Goal: Task Accomplishment & Management: Complete application form

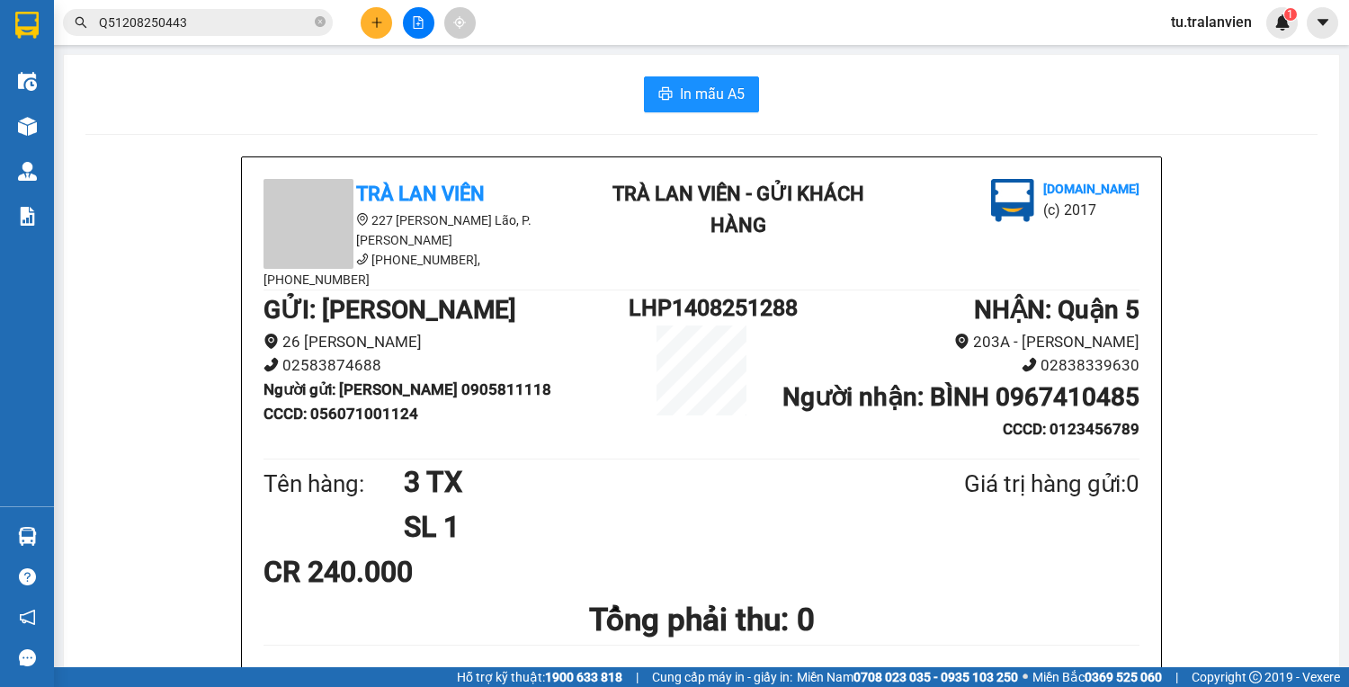
click at [375, 18] on icon "plus" at bounding box center [376, 22] width 13 height 13
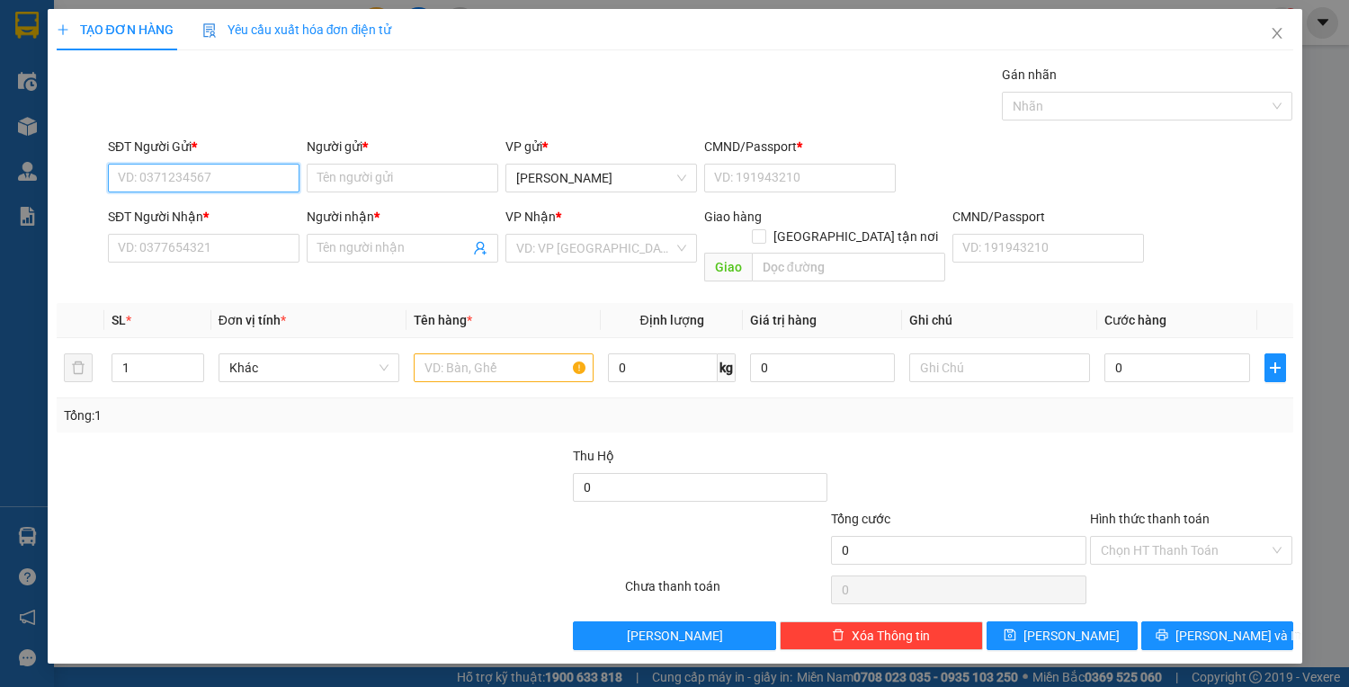
click at [213, 169] on input "SĐT Người Gửi *" at bounding box center [203, 178] width 191 height 29
click at [227, 207] on div "0948219528 - DŨNG" at bounding box center [204, 213] width 170 height 20
type input "0948219528"
type input "DŨNG"
type input "1"
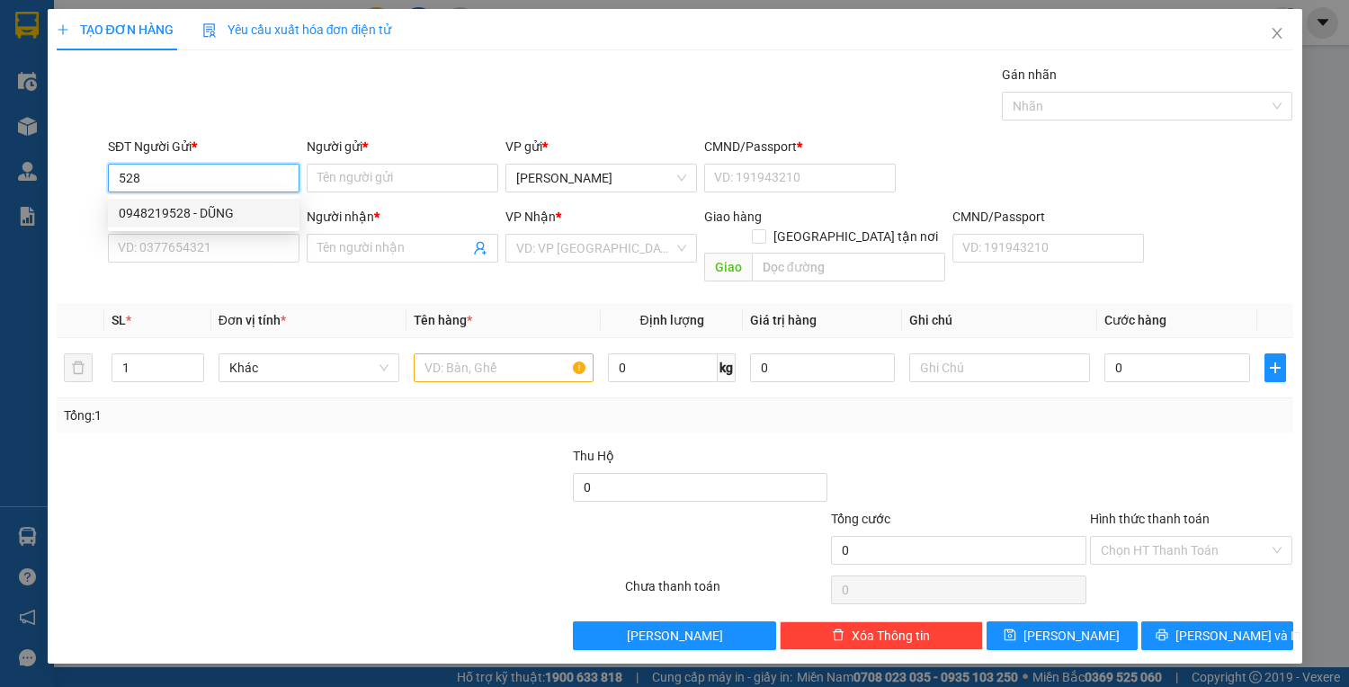
type input "0903767491"
type input "VINH"
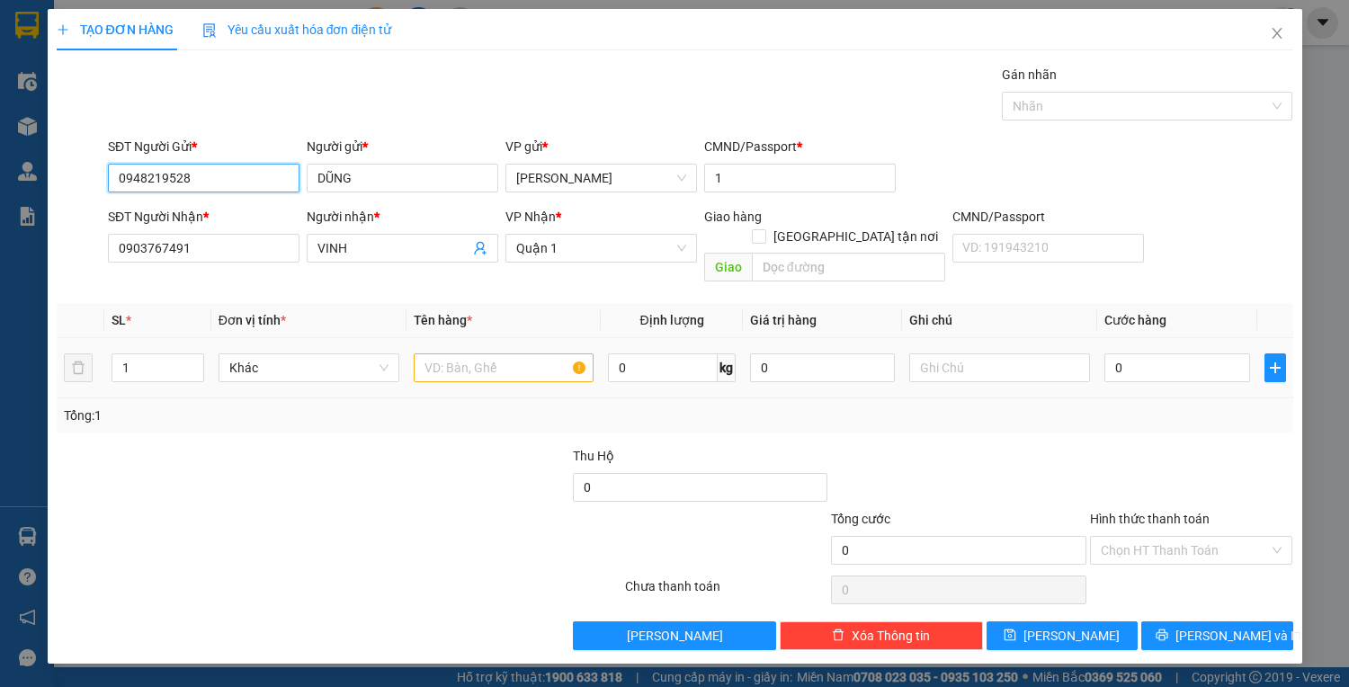
type input "0948219528"
click at [457, 353] on input "text" at bounding box center [504, 367] width 181 height 29
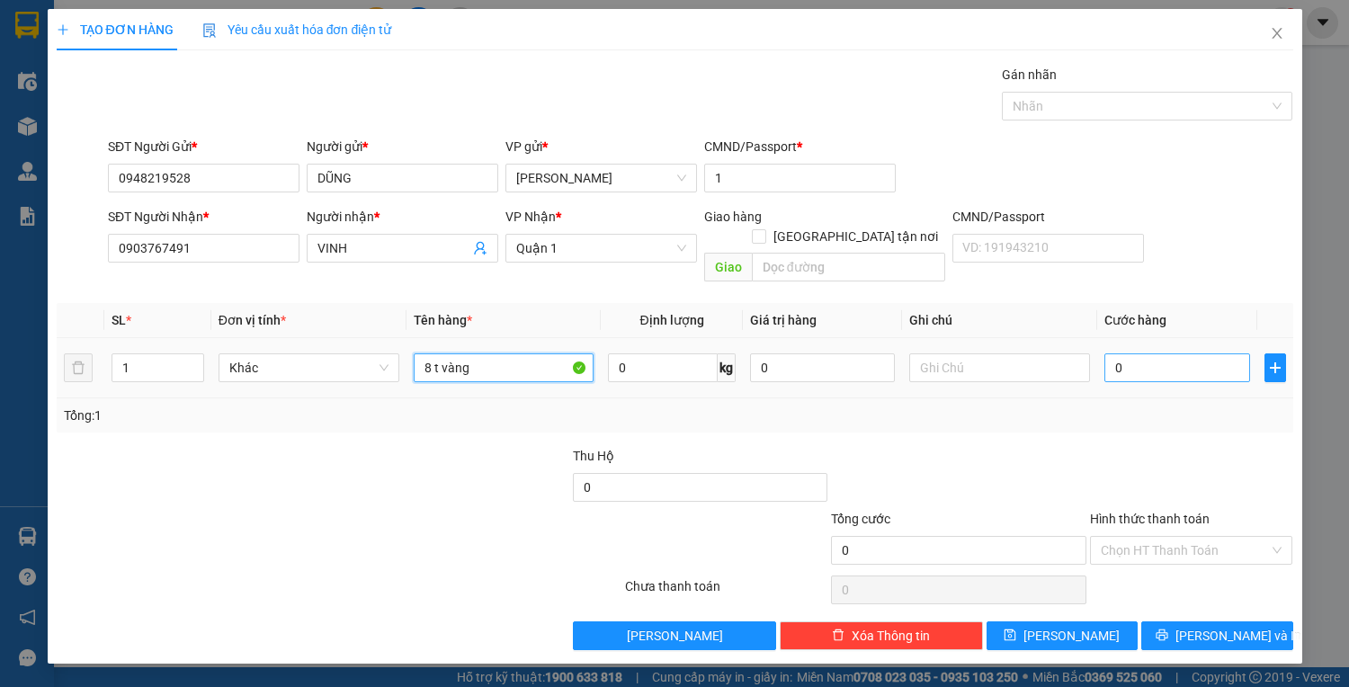
type input "8 t vàng"
click at [1206, 353] on input "0" at bounding box center [1176, 367] width 145 height 29
type input "3"
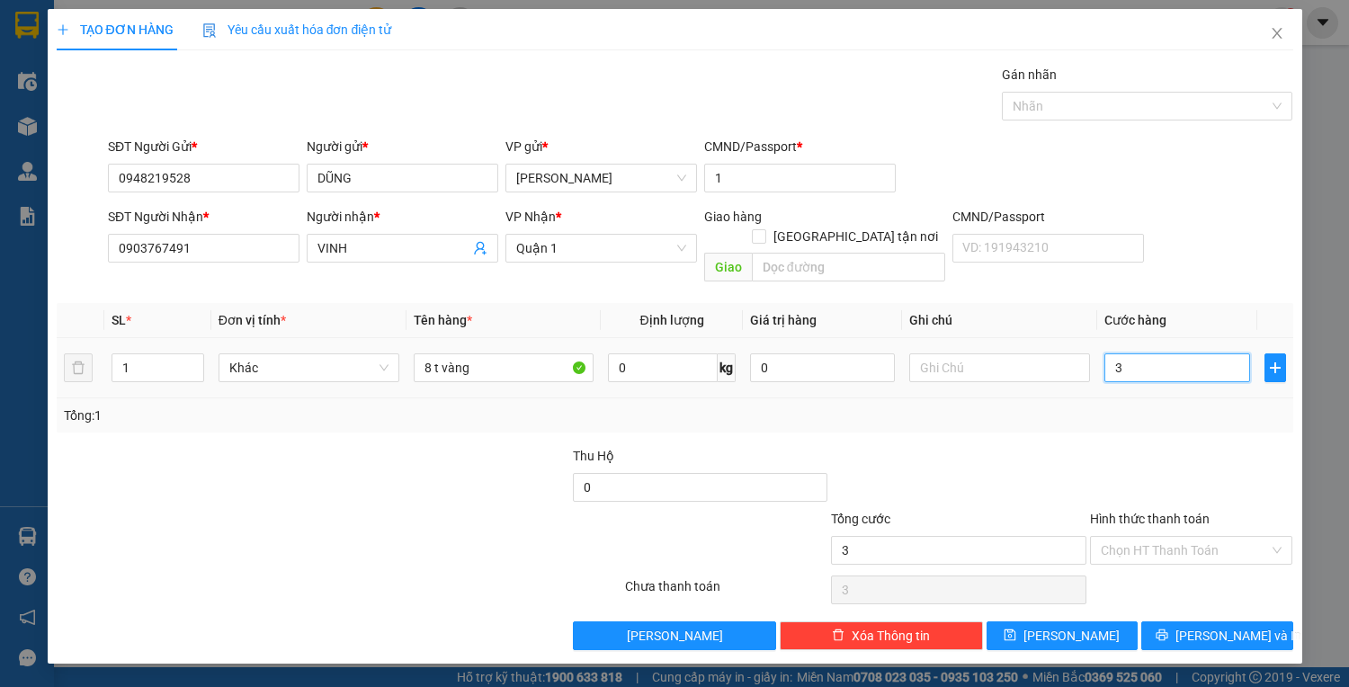
type input "36"
type input "360"
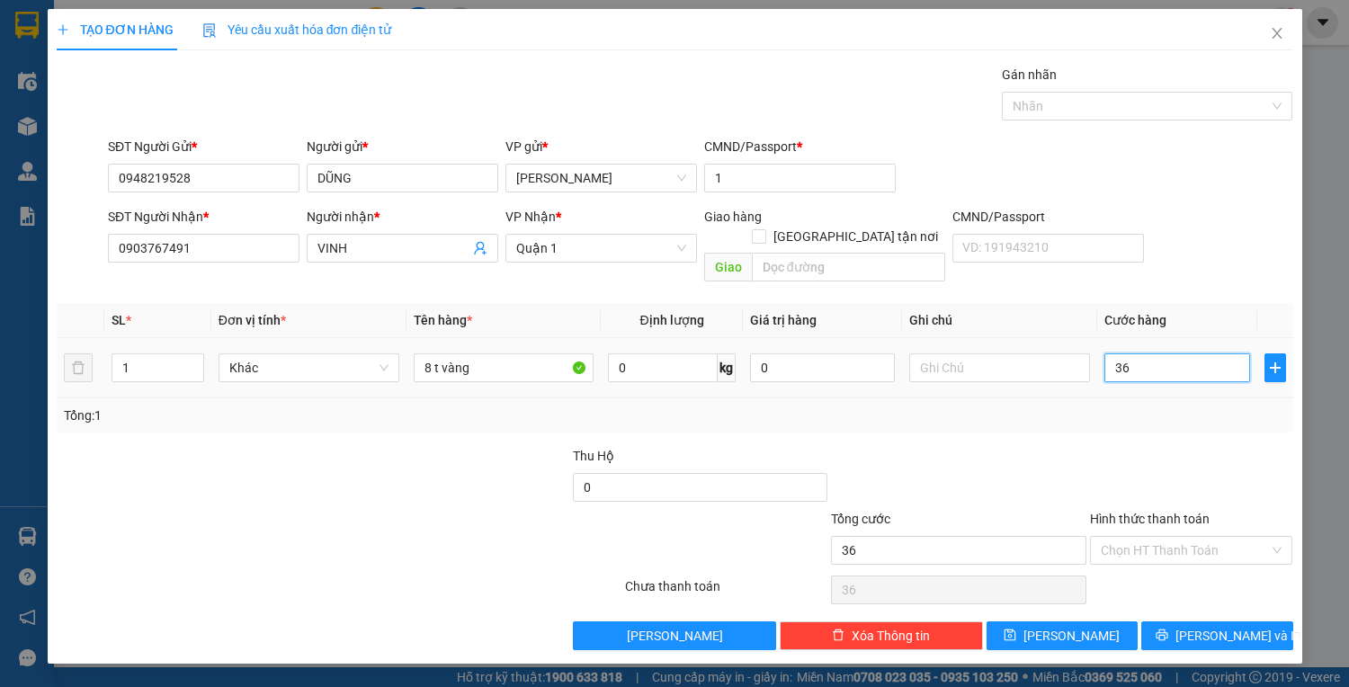
type input "360"
type input "360.000"
click at [1171, 538] on input "Hình thức thanh toán" at bounding box center [1184, 550] width 169 height 27
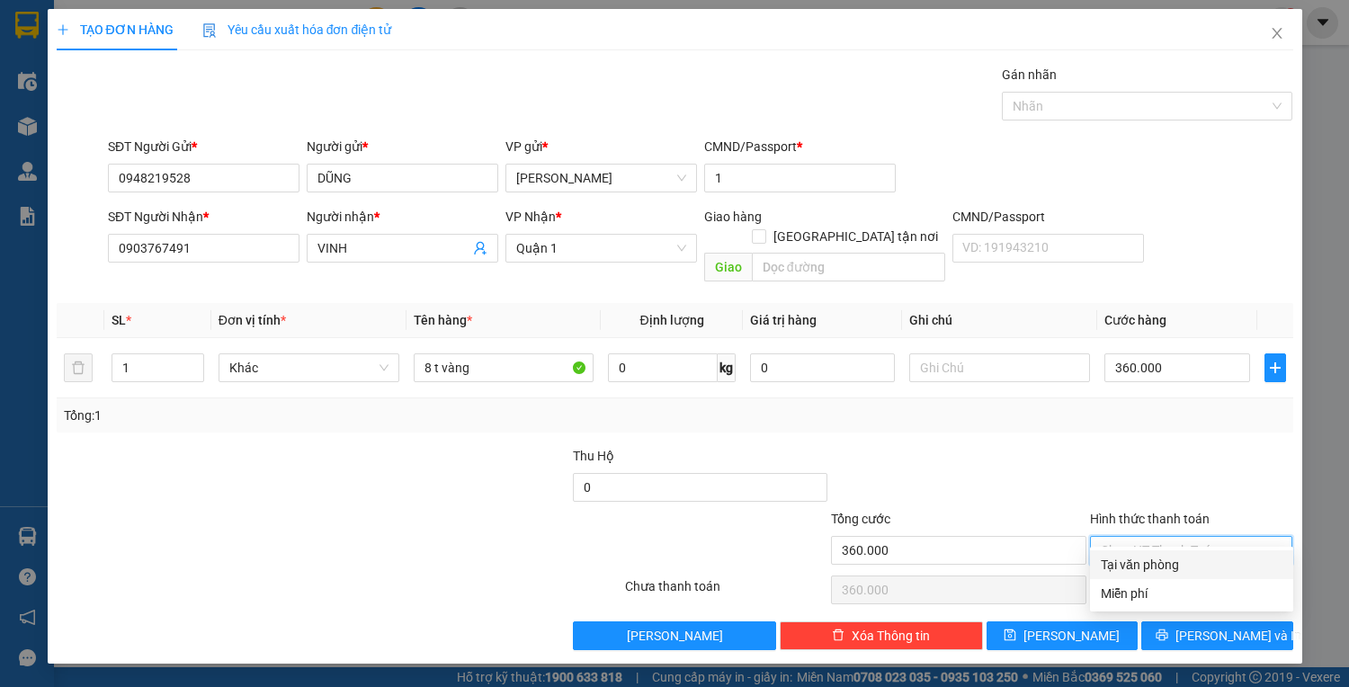
click at [1179, 568] on div "Tại văn phòng" at bounding box center [1191, 565] width 182 height 20
type input "0"
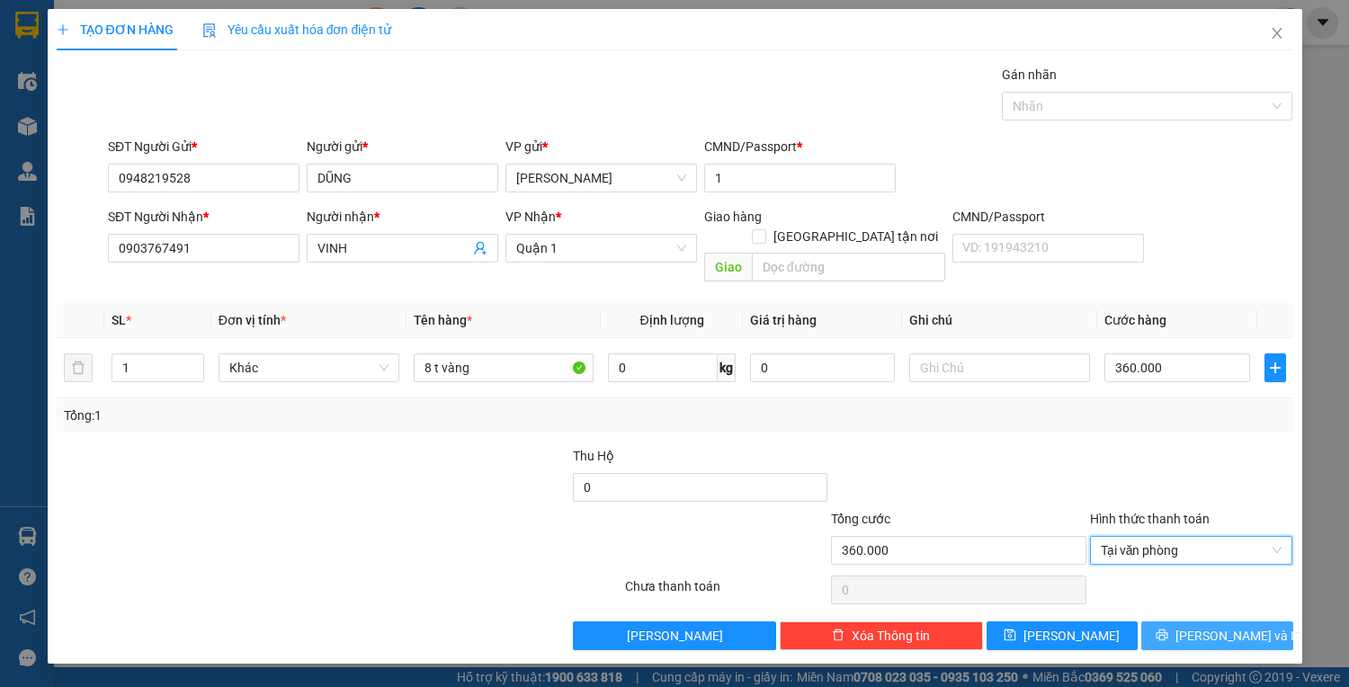
click at [1212, 626] on span "[PERSON_NAME] và In" at bounding box center [1238, 636] width 126 height 20
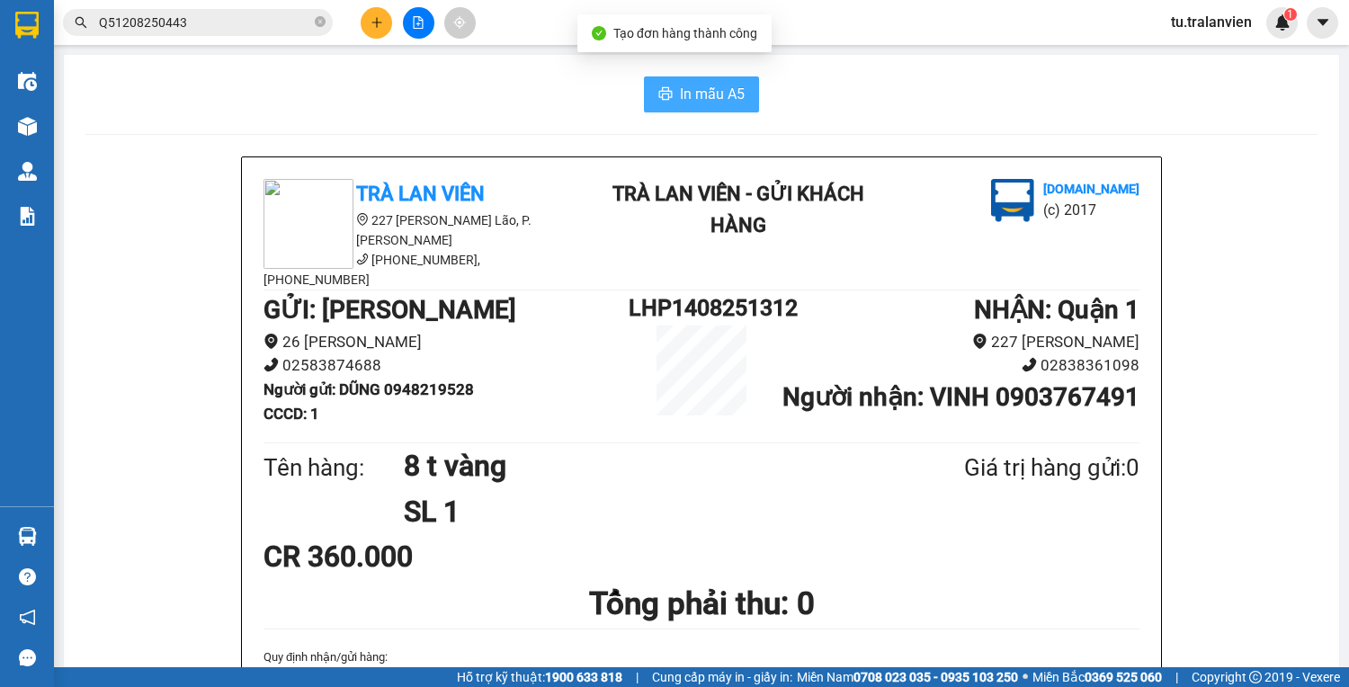
click at [662, 97] on icon "printer" at bounding box center [665, 93] width 13 height 13
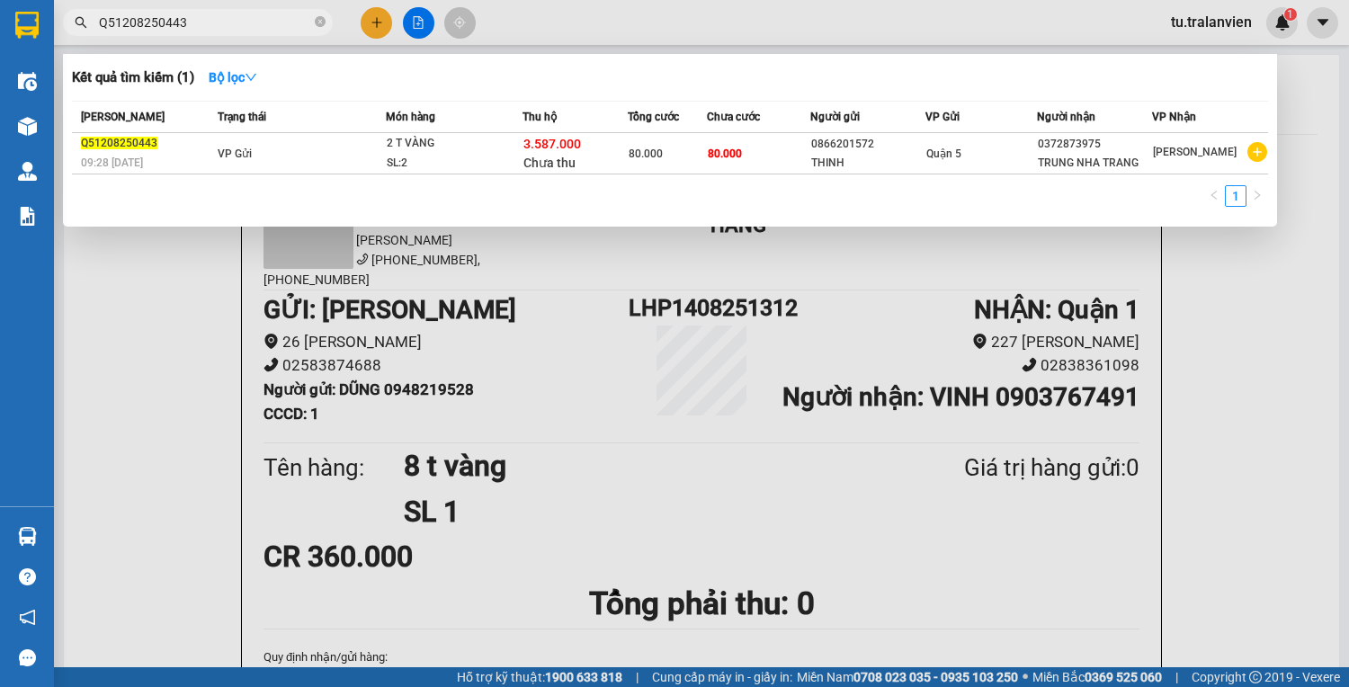
click at [177, 26] on input "Q51208250443" at bounding box center [205, 23] width 212 height 20
paste input "2207250417"
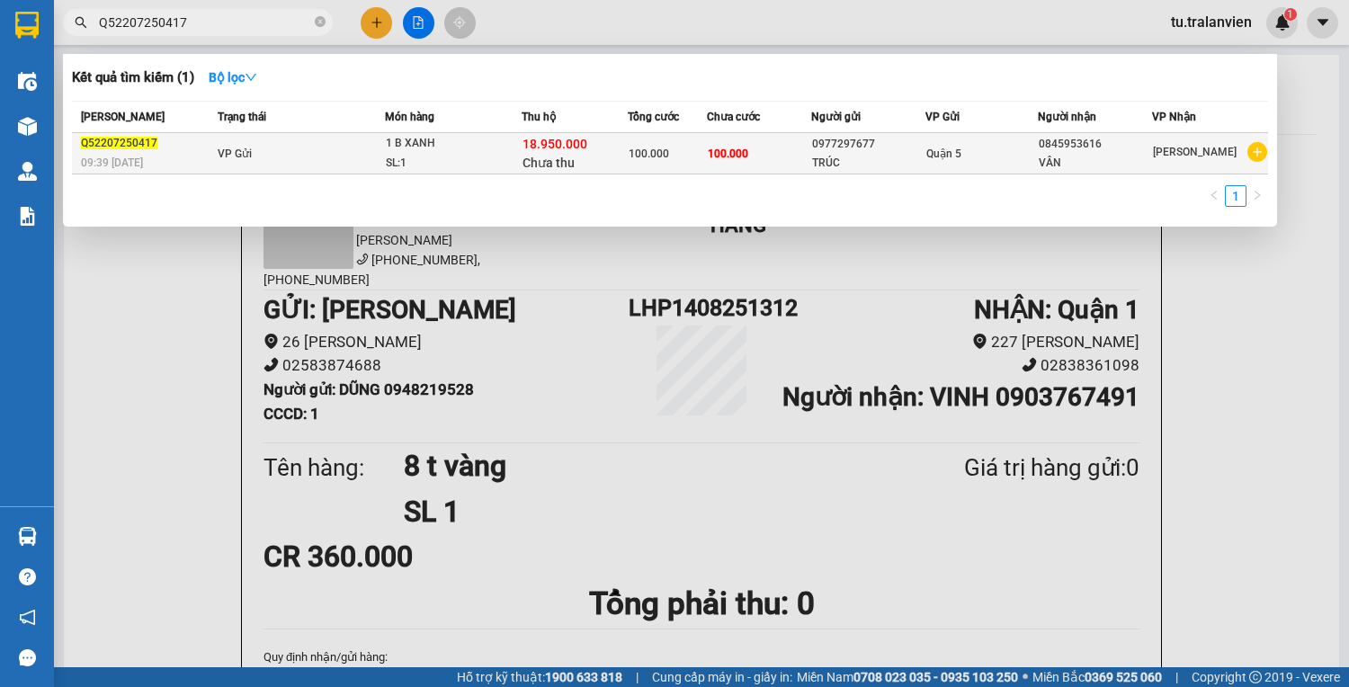
type input "Q52207250417"
click at [899, 156] on div "TRÚC" at bounding box center [868, 163] width 112 height 19
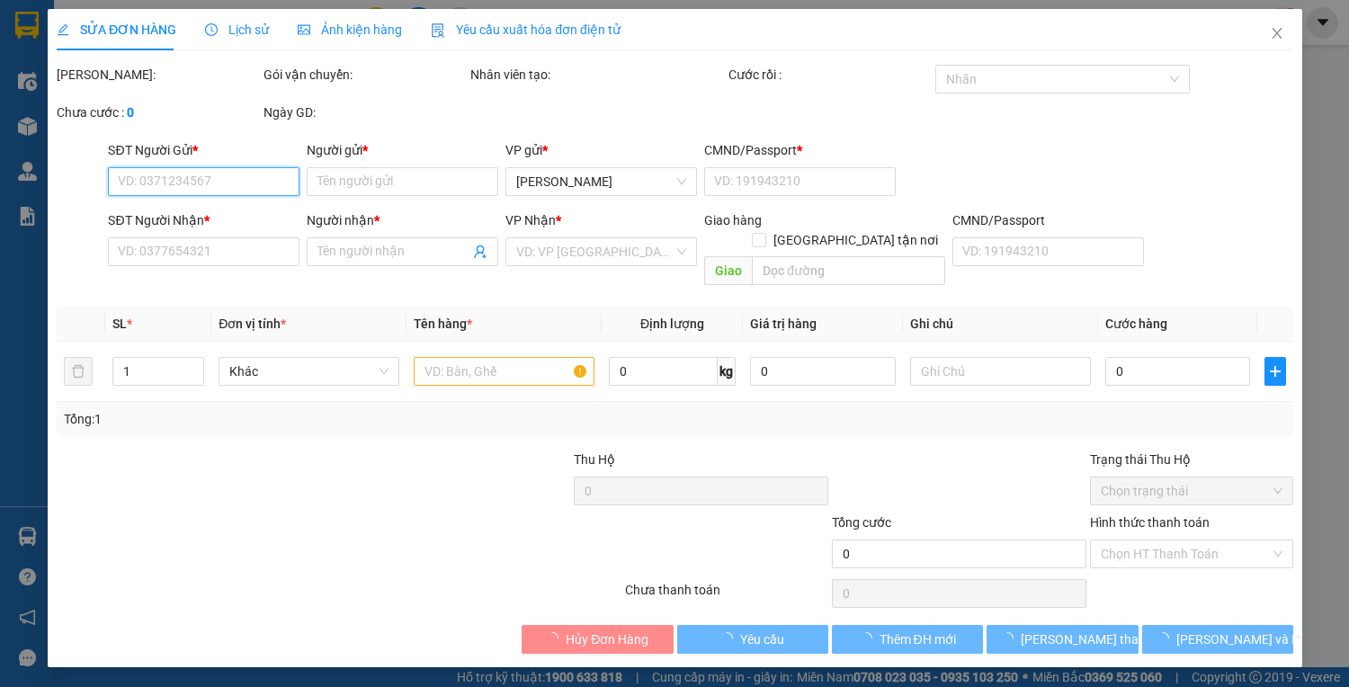
type input "0977297677"
type input "TRÚC"
type input "123456789"
type input "0845953616"
type input "VÂN"
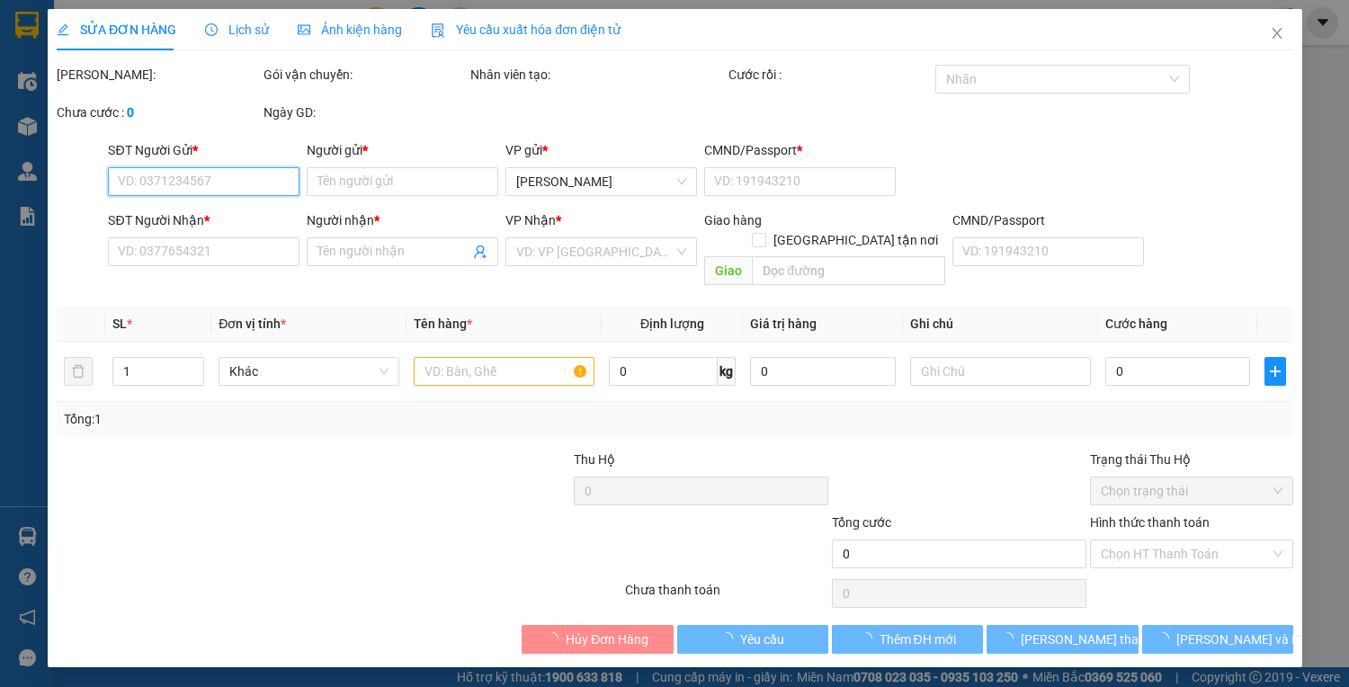
type input "18.950.000"
type input "100.000"
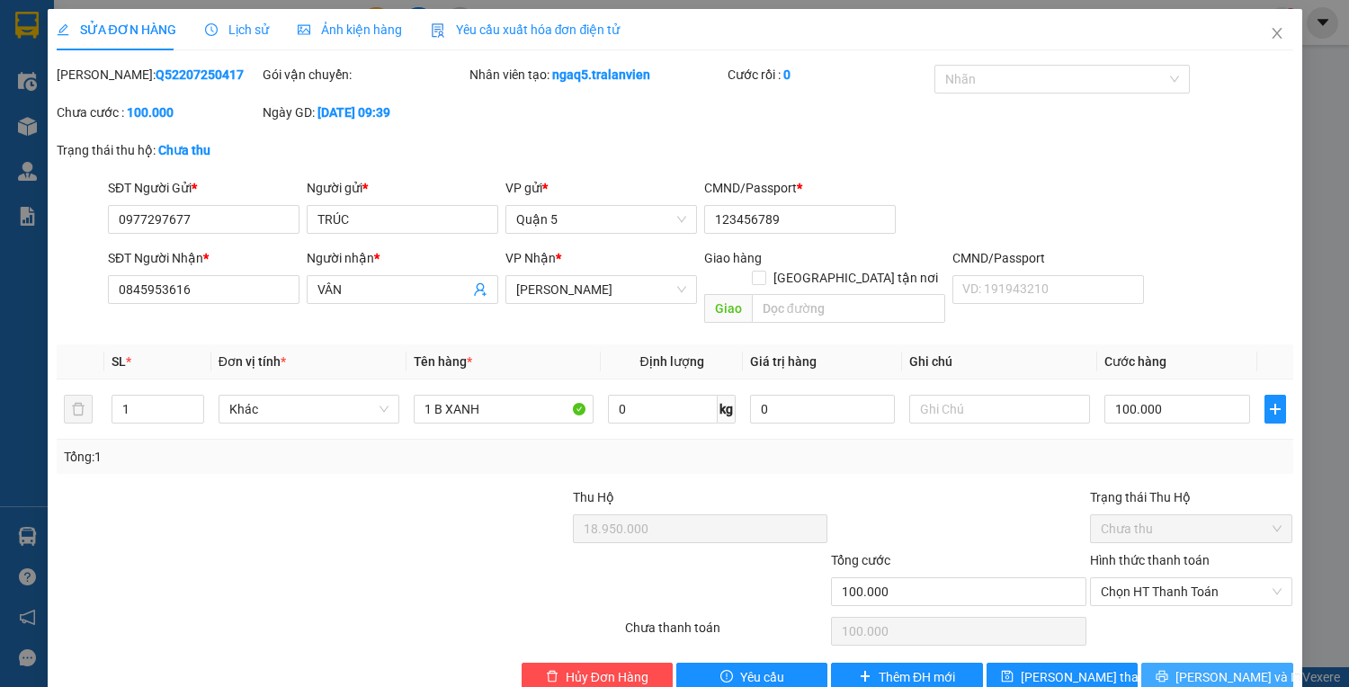
click at [1227, 667] on span "[PERSON_NAME] và In" at bounding box center [1238, 677] width 126 height 20
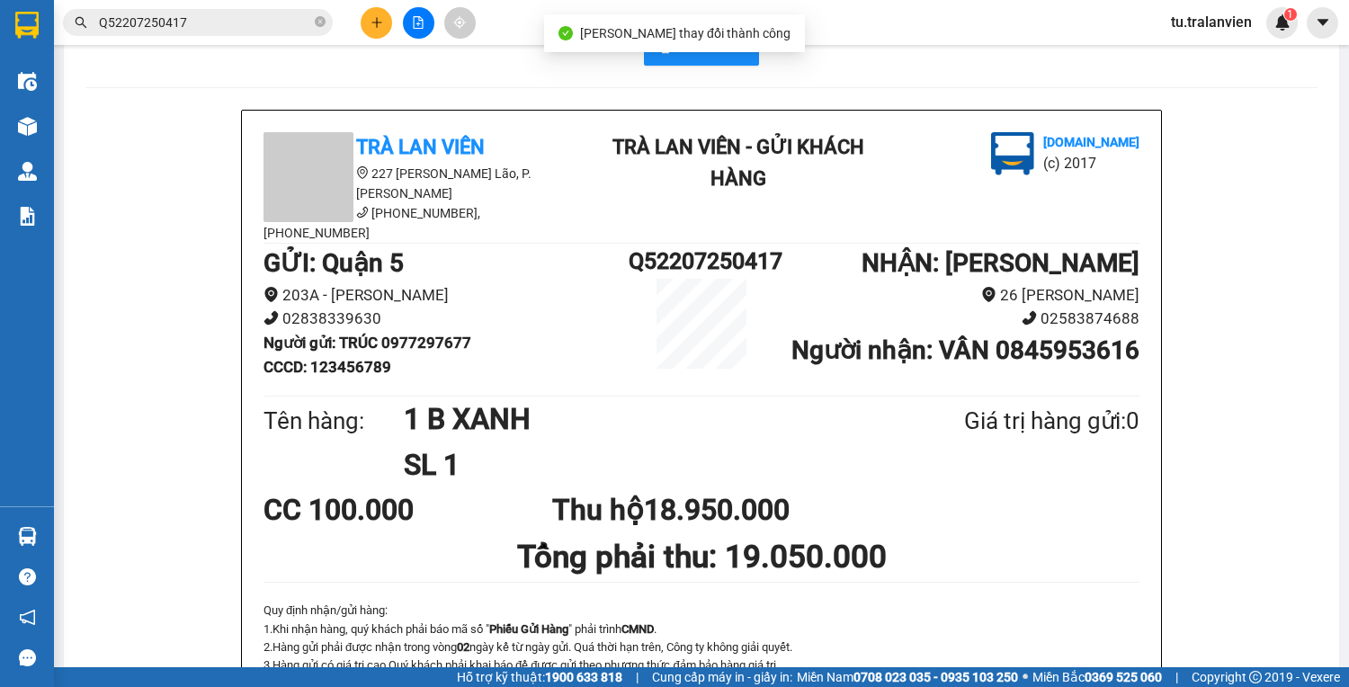
scroll to position [72, 0]
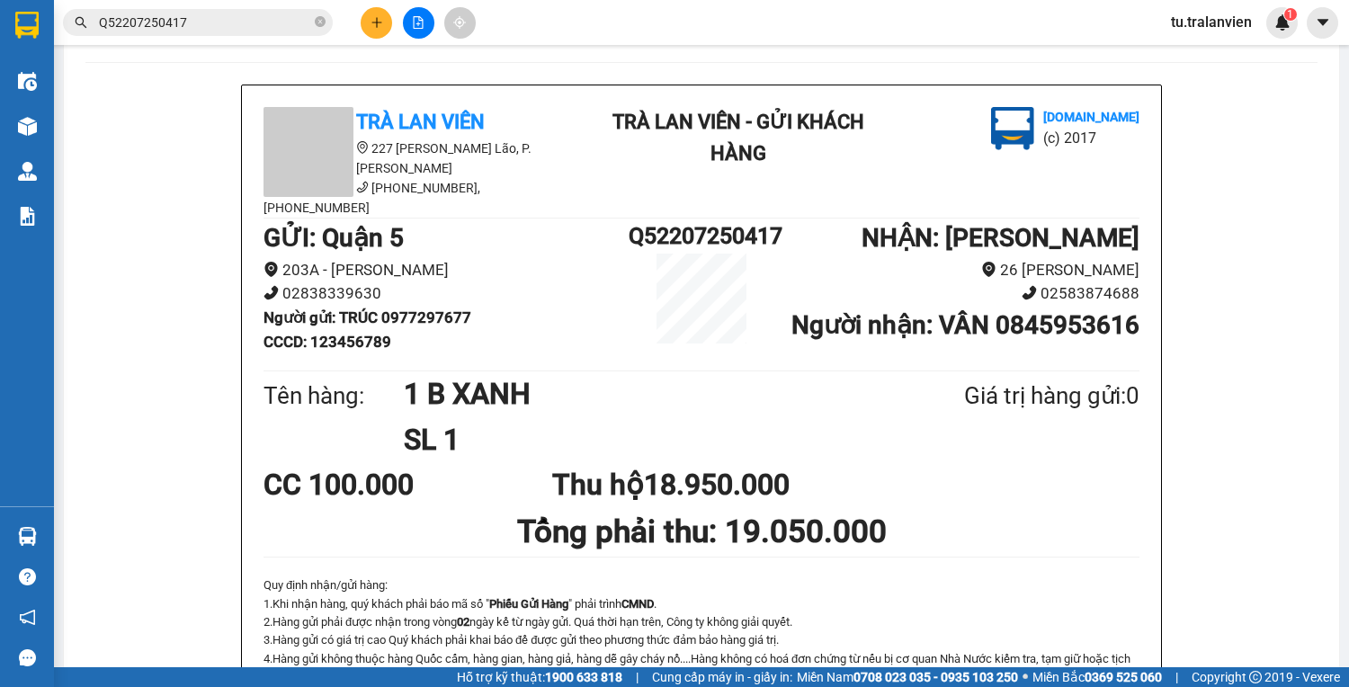
drag, startPoint x: 245, startPoint y: 40, endPoint x: 237, endPoint y: 29, distance: 13.0
click at [245, 40] on div "Kết quả tìm kiếm ( 1 ) Bộ lọc Mã ĐH Trạng thái Món hàng Thu hộ Tổng cước Chưa c…" at bounding box center [674, 22] width 1349 height 45
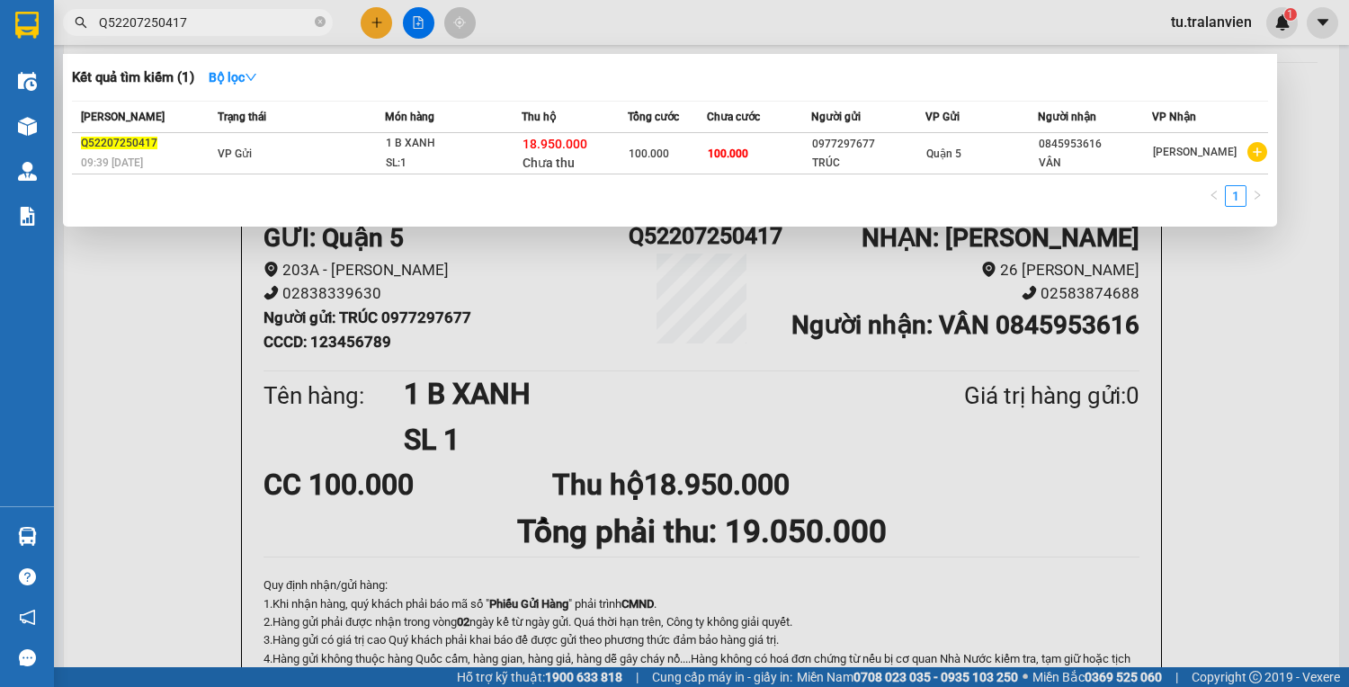
click at [237, 29] on input "Q52207250417" at bounding box center [205, 23] width 212 height 20
paste input "761"
type input "Q52207250761"
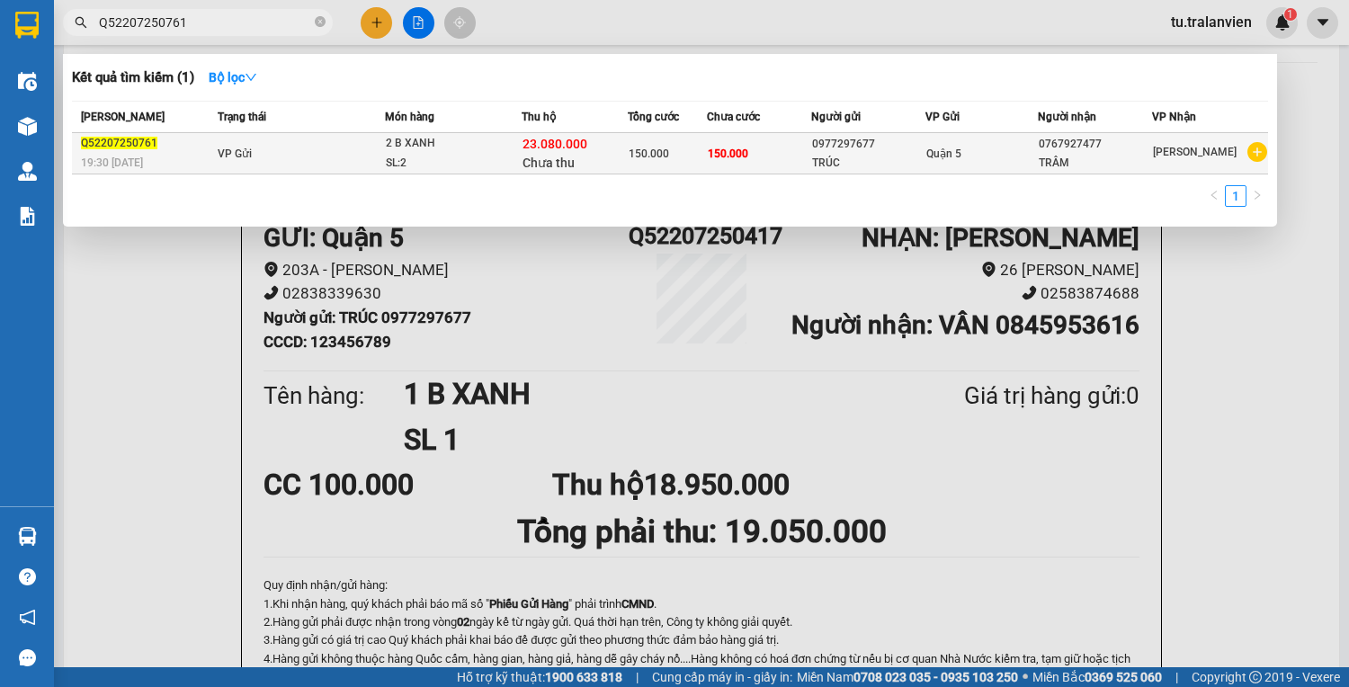
click at [645, 158] on span "150.000" at bounding box center [648, 153] width 40 height 13
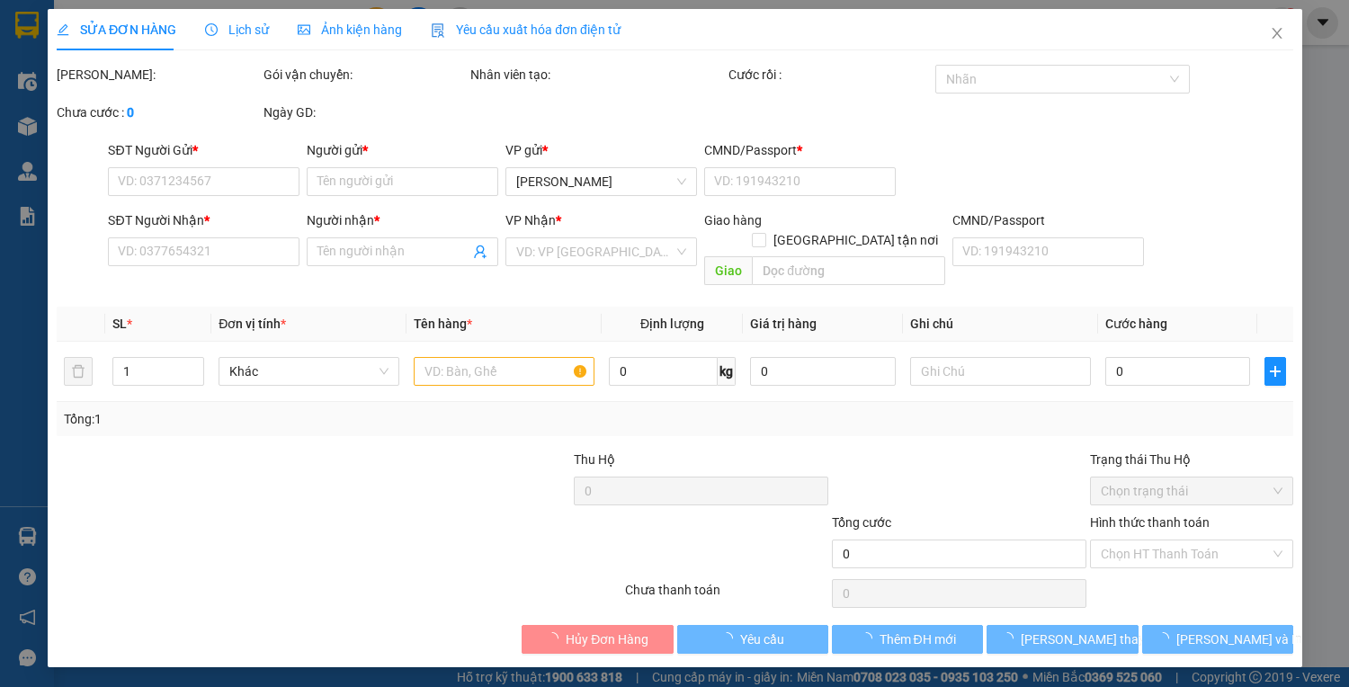
type input "0977297677"
type input "TRÚC"
type input "123456789"
type input "0767927477"
type input "TRÂM"
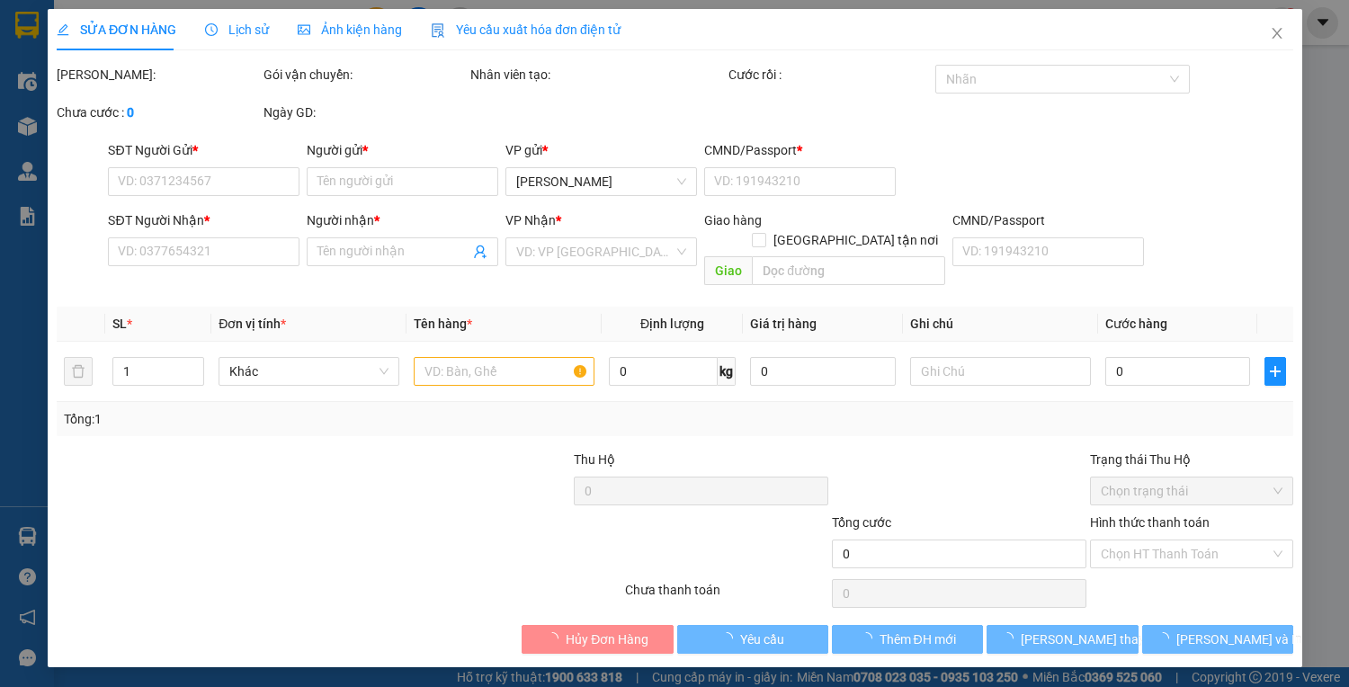
type input "23.080.000"
type input "150.000"
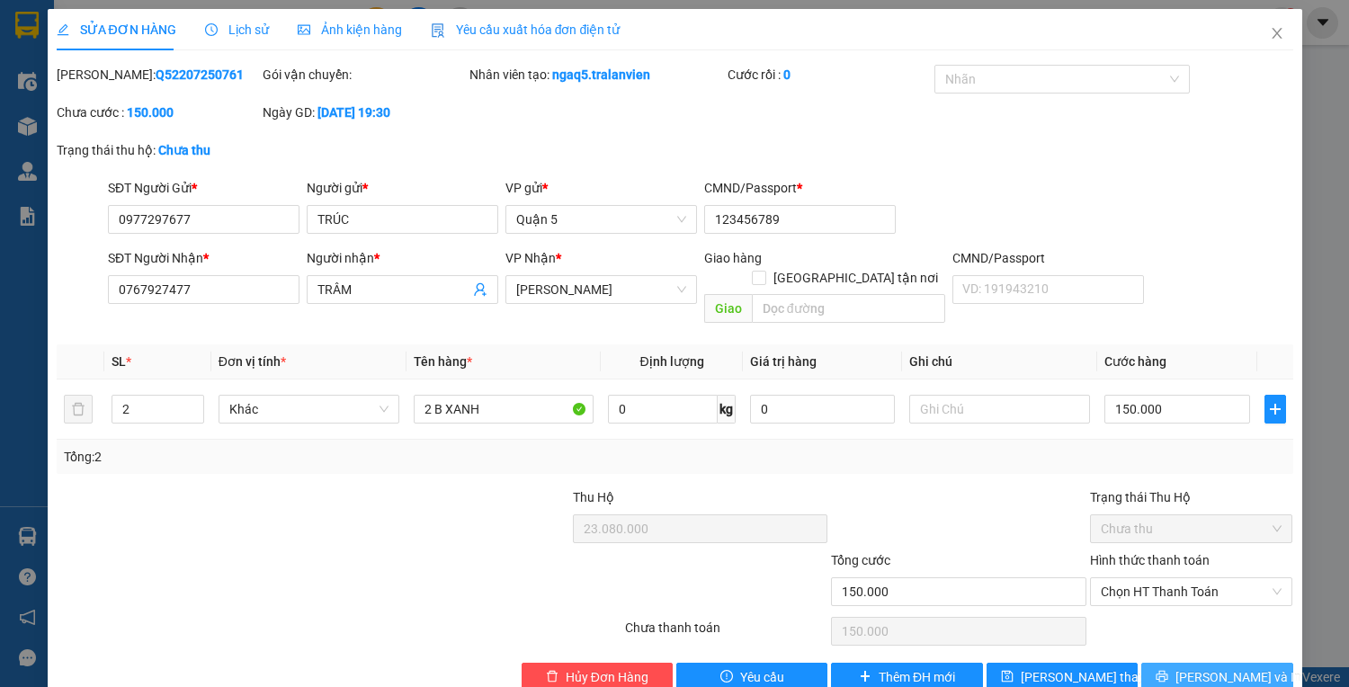
click at [1231, 667] on span "[PERSON_NAME] và In" at bounding box center [1238, 677] width 126 height 20
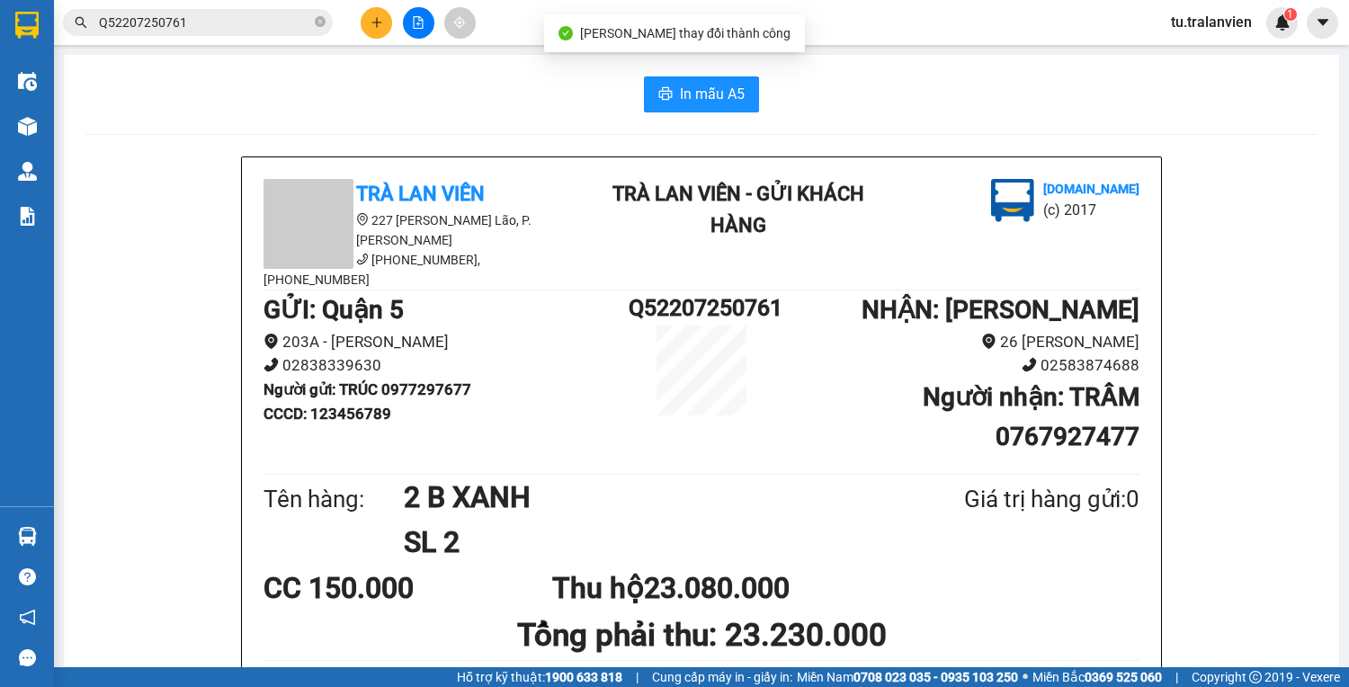
scroll to position [72, 0]
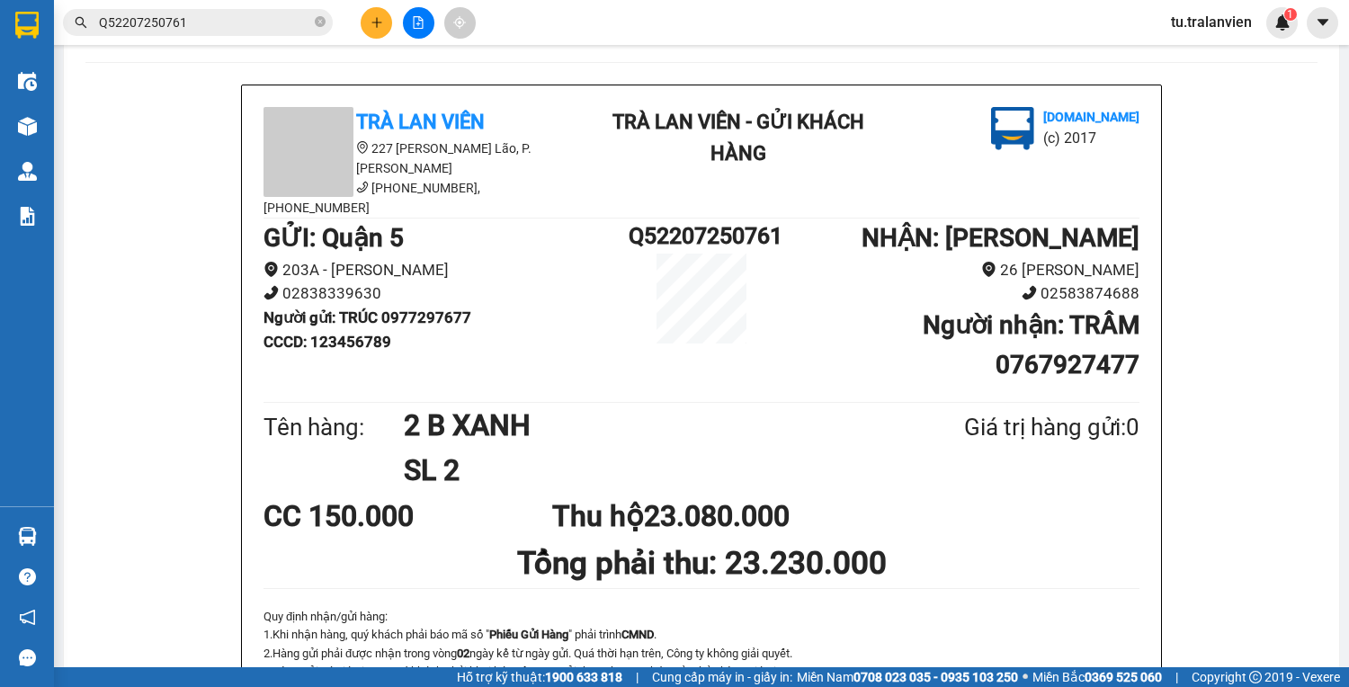
click at [245, 9] on span "Q52207250761" at bounding box center [198, 22] width 270 height 27
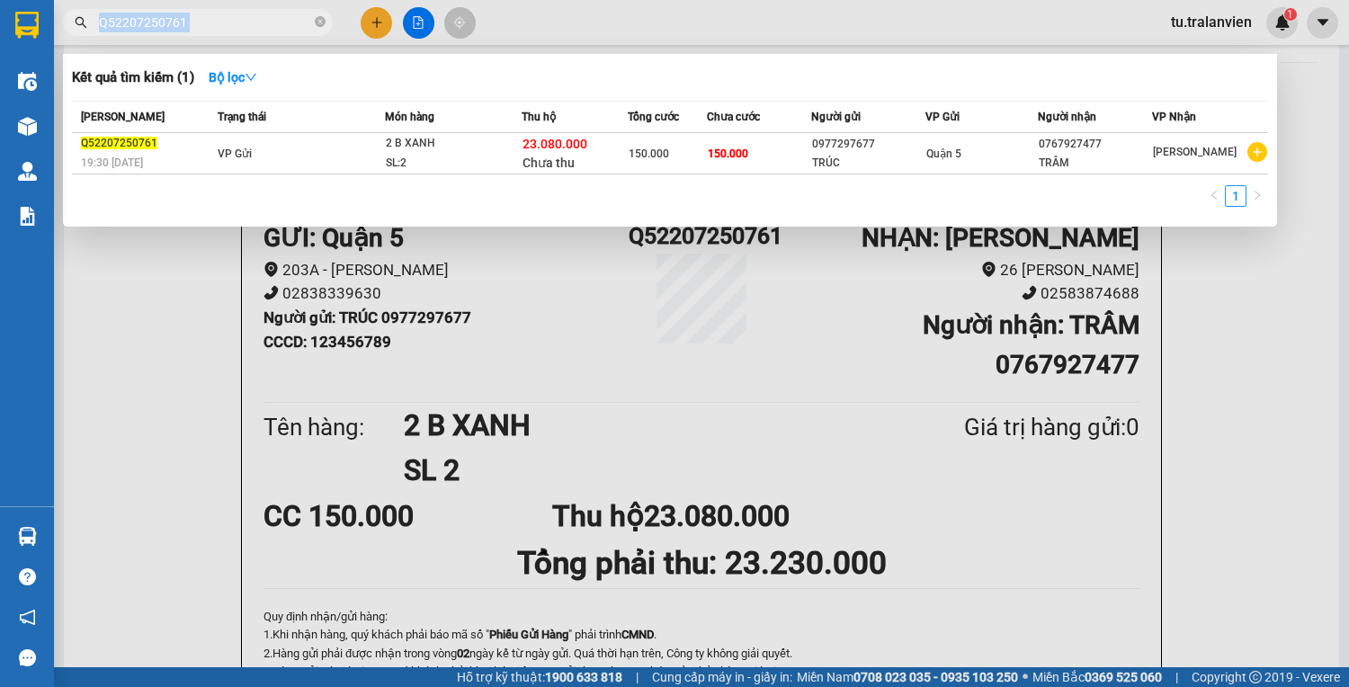
click at [245, 9] on span "Q52207250761" at bounding box center [198, 22] width 270 height 27
click at [244, 17] on input "Q52207250761" at bounding box center [205, 23] width 212 height 20
paste input "0508250669"
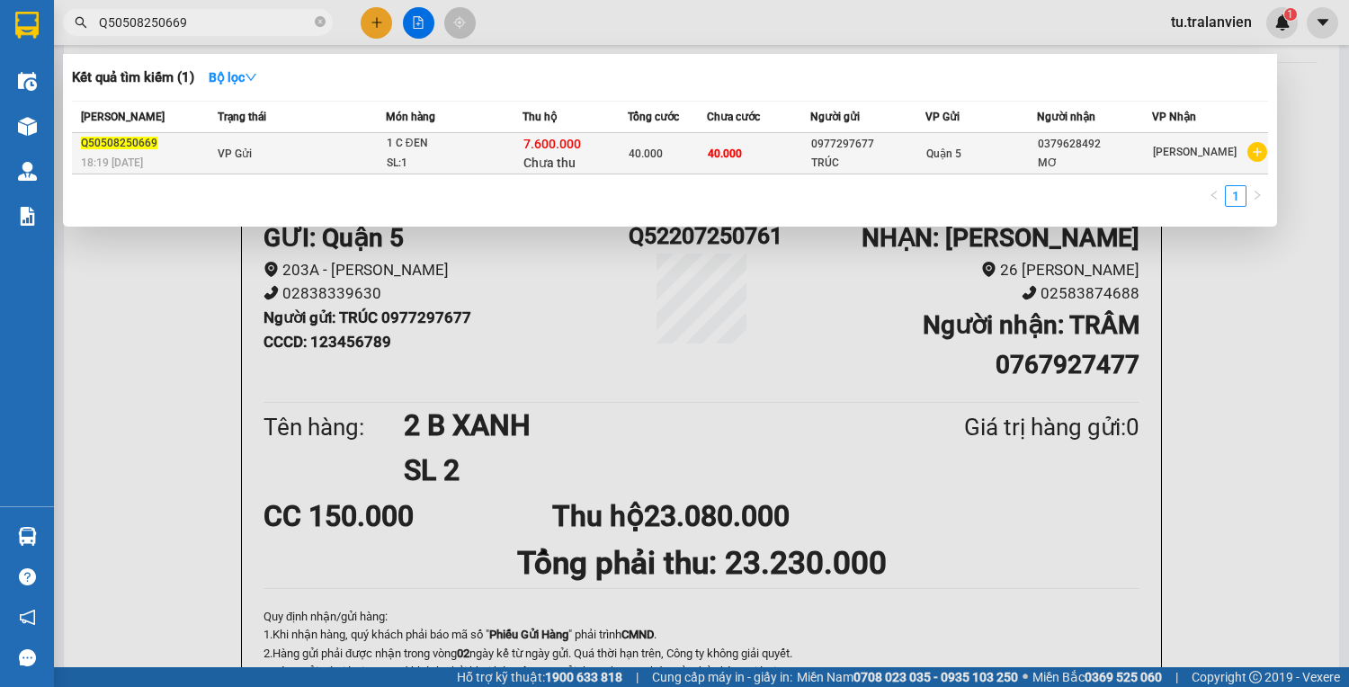
type input "Q50508250669"
click at [898, 155] on div "TRÚC" at bounding box center [867, 163] width 112 height 19
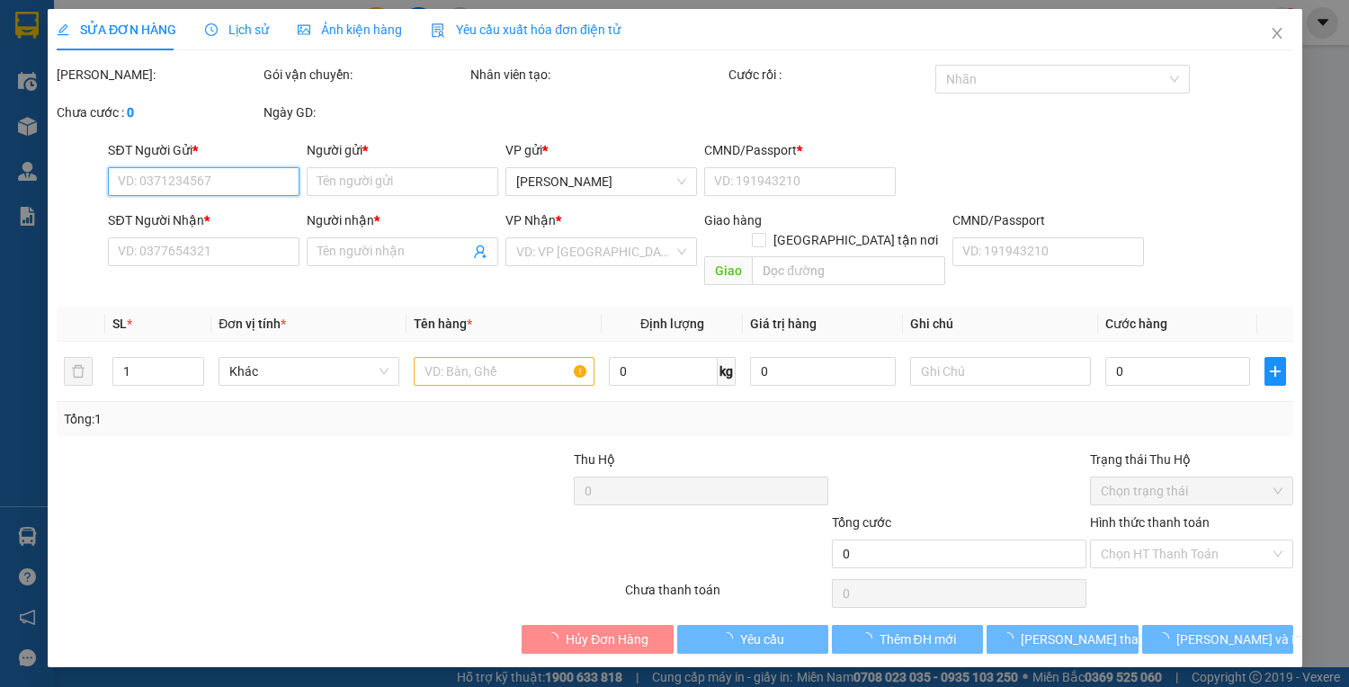
type input "0977297677"
type input "TRÚC"
type input "123456789"
type input "0379628492"
type input "MƠ"
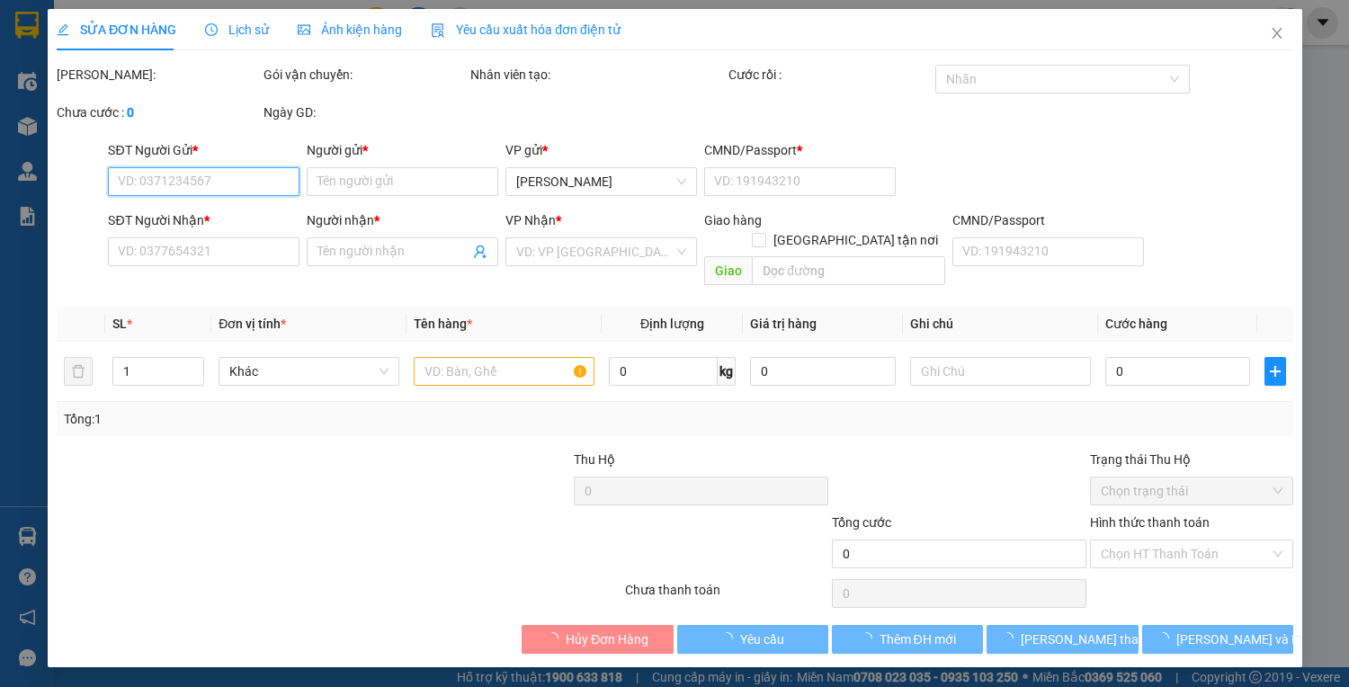
type input "7.600.000"
type input "40.000"
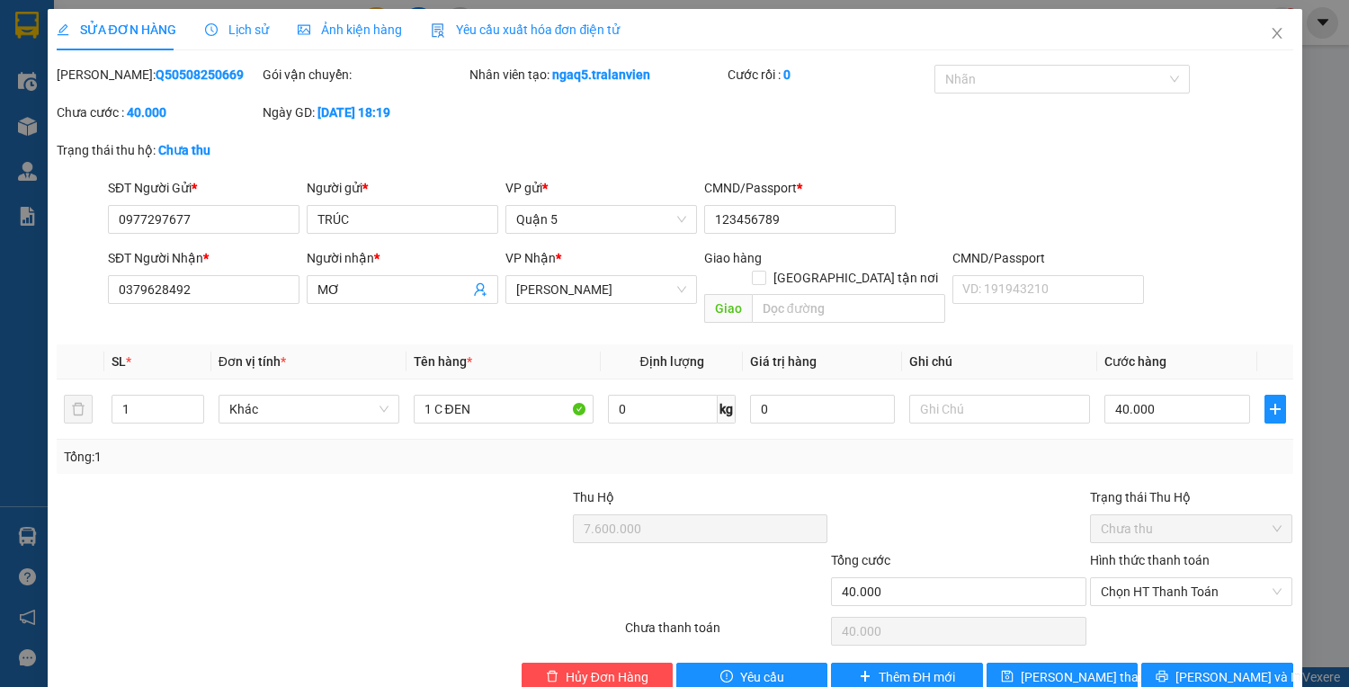
click at [1208, 640] on div "Total Paid Fee 0 Total UnPaid Fee 40.000 Cash Collection Total Fee Mã ĐH: Q5050…" at bounding box center [675, 378] width 1236 height 627
click at [1208, 667] on span "Lưu và In" at bounding box center [1238, 677] width 126 height 20
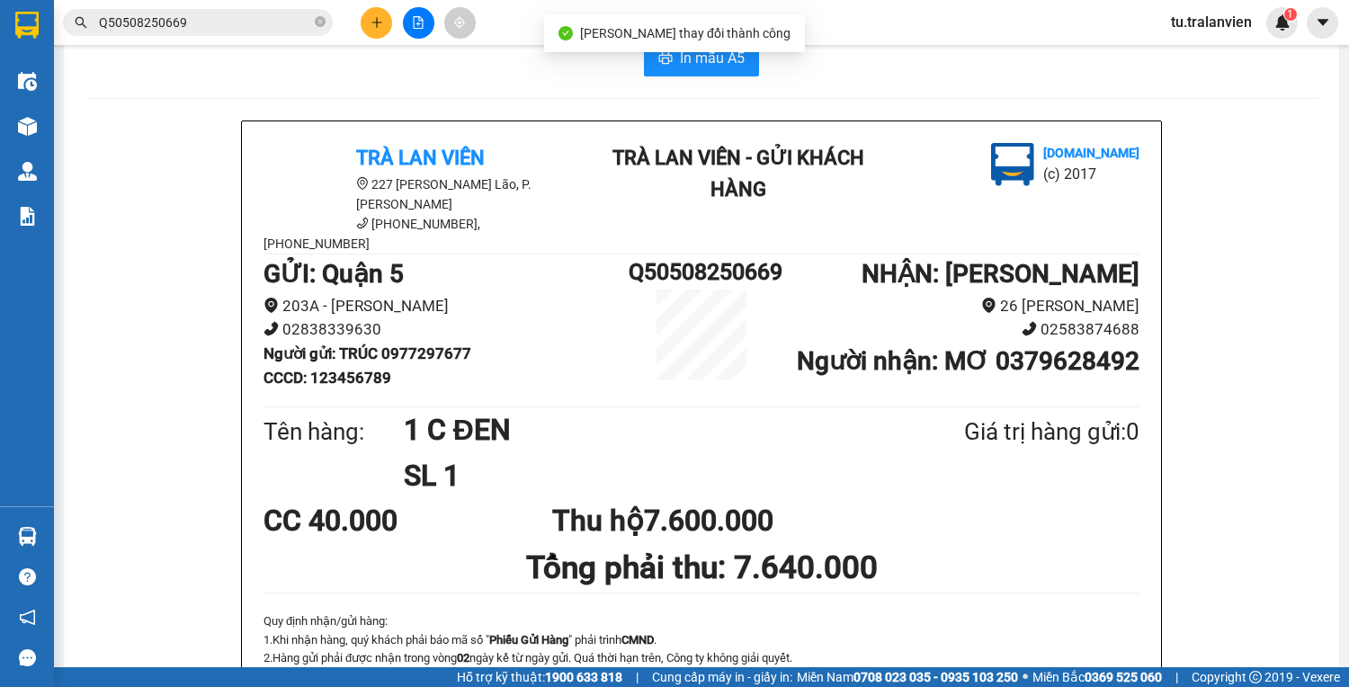
scroll to position [72, 0]
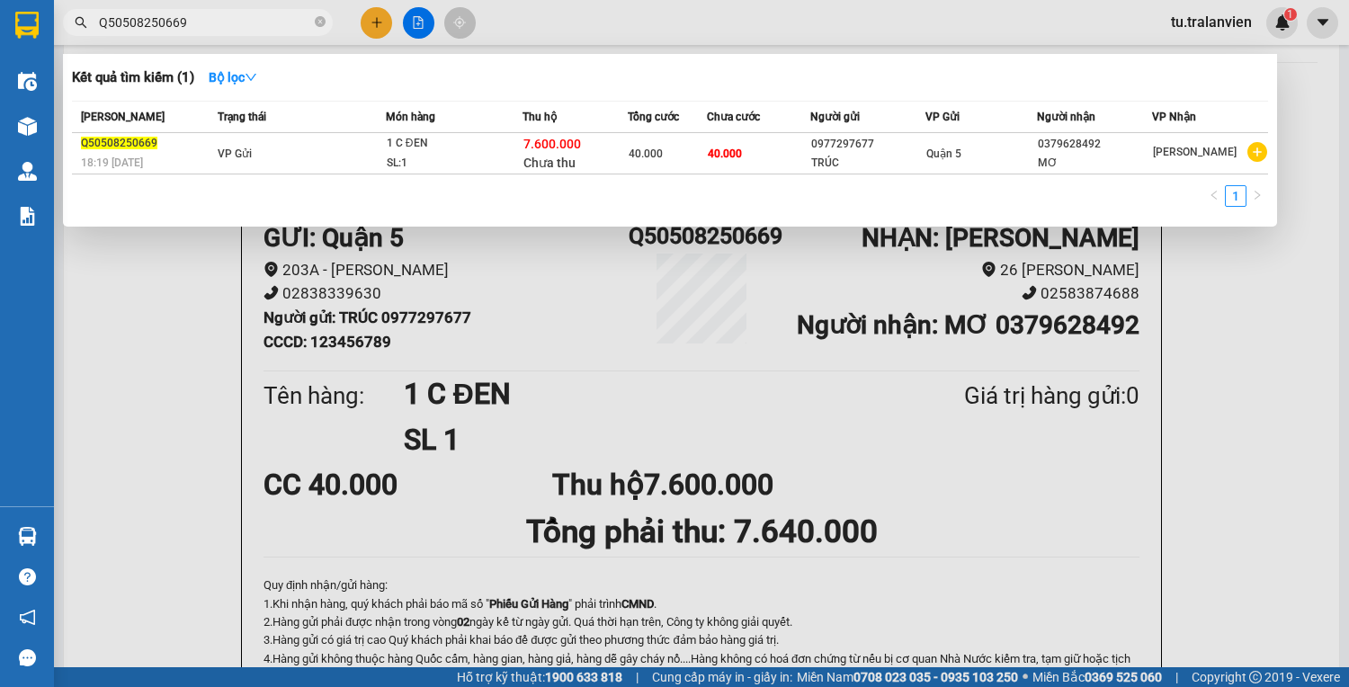
click at [158, 32] on span "Q50508250669" at bounding box center [198, 22] width 270 height 27
click at [155, 13] on input "Q50508250669" at bounding box center [205, 23] width 212 height 20
paste input "1308251173"
type input "Q51308251173"
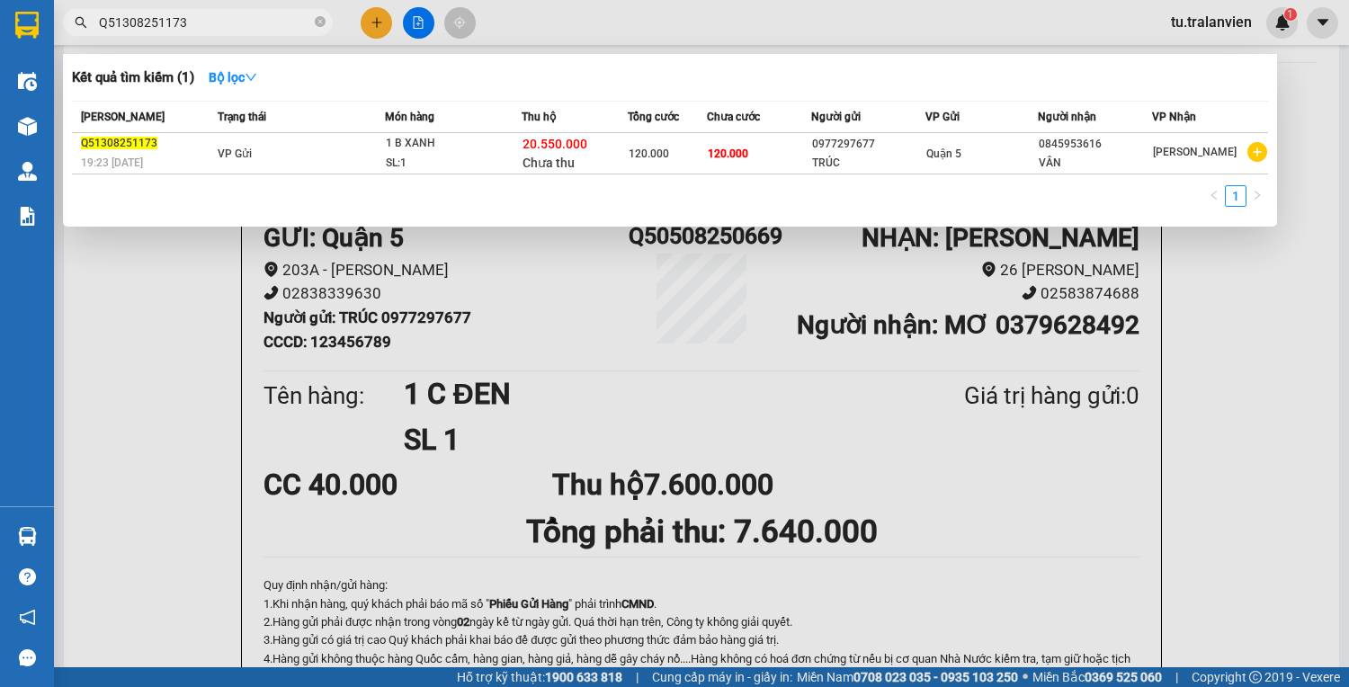
click at [733, 161] on td "120.000" at bounding box center [759, 153] width 104 height 41
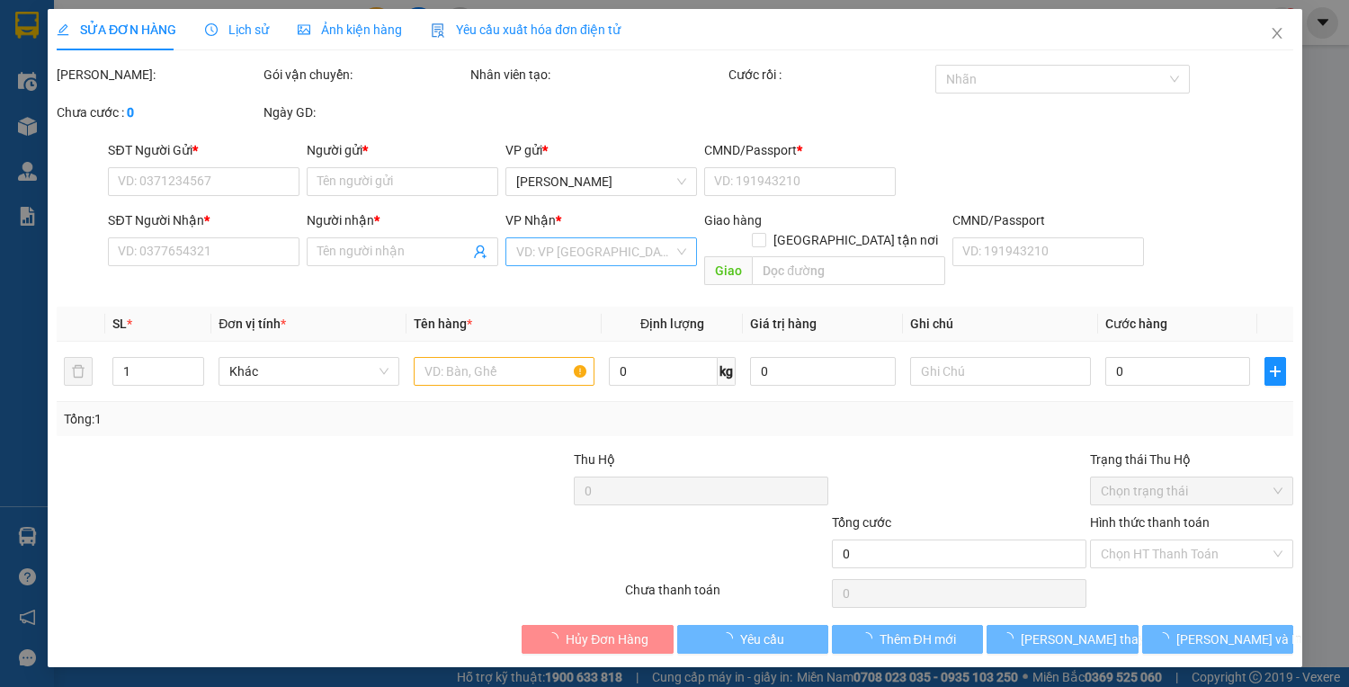
type input "0977297677"
type input "TRÚC"
type input "123456789"
type input "0845953616"
type input "VÂN"
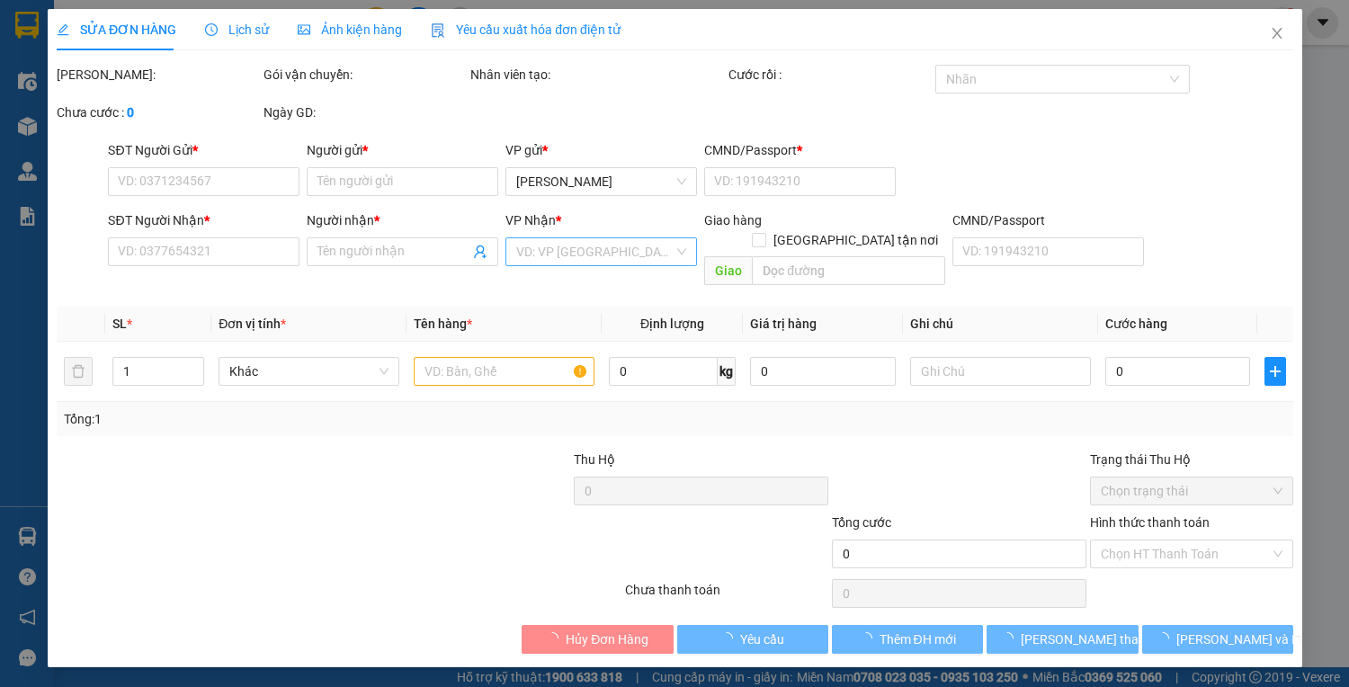
type input "20.550.000"
type input "120.000"
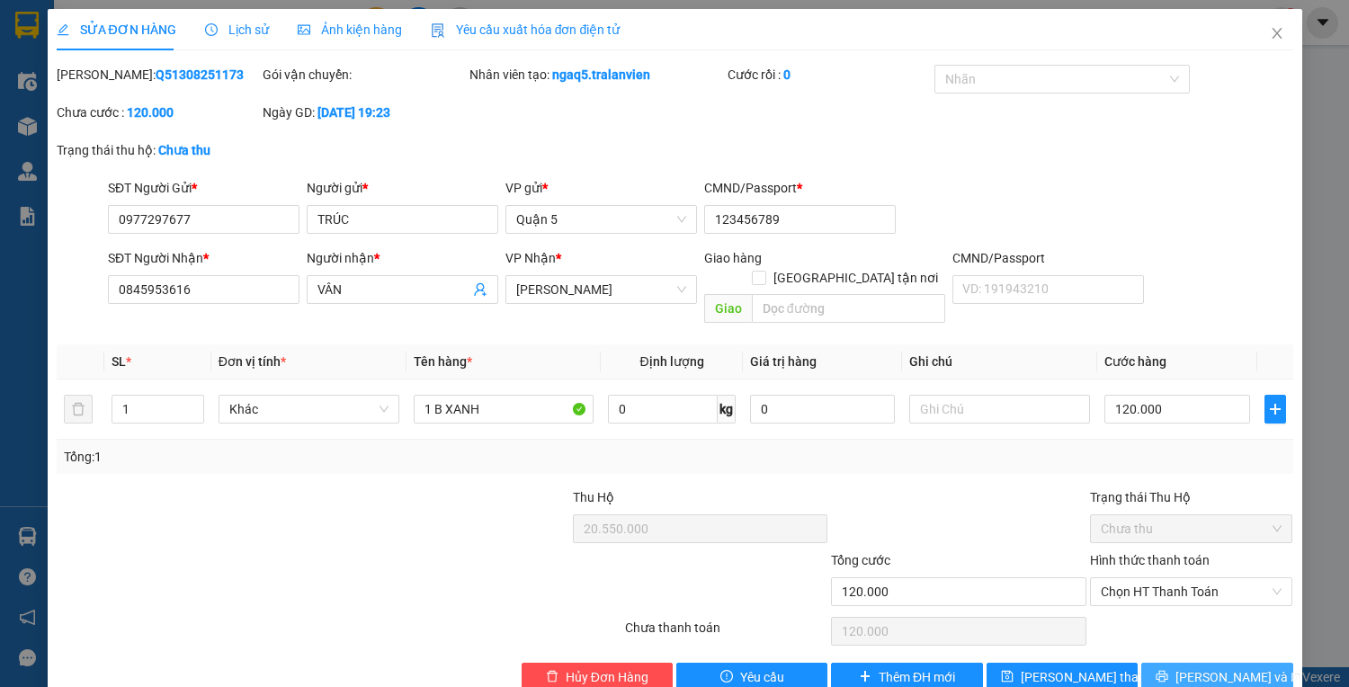
click at [1208, 667] on span "Lưu và In" at bounding box center [1238, 677] width 126 height 20
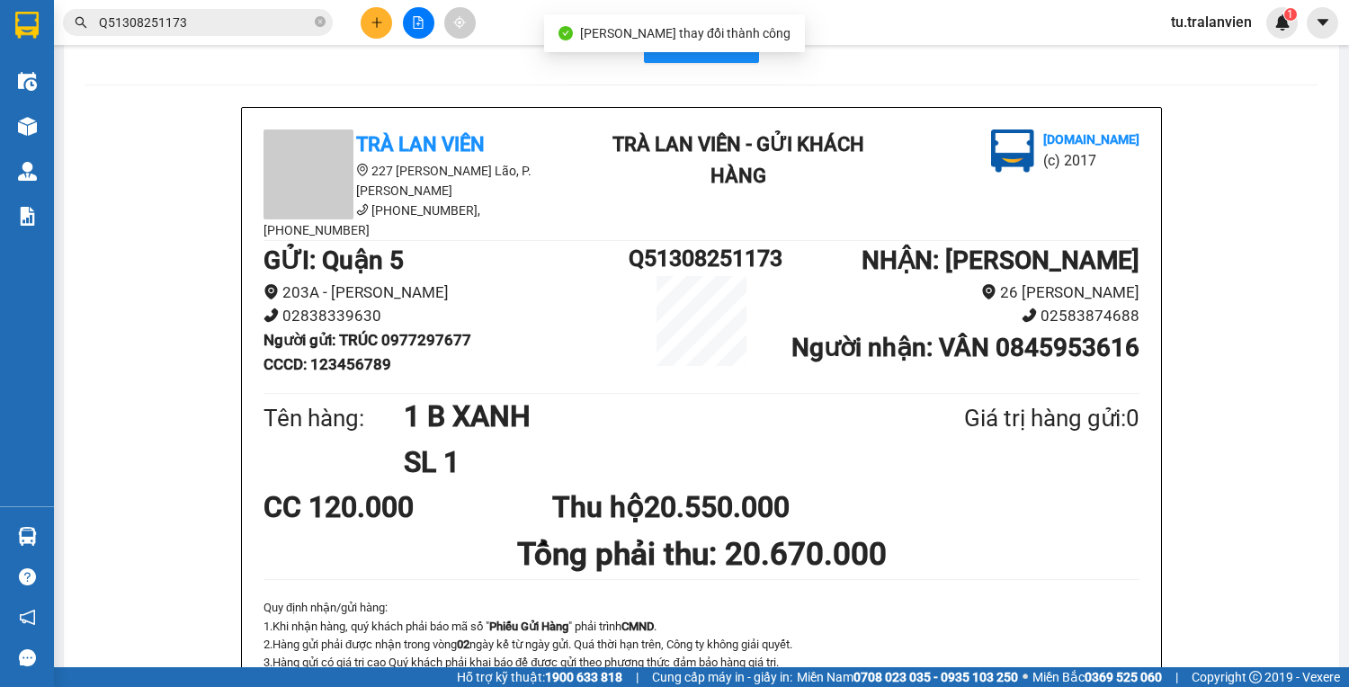
scroll to position [72, 0]
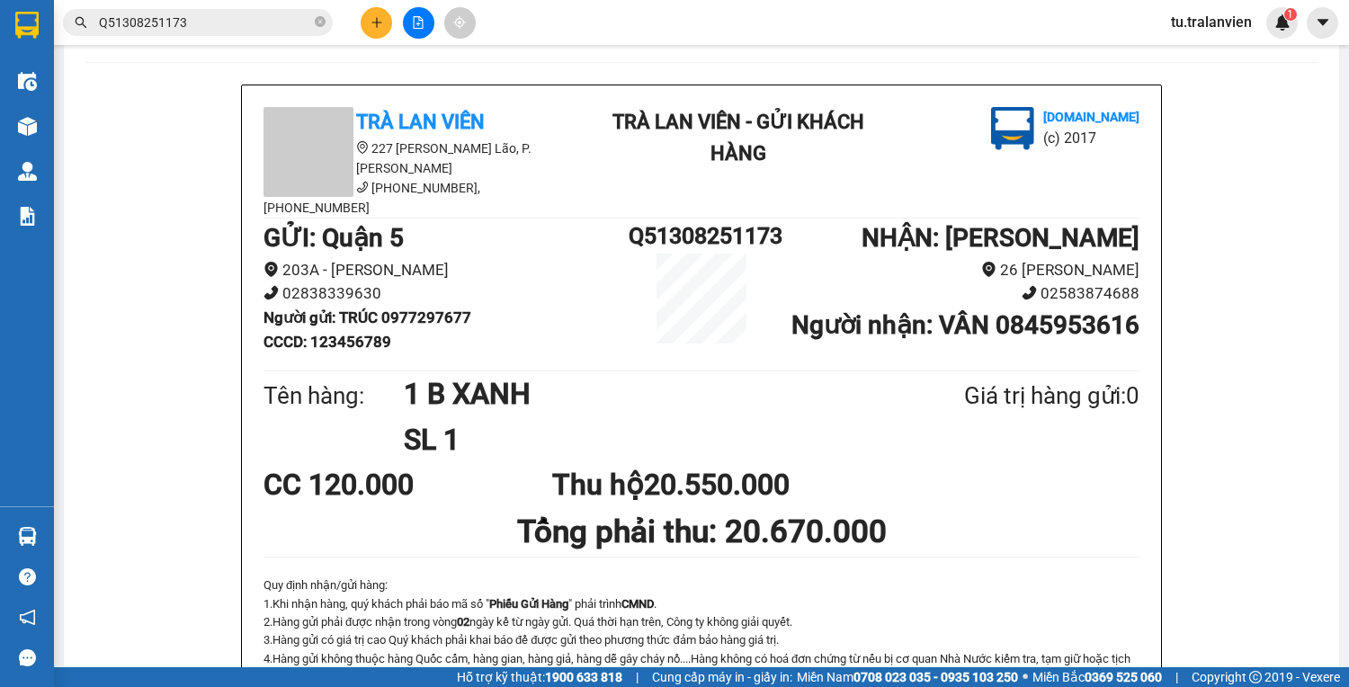
click at [931, 410] on div "Tên hàng: 1 B XANH SL 1 Giá trị hàng gửi: 0" at bounding box center [701, 416] width 876 height 91
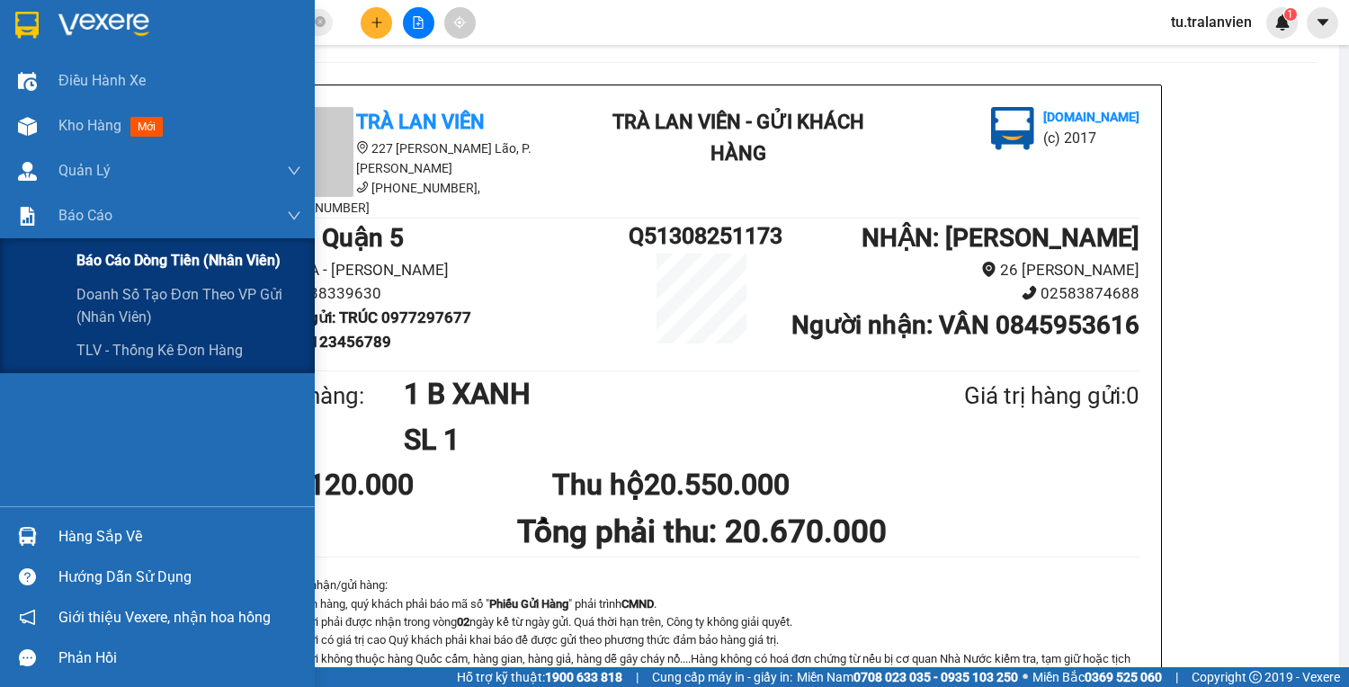
click at [73, 251] on div "Báo cáo dòng tiền (nhân viên)" at bounding box center [157, 260] width 315 height 45
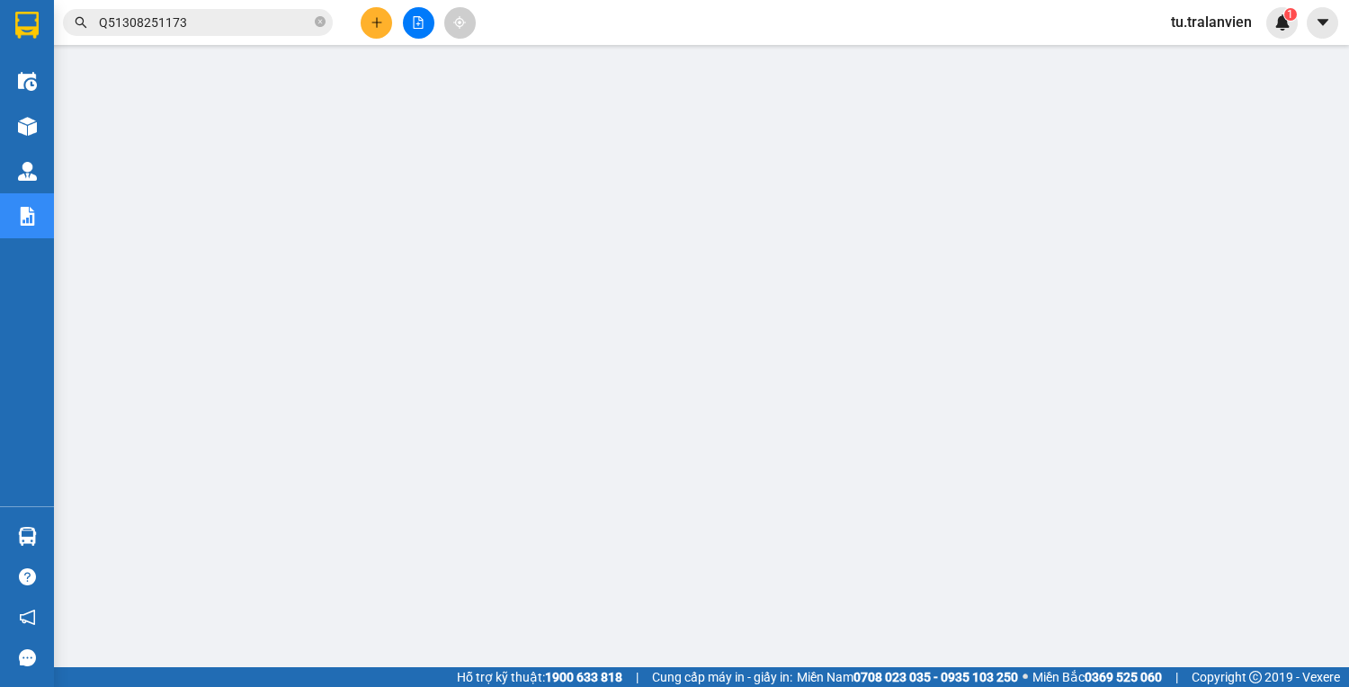
click at [1213, 8] on div "tu.tralanvien 1" at bounding box center [1226, 22] width 141 height 31
click at [1213, 18] on span "tu.tralanvien" at bounding box center [1211, 22] width 110 height 22
click at [1213, 56] on span "Đăng xuất" at bounding box center [1222, 56] width 76 height 20
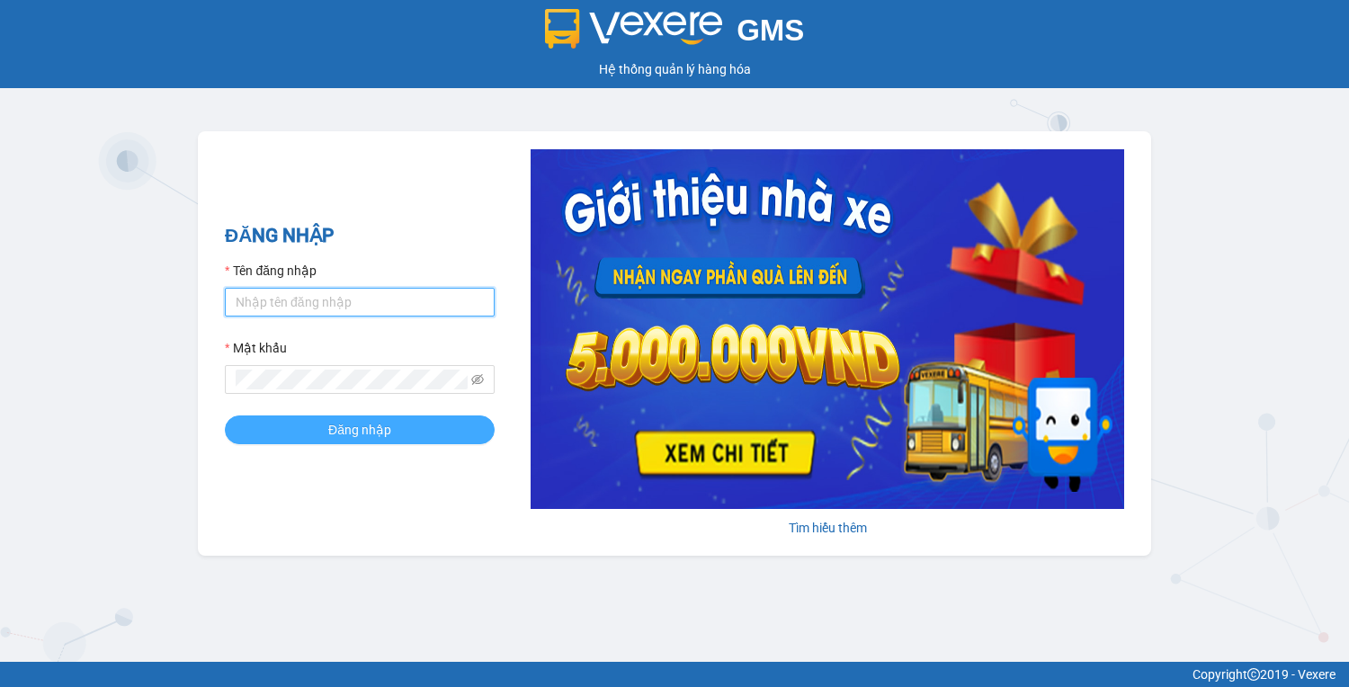
type input "vy.tralanvien"
click at [394, 432] on button "Đăng nhập" at bounding box center [360, 429] width 270 height 29
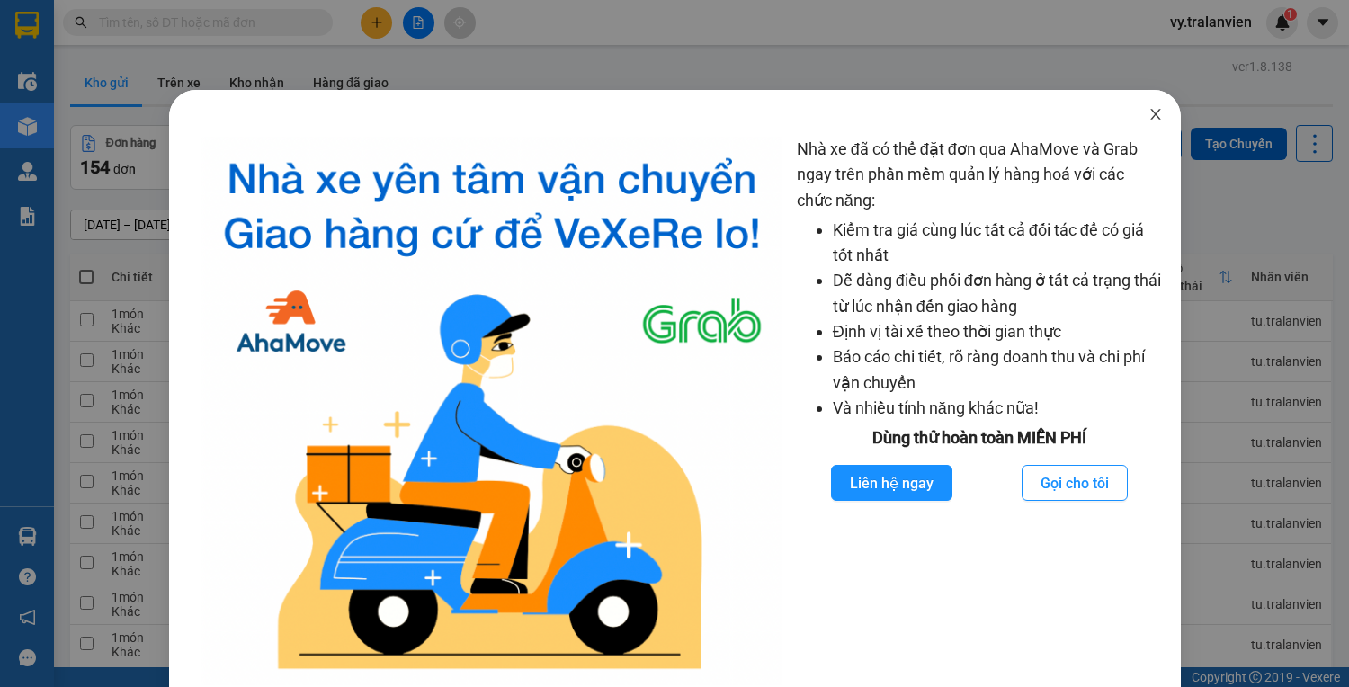
click at [1148, 115] on icon "close" at bounding box center [1155, 114] width 14 height 14
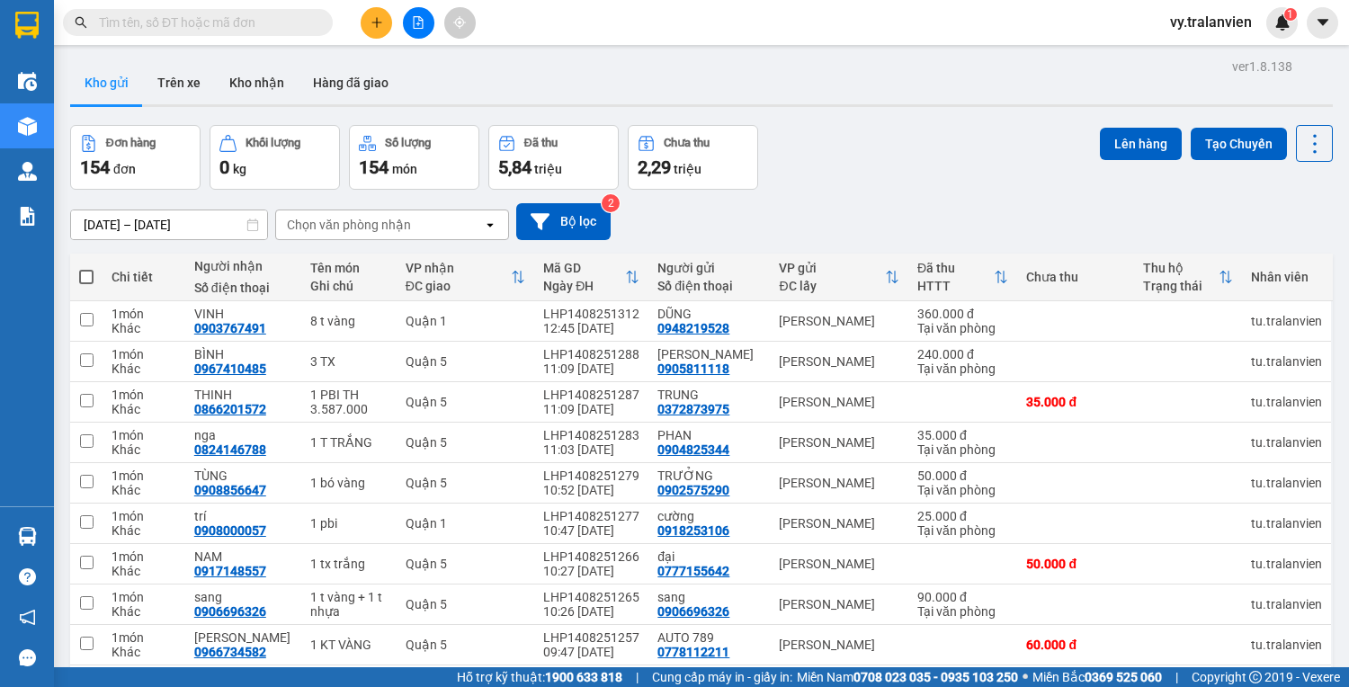
click at [845, 176] on div "Đơn hàng 154 đơn Khối lượng 0 kg Số lượng 154 món Đã thu 5,84 triệu Chưa thu 2,…" at bounding box center [701, 157] width 1262 height 65
click at [816, 153] on div "Đơn hàng 154 đơn Khối lượng 0 kg Số lượng 154 món Đã thu 5,84 triệu Chưa thu 2,…" at bounding box center [701, 157] width 1262 height 65
click at [1014, 198] on div "12/08/2025 – 14/08/2025 Press the down arrow key to interact with the calendar …" at bounding box center [701, 222] width 1262 height 64
click at [375, 19] on icon "plus" at bounding box center [376, 22] width 13 height 13
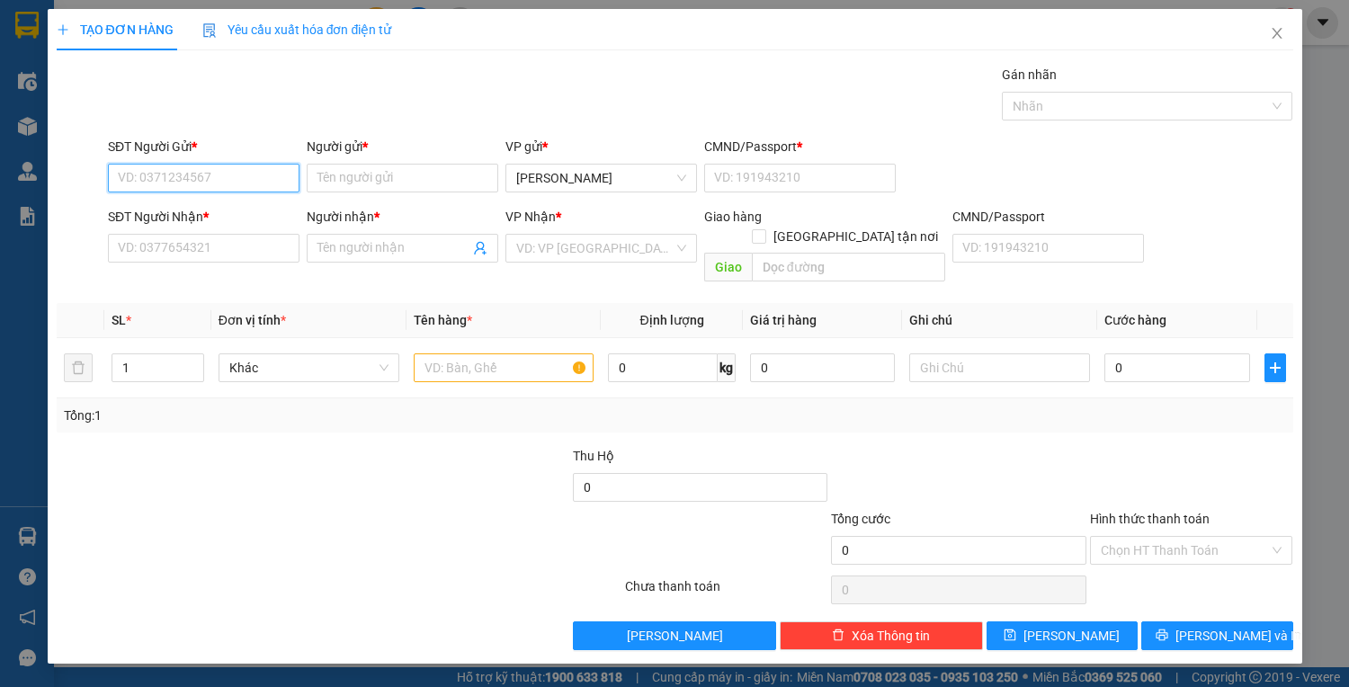
click at [207, 180] on input "SĐT Người Gửi *" at bounding box center [203, 178] width 191 height 29
click at [165, 253] on input "SĐT Người Nhận *" at bounding box center [203, 248] width 191 height 29
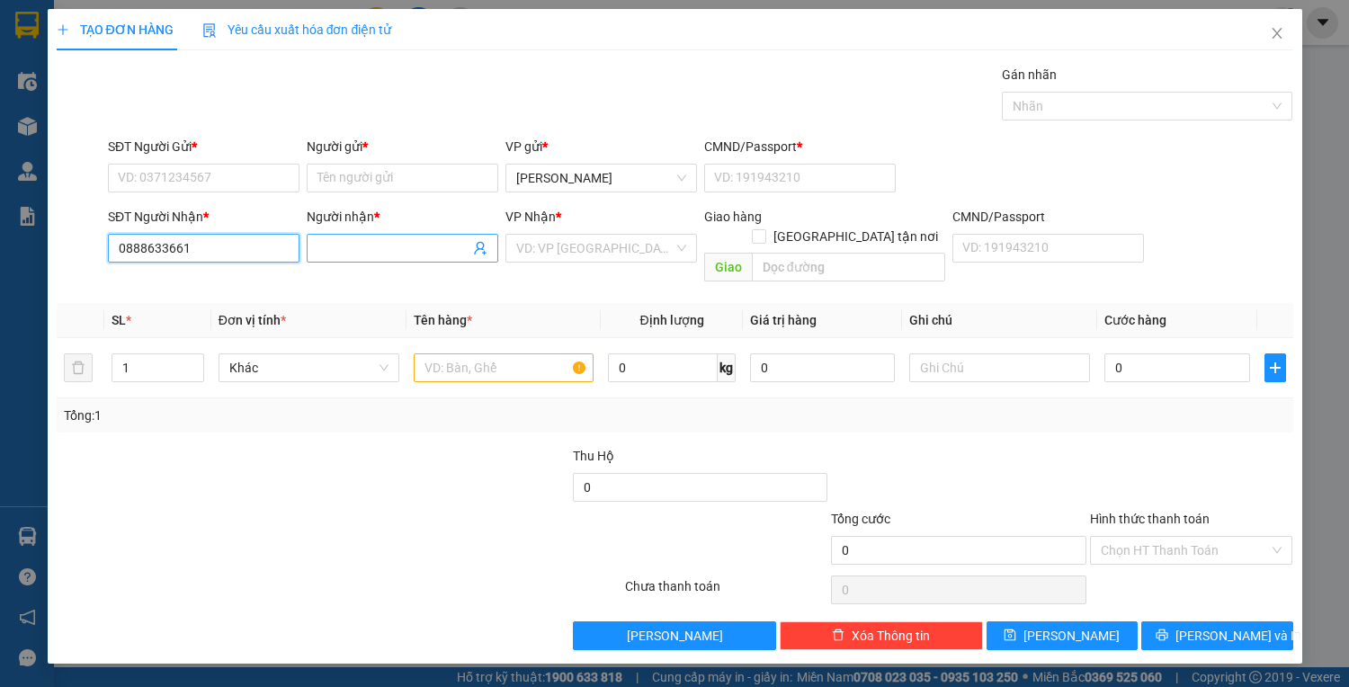
type input "0888633661"
click at [361, 253] on input "Người nhận *" at bounding box center [393, 248] width 152 height 20
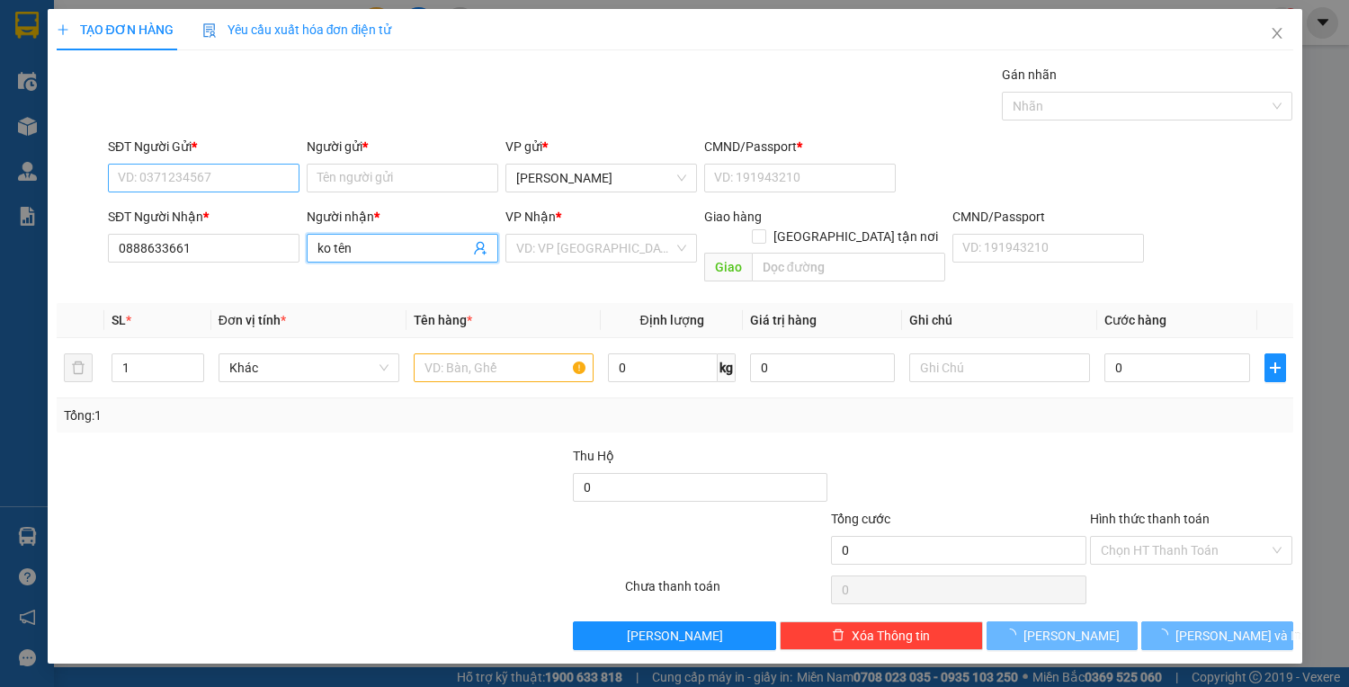
type input "ko tên"
click at [242, 182] on input "SĐT Người Gửi *" at bounding box center [203, 178] width 191 height 29
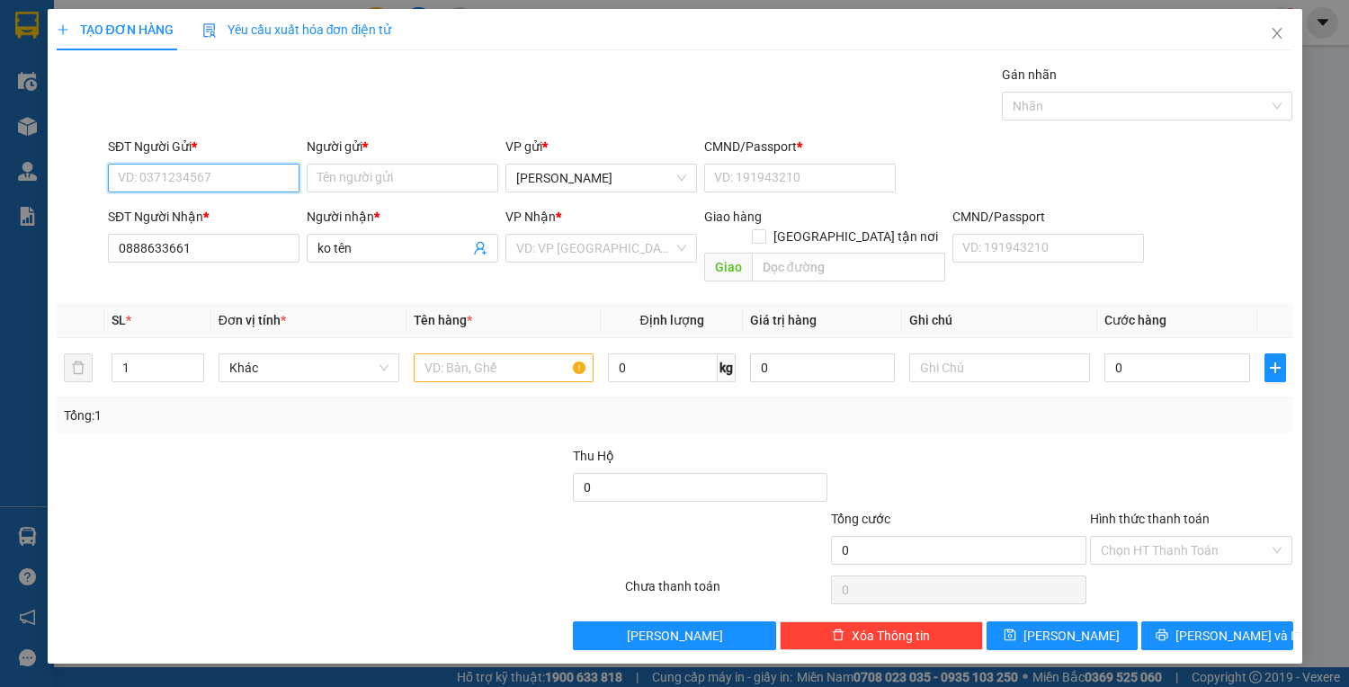
click at [244, 181] on input "SĐT Người Gửi *" at bounding box center [203, 178] width 191 height 29
type input "0905293188"
click at [366, 169] on input "Người gửi *" at bounding box center [402, 178] width 191 height 29
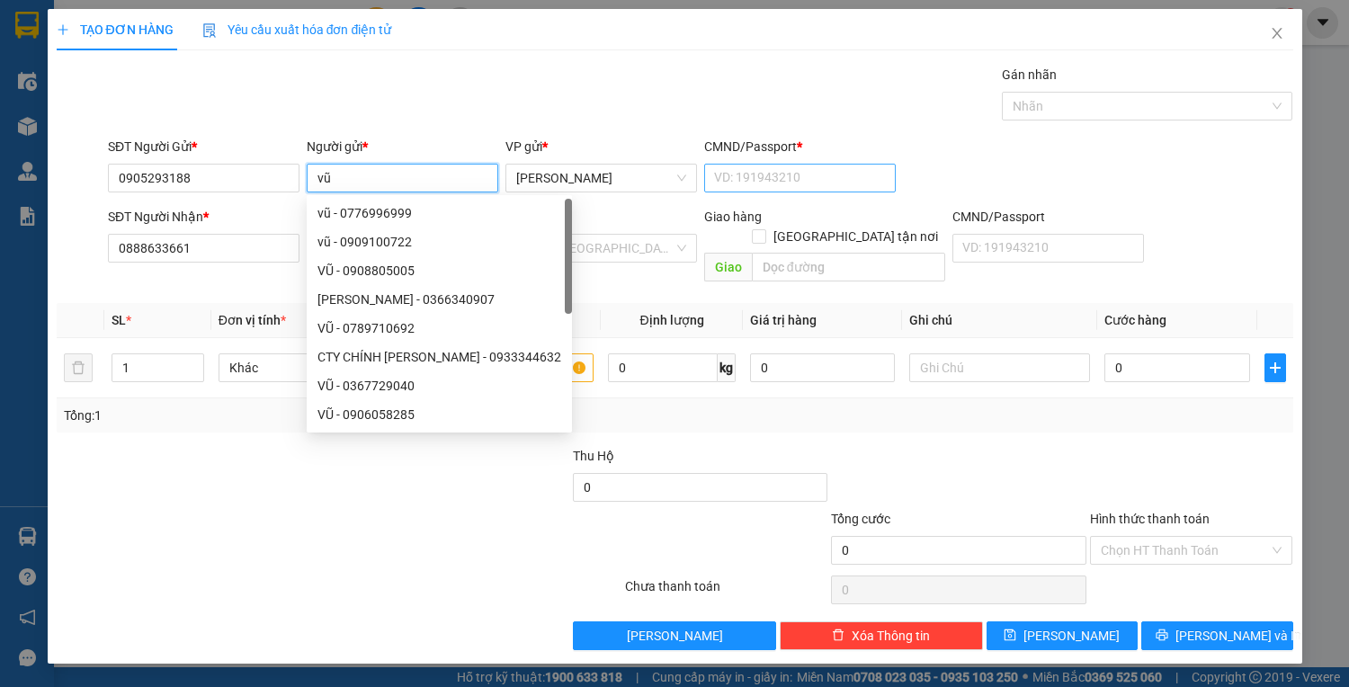
type input "vũ"
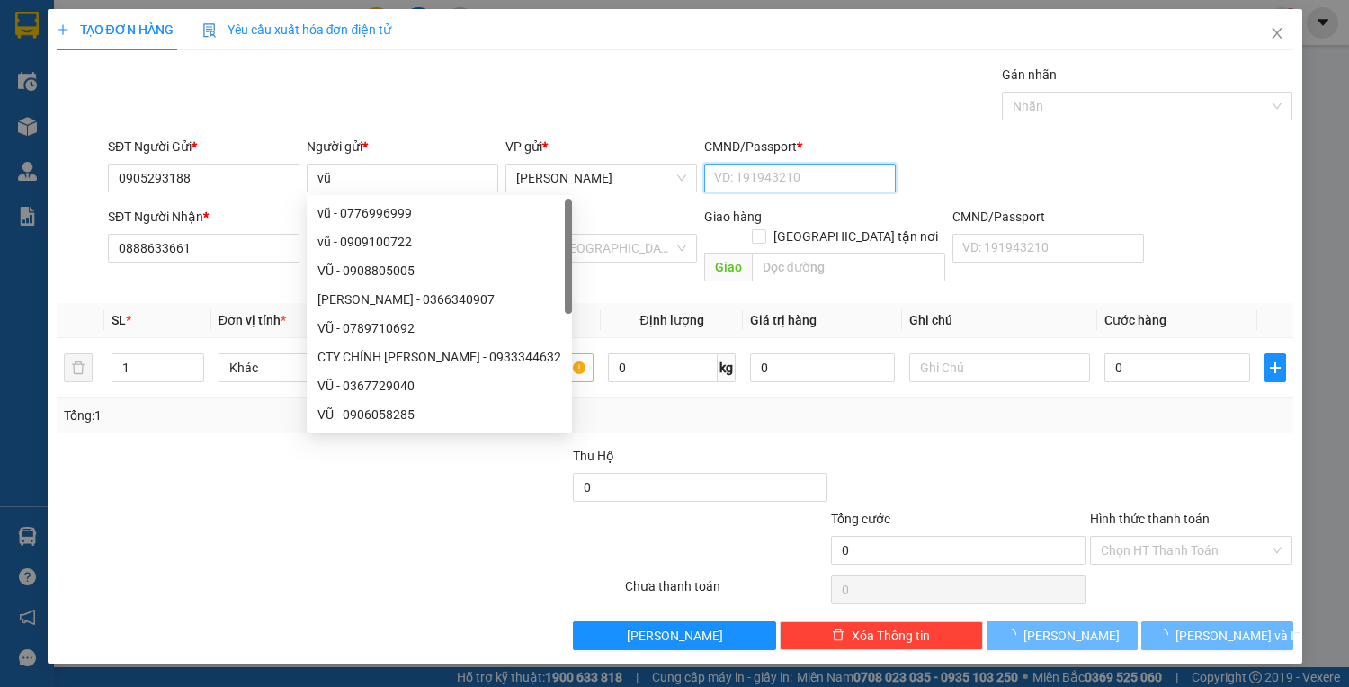
click at [747, 180] on input "CMND/Passport *" at bounding box center [799, 178] width 191 height 29
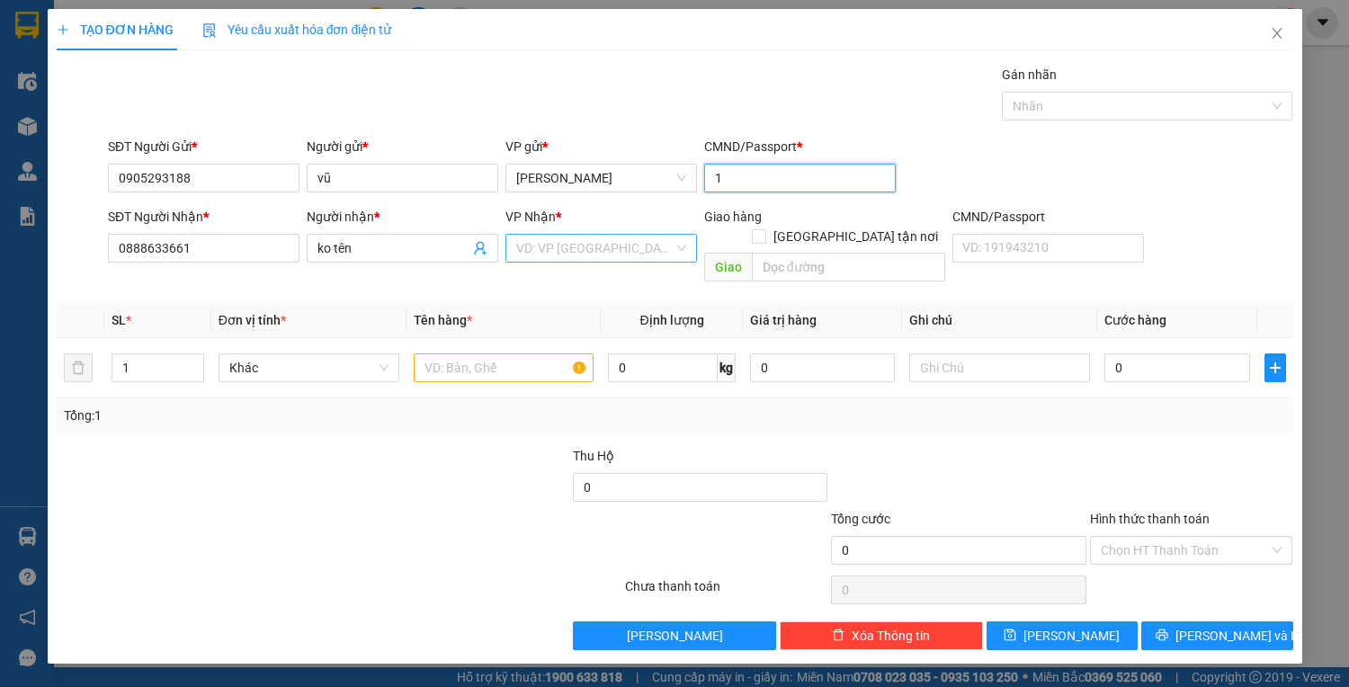
type input "1"
click at [551, 253] on input "search" at bounding box center [594, 248] width 157 height 27
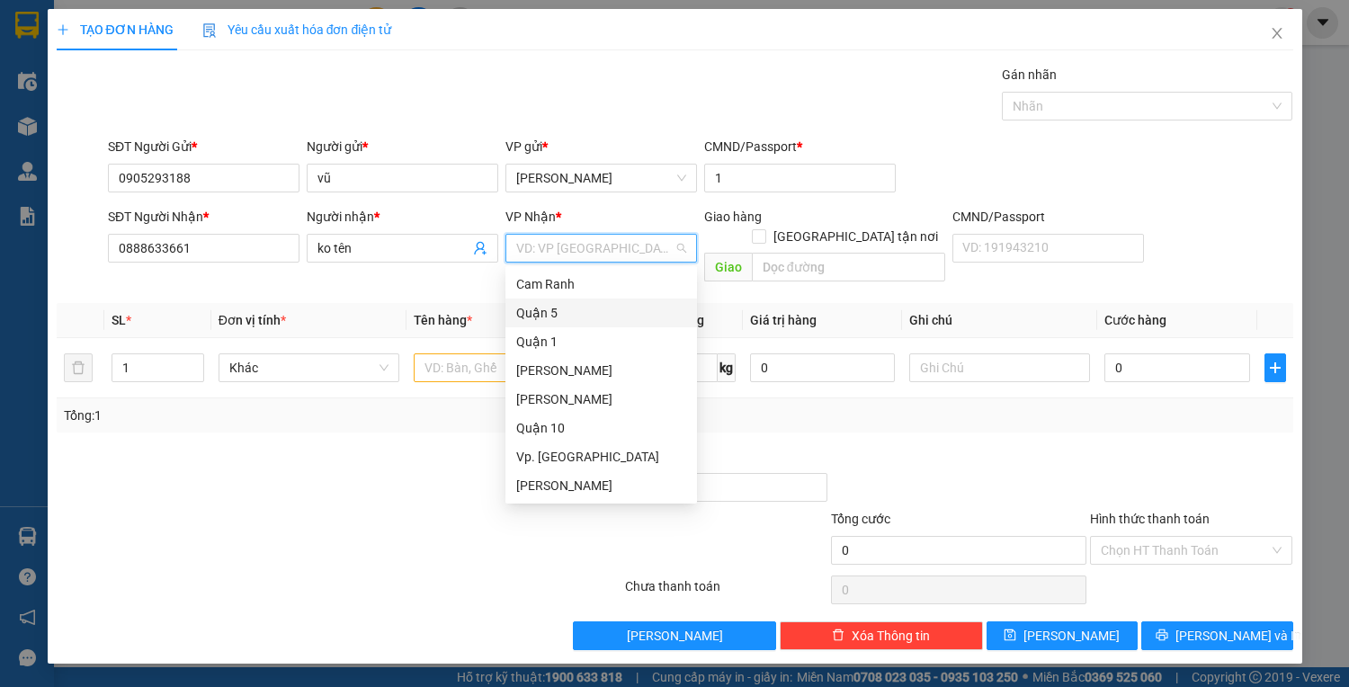
click at [573, 306] on div "Quận 5" at bounding box center [601, 313] width 170 height 20
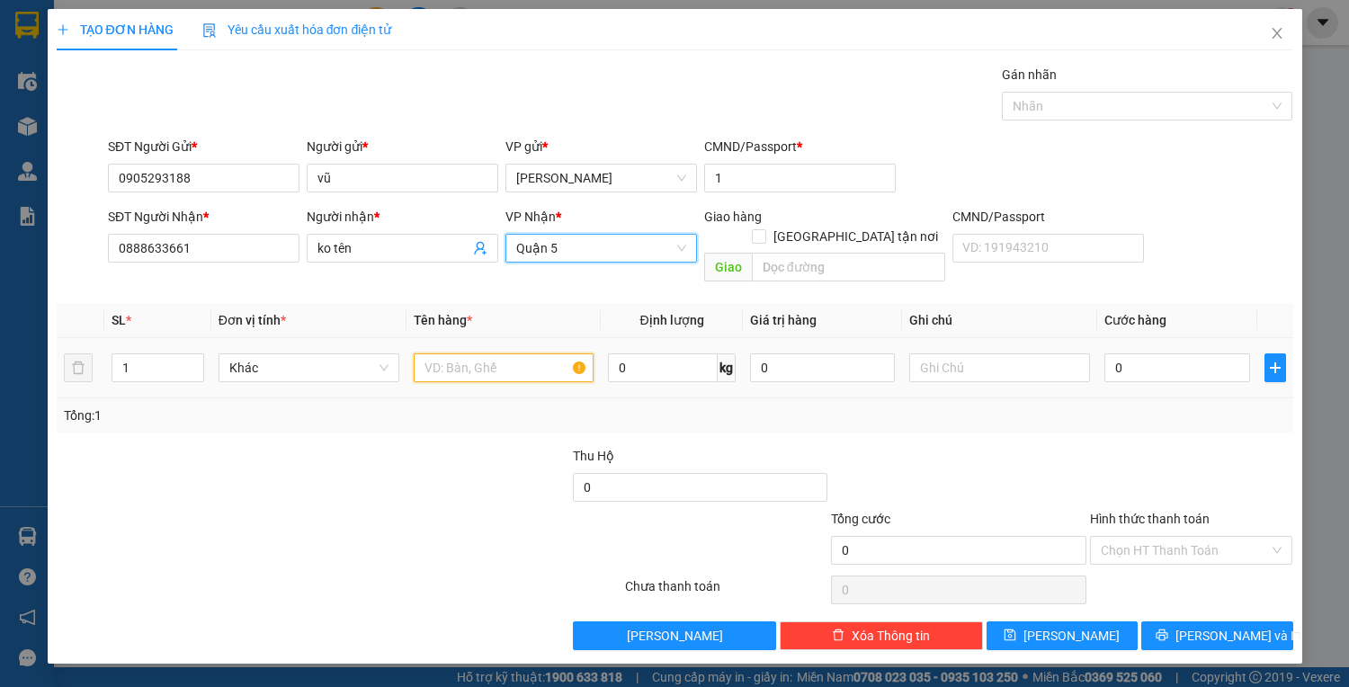
click at [503, 353] on input "text" at bounding box center [504, 367] width 181 height 29
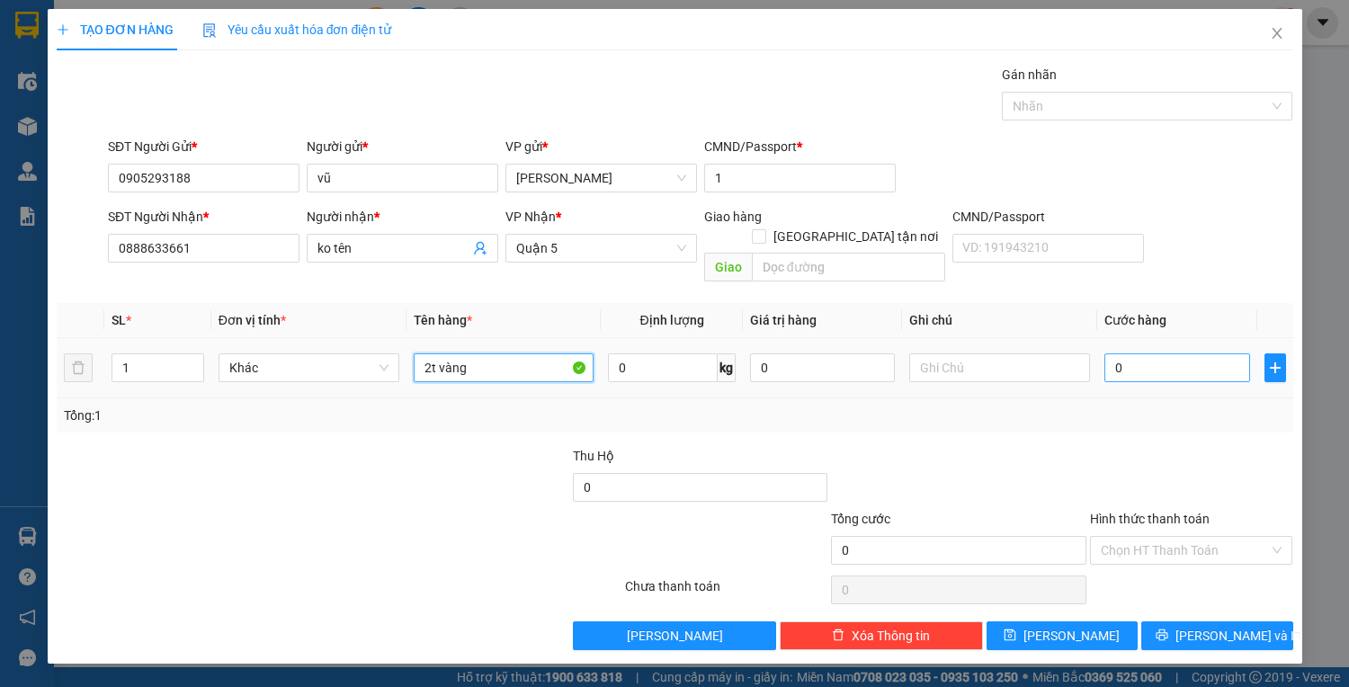
type input "2t vàng"
click at [1147, 353] on input "0" at bounding box center [1176, 367] width 145 height 29
type input "1"
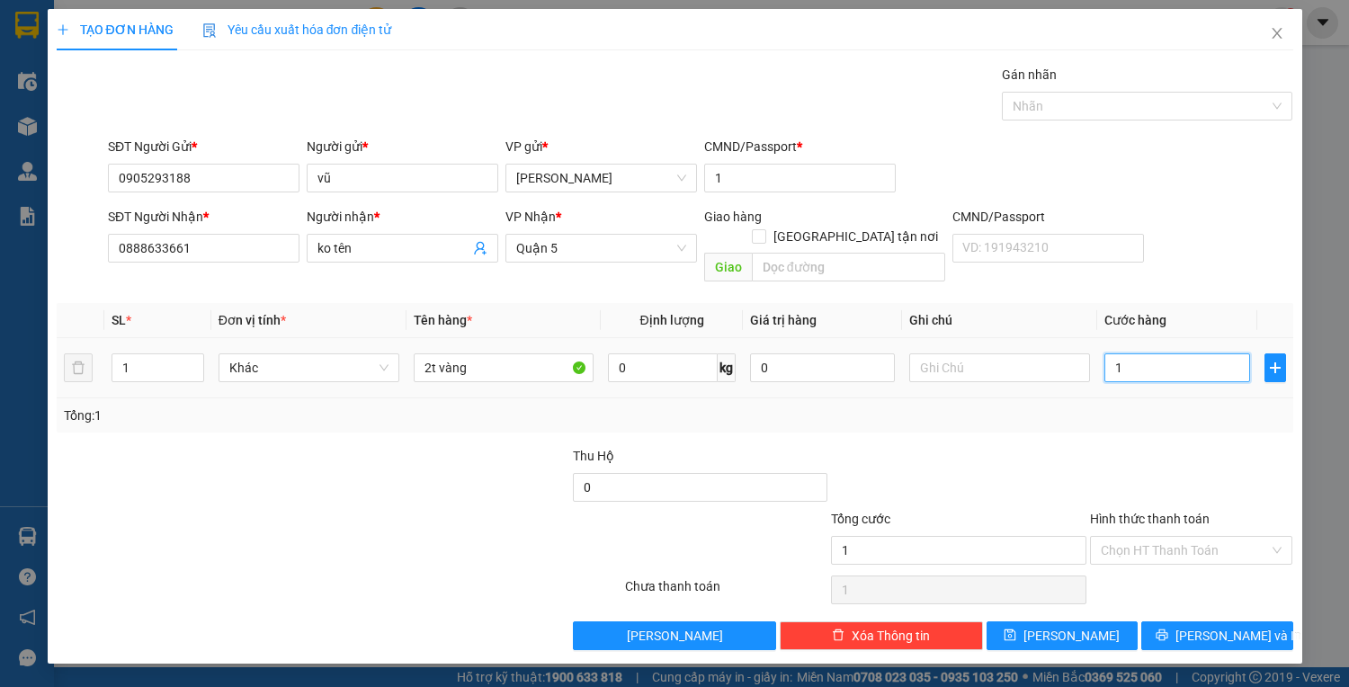
type input "14"
type input "140"
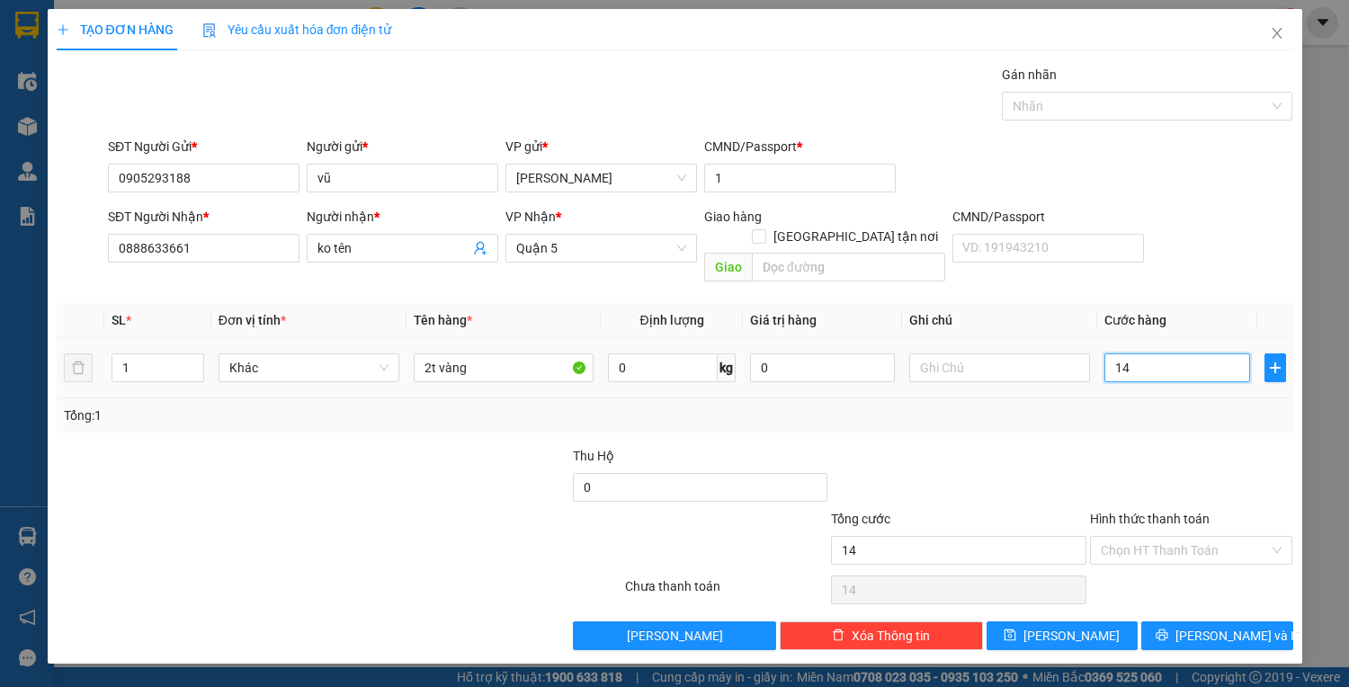
type input "140"
type input "140.000"
click at [1204, 626] on span "[PERSON_NAME] và In" at bounding box center [1238, 636] width 126 height 20
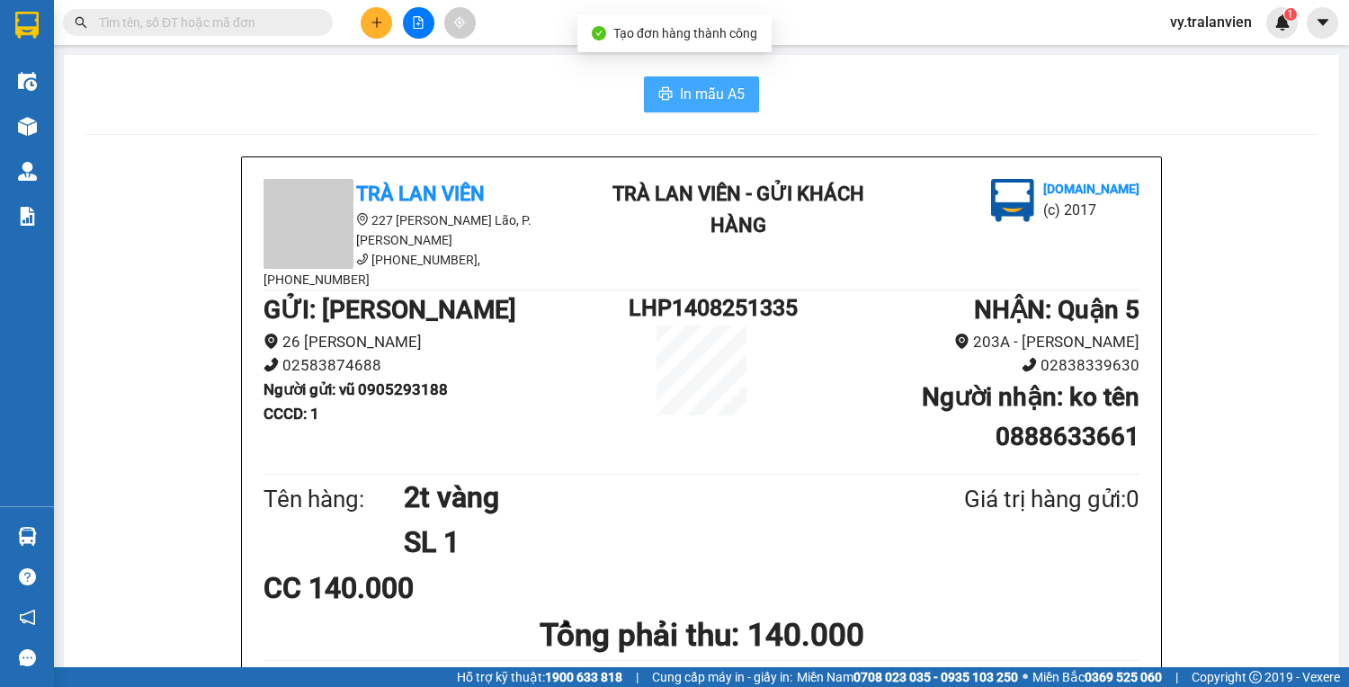
click at [662, 89] on icon "printer" at bounding box center [665, 93] width 13 height 13
drag, startPoint x: 946, startPoint y: 96, endPoint x: 921, endPoint y: 107, distance: 27.4
click at [930, 101] on div "In mẫu A5" at bounding box center [701, 94] width 1232 height 36
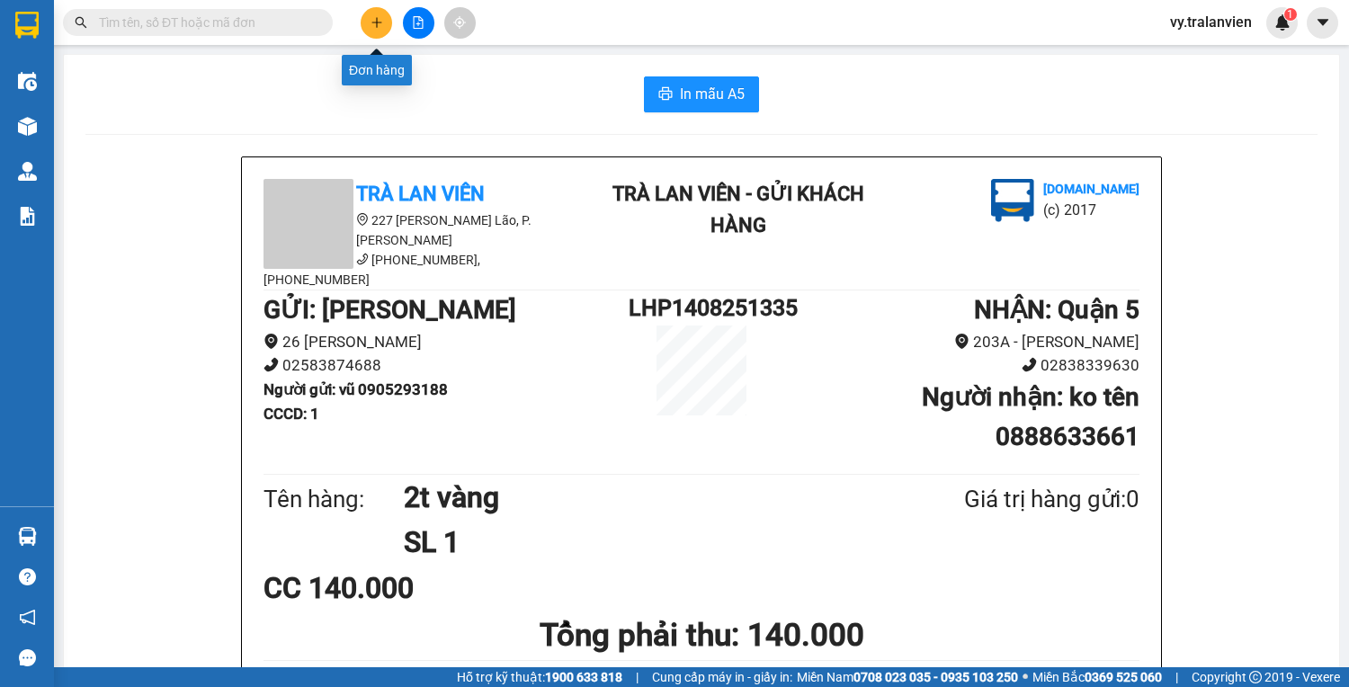
click at [369, 22] on button at bounding box center [376, 22] width 31 height 31
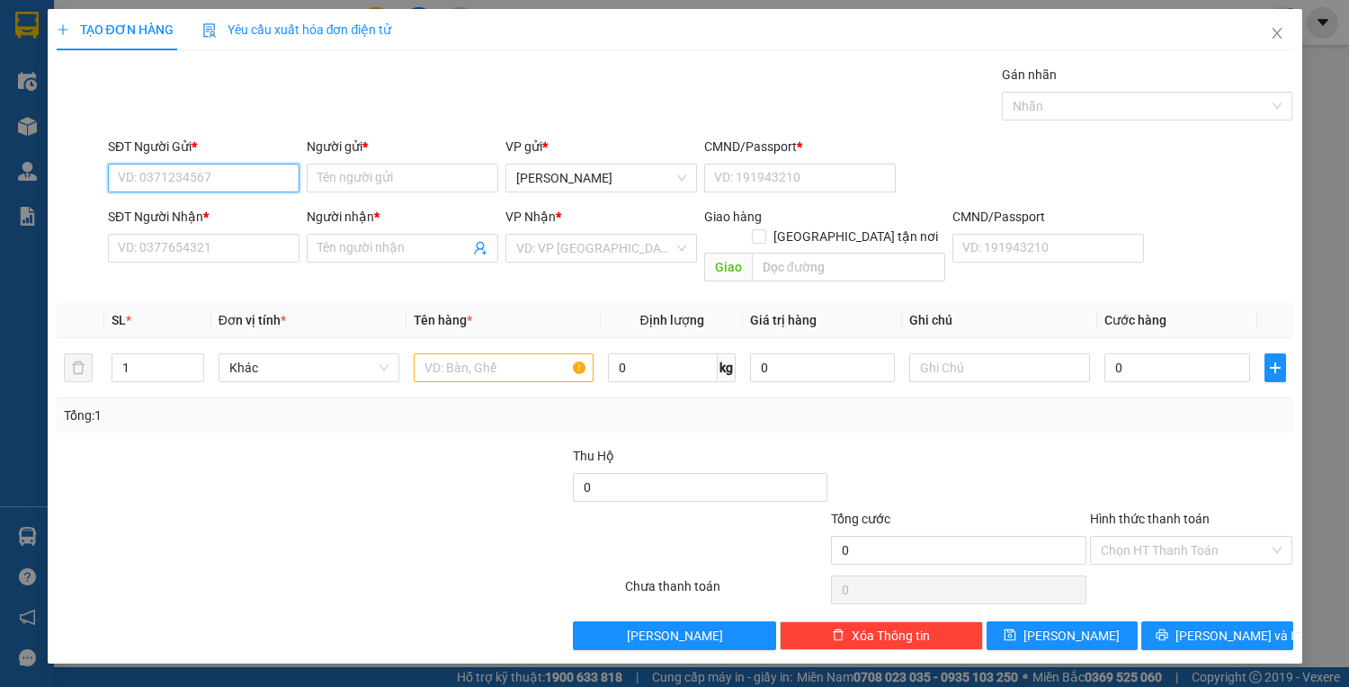
click at [275, 183] on input "SĐT Người Gửi *" at bounding box center [203, 178] width 191 height 29
type input "0934333561"
click at [237, 207] on div "0934333561 - KHOA" at bounding box center [204, 213] width 170 height 20
type input "KHOA"
type input "1"
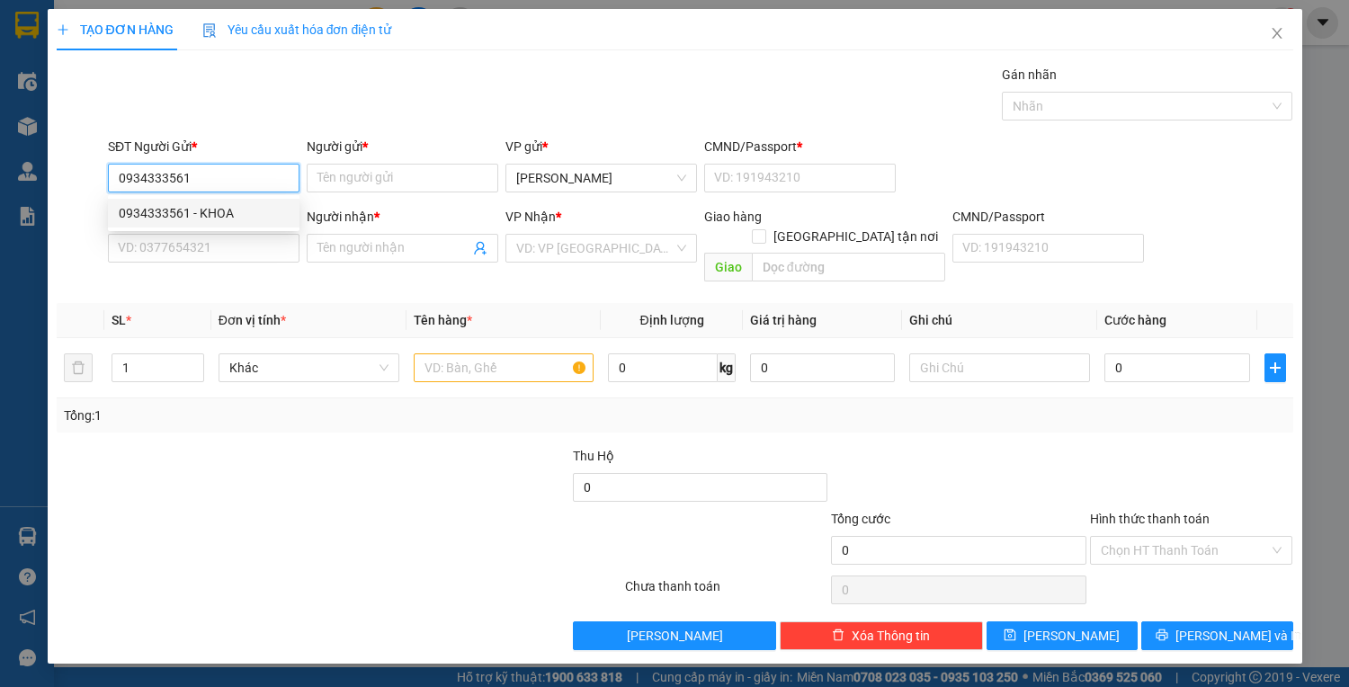
type input "0377007391"
type input "NÂU"
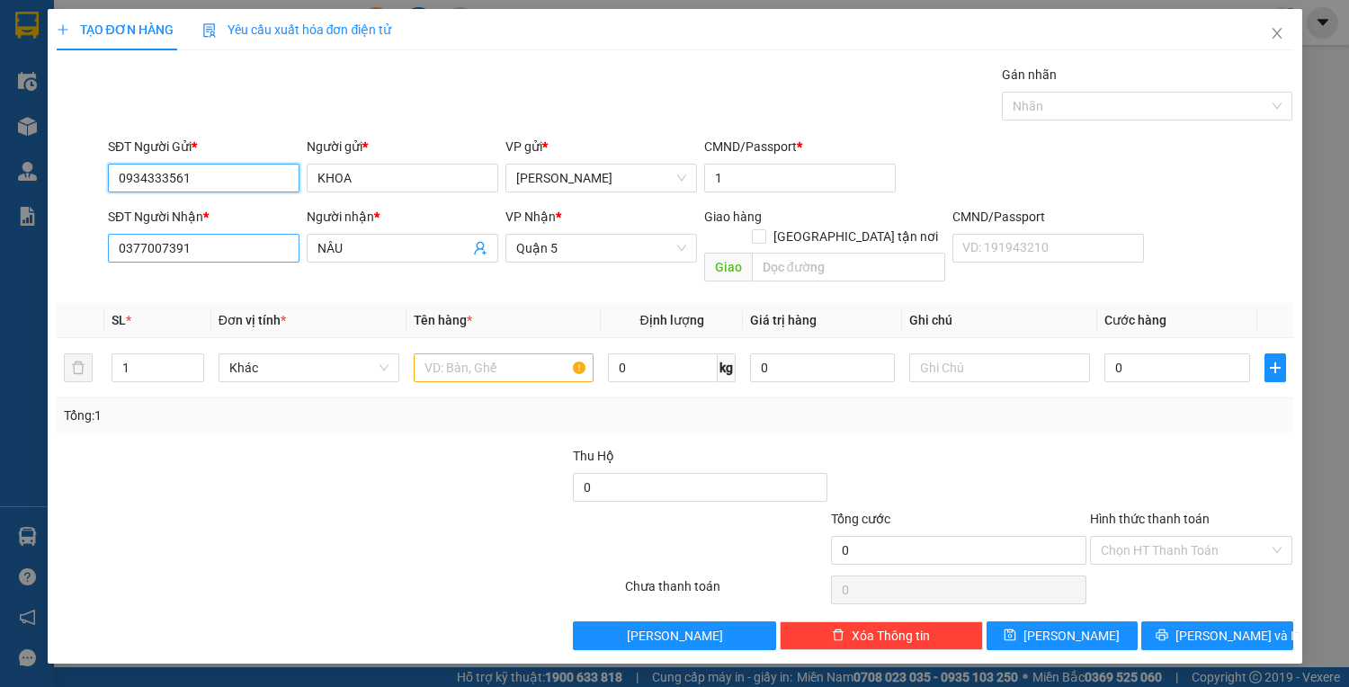
type input "0934333561"
click at [232, 255] on input "0377007391" at bounding box center [203, 248] width 191 height 29
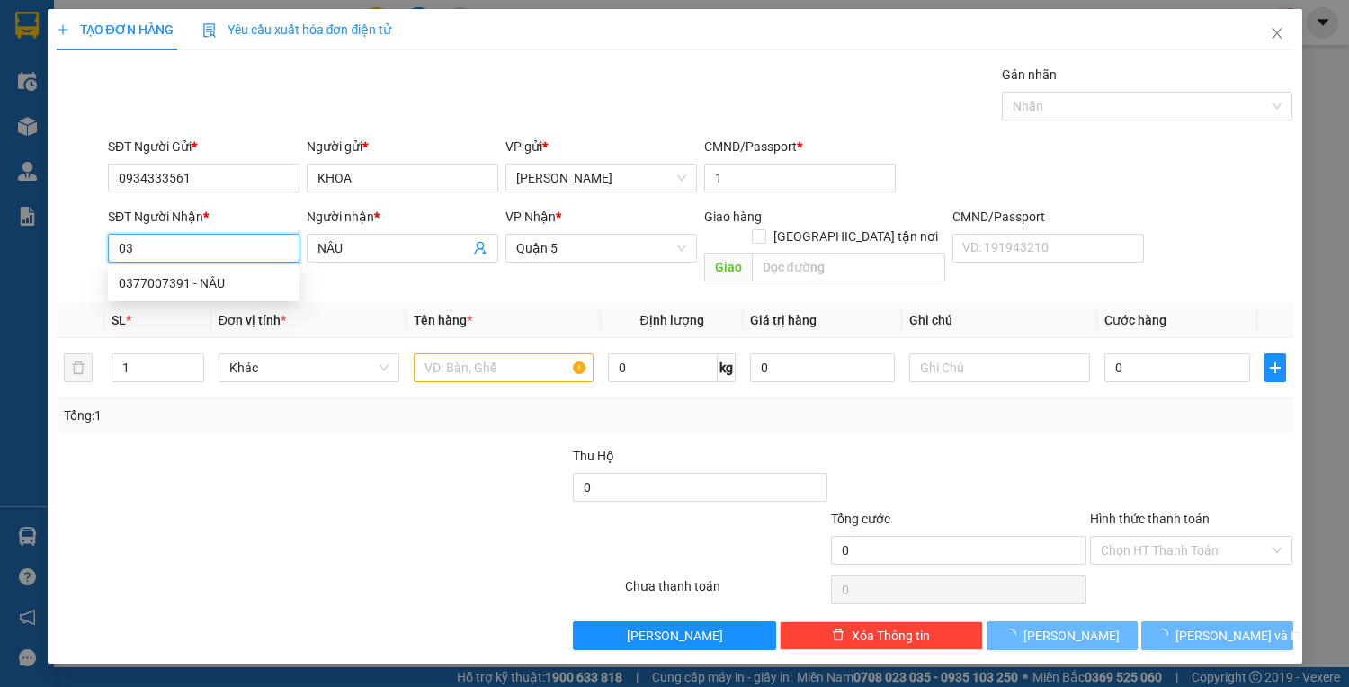
type input "0"
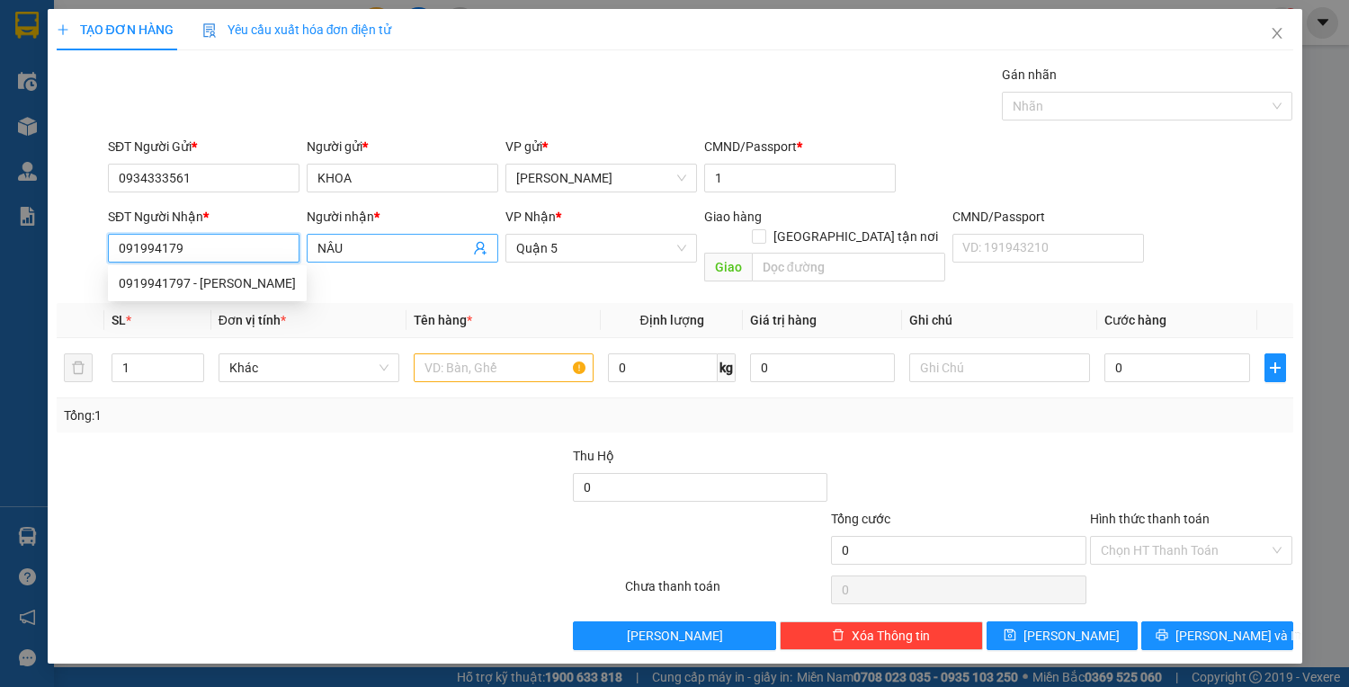
type input "0919941797"
click at [241, 285] on div "0919941797 - VÂN" at bounding box center [207, 283] width 177 height 20
type input "VÂN"
type input "0919941797"
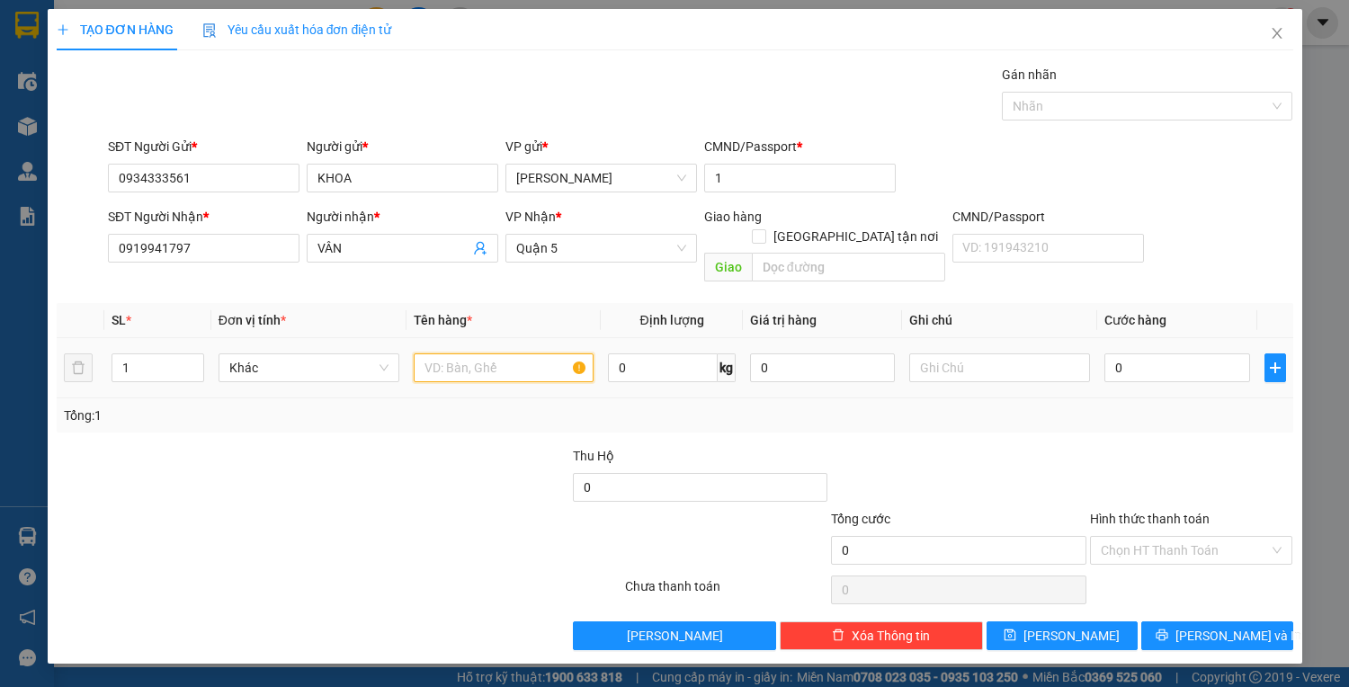
click at [485, 353] on input "text" at bounding box center [504, 367] width 181 height 29
type input "1t vàng"
click at [1141, 353] on input "0" at bounding box center [1176, 367] width 145 height 29
type input "3"
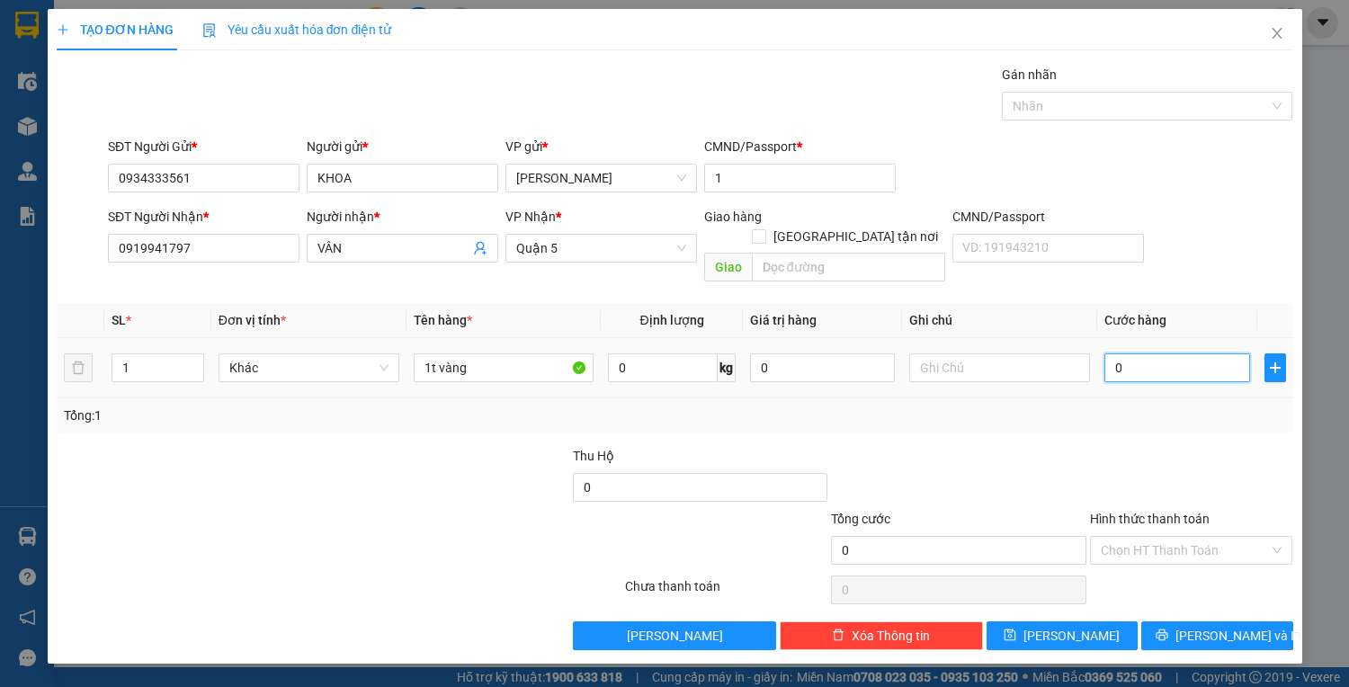
type input "3"
type input "35"
type input "35.000"
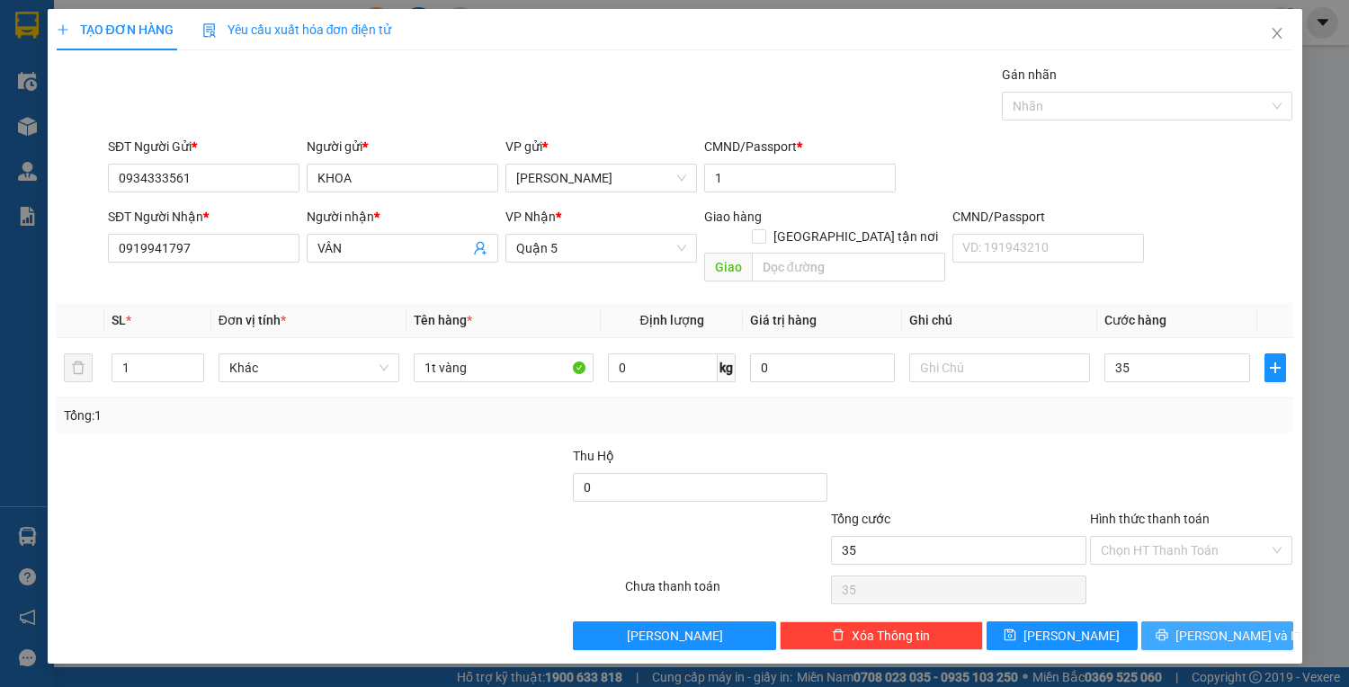
type input "35.000"
click at [1238, 626] on span "[PERSON_NAME] và In" at bounding box center [1238, 636] width 126 height 20
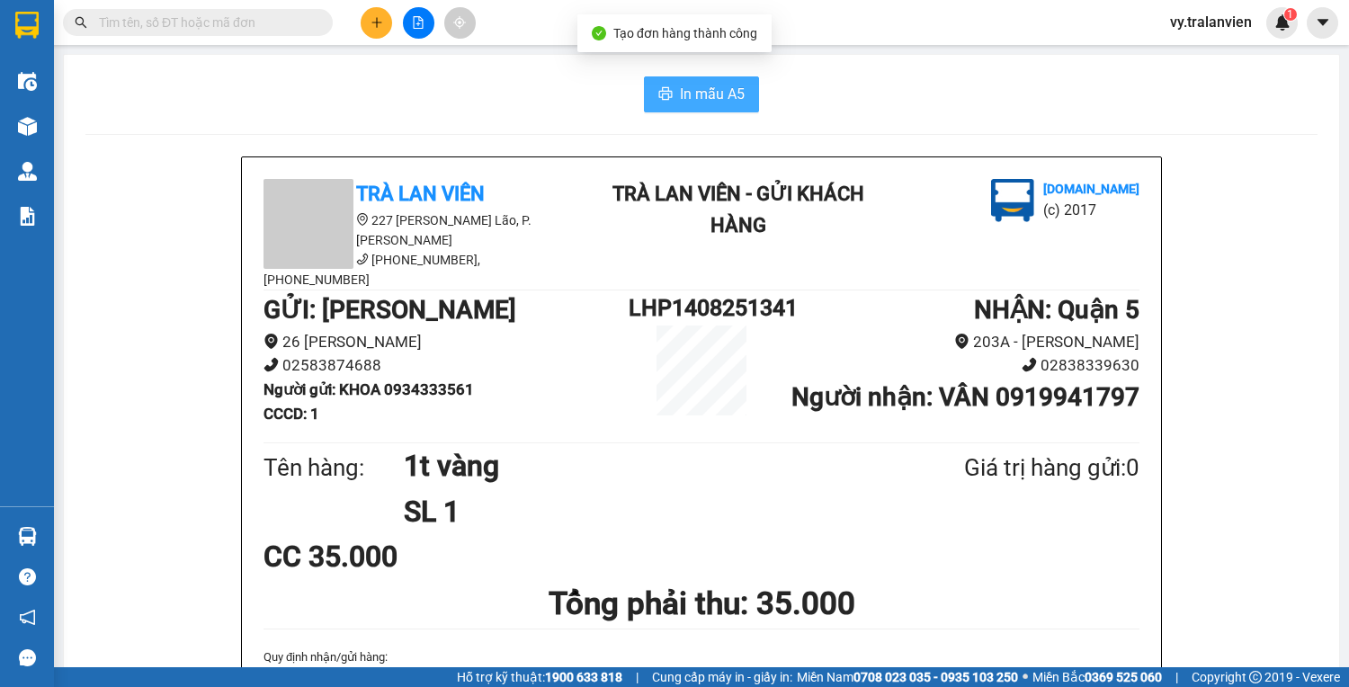
click at [734, 88] on span "In mẫu A5" at bounding box center [712, 94] width 65 height 22
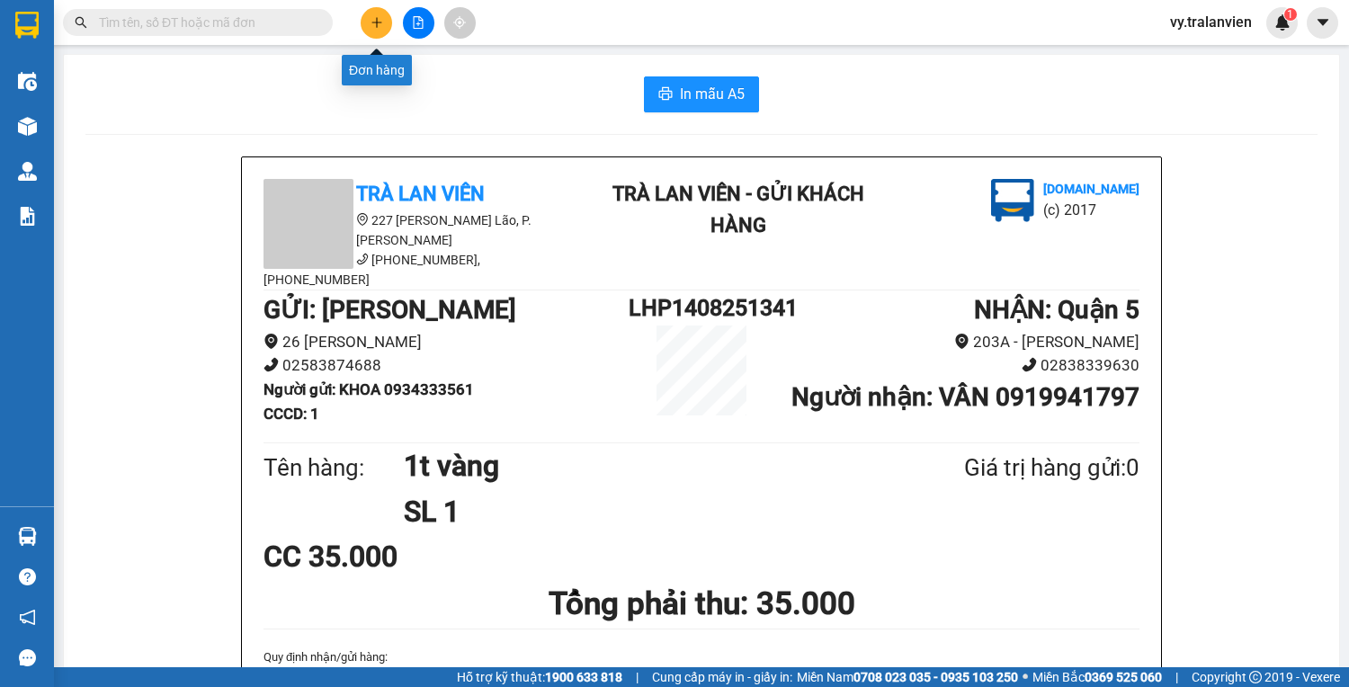
click at [375, 18] on icon "plus" at bounding box center [376, 22] width 13 height 13
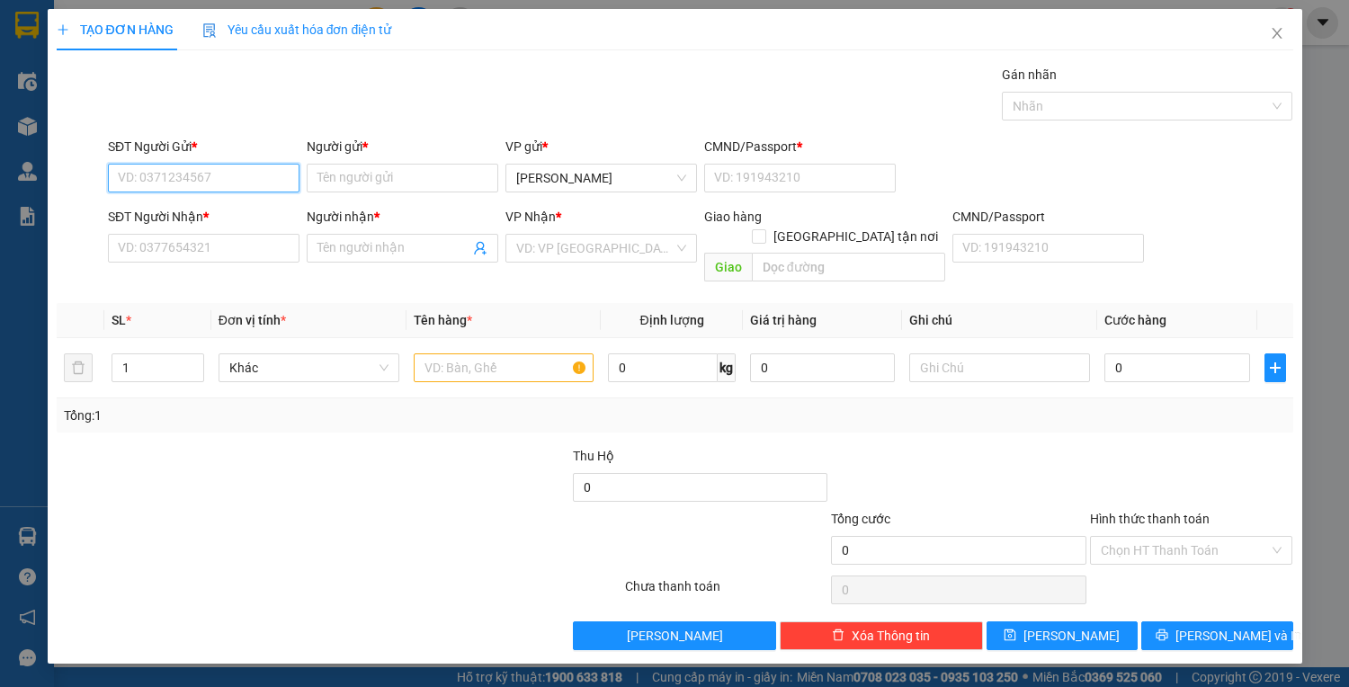
click at [196, 182] on input "SĐT Người Gửi *" at bounding box center [203, 178] width 191 height 29
click at [223, 217] on div "0335882981 - LIỄU" at bounding box center [204, 213] width 170 height 20
type input "0335882981"
type input "LIỄU"
type input "054300001486"
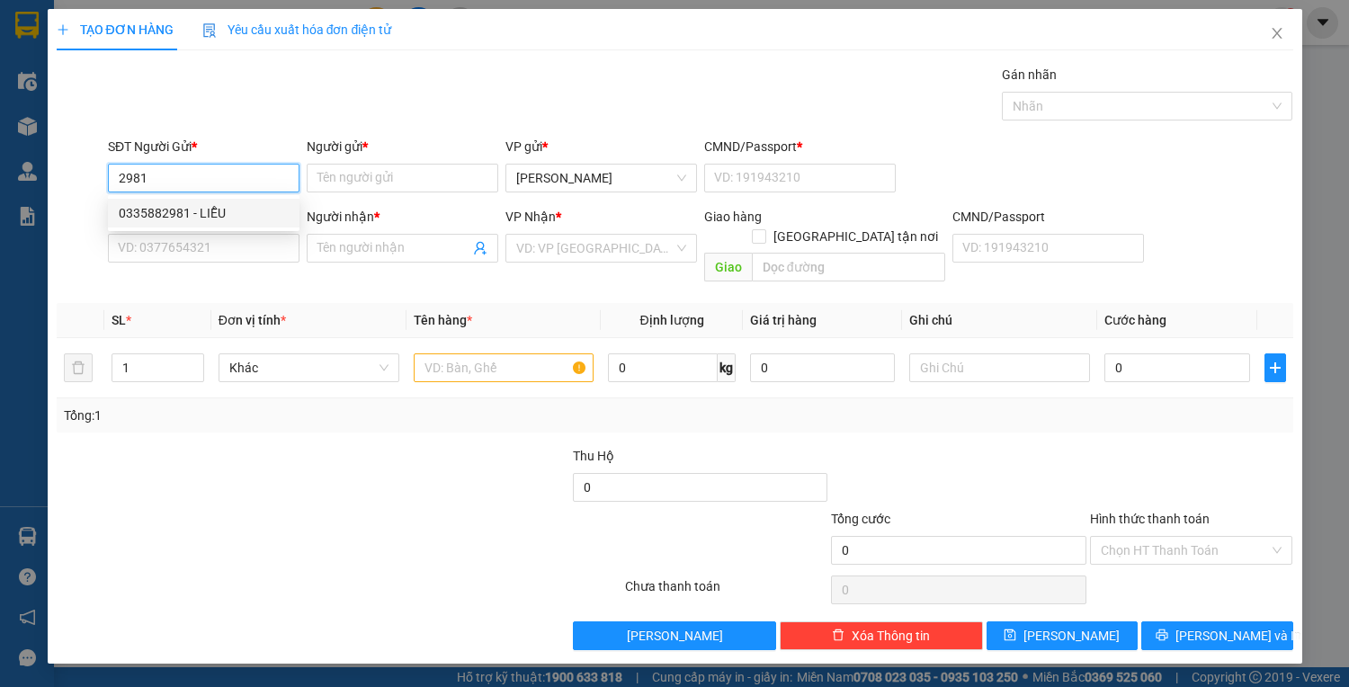
type input "0966892949"
type input "NHẬT"
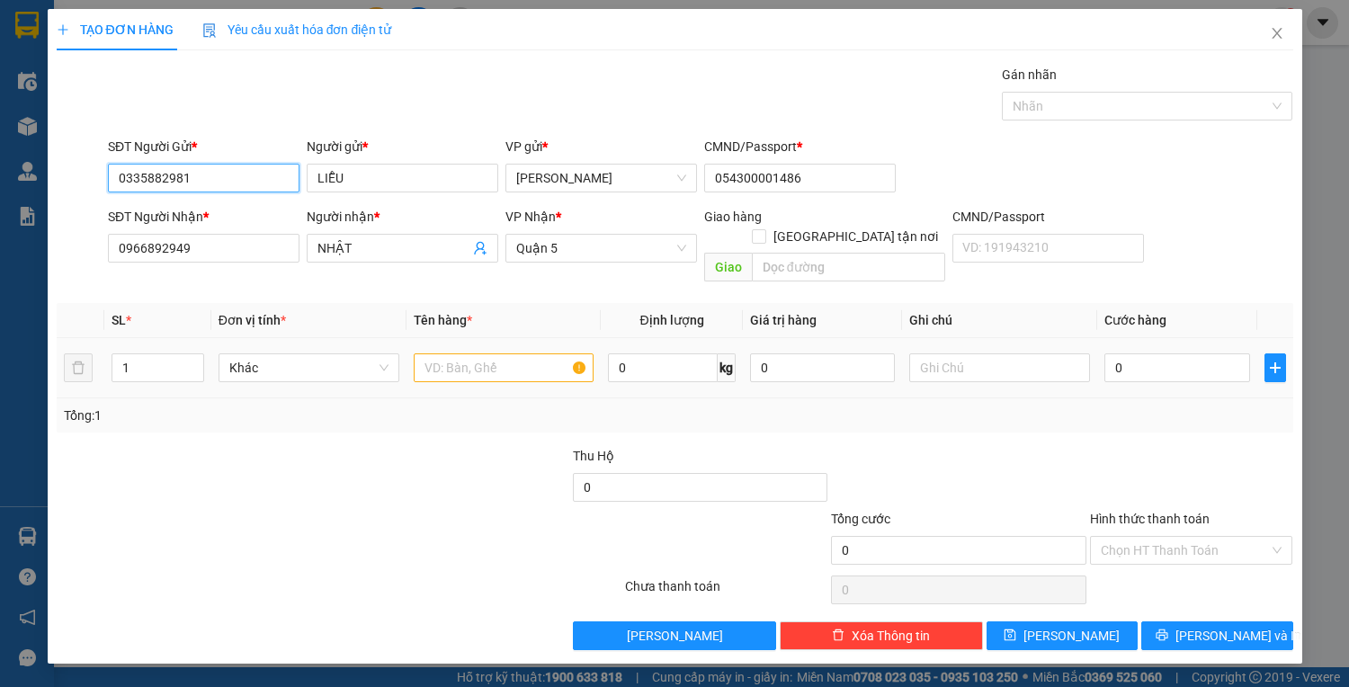
type input "0335882981"
click at [438, 353] on input "text" at bounding box center [504, 367] width 181 height 29
type input "1"
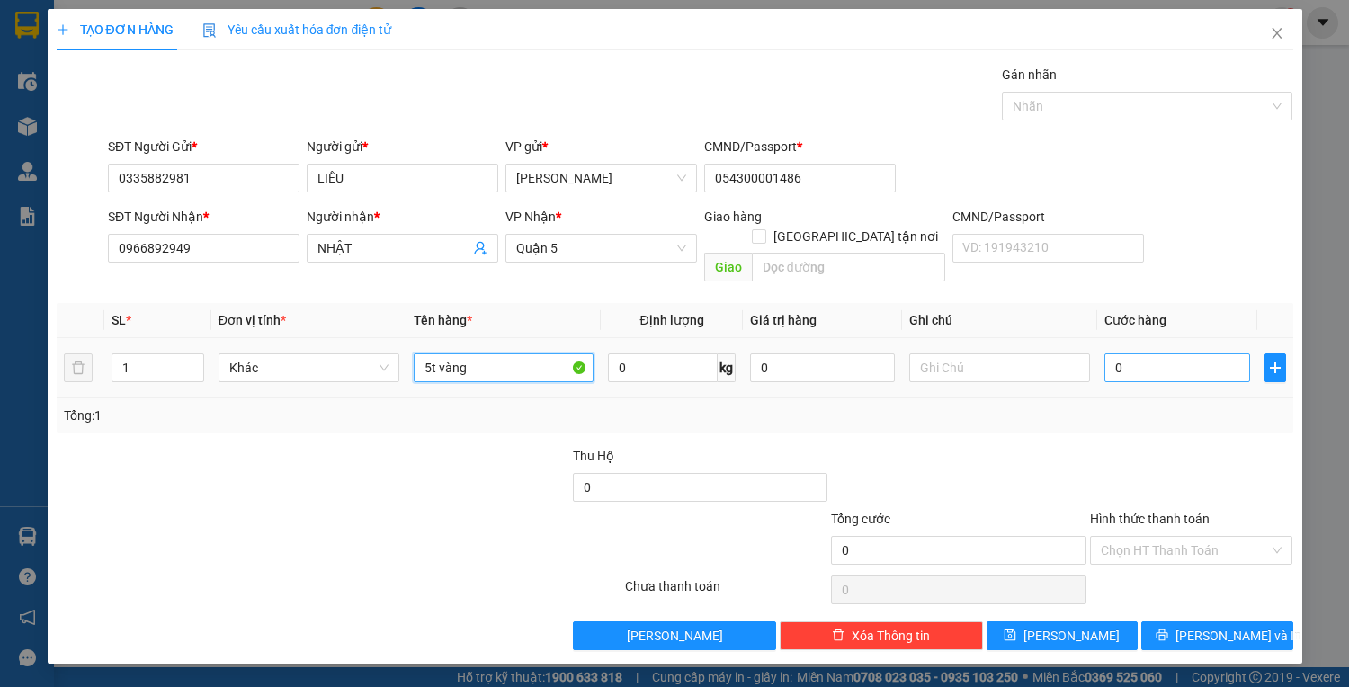
type input "5t vàng"
click at [1126, 353] on input "0" at bounding box center [1176, 367] width 145 height 29
type input "2"
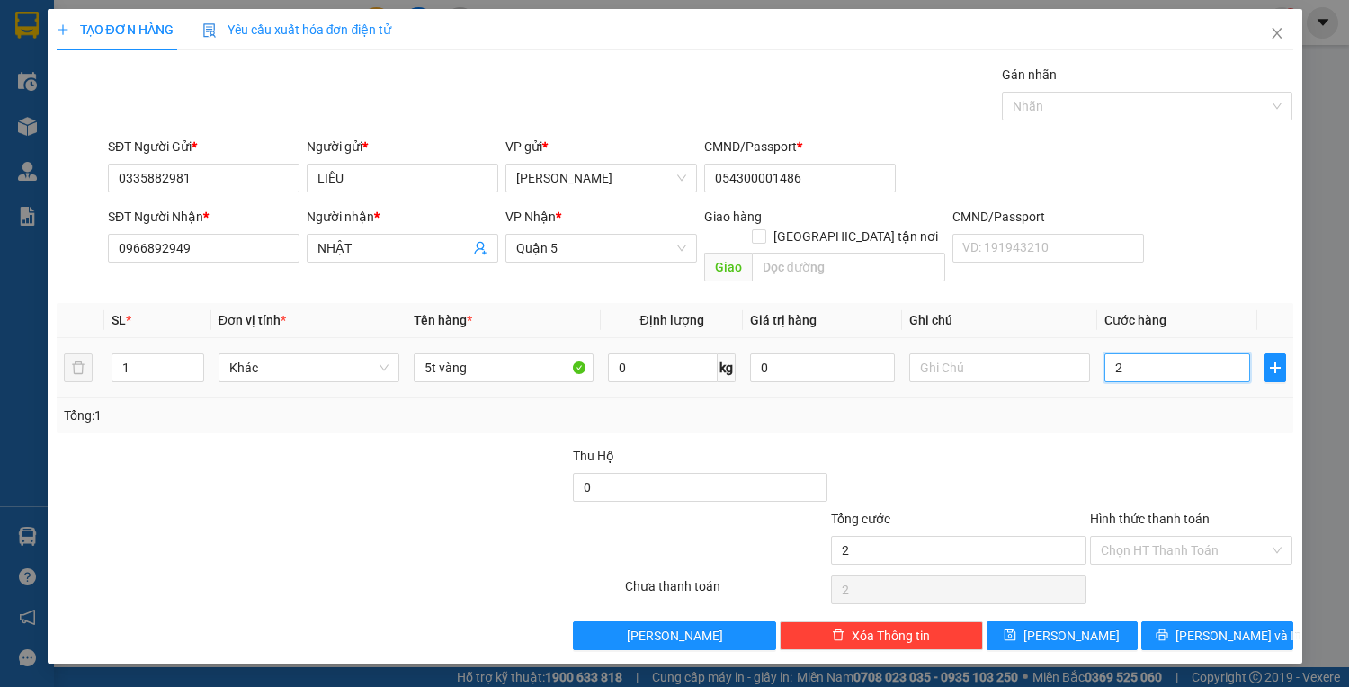
type input "24"
type input "240"
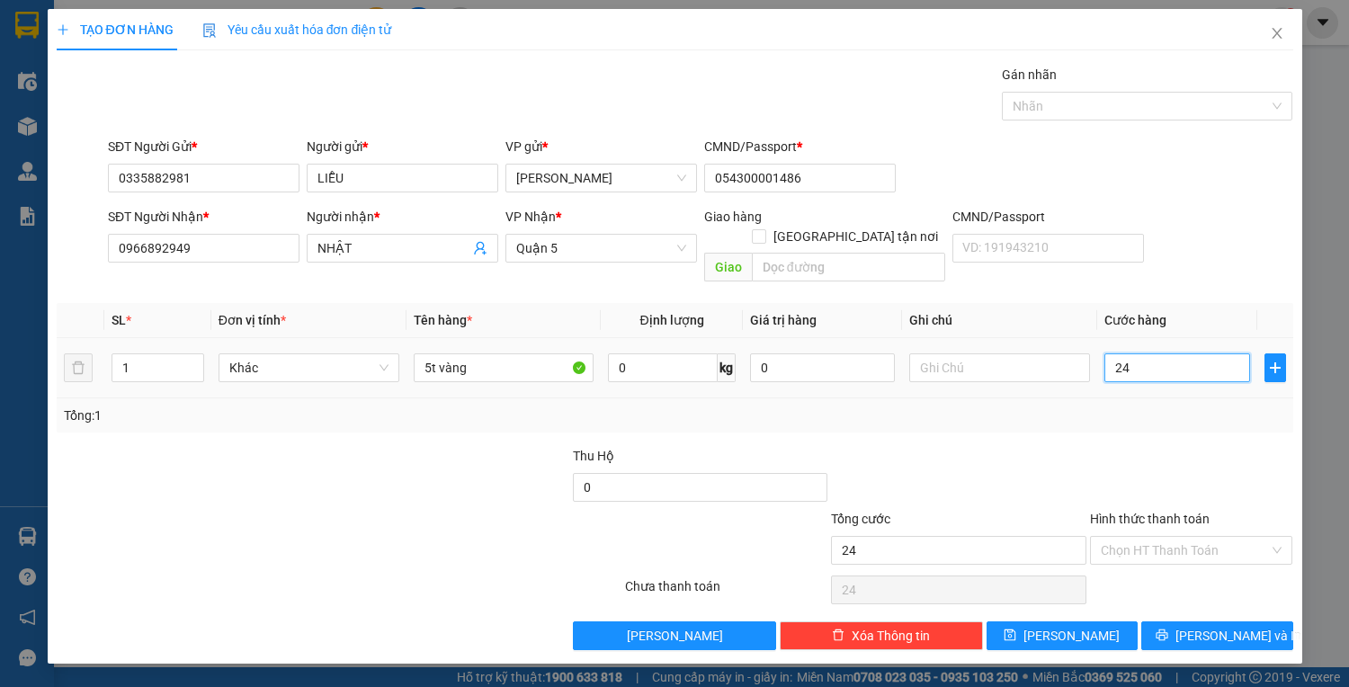
type input "240"
type input "240.000"
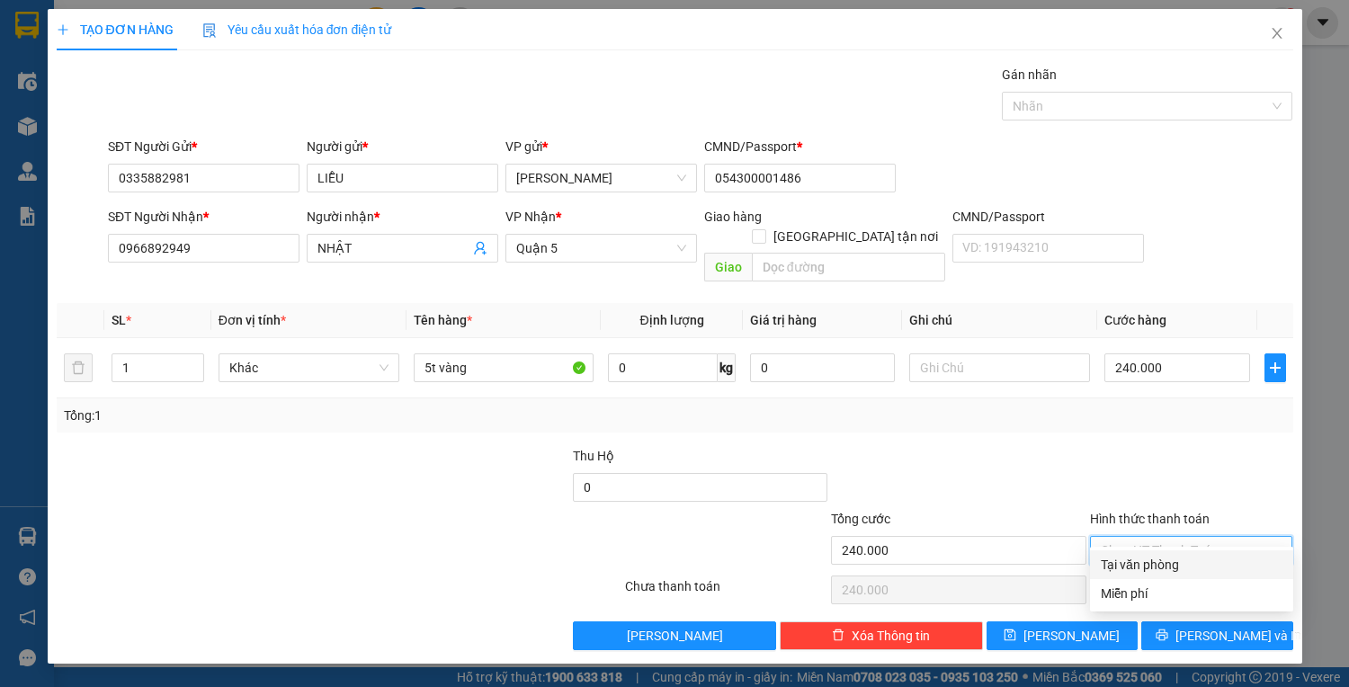
click at [1209, 537] on input "Hình thức thanh toán" at bounding box center [1184, 550] width 169 height 27
click at [1208, 563] on div "Tại văn phòng" at bounding box center [1191, 565] width 182 height 20
type input "0"
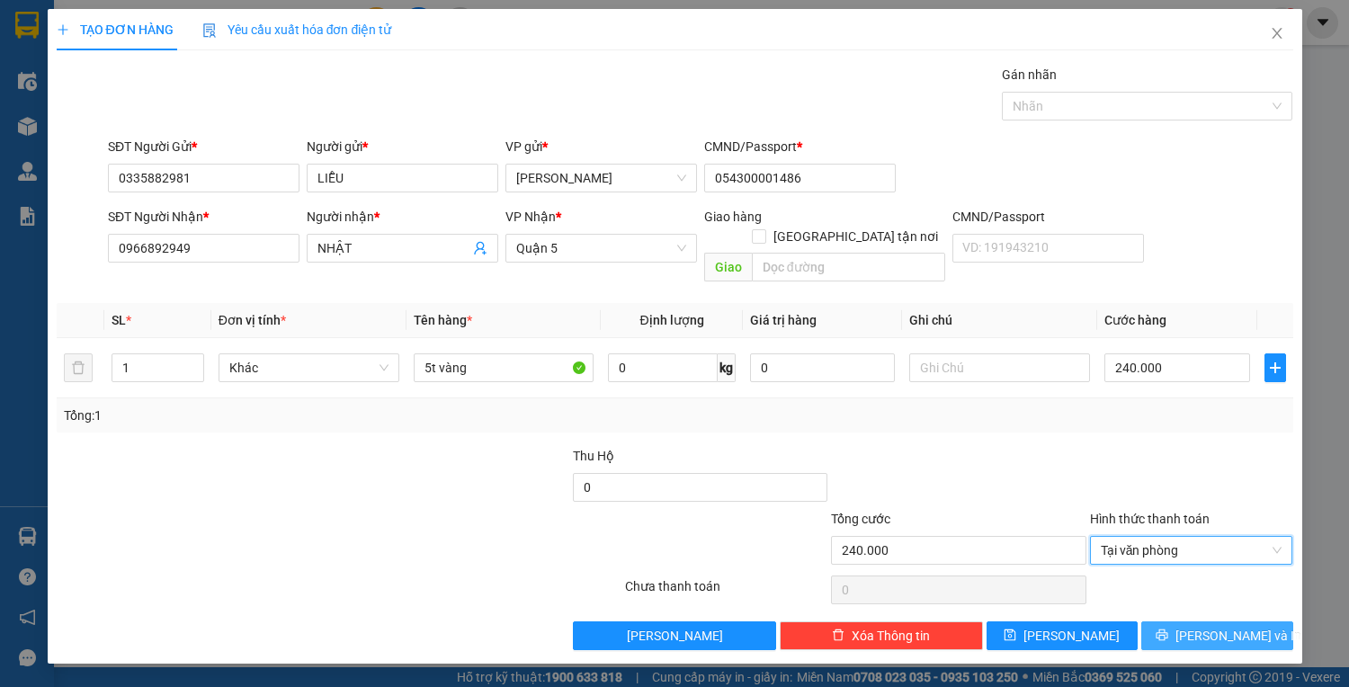
click at [1211, 626] on span "[PERSON_NAME] và In" at bounding box center [1238, 636] width 126 height 20
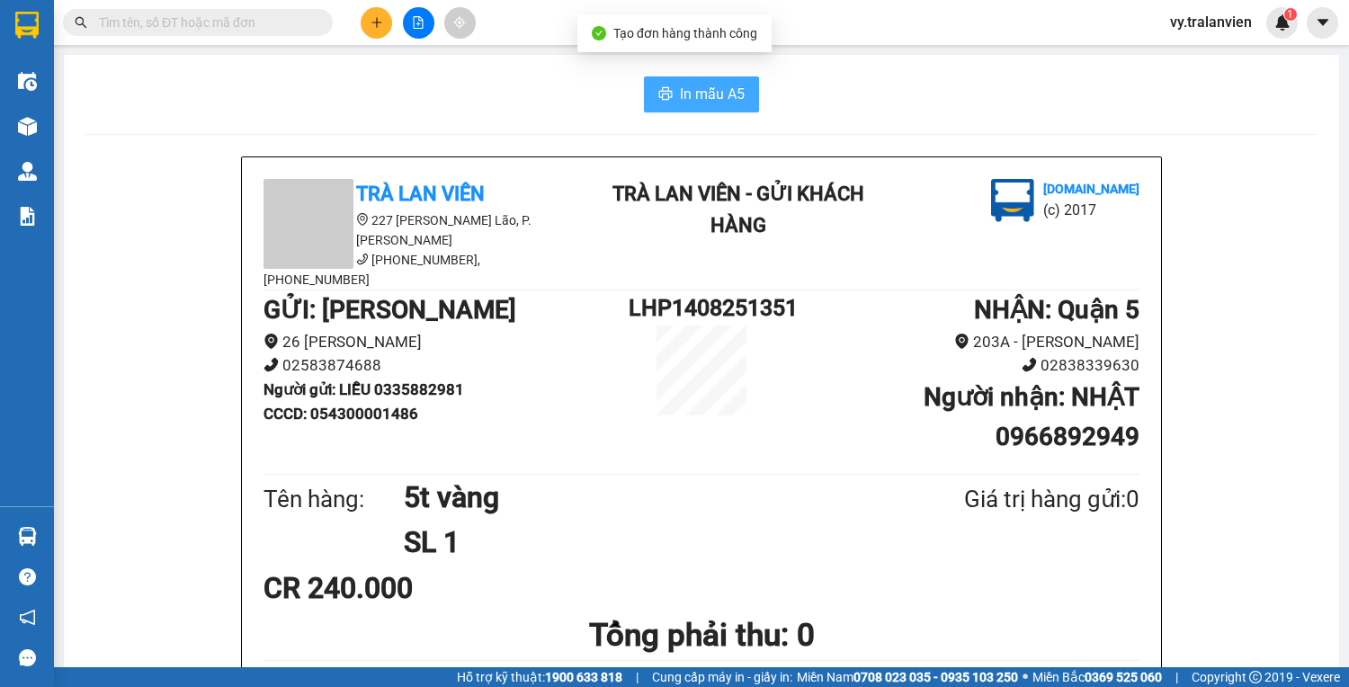
click at [694, 95] on span "In mẫu A5" at bounding box center [712, 94] width 65 height 22
click at [850, 93] on div "In mẫu A5" at bounding box center [701, 94] width 1232 height 36
click at [975, 96] on div "In mẫu A5" at bounding box center [701, 94] width 1232 height 36
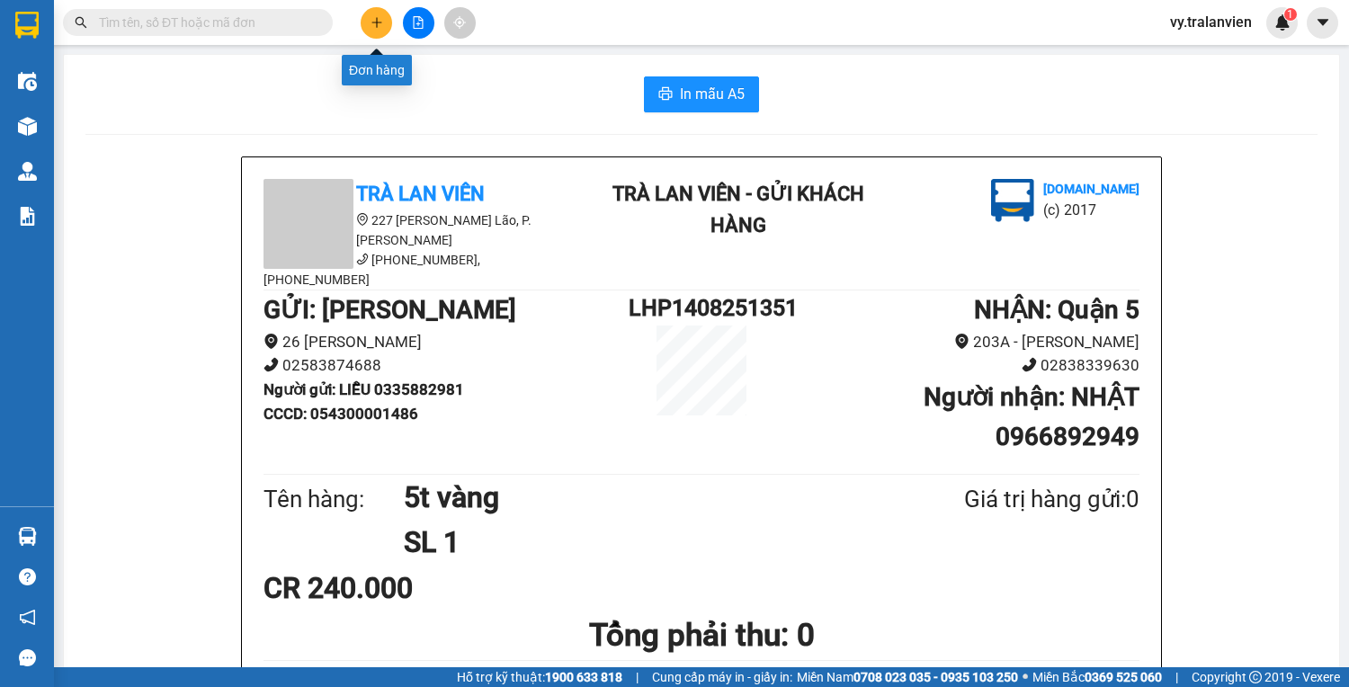
click at [373, 18] on icon "plus" at bounding box center [376, 22] width 13 height 13
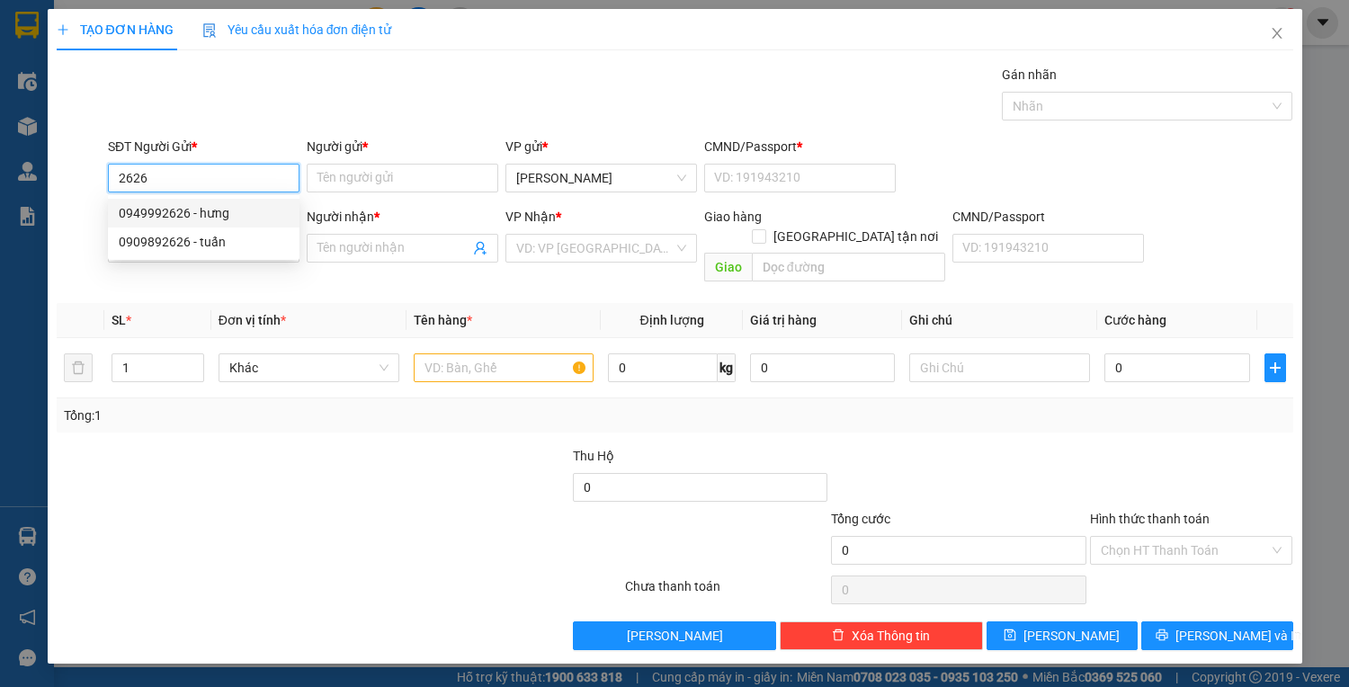
drag, startPoint x: 263, startPoint y: 201, endPoint x: 518, endPoint y: 327, distance: 284.7
click at [265, 203] on div "0949992626 - hưng" at bounding box center [203, 213] width 191 height 29
type input "0949992626"
type input "hưng"
type input "1"
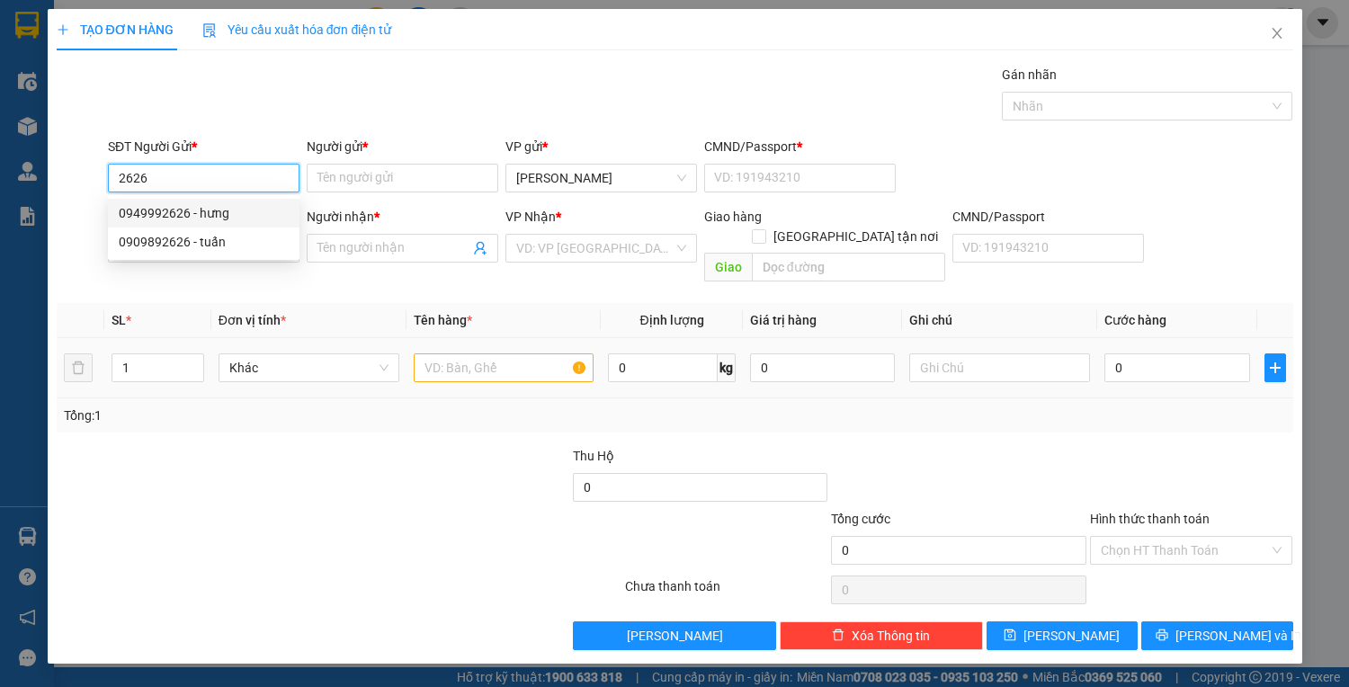
type input "0949992626"
type input "hưng"
type input "0123456789"
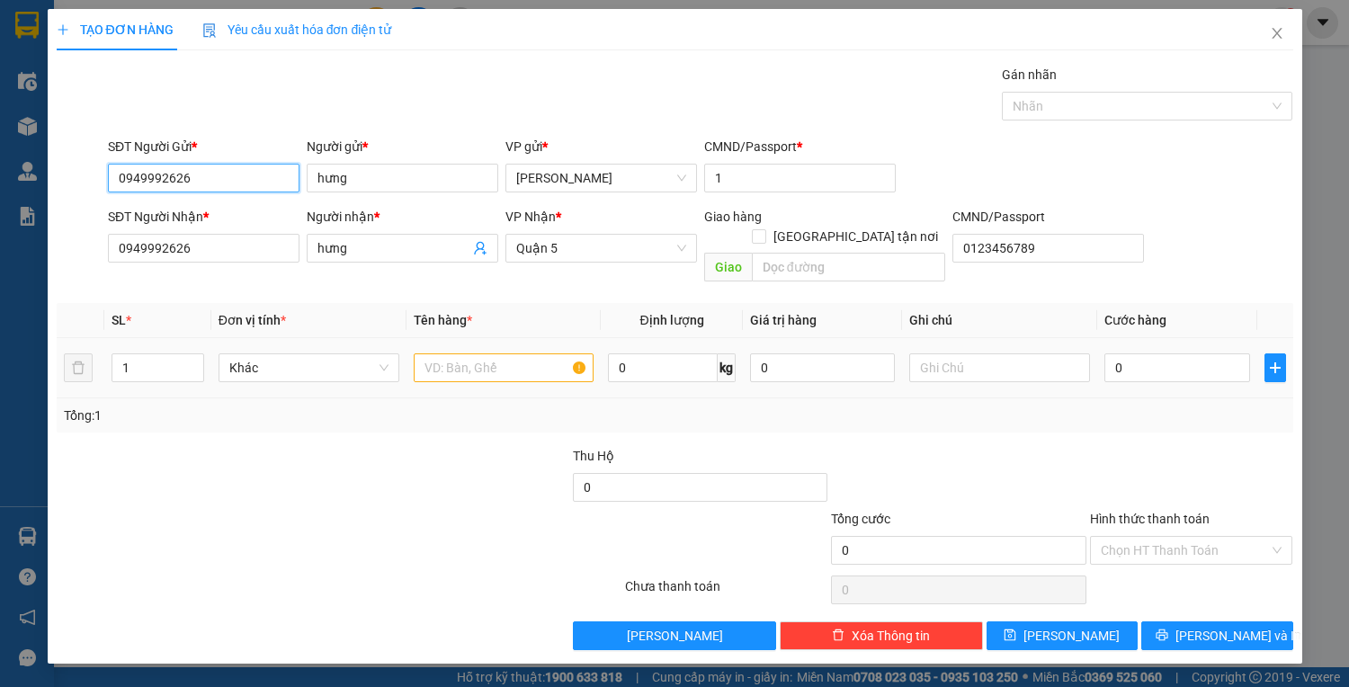
type input "0949992626"
click at [488, 353] on input "text" at bounding box center [504, 367] width 181 height 29
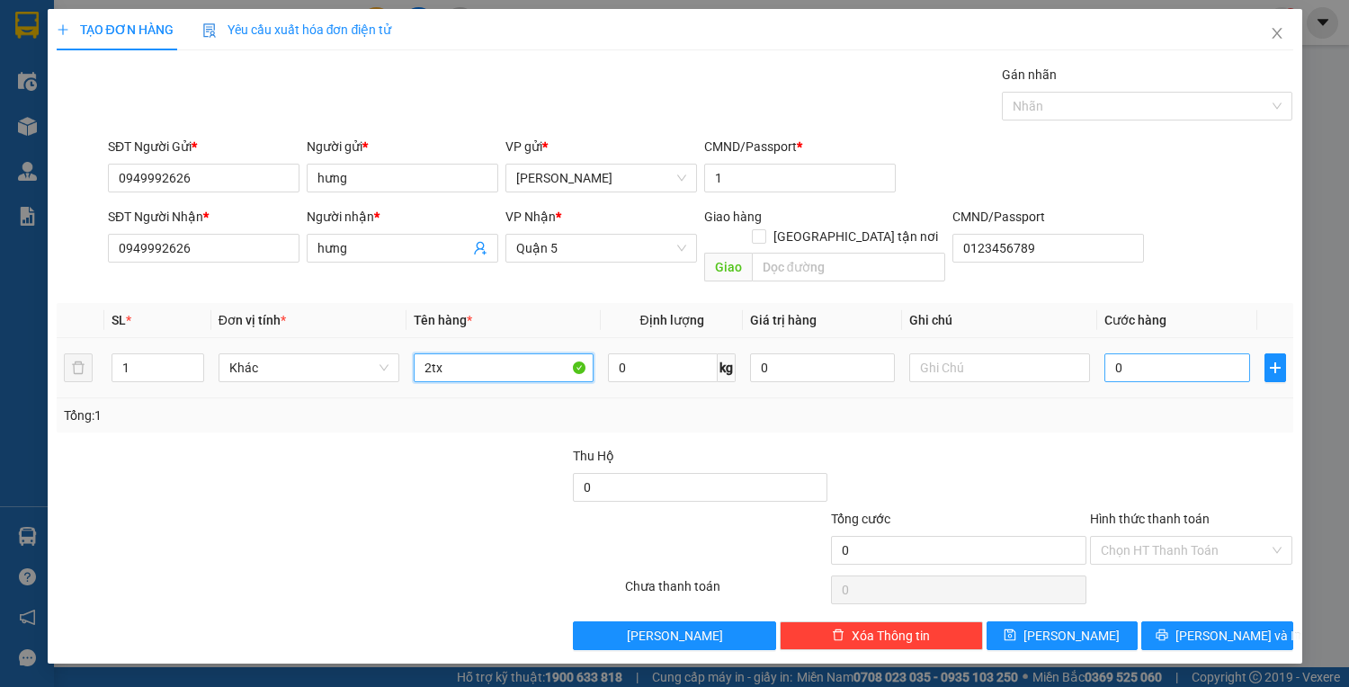
type input "2tx"
click at [1175, 353] on input "0" at bounding box center [1176, 367] width 145 height 29
type input "2"
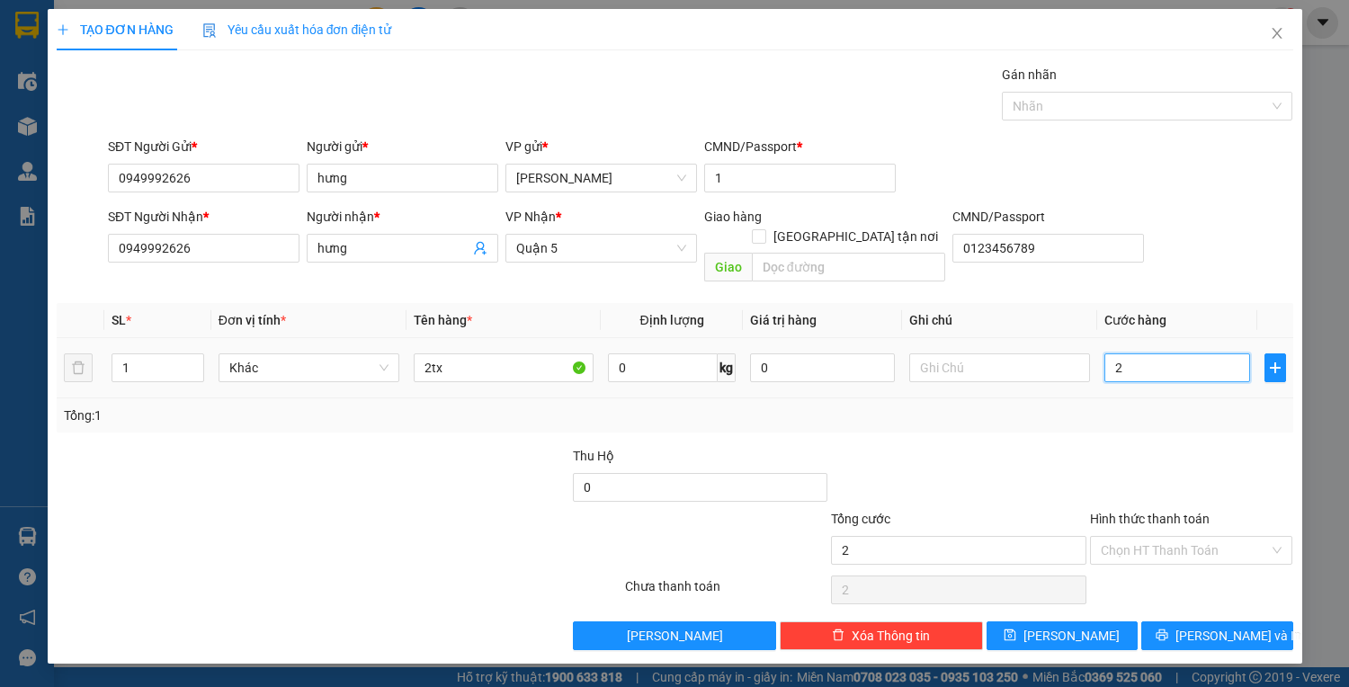
type input "20"
type input "200"
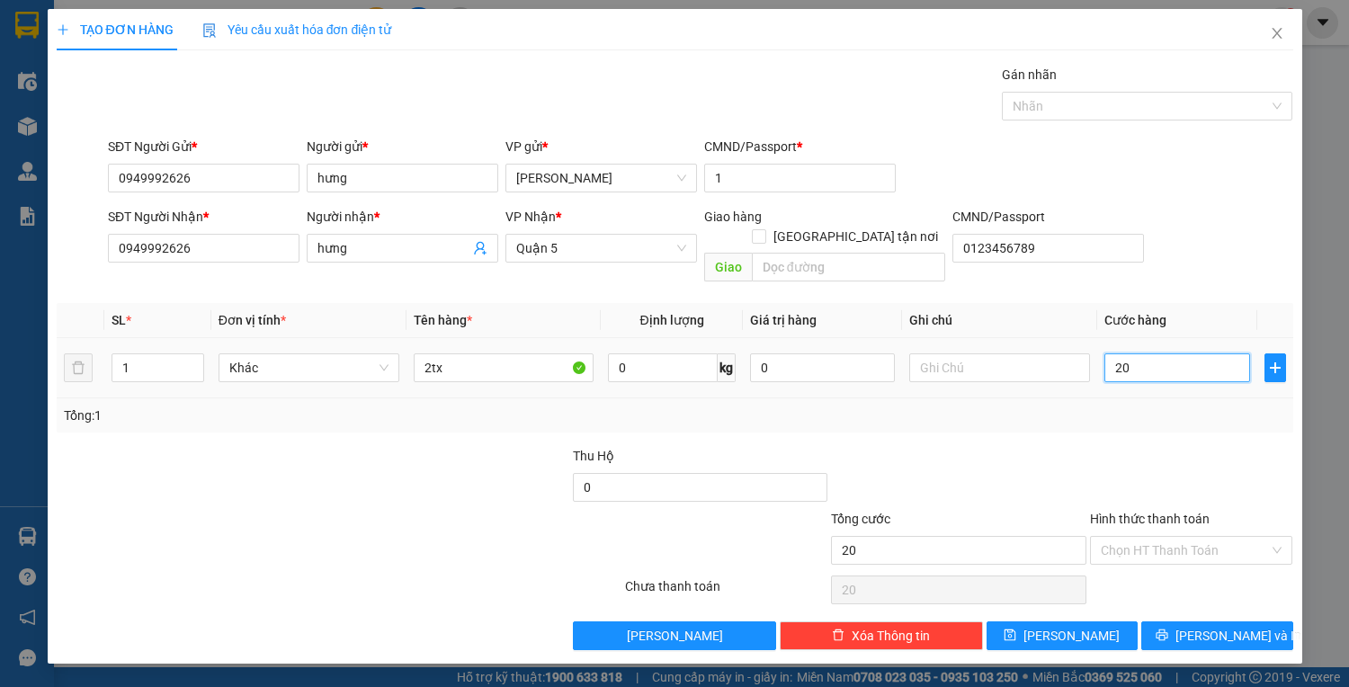
type input "200"
type input "200.000"
click at [1177, 539] on input "Hình thức thanh toán" at bounding box center [1184, 550] width 169 height 27
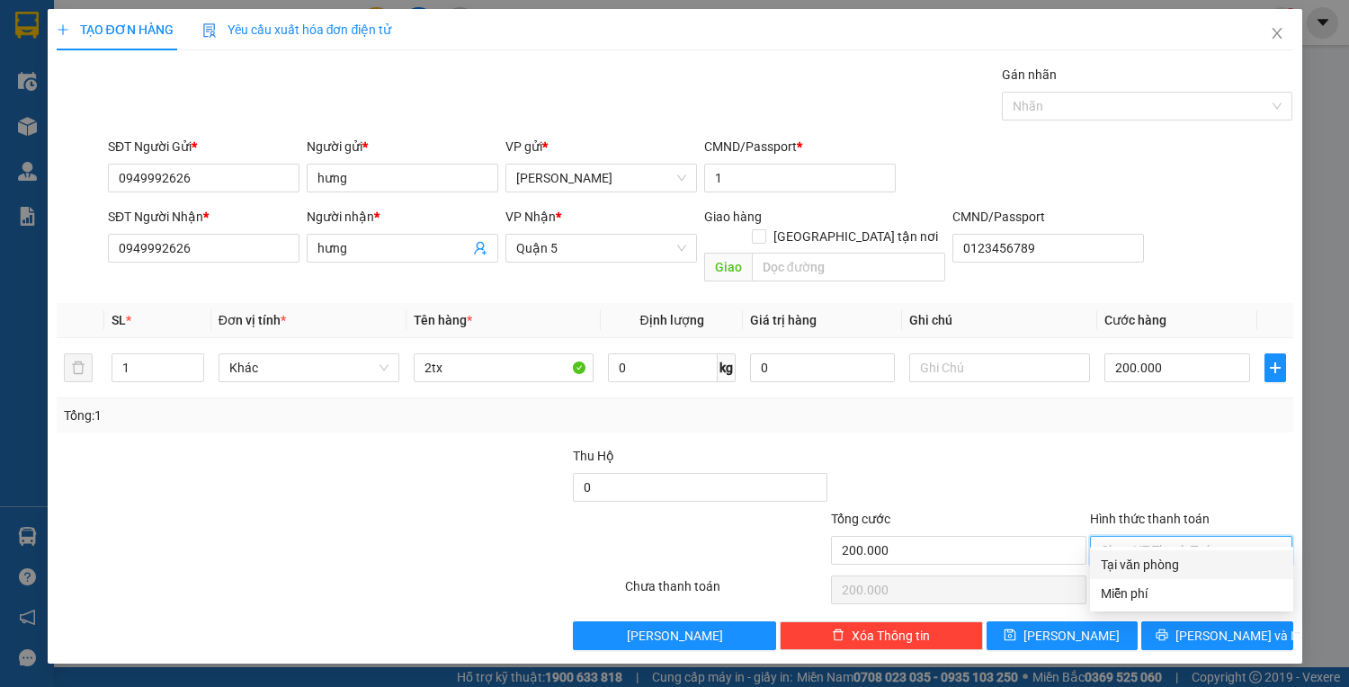
click at [1179, 562] on div "Tại văn phòng" at bounding box center [1191, 565] width 182 height 20
type input "0"
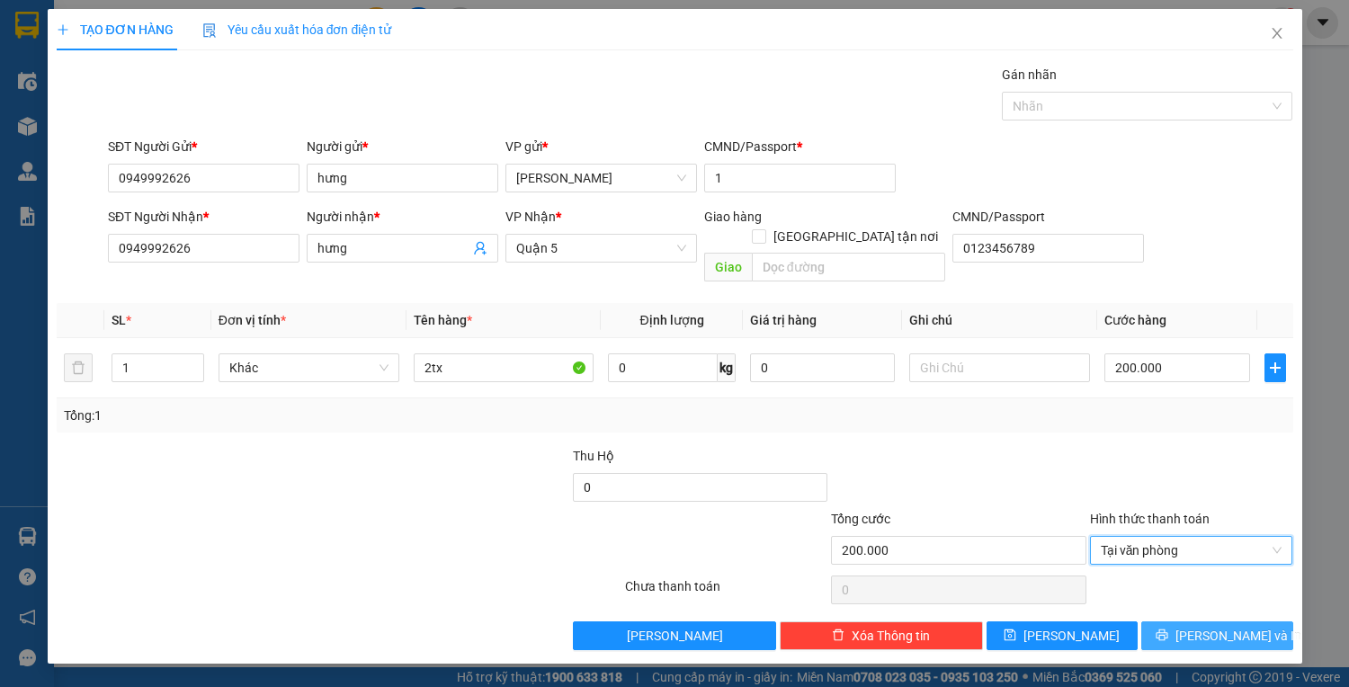
click at [1196, 621] on button "[PERSON_NAME] và In" at bounding box center [1216, 635] width 151 height 29
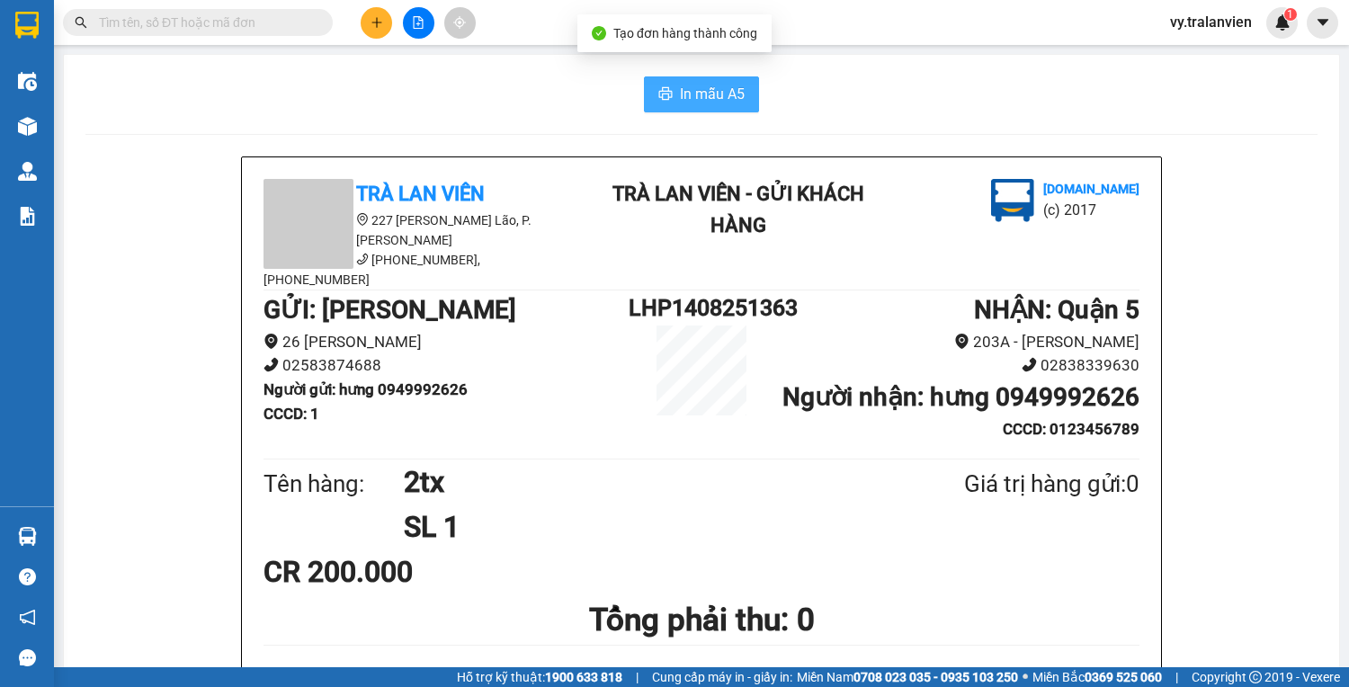
click at [716, 105] on button "In mẫu A5" at bounding box center [701, 94] width 115 height 36
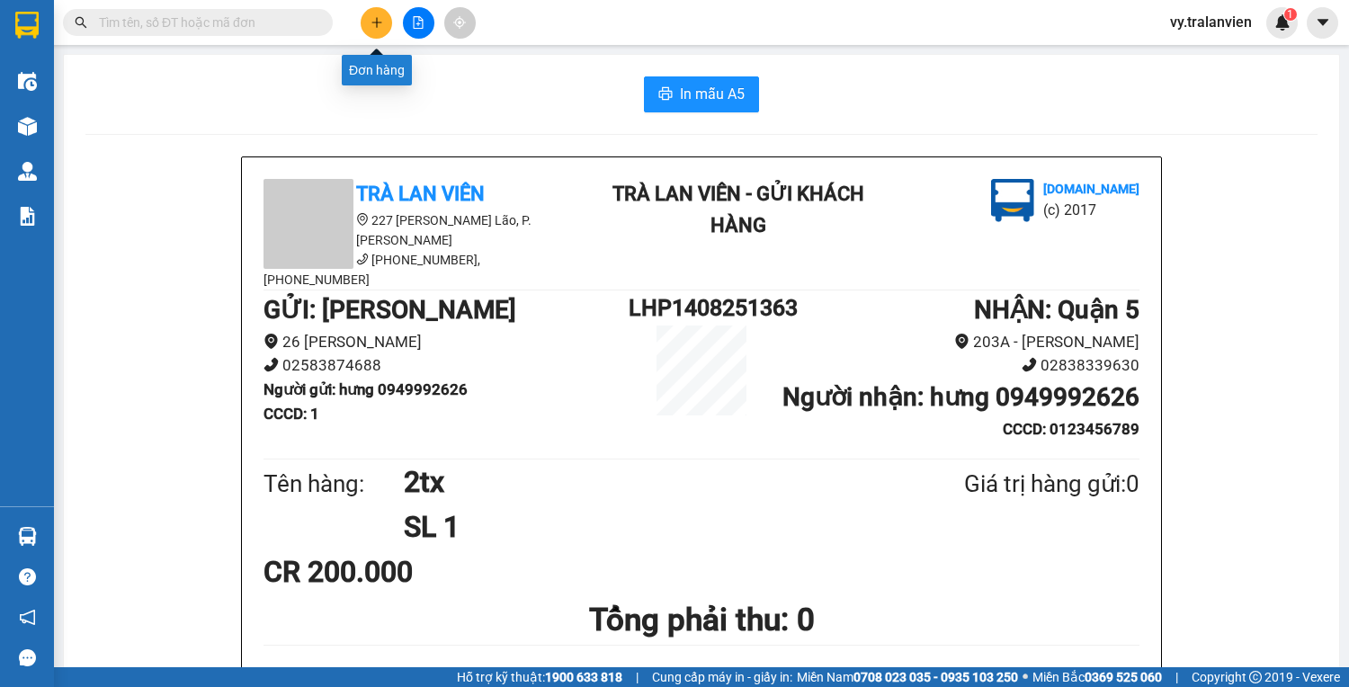
click at [381, 25] on icon "plus" at bounding box center [376, 22] width 13 height 13
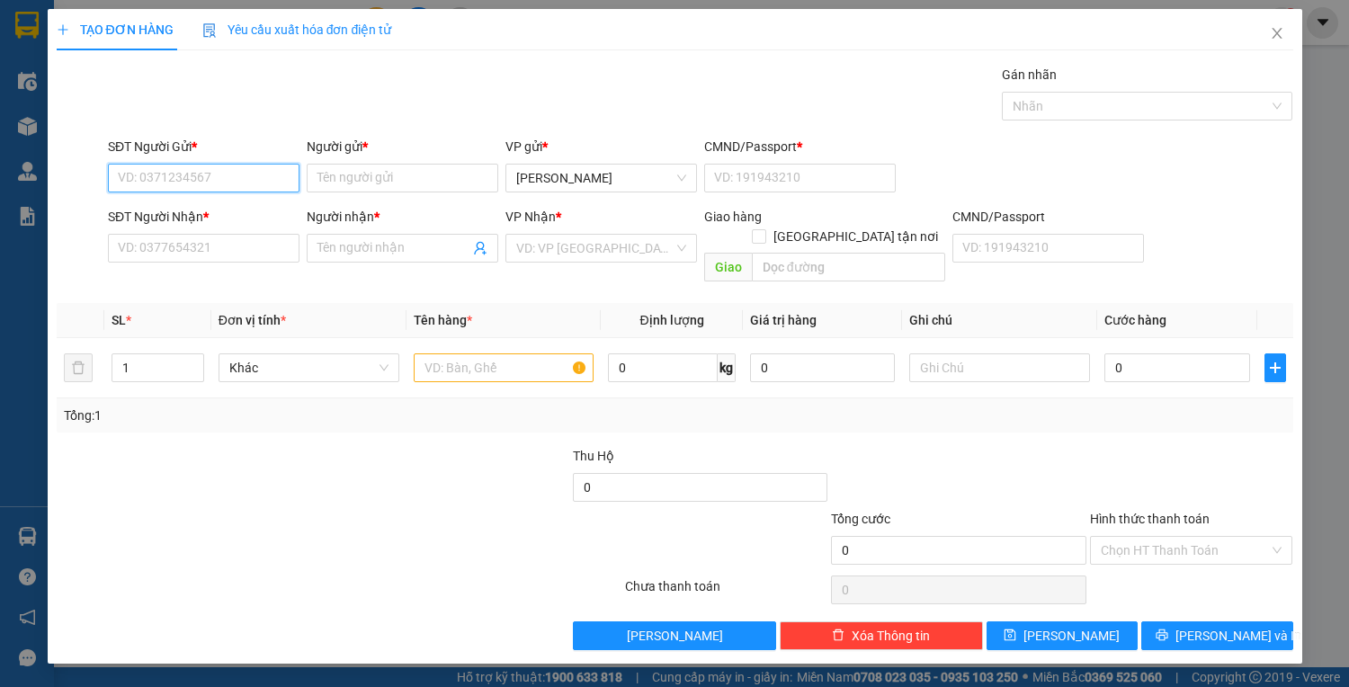
drag, startPoint x: 206, startPoint y: 179, endPoint x: 1194, endPoint y: 31, distance: 999.0
click at [284, 168] on input "SĐT Người Gửi *" at bounding box center [203, 178] width 191 height 29
click at [236, 201] on div "0965479888 - AN" at bounding box center [203, 213] width 191 height 29
type input "0965479888"
type input "AN"
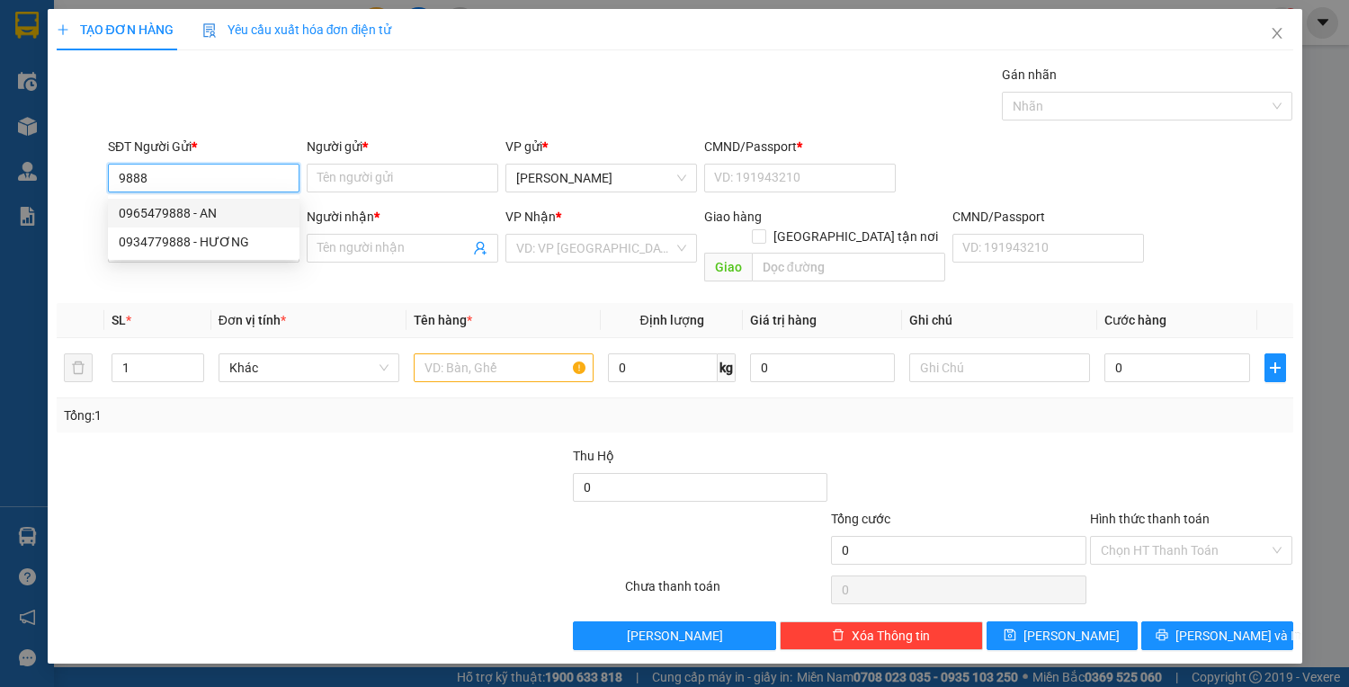
type input "22518922"
type input "0818888878"
type input "CƯỜNG"
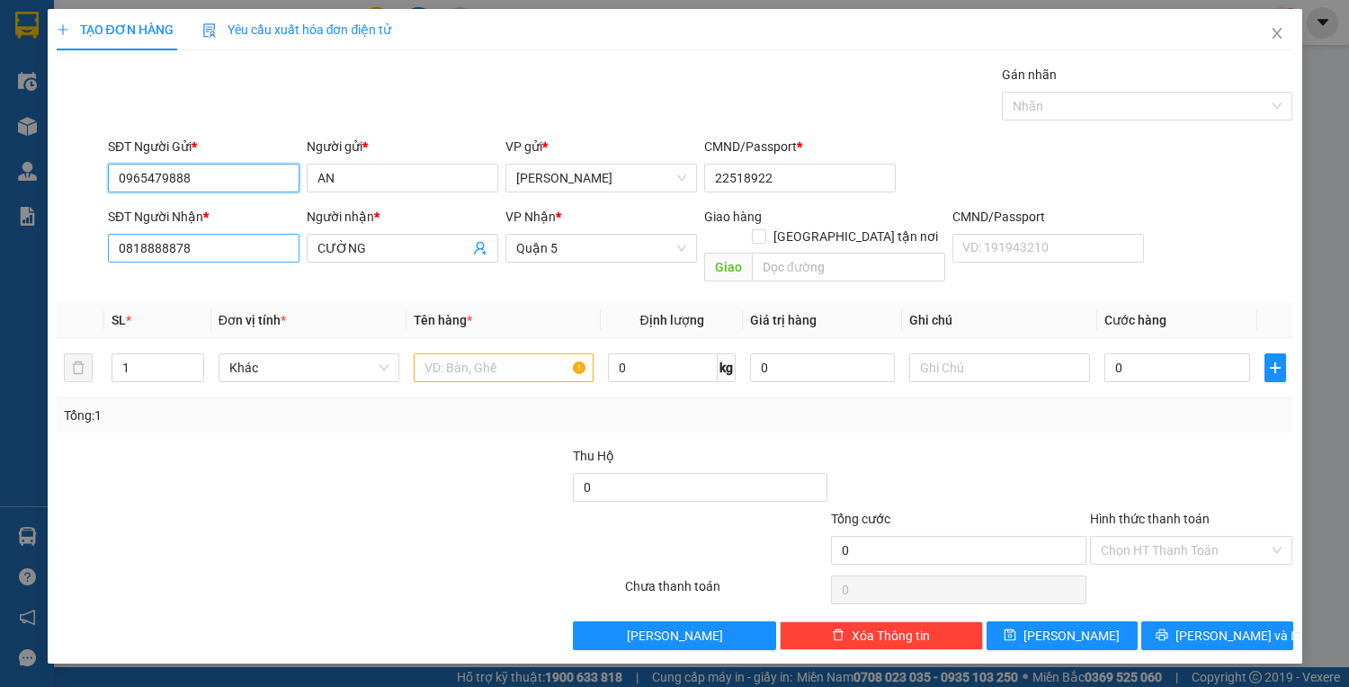
type input "0965479888"
click at [248, 250] on input "0818888878" at bounding box center [203, 248] width 191 height 29
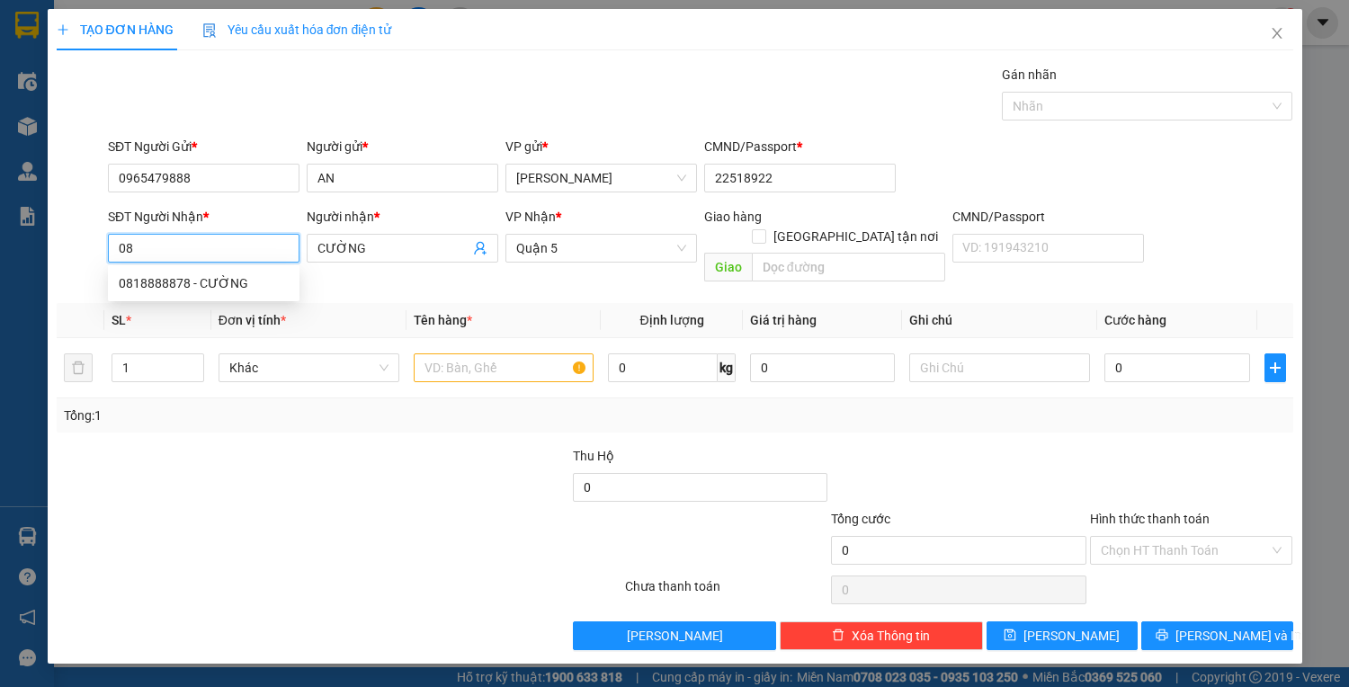
type input "0"
type input "0948011115"
drag, startPoint x: 244, startPoint y: 284, endPoint x: 253, endPoint y: 282, distance: 9.2
click at [244, 284] on div "0948011115 - anh" at bounding box center [204, 283] width 170 height 20
type input "anh"
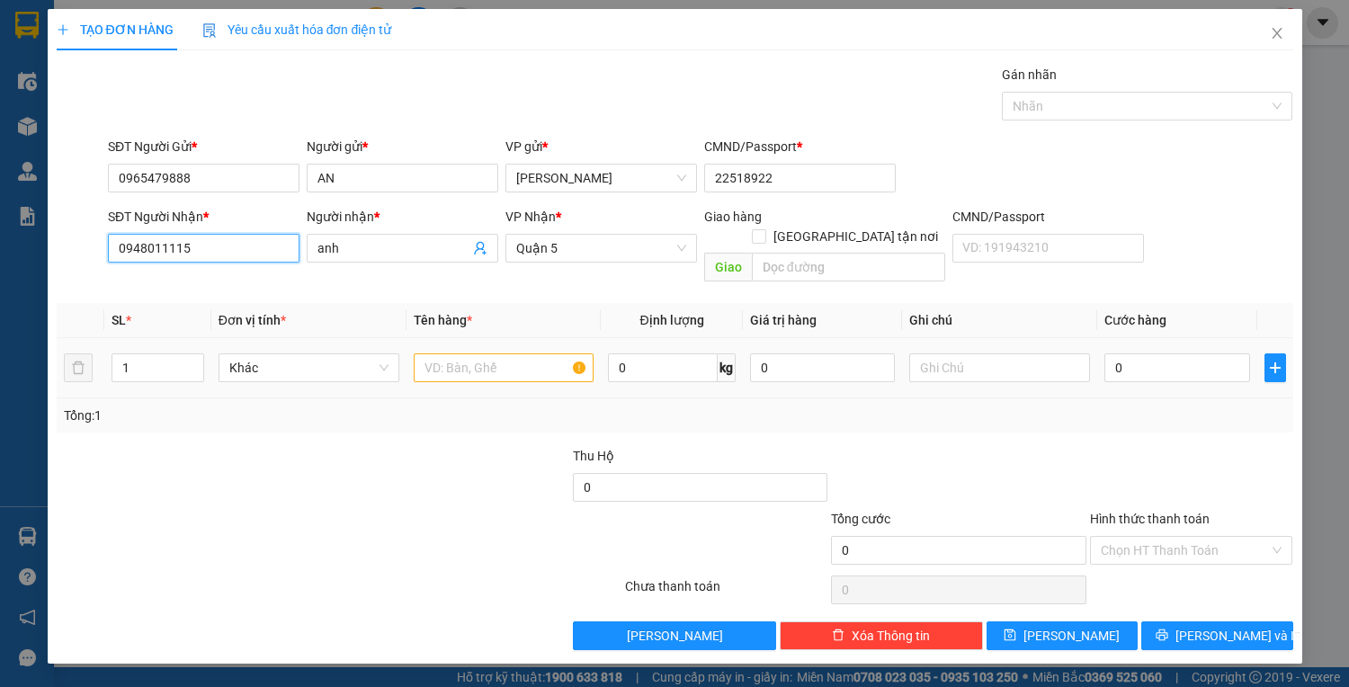
type input "0948011115"
drag, startPoint x: 464, startPoint y: 352, endPoint x: 546, endPoint y: 403, distance: 96.5
click at [488, 360] on input "text" at bounding box center [504, 367] width 181 height 29
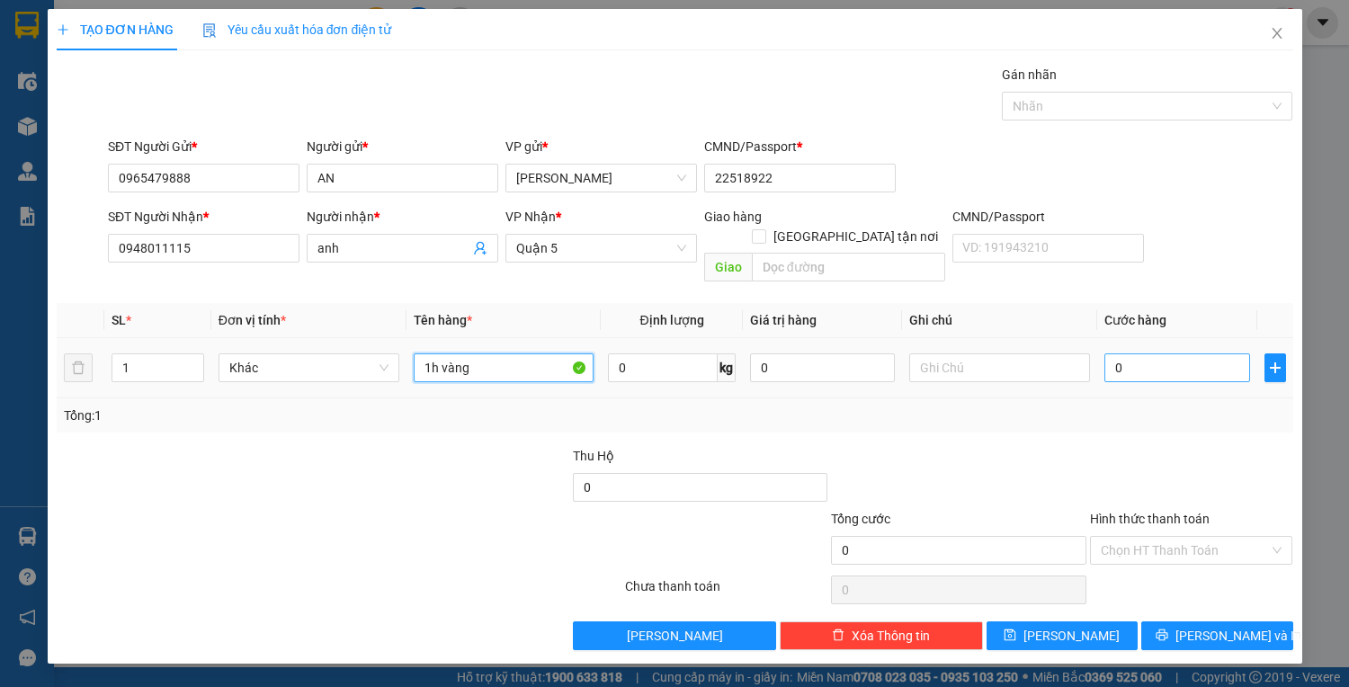
type input "1h vàng"
click at [1177, 353] on input "0" at bounding box center [1176, 367] width 145 height 29
type input "3"
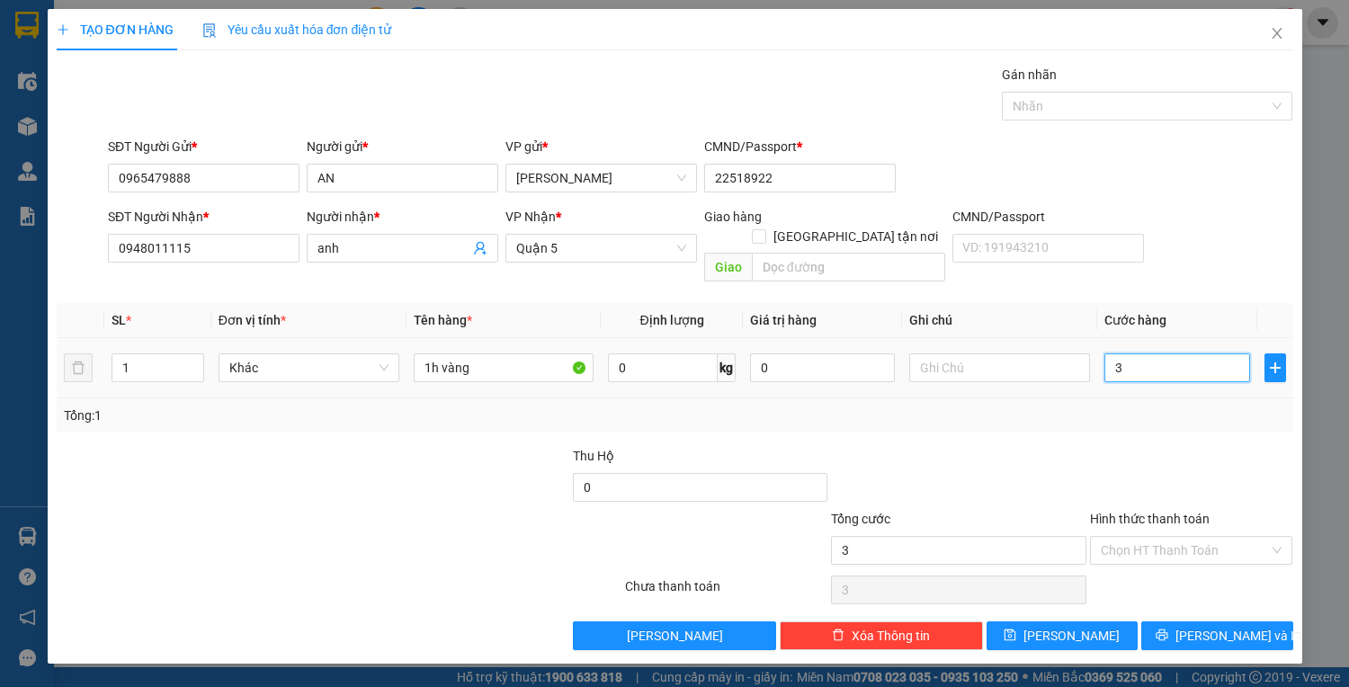
type input "30"
type input "30.000"
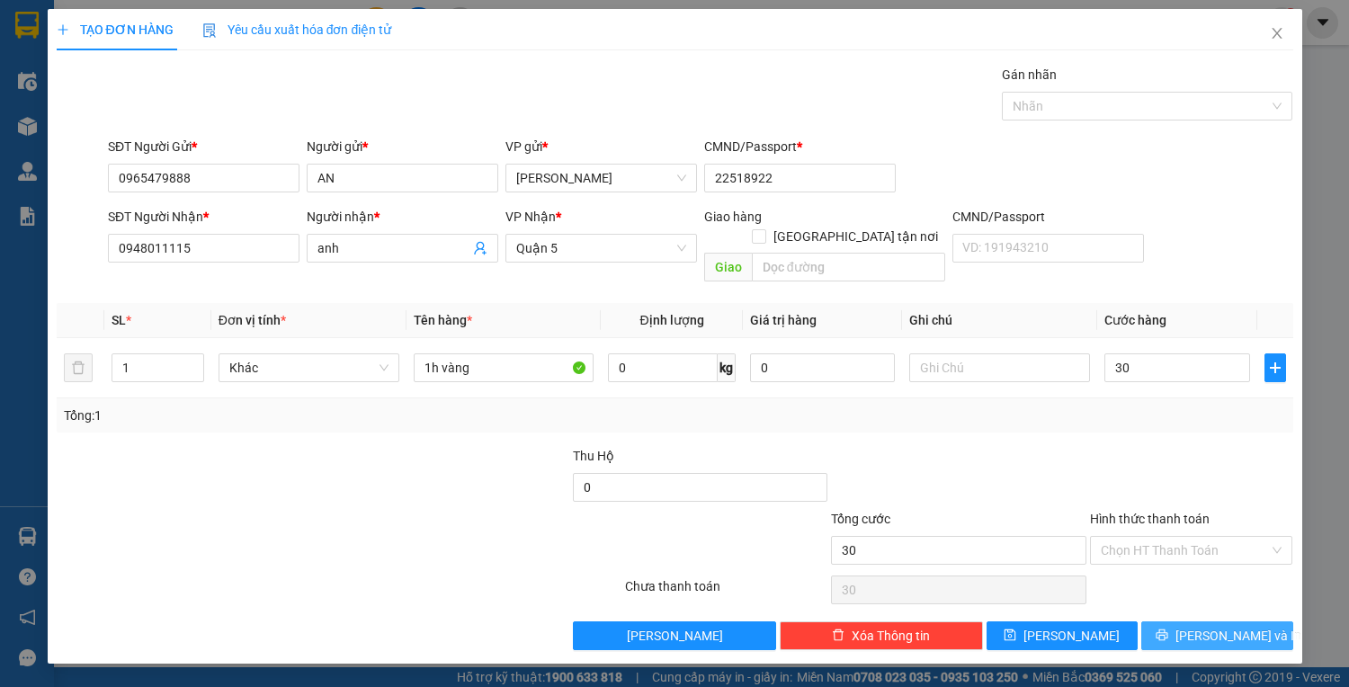
type input "30.000"
click at [1168, 628] on icon "printer" at bounding box center [1161, 634] width 13 height 13
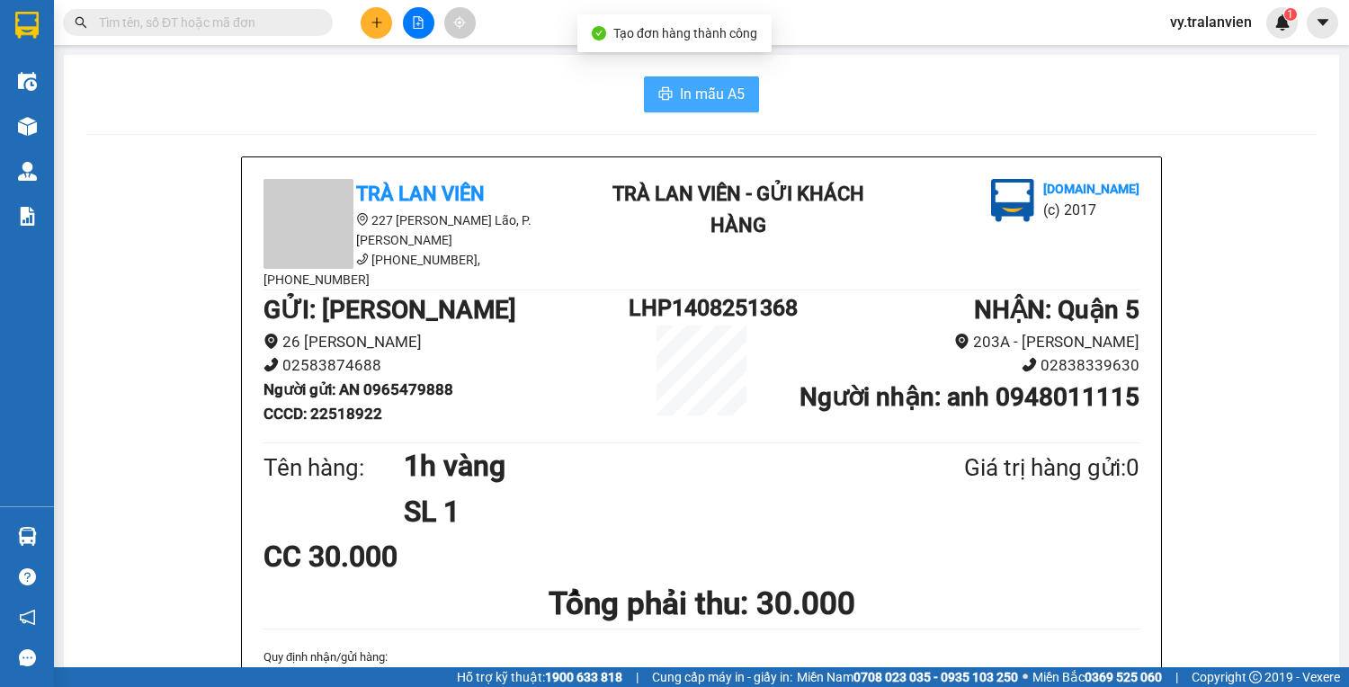
click at [714, 93] on span "In mẫu A5" at bounding box center [712, 94] width 65 height 22
click at [899, 98] on div "In mẫu A5" at bounding box center [701, 94] width 1232 height 36
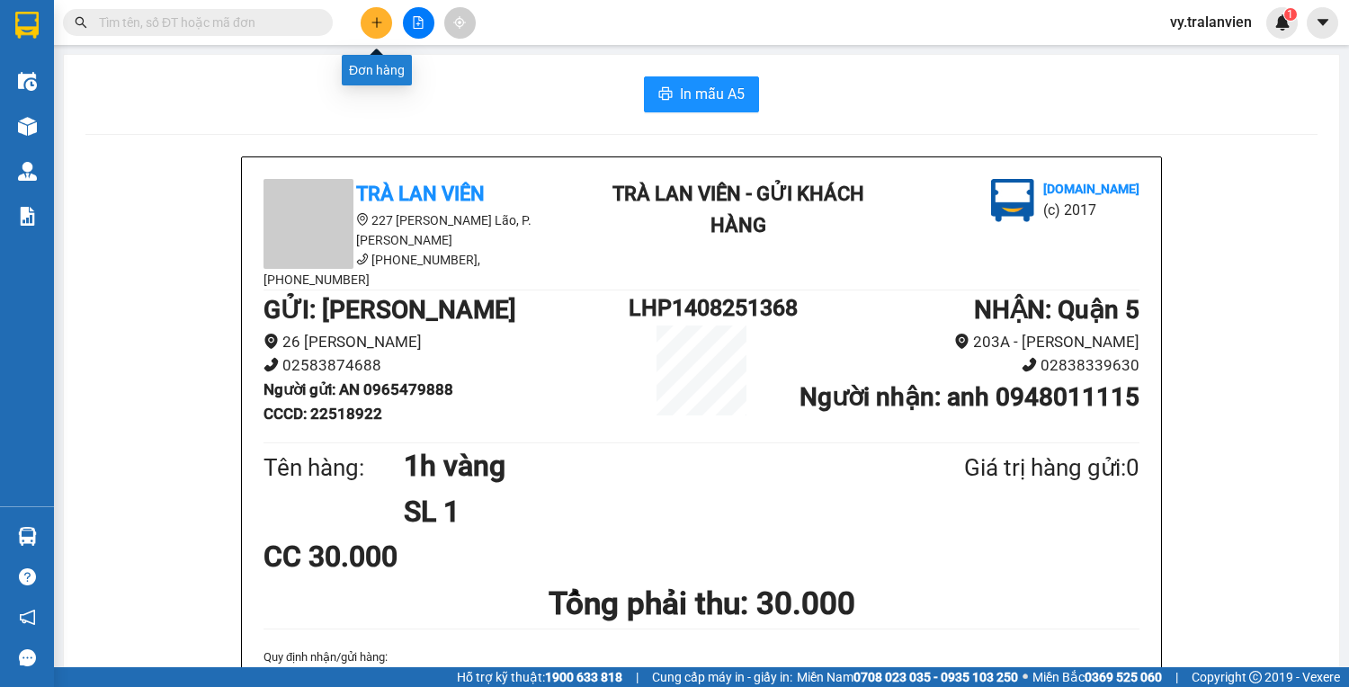
click at [381, 22] on icon "plus" at bounding box center [376, 22] width 13 height 13
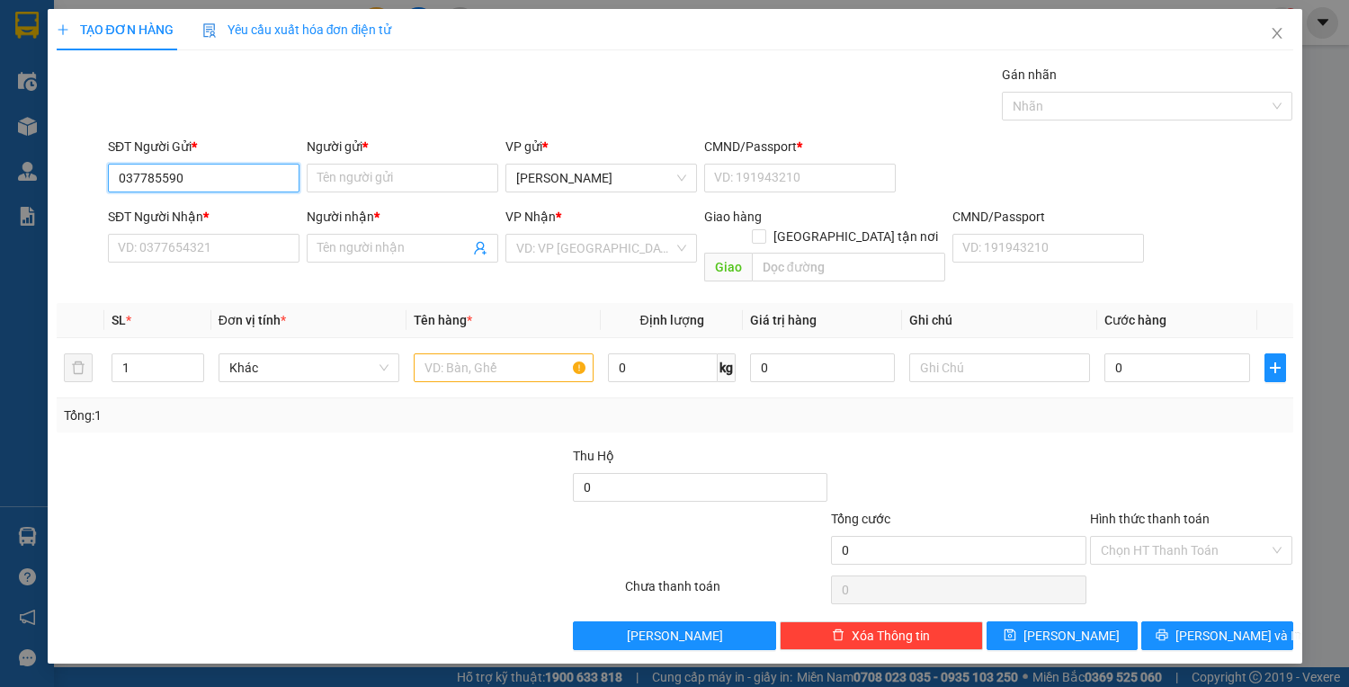
type input "0377855905"
click at [212, 218] on div "0377855905 - HỒNG" at bounding box center [204, 213] width 170 height 20
type input "HỒNG"
type input "1"
type input "0967061063"
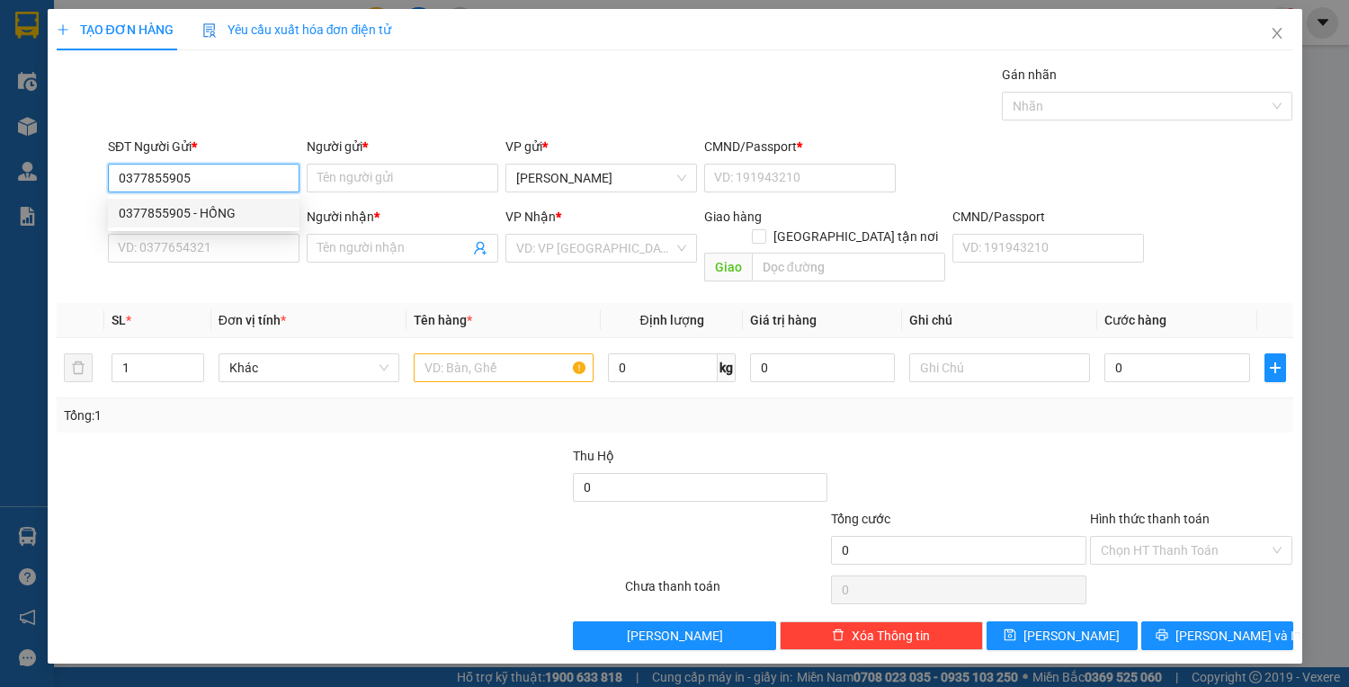
type input "VŨ"
type input "0377855905"
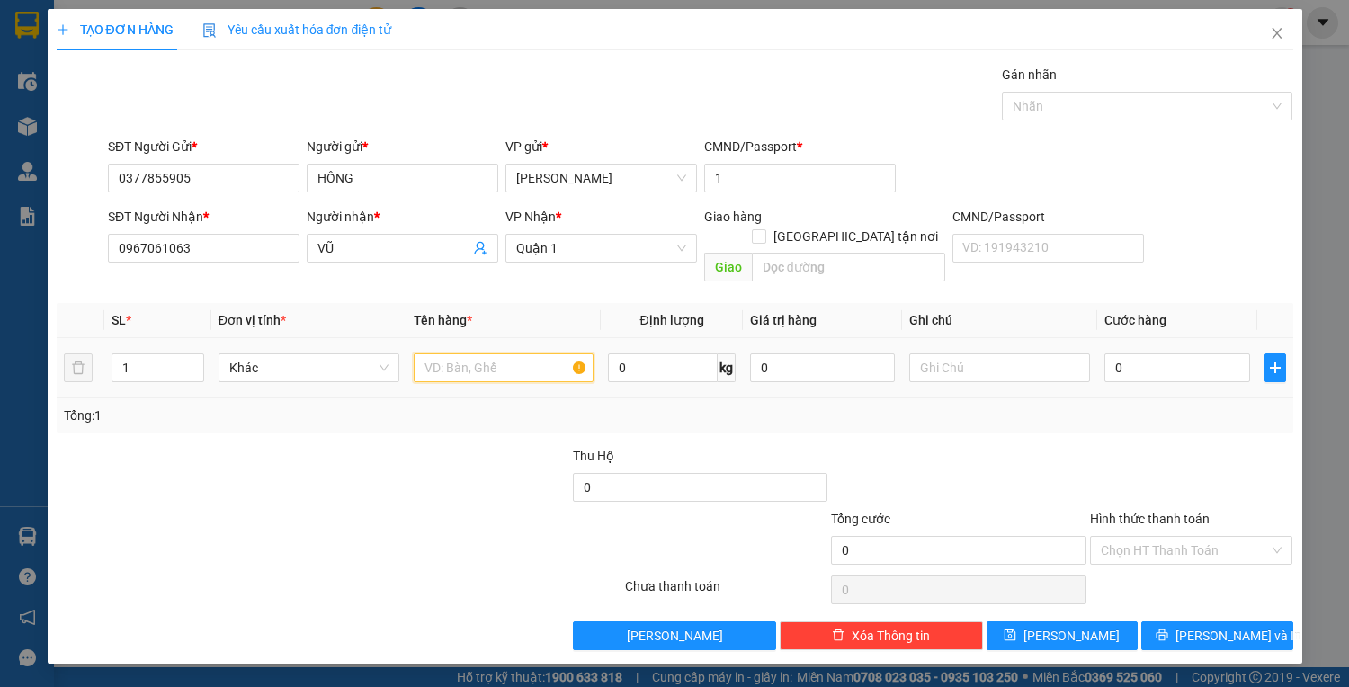
drag, startPoint x: 492, startPoint y: 343, endPoint x: 503, endPoint y: 370, distance: 29.9
click at [503, 370] on td at bounding box center [503, 368] width 195 height 60
type input "1tx"
click at [1190, 357] on input "0" at bounding box center [1176, 367] width 145 height 29
type input "3"
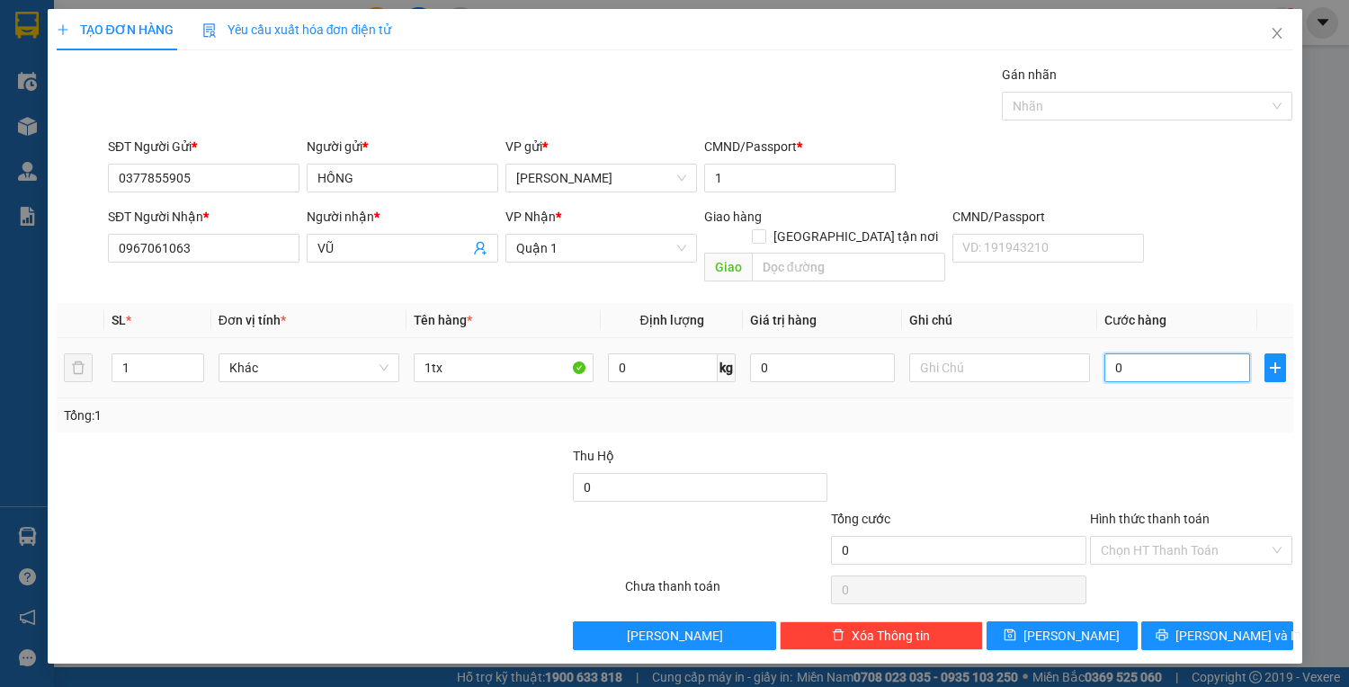
type input "3"
type input "35"
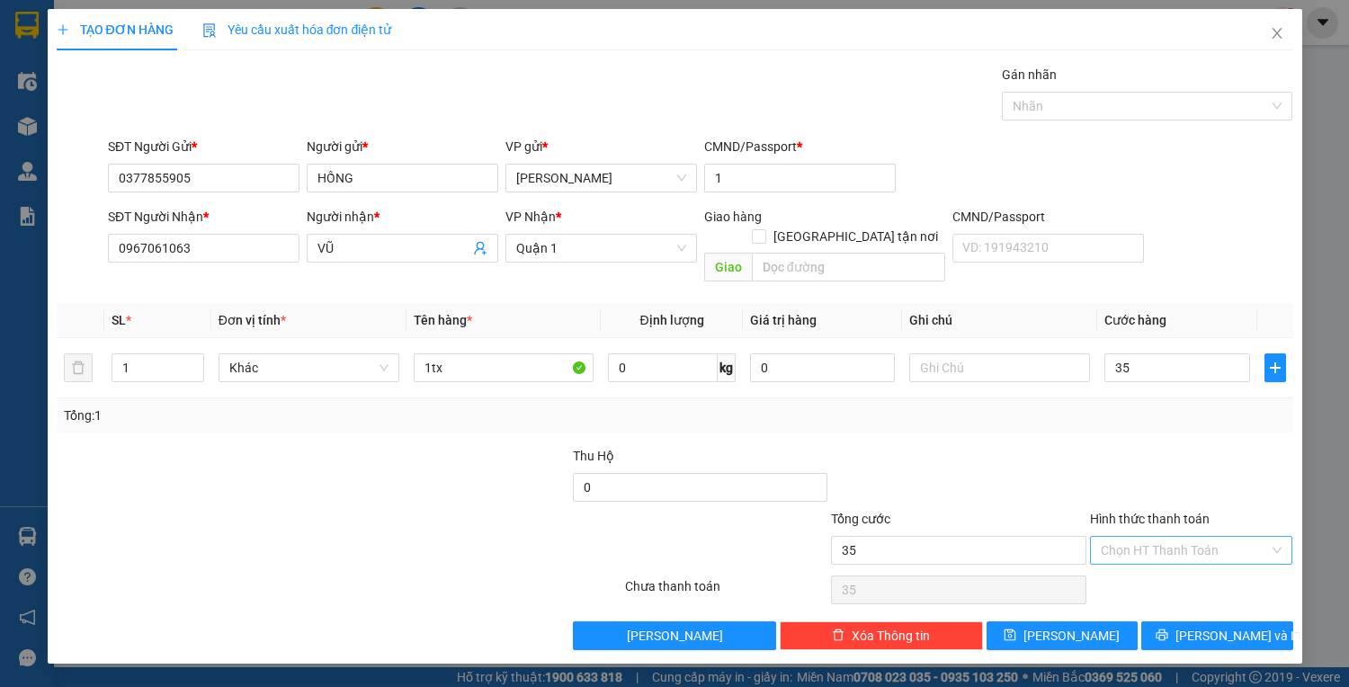
type input "35.000"
drag, startPoint x: 1223, startPoint y: 533, endPoint x: 1196, endPoint y: 572, distance: 47.1
click at [1221, 537] on input "Hình thức thanh toán" at bounding box center [1184, 550] width 169 height 27
click at [1194, 570] on div "Tại văn phòng" at bounding box center [1191, 565] width 182 height 20
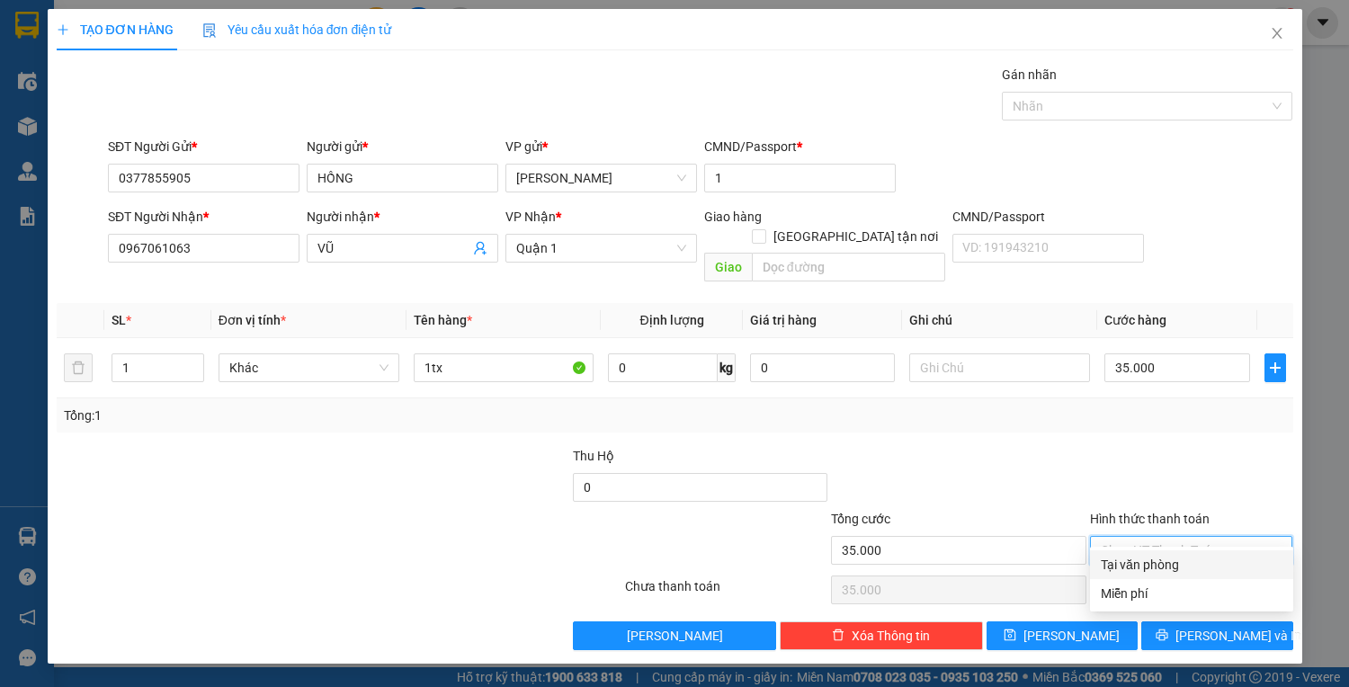
type input "0"
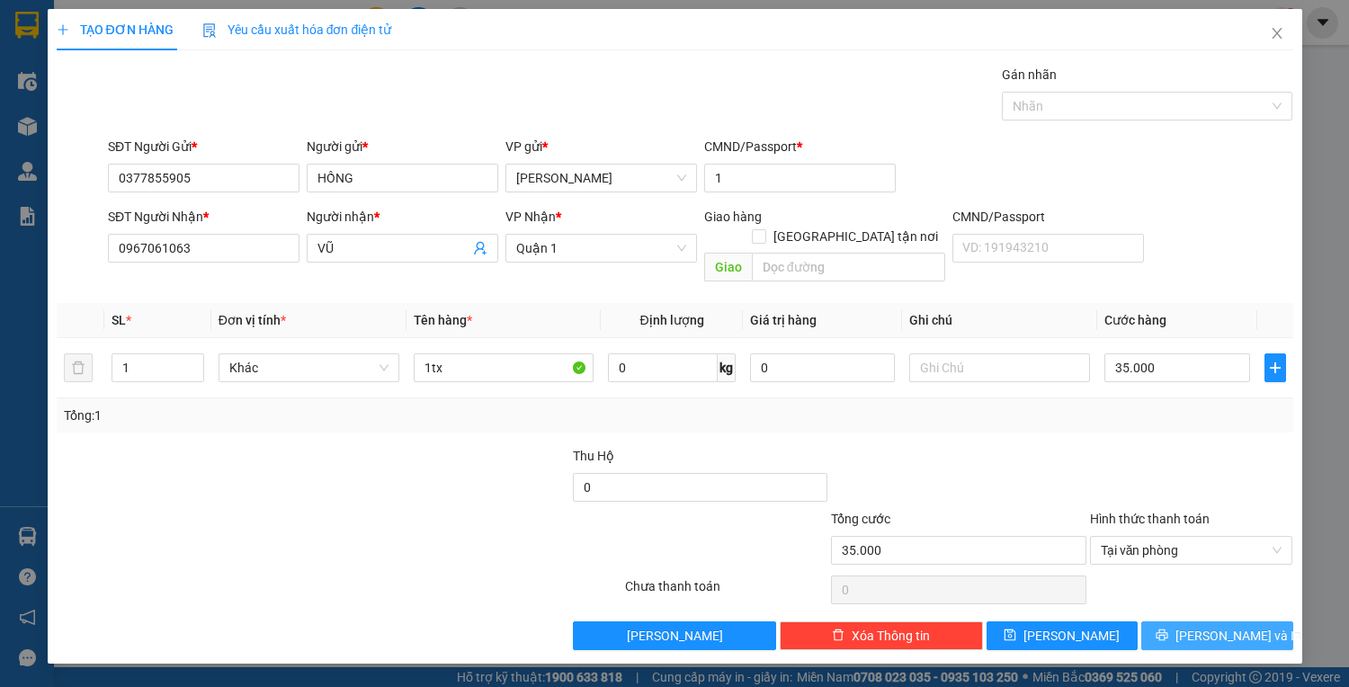
click at [1194, 621] on button "[PERSON_NAME] và In" at bounding box center [1216, 635] width 151 height 29
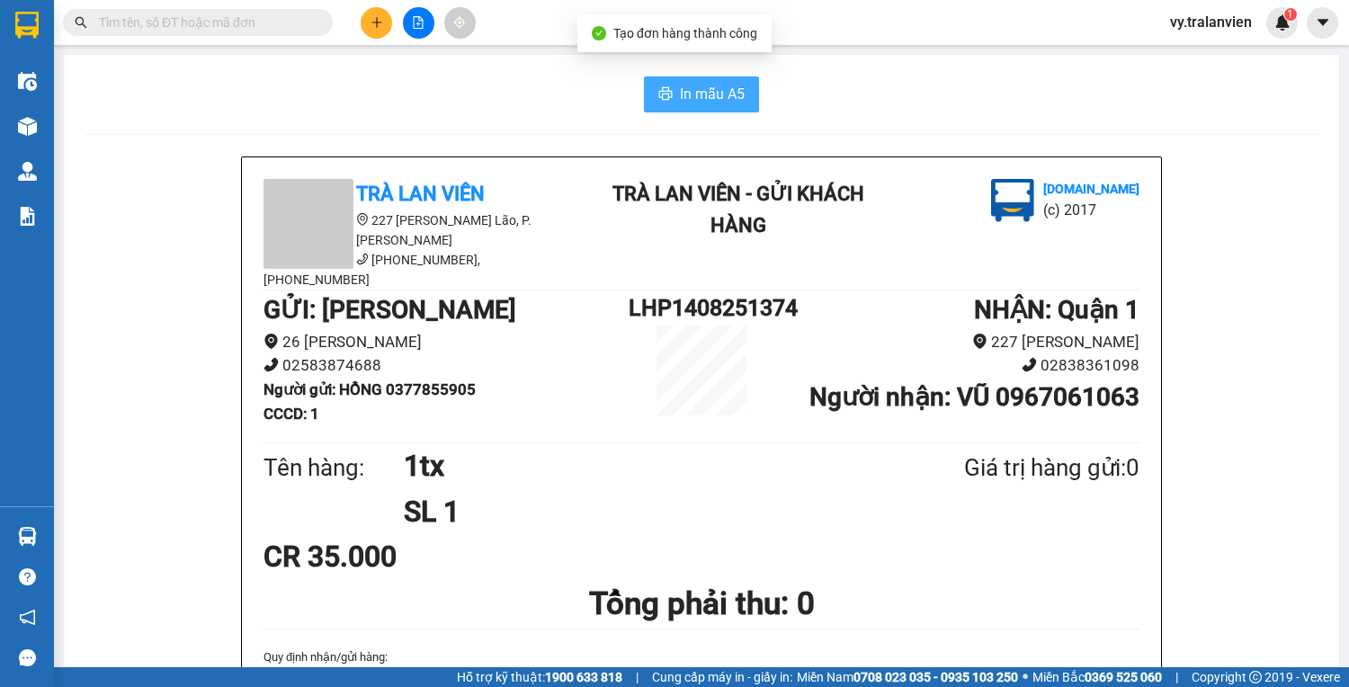
click at [697, 97] on span "In mẫu A5" at bounding box center [712, 94] width 65 height 22
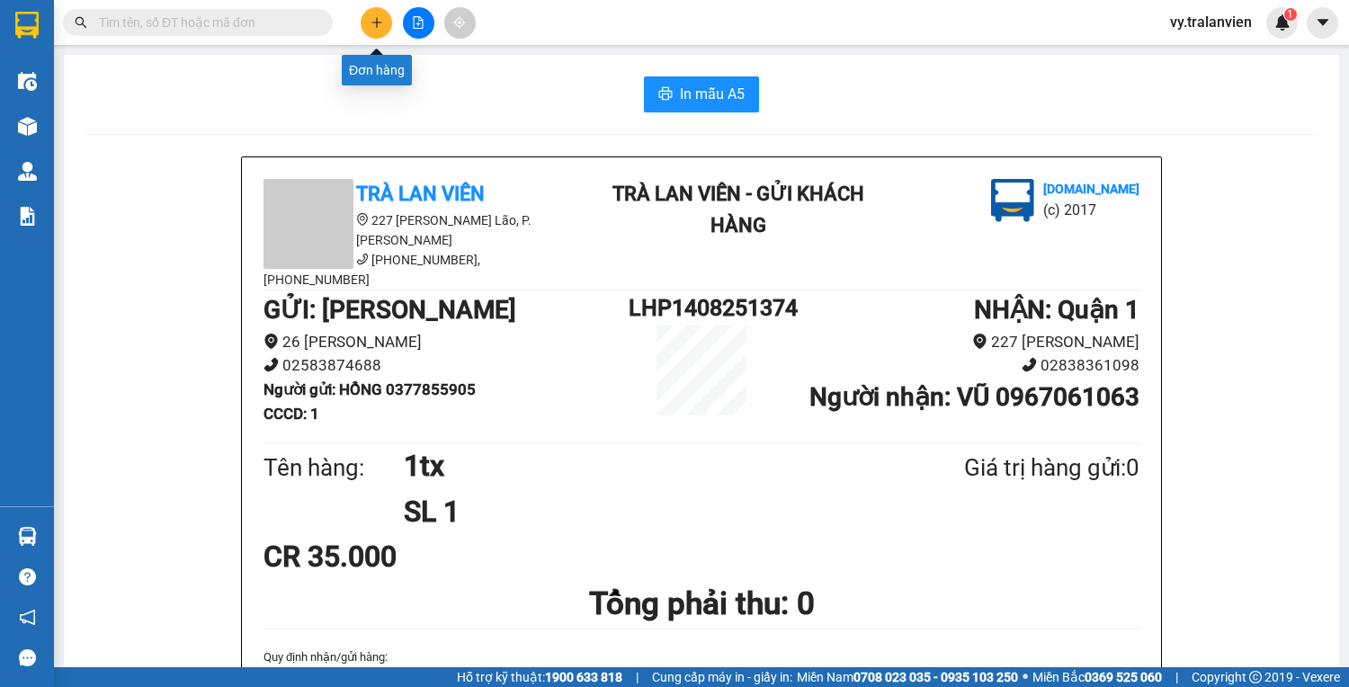
click at [372, 12] on button at bounding box center [376, 22] width 31 height 31
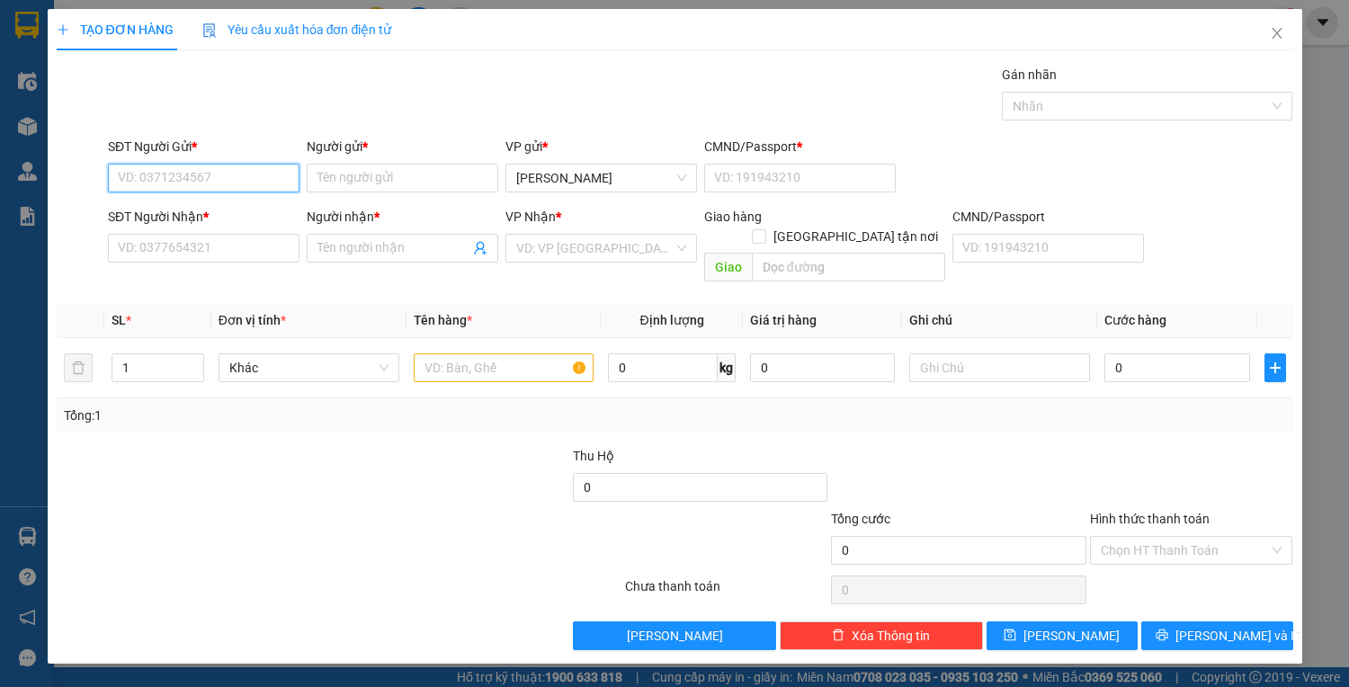
click at [220, 181] on input "SĐT Người Gửi *" at bounding box center [203, 178] width 191 height 29
click at [216, 188] on input "SĐT Người Gửi *" at bounding box center [203, 178] width 191 height 29
type input "0778575679"
click at [255, 212] on div "0778575679 - HẢI" at bounding box center [204, 213] width 170 height 20
type input "HẢI"
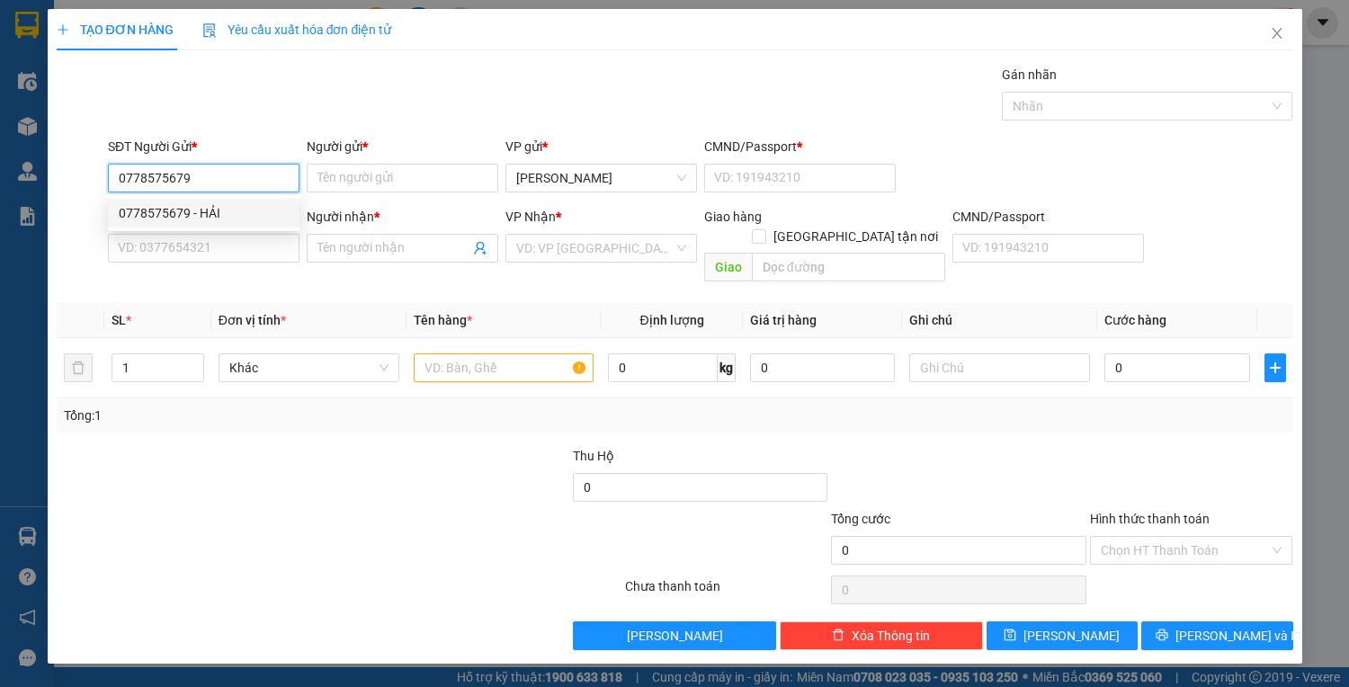
type input "1"
type input "0966575578"
type input "MINH"
type input "0778575679"
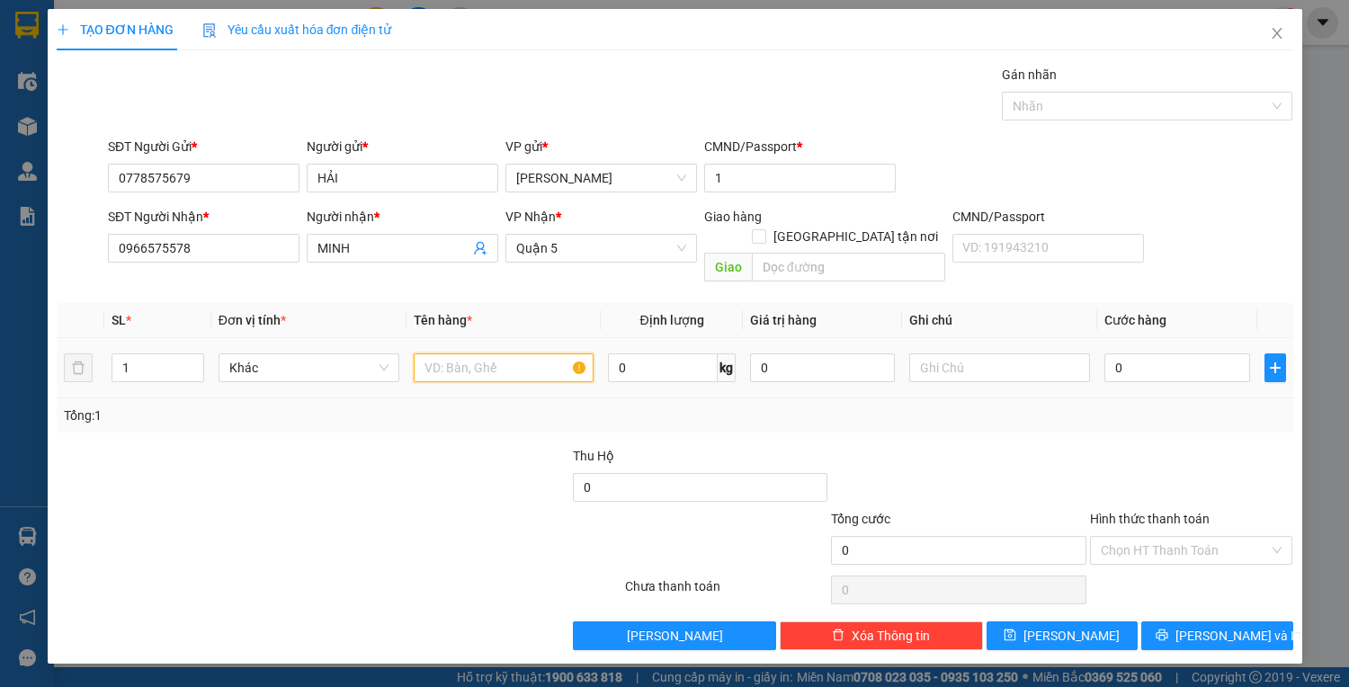
click at [453, 353] on input "text" at bounding box center [504, 367] width 181 height 29
type input "1tx"
click at [1132, 353] on input "0" at bounding box center [1176, 367] width 145 height 29
type input "6"
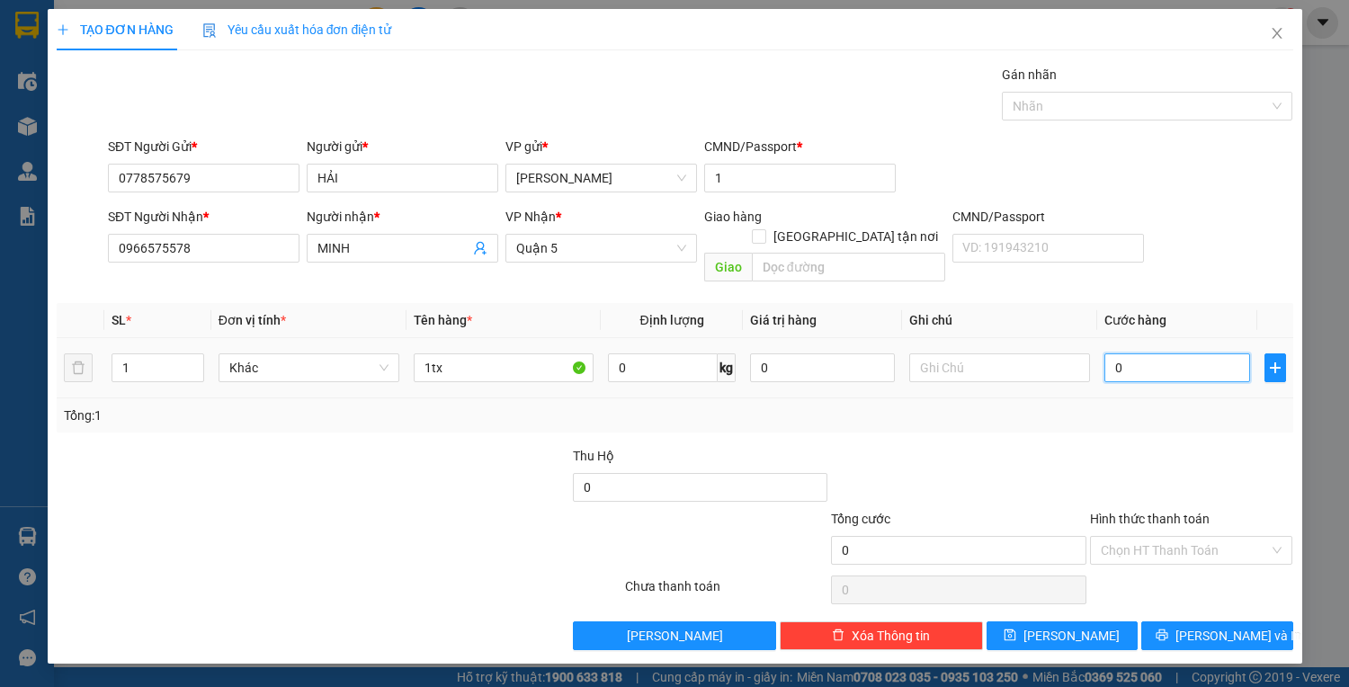
type input "6"
type input "60"
type input "60.000"
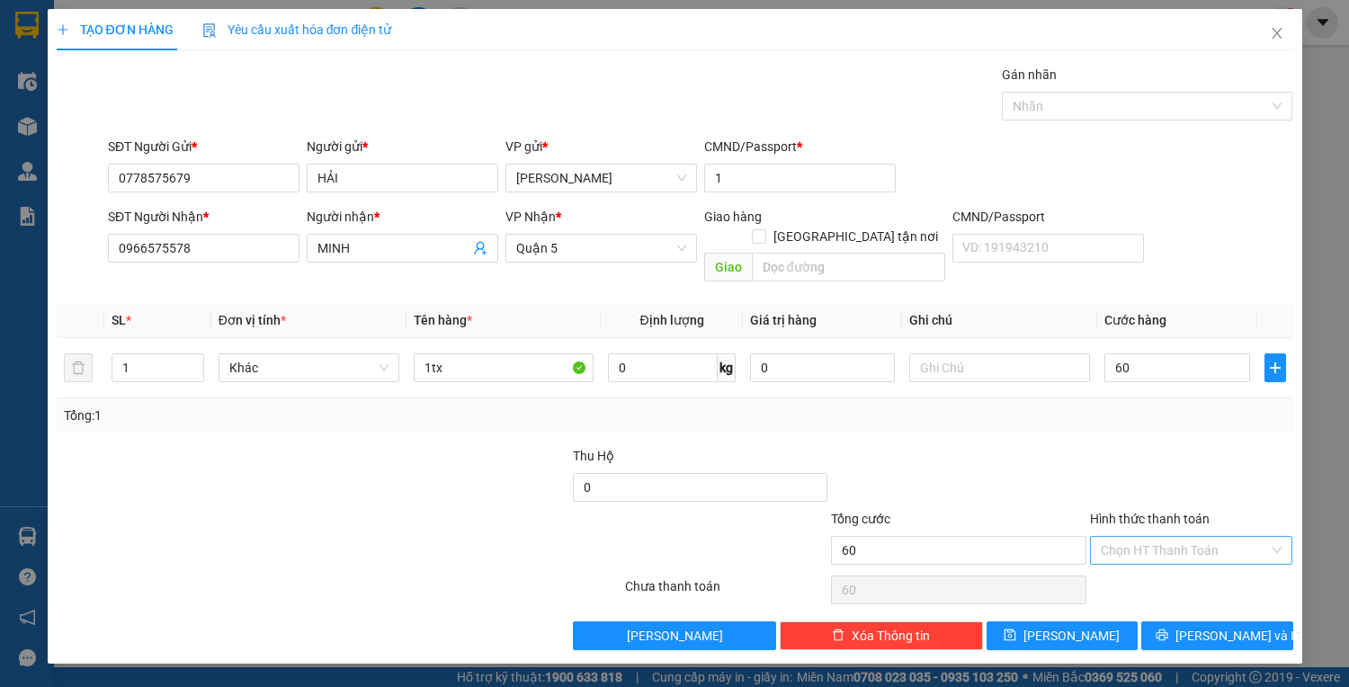
type input "60.000"
click at [1210, 537] on input "Hình thức thanh toán" at bounding box center [1184, 550] width 169 height 27
click at [1219, 565] on div "Tại văn phòng" at bounding box center [1191, 565] width 182 height 20
type input "0"
click at [1206, 626] on span "[PERSON_NAME] và In" at bounding box center [1238, 636] width 126 height 20
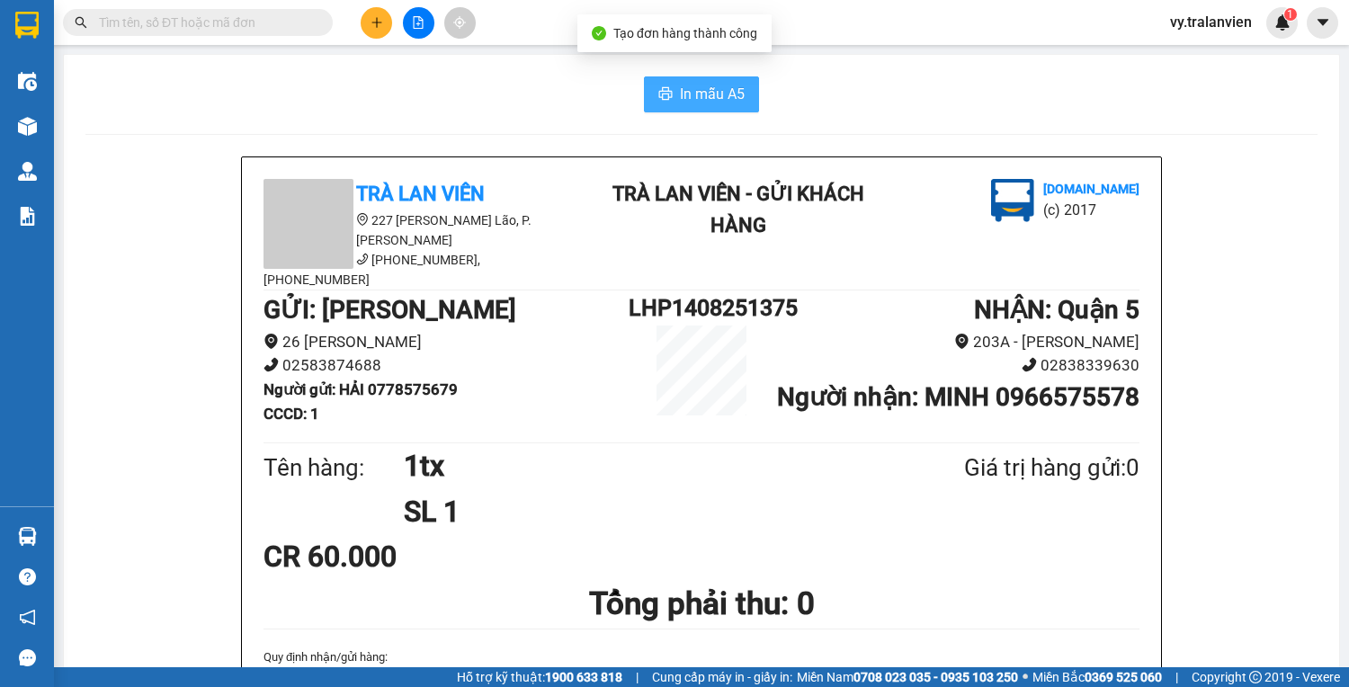
click at [703, 99] on span "In mẫu A5" at bounding box center [712, 94] width 65 height 22
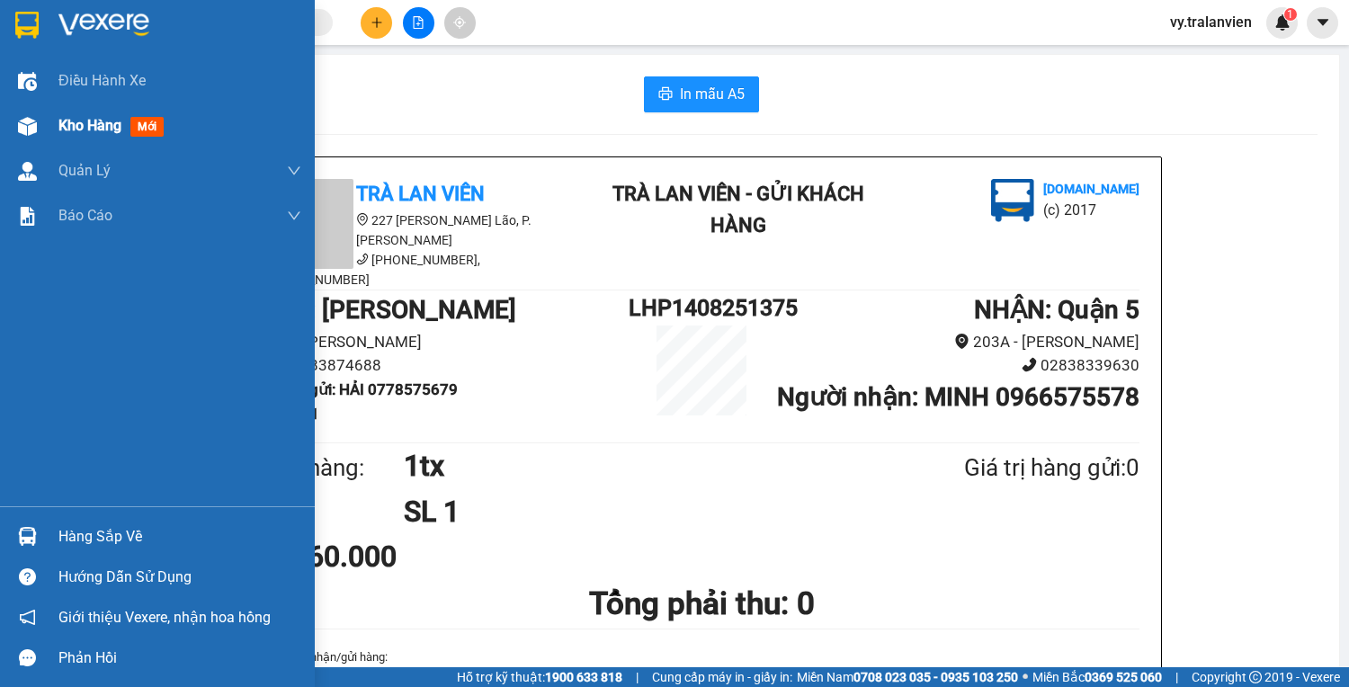
click at [101, 124] on span "Kho hàng" at bounding box center [89, 125] width 63 height 17
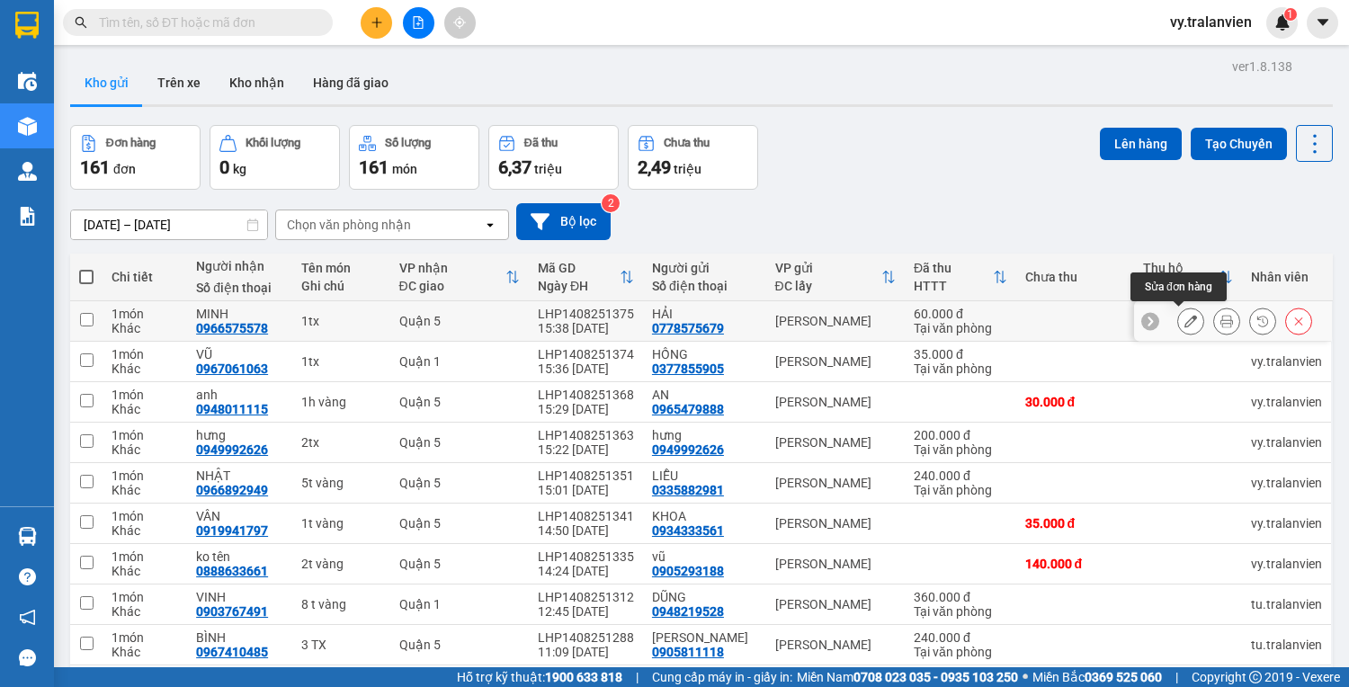
click at [1178, 317] on button at bounding box center [1190, 321] width 25 height 31
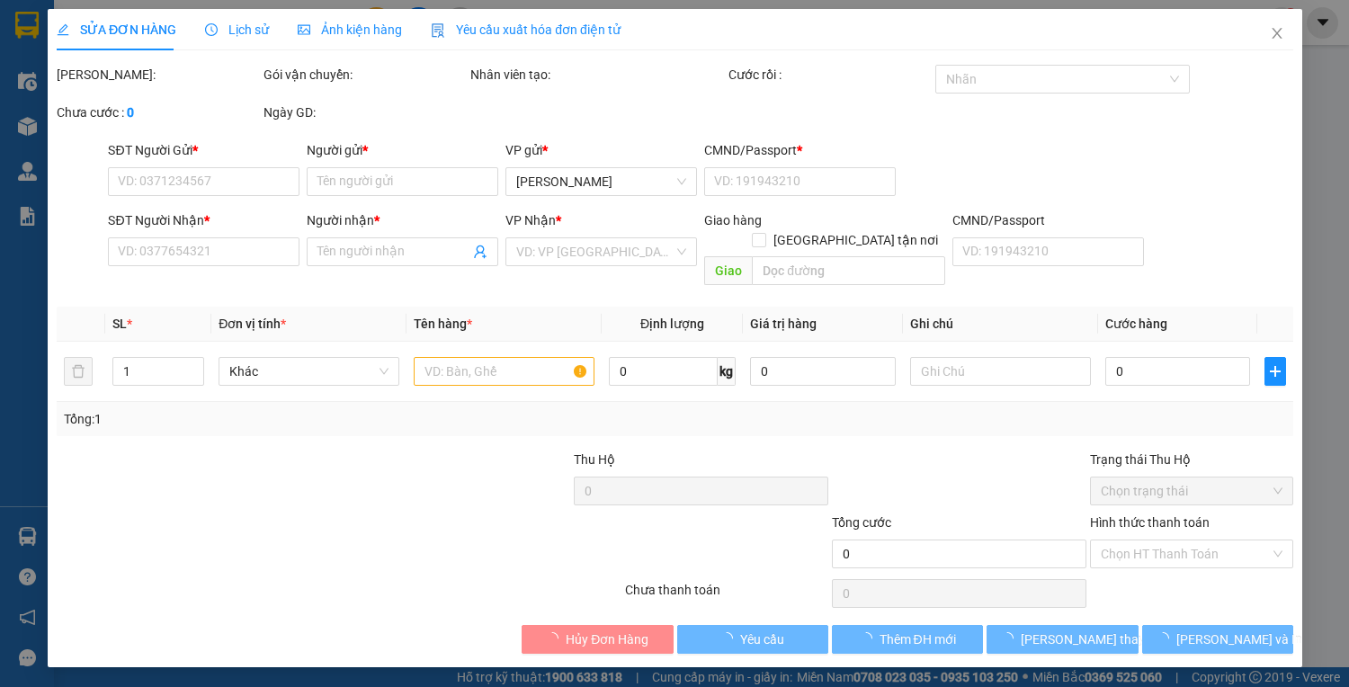
type input "0778575679"
type input "HẢI"
type input "1"
type input "0966575578"
type input "MINH"
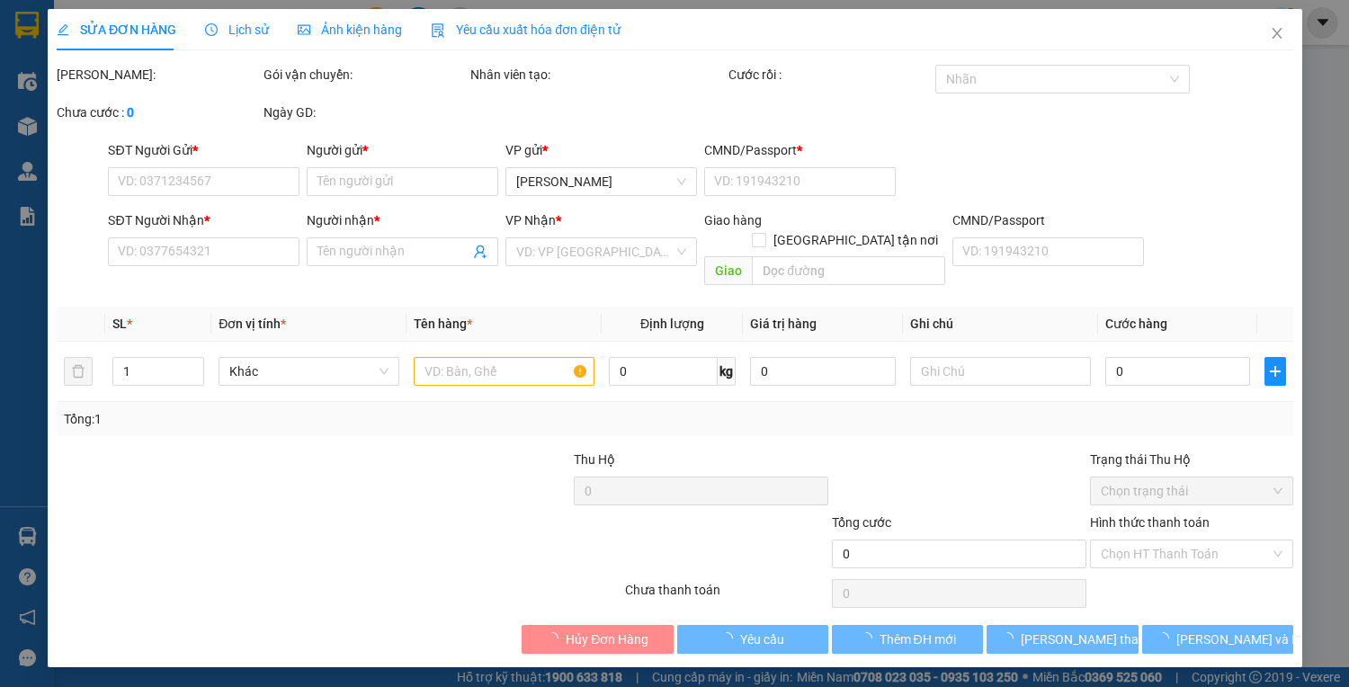
type input "60.000"
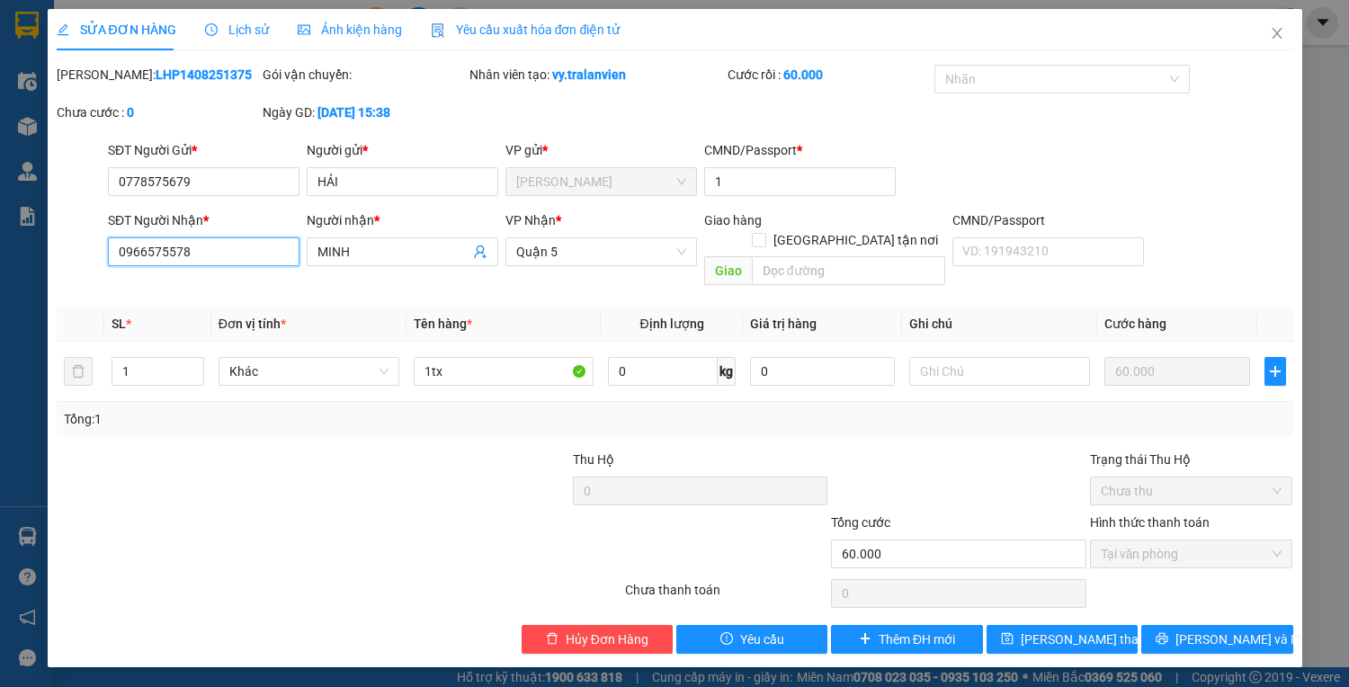
click at [218, 255] on input "0966575578" at bounding box center [203, 251] width 191 height 29
click at [1338, 187] on div "SỬA ĐƠN HÀNG Lịch sử Ảnh kiện hàng Yêu cầu xuất hóa đơn điện tử Total Paid Fee …" at bounding box center [674, 343] width 1349 height 687
click at [1272, 33] on icon "close" at bounding box center [1276, 33] width 14 height 14
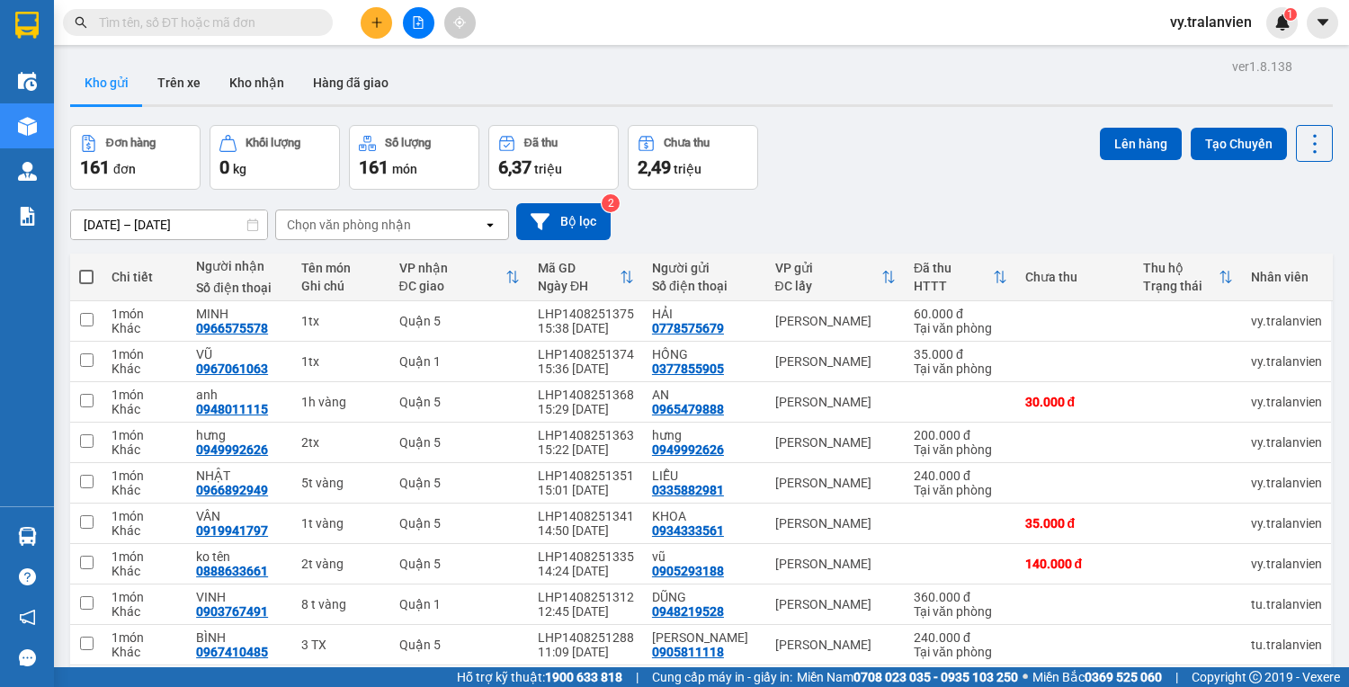
click at [852, 169] on div "Đơn hàng 161 đơn Khối lượng 0 kg Số lượng 161 món Đã thu 6,37 triệu Chưa thu 2,…" at bounding box center [701, 157] width 1262 height 65
click at [384, 26] on button at bounding box center [376, 22] width 31 height 31
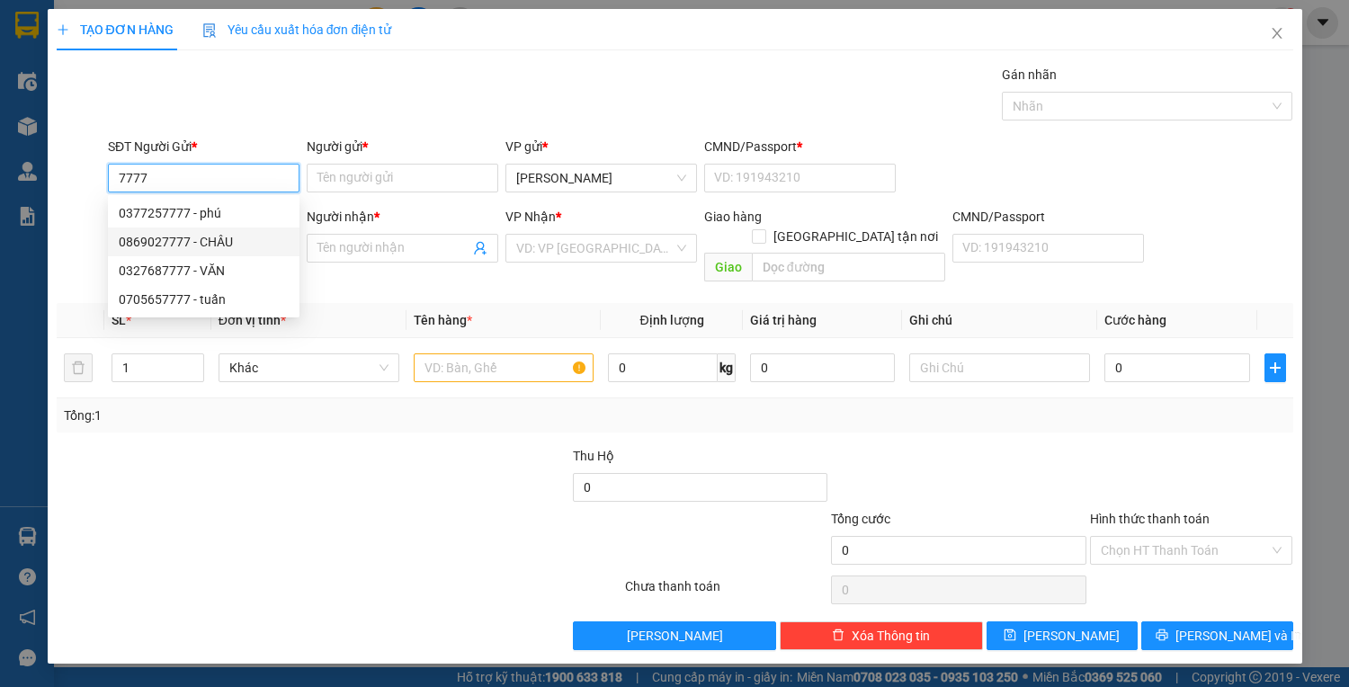
click at [230, 243] on div "0869027777 - CHÂU" at bounding box center [204, 242] width 170 height 20
type input "0869027777"
type input "CHÂU"
type input "22514121"
type input "0987944293"
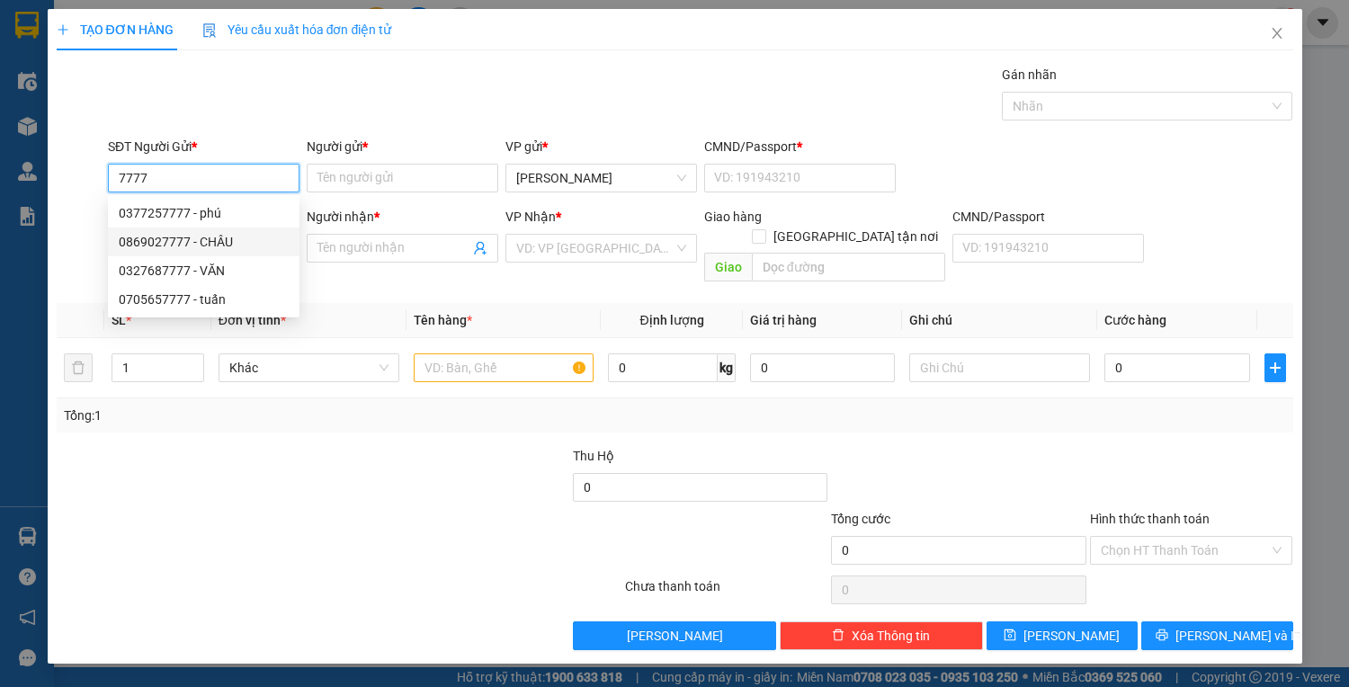
type input "NGỌC"
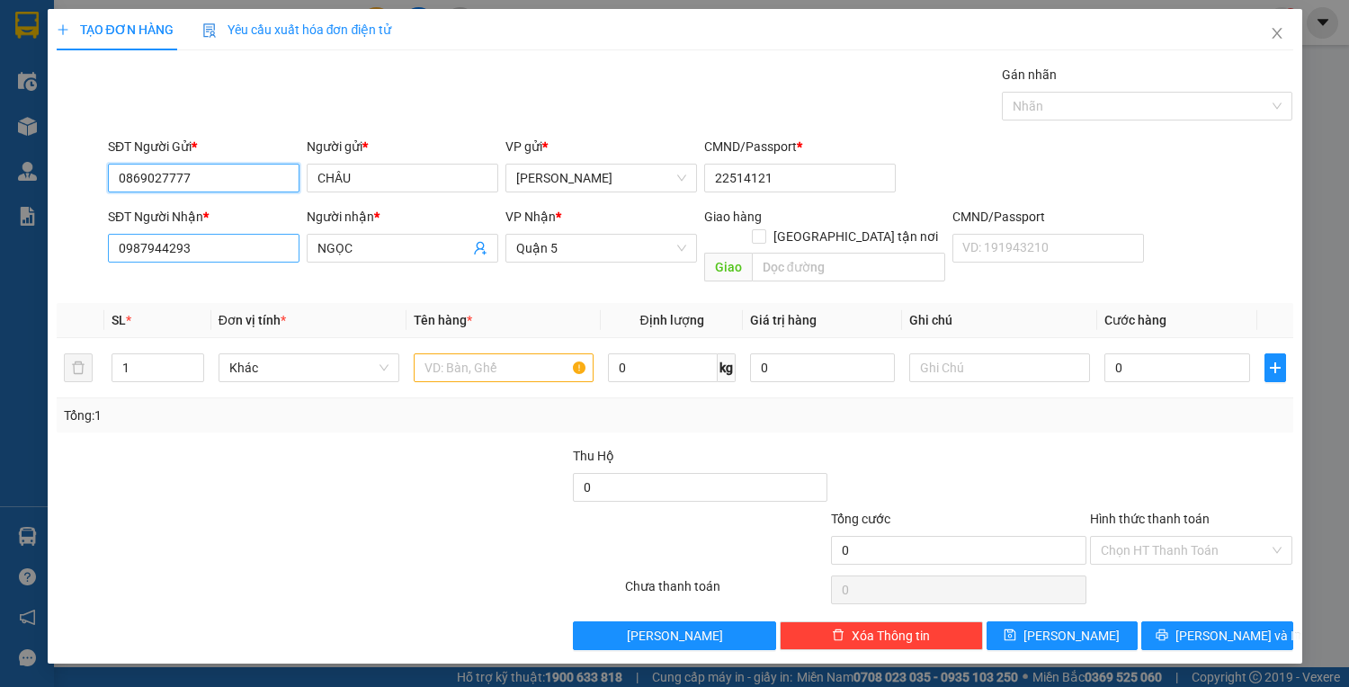
type input "0869027777"
click at [225, 257] on input "0987944293" at bounding box center [203, 248] width 191 height 29
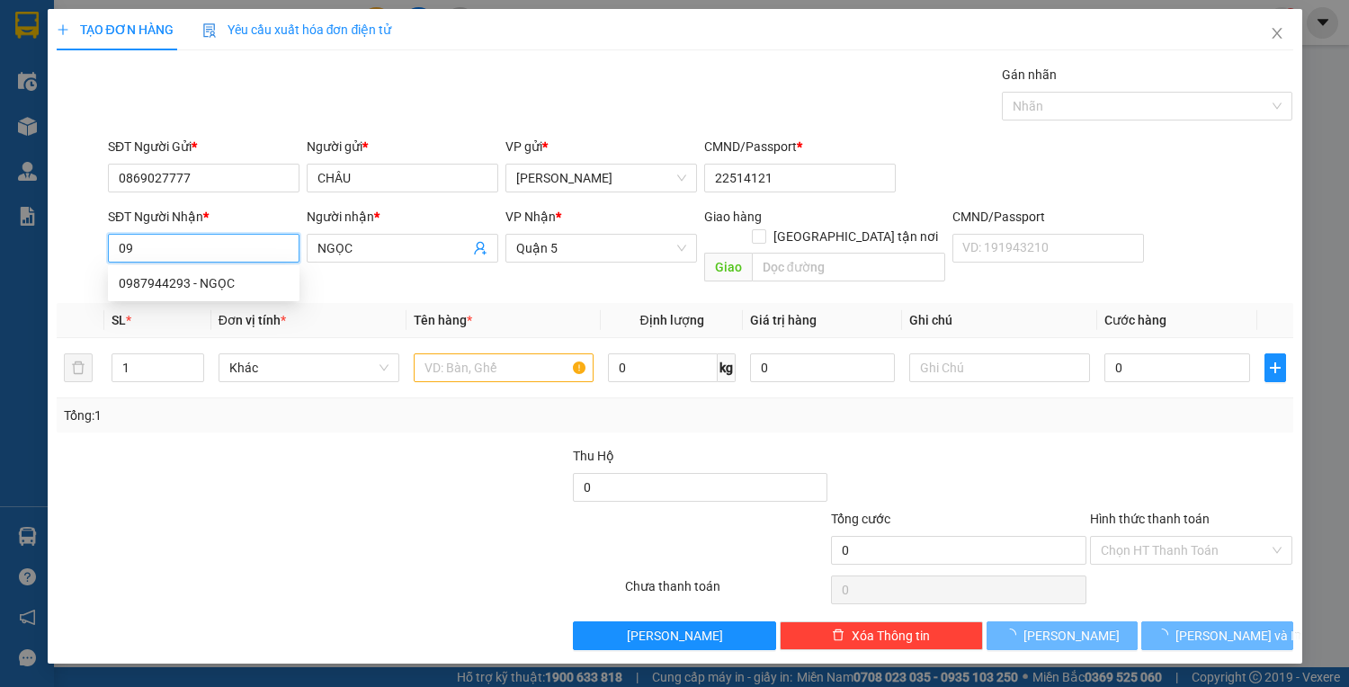
type input "0"
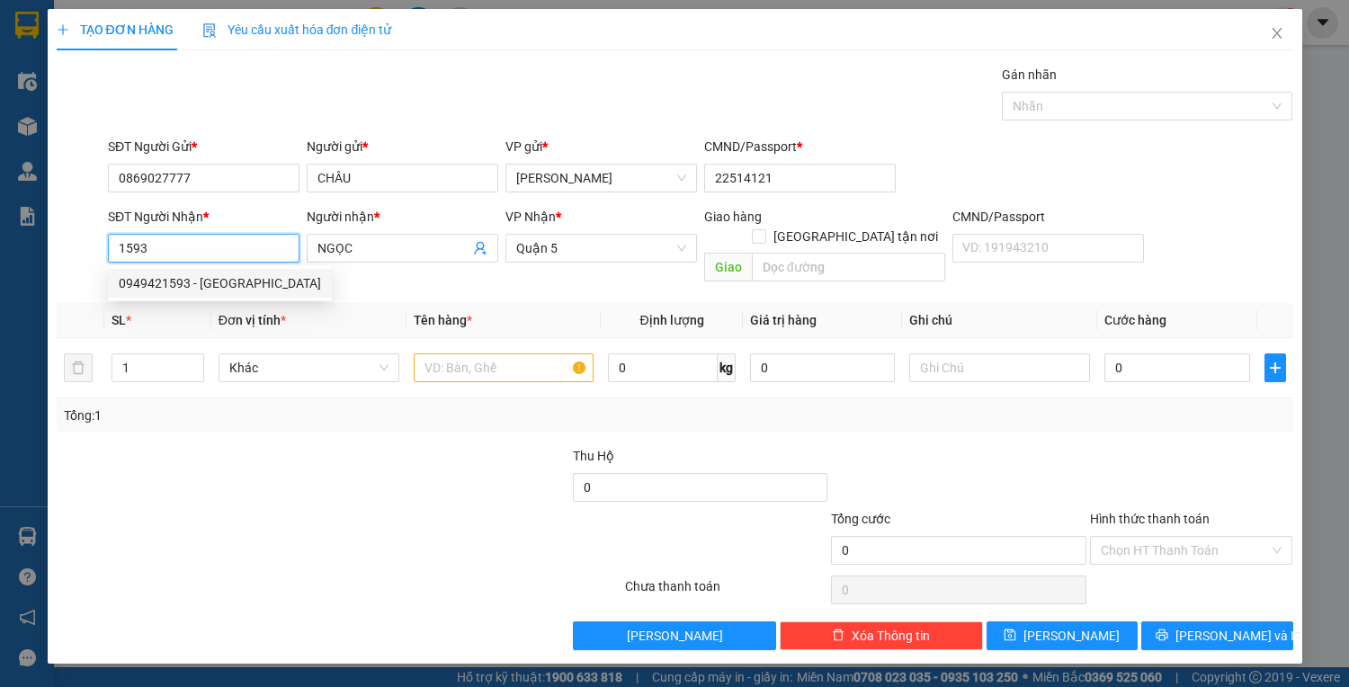
click at [239, 282] on div "0949421593 - phan ninh" at bounding box center [220, 283] width 202 height 20
type input "0949421593"
type input "phan ninh"
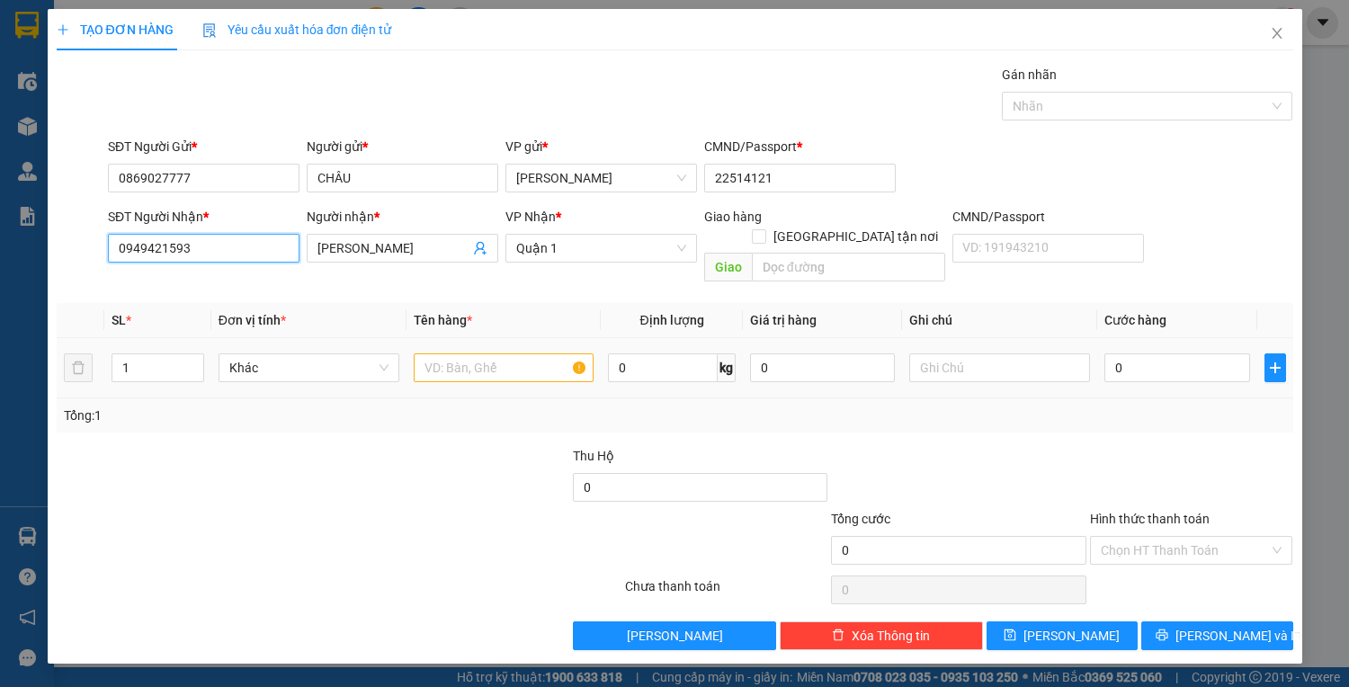
type input "0949421593"
click at [474, 353] on input "text" at bounding box center [504, 367] width 181 height 29
type input "1"
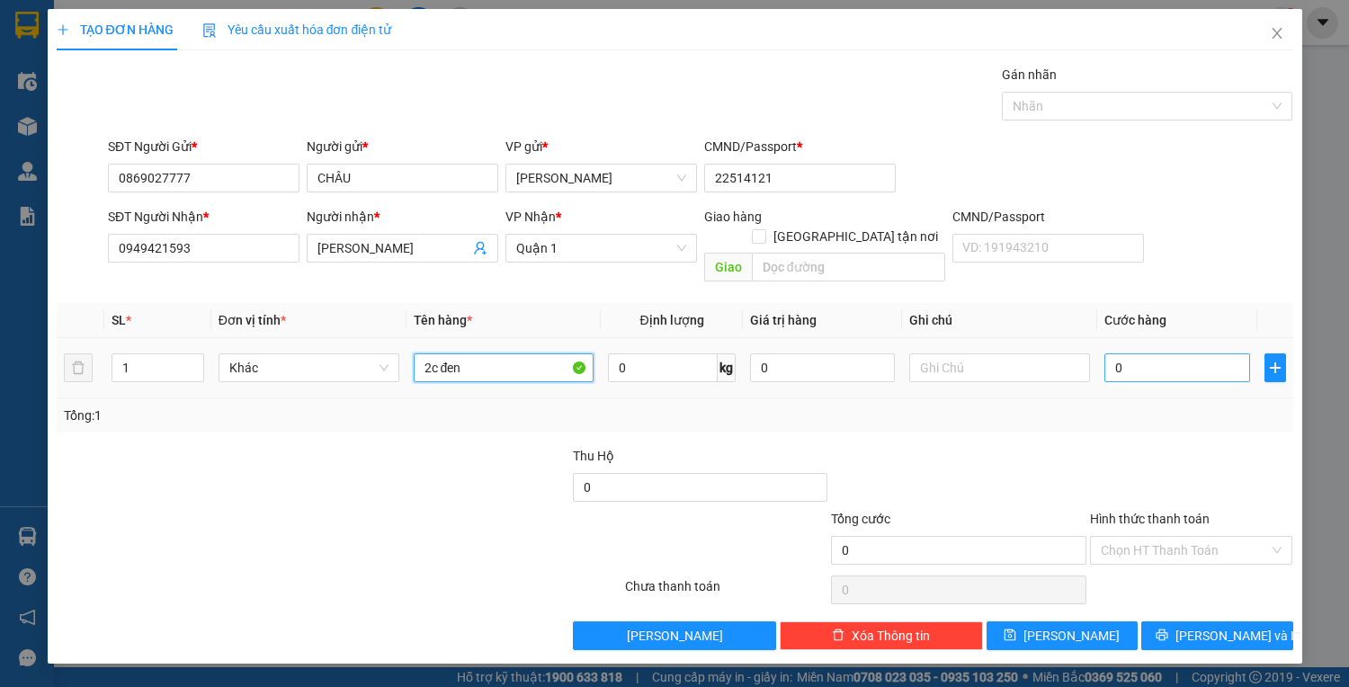
type input "2c đen"
click at [1184, 353] on input "0" at bounding box center [1176, 367] width 145 height 29
type input "1"
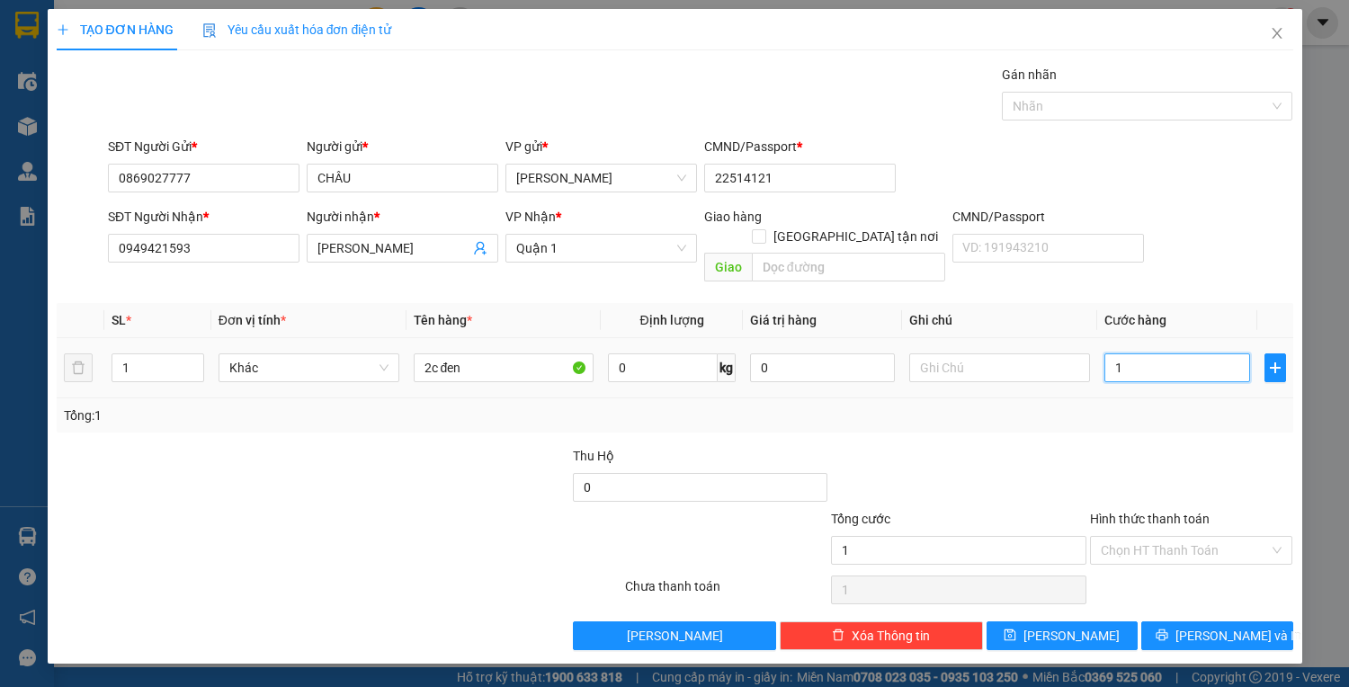
type input "12"
type input "120"
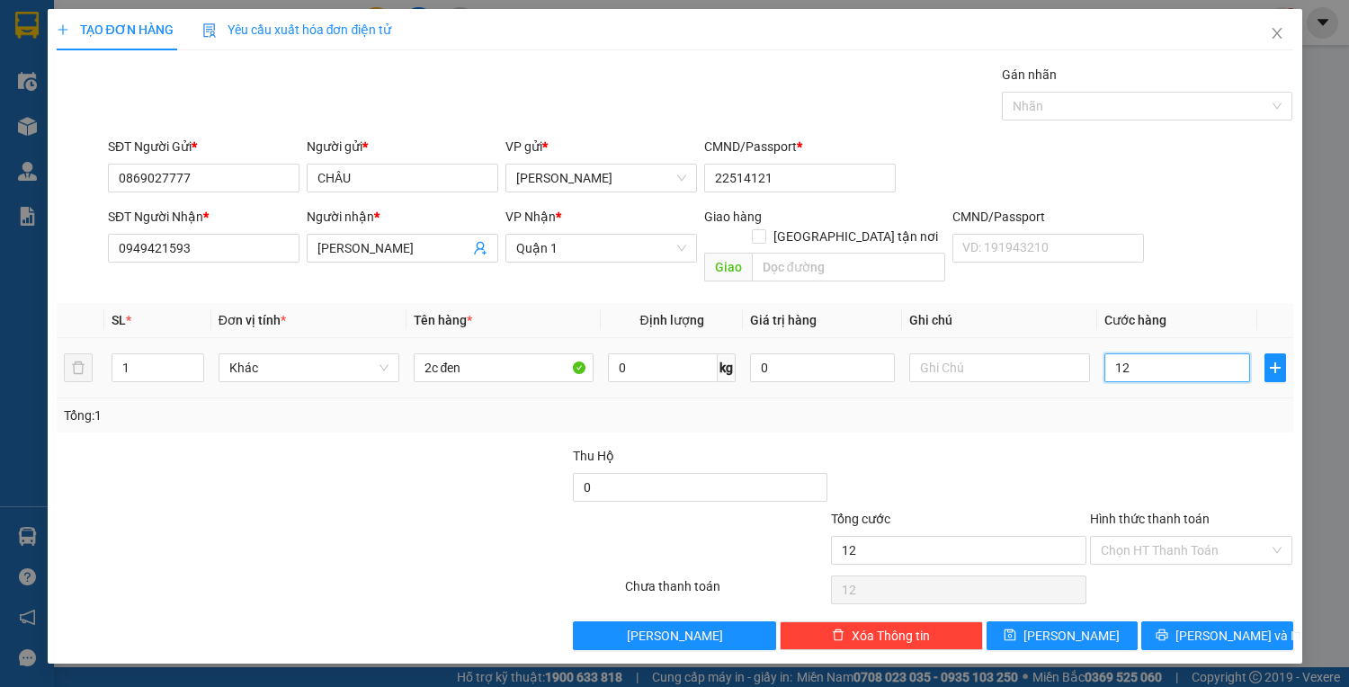
type input "120"
type input "120.000"
drag, startPoint x: 1194, startPoint y: 530, endPoint x: 1196, endPoint y: 569, distance: 38.7
click at [1195, 539] on input "Hình thức thanh toán" at bounding box center [1184, 550] width 169 height 27
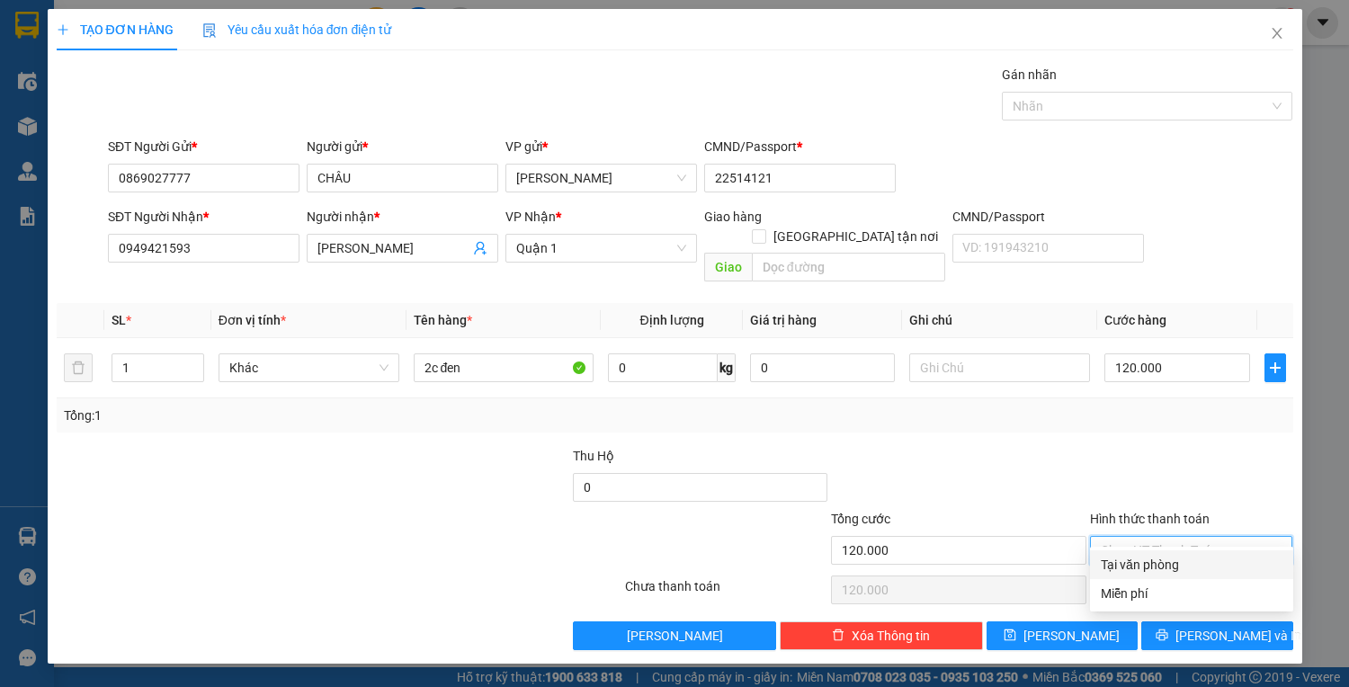
click at [1197, 574] on div "Tại văn phòng" at bounding box center [1191, 564] width 203 height 29
type input "0"
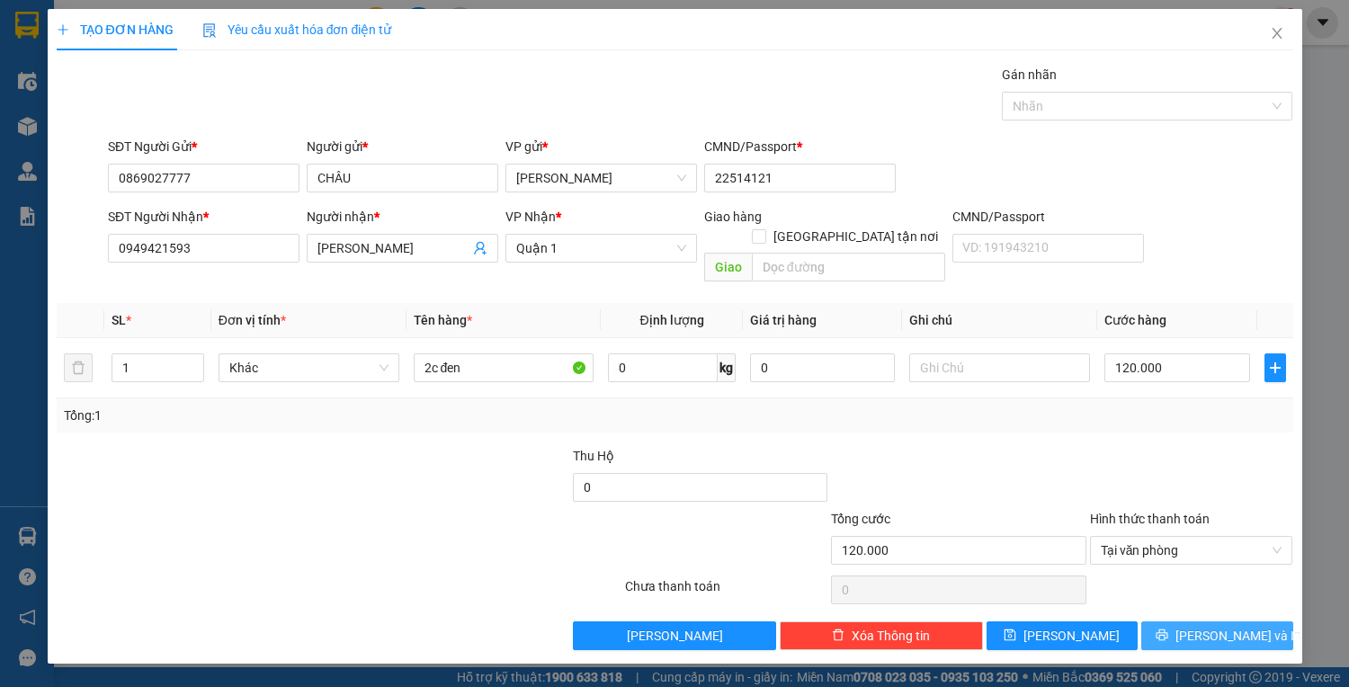
click at [1197, 621] on button "Lưu và In" at bounding box center [1216, 635] width 151 height 29
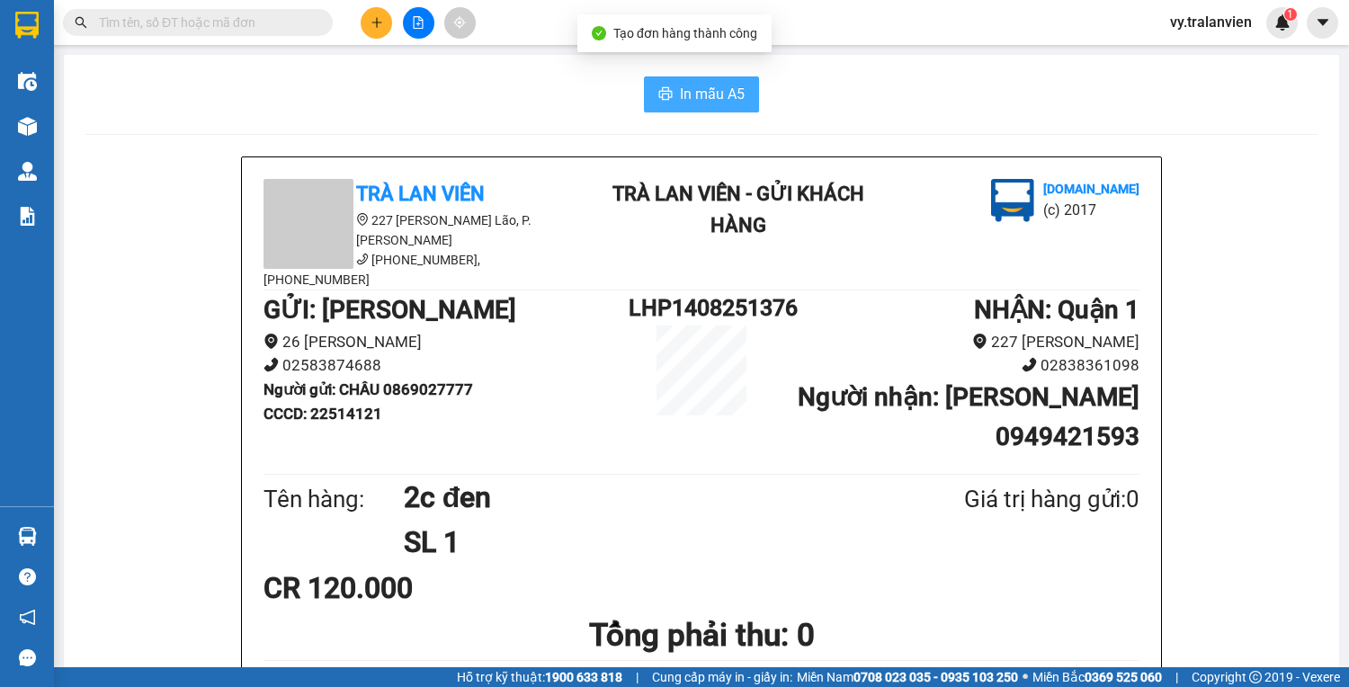
click at [712, 90] on span "In mẫu A5" at bounding box center [712, 94] width 65 height 22
click at [863, 96] on div "In mẫu A5" at bounding box center [701, 94] width 1232 height 36
click at [389, 25] on button at bounding box center [376, 22] width 31 height 31
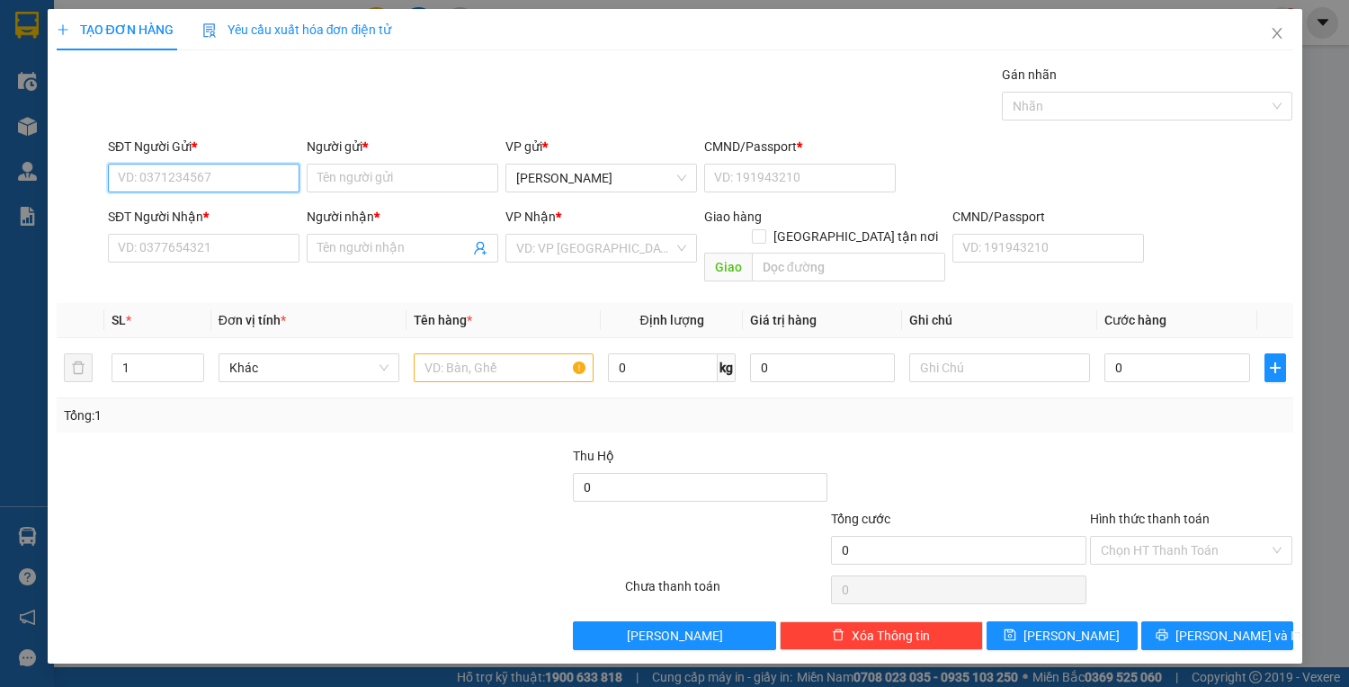
click at [247, 183] on input "SĐT Người Gửi *" at bounding box center [203, 178] width 191 height 29
type input "0899024481"
click at [356, 182] on input "Người gửi *" at bounding box center [402, 178] width 191 height 29
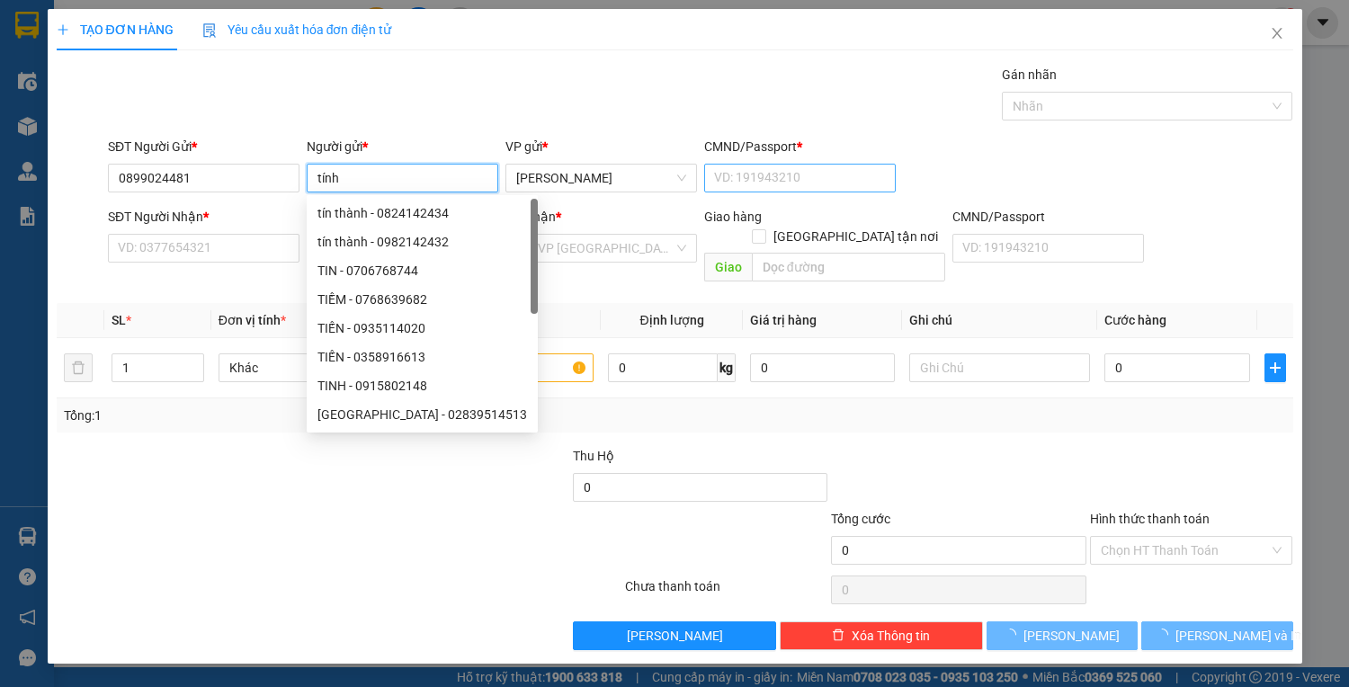
type input "tính"
click at [741, 169] on input "CMND/Passport *" at bounding box center [799, 178] width 191 height 29
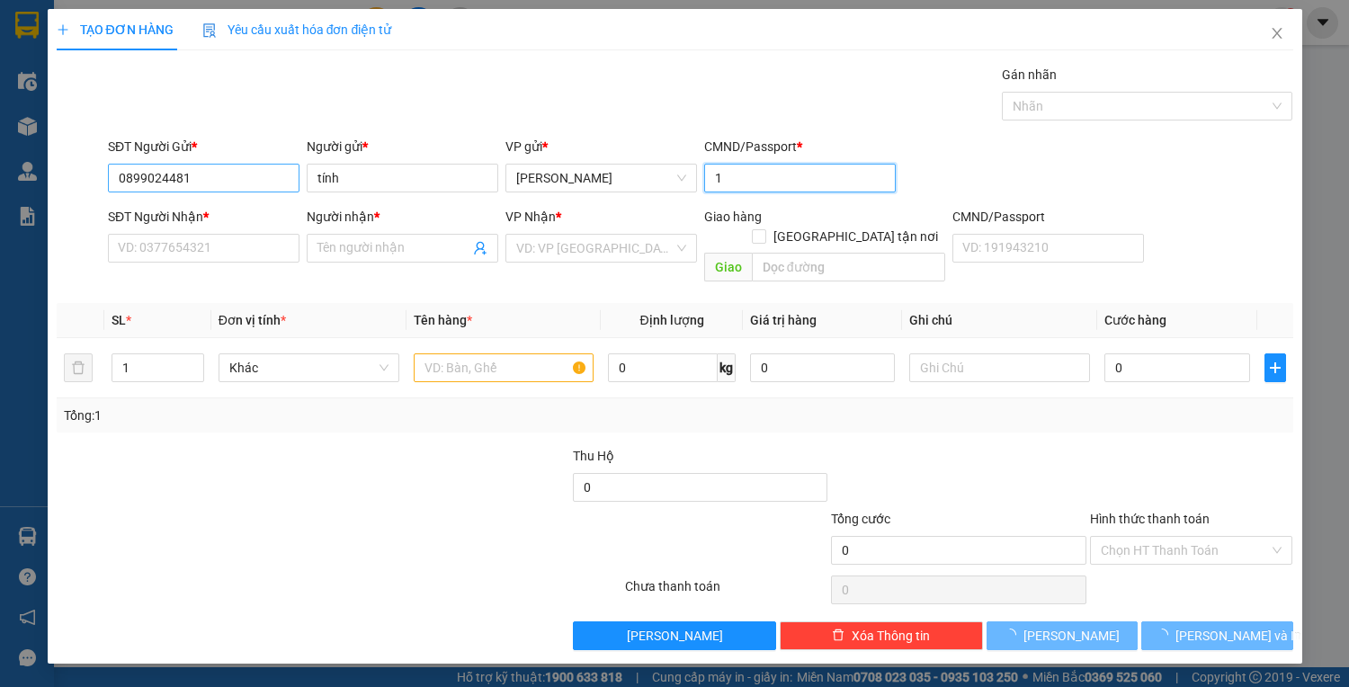
type input "1"
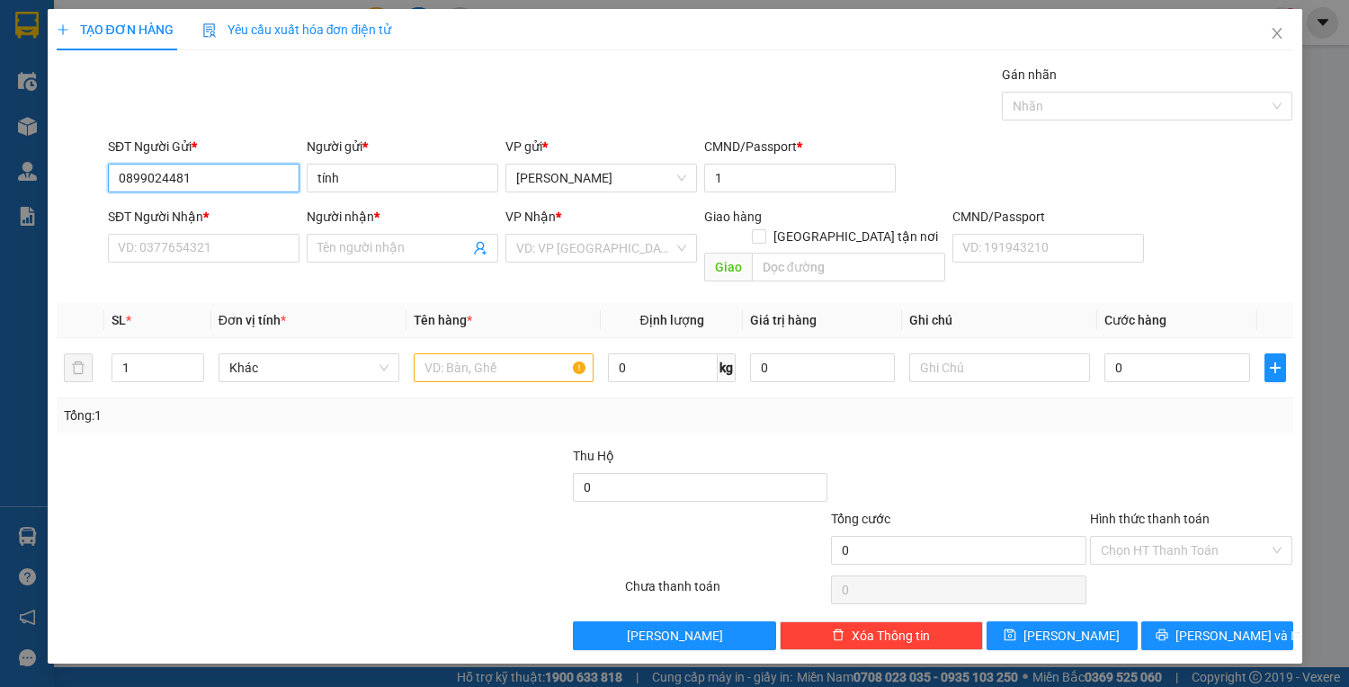
drag, startPoint x: 115, startPoint y: 177, endPoint x: 231, endPoint y: 176, distance: 116.0
click at [231, 176] on input "0899024481" at bounding box center [203, 178] width 191 height 29
paste input "0899024481"
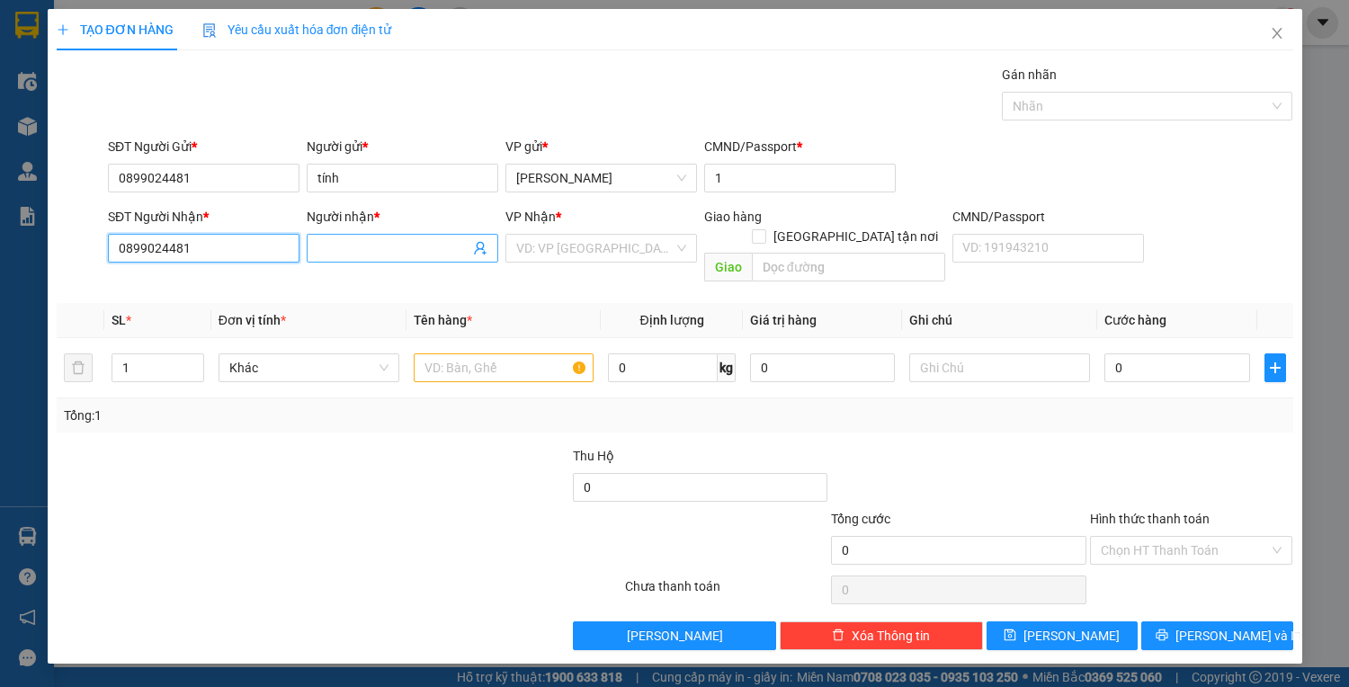
type input "0899024481"
click at [327, 236] on span at bounding box center [402, 248] width 191 height 29
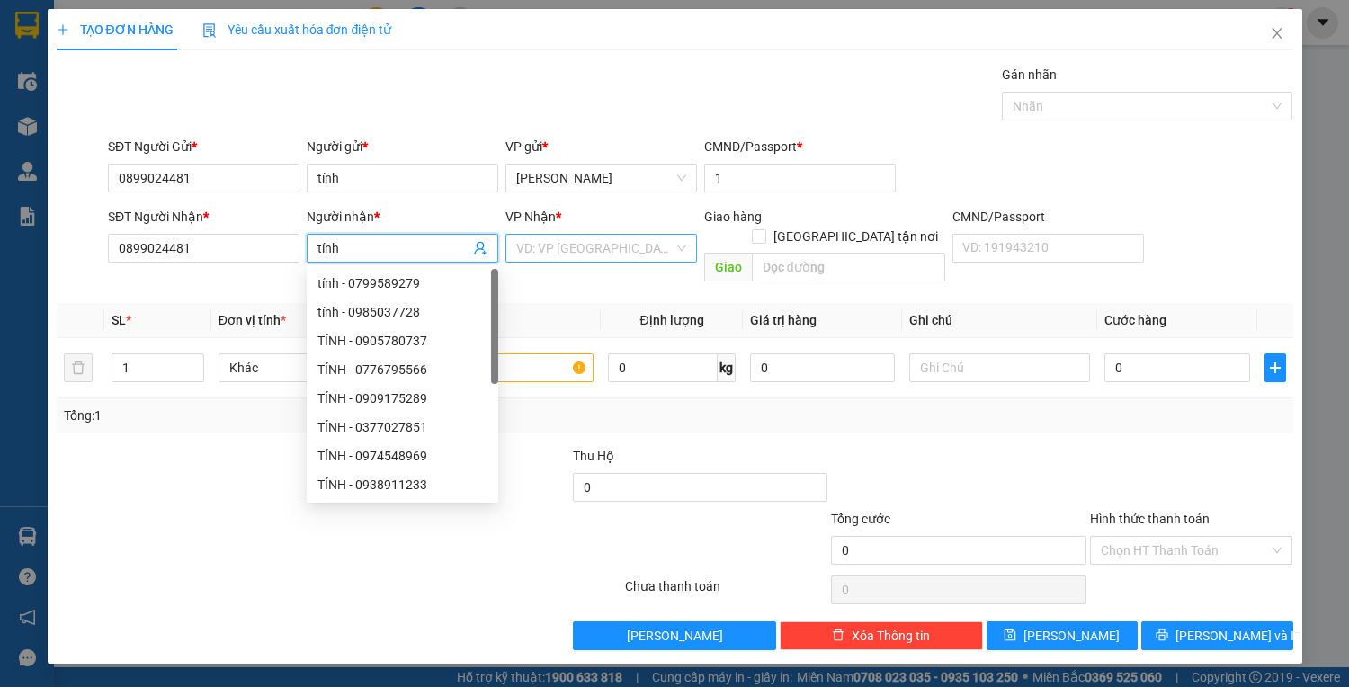
type input "tính"
click at [567, 249] on input "search" at bounding box center [594, 248] width 157 height 27
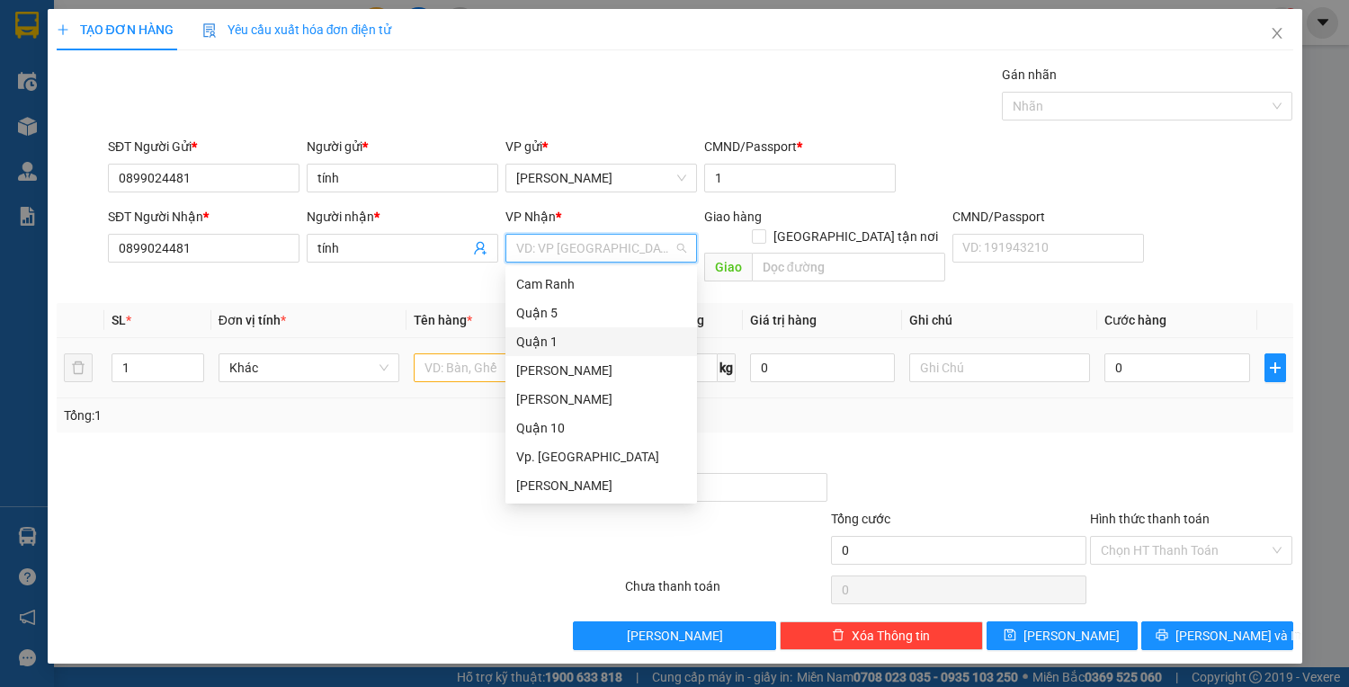
drag, startPoint x: 558, startPoint y: 338, endPoint x: 524, endPoint y: 338, distance: 34.2
click at [556, 338] on div "Quận 1" at bounding box center [601, 342] width 170 height 20
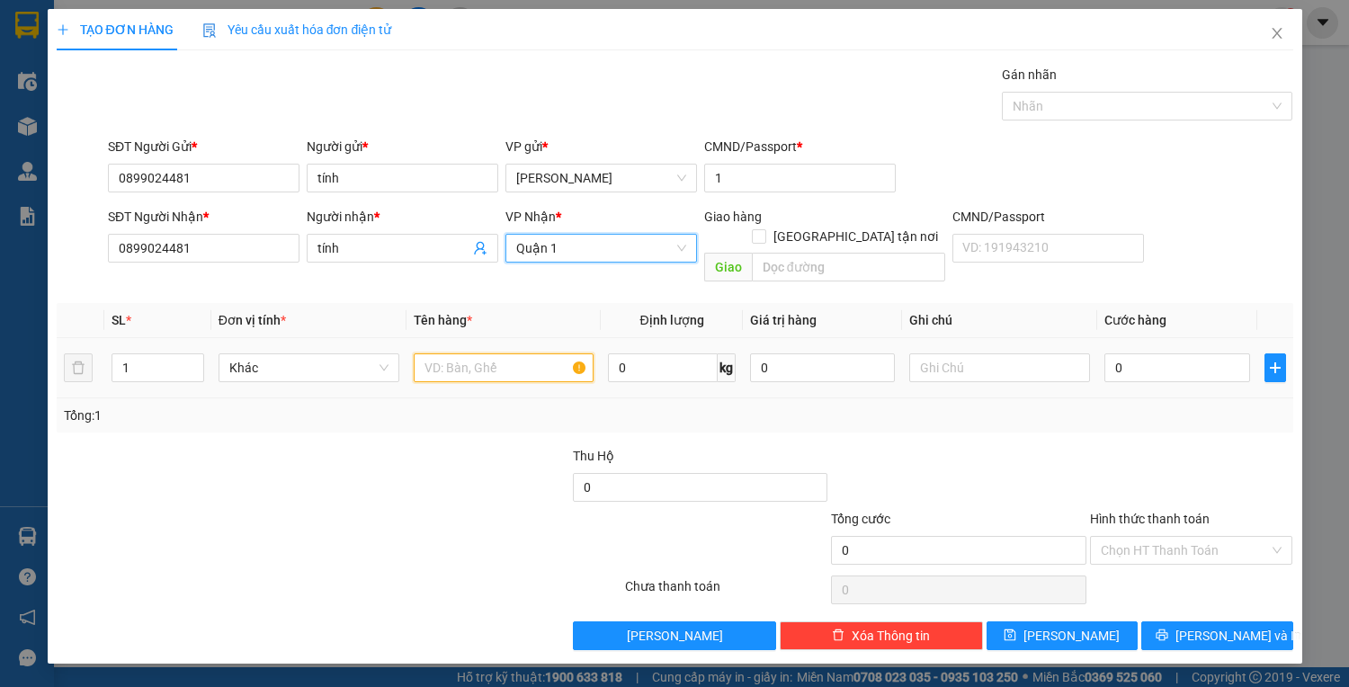
click at [466, 353] on input "text" at bounding box center [504, 367] width 181 height 29
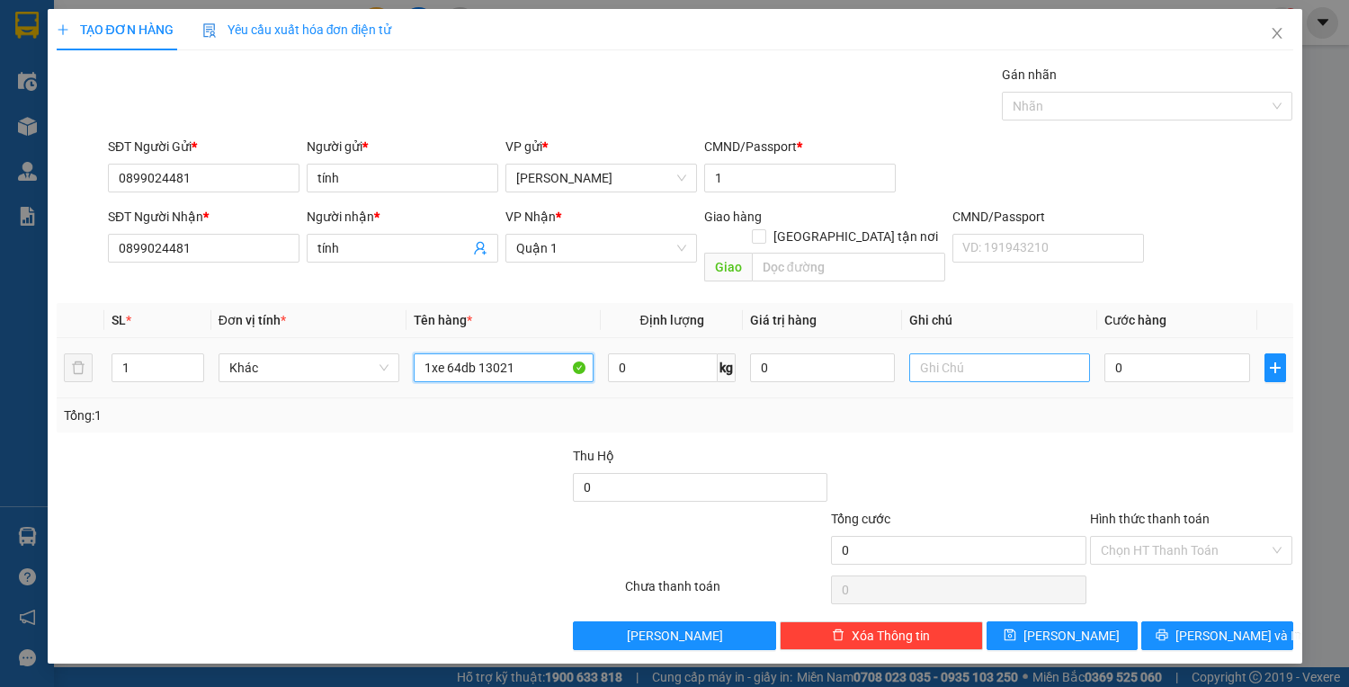
type input "1xe 64db 13021"
click at [967, 353] on input "text" at bounding box center [999, 367] width 181 height 29
type input "ktxe 20h30"
click at [1151, 353] on input "0" at bounding box center [1176, 367] width 145 height 29
type input "5"
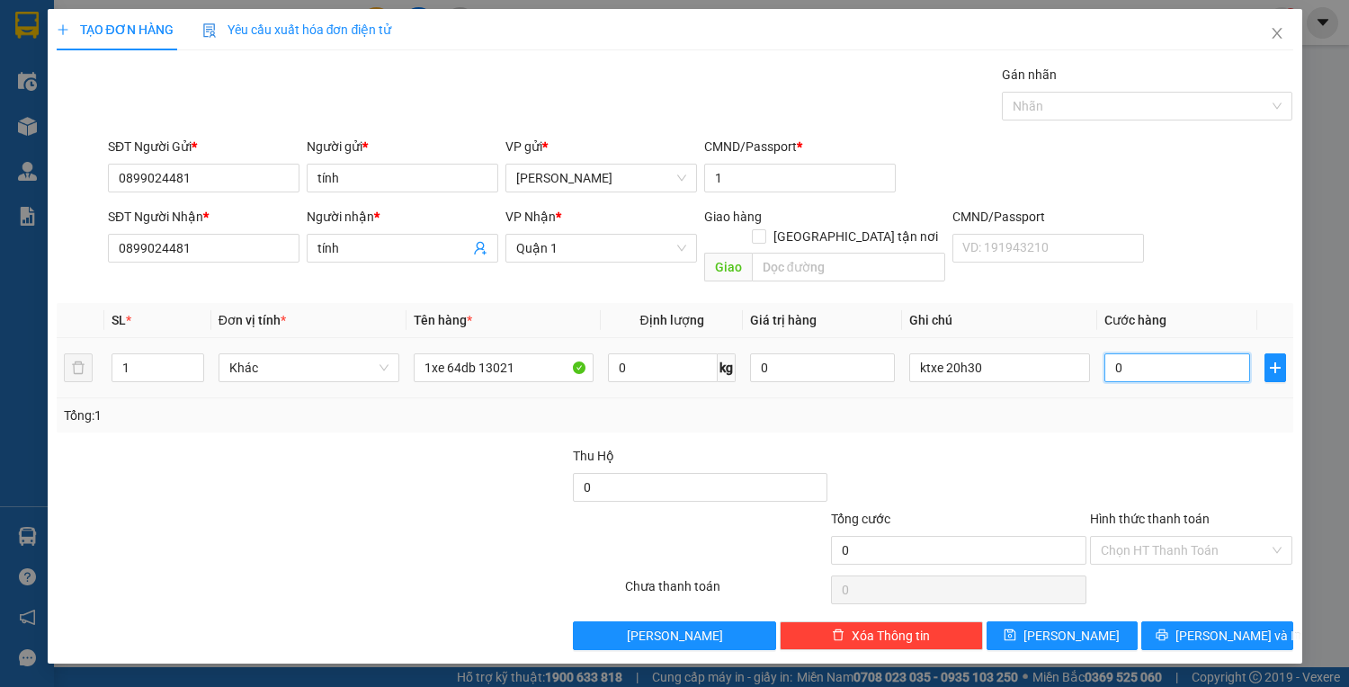
type input "5"
type input "50"
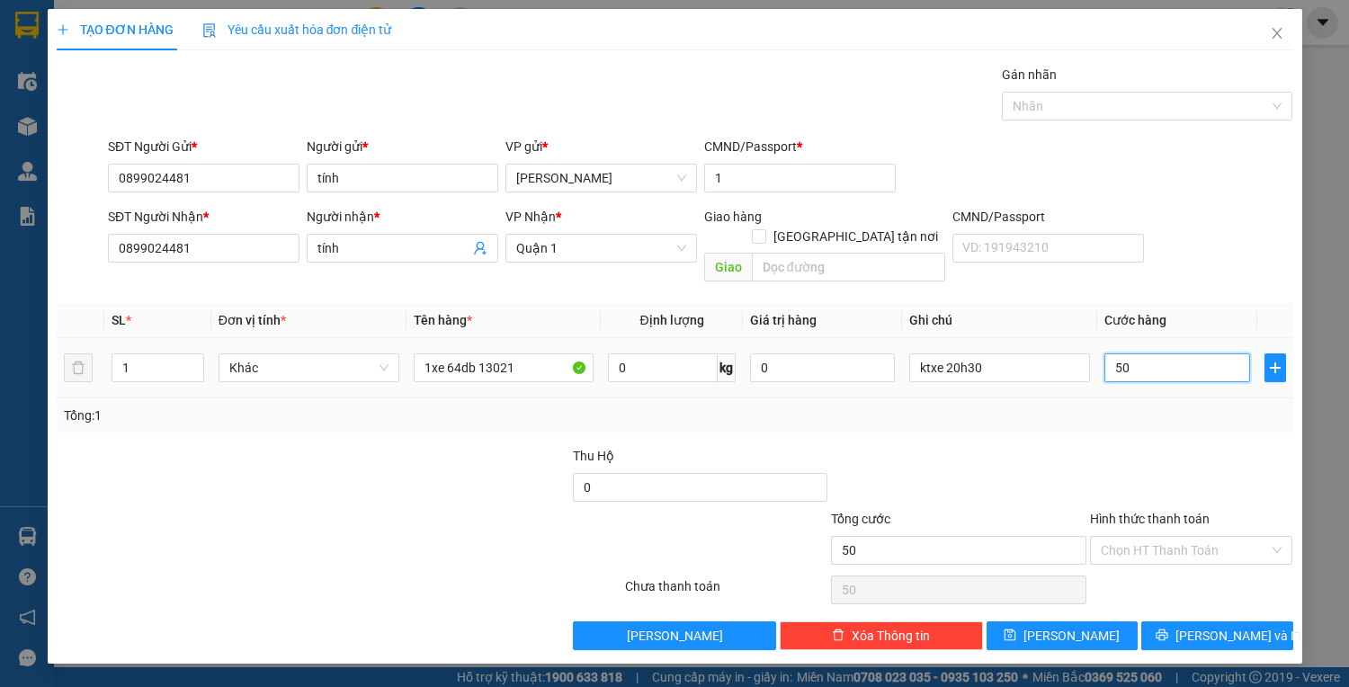
type input "500"
type input "5.000"
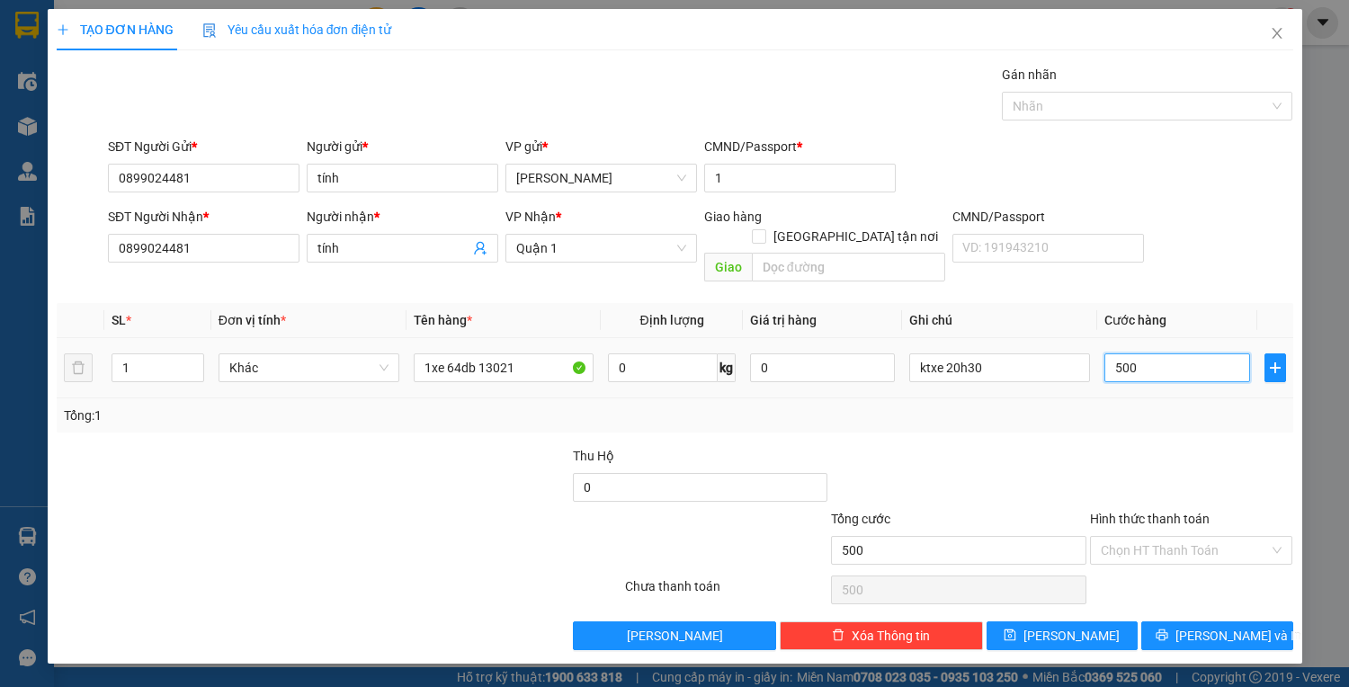
type input "5.000"
type input "500"
type input "500.000"
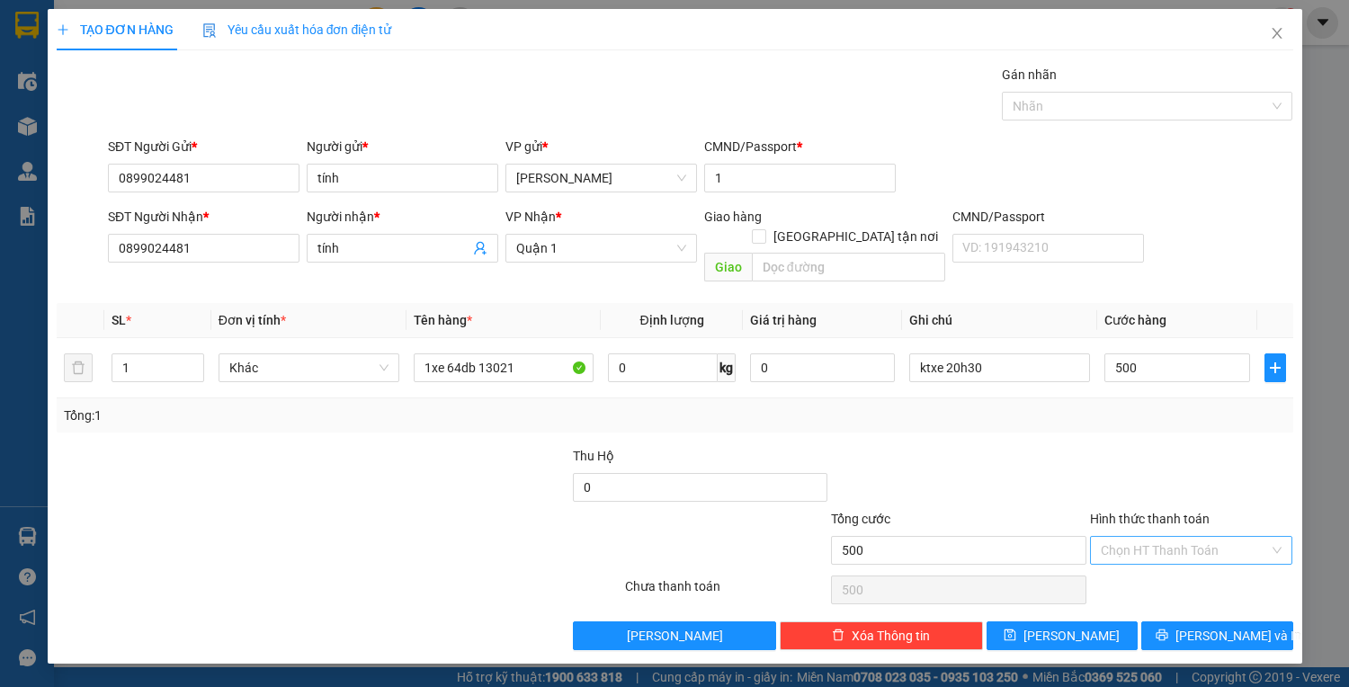
type input "500.000"
click at [1194, 537] on input "Hình thức thanh toán" at bounding box center [1184, 550] width 169 height 27
click at [1193, 560] on div "Tại văn phòng" at bounding box center [1191, 565] width 182 height 20
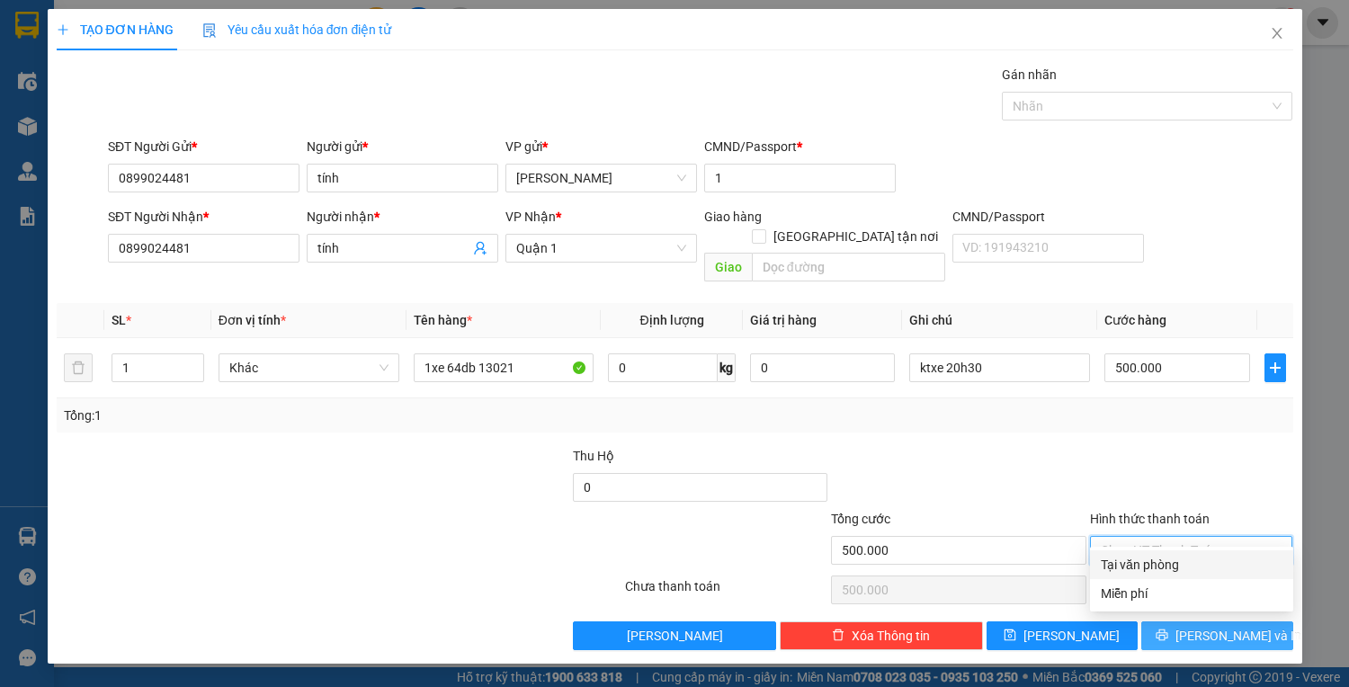
type input "0"
click at [1168, 629] on icon "printer" at bounding box center [1162, 635] width 12 height 12
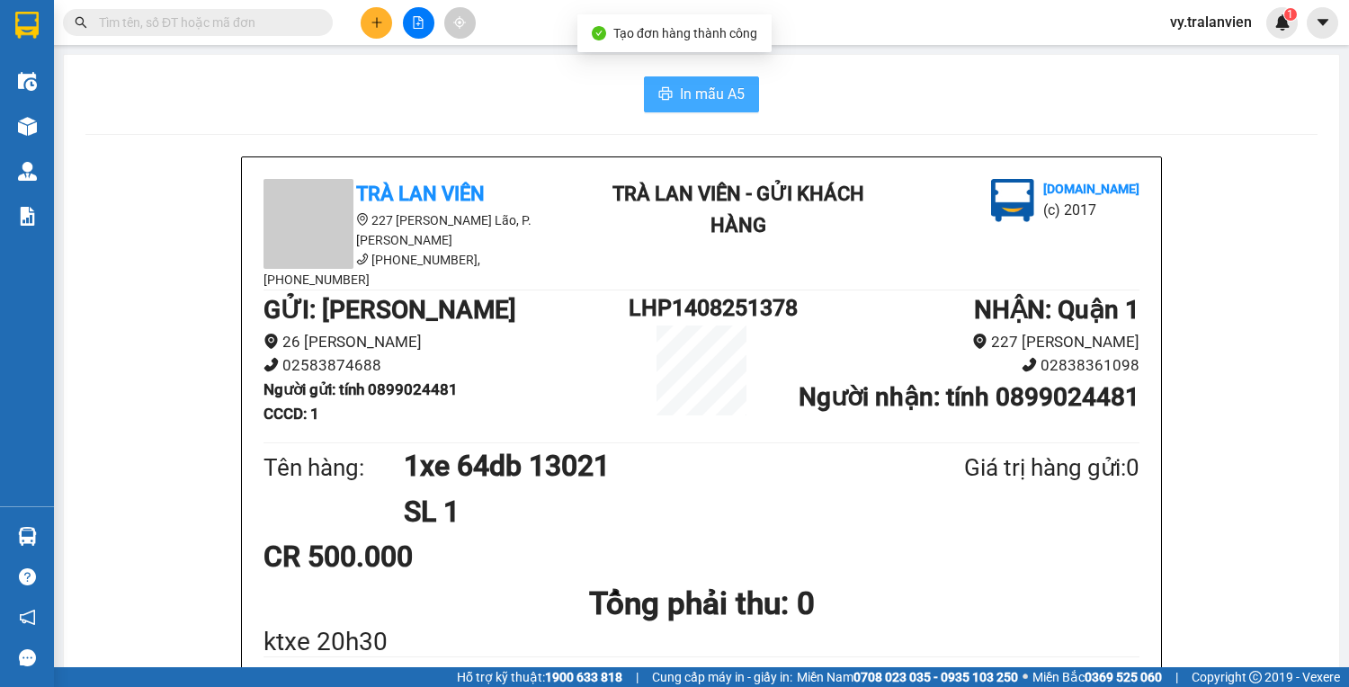
click at [705, 94] on span "In mẫu A5" at bounding box center [712, 94] width 65 height 22
click at [895, 89] on div "In mẫu A5" at bounding box center [701, 94] width 1232 height 36
click at [382, 16] on icon "plus" at bounding box center [376, 22] width 13 height 13
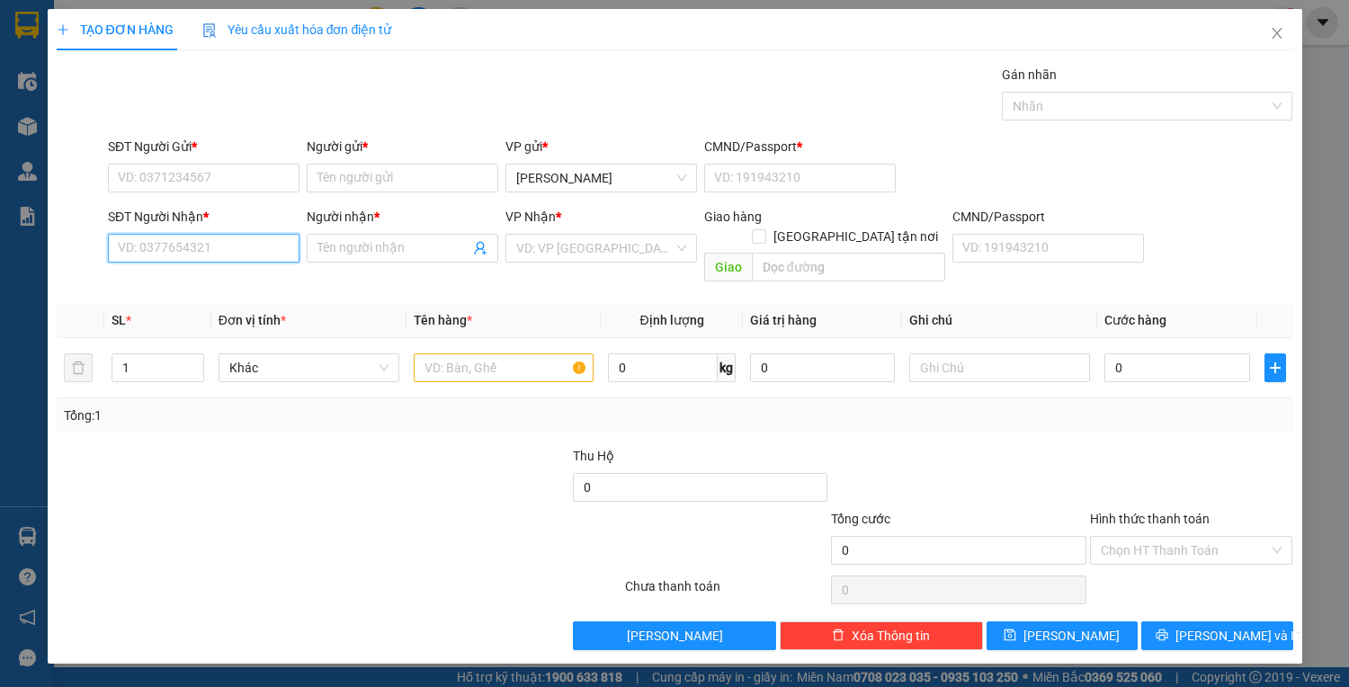
drag, startPoint x: 191, startPoint y: 242, endPoint x: 1348, endPoint y: 306, distance: 1158.8
click at [764, 174] on form "SĐT Người Gửi * VD: 0371234567 Người gửi * Tên người gửi VP gửi * Lê Hồng Phong…" at bounding box center [675, 213] width 1236 height 153
type input "7"
type input "0938077833"
click at [266, 283] on div "0938077833 - gia mỹ" at bounding box center [204, 283] width 170 height 20
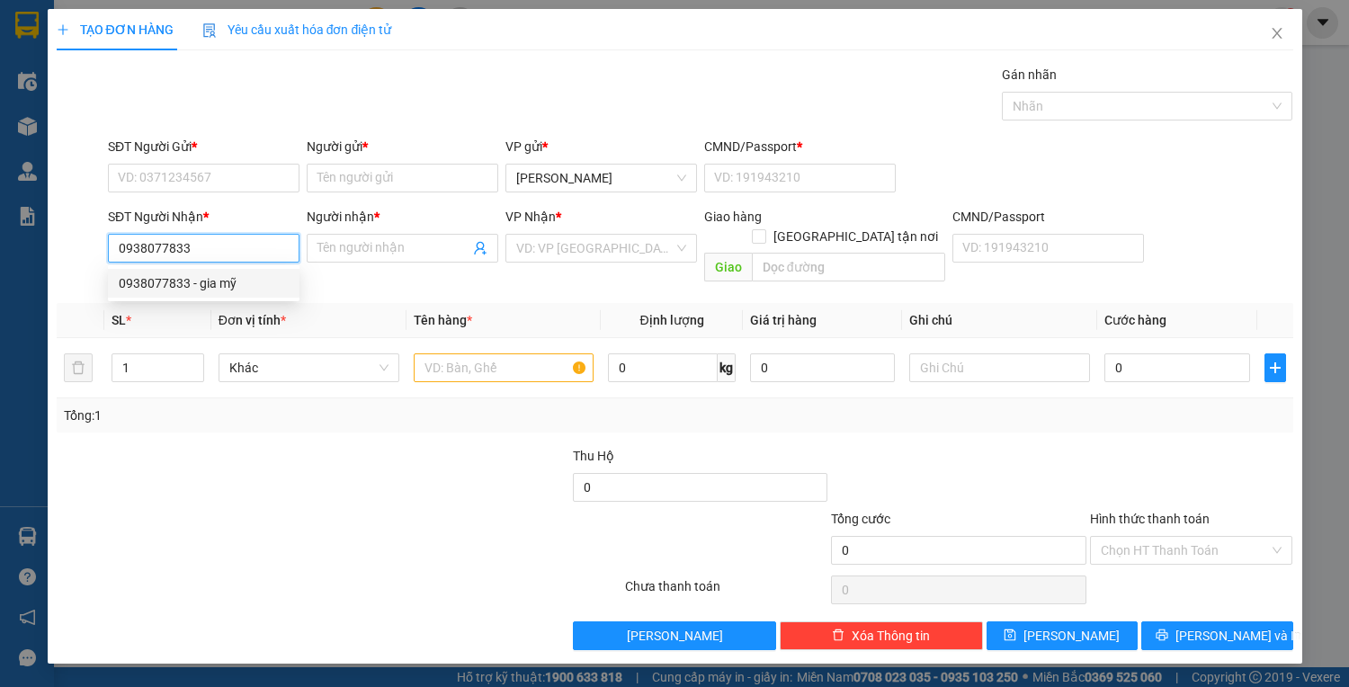
type input "gia mỹ"
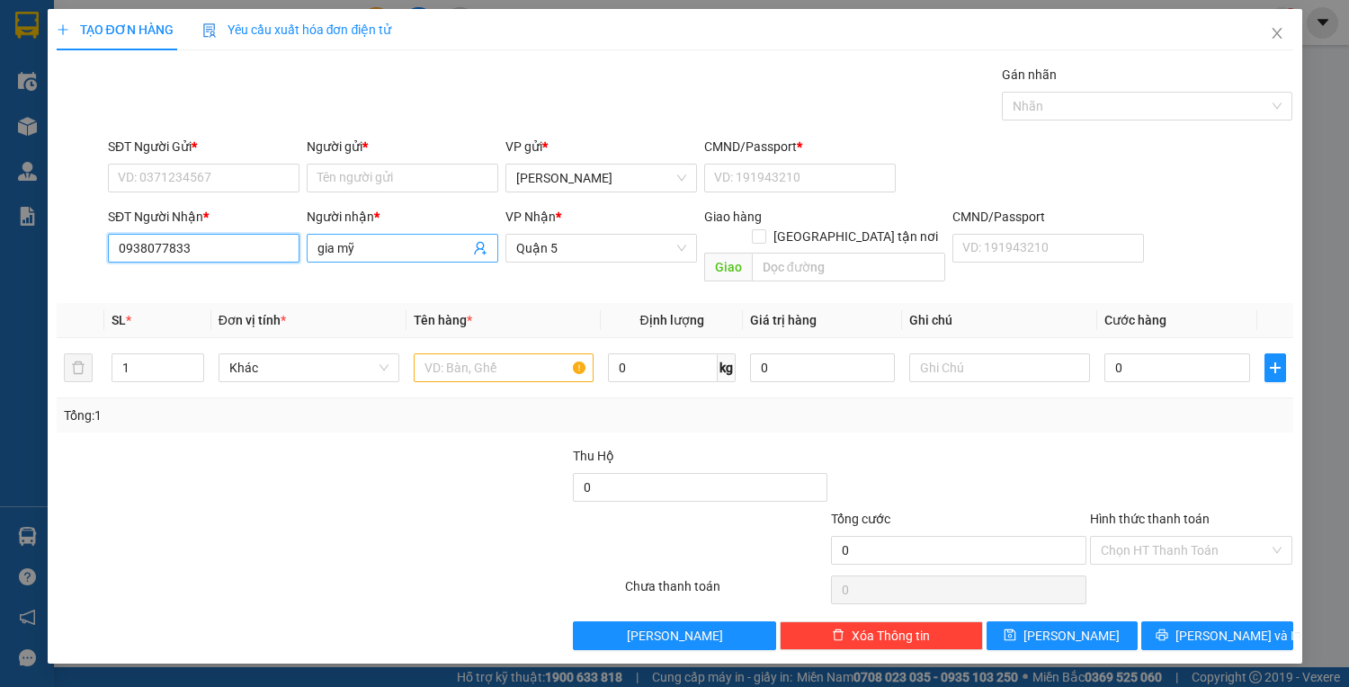
type input "0938077833"
click at [387, 252] on input "gia mỹ" at bounding box center [393, 248] width 152 height 20
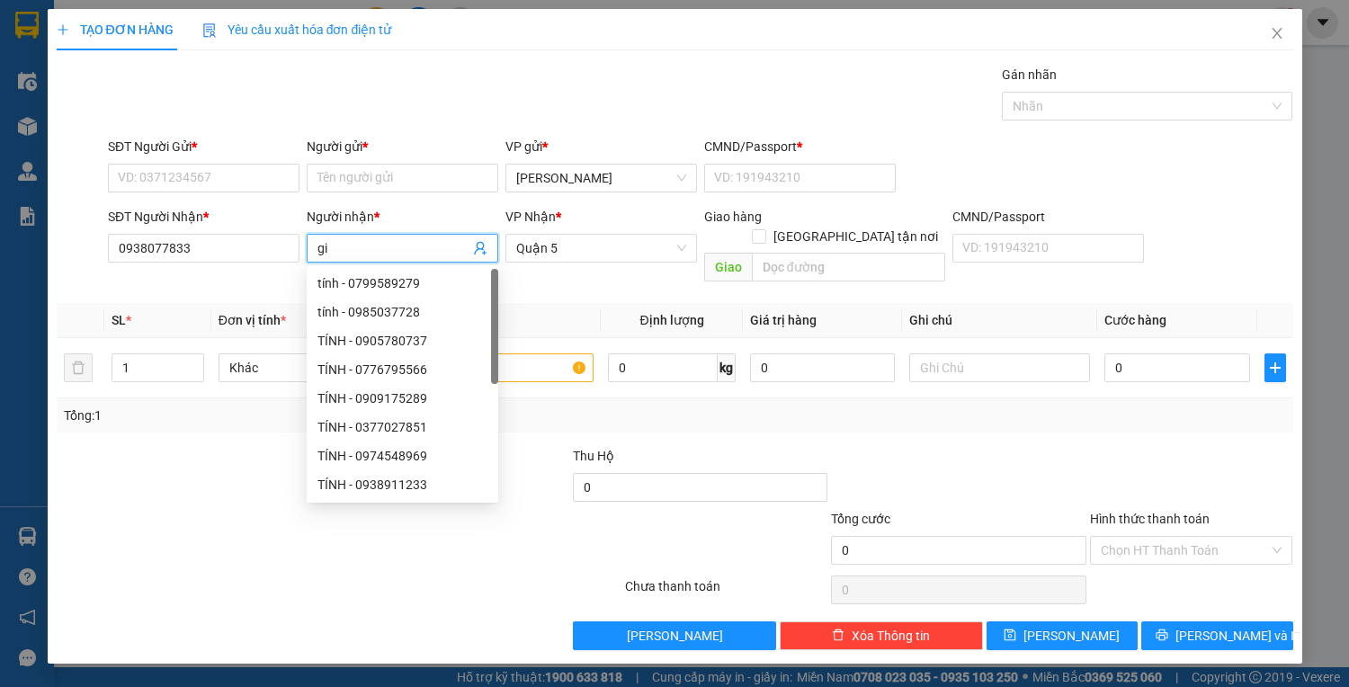
type input "g"
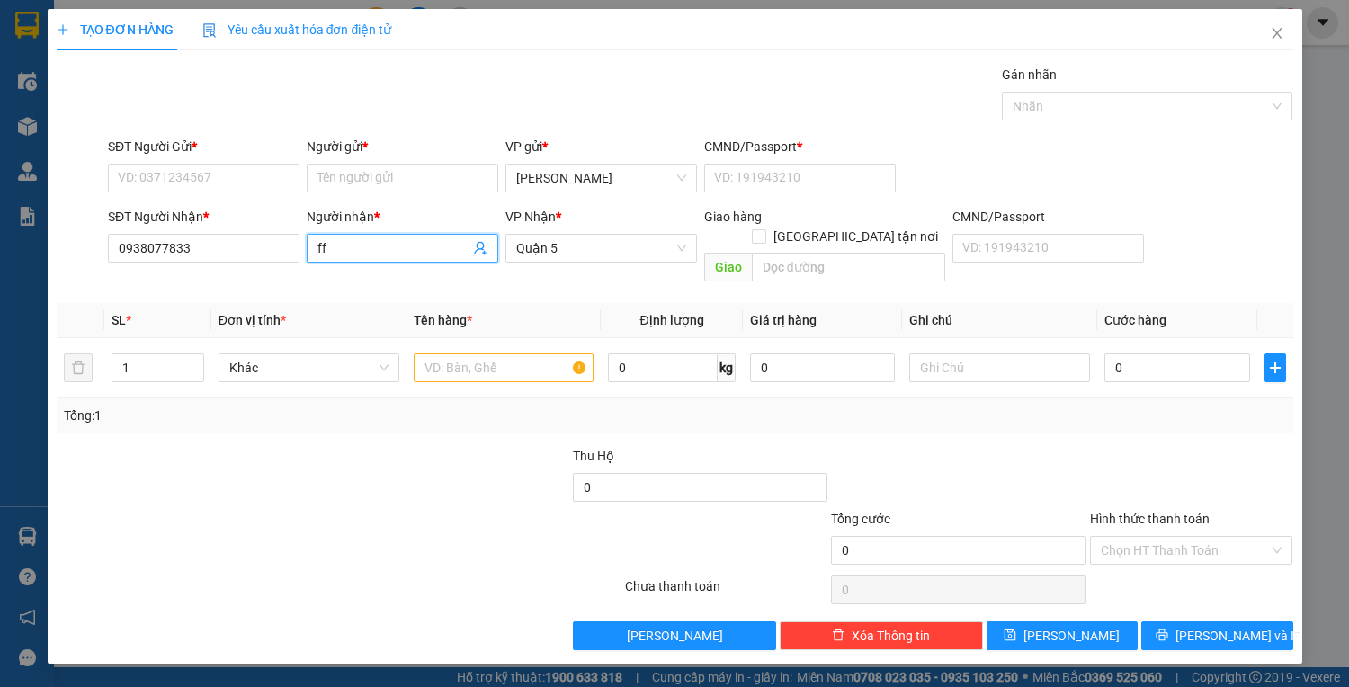
type input "f"
type input "d"
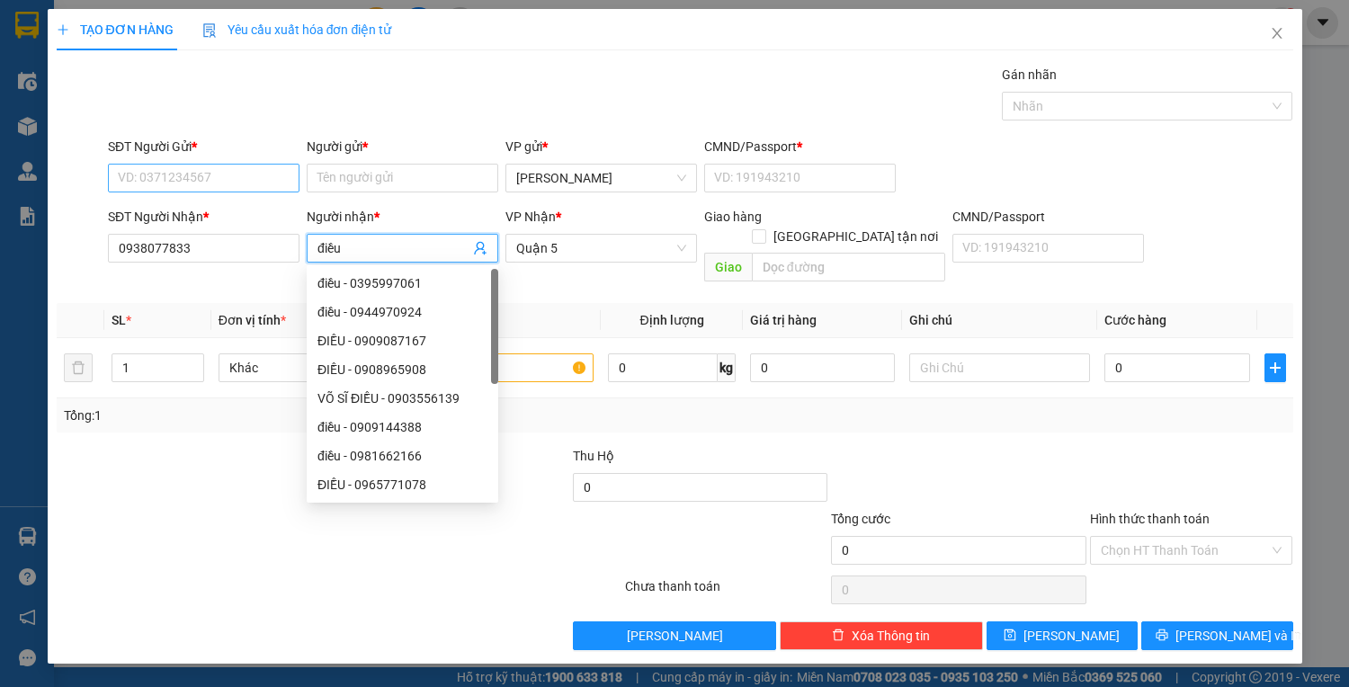
type input "điều"
click at [175, 191] on input "SĐT Người Gửi *" at bounding box center [203, 178] width 191 height 29
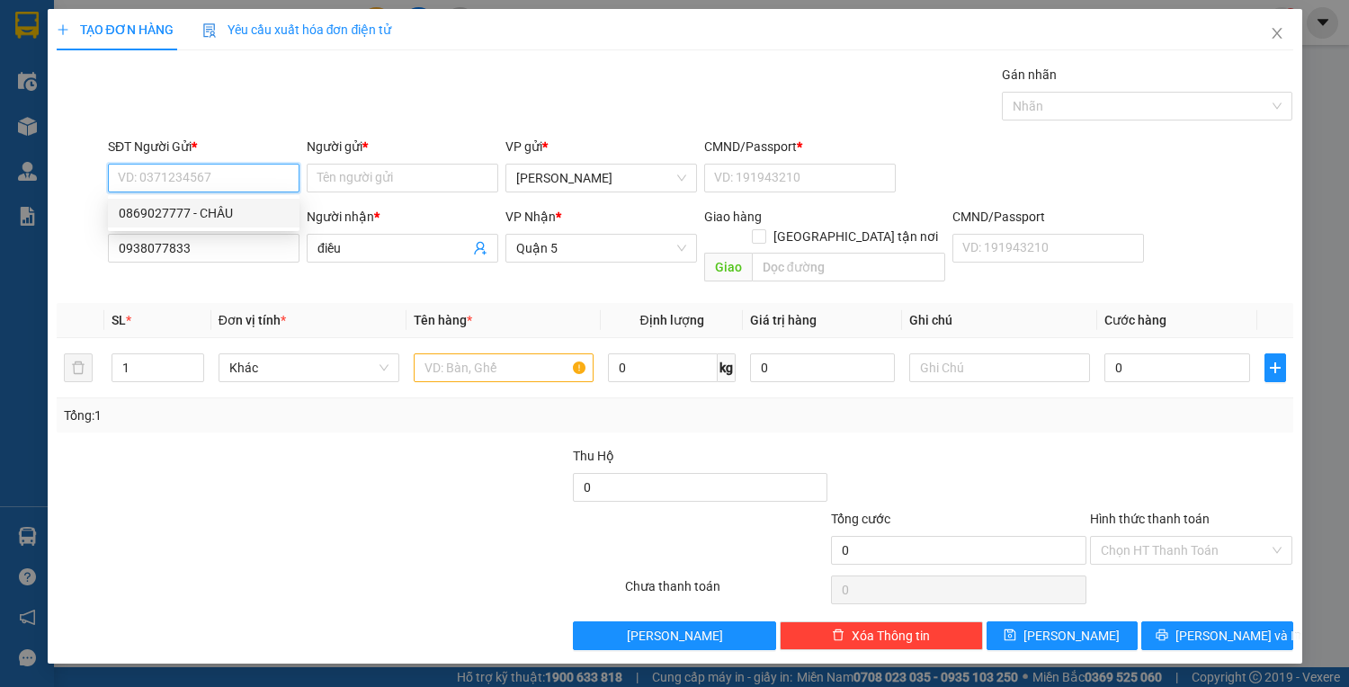
click at [216, 219] on div "0869027777 - CHÂU" at bounding box center [204, 213] width 170 height 20
type input "0869027777"
type input "CHÂU"
type input "22514121"
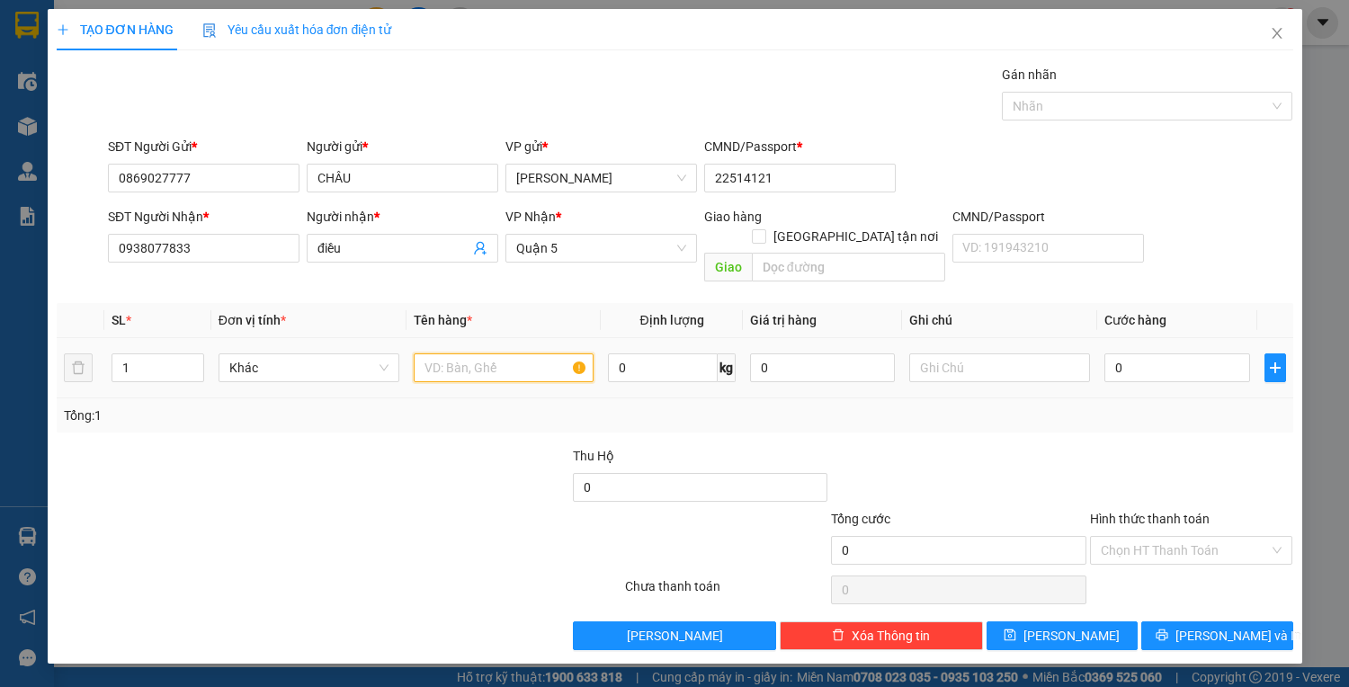
click at [514, 353] on input "text" at bounding box center [504, 367] width 181 height 29
type input "1c trắng"
click at [1132, 353] on input "0" at bounding box center [1176, 367] width 145 height 29
type input "4"
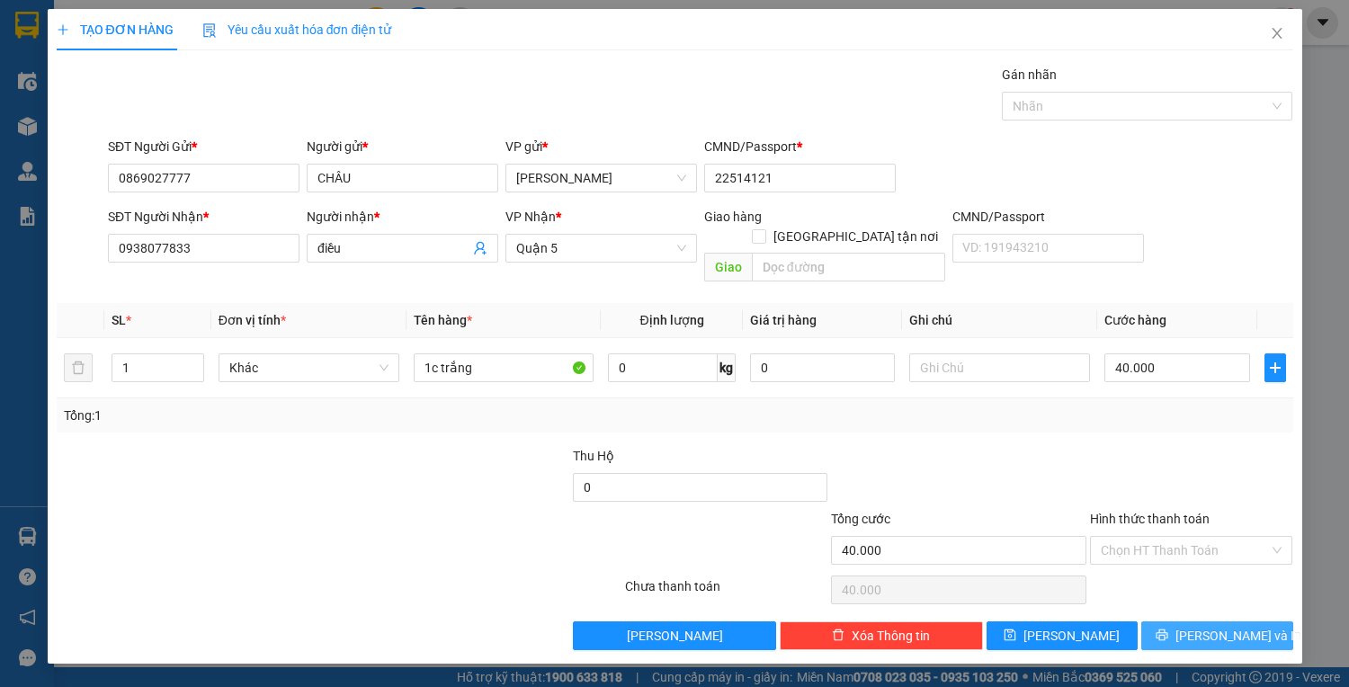
click at [1242, 626] on span "Lưu và In" at bounding box center [1238, 636] width 126 height 20
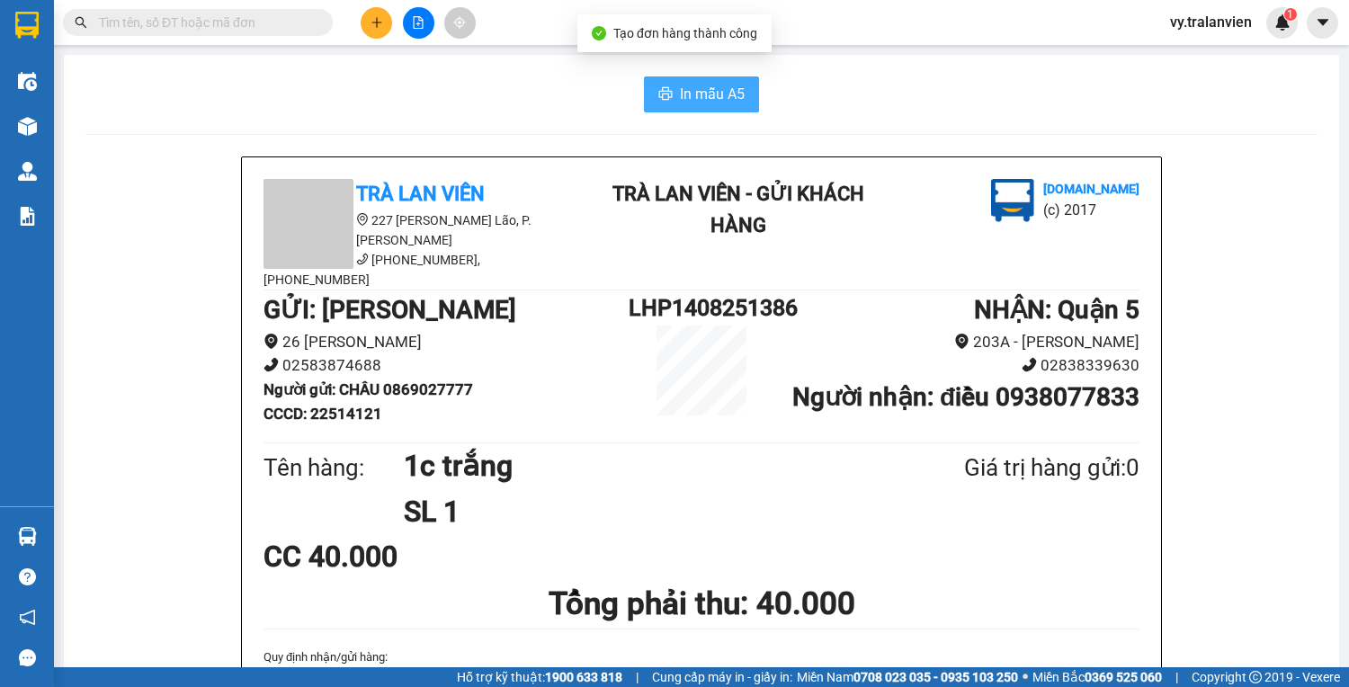
click at [697, 102] on span "In mẫu A5" at bounding box center [712, 94] width 65 height 22
click at [384, 22] on button at bounding box center [376, 22] width 31 height 31
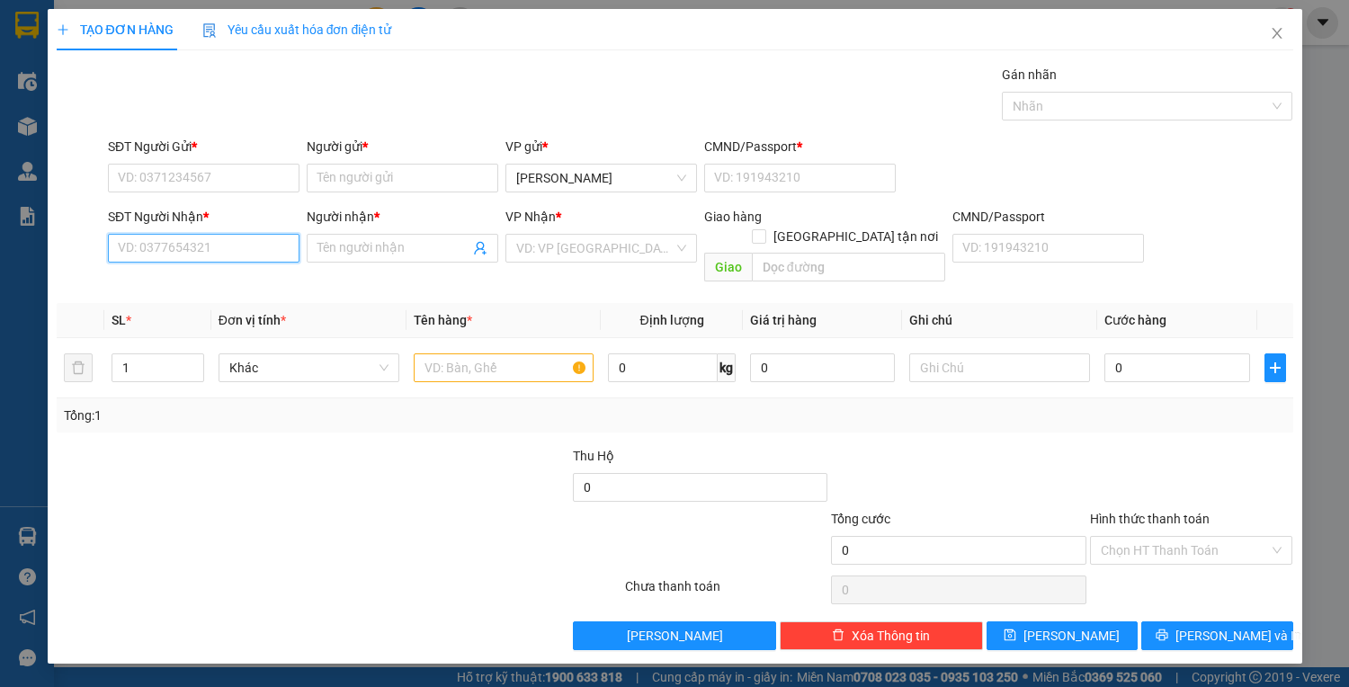
click at [203, 245] on input "SĐT Người Nhận *" at bounding box center [203, 248] width 191 height 29
click at [453, 353] on input "text" at bounding box center [504, 367] width 181 height 29
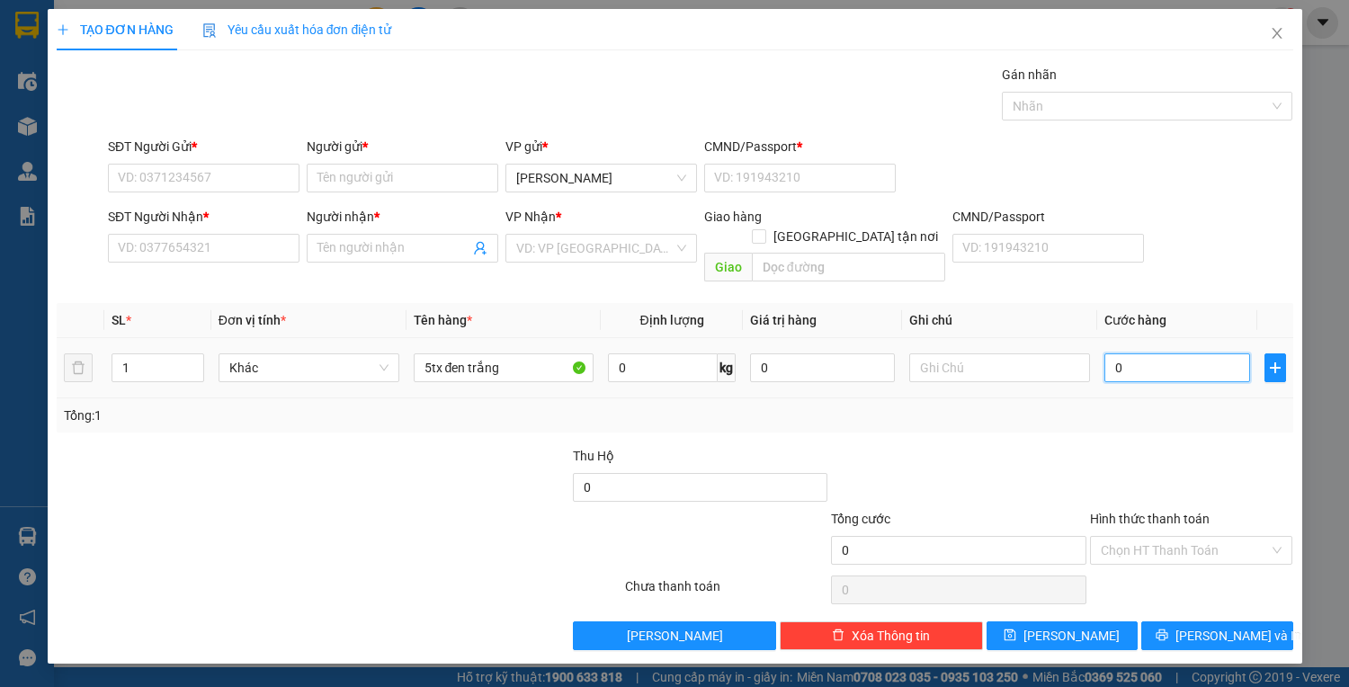
click at [1140, 356] on input "0" at bounding box center [1176, 367] width 145 height 29
click at [251, 251] on input "SĐT Người Nhận *" at bounding box center [203, 248] width 191 height 29
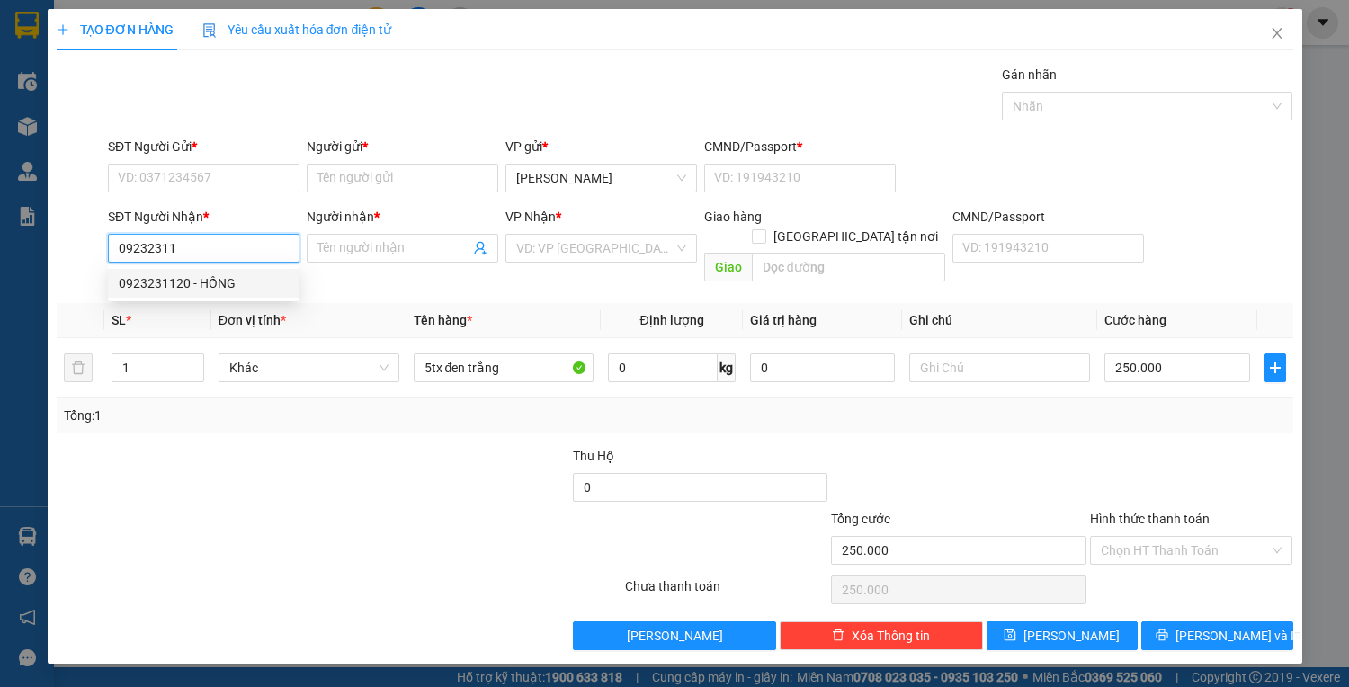
click at [235, 280] on div "0923231120 - HỒNG" at bounding box center [204, 283] width 170 height 20
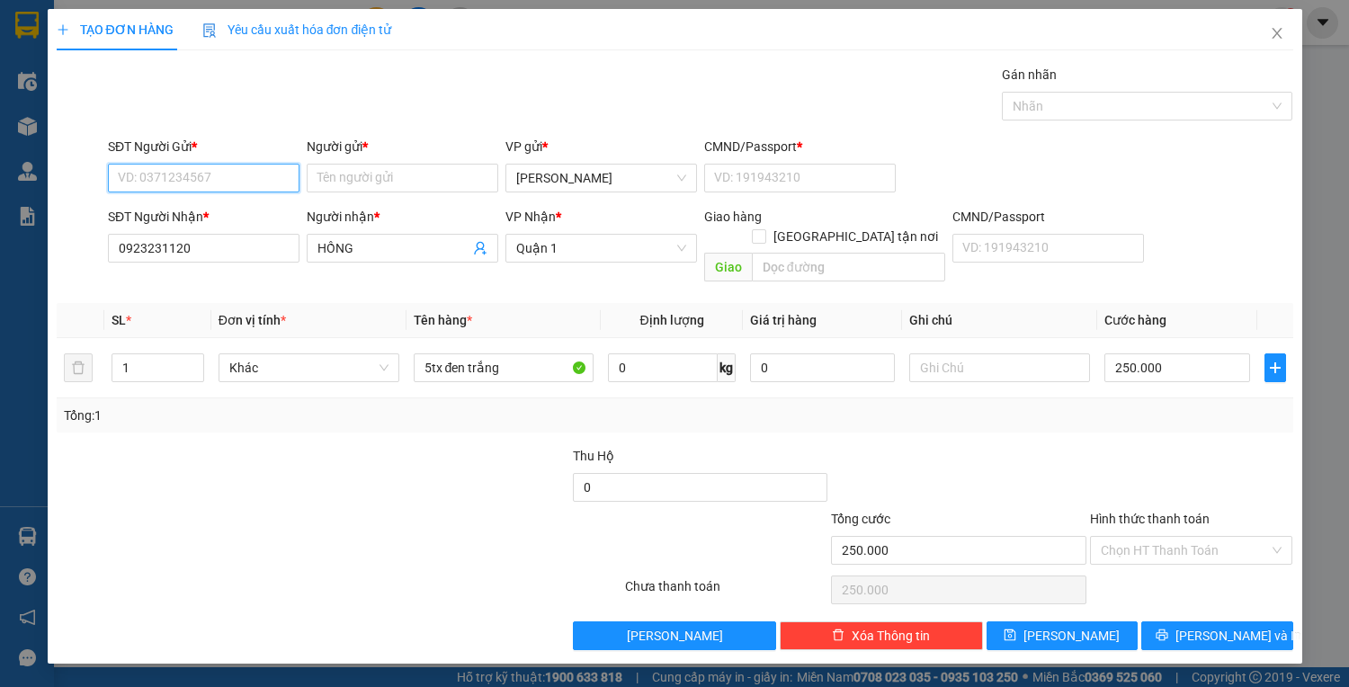
click at [204, 175] on input "SĐT Người Gửi *" at bounding box center [203, 178] width 191 height 29
click at [237, 208] on div "0867465667 - TRƯỜNG" at bounding box center [204, 213] width 170 height 20
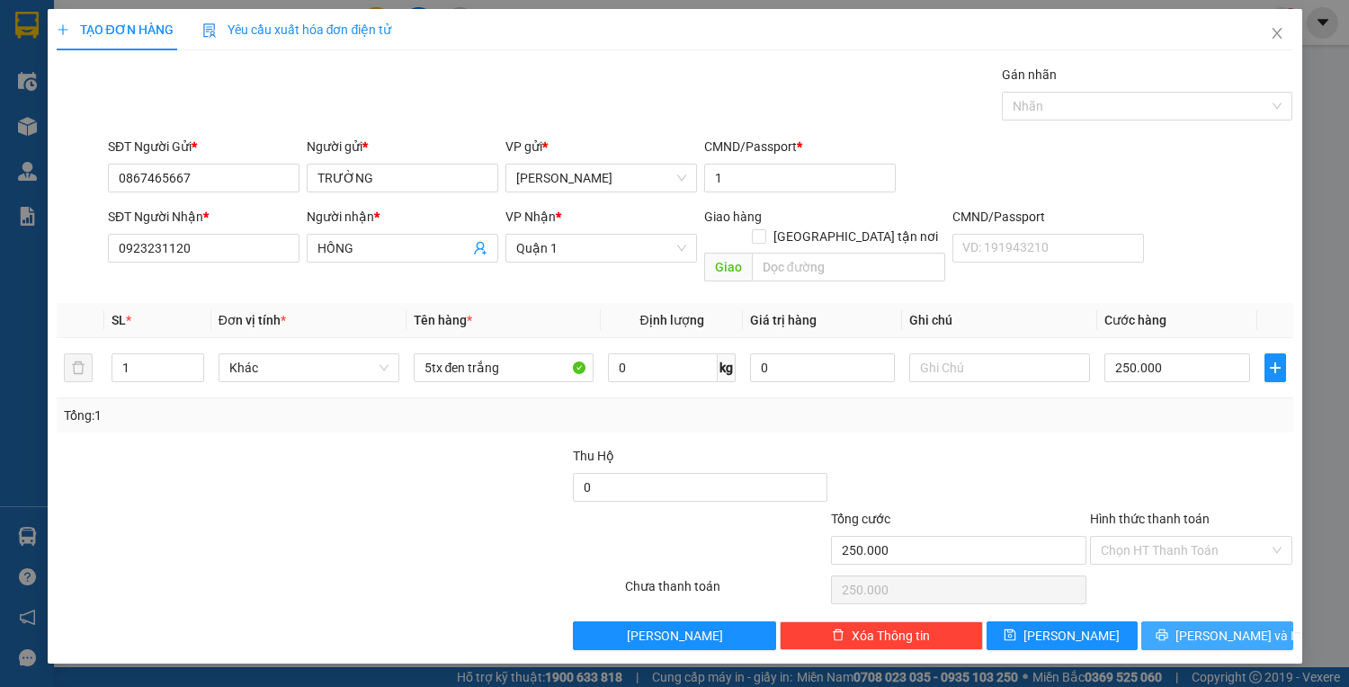
click at [1226, 628] on button "Lưu và In" at bounding box center [1216, 635] width 151 height 29
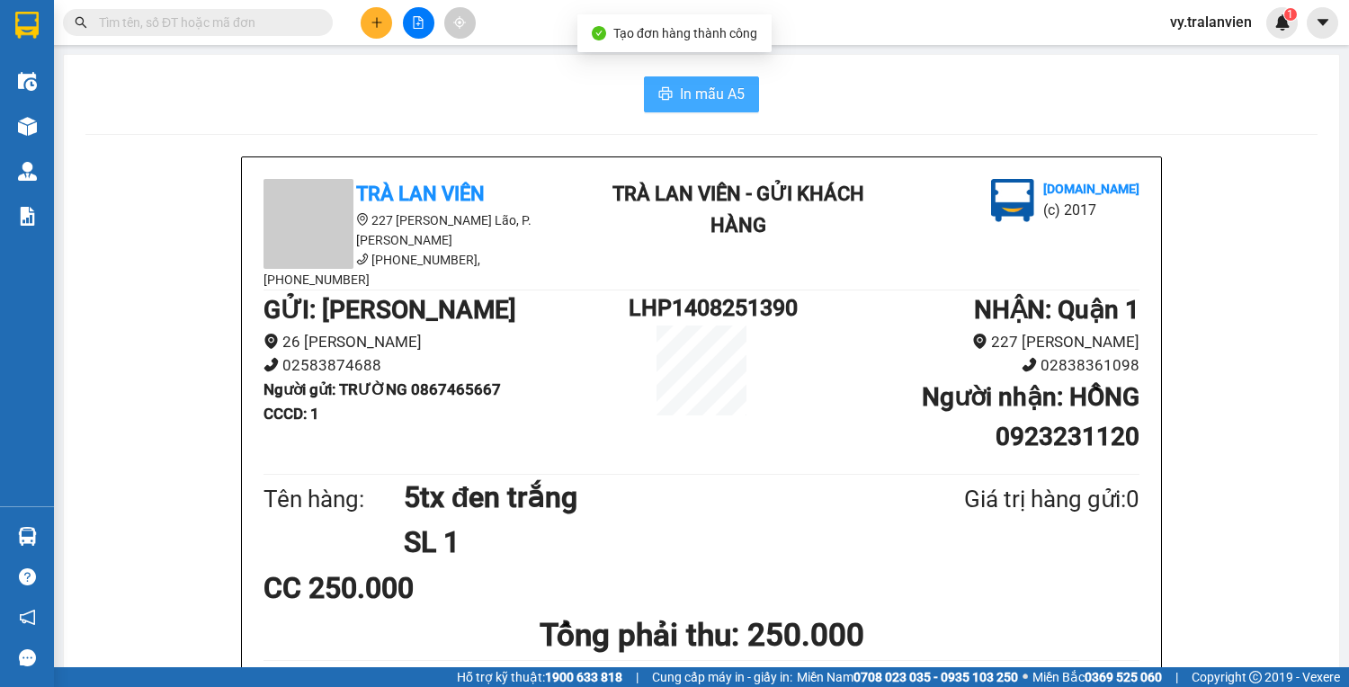
click at [696, 97] on span "In mẫu A5" at bounding box center [712, 94] width 65 height 22
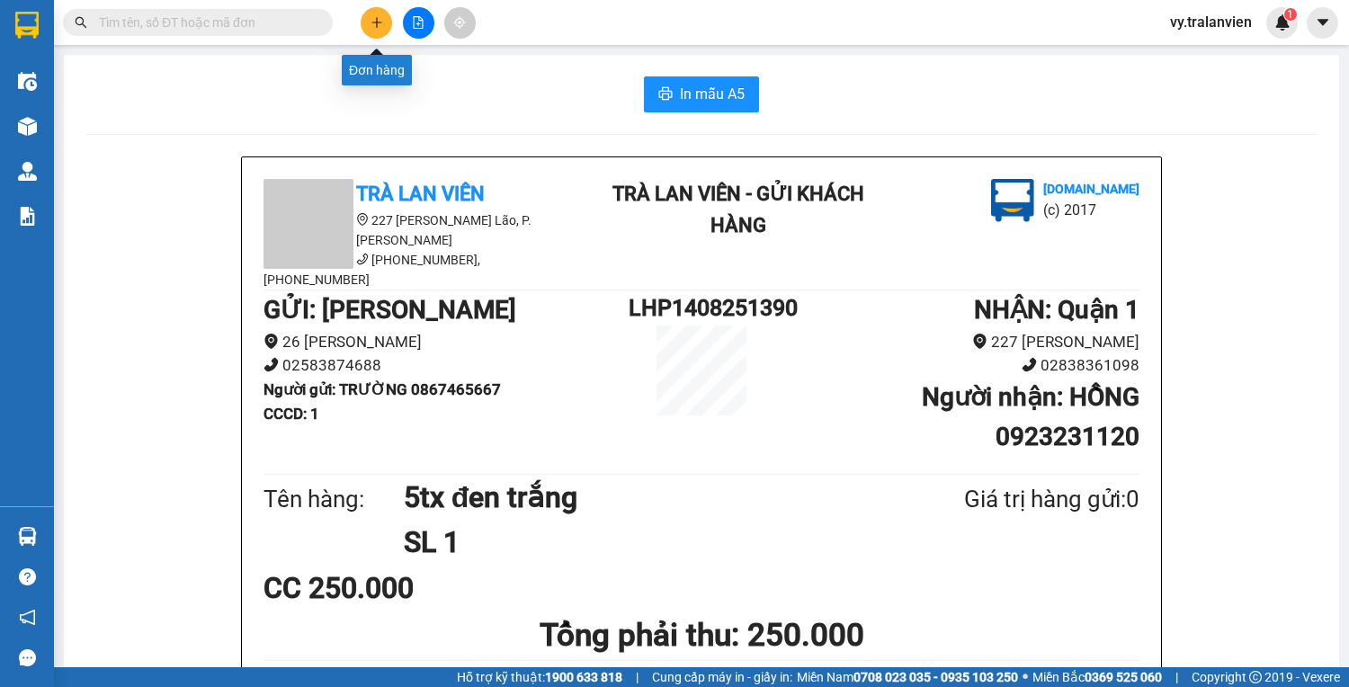
click at [381, 24] on icon "plus" at bounding box center [376, 22] width 13 height 13
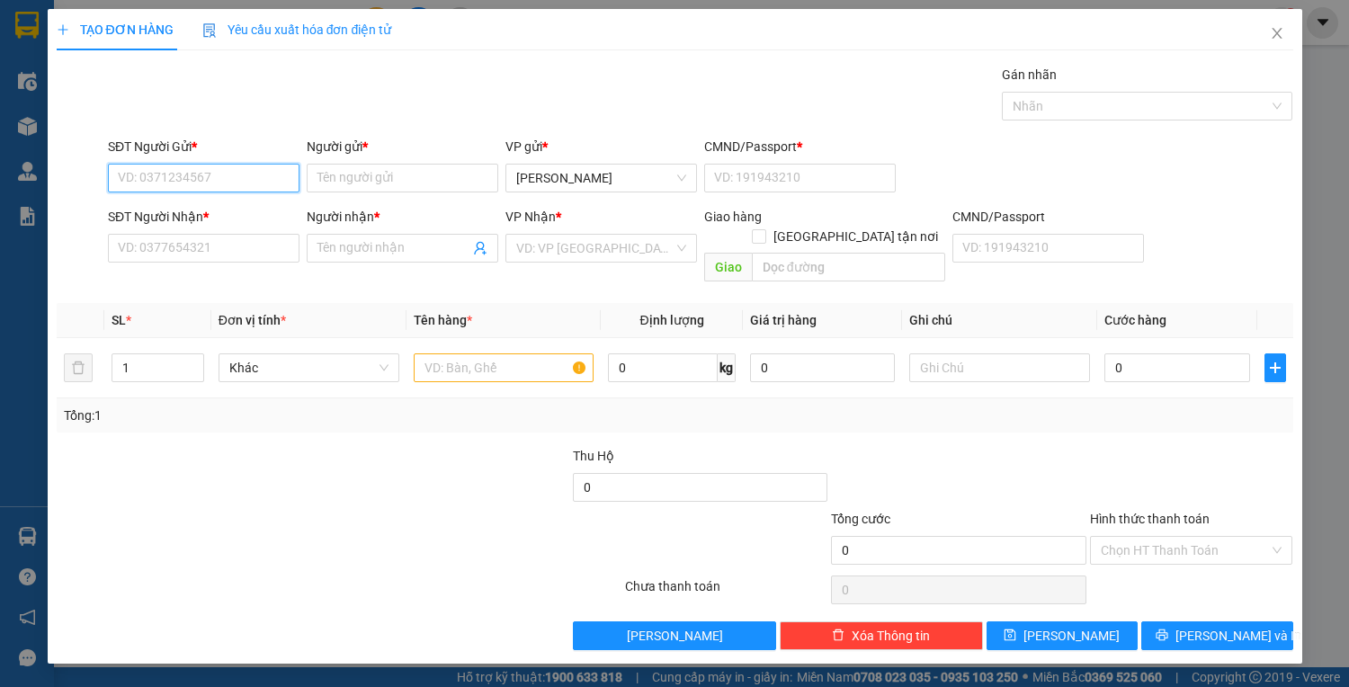
drag, startPoint x: 201, startPoint y: 174, endPoint x: 1235, endPoint y: 36, distance: 1043.1
click at [266, 151] on div "SĐT Người Gửi * VD: 0371234567" at bounding box center [203, 168] width 191 height 63
click at [232, 213] on div "0939166300 - THÀNH ĐẠT" at bounding box center [204, 213] width 170 height 20
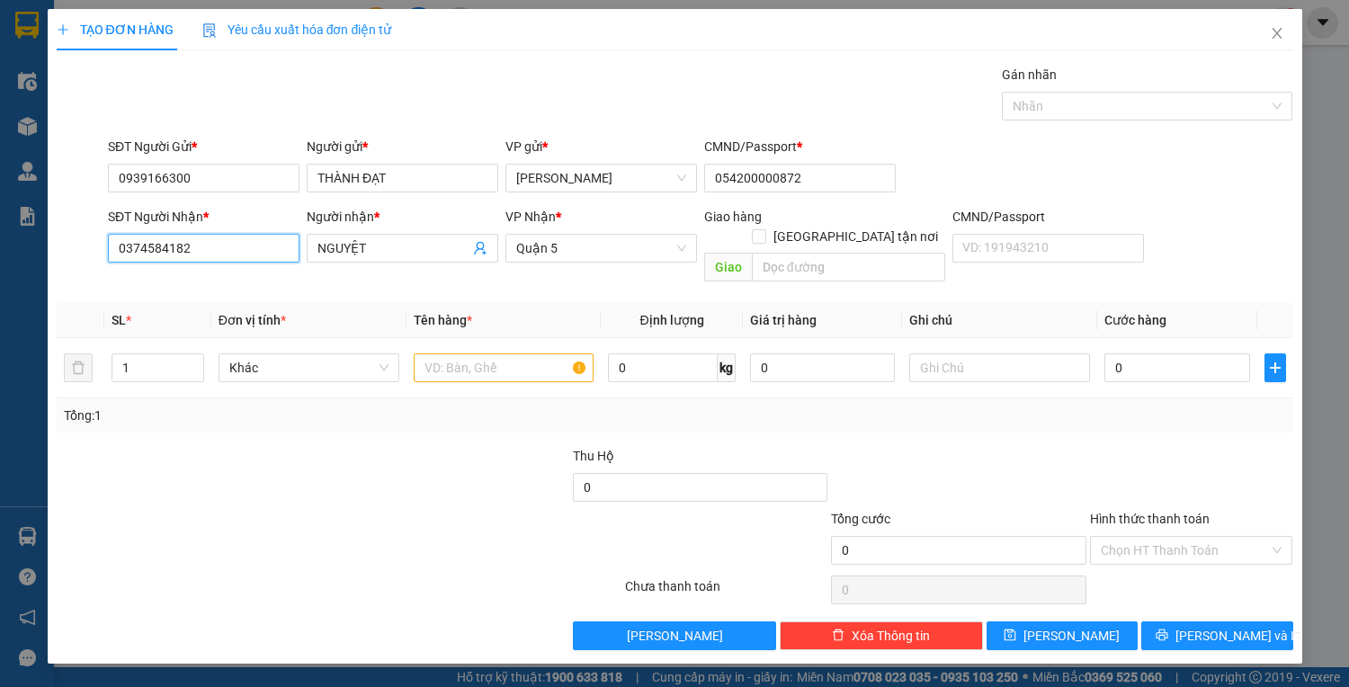
click at [255, 251] on input "0374584182" at bounding box center [203, 248] width 191 height 29
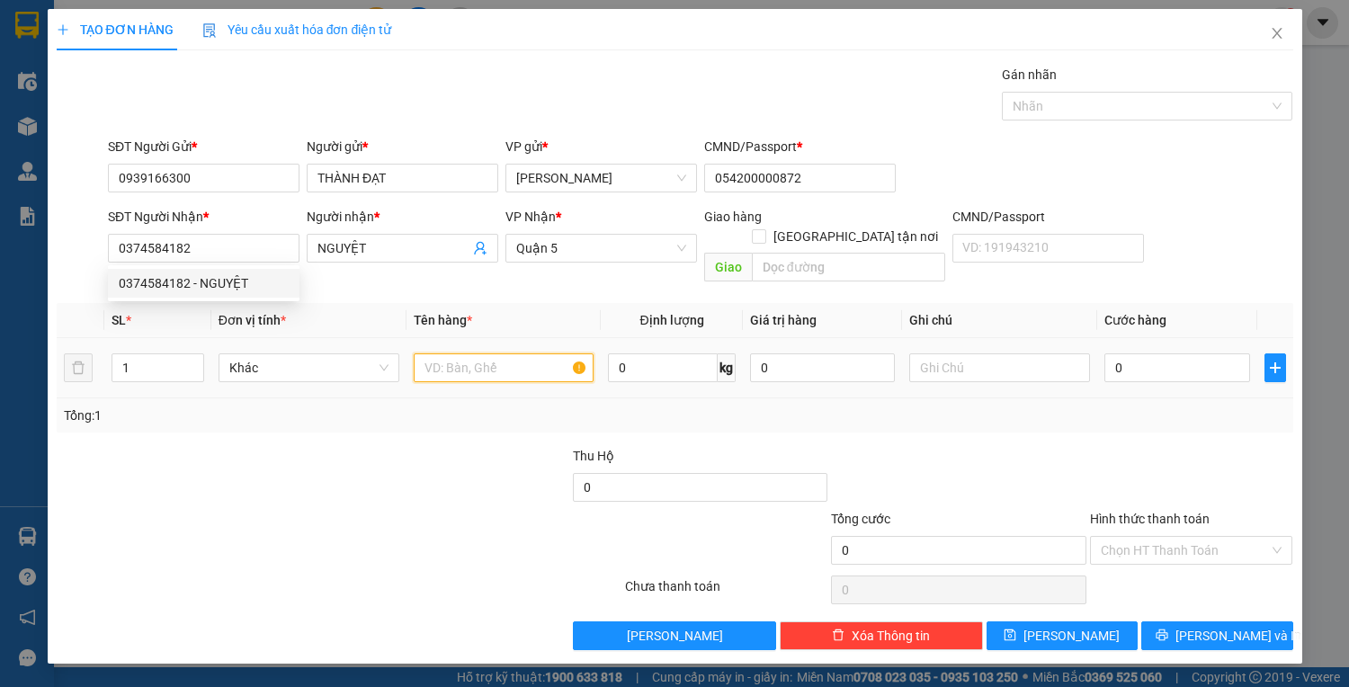
click at [466, 354] on input "text" at bounding box center [504, 367] width 181 height 29
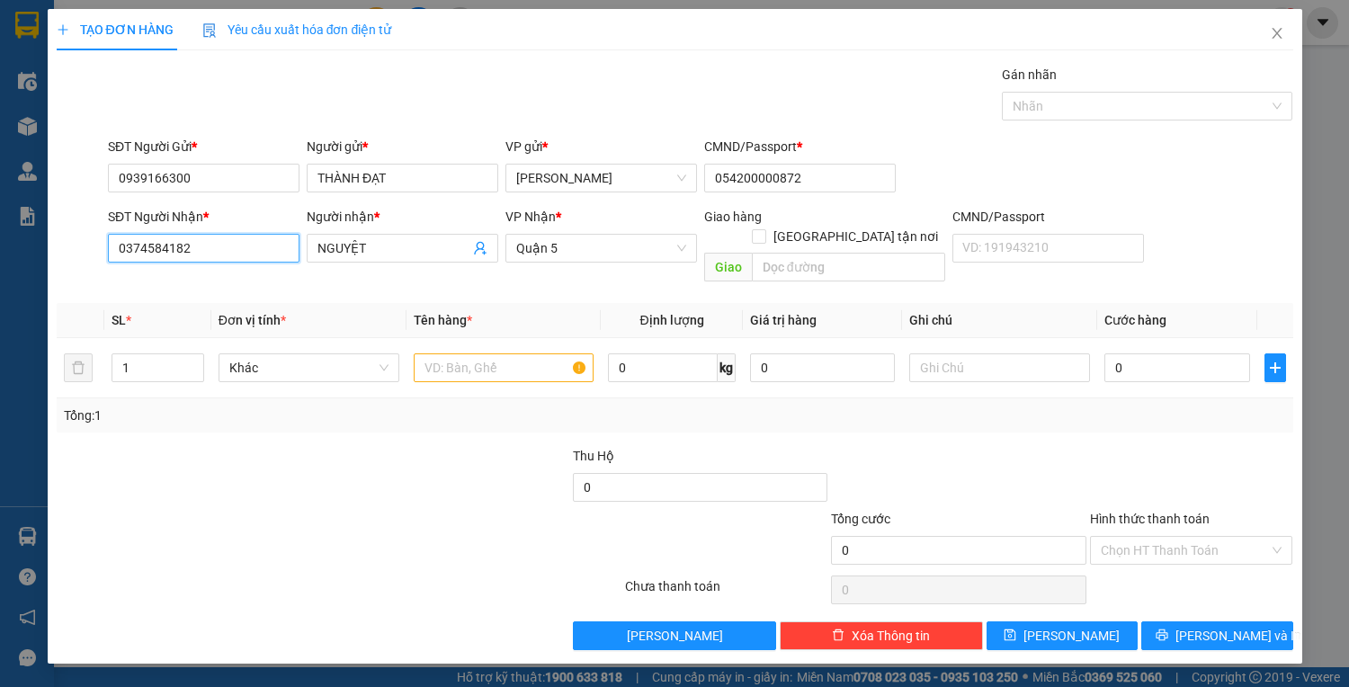
click at [248, 255] on input "0374584182" at bounding box center [203, 248] width 191 height 29
click at [234, 290] on div "0352654378 - hà" at bounding box center [220, 283] width 202 height 20
drag, startPoint x: 498, startPoint y: 349, endPoint x: 508, endPoint y: 348, distance: 9.9
click at [503, 353] on input "text" at bounding box center [504, 367] width 181 height 29
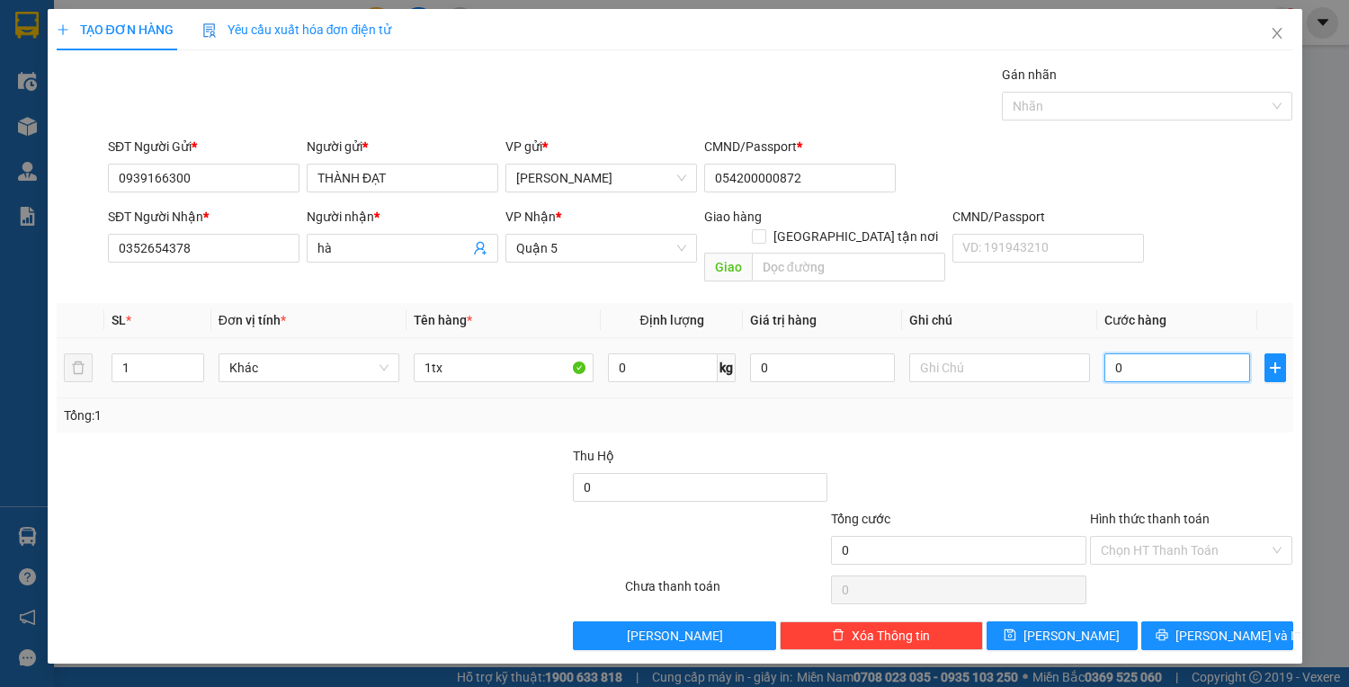
click at [1137, 353] on input "0" at bounding box center [1176, 367] width 145 height 29
click at [1212, 626] on span "Lưu và In" at bounding box center [1238, 636] width 126 height 20
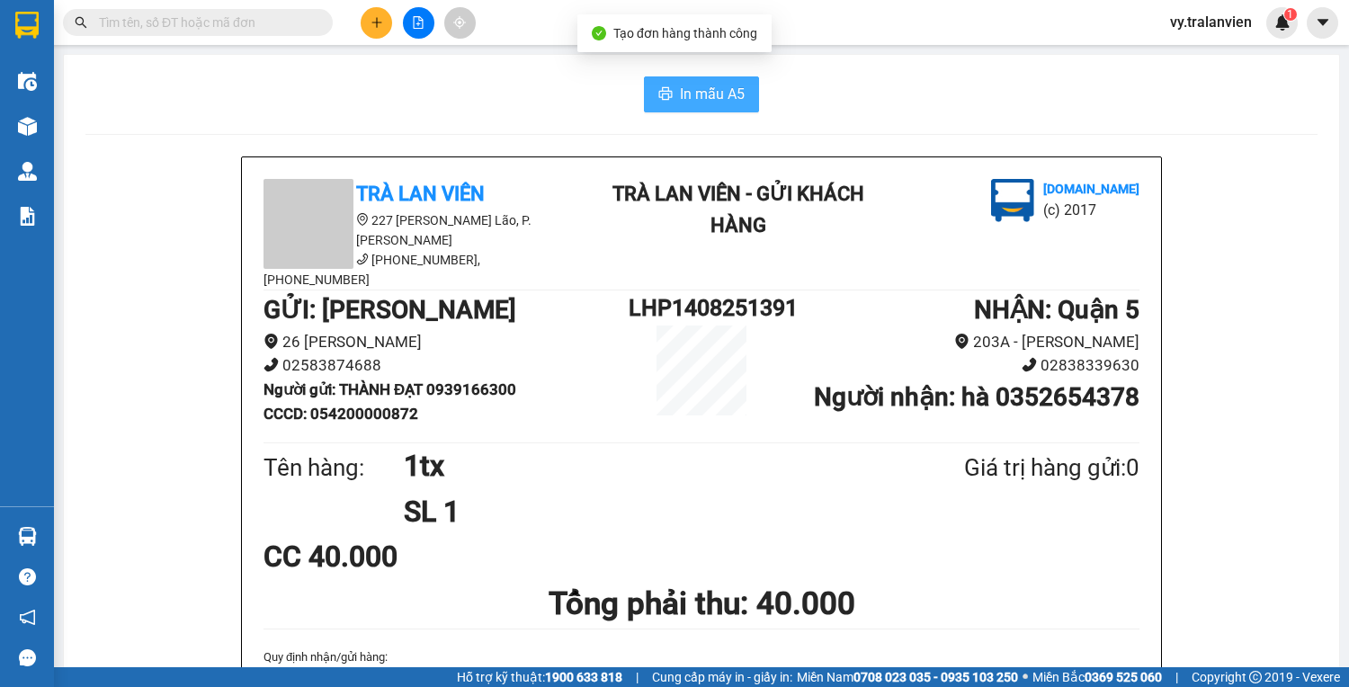
click at [701, 98] on span "In mẫu A5" at bounding box center [712, 94] width 65 height 22
click at [381, 12] on button at bounding box center [376, 22] width 31 height 31
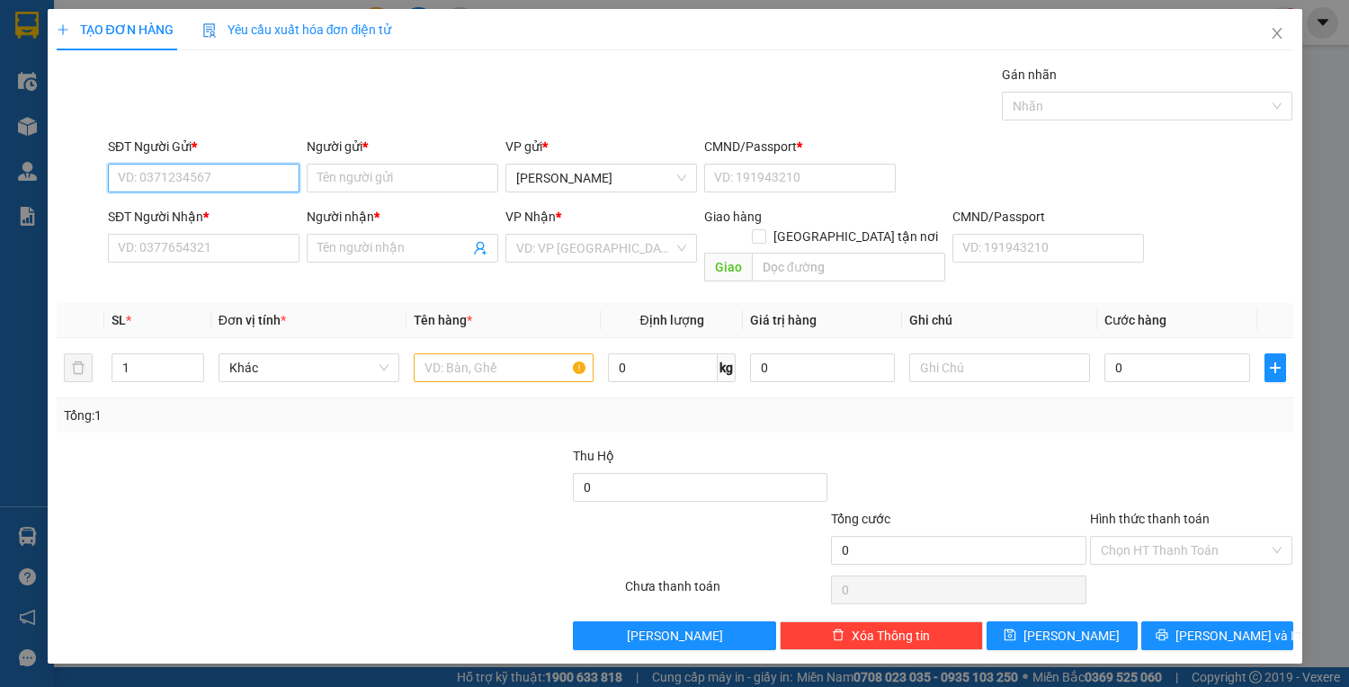
drag, startPoint x: 230, startPoint y: 174, endPoint x: 708, endPoint y: 5, distance: 507.0
click at [521, 61] on div "TẠO ĐƠN HÀNG Yêu cầu xuất hóa đơn điện tử Transit Pickup Surcharge Ids Transit …" at bounding box center [675, 329] width 1236 height 641
click at [210, 211] on div "0794582222 - toán" at bounding box center [204, 213] width 170 height 20
click at [491, 353] on input "text" at bounding box center [504, 367] width 181 height 29
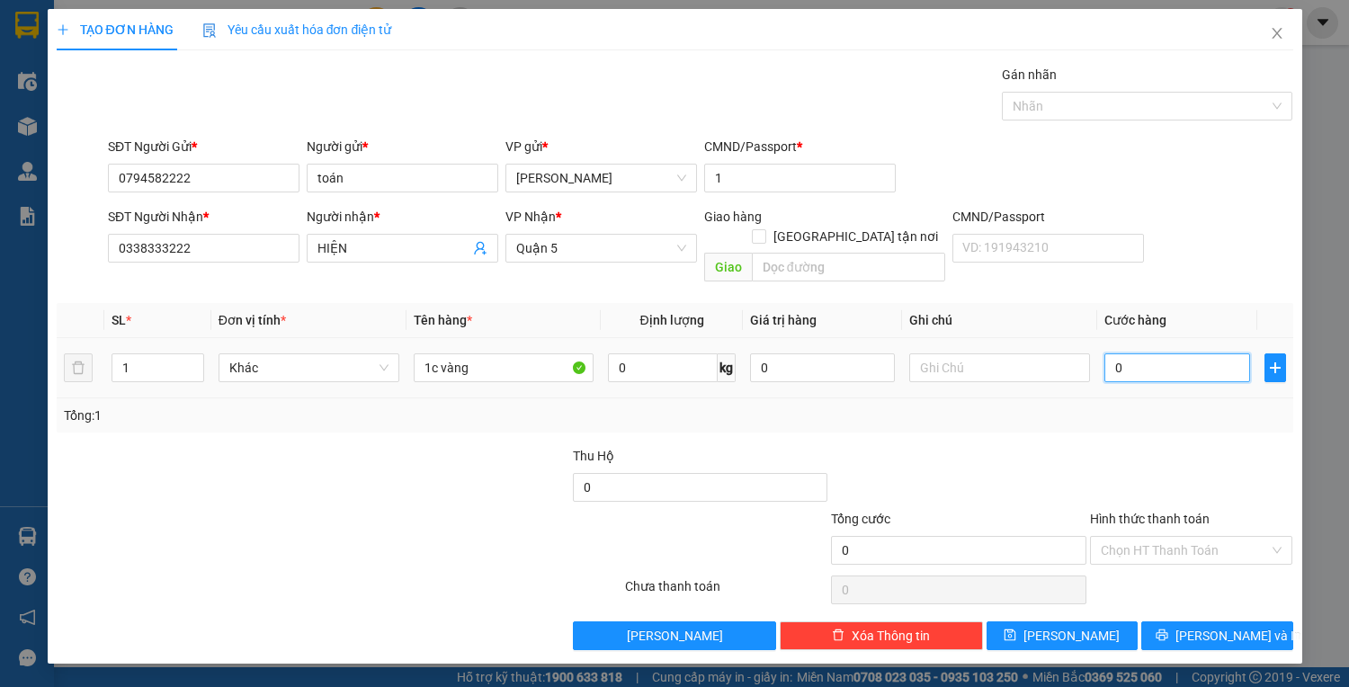
click at [1189, 353] on input "0" at bounding box center [1176, 367] width 145 height 29
click at [1251, 621] on button "Lưu và In" at bounding box center [1216, 635] width 151 height 29
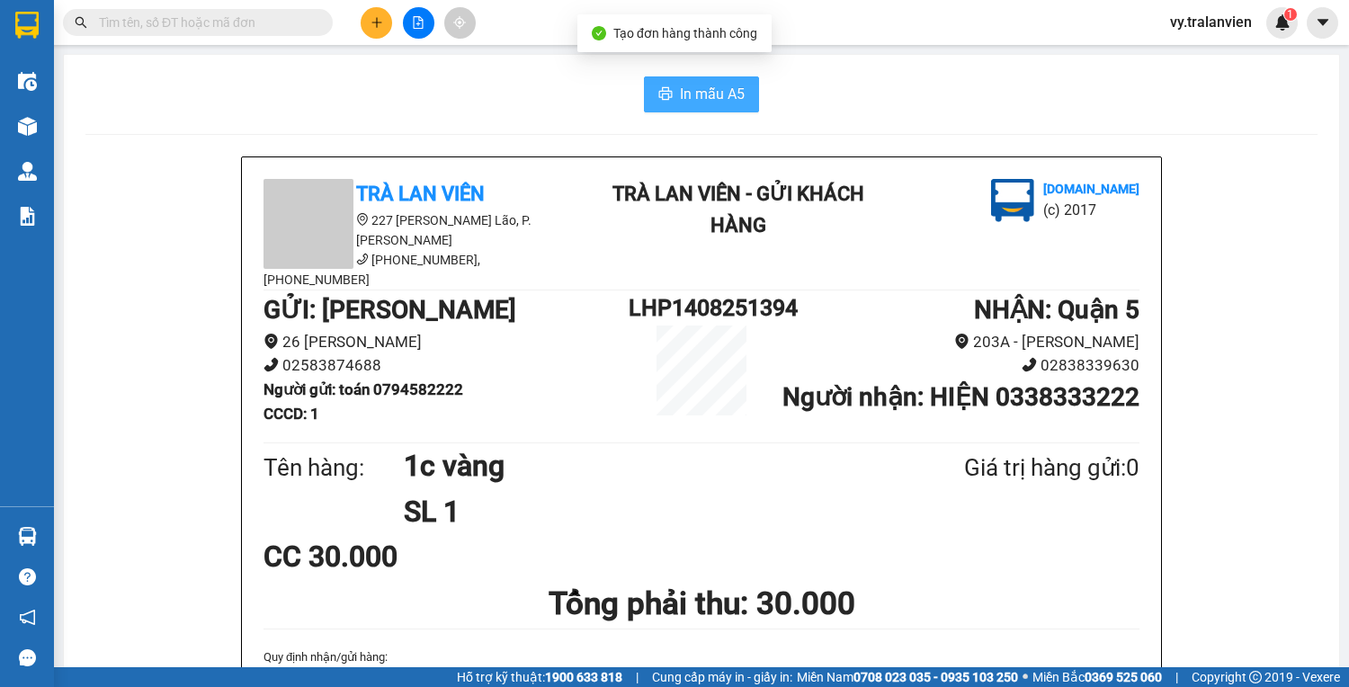
click at [701, 100] on span "In mẫu A5" at bounding box center [712, 94] width 65 height 22
click at [899, 100] on div "In mẫu A5" at bounding box center [701, 94] width 1232 height 36
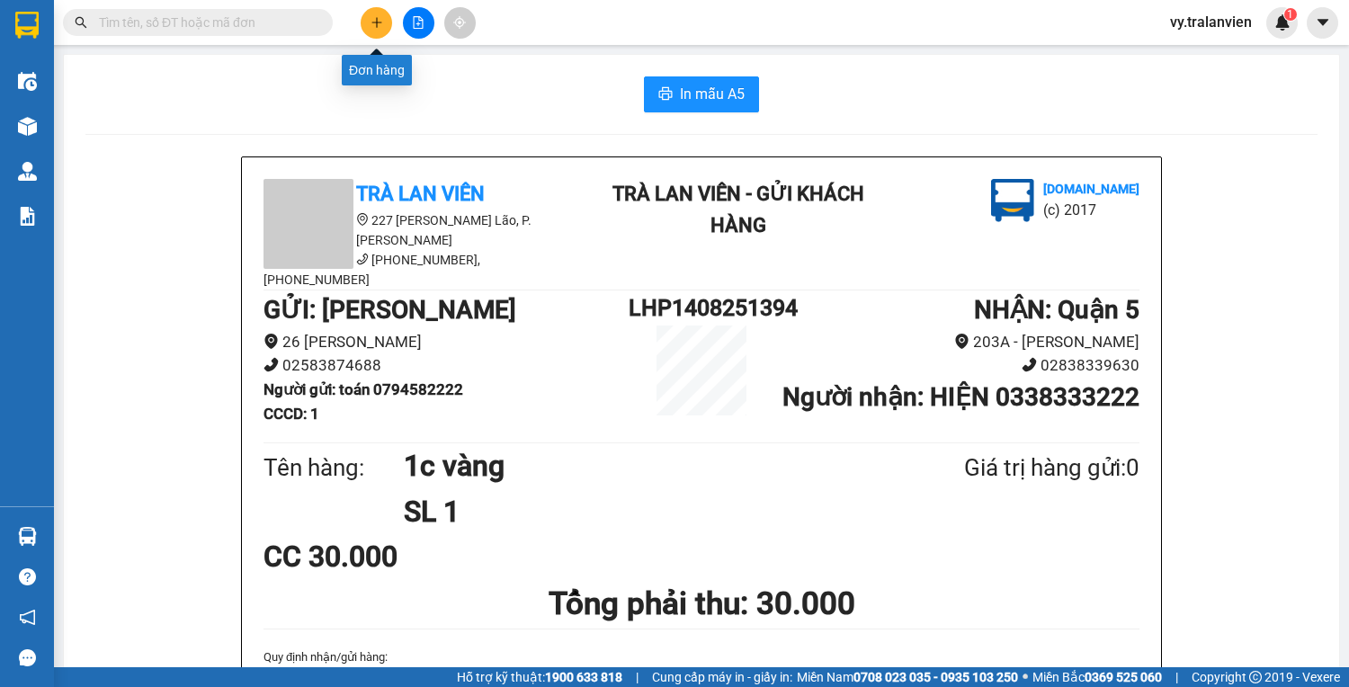
click at [378, 20] on icon "plus" at bounding box center [376, 22] width 13 height 13
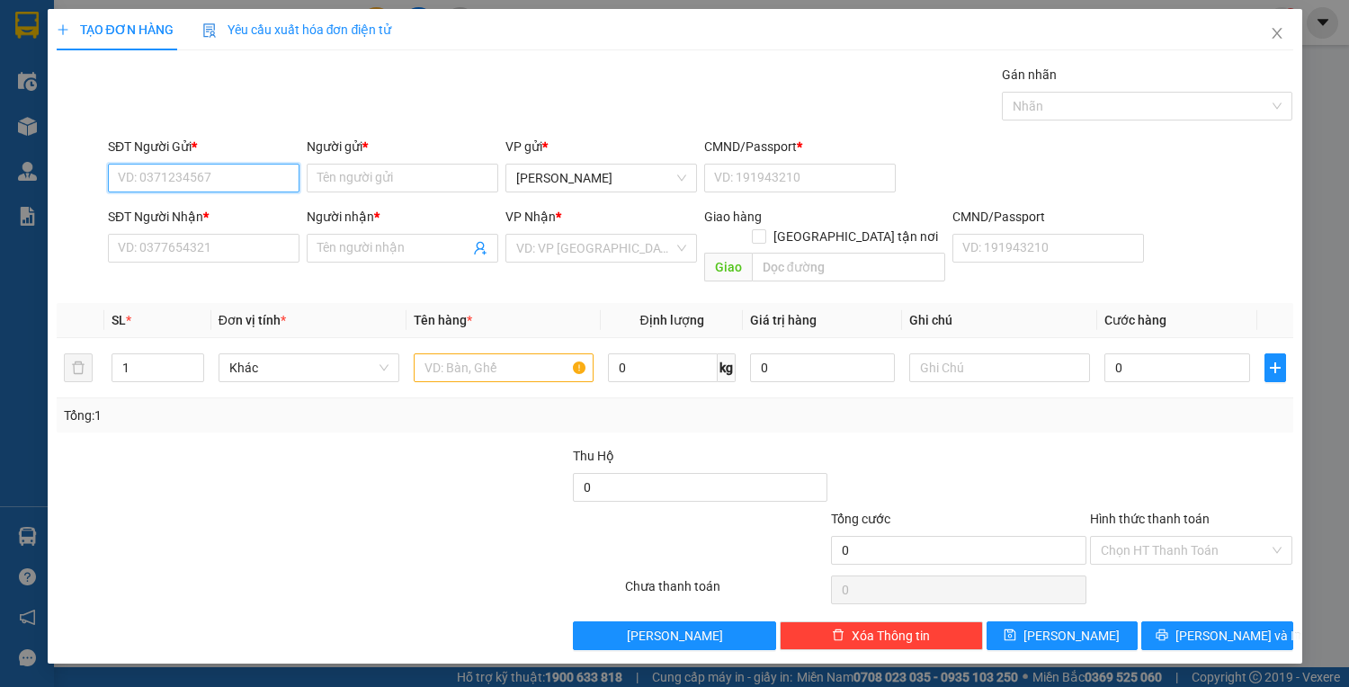
click at [197, 178] on input "SĐT Người Gửi *" at bounding box center [203, 178] width 191 height 29
click at [216, 204] on div "0375940032 - LÊ THỊ LUẬN" at bounding box center [225, 213] width 213 height 20
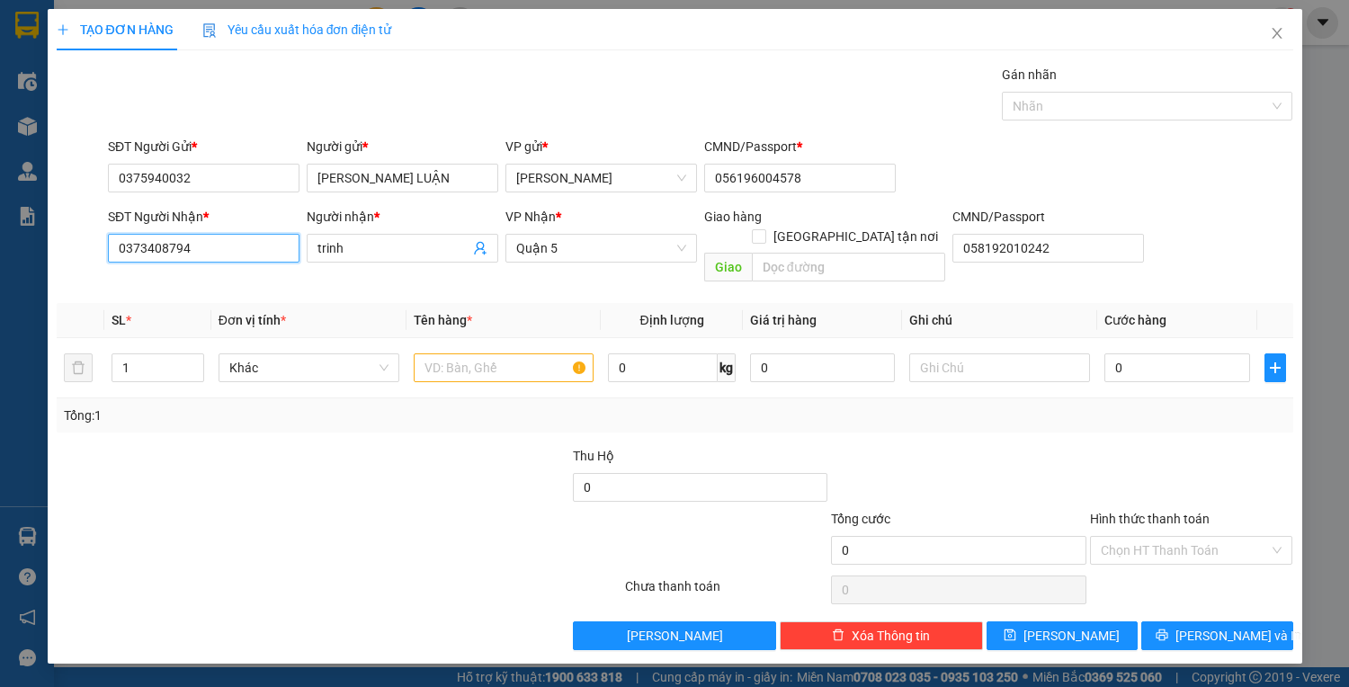
click at [245, 241] on input "0373408794" at bounding box center [203, 248] width 191 height 29
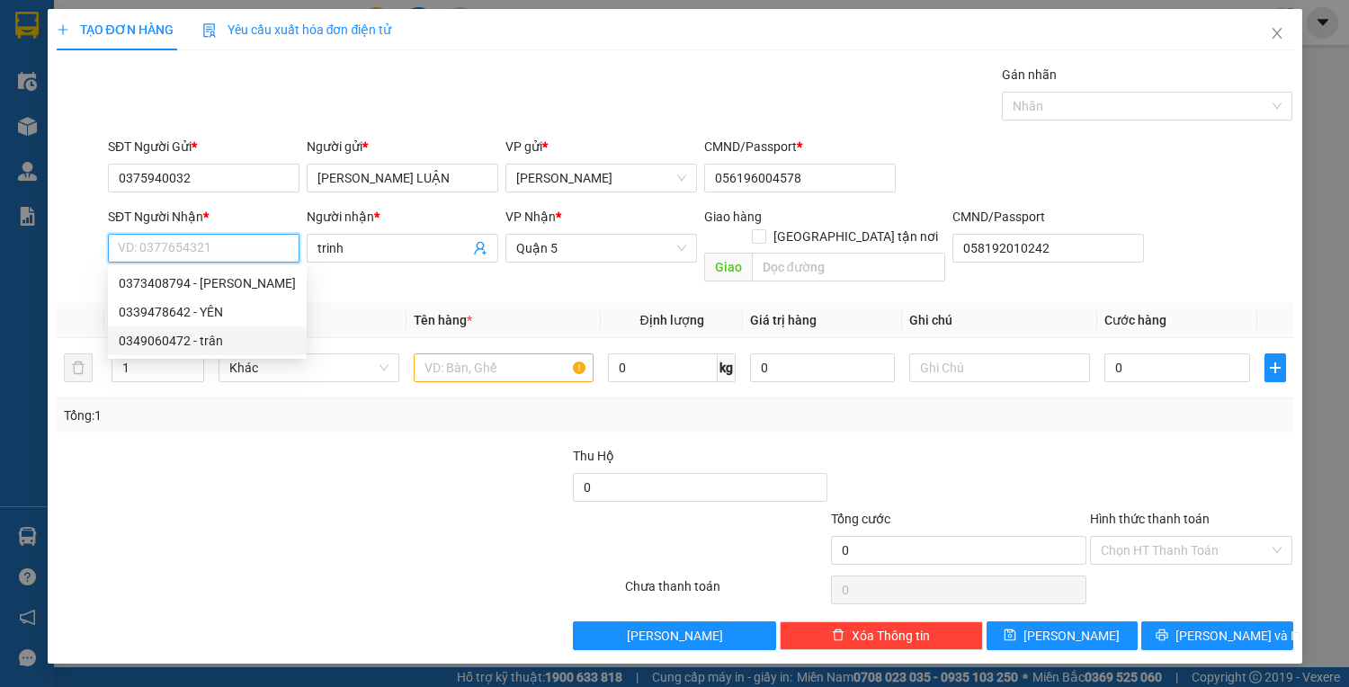
click at [203, 342] on div "0349060472 - trân" at bounding box center [207, 341] width 177 height 20
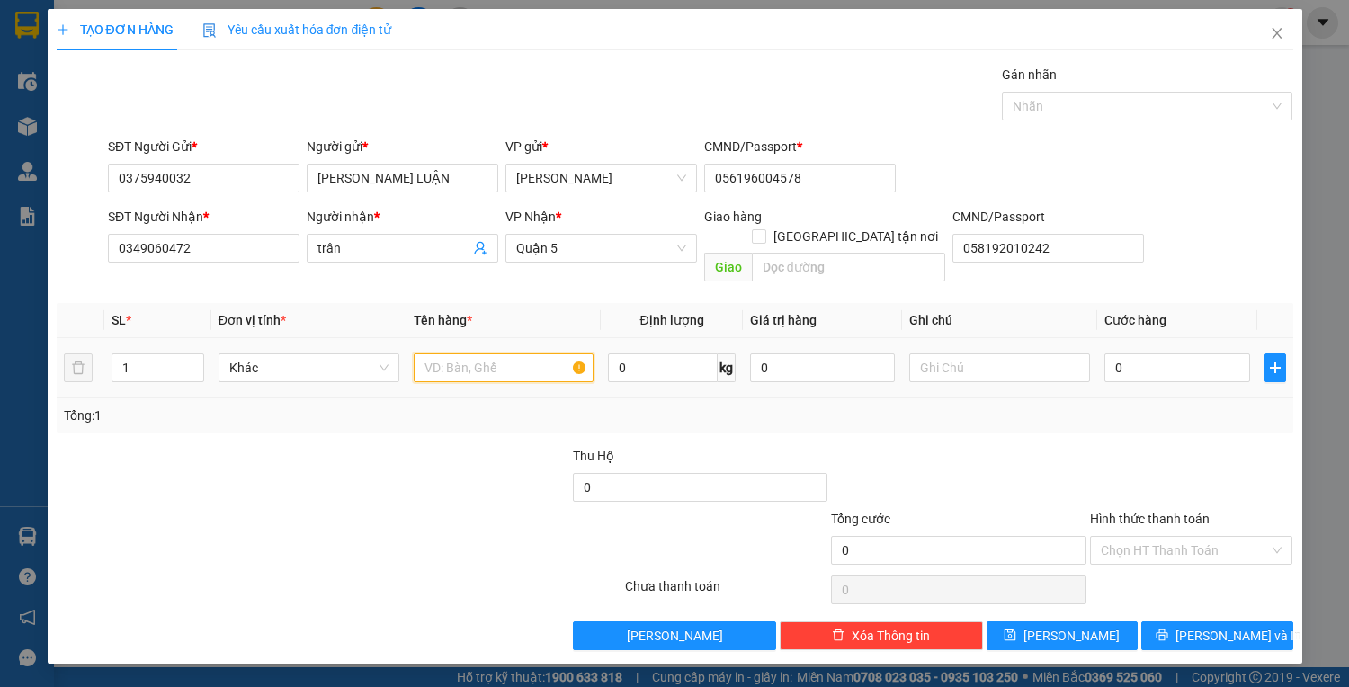
click at [489, 353] on input "text" at bounding box center [504, 367] width 181 height 29
drag, startPoint x: 1153, startPoint y: 343, endPoint x: 1096, endPoint y: 313, distance: 64.7
click at [1155, 353] on input "0" at bounding box center [1176, 367] width 145 height 29
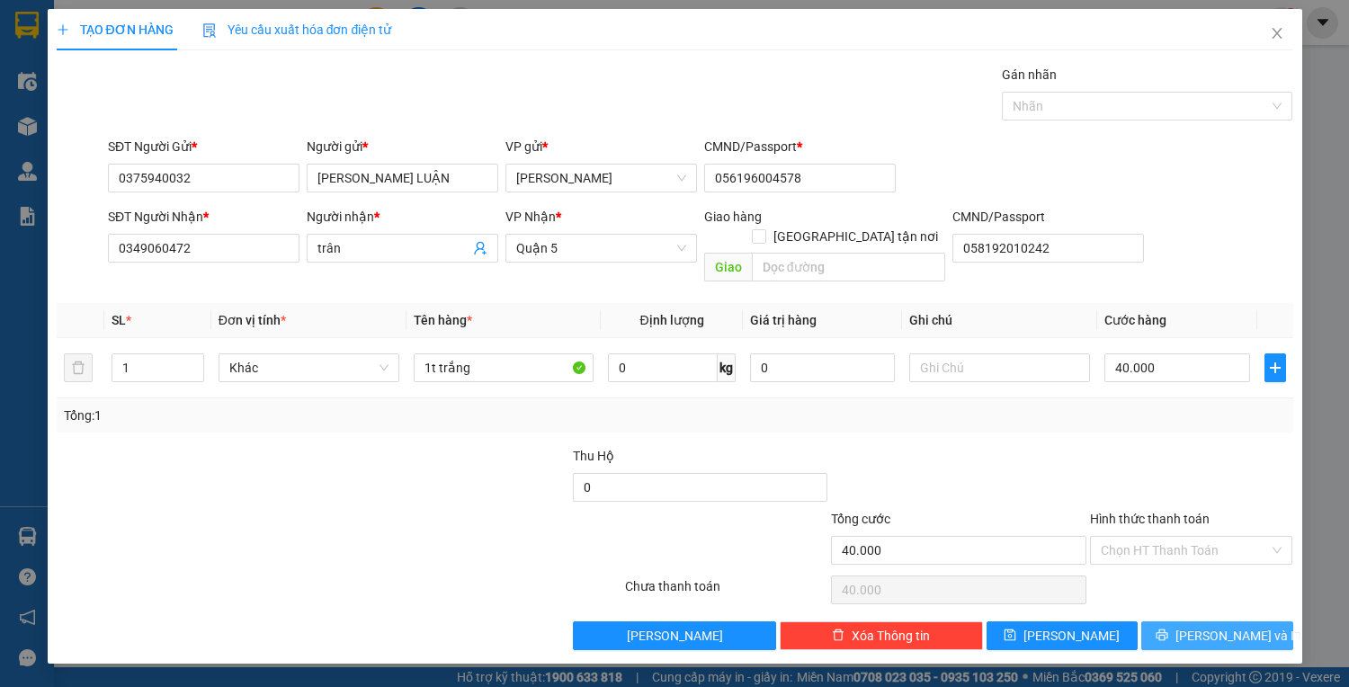
click at [1210, 626] on span "Lưu và In" at bounding box center [1238, 636] width 126 height 20
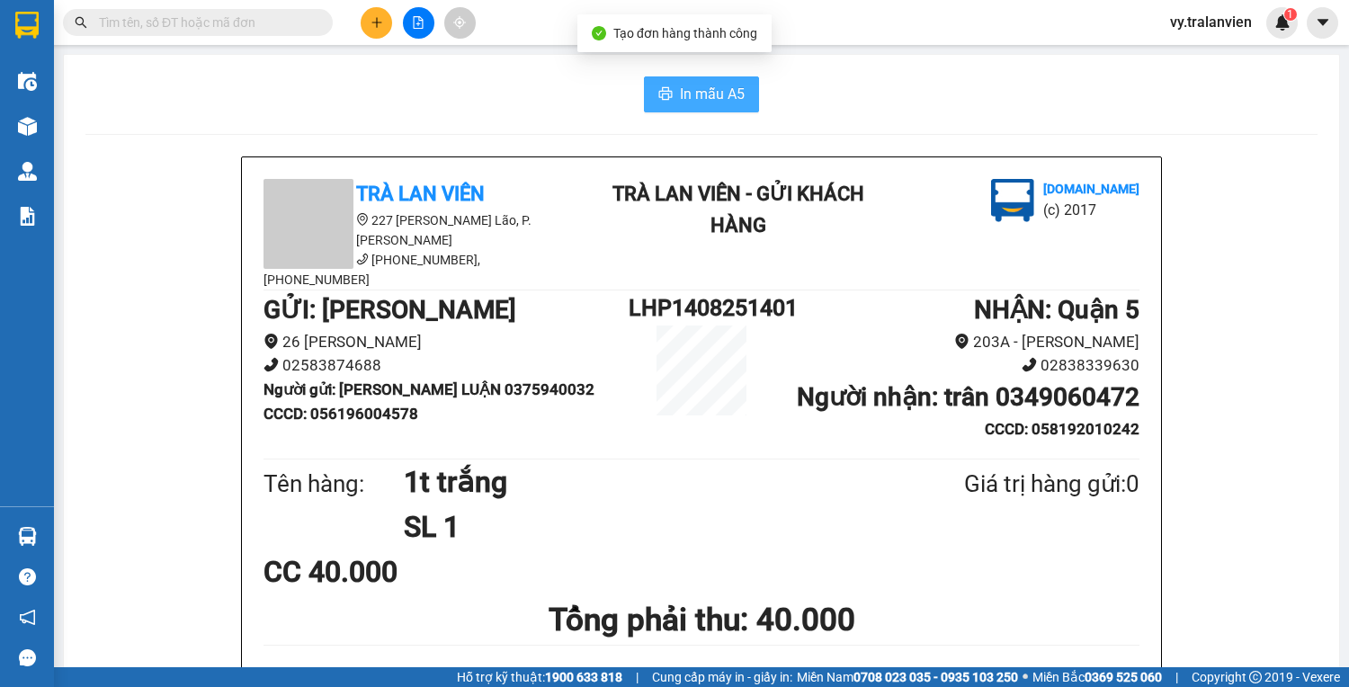
click at [707, 92] on span "In mẫu A5" at bounding box center [712, 94] width 65 height 22
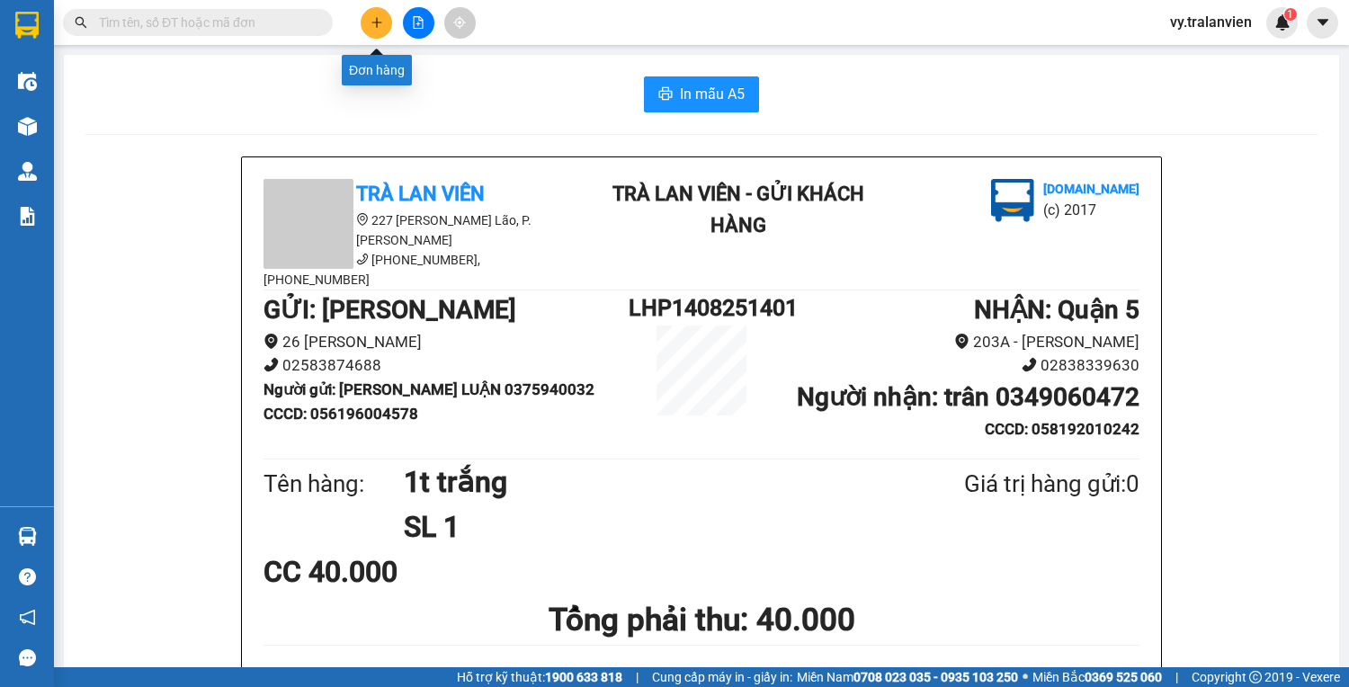
click at [373, 29] on button at bounding box center [376, 22] width 31 height 31
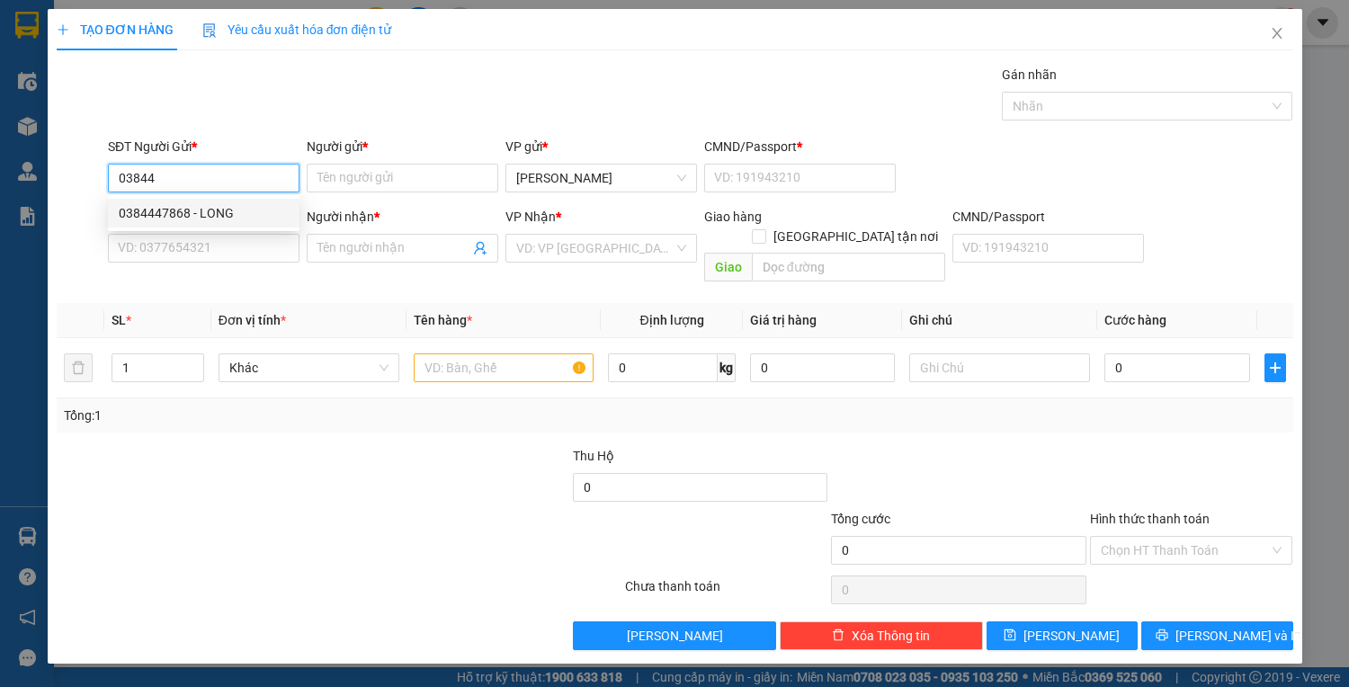
click at [240, 209] on div "0384447868 - LONG" at bounding box center [204, 213] width 170 height 20
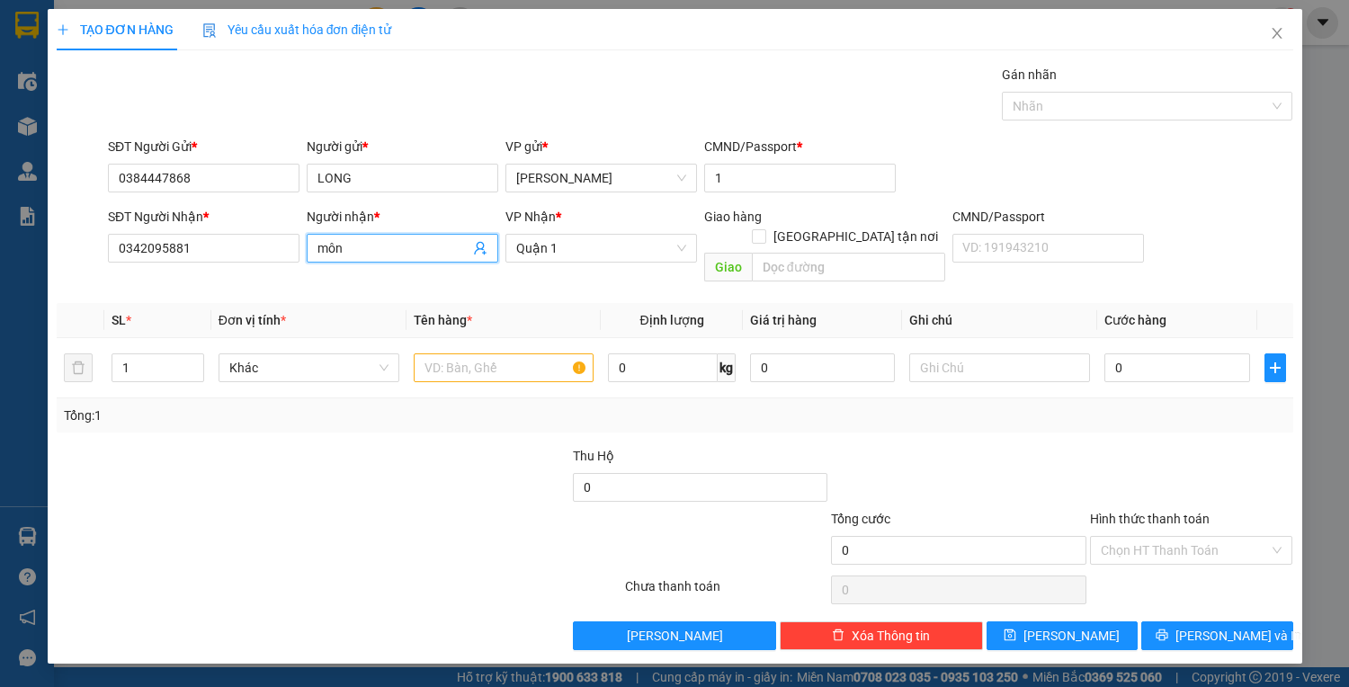
click at [353, 252] on input "môn" at bounding box center [393, 248] width 152 height 20
click at [357, 509] on div at bounding box center [235, 540] width 361 height 63
click at [495, 353] on input "text" at bounding box center [504, 367] width 181 height 29
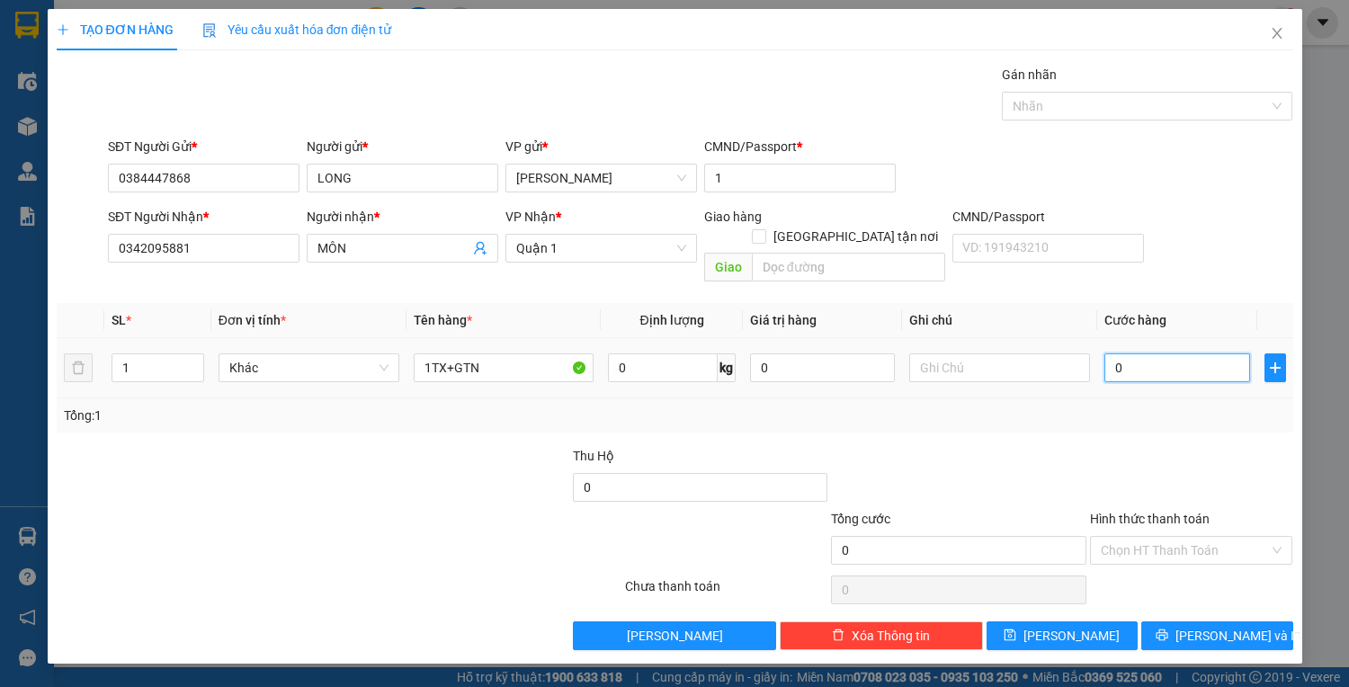
click at [1150, 353] on input "0" at bounding box center [1176, 367] width 145 height 29
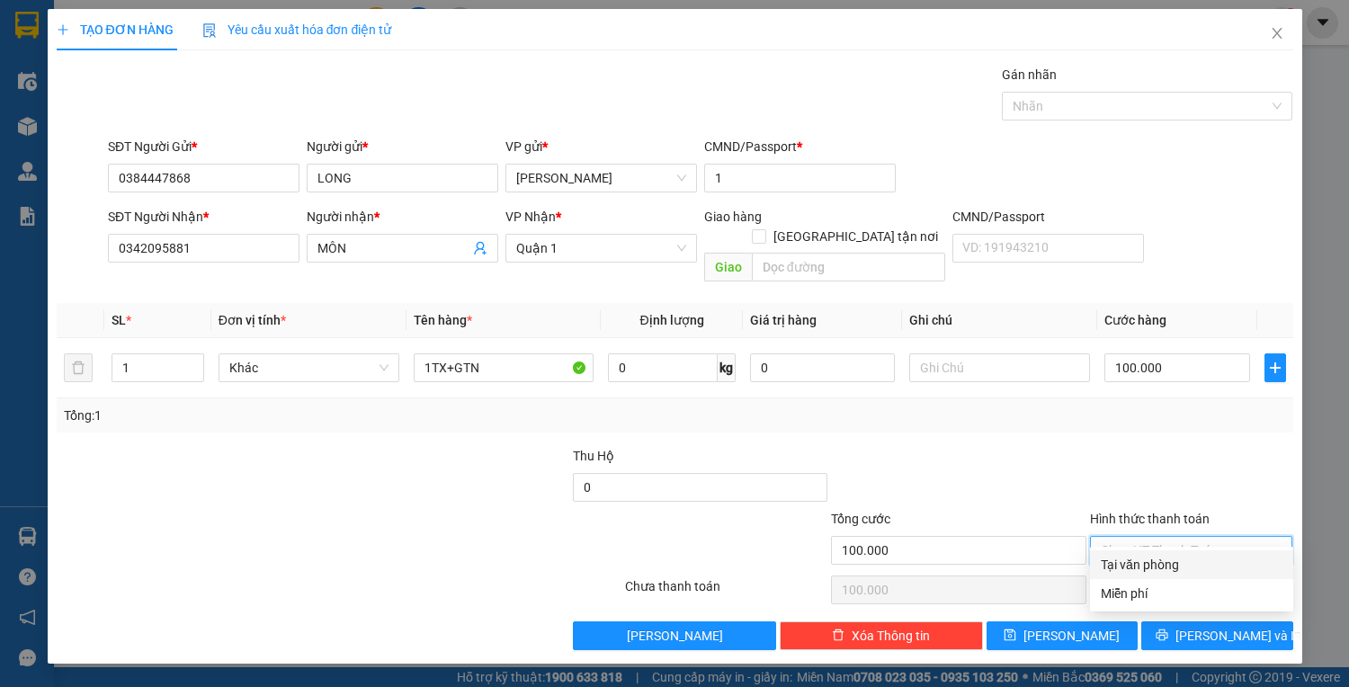
click at [1188, 537] on input "Hình thức thanh toán" at bounding box center [1184, 550] width 169 height 27
click at [1206, 565] on div "Tại văn phòng" at bounding box center [1191, 565] width 182 height 20
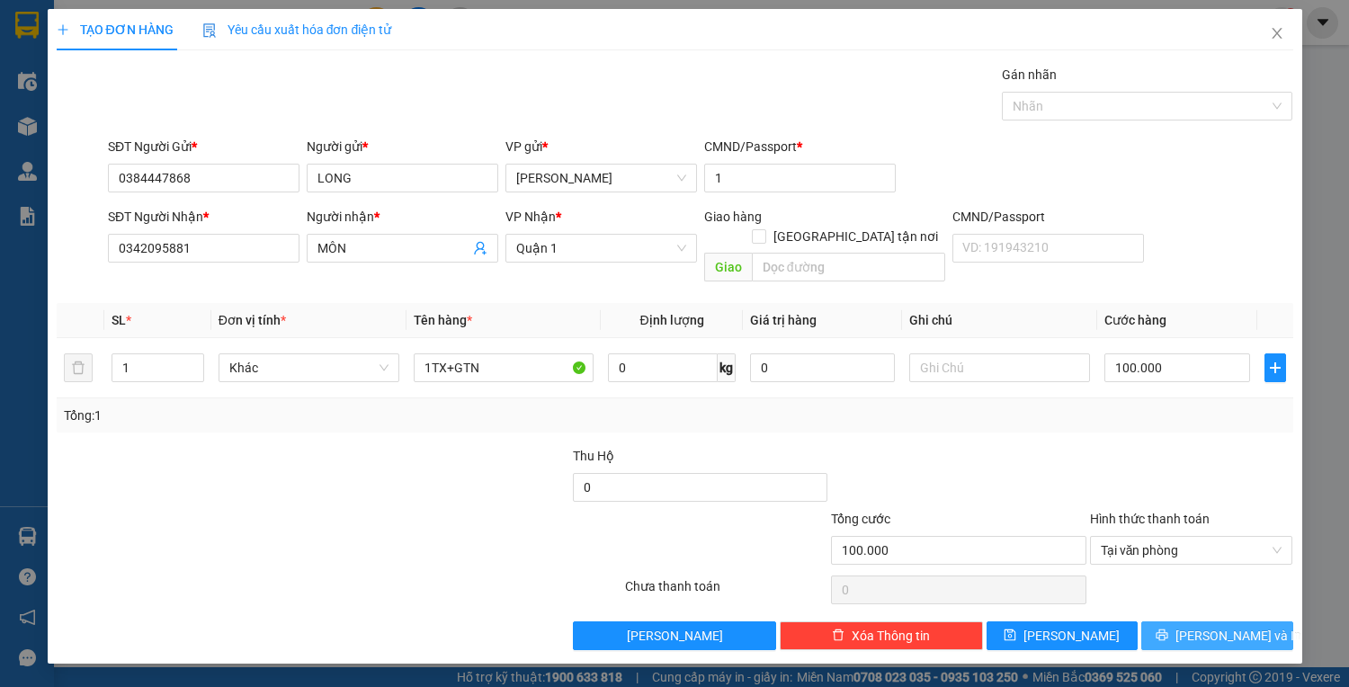
click at [1233, 626] on span "Lưu và In" at bounding box center [1238, 636] width 126 height 20
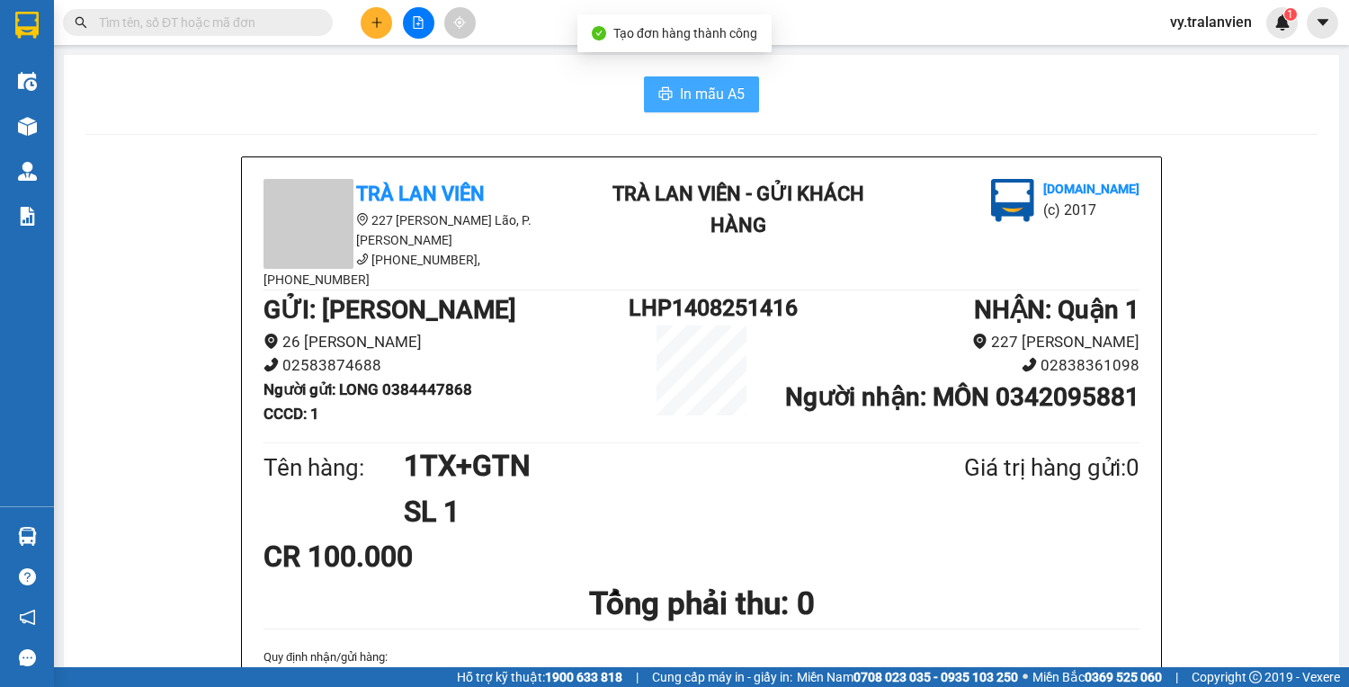
click at [717, 95] on span "In mẫu A5" at bounding box center [712, 94] width 65 height 22
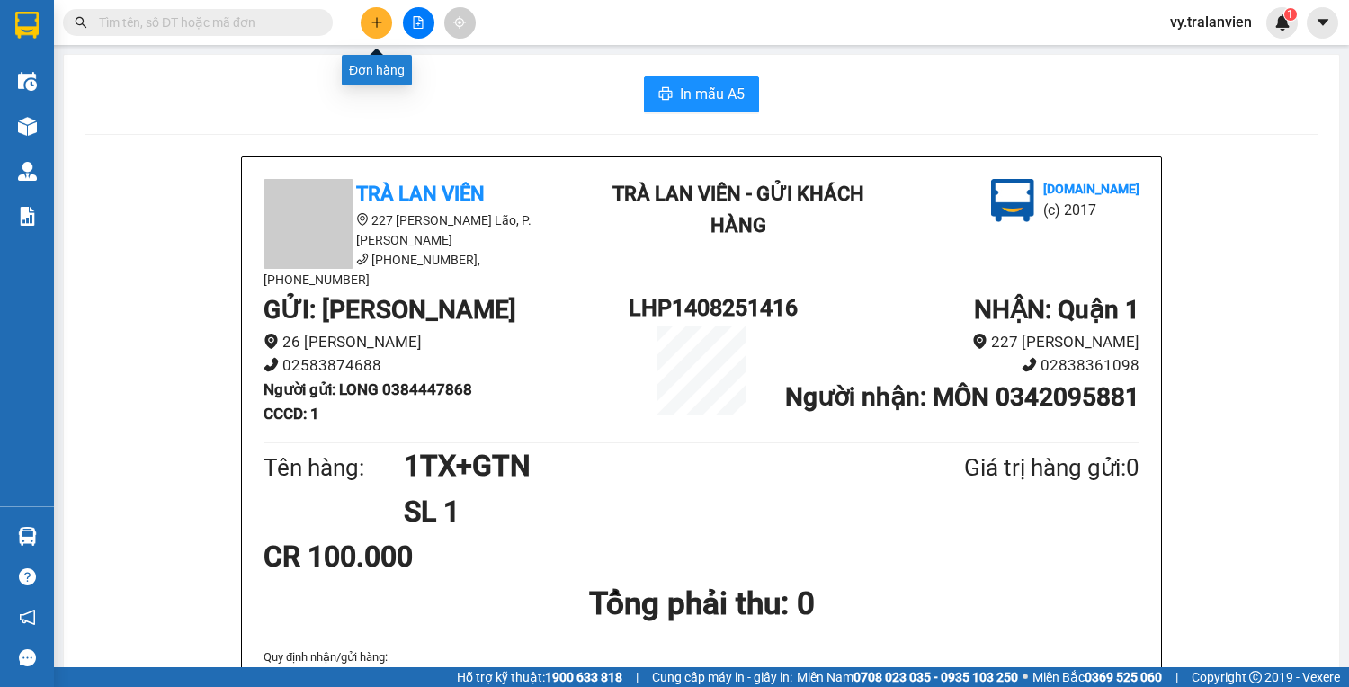
click at [380, 26] on icon "plus" at bounding box center [376, 22] width 13 height 13
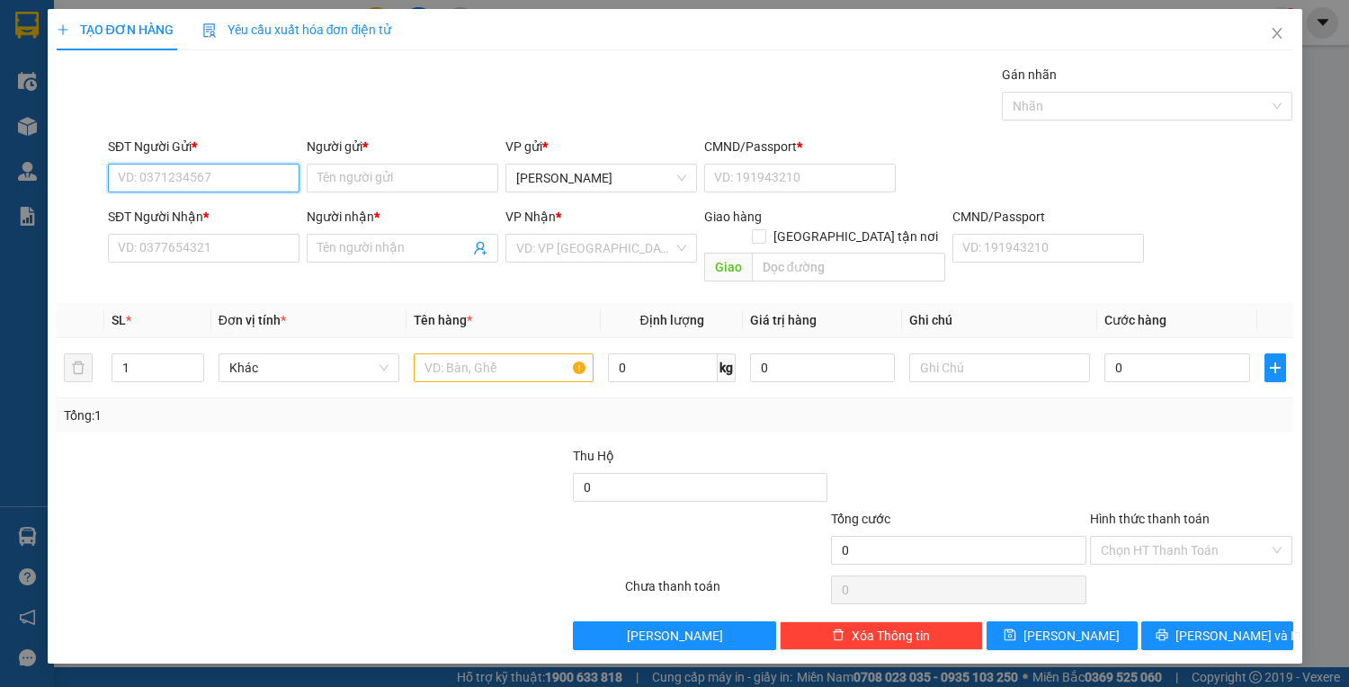
click at [216, 180] on input "SĐT Người Gửi *" at bounding box center [203, 178] width 191 height 29
click at [374, 174] on input "Người gửi *" at bounding box center [402, 178] width 191 height 29
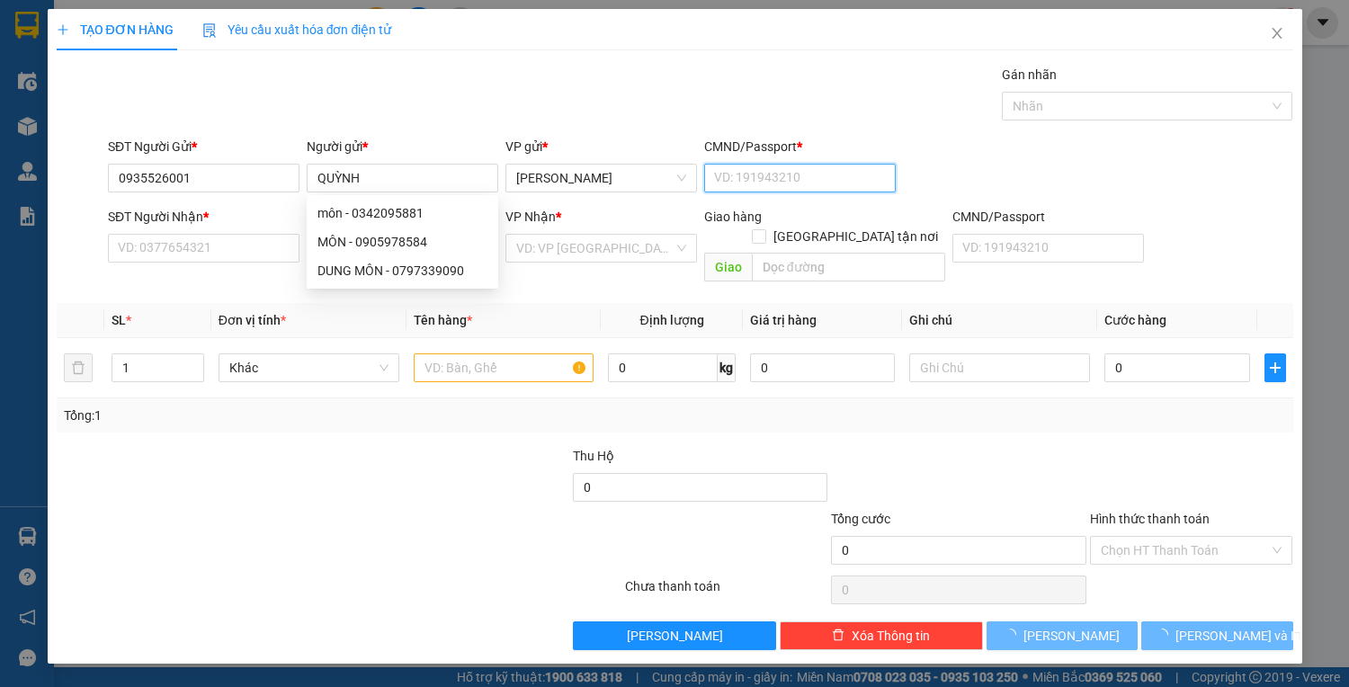
click at [731, 180] on input "CMND/Passport *" at bounding box center [799, 178] width 191 height 29
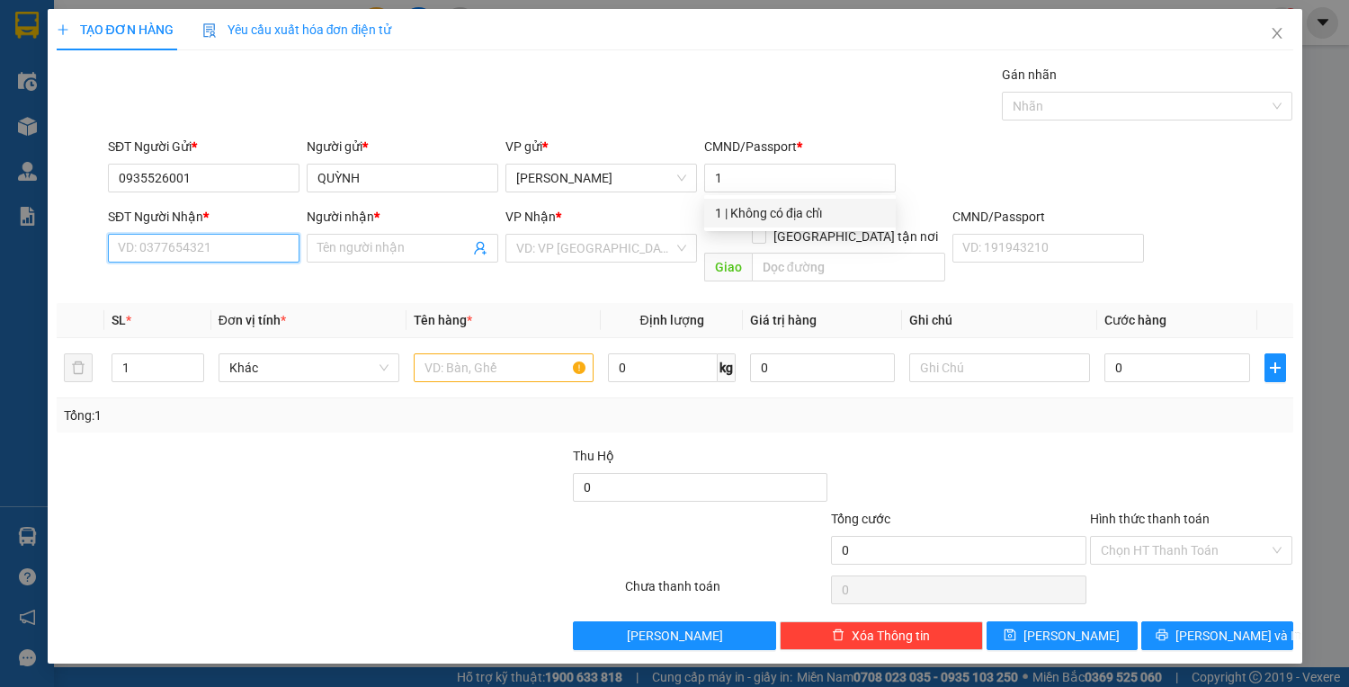
click at [178, 248] on input "SĐT Người Nhận *" at bounding box center [203, 248] width 191 height 29
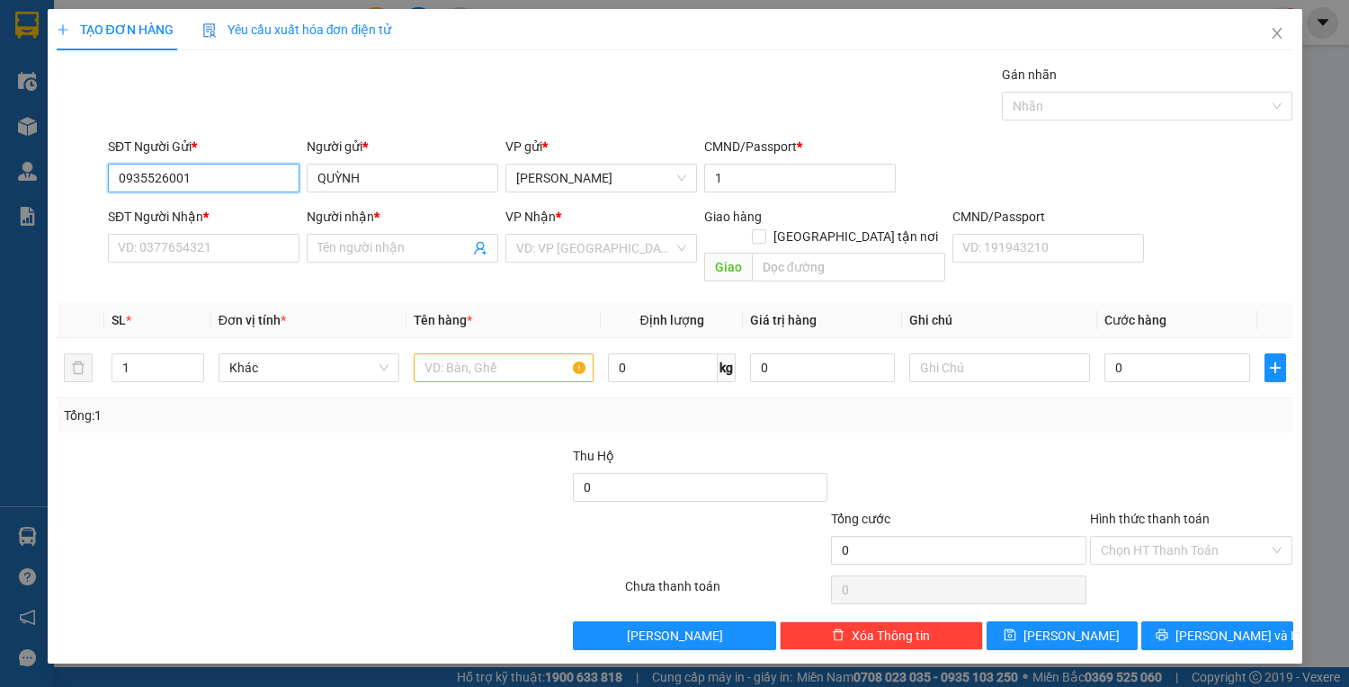
drag, startPoint x: 115, startPoint y: 174, endPoint x: 201, endPoint y: 179, distance: 86.5
click at [201, 179] on input "0935526001" at bounding box center [203, 178] width 191 height 29
paste input "0935526001"
drag, startPoint x: 209, startPoint y: 173, endPoint x: 236, endPoint y: 171, distance: 27.0
click at [211, 173] on input "0935526001" at bounding box center [203, 178] width 191 height 29
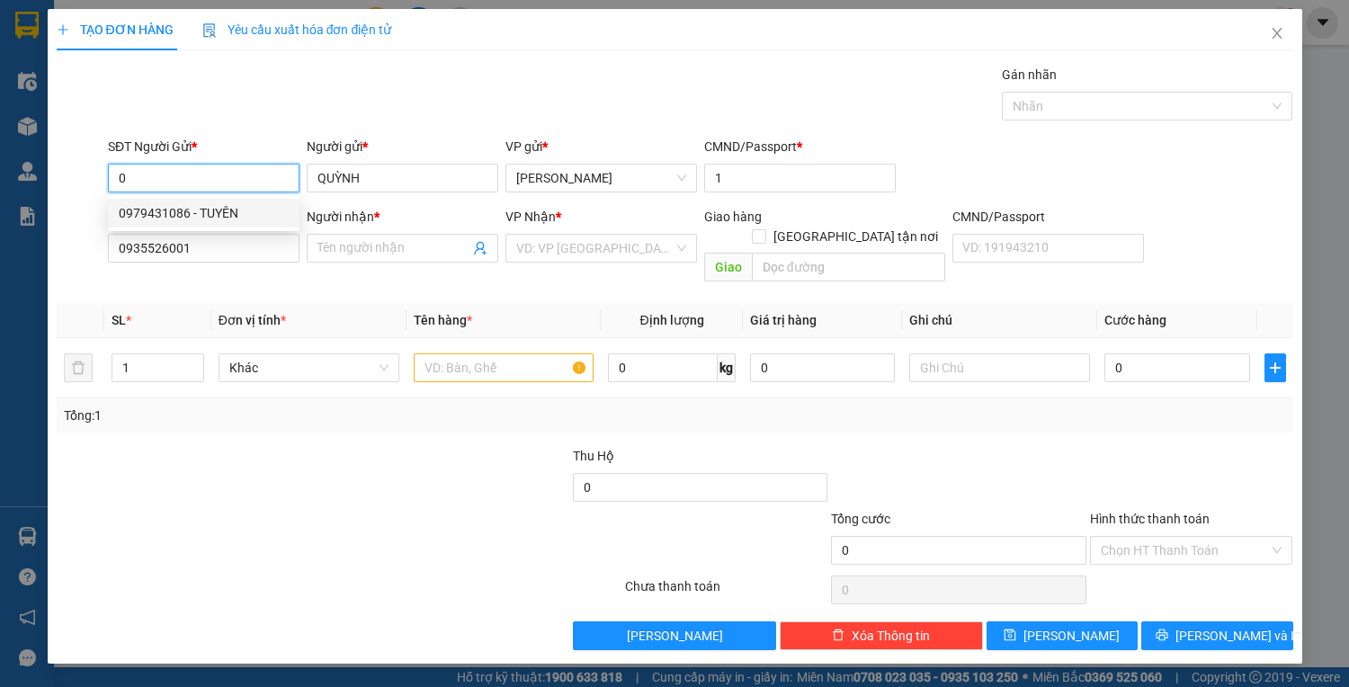
click at [241, 211] on div "0979431086 - TUYÊN" at bounding box center [204, 213] width 170 height 20
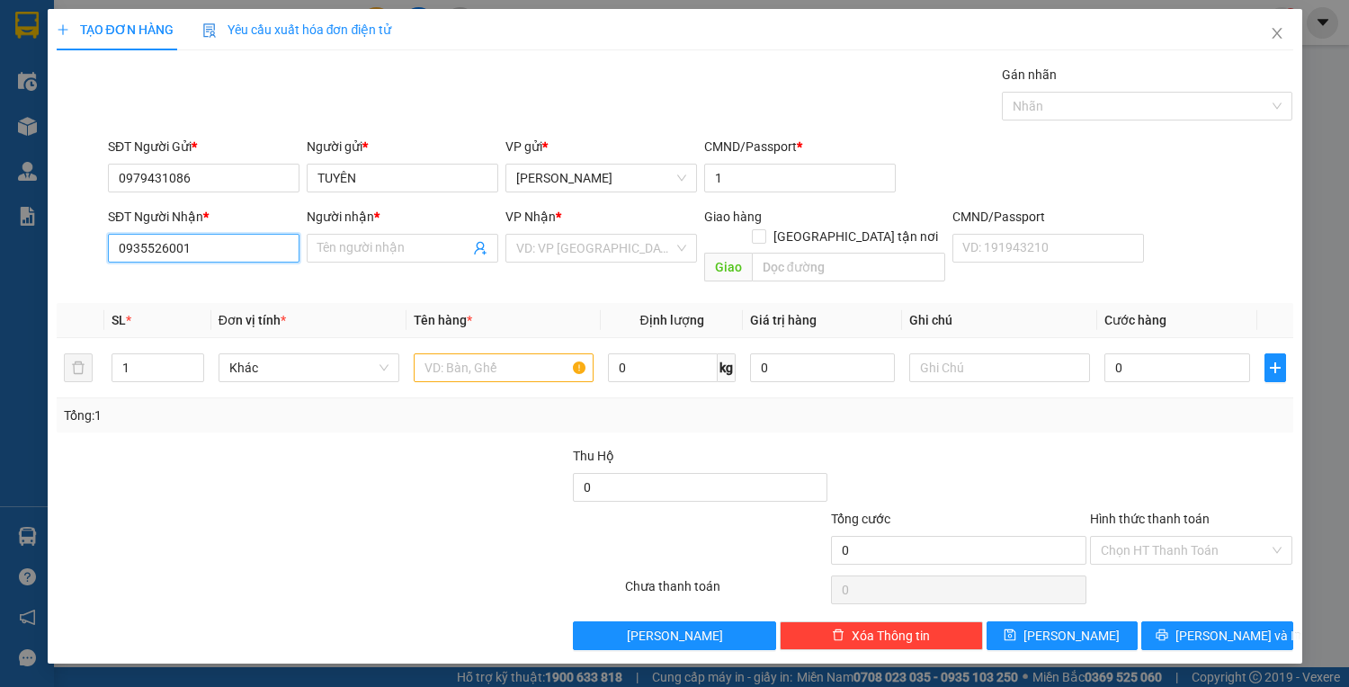
click at [280, 245] on input "0935526001" at bounding box center [203, 248] width 191 height 29
click at [267, 289] on div "0935526001 - QUỲNH" at bounding box center [207, 283] width 177 height 20
click at [467, 353] on input "text" at bounding box center [504, 367] width 181 height 29
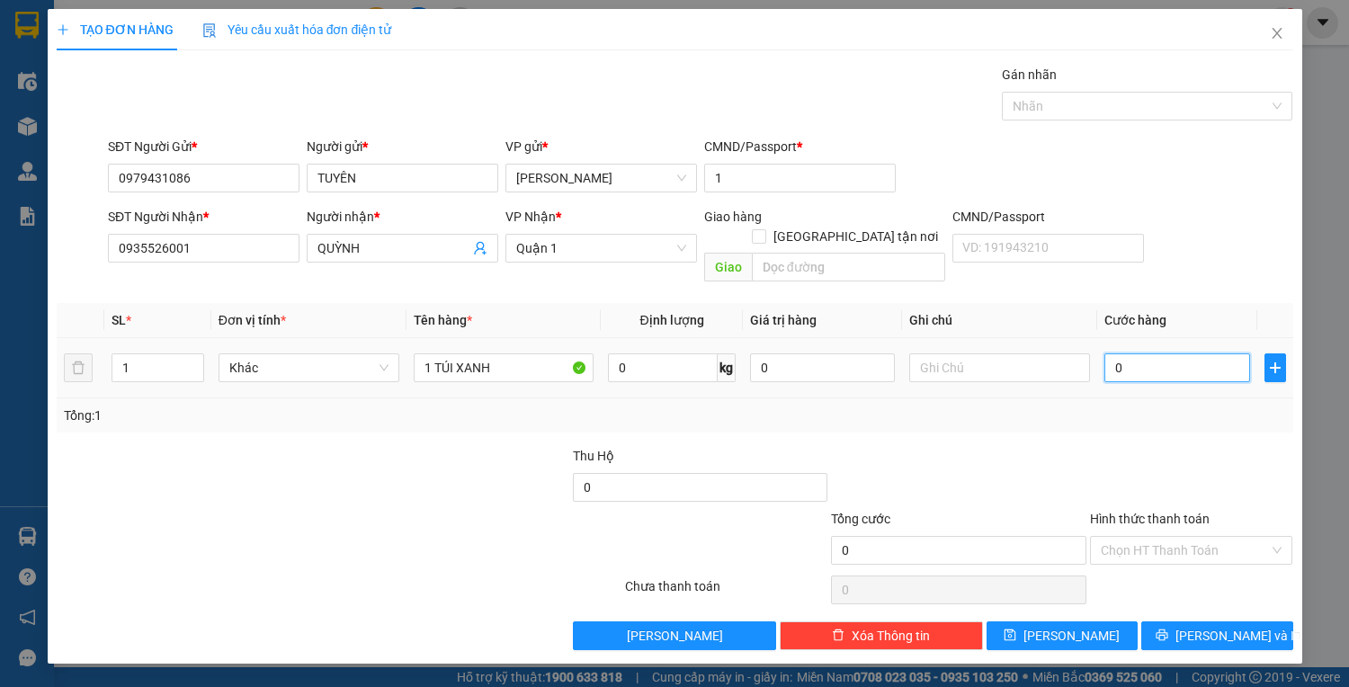
click at [1147, 353] on input "0" at bounding box center [1176, 367] width 145 height 29
click at [1205, 537] on input "Hình thức thanh toán" at bounding box center [1184, 550] width 169 height 27
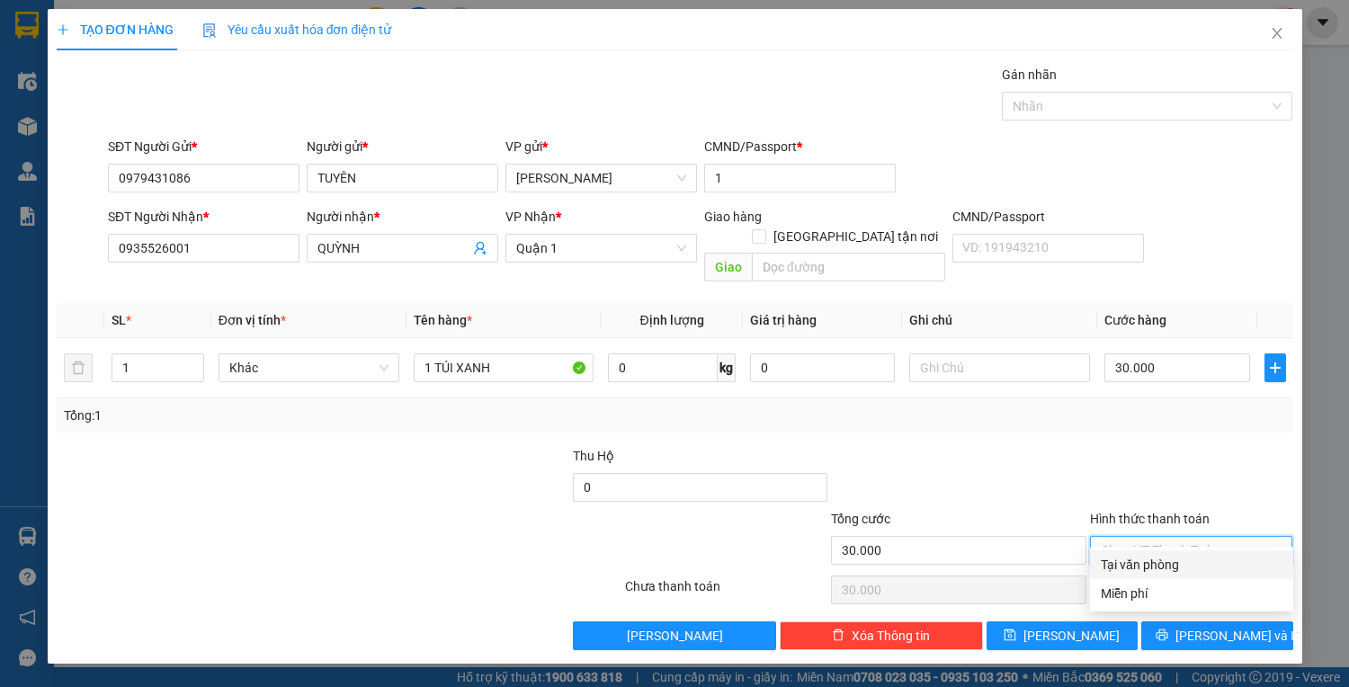
click at [1201, 568] on div "Tại văn phòng" at bounding box center [1191, 565] width 182 height 20
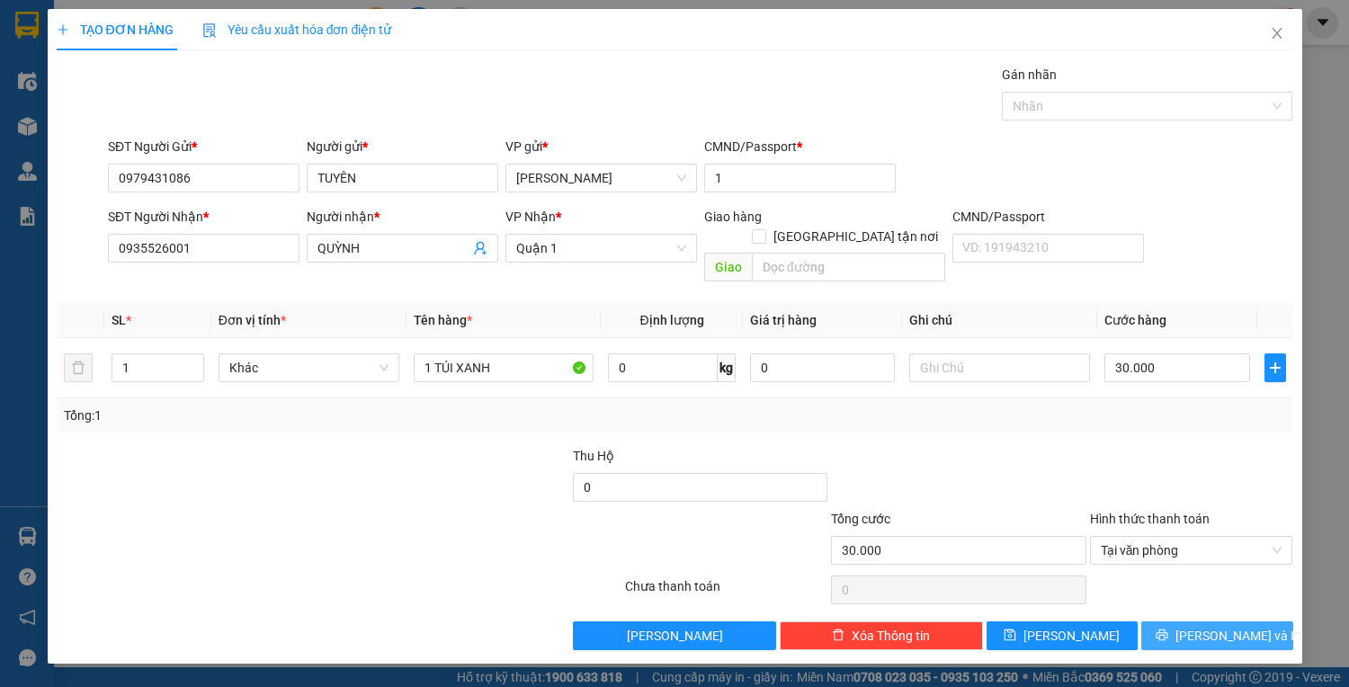
click at [1201, 626] on span "Lưu và In" at bounding box center [1238, 636] width 126 height 20
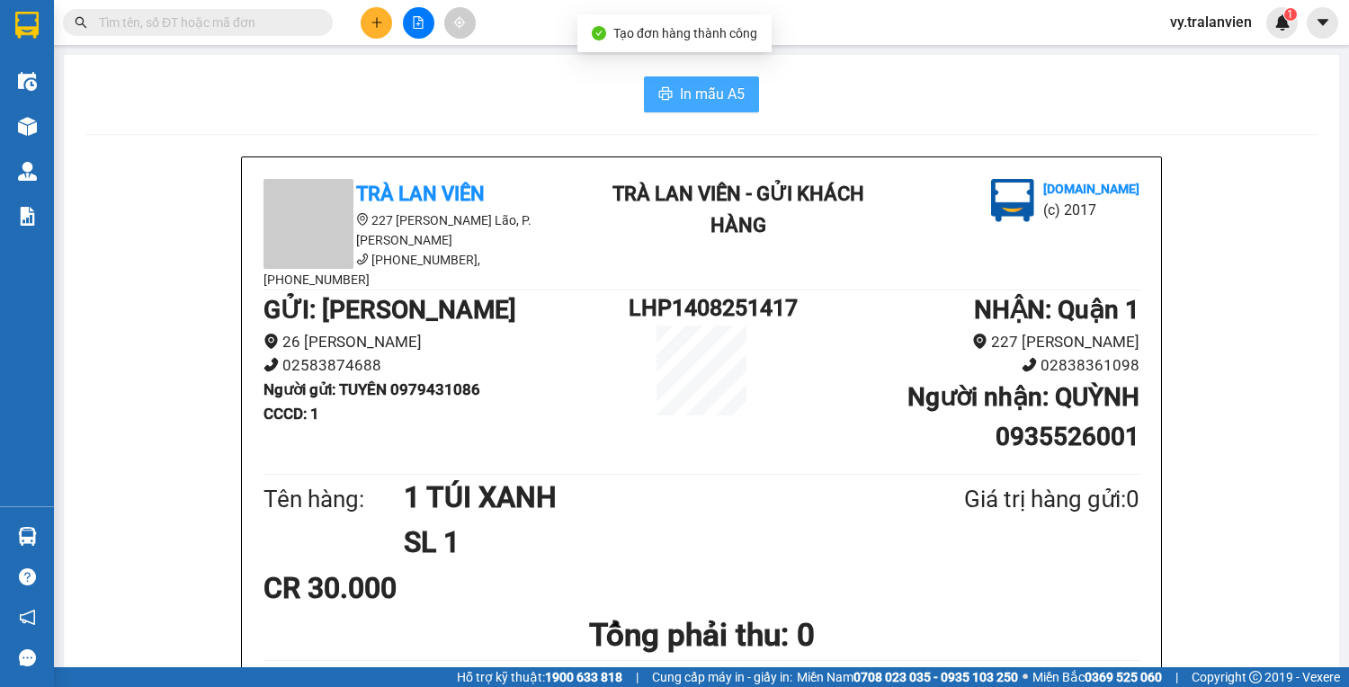
click at [697, 97] on span "In mẫu A5" at bounding box center [712, 94] width 65 height 22
click at [845, 100] on div "In mẫu A5" at bounding box center [701, 94] width 1232 height 36
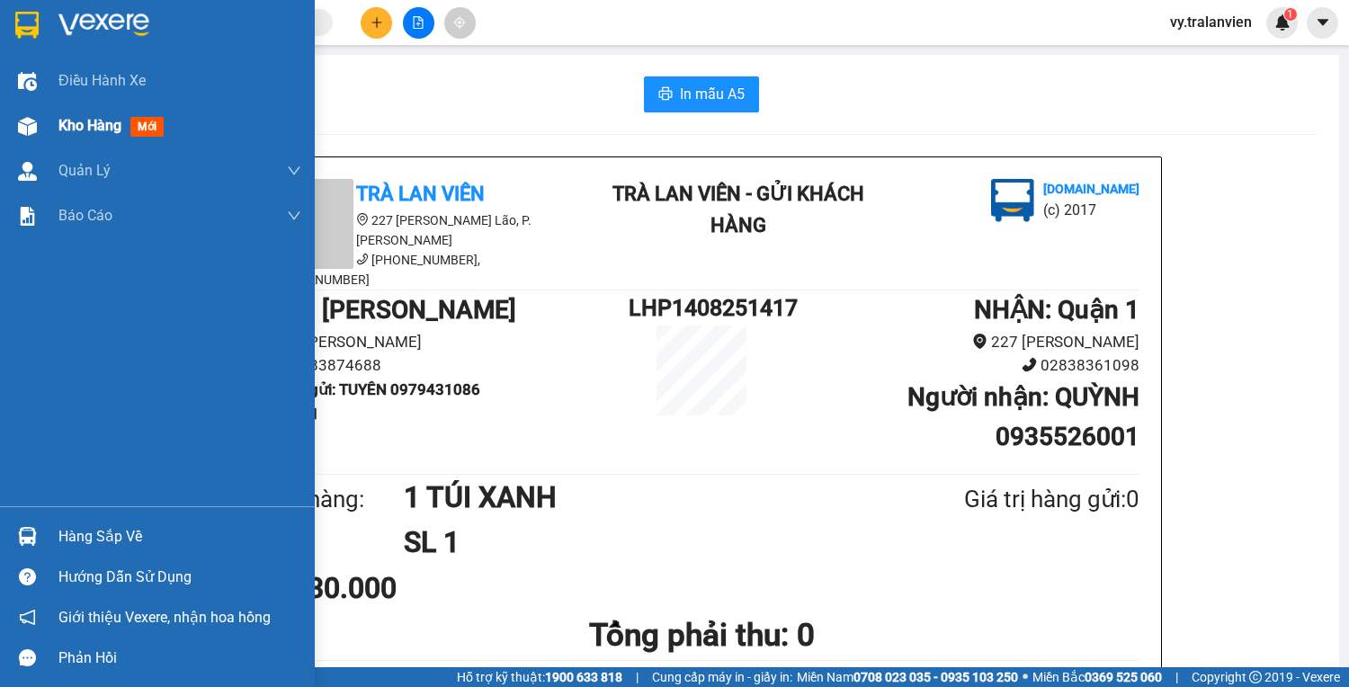
click at [85, 124] on span "Kho hàng" at bounding box center [89, 125] width 63 height 17
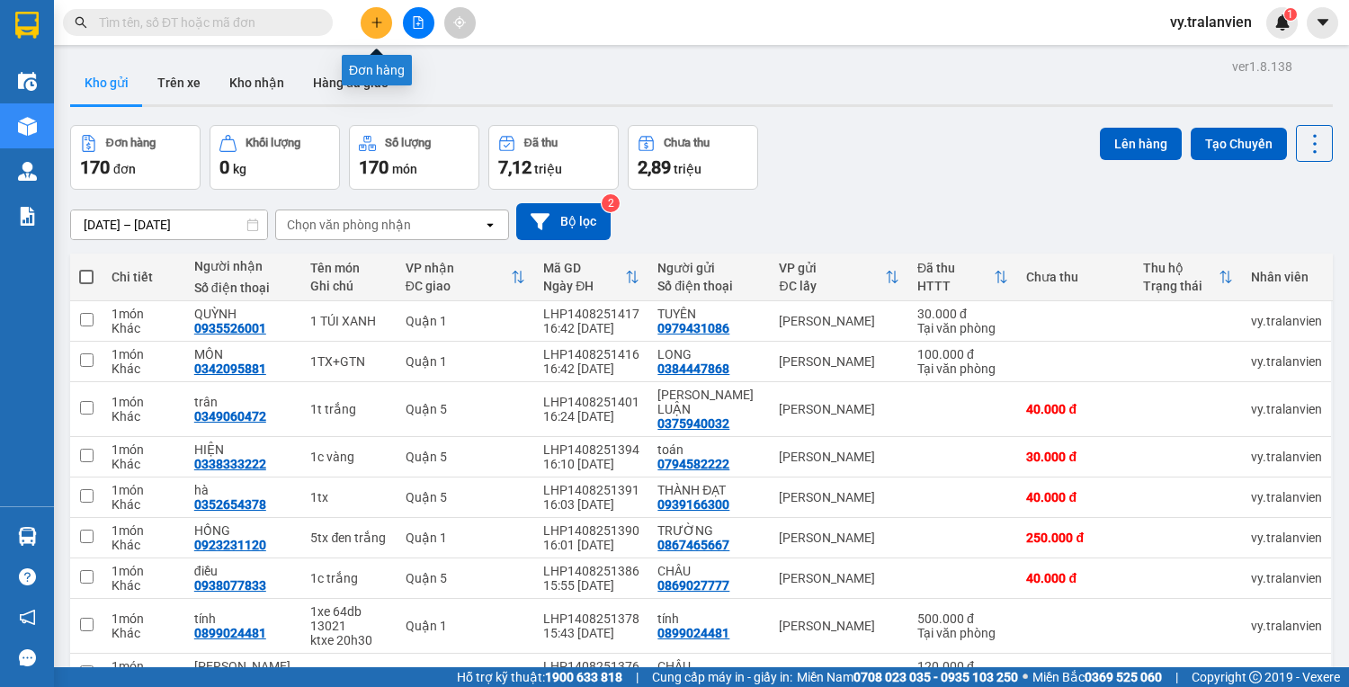
click at [377, 19] on icon "plus" at bounding box center [376, 22] width 1 height 10
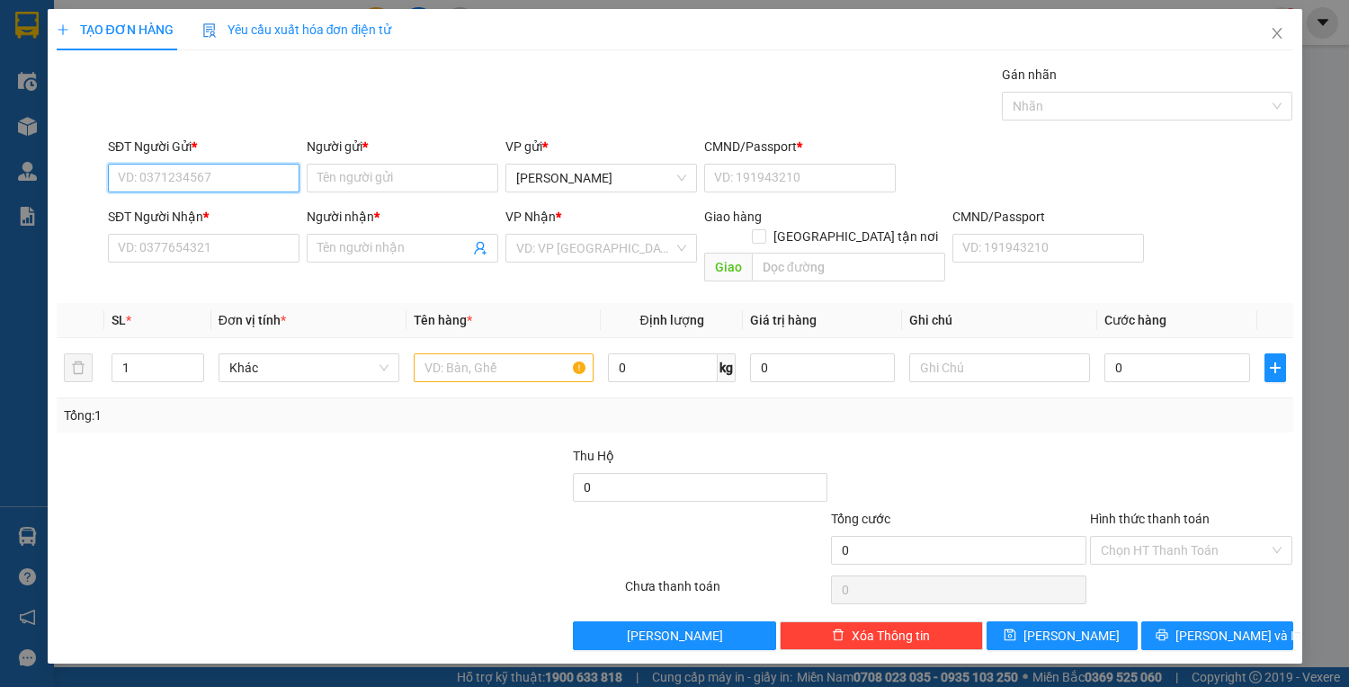
drag, startPoint x: 196, startPoint y: 179, endPoint x: 1348, endPoint y: 125, distance: 1152.9
click at [859, 148] on div "SĐT Người Gửi * VD: 0371234567 Người gửi * Tên người gửi VP gửi * Lê Hồng Phong…" at bounding box center [700, 168] width 1192 height 63
click at [342, 174] on input "Người gửi *" at bounding box center [402, 178] width 191 height 29
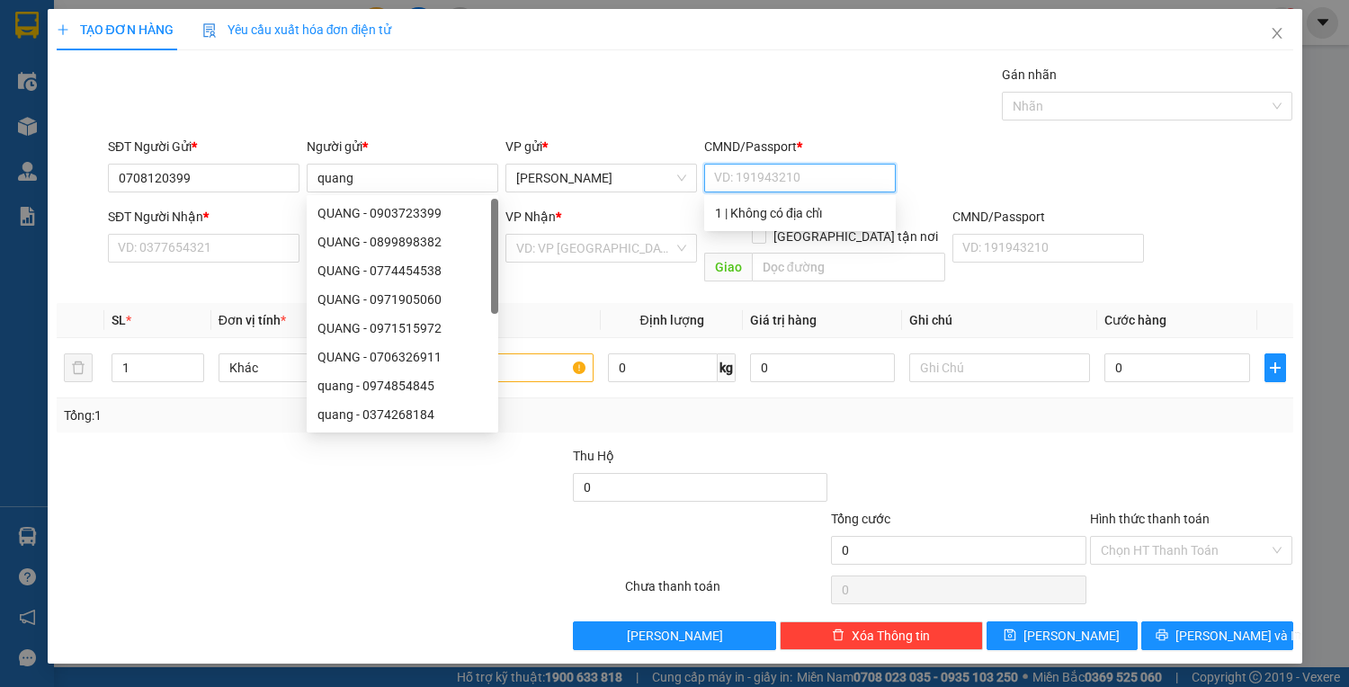
click at [771, 180] on input "CMND/Passport *" at bounding box center [799, 178] width 191 height 29
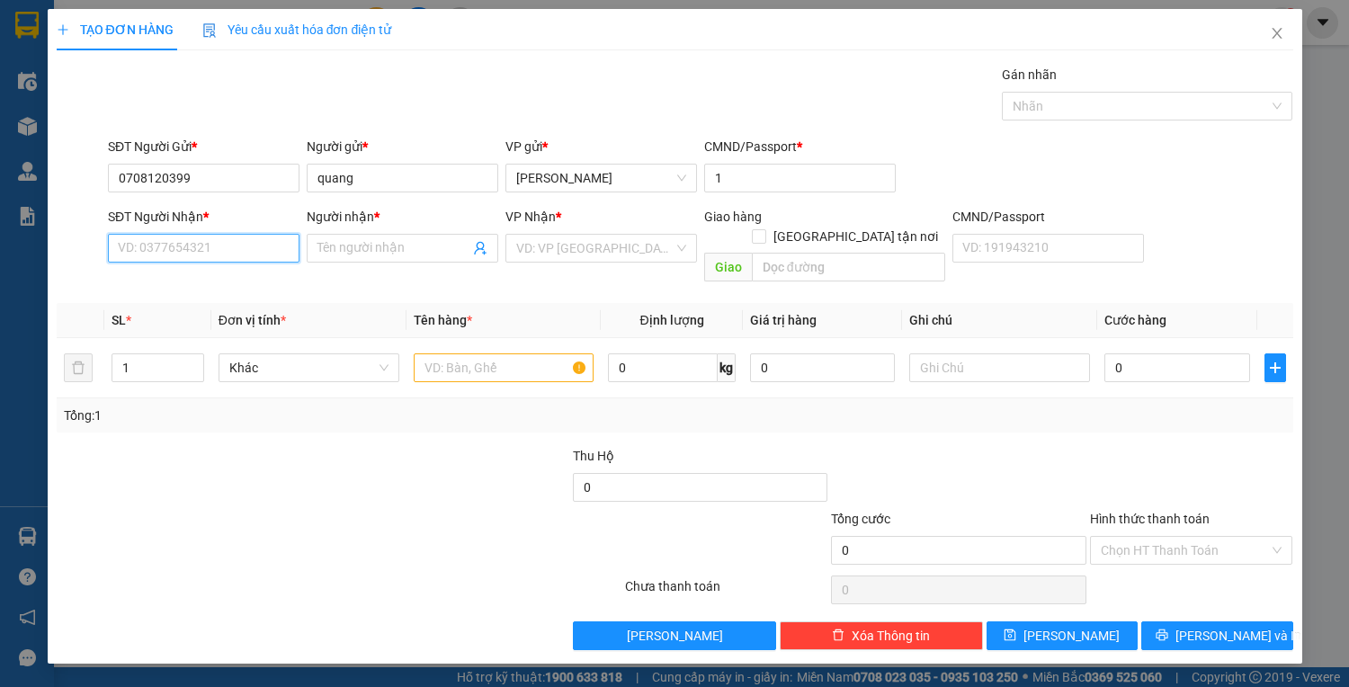
click at [218, 250] on input "SĐT Người Nhận *" at bounding box center [203, 248] width 191 height 29
click at [252, 276] on div "0907141401 - phạm thế vinh" at bounding box center [207, 283] width 177 height 20
click at [481, 356] on input "text" at bounding box center [504, 367] width 181 height 29
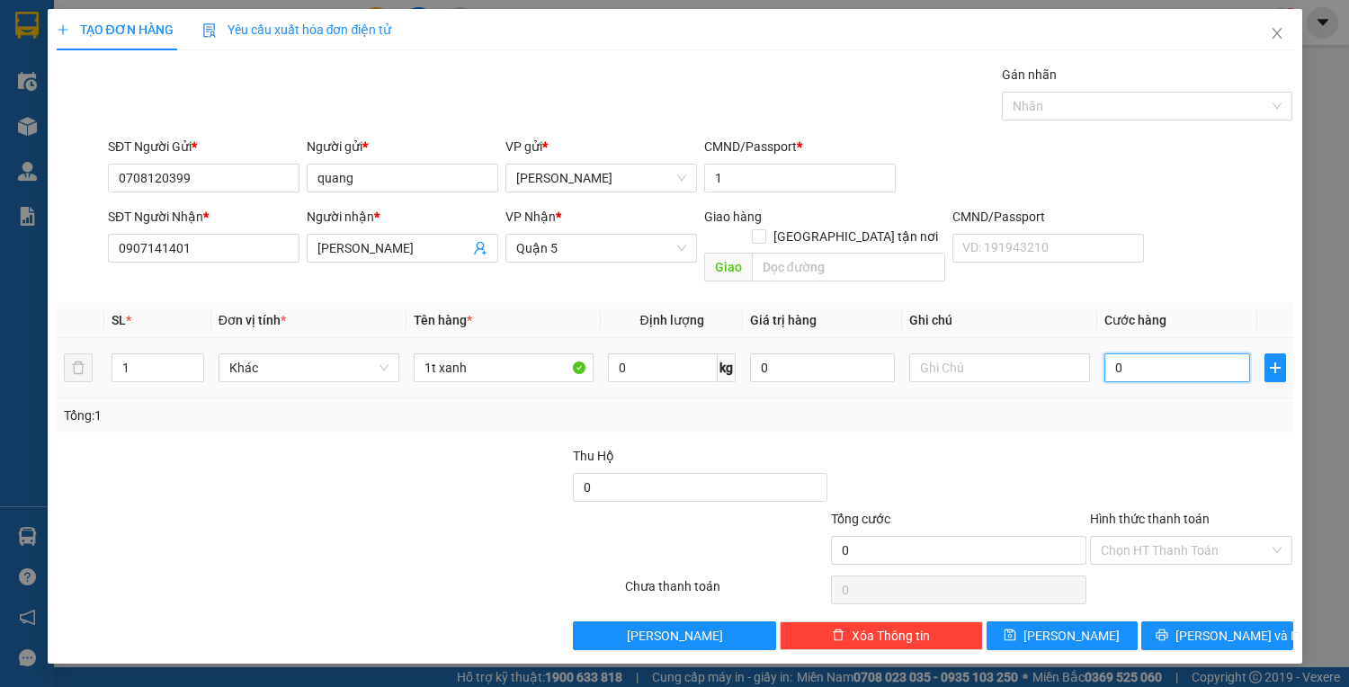
click at [1176, 353] on input "0" at bounding box center [1176, 367] width 145 height 29
click at [1231, 537] on input "Hình thức thanh toán" at bounding box center [1184, 550] width 169 height 27
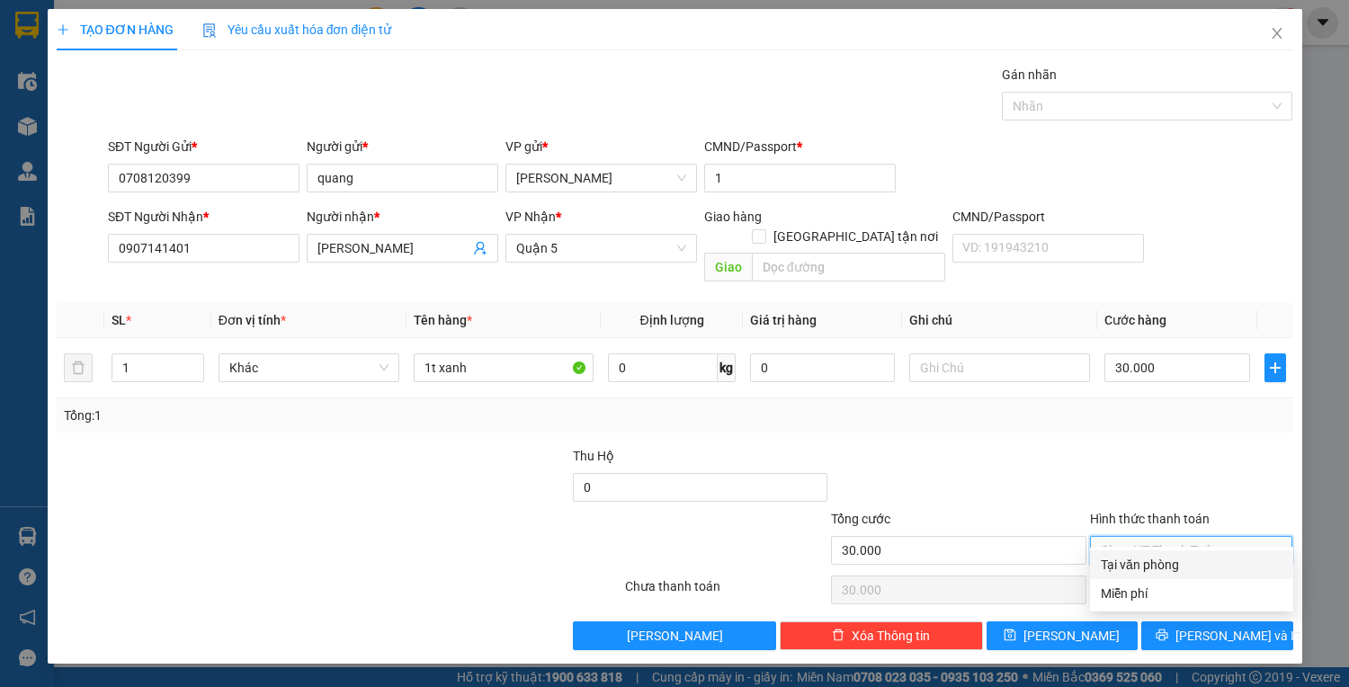
click at [1199, 565] on div "Tại văn phòng" at bounding box center [1191, 565] width 182 height 20
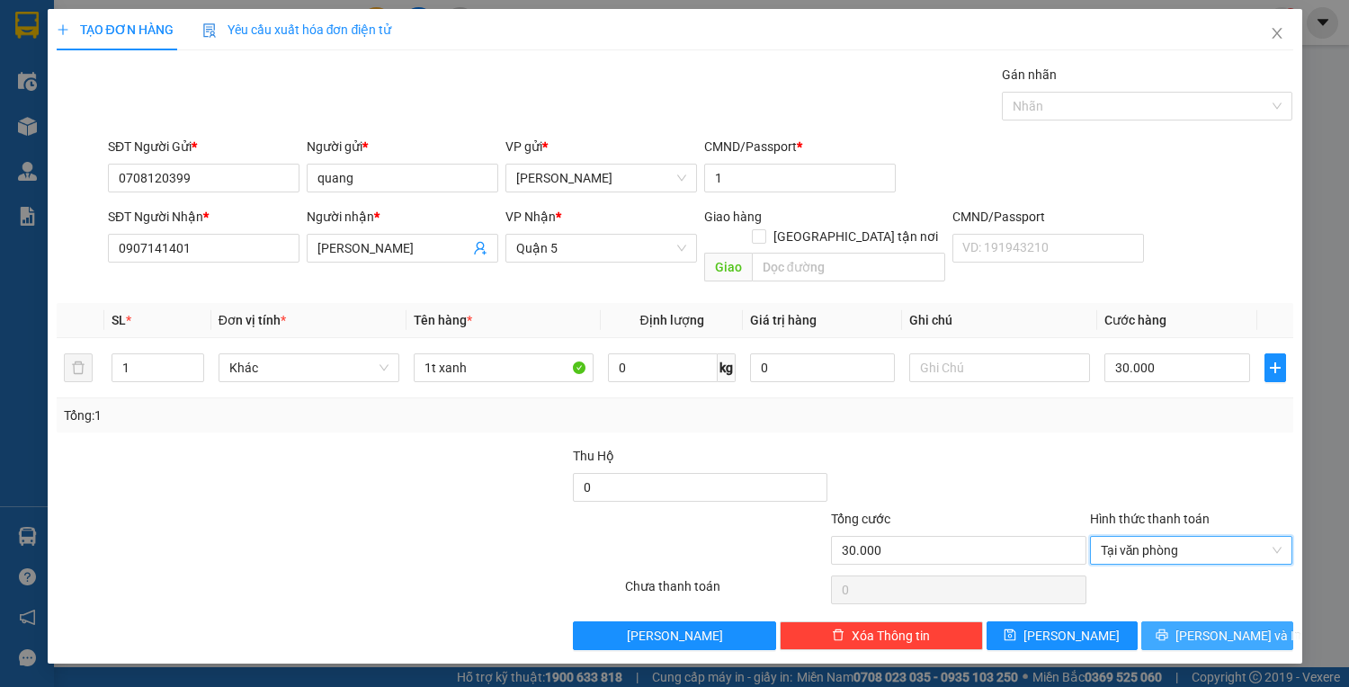
click at [1207, 626] on span "Lưu và In" at bounding box center [1238, 636] width 126 height 20
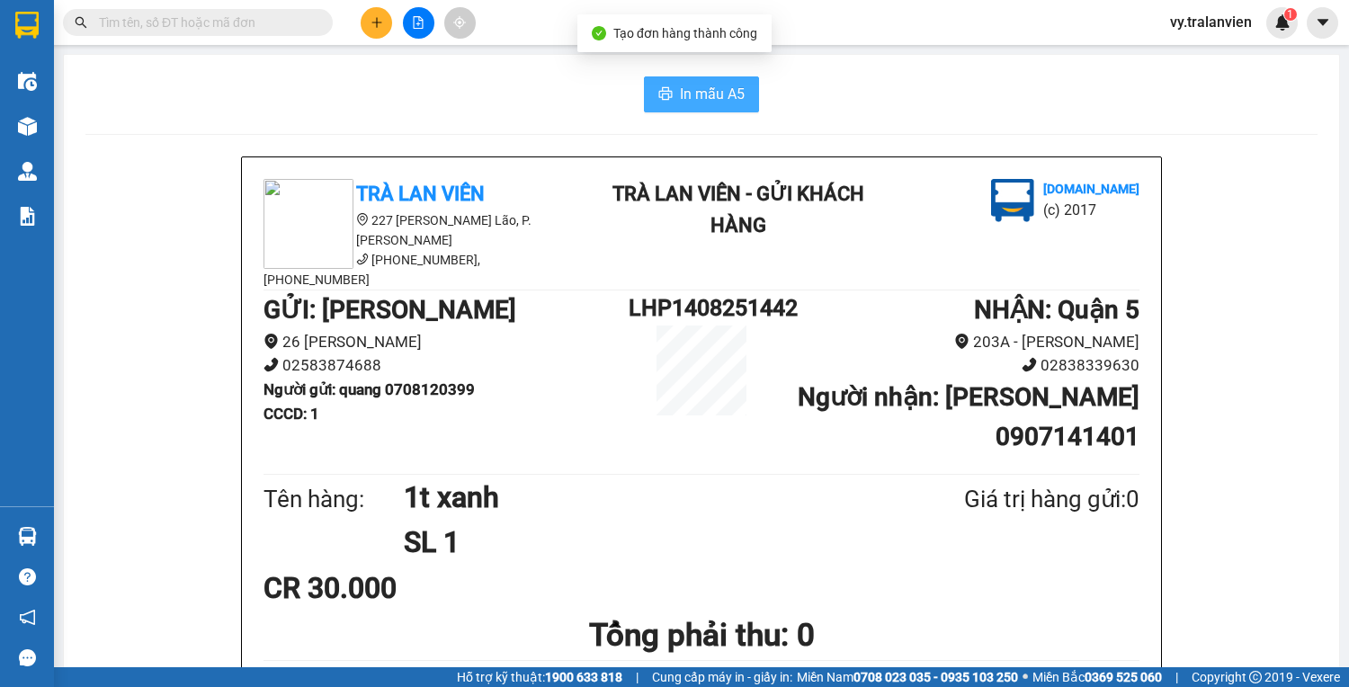
click at [690, 95] on span "In mẫu A5" at bounding box center [712, 94] width 65 height 22
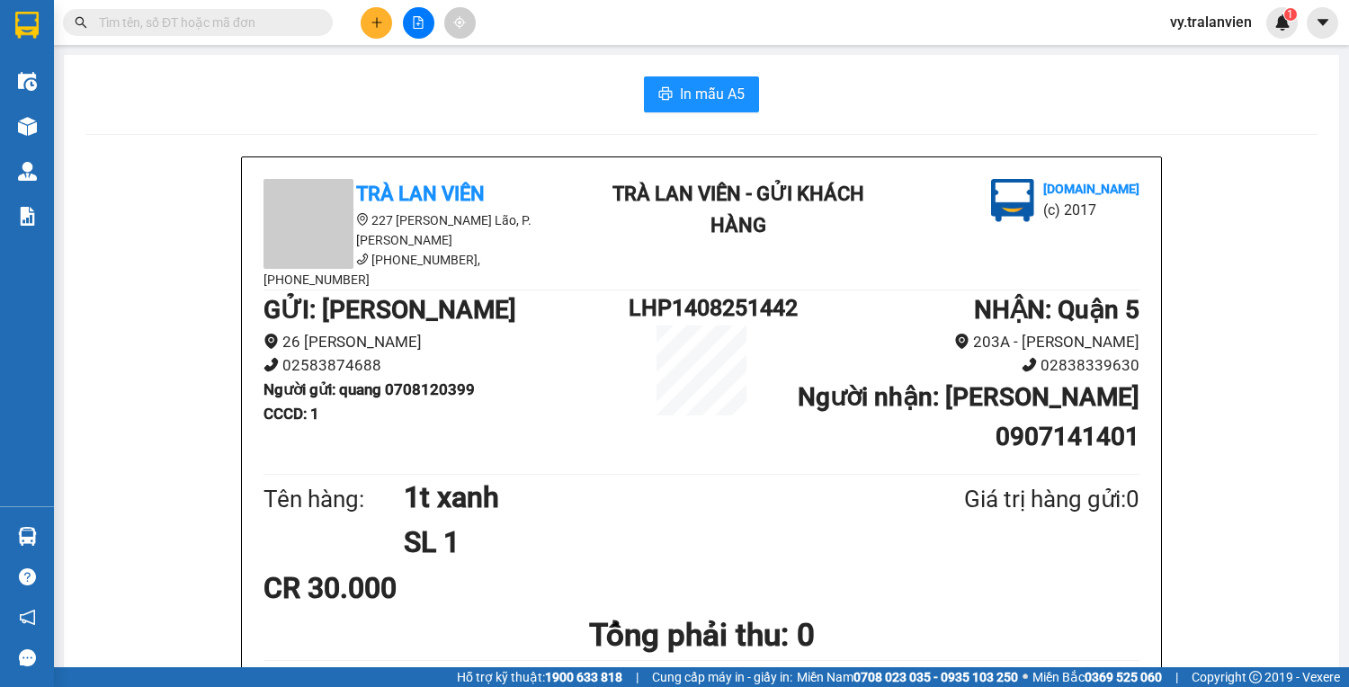
click at [378, 31] on button at bounding box center [376, 22] width 31 height 31
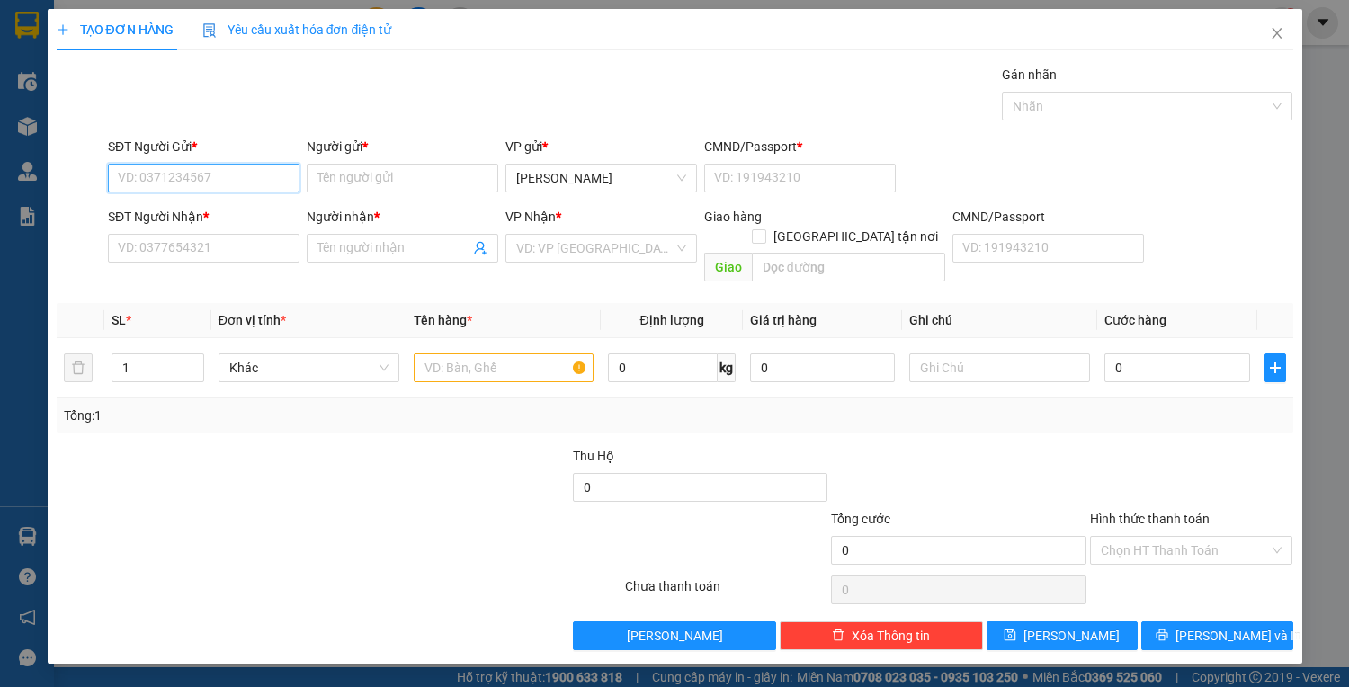
click at [208, 183] on input "SĐT Người Gửi *" at bounding box center [203, 178] width 191 height 29
drag, startPoint x: 238, startPoint y: 212, endPoint x: 250, endPoint y: 255, distance: 44.7
click at [238, 213] on div "0367825897 - HIỆP" at bounding box center [204, 213] width 170 height 20
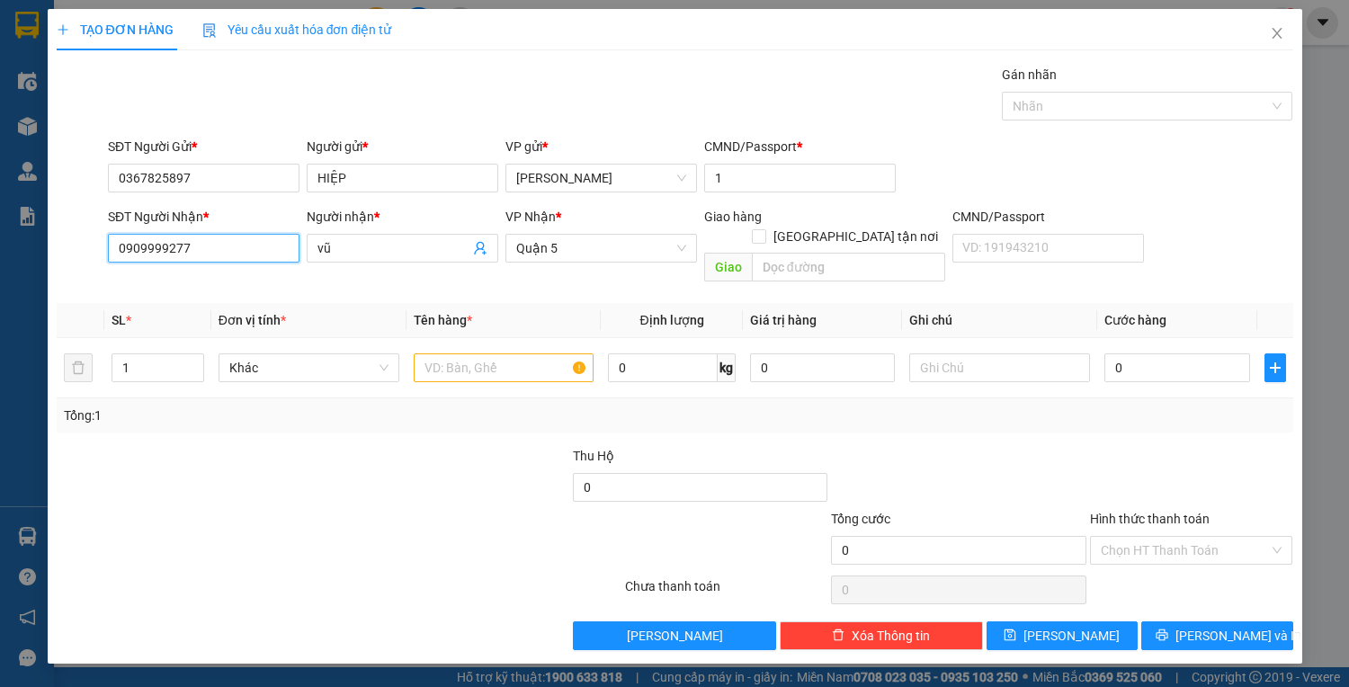
click at [247, 257] on input "0909999277" at bounding box center [203, 248] width 191 height 29
click at [348, 246] on input "vũ" at bounding box center [393, 248] width 152 height 20
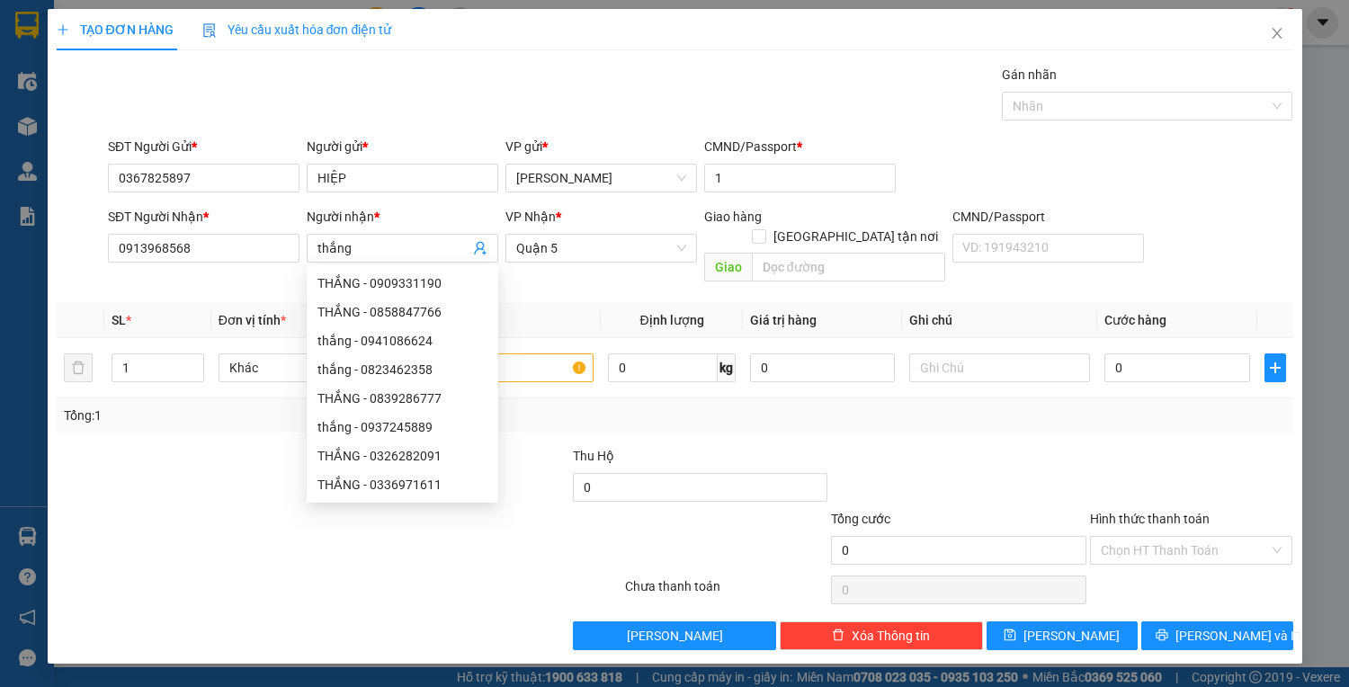
click at [158, 509] on div at bounding box center [235, 540] width 361 height 63
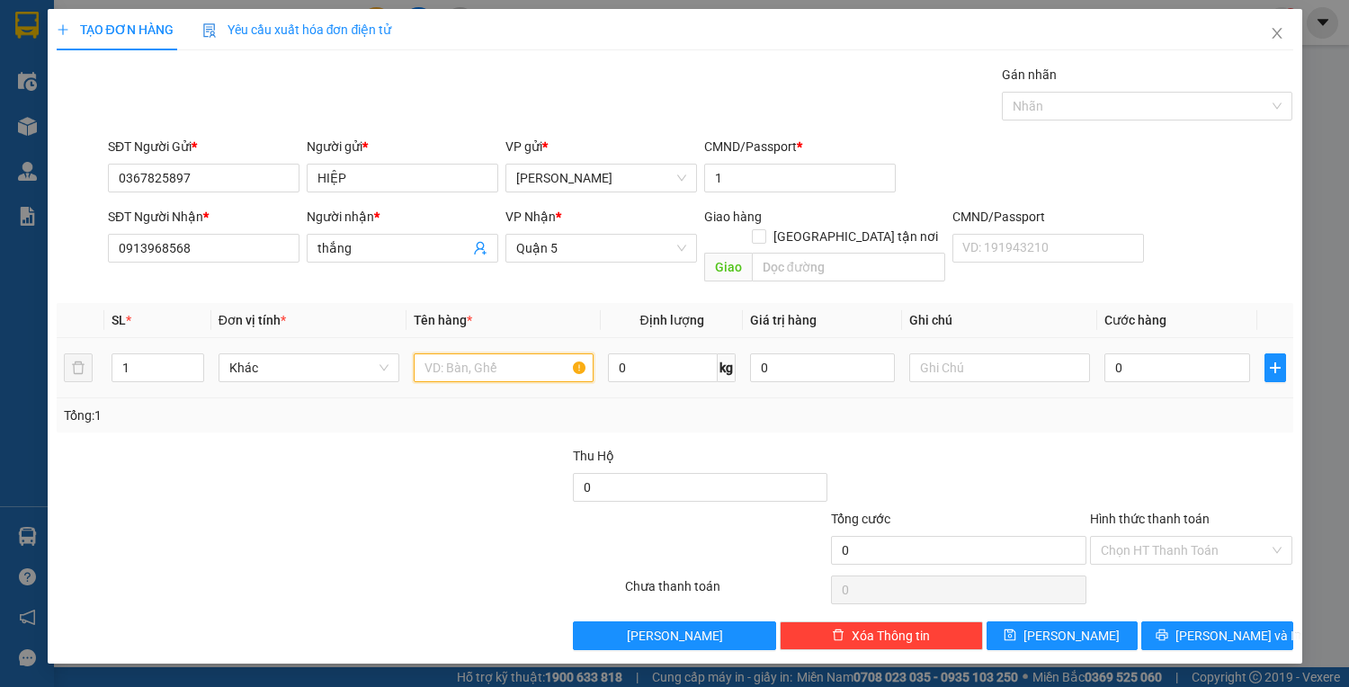
drag, startPoint x: 512, startPoint y: 349, endPoint x: 517, endPoint y: 360, distance: 11.7
click at [513, 353] on input "text" at bounding box center [504, 367] width 181 height 29
click at [1161, 353] on input "0" at bounding box center [1176, 367] width 145 height 29
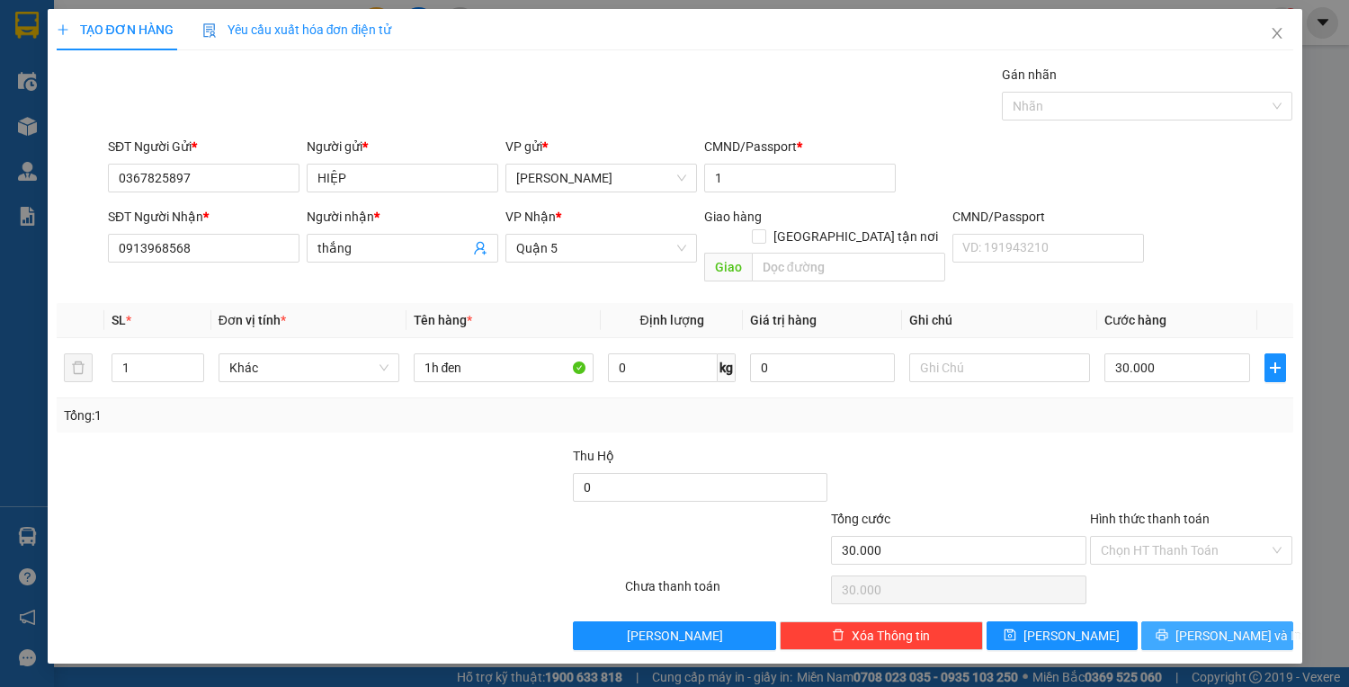
click at [1205, 626] on span "Lưu và In" at bounding box center [1238, 636] width 126 height 20
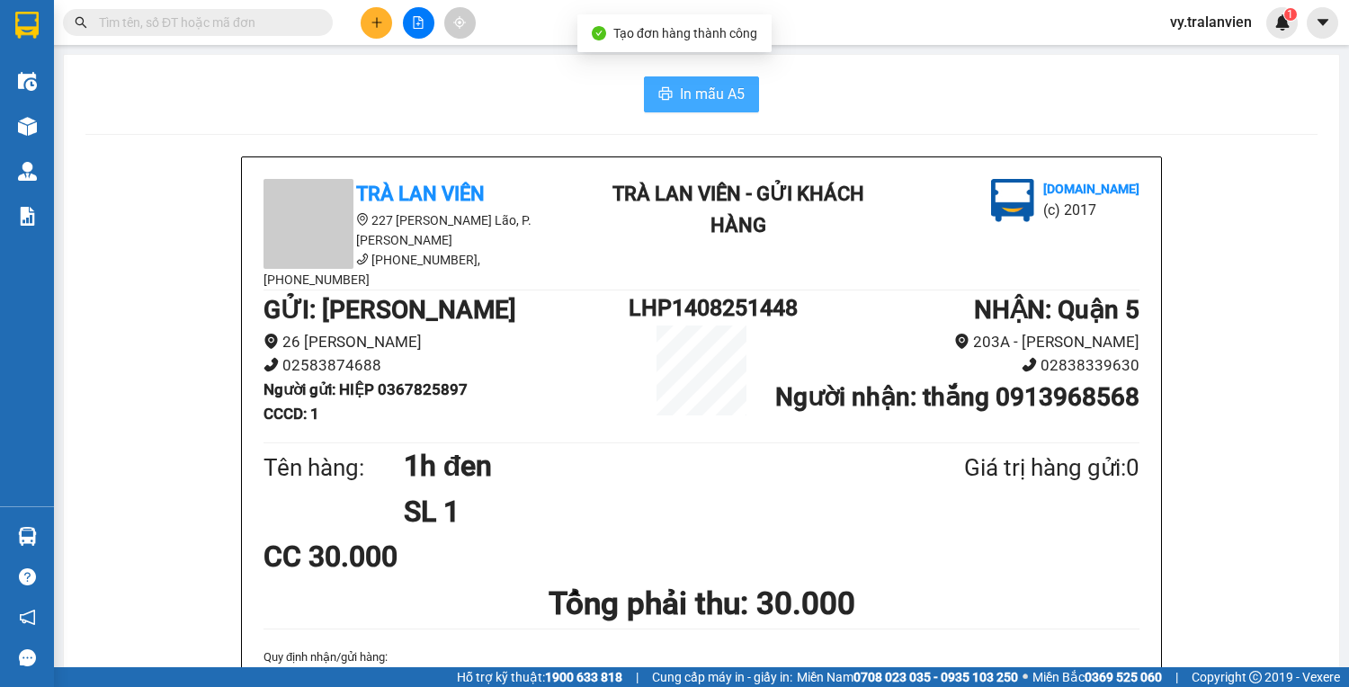
click at [715, 98] on span "In mẫu A5" at bounding box center [712, 94] width 65 height 22
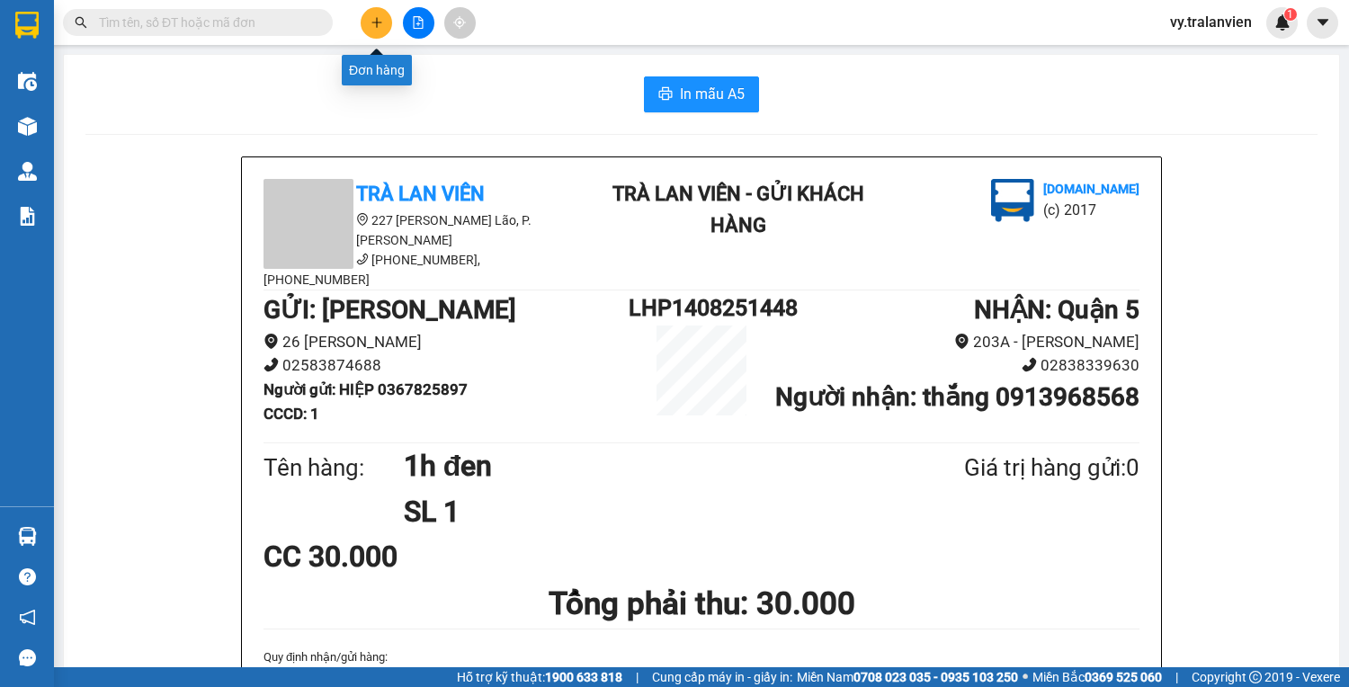
click at [385, 22] on button at bounding box center [376, 22] width 31 height 31
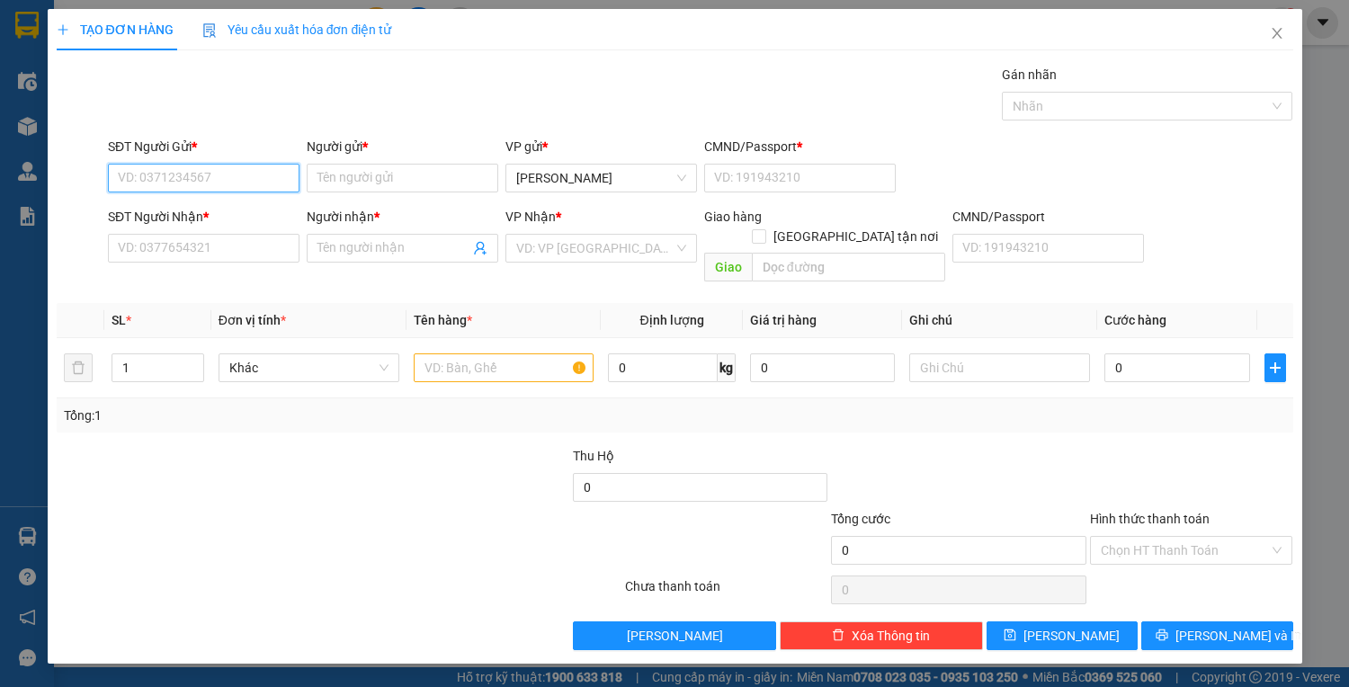
click at [233, 182] on input "SĐT Người Gửi *" at bounding box center [203, 178] width 191 height 29
click at [232, 180] on input "SĐT Người Gửi *" at bounding box center [203, 178] width 191 height 29
click at [366, 175] on input "Người gửi *" at bounding box center [402, 178] width 191 height 29
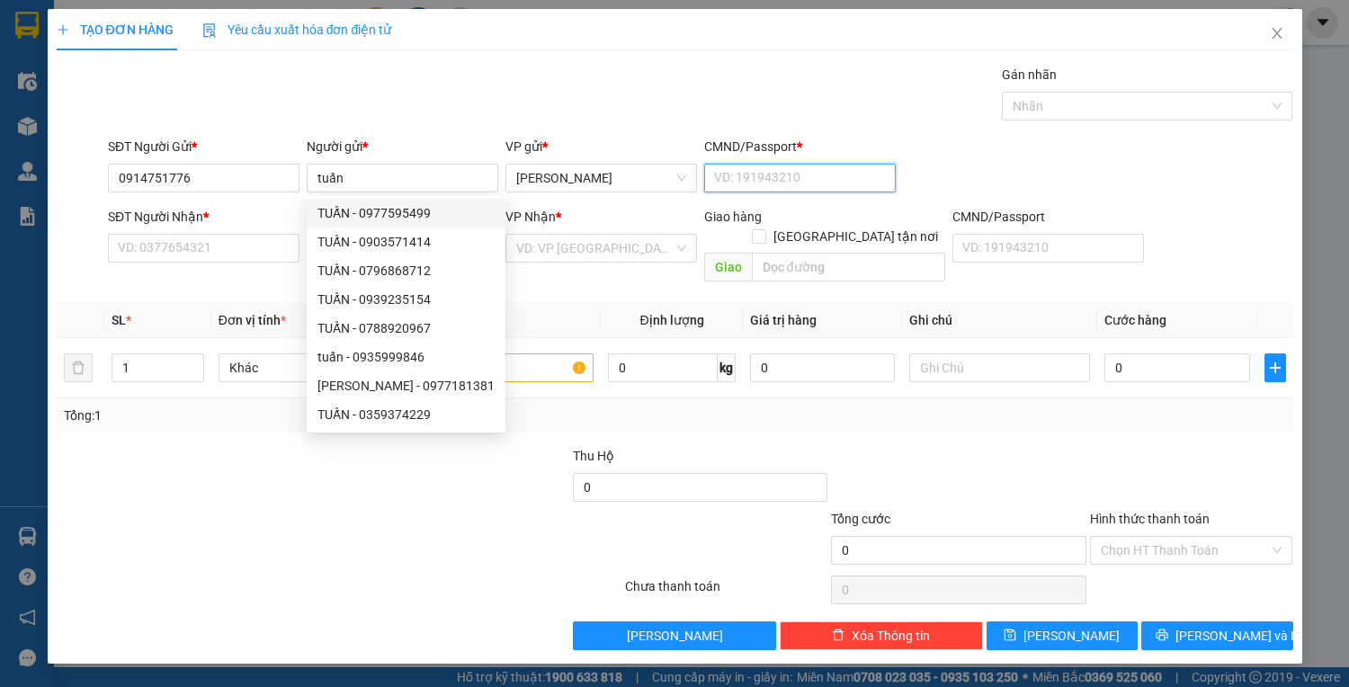
click at [754, 176] on input "CMND/Passport *" at bounding box center [799, 178] width 191 height 29
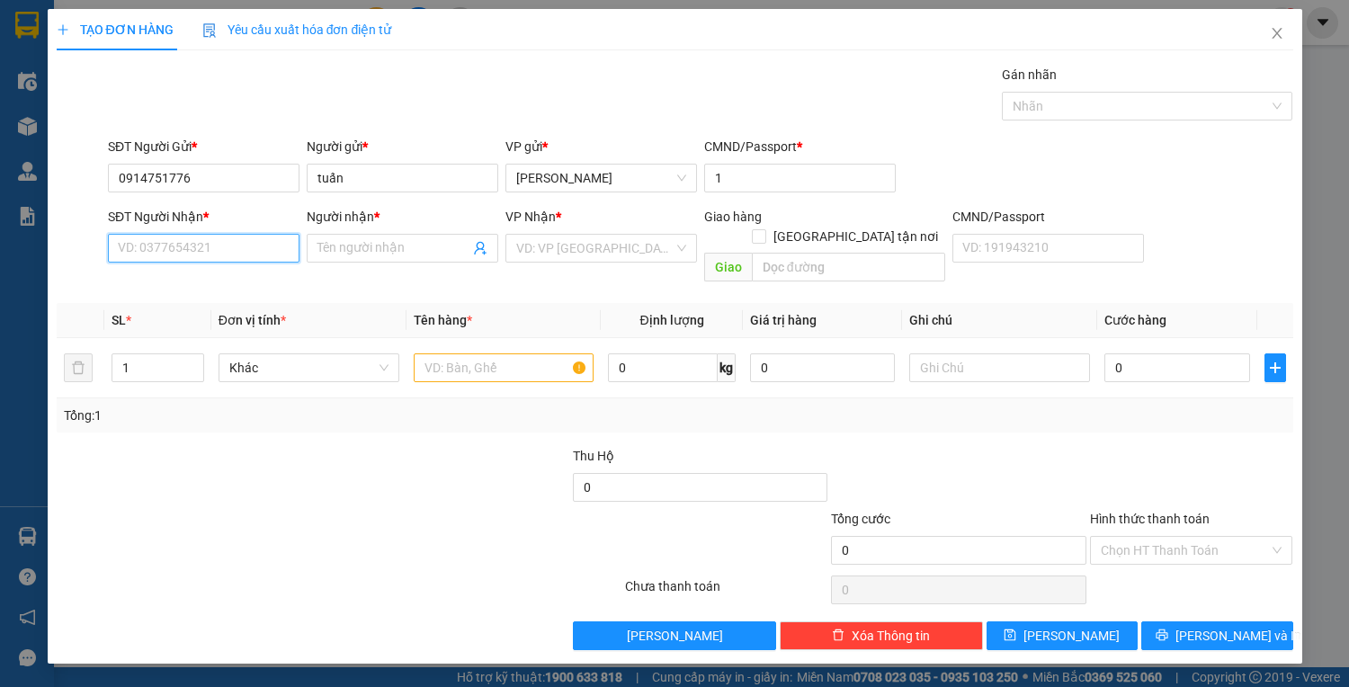
click at [218, 252] on input "SĐT Người Nhận *" at bounding box center [203, 248] width 191 height 29
click at [192, 315] on div "0909388813 - tuấn" at bounding box center [204, 312] width 170 height 20
click at [268, 162] on div "SĐT Người Gửi *" at bounding box center [203, 150] width 191 height 27
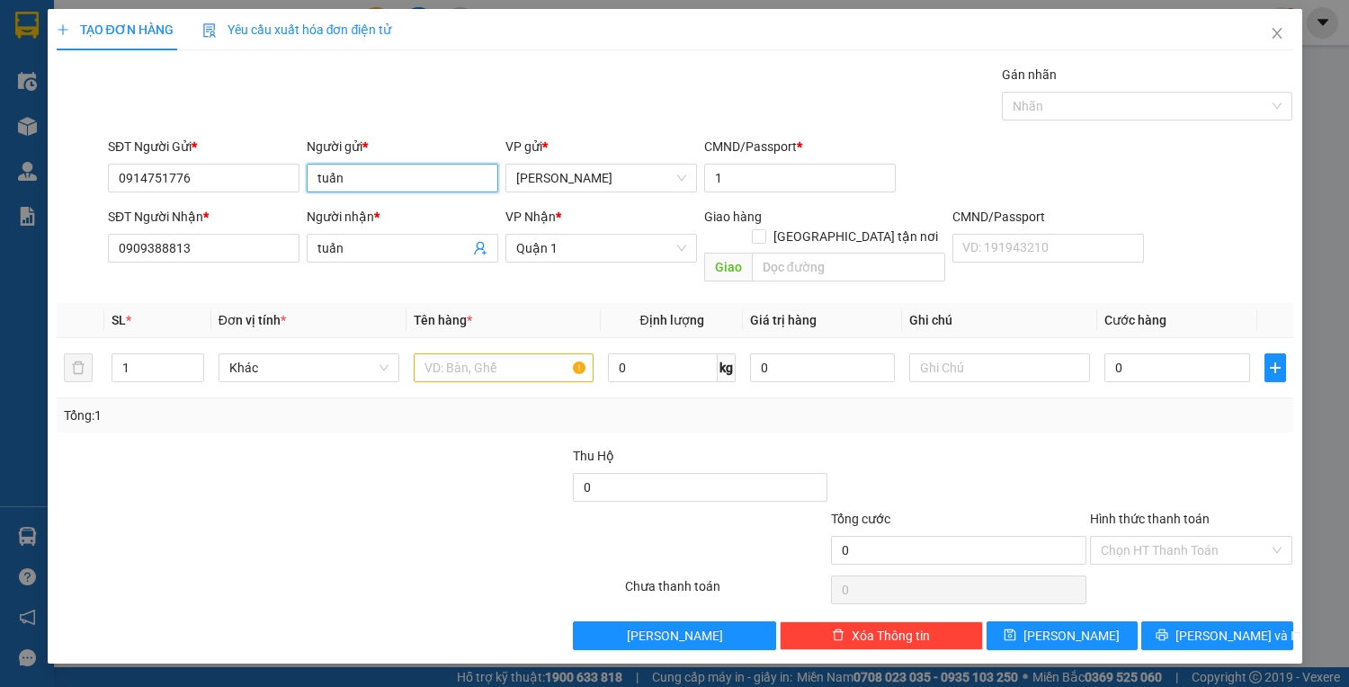
click at [388, 180] on input "tuấn" at bounding box center [402, 178] width 191 height 29
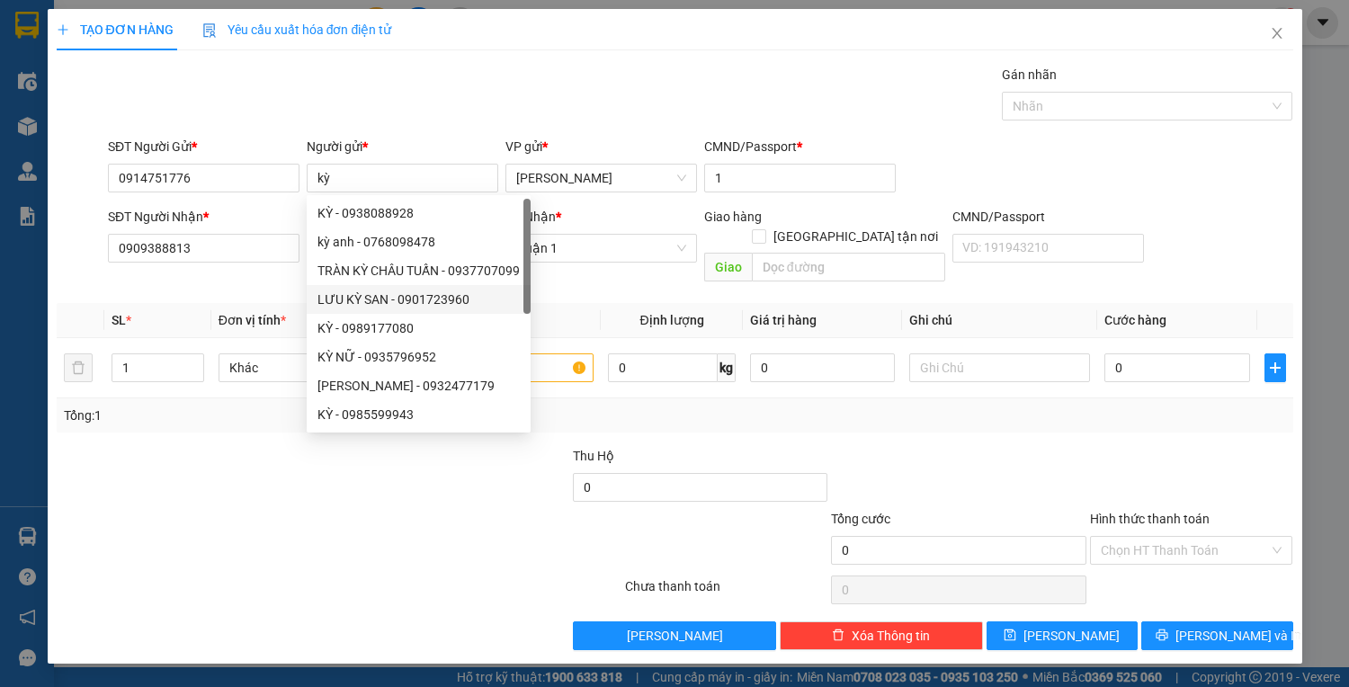
click at [214, 413] on div "Transit Pickup Surcharge Ids Transit Deliver Surcharge Ids Transit Deliver Surc…" at bounding box center [675, 357] width 1236 height 585
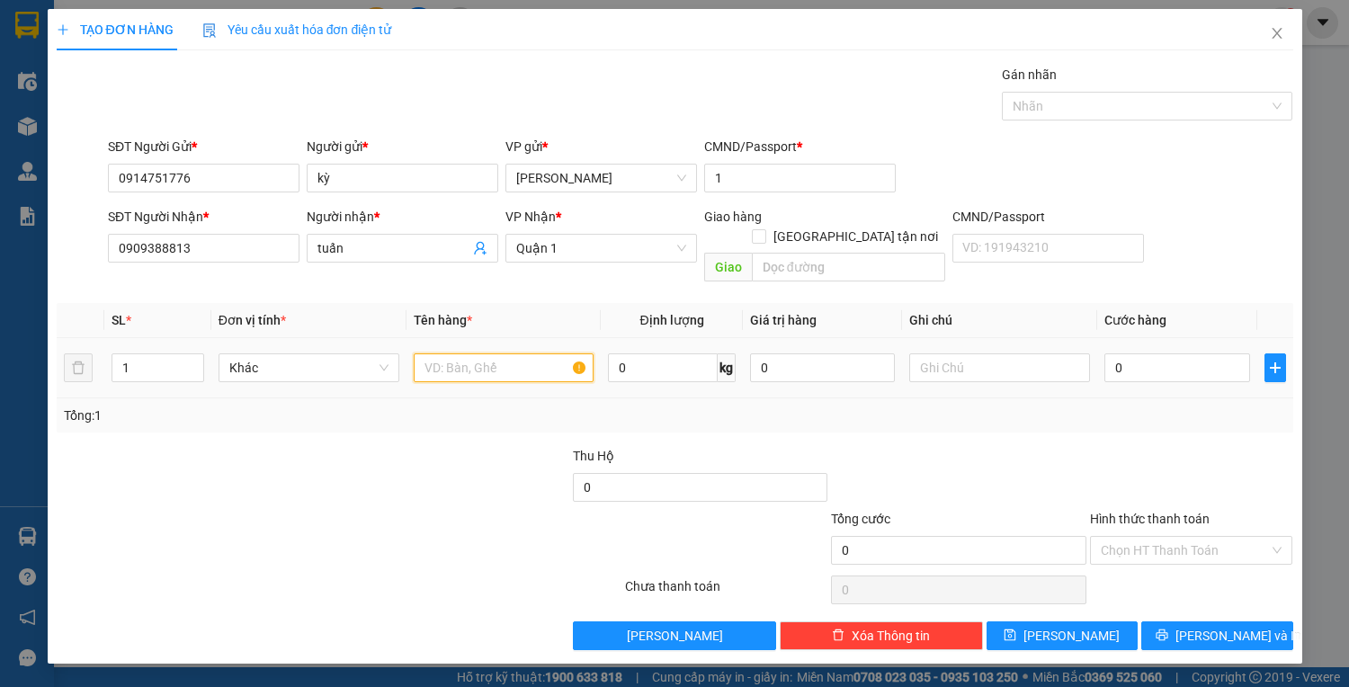
click at [467, 353] on input "text" at bounding box center [504, 367] width 181 height 29
click at [1140, 356] on input "0" at bounding box center [1176, 367] width 145 height 29
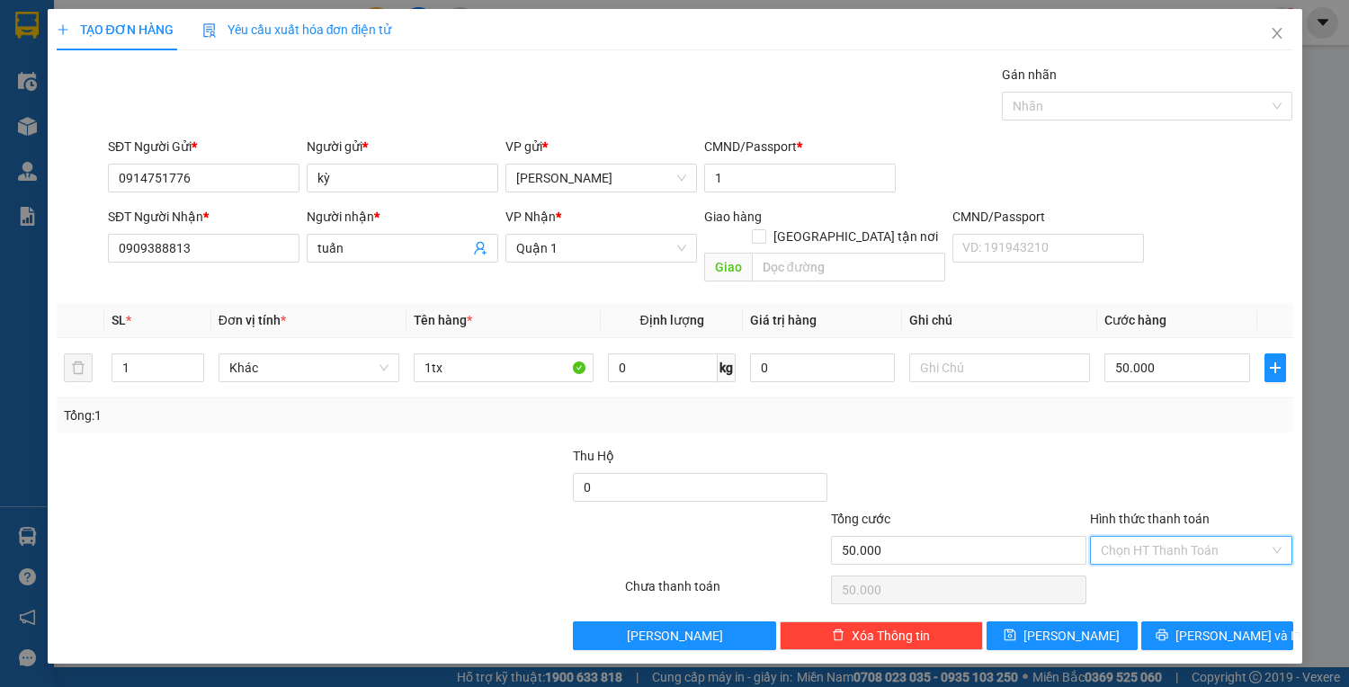
drag, startPoint x: 1213, startPoint y: 524, endPoint x: 1230, endPoint y: 560, distance: 39.8
click at [1213, 537] on input "Hình thức thanh toán" at bounding box center [1184, 550] width 169 height 27
click at [1230, 563] on div "Tại văn phòng" at bounding box center [1191, 565] width 182 height 20
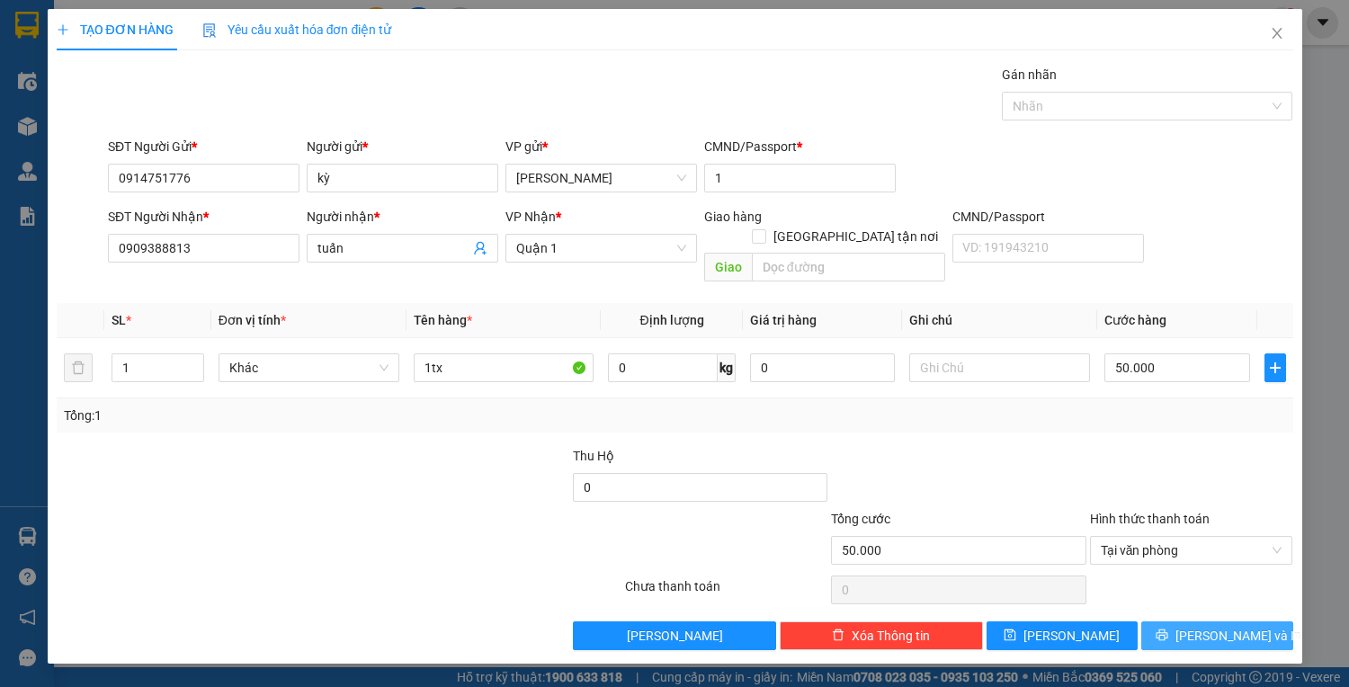
click at [1230, 626] on span "Lưu và In" at bounding box center [1238, 636] width 126 height 20
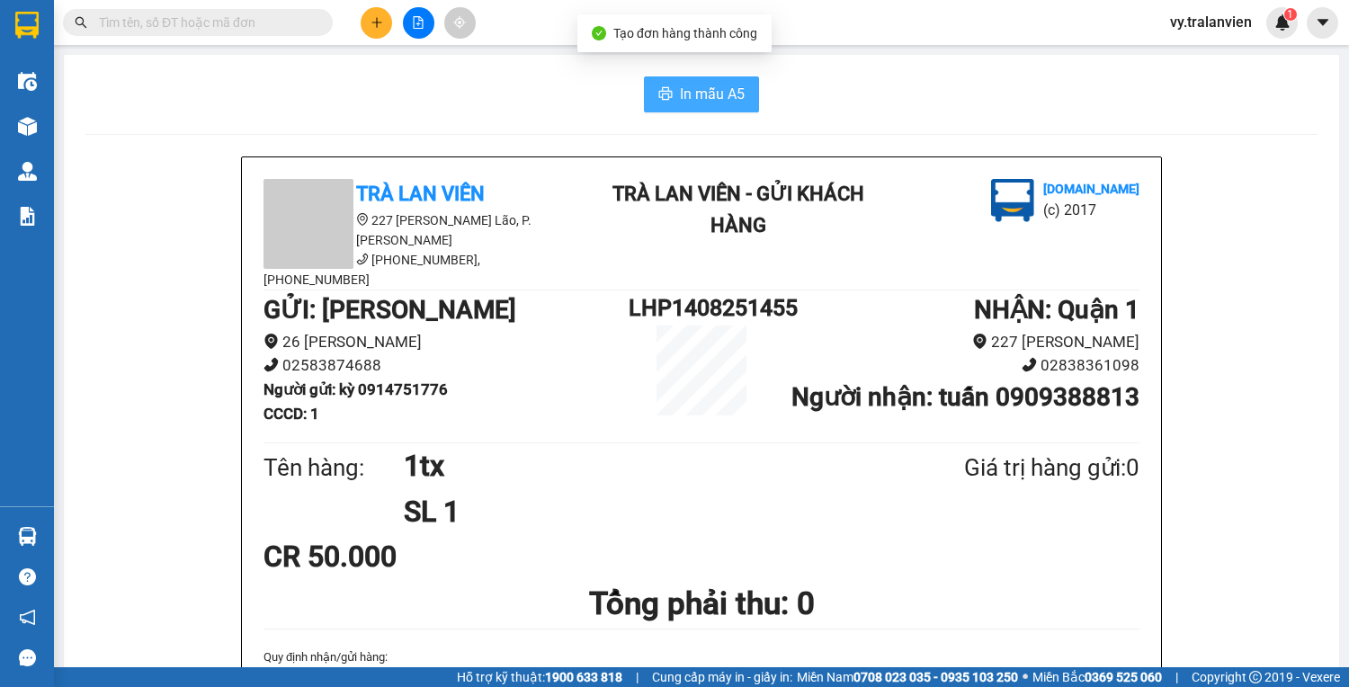
click at [710, 94] on span "In mẫu A5" at bounding box center [712, 94] width 65 height 22
click at [381, 22] on icon "plus" at bounding box center [376, 22] width 13 height 13
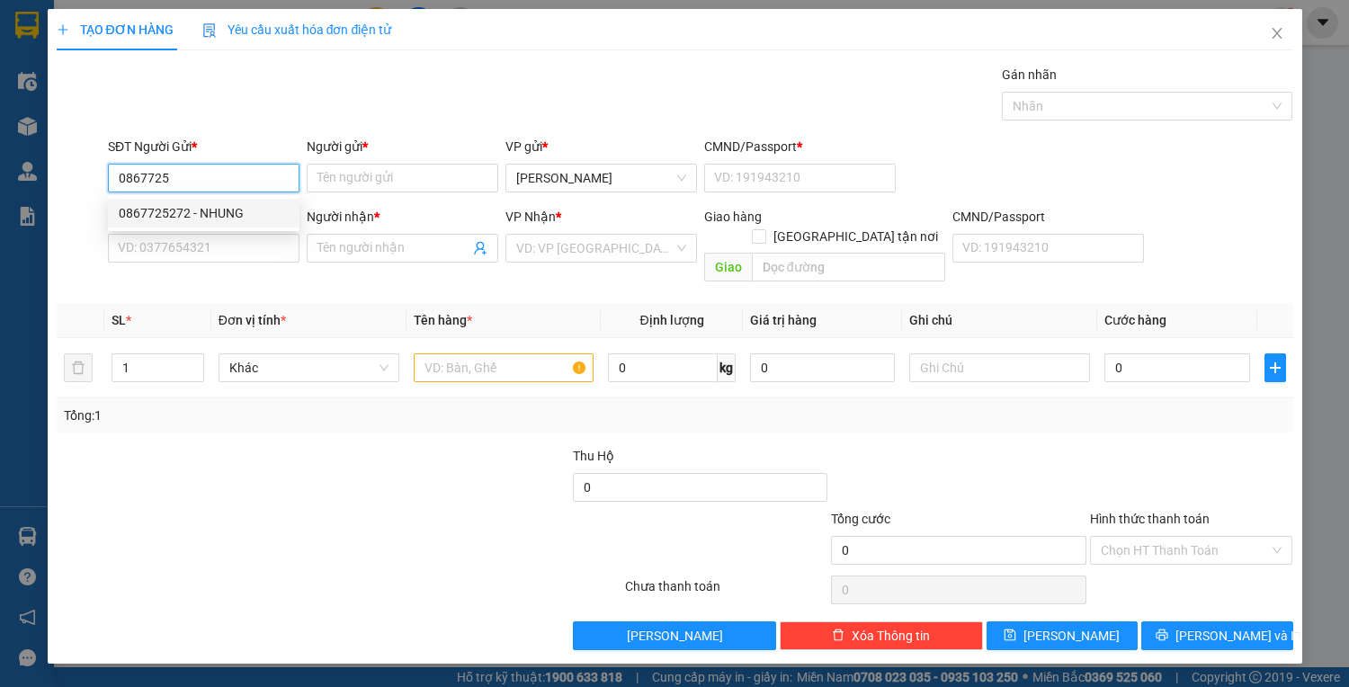
click at [245, 201] on div "0867725272 - NHUNG" at bounding box center [203, 213] width 191 height 29
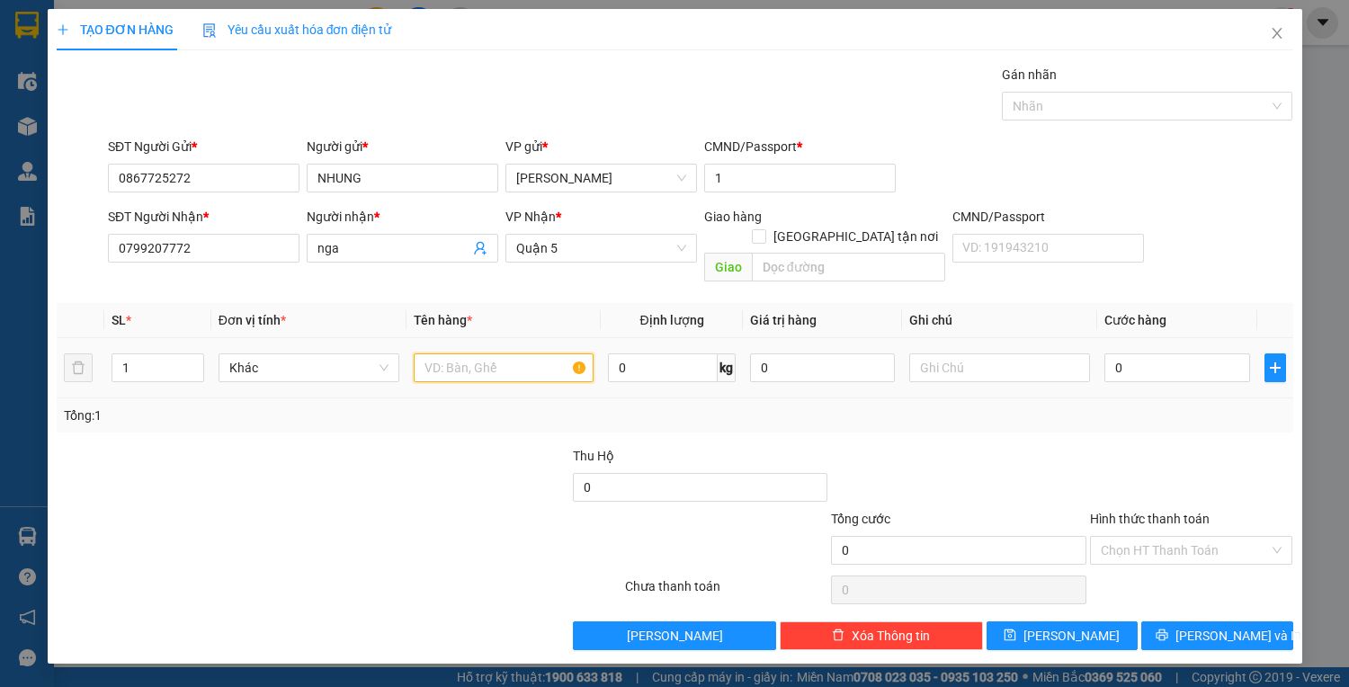
click at [510, 353] on input "text" at bounding box center [504, 367] width 181 height 29
click at [222, 251] on input "0799207772" at bounding box center [203, 248] width 191 height 29
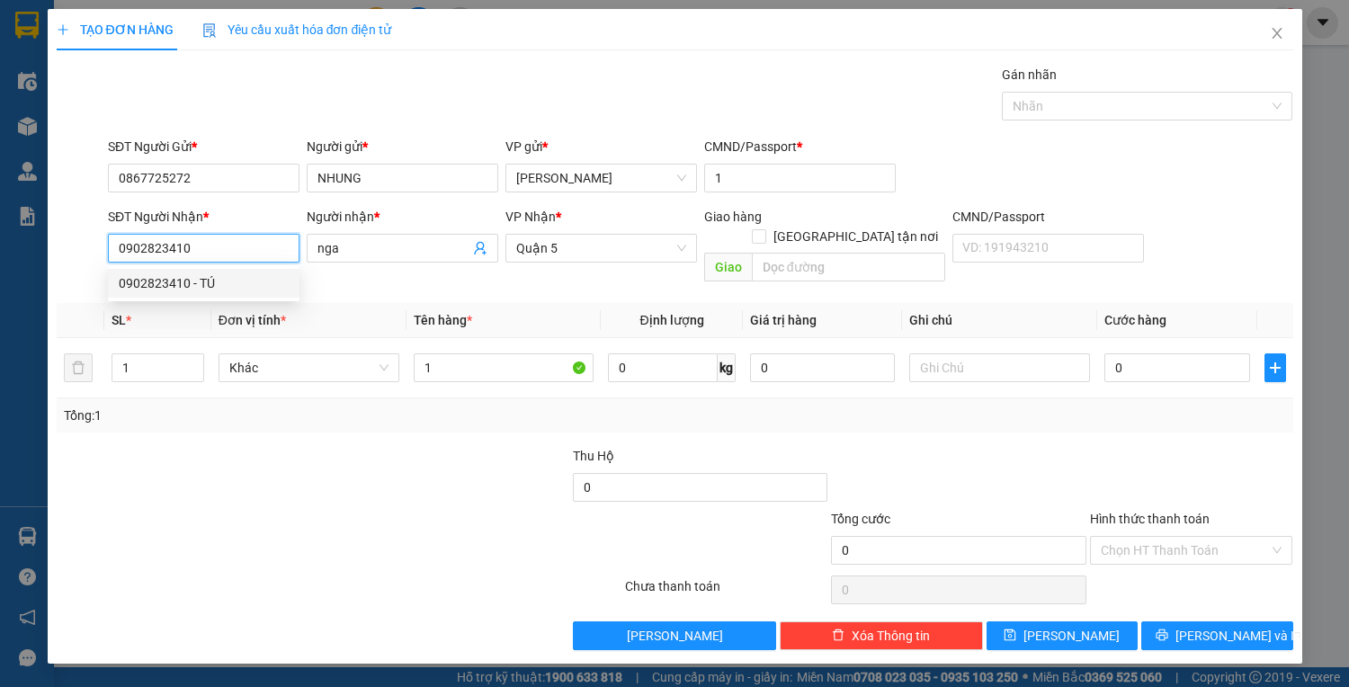
click at [222, 285] on div "0902823410 - TÚ" at bounding box center [204, 283] width 170 height 20
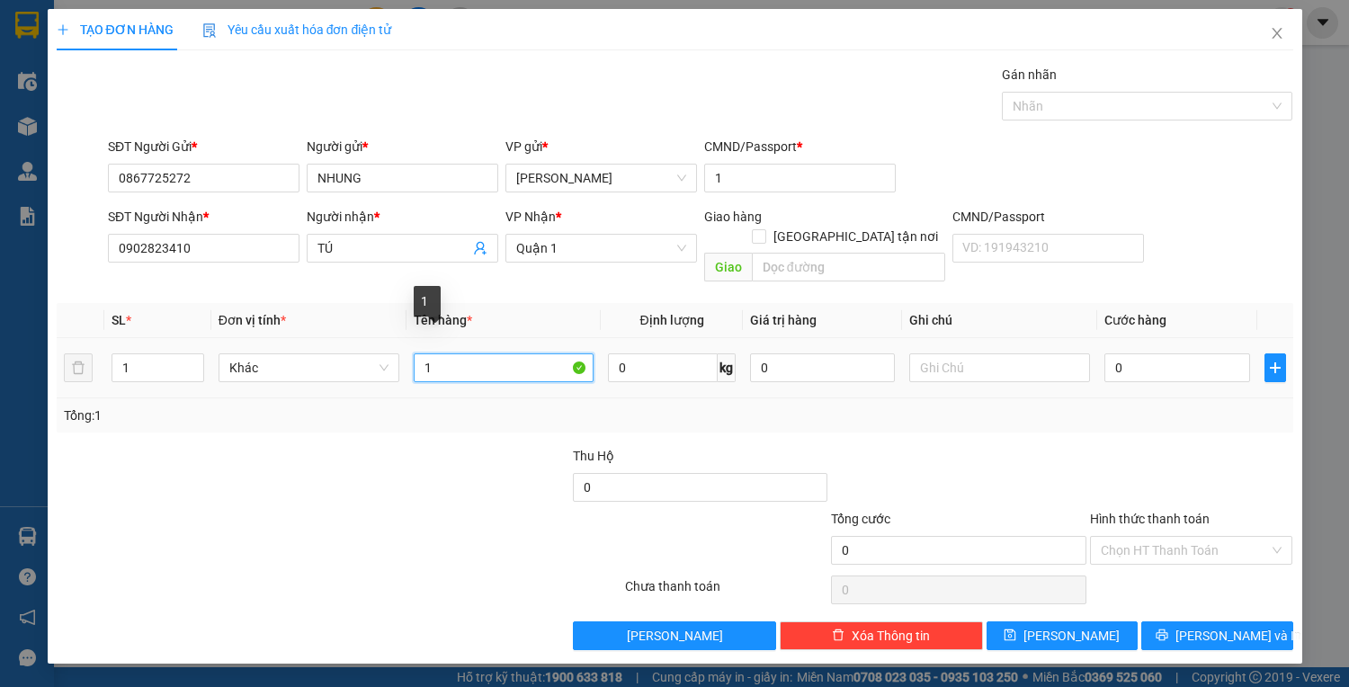
click at [471, 353] on input "1" at bounding box center [504, 367] width 181 height 29
drag, startPoint x: 1147, startPoint y: 341, endPoint x: 1131, endPoint y: 352, distance: 19.4
click at [1147, 353] on input "0" at bounding box center [1176, 367] width 145 height 29
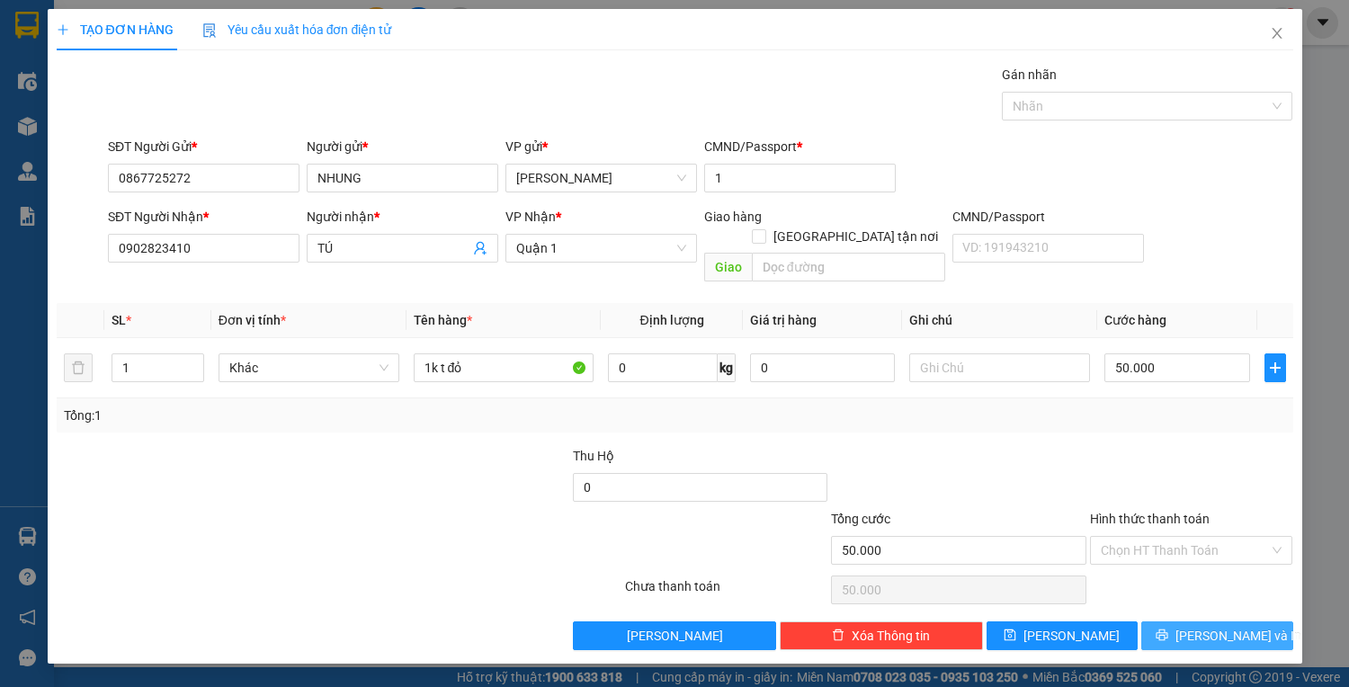
click at [1233, 626] on span "Lưu và In" at bounding box center [1238, 636] width 126 height 20
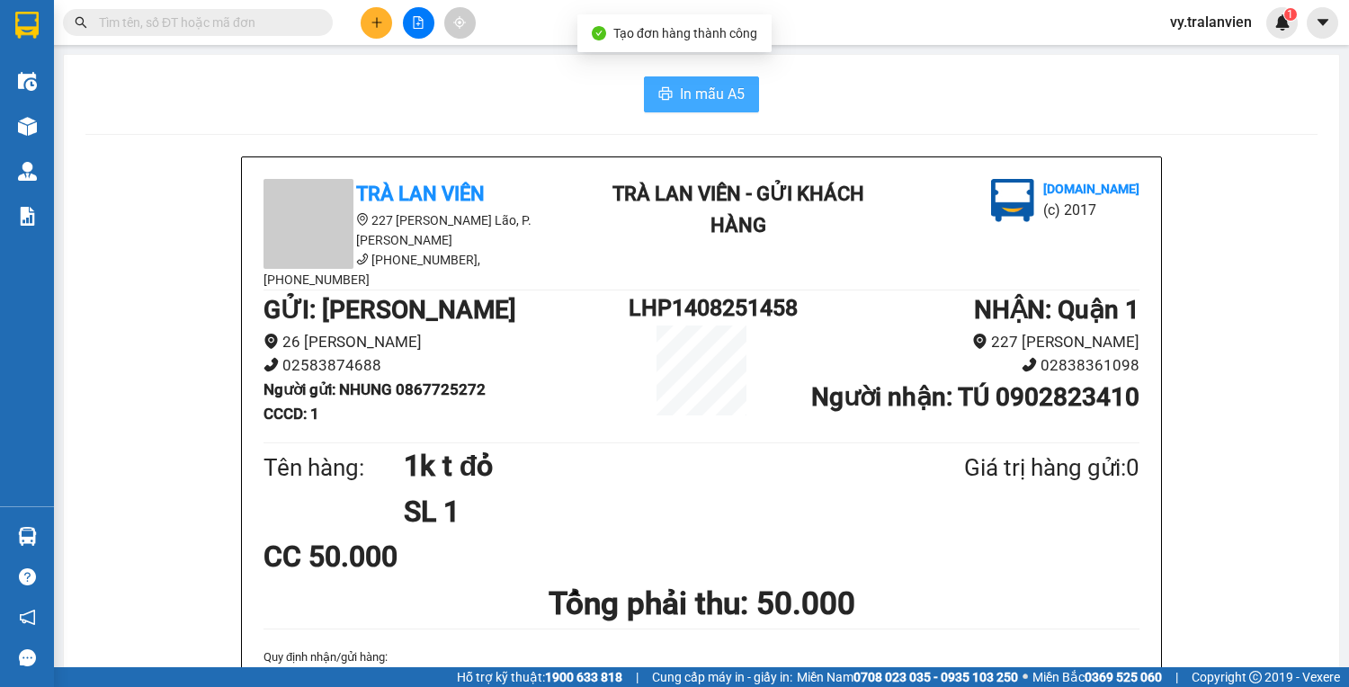
click at [708, 93] on span "In mẫu A5" at bounding box center [712, 94] width 65 height 22
click at [370, 20] on icon "plus" at bounding box center [376, 22] width 13 height 13
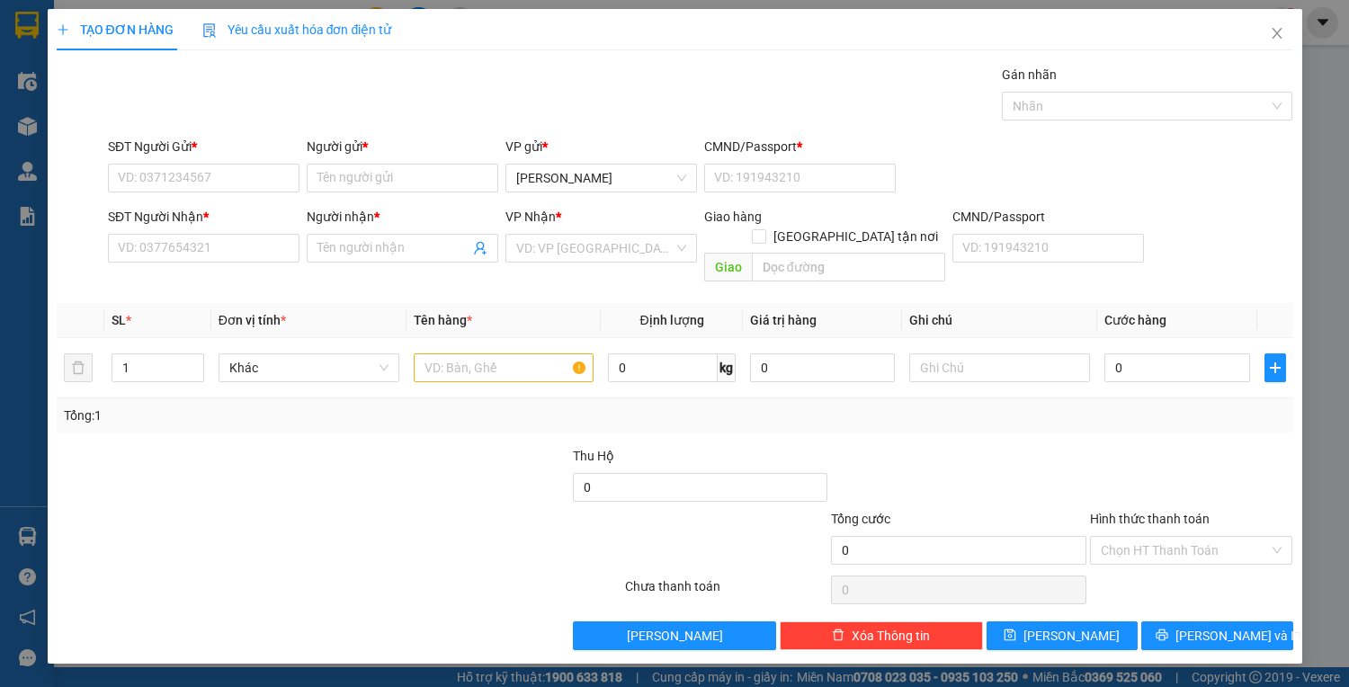
click at [213, 162] on div "SĐT Người Gửi *" at bounding box center [203, 150] width 191 height 27
click at [216, 173] on input "SĐT Người Gửi *" at bounding box center [203, 178] width 191 height 29
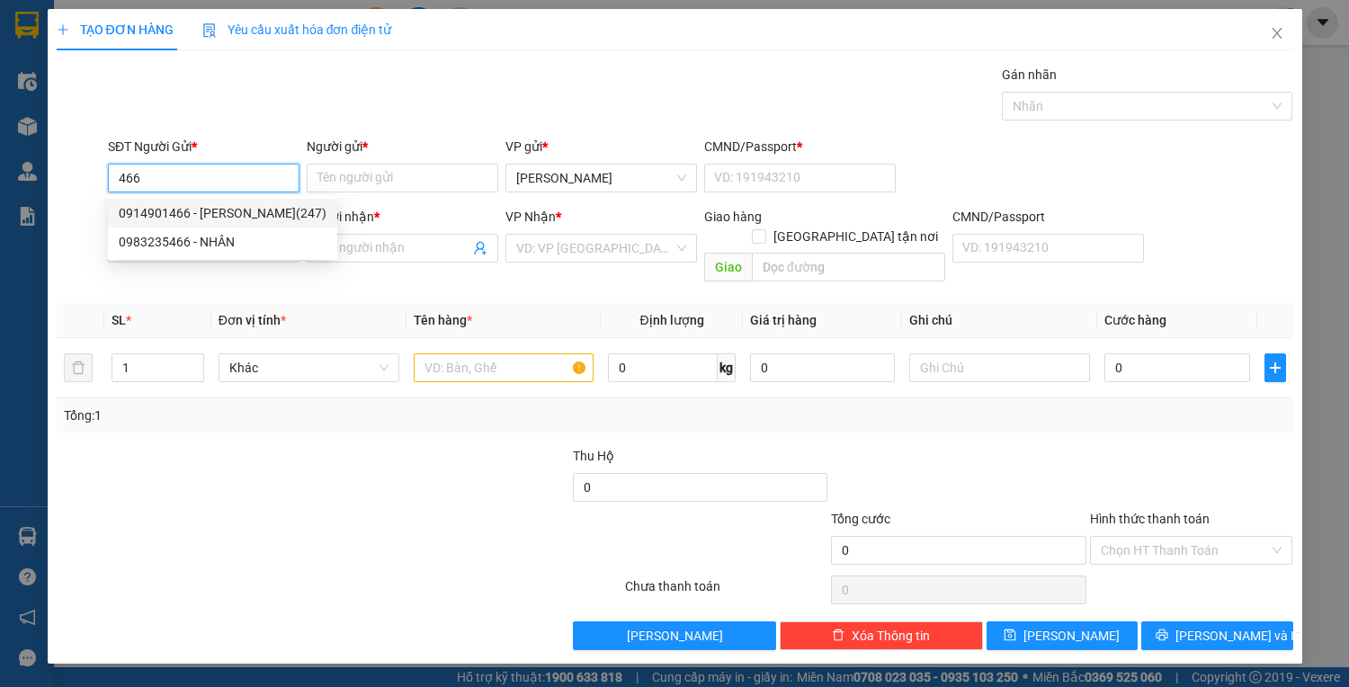
click at [213, 219] on div "0914901466 - NGUYỄN VĂN TOÀN(247)" at bounding box center [223, 213] width 208 height 20
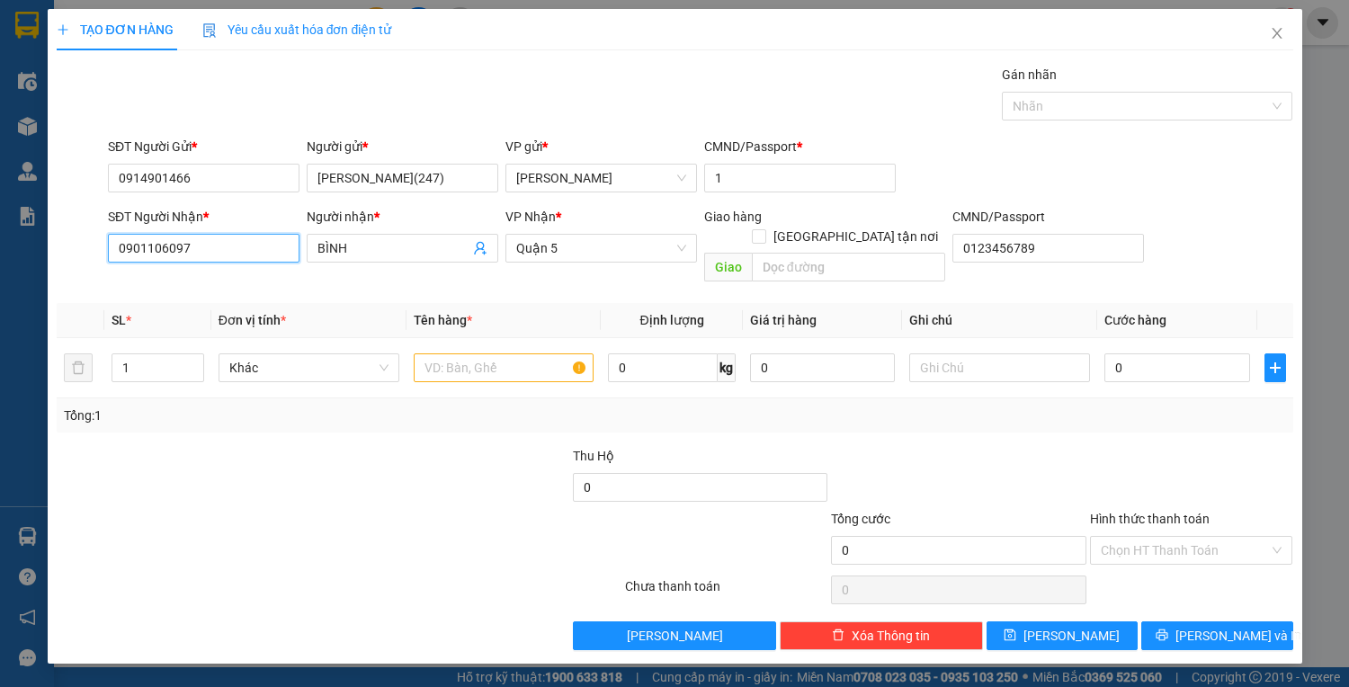
click at [246, 253] on input "0901106097" at bounding box center [203, 248] width 191 height 29
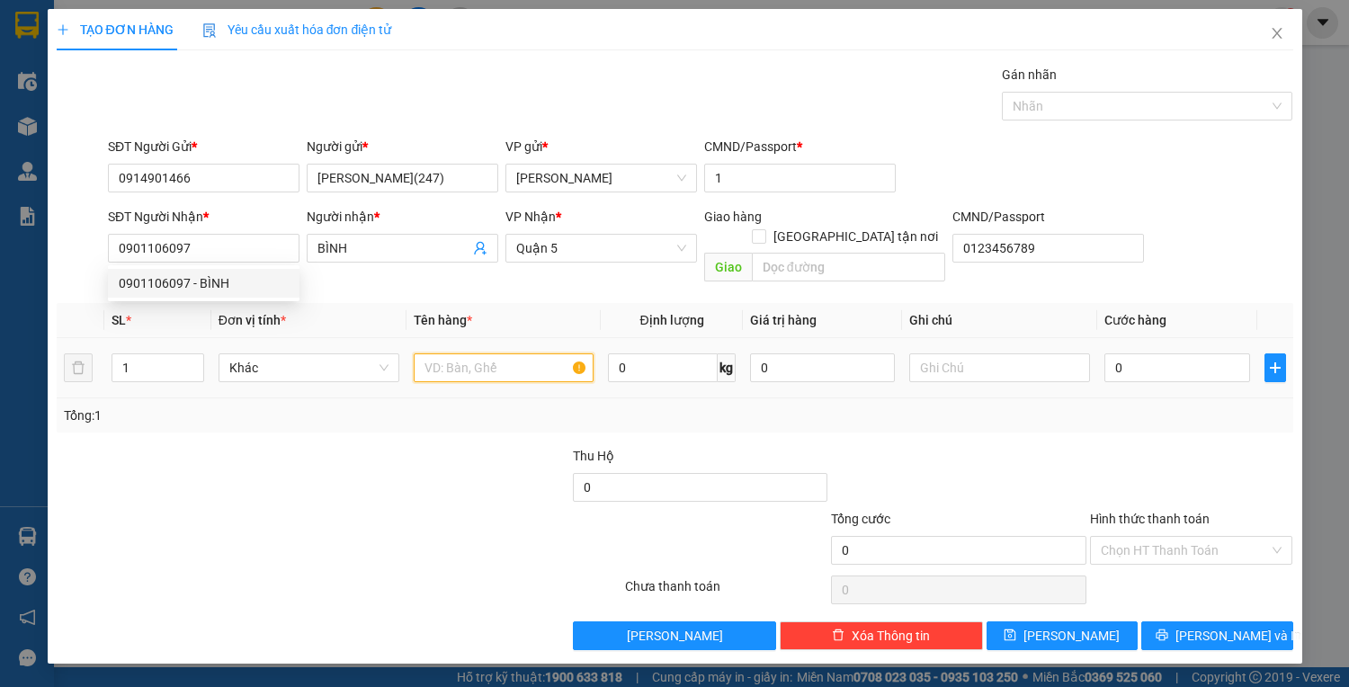
click at [499, 353] on input "text" at bounding box center [504, 367] width 181 height 29
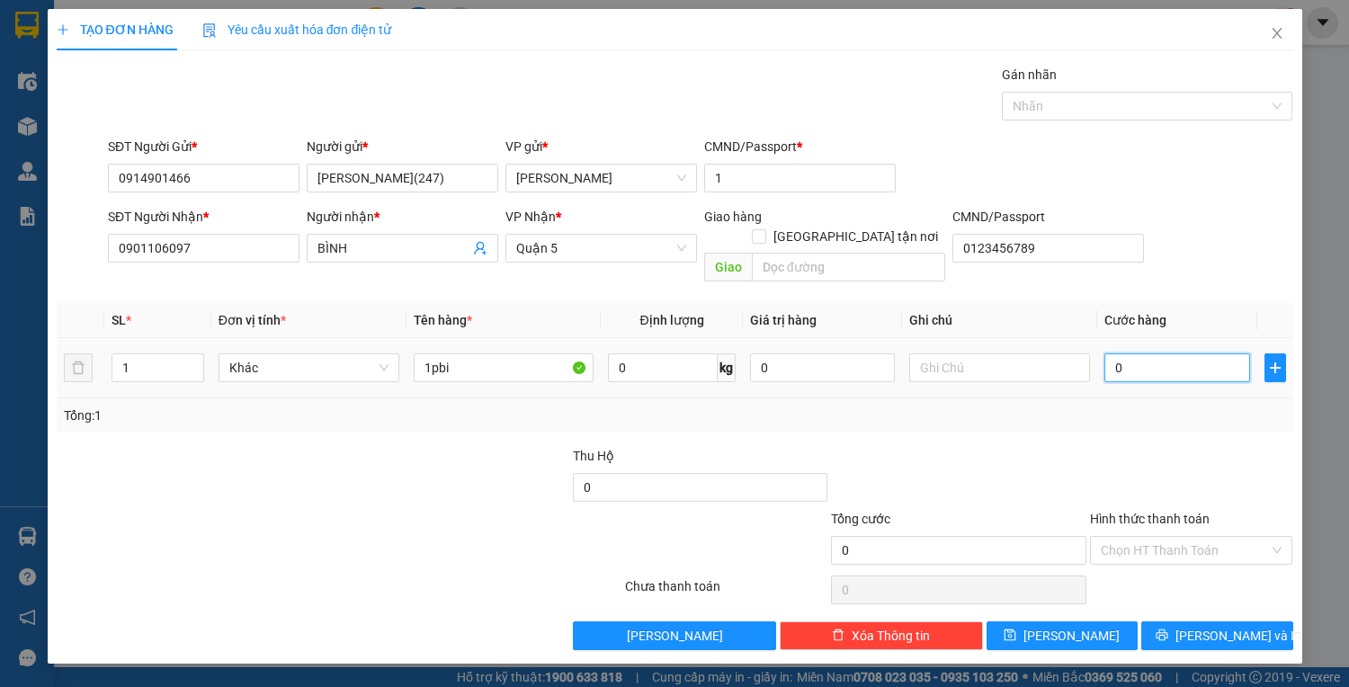
click at [1171, 353] on input "0" at bounding box center [1176, 367] width 145 height 29
click at [1212, 626] on span "Lưu và In" at bounding box center [1238, 636] width 126 height 20
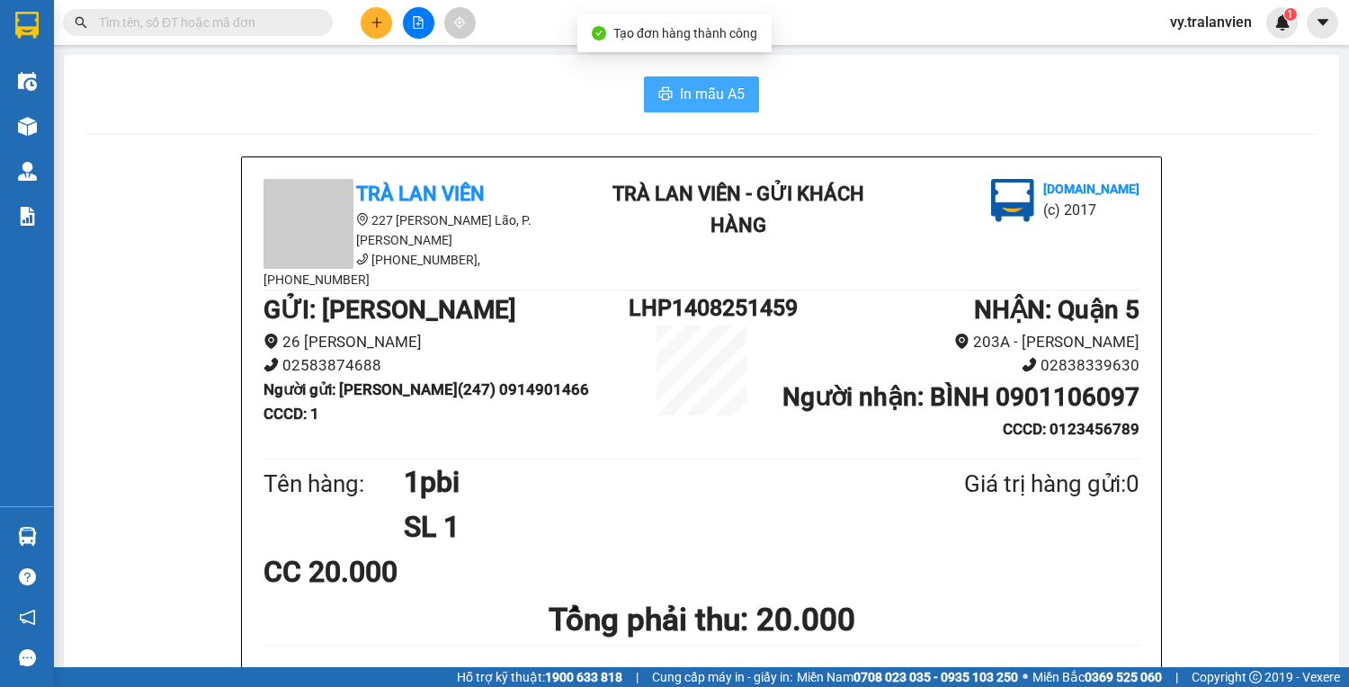
click at [702, 95] on span "In mẫu A5" at bounding box center [712, 94] width 65 height 22
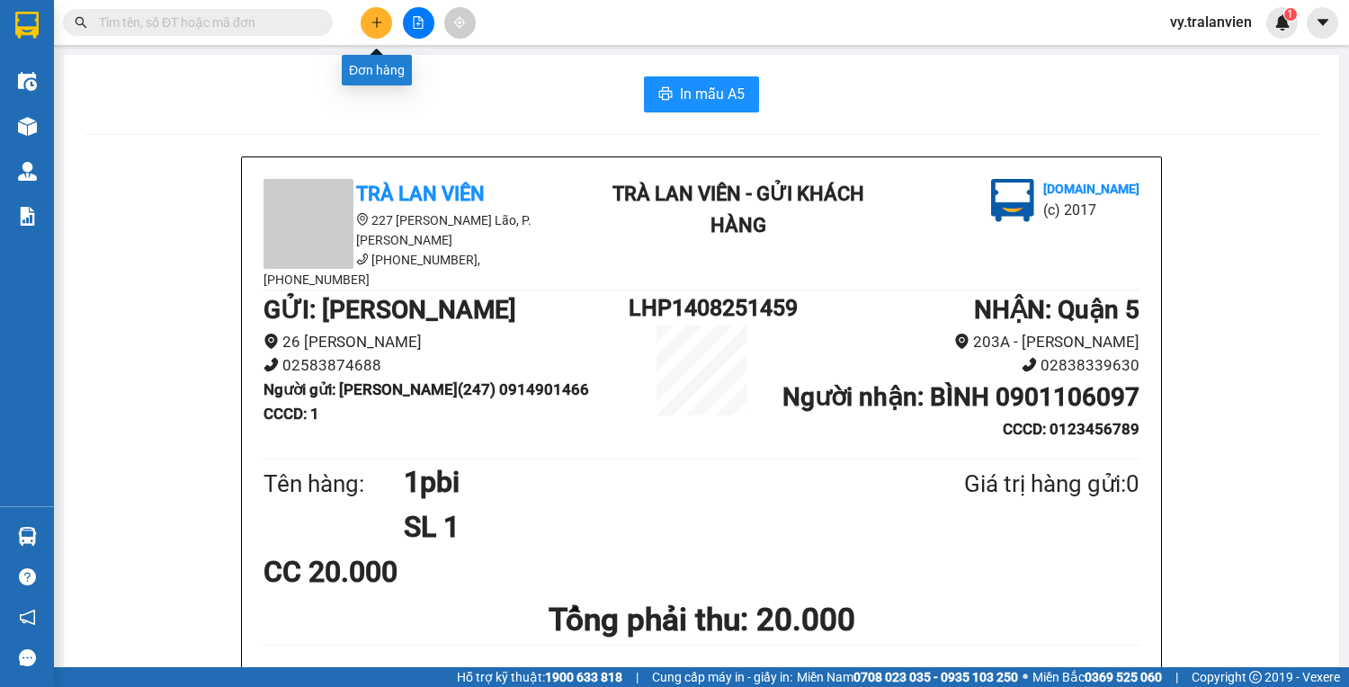
click at [368, 20] on button at bounding box center [376, 22] width 31 height 31
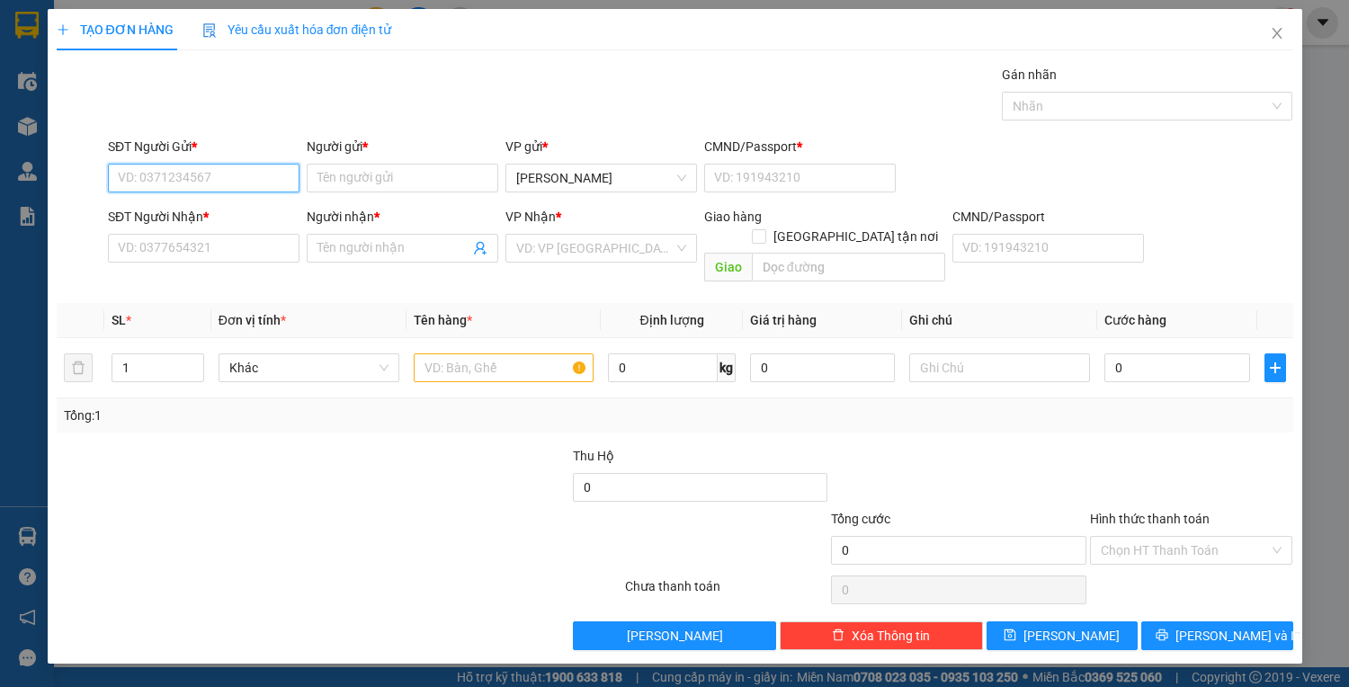
drag, startPoint x: 195, startPoint y: 183, endPoint x: 567, endPoint y: 90, distance: 383.8
click at [325, 158] on div "SĐT Người Gửi * VD: 0371234567 Người gửi * Tên người gửi VP gửi * Lê Hồng Phong…" at bounding box center [700, 168] width 1192 height 63
click at [240, 207] on div "0935797803 - thành" at bounding box center [204, 213] width 170 height 20
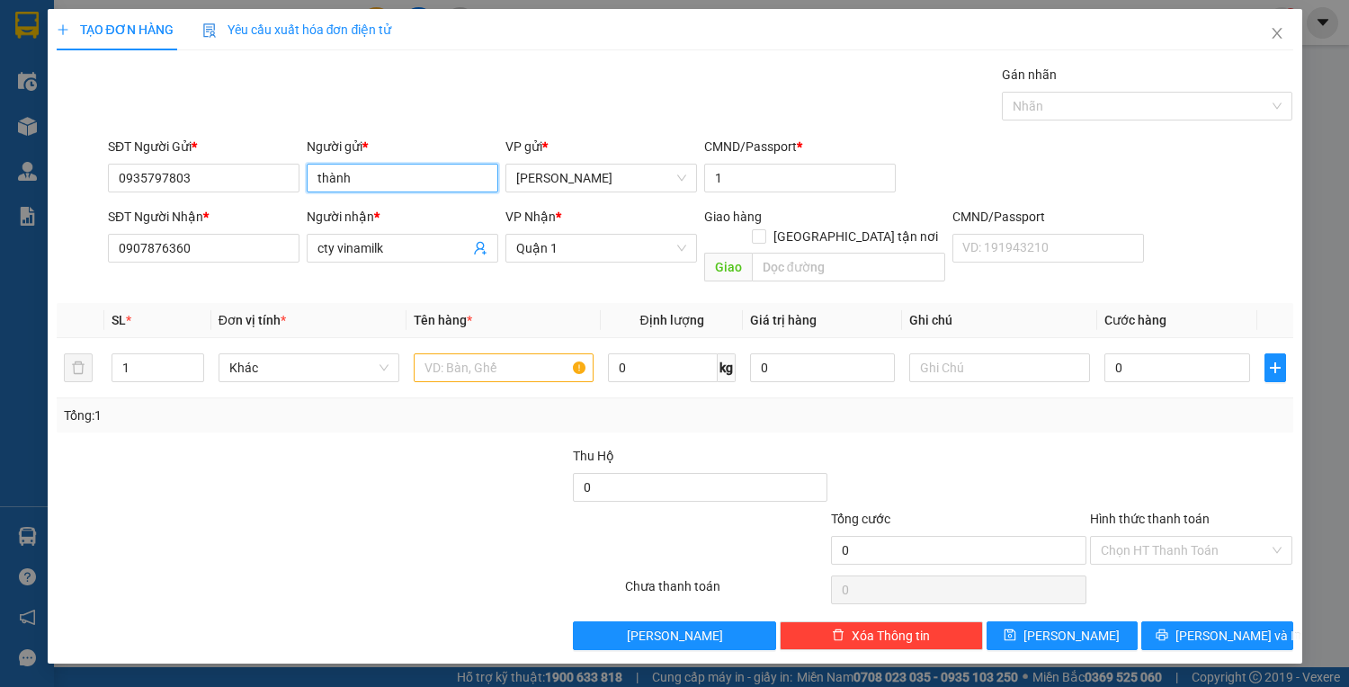
click at [394, 173] on input "thành" at bounding box center [402, 178] width 191 height 29
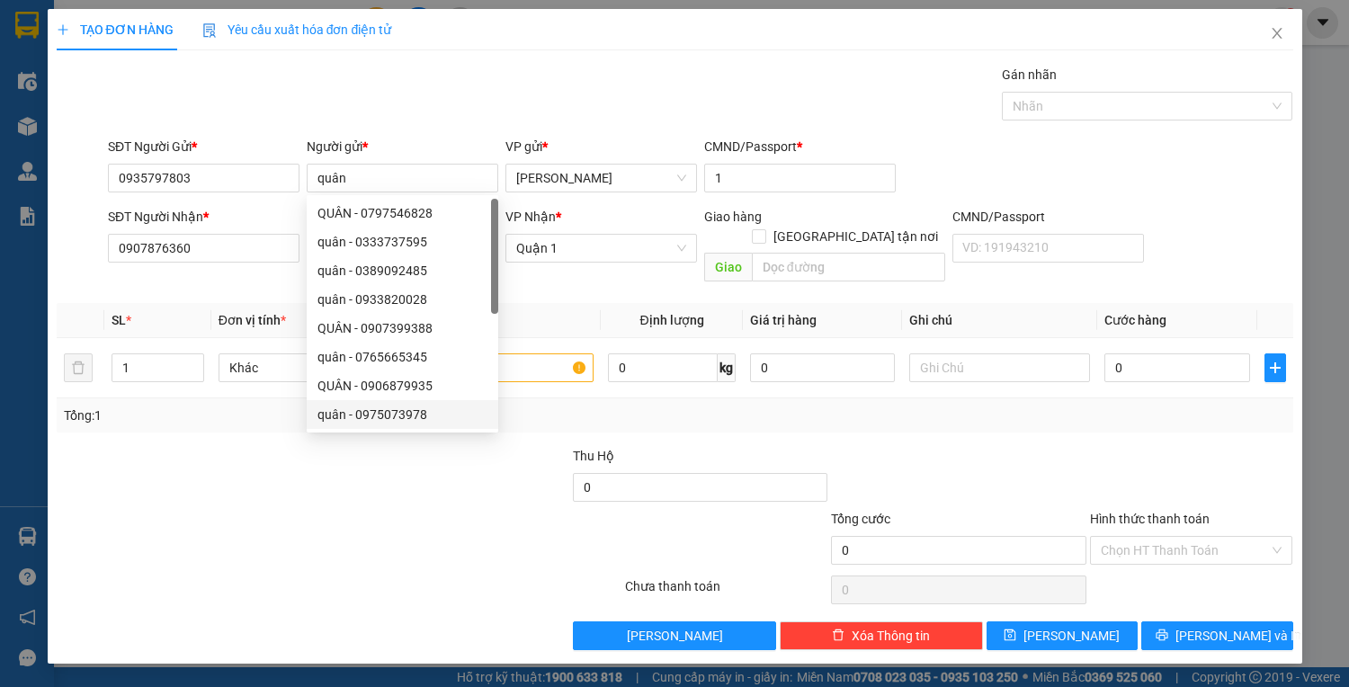
click at [284, 480] on div at bounding box center [184, 477] width 258 height 63
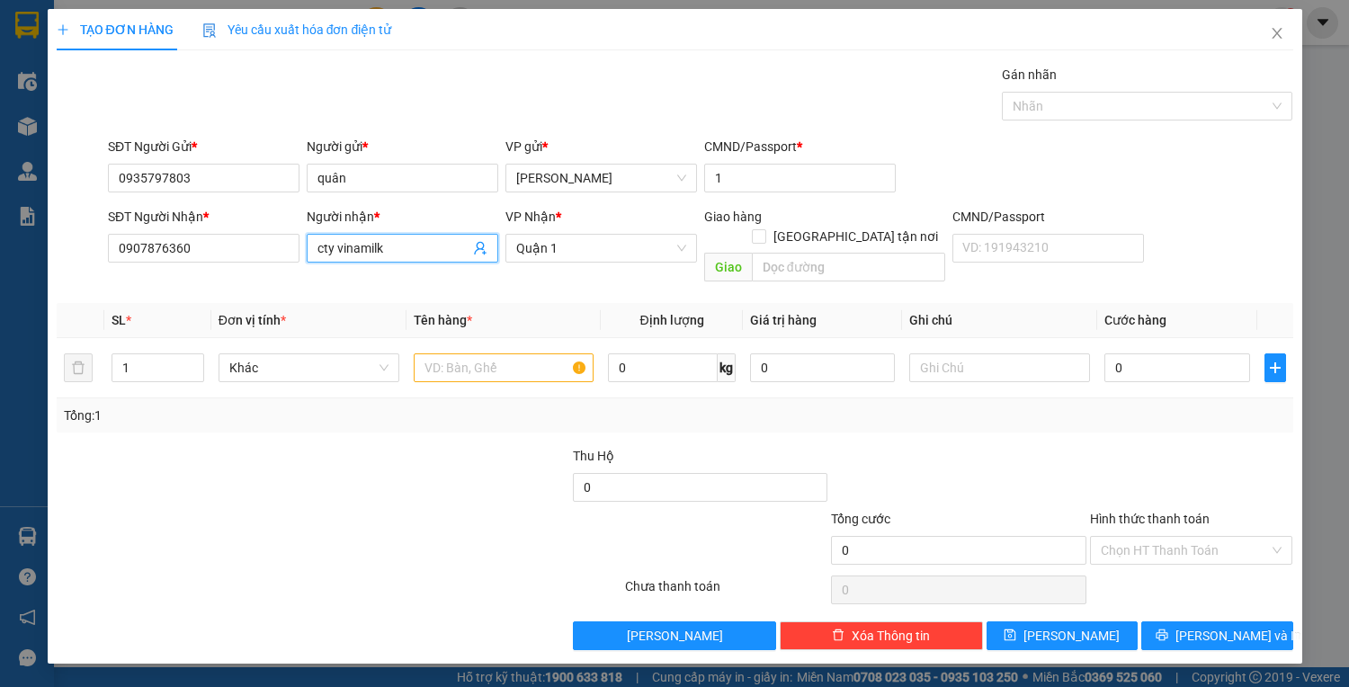
click at [416, 243] on input "cty vinamilk" at bounding box center [393, 248] width 152 height 20
click at [458, 353] on input "text" at bounding box center [504, 367] width 181 height 29
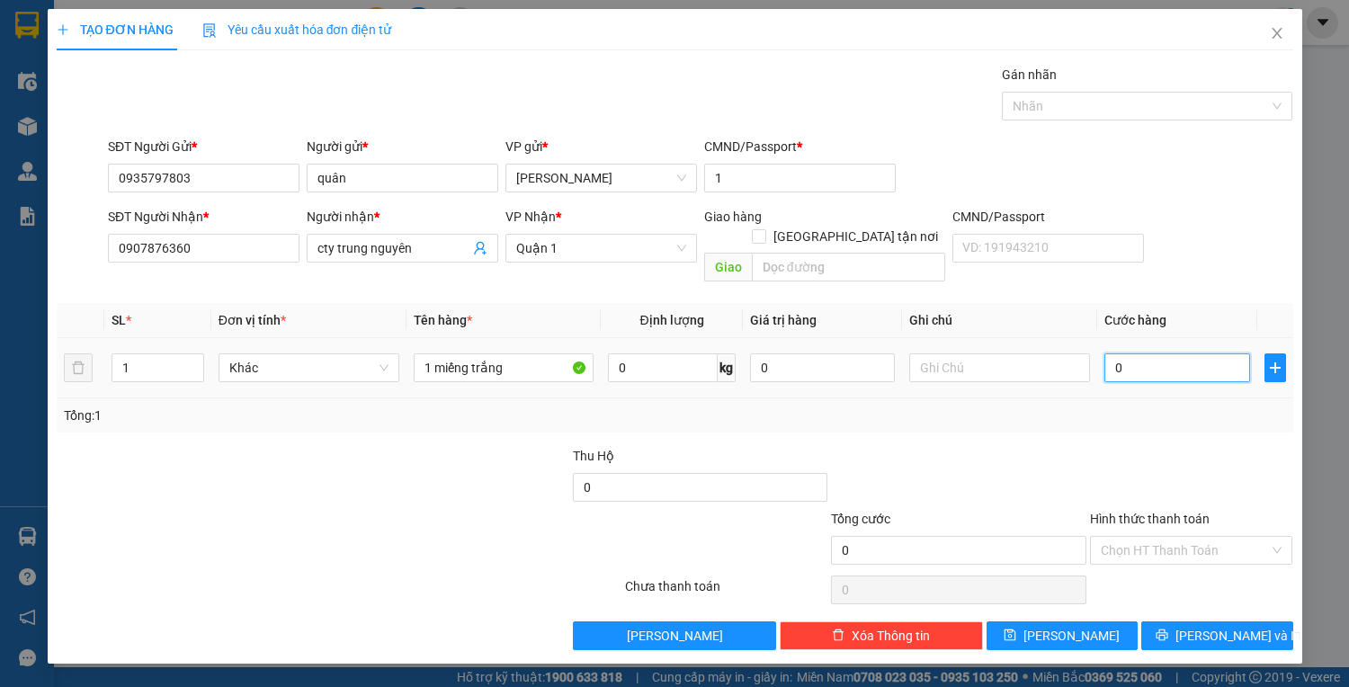
click at [1186, 353] on input "0" at bounding box center [1176, 367] width 145 height 29
click at [1192, 537] on input "Hình thức thanh toán" at bounding box center [1184, 550] width 169 height 27
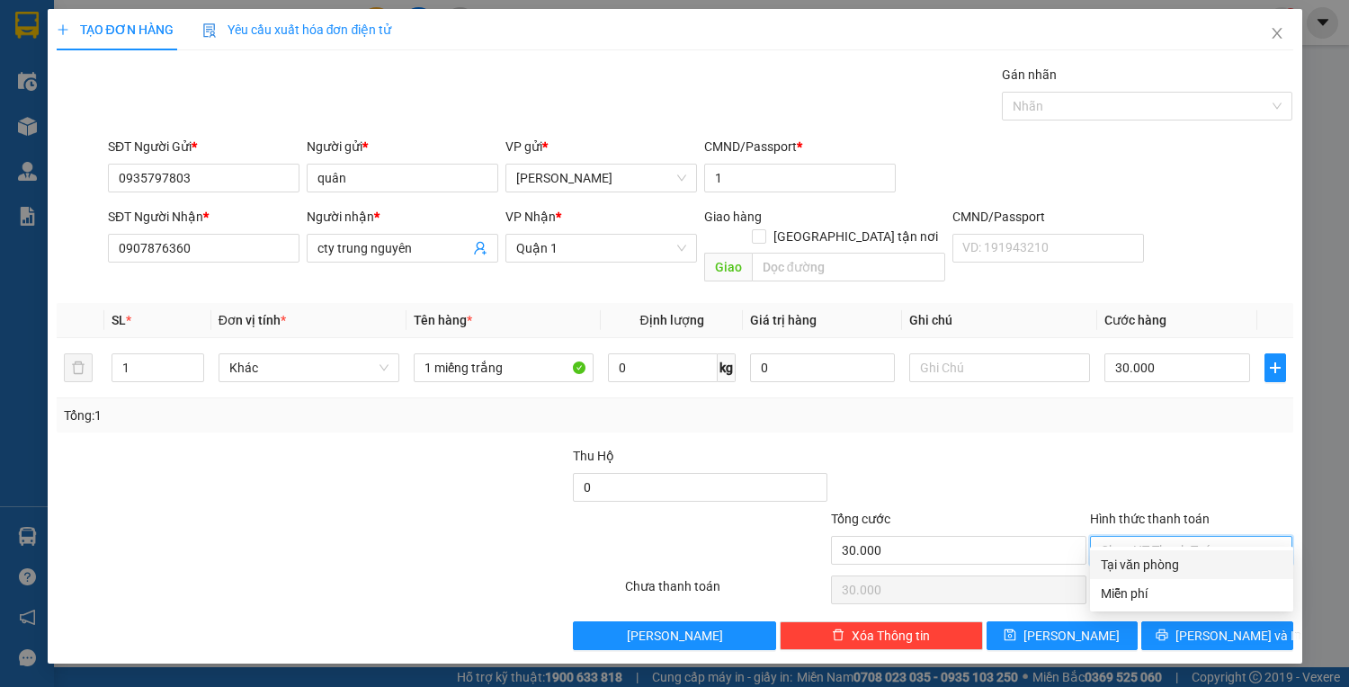
click at [1193, 561] on div "Tại văn phòng" at bounding box center [1191, 565] width 182 height 20
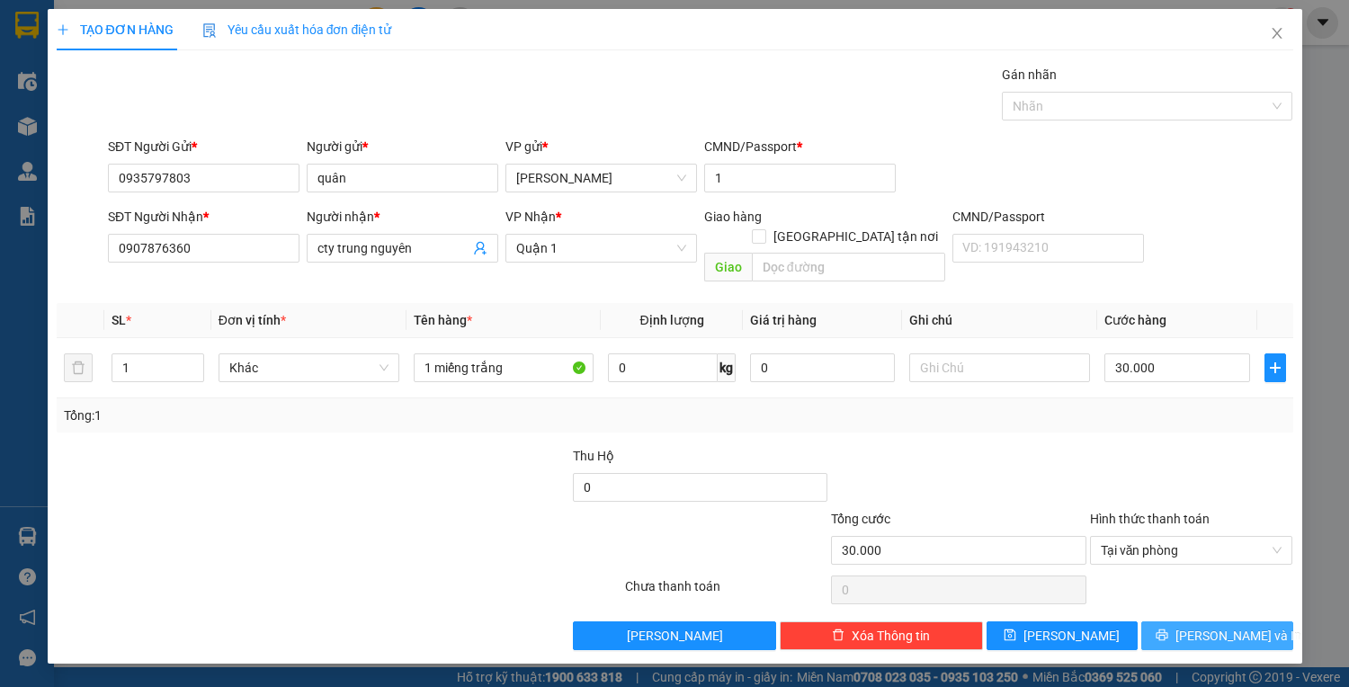
click at [1212, 626] on span "Lưu và In" at bounding box center [1238, 636] width 126 height 20
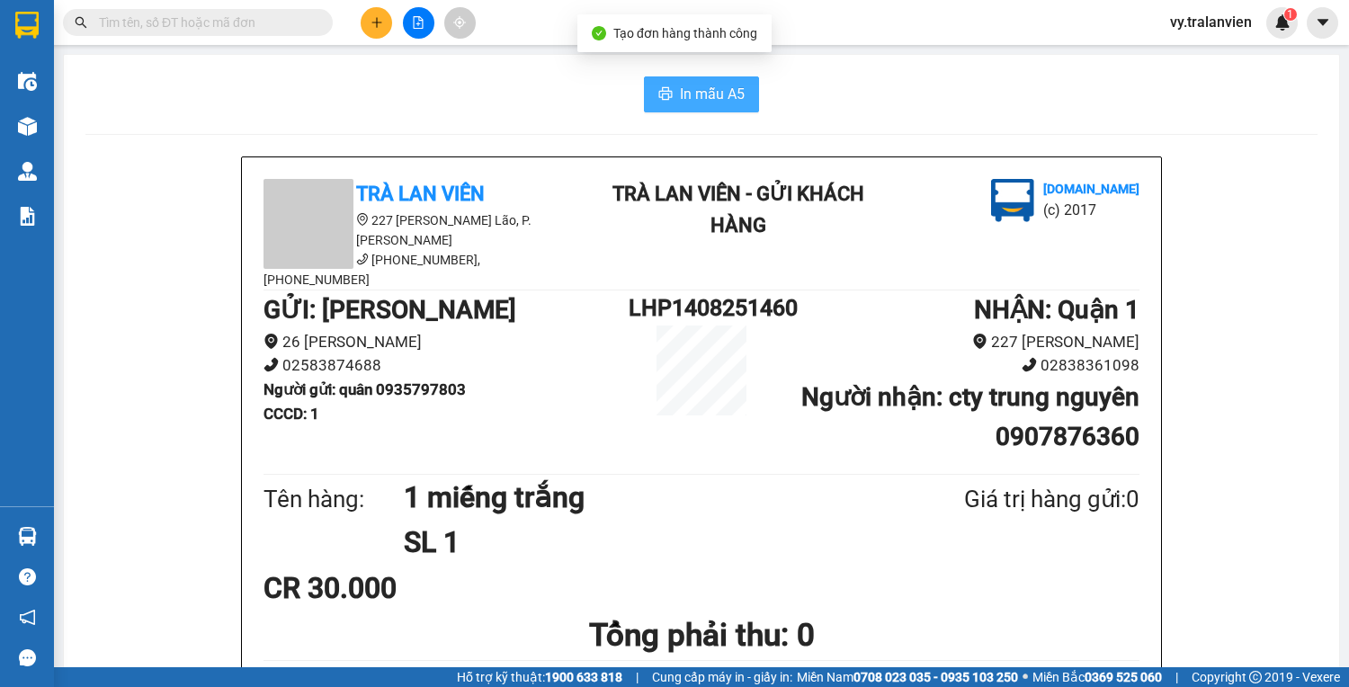
click at [708, 93] on span "In mẫu A5" at bounding box center [712, 94] width 65 height 22
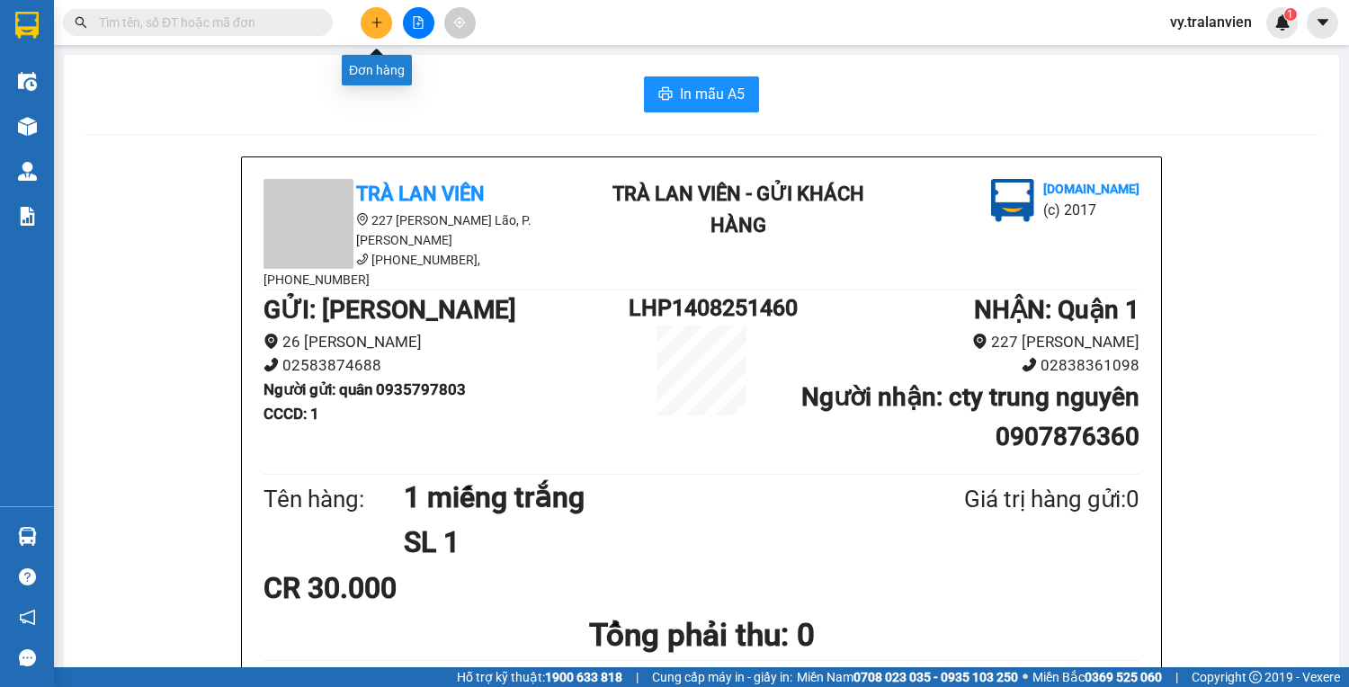
click at [379, 12] on button at bounding box center [376, 22] width 31 height 31
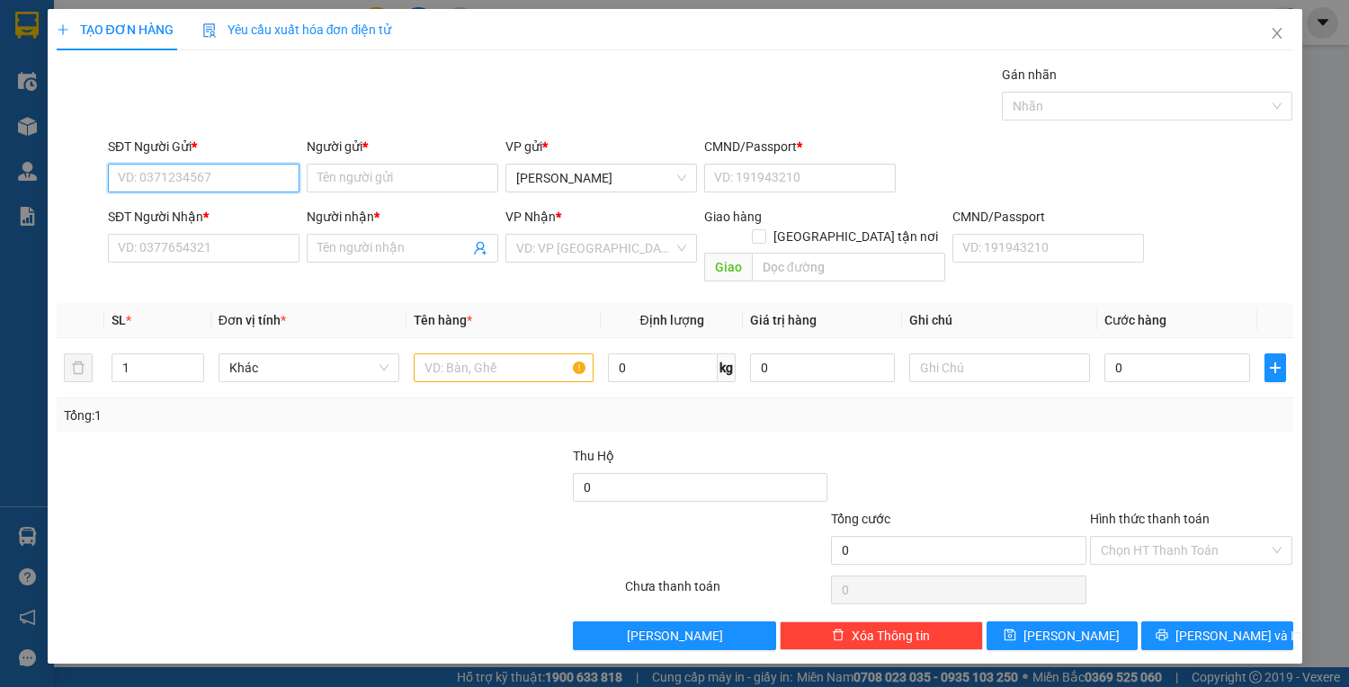
drag, startPoint x: 263, startPoint y: 180, endPoint x: 1348, endPoint y: 240, distance: 1086.8
click at [360, 148] on div "SĐT Người Gửi * VD: 0371234567 Người gửi * Tên người gửi VP gửi * Lê Hồng Phong…" at bounding box center [700, 168] width 1192 height 63
click at [183, 214] on div "0932746550 - lab nguyễn" at bounding box center [217, 213] width 197 height 20
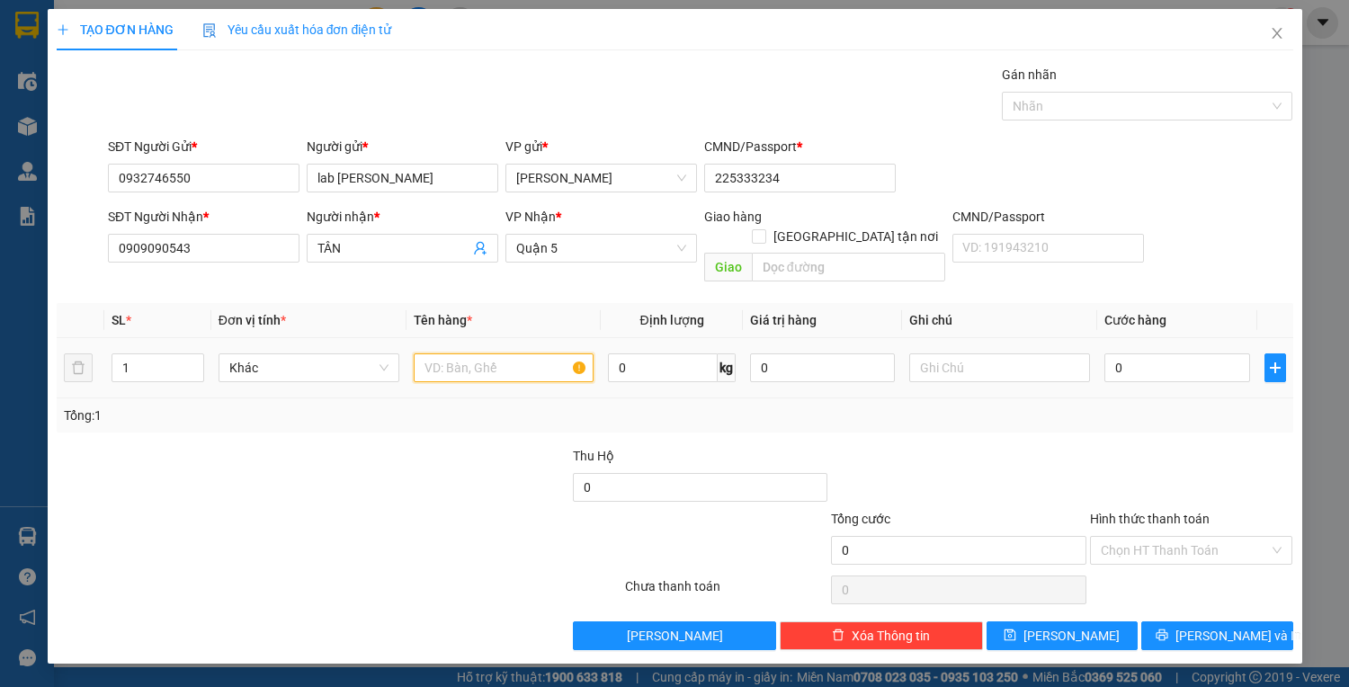
click at [449, 353] on input "text" at bounding box center [504, 367] width 181 height 29
click at [1144, 353] on input "0" at bounding box center [1176, 367] width 145 height 29
click at [1180, 537] on input "Hình thức thanh toán" at bounding box center [1184, 550] width 169 height 27
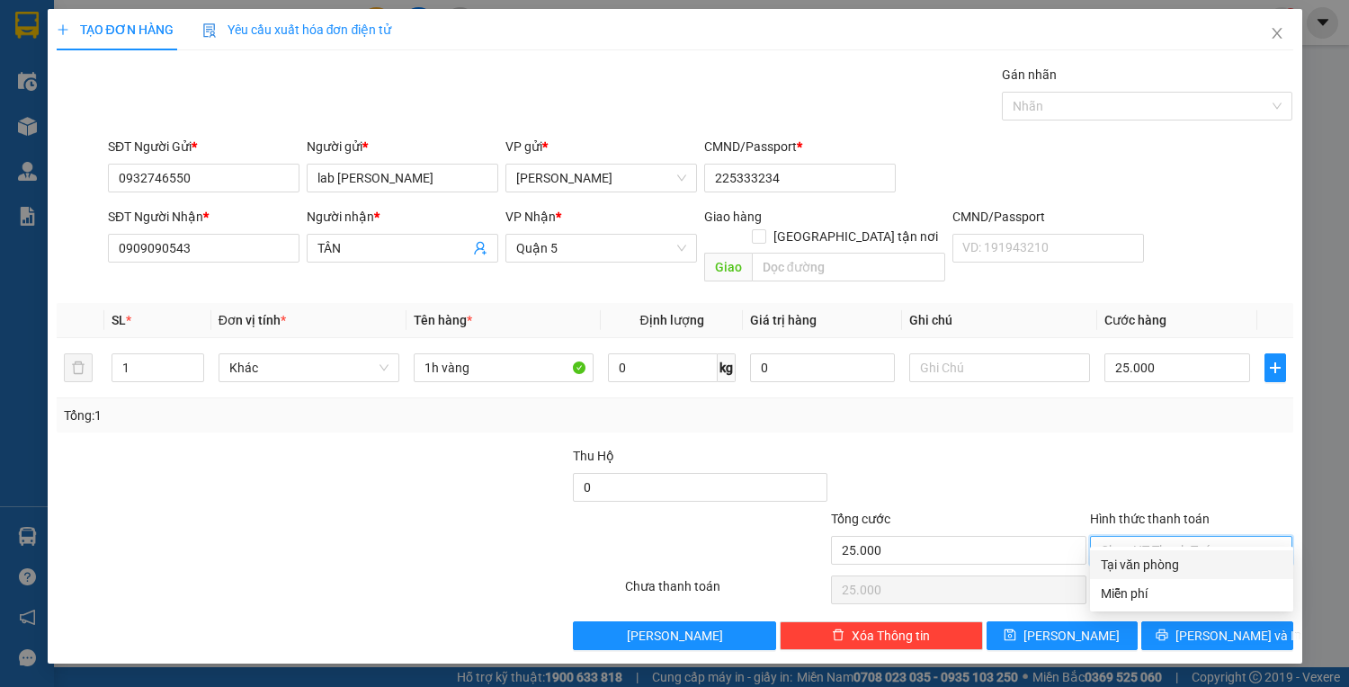
drag, startPoint x: 1185, startPoint y: 558, endPoint x: 1188, endPoint y: 592, distance: 33.5
click at [1186, 558] on div "Tại văn phòng" at bounding box center [1191, 565] width 182 height 20
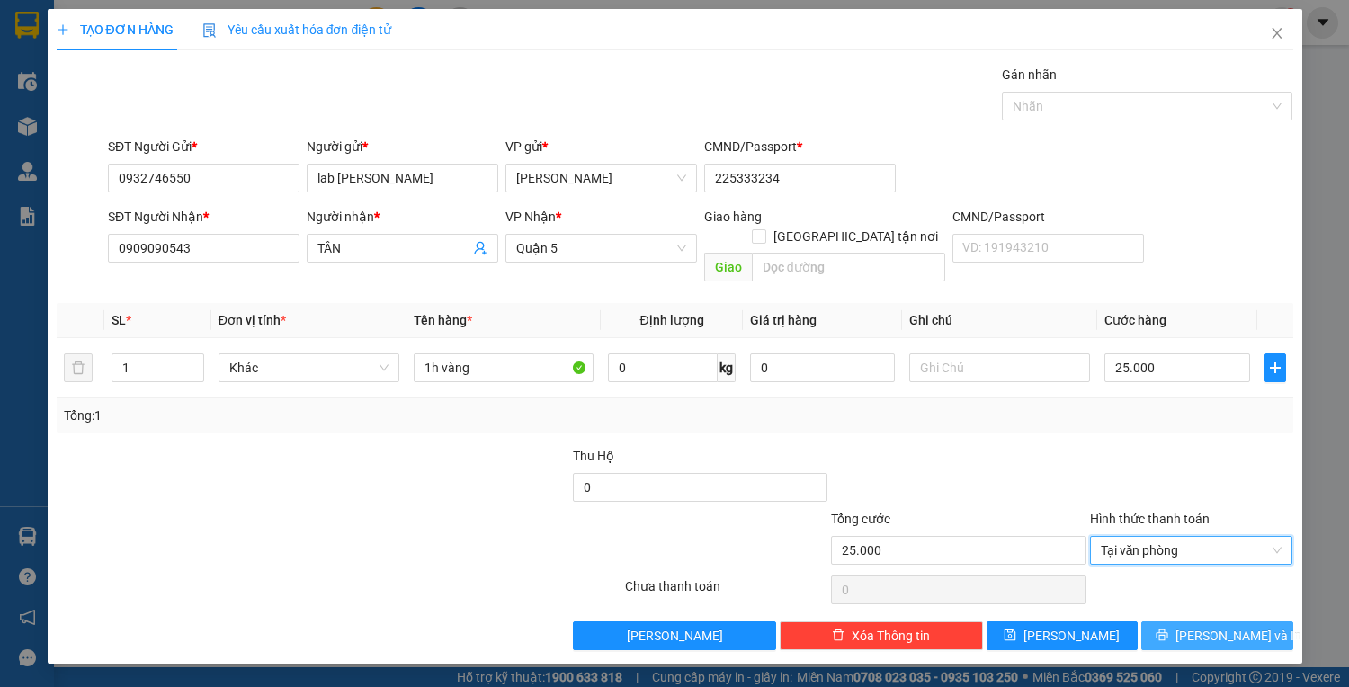
click at [1193, 621] on button "Lưu và In" at bounding box center [1216, 635] width 151 height 29
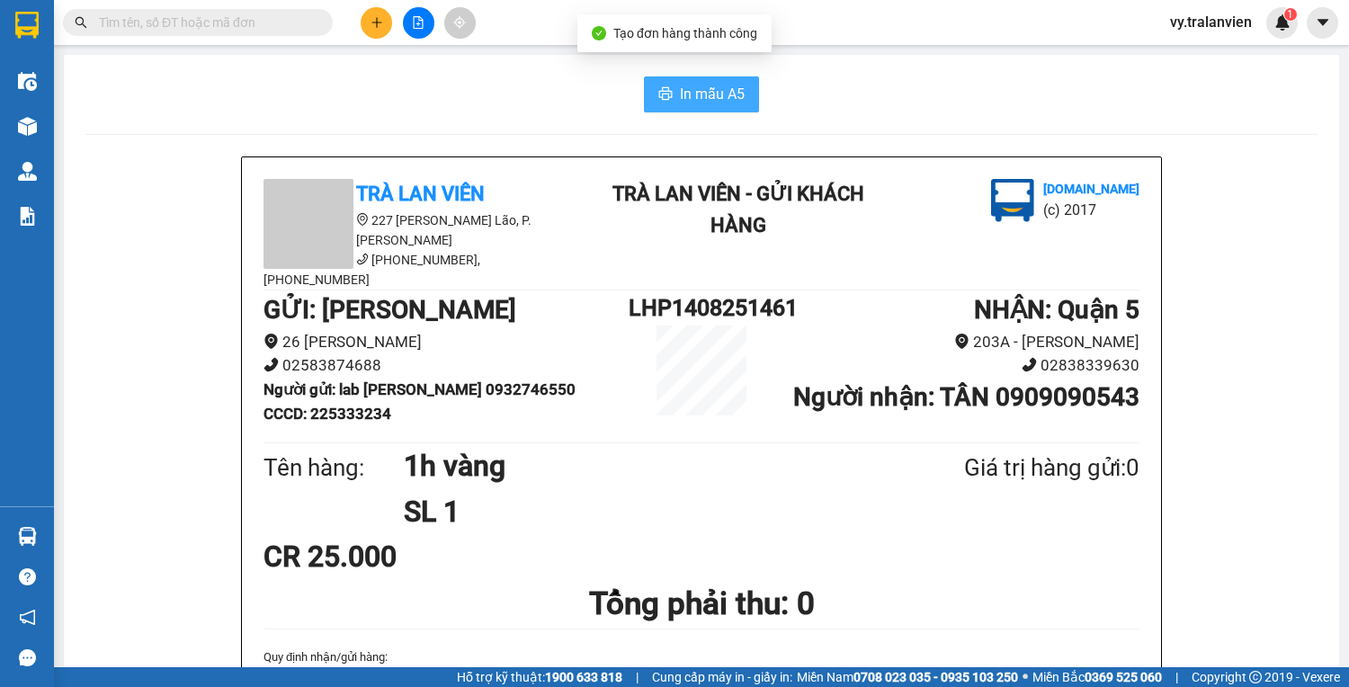
click at [690, 97] on span "In mẫu A5" at bounding box center [712, 94] width 65 height 22
click at [963, 102] on div "In mẫu A5" at bounding box center [701, 94] width 1232 height 36
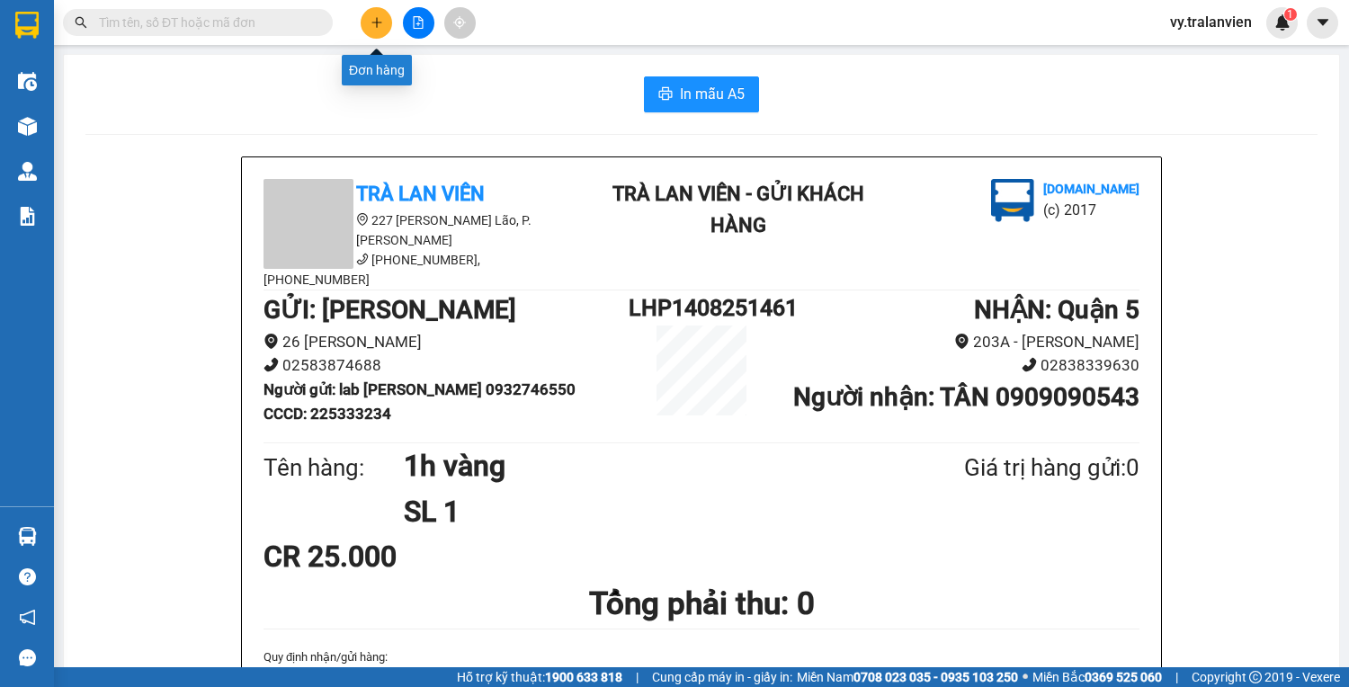
click at [378, 23] on icon "plus" at bounding box center [376, 22] width 13 height 13
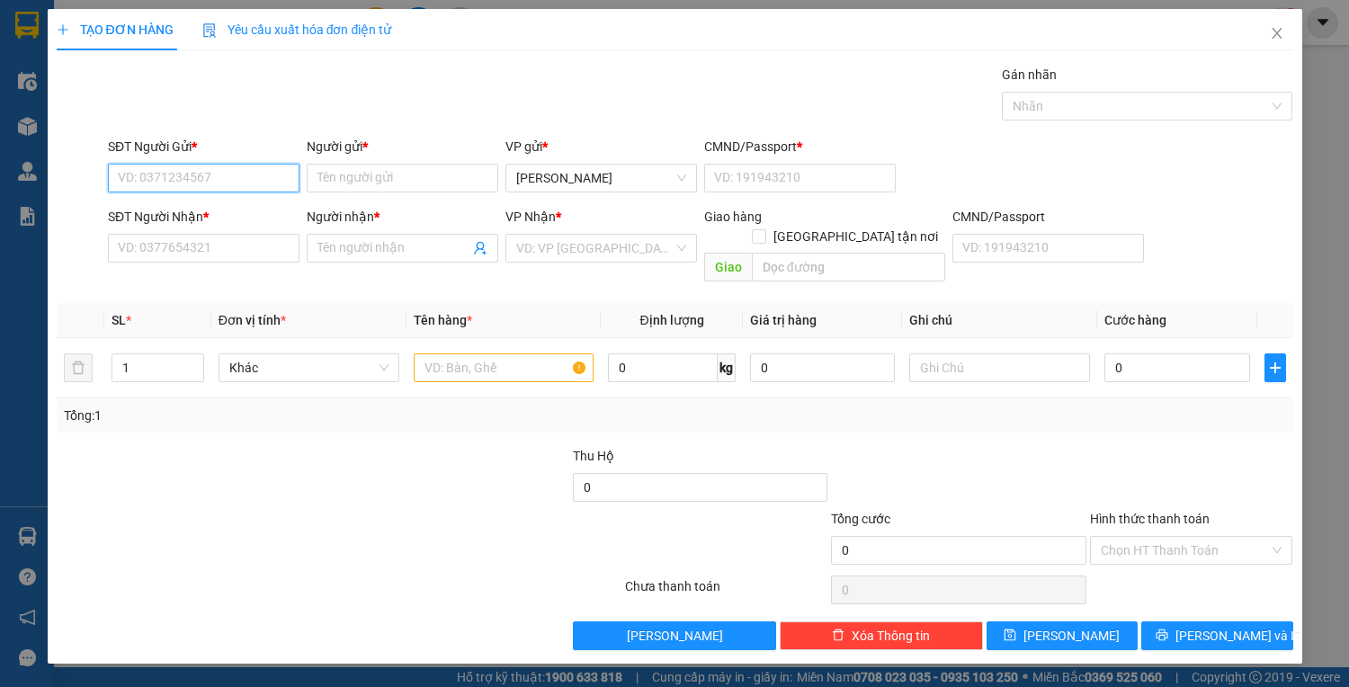
click at [234, 169] on input "SĐT Người Gửi *" at bounding box center [203, 178] width 191 height 29
click at [219, 216] on div "0706324587 - TUẤN" at bounding box center [204, 213] width 170 height 20
click at [516, 353] on input "text" at bounding box center [504, 367] width 181 height 29
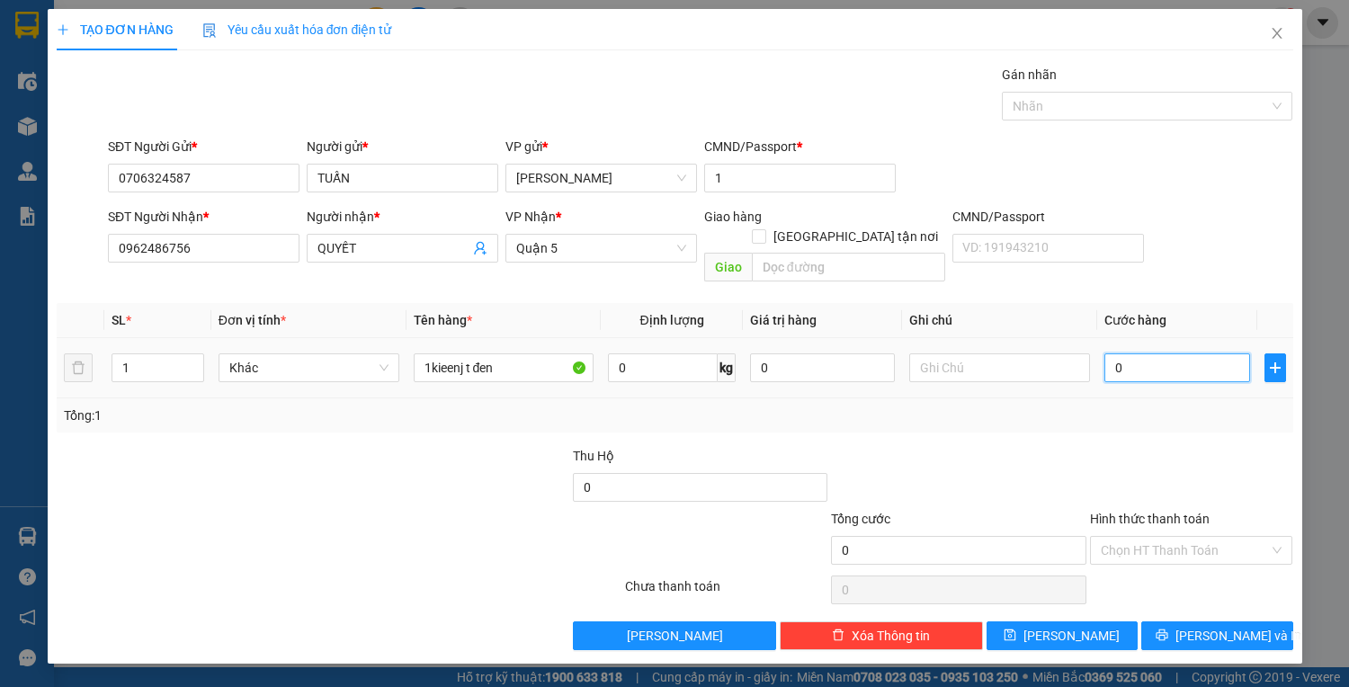
click at [1165, 353] on input "0" at bounding box center [1176, 367] width 145 height 29
click at [1209, 626] on span "Lưu và In" at bounding box center [1238, 636] width 126 height 20
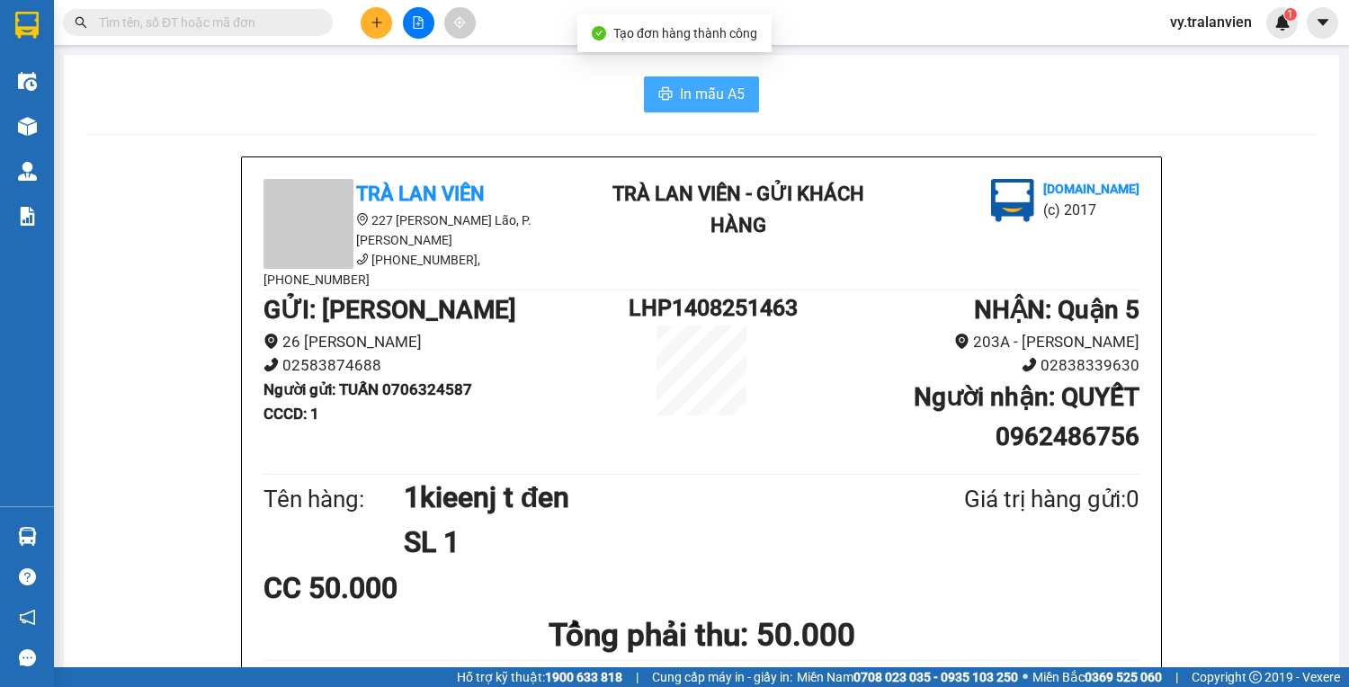
click at [708, 93] on span "In mẫu A5" at bounding box center [712, 94] width 65 height 22
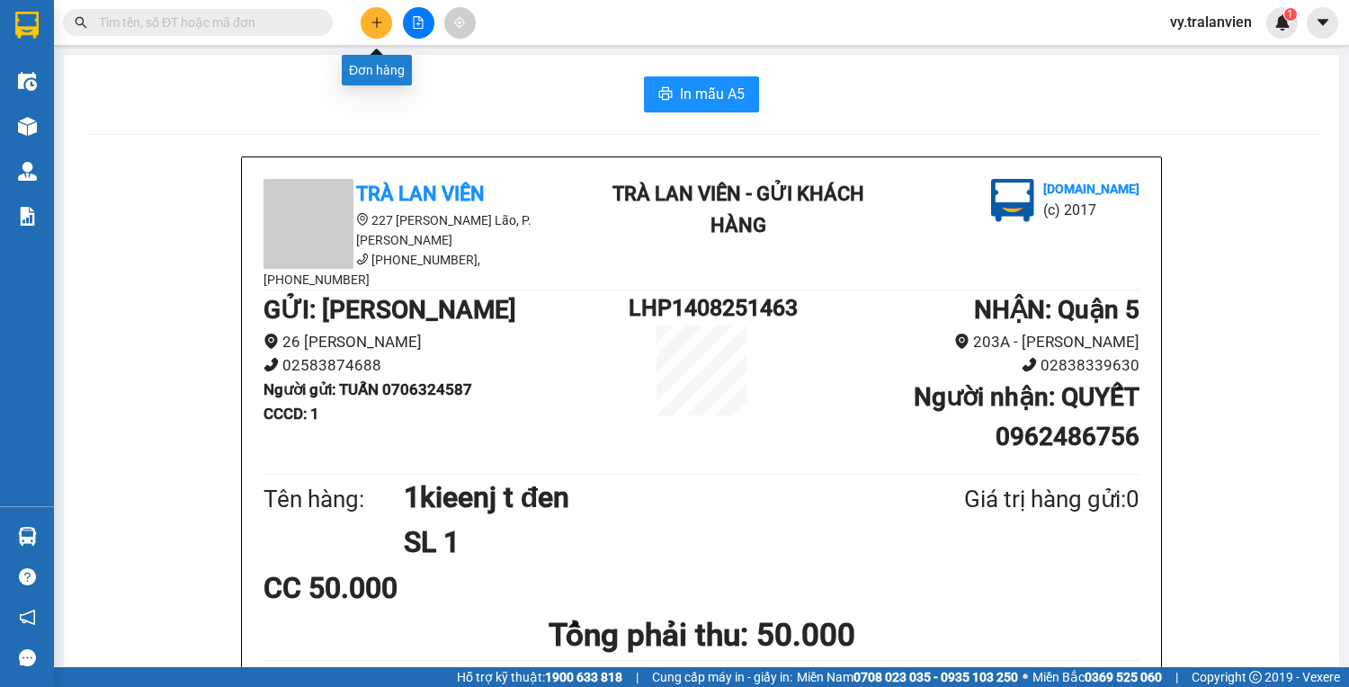
click at [383, 22] on button at bounding box center [376, 22] width 31 height 31
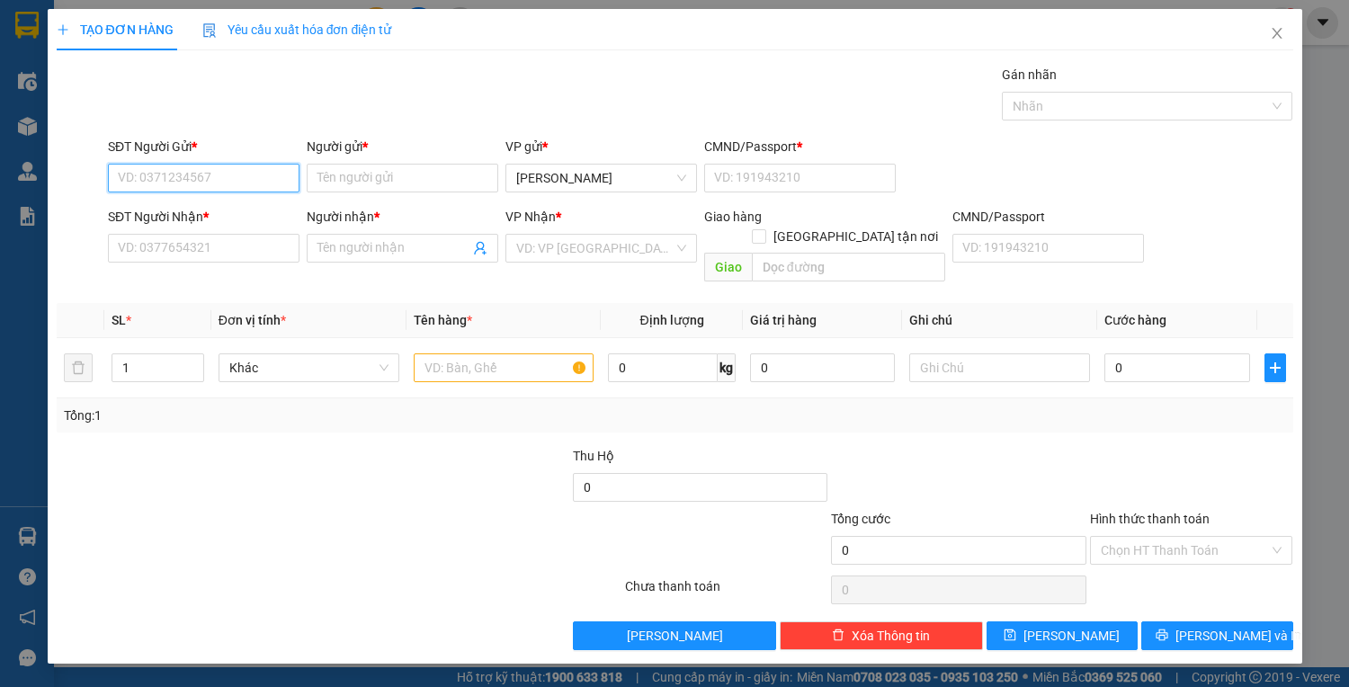
click at [191, 179] on input "SĐT Người Gửi *" at bounding box center [203, 178] width 191 height 29
click at [174, 176] on input "SĐT Người Gửi *" at bounding box center [203, 178] width 191 height 29
click at [174, 245] on input "SĐT Người Nhận *" at bounding box center [203, 248] width 191 height 29
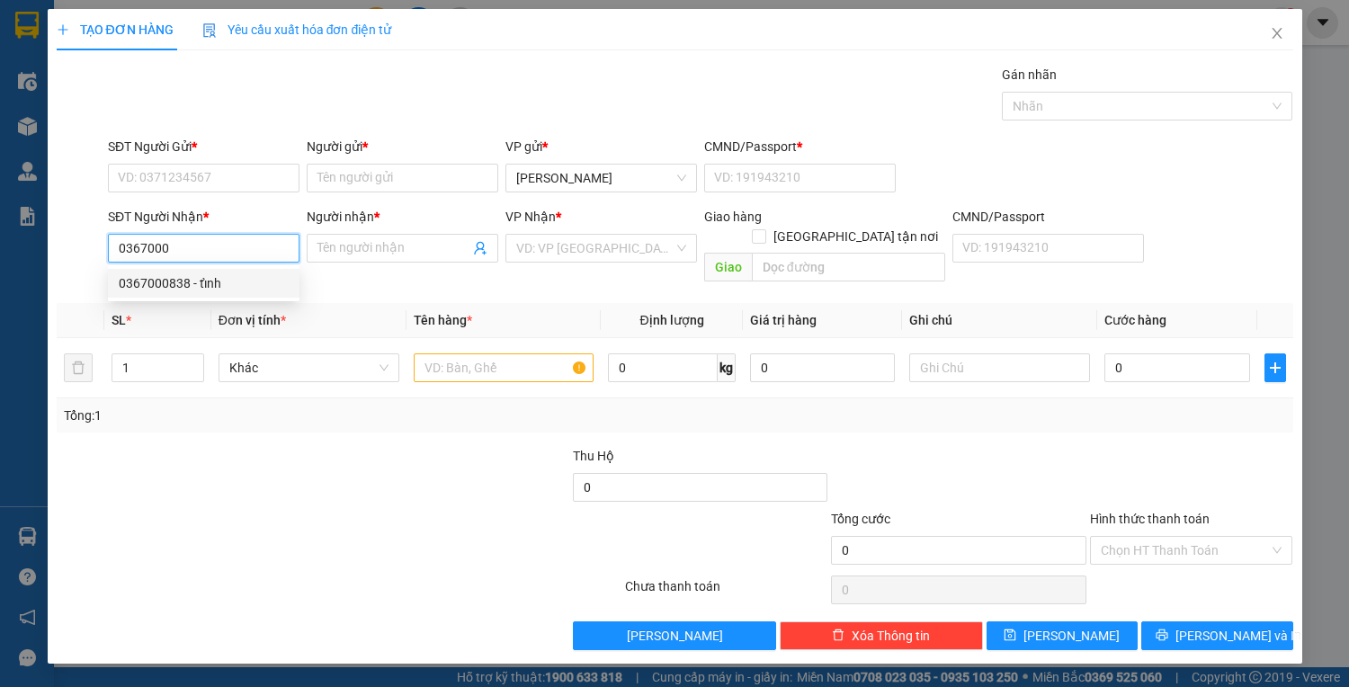
click at [227, 278] on div "0367000838 - tỉnh" at bounding box center [204, 283] width 170 height 20
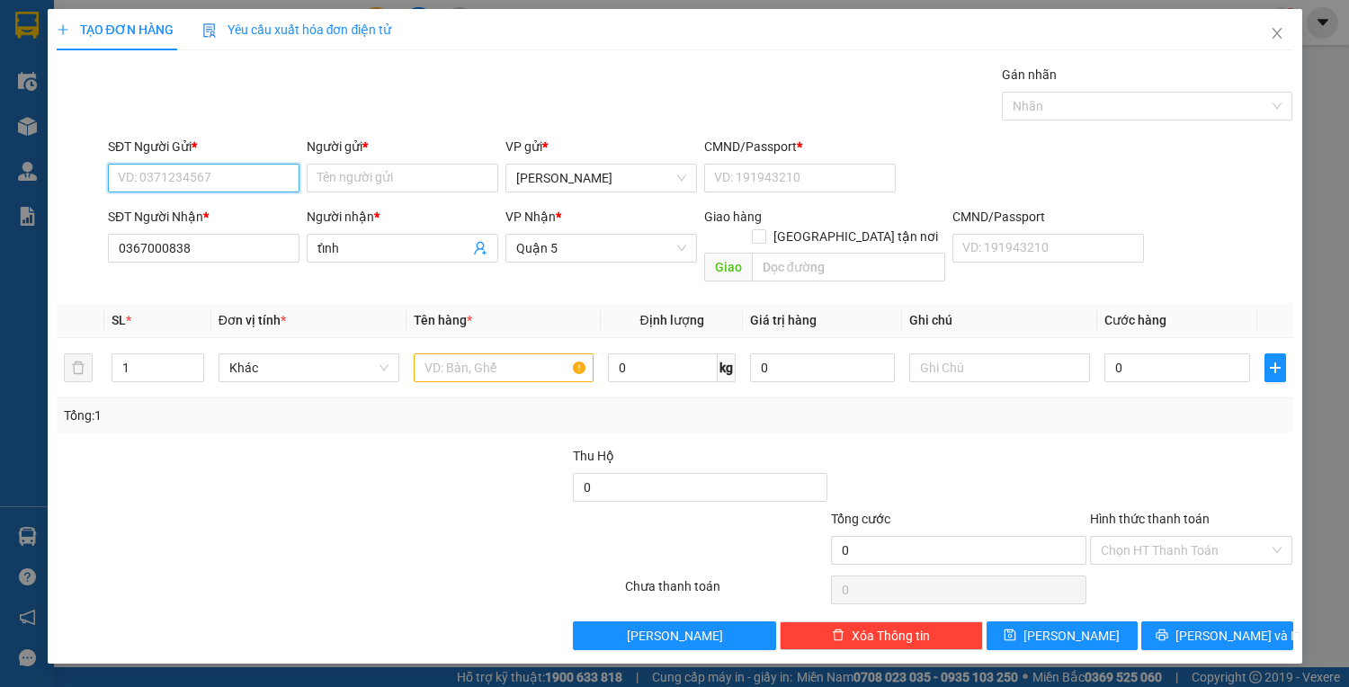
click at [226, 177] on input "SĐT Người Gửi *" at bounding box center [203, 178] width 191 height 29
click at [222, 213] on div "0706159182 - đạt" at bounding box center [204, 213] width 170 height 20
click at [450, 353] on input "text" at bounding box center [504, 367] width 181 height 29
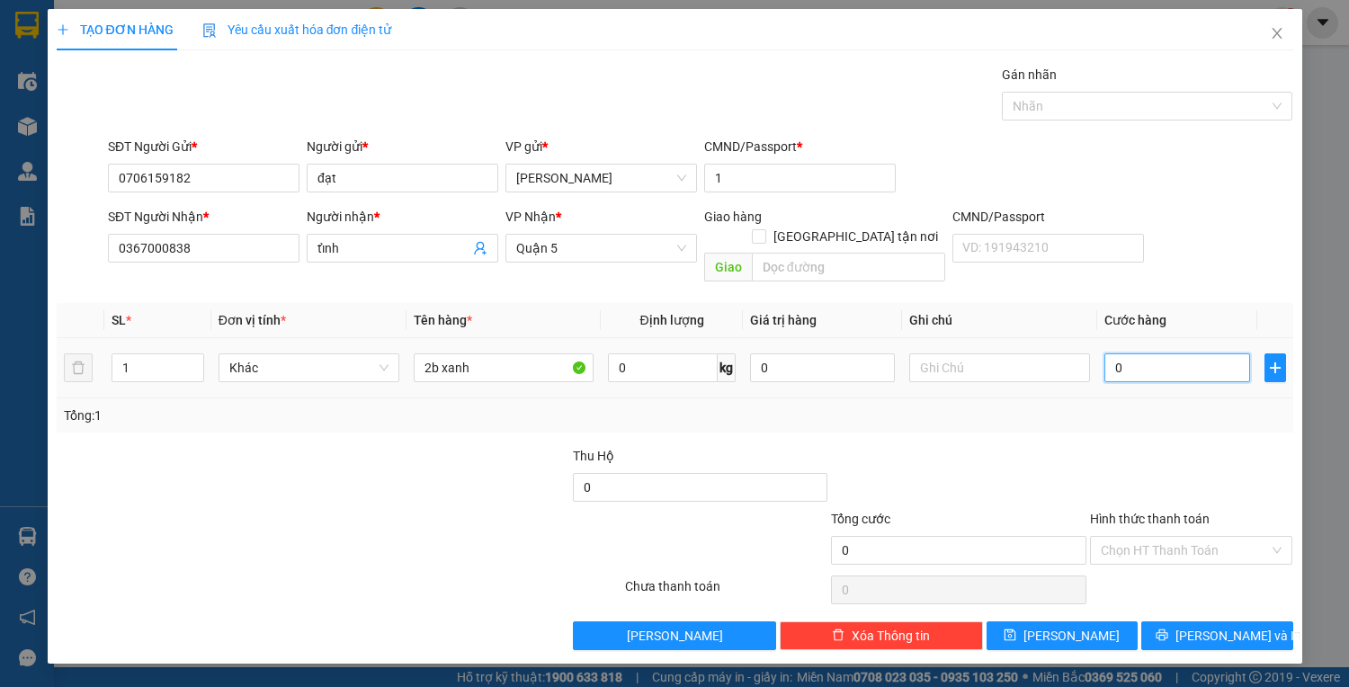
click at [1140, 353] on input "0" at bounding box center [1176, 367] width 145 height 29
click at [1225, 626] on span "Lưu và In" at bounding box center [1238, 636] width 126 height 20
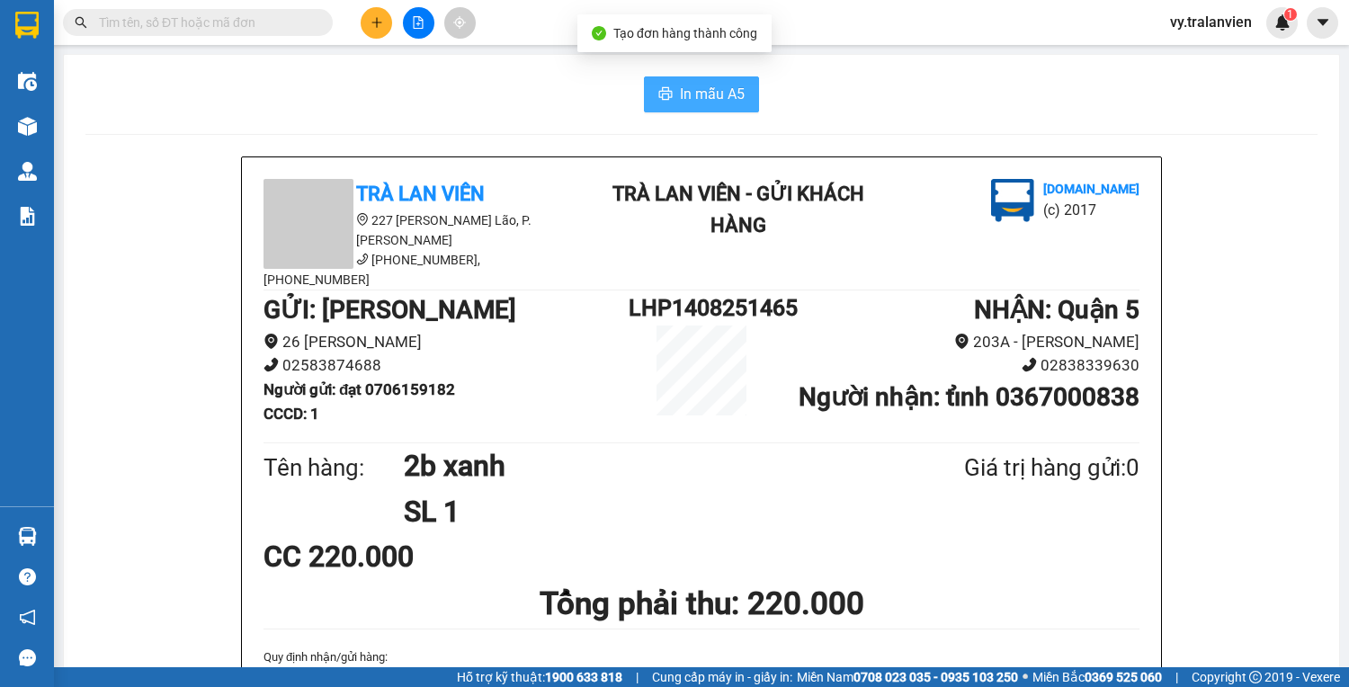
click at [701, 93] on span "In mẫu A5" at bounding box center [712, 94] width 65 height 22
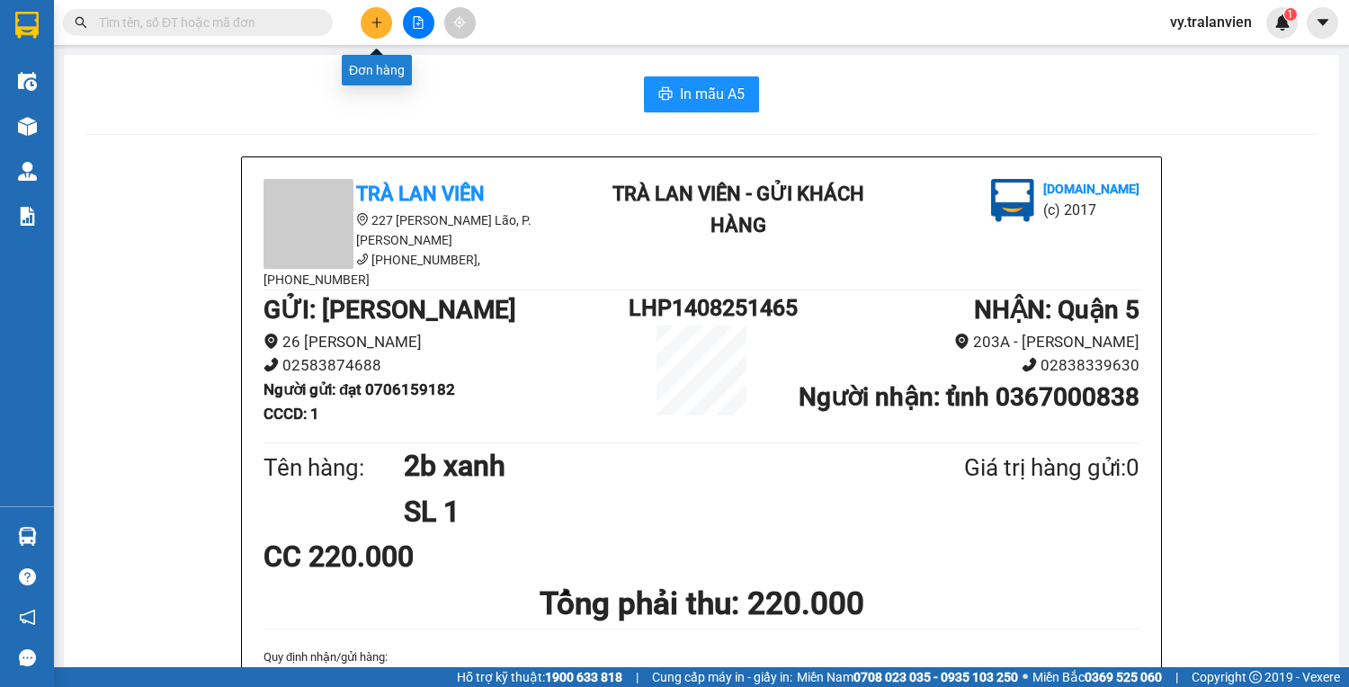
click at [375, 25] on icon "plus" at bounding box center [376, 22] width 13 height 13
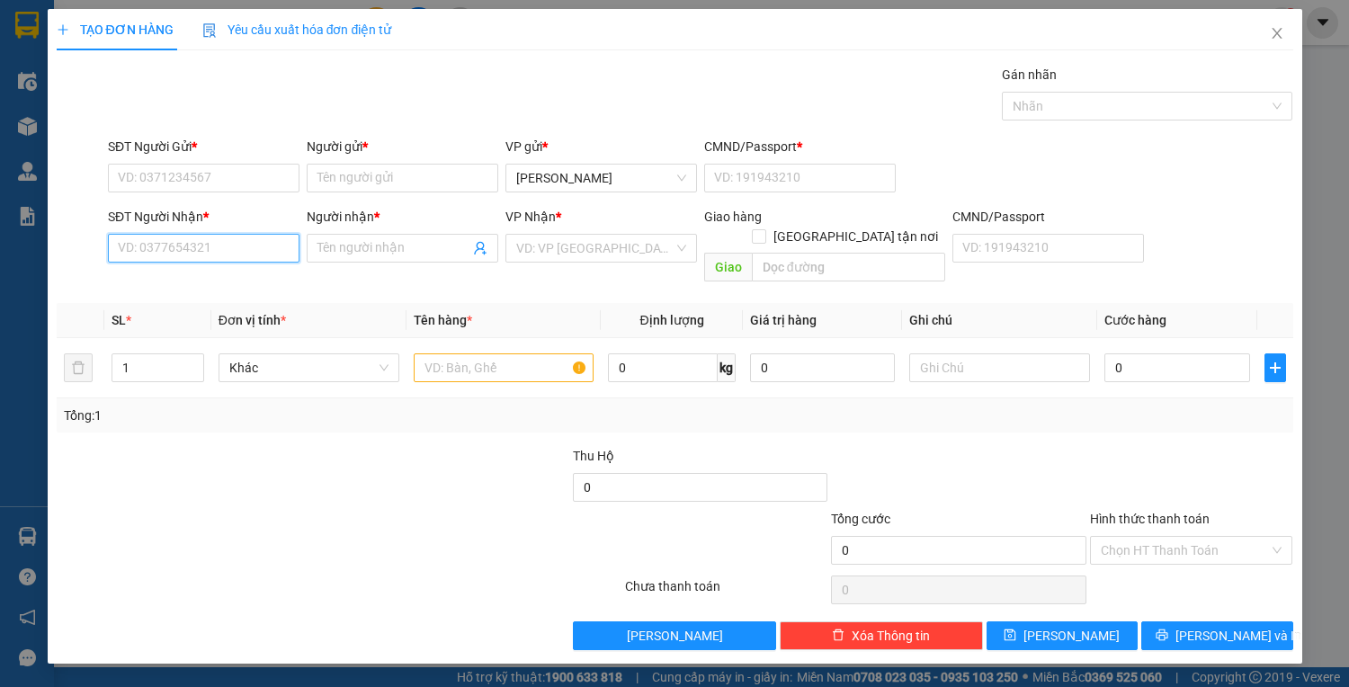
click at [167, 245] on input "SĐT Người Nhận *" at bounding box center [203, 248] width 191 height 29
click at [173, 284] on div "0979978947 - vân" at bounding box center [204, 283] width 170 height 20
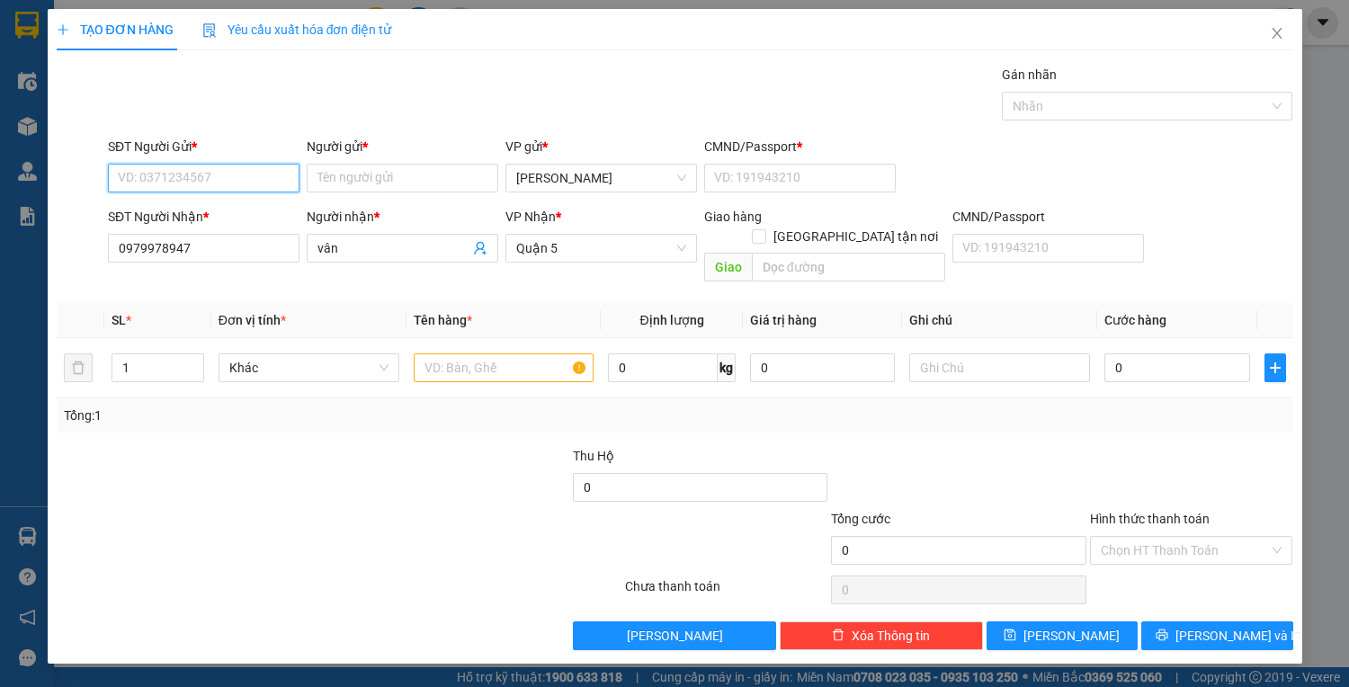
click at [223, 181] on input "SĐT Người Gửi *" at bounding box center [203, 178] width 191 height 29
click at [231, 216] on div "0972519683 - hồng" at bounding box center [204, 213] width 170 height 20
click at [436, 353] on input "text" at bounding box center [504, 367] width 181 height 29
click at [621, 237] on span "Quận 5" at bounding box center [601, 248] width 170 height 27
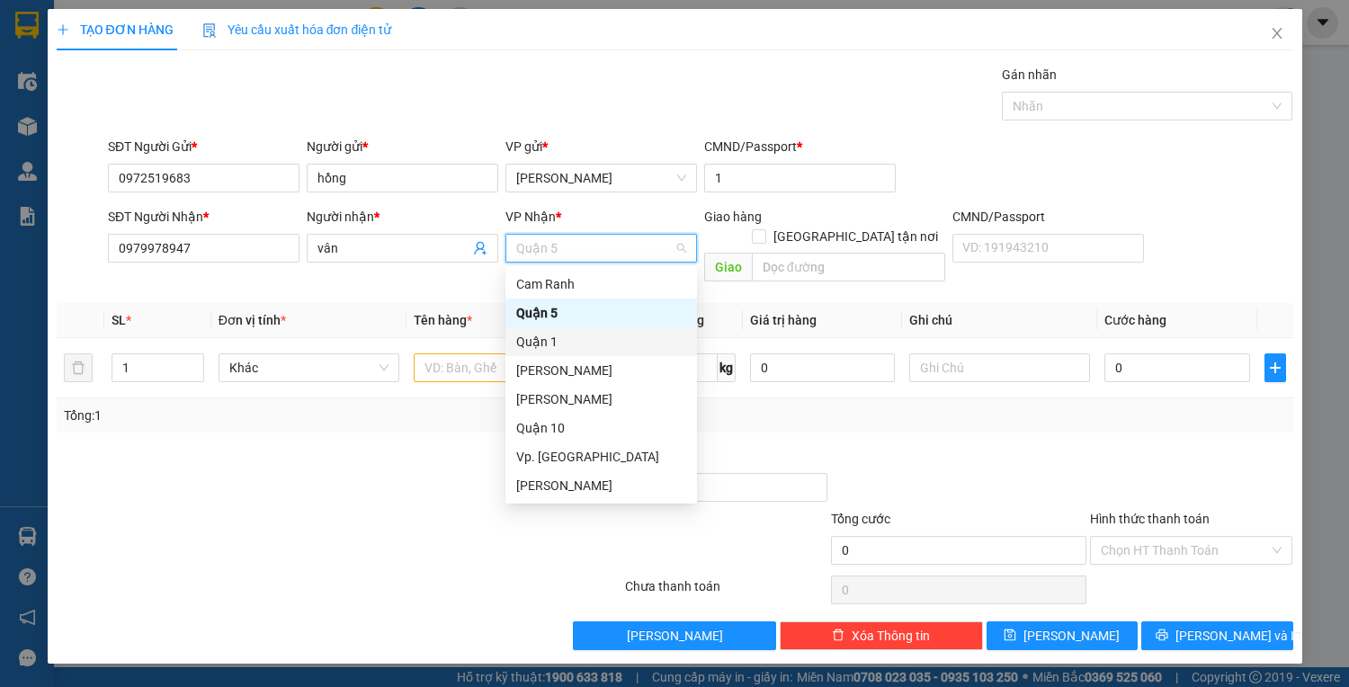
click at [570, 337] on div "Quận 1" at bounding box center [601, 342] width 170 height 20
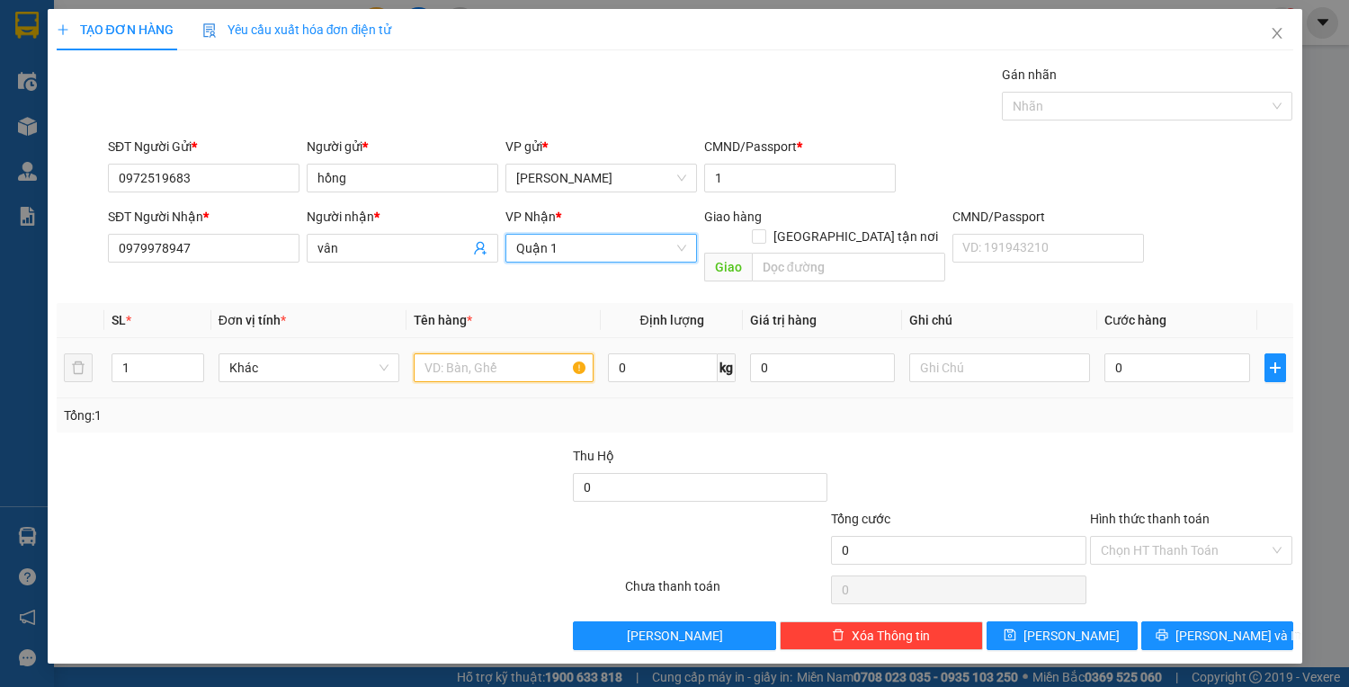
click at [467, 353] on input "text" at bounding box center [504, 367] width 181 height 29
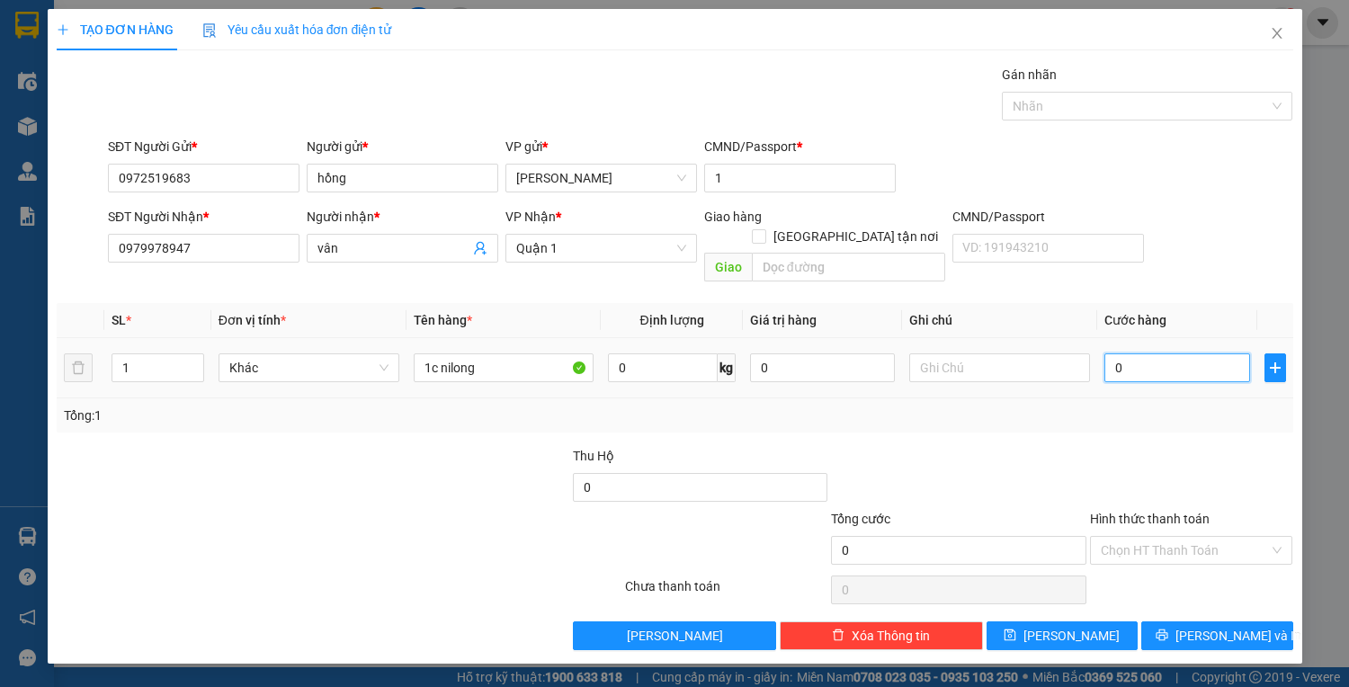
click at [1138, 353] on input "0" at bounding box center [1176, 367] width 145 height 29
click at [1253, 621] on button "Lưu và In" at bounding box center [1216, 635] width 151 height 29
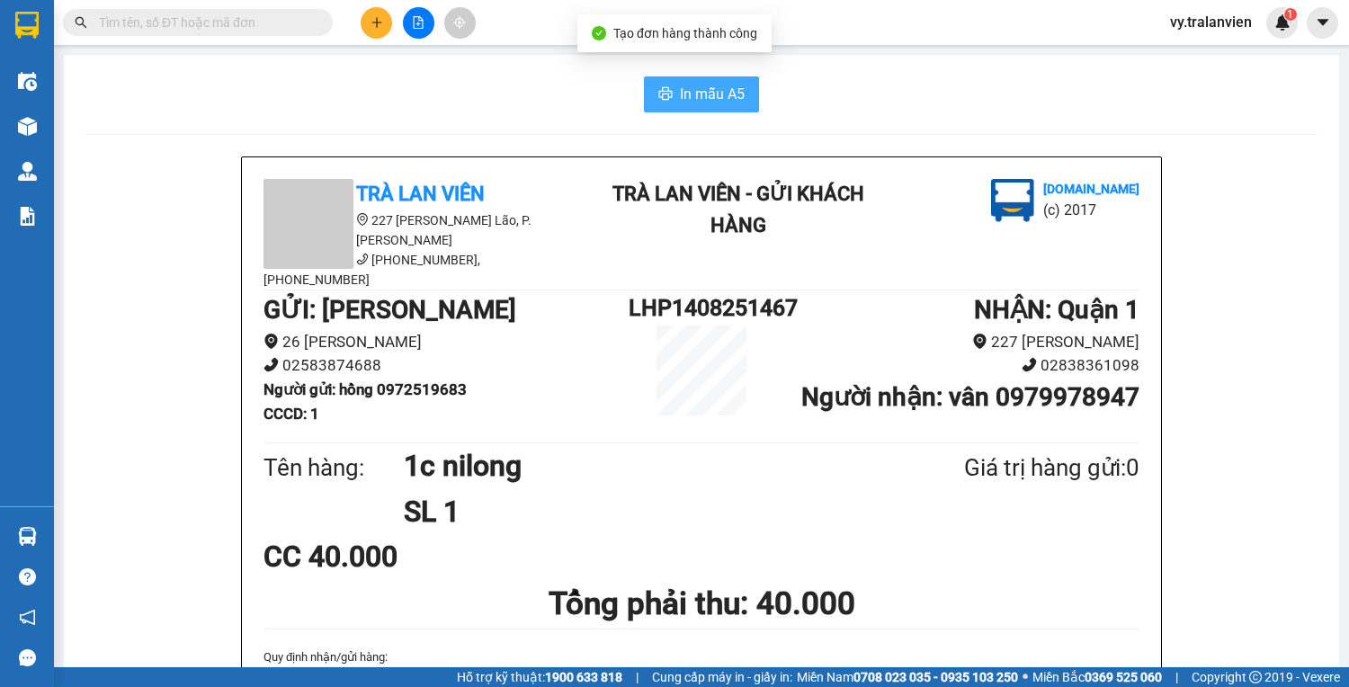
drag, startPoint x: 723, startPoint y: 96, endPoint x: 708, endPoint y: 102, distance: 15.4
click at [723, 95] on span "In mẫu A5" at bounding box center [712, 94] width 65 height 22
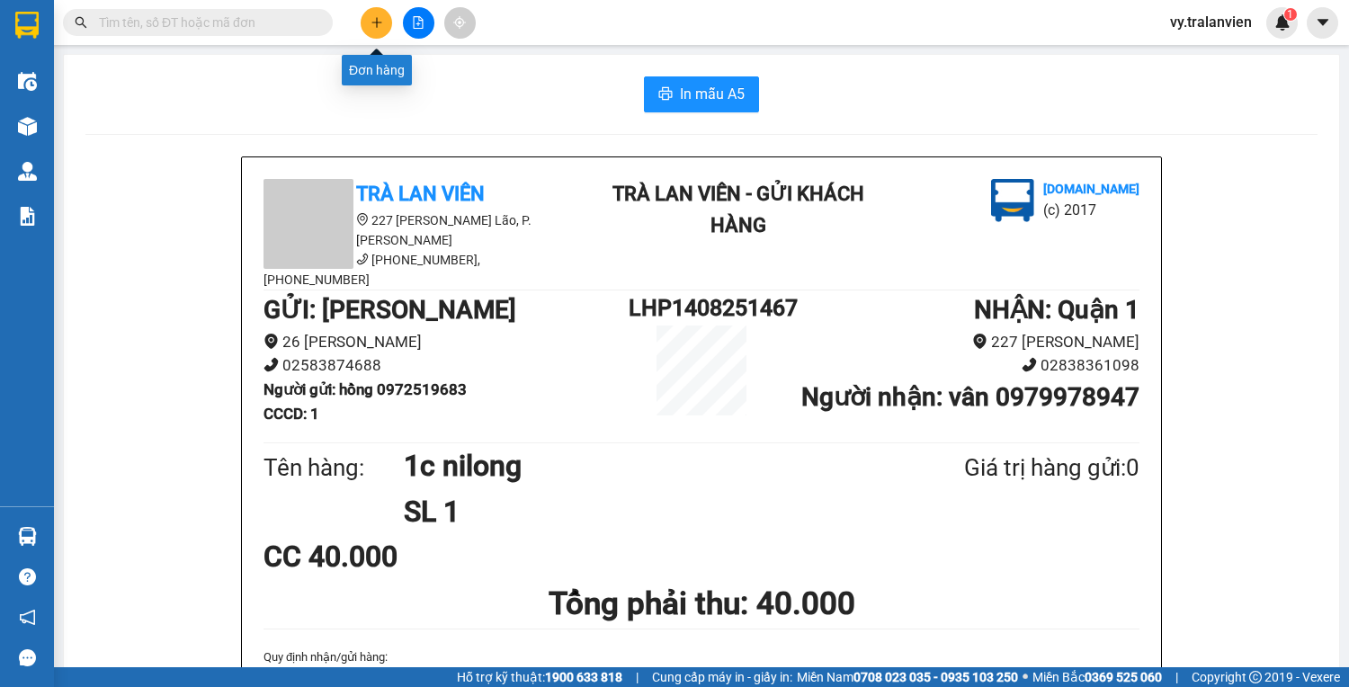
click at [376, 22] on icon "plus" at bounding box center [376, 22] width 1 height 10
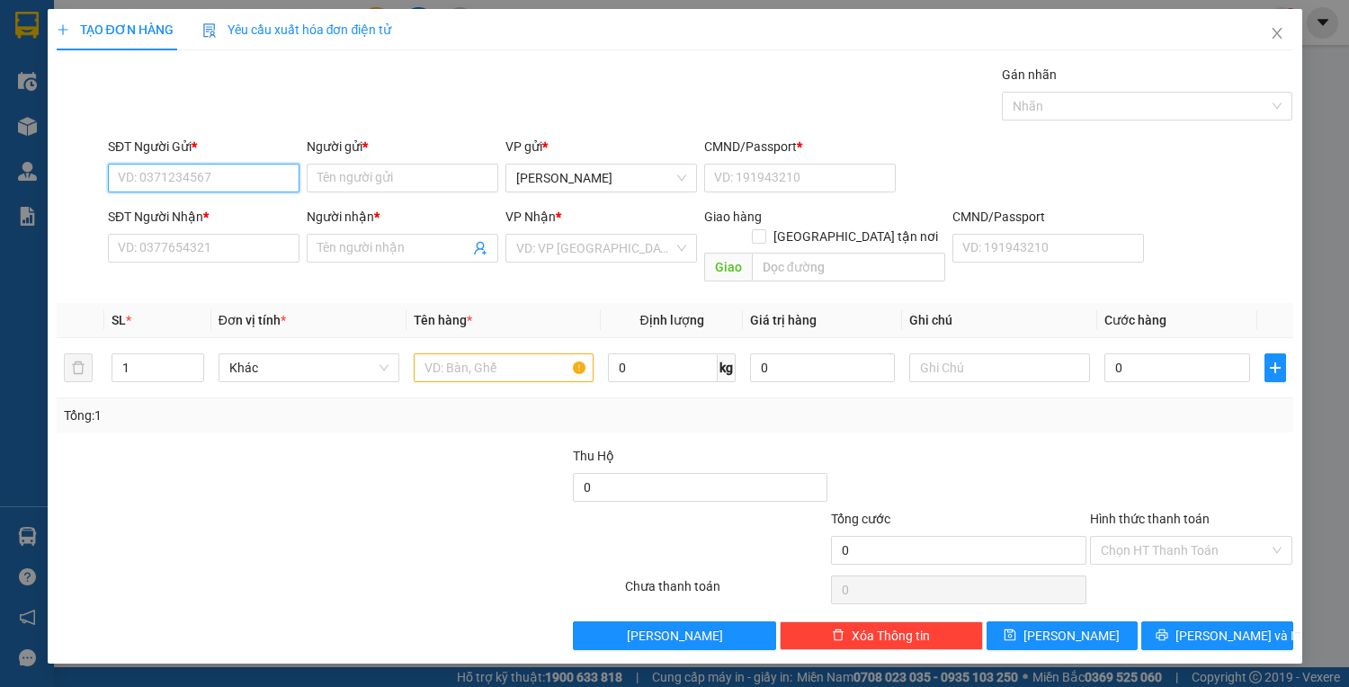
drag, startPoint x: 245, startPoint y: 173, endPoint x: 273, endPoint y: 173, distance: 28.8
click at [273, 173] on input "SĐT Người Gửi *" at bounding box center [203, 178] width 191 height 29
click at [250, 209] on div "0787511954 - nhàn" at bounding box center [204, 213] width 170 height 20
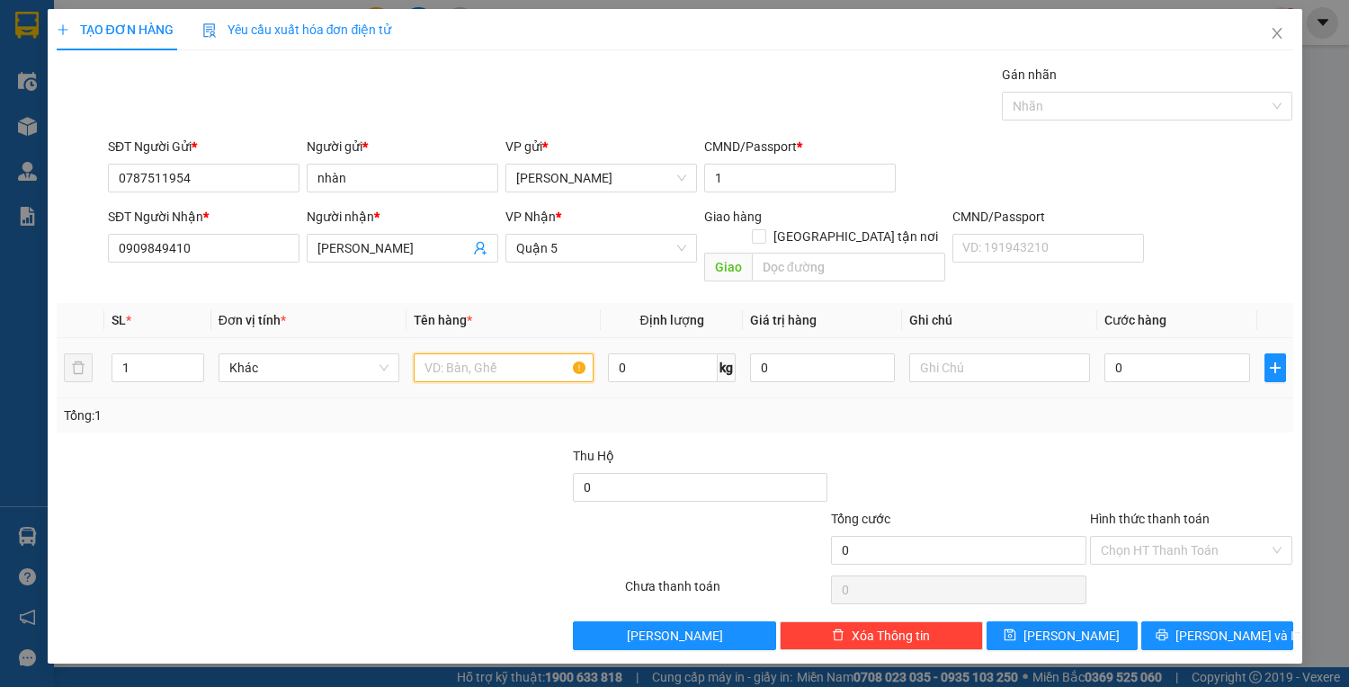
click at [512, 353] on input "text" at bounding box center [504, 367] width 181 height 29
click at [212, 251] on input "0909849410" at bounding box center [203, 248] width 191 height 29
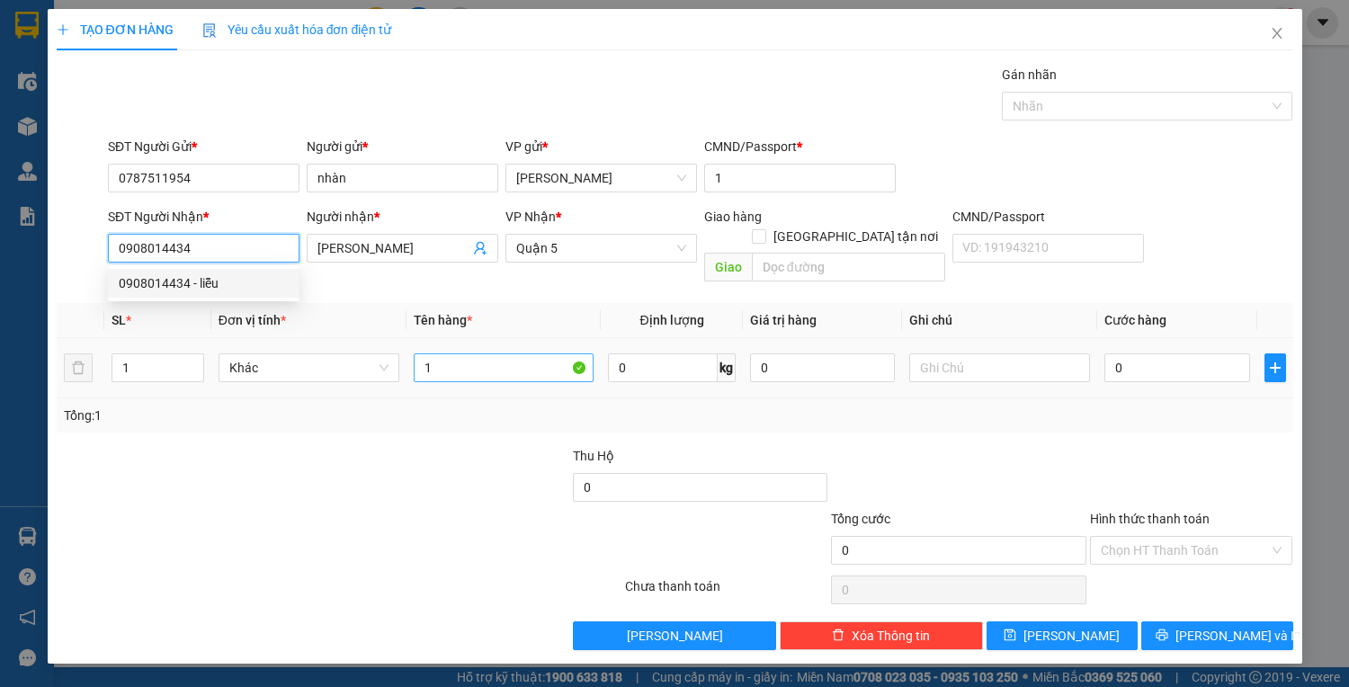
drag, startPoint x: 208, startPoint y: 278, endPoint x: 567, endPoint y: 334, distance: 364.0
click at [209, 278] on div "0908014434 - liễu" at bounding box center [204, 283] width 170 height 20
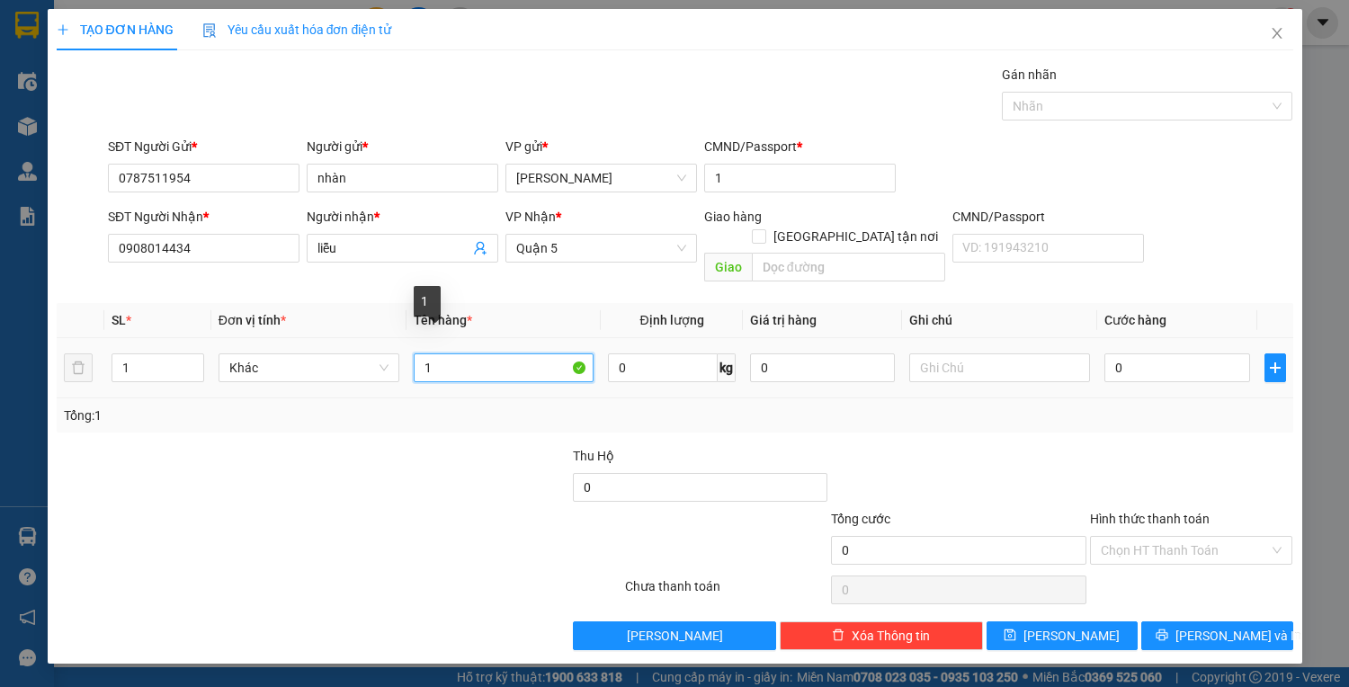
click at [513, 356] on input "1" at bounding box center [504, 367] width 181 height 29
click at [1114, 353] on input "0" at bounding box center [1176, 367] width 145 height 29
drag, startPoint x: 1171, startPoint y: 536, endPoint x: 1171, endPoint y: 559, distance: 23.4
click at [1171, 537] on input "Hình thức thanh toán" at bounding box center [1184, 550] width 169 height 27
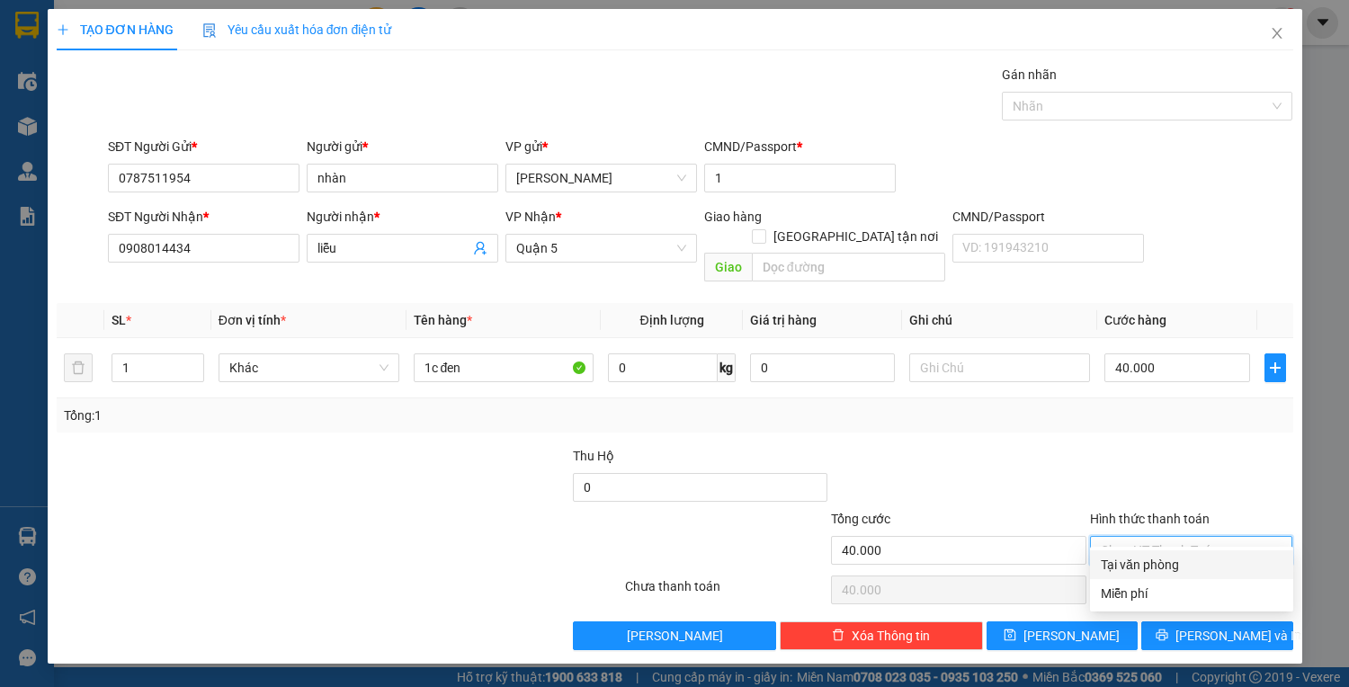
click at [1171, 559] on div "Tại văn phòng" at bounding box center [1191, 565] width 182 height 20
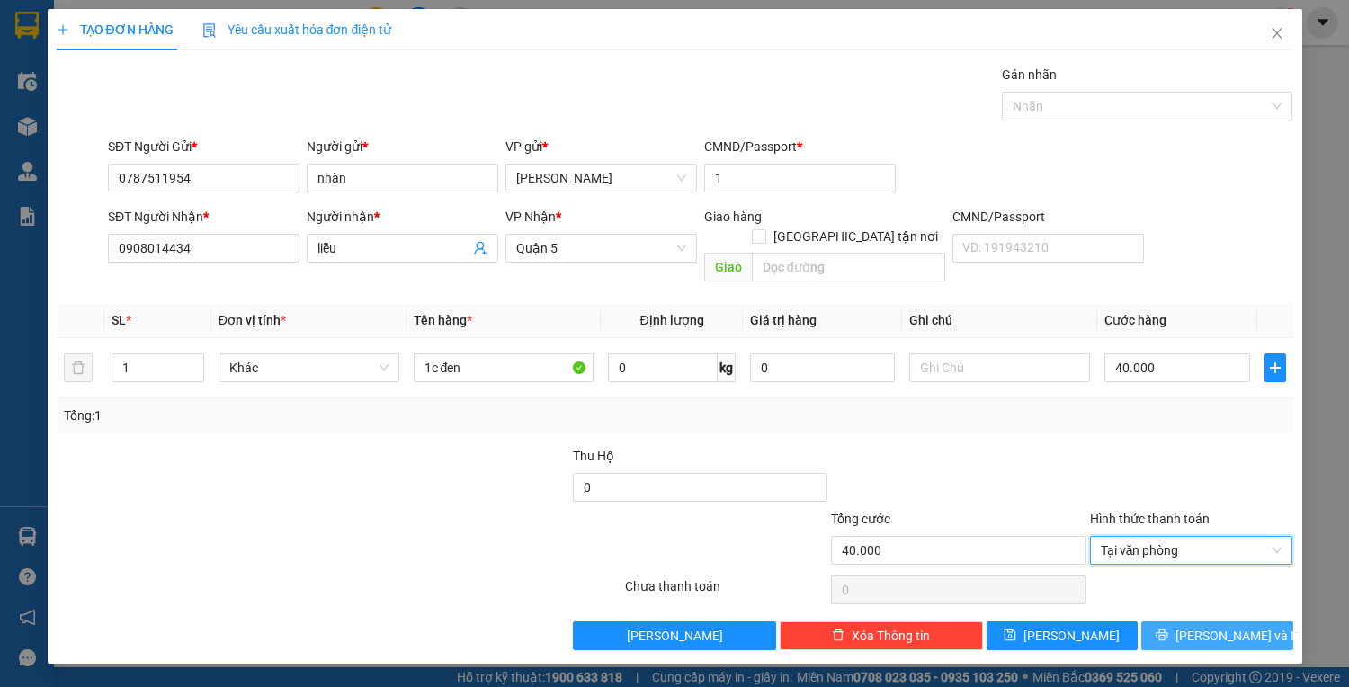
click at [1173, 621] on button "Lưu và In" at bounding box center [1216, 635] width 151 height 29
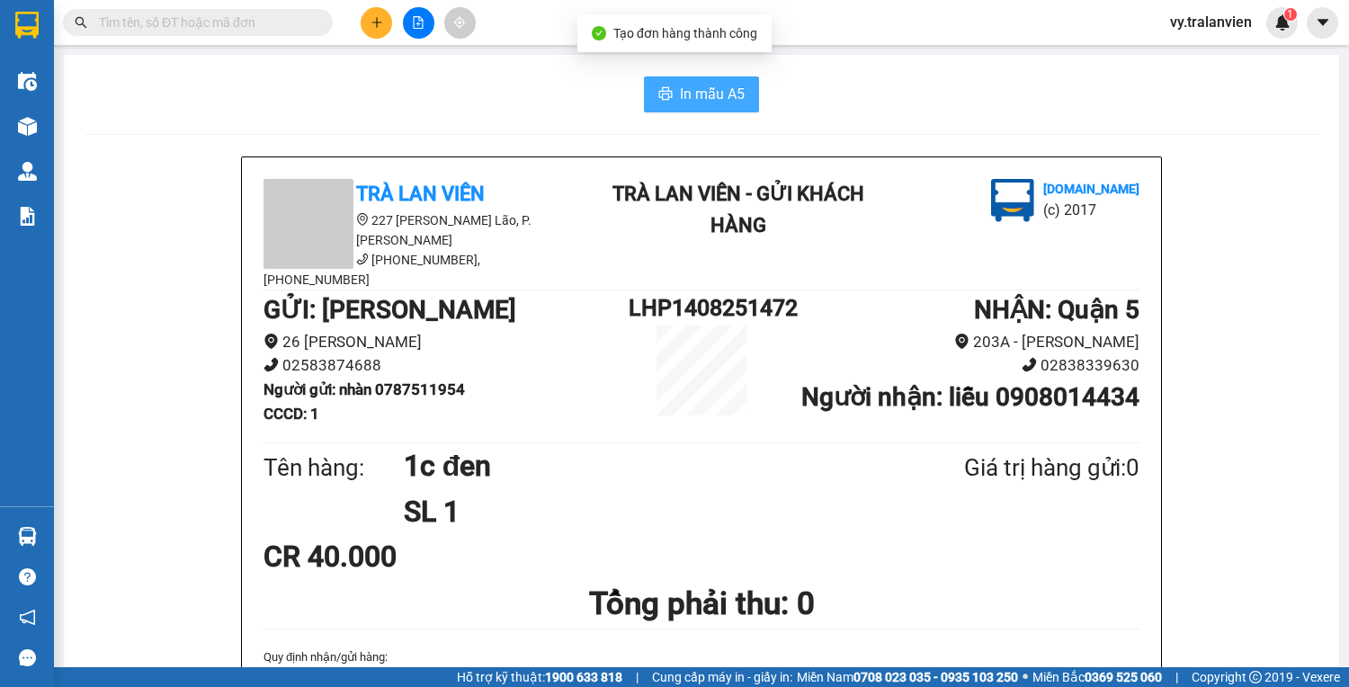
click at [691, 87] on span "In mẫu A5" at bounding box center [712, 94] width 65 height 22
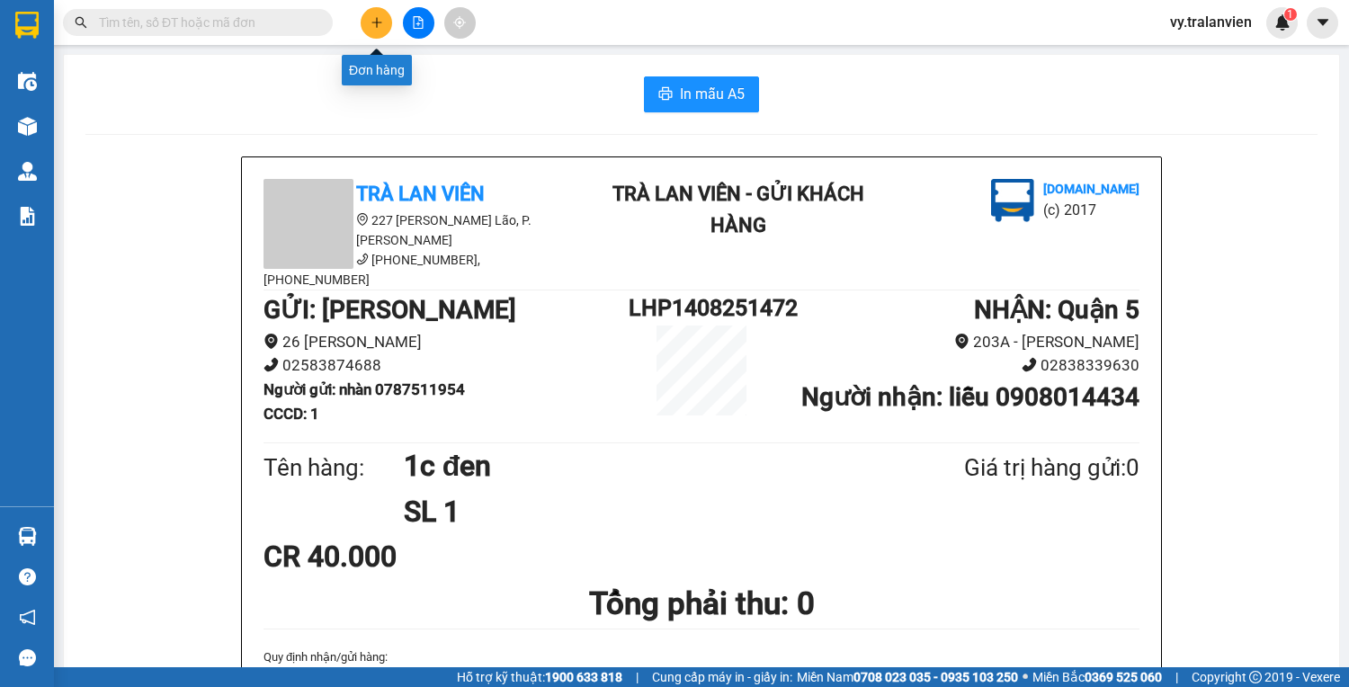
click at [380, 12] on button at bounding box center [376, 22] width 31 height 31
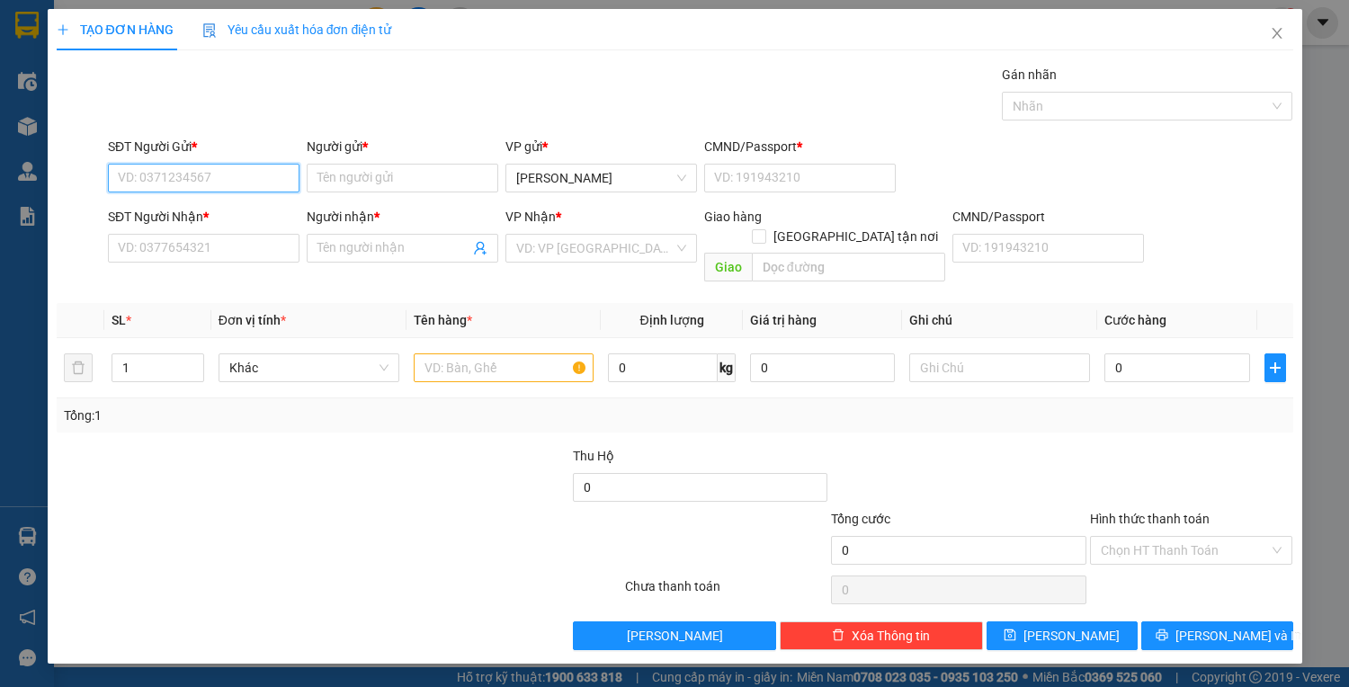
drag, startPoint x: 230, startPoint y: 177, endPoint x: 1348, endPoint y: 144, distance: 1118.0
click at [280, 156] on div "SĐT Người Gửi * VD: 0371234567" at bounding box center [203, 168] width 191 height 63
click at [215, 208] on div "0905993559 - TIỆP" at bounding box center [204, 213] width 170 height 20
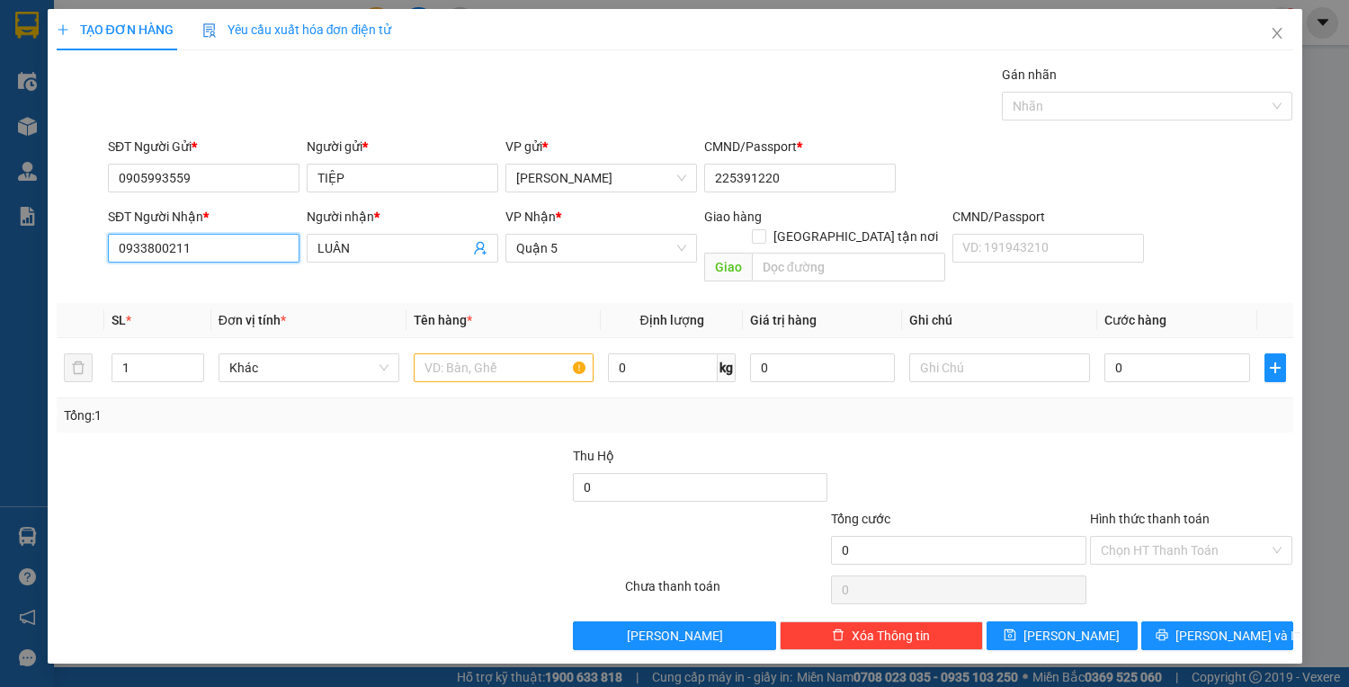
click at [245, 248] on input "0933800211" at bounding box center [203, 248] width 191 height 29
click at [246, 290] on div "0987877758 - TÂN NHÂN" at bounding box center [204, 283] width 170 height 20
click at [530, 359] on input "text" at bounding box center [504, 367] width 181 height 29
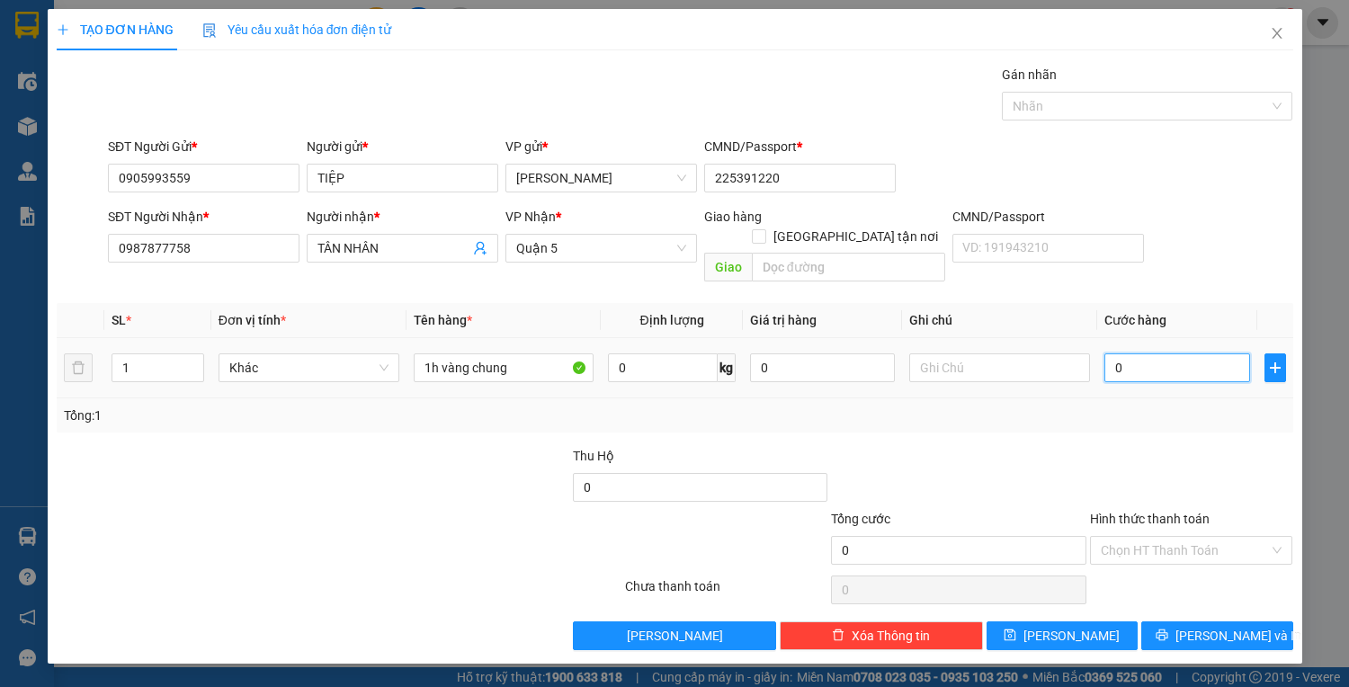
click at [1144, 353] on input "0" at bounding box center [1176, 367] width 145 height 29
click at [1233, 626] on span "Lưu và In" at bounding box center [1238, 636] width 126 height 20
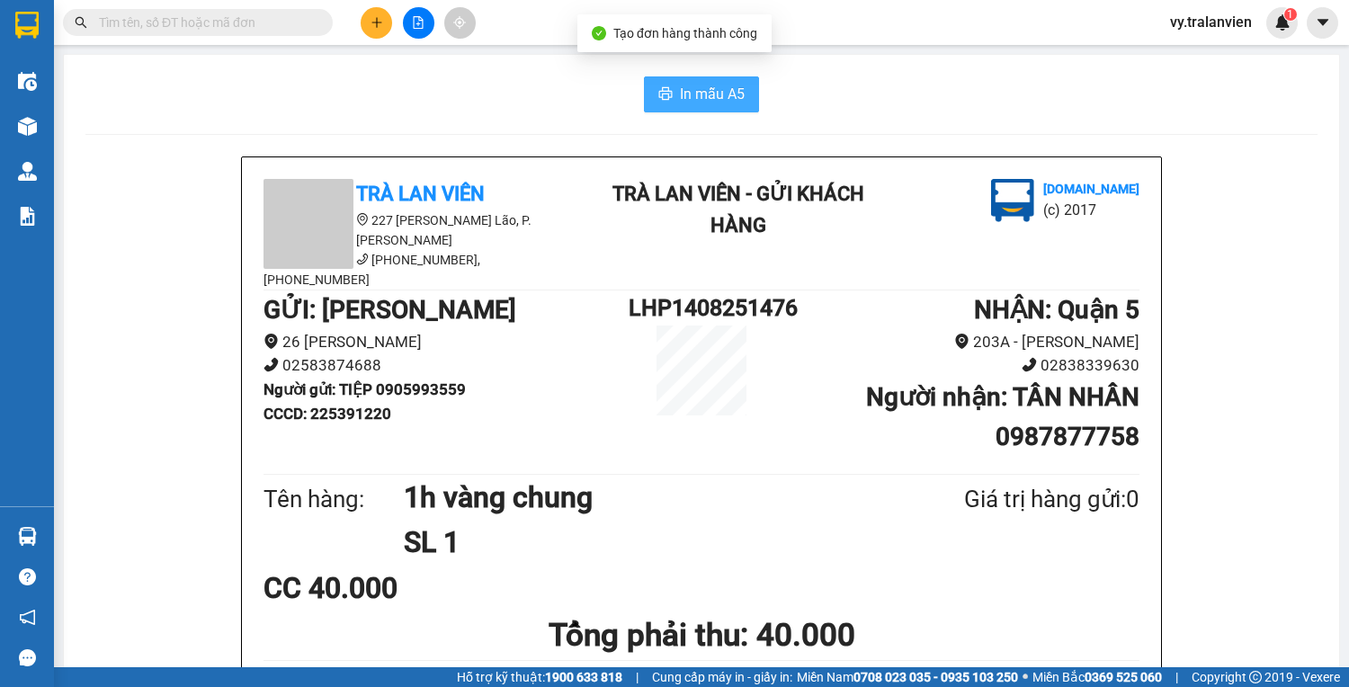
click at [686, 93] on span "In mẫu A5" at bounding box center [712, 94] width 65 height 22
click at [375, 18] on icon "plus" at bounding box center [376, 22] width 13 height 13
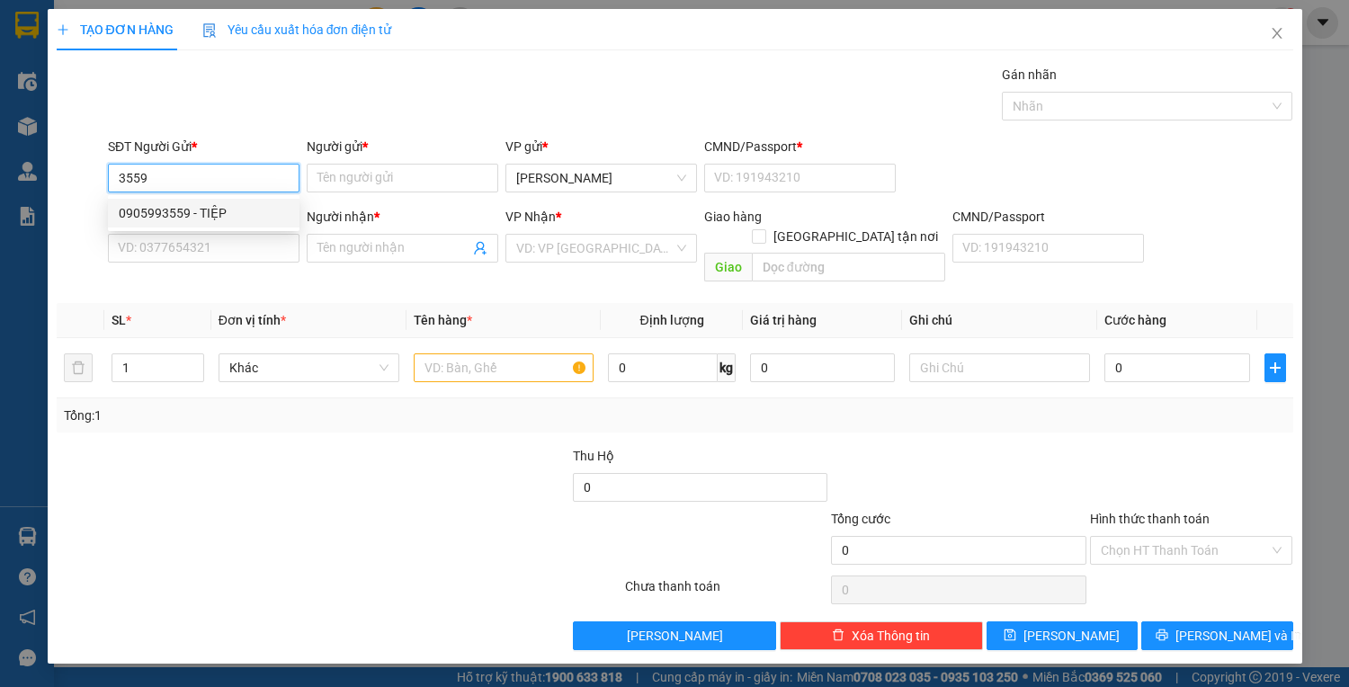
click at [225, 207] on div "0905993559 - TIỆP" at bounding box center [204, 213] width 170 height 20
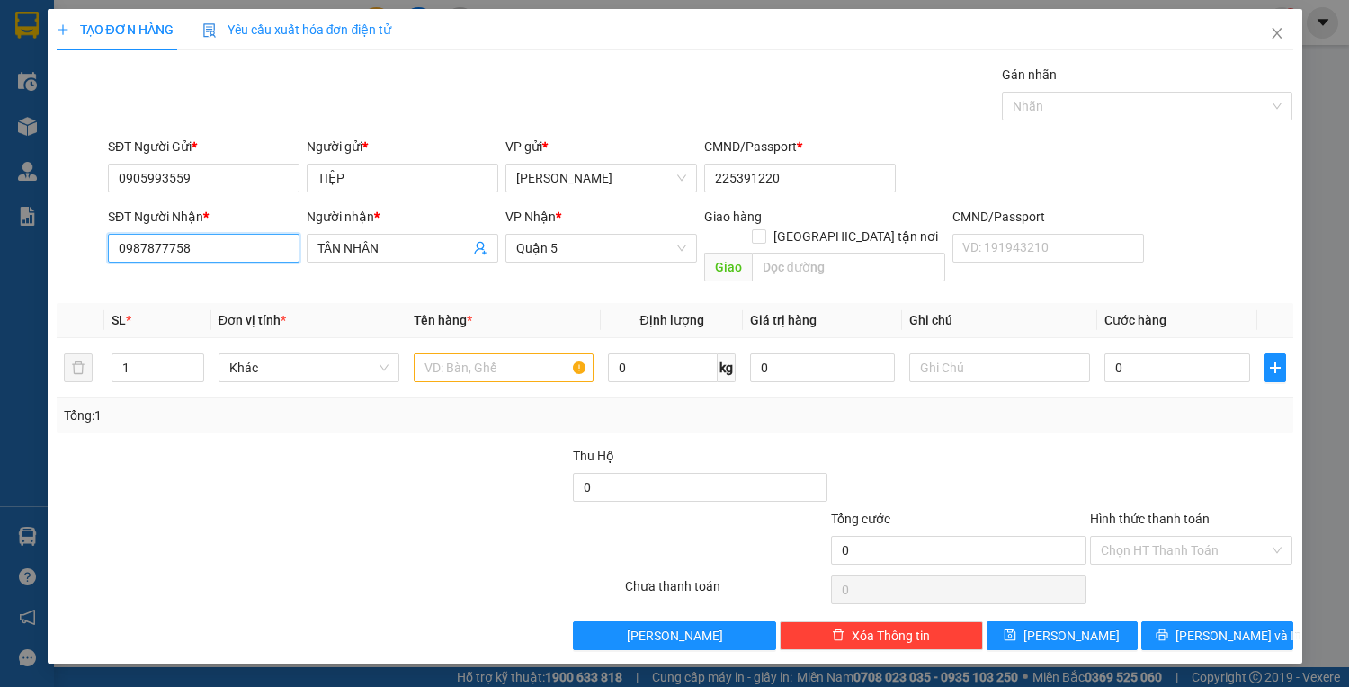
drag, startPoint x: 222, startPoint y: 255, endPoint x: 245, endPoint y: 255, distance: 22.5
click at [235, 255] on input "0987877758" at bounding box center [203, 248] width 191 height 29
drag, startPoint x: 246, startPoint y: 277, endPoint x: 344, endPoint y: 316, distance: 105.7
click at [248, 277] on div "0916472445 - HOÀNG VŨ" at bounding box center [207, 283] width 177 height 20
drag, startPoint x: 454, startPoint y: 345, endPoint x: 493, endPoint y: 343, distance: 38.7
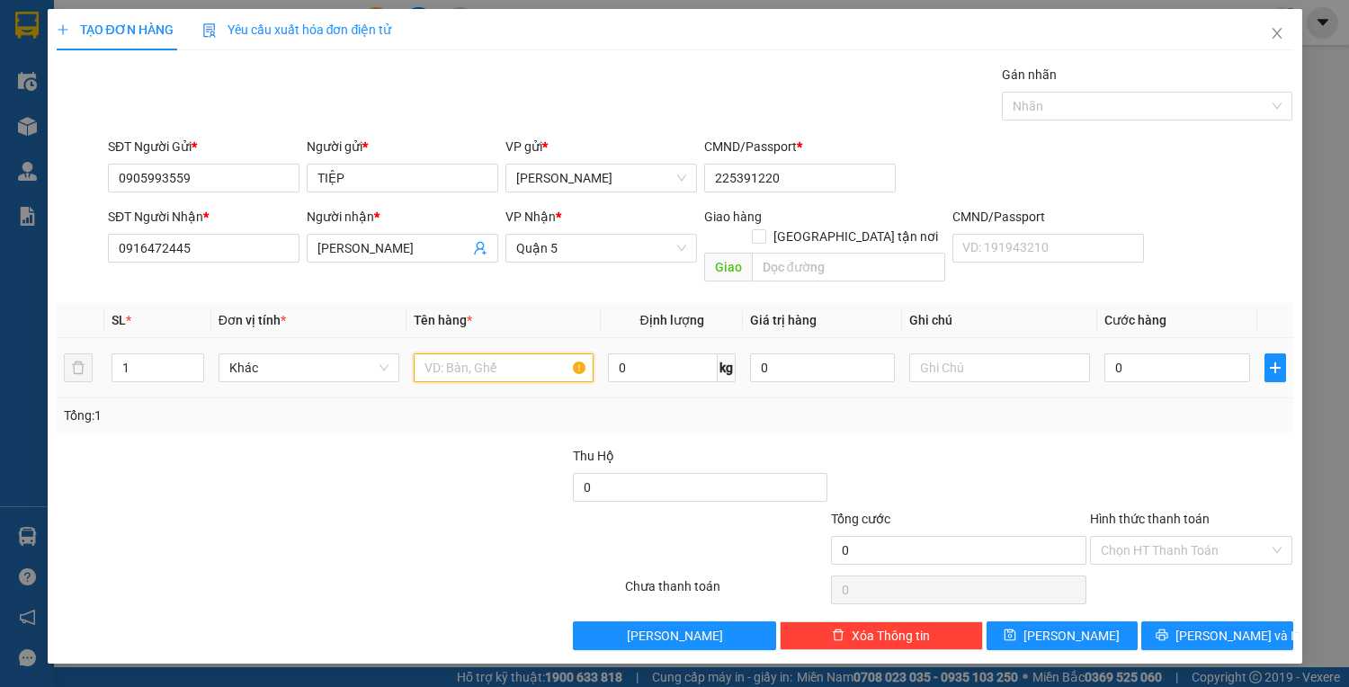
click at [477, 353] on input "text" at bounding box center [504, 367] width 181 height 29
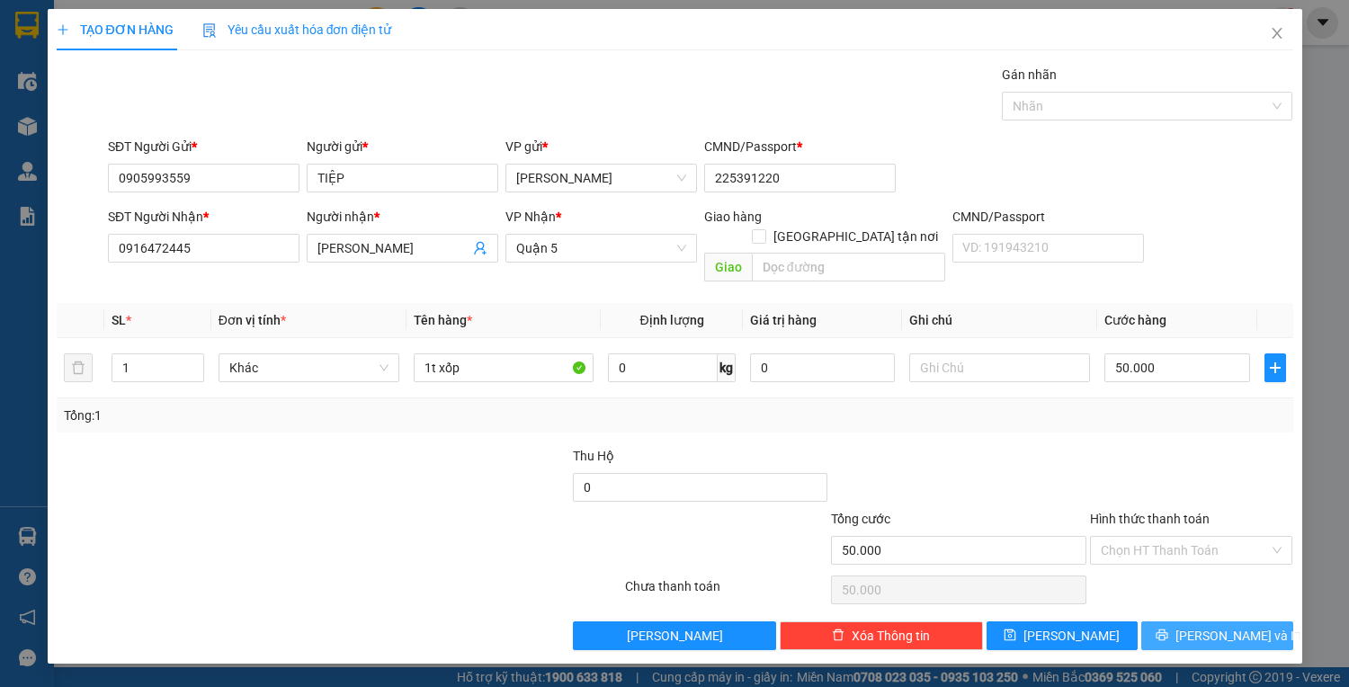
click at [1227, 626] on span "Lưu và In" at bounding box center [1238, 636] width 126 height 20
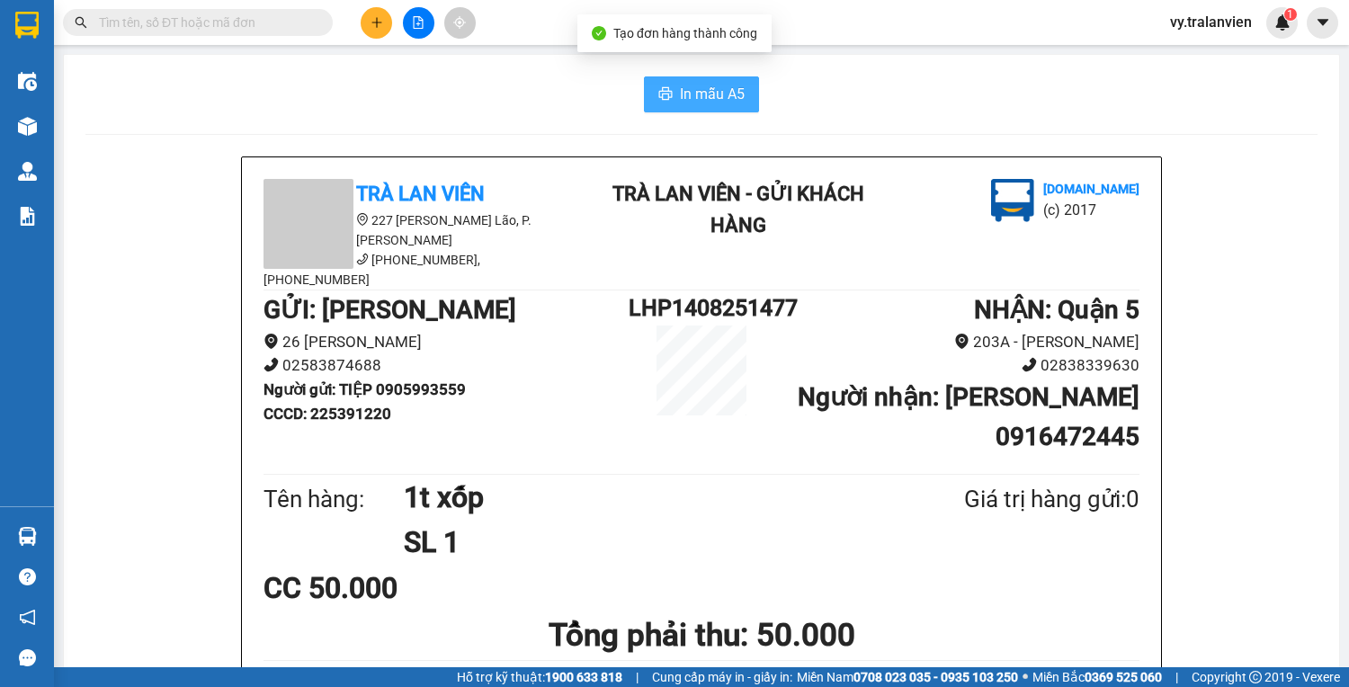
click at [683, 85] on span "In mẫu A5" at bounding box center [712, 94] width 65 height 22
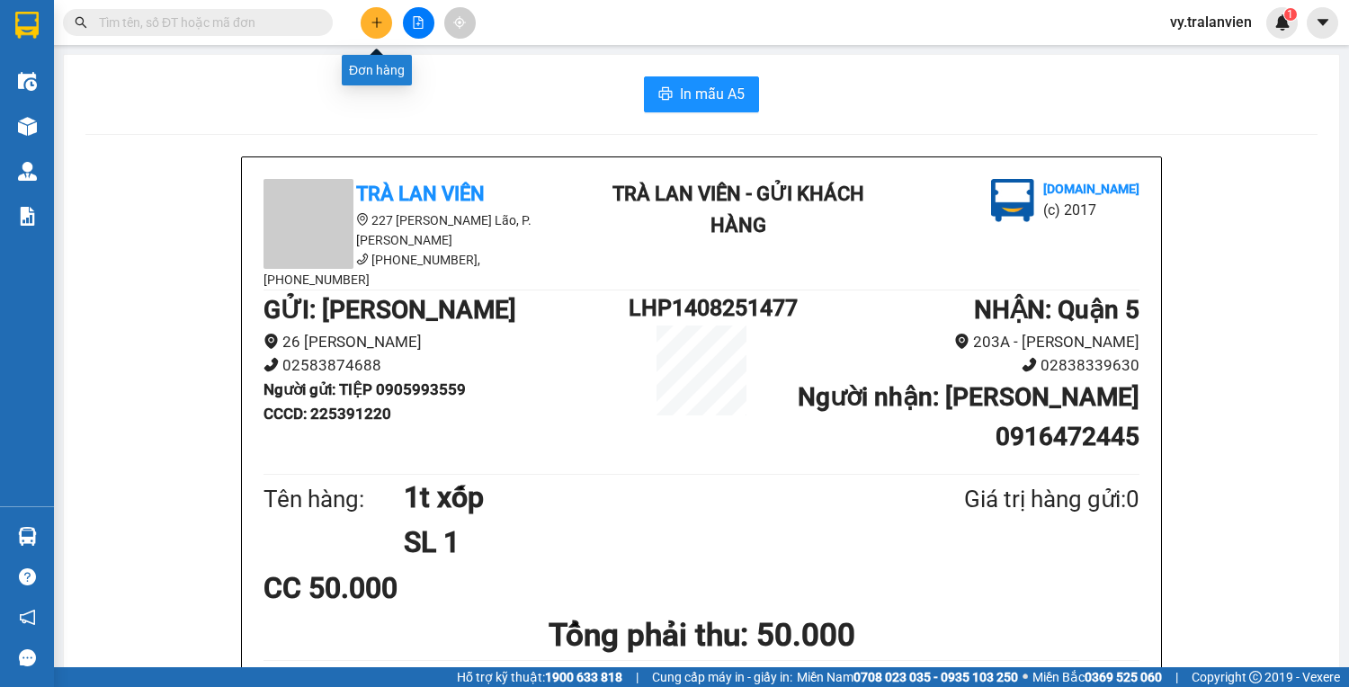
click at [378, 25] on icon "plus" at bounding box center [376, 22] width 13 height 13
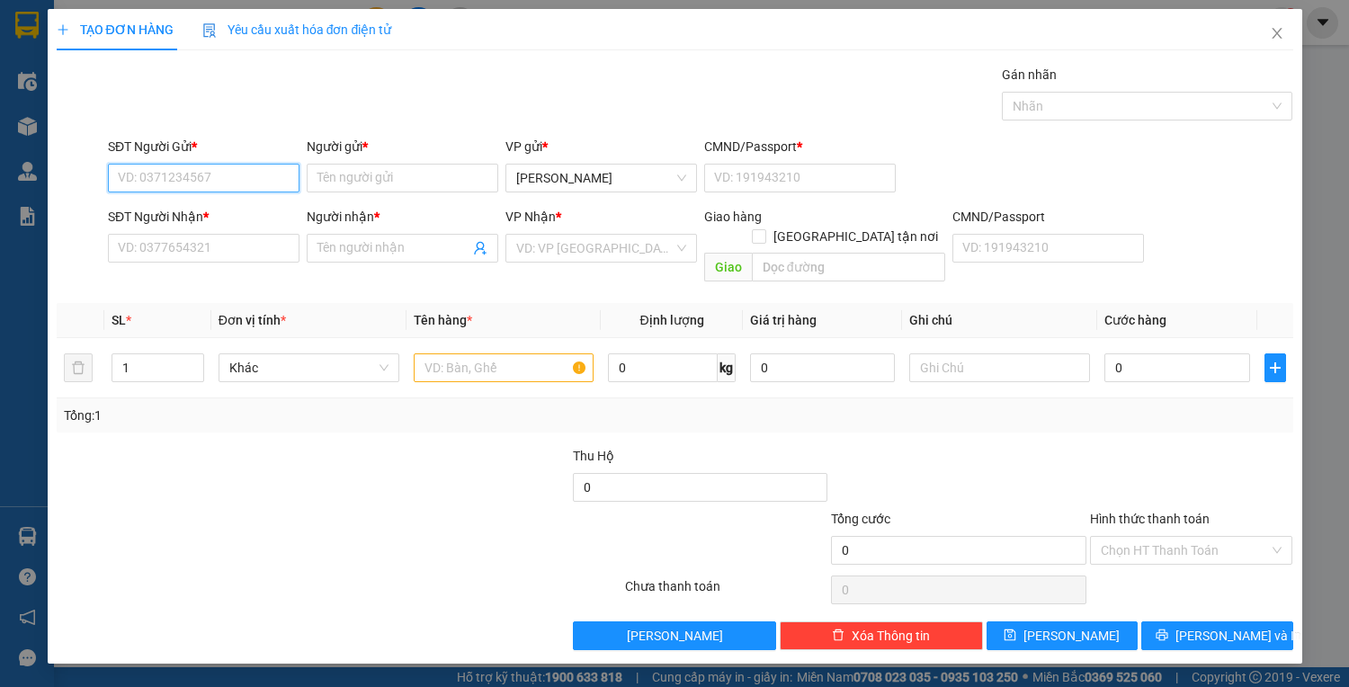
click at [173, 182] on input "SĐT Người Gửi *" at bounding box center [203, 178] width 191 height 29
click at [184, 209] on div "0793320272 - loan" at bounding box center [204, 213] width 170 height 20
click at [491, 353] on input "text" at bounding box center [504, 367] width 181 height 29
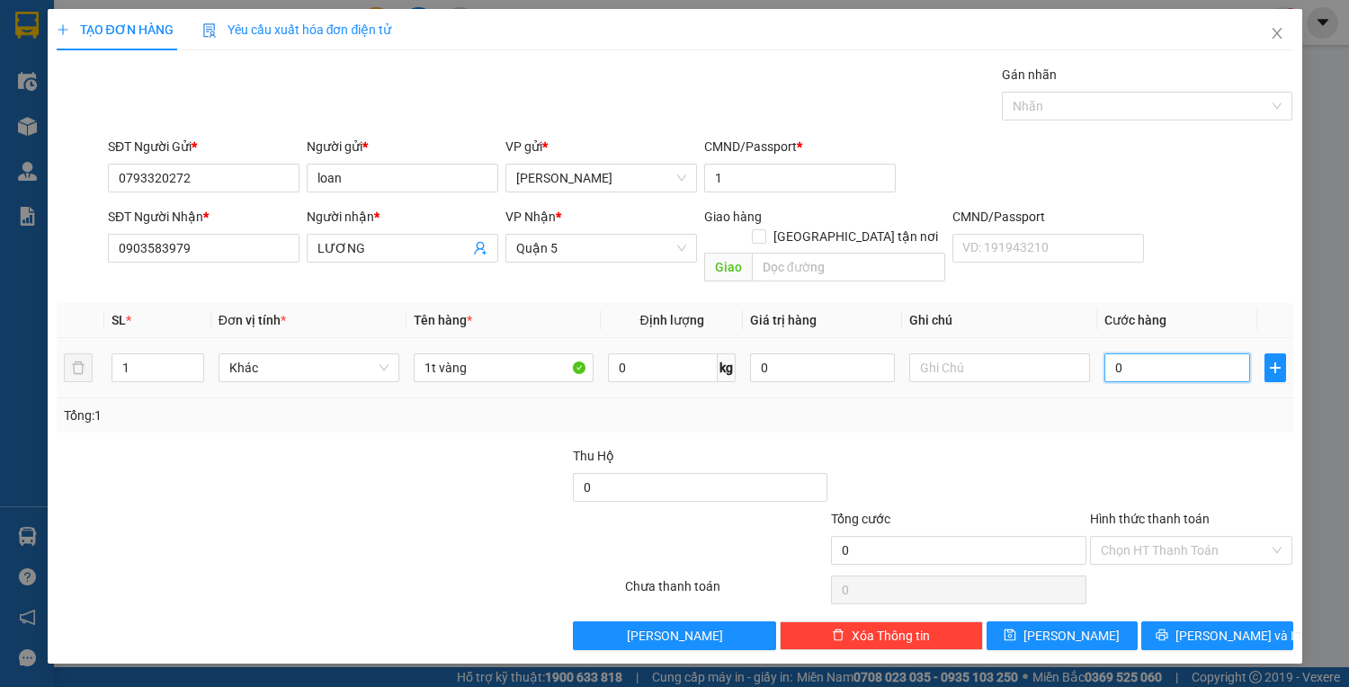
drag, startPoint x: 1119, startPoint y: 338, endPoint x: 1106, endPoint y: 343, distance: 14.5
click at [1120, 353] on input "0" at bounding box center [1176, 367] width 145 height 29
click at [1219, 537] on input "Hình thức thanh toán" at bounding box center [1184, 550] width 169 height 27
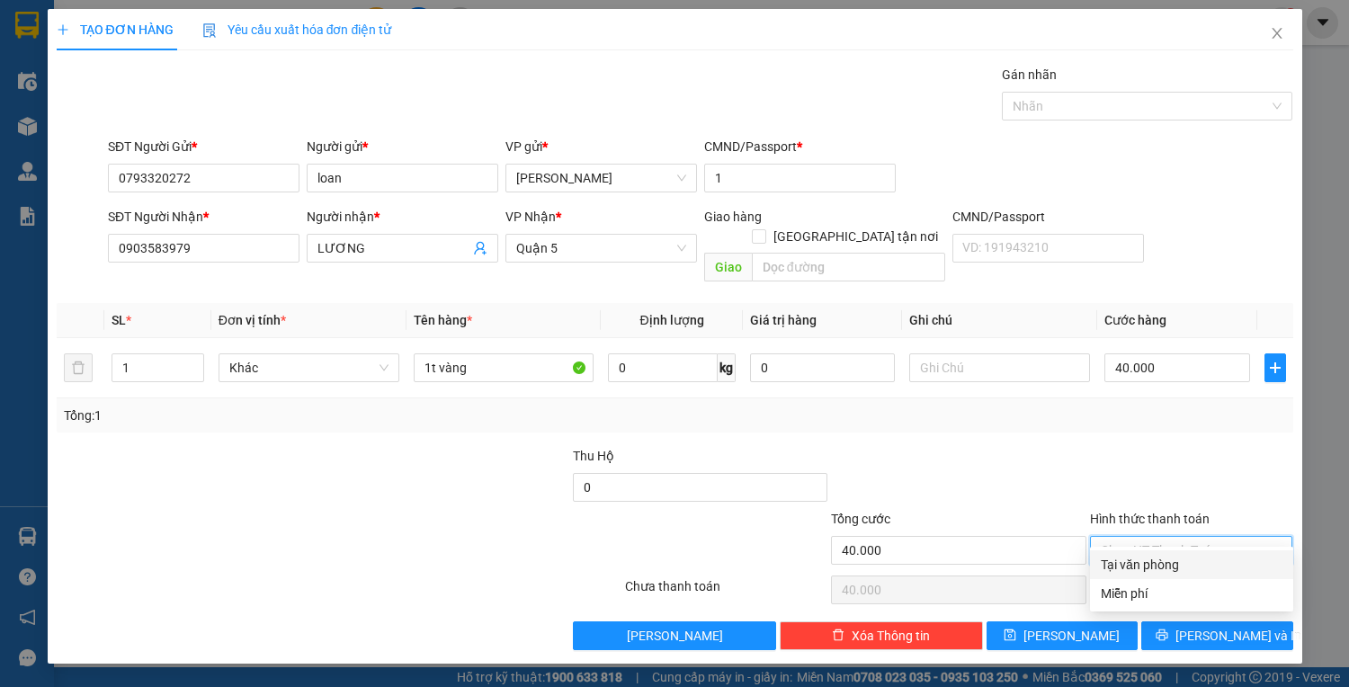
drag, startPoint x: 1212, startPoint y: 556, endPoint x: 1206, endPoint y: 585, distance: 30.3
click at [1212, 557] on div "Tại văn phòng" at bounding box center [1191, 565] width 182 height 20
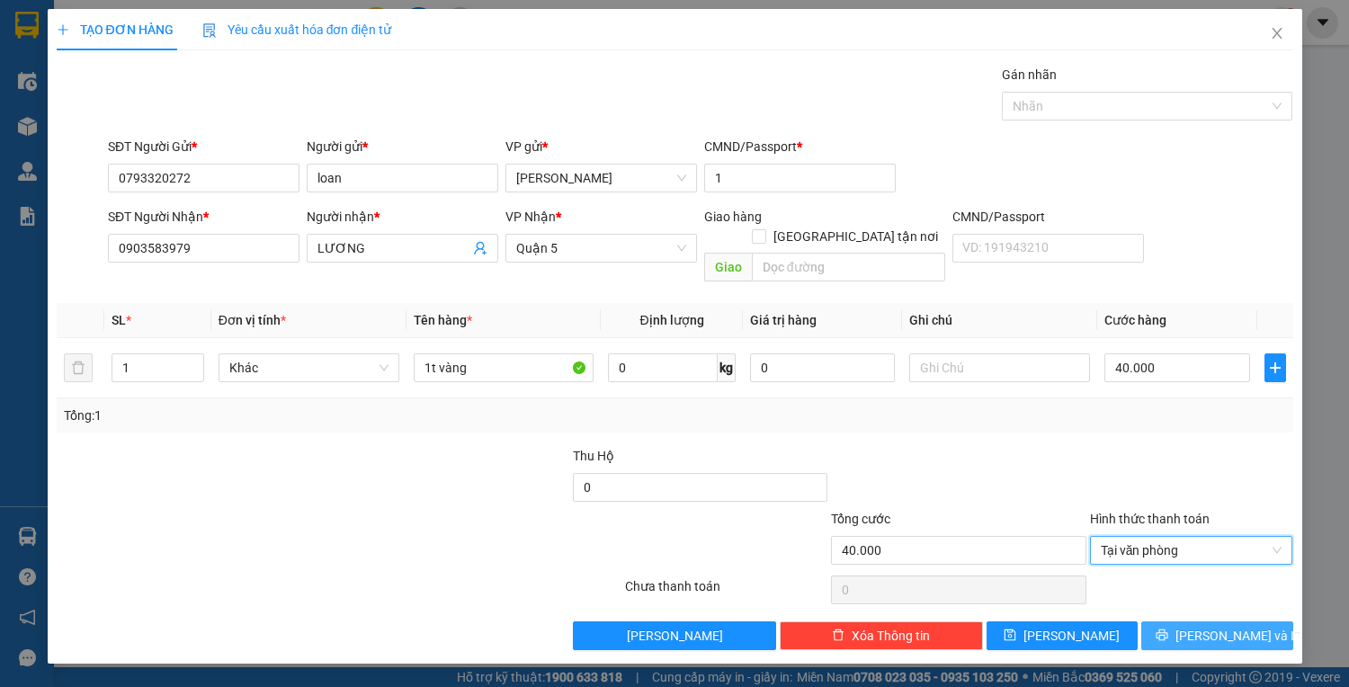
click at [1205, 626] on span "Lưu và In" at bounding box center [1238, 636] width 126 height 20
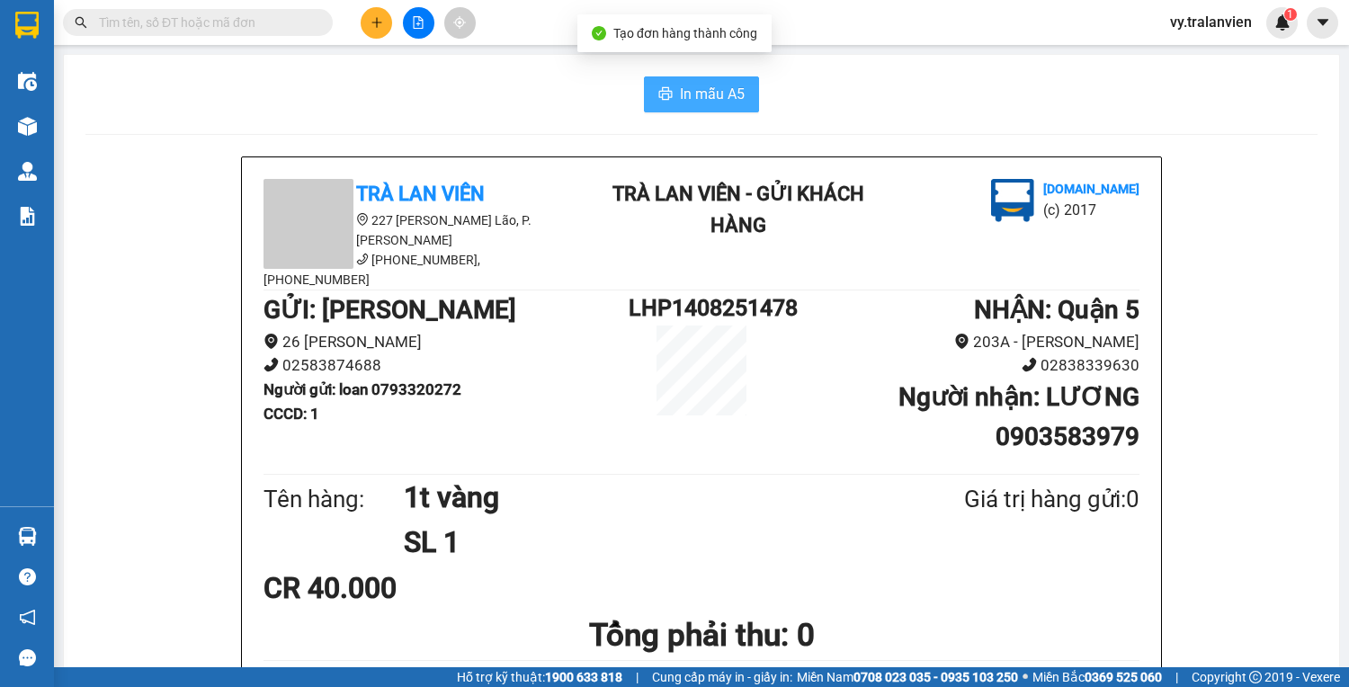
click at [708, 94] on span "In mẫu A5" at bounding box center [712, 94] width 65 height 22
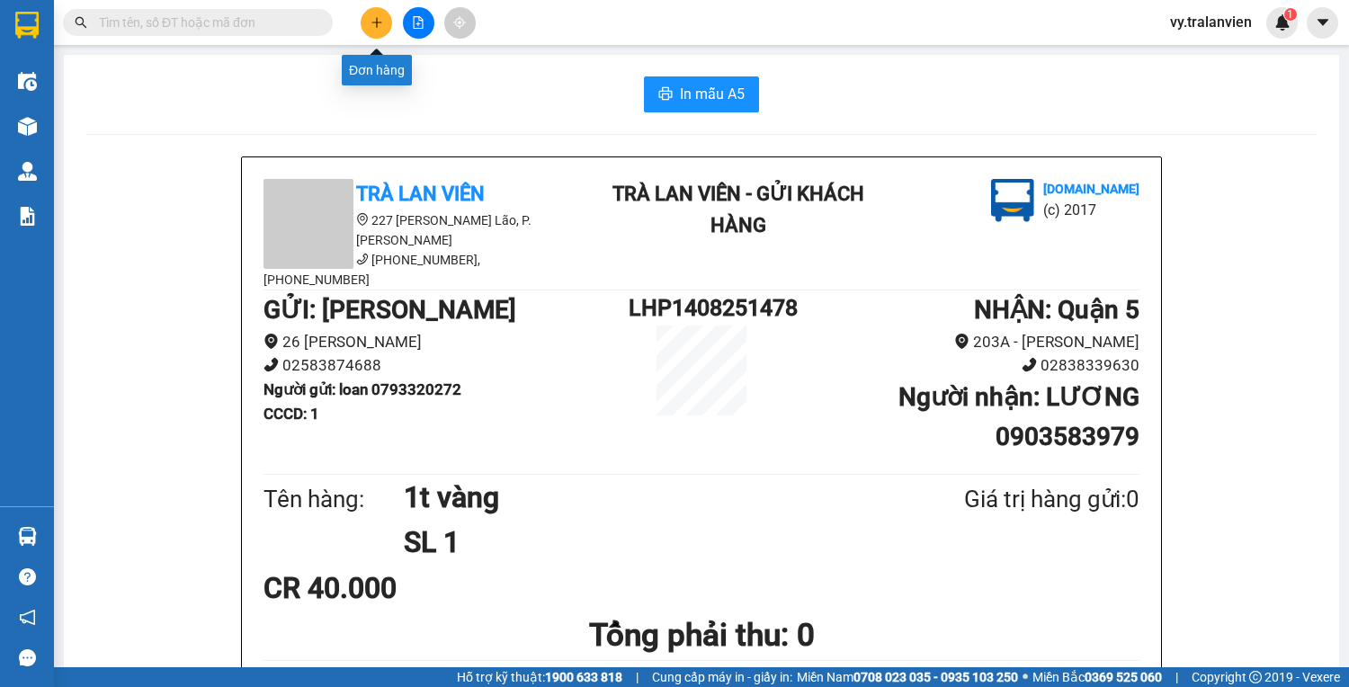
click at [372, 18] on icon "plus" at bounding box center [376, 22] width 13 height 13
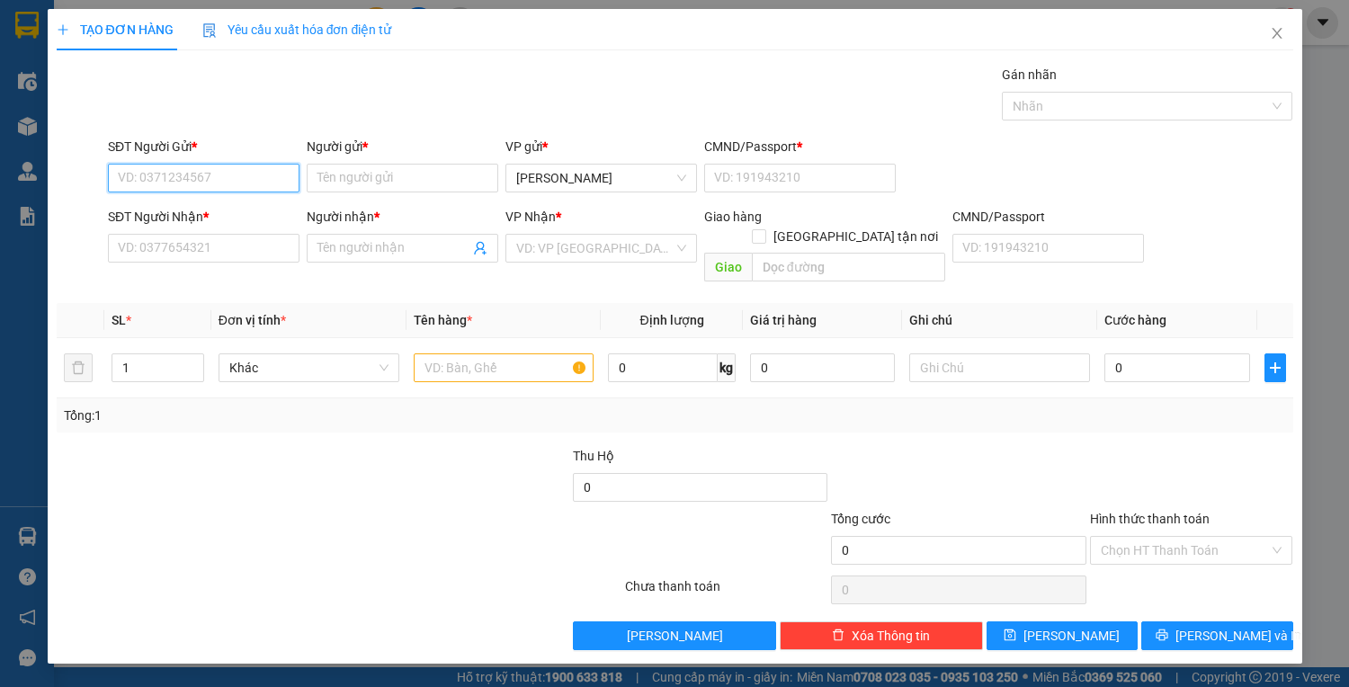
click at [223, 175] on input "SĐT Người Gửi *" at bounding box center [203, 178] width 191 height 29
click at [223, 217] on div "0387991002 - hạnh" at bounding box center [204, 213] width 170 height 20
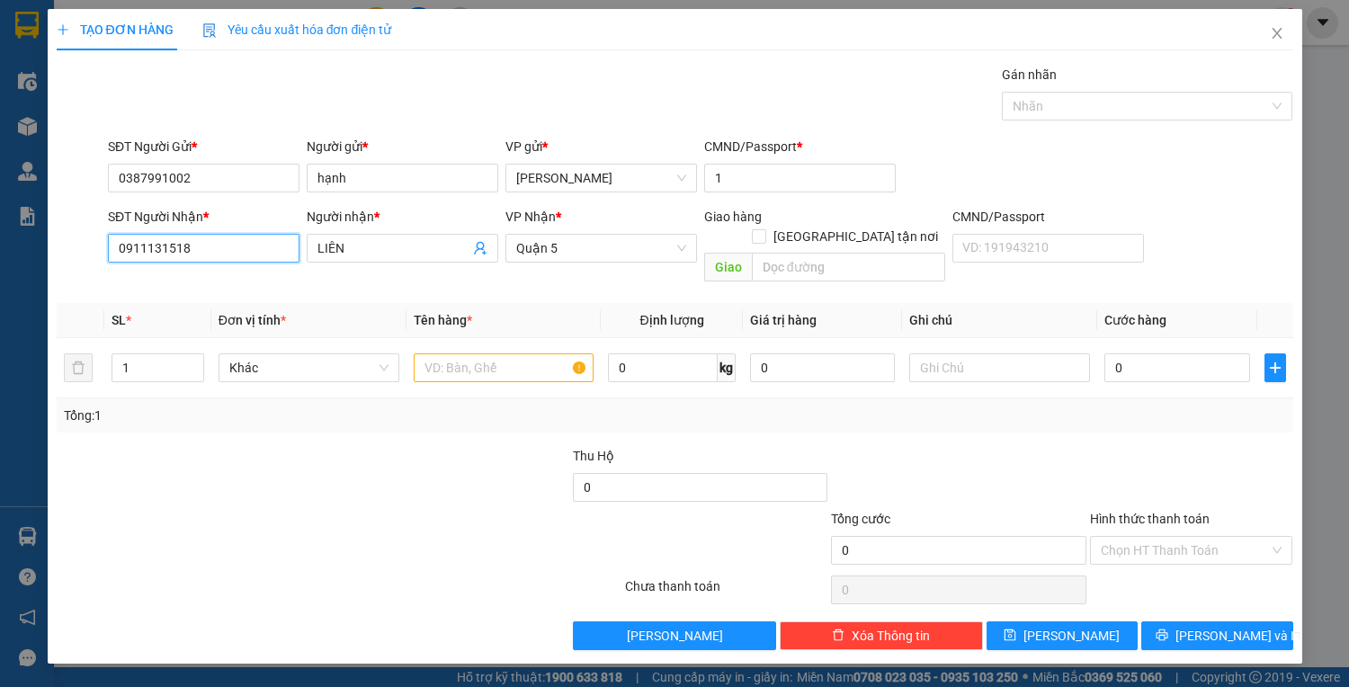
click at [244, 244] on input "0911131518" at bounding box center [203, 248] width 191 height 29
drag, startPoint x: 216, startPoint y: 280, endPoint x: 529, endPoint y: 370, distance: 325.5
click at [218, 280] on div "0987972327 - HẠNH" at bounding box center [204, 283] width 170 height 20
click at [521, 353] on input "text" at bounding box center [504, 367] width 181 height 29
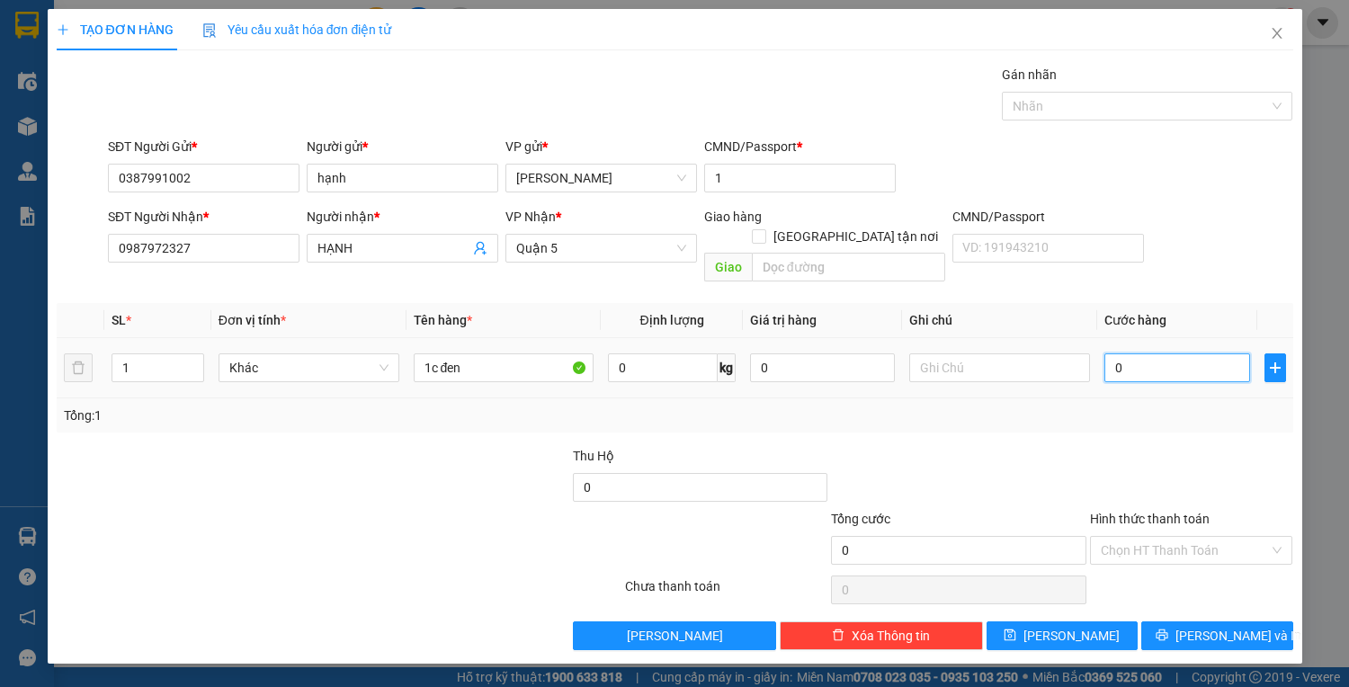
click at [1187, 353] on input "0" at bounding box center [1176, 367] width 145 height 29
click at [1197, 537] on input "Hình thức thanh toán" at bounding box center [1184, 550] width 169 height 27
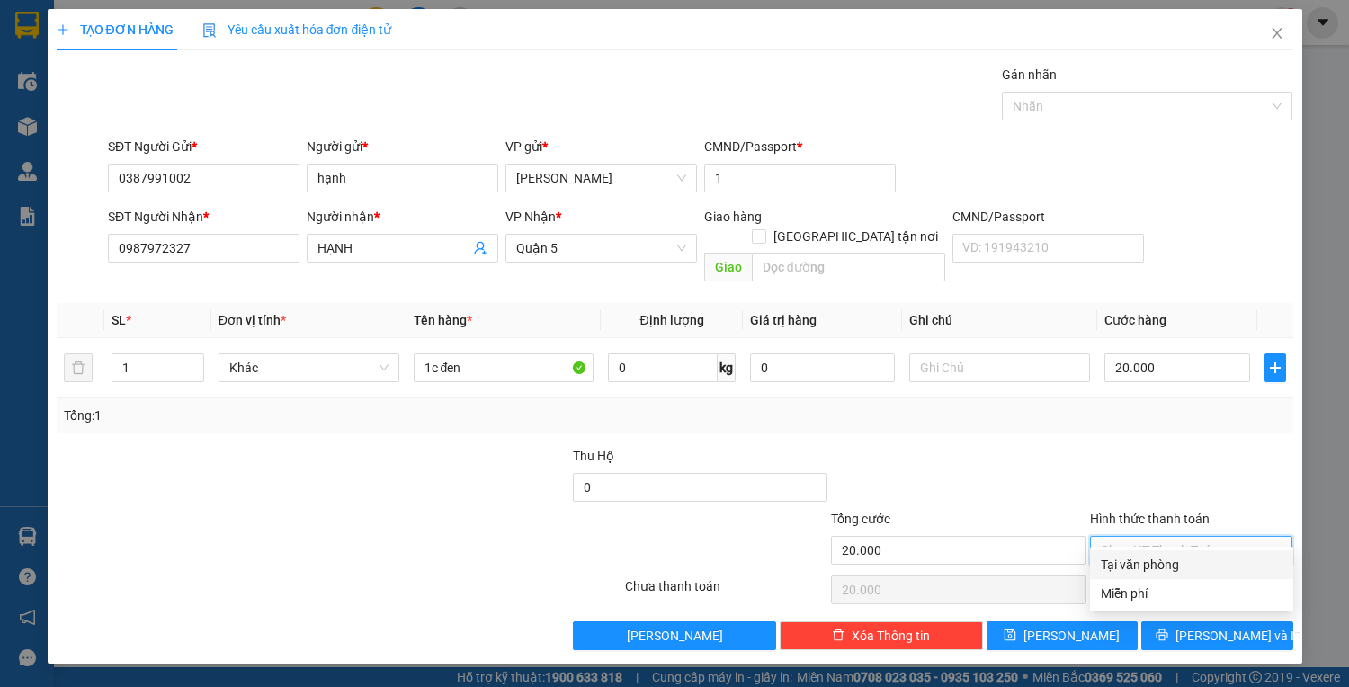
drag, startPoint x: 1197, startPoint y: 563, endPoint x: 1197, endPoint y: 581, distance: 18.0
click at [1197, 563] on div "Tại văn phòng" at bounding box center [1191, 565] width 182 height 20
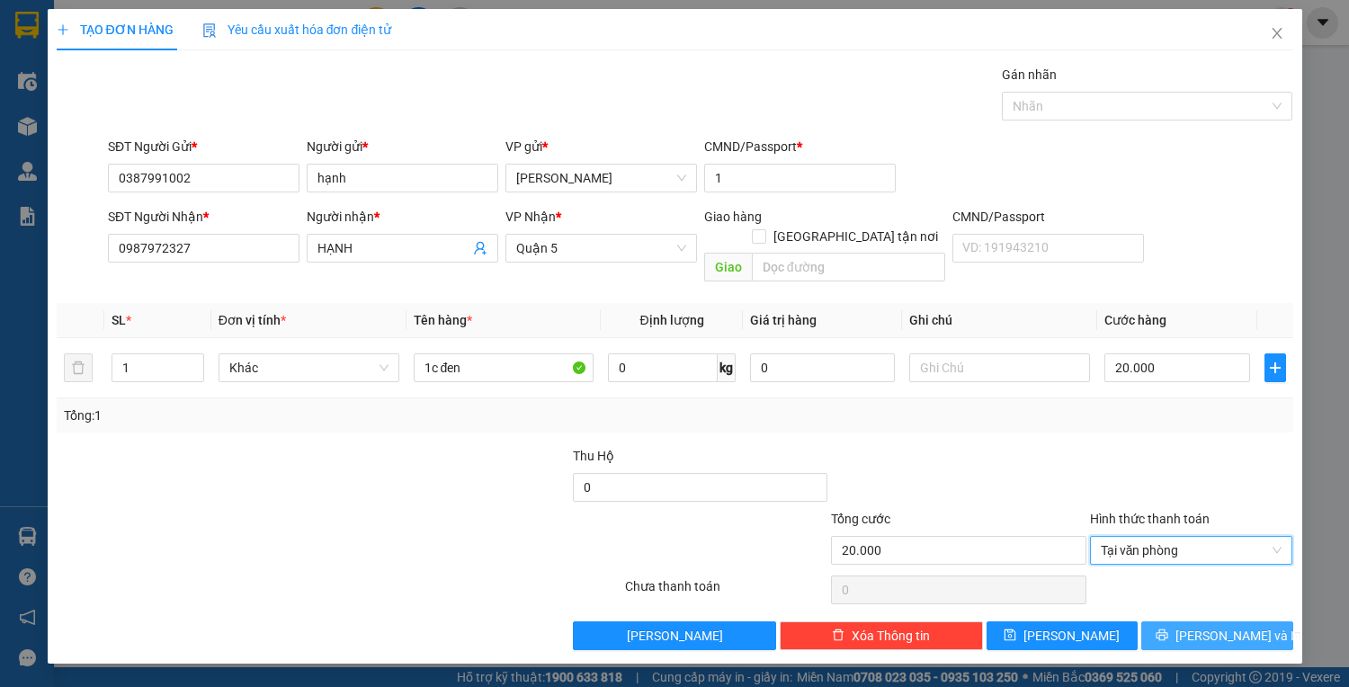
click at [1208, 626] on span "Lưu và In" at bounding box center [1238, 636] width 126 height 20
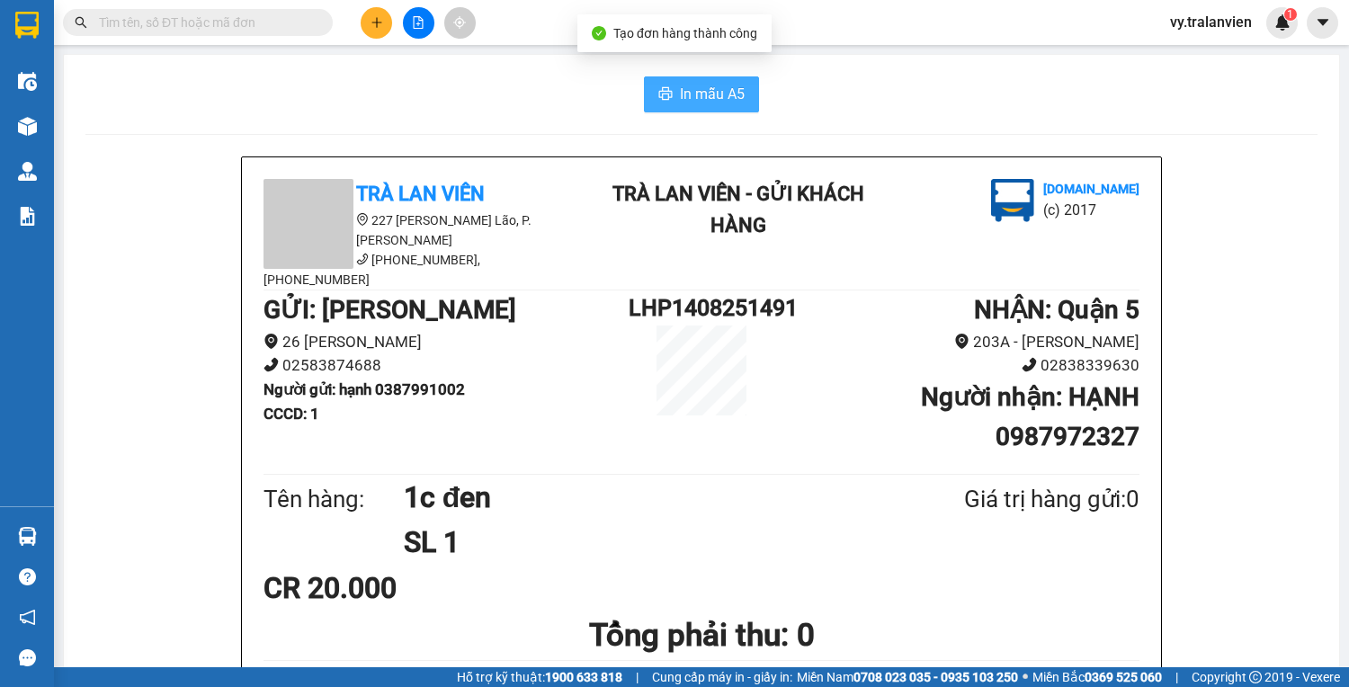
click at [719, 98] on span "In mẫu A5" at bounding box center [712, 94] width 65 height 22
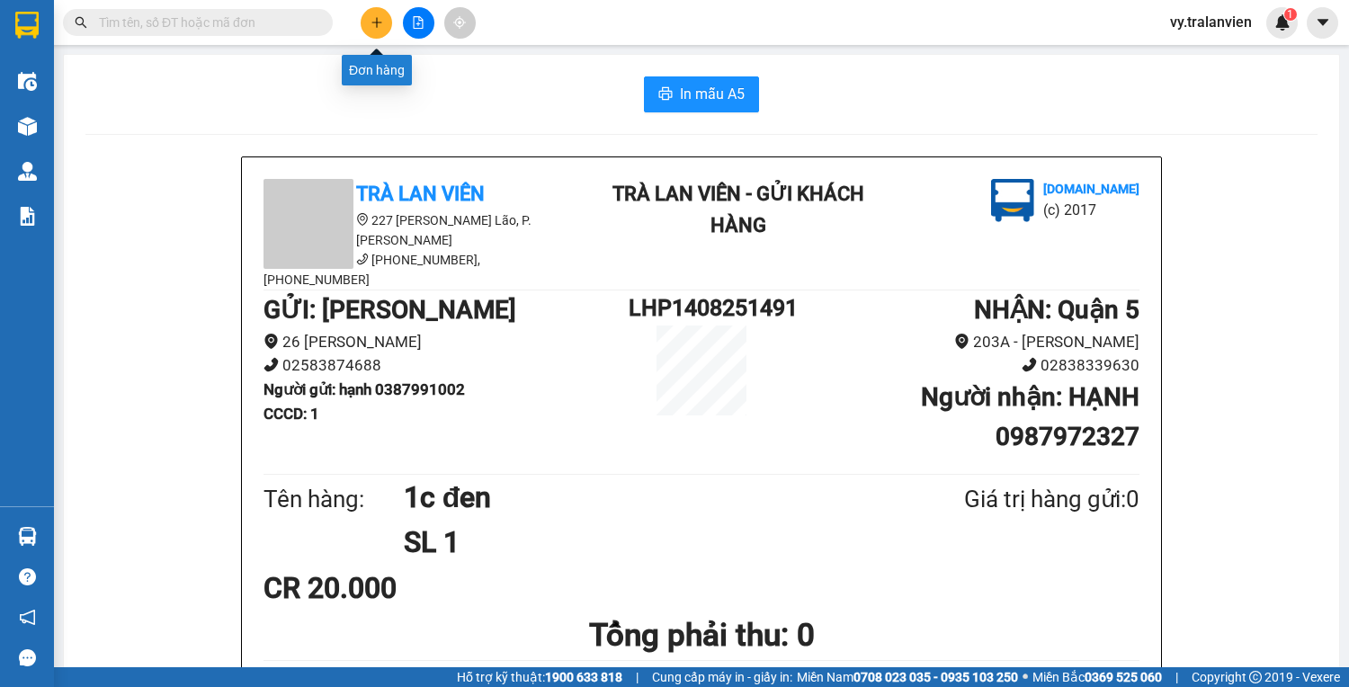
click at [374, 20] on icon "plus" at bounding box center [376, 22] width 13 height 13
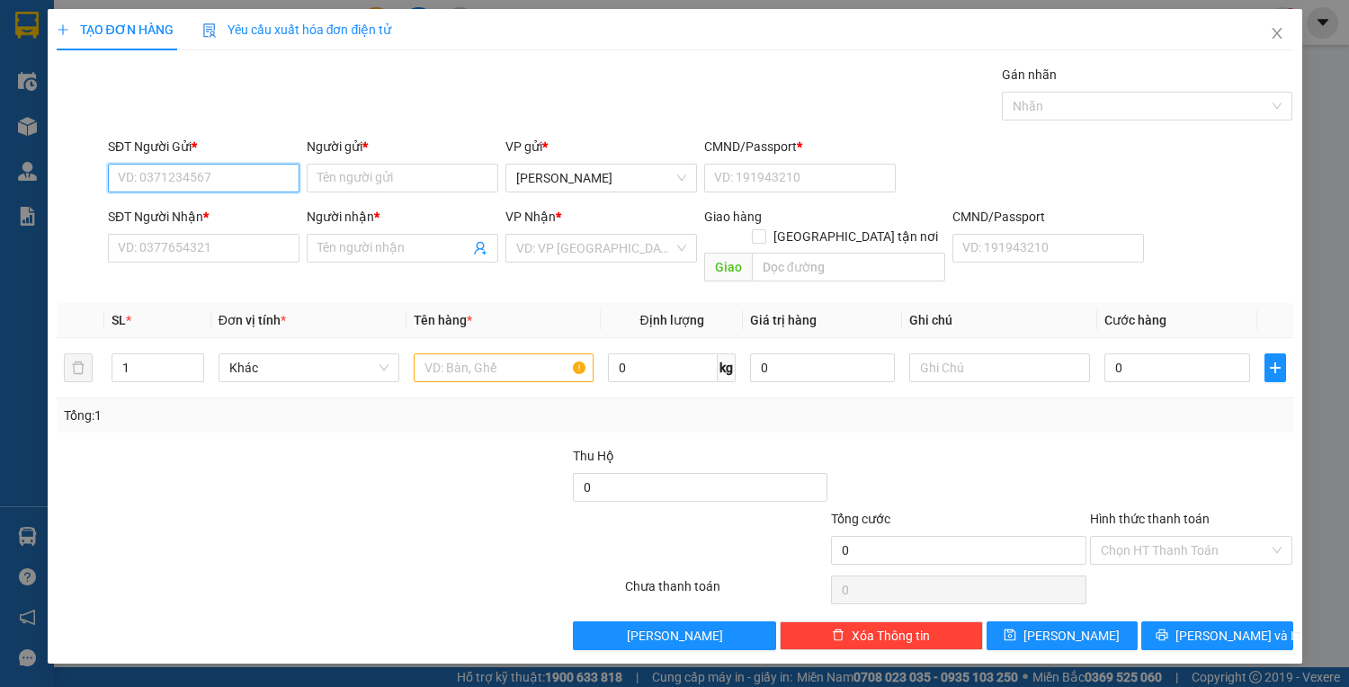
drag, startPoint x: 193, startPoint y: 176, endPoint x: 1348, endPoint y: 18, distance: 1165.1
click at [1021, 58] on div "TẠO ĐƠN HÀNG Yêu cầu xuất hóa đơn điện tử Transit Pickup Surcharge Ids Transit …" at bounding box center [675, 329] width 1236 height 641
click at [187, 214] on div "0775201120 - VY" at bounding box center [204, 213] width 170 height 20
click at [463, 353] on input "text" at bounding box center [504, 367] width 181 height 29
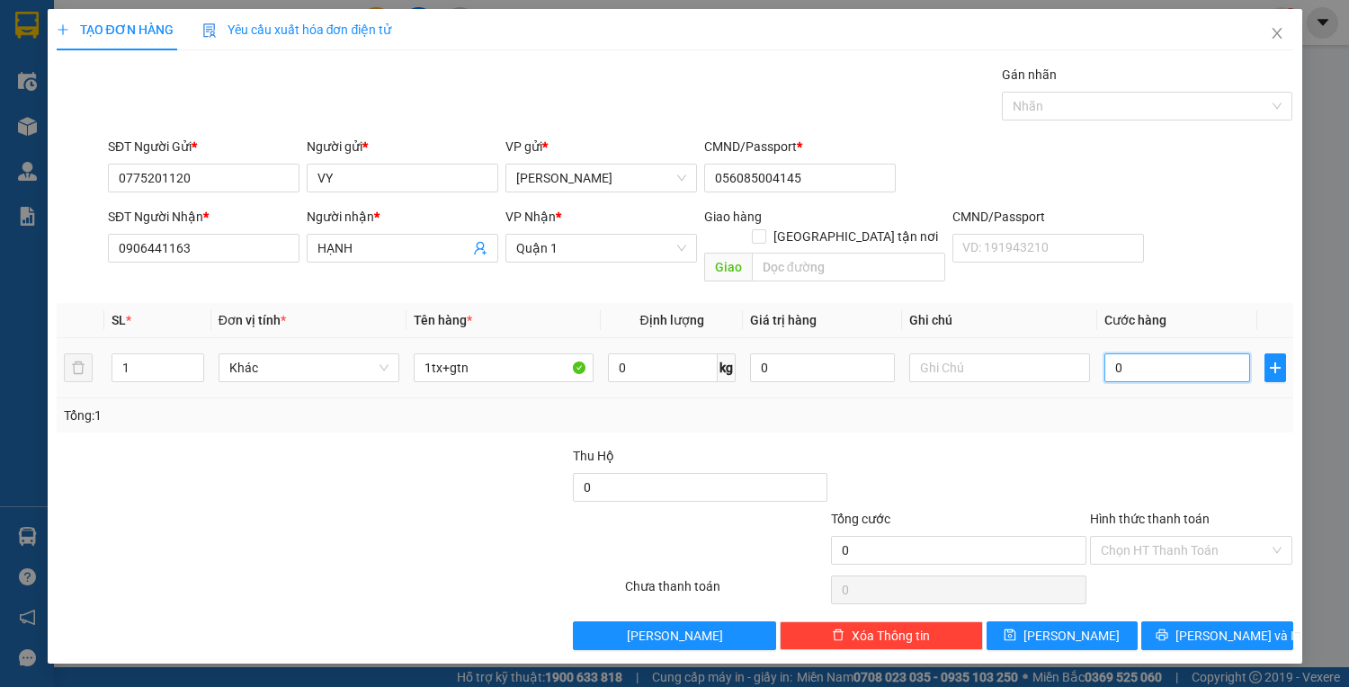
click at [1162, 353] on input "0" at bounding box center [1176, 367] width 145 height 29
click at [1209, 537] on input "Hình thức thanh toán" at bounding box center [1184, 550] width 169 height 27
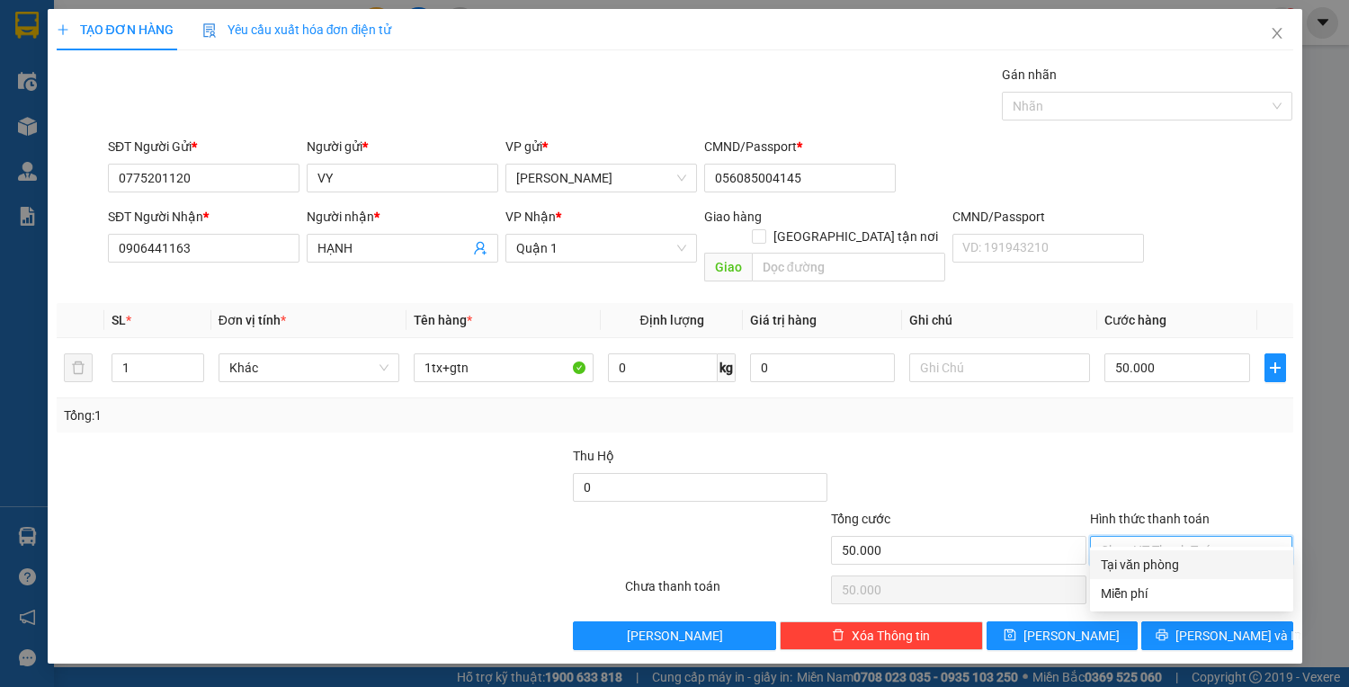
click at [1207, 568] on div "Tại văn phòng" at bounding box center [1191, 565] width 182 height 20
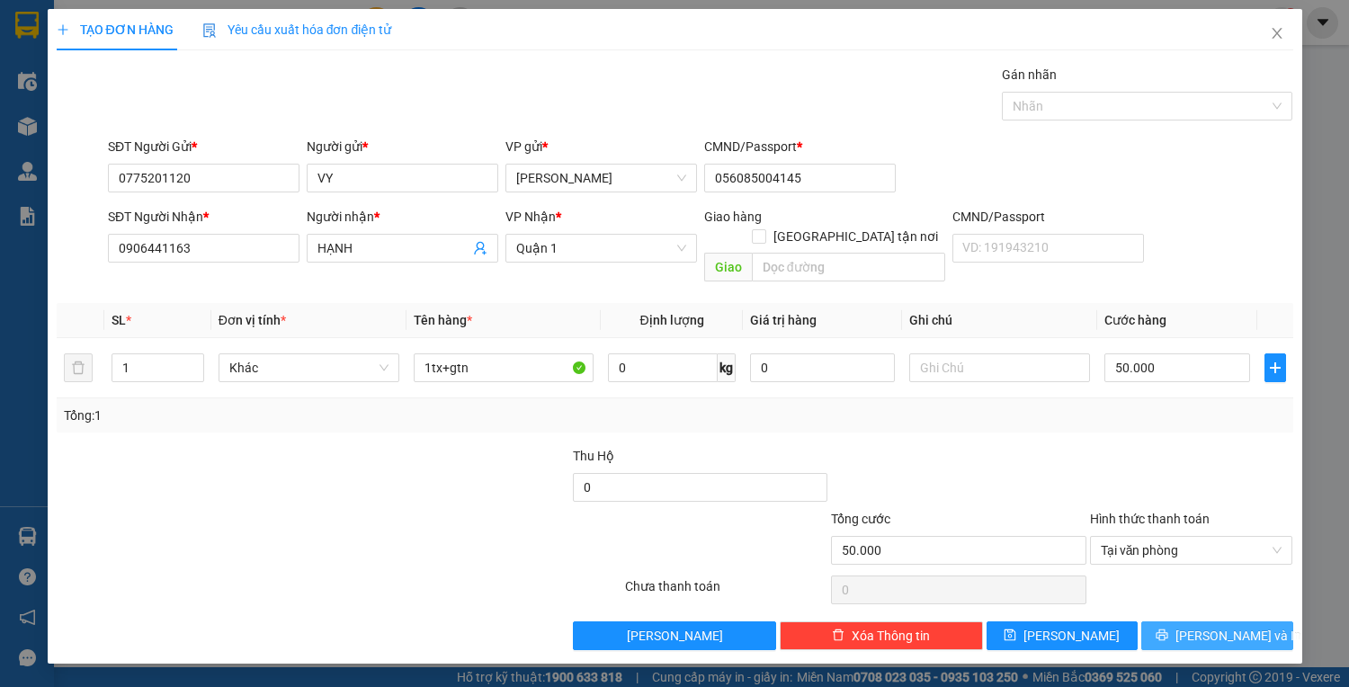
click at [1211, 626] on span "Lưu và In" at bounding box center [1238, 636] width 126 height 20
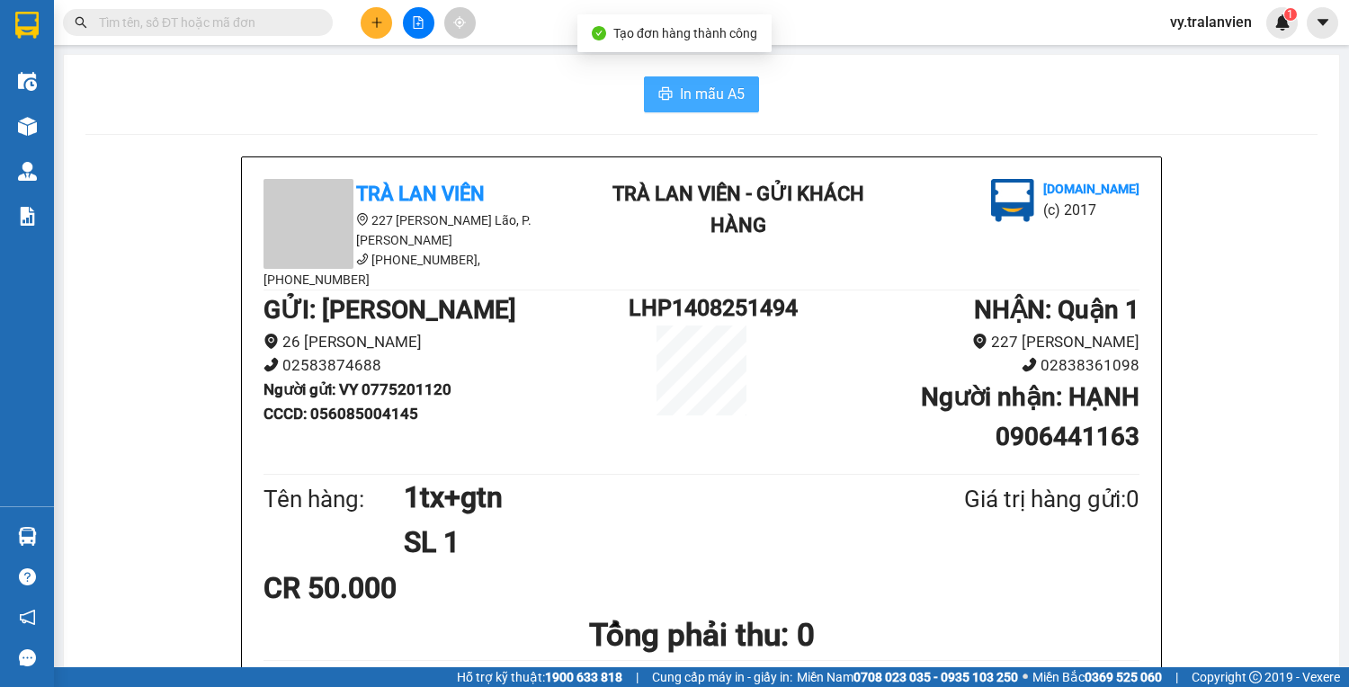
click at [722, 99] on span "In mẫu A5" at bounding box center [712, 94] width 65 height 22
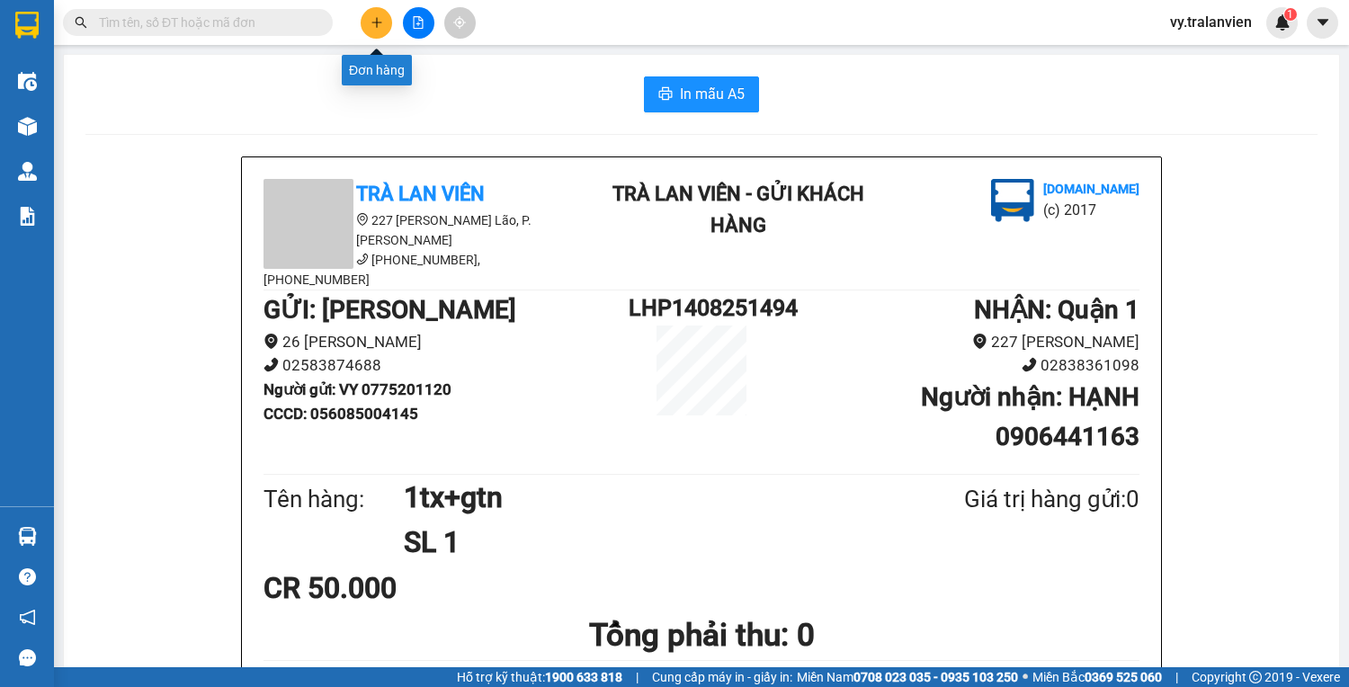
click at [378, 21] on icon "plus" at bounding box center [376, 22] width 13 height 13
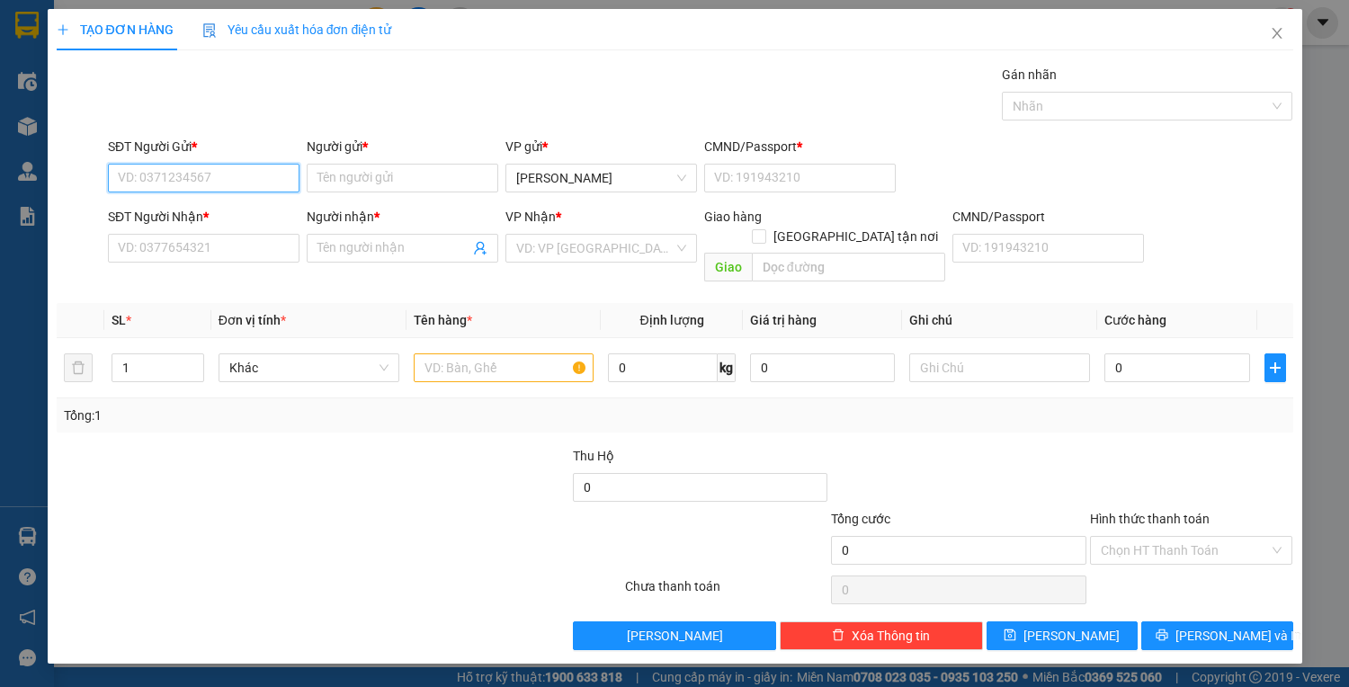
drag, startPoint x: 196, startPoint y: 182, endPoint x: 820, endPoint y: 82, distance: 632.0
click at [472, 115] on div "Transit Pickup Surcharge Ids Transit Deliver Surcharge Ids Transit Deliver Surc…" at bounding box center [675, 357] width 1236 height 585
click at [374, 176] on input "Người gửi *" at bounding box center [402, 178] width 191 height 29
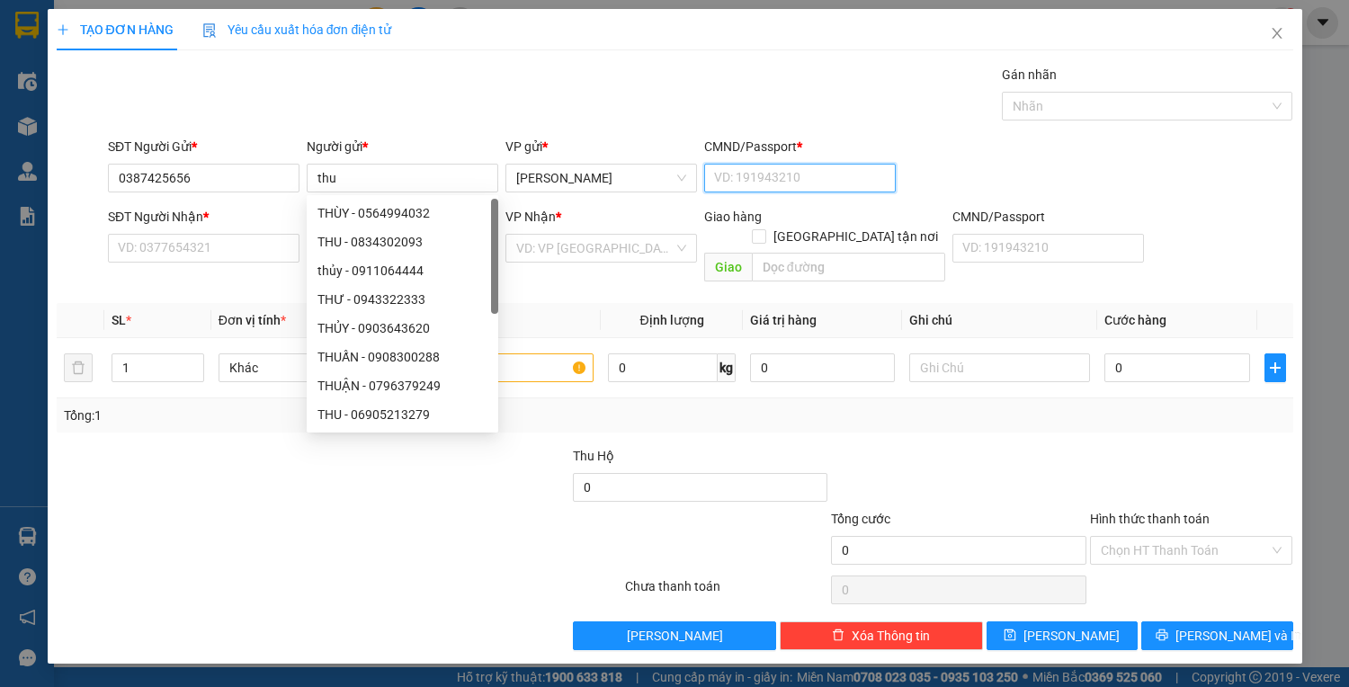
click at [771, 186] on input "CMND/Passport *" at bounding box center [799, 178] width 191 height 29
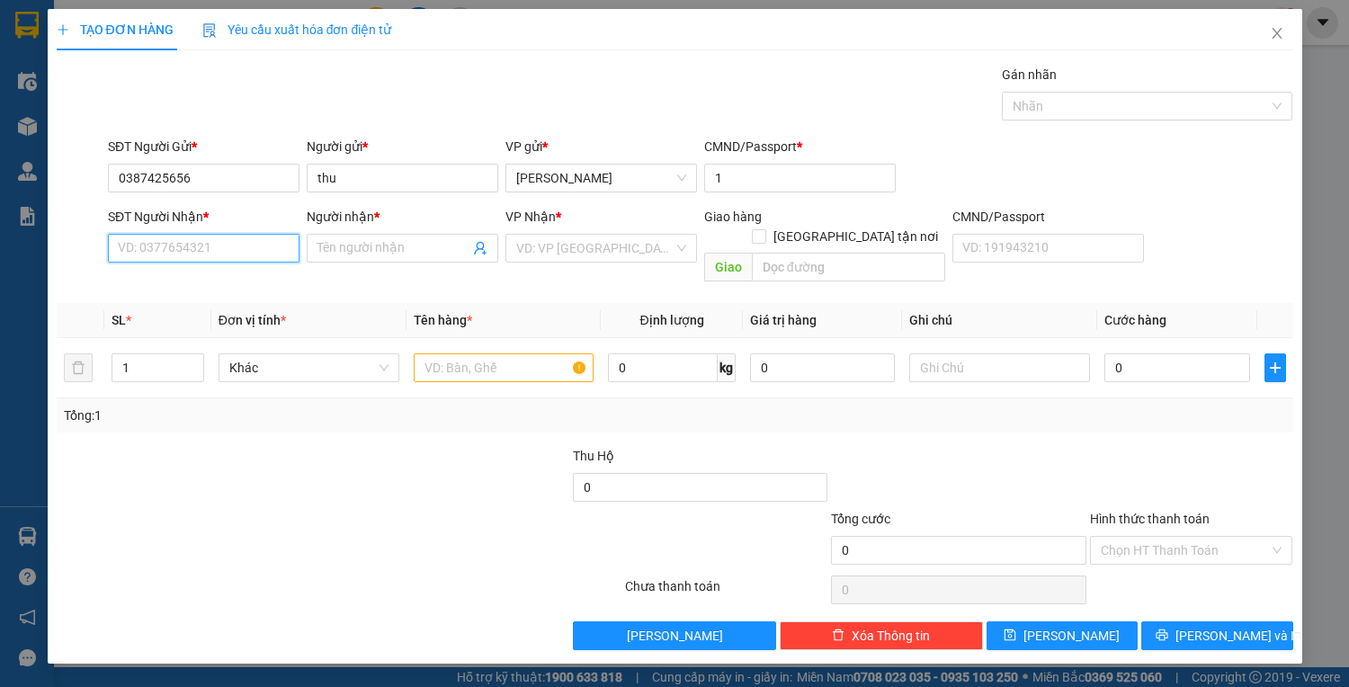
click at [245, 250] on input "SĐT Người Nhận *" at bounding box center [203, 248] width 191 height 29
click at [417, 244] on input "Người nhận *" at bounding box center [393, 248] width 152 height 20
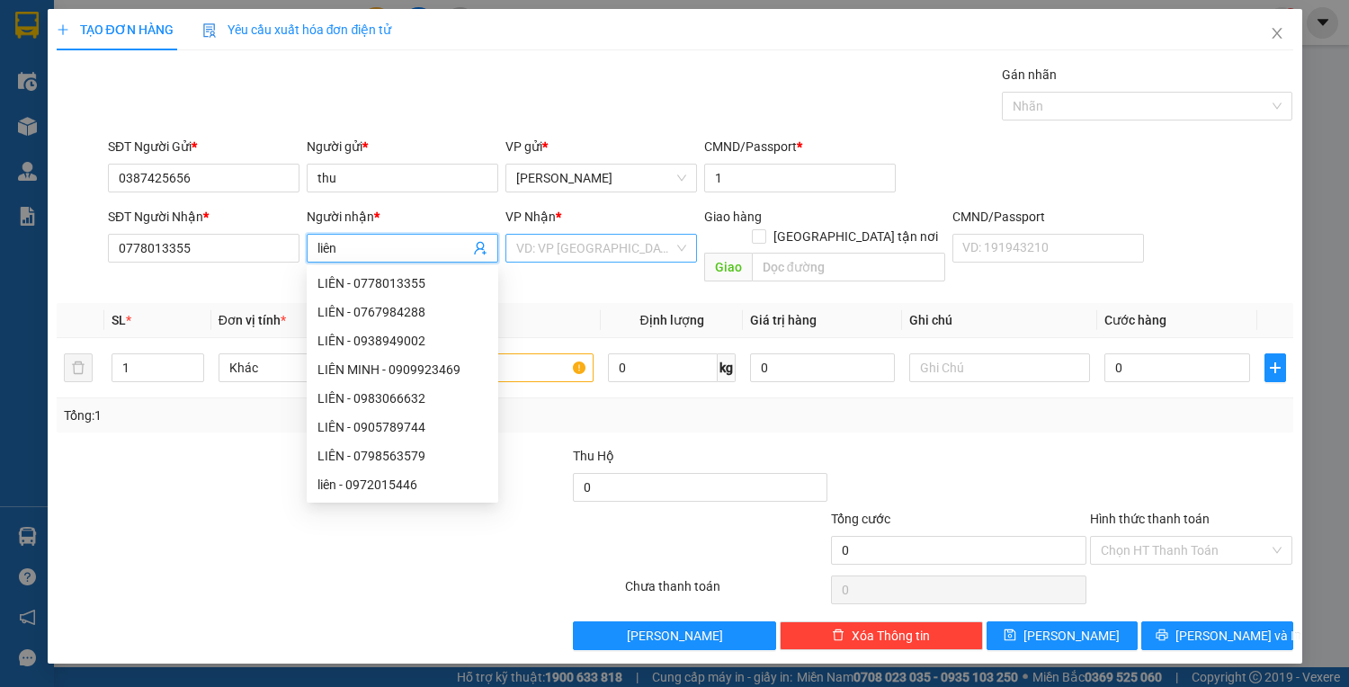
click at [553, 252] on input "search" at bounding box center [594, 248] width 157 height 27
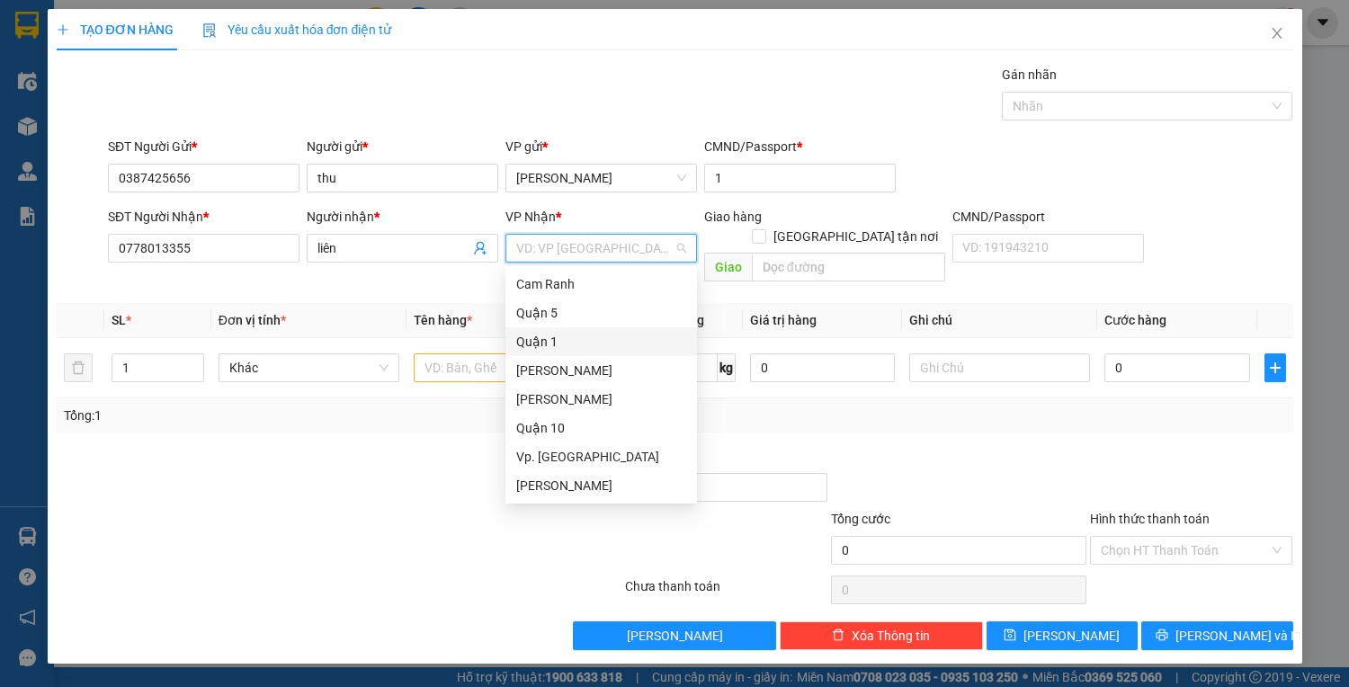
click at [542, 334] on div "Quận 1" at bounding box center [601, 342] width 170 height 20
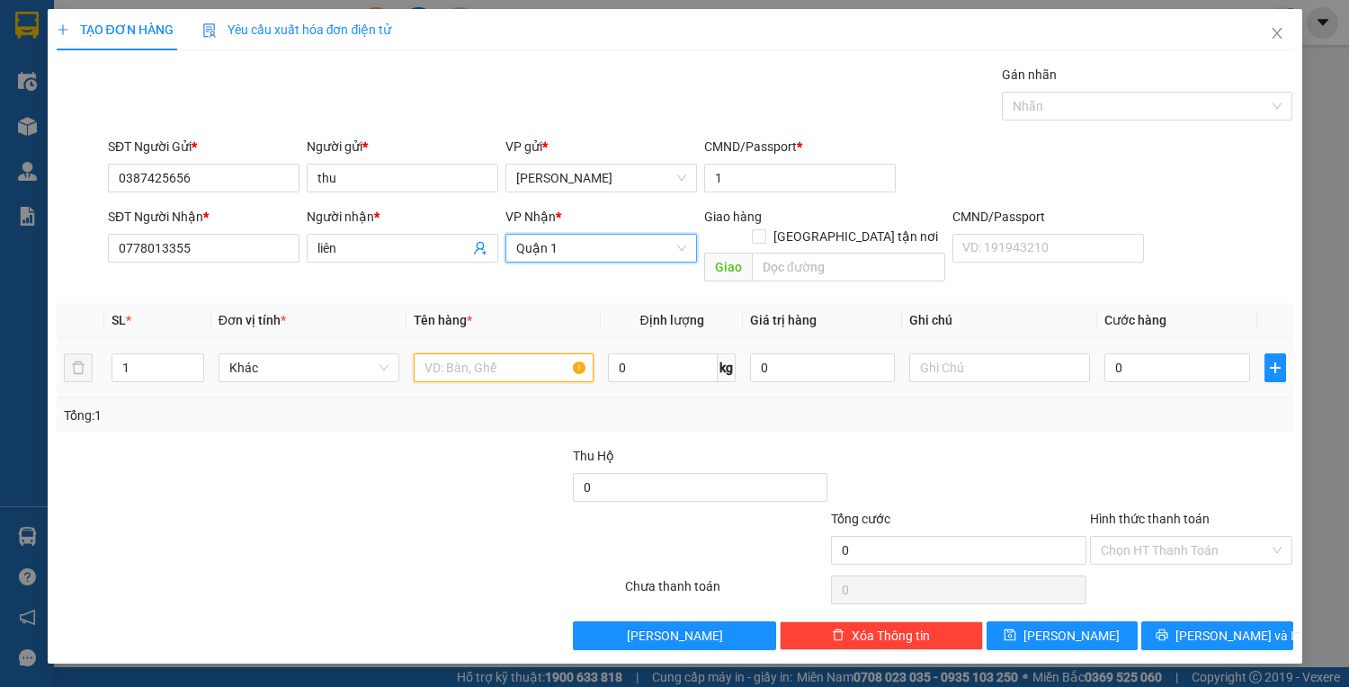
click at [444, 354] on input "text" at bounding box center [504, 367] width 181 height 29
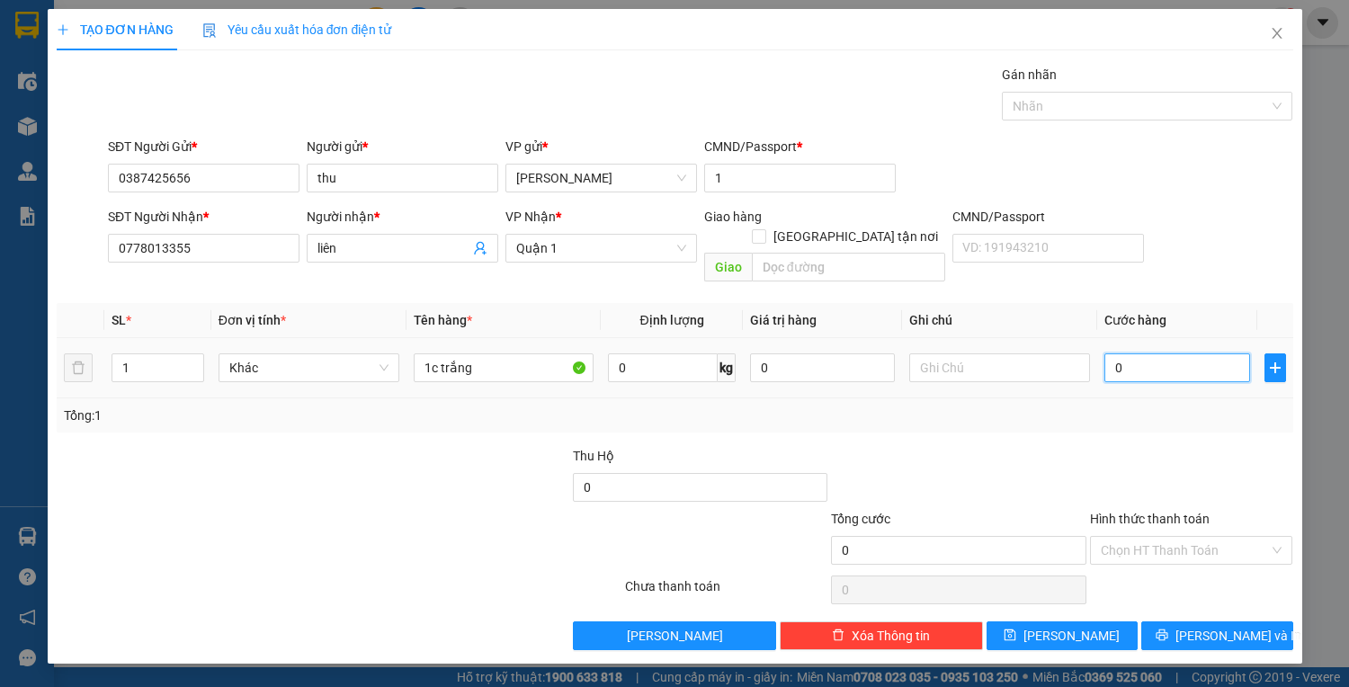
click at [1162, 353] on input "0" at bounding box center [1176, 367] width 145 height 29
click at [1163, 537] on input "Hình thức thanh toán" at bounding box center [1184, 550] width 169 height 27
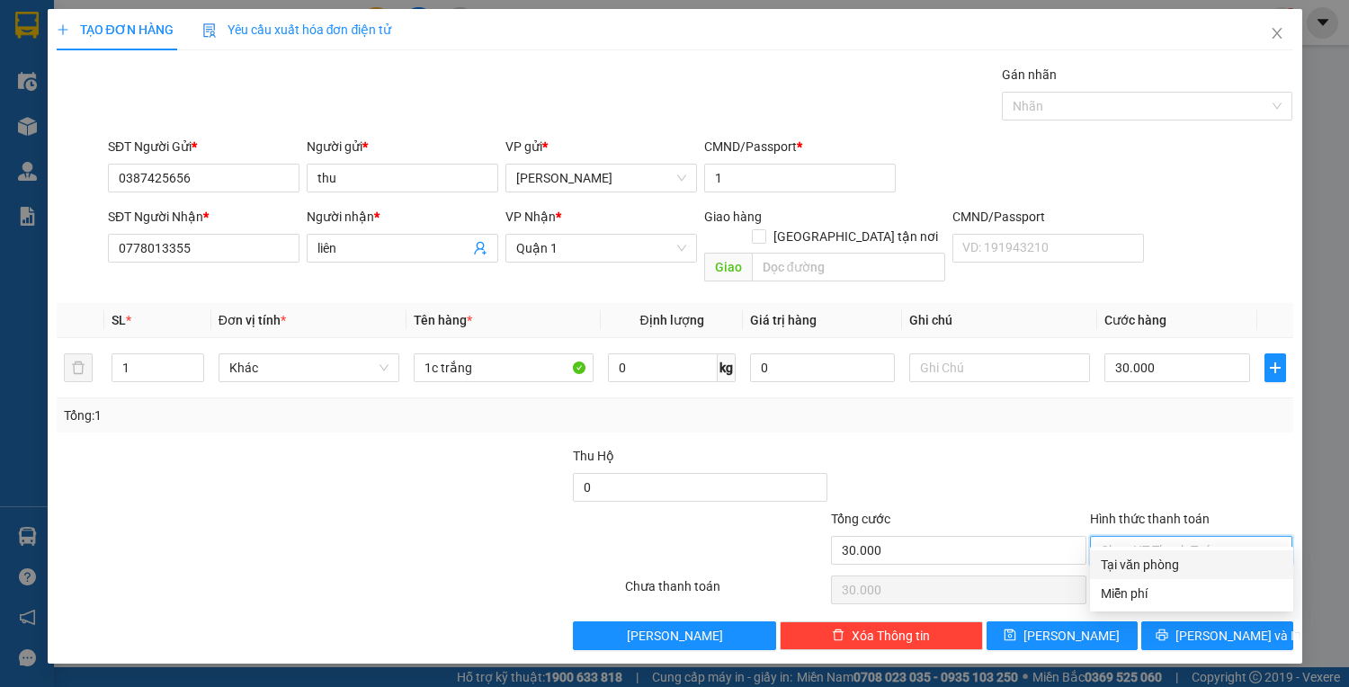
click at [1166, 561] on div "Tại văn phòng" at bounding box center [1191, 565] width 182 height 20
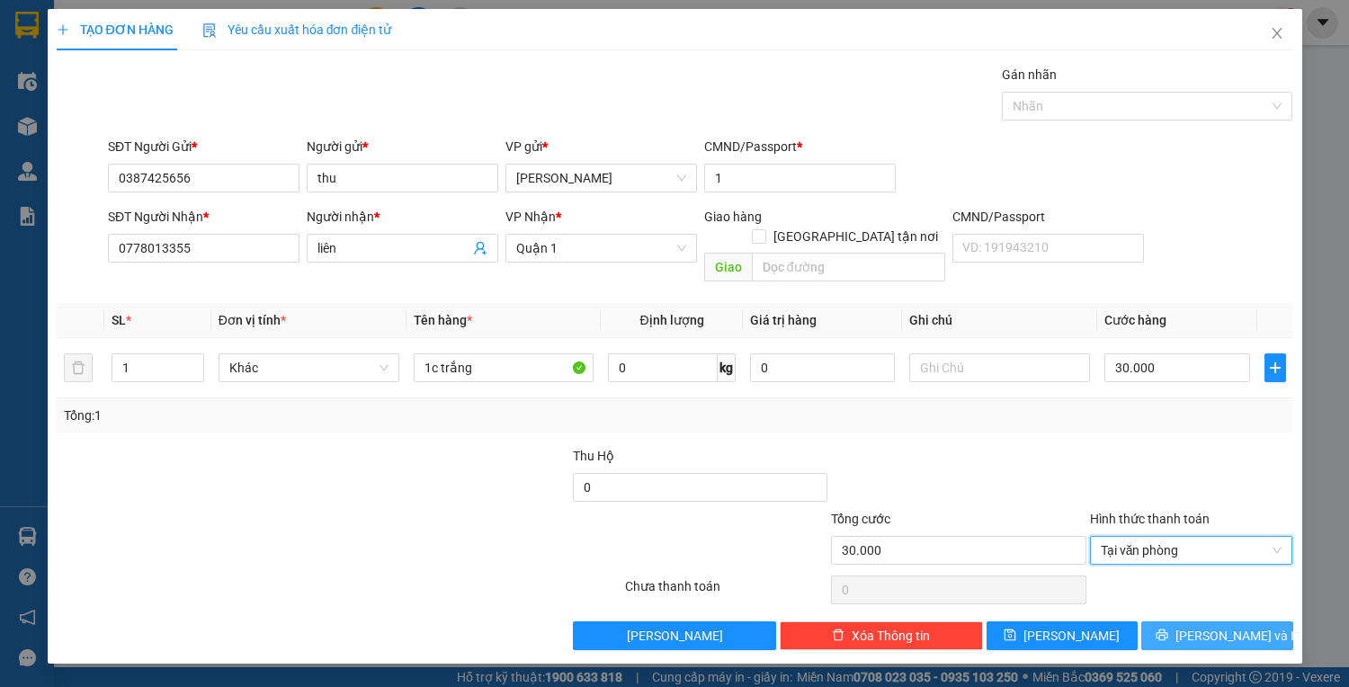
click at [1201, 626] on span "Lưu và In" at bounding box center [1238, 636] width 126 height 20
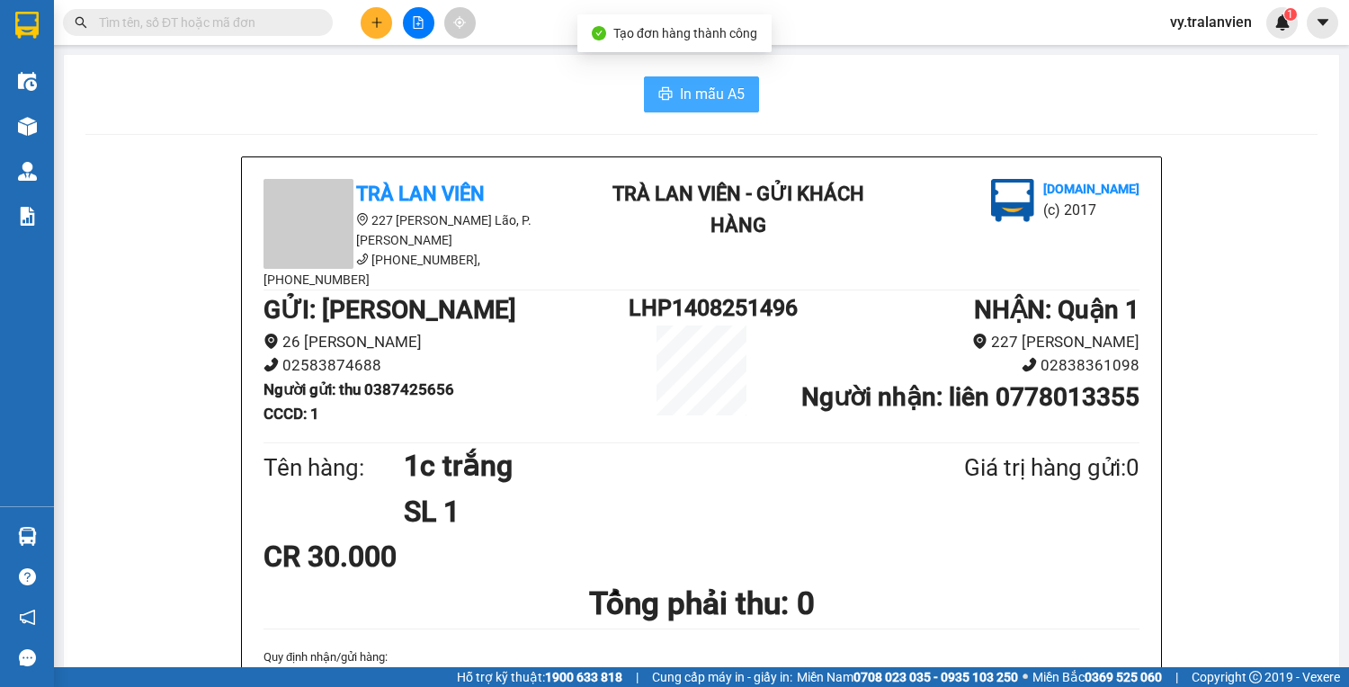
click at [686, 92] on span "In mẫu A5" at bounding box center [712, 94] width 65 height 22
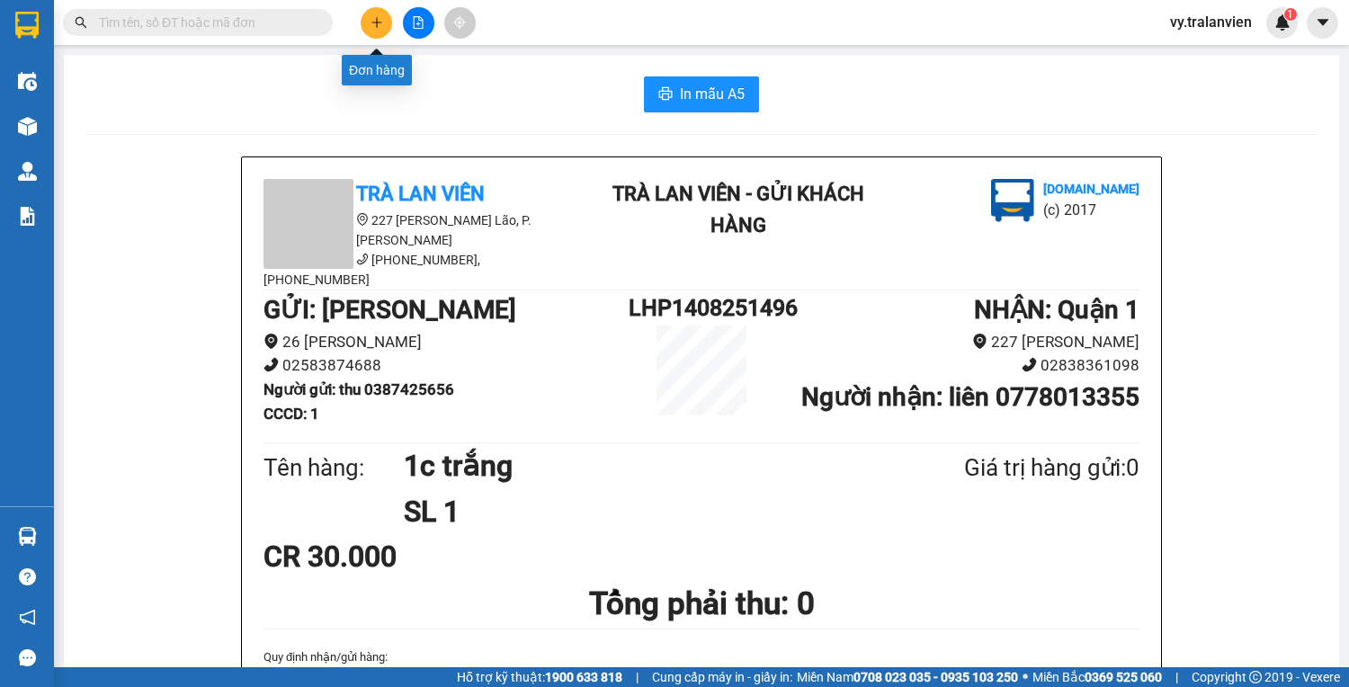
click at [371, 20] on icon "plus" at bounding box center [376, 22] width 13 height 13
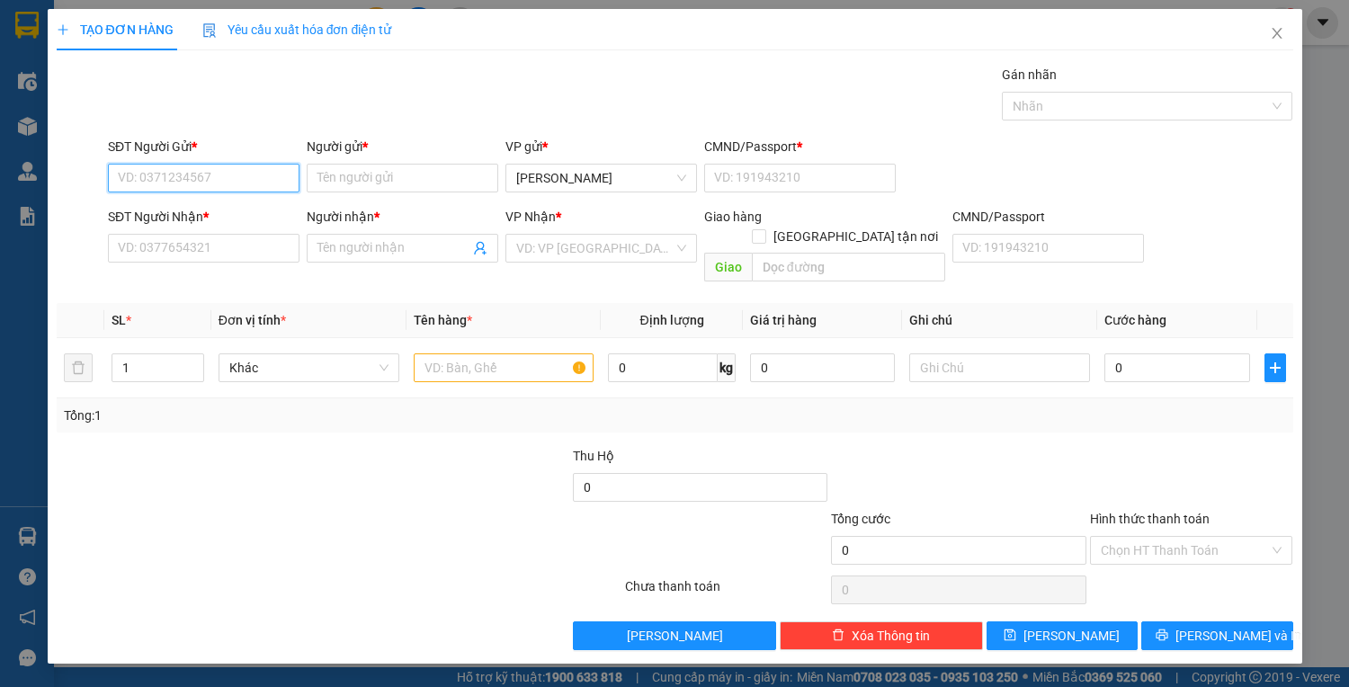
click at [244, 180] on input "SĐT Người Gửi *" at bounding box center [203, 178] width 191 height 29
click at [238, 216] on div "0905225411 - thành" at bounding box center [204, 213] width 170 height 20
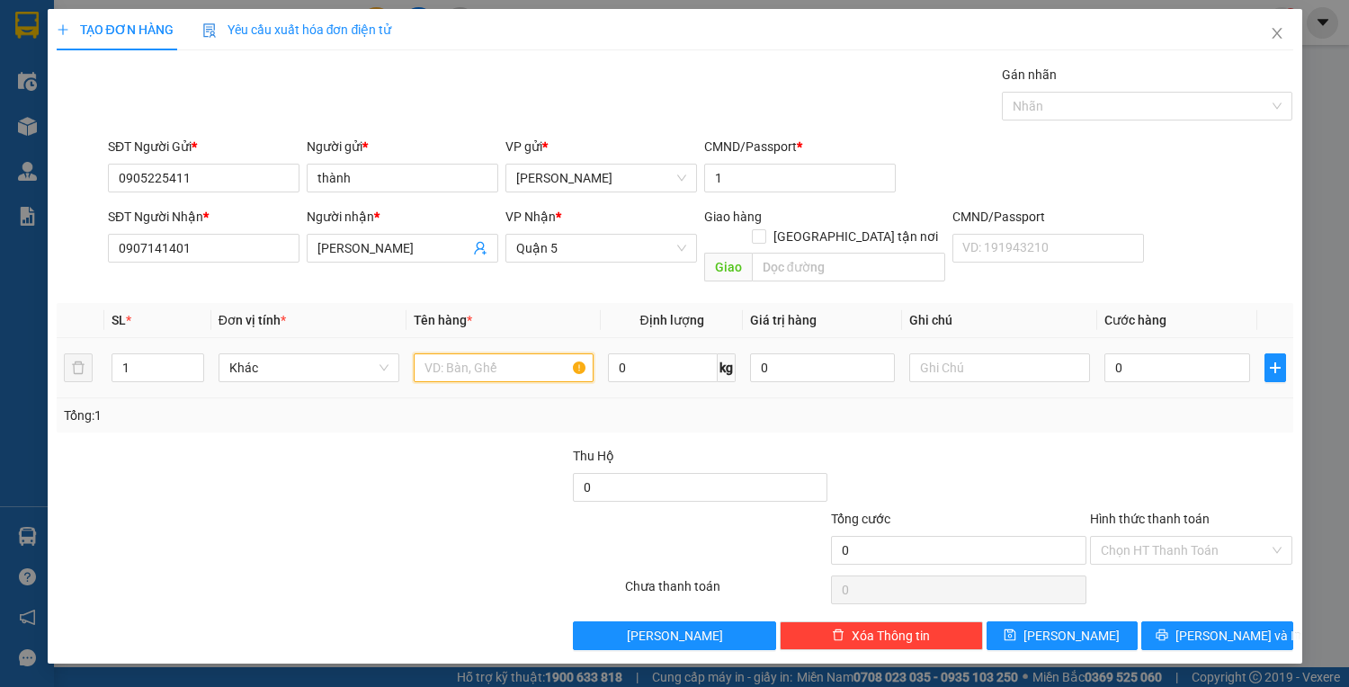
click at [449, 353] on input "text" at bounding box center [504, 367] width 181 height 29
click at [1140, 353] on input "0" at bounding box center [1176, 367] width 145 height 29
click at [1158, 537] on input "Hình thức thanh toán" at bounding box center [1184, 550] width 169 height 27
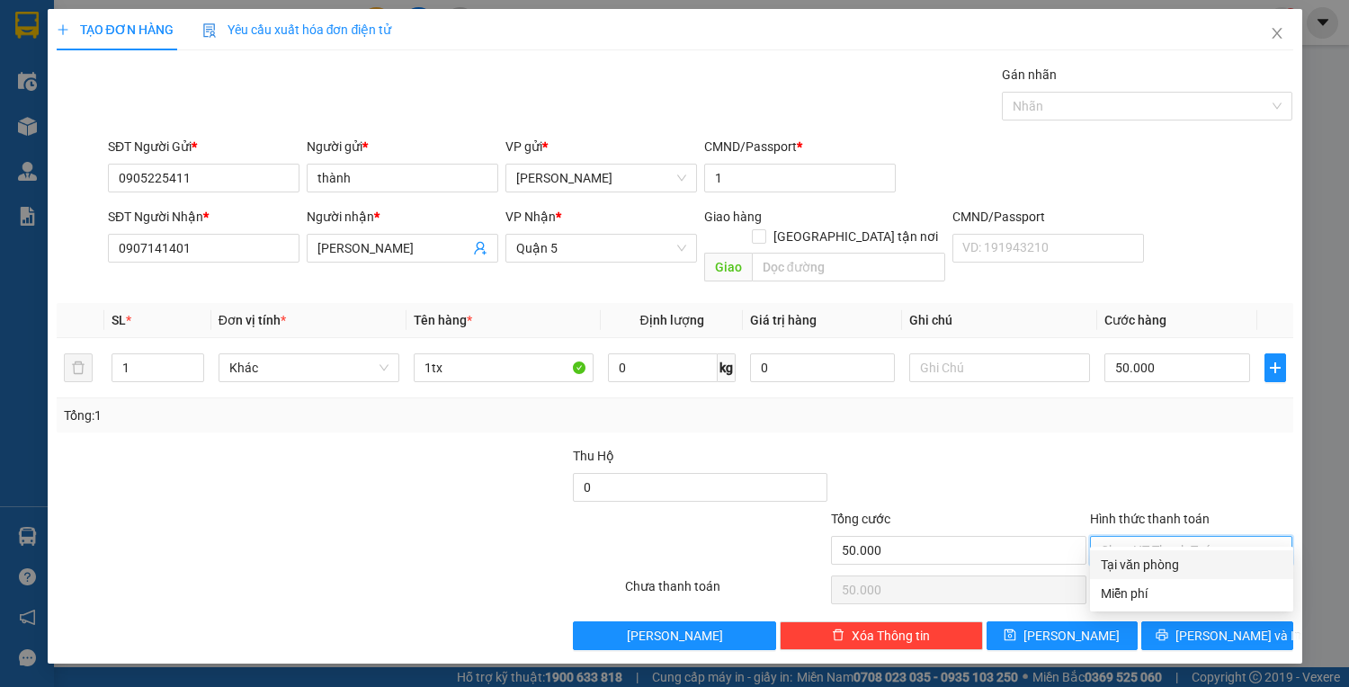
click at [1176, 556] on div "Tại văn phòng" at bounding box center [1191, 565] width 182 height 20
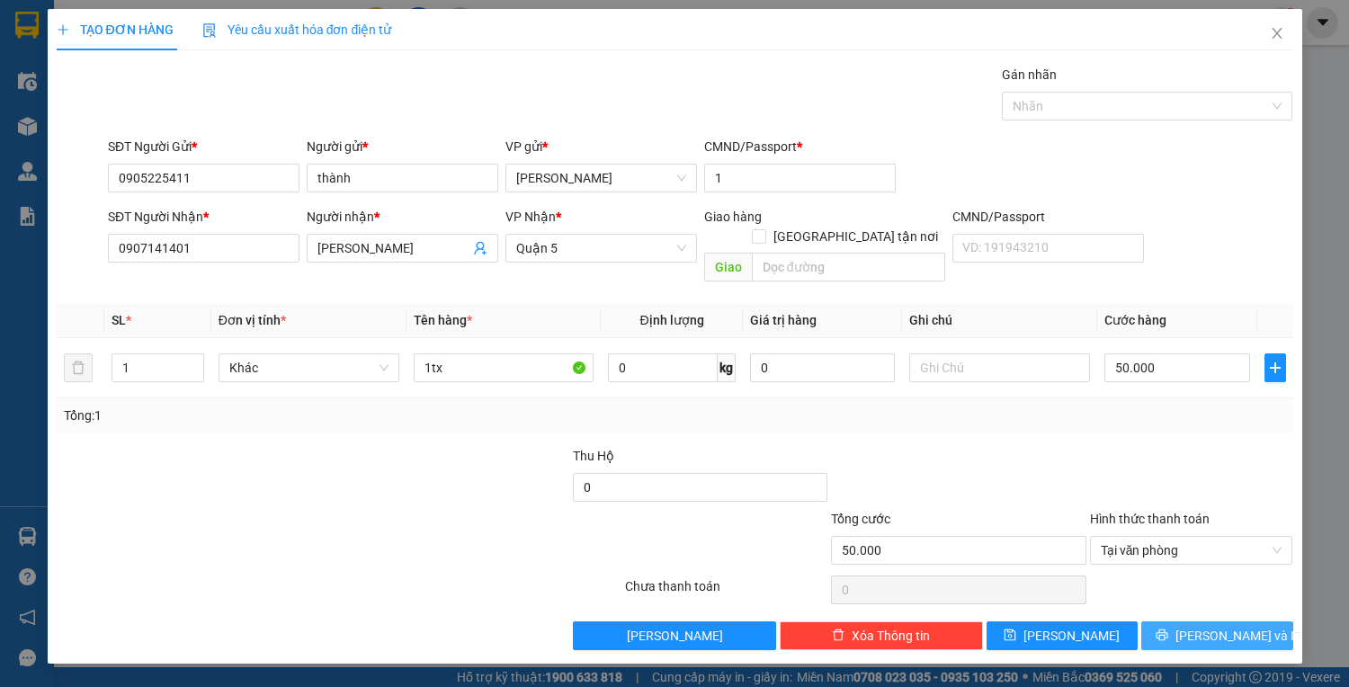
click at [1168, 628] on icon "printer" at bounding box center [1161, 634] width 13 height 13
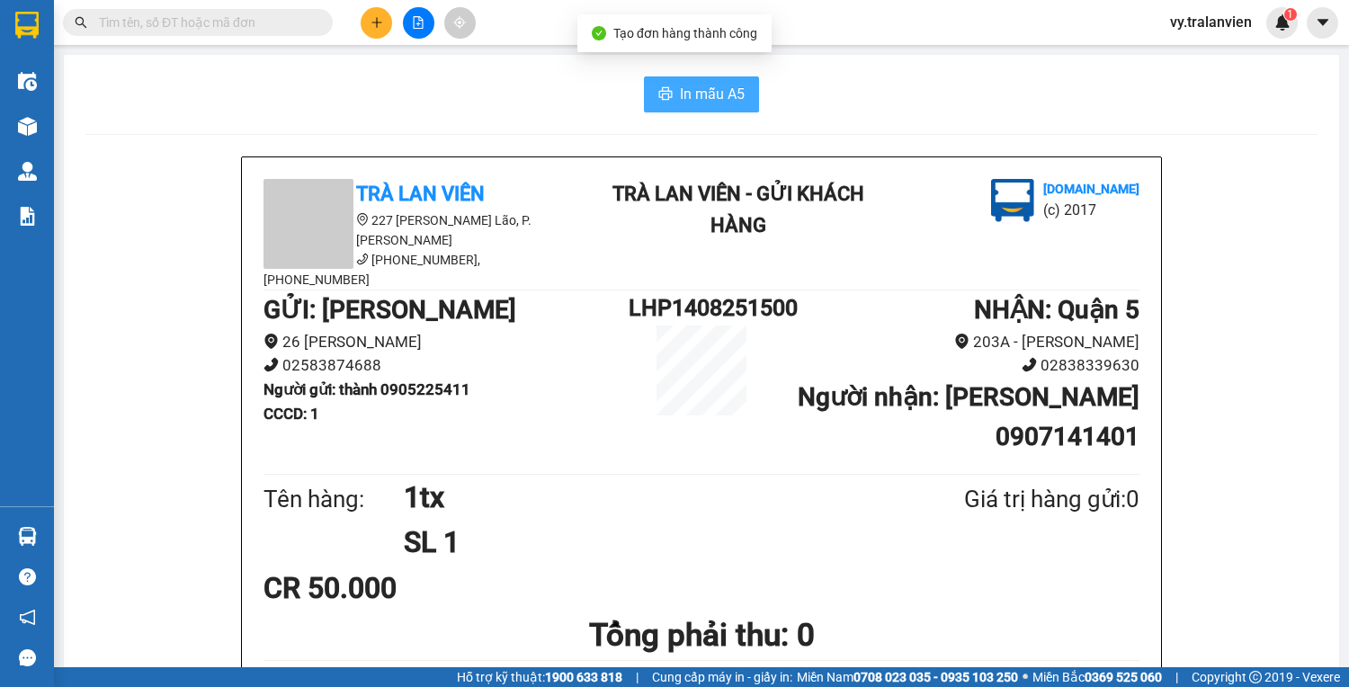
click at [716, 93] on span "In mẫu A5" at bounding box center [712, 94] width 65 height 22
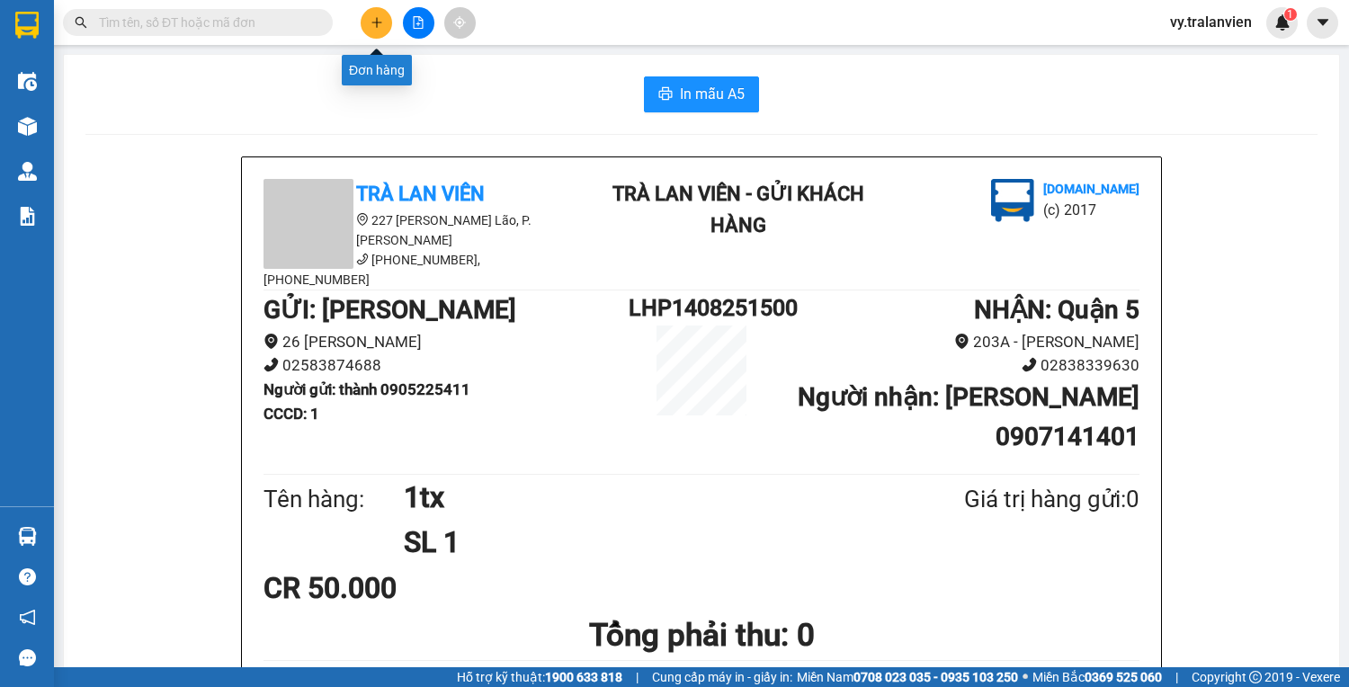
click at [378, 24] on icon "plus" at bounding box center [376, 22] width 13 height 13
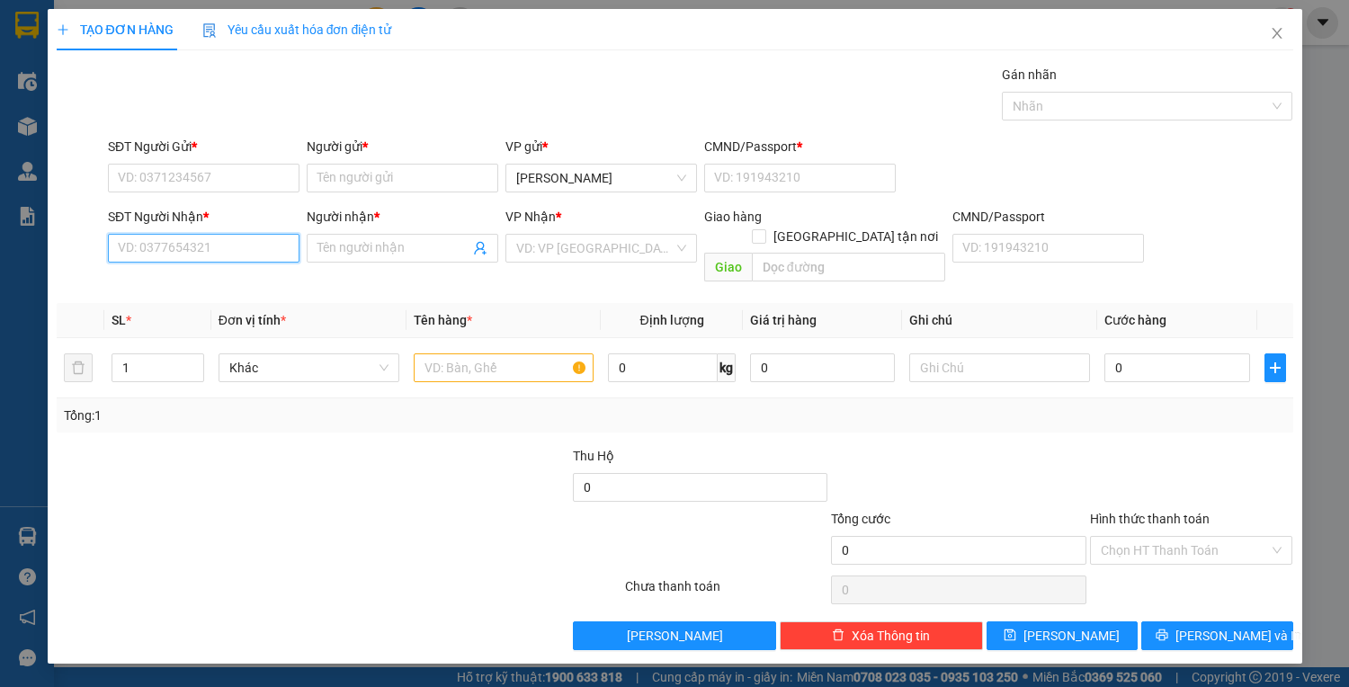
drag, startPoint x: 200, startPoint y: 248, endPoint x: 1348, endPoint y: 537, distance: 1183.7
click at [532, 266] on div "SĐT Người Nhận * VD: 0377654321 Người nhận * Tên người nhận VP Nhận * VD: VP Sà…" at bounding box center [700, 248] width 1192 height 83
click at [227, 274] on div "0979291550 - LOAN" at bounding box center [204, 283] width 170 height 20
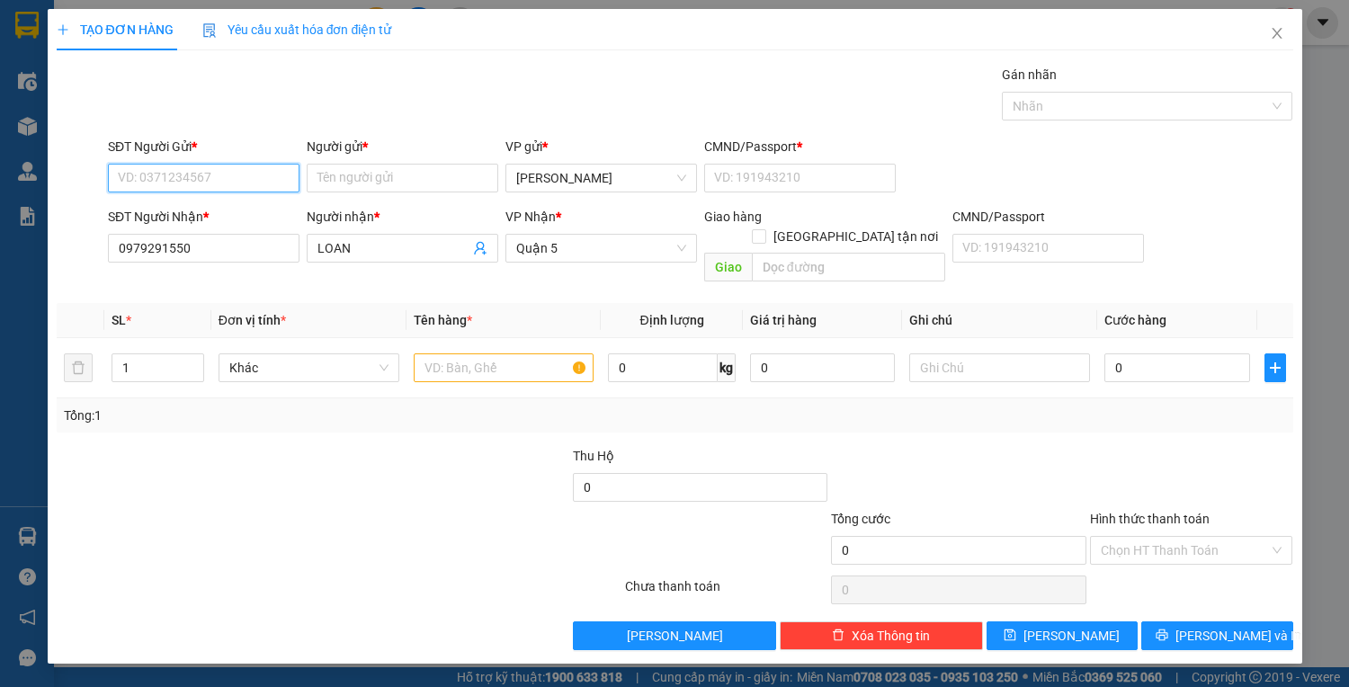
click at [223, 177] on input "SĐT Người Gửi *" at bounding box center [203, 178] width 191 height 29
click at [238, 211] on div "0792428336 - TUYẾT" at bounding box center [204, 213] width 170 height 20
click at [459, 353] on input "text" at bounding box center [504, 367] width 181 height 29
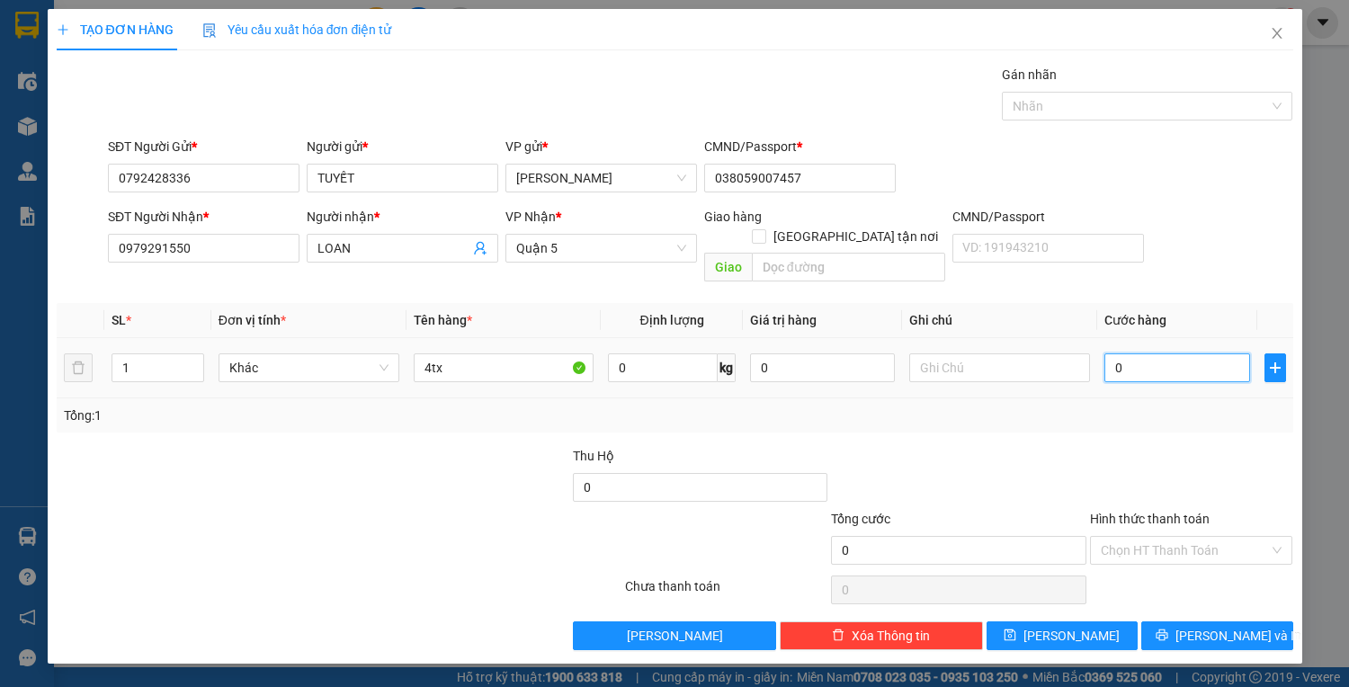
drag, startPoint x: 1143, startPoint y: 341, endPoint x: 1132, endPoint y: 342, distance: 10.8
click at [1143, 353] on input "0" at bounding box center [1176, 367] width 145 height 29
click at [1221, 537] on input "Hình thức thanh toán" at bounding box center [1184, 550] width 169 height 27
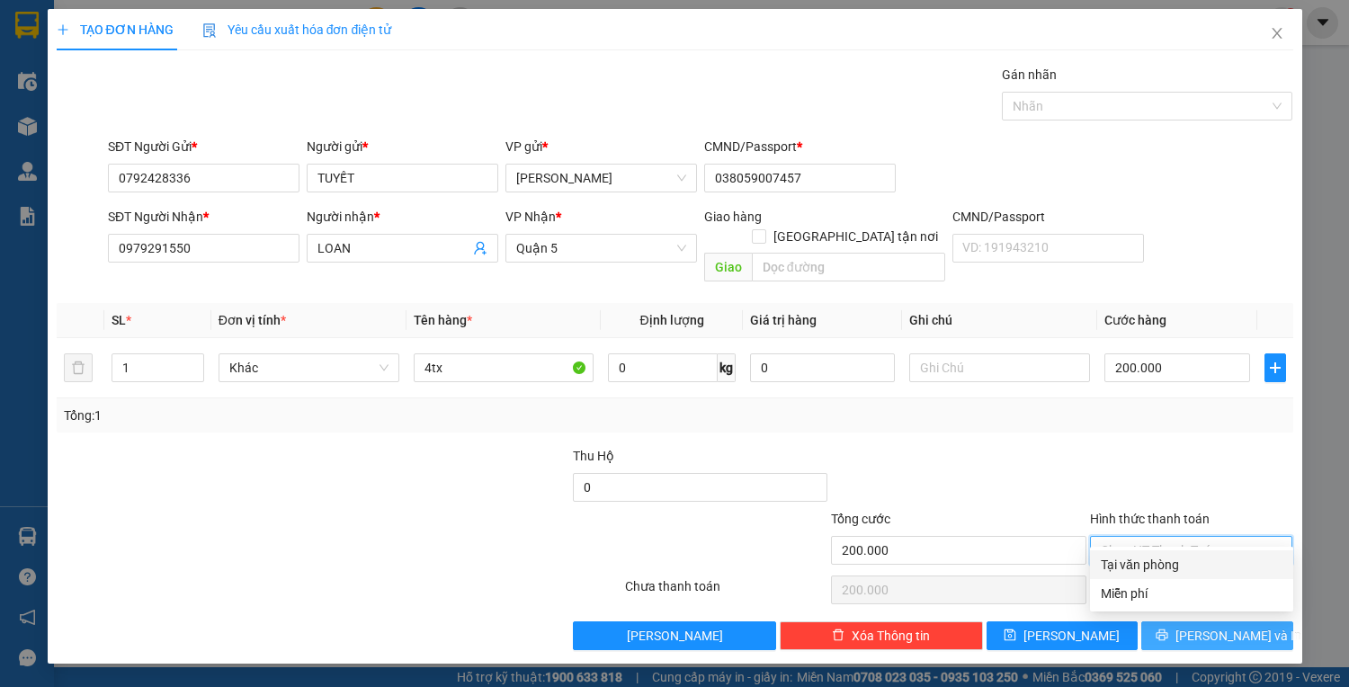
drag, startPoint x: 1217, startPoint y: 556, endPoint x: 1221, endPoint y: 612, distance: 56.8
click at [1215, 557] on div "Tại văn phòng" at bounding box center [1191, 565] width 182 height 20
click at [1221, 626] on span "Lưu và In" at bounding box center [1238, 636] width 126 height 20
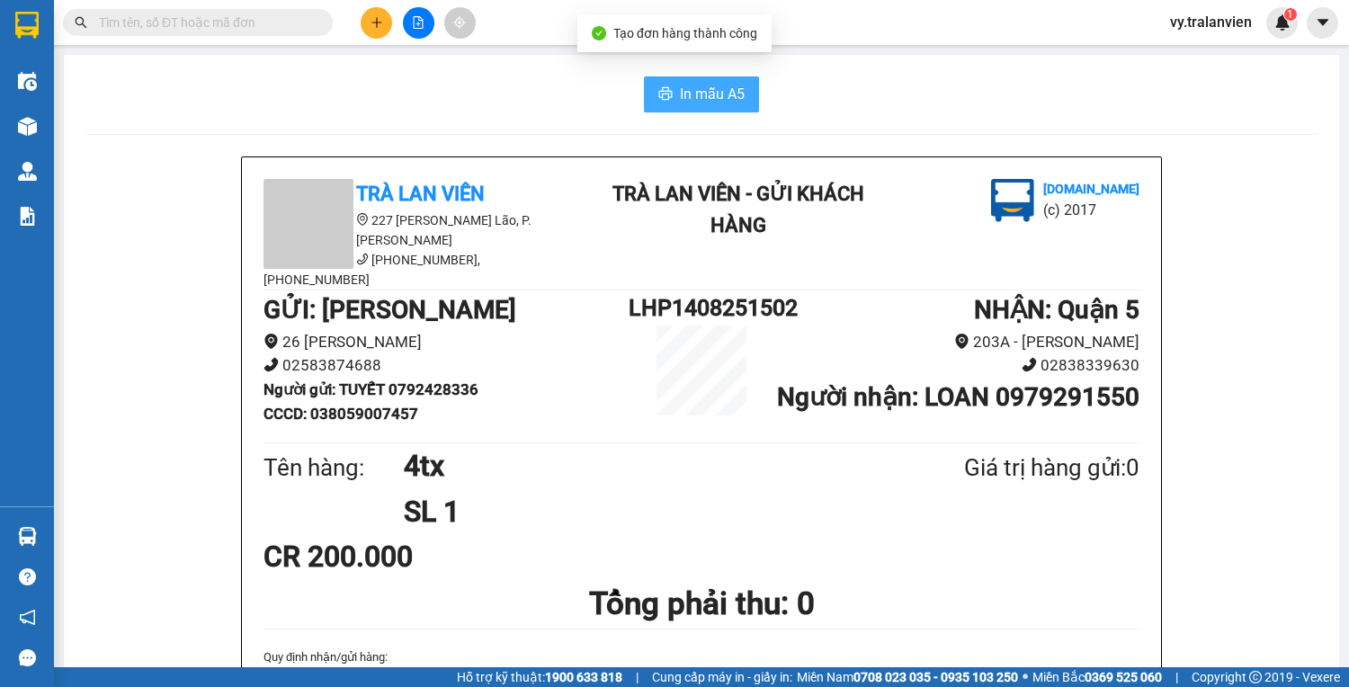
click at [709, 85] on span "In mẫu A5" at bounding box center [712, 94] width 65 height 22
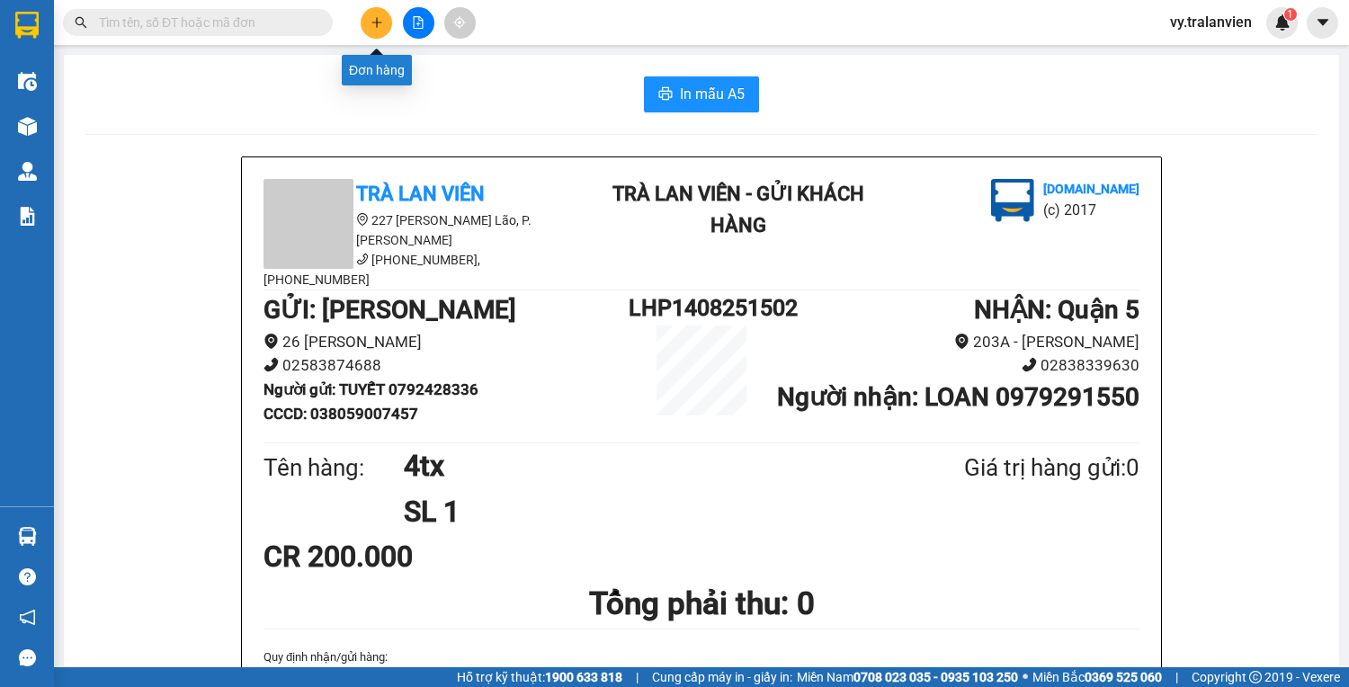
click at [380, 32] on button at bounding box center [376, 22] width 31 height 31
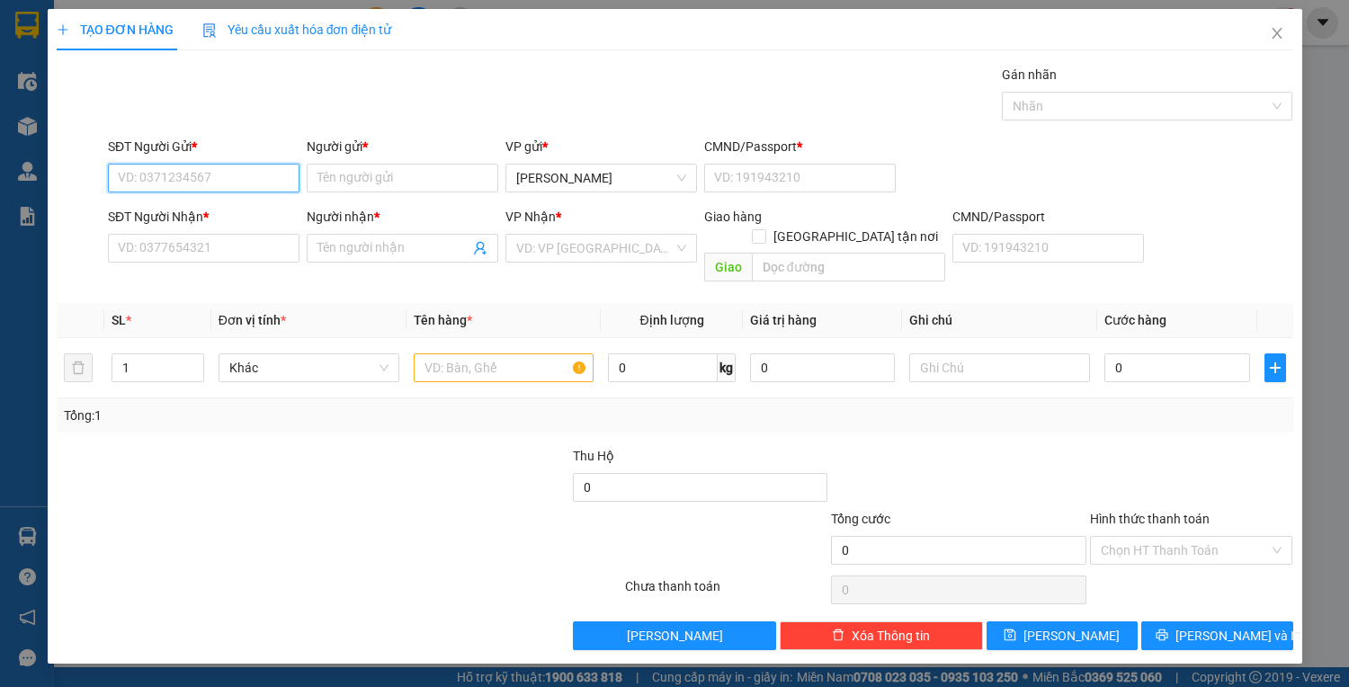
click at [236, 179] on input "SĐT Người Gửi *" at bounding box center [203, 178] width 191 height 29
click at [218, 180] on input "SĐT Người Gửi *" at bounding box center [203, 178] width 191 height 29
click at [213, 217] on div "0978664884 - LINH" at bounding box center [204, 213] width 170 height 20
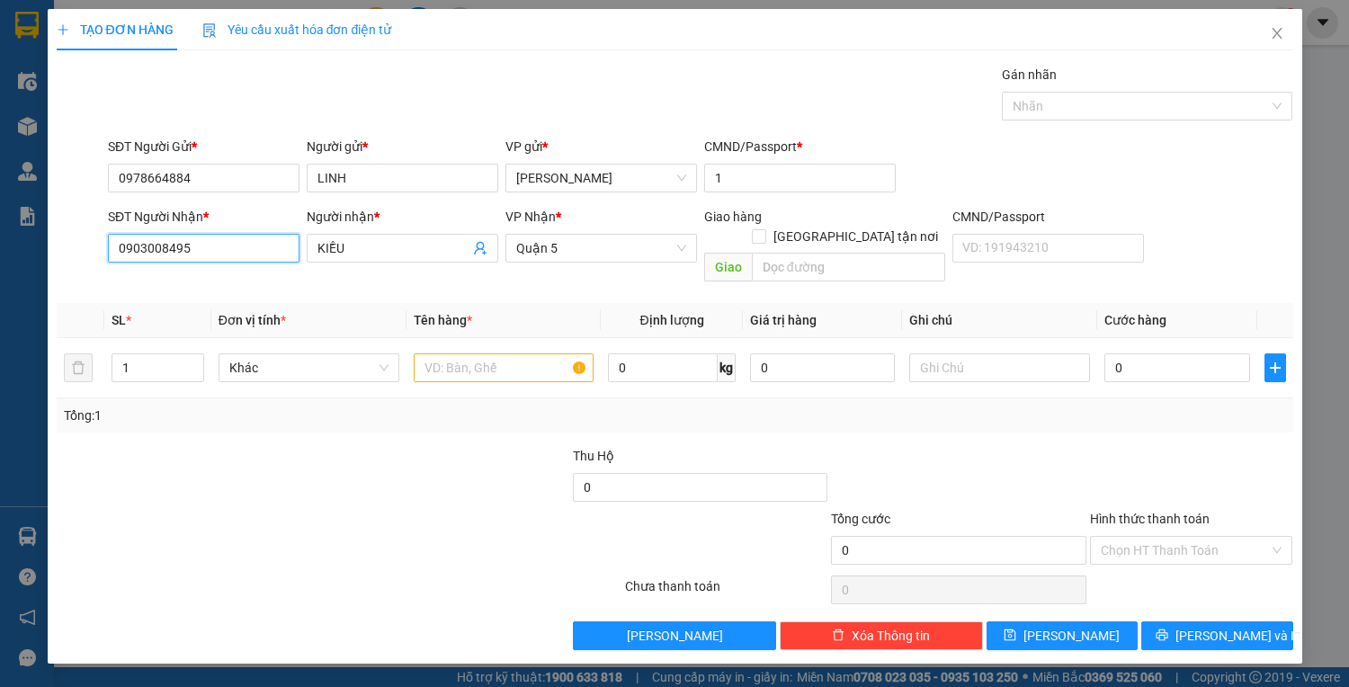
click at [237, 254] on input "0903008495" at bounding box center [203, 248] width 191 height 29
click at [372, 245] on input "KIỀU" at bounding box center [393, 248] width 152 height 20
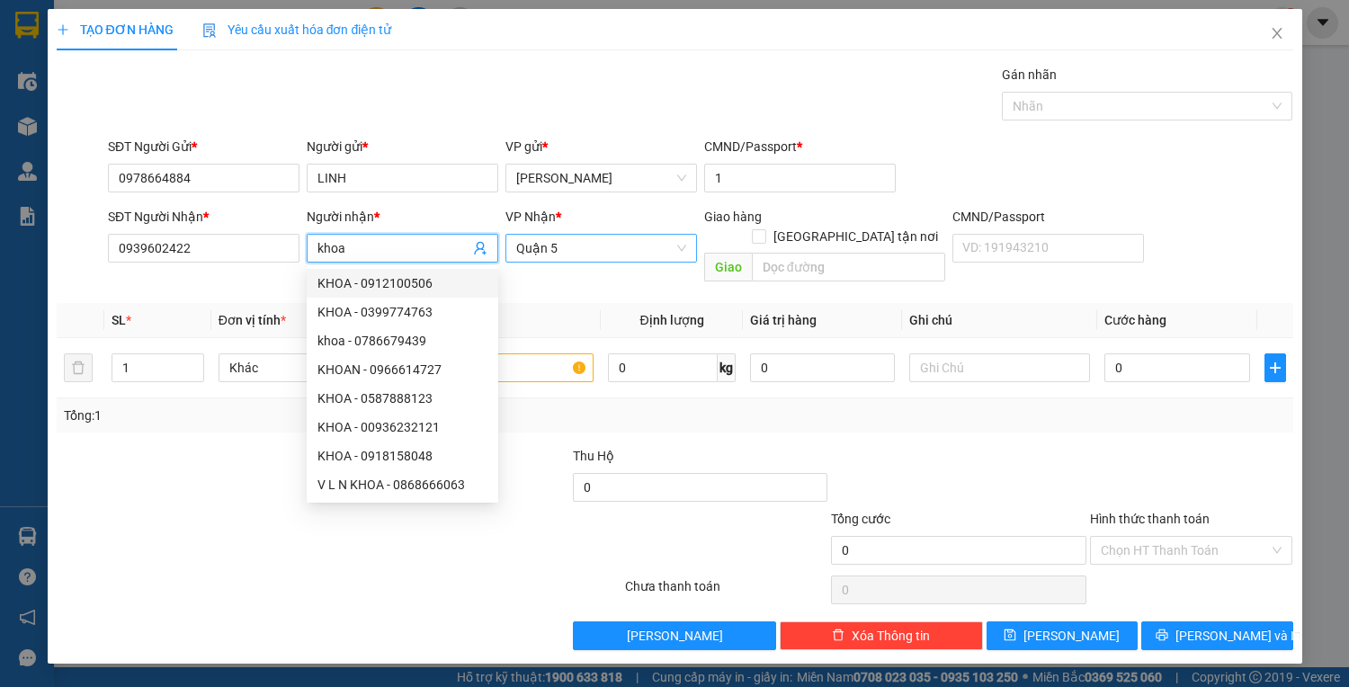
click at [597, 252] on span "Quận 5" at bounding box center [601, 248] width 170 height 27
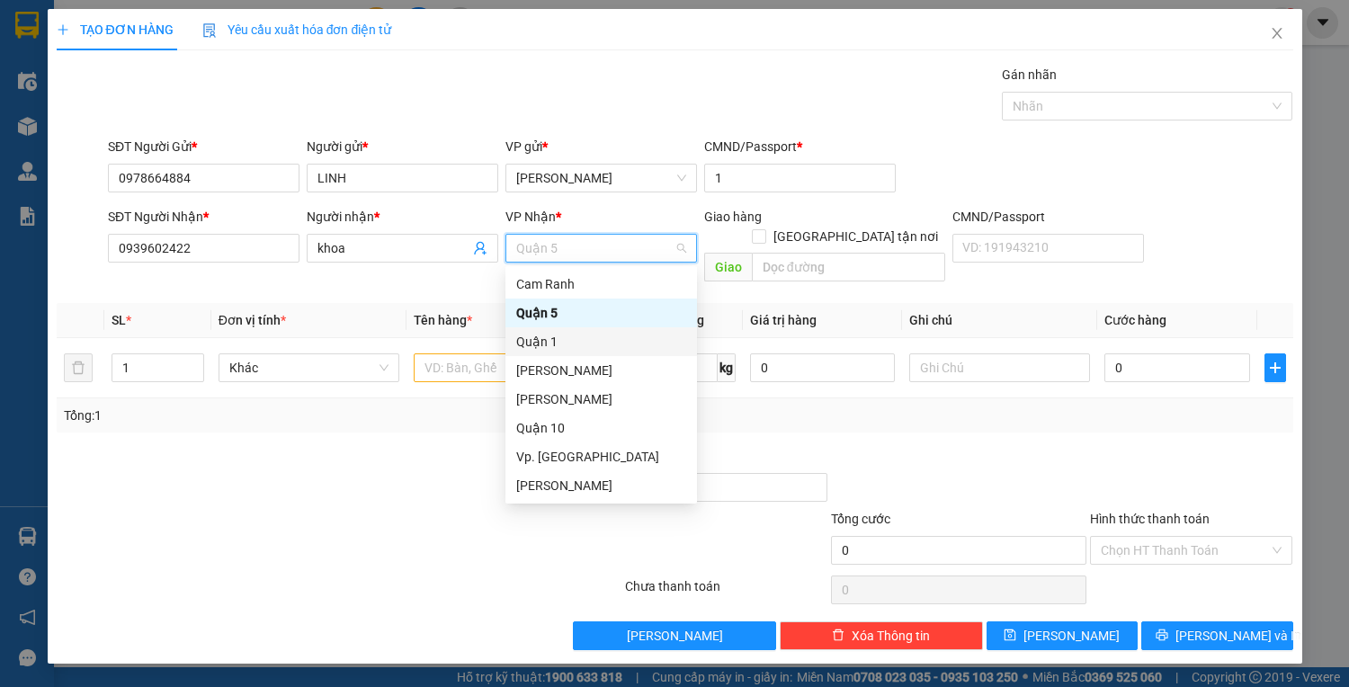
click at [558, 335] on div "Quận 1" at bounding box center [601, 342] width 170 height 20
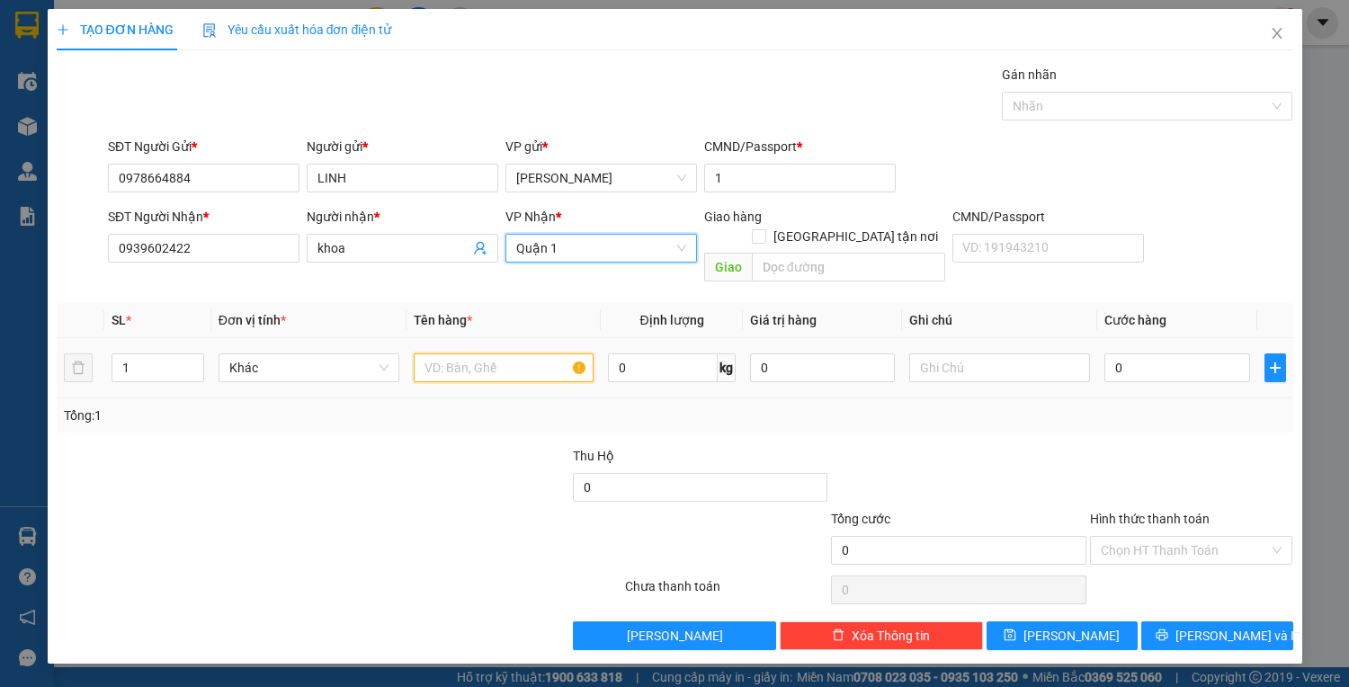
click at [486, 353] on input "text" at bounding box center [504, 367] width 181 height 29
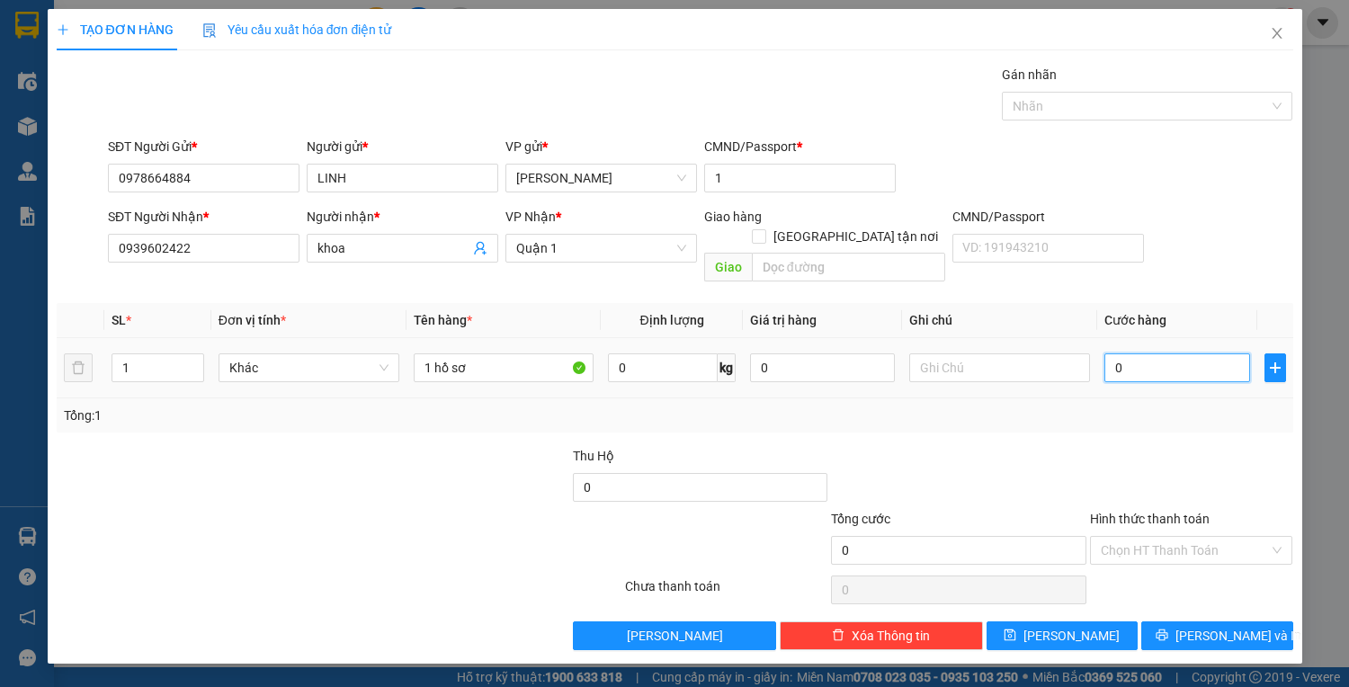
click at [1194, 357] on input "0" at bounding box center [1176, 367] width 145 height 29
click at [1185, 537] on input "Hình thức thanh toán" at bounding box center [1184, 550] width 169 height 27
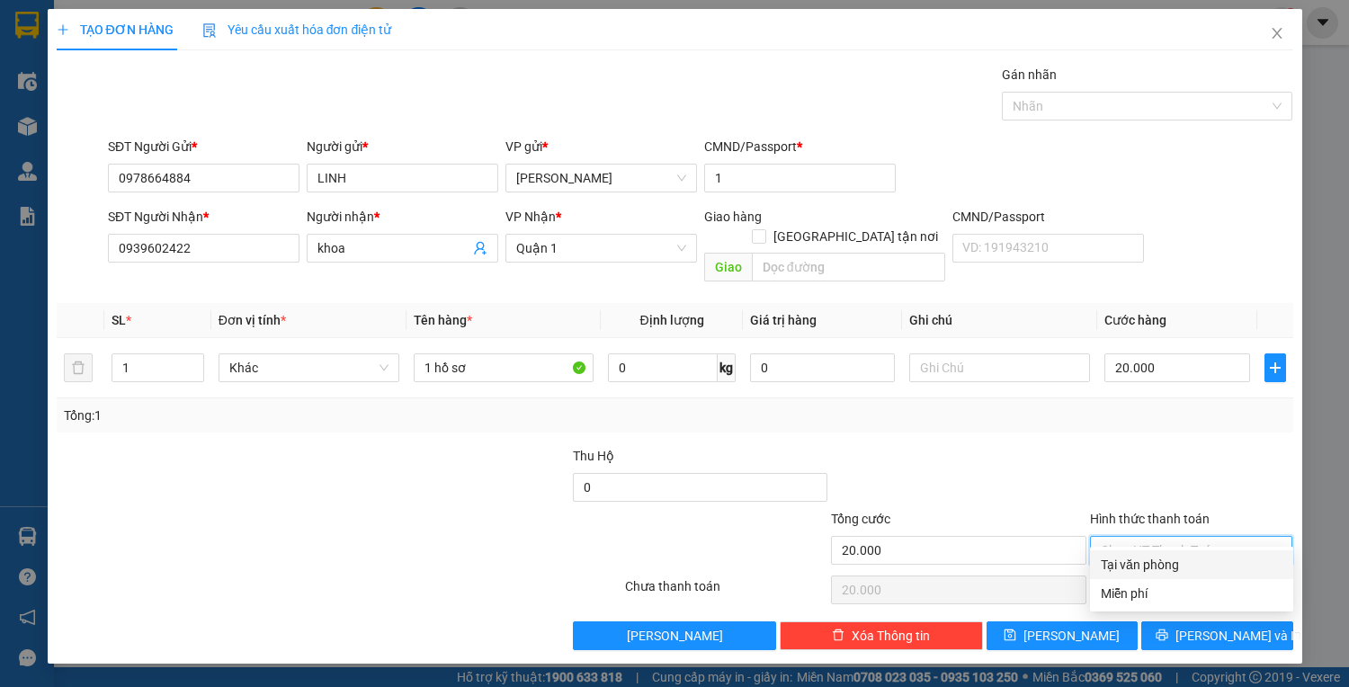
click at [1169, 564] on div "Tại văn phòng" at bounding box center [1191, 565] width 182 height 20
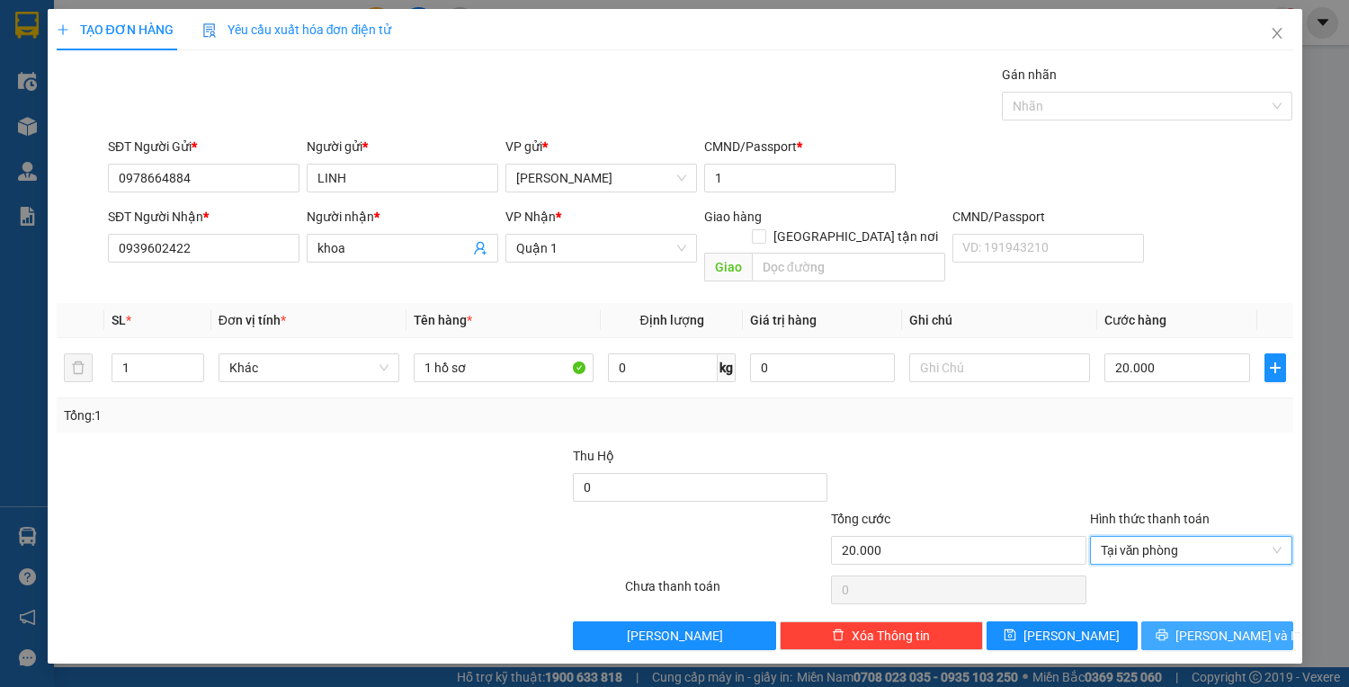
click at [1179, 621] on button "Lưu và In" at bounding box center [1216, 635] width 151 height 29
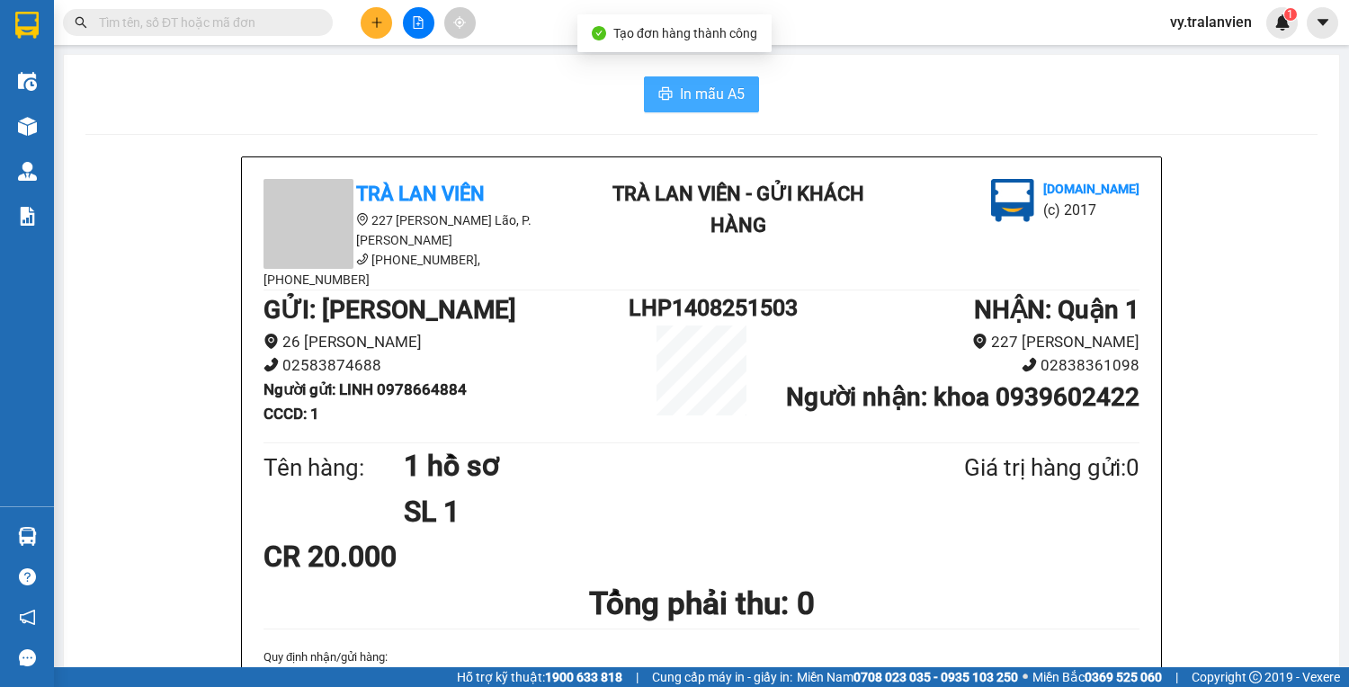
click at [690, 102] on span "In mẫu A5" at bounding box center [712, 94] width 65 height 22
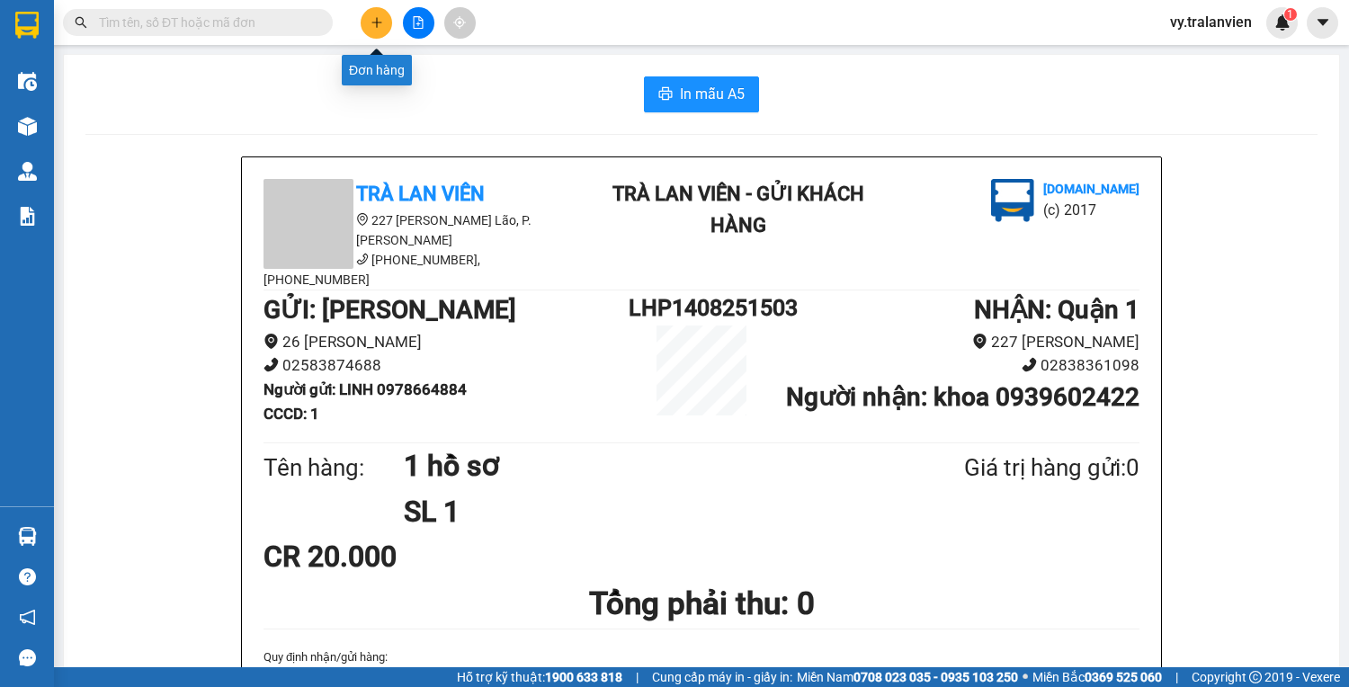
click at [372, 18] on icon "plus" at bounding box center [376, 22] width 13 height 13
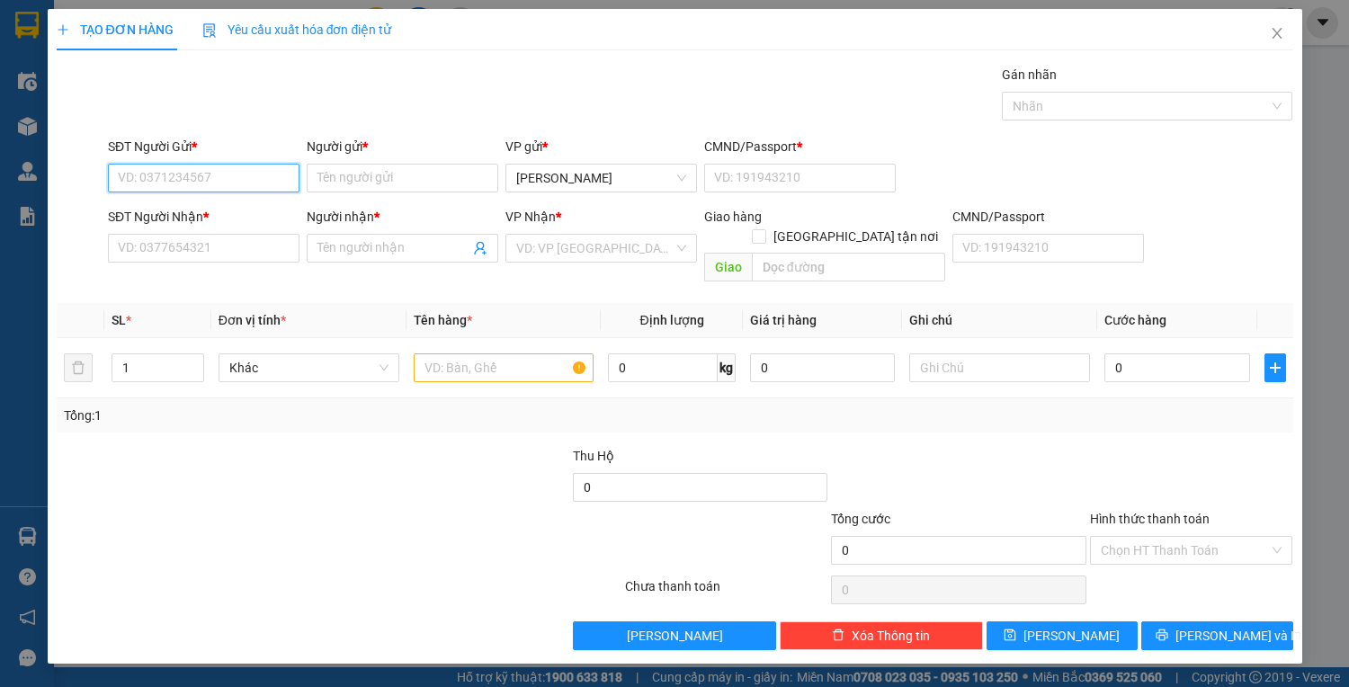
click at [194, 182] on input "SĐT Người Gửi *" at bounding box center [203, 178] width 191 height 29
click at [232, 209] on div "0869027777 - CHÂU" at bounding box center [204, 213] width 170 height 20
click at [1277, 31] on icon "close" at bounding box center [1276, 33] width 14 height 14
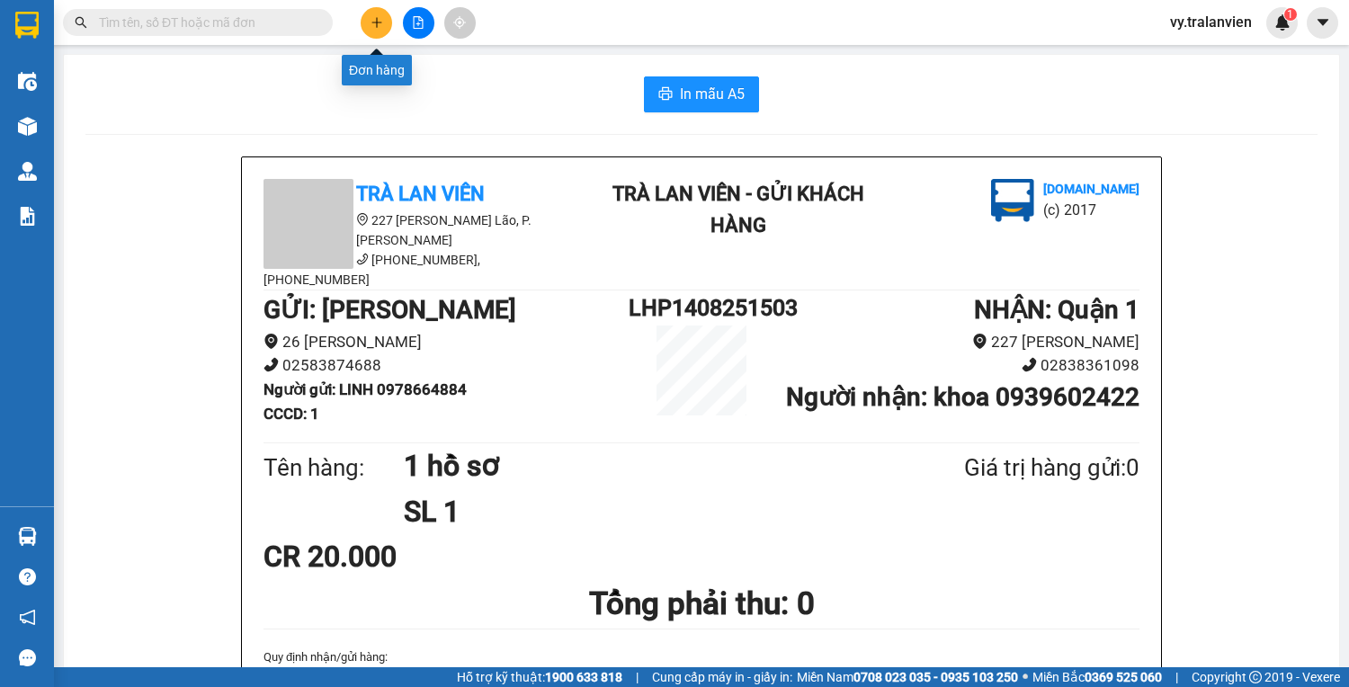
click at [378, 23] on icon "plus" at bounding box center [376, 22] width 13 height 13
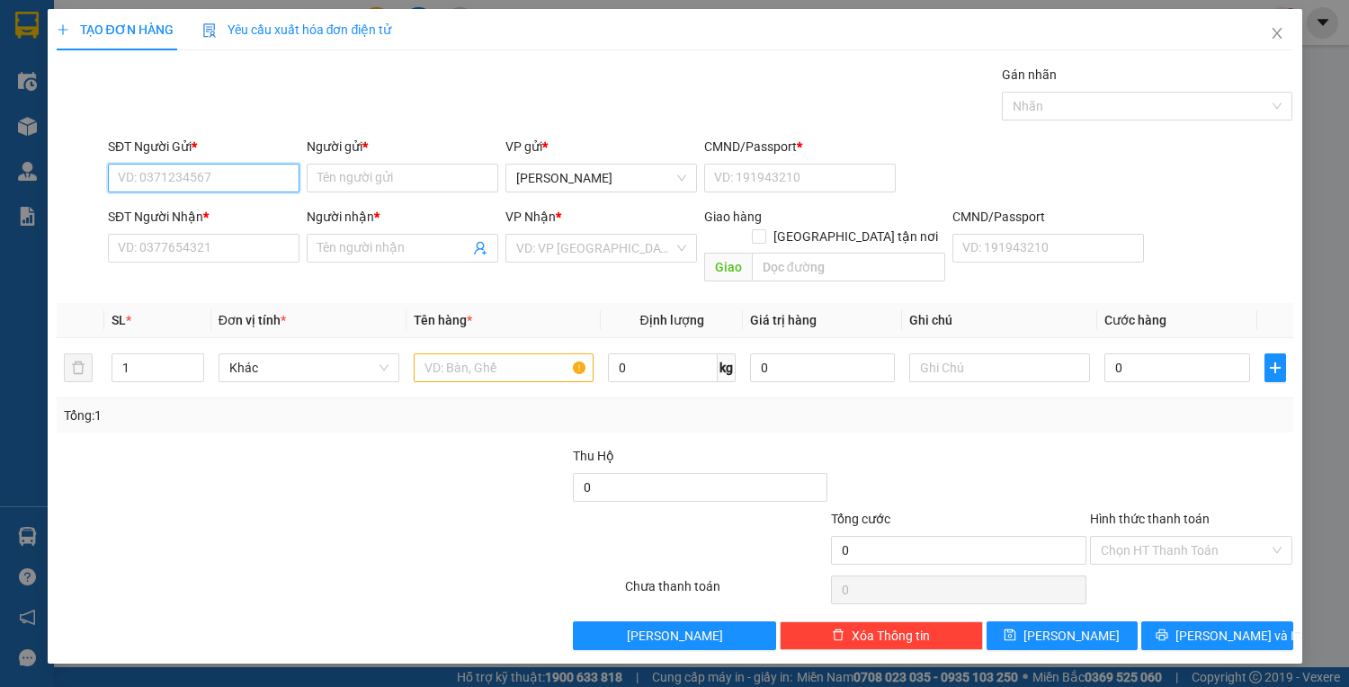
drag, startPoint x: 172, startPoint y: 174, endPoint x: 734, endPoint y: 14, distance: 584.0
click at [270, 151] on div "SĐT Người Gửi * VD: 0371234567" at bounding box center [203, 168] width 191 height 63
click at [376, 180] on input "Người gửi *" at bounding box center [402, 178] width 191 height 29
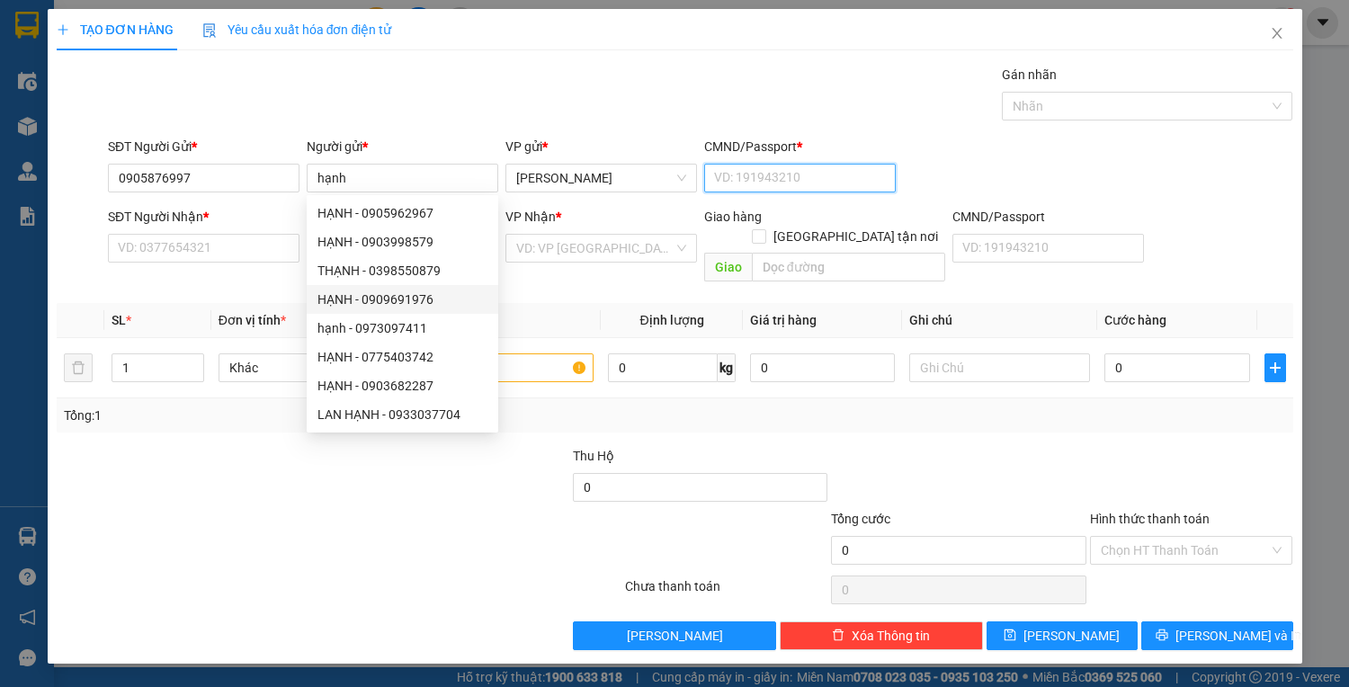
click at [766, 177] on input "CMND/Passport *" at bounding box center [799, 178] width 191 height 29
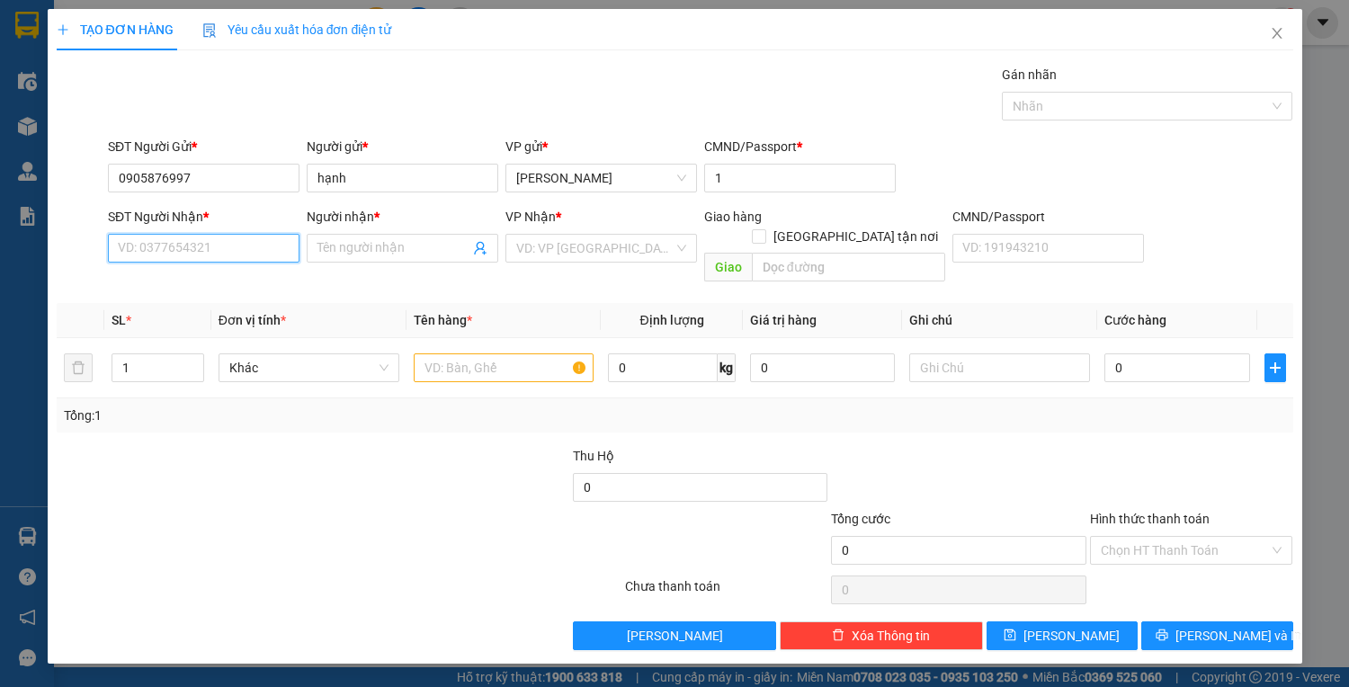
drag, startPoint x: 230, startPoint y: 246, endPoint x: 219, endPoint y: 246, distance: 10.8
click at [228, 246] on input "SĐT Người Nhận *" at bounding box center [203, 248] width 191 height 29
click at [374, 245] on input "Người nhận *" at bounding box center [393, 248] width 152 height 20
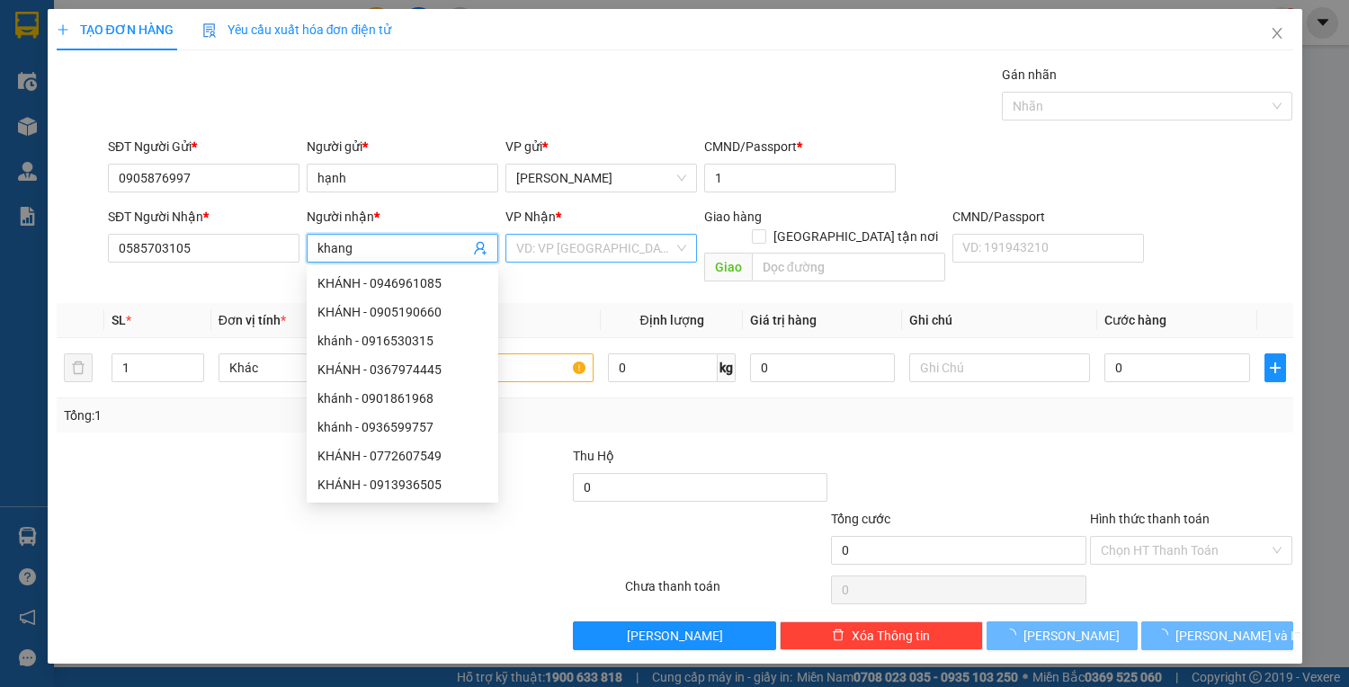
drag, startPoint x: 571, startPoint y: 245, endPoint x: 562, endPoint y: 259, distance: 17.0
click at [570, 245] on input "search" at bounding box center [594, 248] width 157 height 27
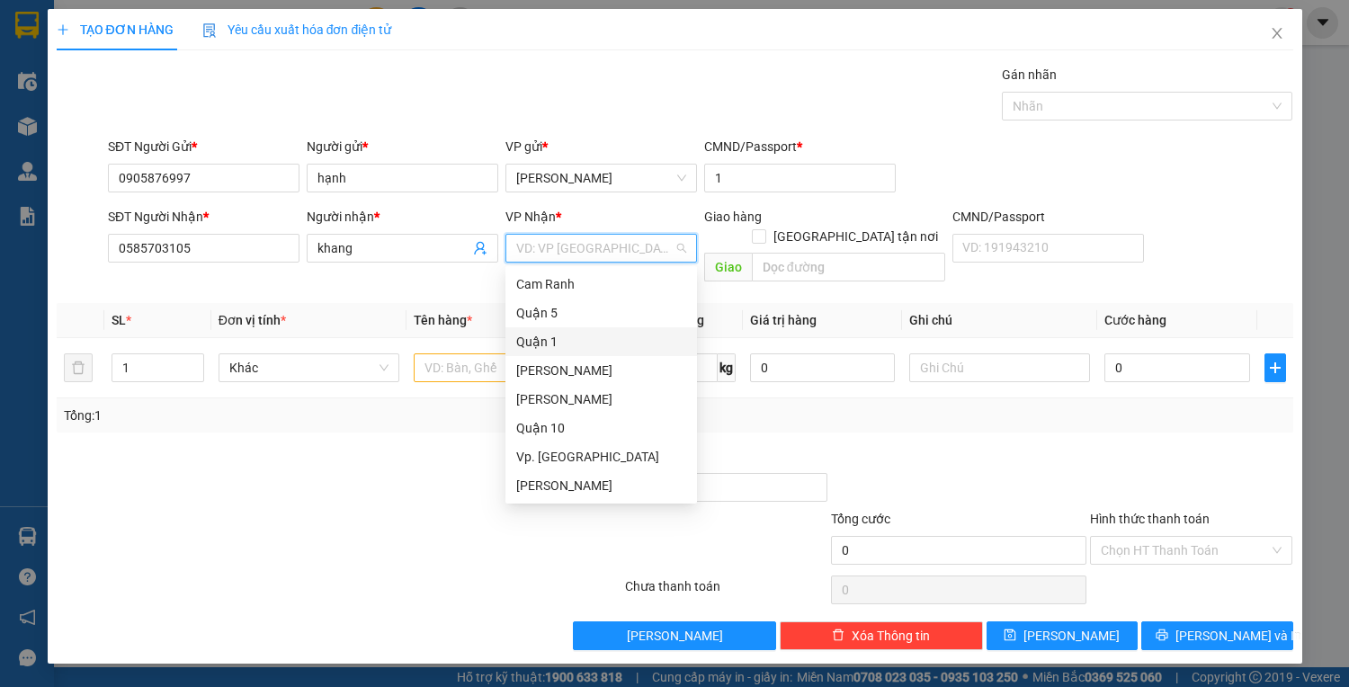
click at [545, 341] on div "Quận 1" at bounding box center [601, 342] width 170 height 20
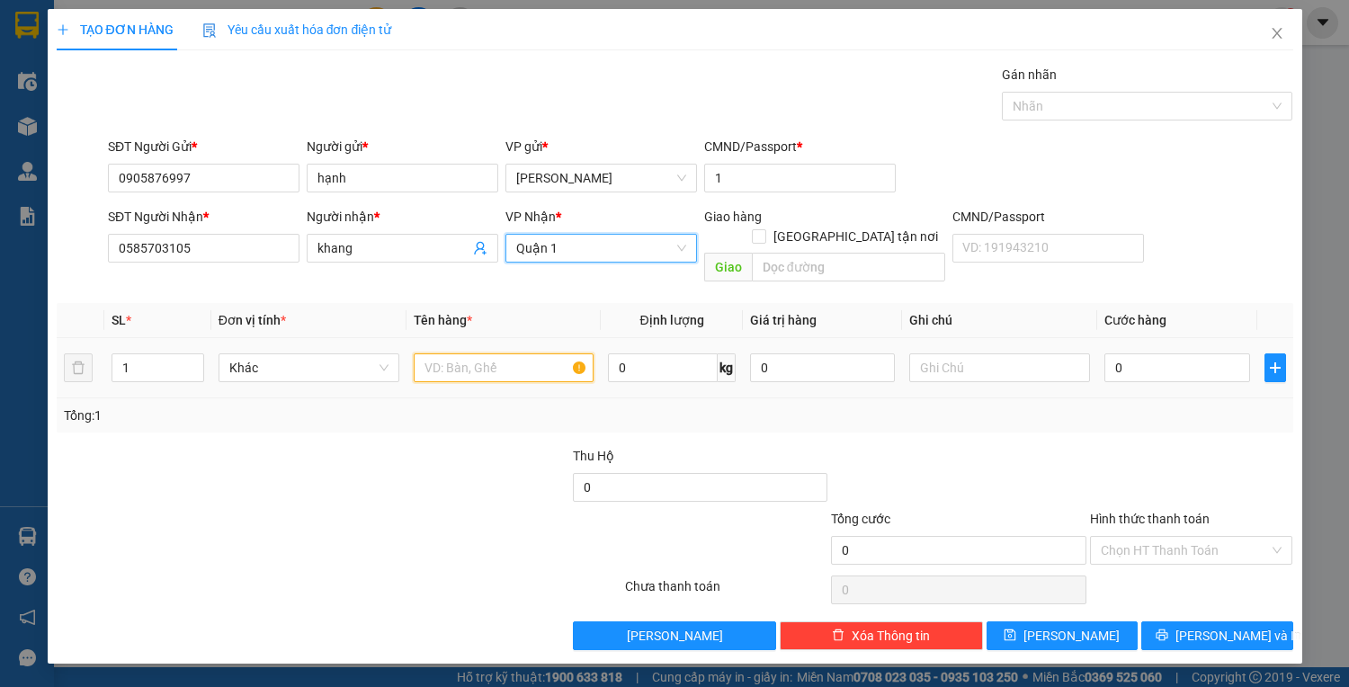
click at [473, 359] on input "text" at bounding box center [504, 367] width 181 height 29
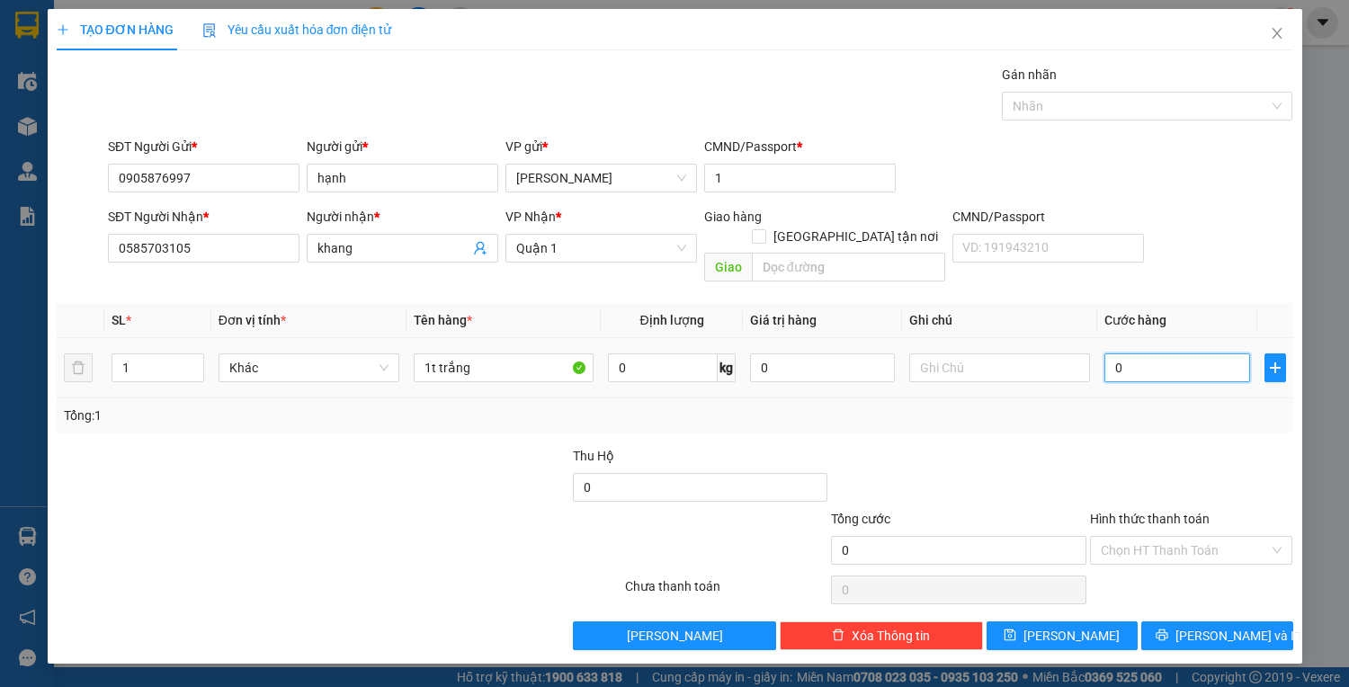
click at [1149, 353] on input "0" at bounding box center [1176, 367] width 145 height 29
click at [1175, 537] on input "Hình thức thanh toán" at bounding box center [1184, 550] width 169 height 27
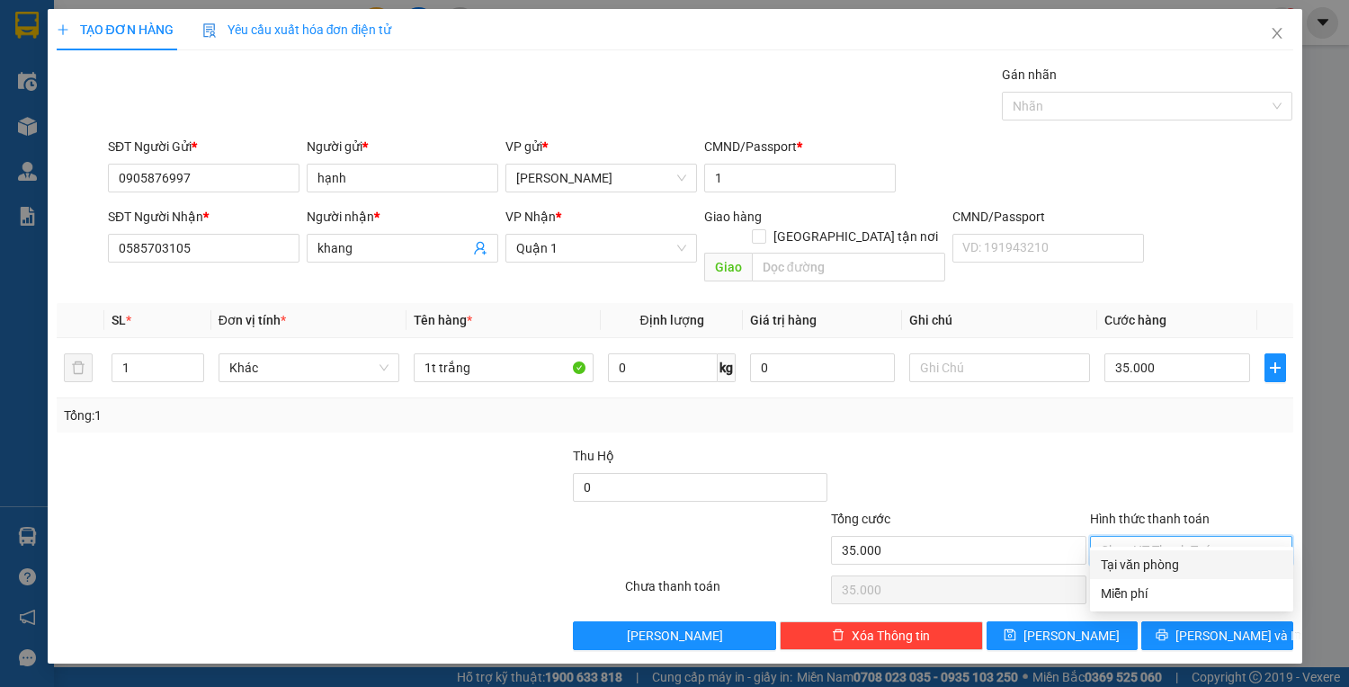
click at [1193, 564] on div "Tại văn phòng" at bounding box center [1191, 565] width 182 height 20
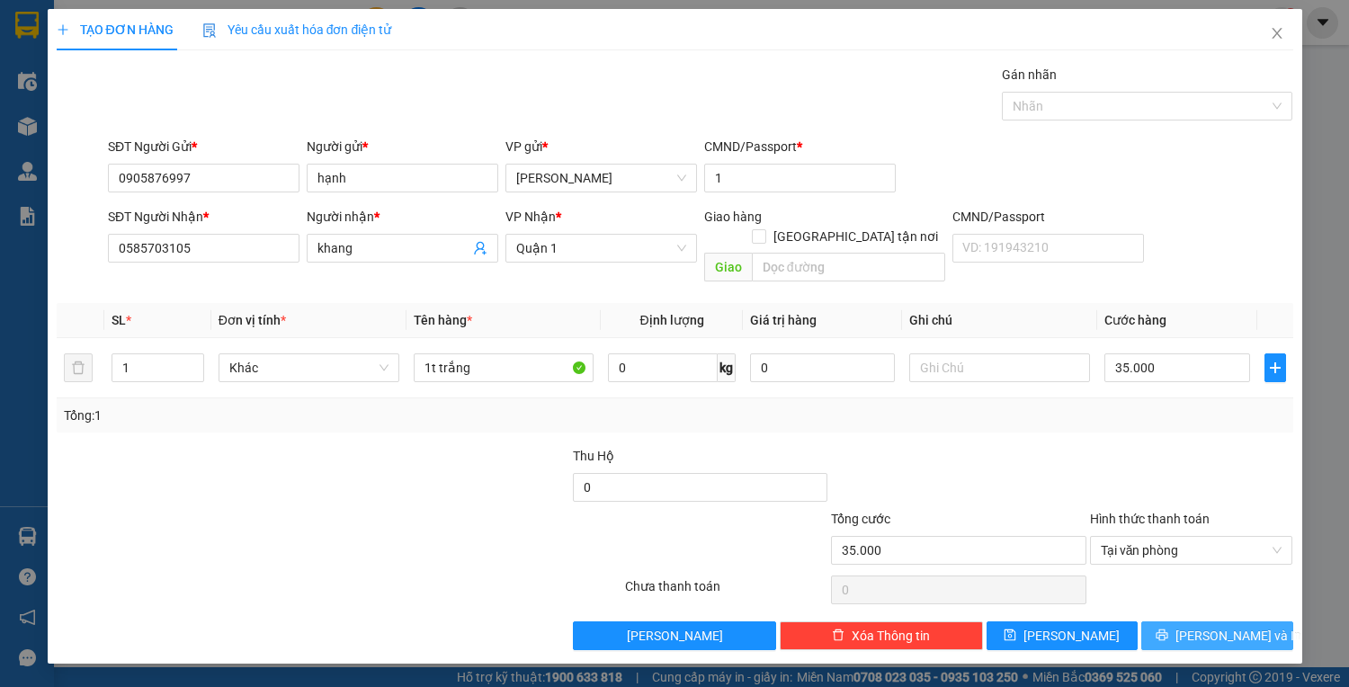
click at [1205, 626] on span "Lưu và In" at bounding box center [1238, 636] width 126 height 20
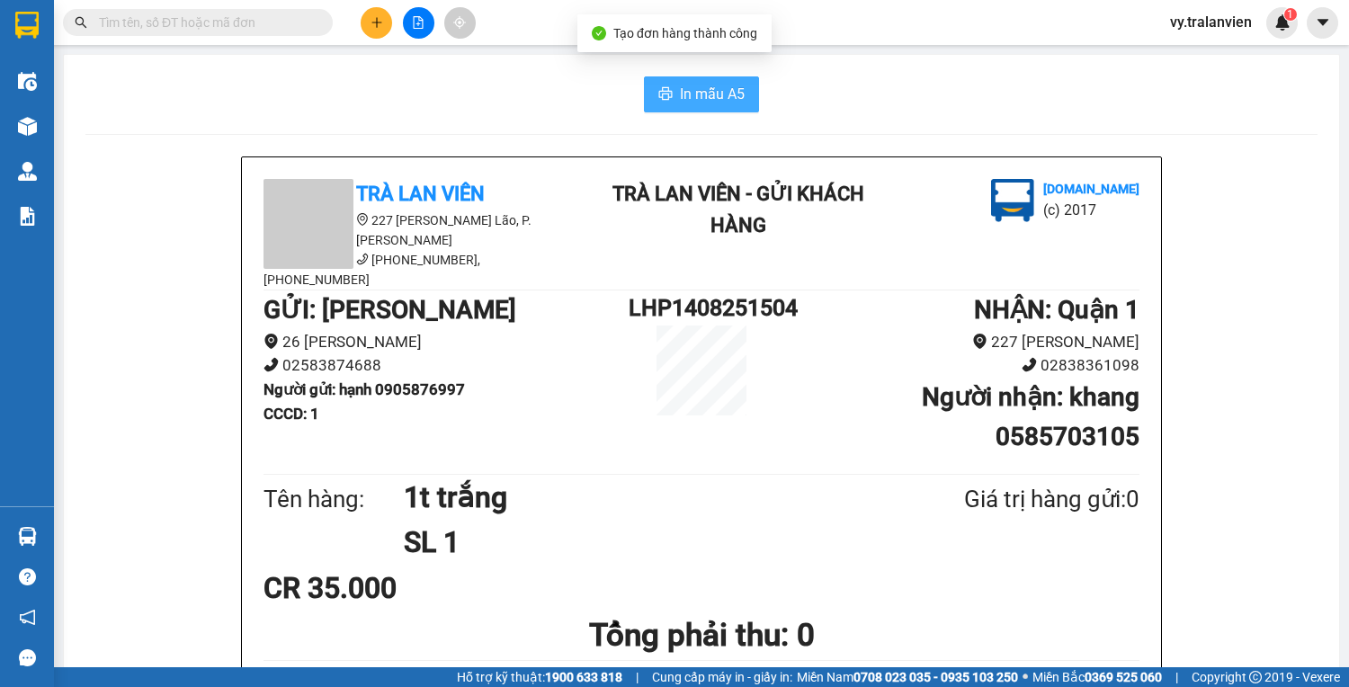
click at [683, 86] on span "In mẫu A5" at bounding box center [712, 94] width 65 height 22
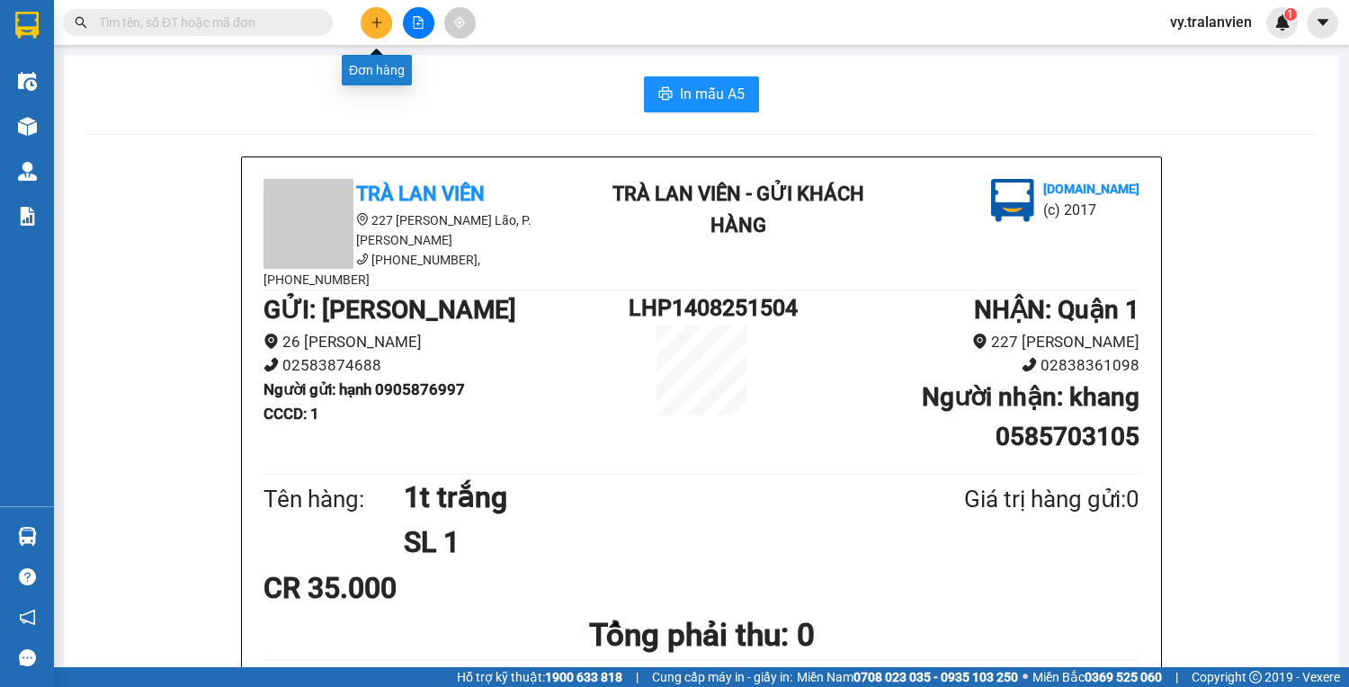
click at [381, 23] on icon "plus" at bounding box center [376, 22] width 13 height 13
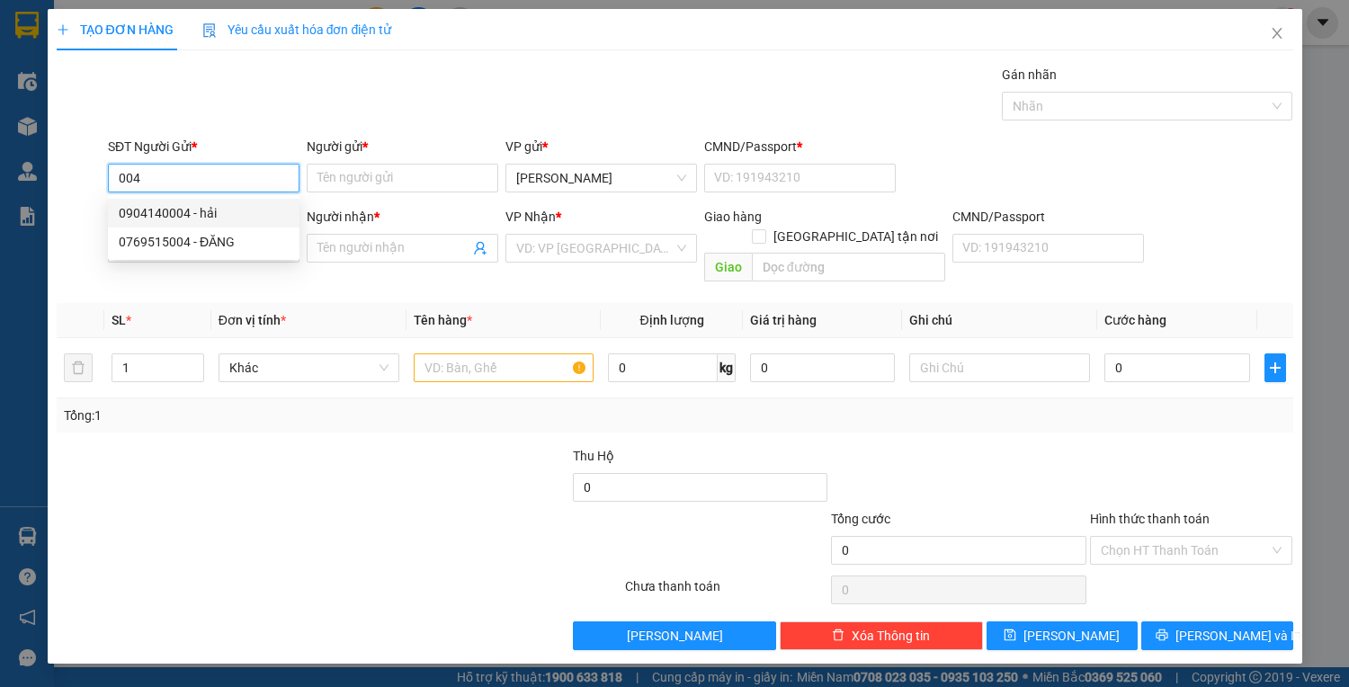
click at [209, 213] on div "0904140004 - hải" at bounding box center [204, 213] width 170 height 20
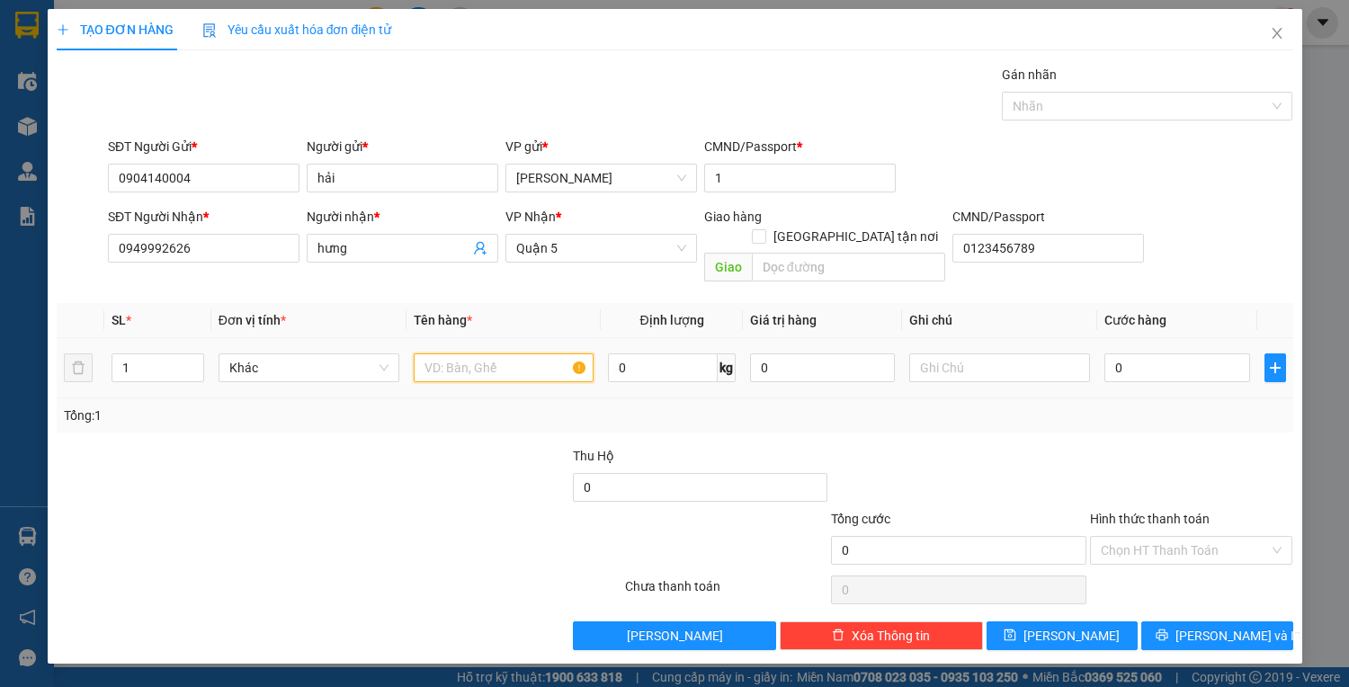
click at [483, 353] on input "text" at bounding box center [504, 367] width 181 height 29
click at [1157, 353] on input "0" at bounding box center [1176, 367] width 145 height 29
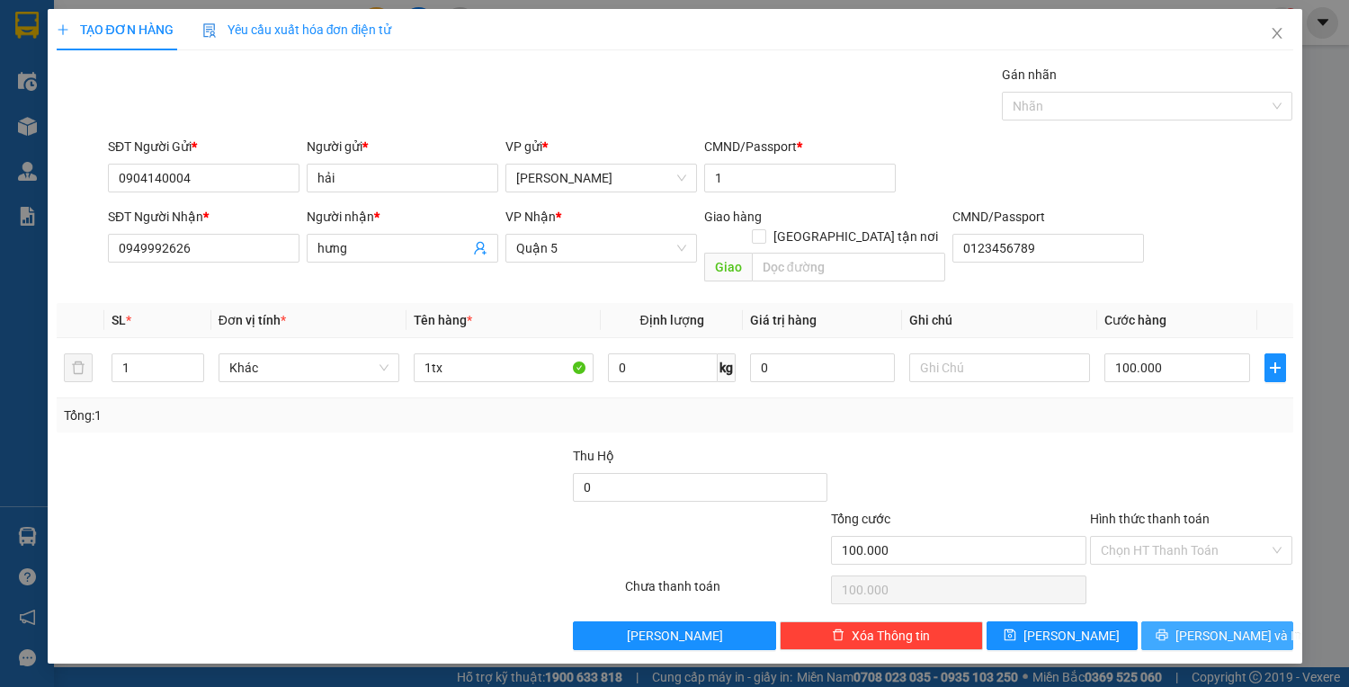
click at [1204, 626] on span "Lưu và In" at bounding box center [1238, 636] width 126 height 20
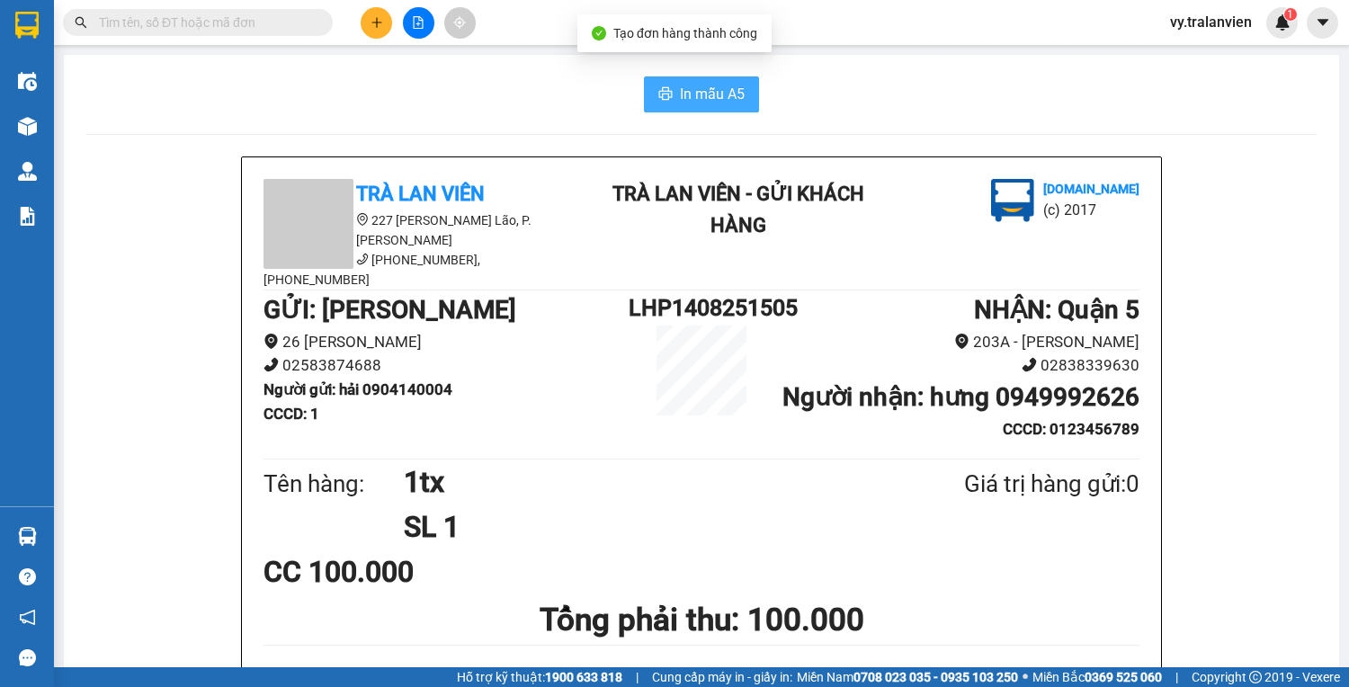
click at [706, 93] on span "In mẫu A5" at bounding box center [712, 94] width 65 height 22
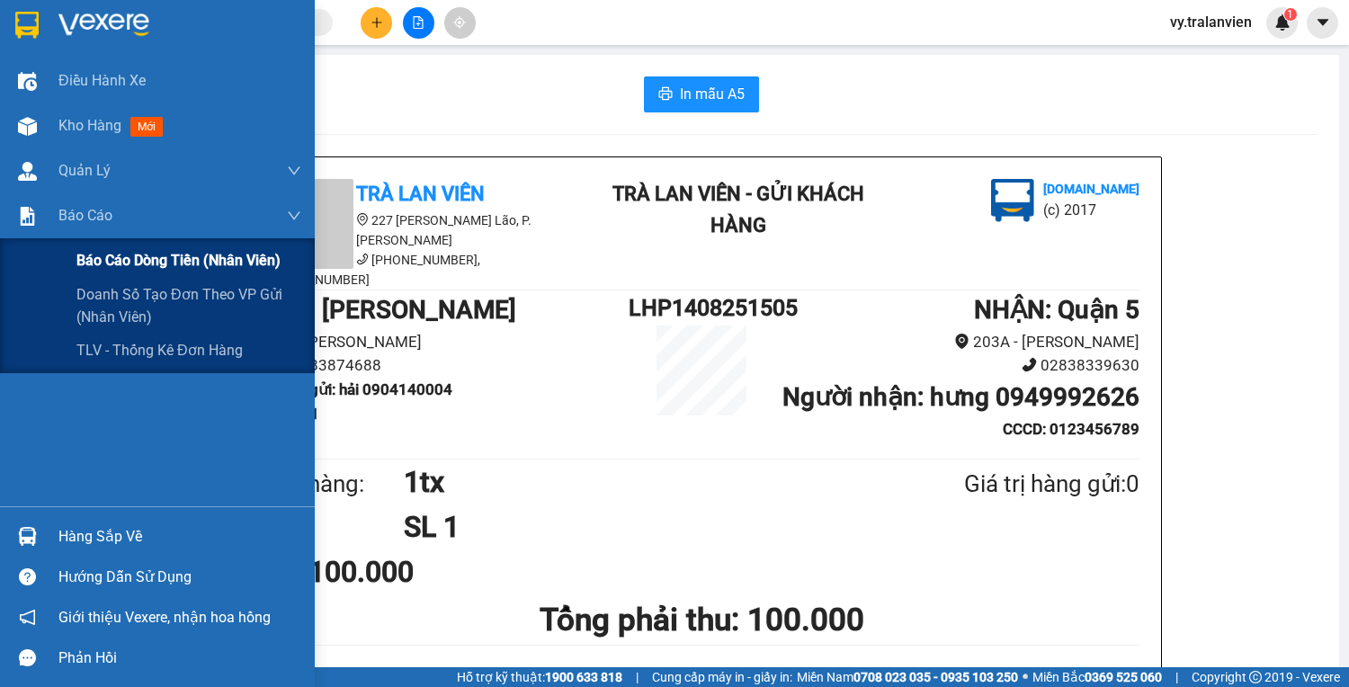
click at [120, 259] on span "Báo cáo dòng tiền (nhân viên)" at bounding box center [178, 260] width 204 height 22
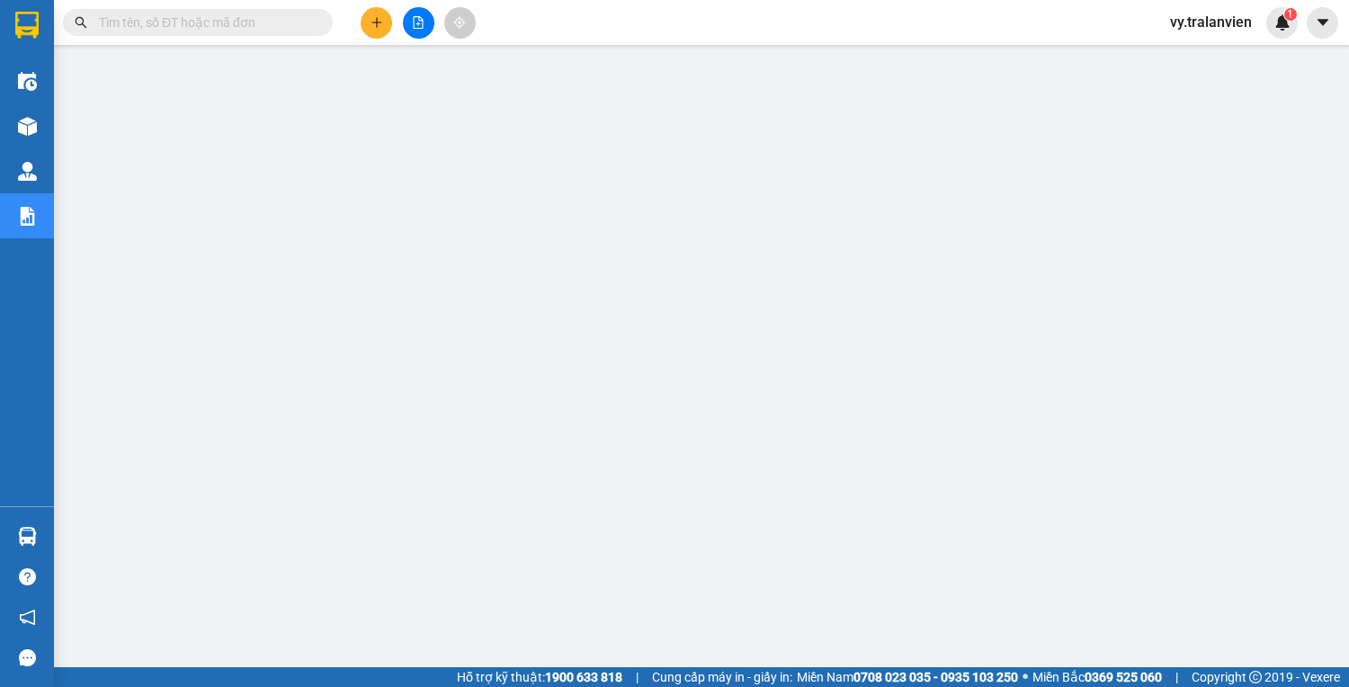
click at [371, 19] on icon "plus" at bounding box center [376, 22] width 13 height 13
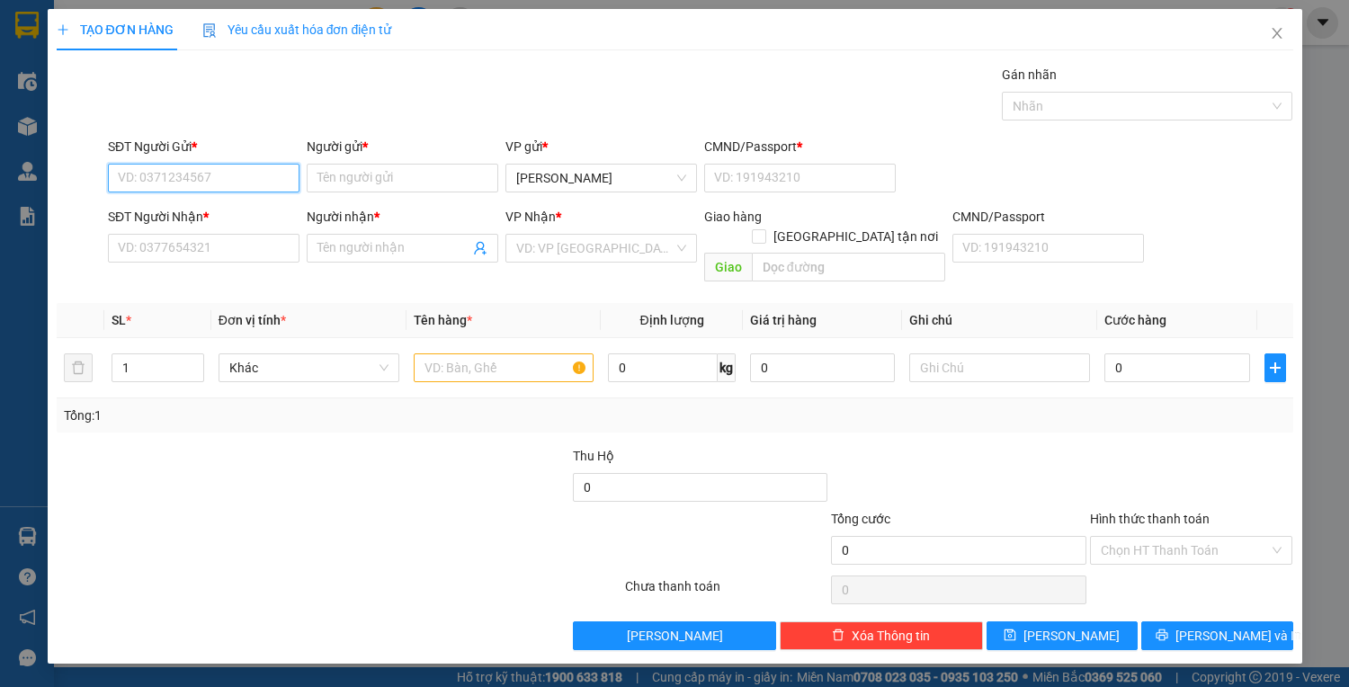
drag, startPoint x: 223, startPoint y: 182, endPoint x: 975, endPoint y: 47, distance: 763.7
click at [633, 106] on div "Transit Pickup Surcharge Ids Transit Deliver Surcharge Ids Transit Deliver Surc…" at bounding box center [675, 357] width 1236 height 585
click at [240, 271] on div "0327687777 - VĂN" at bounding box center [204, 271] width 170 height 20
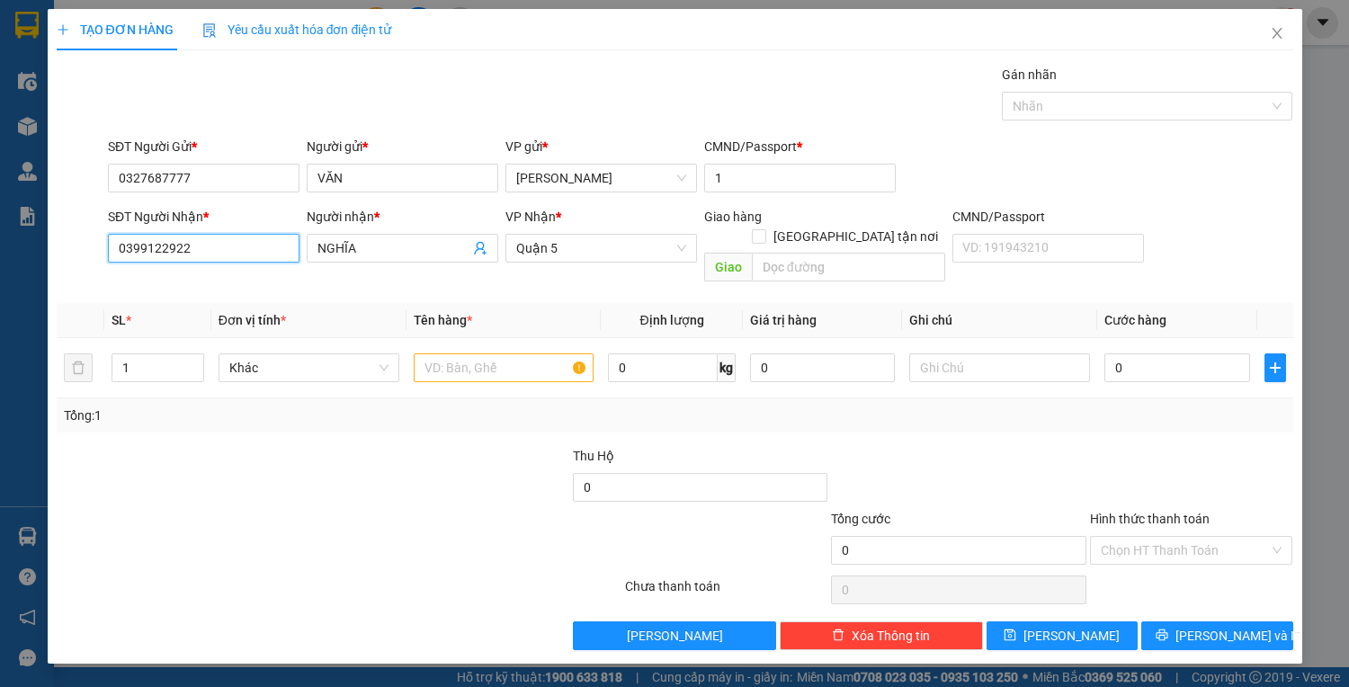
click at [214, 245] on input "0399122922" at bounding box center [203, 248] width 191 height 29
drag, startPoint x: 194, startPoint y: 279, endPoint x: 480, endPoint y: 379, distance: 303.1
click at [198, 280] on div "0777776286 - SANG" at bounding box center [204, 283] width 170 height 20
drag, startPoint x: 488, startPoint y: 342, endPoint x: 478, endPoint y: 336, distance: 11.3
click at [485, 353] on input "text" at bounding box center [504, 367] width 181 height 29
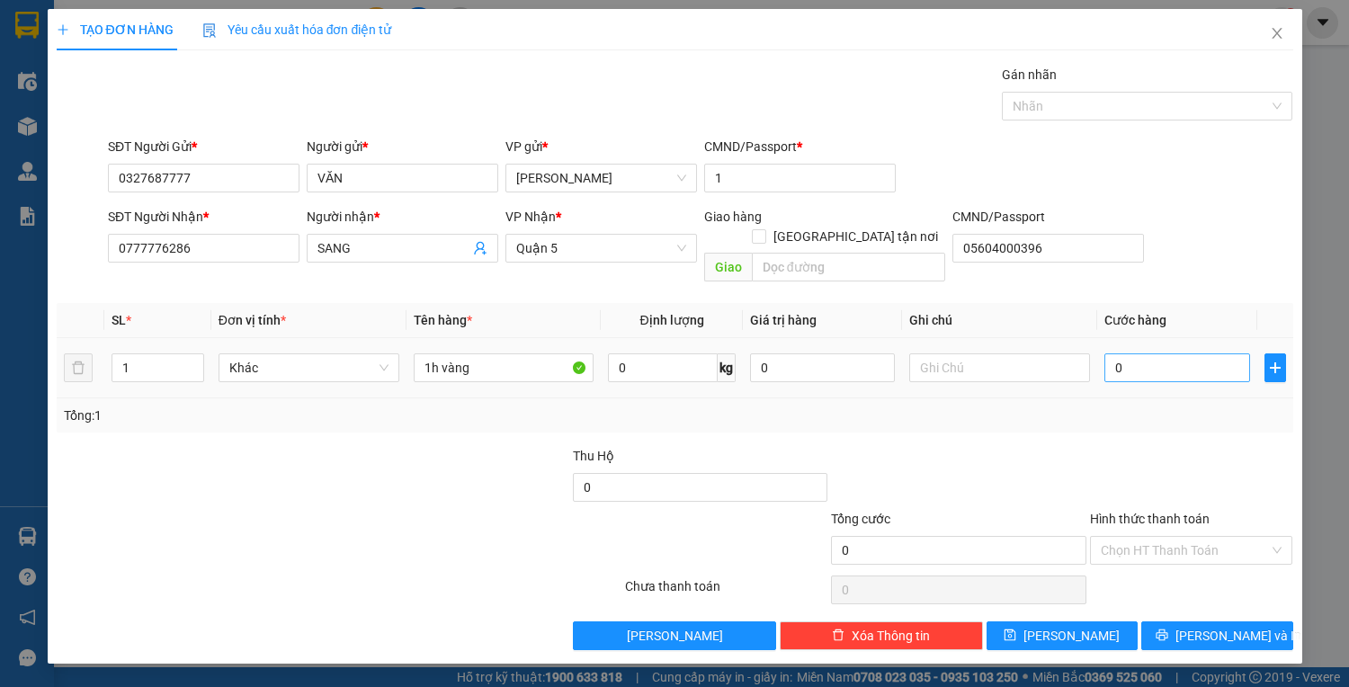
drag, startPoint x: 1203, startPoint y: 362, endPoint x: 1183, endPoint y: 355, distance: 21.0
click at [1197, 361] on div "0" at bounding box center [1176, 368] width 145 height 36
click at [1160, 353] on input "0" at bounding box center [1176, 367] width 145 height 29
click at [1244, 626] on span "Lưu và In" at bounding box center [1238, 636] width 126 height 20
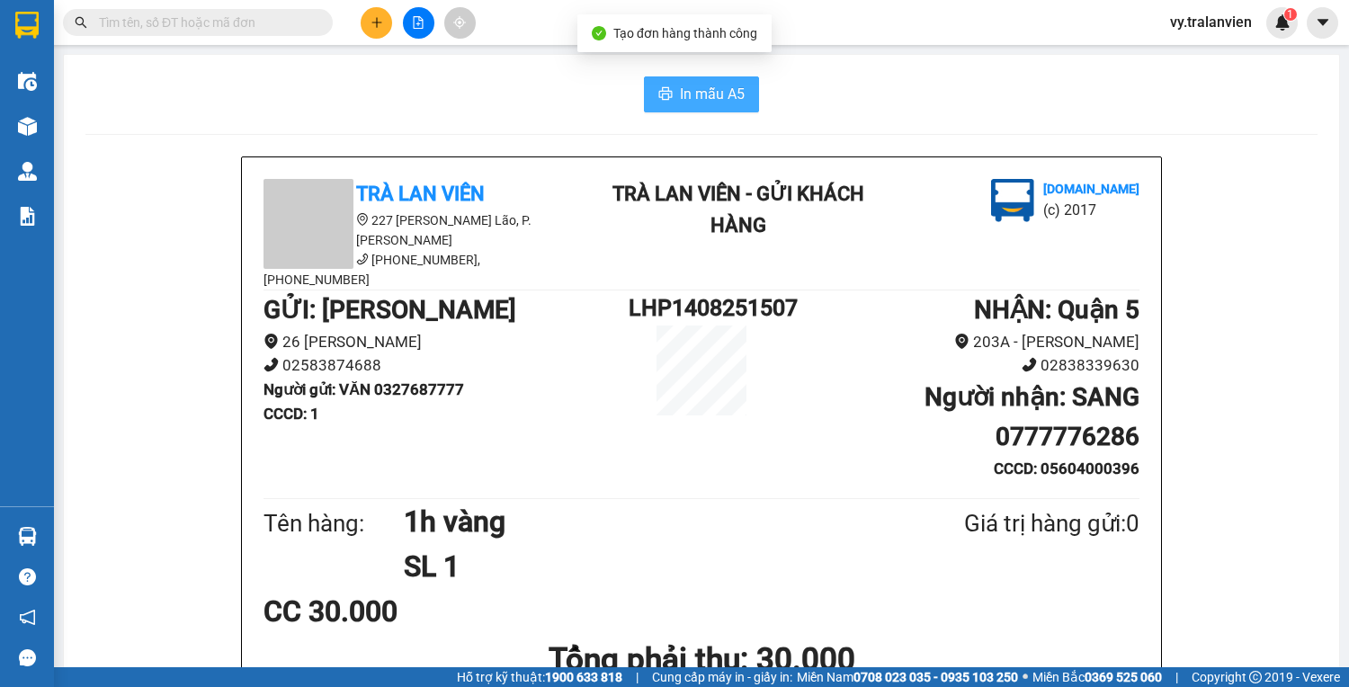
click at [703, 90] on span "In mẫu A5" at bounding box center [712, 94] width 65 height 22
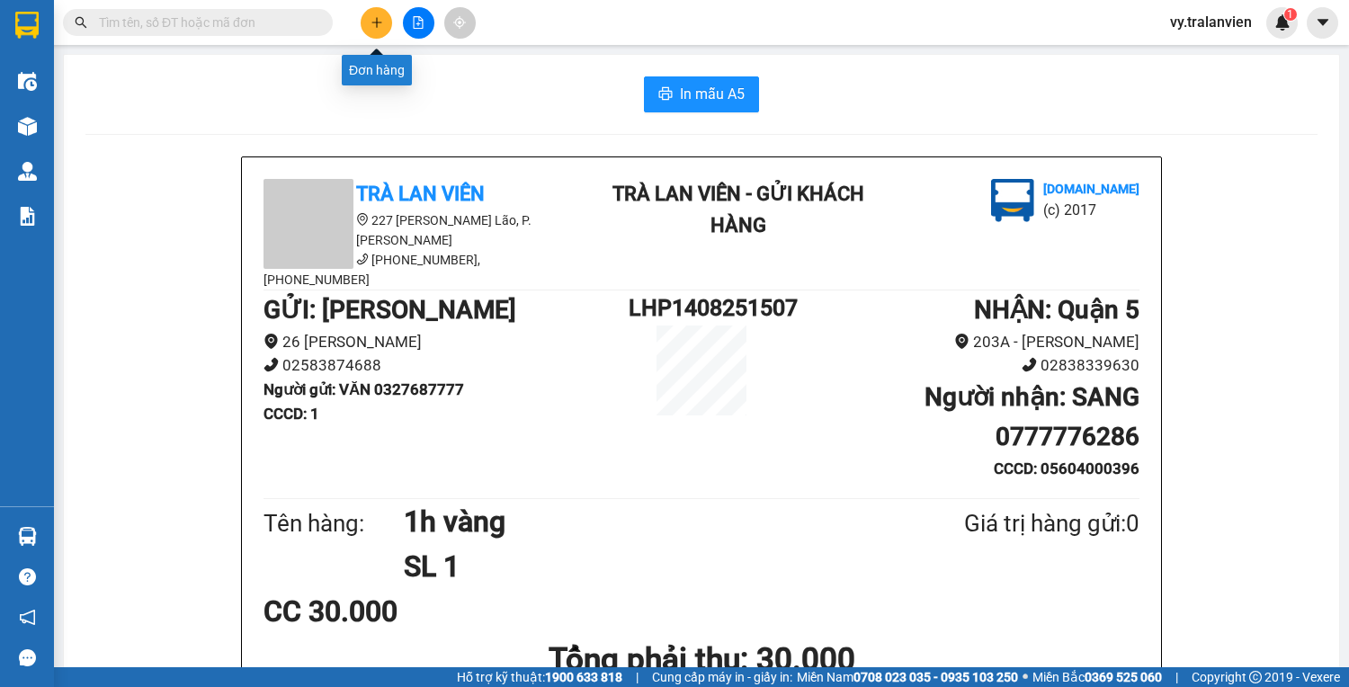
click at [378, 16] on icon "plus" at bounding box center [376, 22] width 13 height 13
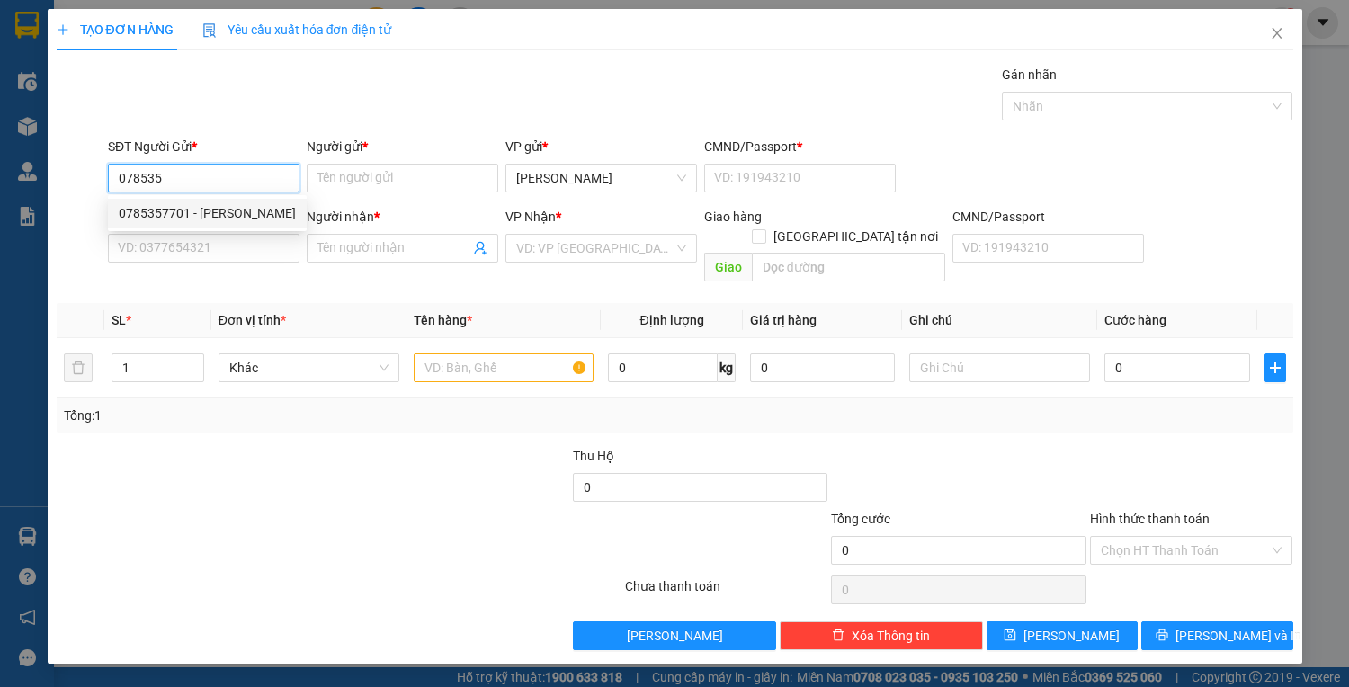
click at [201, 214] on div "0785357701 - hà" at bounding box center [207, 213] width 177 height 20
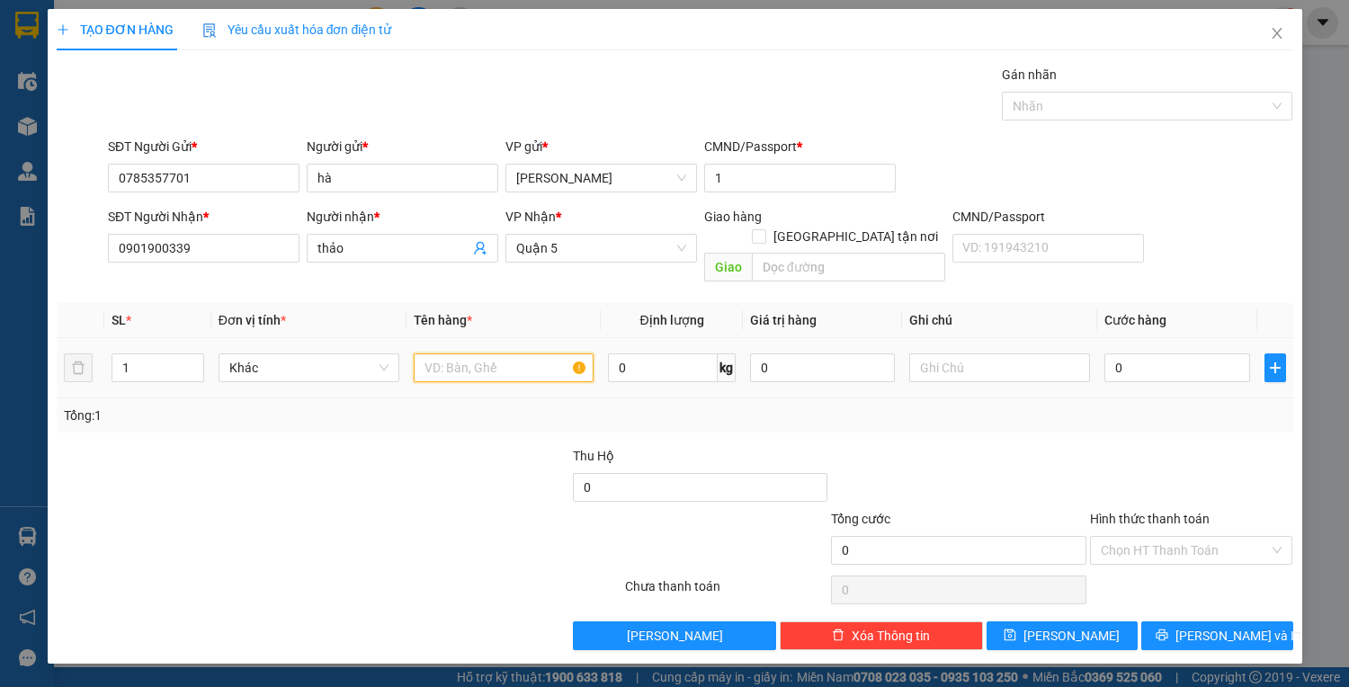
click at [471, 353] on input "text" at bounding box center [504, 367] width 181 height 29
click at [1145, 353] on input "0" at bounding box center [1176, 367] width 145 height 29
click at [1212, 537] on input "Hình thức thanh toán" at bounding box center [1184, 550] width 169 height 27
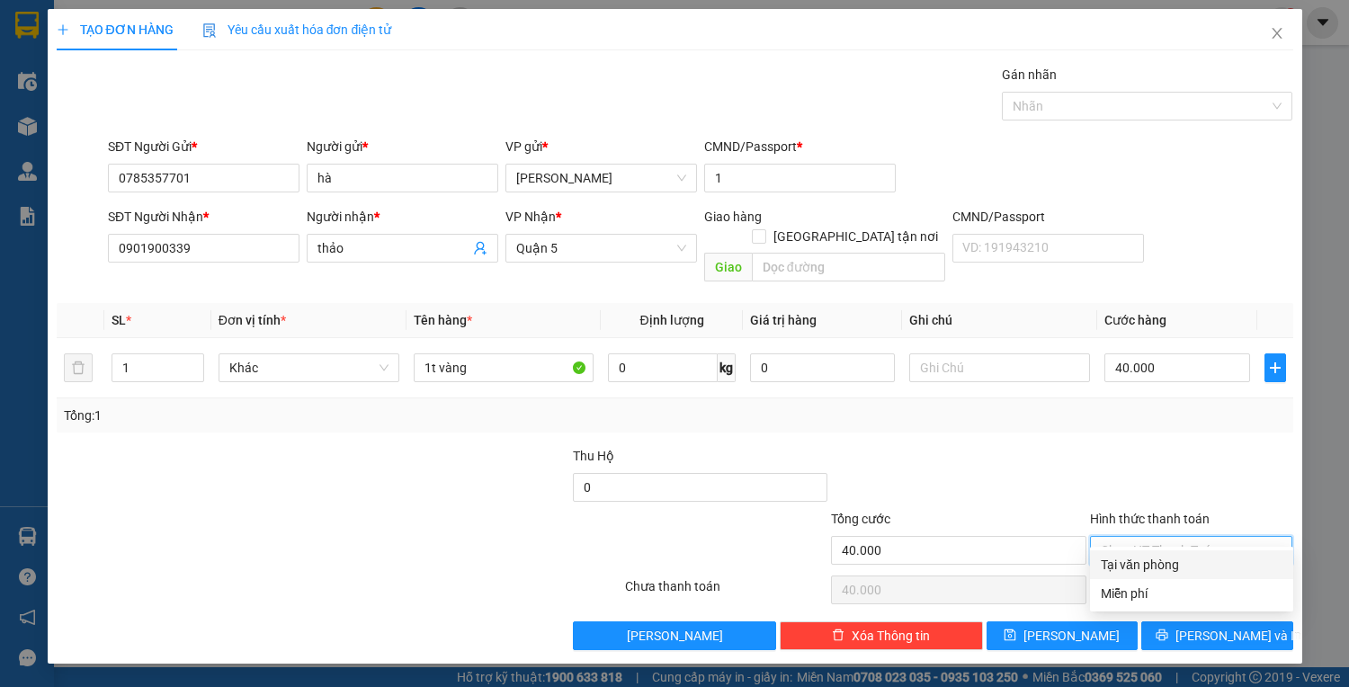
click at [1212, 562] on div "Tại văn phòng" at bounding box center [1191, 565] width 182 height 20
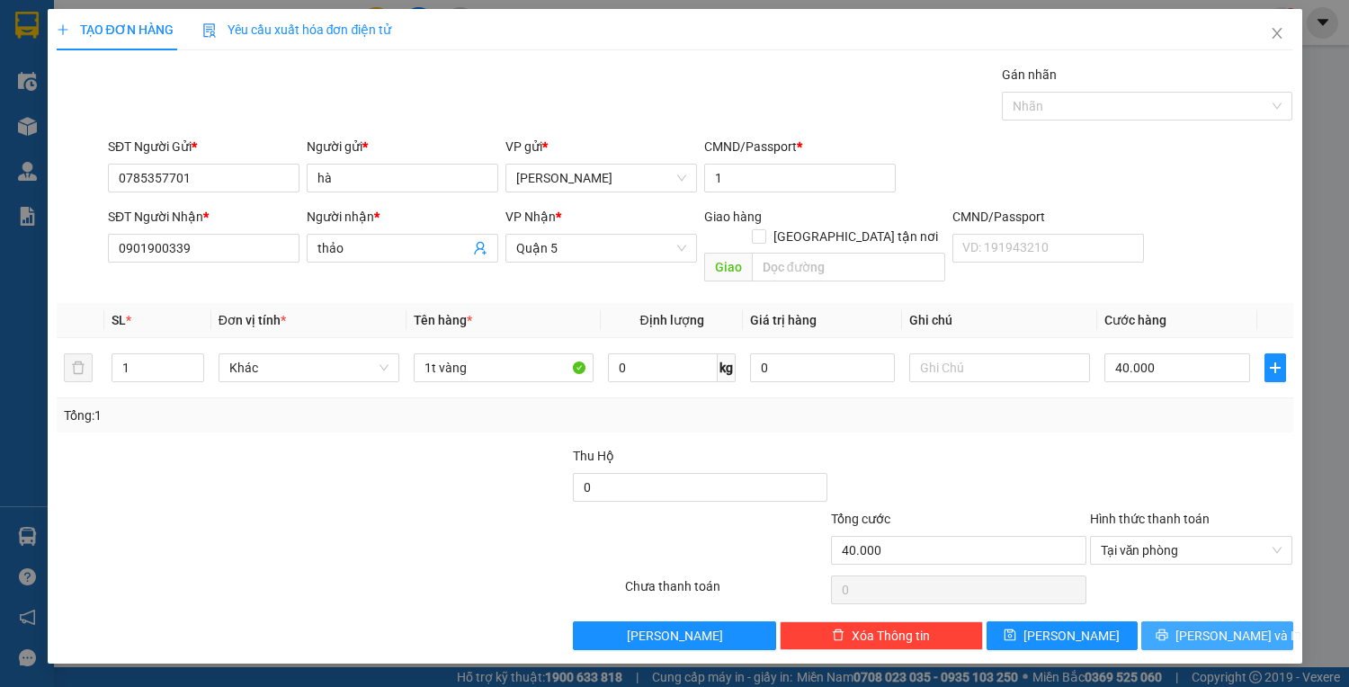
click at [1212, 626] on span "Lưu và In" at bounding box center [1238, 636] width 126 height 20
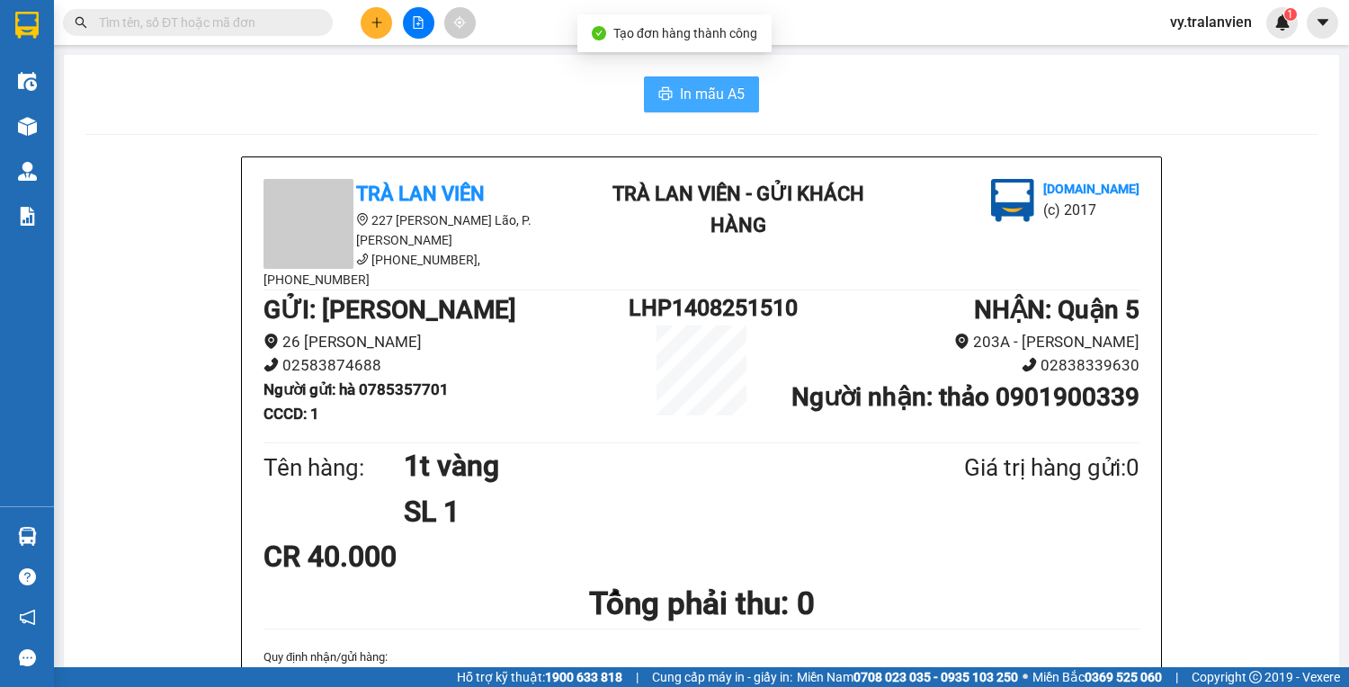
click at [687, 96] on span "In mẫu A5" at bounding box center [712, 94] width 65 height 22
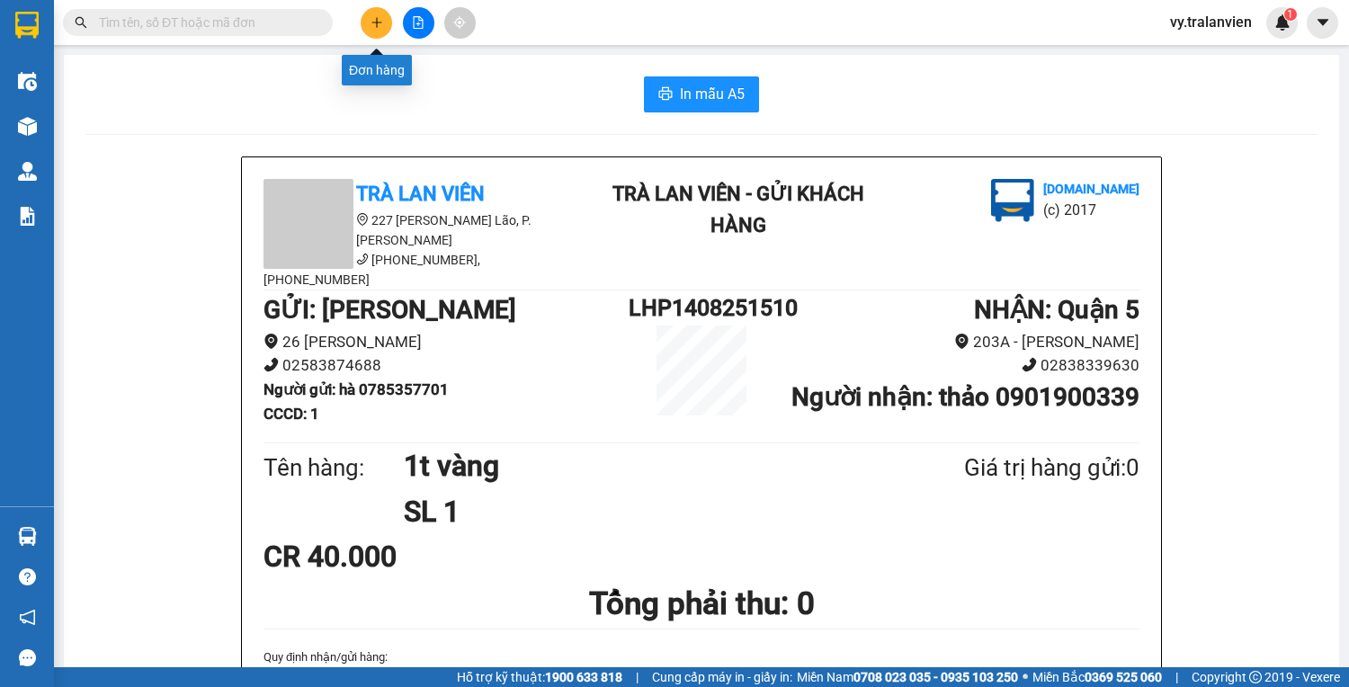
click at [380, 18] on icon "plus" at bounding box center [376, 22] width 13 height 13
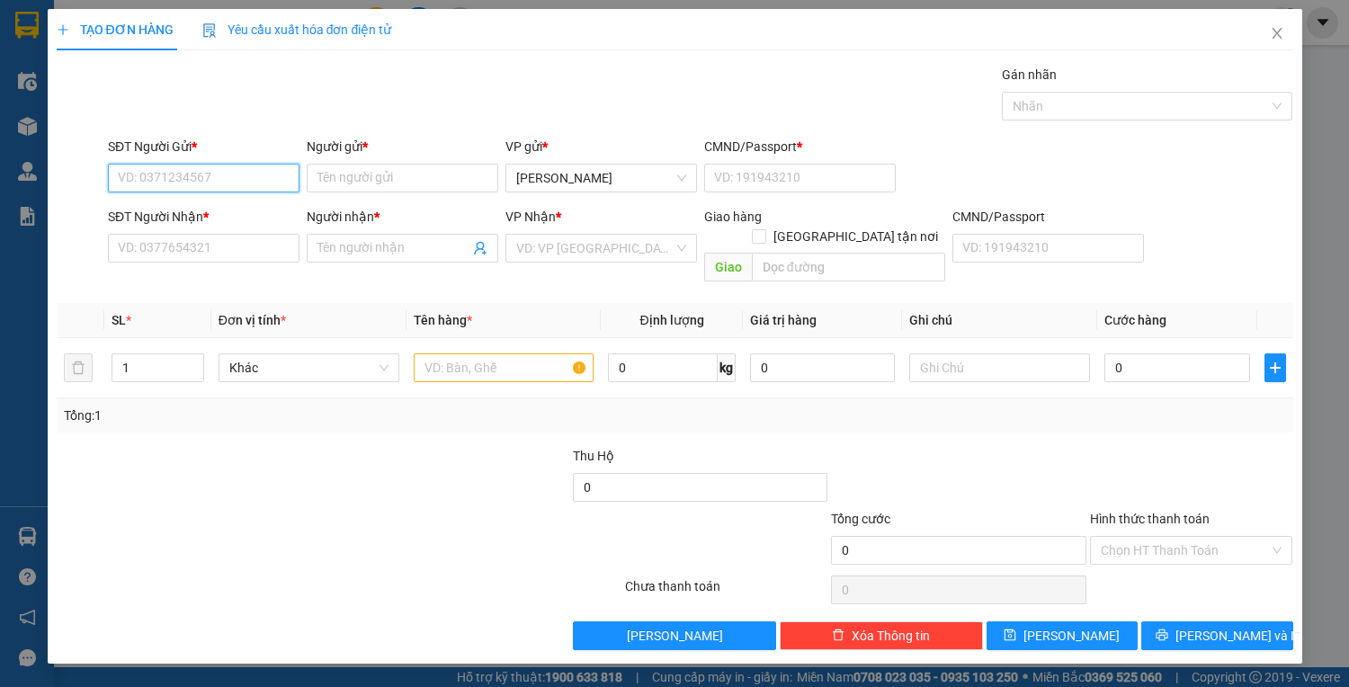
click at [188, 166] on input "SĐT Người Gửi *" at bounding box center [203, 178] width 191 height 29
click at [342, 176] on input "Người gửi *" at bounding box center [402, 178] width 191 height 29
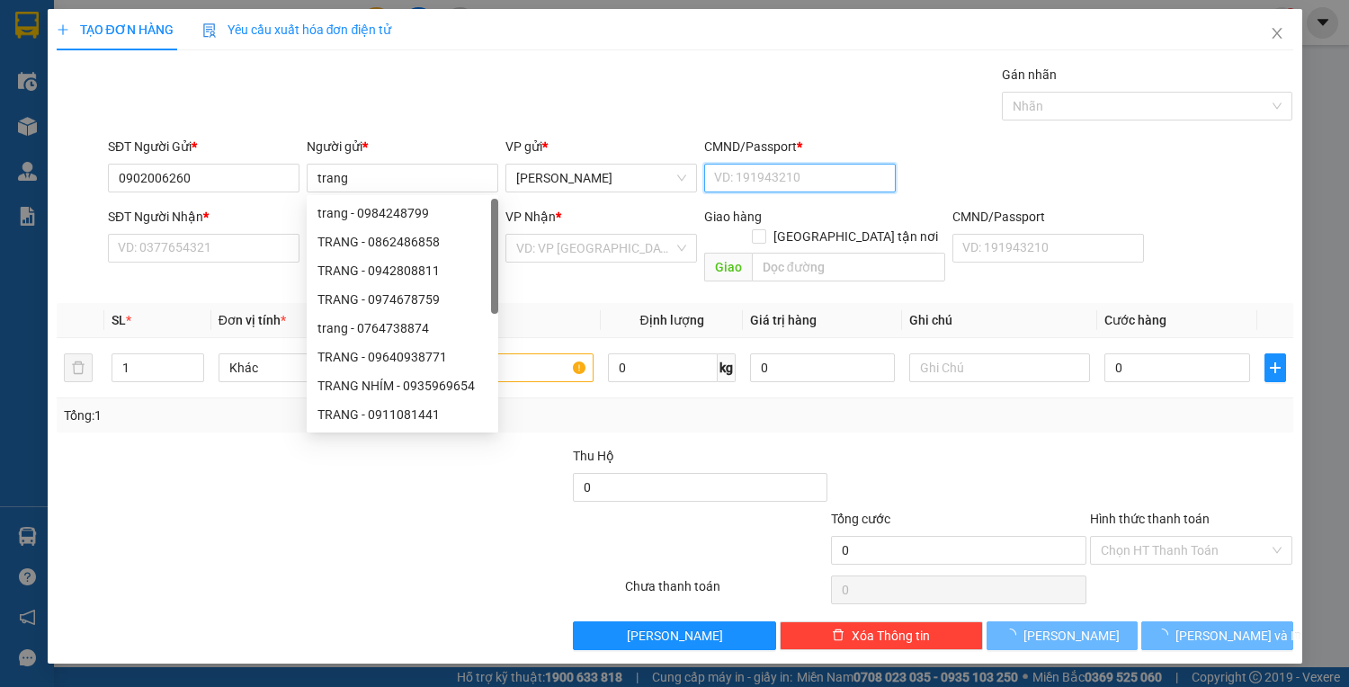
click at [779, 188] on input "CMND/Passport *" at bounding box center [799, 178] width 191 height 29
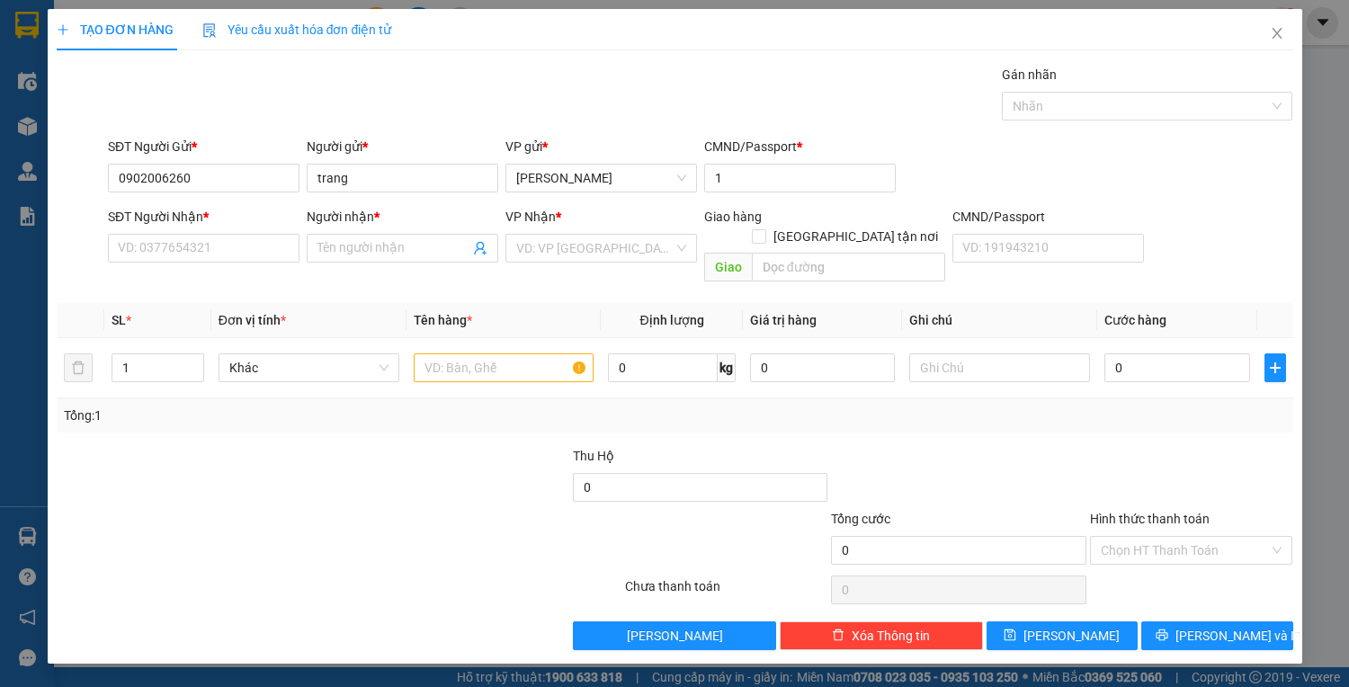
click at [236, 231] on div "SĐT Người Nhận *" at bounding box center [203, 220] width 191 height 27
drag, startPoint x: 237, startPoint y: 247, endPoint x: 280, endPoint y: 268, distance: 47.9
click at [245, 252] on input "SĐT Người Nhận *" at bounding box center [203, 248] width 191 height 29
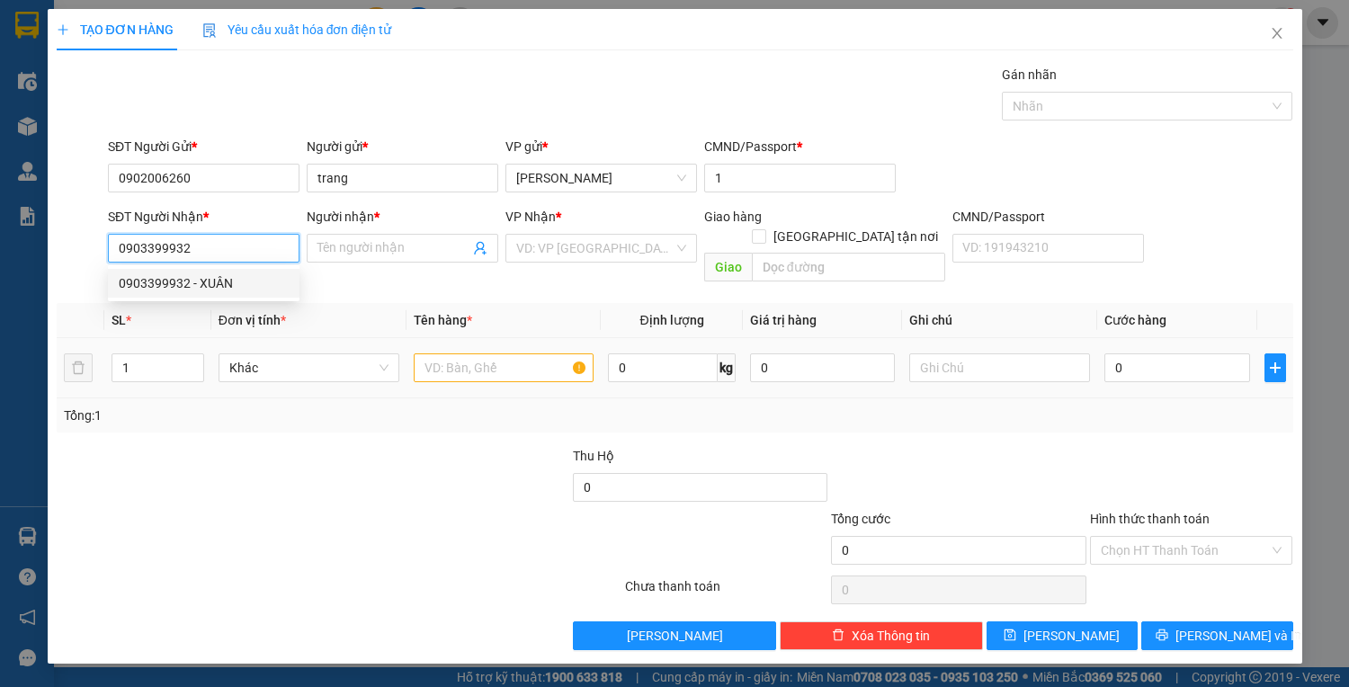
drag, startPoint x: 236, startPoint y: 287, endPoint x: 399, endPoint y: 337, distance: 171.2
click at [235, 287] on div "0903399932 - XUÂN" at bounding box center [204, 283] width 170 height 20
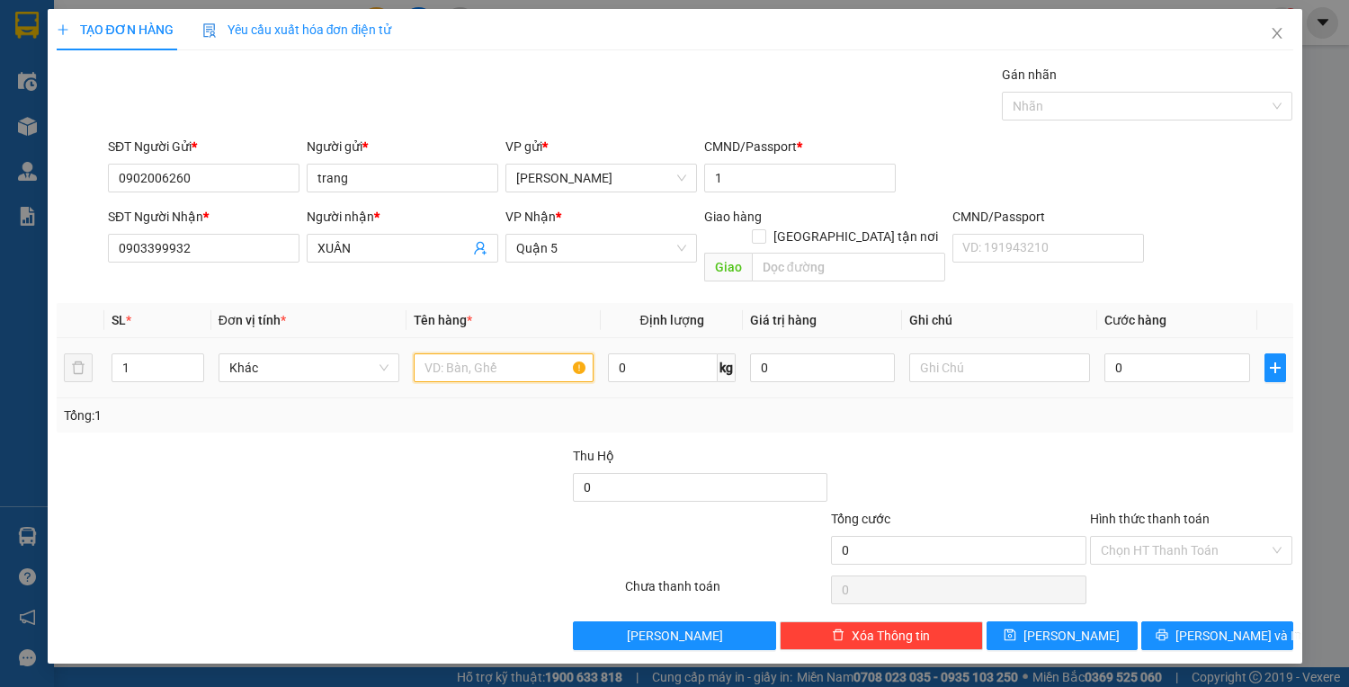
click at [456, 353] on input "text" at bounding box center [504, 367] width 181 height 29
click at [1169, 353] on input "0" at bounding box center [1176, 367] width 145 height 29
click at [1186, 537] on input "Hình thức thanh toán" at bounding box center [1184, 550] width 169 height 27
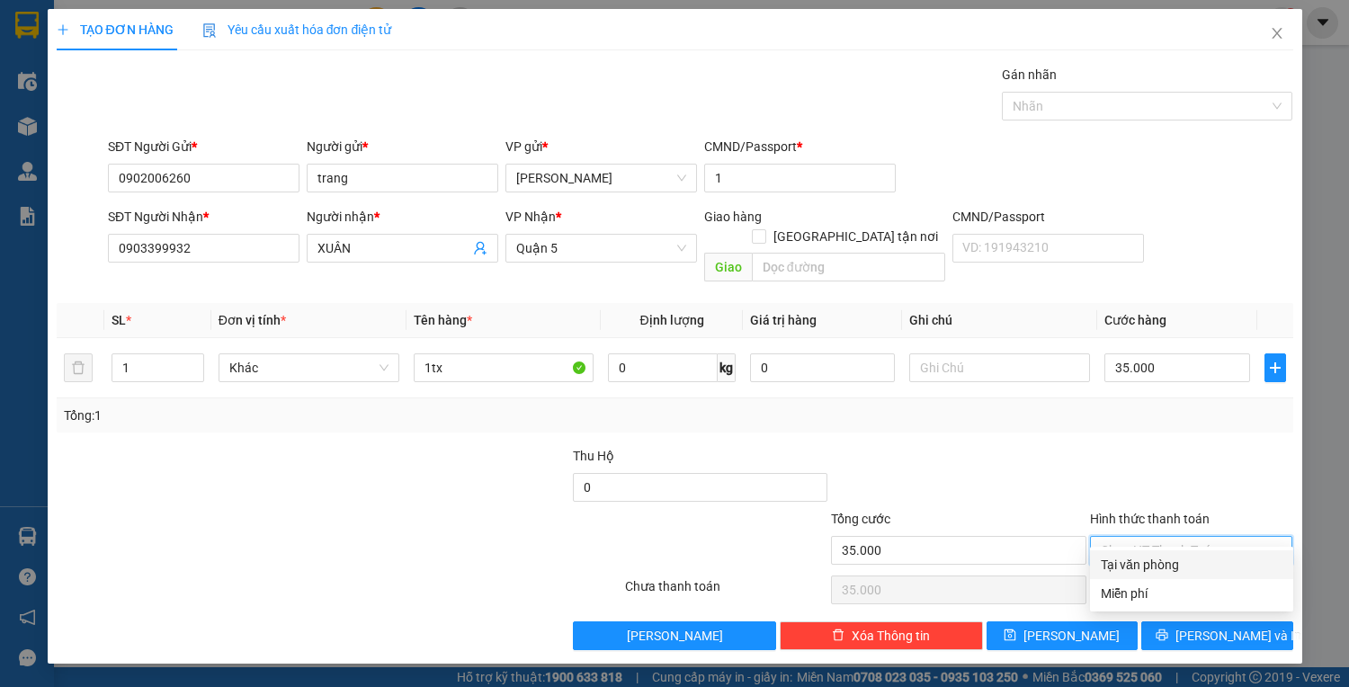
click at [1184, 557] on div "Tại văn phòng" at bounding box center [1191, 565] width 182 height 20
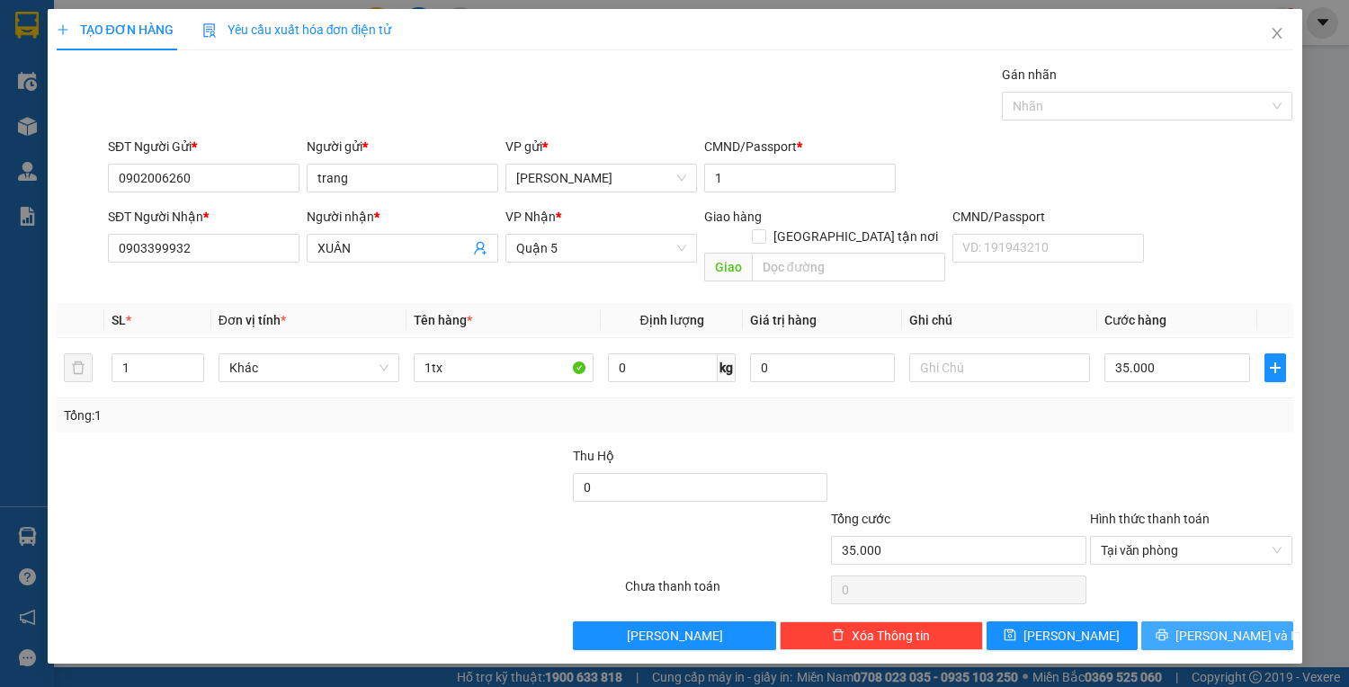
click at [1196, 621] on button "Lưu và In" at bounding box center [1216, 635] width 151 height 29
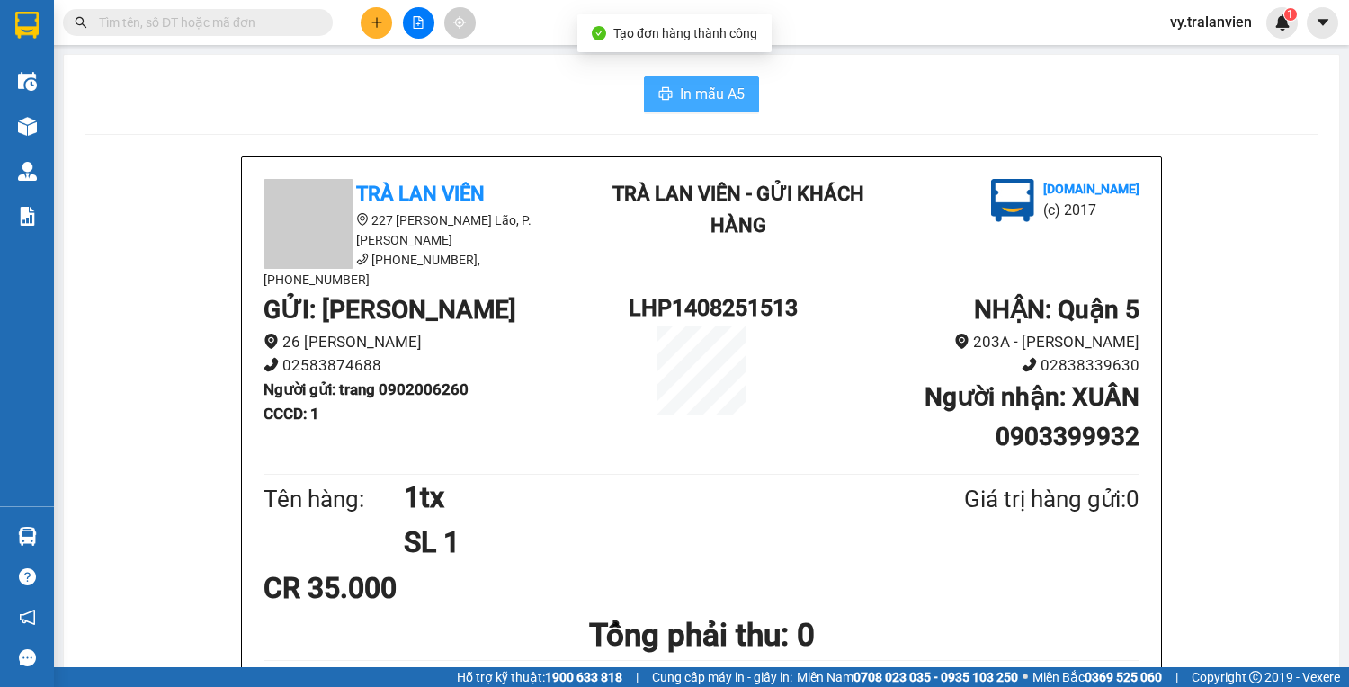
click at [694, 88] on span "In mẫu A5" at bounding box center [712, 94] width 65 height 22
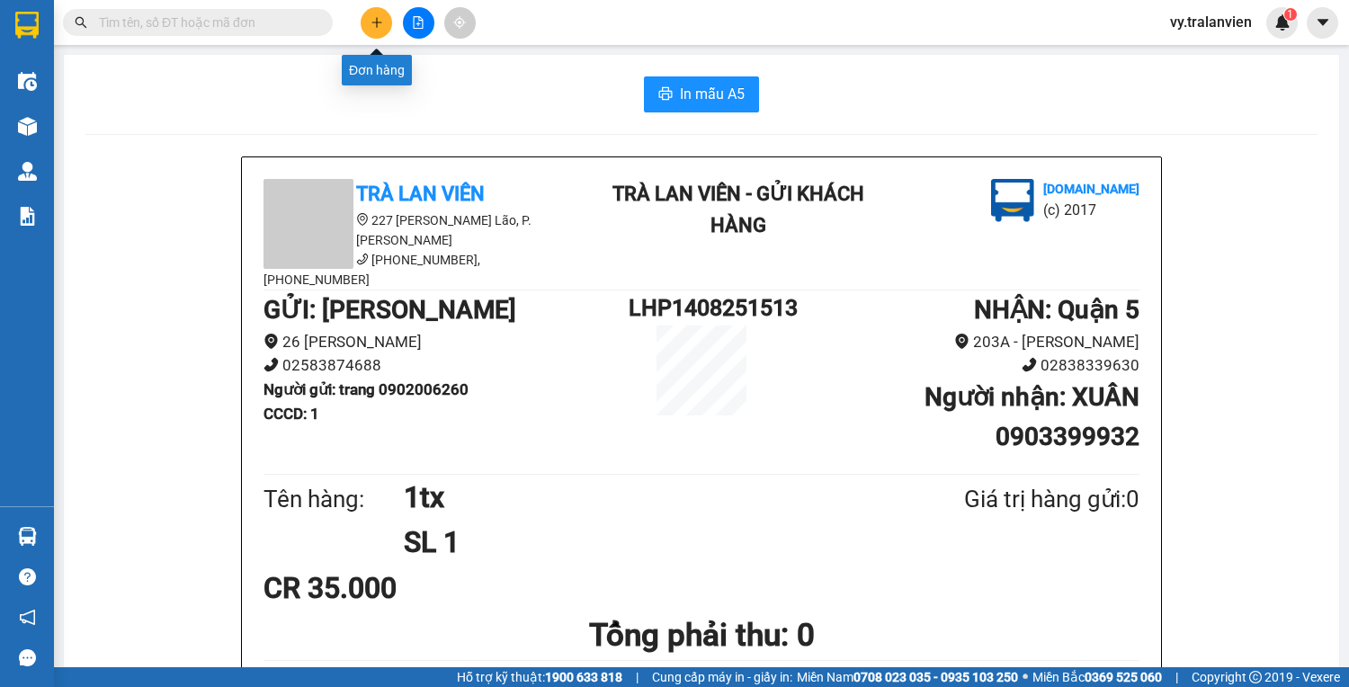
click at [378, 29] on button at bounding box center [376, 22] width 31 height 31
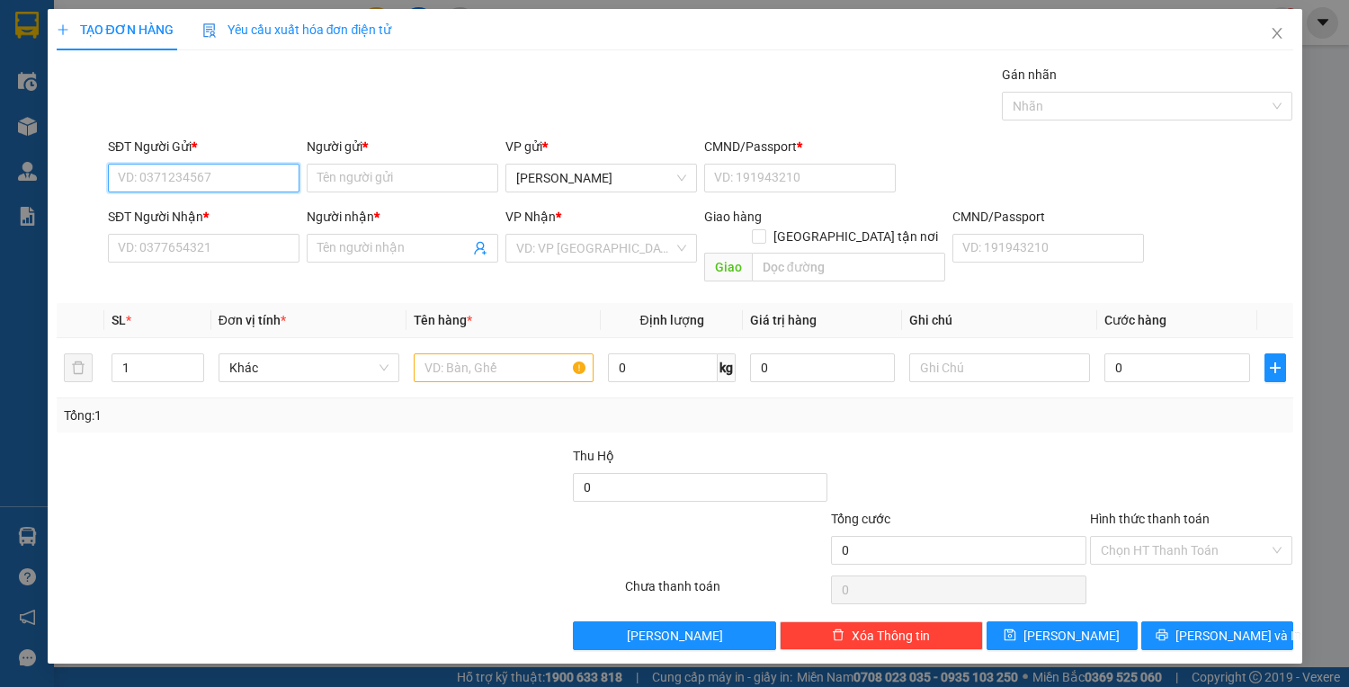
click at [223, 175] on input "SĐT Người Gửi *" at bounding box center [203, 178] width 191 height 29
click at [225, 216] on div "0935735721 - TIẾN" at bounding box center [207, 213] width 177 height 20
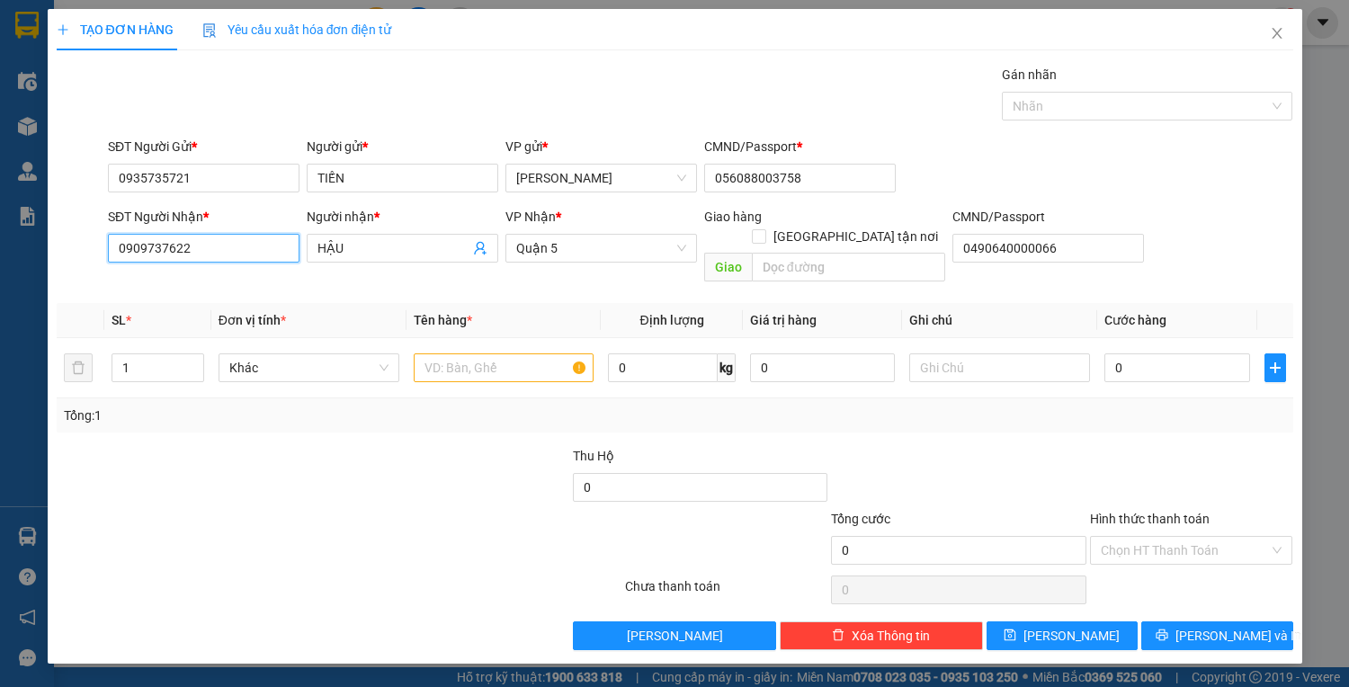
click at [236, 248] on input "0909737622" at bounding box center [203, 248] width 191 height 29
click at [243, 277] on div "0933644999 - nhung" at bounding box center [204, 283] width 170 height 20
click at [467, 353] on input "text" at bounding box center [504, 367] width 181 height 29
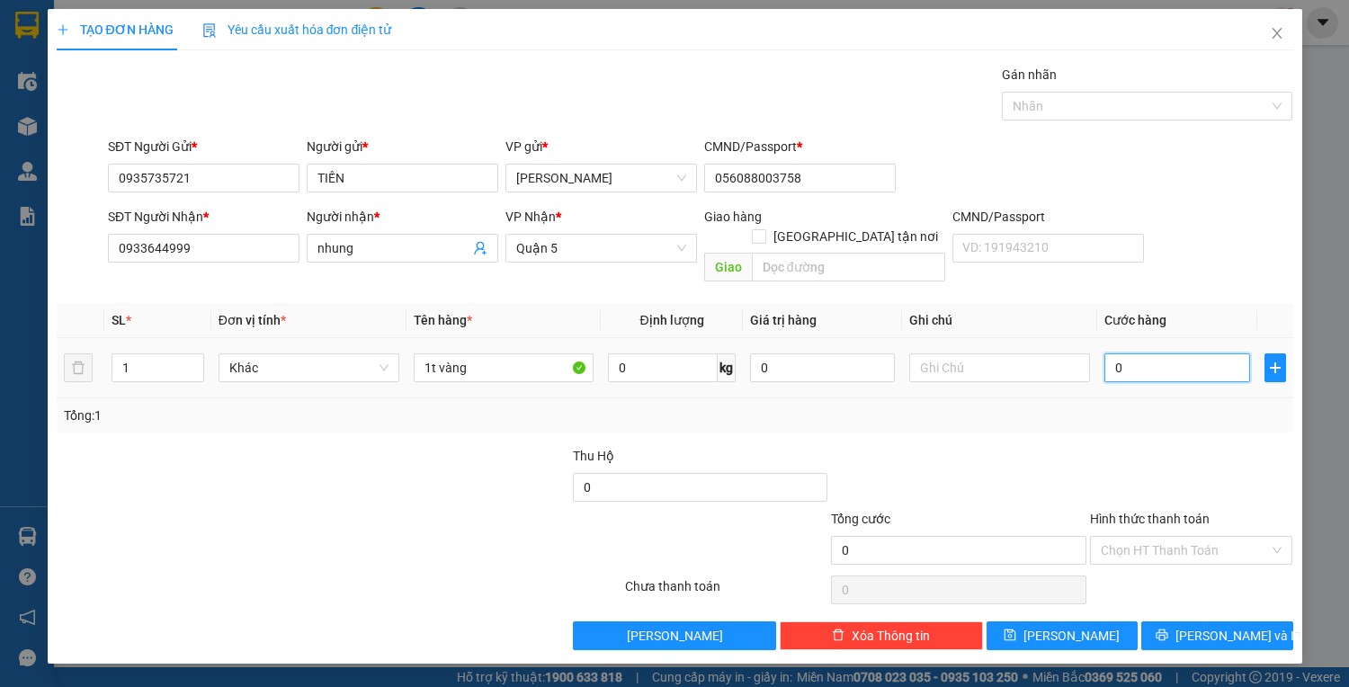
click at [1186, 353] on input "0" at bounding box center [1176, 367] width 145 height 29
click at [1190, 537] on input "Hình thức thanh toán" at bounding box center [1184, 550] width 169 height 27
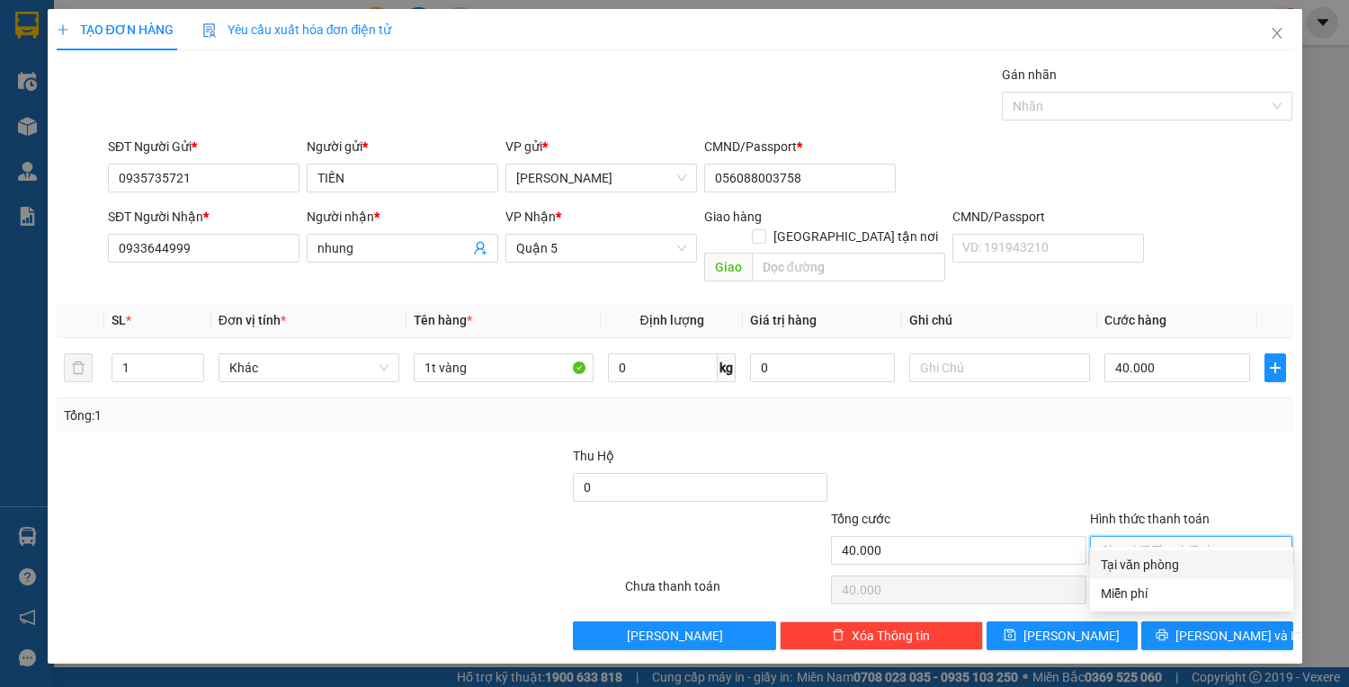
click at [1171, 565] on div "Tại văn phòng" at bounding box center [1191, 565] width 182 height 20
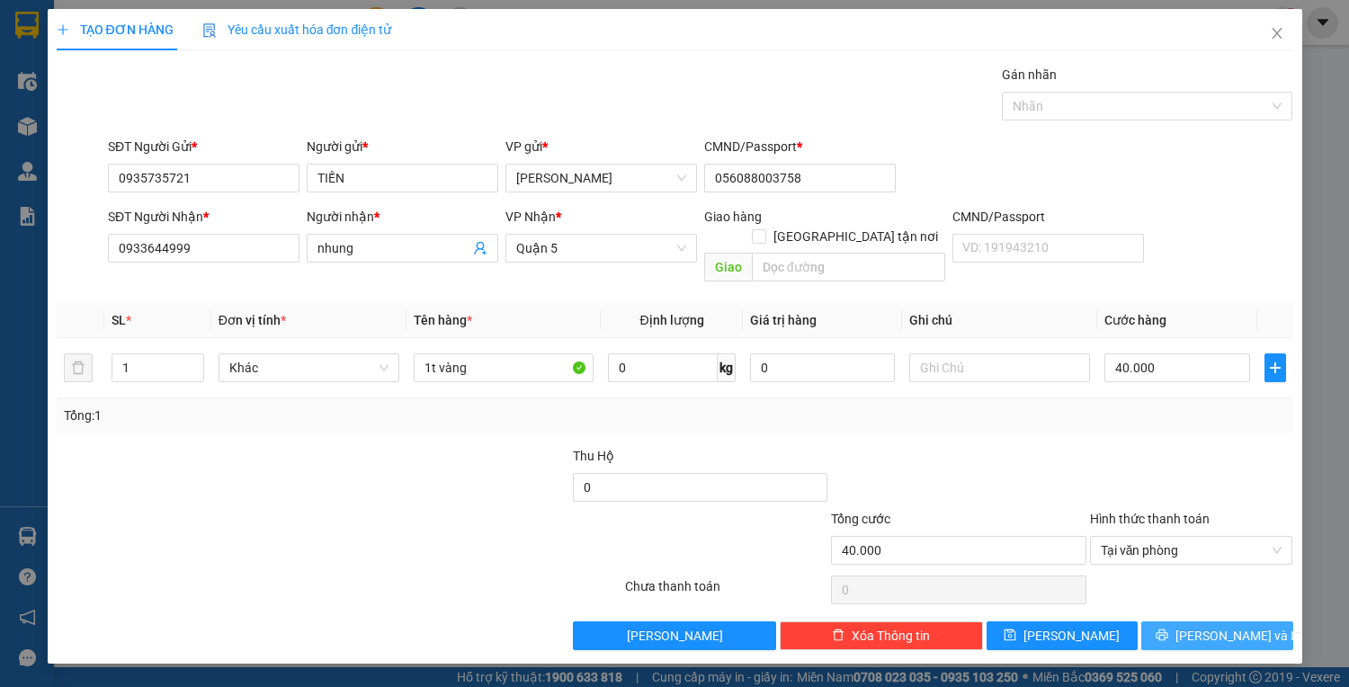
click at [1168, 628] on icon "printer" at bounding box center [1161, 634] width 13 height 13
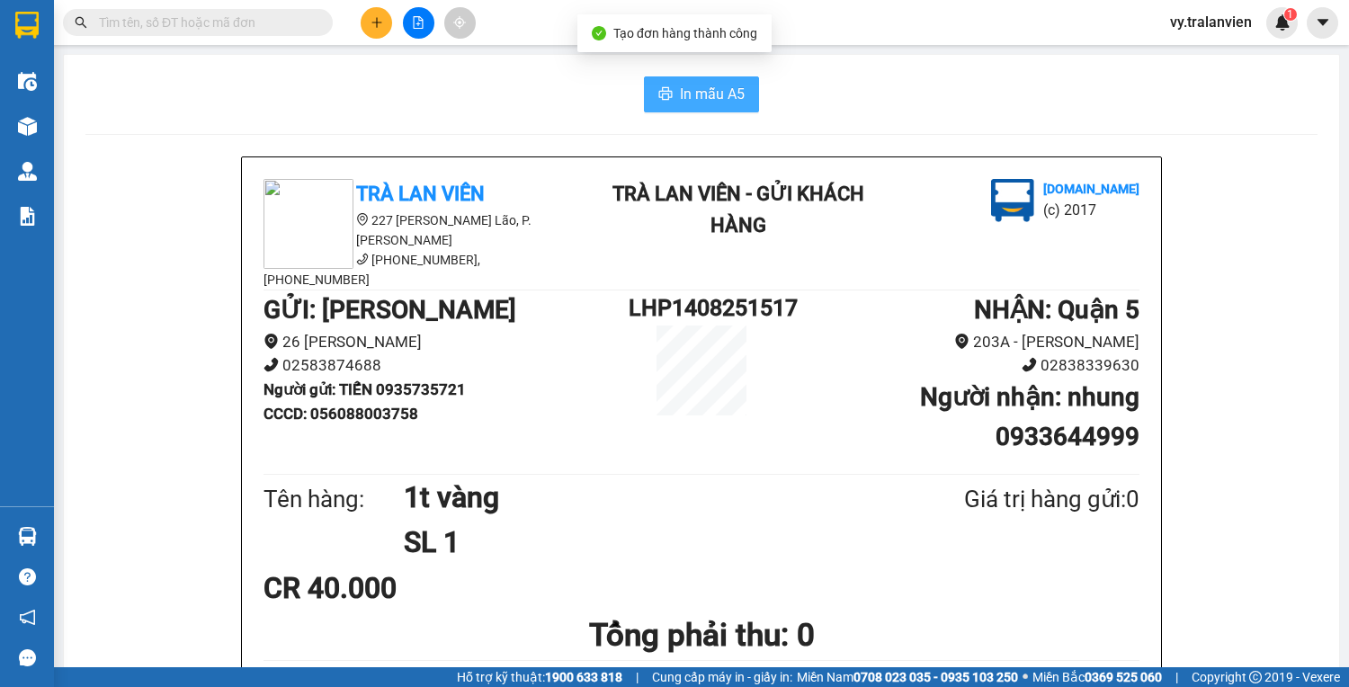
click at [729, 97] on span "In mẫu A5" at bounding box center [712, 94] width 65 height 22
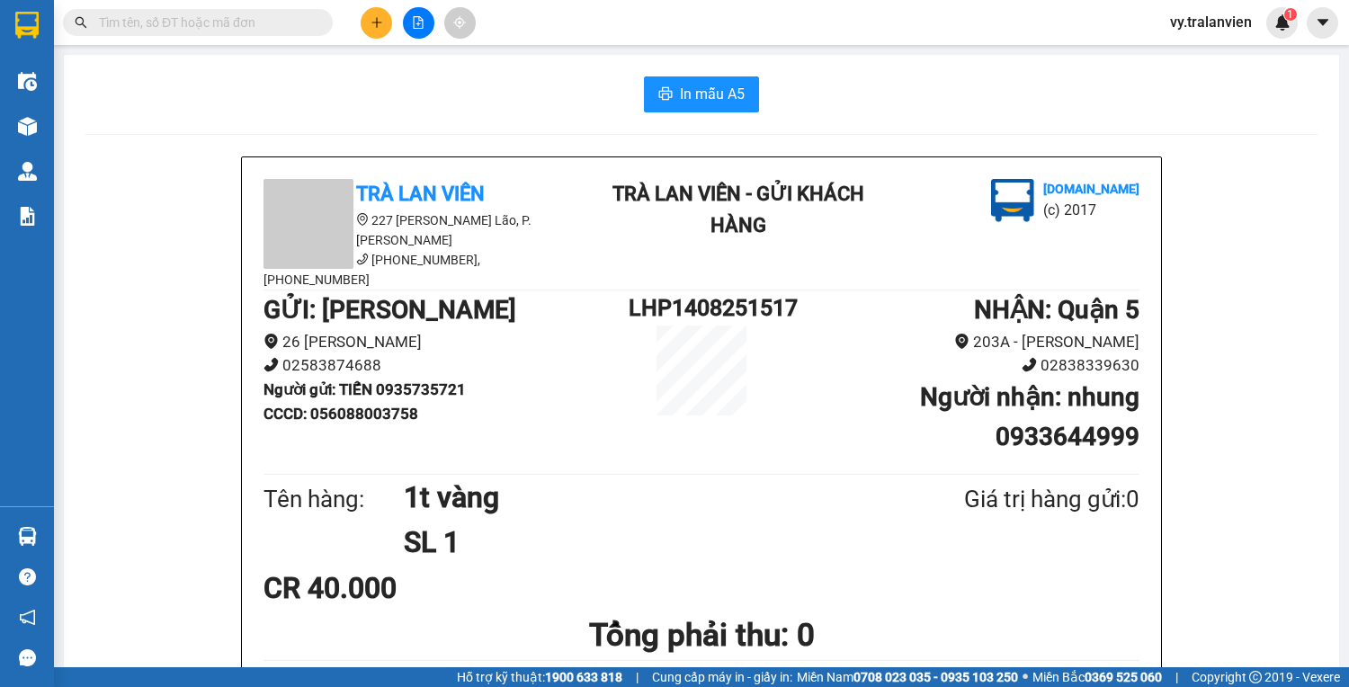
click at [824, 84] on div "In mẫu A5" at bounding box center [701, 94] width 1232 height 36
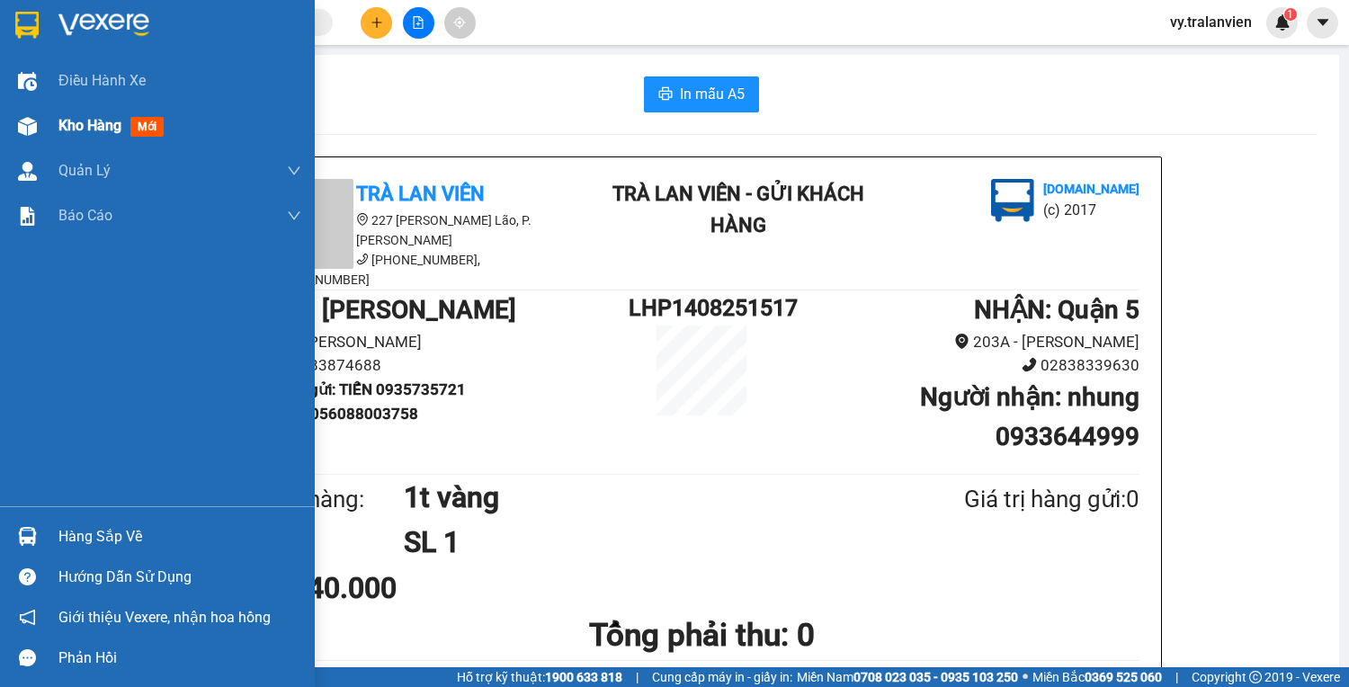
click at [76, 127] on span "Kho hàng" at bounding box center [89, 125] width 63 height 17
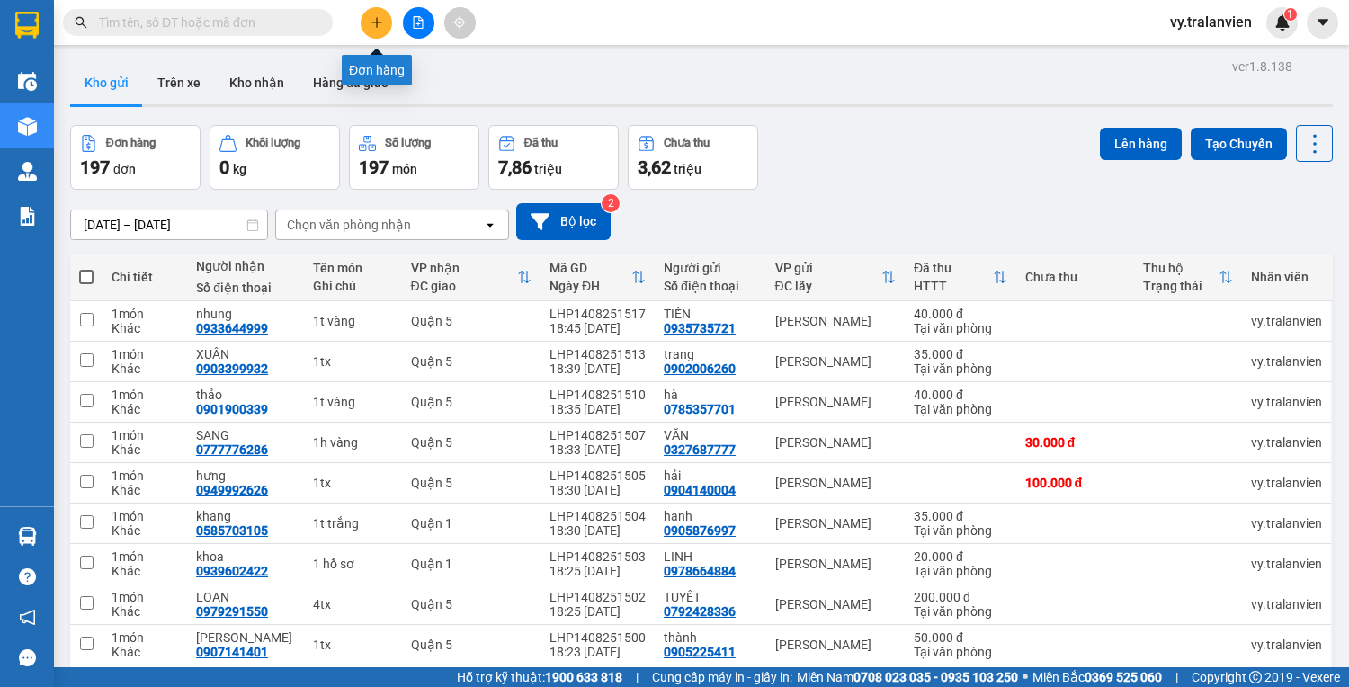
click at [371, 21] on icon "plus" at bounding box center [376, 22] width 13 height 13
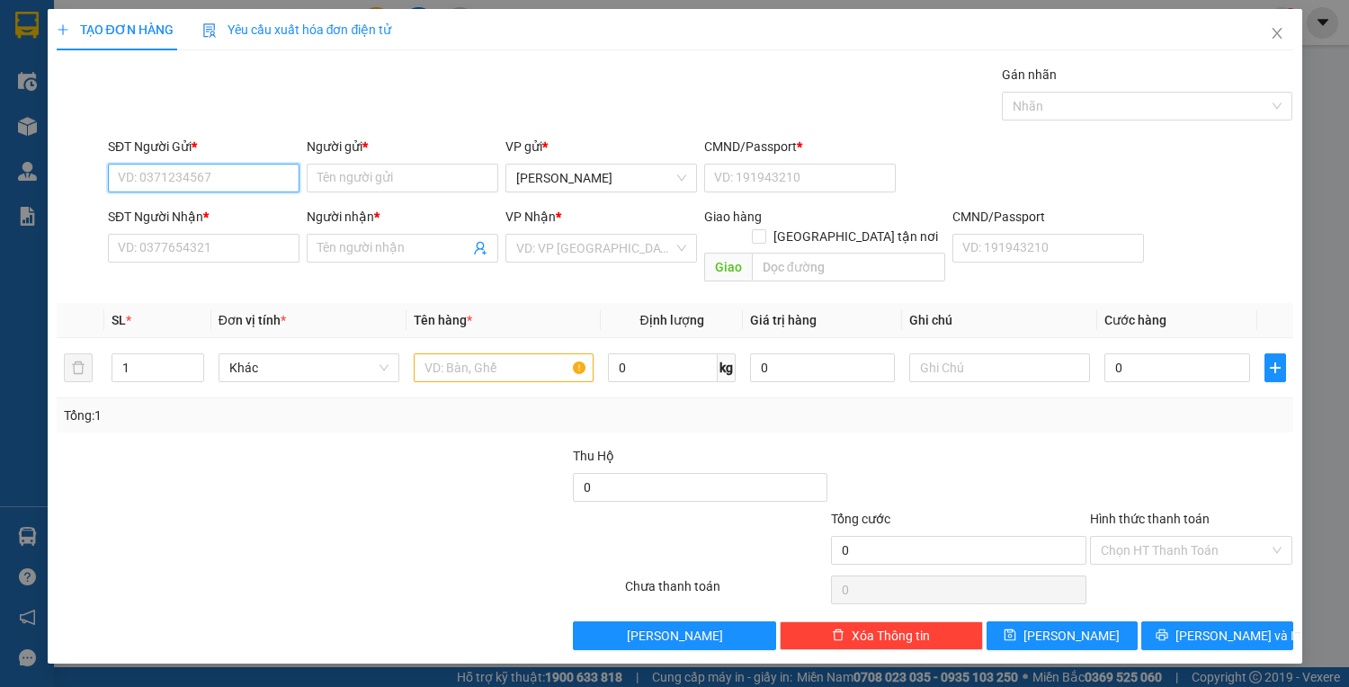
click at [241, 184] on input "SĐT Người Gửi *" at bounding box center [203, 178] width 191 height 29
click at [215, 209] on div "0827264313 - CHUNG" at bounding box center [204, 213] width 170 height 20
click at [465, 353] on input "text" at bounding box center [504, 367] width 181 height 29
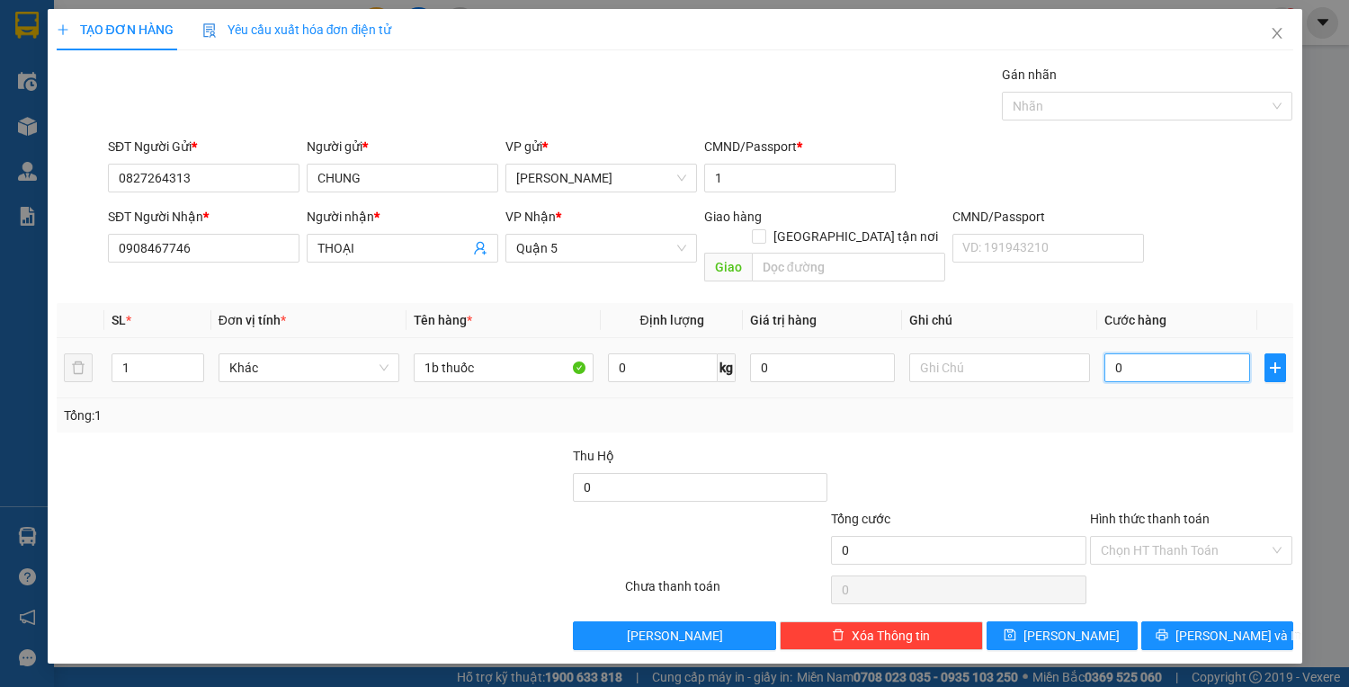
click at [1147, 353] on input "0" at bounding box center [1176, 367] width 145 height 29
click at [1151, 621] on button "Lưu và In" at bounding box center [1216, 635] width 151 height 29
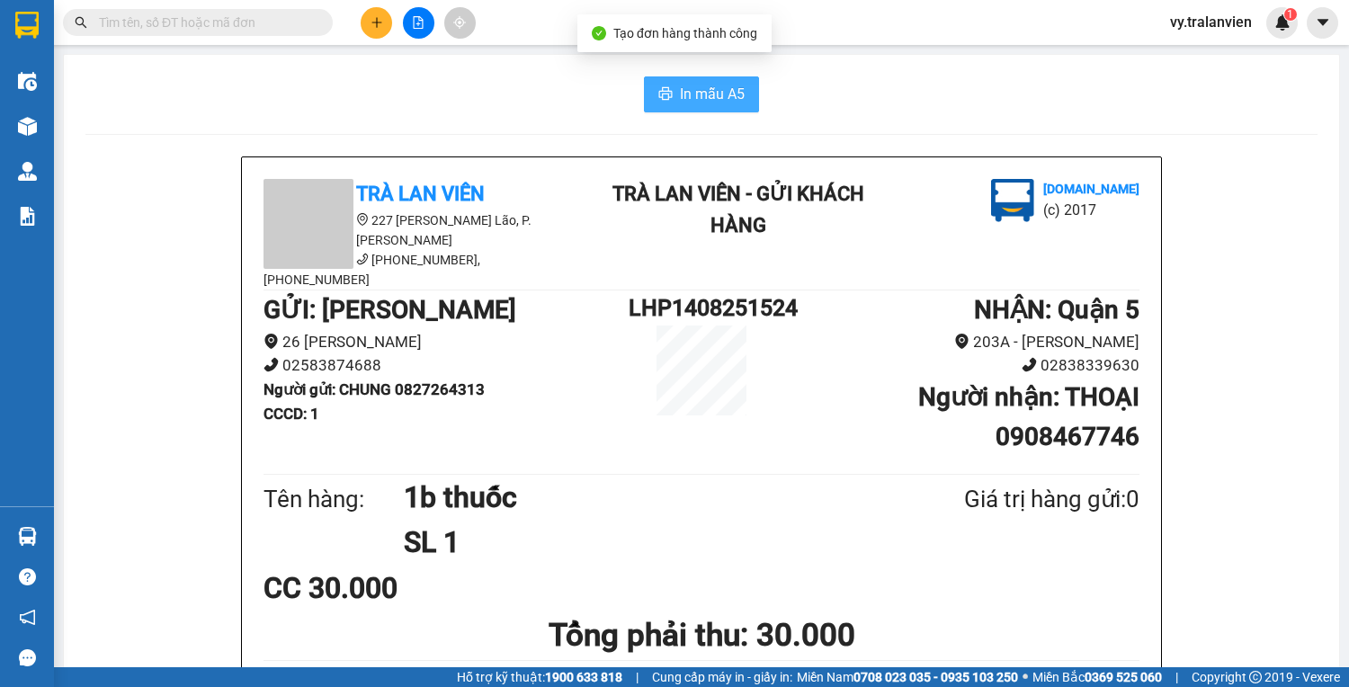
click at [651, 96] on button "In mẫu A5" at bounding box center [701, 94] width 115 height 36
drag, startPoint x: 982, startPoint y: 104, endPoint x: 845, endPoint y: 261, distance: 207.7
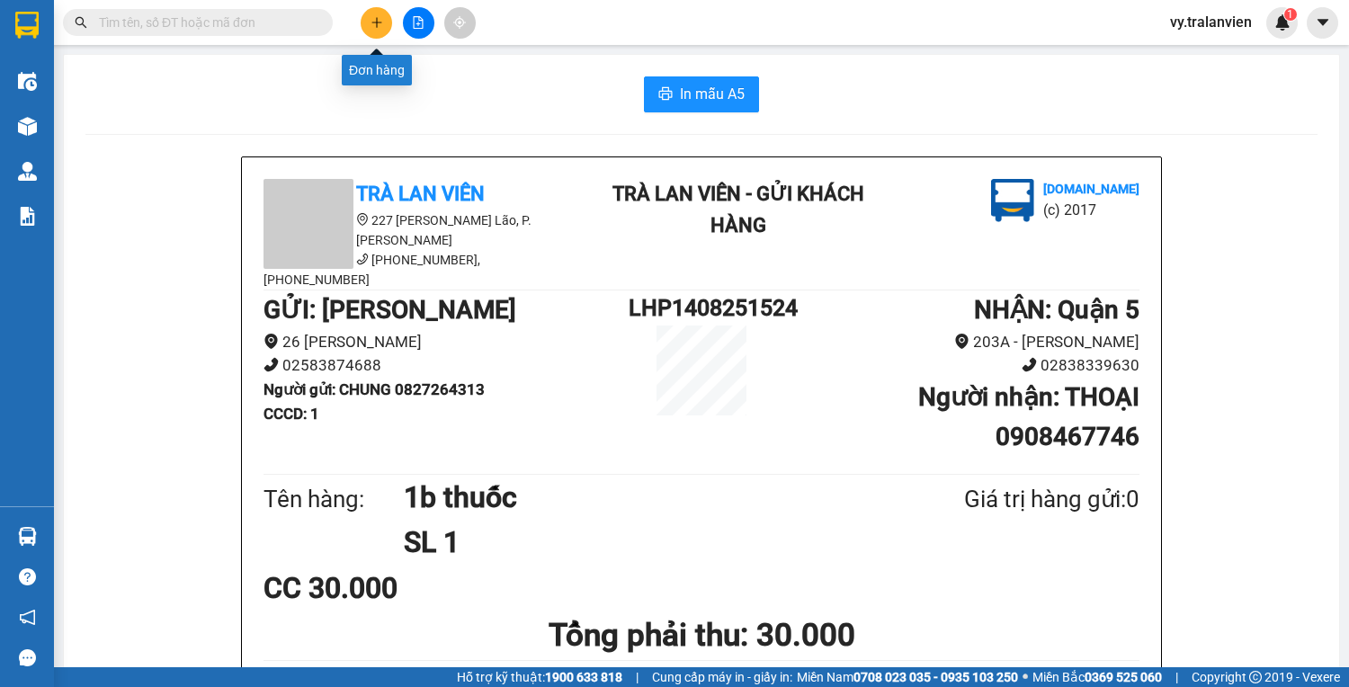
click at [384, 20] on button at bounding box center [376, 22] width 31 height 31
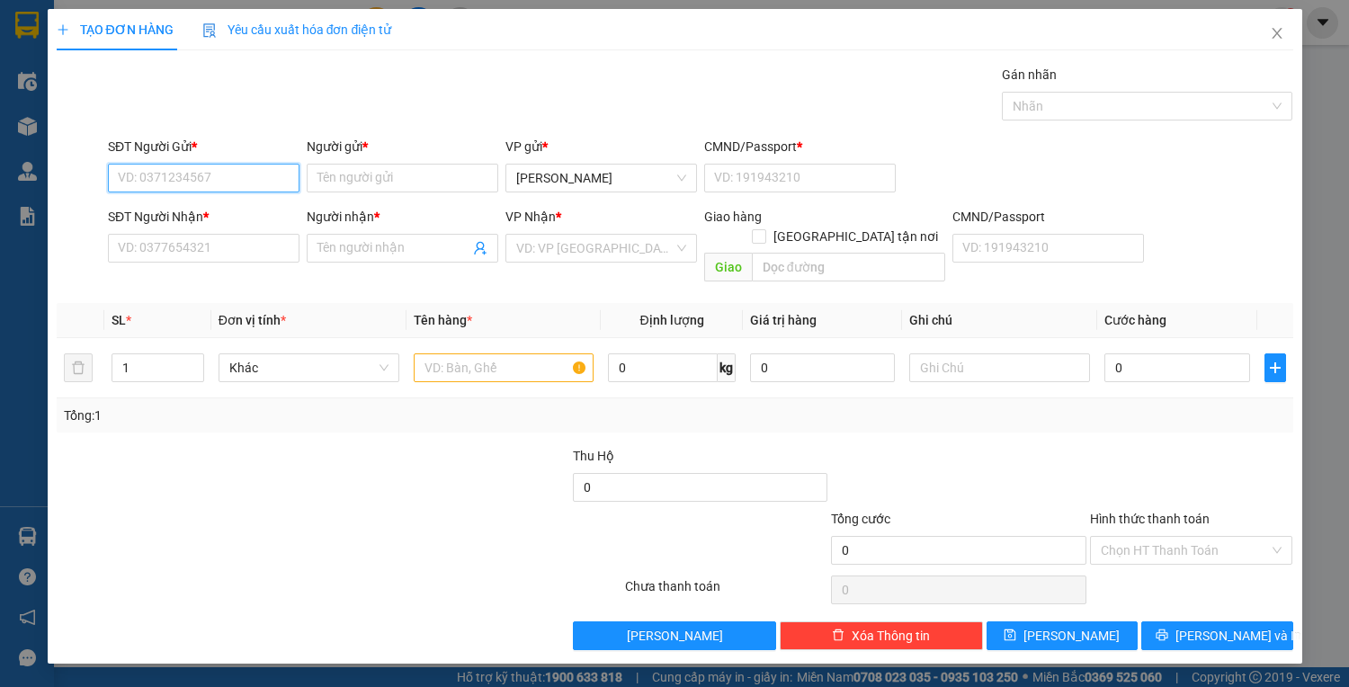
click at [148, 176] on input "SĐT Người Gửi *" at bounding box center [203, 178] width 191 height 29
click at [158, 254] on input "SĐT Người Nhận *" at bounding box center [203, 248] width 191 height 29
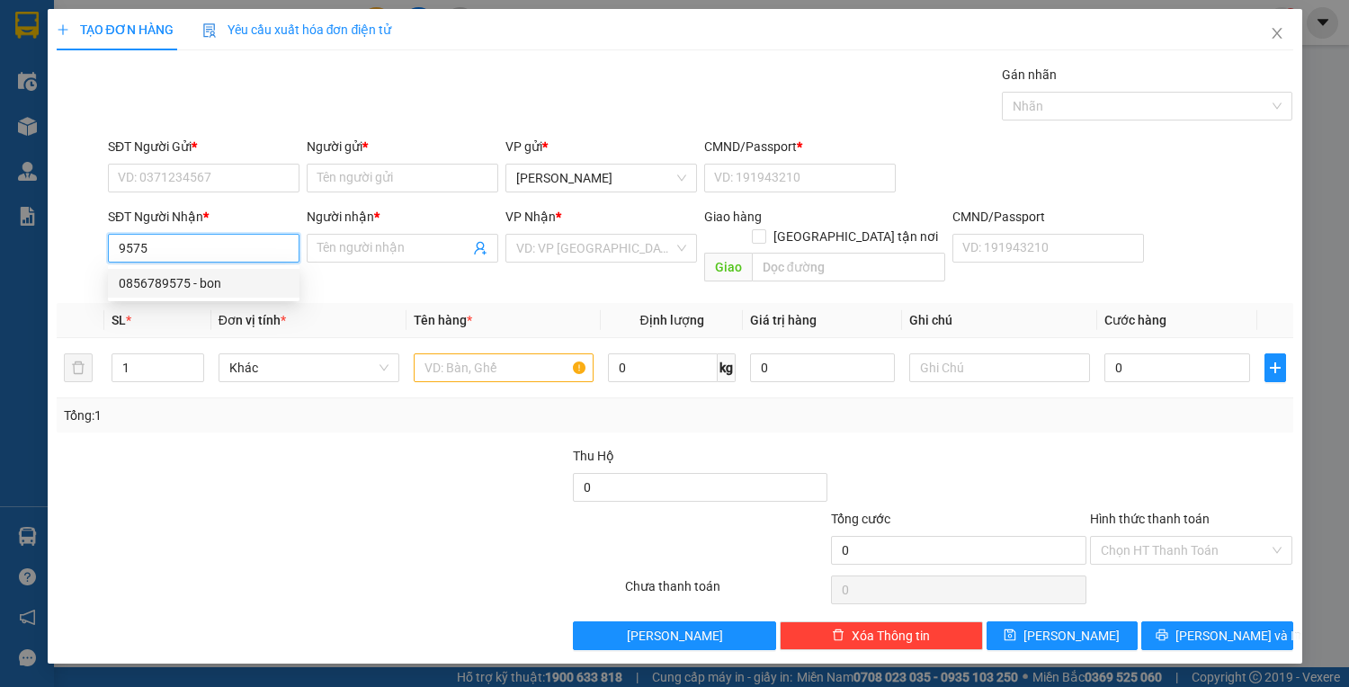
drag, startPoint x: 216, startPoint y: 287, endPoint x: 217, endPoint y: 237, distance: 49.5
click at [216, 284] on div "0856789575 - bon" at bounding box center [204, 283] width 170 height 20
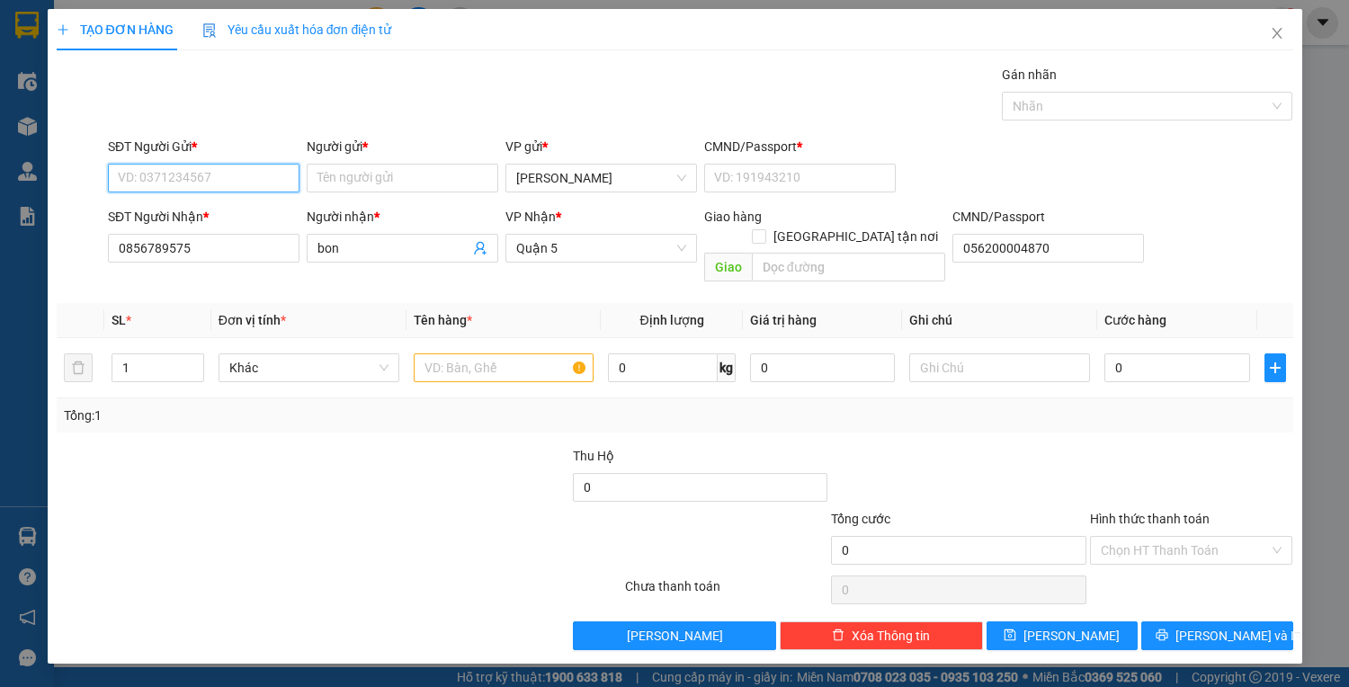
click at [245, 176] on input "SĐT Người Gửi *" at bounding box center [203, 178] width 191 height 29
click at [254, 210] on div "0961123234 - NHÂN" at bounding box center [204, 213] width 170 height 20
click at [533, 353] on input "text" at bounding box center [504, 367] width 181 height 29
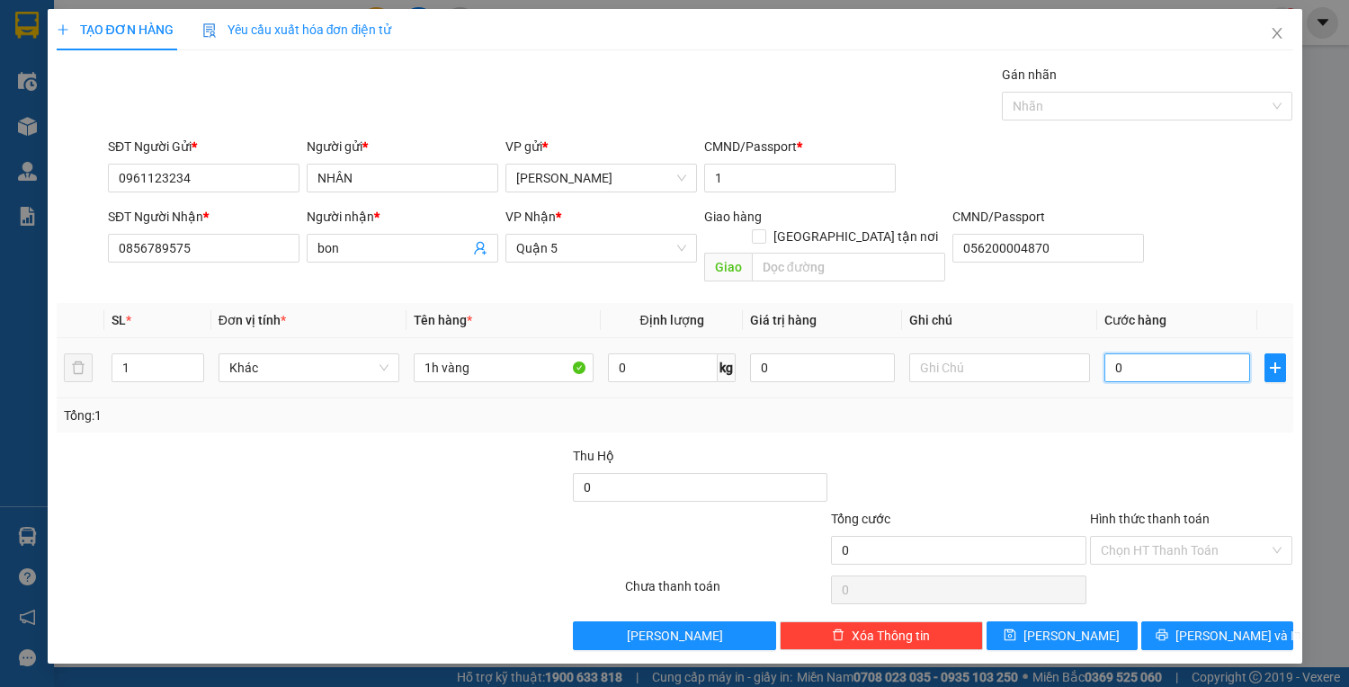
click at [1153, 353] on input "0" at bounding box center [1176, 367] width 145 height 29
click at [1168, 629] on icon "printer" at bounding box center [1162, 635] width 12 height 12
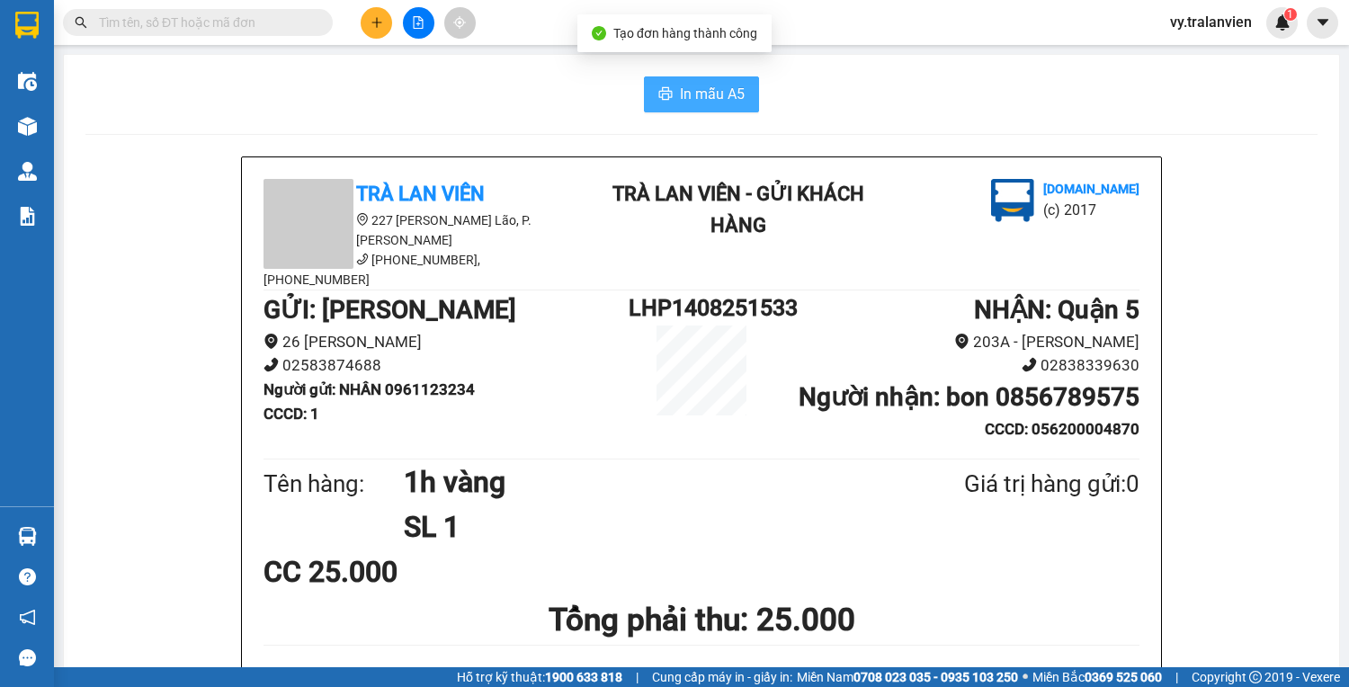
click at [672, 84] on button "In mẫu A5" at bounding box center [701, 94] width 115 height 36
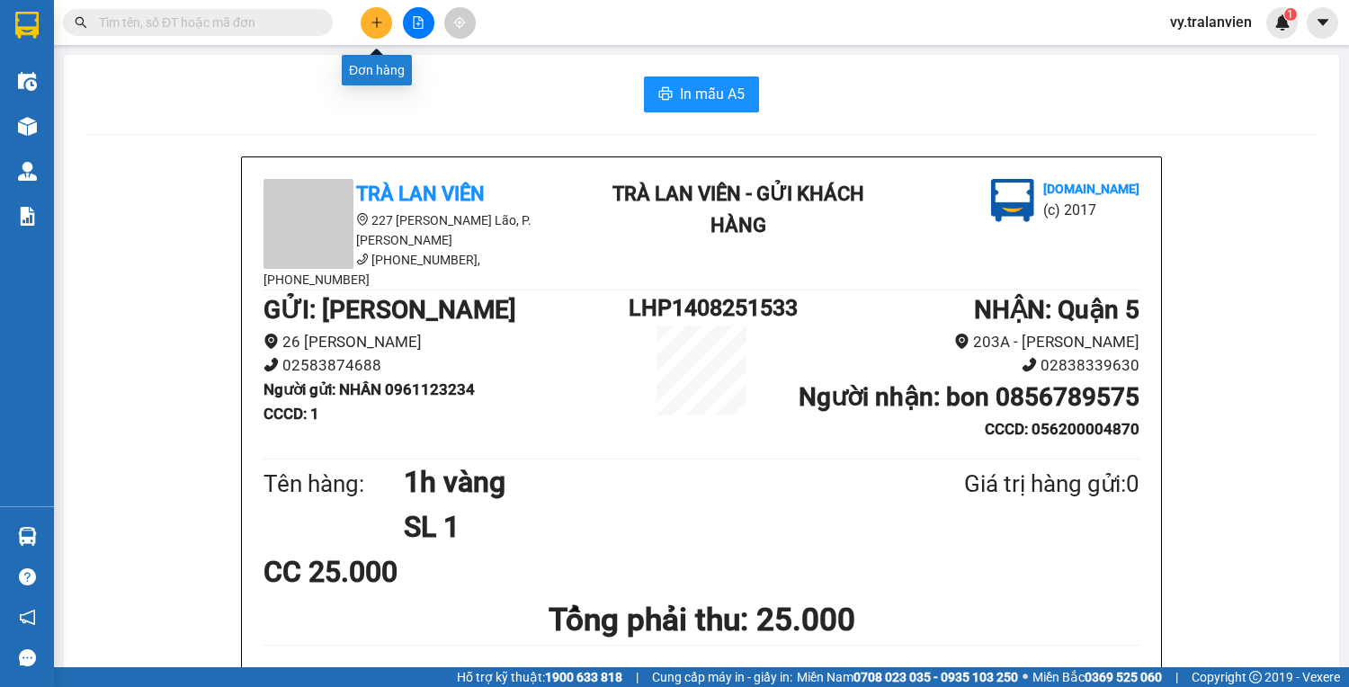
click at [380, 26] on icon "plus" at bounding box center [376, 22] width 13 height 13
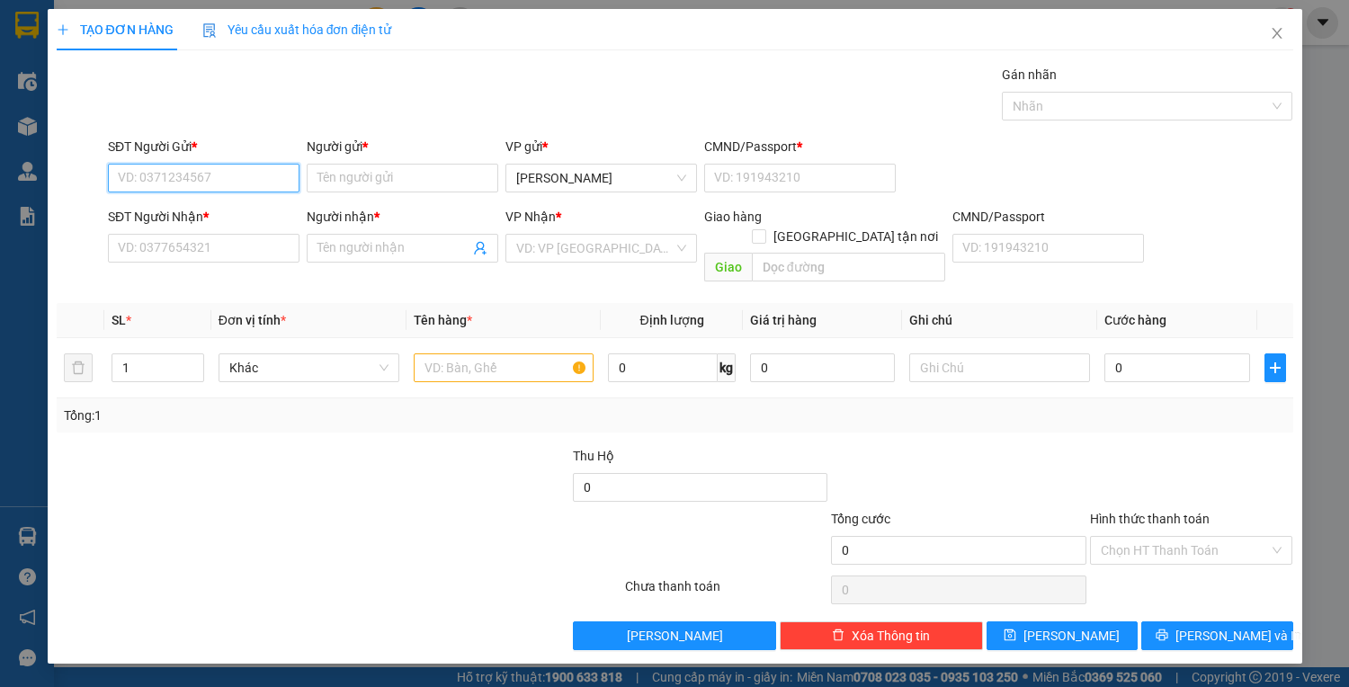
click at [237, 185] on input "SĐT Người Gửi *" at bounding box center [203, 178] width 191 height 29
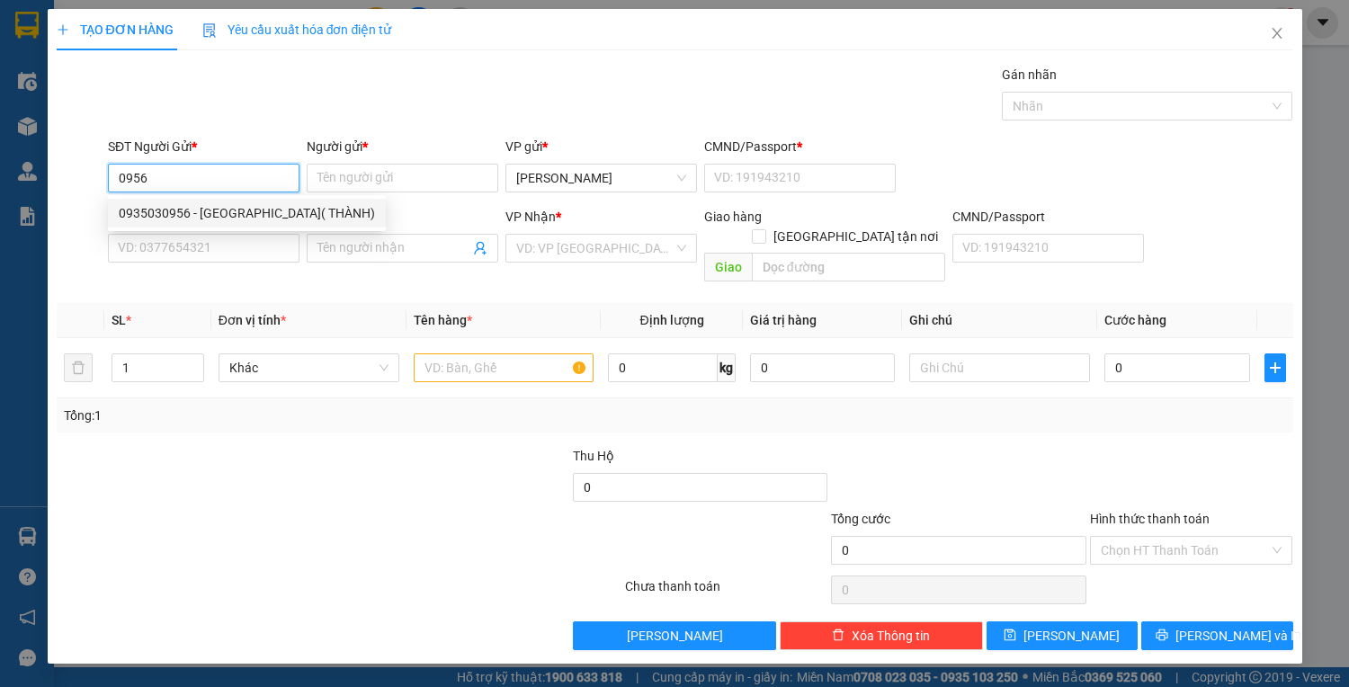
click at [249, 209] on div "0935030956 - NGUYỄN THỊ BÌNH YÊN( THÀNH)" at bounding box center [247, 213] width 256 height 20
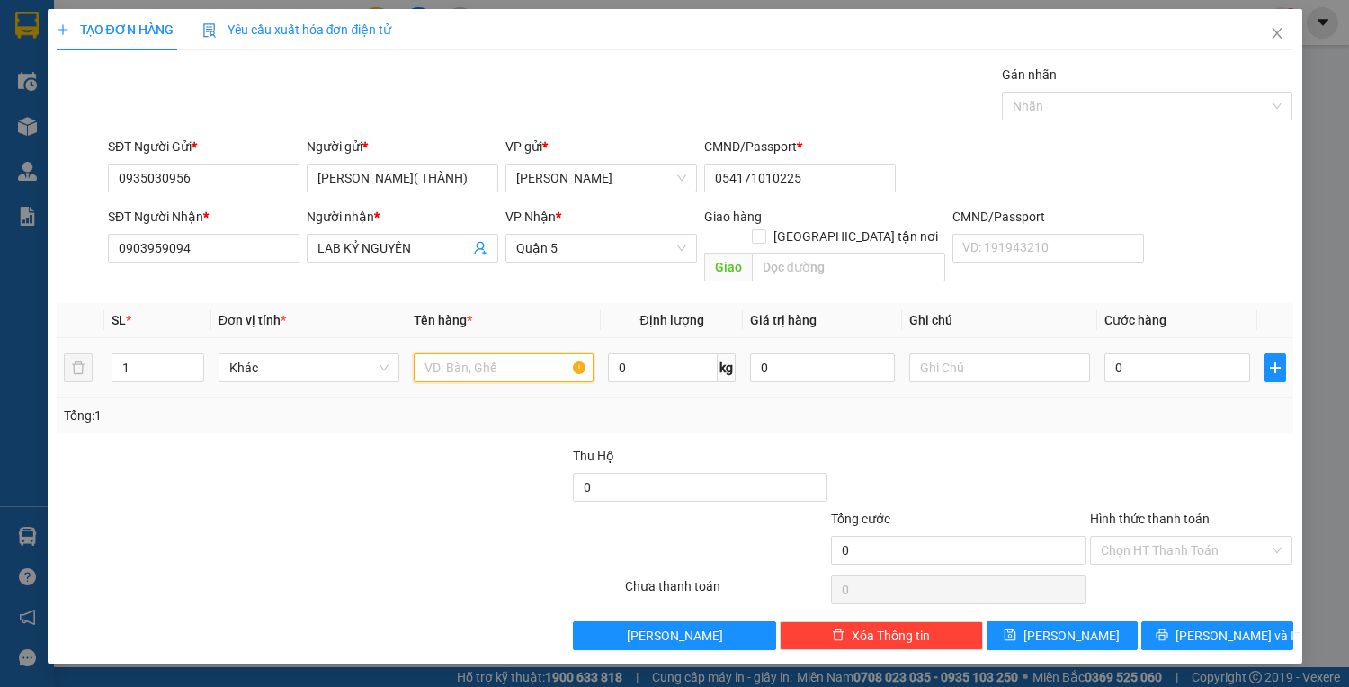
click at [441, 353] on input "text" at bounding box center [504, 367] width 181 height 29
click at [1147, 353] on input "0" at bounding box center [1176, 367] width 145 height 29
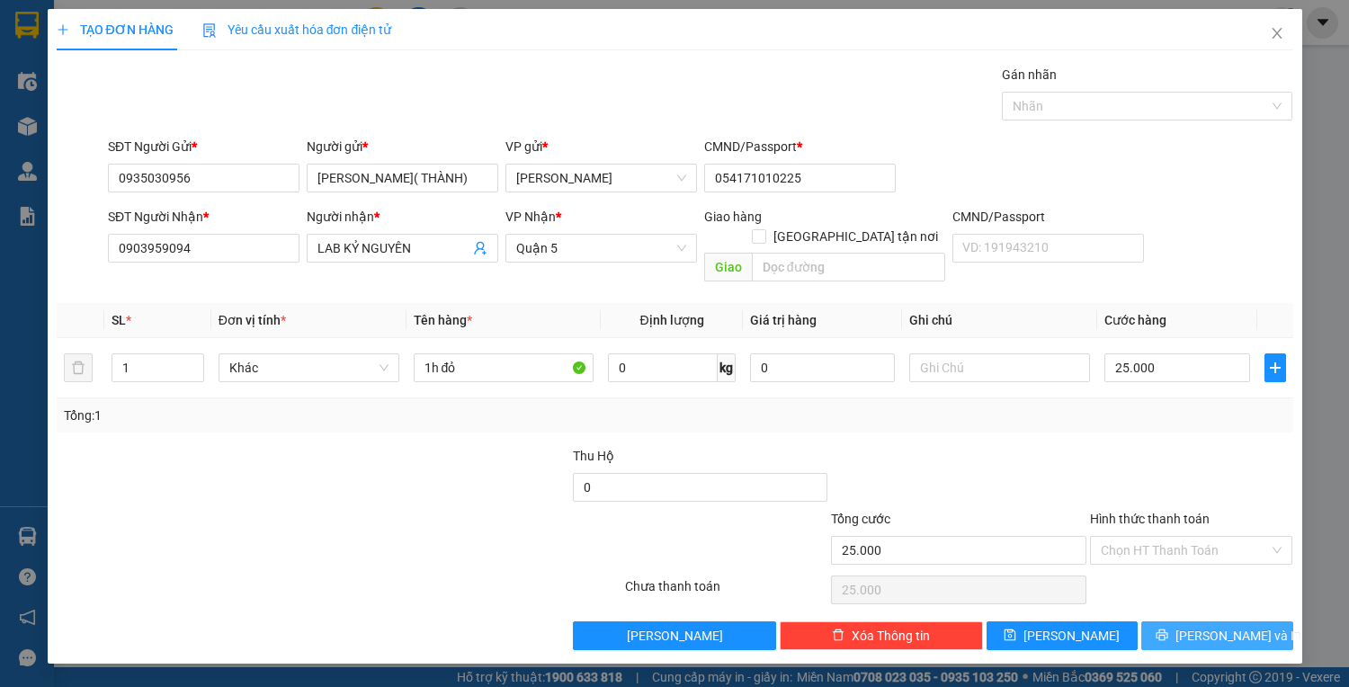
click at [1219, 626] on span "Lưu và In" at bounding box center [1238, 636] width 126 height 20
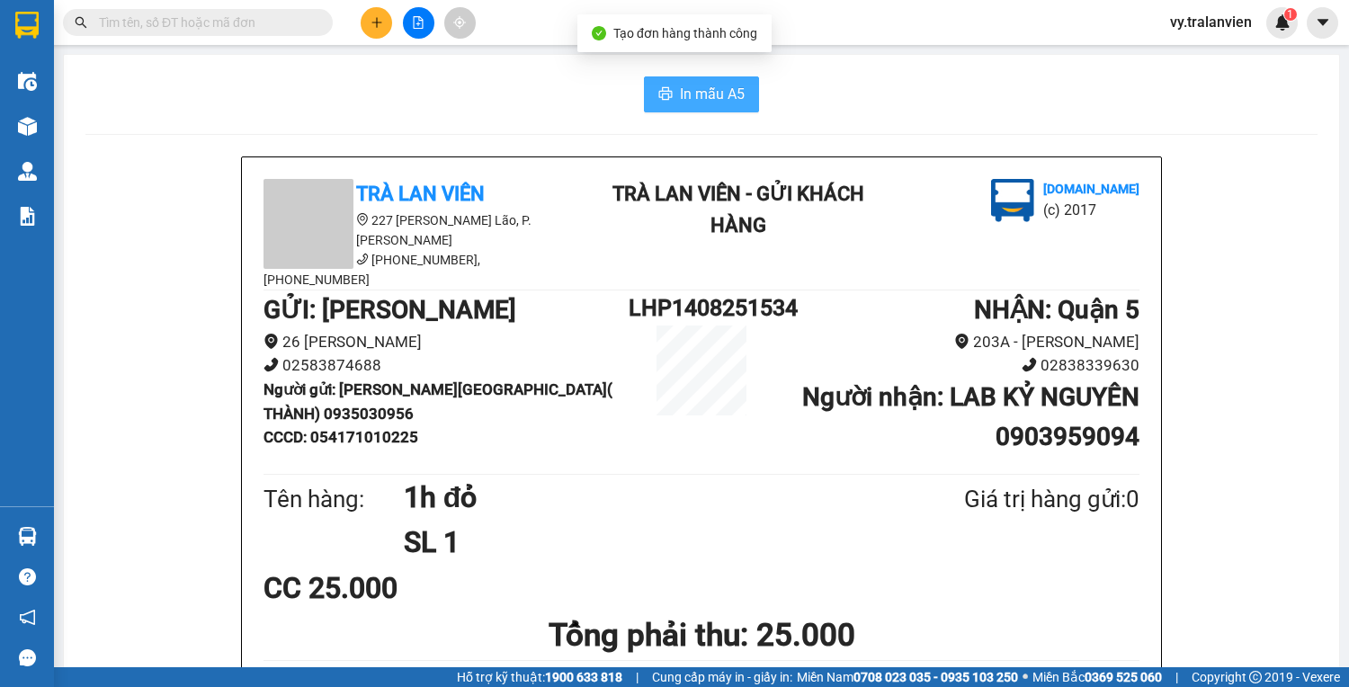
click at [714, 90] on span "In mẫu A5" at bounding box center [712, 94] width 65 height 22
click at [384, 20] on button at bounding box center [376, 22] width 31 height 31
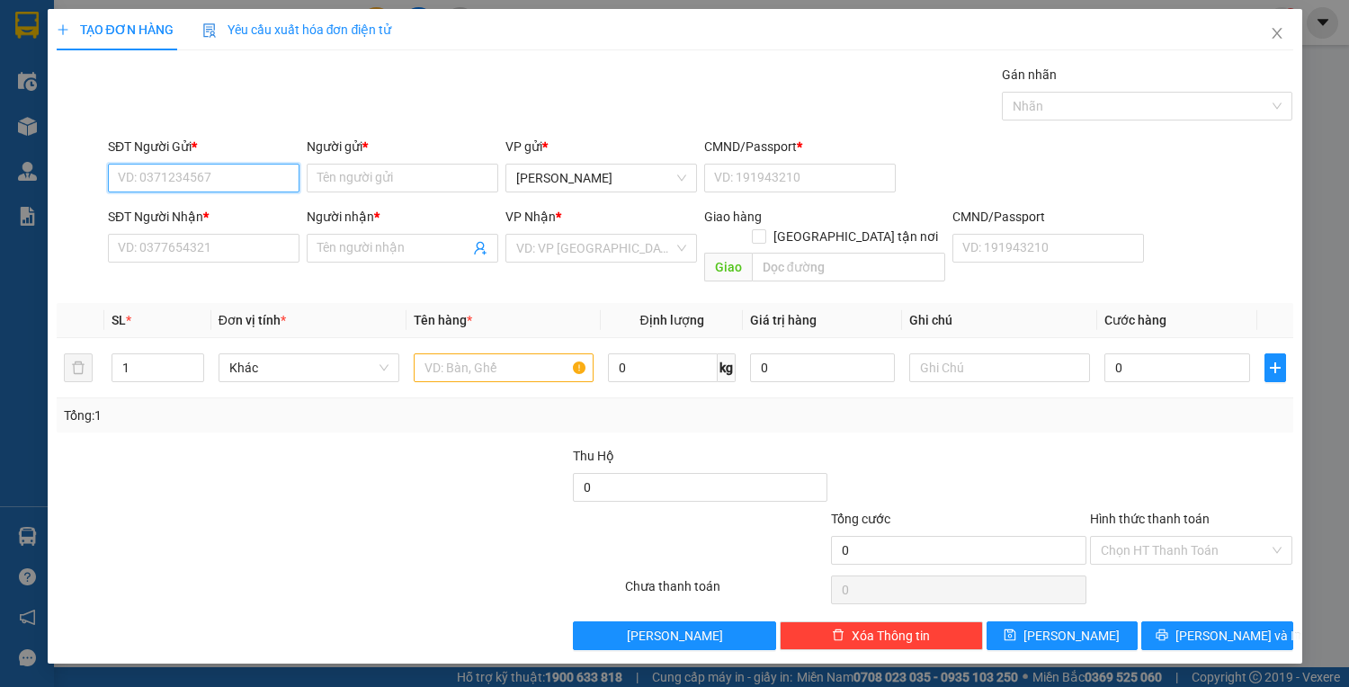
click at [170, 179] on input "SĐT Người Gửi *" at bounding box center [203, 178] width 191 height 29
click at [200, 212] on div "0377653748 - THỨ VP" at bounding box center [204, 213] width 170 height 20
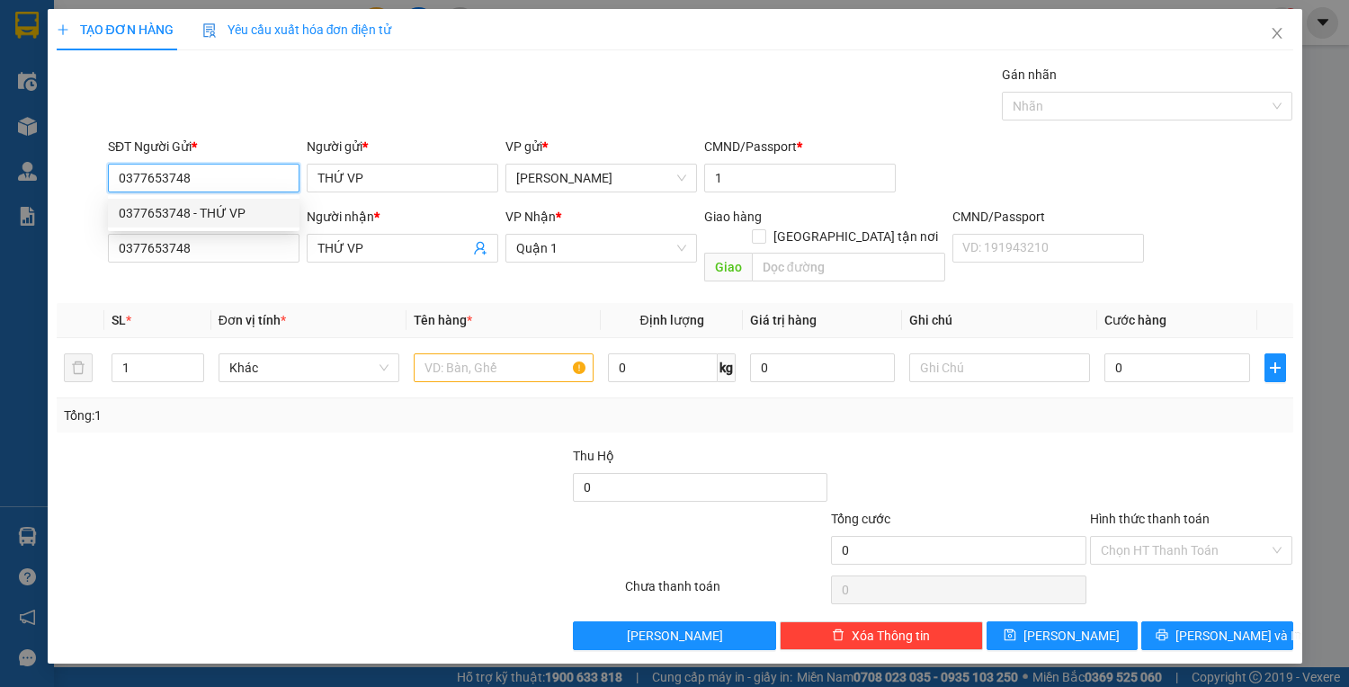
drag, startPoint x: 112, startPoint y: 178, endPoint x: 201, endPoint y: 174, distance: 89.1
click at [201, 174] on input "0377653748" at bounding box center [203, 178] width 191 height 29
drag, startPoint x: 298, startPoint y: 464, endPoint x: 273, endPoint y: 243, distance: 222.5
click at [295, 446] on div at bounding box center [184, 477] width 258 height 63
click at [236, 169] on input "0377653748" at bounding box center [203, 178] width 191 height 29
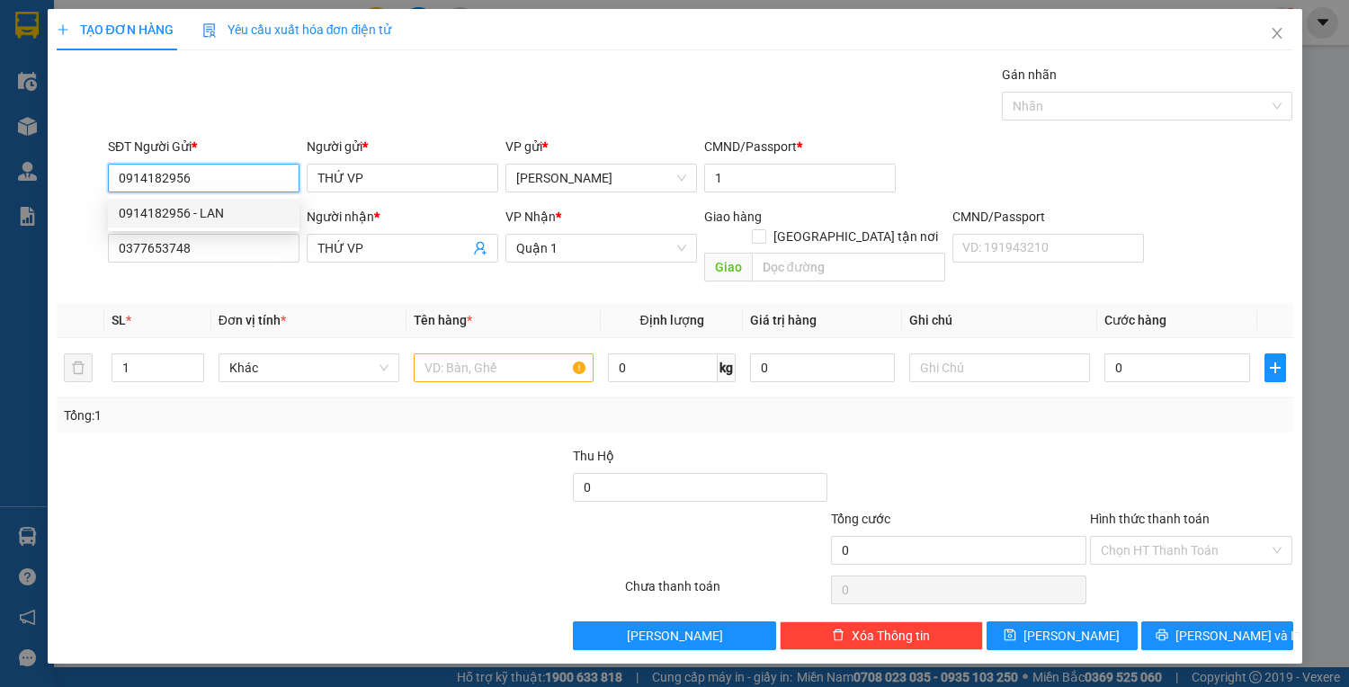
drag, startPoint x: 214, startPoint y: 212, endPoint x: 456, endPoint y: 218, distance: 241.9
click at [216, 211] on div "0914182956 - LAN" at bounding box center [204, 213] width 170 height 20
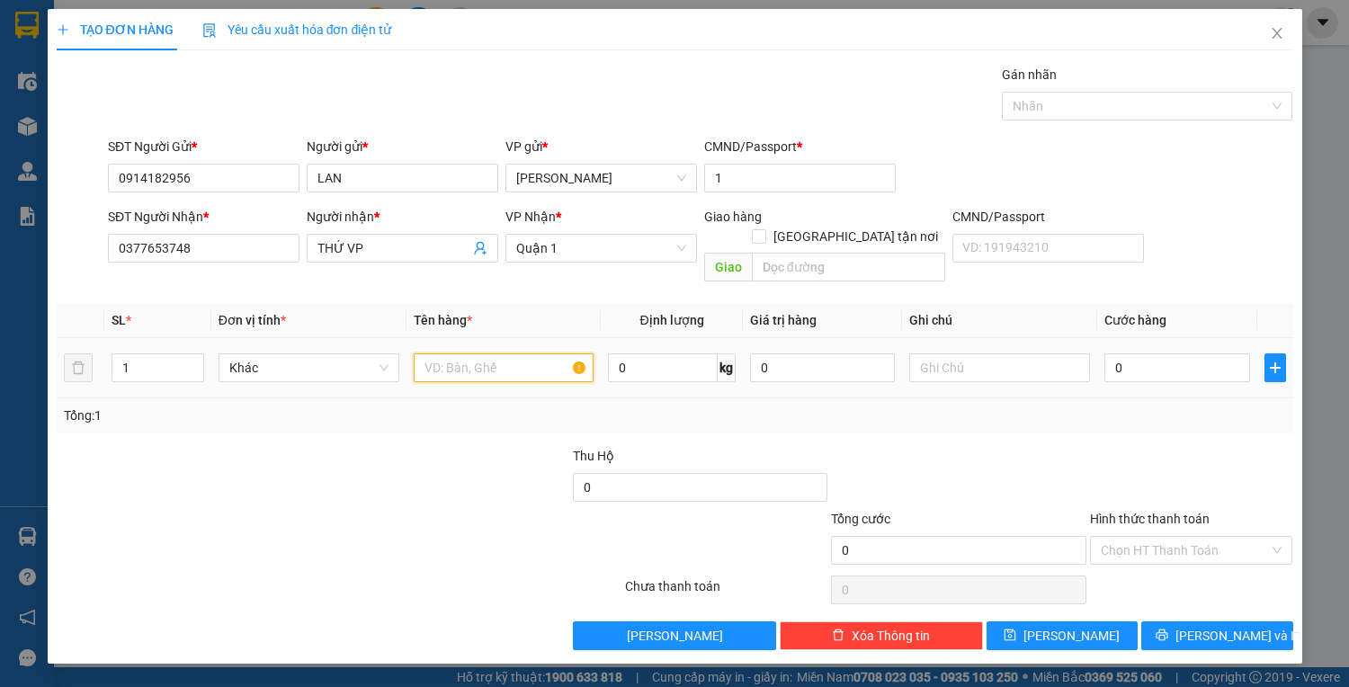
click at [490, 353] on input "text" at bounding box center [504, 367] width 181 height 29
click at [1165, 353] on input "0" at bounding box center [1176, 367] width 145 height 29
click at [1188, 537] on input "Hình thức thanh toán" at bounding box center [1184, 550] width 169 height 27
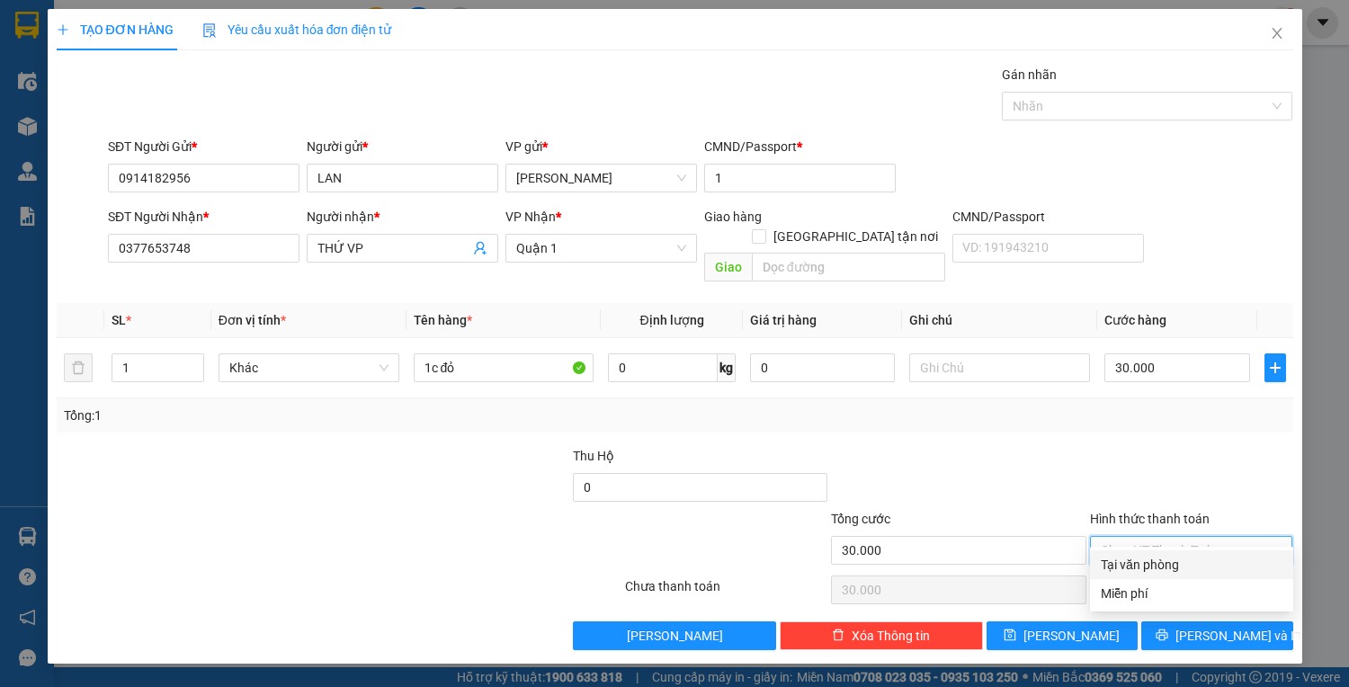
click at [1188, 560] on div "Tại văn phòng" at bounding box center [1191, 565] width 182 height 20
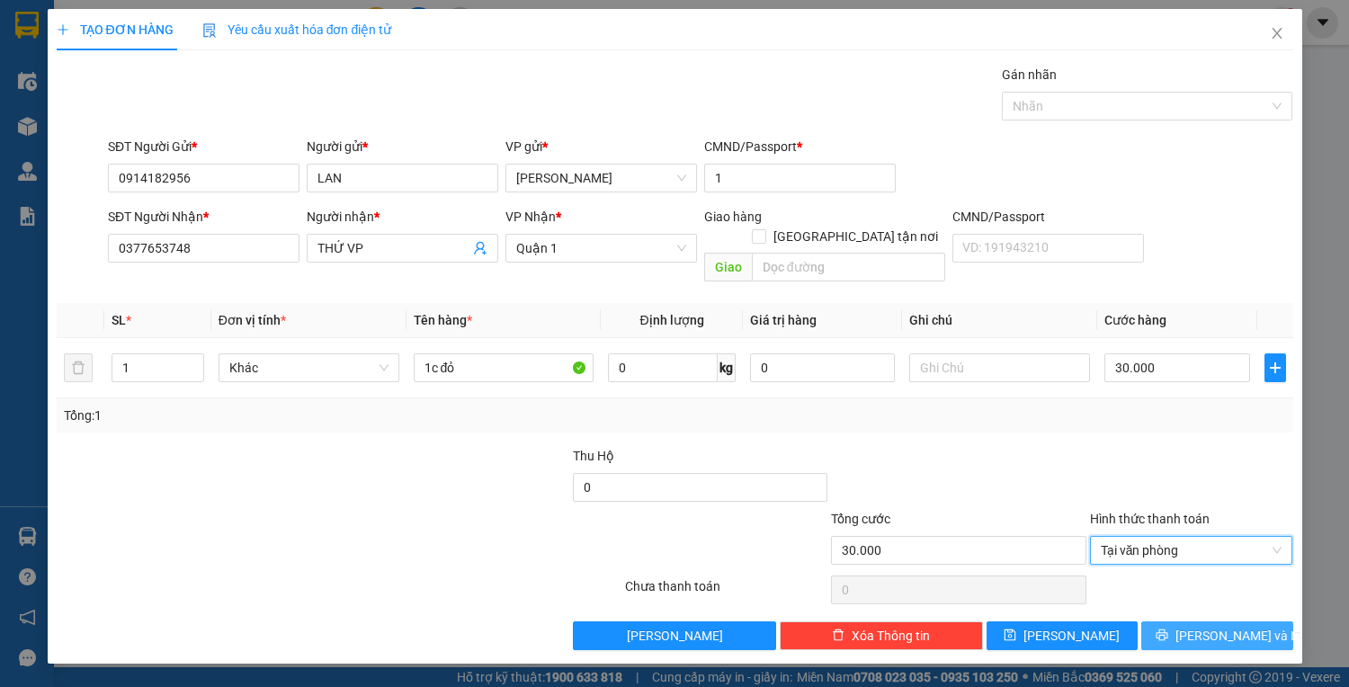
click at [1200, 621] on button "Lưu và In" at bounding box center [1216, 635] width 151 height 29
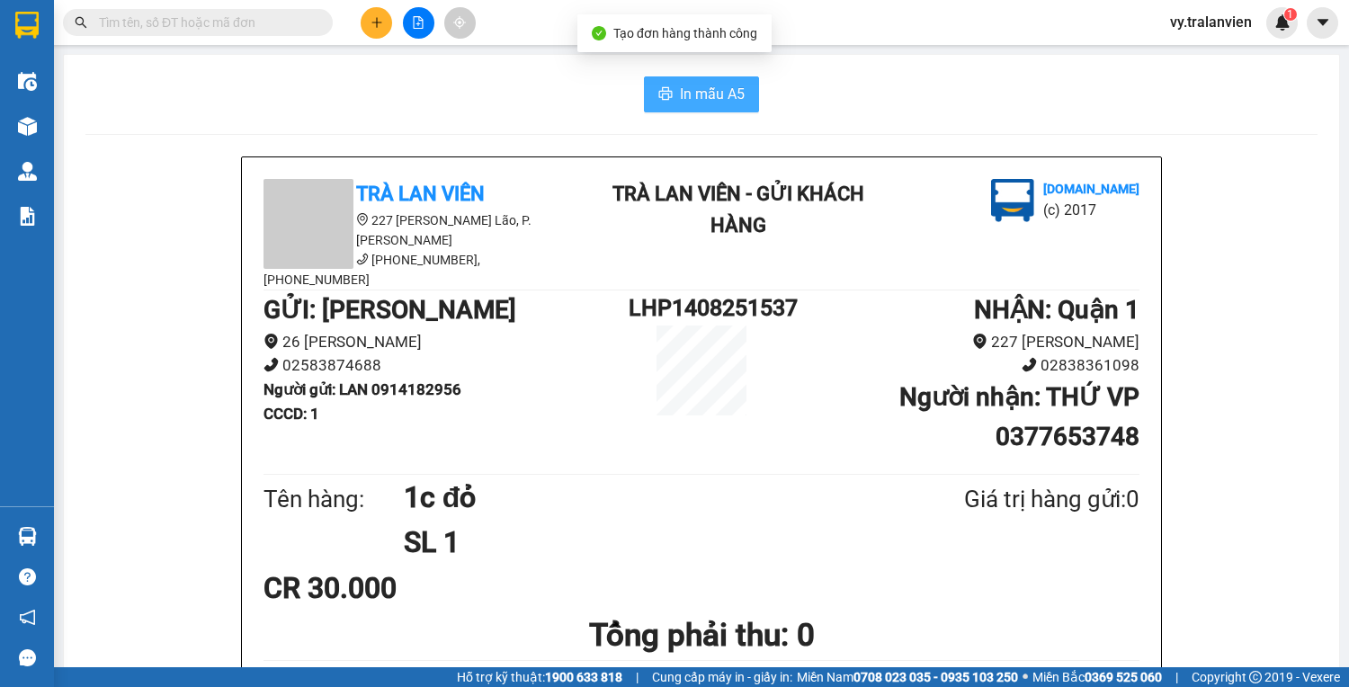
click at [712, 93] on span "In mẫu A5" at bounding box center [712, 94] width 65 height 22
click at [372, 23] on icon "plus" at bounding box center [376, 22] width 13 height 13
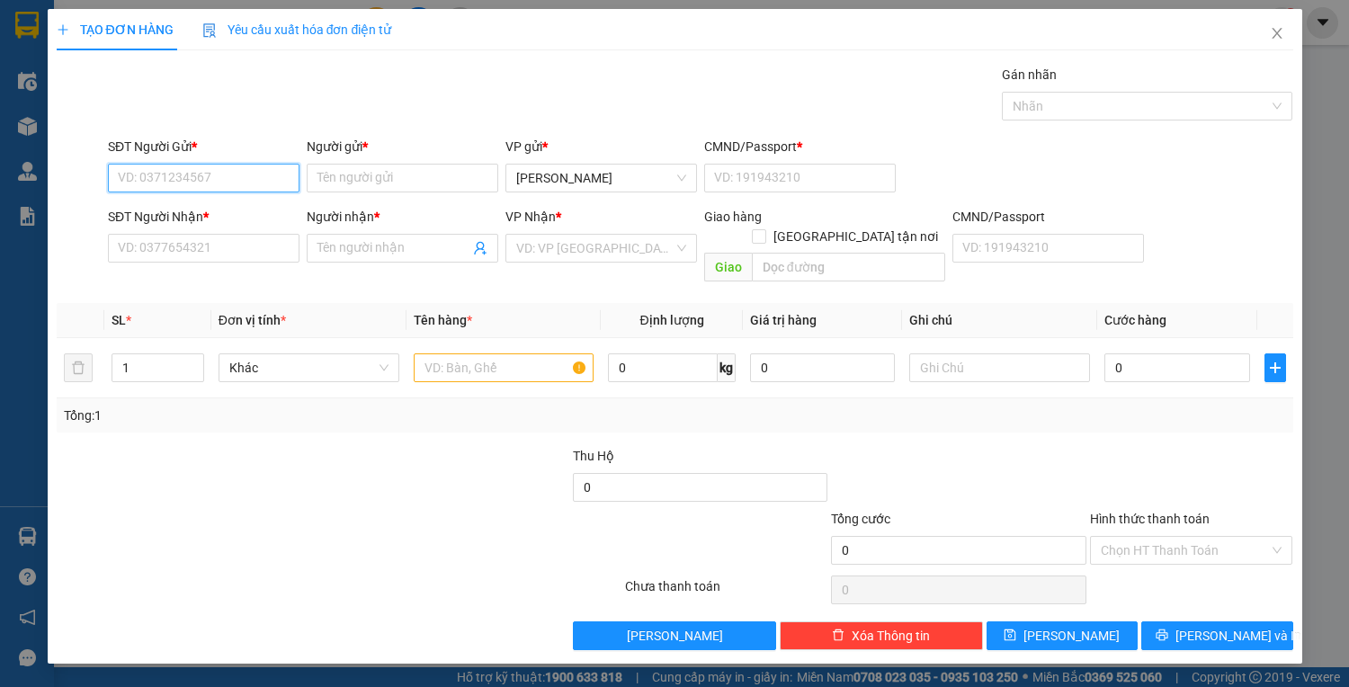
drag, startPoint x: 194, startPoint y: 180, endPoint x: 870, endPoint y: 17, distance: 695.4
click at [259, 155] on div "SĐT Người Gửi * VD: 0371234567" at bounding box center [203, 168] width 191 height 63
click at [235, 213] on div "0988990011 - DUY" at bounding box center [204, 213] width 170 height 20
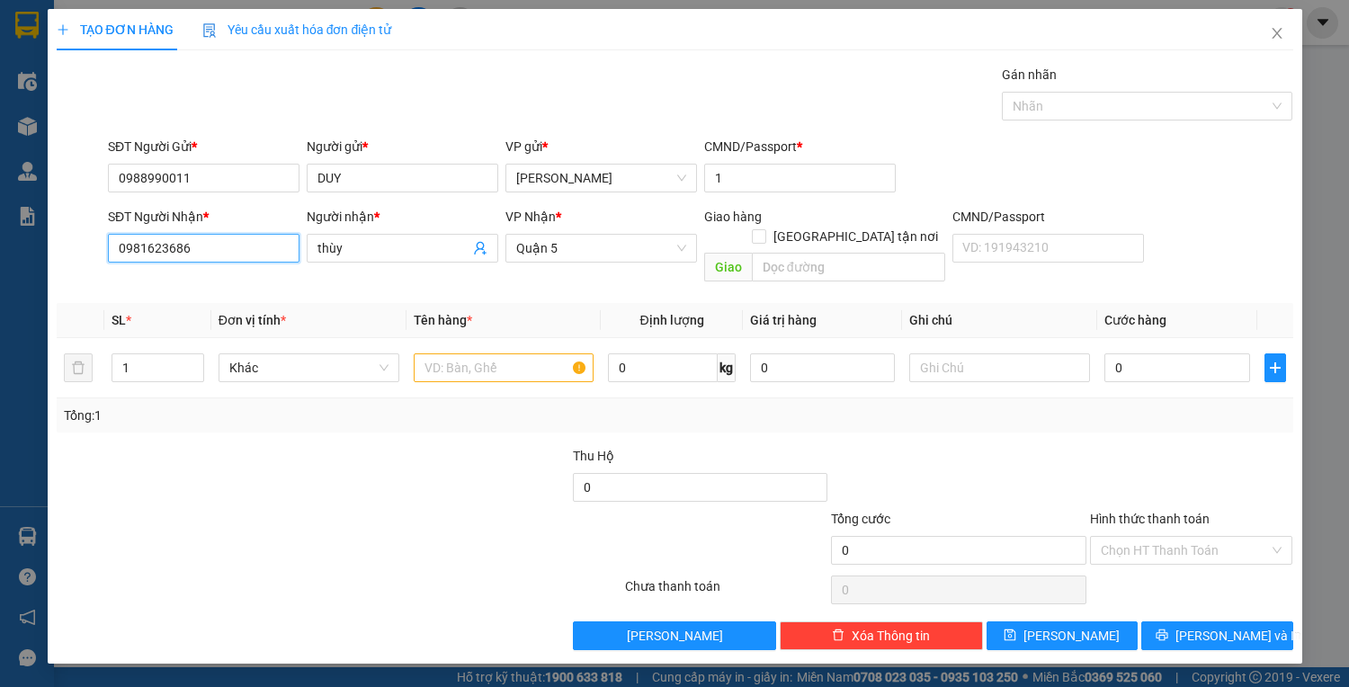
click at [216, 260] on input "0981623686" at bounding box center [203, 248] width 191 height 29
click at [219, 286] on div "0348069591 - KIÊN" at bounding box center [204, 283] width 170 height 20
click at [467, 353] on input "text" at bounding box center [504, 367] width 181 height 29
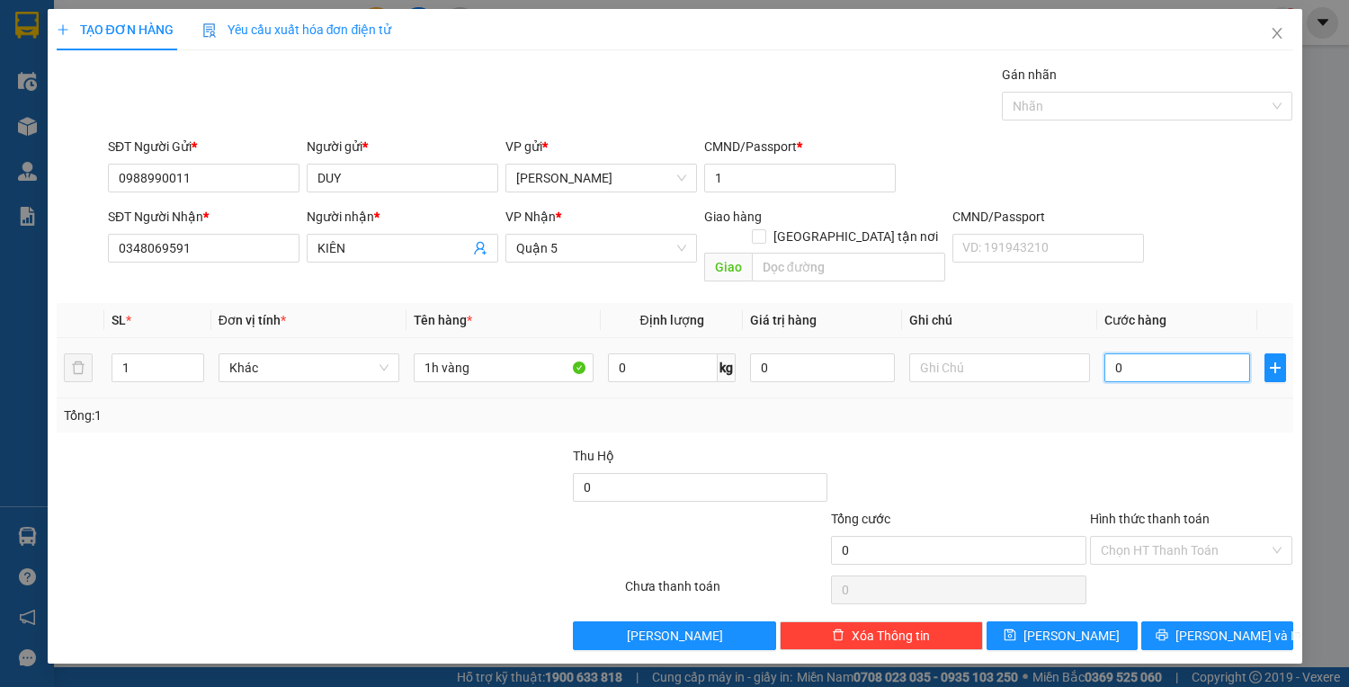
click at [1129, 353] on input "0" at bounding box center [1176, 367] width 145 height 29
click at [1221, 626] on span "Lưu và In" at bounding box center [1238, 636] width 126 height 20
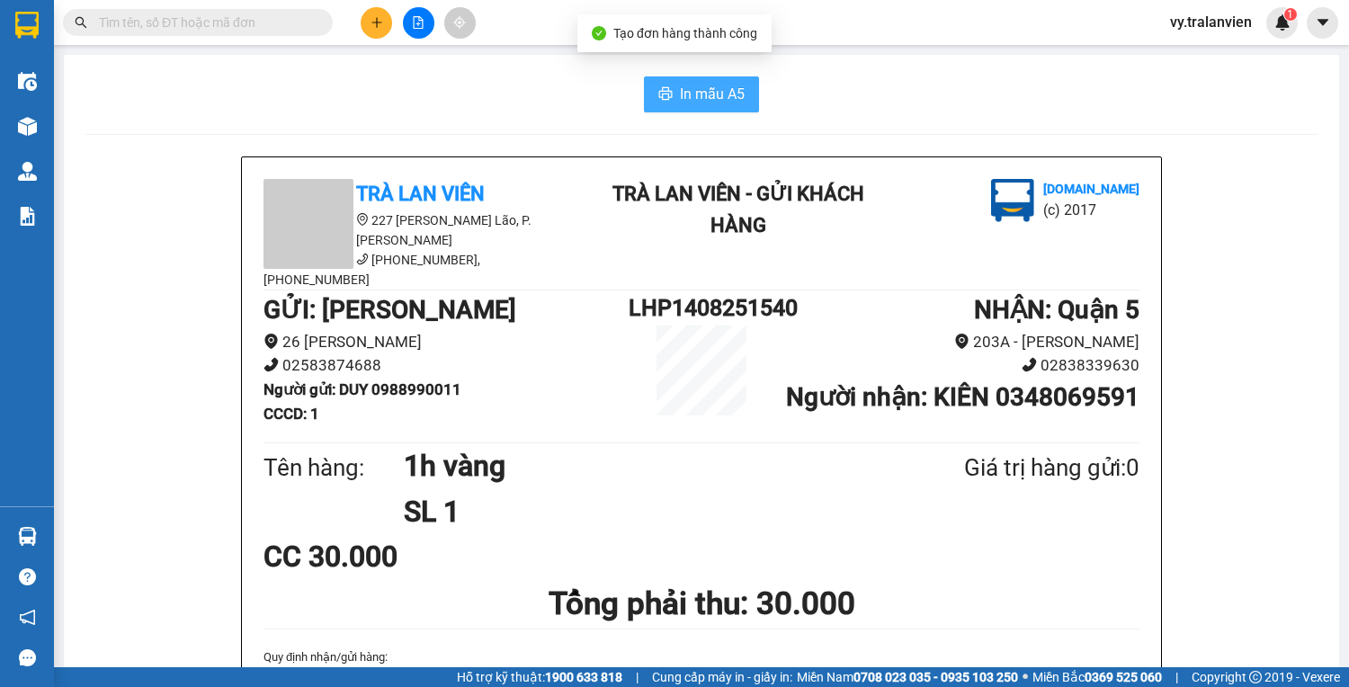
click at [692, 89] on span "In mẫu A5" at bounding box center [712, 94] width 65 height 22
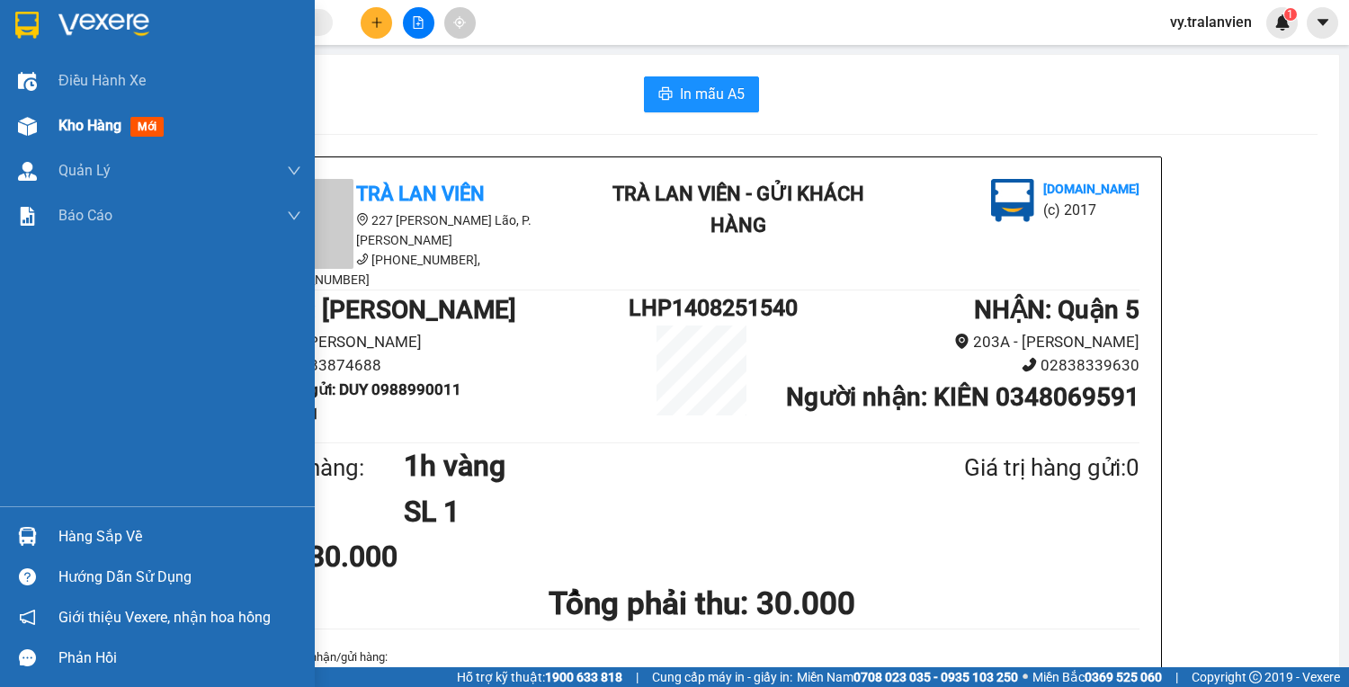
click at [99, 125] on span "Kho hàng" at bounding box center [89, 125] width 63 height 17
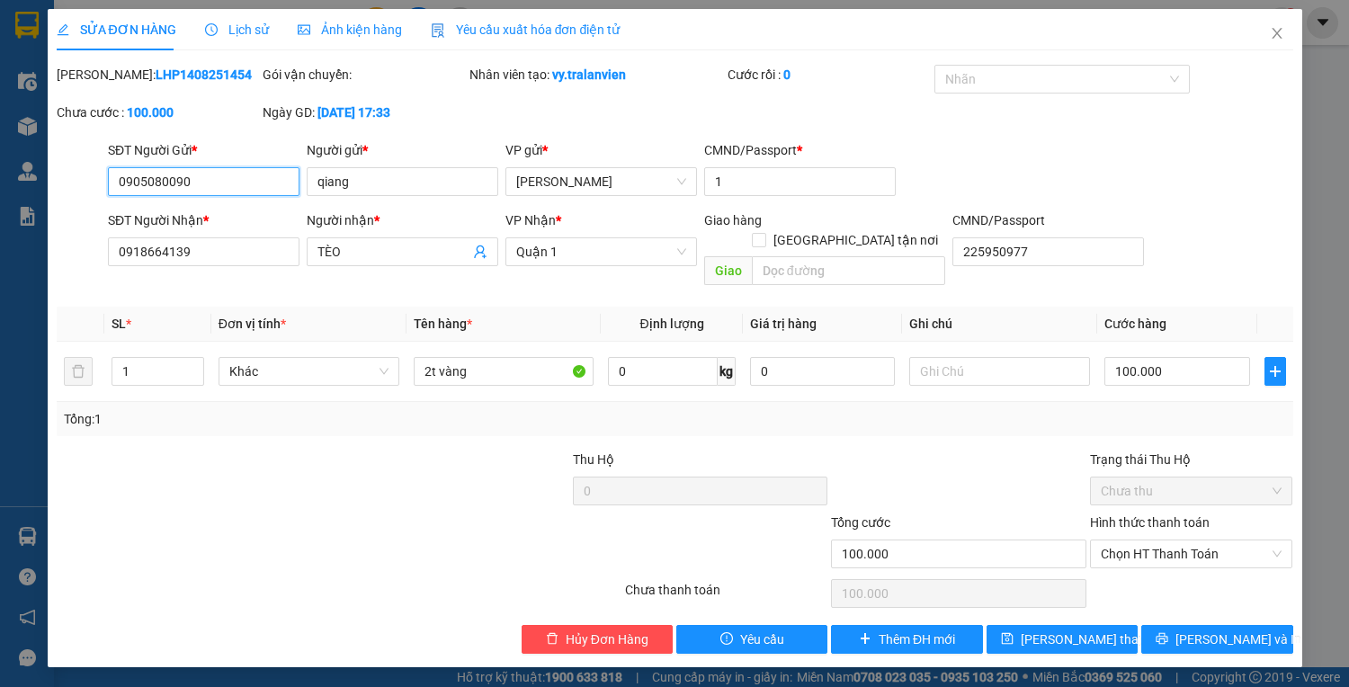
drag, startPoint x: 1197, startPoint y: 532, endPoint x: 1197, endPoint y: 557, distance: 25.2
click at [1197, 542] on span "Chọn HT Thanh Toán" at bounding box center [1191, 553] width 182 height 27
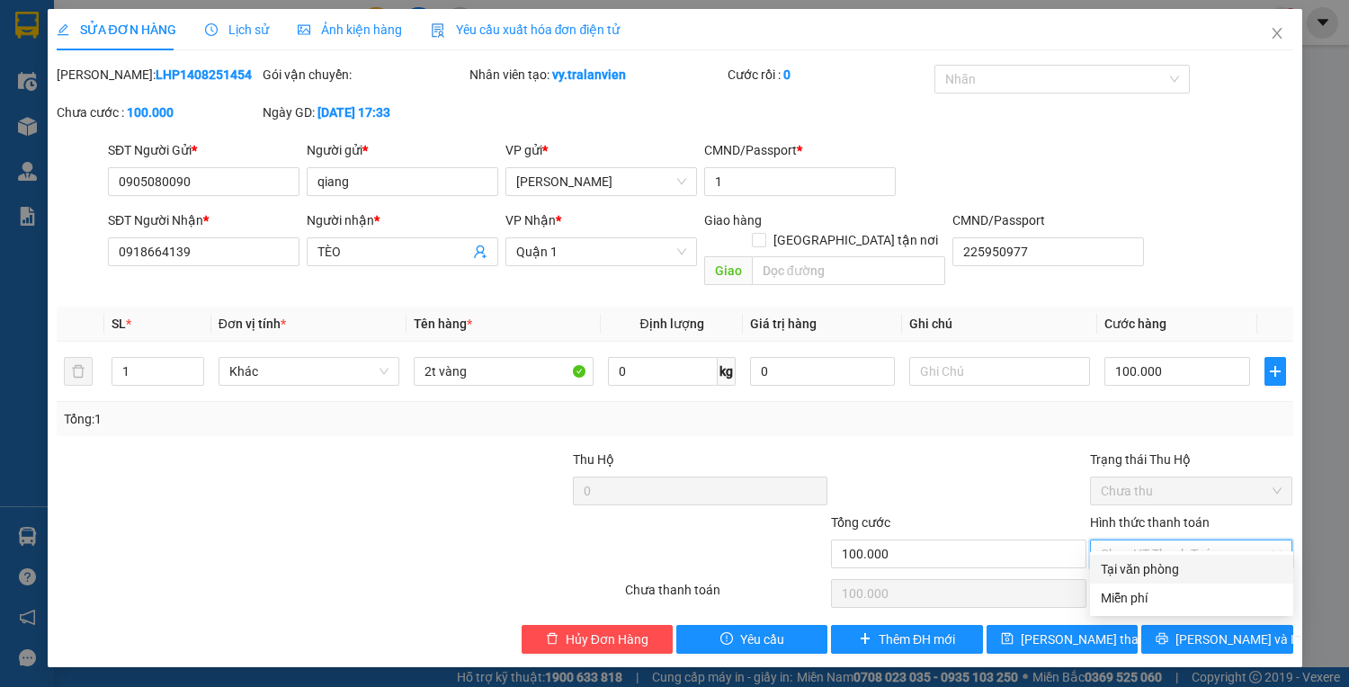
click at [1162, 572] on div "Tại văn phòng" at bounding box center [1191, 569] width 182 height 20
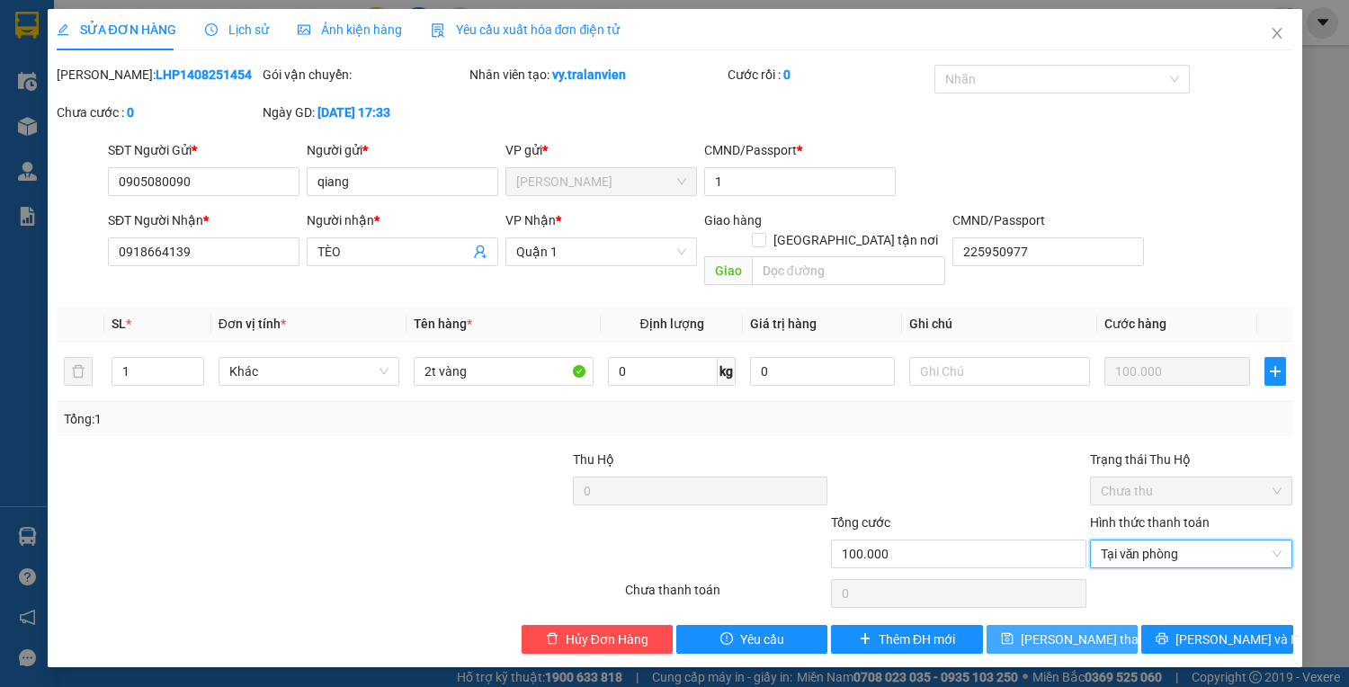
click at [1116, 625] on button "Lưu thay đổi" at bounding box center [1061, 639] width 151 height 29
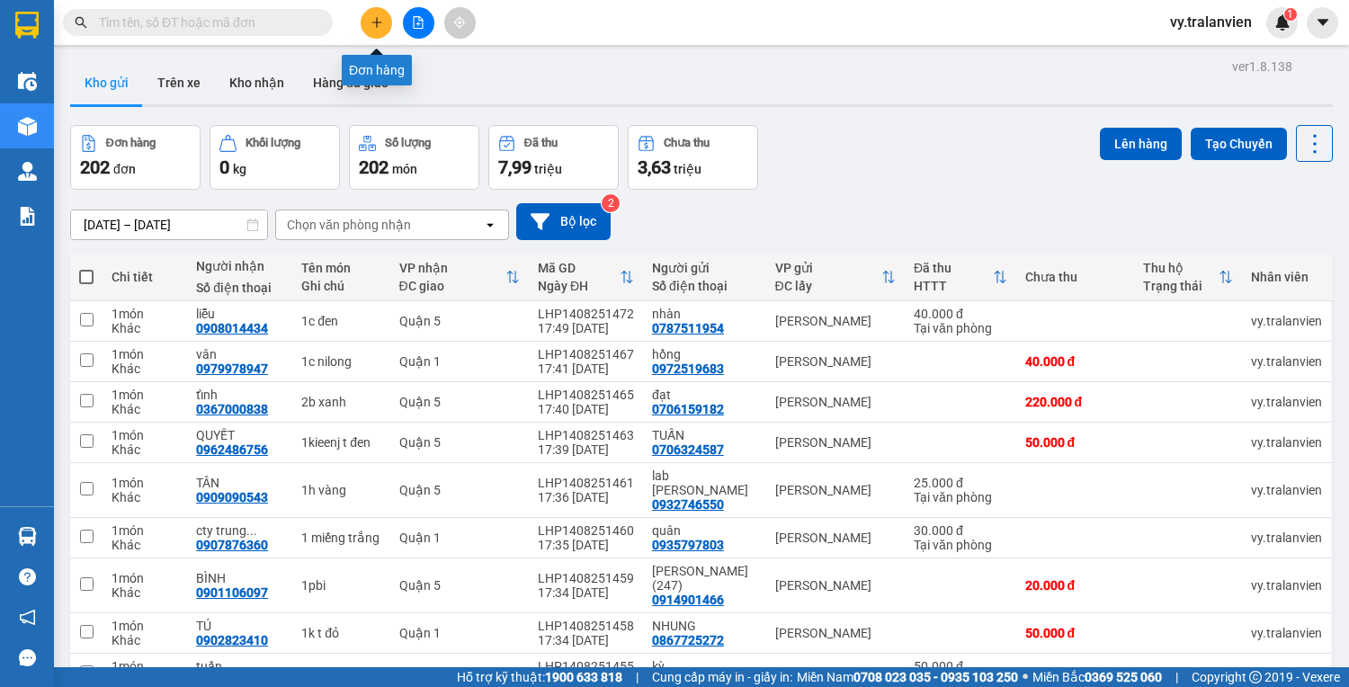
click at [377, 24] on icon "plus" at bounding box center [376, 22] width 1 height 10
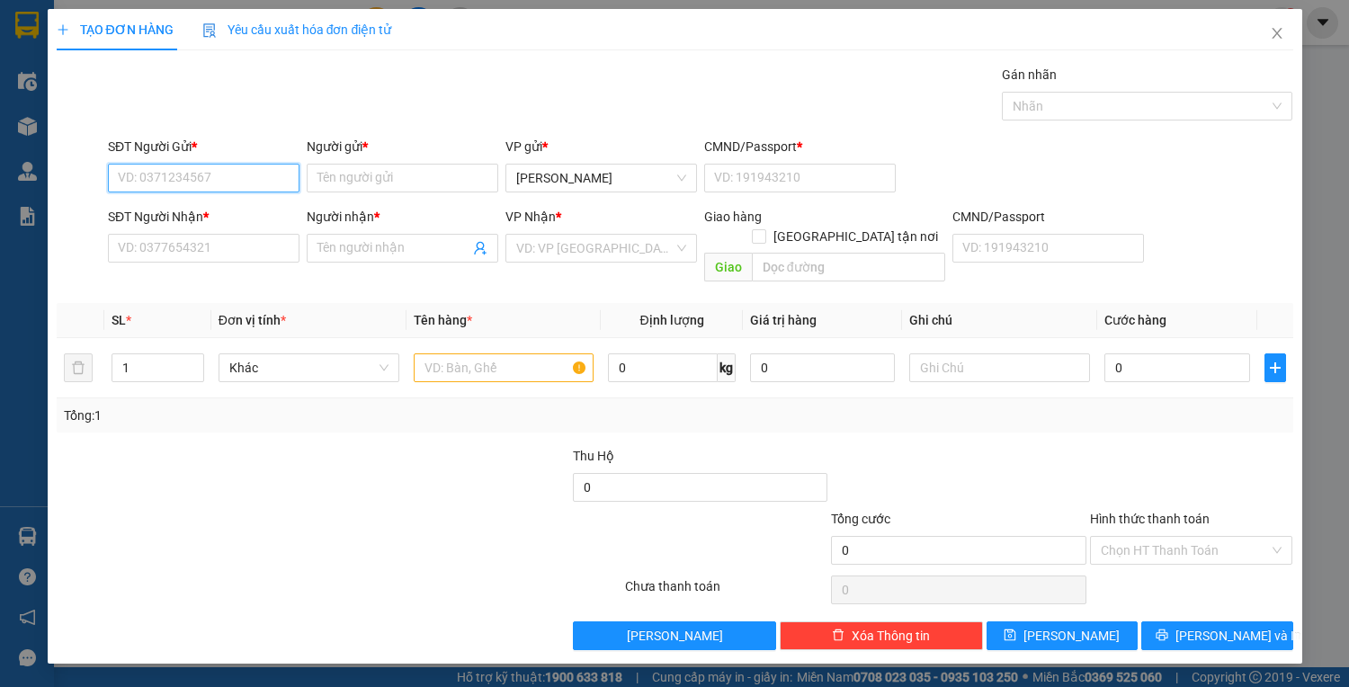
click at [228, 169] on input "SĐT Người Gửi *" at bounding box center [203, 178] width 191 height 29
click at [194, 174] on input "SĐT Người Gửi *" at bounding box center [203, 178] width 191 height 29
click at [370, 183] on input "Người gửi *" at bounding box center [402, 178] width 191 height 29
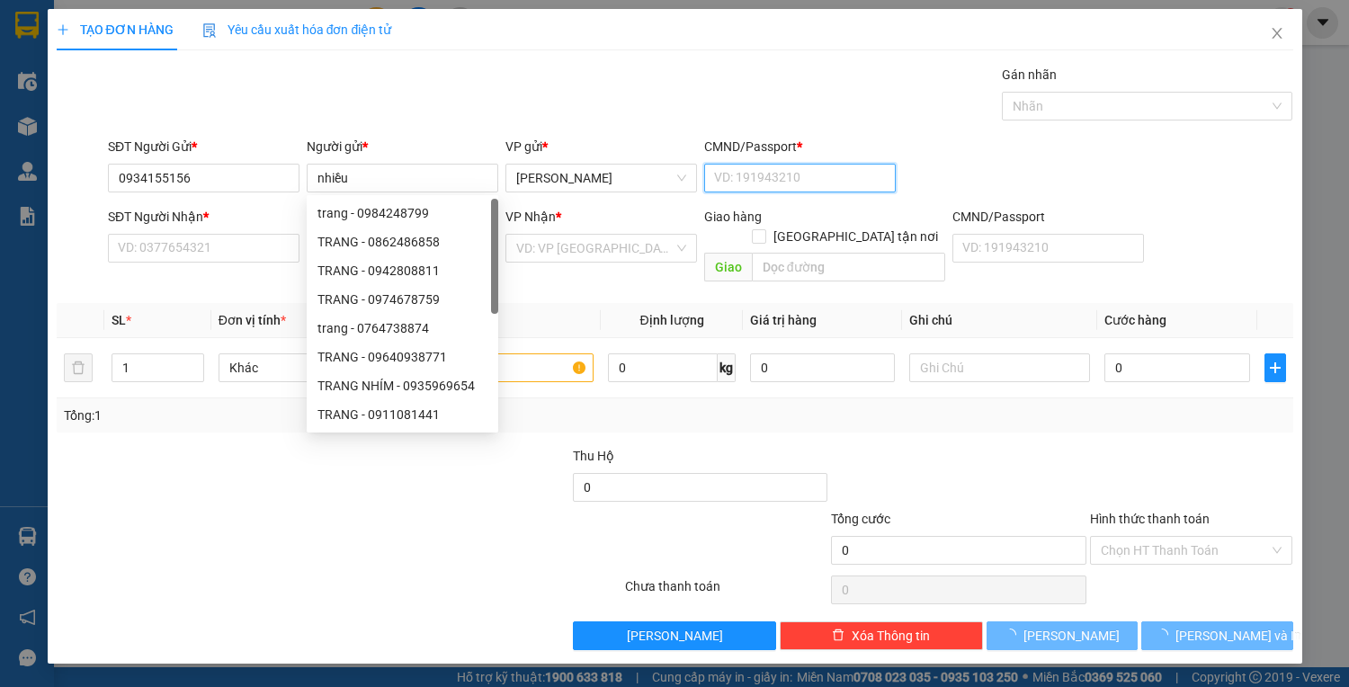
click at [769, 186] on input "CMND/Passport *" at bounding box center [799, 178] width 191 height 29
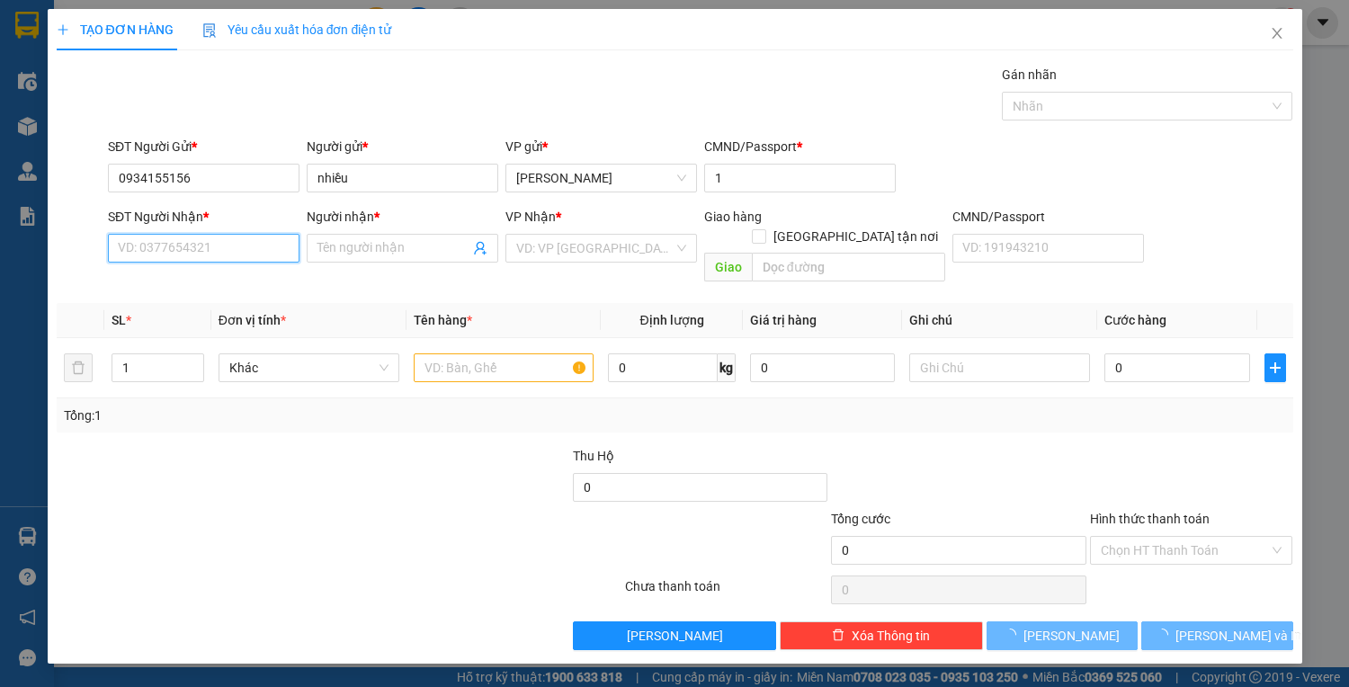
click at [138, 260] on input "SĐT Người Nhận *" at bounding box center [203, 248] width 191 height 29
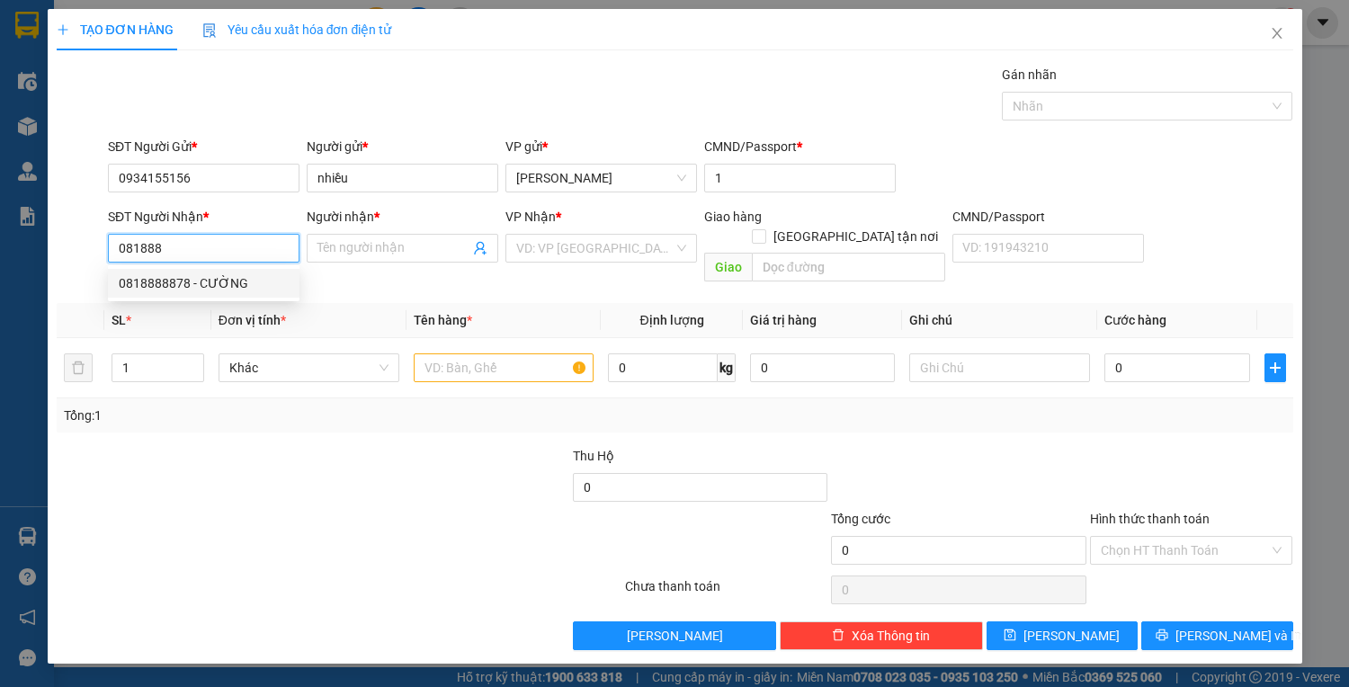
click at [211, 288] on div "0818888878 - CƯỜNG" at bounding box center [204, 283] width 170 height 20
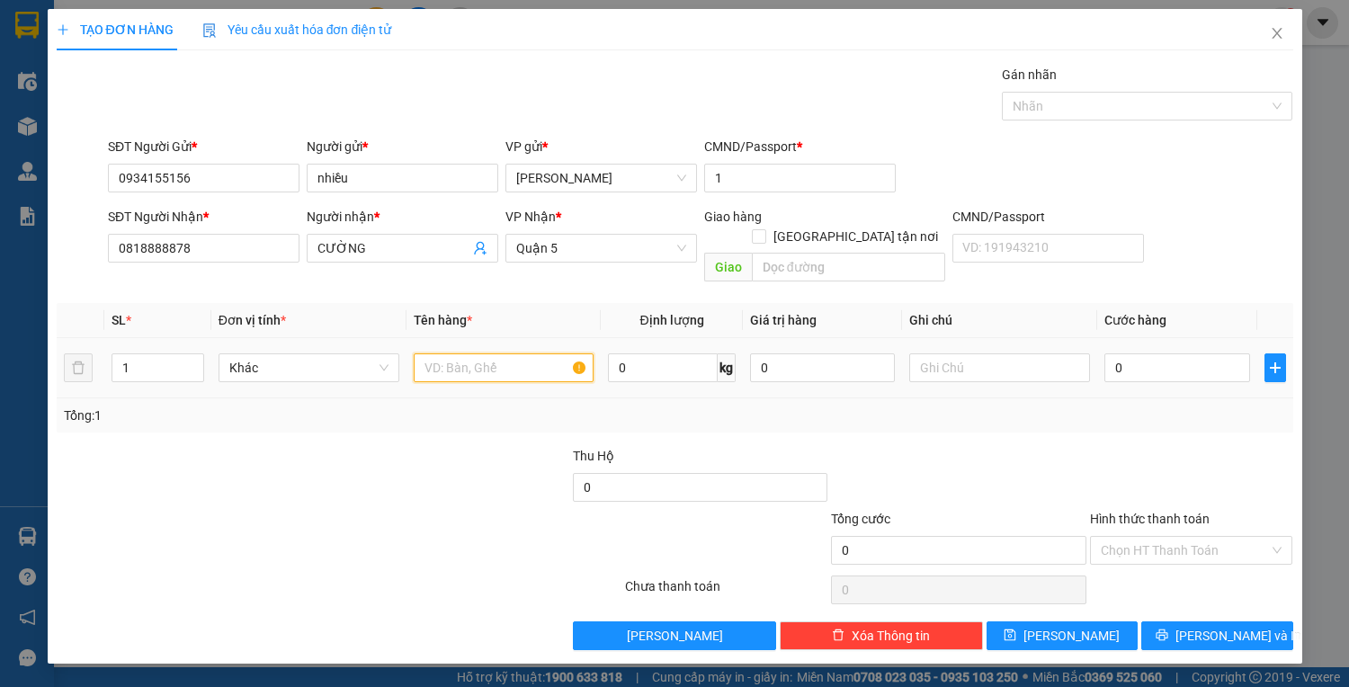
click at [467, 353] on input "text" at bounding box center [504, 367] width 181 height 29
click at [1122, 353] on input "0" at bounding box center [1176, 367] width 145 height 29
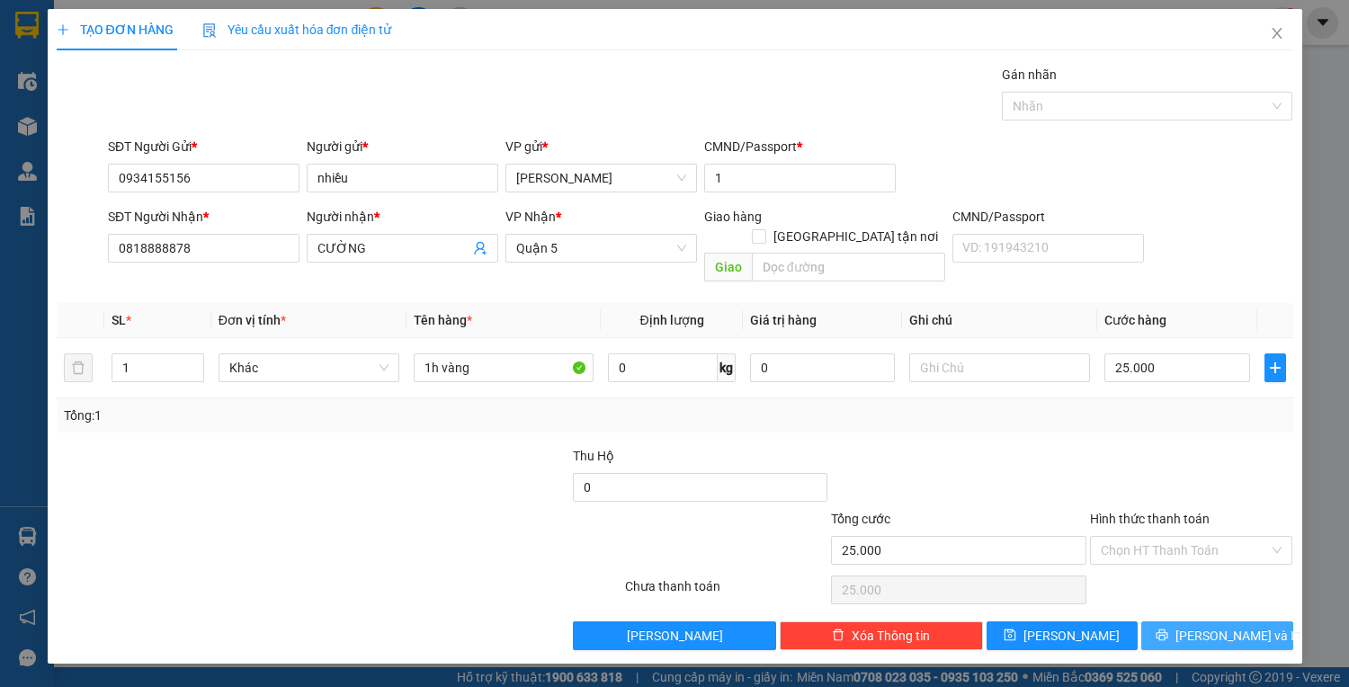
click at [1168, 628] on icon "printer" at bounding box center [1161, 634] width 13 height 13
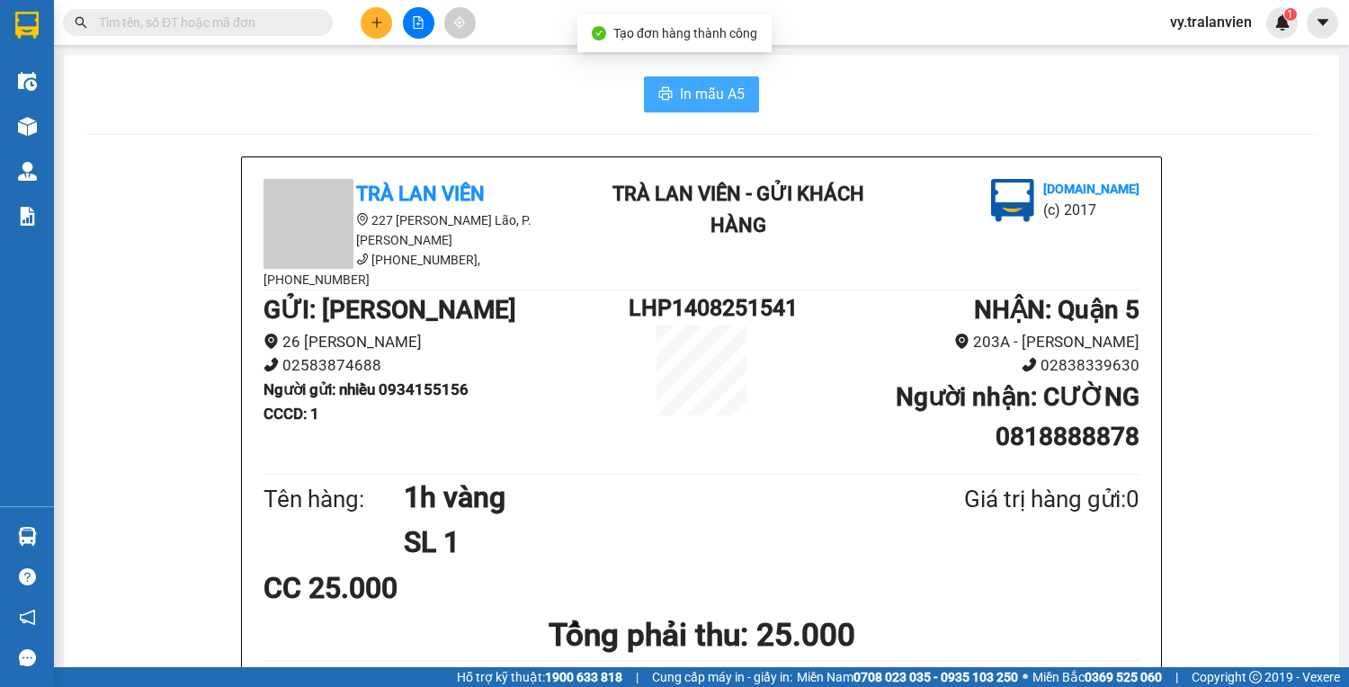
click at [731, 100] on span "In mẫu A5" at bounding box center [712, 94] width 65 height 22
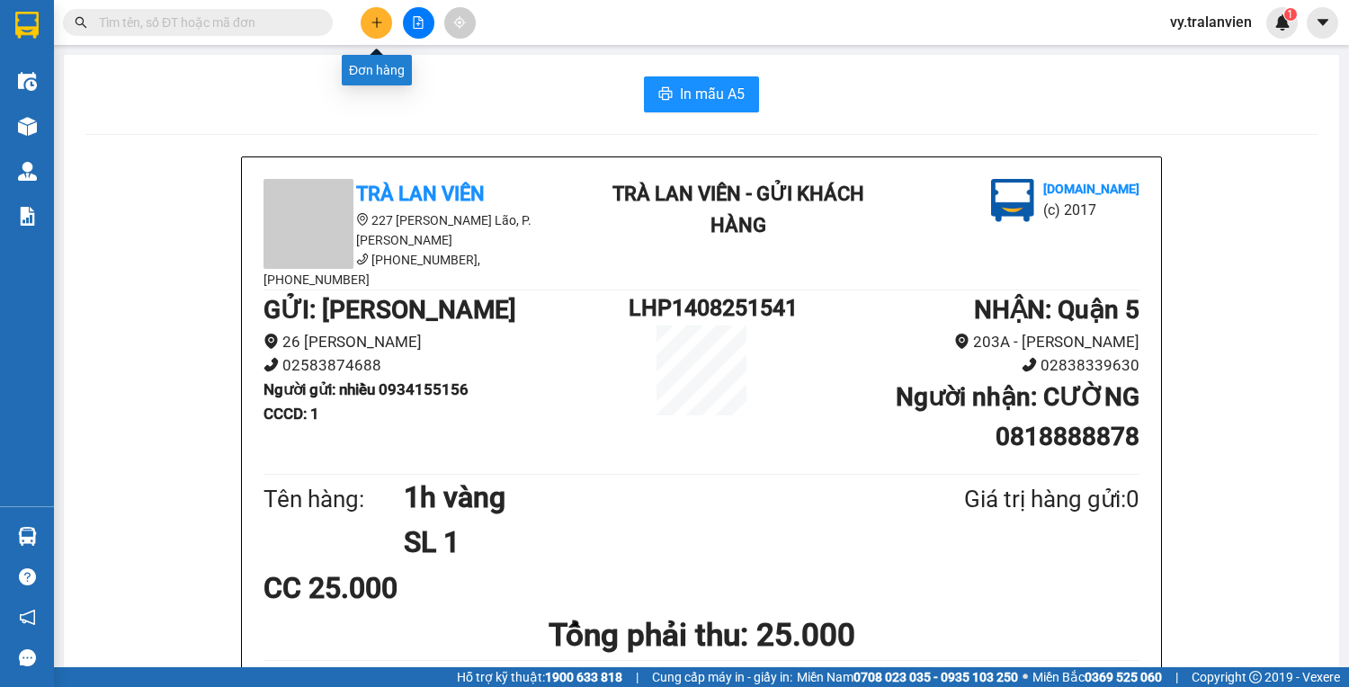
click at [381, 24] on icon "plus" at bounding box center [376, 22] width 13 height 13
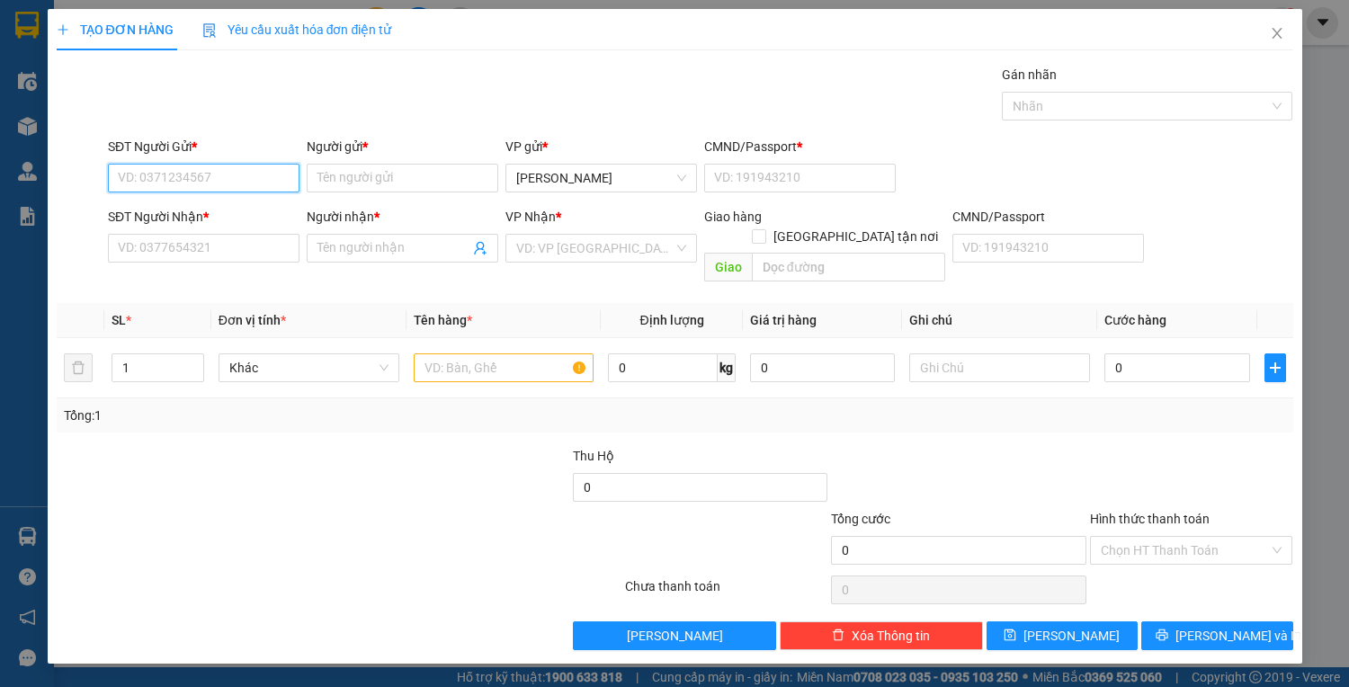
click at [206, 179] on input "SĐT Người Gửi *" at bounding box center [203, 178] width 191 height 29
click at [236, 207] on div "0979388012 - THANH" at bounding box center [207, 213] width 177 height 20
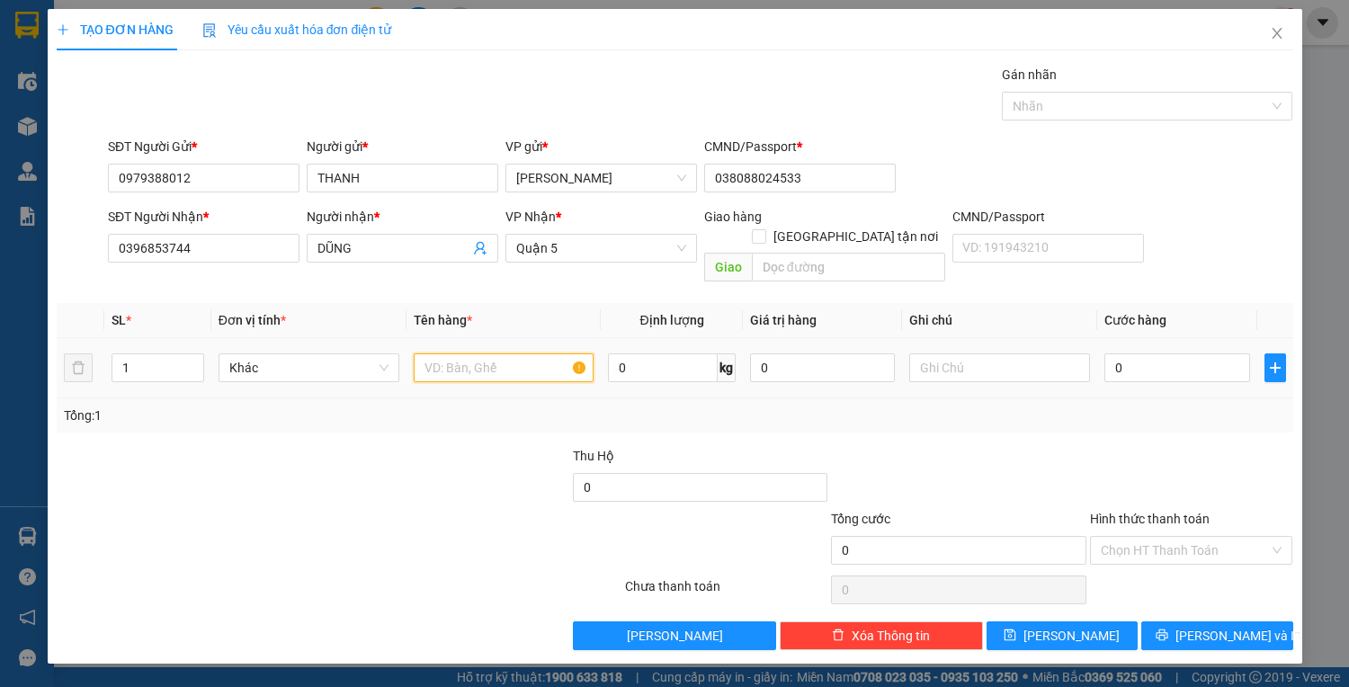
click at [479, 353] on input "text" at bounding box center [504, 367] width 181 height 29
click at [1158, 355] on input "0" at bounding box center [1176, 367] width 145 height 29
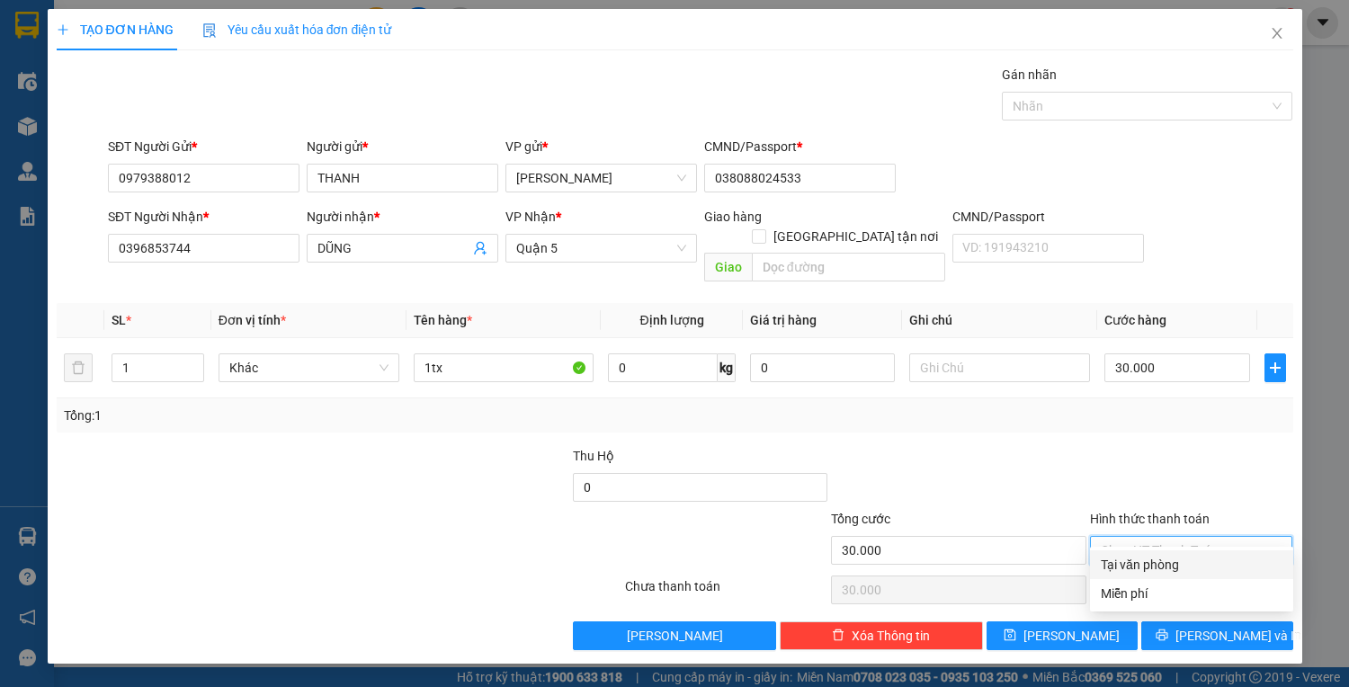
drag, startPoint x: 1167, startPoint y: 528, endPoint x: 1171, endPoint y: 554, distance: 26.5
click at [1167, 537] on input "Hình thức thanh toán" at bounding box center [1184, 550] width 169 height 27
click at [1173, 569] on div "Tại văn phòng" at bounding box center [1191, 565] width 182 height 20
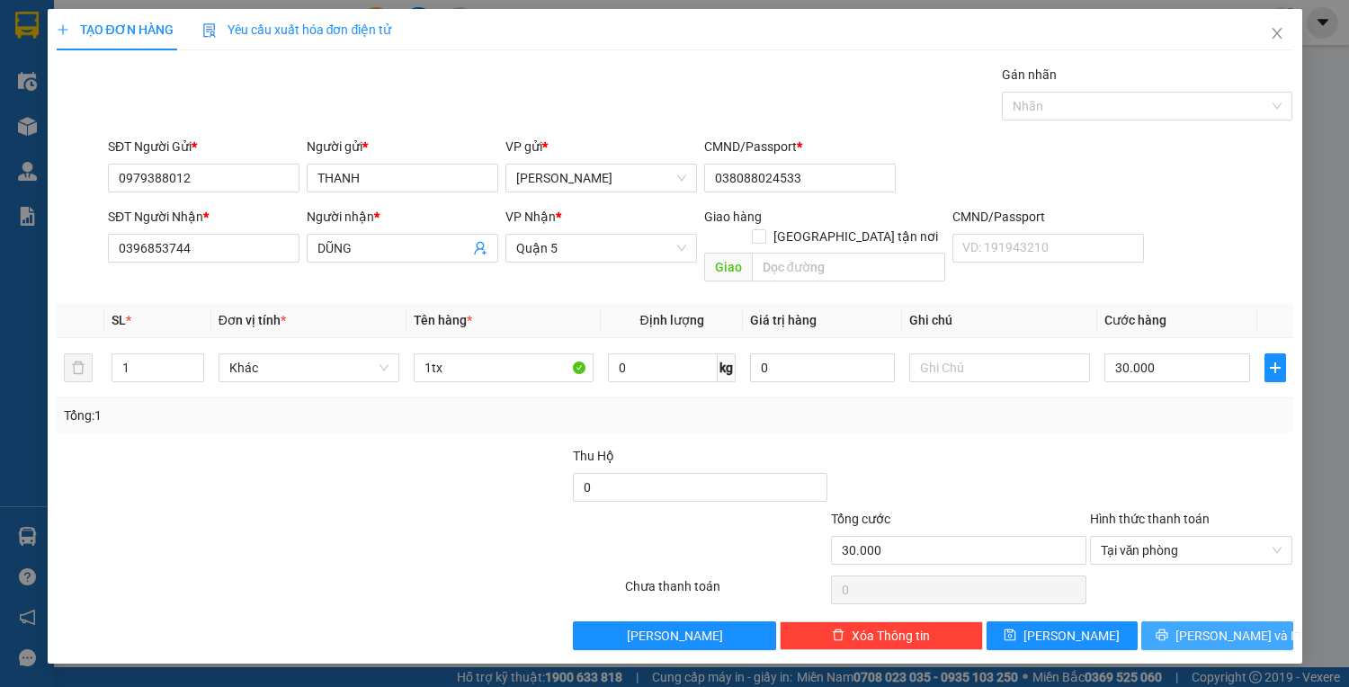
click at [1199, 621] on button "Lưu và In" at bounding box center [1216, 635] width 151 height 29
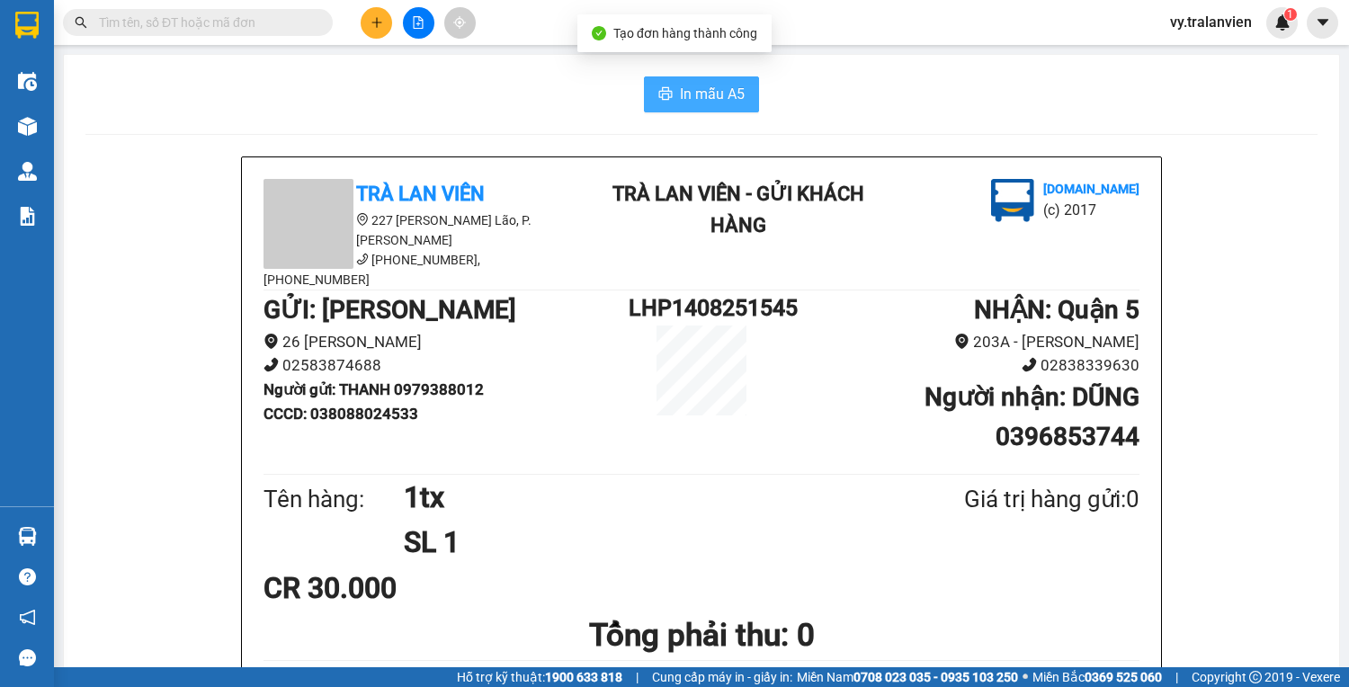
click at [684, 95] on span "In mẫu A5" at bounding box center [712, 94] width 65 height 22
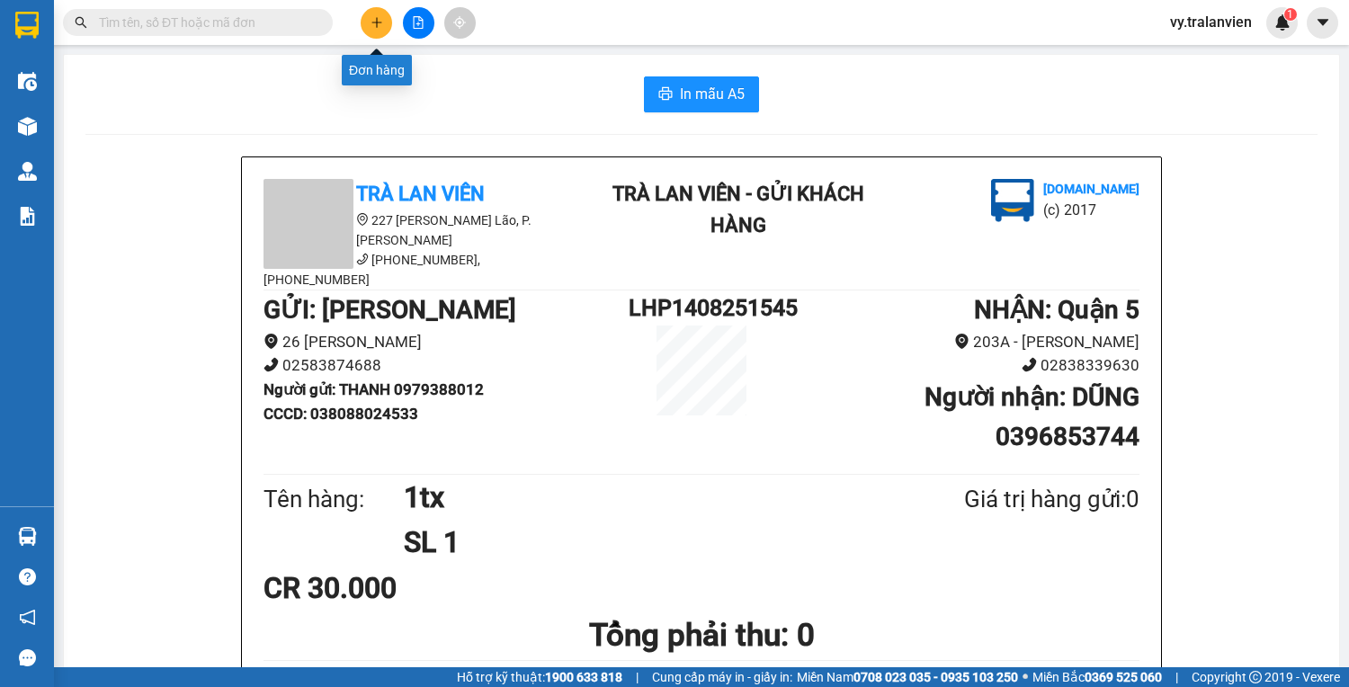
click at [374, 31] on button at bounding box center [376, 22] width 31 height 31
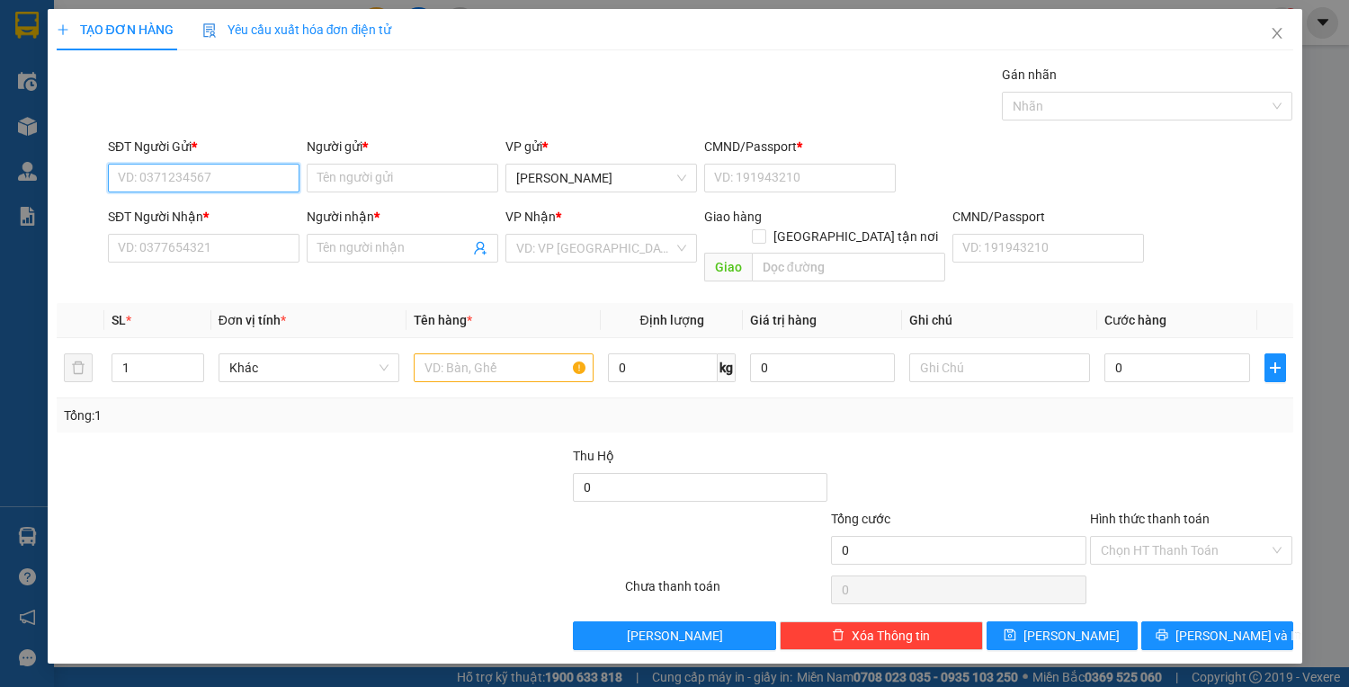
drag, startPoint x: 302, startPoint y: 173, endPoint x: 660, endPoint y: 103, distance: 364.4
click at [543, 119] on div "Transit Pickup Surcharge Ids Transit Deliver Surcharge Ids Transit Deliver Surc…" at bounding box center [675, 357] width 1236 height 585
drag, startPoint x: 242, startPoint y: 212, endPoint x: 263, endPoint y: 225, distance: 25.0
click at [244, 212] on div "0905544288 - THANH" at bounding box center [204, 213] width 170 height 20
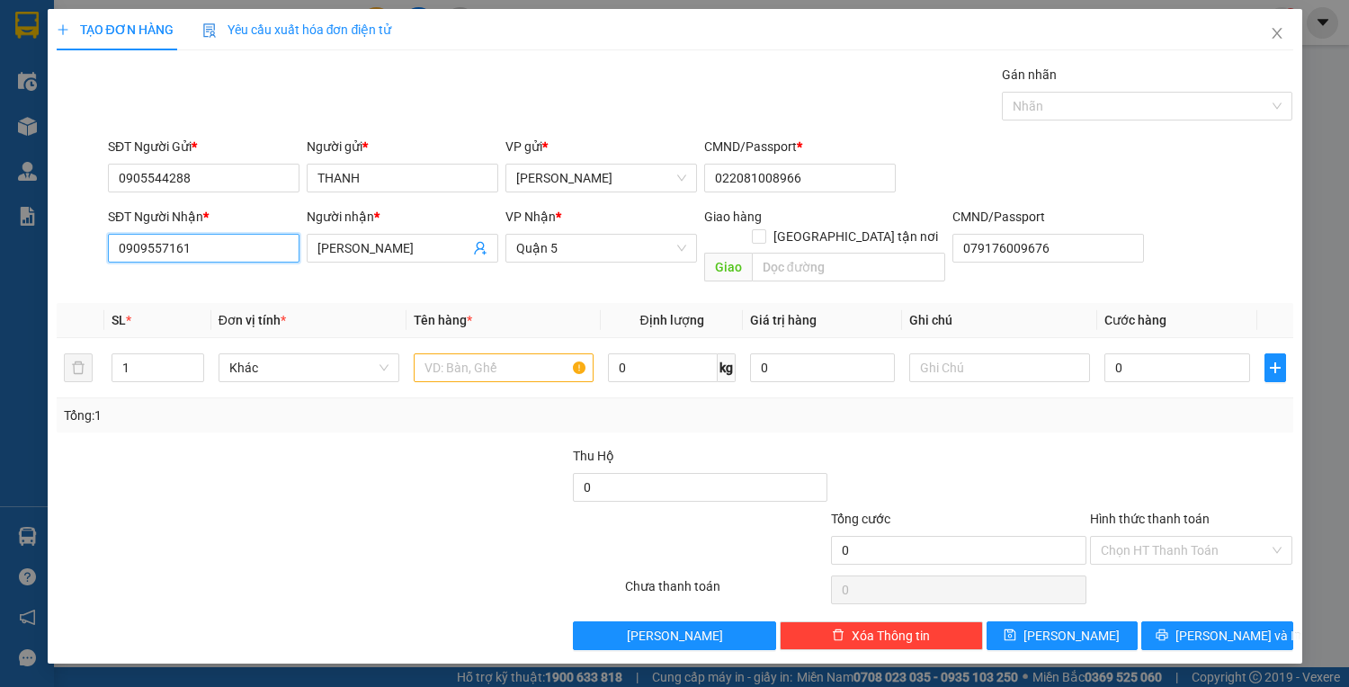
click at [226, 248] on input "0909557161" at bounding box center [203, 248] width 191 height 29
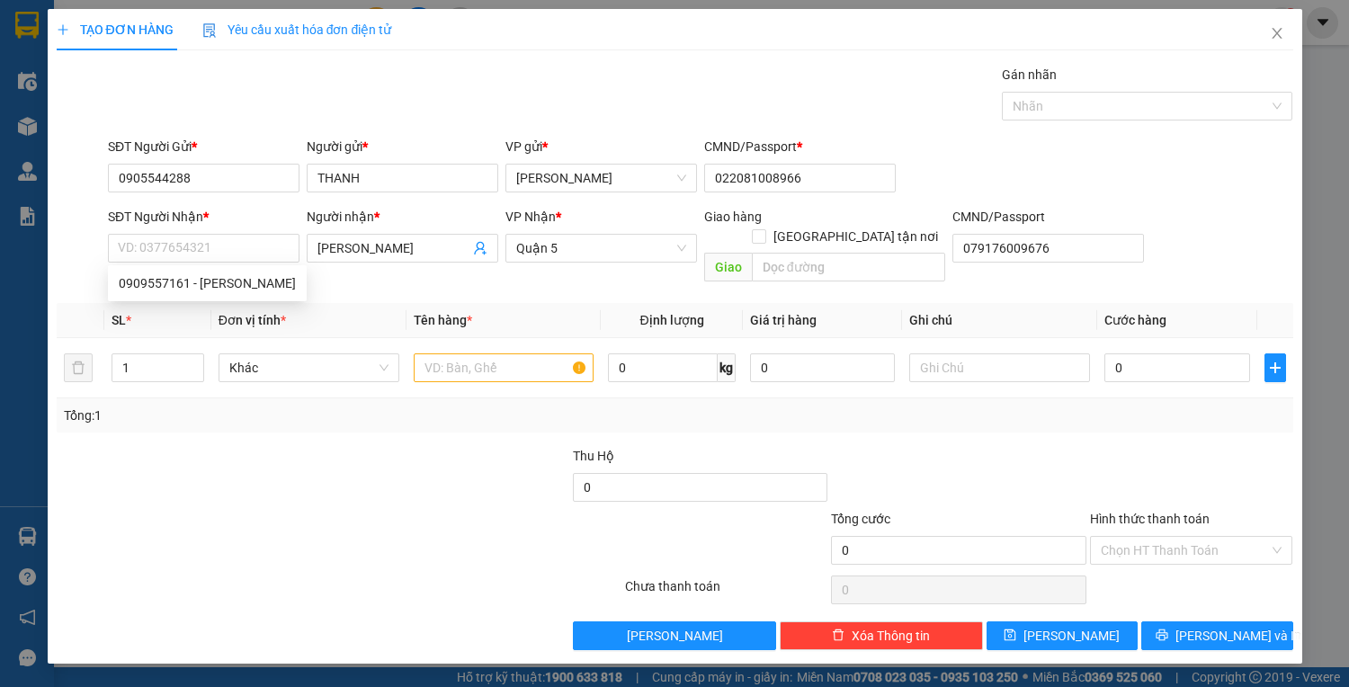
click at [414, 453] on div at bounding box center [442, 477] width 258 height 63
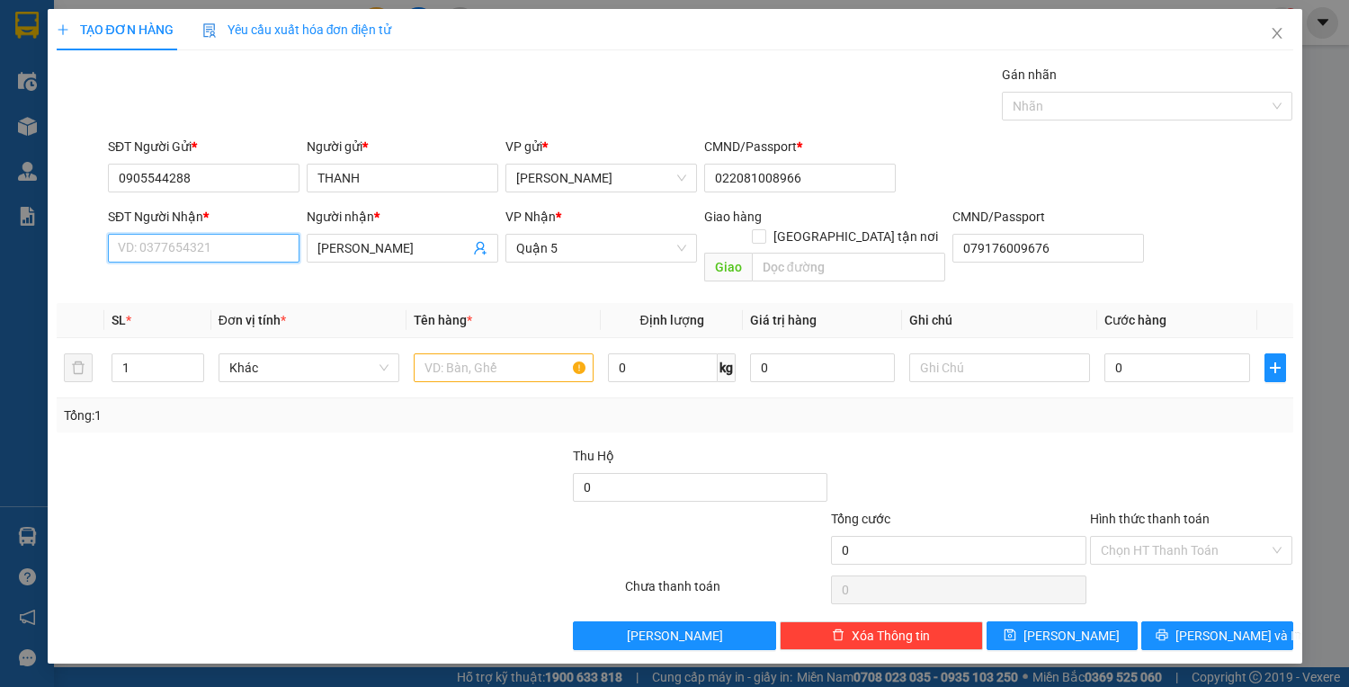
click at [261, 249] on input "SĐT Người Nhận *" at bounding box center [203, 248] width 191 height 29
click at [265, 280] on div "0909557161 - TRẦN THỊ NGỌC THỦY" at bounding box center [207, 283] width 177 height 20
click at [475, 353] on input "text" at bounding box center [504, 367] width 181 height 29
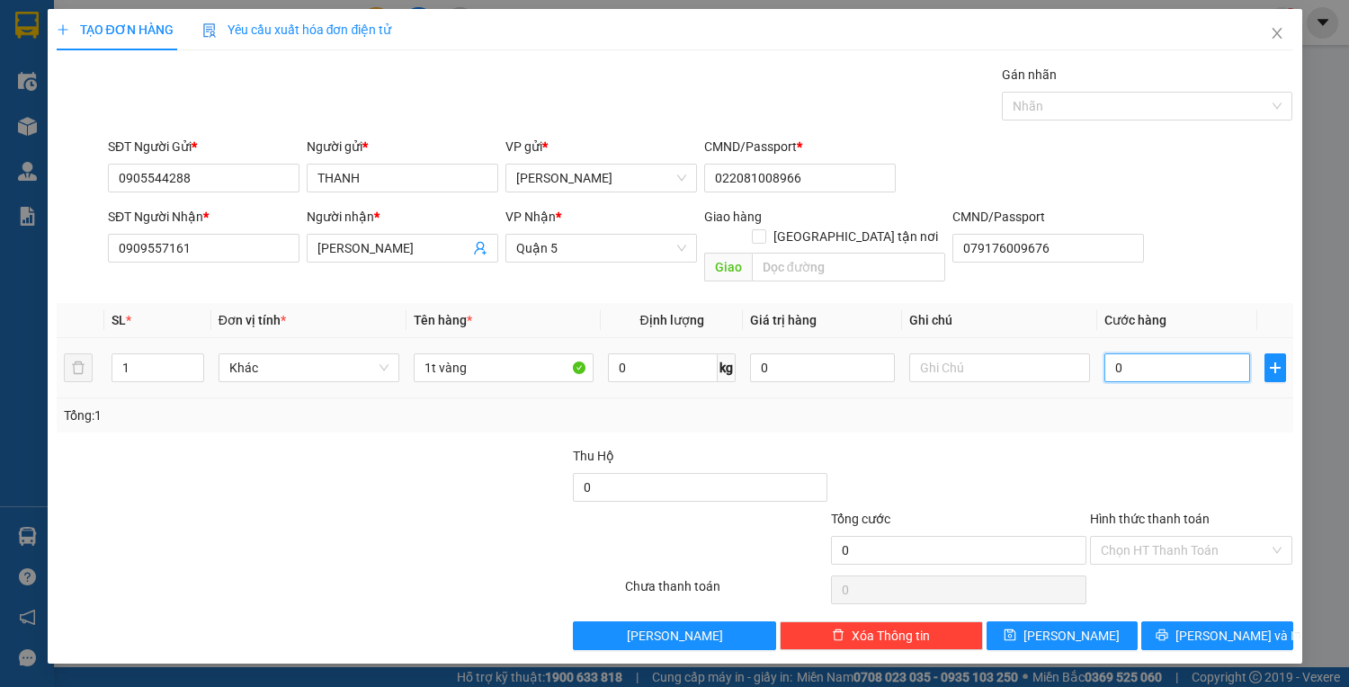
click at [1154, 353] on input "0" at bounding box center [1176, 367] width 145 height 29
click at [1168, 628] on icon "printer" at bounding box center [1161, 634] width 13 height 13
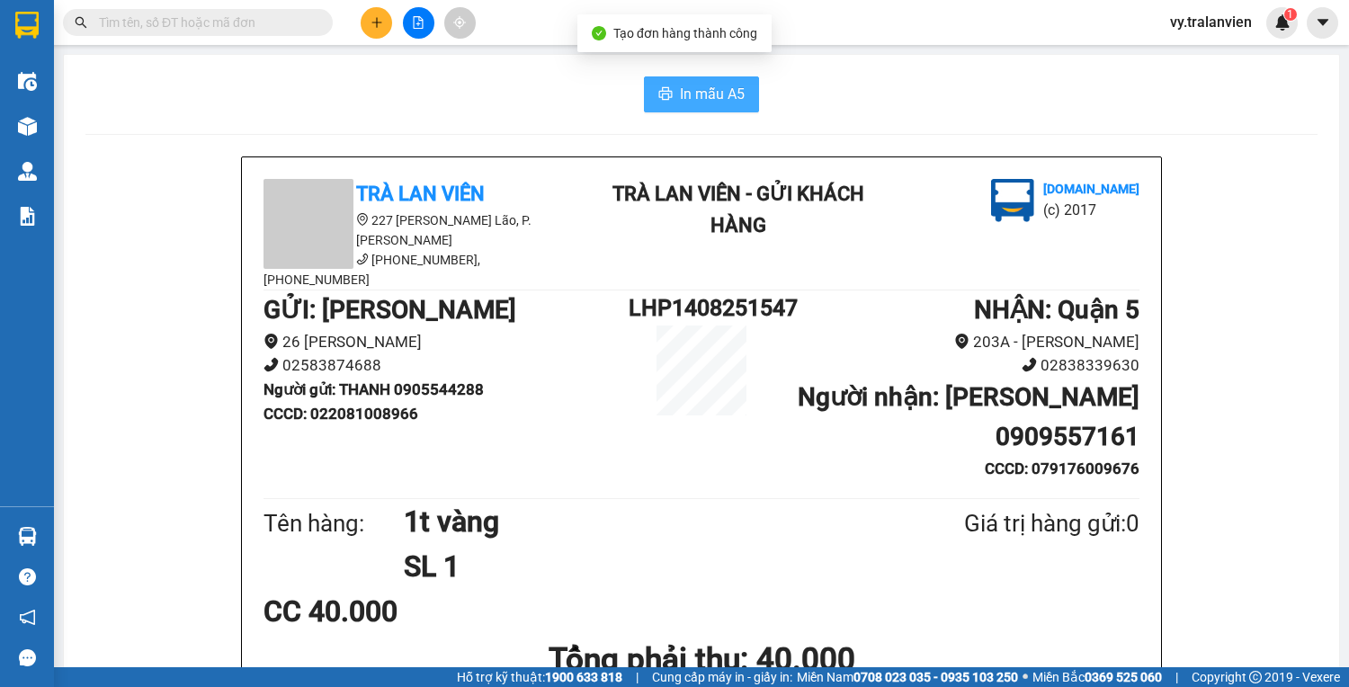
click at [716, 84] on span "In mẫu A5" at bounding box center [712, 94] width 65 height 22
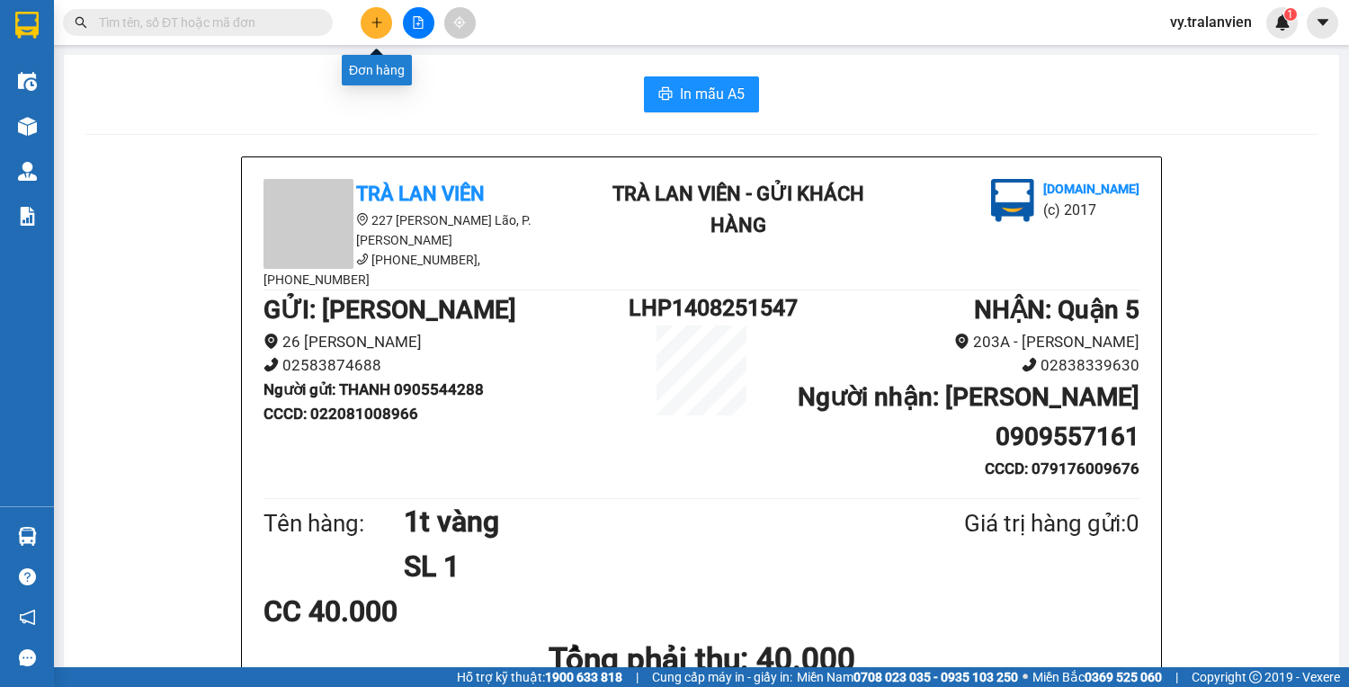
click at [376, 19] on icon "plus" at bounding box center [376, 22] width 1 height 10
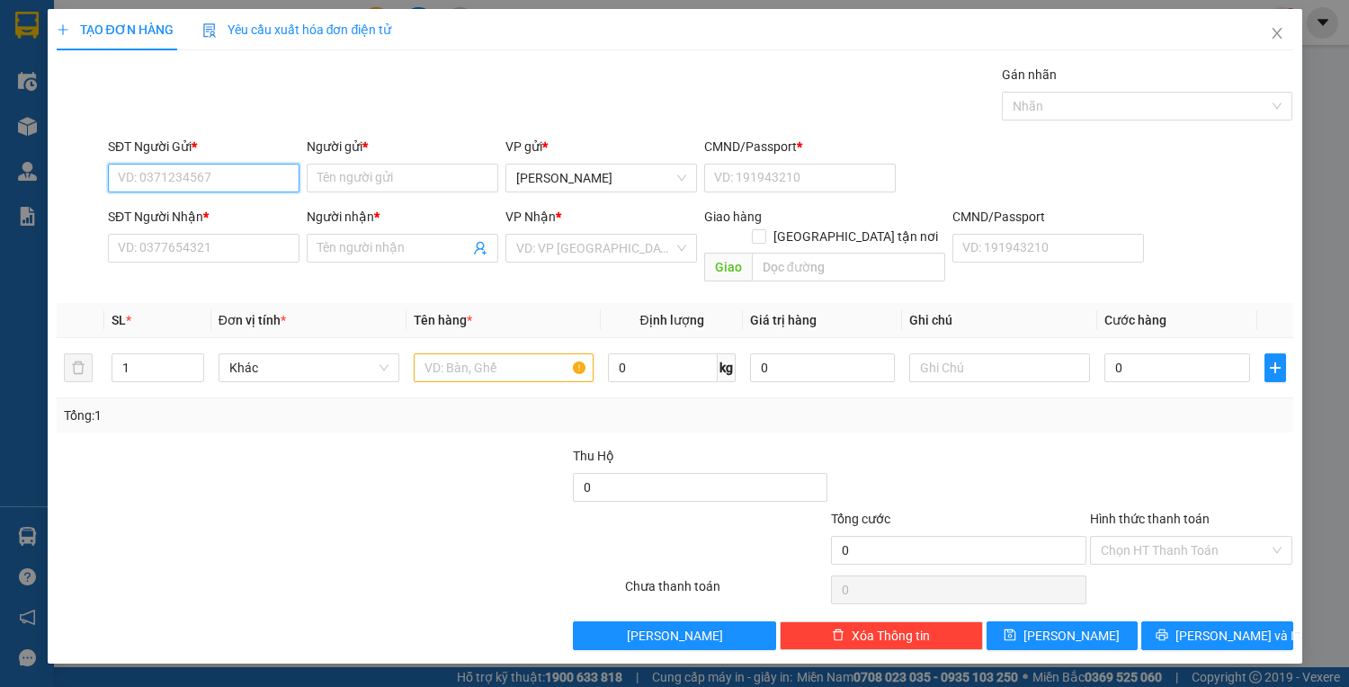
click at [209, 182] on input "SĐT Người Gửi *" at bounding box center [203, 178] width 191 height 29
click at [244, 205] on div "0905544288 - THANH" at bounding box center [204, 213] width 170 height 20
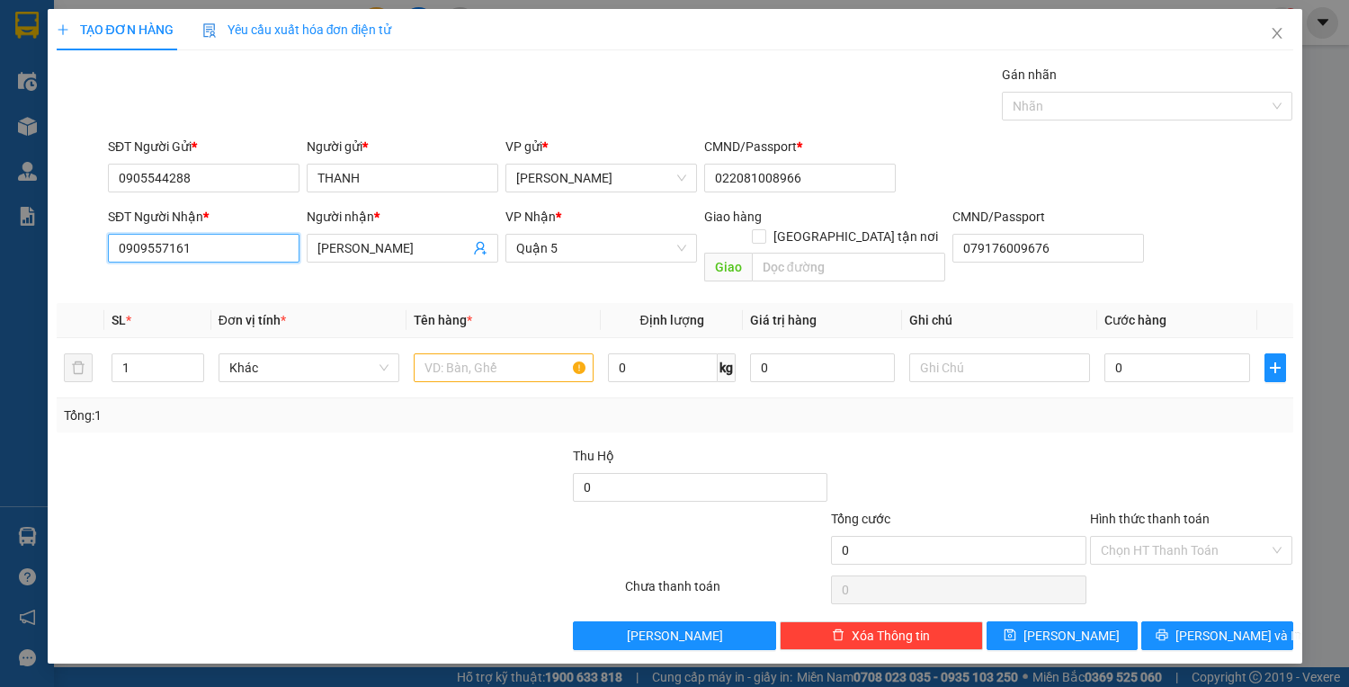
click at [251, 248] on input "0909557161" at bounding box center [203, 248] width 191 height 29
click at [227, 280] on div "0908163074 - KIỀU" at bounding box center [204, 283] width 170 height 20
click at [490, 353] on input "text" at bounding box center [504, 367] width 181 height 29
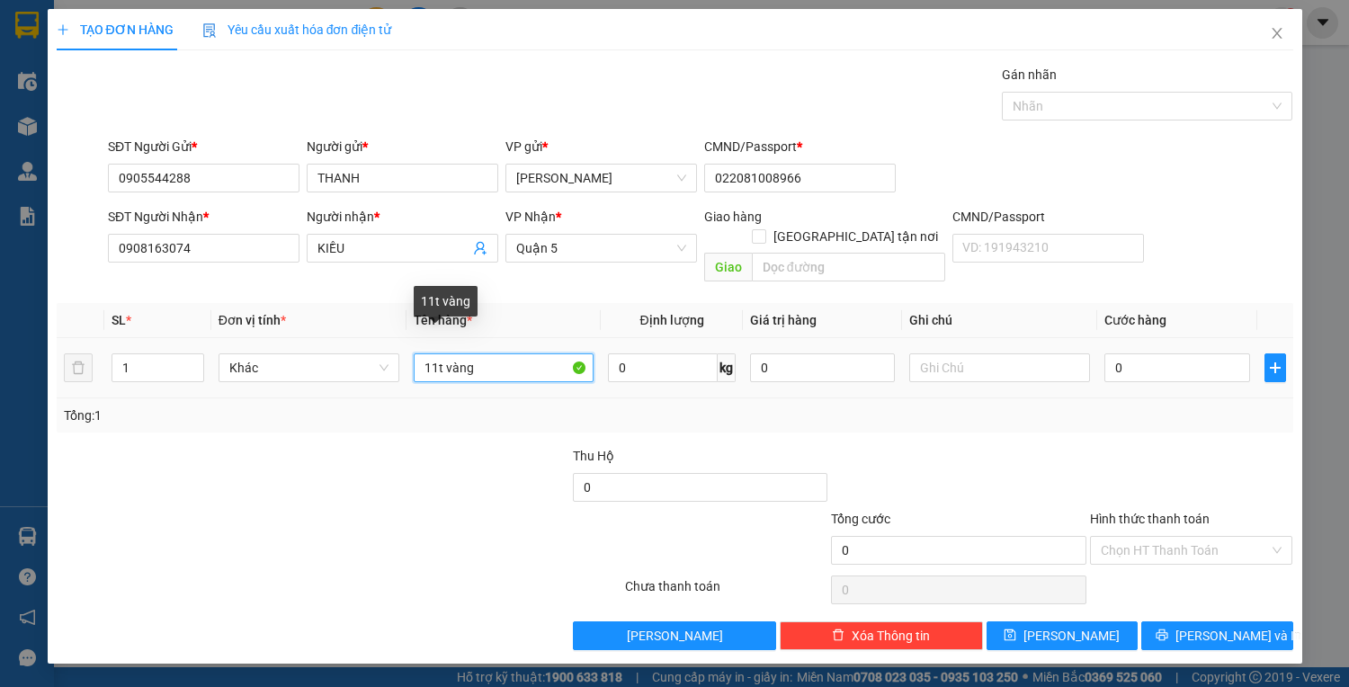
click at [437, 353] on input "11t vàng" at bounding box center [504, 367] width 181 height 29
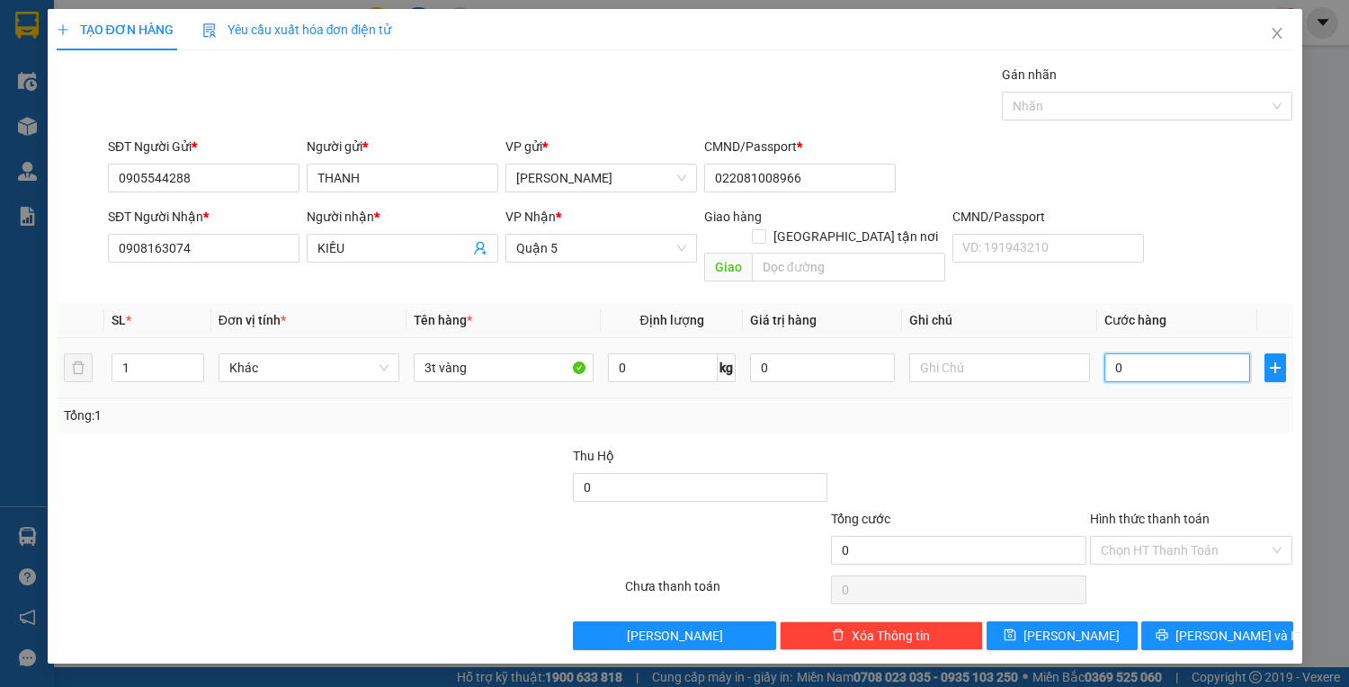
click at [1155, 354] on input "0" at bounding box center [1176, 367] width 145 height 29
drag, startPoint x: 1197, startPoint y: 525, endPoint x: 1192, endPoint y: 557, distance: 32.8
click at [1197, 537] on input "Hình thức thanh toán" at bounding box center [1184, 550] width 169 height 27
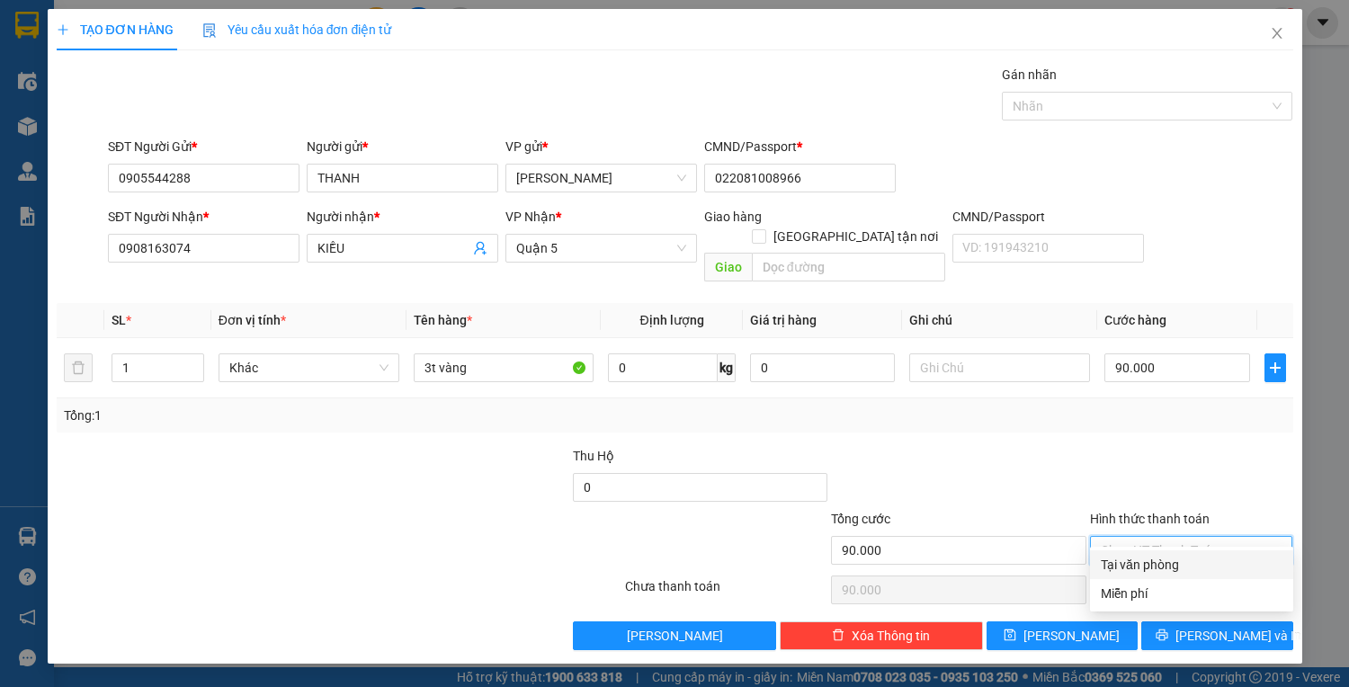
drag, startPoint x: 1192, startPoint y: 560, endPoint x: 1189, endPoint y: 572, distance: 12.0
click at [1192, 561] on div "Tại văn phòng" at bounding box center [1191, 565] width 182 height 20
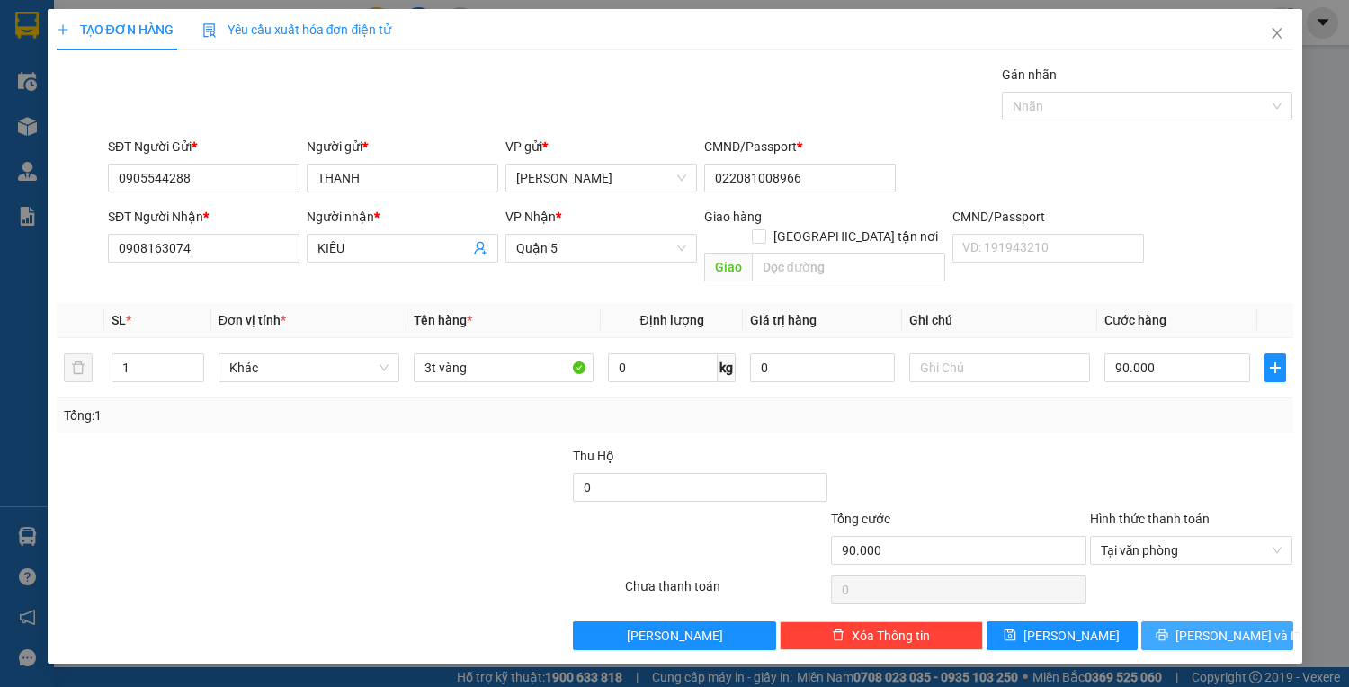
click at [1168, 628] on icon "printer" at bounding box center [1161, 634] width 13 height 13
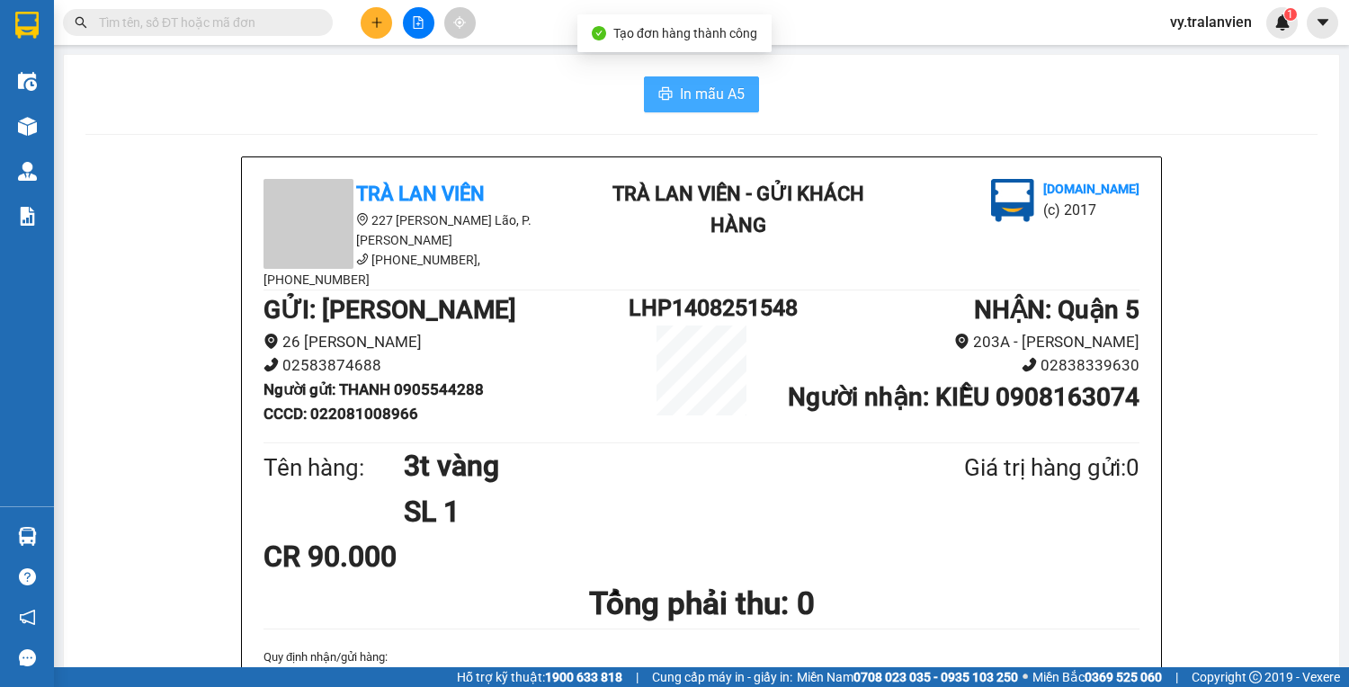
click at [697, 93] on span "In mẫu A5" at bounding box center [712, 94] width 65 height 22
click at [374, 21] on icon "plus" at bounding box center [376, 22] width 13 height 13
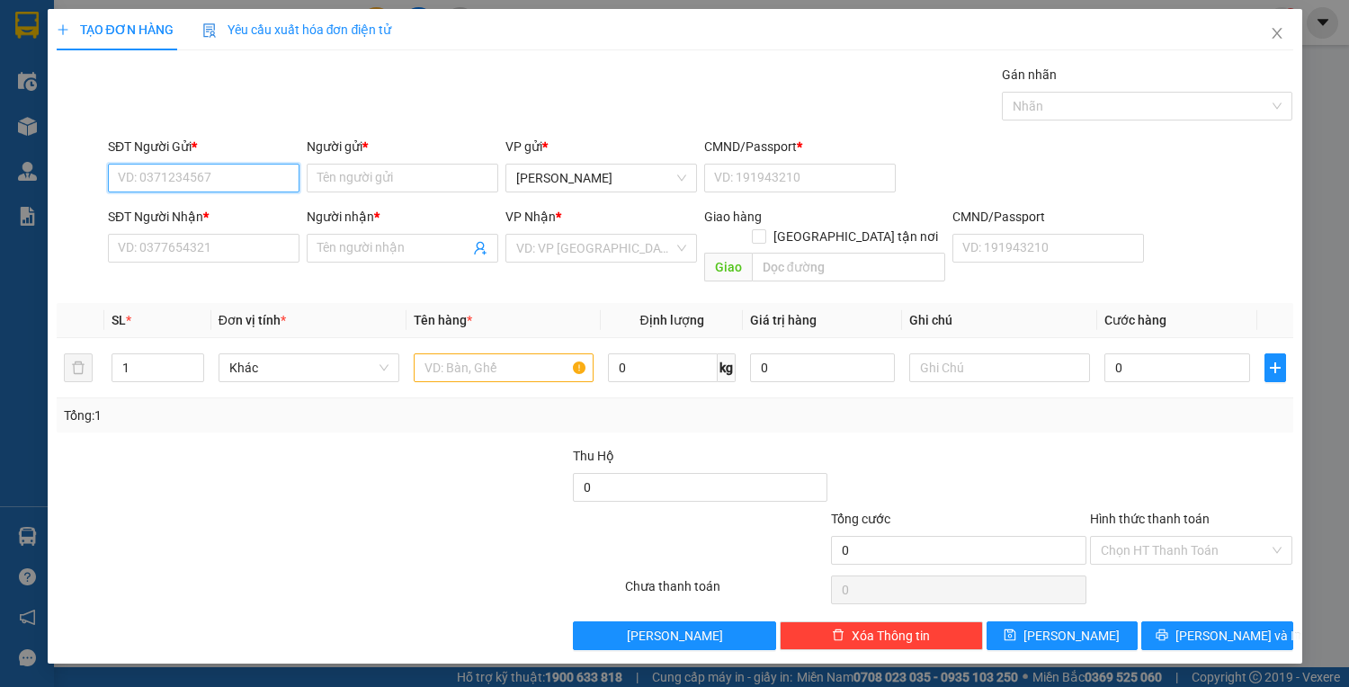
click at [207, 175] on input "SĐT Người Gửi *" at bounding box center [203, 178] width 191 height 29
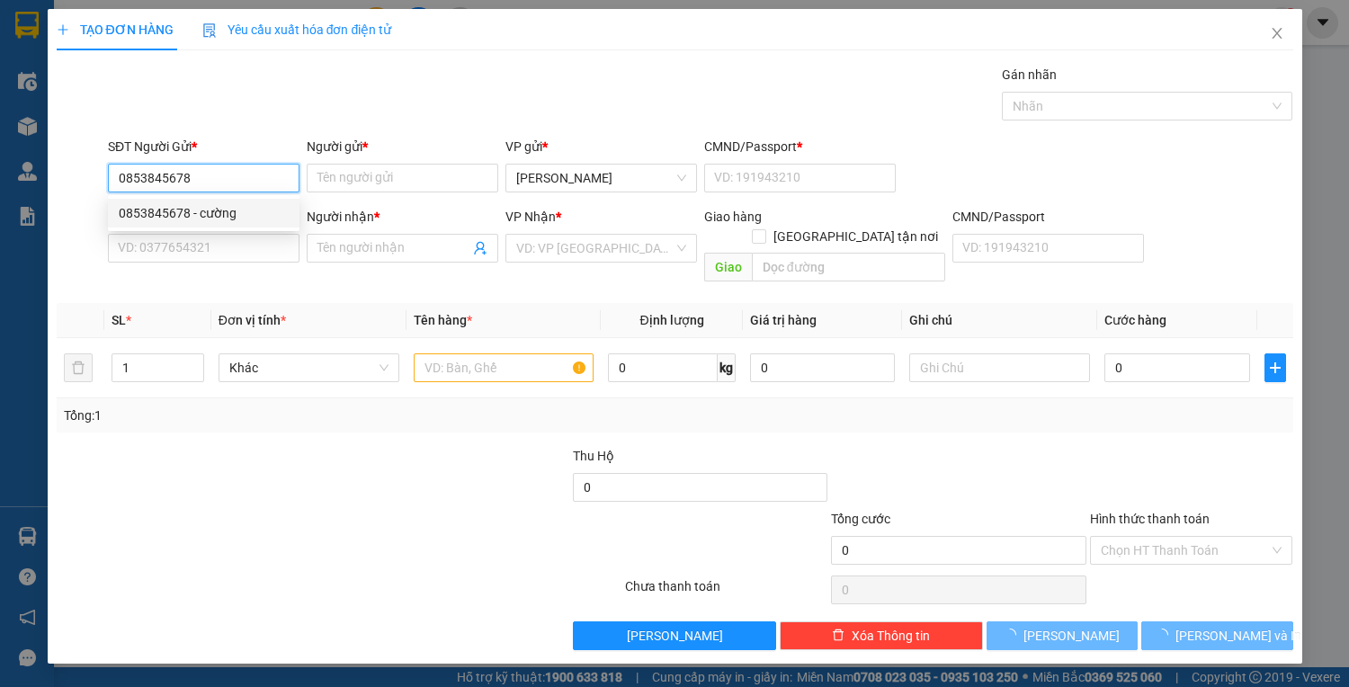
click at [218, 208] on div "0853845678 - cường" at bounding box center [204, 213] width 170 height 20
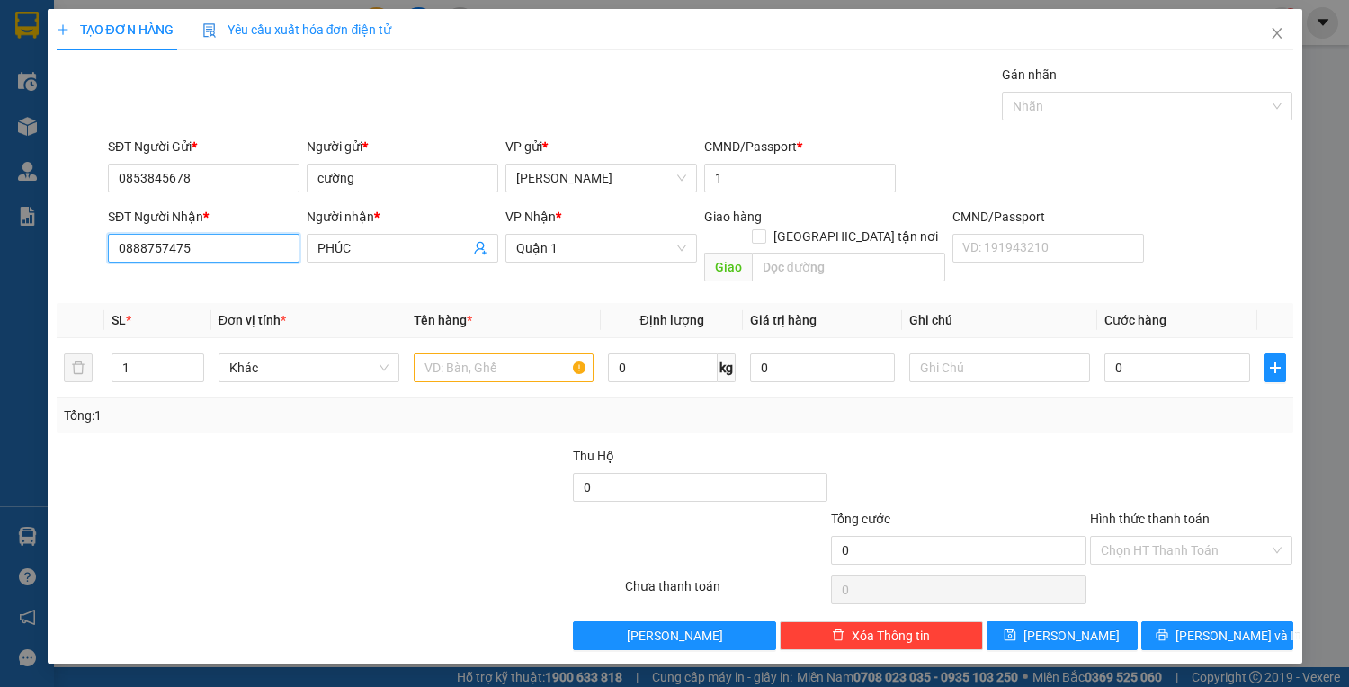
click at [219, 247] on input "0888757475" at bounding box center [203, 248] width 191 height 29
click at [380, 242] on input "PHÚC" at bounding box center [393, 248] width 152 height 20
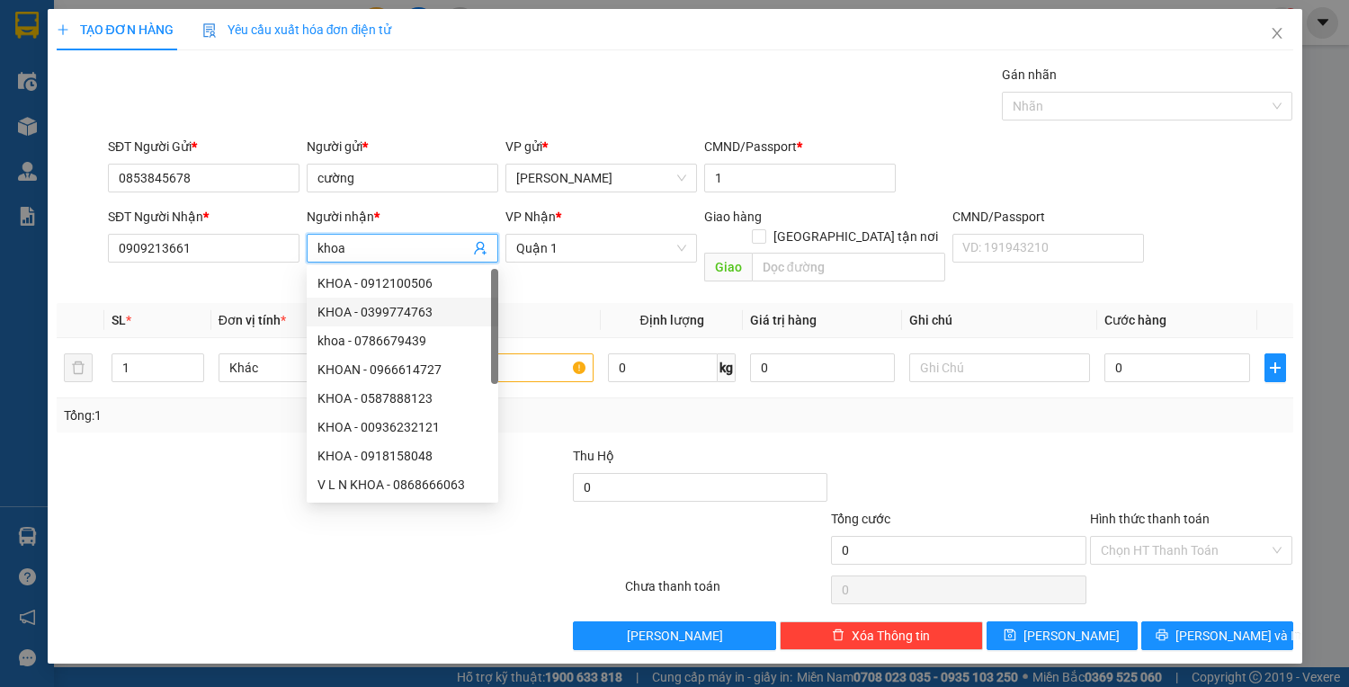
drag, startPoint x: 219, startPoint y: 447, endPoint x: 573, endPoint y: 311, distance: 378.5
click at [219, 446] on div at bounding box center [184, 477] width 258 height 63
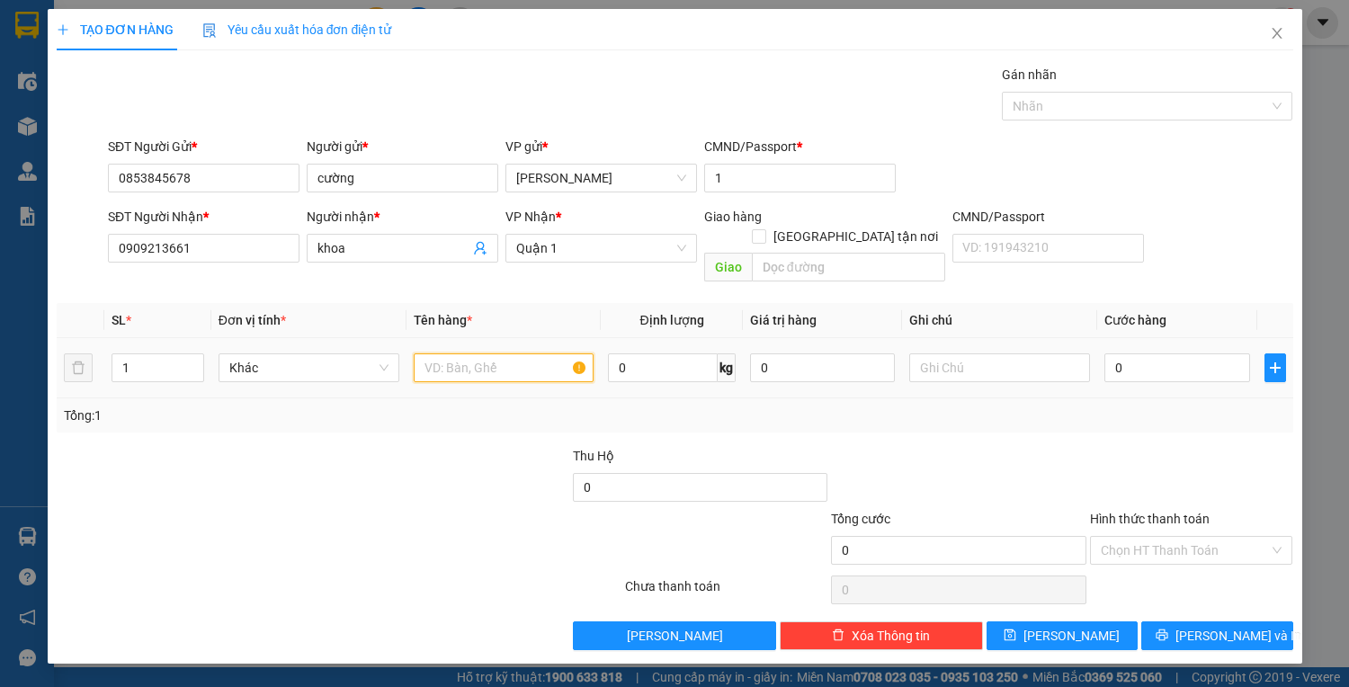
click at [533, 353] on input "text" at bounding box center [504, 367] width 181 height 29
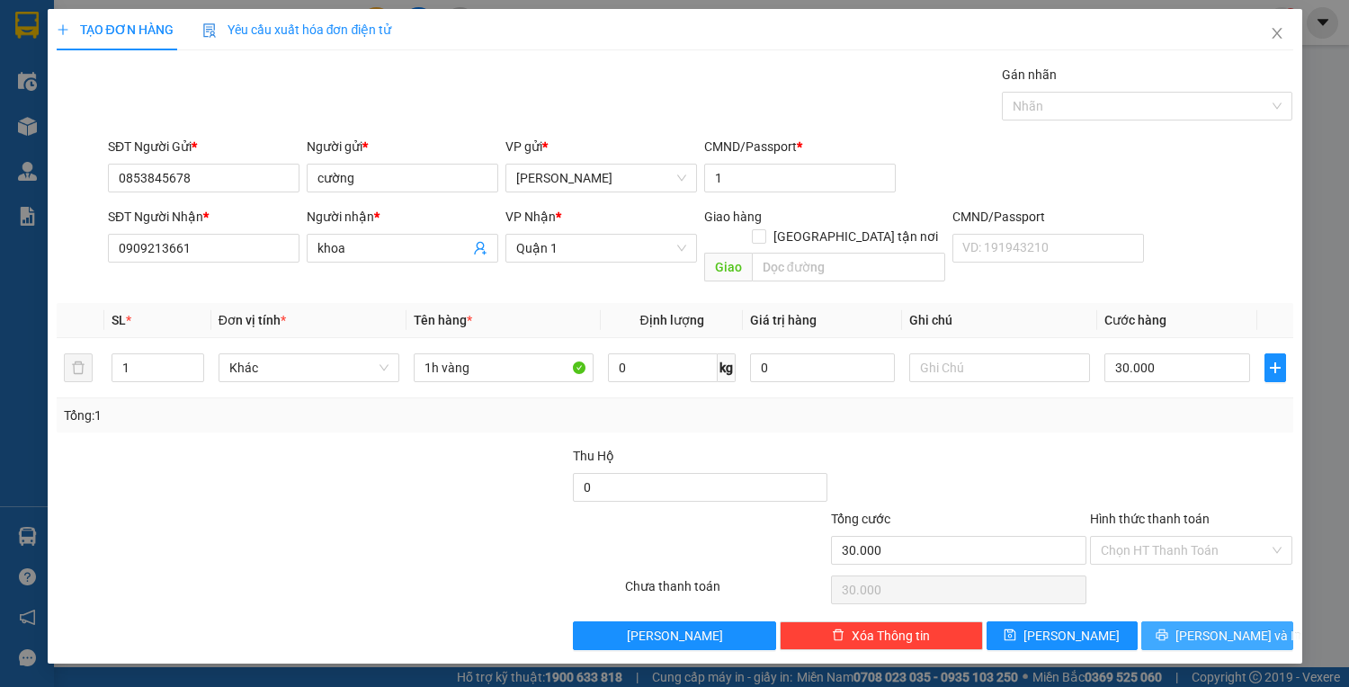
click at [1237, 626] on span "Lưu và In" at bounding box center [1238, 636] width 126 height 20
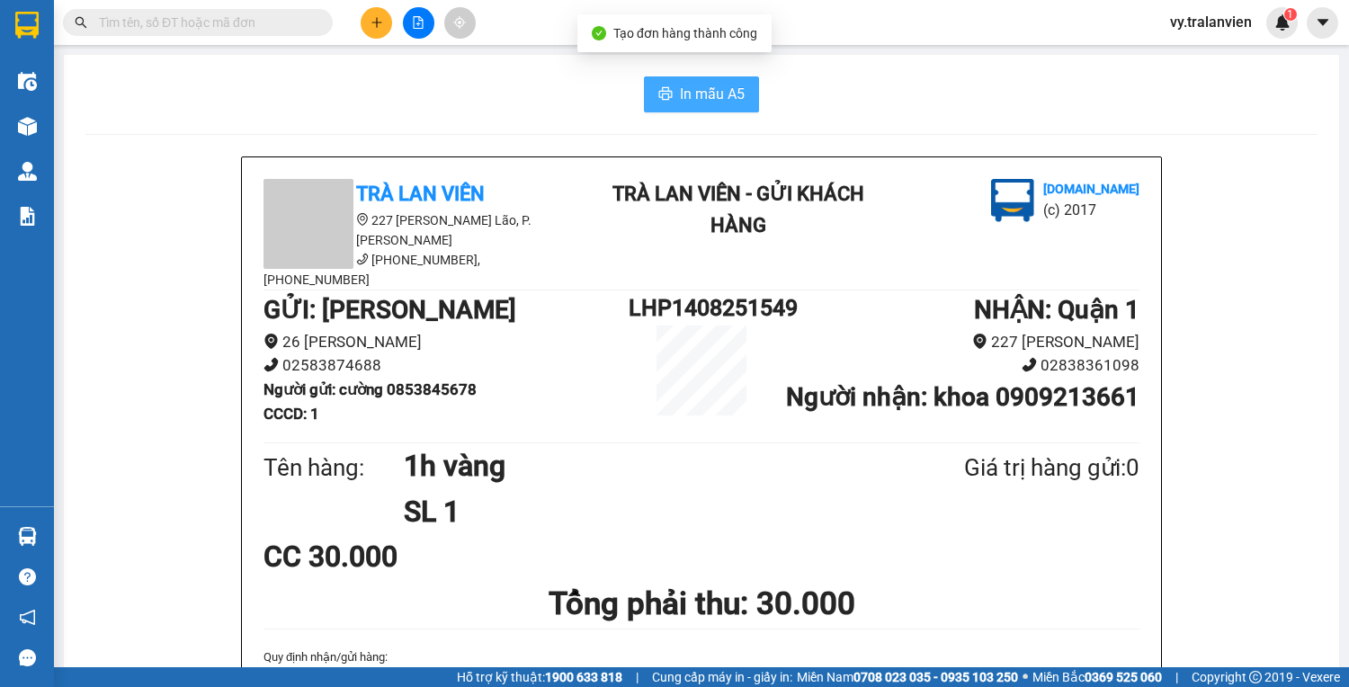
click at [697, 81] on button "In mẫu A5" at bounding box center [701, 94] width 115 height 36
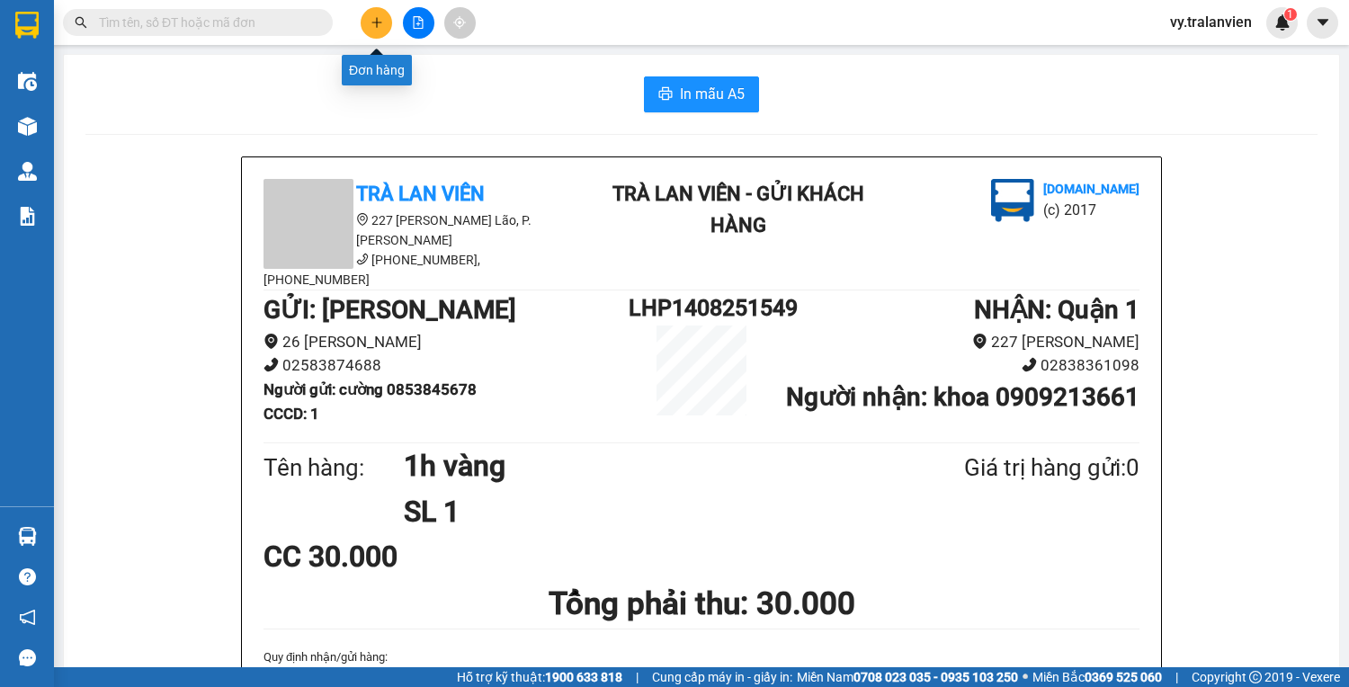
click at [375, 13] on button at bounding box center [376, 22] width 31 height 31
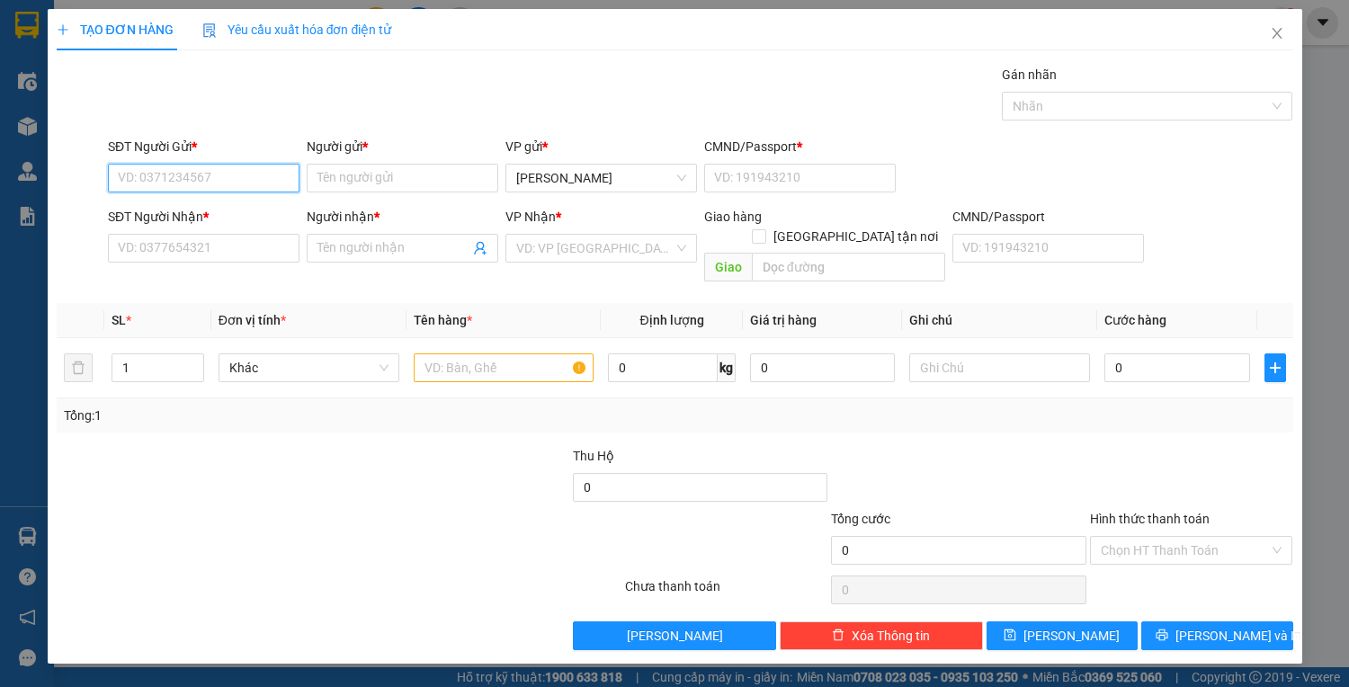
click at [230, 184] on input "SĐT Người Gửi *" at bounding box center [203, 178] width 191 height 29
click at [258, 212] on div "0905544288 - THANH" at bounding box center [204, 213] width 170 height 20
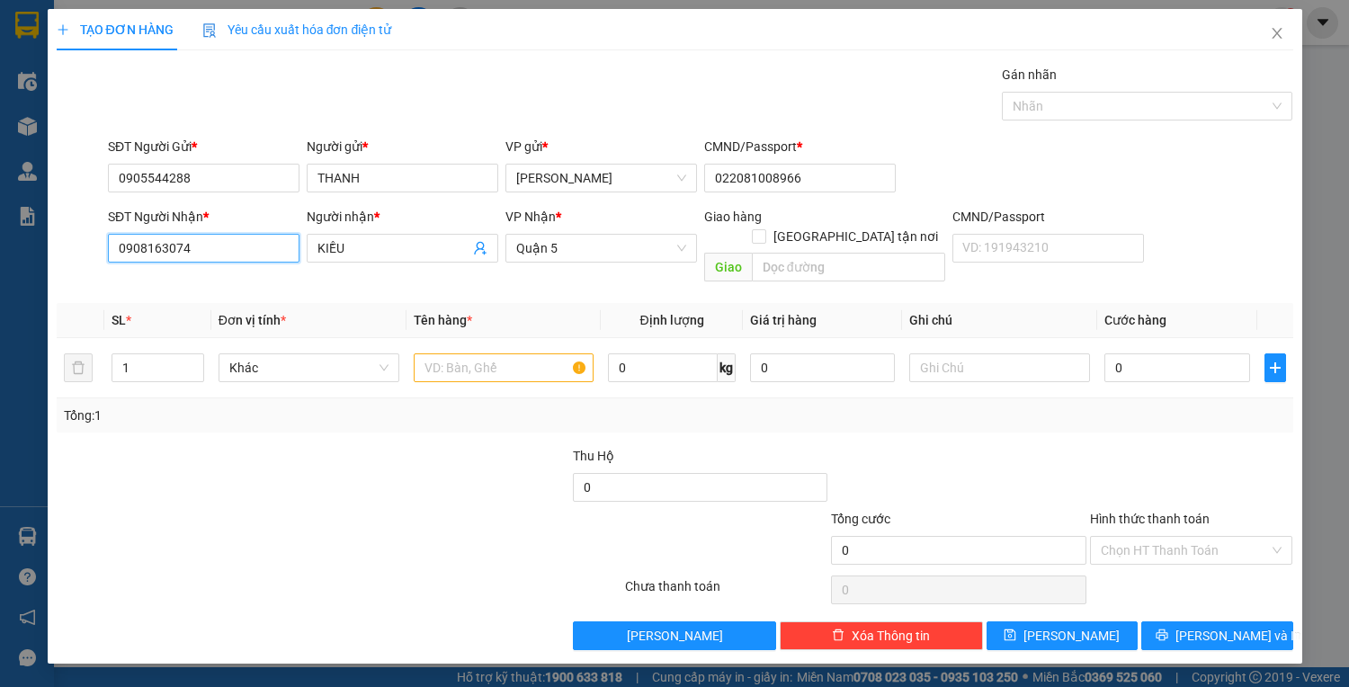
click at [238, 238] on input "0908163074" at bounding box center [203, 248] width 191 height 29
click at [251, 278] on div "0374584182 - NGUYỆT" at bounding box center [204, 283] width 170 height 20
click at [497, 353] on input "text" at bounding box center [504, 367] width 181 height 29
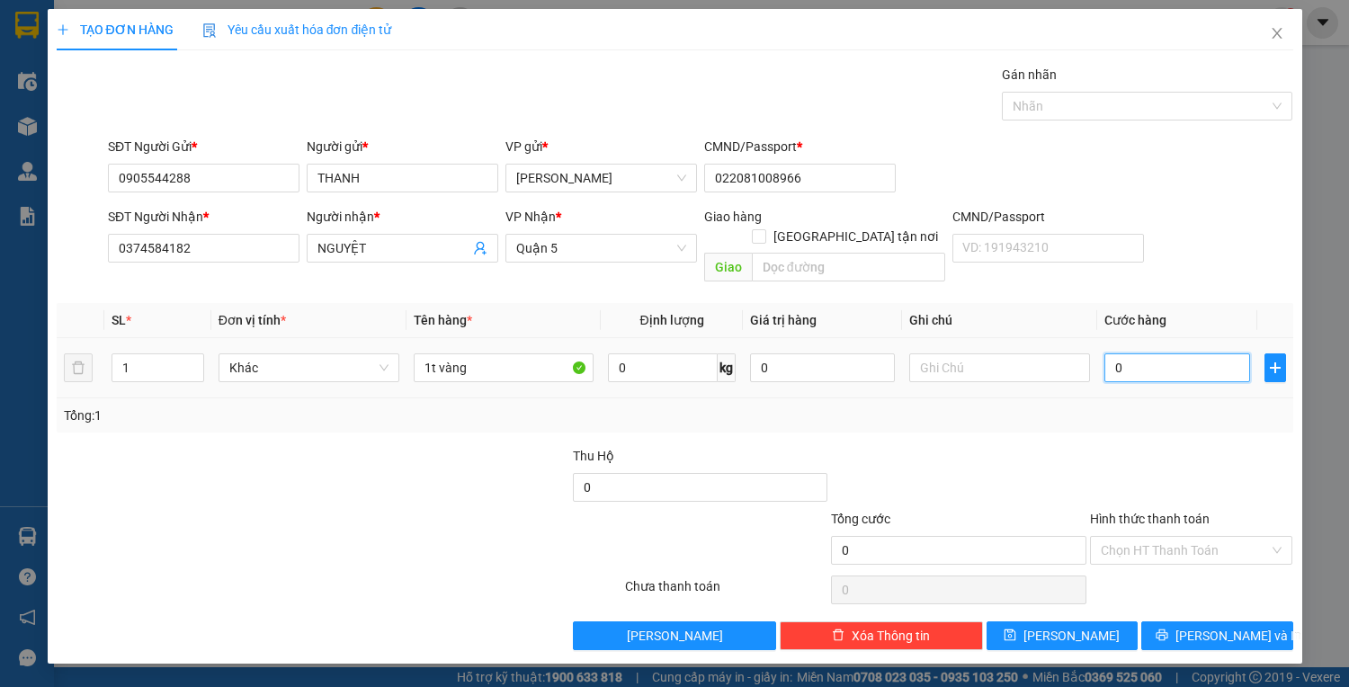
click at [1177, 360] on input "0" at bounding box center [1176, 367] width 145 height 29
click at [1242, 626] on span "Lưu và In" at bounding box center [1238, 636] width 126 height 20
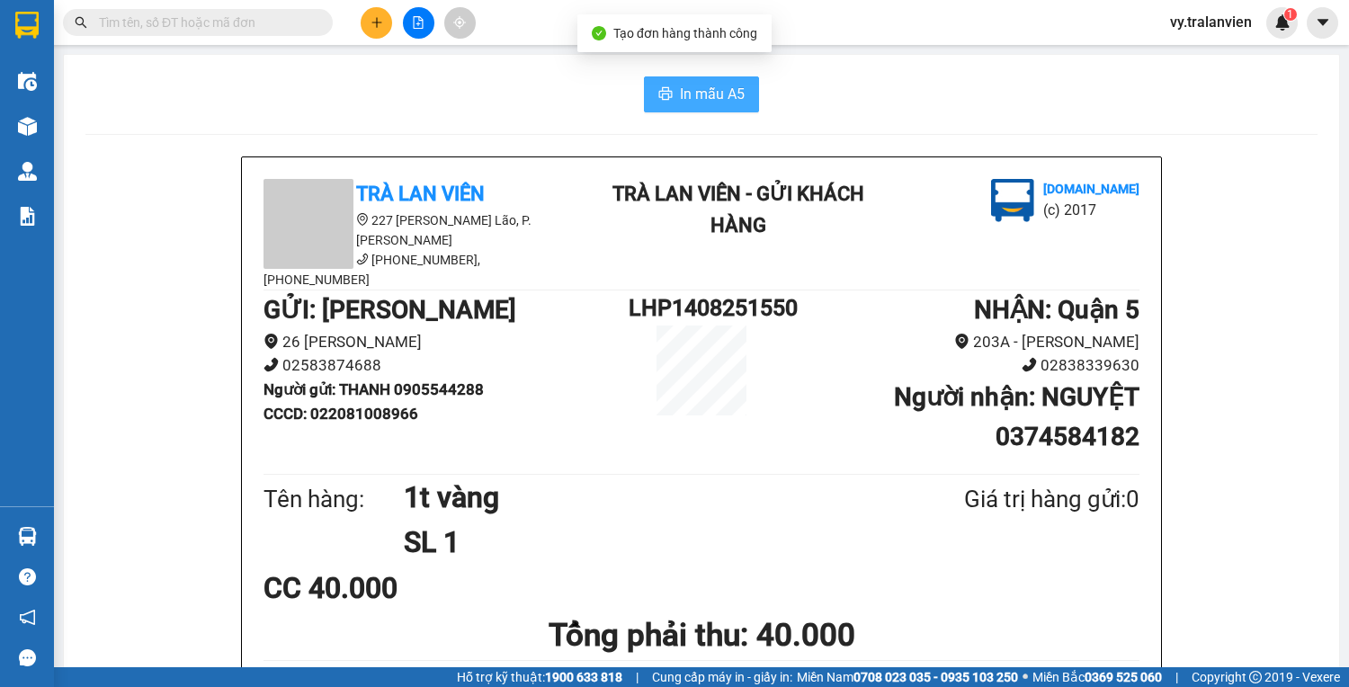
click at [711, 87] on span "In mẫu A5" at bounding box center [712, 94] width 65 height 22
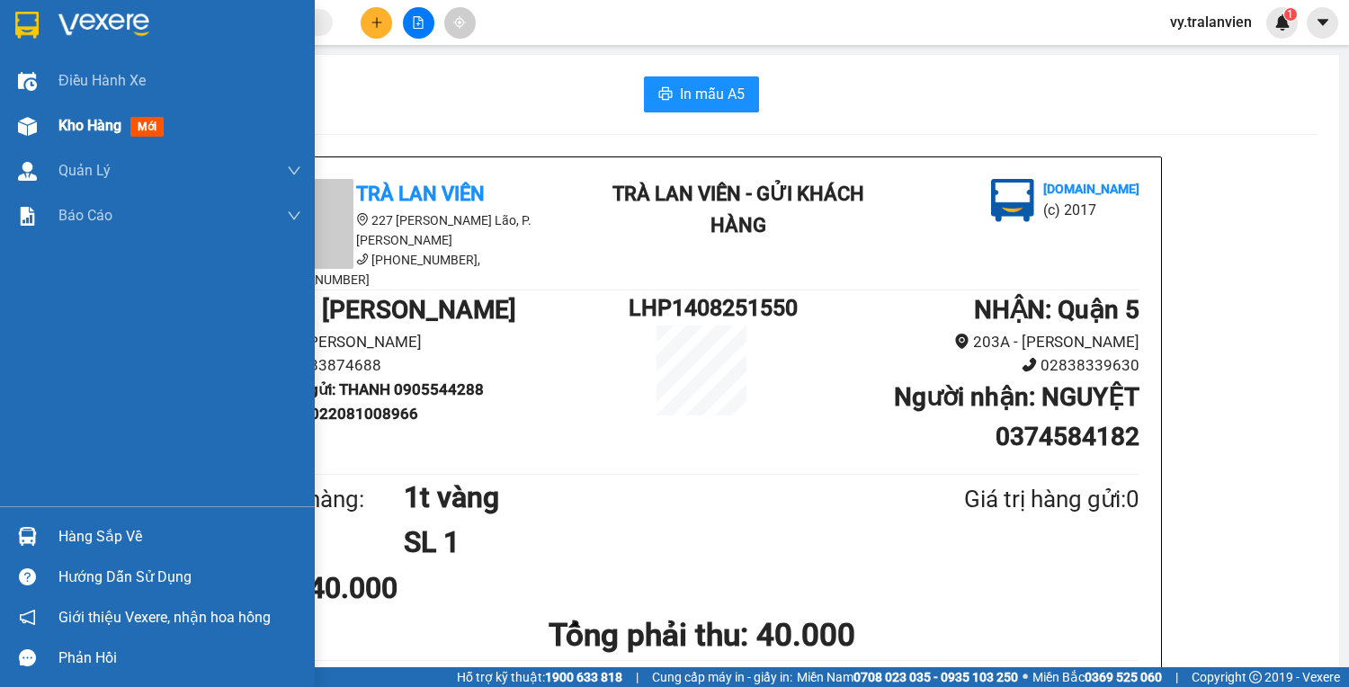
click at [76, 125] on span "Kho hàng" at bounding box center [89, 125] width 63 height 17
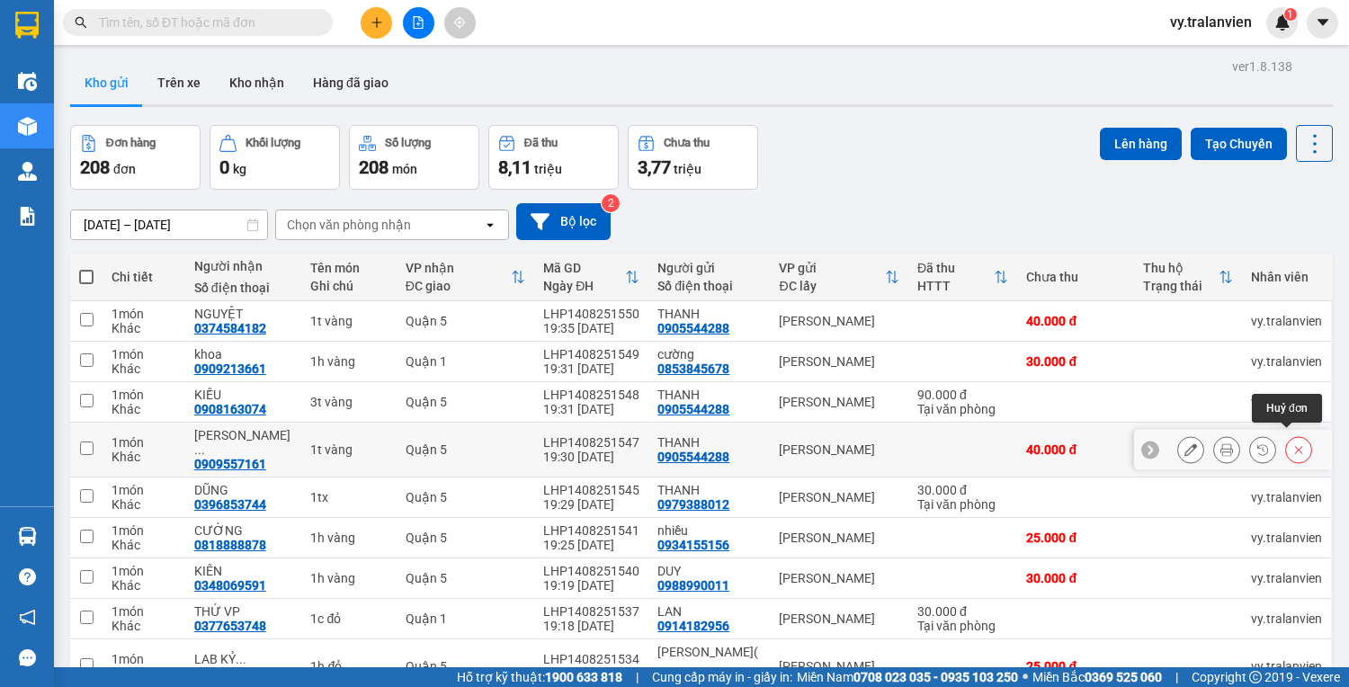
click at [1292, 443] on icon at bounding box center [1298, 449] width 13 height 13
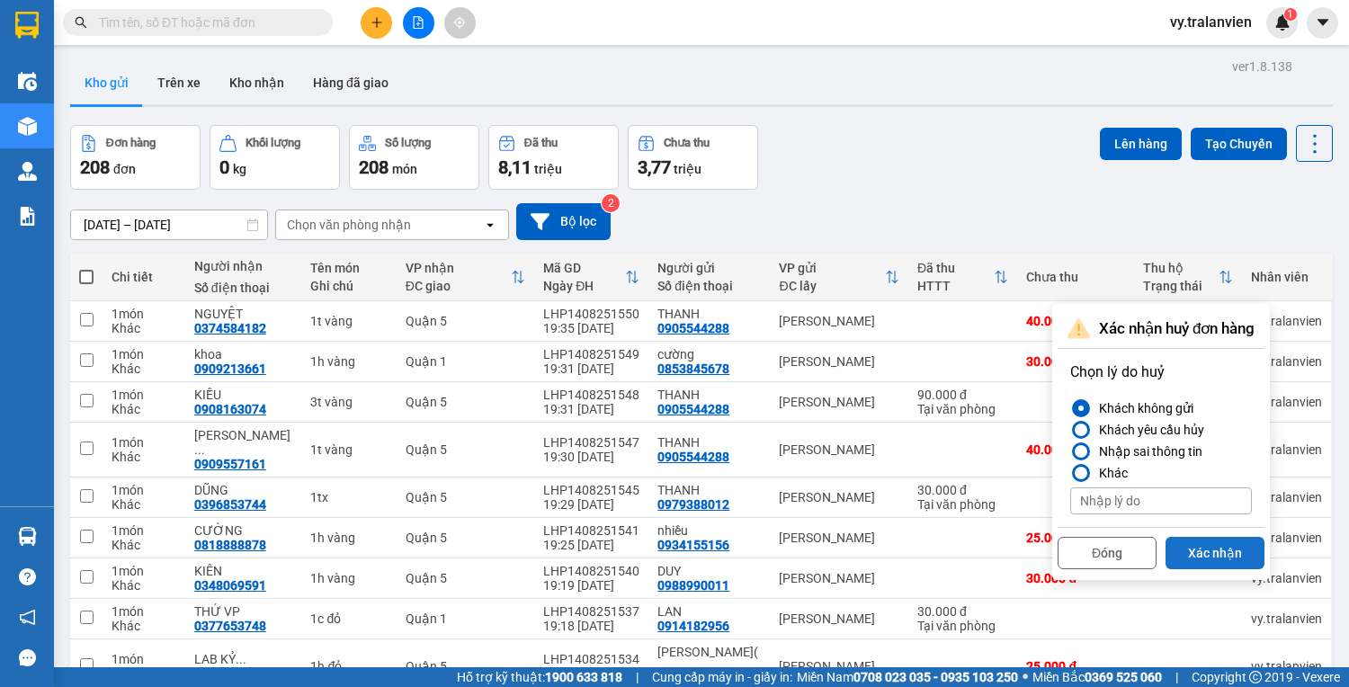
click at [1210, 537] on button "Xác nhận" at bounding box center [1214, 553] width 99 height 32
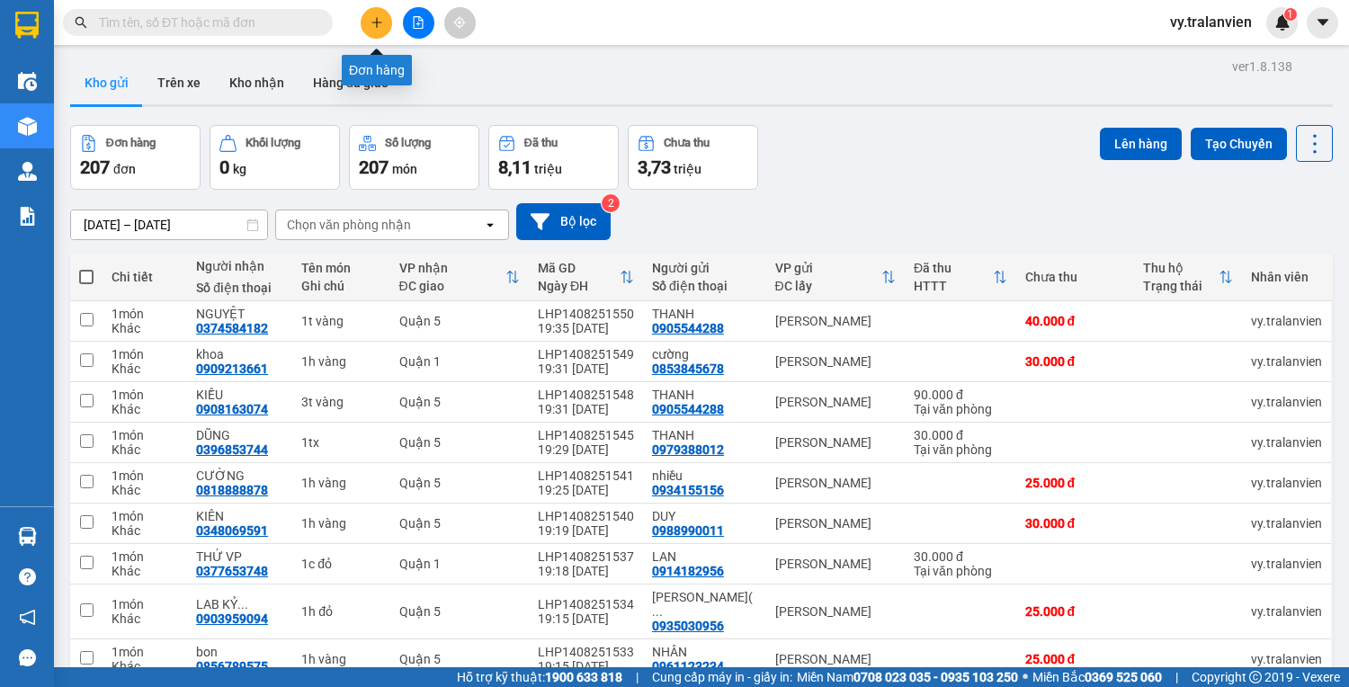
click at [372, 18] on icon "plus" at bounding box center [376, 22] width 13 height 13
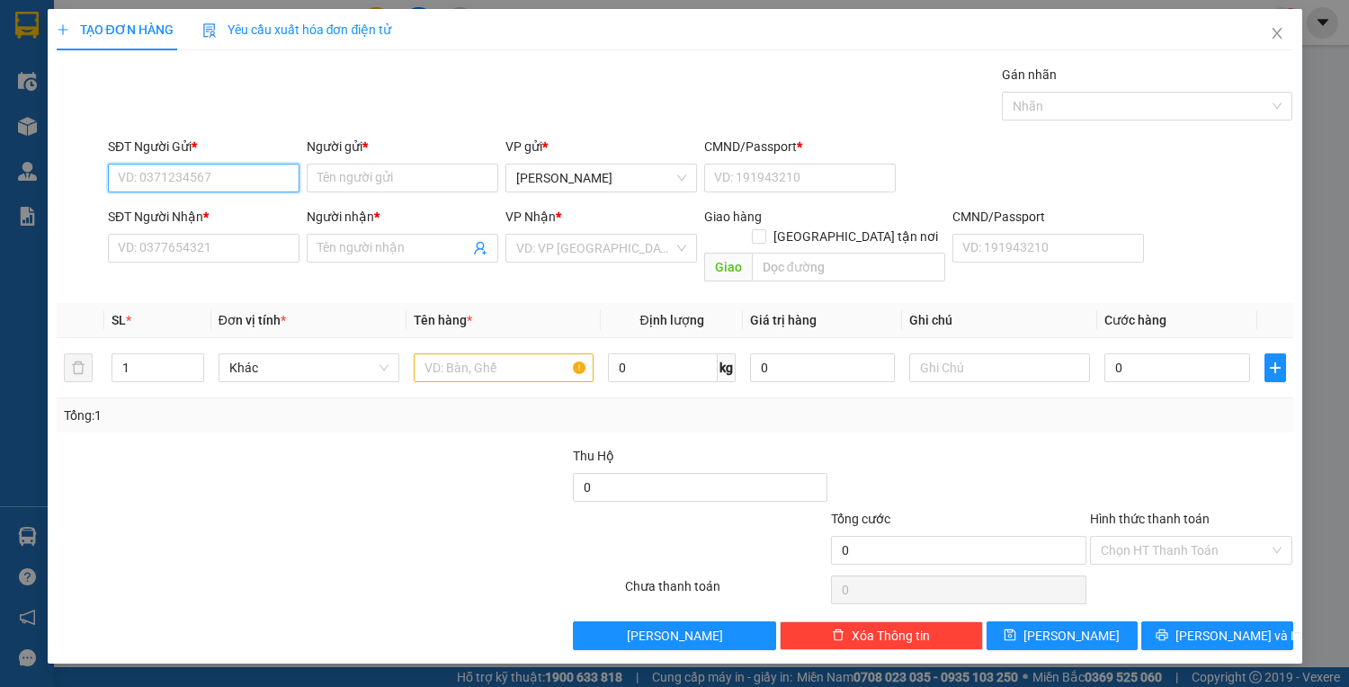
click at [181, 176] on input "SĐT Người Gửi *" at bounding box center [203, 178] width 191 height 29
click at [371, 175] on input "Người gửi *" at bounding box center [402, 178] width 191 height 29
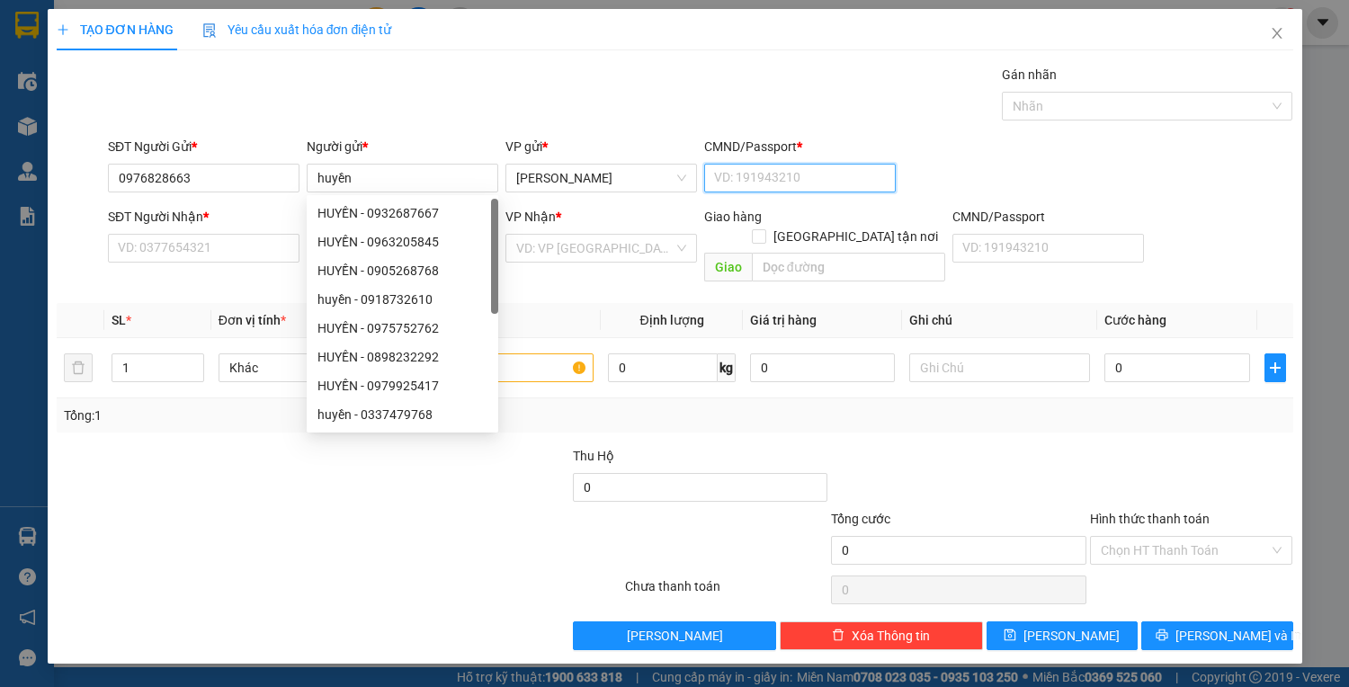
click at [724, 180] on input "CMND/Passport *" at bounding box center [799, 178] width 191 height 29
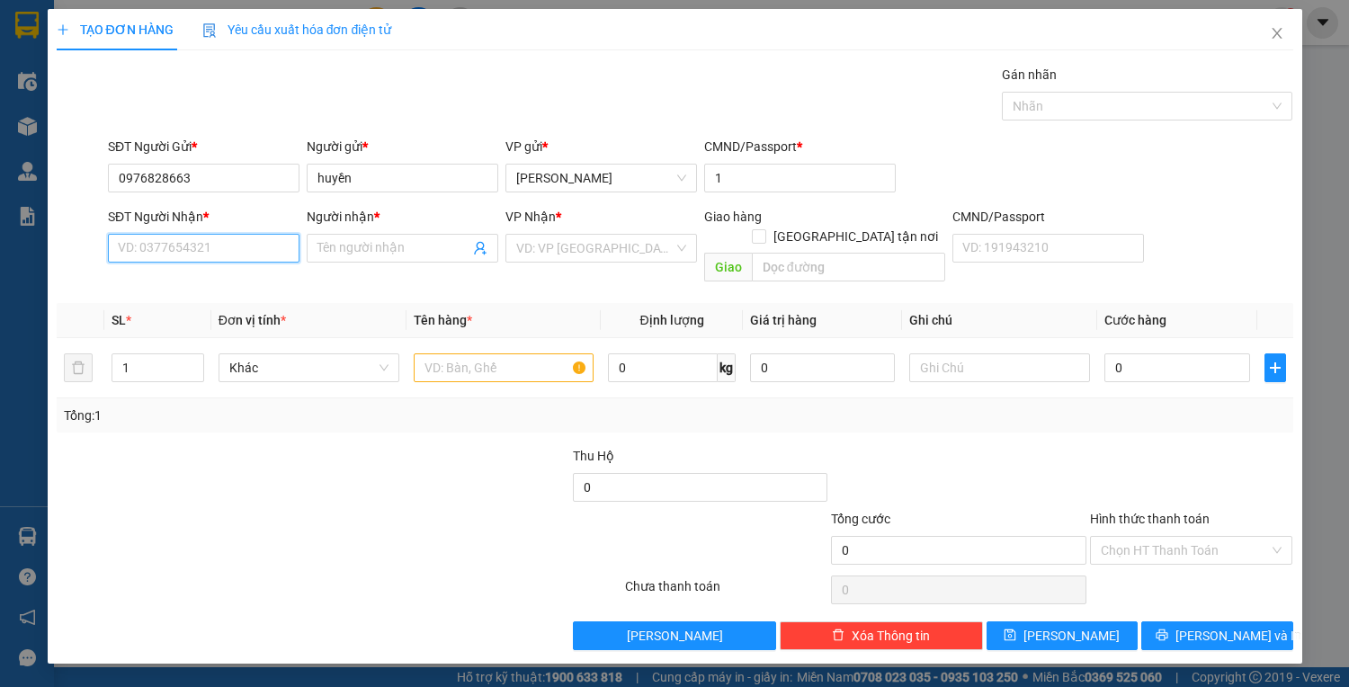
click at [156, 245] on input "SĐT Người Nhận *" at bounding box center [203, 248] width 191 height 29
click at [397, 252] on input "Người nhận *" at bounding box center [393, 248] width 152 height 20
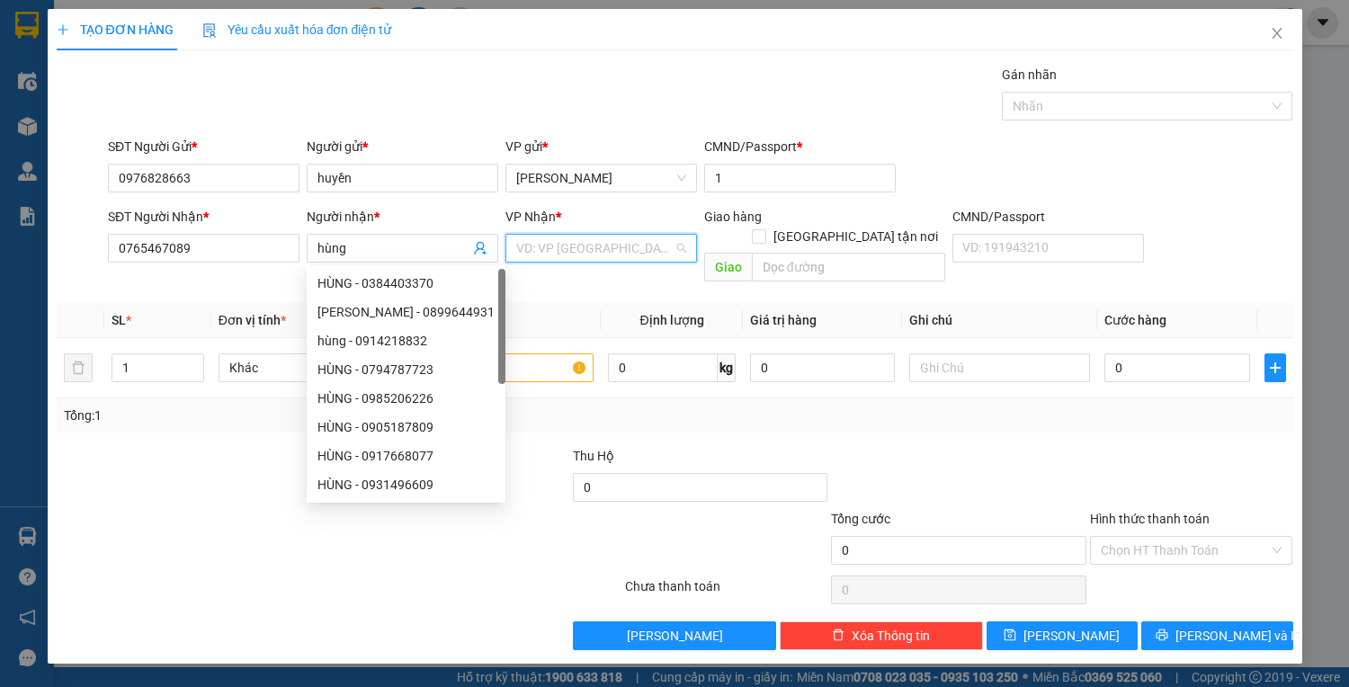
click at [582, 257] on input "search" at bounding box center [594, 248] width 157 height 27
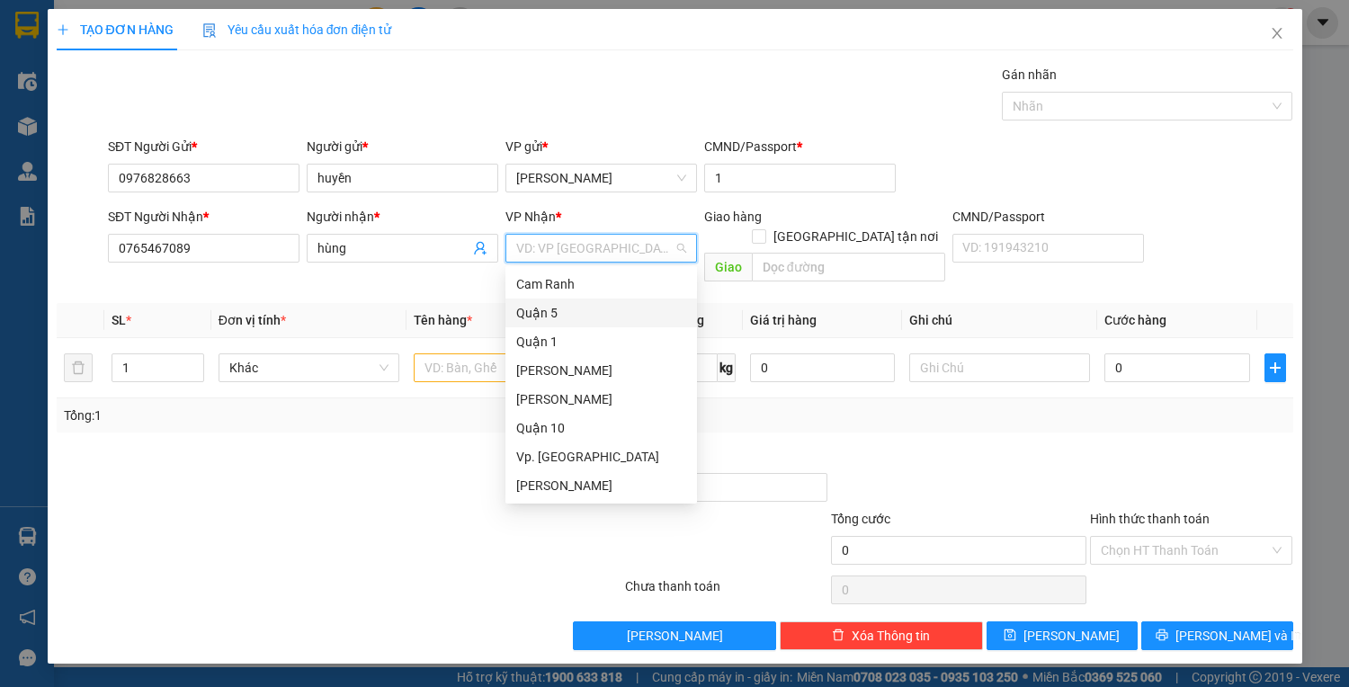
click at [561, 309] on div "Quận 5" at bounding box center [601, 313] width 170 height 20
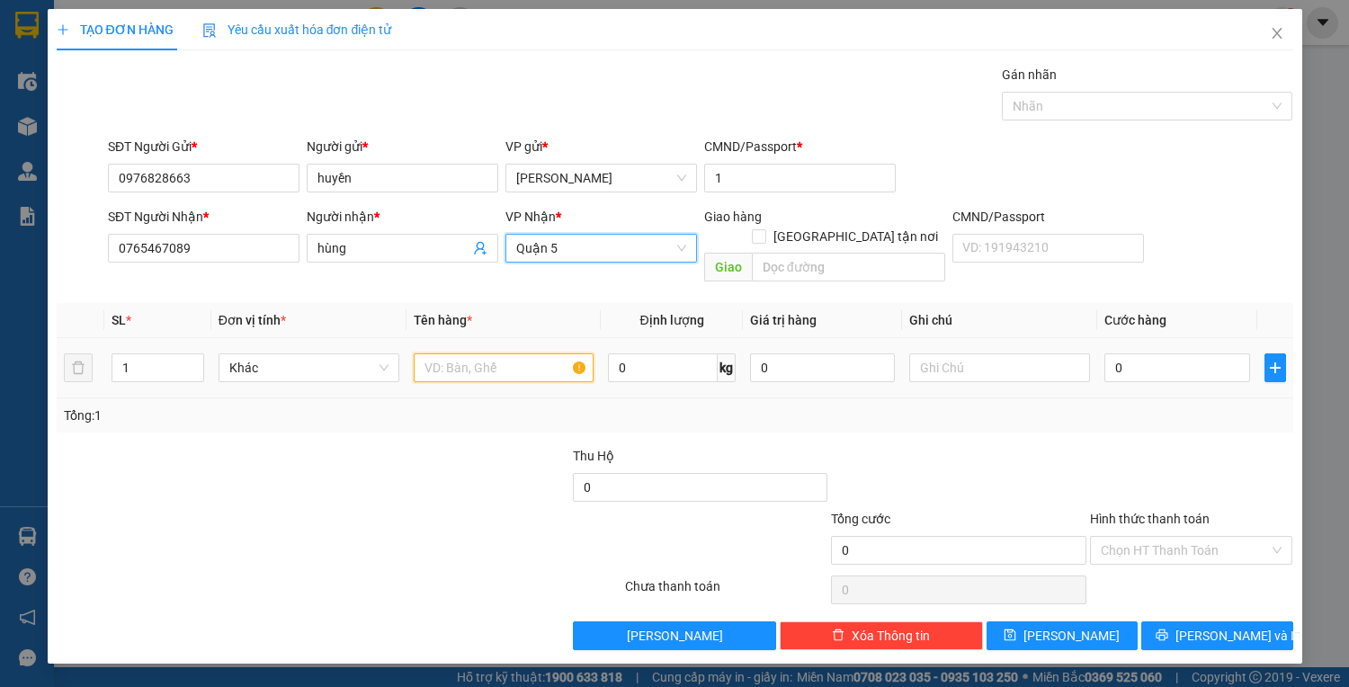
click at [504, 353] on input "text" at bounding box center [504, 367] width 181 height 29
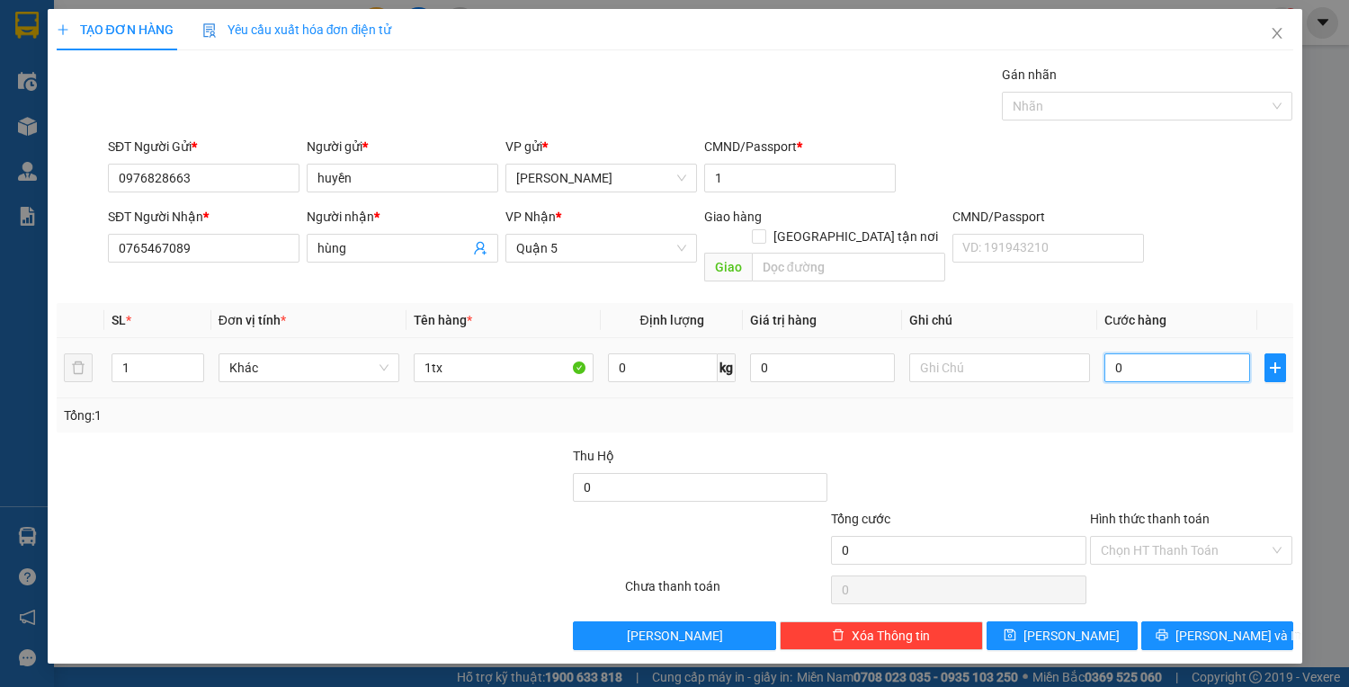
click at [1169, 353] on input "0" at bounding box center [1176, 367] width 145 height 29
click at [1179, 621] on button "Lưu và In" at bounding box center [1216, 635] width 151 height 29
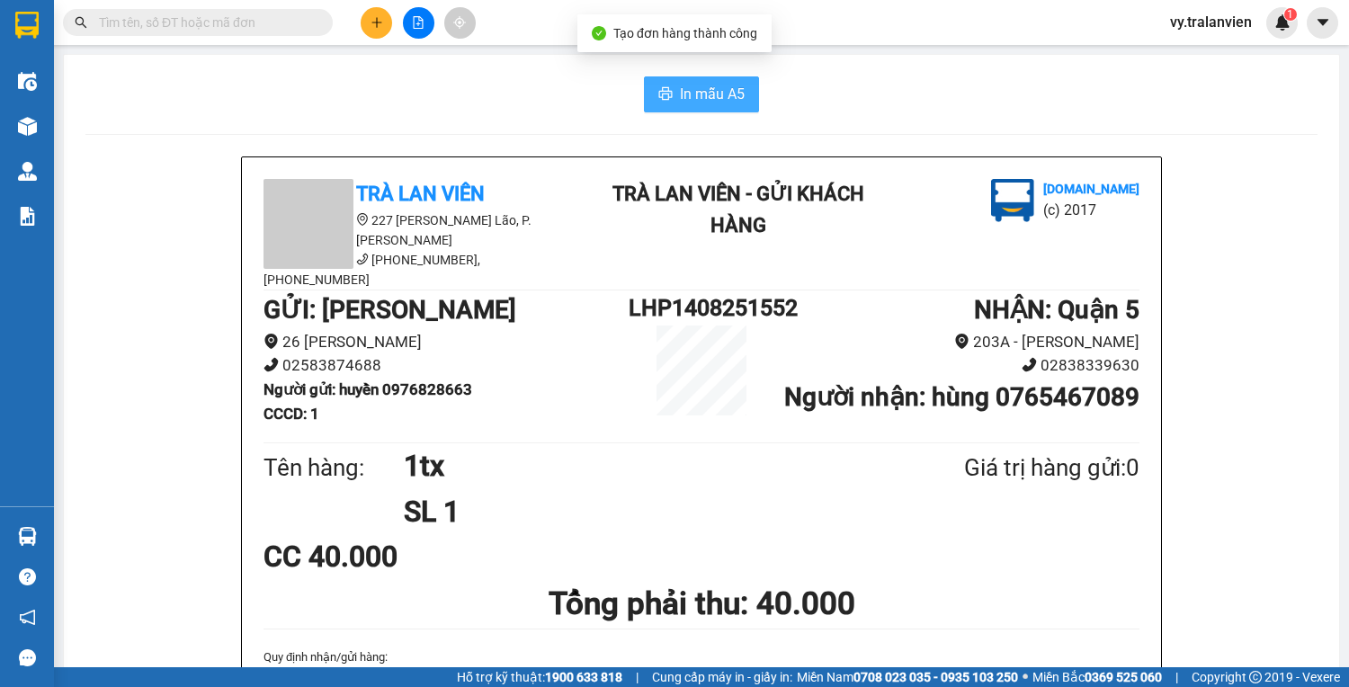
click at [712, 89] on span "In mẫu A5" at bounding box center [712, 94] width 65 height 22
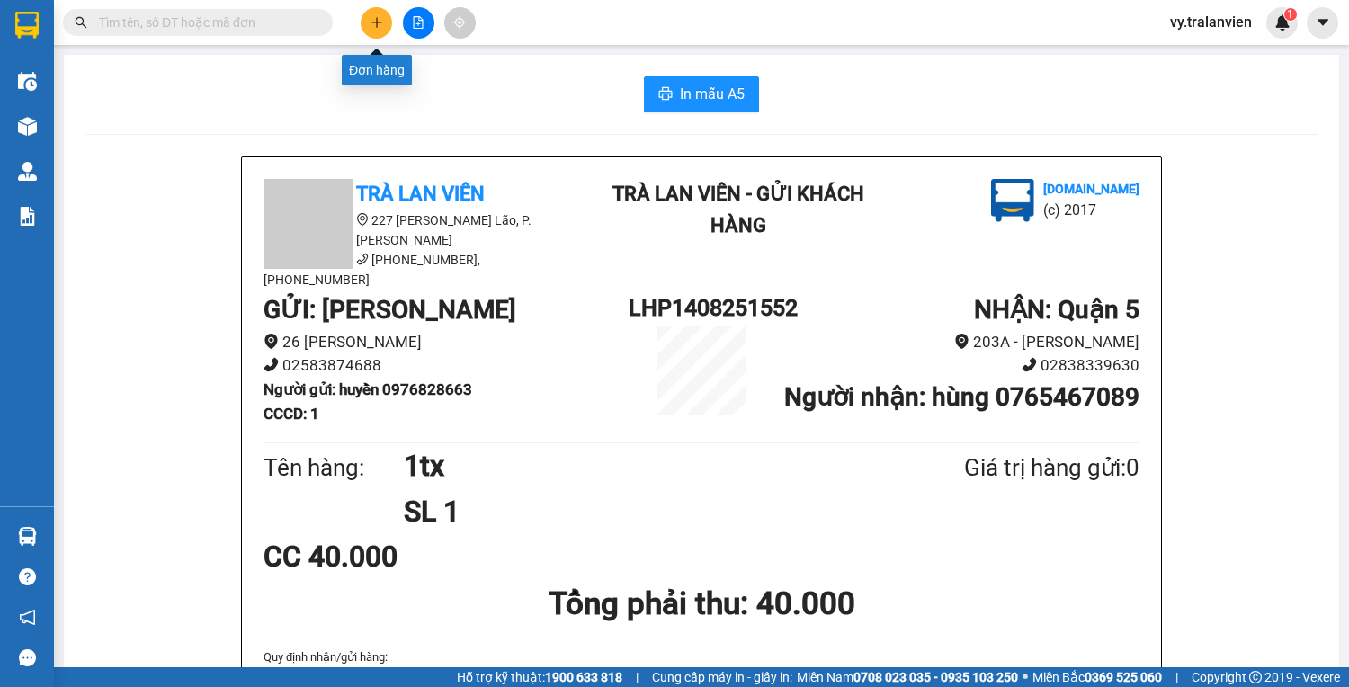
click at [370, 20] on icon "plus" at bounding box center [376, 22] width 13 height 13
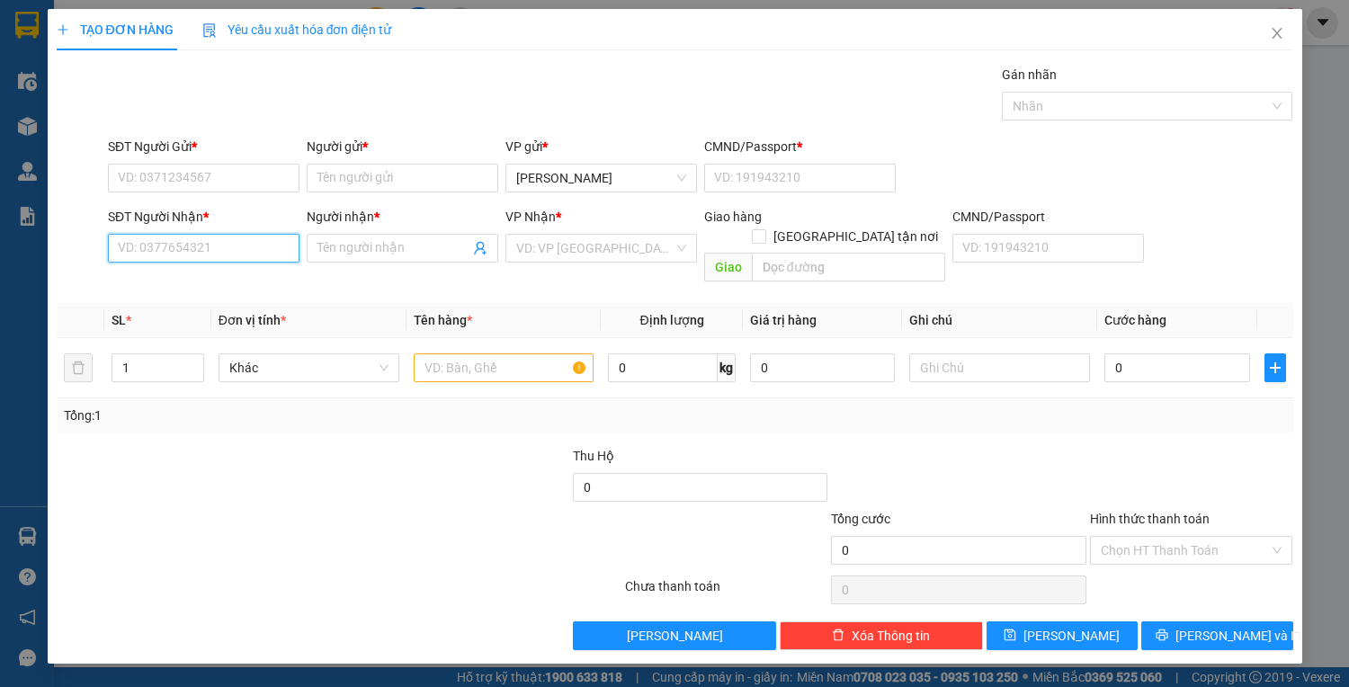
click at [241, 237] on input "SĐT Người Nhận *" at bounding box center [203, 248] width 191 height 29
drag, startPoint x: 227, startPoint y: 280, endPoint x: 219, endPoint y: 234, distance: 47.4
click at [227, 280] on div "0918140406 - HIẾU" at bounding box center [204, 283] width 170 height 20
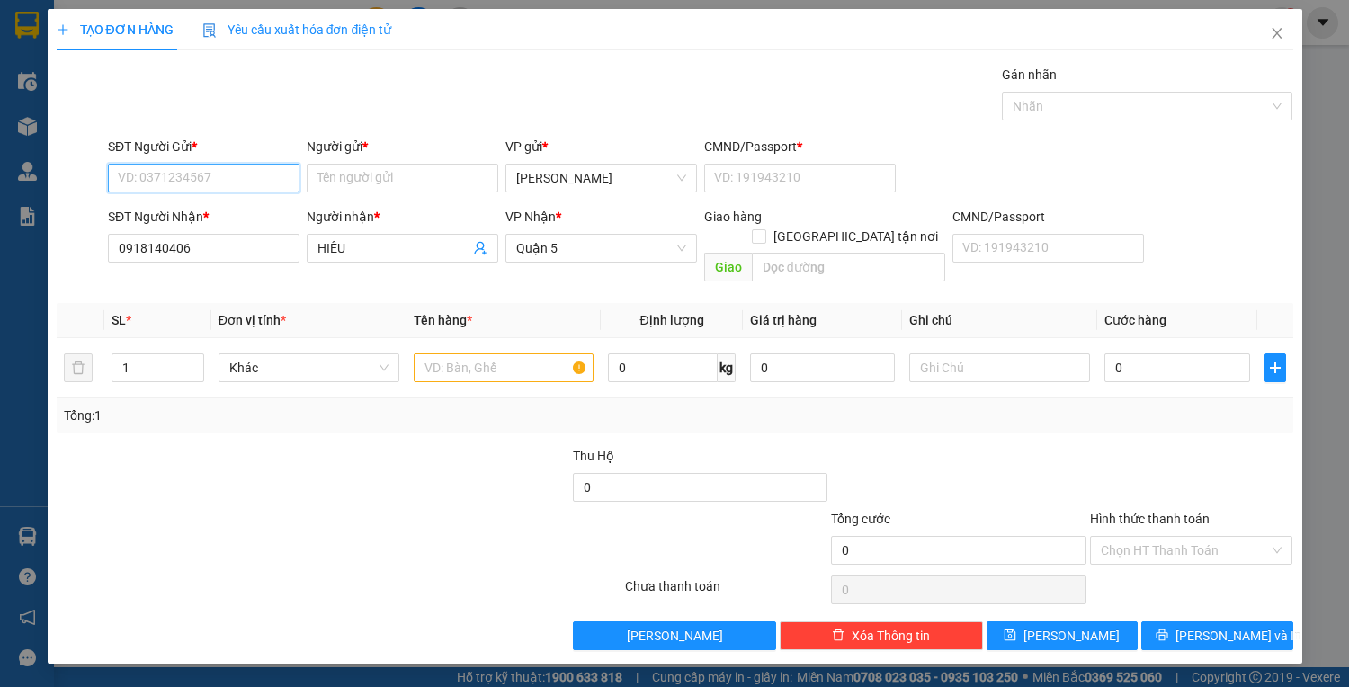
click at [200, 176] on input "SĐT Người Gửi *" at bounding box center [203, 178] width 191 height 29
click at [216, 209] on div "0905175987 - mai vân" at bounding box center [207, 213] width 177 height 20
click at [484, 353] on input "text" at bounding box center [504, 367] width 181 height 29
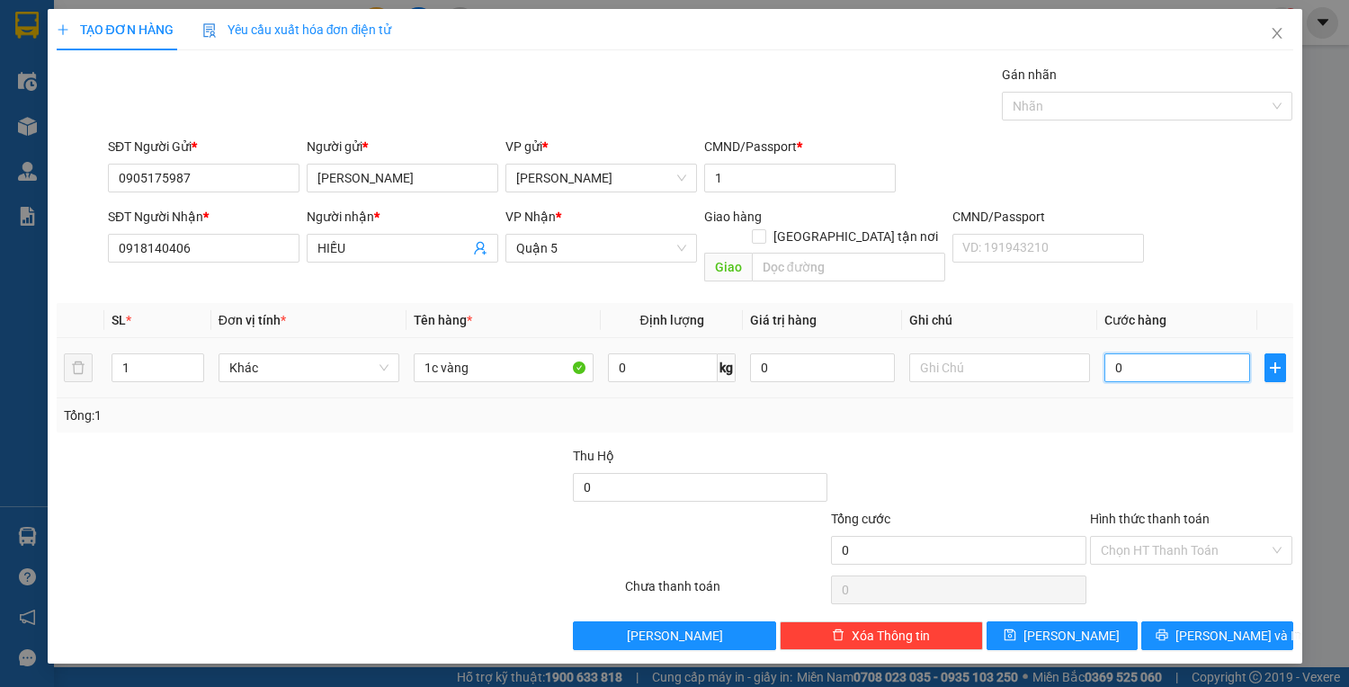
click at [1165, 353] on input "0" at bounding box center [1176, 367] width 145 height 29
click at [1161, 537] on input "Hình thức thanh toán" at bounding box center [1184, 550] width 169 height 27
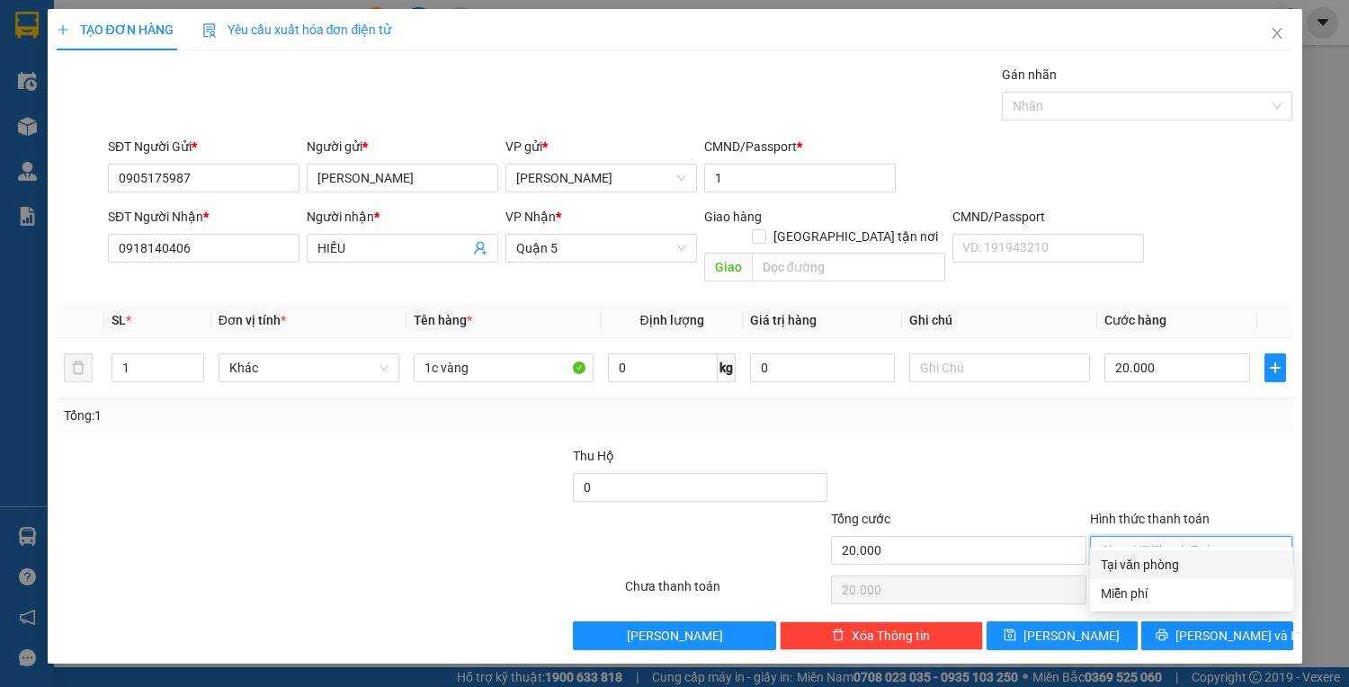
click at [1168, 565] on div "Tại văn phòng" at bounding box center [1191, 565] width 182 height 20
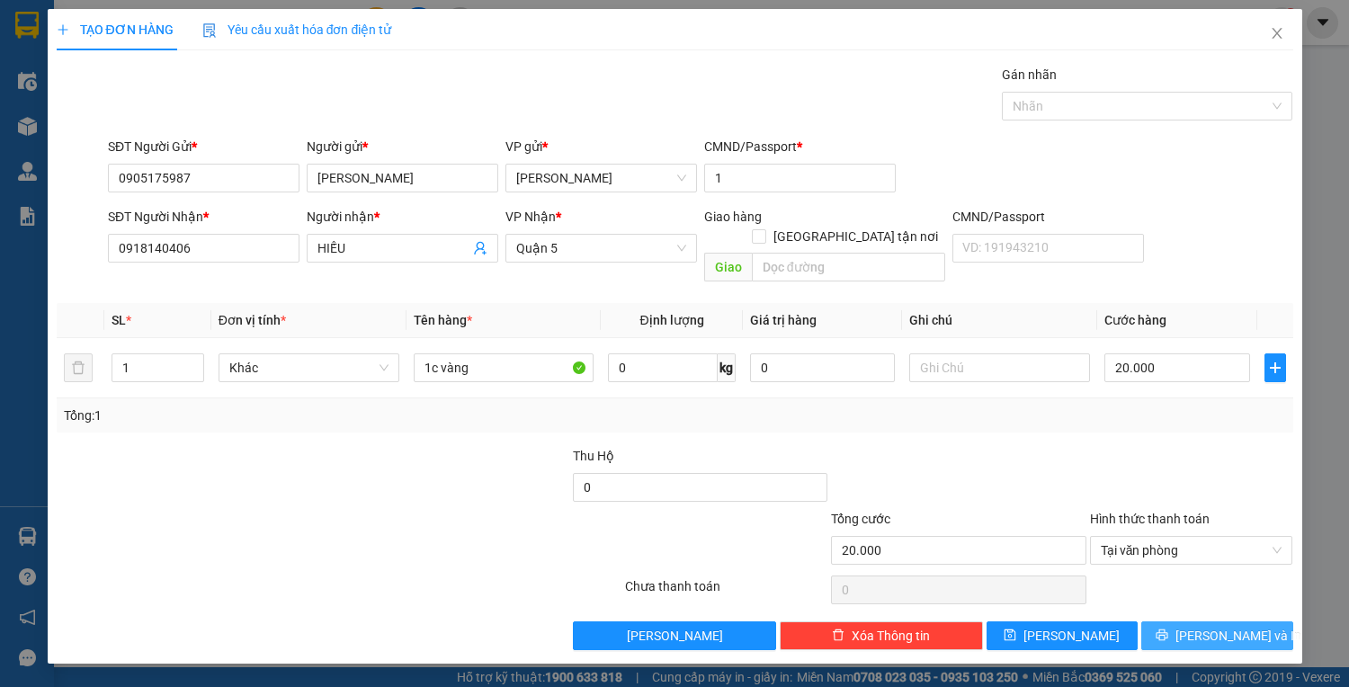
click at [1177, 621] on button "Lưu và In" at bounding box center [1216, 635] width 151 height 29
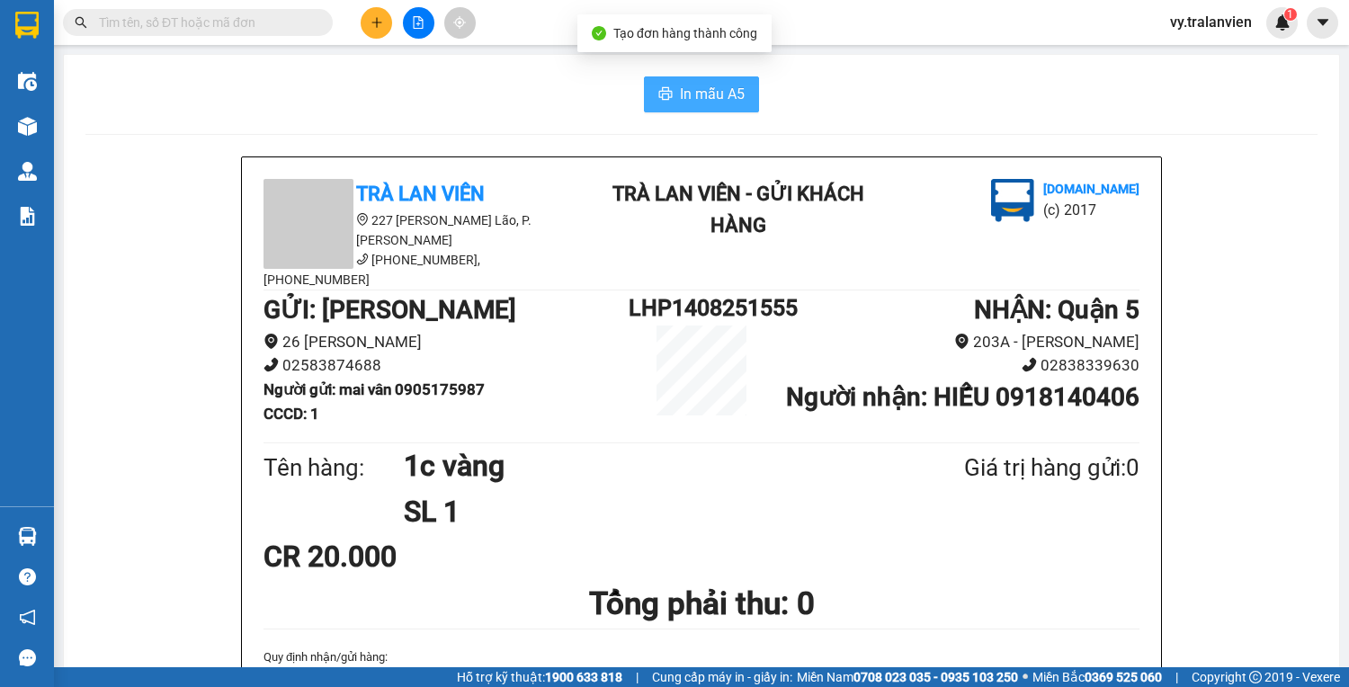
click at [707, 86] on span "In mẫu A5" at bounding box center [712, 94] width 65 height 22
click at [855, 104] on div "In mẫu A5" at bounding box center [701, 94] width 1232 height 36
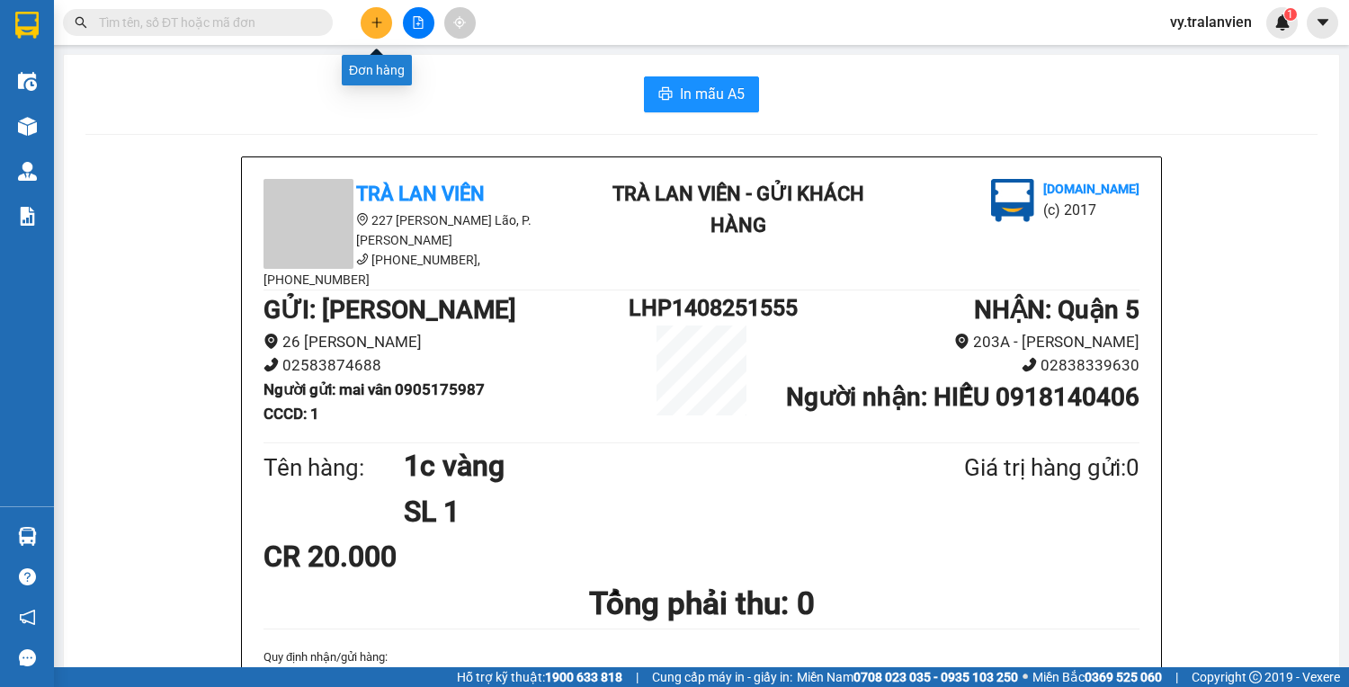
click at [372, 16] on icon "plus" at bounding box center [376, 22] width 13 height 13
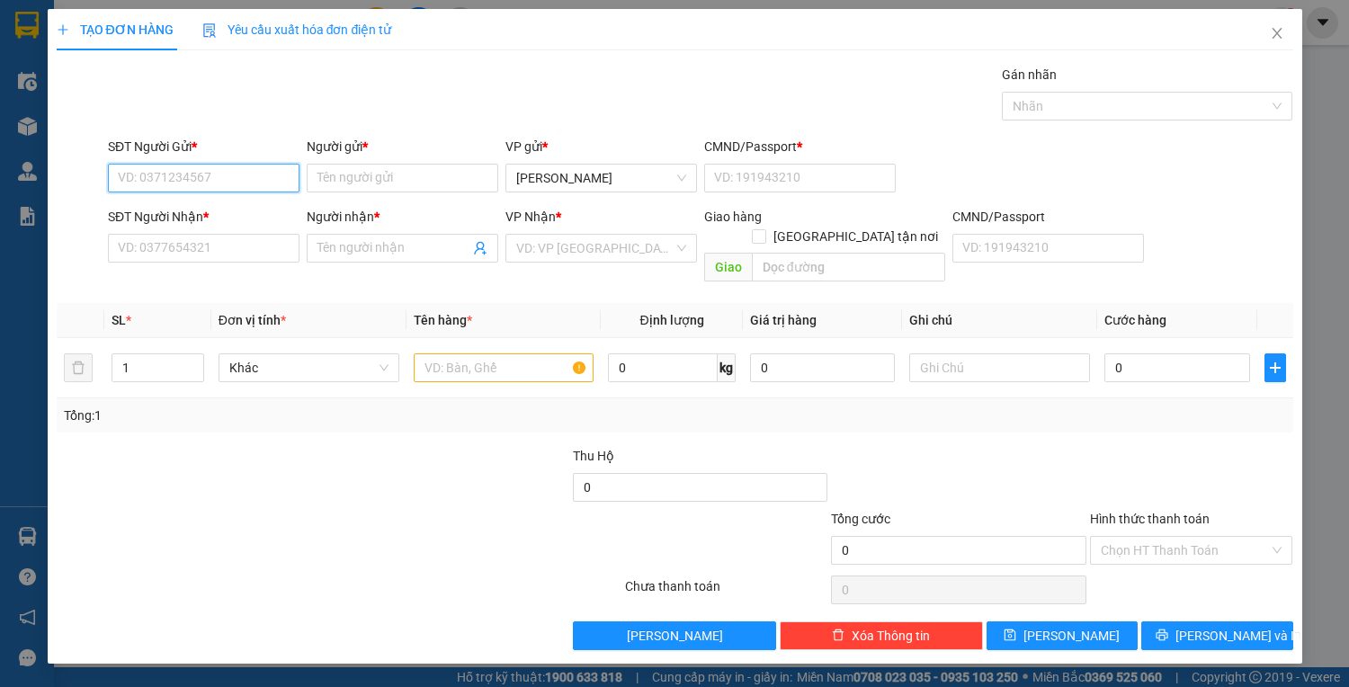
click at [194, 172] on input "SĐT Người Gửi *" at bounding box center [203, 178] width 191 height 29
click at [233, 215] on div "0932746550 - lab nguyễn" at bounding box center [217, 213] width 197 height 20
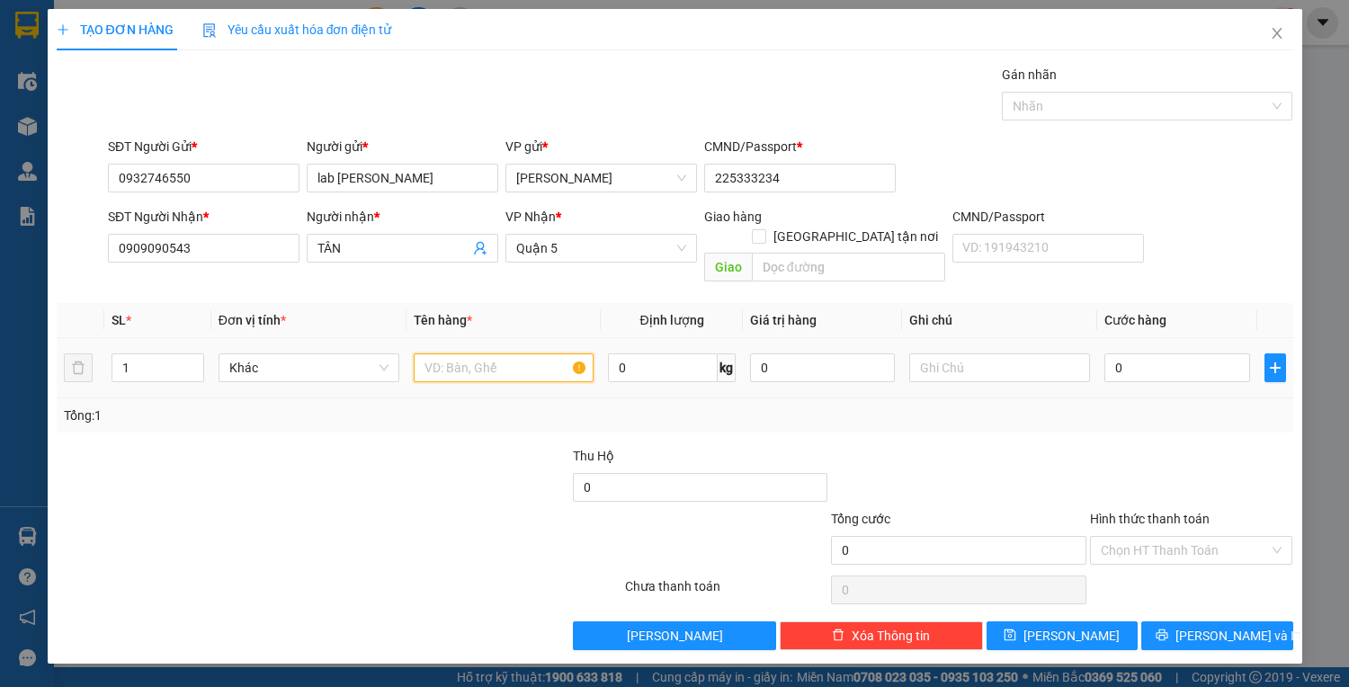
click at [454, 353] on input "text" at bounding box center [504, 367] width 181 height 29
click at [1148, 353] on input "0" at bounding box center [1176, 367] width 145 height 29
click at [1178, 537] on input "Hình thức thanh toán" at bounding box center [1184, 550] width 169 height 27
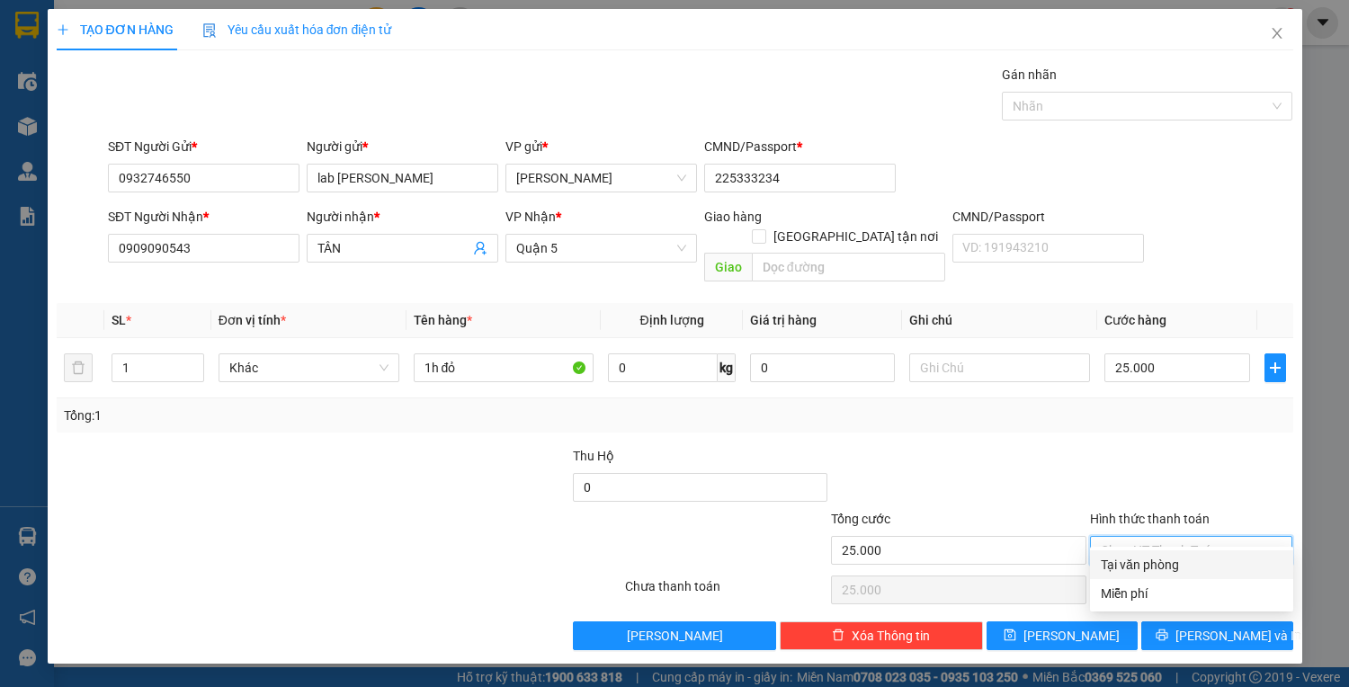
click at [1183, 569] on div "Tại văn phòng" at bounding box center [1191, 565] width 182 height 20
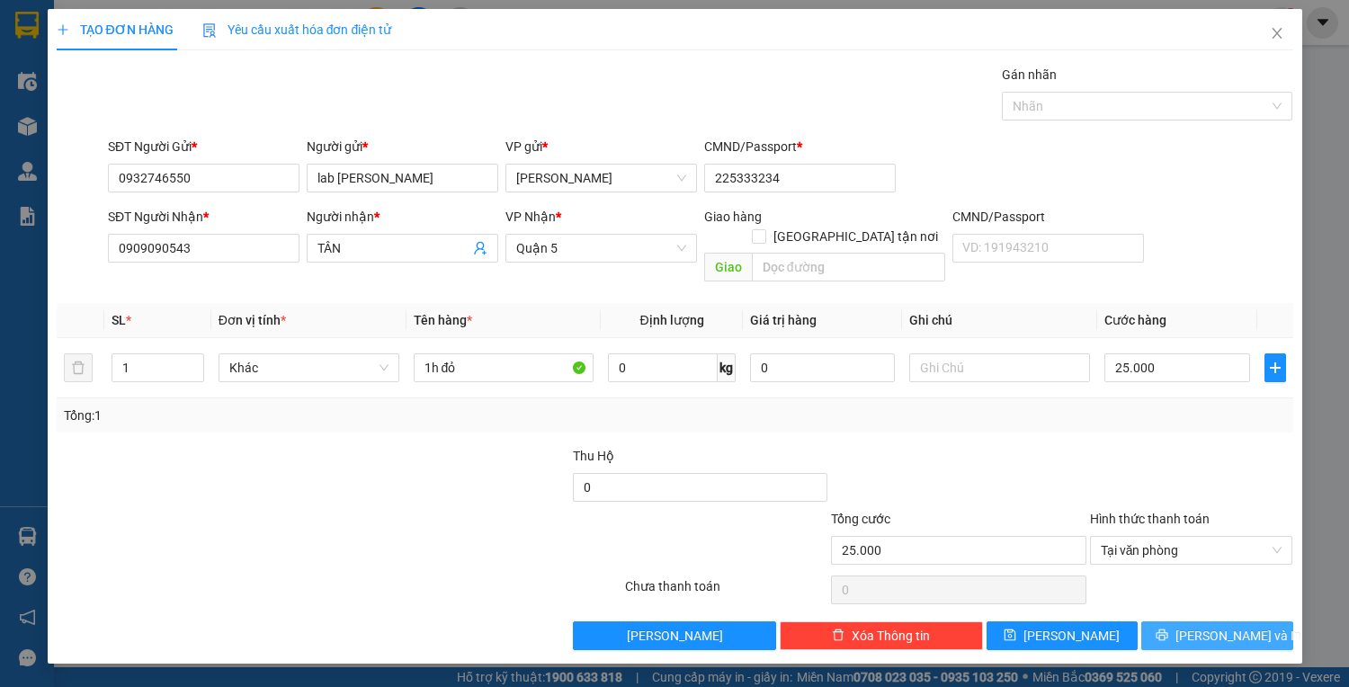
click at [1168, 628] on icon "printer" at bounding box center [1161, 634] width 13 height 13
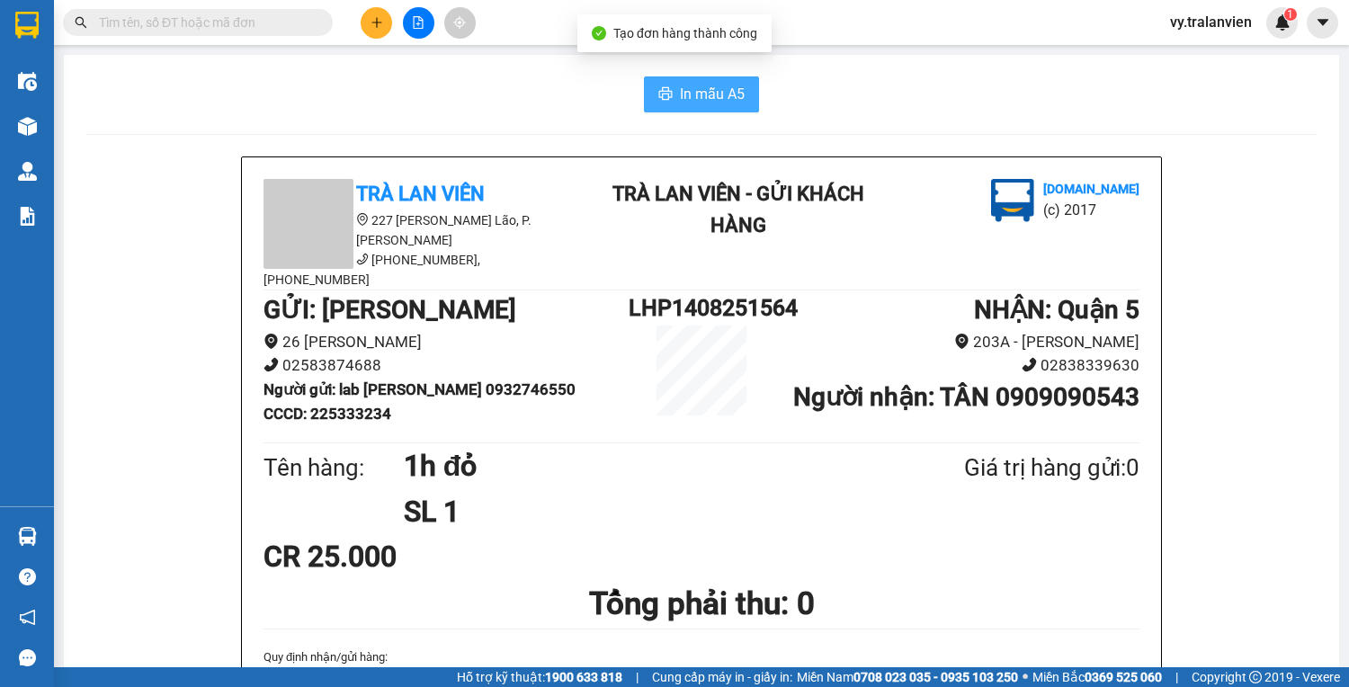
click at [726, 88] on span "In mẫu A5" at bounding box center [712, 94] width 65 height 22
drag, startPoint x: 968, startPoint y: 90, endPoint x: 927, endPoint y: 103, distance: 43.5
click at [968, 90] on div "In mẫu A5" at bounding box center [701, 94] width 1232 height 36
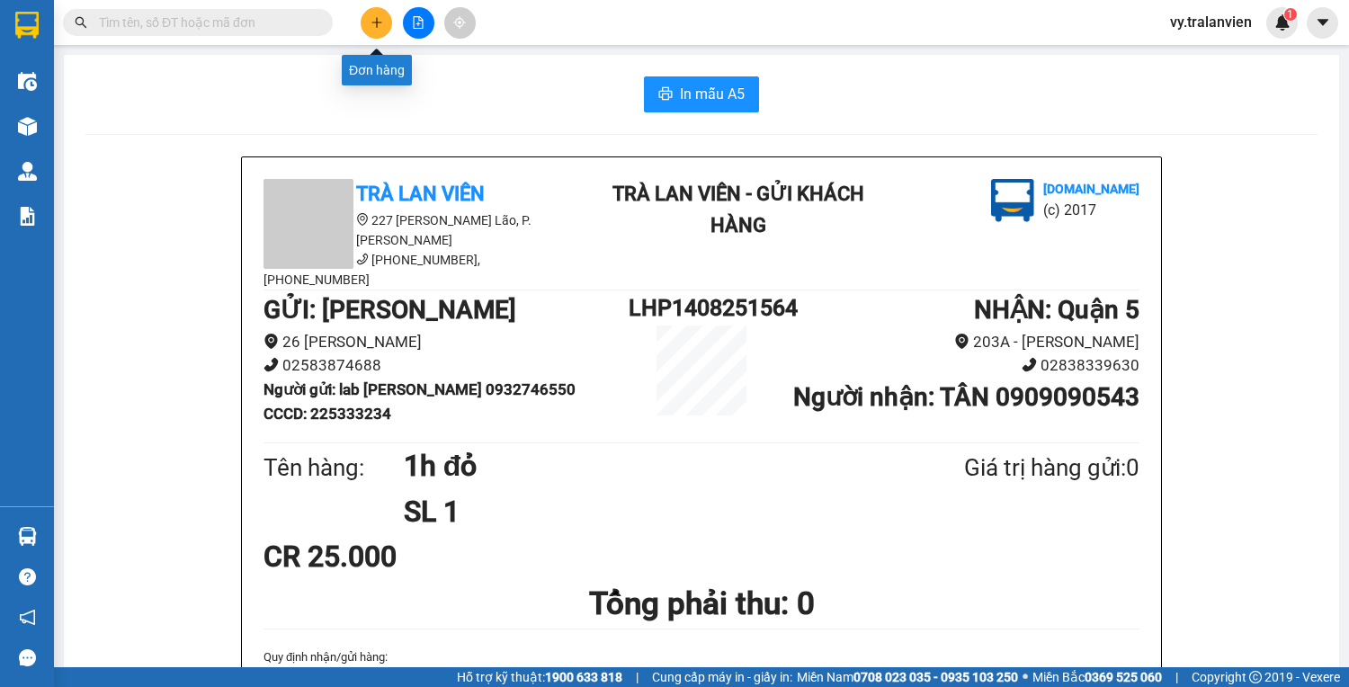
click at [376, 31] on button at bounding box center [376, 22] width 31 height 31
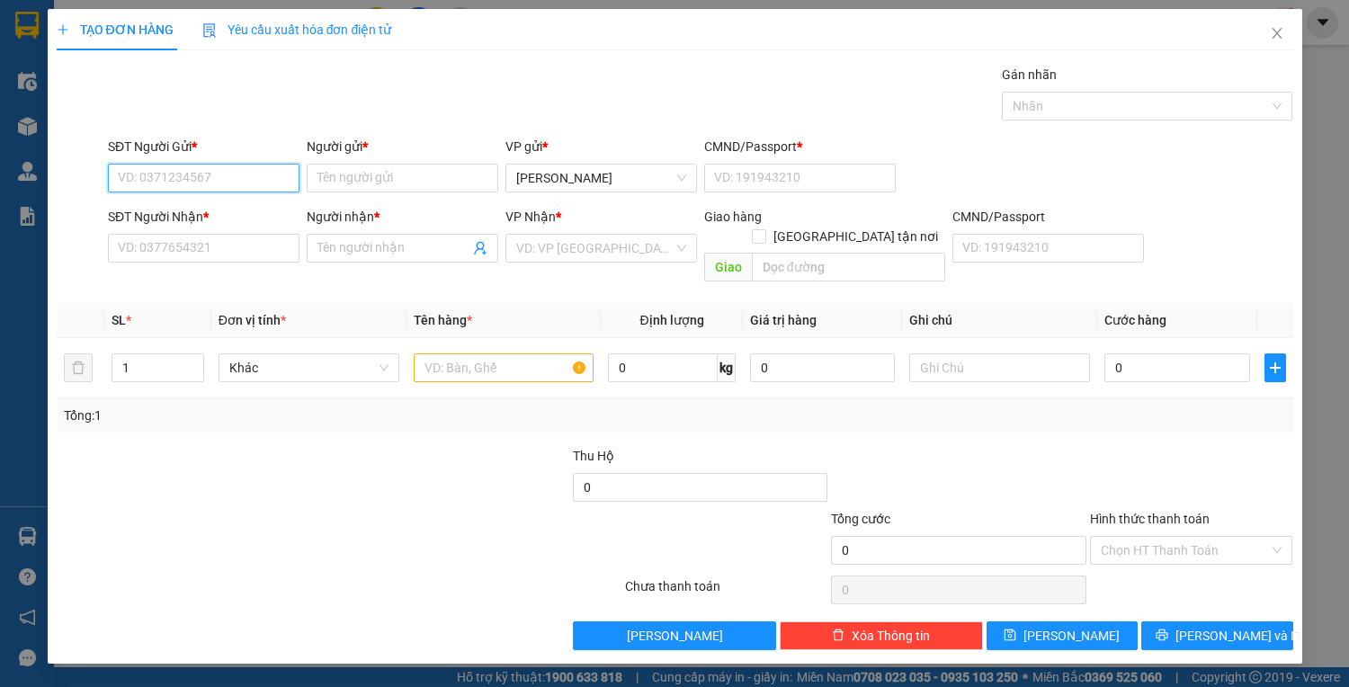
click at [273, 176] on input "SĐT Người Gửi *" at bounding box center [203, 178] width 191 height 29
click at [234, 250] on input "SĐT Người Nhận *" at bounding box center [203, 248] width 191 height 29
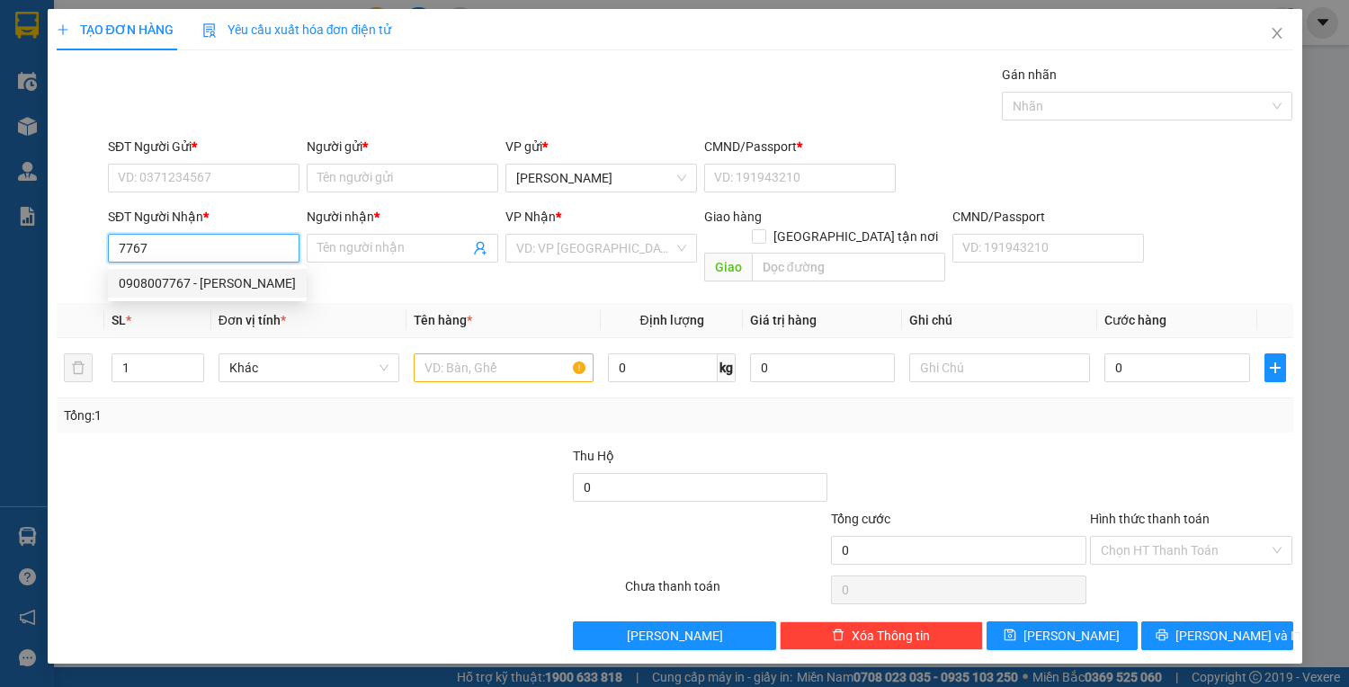
drag, startPoint x: 212, startPoint y: 292, endPoint x: 212, endPoint y: 272, distance: 20.7
click at [212, 288] on div "0908007767 - HẢI" at bounding box center [207, 283] width 177 height 20
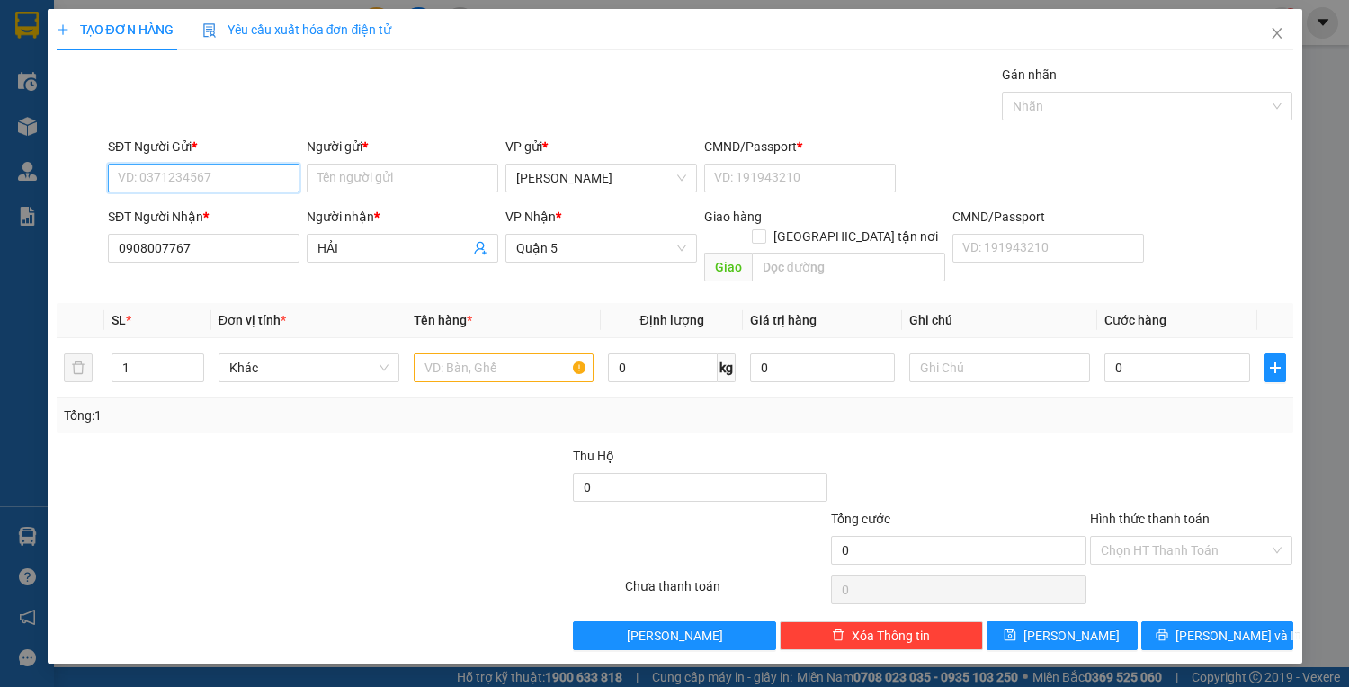
click at [227, 172] on input "SĐT Người Gửi *" at bounding box center [203, 178] width 191 height 29
click at [258, 213] on div "0856622222 - Ty" at bounding box center [204, 213] width 170 height 20
click at [500, 353] on input "text" at bounding box center [504, 367] width 181 height 29
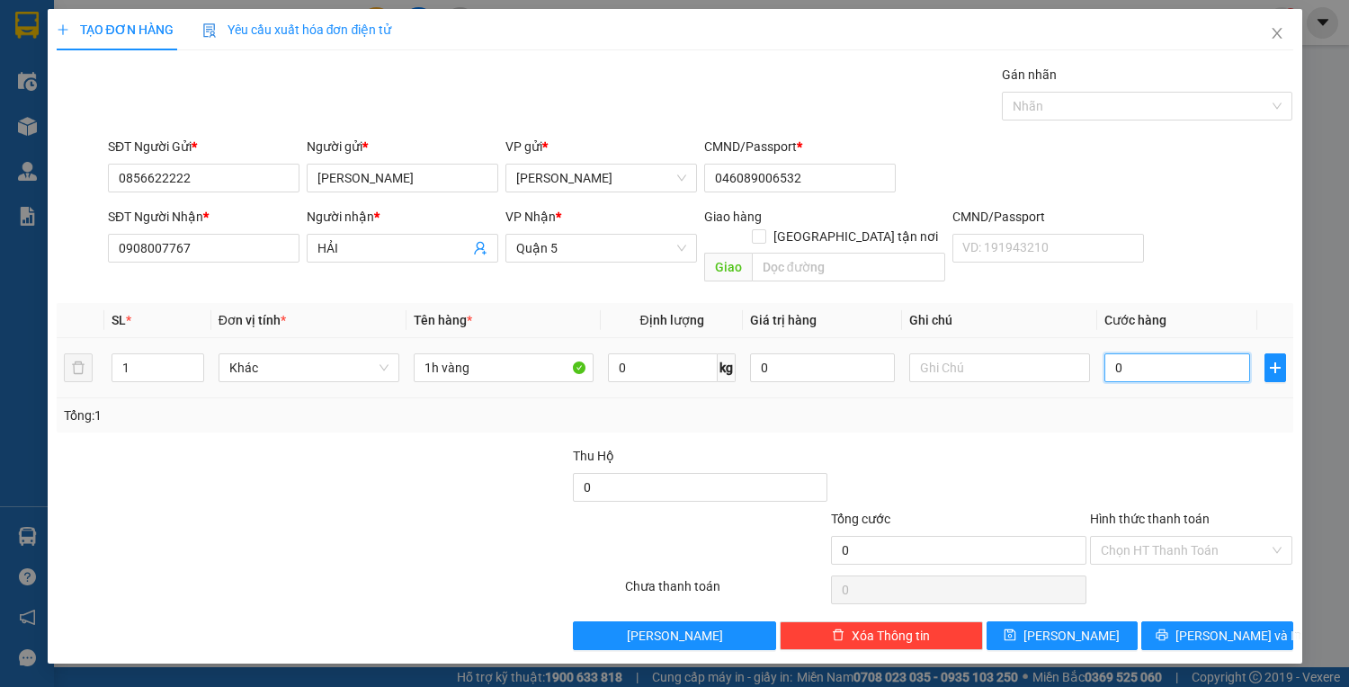
click at [1191, 353] on input "0" at bounding box center [1176, 367] width 145 height 29
click at [1199, 621] on button "Lưu và In" at bounding box center [1216, 635] width 151 height 29
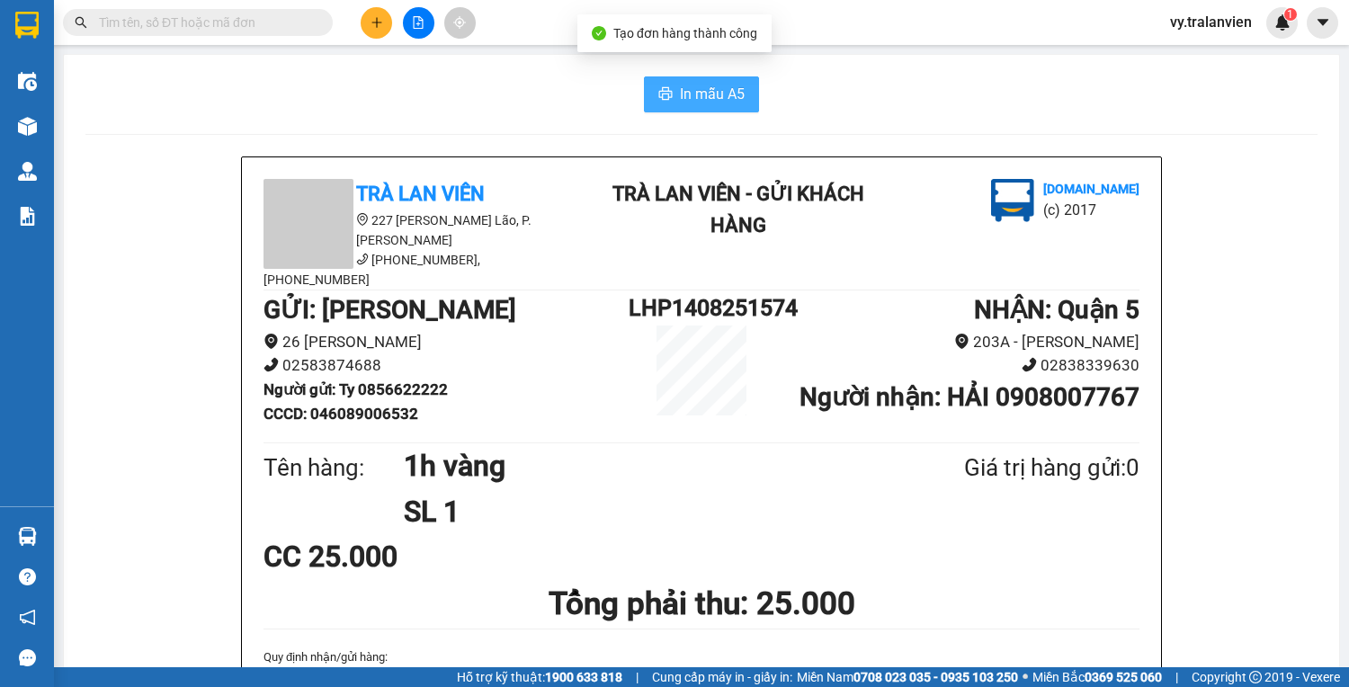
click at [709, 91] on span "In mẫu A5" at bounding box center [712, 94] width 65 height 22
click at [949, 107] on div "In mẫu A5" at bounding box center [701, 94] width 1232 height 36
click at [378, 21] on icon "plus" at bounding box center [376, 22] width 13 height 13
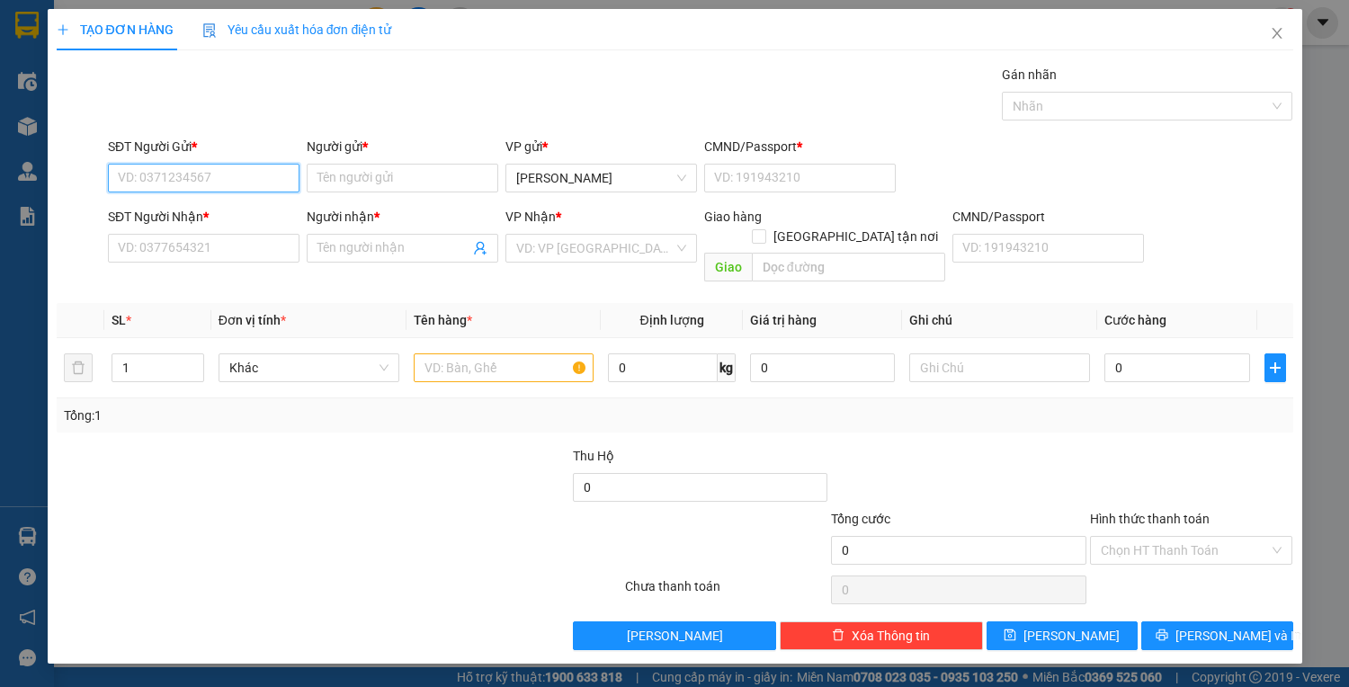
click at [256, 184] on input "SĐT Người Gửi *" at bounding box center [203, 178] width 191 height 29
click at [354, 174] on input "Người gửi *" at bounding box center [402, 178] width 191 height 29
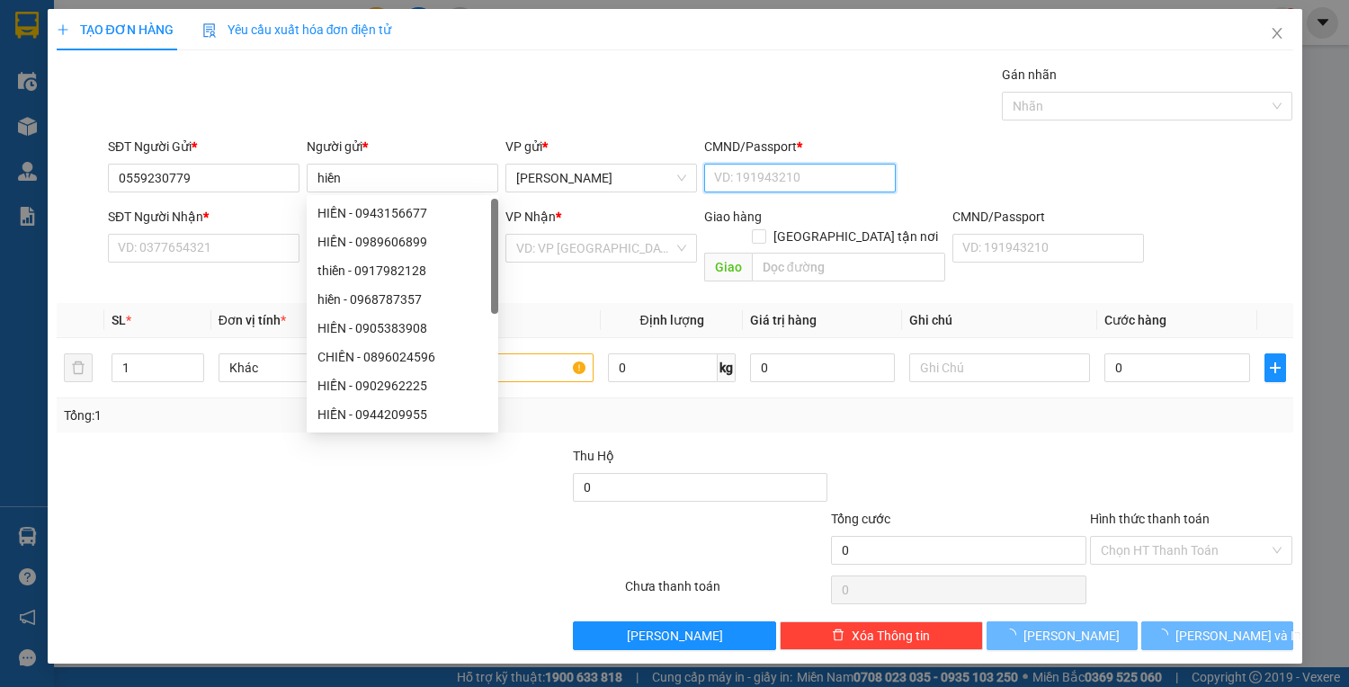
click at [770, 182] on input "CMND/Passport *" at bounding box center [799, 178] width 191 height 29
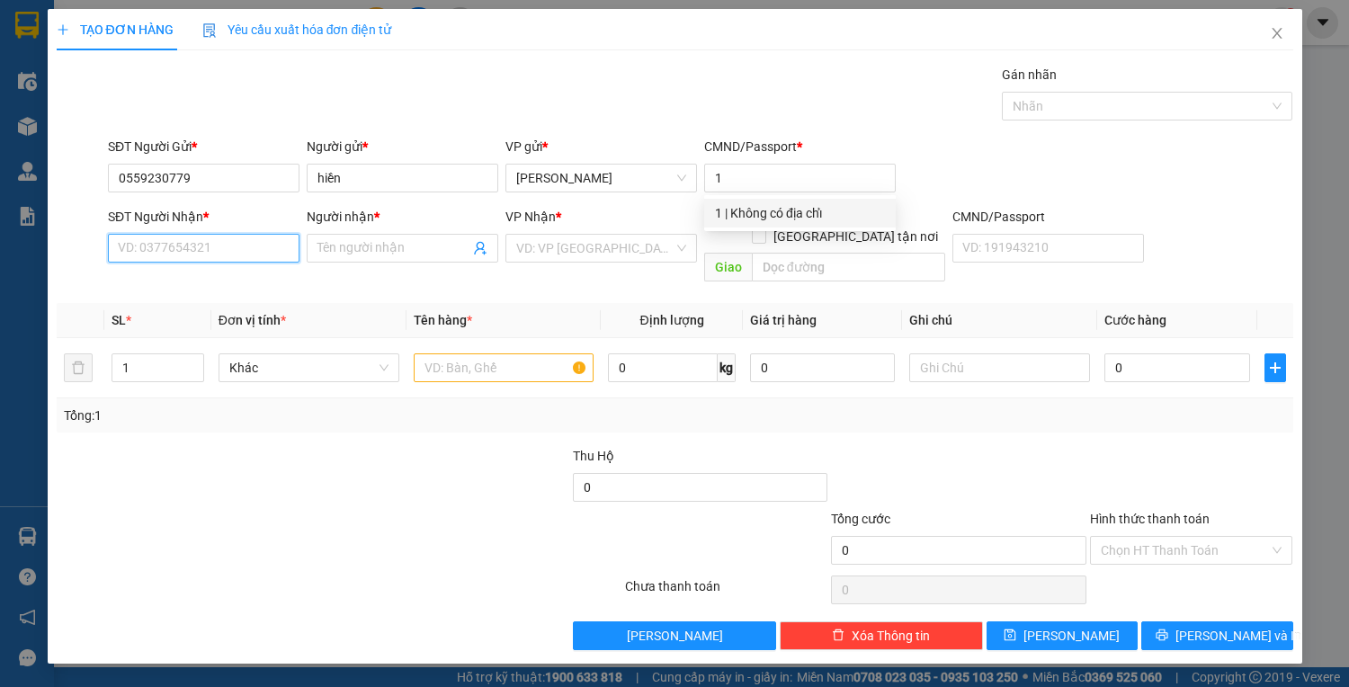
click at [138, 254] on input "SĐT Người Nhận *" at bounding box center [203, 248] width 191 height 29
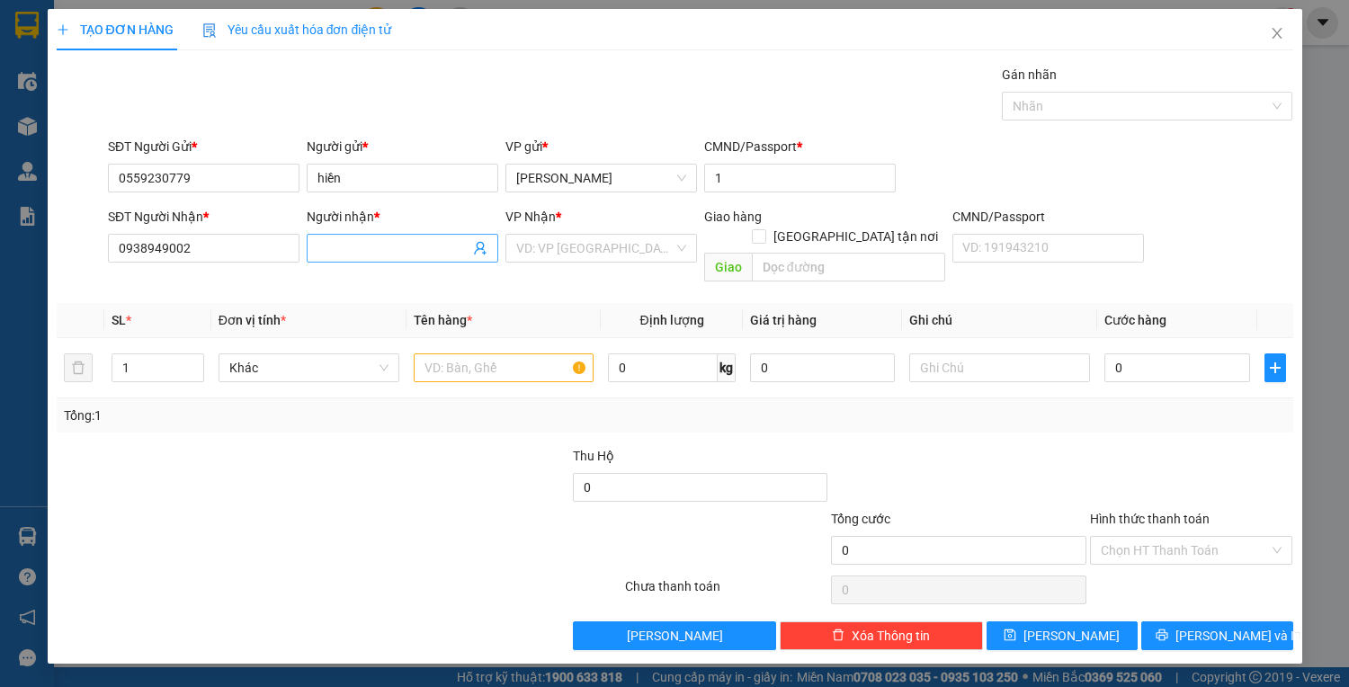
click at [330, 243] on input "Người nhận *" at bounding box center [393, 248] width 152 height 20
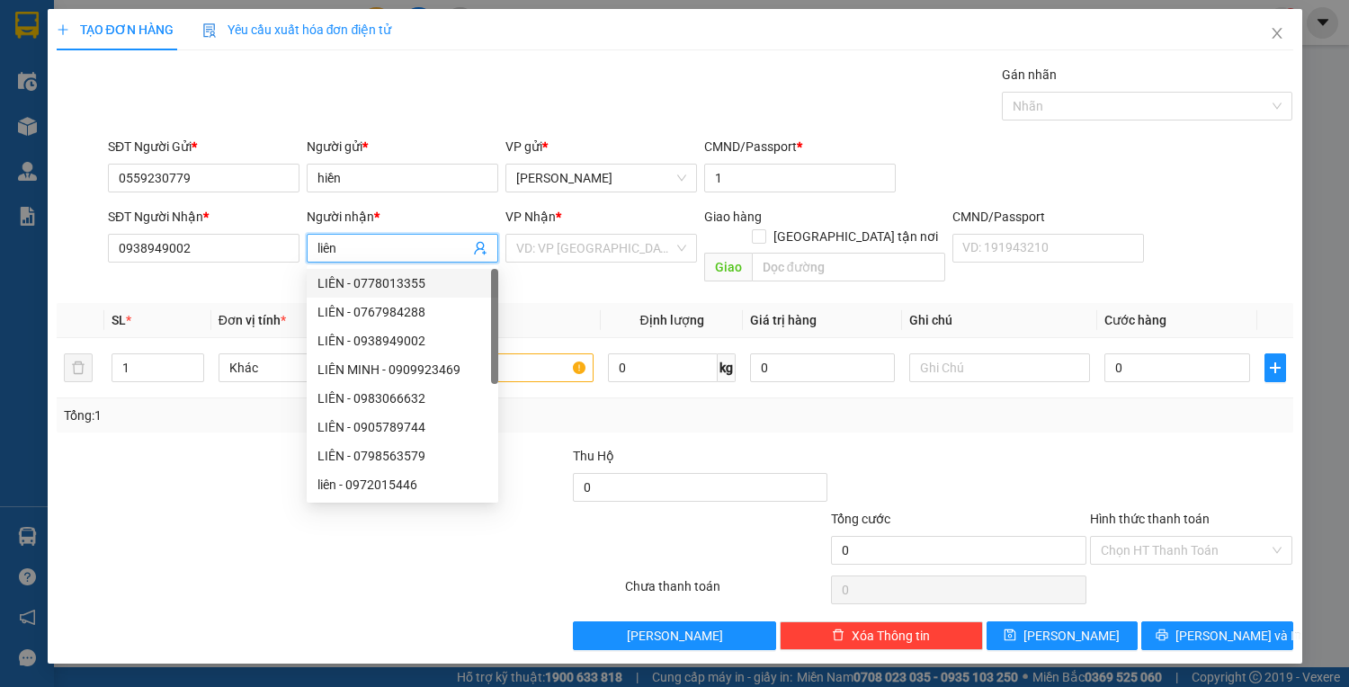
drag, startPoint x: 585, startPoint y: 254, endPoint x: 570, endPoint y: 263, distance: 17.7
click at [583, 256] on input "search" at bounding box center [594, 248] width 157 height 27
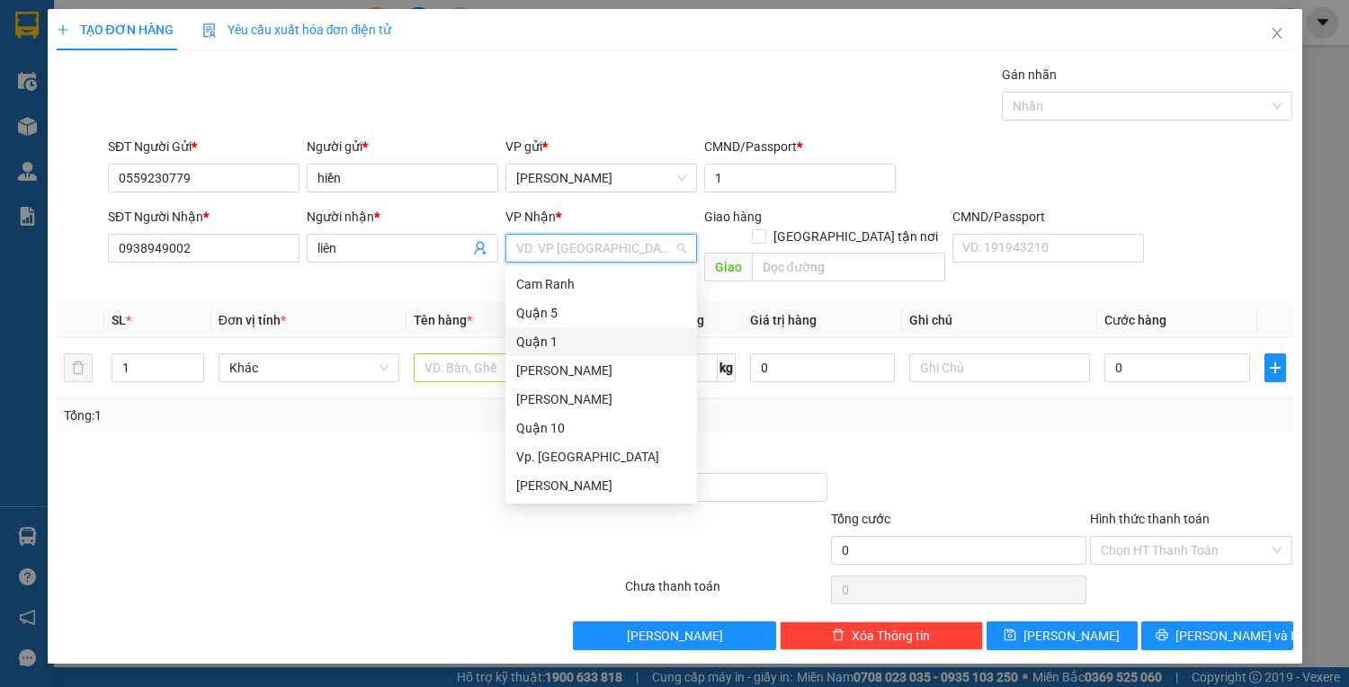
click at [558, 335] on div "Quận 1" at bounding box center [601, 342] width 170 height 20
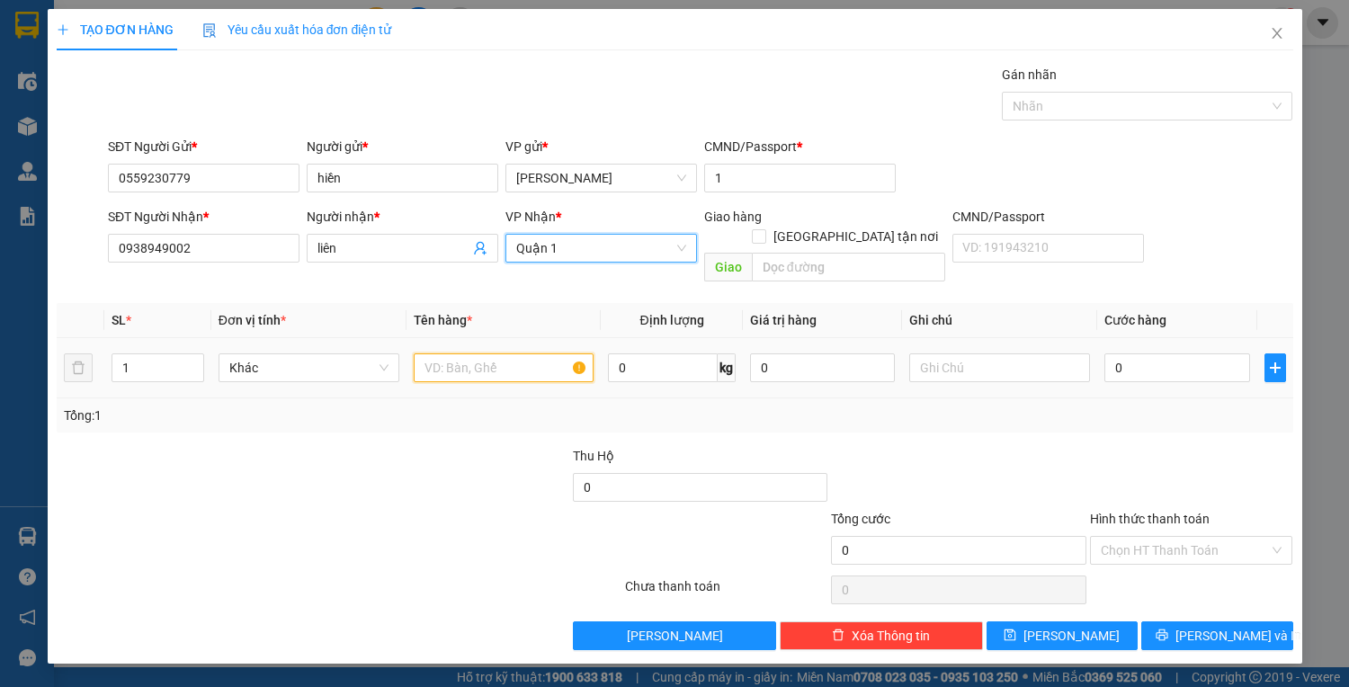
click at [485, 353] on input "text" at bounding box center [504, 367] width 181 height 29
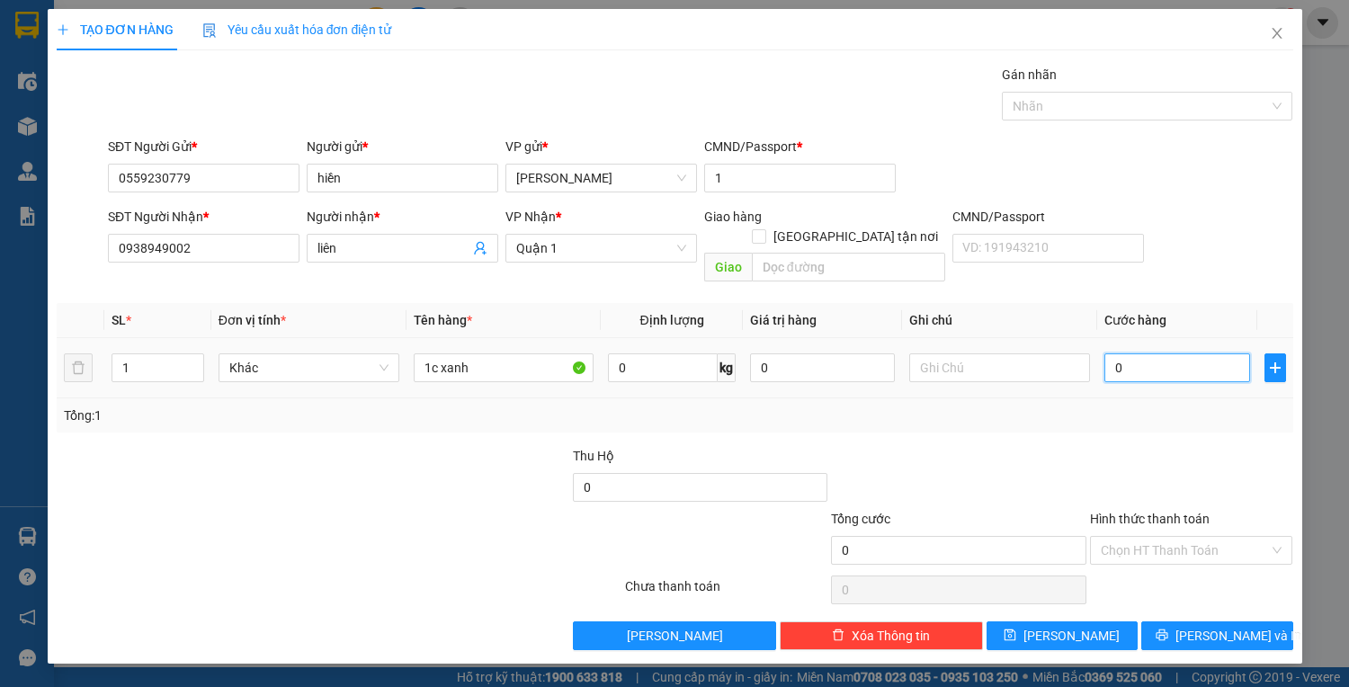
click at [1140, 353] on input "0" at bounding box center [1176, 367] width 145 height 29
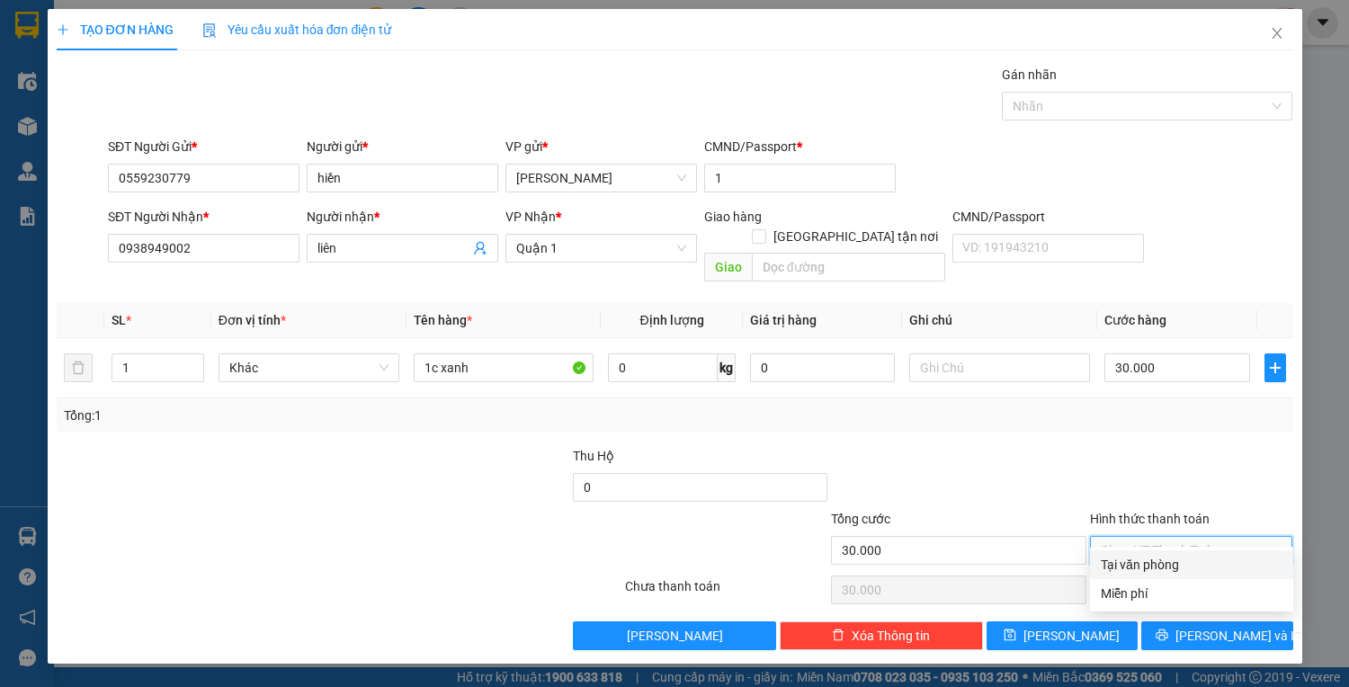
click at [1206, 537] on input "Hình thức thanh toán" at bounding box center [1184, 550] width 169 height 27
click at [1194, 567] on div "Tại văn phòng" at bounding box center [1191, 565] width 182 height 20
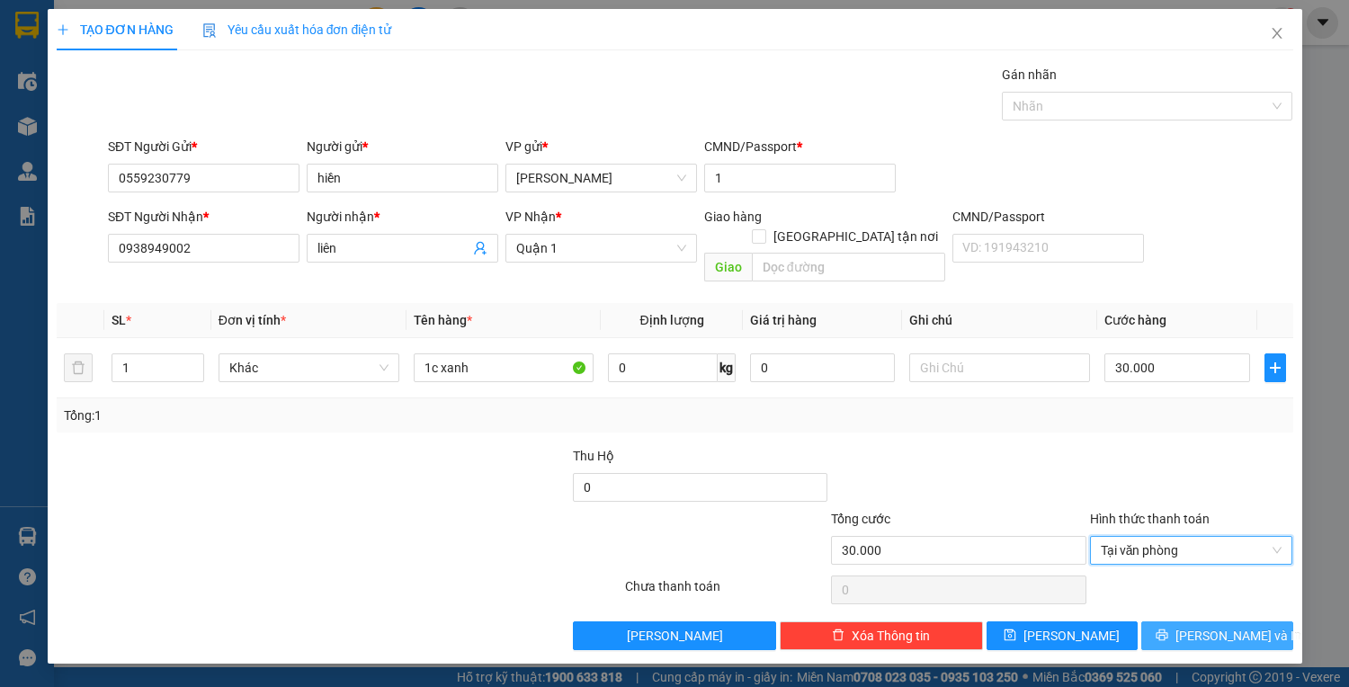
click at [1197, 621] on button "Lưu và In" at bounding box center [1216, 635] width 151 height 29
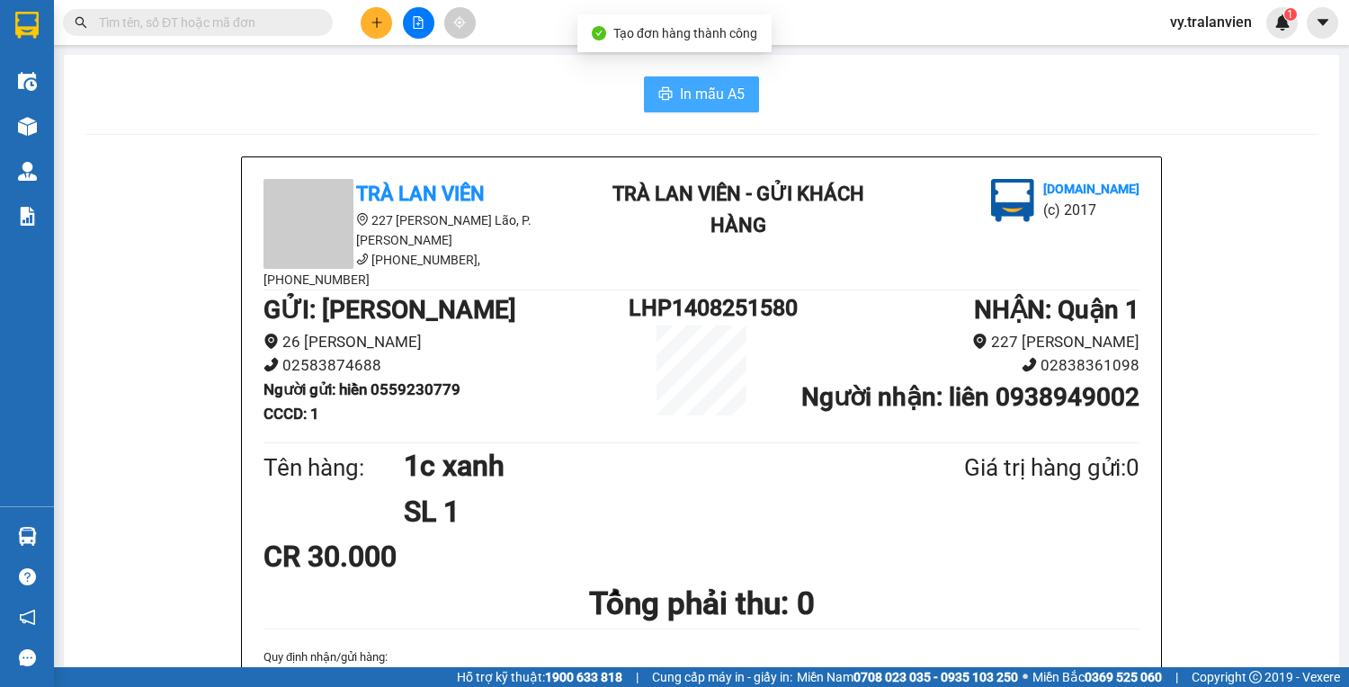
click at [683, 83] on span "In mẫu A5" at bounding box center [712, 94] width 65 height 22
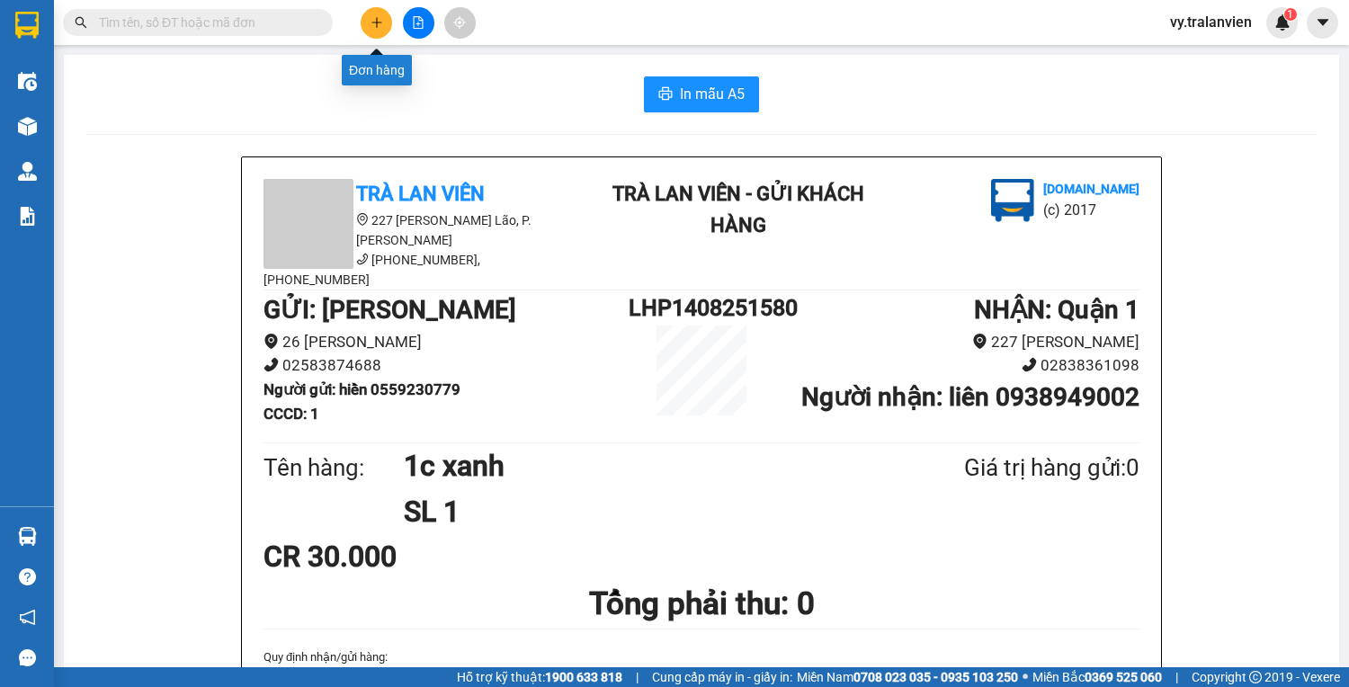
click at [378, 18] on icon "plus" at bounding box center [376, 22] width 13 height 13
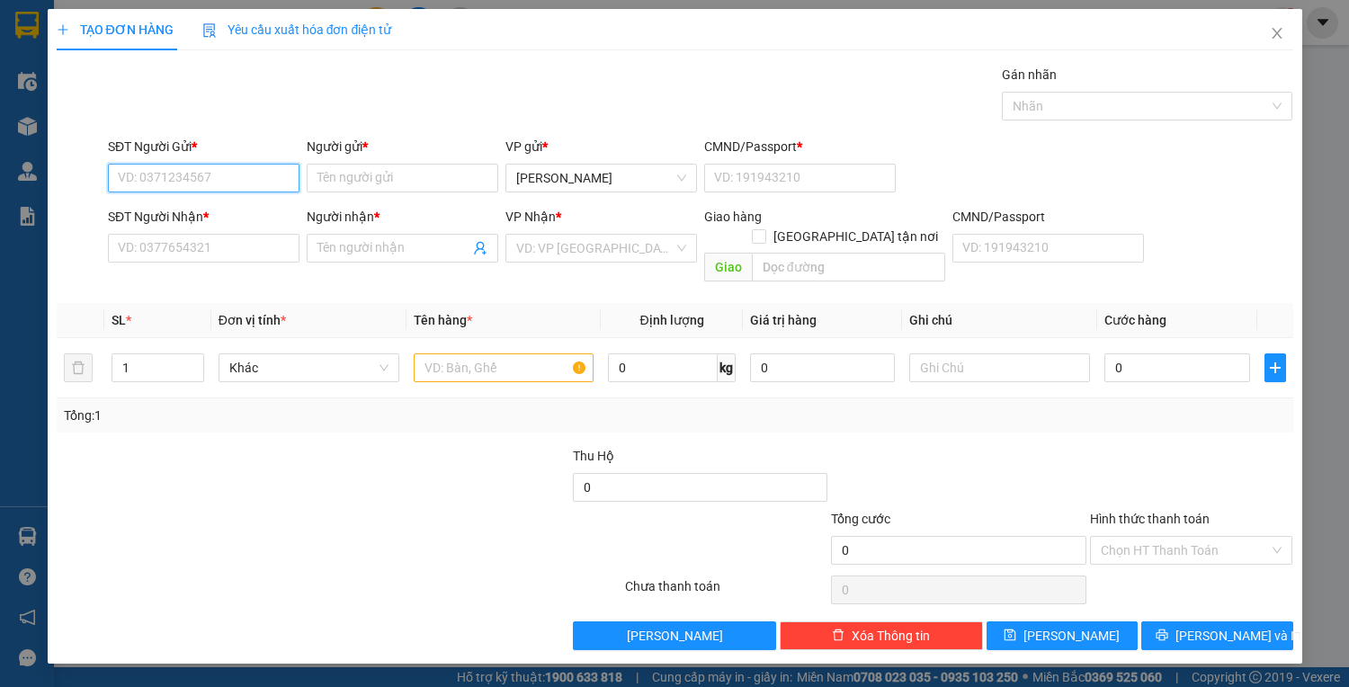
click at [235, 166] on input "SĐT Người Gửi *" at bounding box center [203, 178] width 191 height 29
click at [180, 177] on input "SĐT Người Gửi *" at bounding box center [203, 178] width 191 height 29
click at [218, 251] on input "SĐT Người Nhận *" at bounding box center [203, 248] width 191 height 29
click at [350, 241] on input "Người nhận *" at bounding box center [393, 248] width 152 height 20
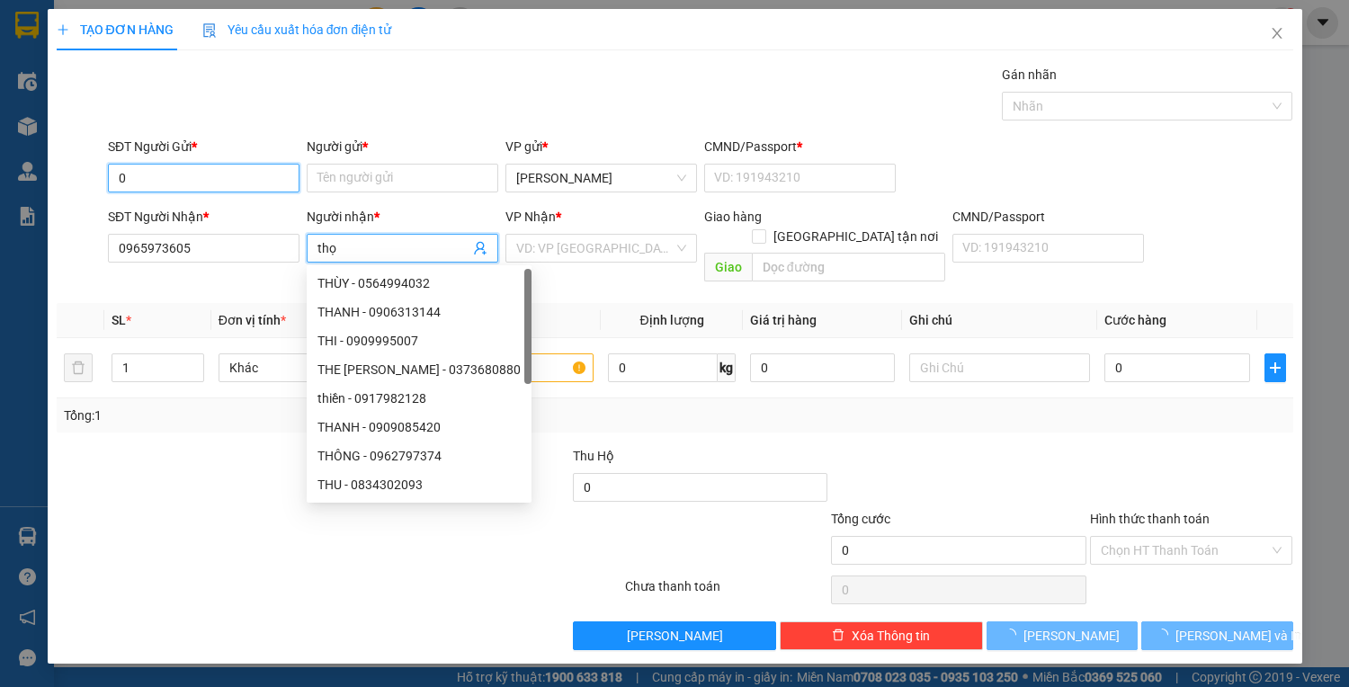
click at [166, 183] on input "0" at bounding box center [203, 178] width 191 height 29
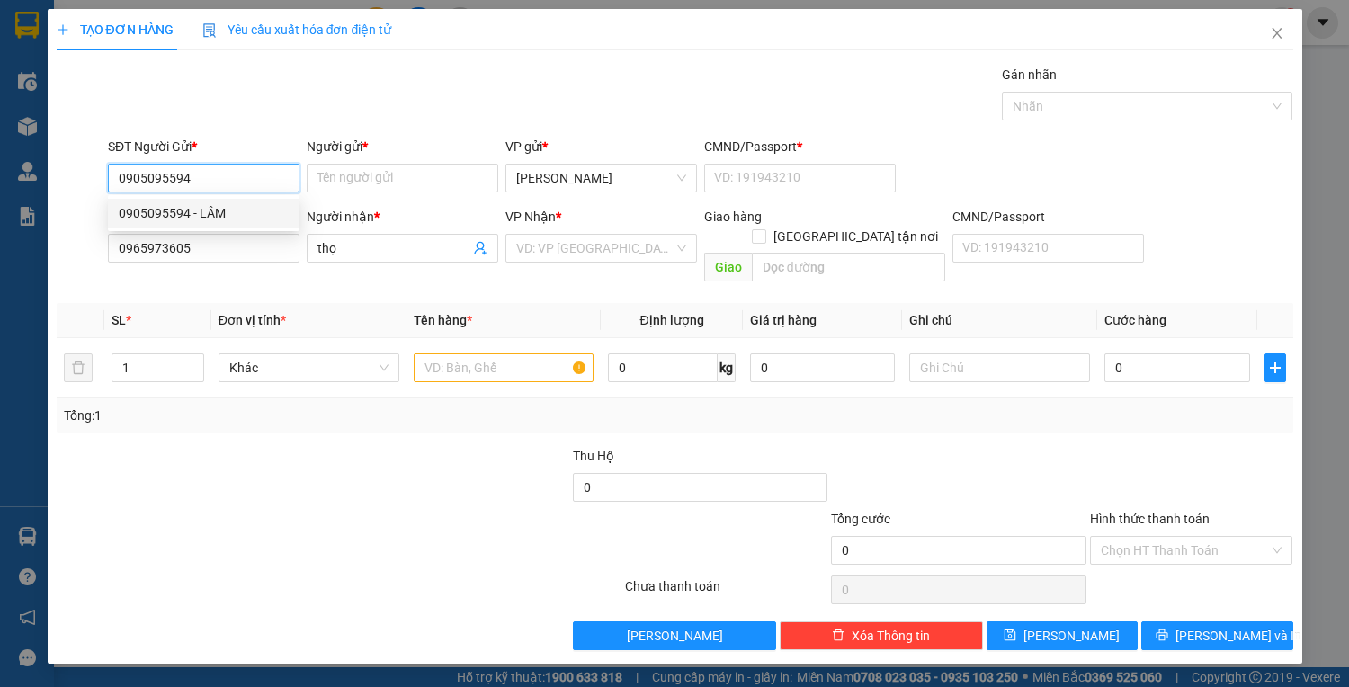
click at [205, 216] on div "0905095594 - LÂM" at bounding box center [204, 213] width 170 height 20
click at [562, 261] on span at bounding box center [594, 248] width 157 height 27
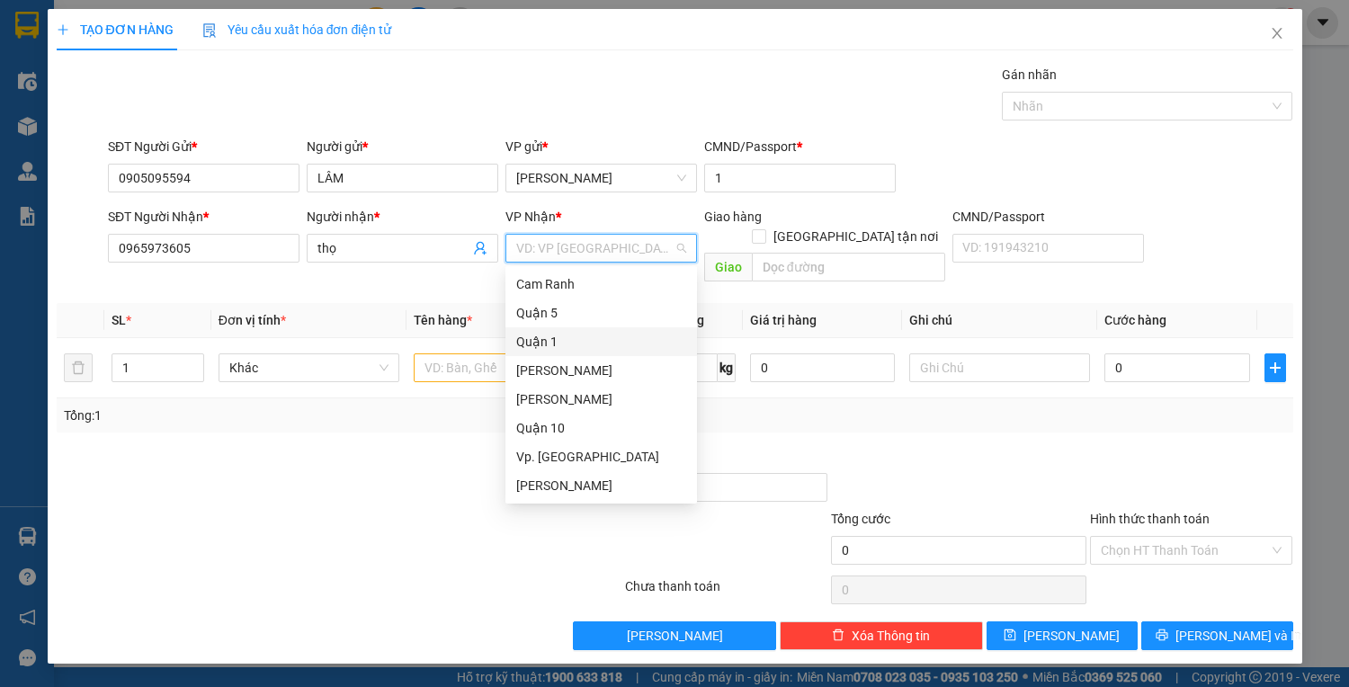
click at [543, 338] on div "Quận 1" at bounding box center [601, 342] width 170 height 20
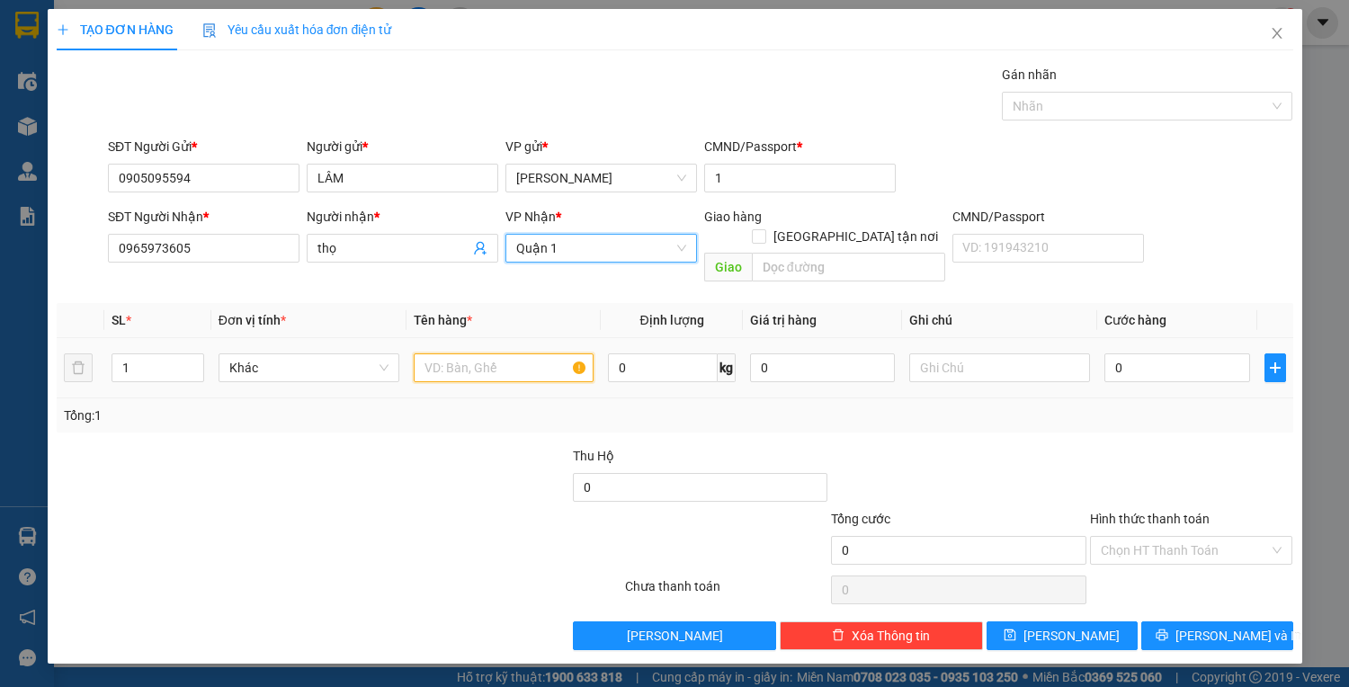
click at [474, 353] on input "text" at bounding box center [504, 367] width 181 height 29
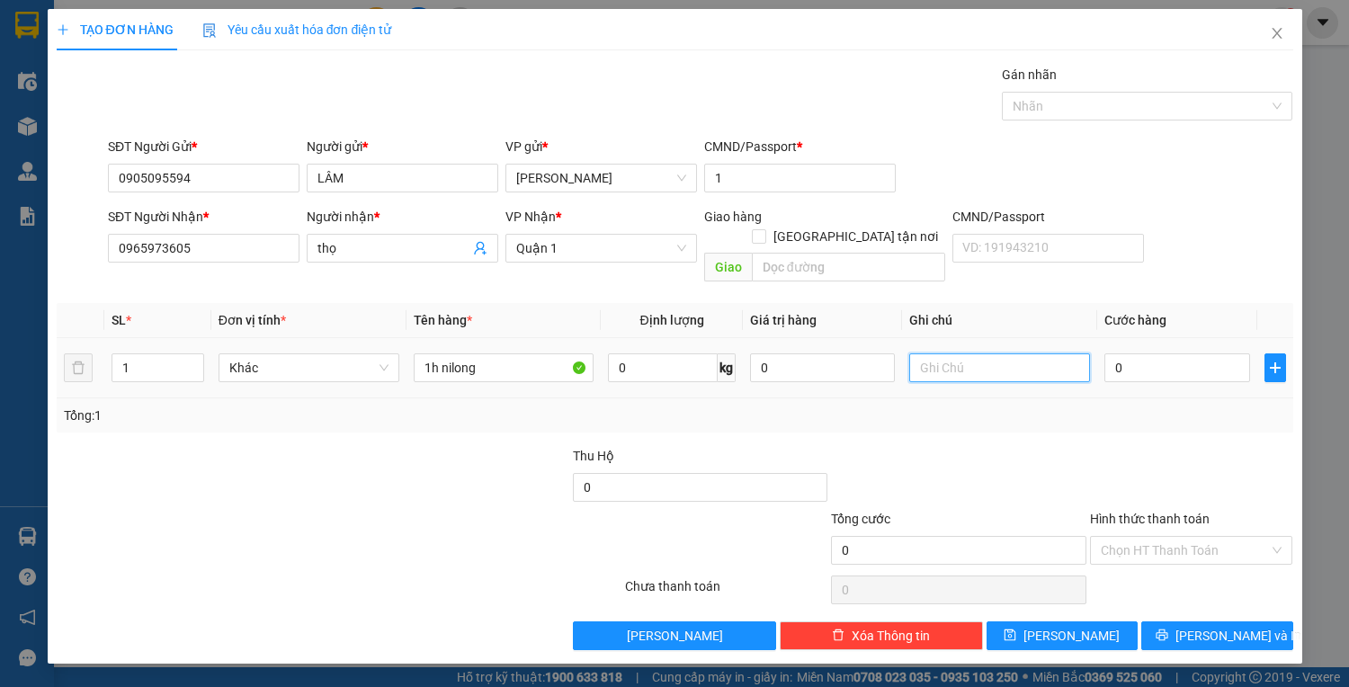
click at [987, 353] on input "text" at bounding box center [999, 367] width 181 height 29
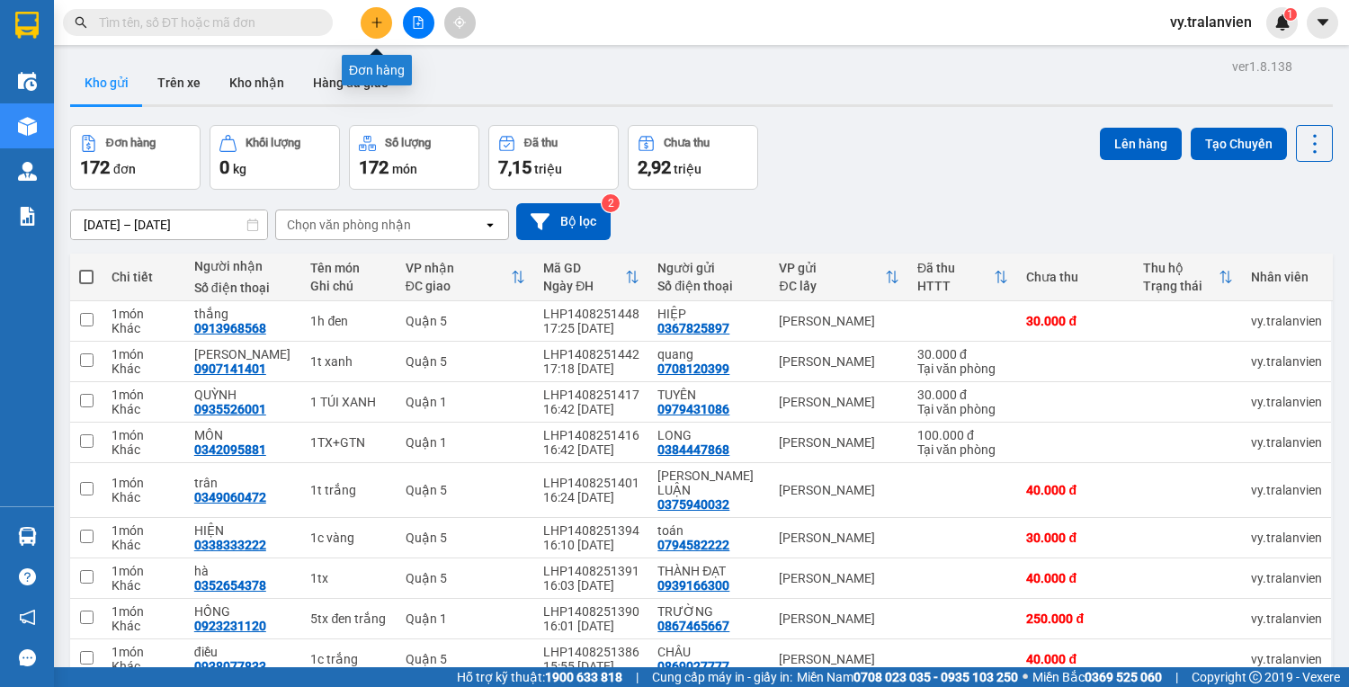
click at [378, 28] on icon "plus" at bounding box center [376, 22] width 13 height 13
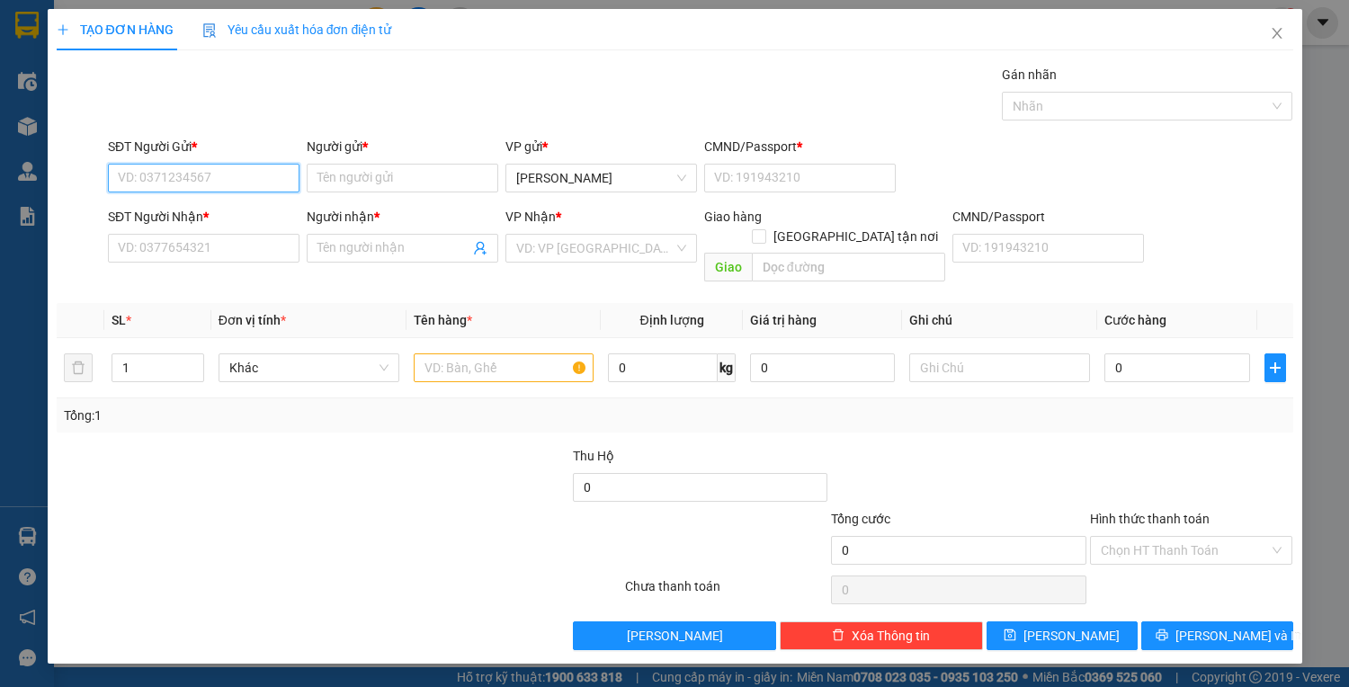
click at [201, 182] on input "SĐT Người Gửi *" at bounding box center [203, 178] width 191 height 29
type input "0905080"
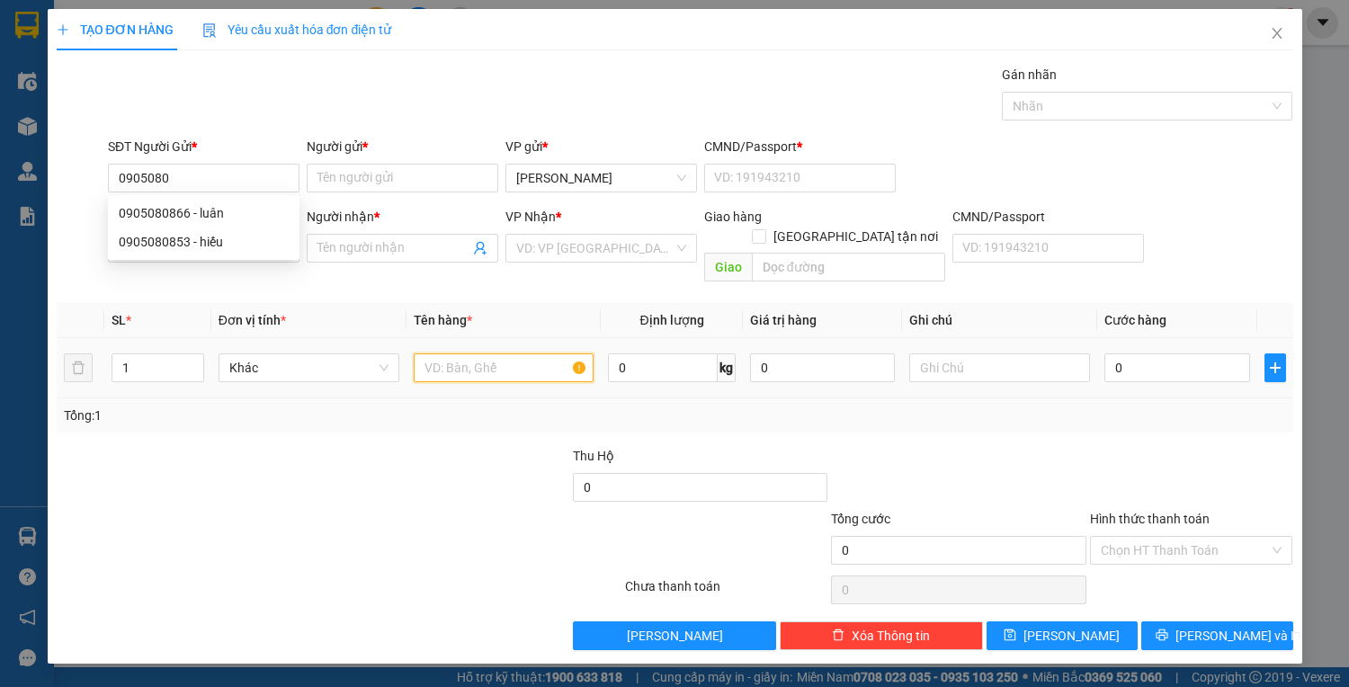
click at [471, 353] on input "text" at bounding box center [504, 367] width 181 height 29
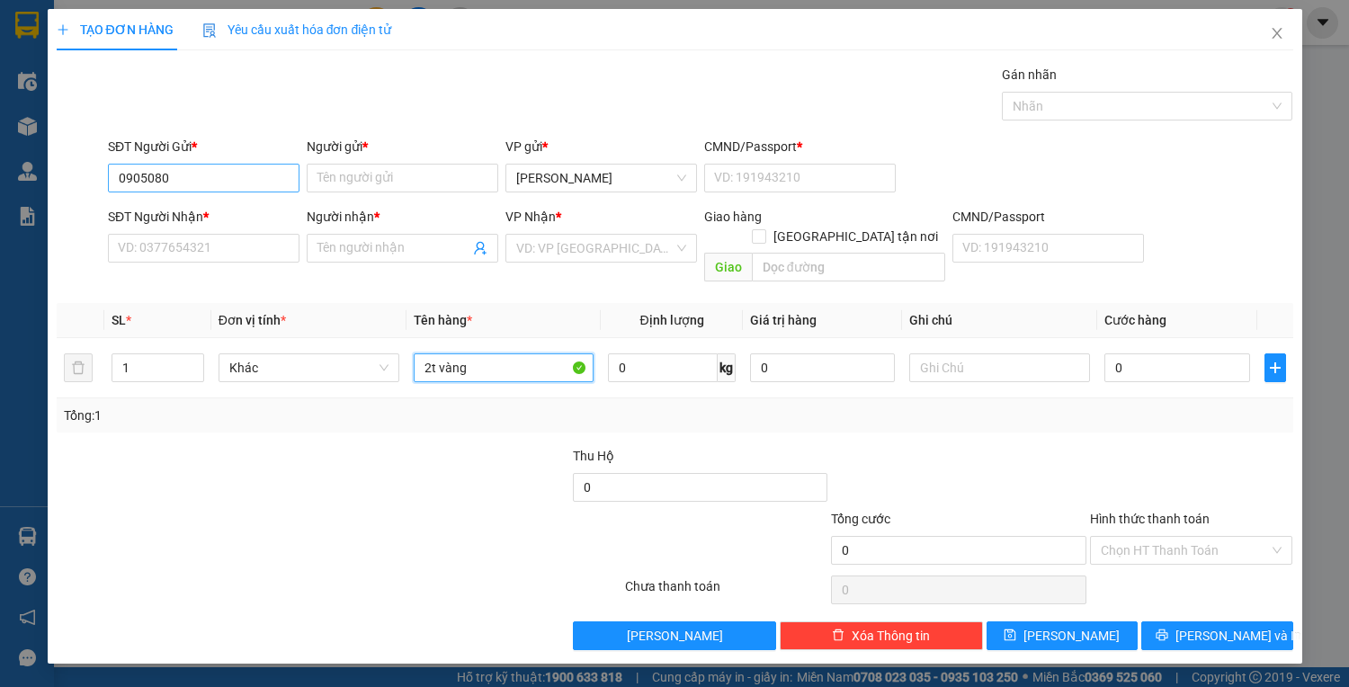
type input "2t vàng"
click at [209, 182] on input "0905080" at bounding box center [203, 178] width 191 height 29
type input "0905080090"
click at [387, 174] on input "Người gửi *" at bounding box center [402, 178] width 191 height 29
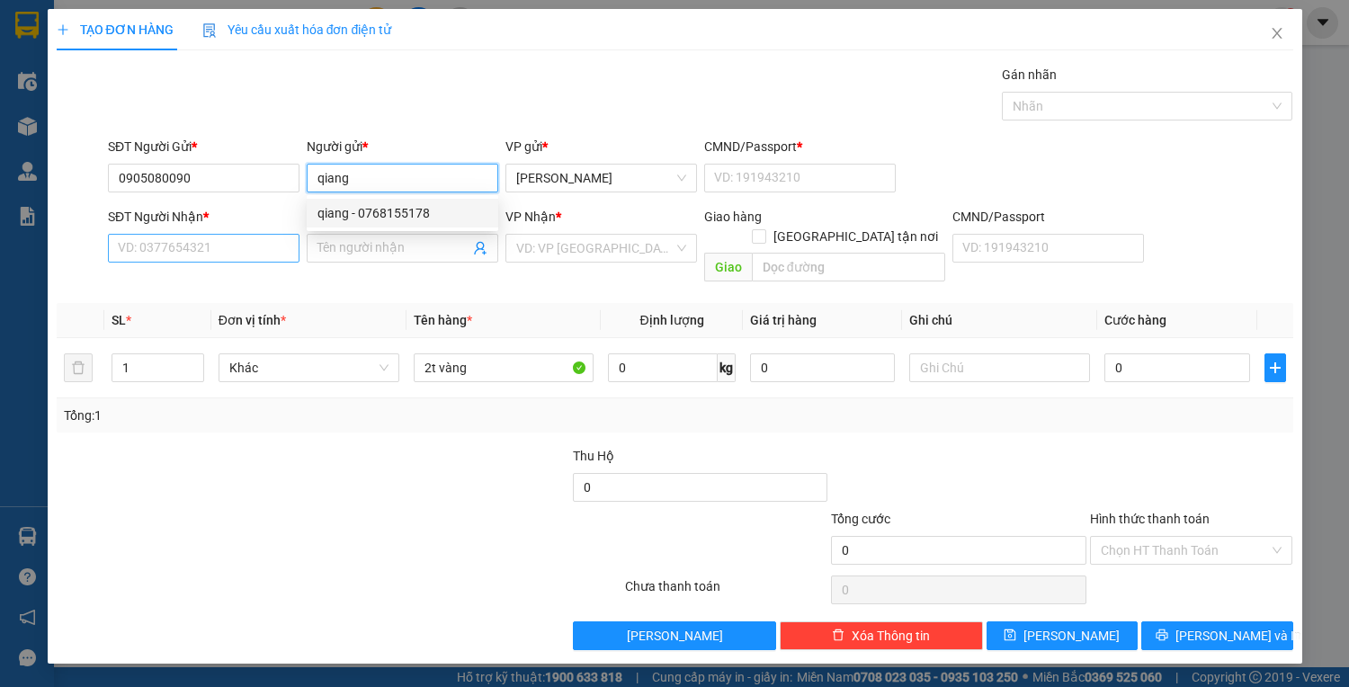
type input "qiang"
click at [156, 250] on input "SĐT Người Nhận *" at bounding box center [203, 248] width 191 height 29
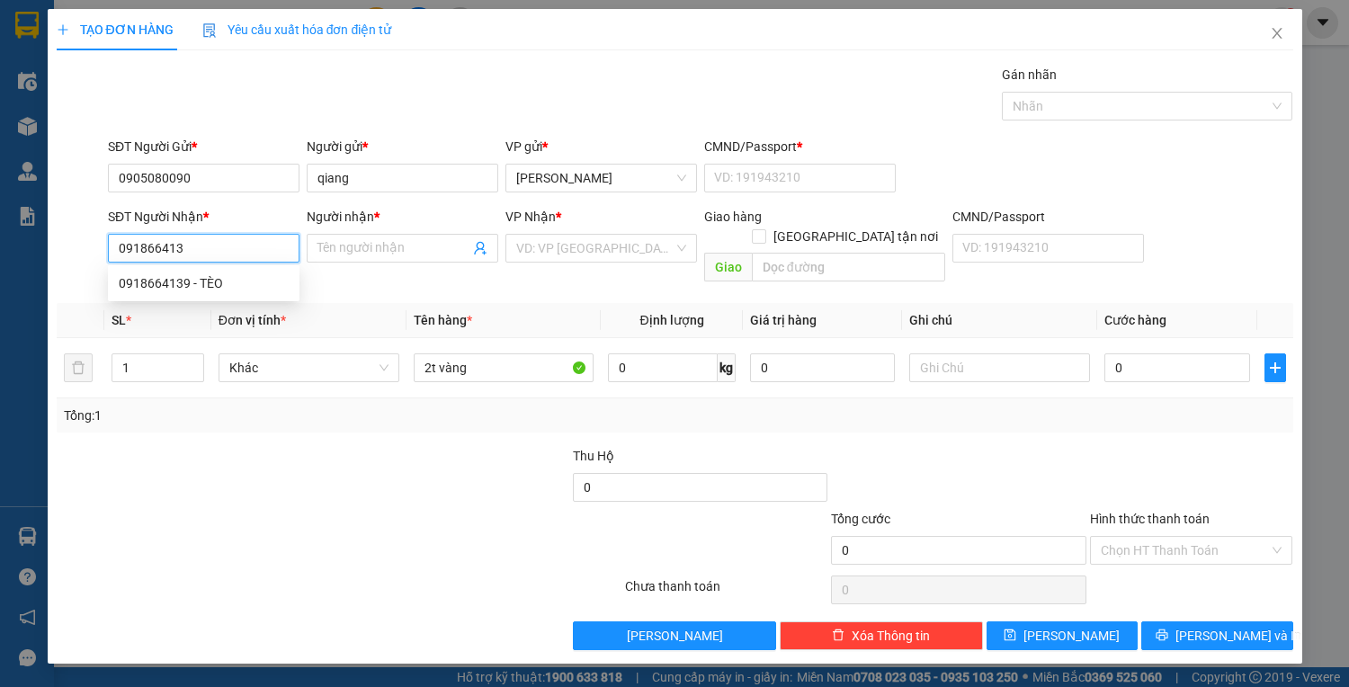
type input "0918664139"
click at [235, 288] on div "0918664139 - TÈO" at bounding box center [204, 283] width 170 height 20
type input "TÈO"
type input "225950977"
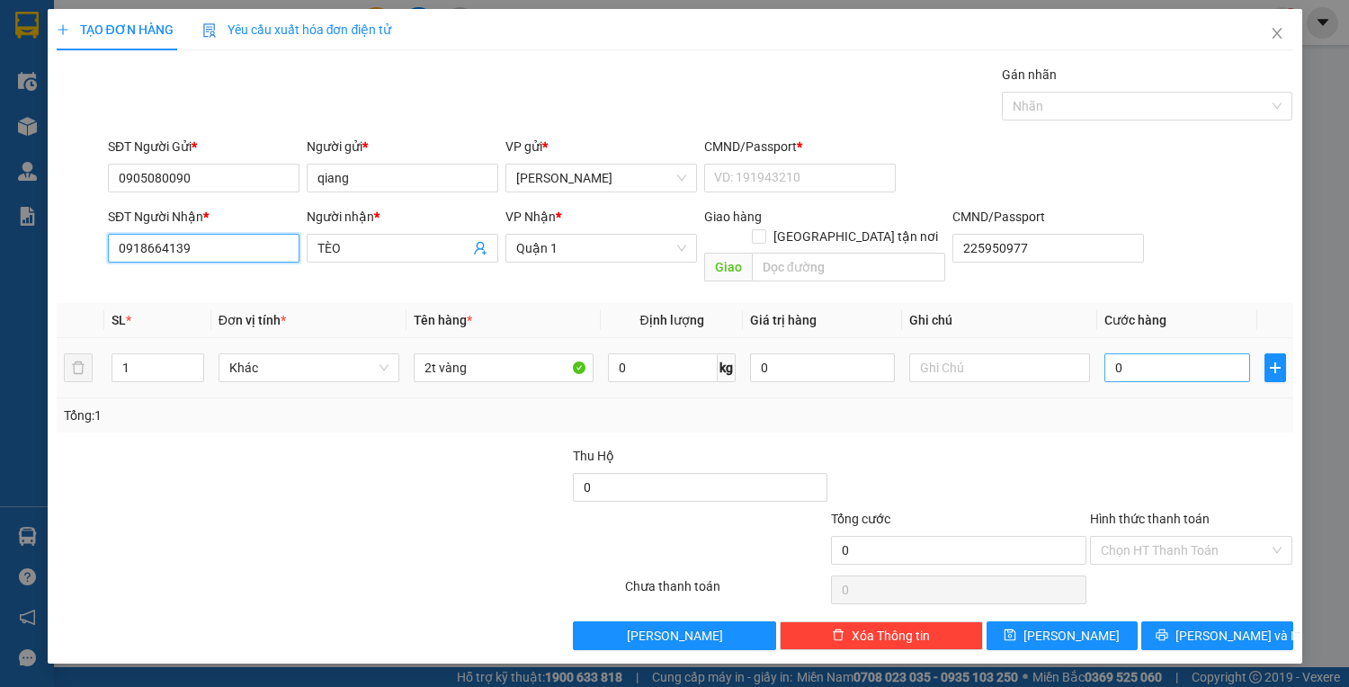
type input "0918664139"
click at [1188, 353] on input "0" at bounding box center [1176, 367] width 145 height 29
type input "1"
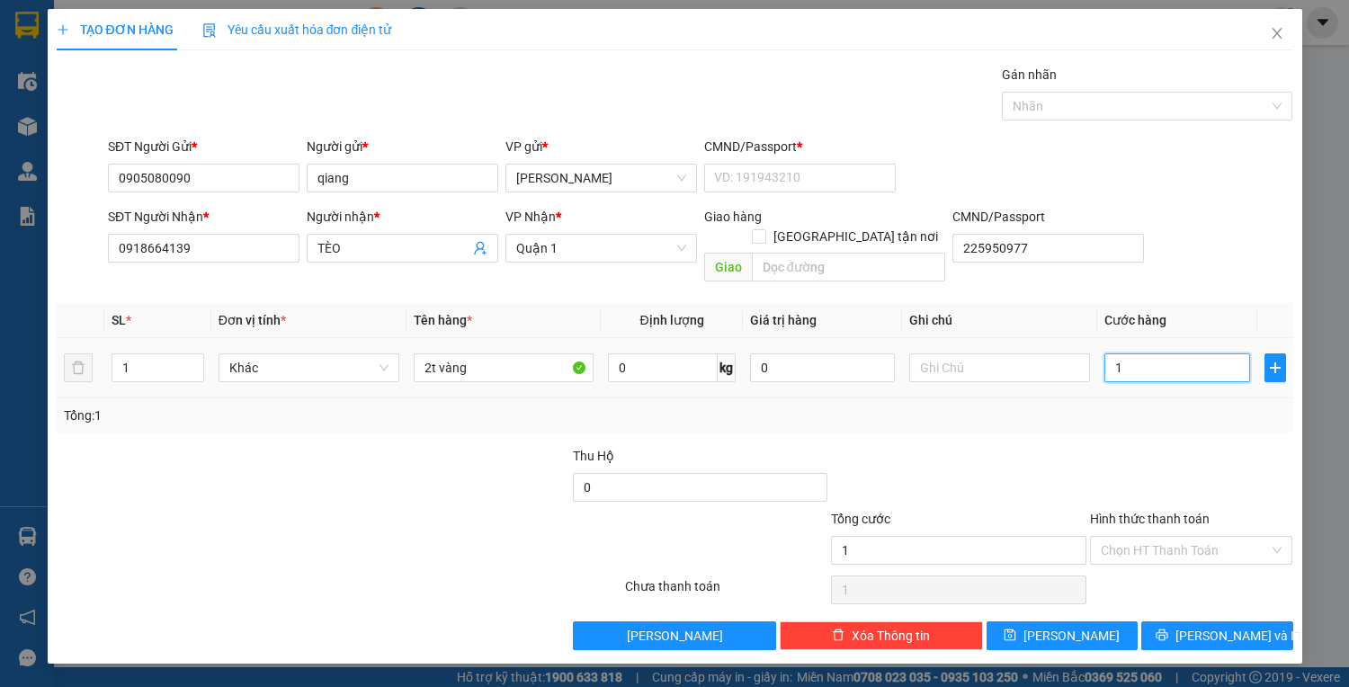
type input "10"
type input "100"
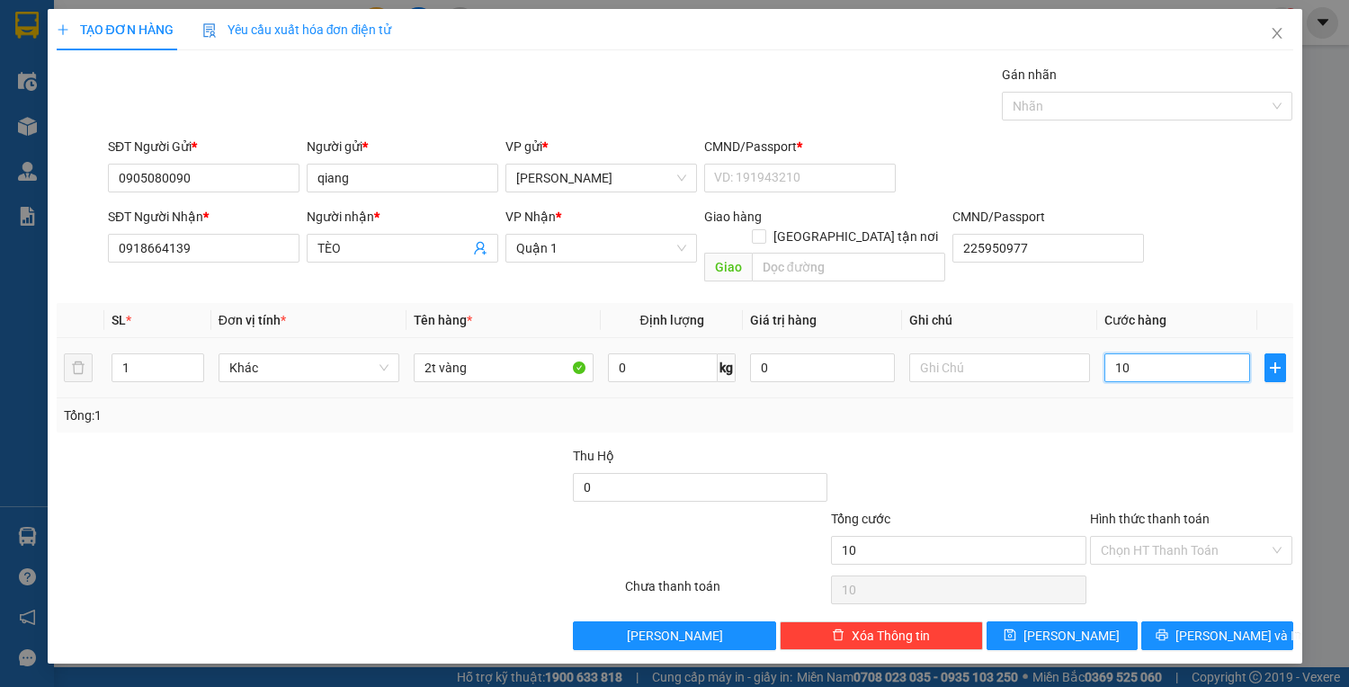
type input "100"
type input "100.000"
click at [1236, 626] on span "[PERSON_NAME] và In" at bounding box center [1238, 636] width 126 height 20
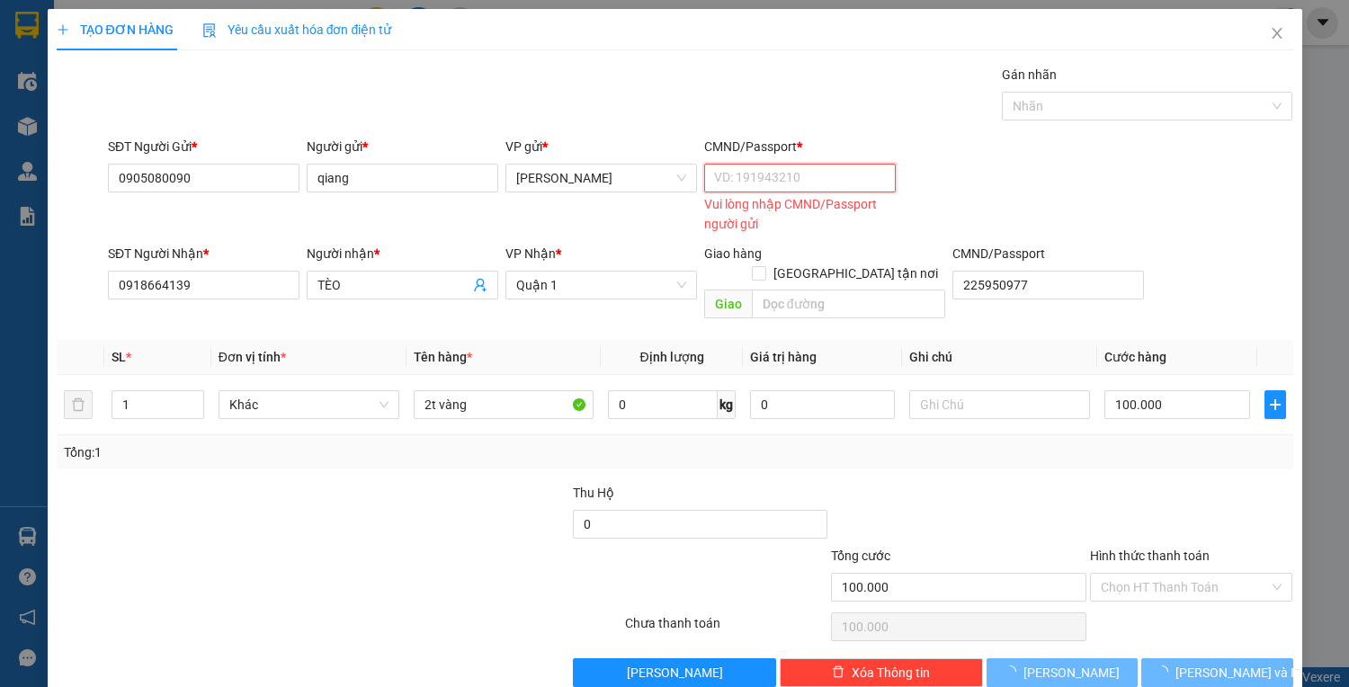
click at [739, 191] on input "CMND/Passport *" at bounding box center [799, 178] width 191 height 29
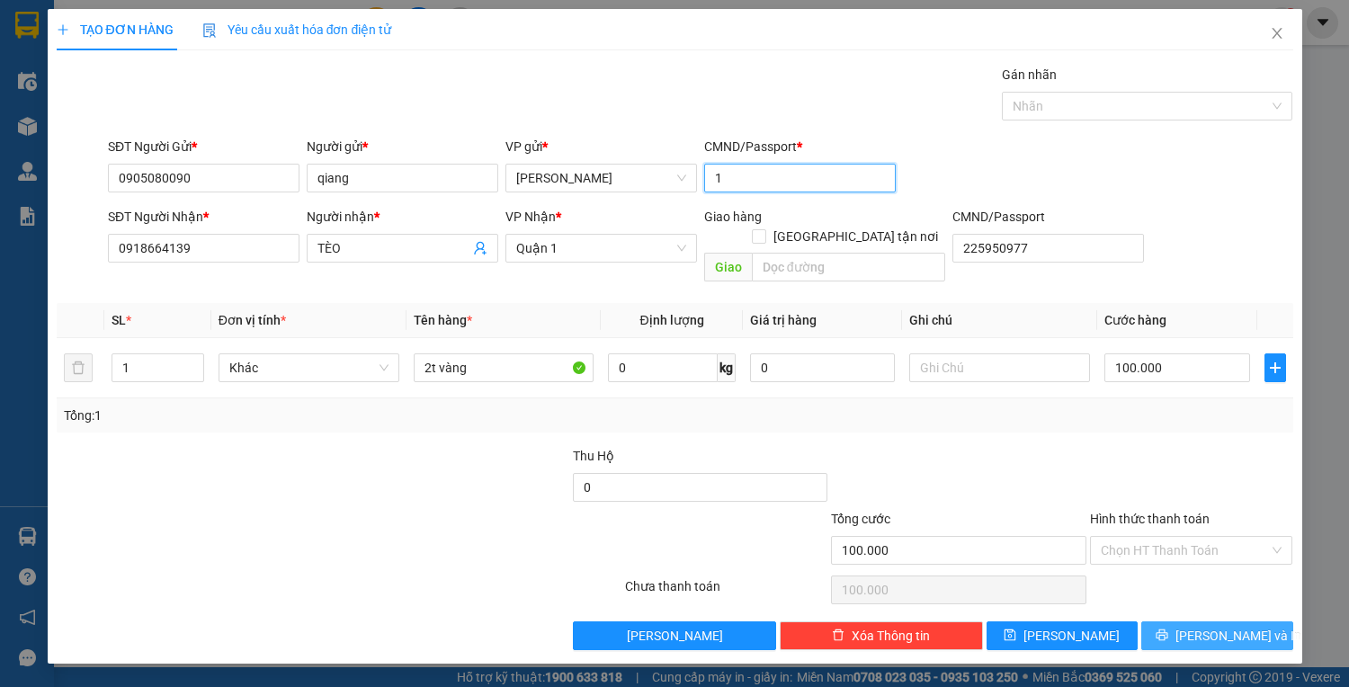
type input "1"
click at [1242, 626] on span "[PERSON_NAME] và In" at bounding box center [1238, 636] width 126 height 20
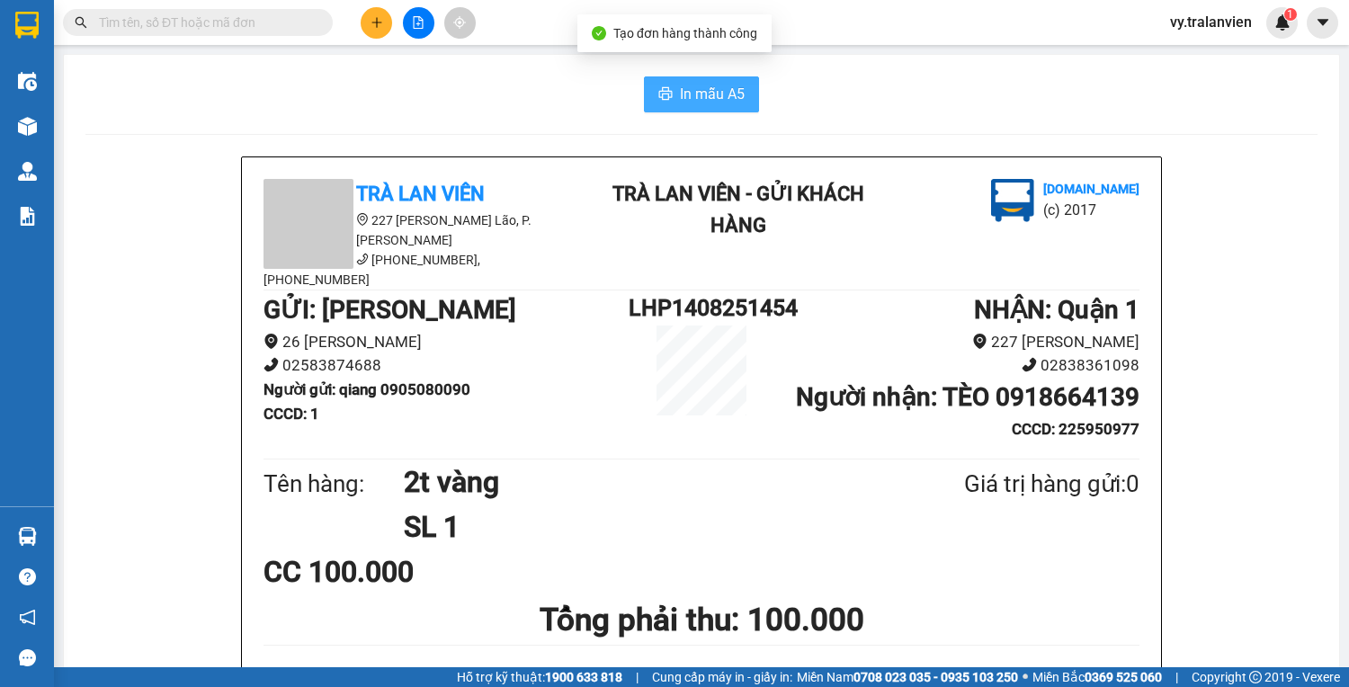
click at [705, 90] on span "In mẫu A5" at bounding box center [712, 94] width 65 height 22
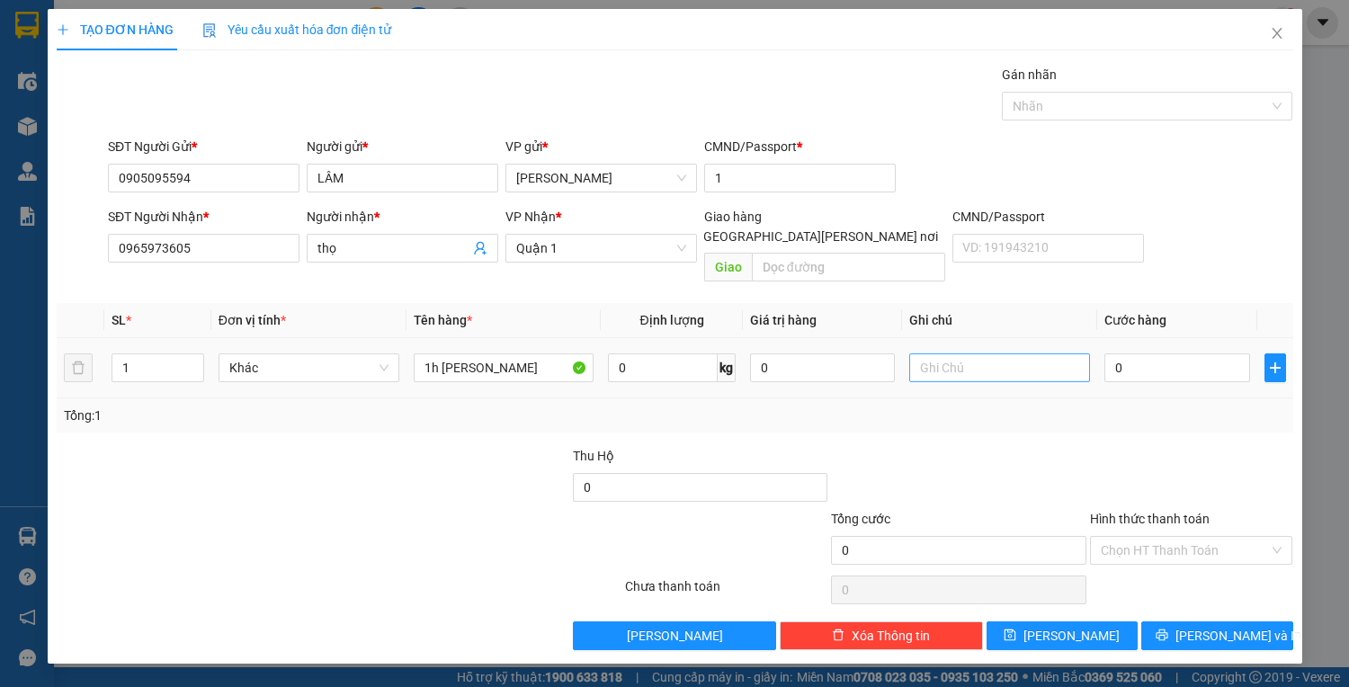
click at [959, 353] on input "text" at bounding box center [999, 367] width 181 height 29
click at [1141, 353] on input "0" at bounding box center [1176, 367] width 145 height 29
type input "2"
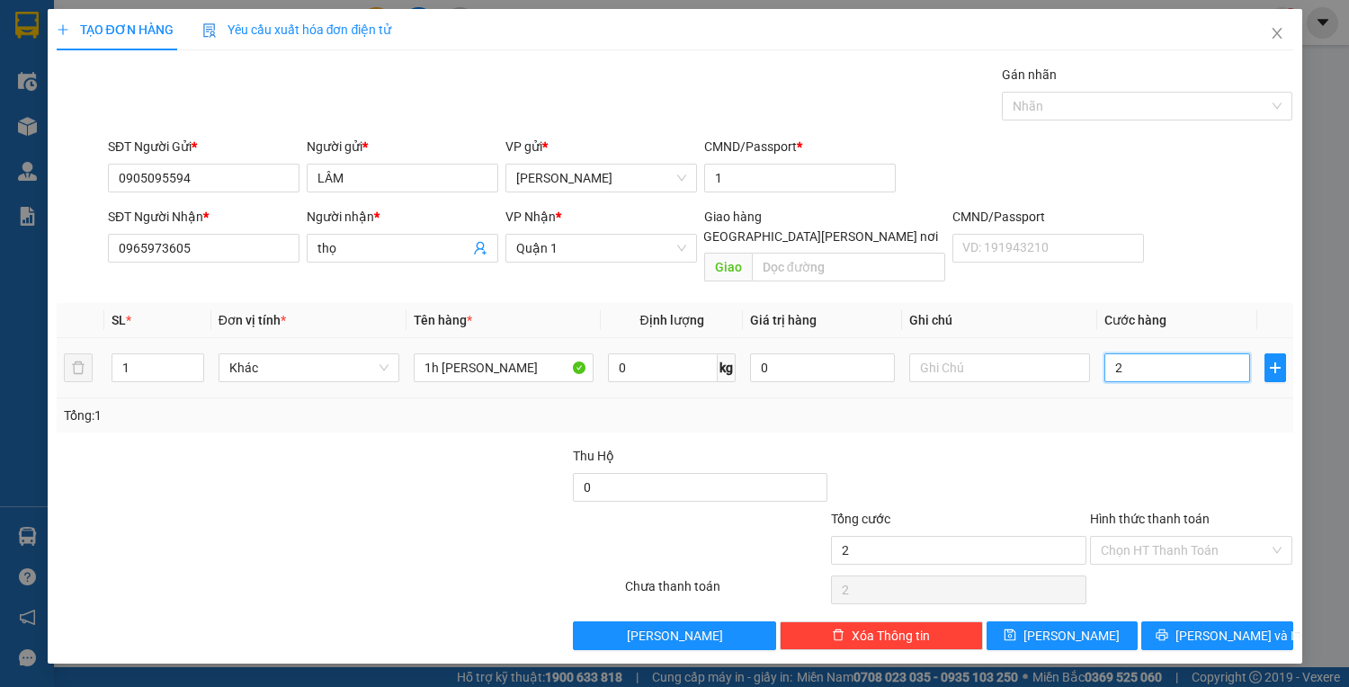
type input "25"
type input "25.000"
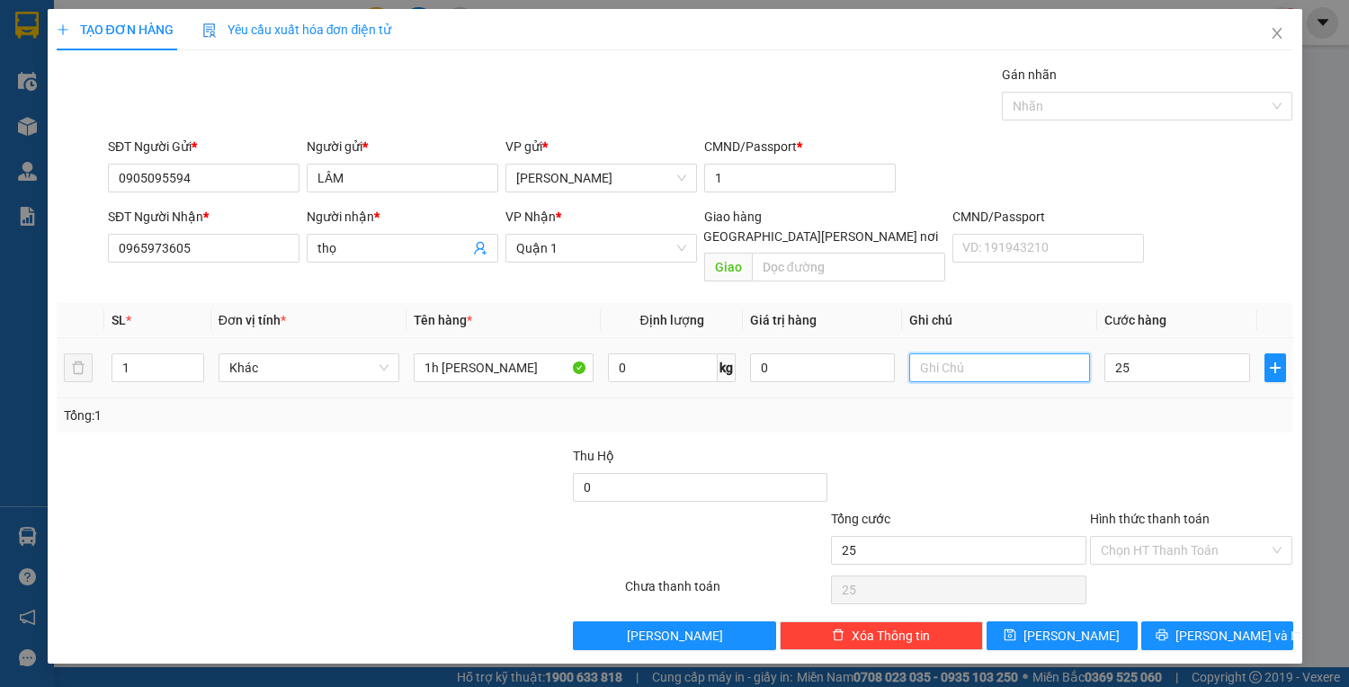
type input "25.000"
click at [947, 353] on input "text" at bounding box center [999, 367] width 181 height 29
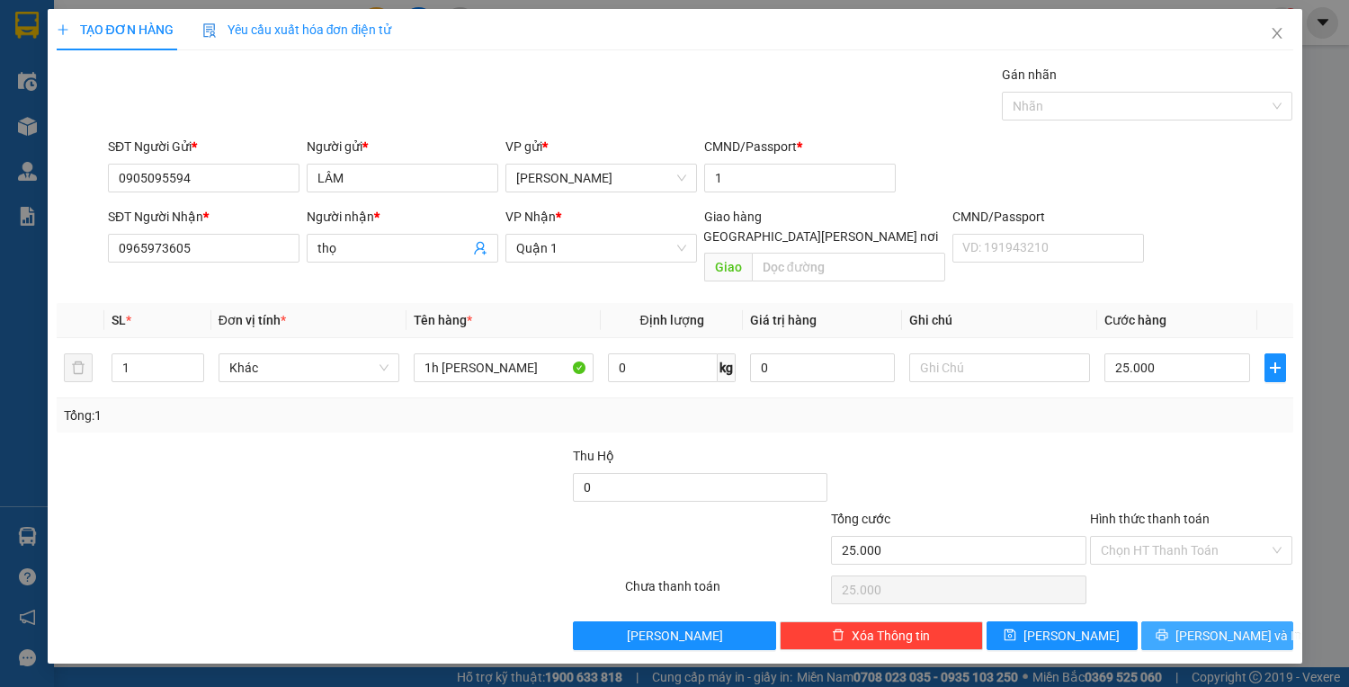
click at [1215, 626] on span "[PERSON_NAME] và In" at bounding box center [1238, 636] width 126 height 20
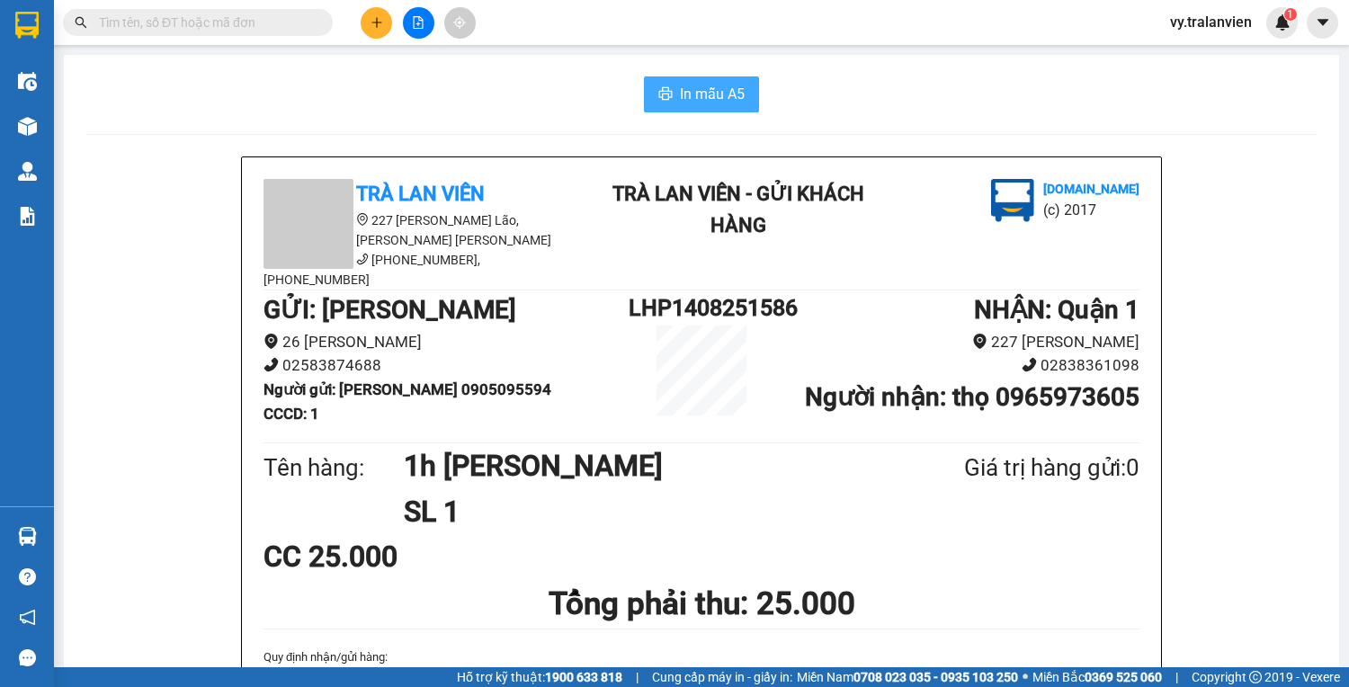
click at [712, 89] on span "In mẫu A5" at bounding box center [712, 94] width 65 height 22
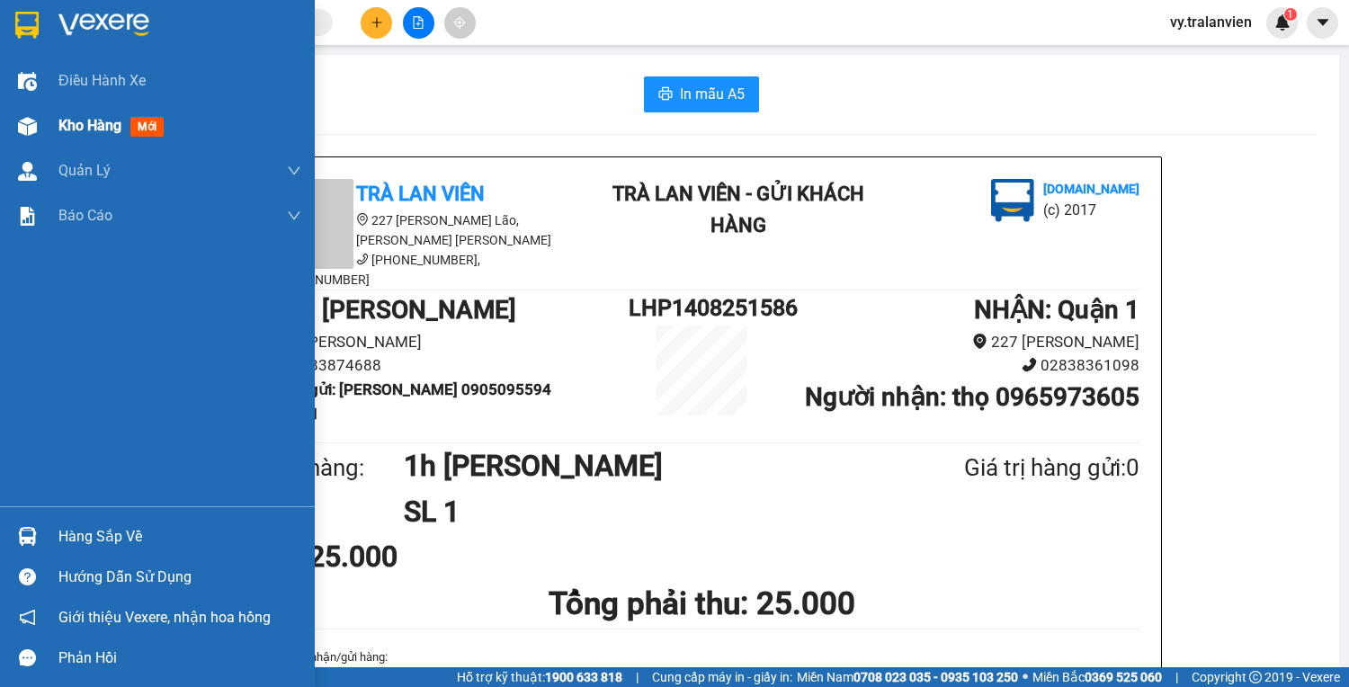
click at [83, 128] on span "Kho hàng" at bounding box center [89, 125] width 63 height 17
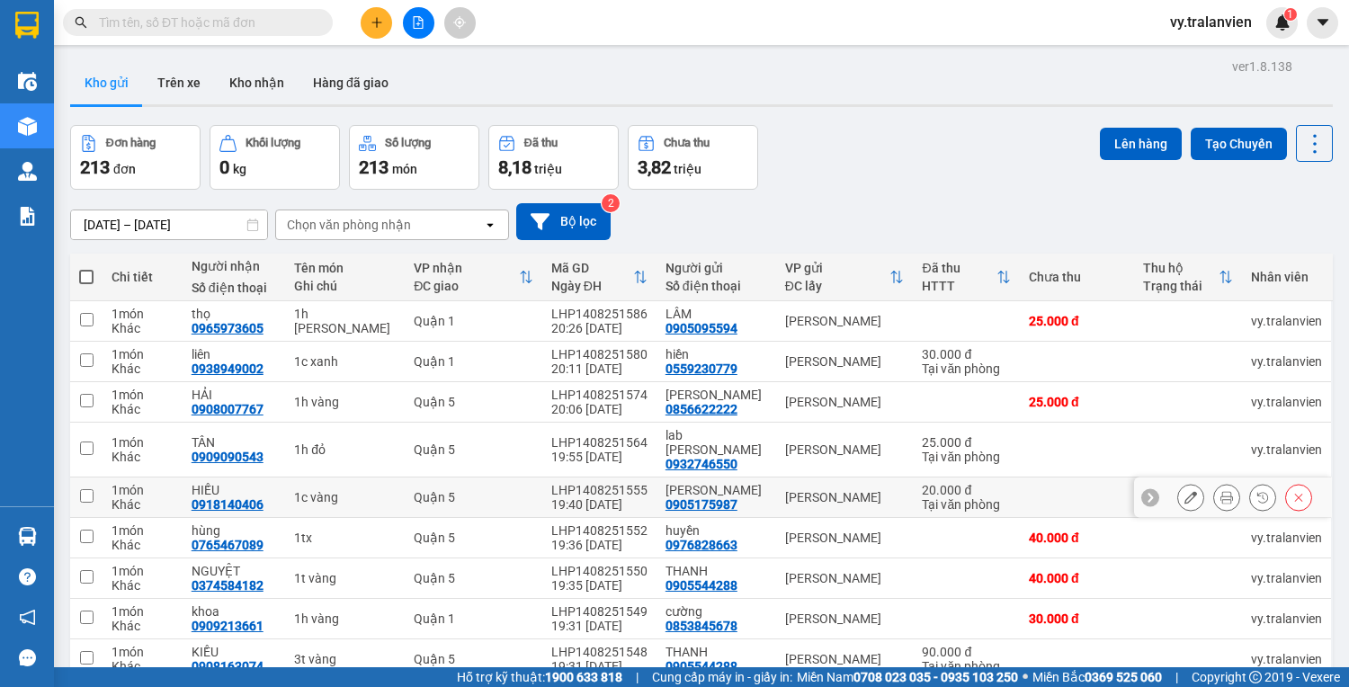
scroll to position [106, 0]
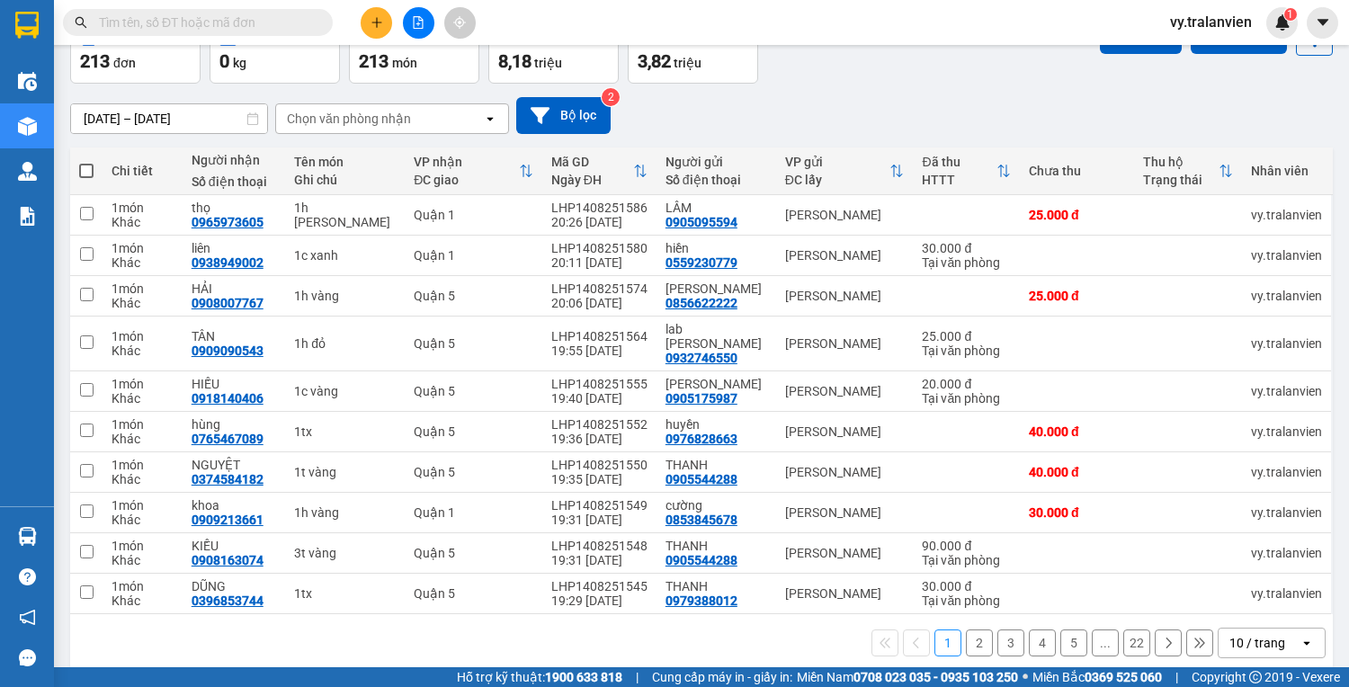
click at [1028, 629] on button "4" at bounding box center [1041, 642] width 27 height 27
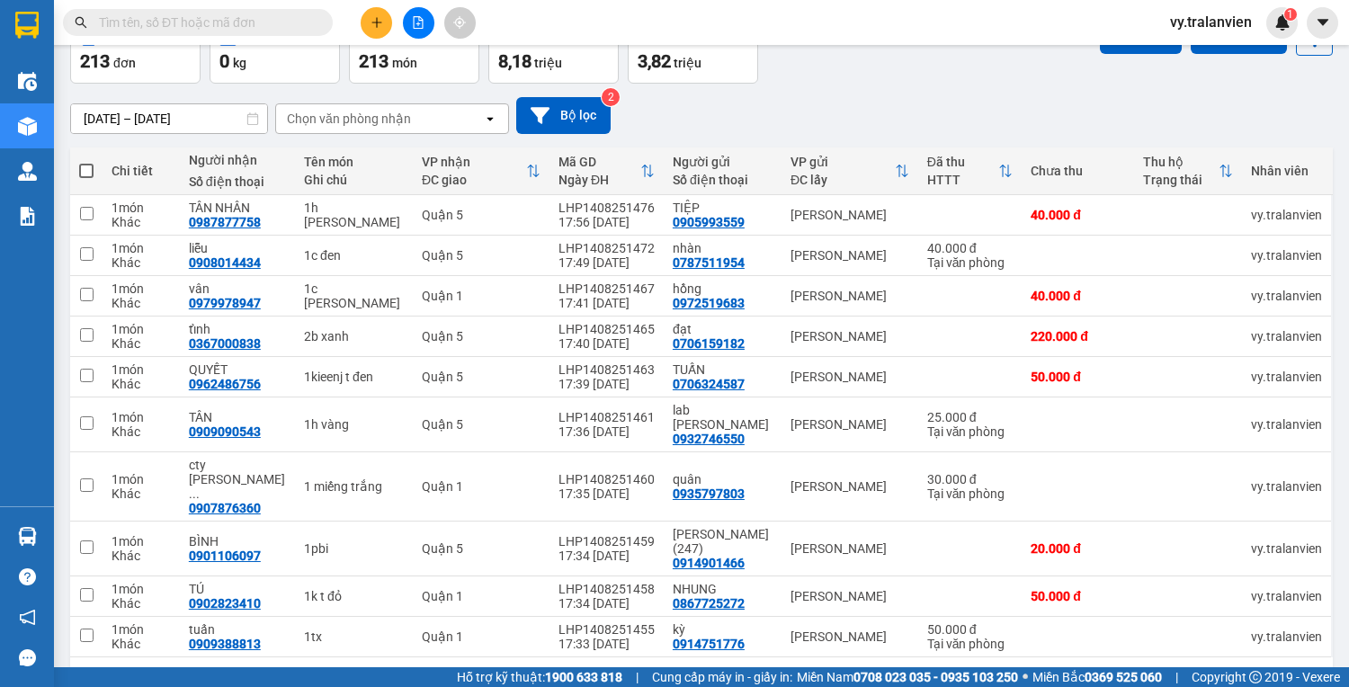
click at [1070, 672] on button "5" at bounding box center [1073, 685] width 27 height 27
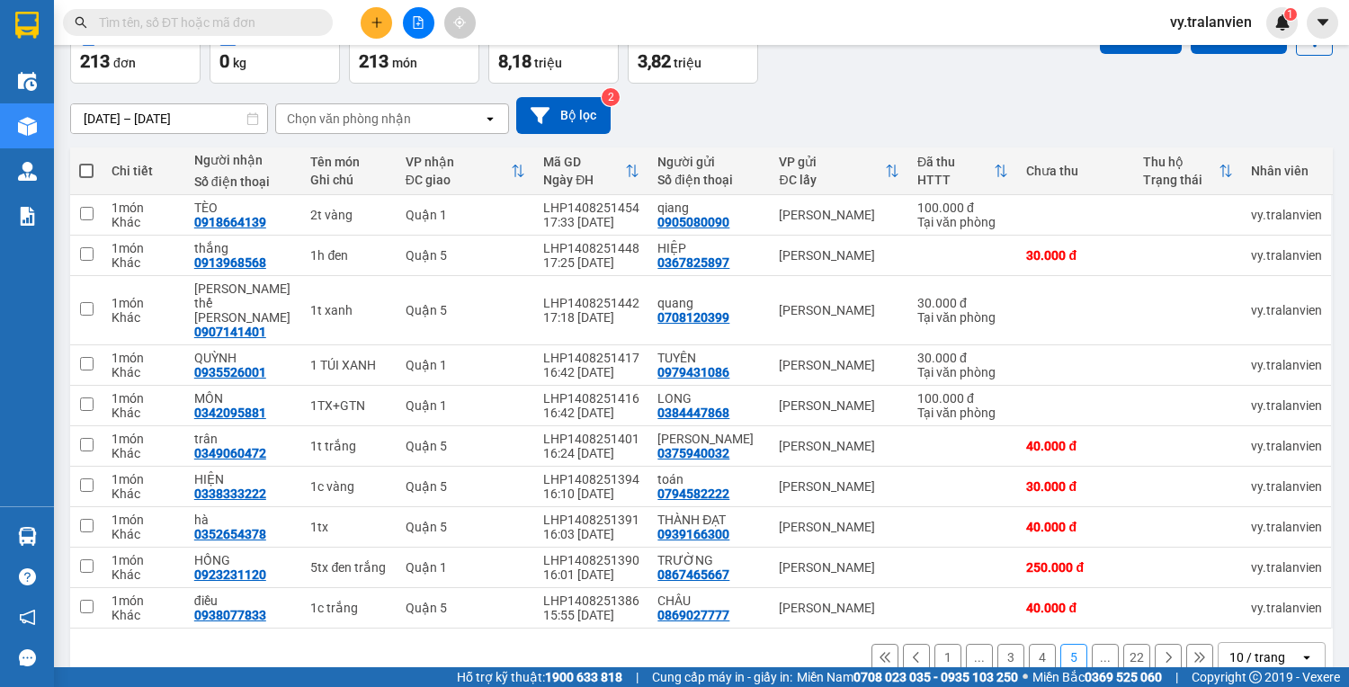
click at [1007, 644] on button "3" at bounding box center [1010, 657] width 27 height 27
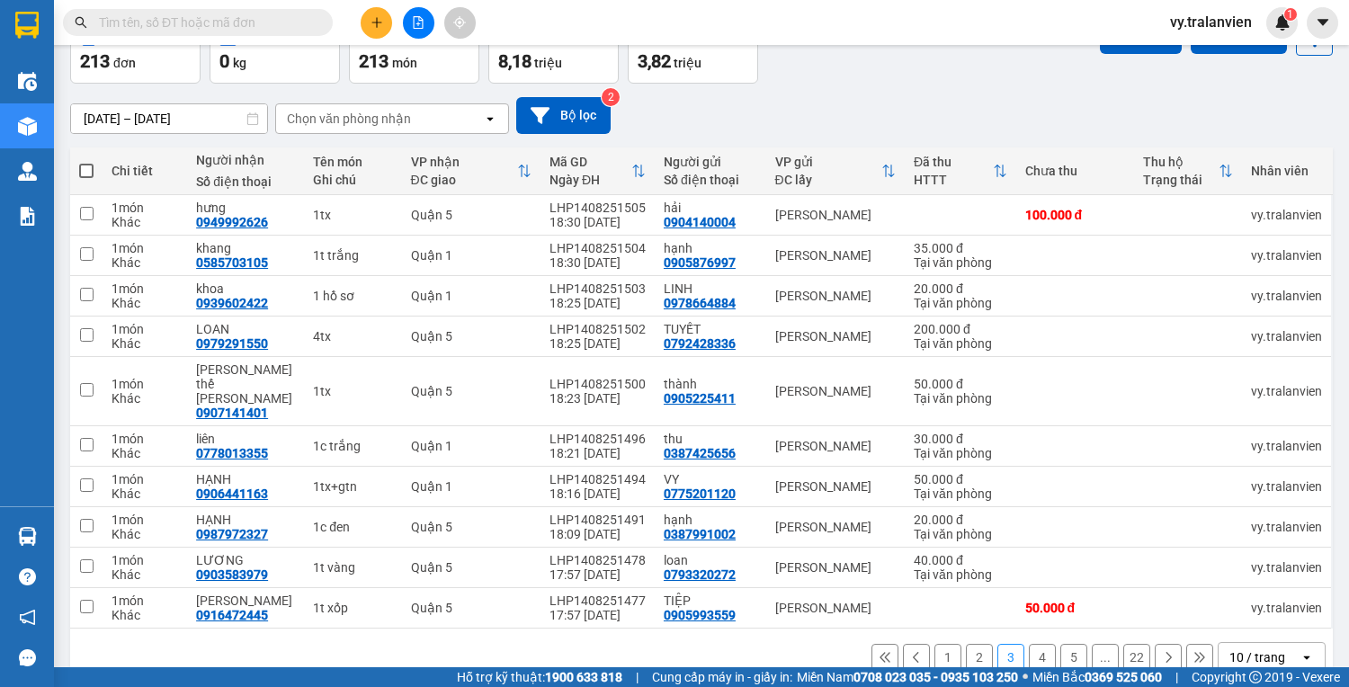
click at [1036, 644] on button "4" at bounding box center [1041, 657] width 27 height 27
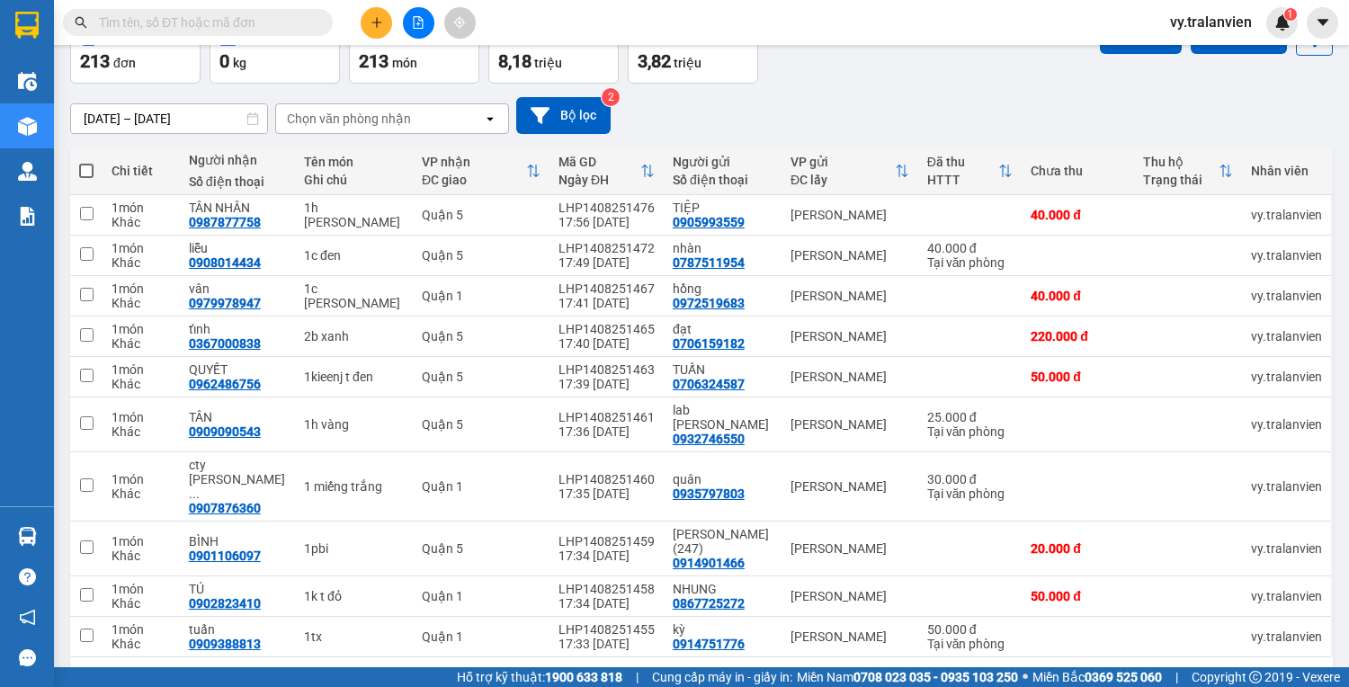
click at [1060, 672] on button "5" at bounding box center [1073, 685] width 27 height 27
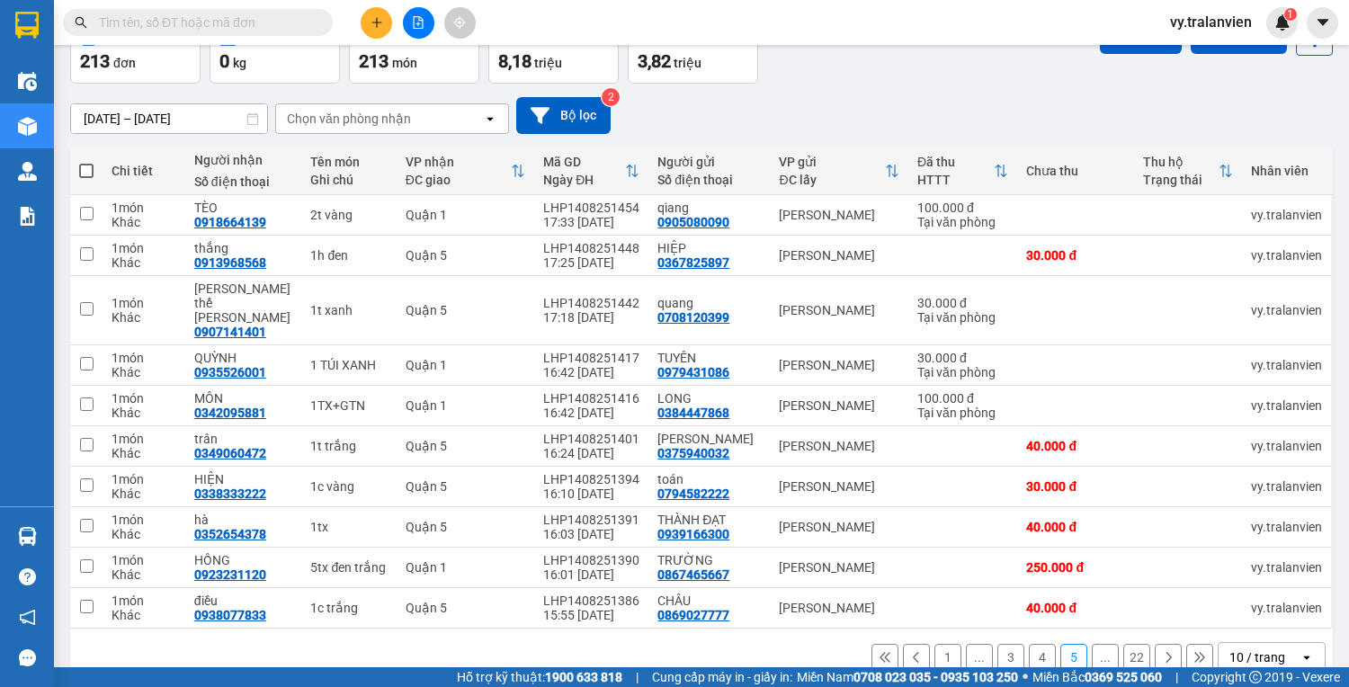
click at [945, 644] on button "1" at bounding box center [947, 657] width 27 height 27
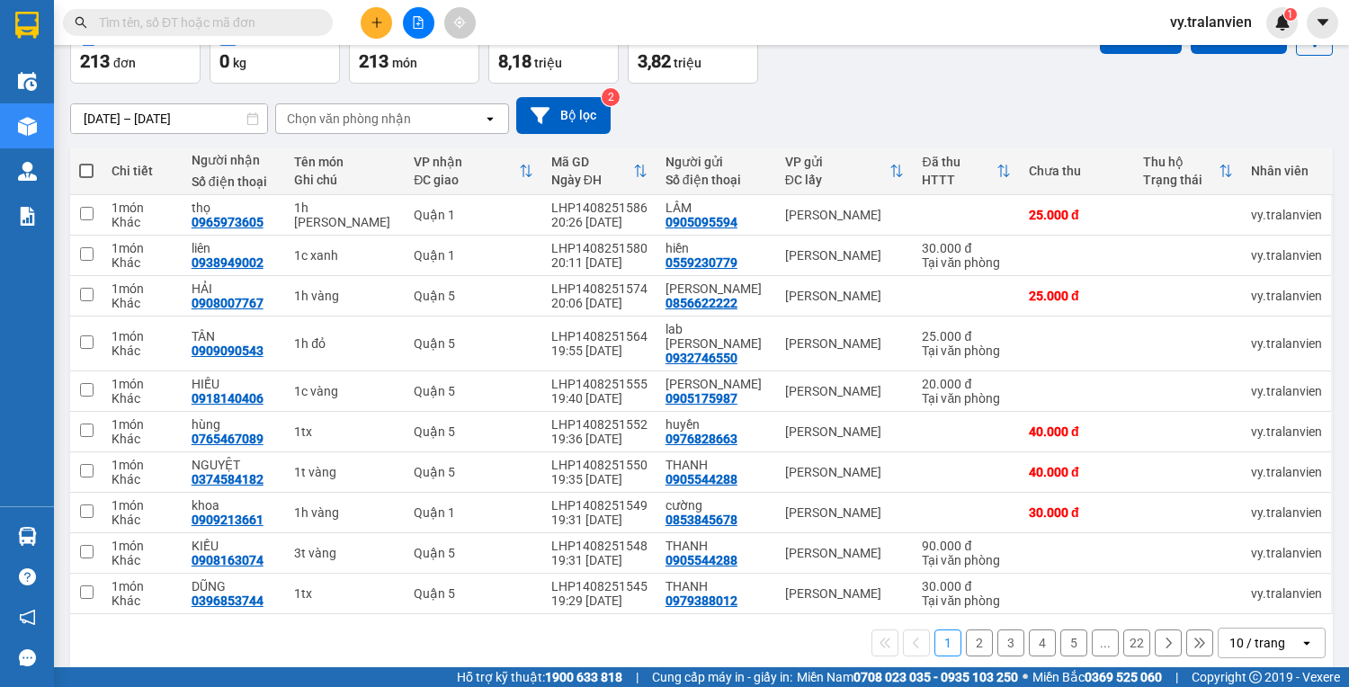
click at [966, 629] on button "2" at bounding box center [979, 642] width 27 height 27
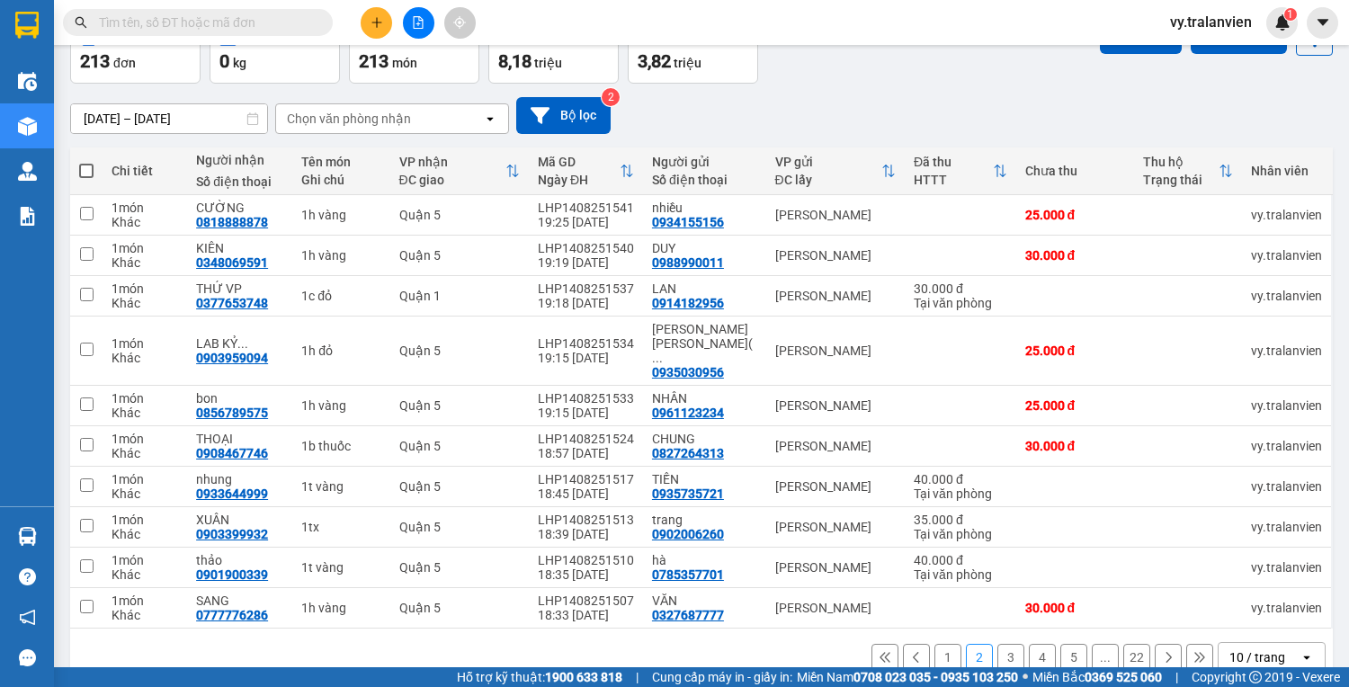
click at [1001, 644] on button "3" at bounding box center [1010, 657] width 27 height 27
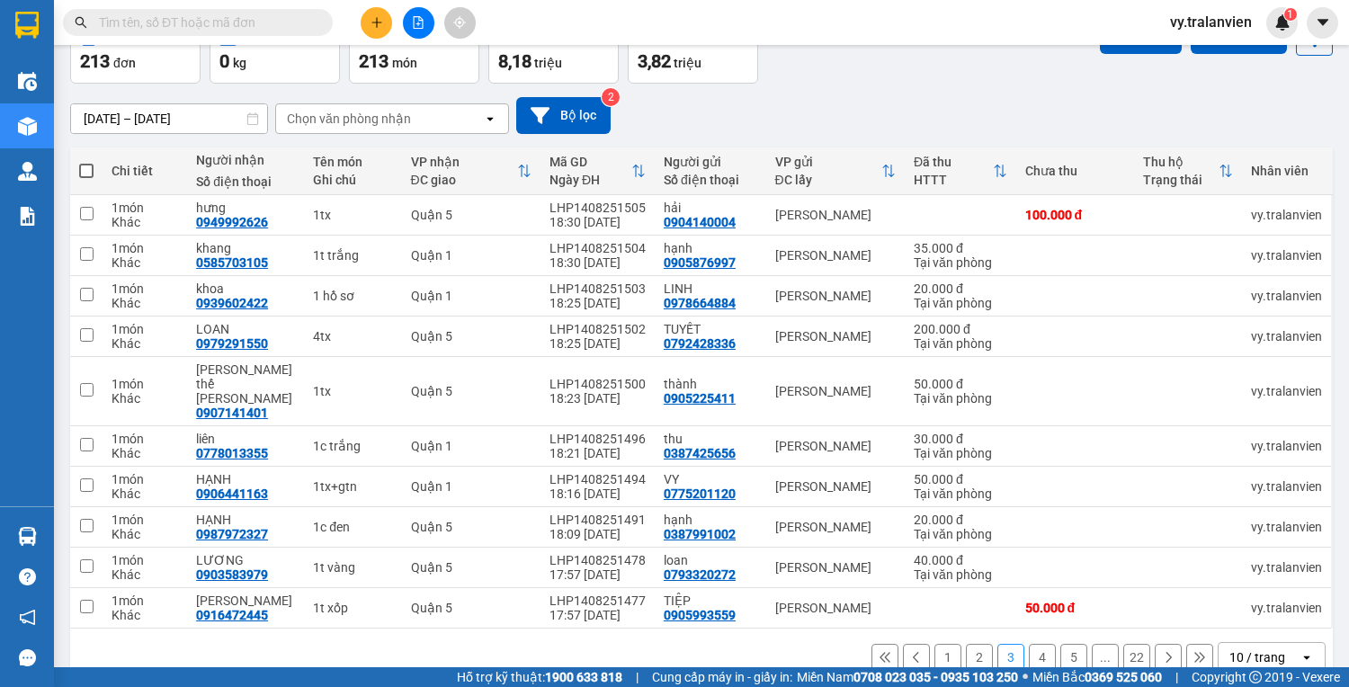
click at [1028, 644] on button "4" at bounding box center [1041, 657] width 27 height 27
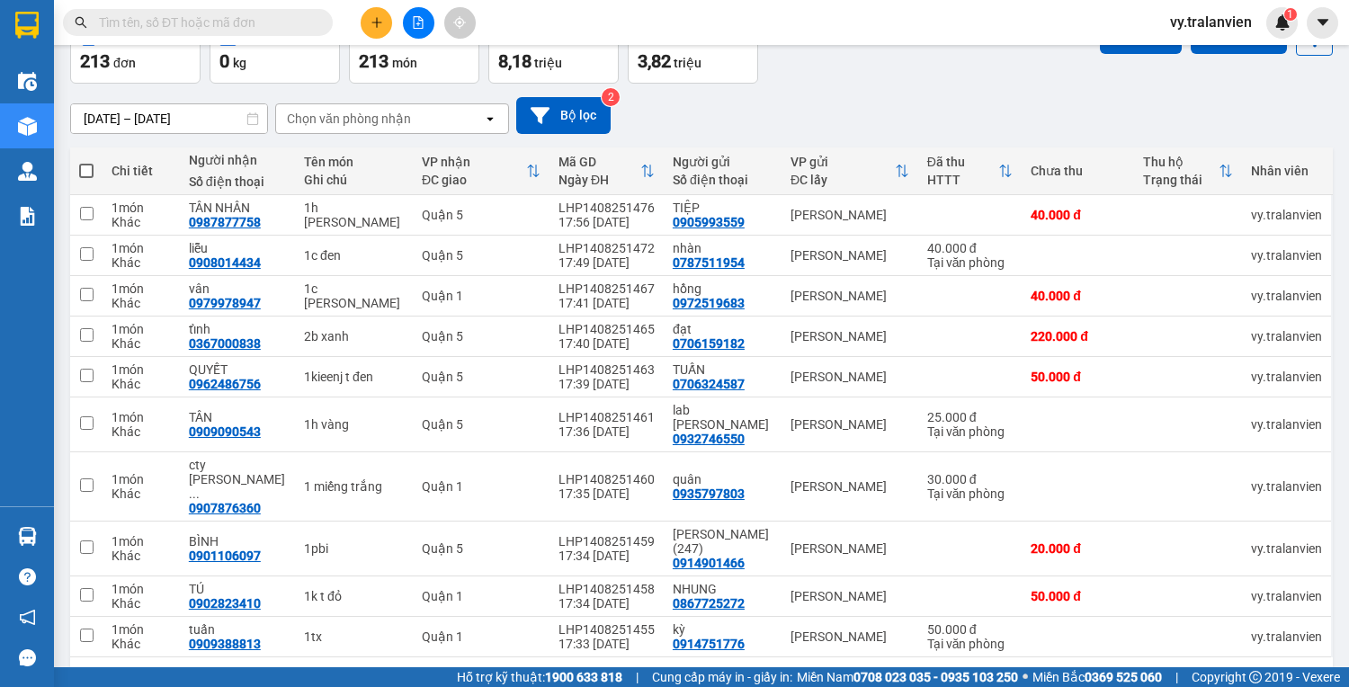
click at [1061, 672] on button "5" at bounding box center [1073, 685] width 27 height 27
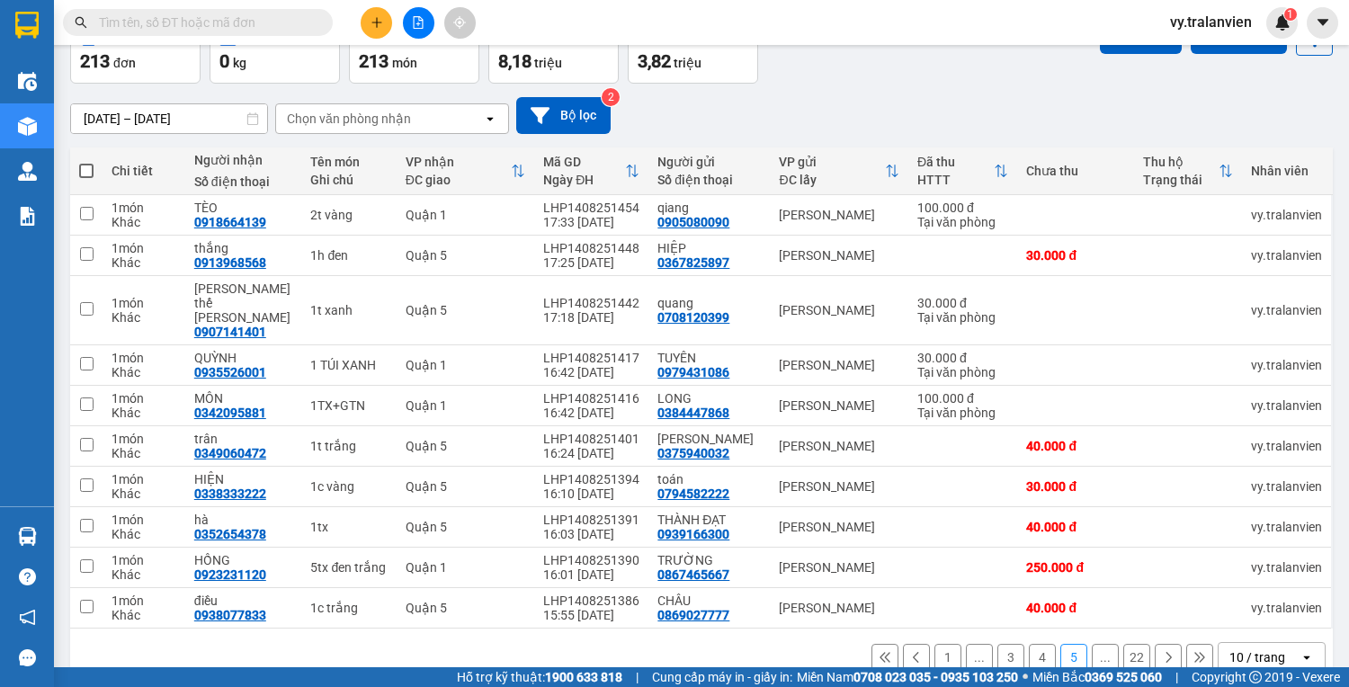
click at [1162, 651] on icon at bounding box center [1168, 657] width 13 height 13
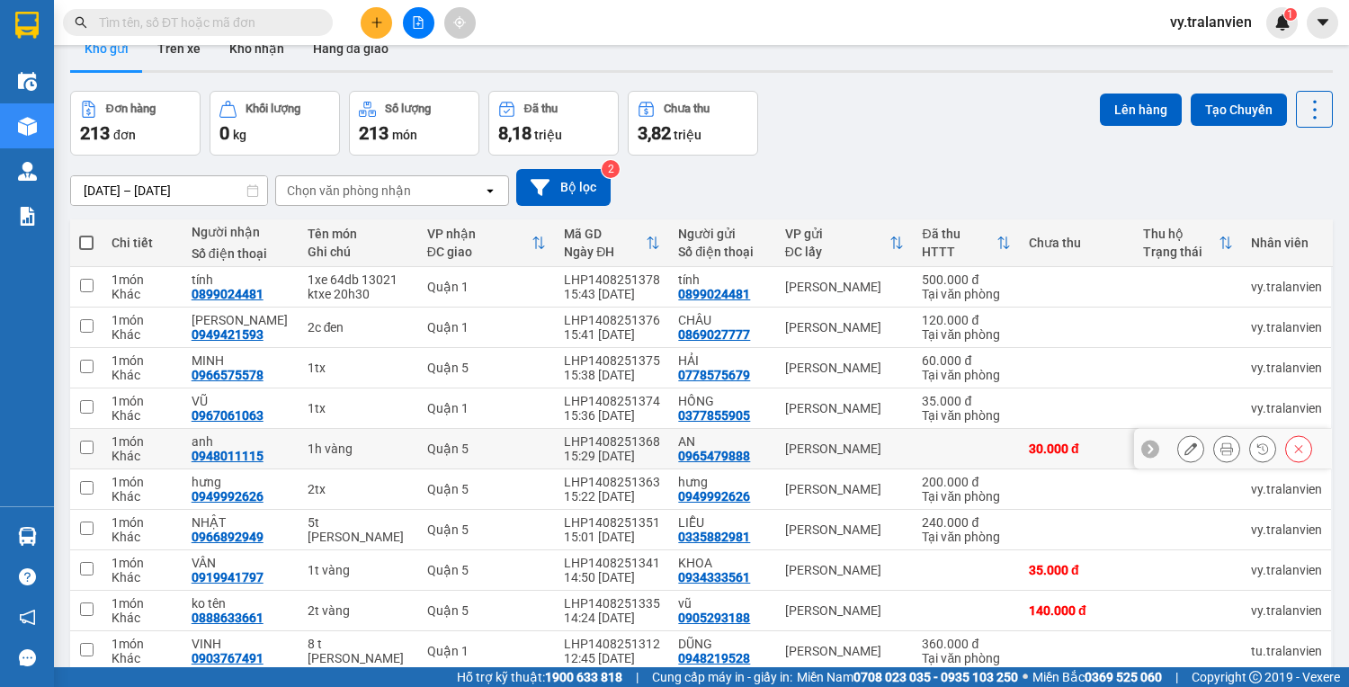
scroll to position [0, 0]
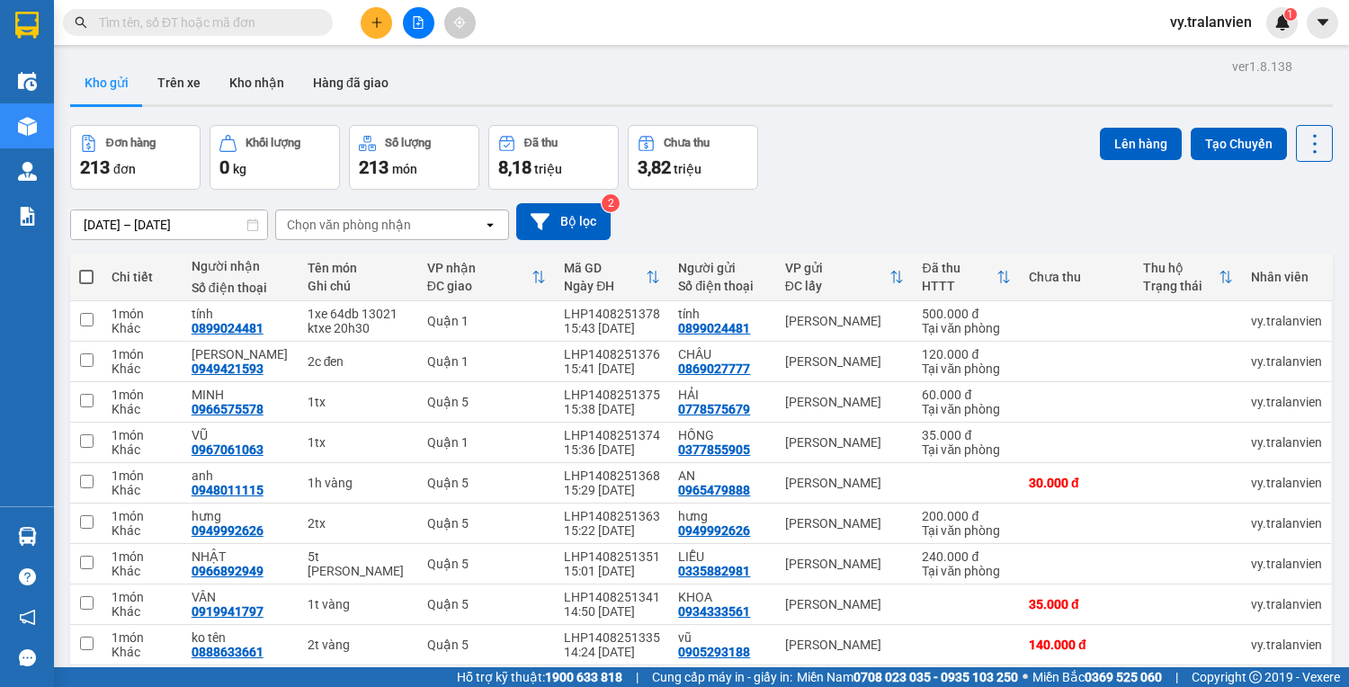
click at [925, 33] on div "Kết quả tìm kiếm ( 0 ) Bộ lọc No Data vy.tralanvien 1" at bounding box center [674, 22] width 1349 height 45
click at [378, 29] on button at bounding box center [376, 22] width 31 height 31
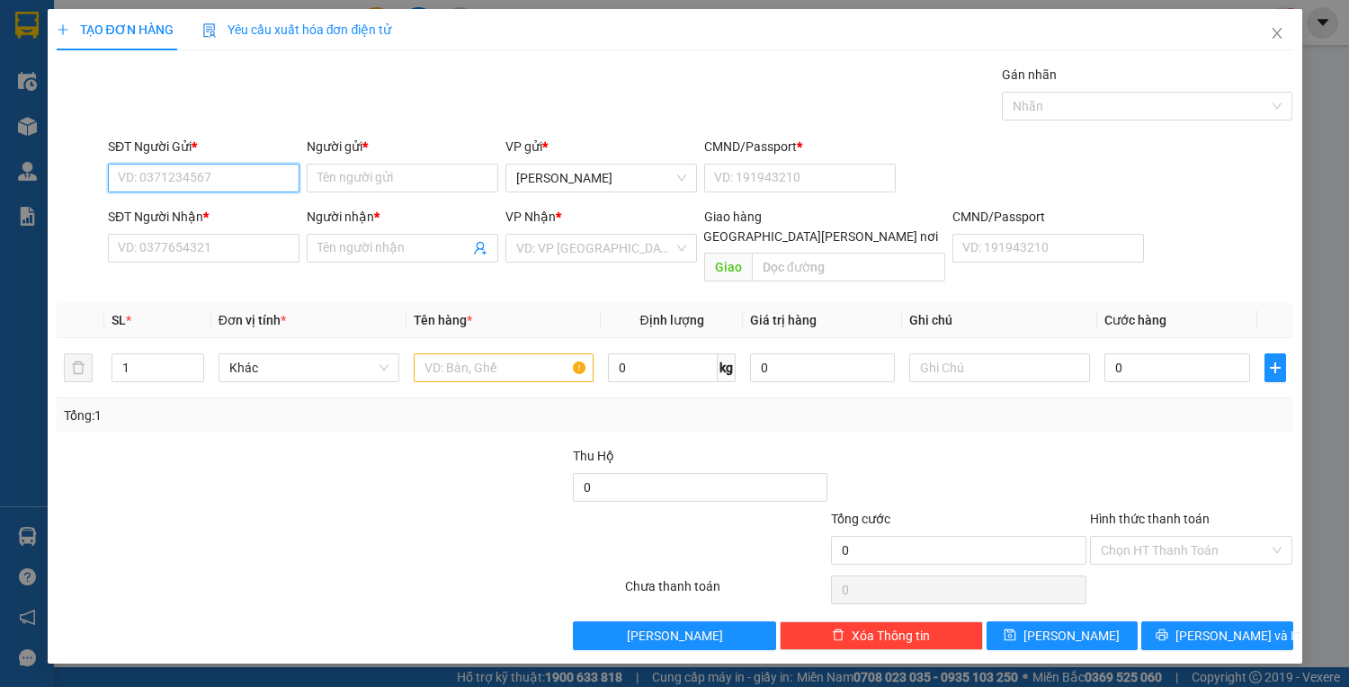
drag, startPoint x: 246, startPoint y: 182, endPoint x: 1348, endPoint y: 71, distance: 1106.9
click at [584, 98] on div "Transit Pickup Surcharge Ids Transit Deliver Surcharge Ids Transit Deliver Surc…" at bounding box center [675, 357] width 1236 height 585
click at [237, 218] on div "0972962480 - thịnh" at bounding box center [207, 213] width 177 height 20
type input "0972962480"
type input "thịnh"
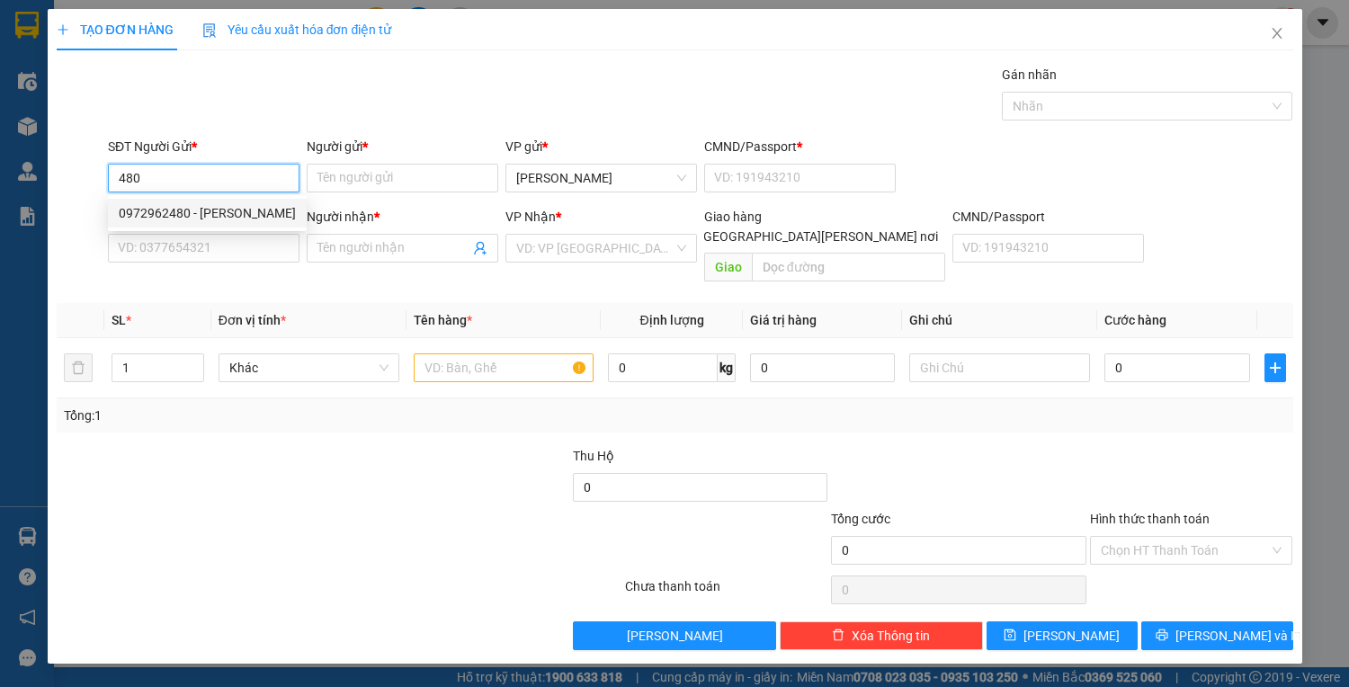
type input "1"
type input "0916784239"
type input "Hàng ngân"
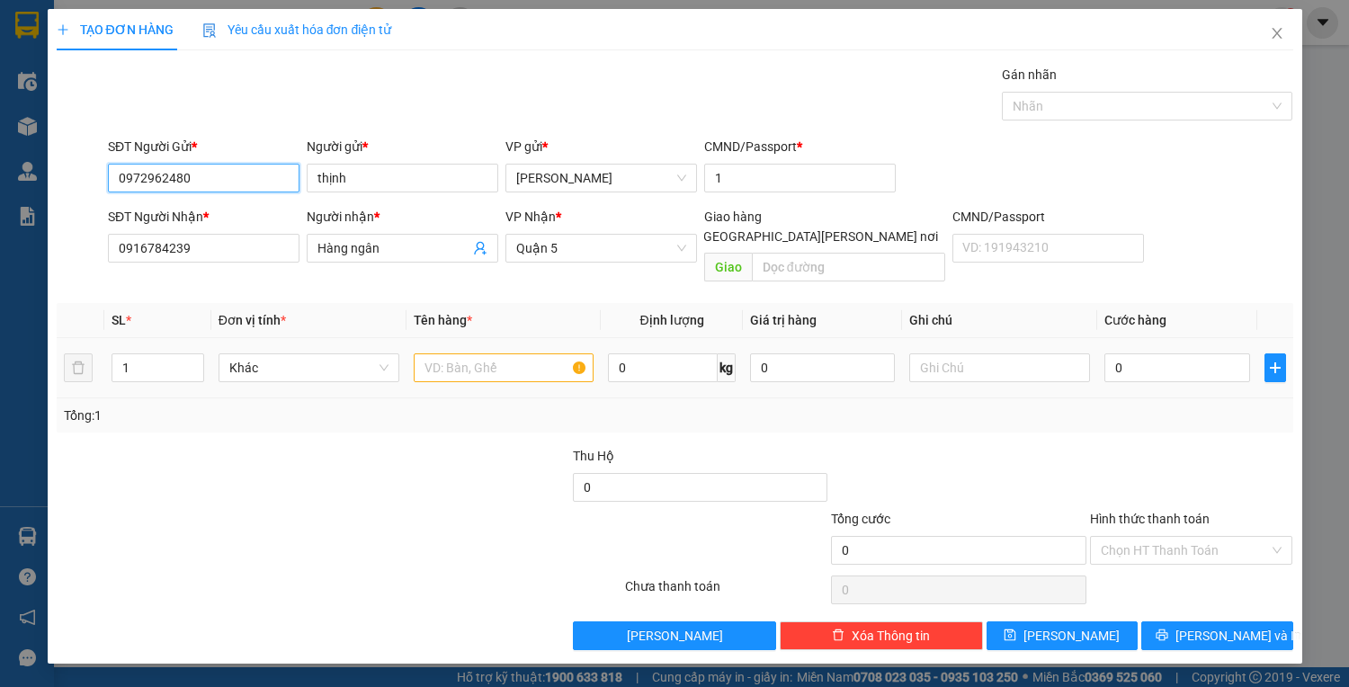
type input "0972962480"
click at [453, 353] on input "text" at bounding box center [504, 367] width 181 height 29
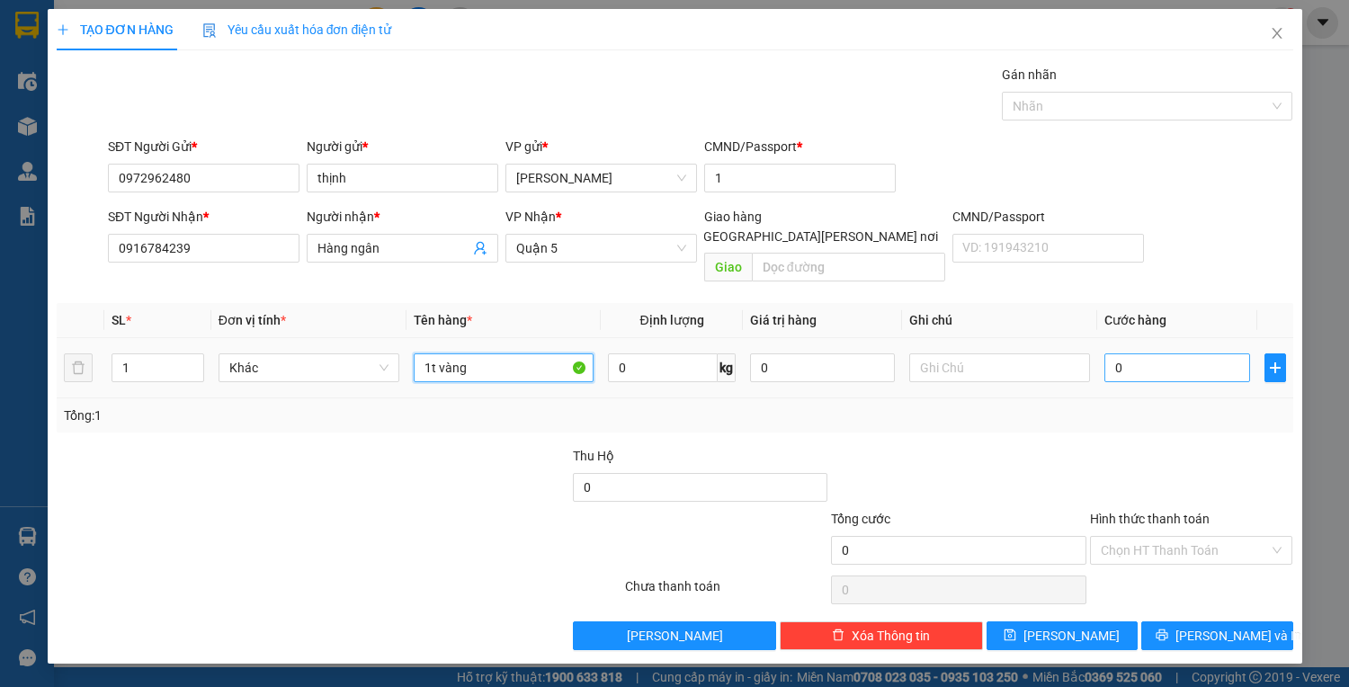
type input "1t vàng"
click at [1156, 353] on input "0" at bounding box center [1176, 367] width 145 height 29
type input "5"
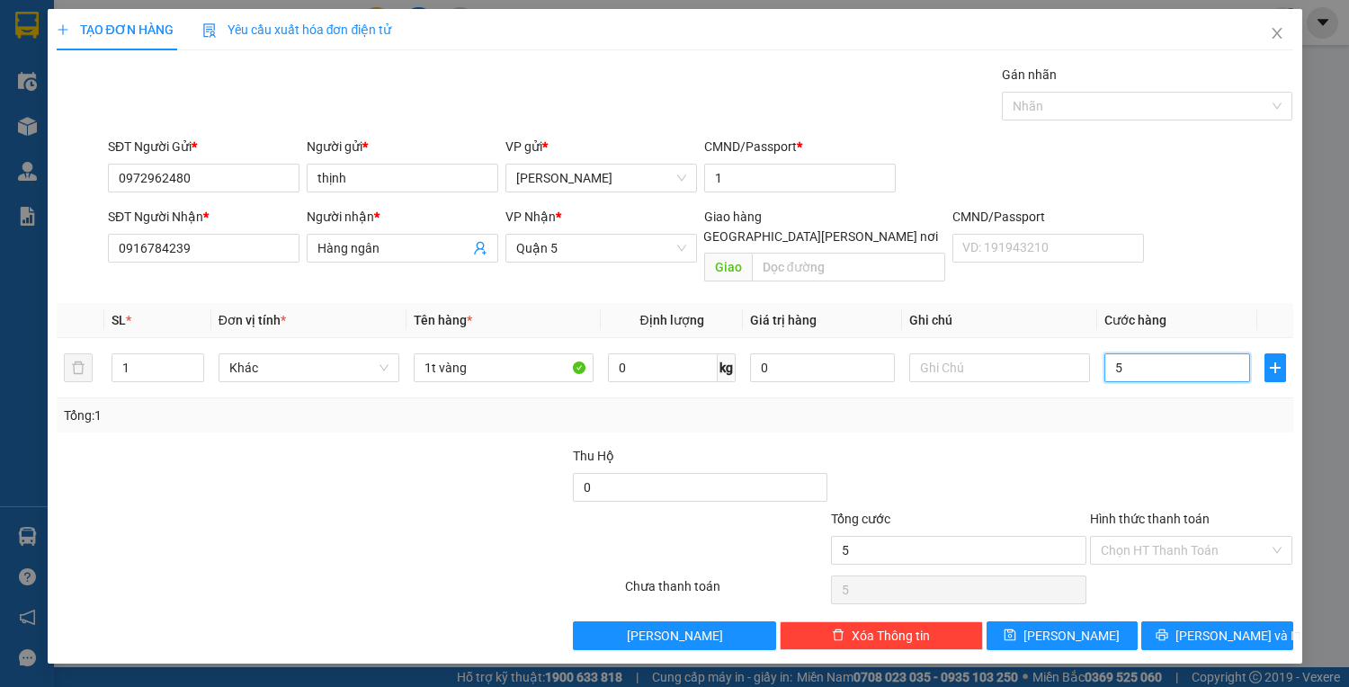
type input "50"
click at [1171, 353] on input "50" at bounding box center [1176, 367] width 145 height 29
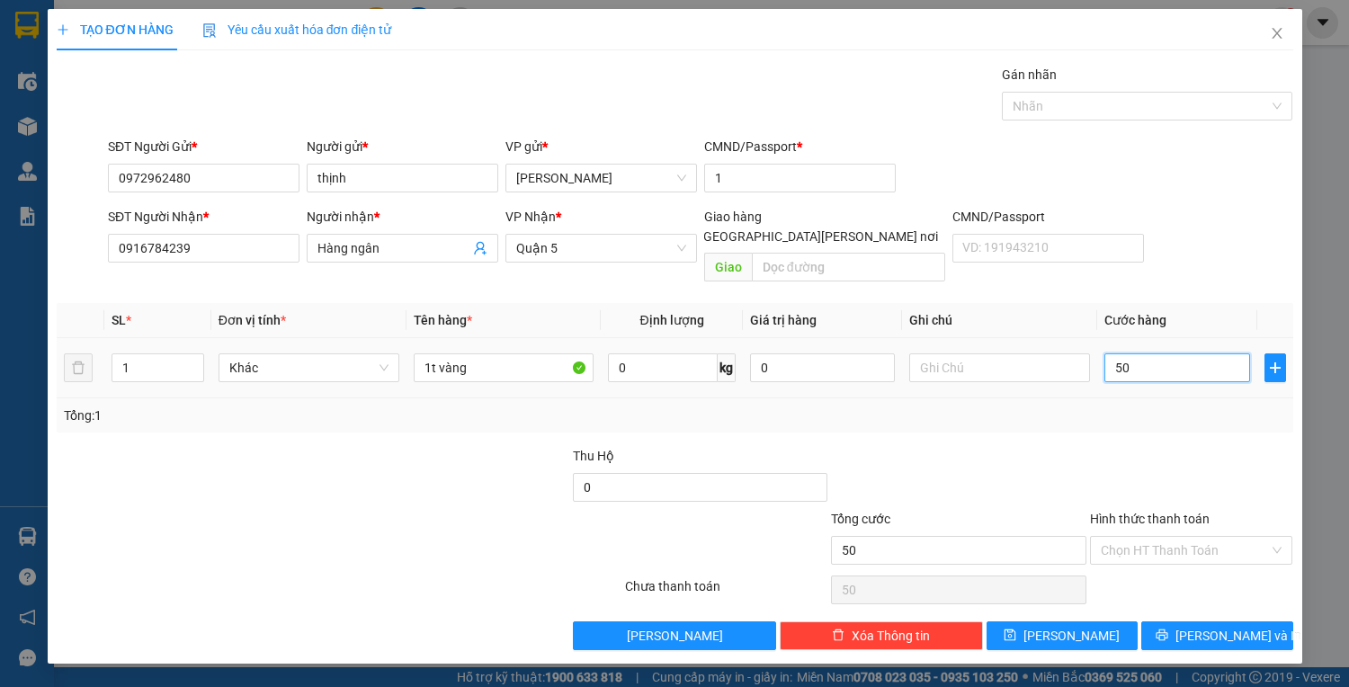
type input "4"
type input "40"
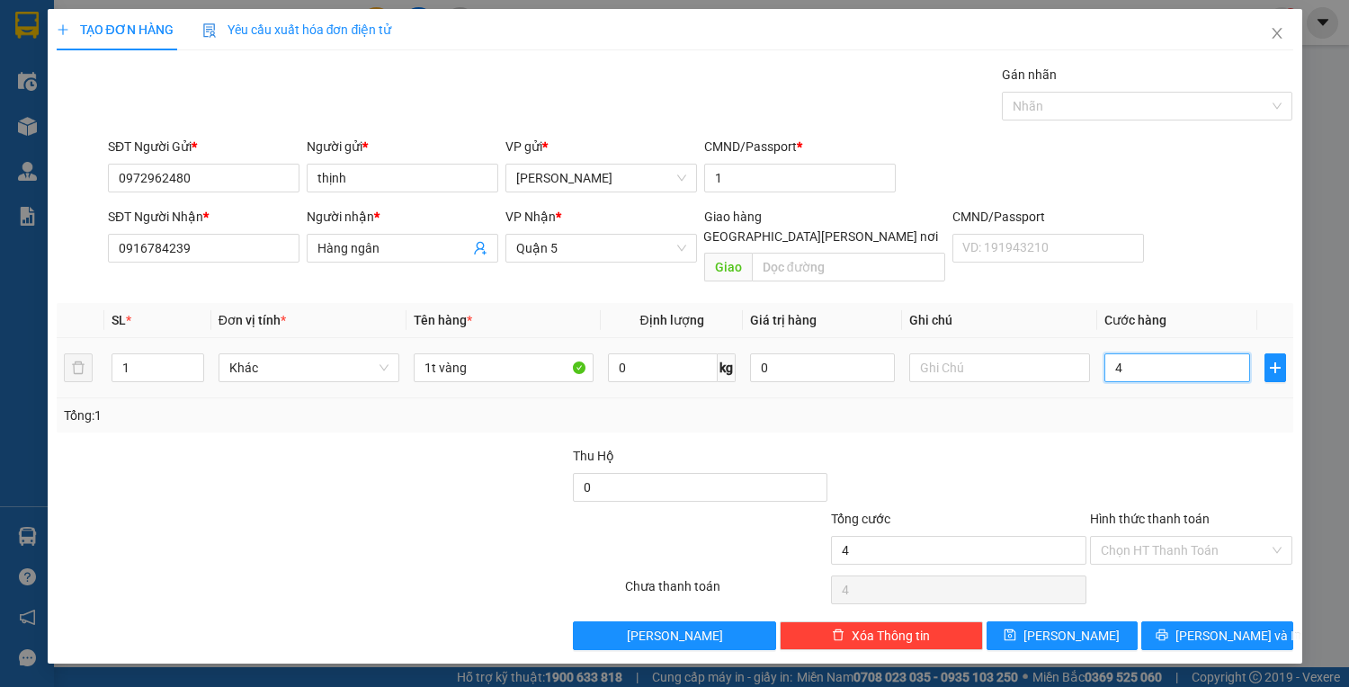
type input "40"
type input "40.000"
drag, startPoint x: 1183, startPoint y: 532, endPoint x: 1186, endPoint y: 561, distance: 28.9
click at [1183, 538] on input "Hình thức thanh toán" at bounding box center [1184, 550] width 169 height 27
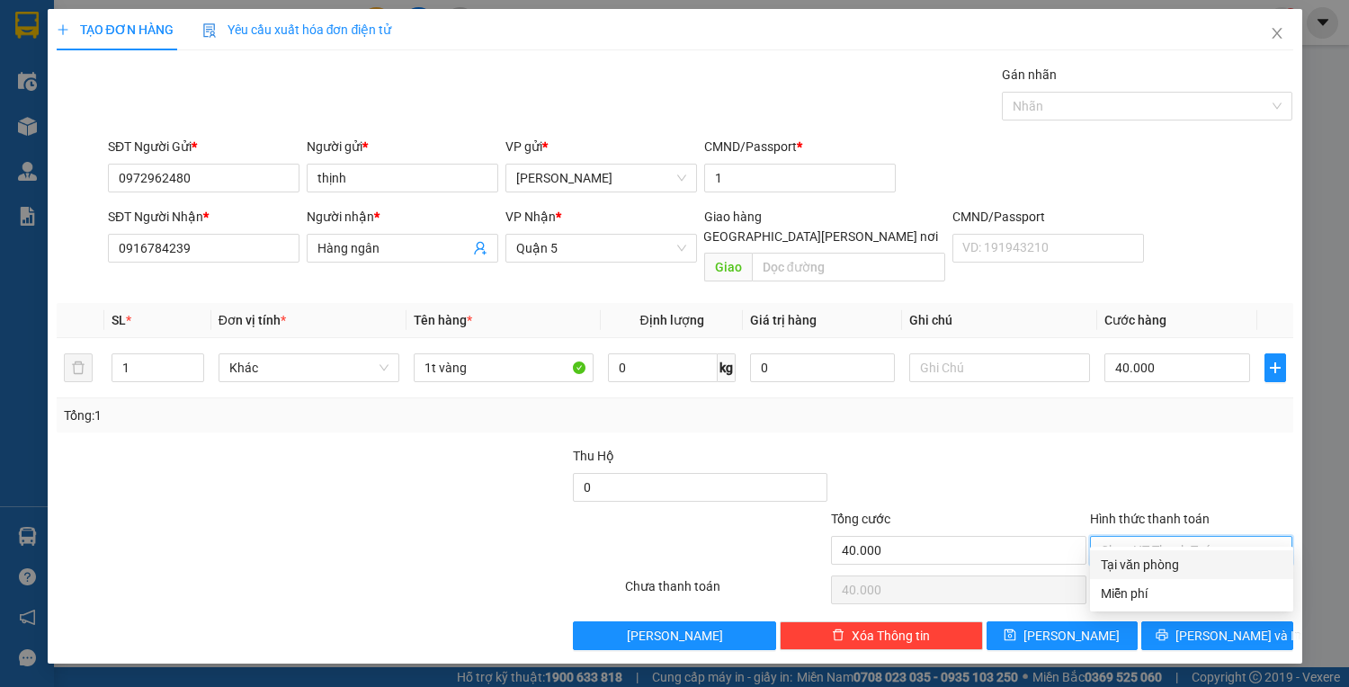
click at [1187, 567] on div "Tại văn phòng" at bounding box center [1191, 565] width 182 height 20
type input "0"
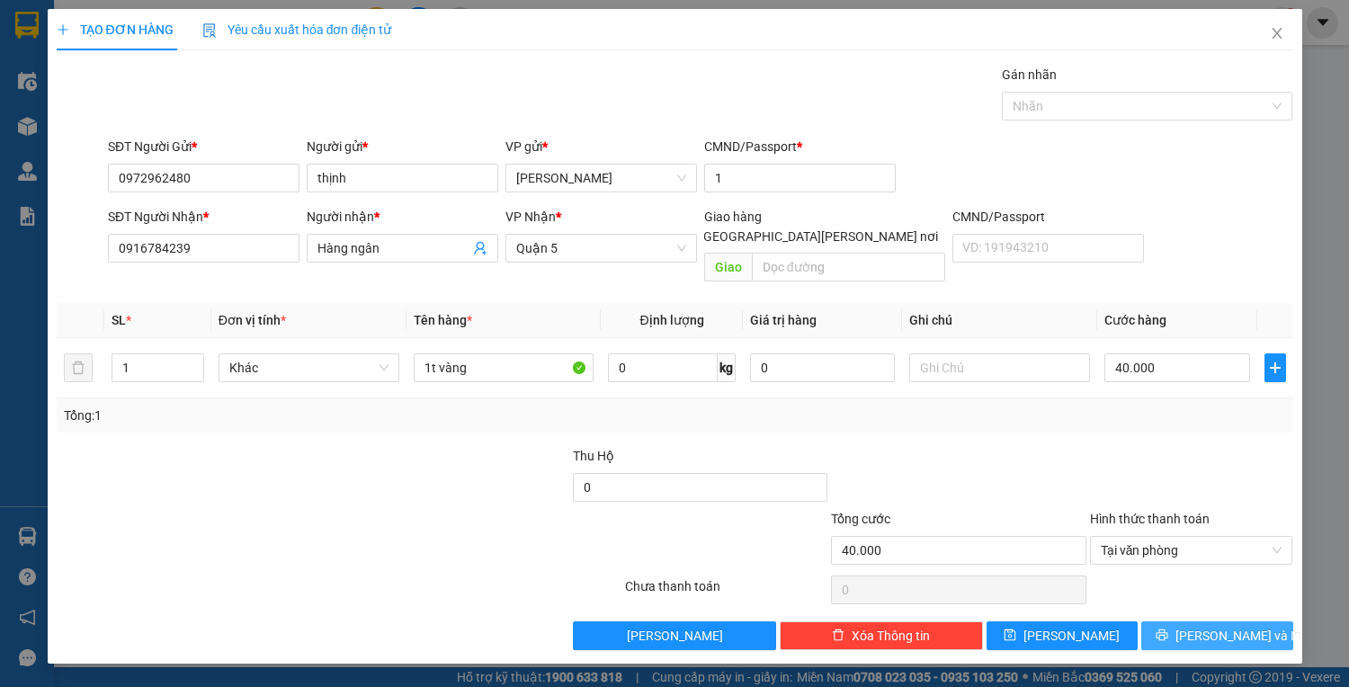
click at [1197, 621] on button "[PERSON_NAME] và In" at bounding box center [1216, 635] width 151 height 29
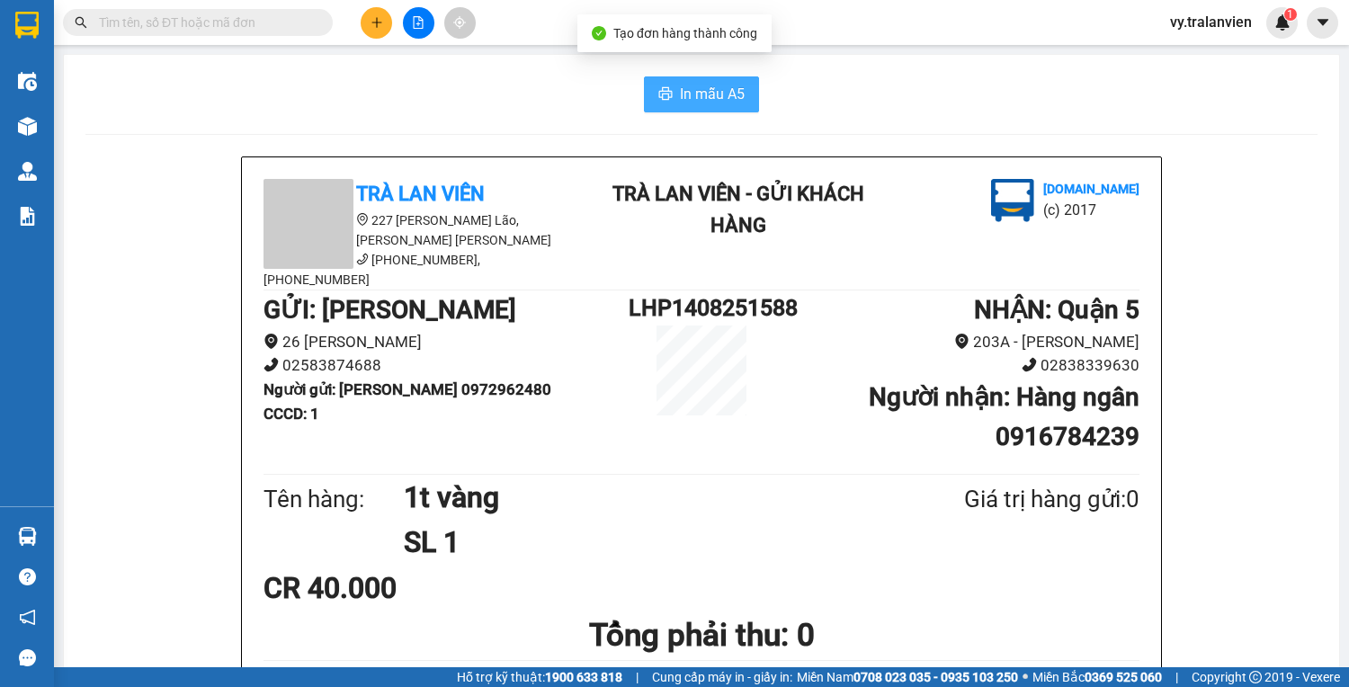
click at [708, 90] on span "In mẫu A5" at bounding box center [712, 94] width 65 height 22
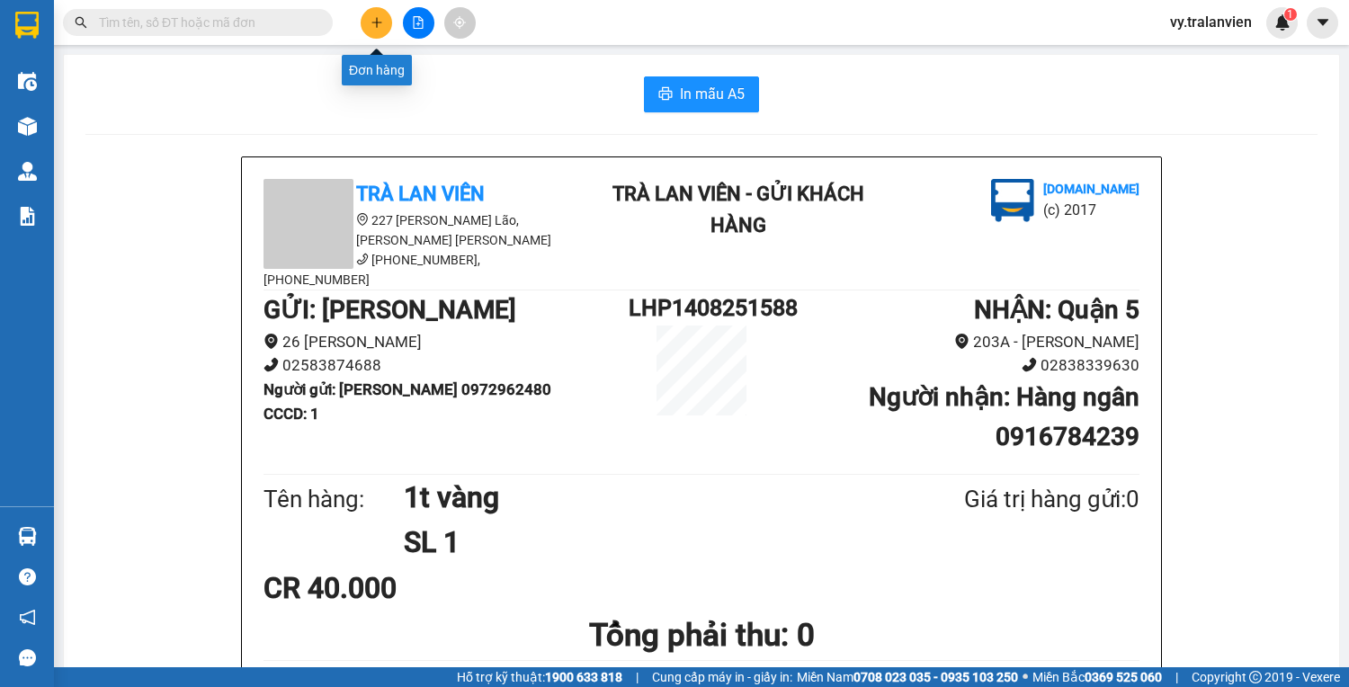
click at [372, 13] on button at bounding box center [376, 22] width 31 height 31
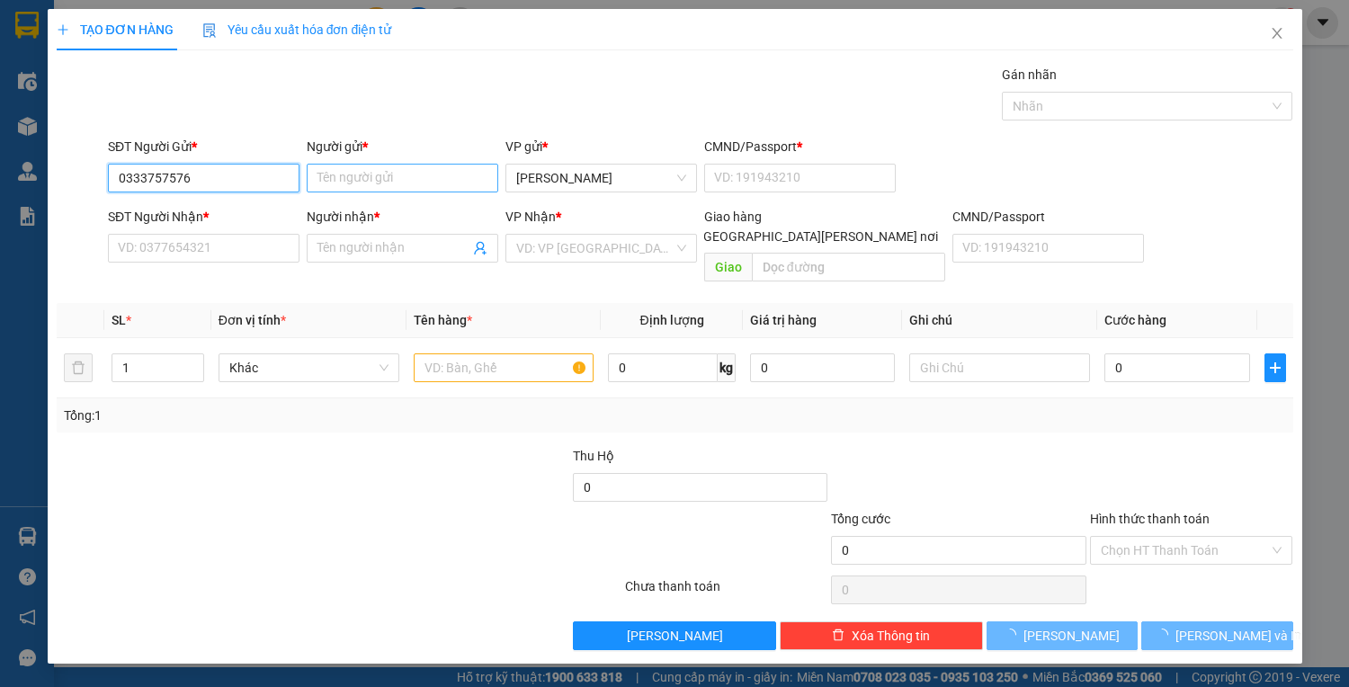
type input "0333757576"
click at [375, 175] on input "Người gửi *" at bounding box center [402, 178] width 191 height 29
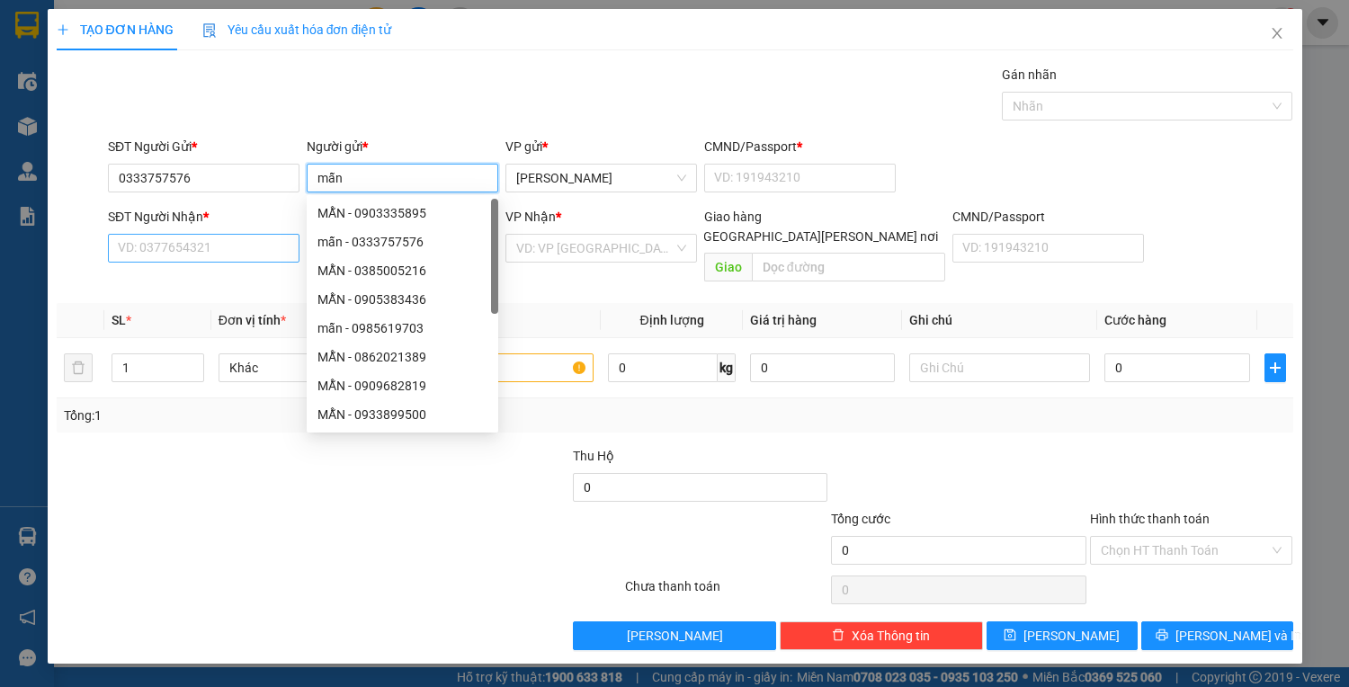
type input "mẫn"
click at [193, 245] on input "SĐT Người Nhận *" at bounding box center [203, 248] width 191 height 29
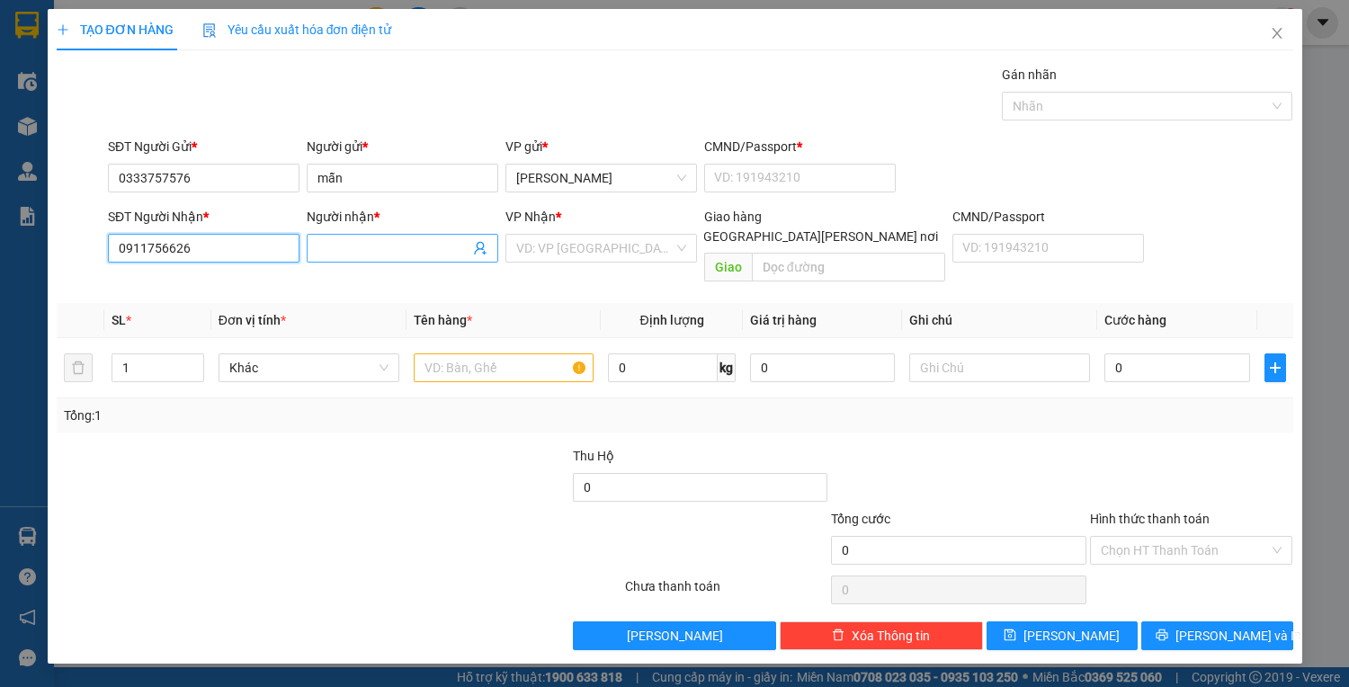
type input "0911756626"
click at [369, 238] on input "Người nhận *" at bounding box center [393, 248] width 152 height 20
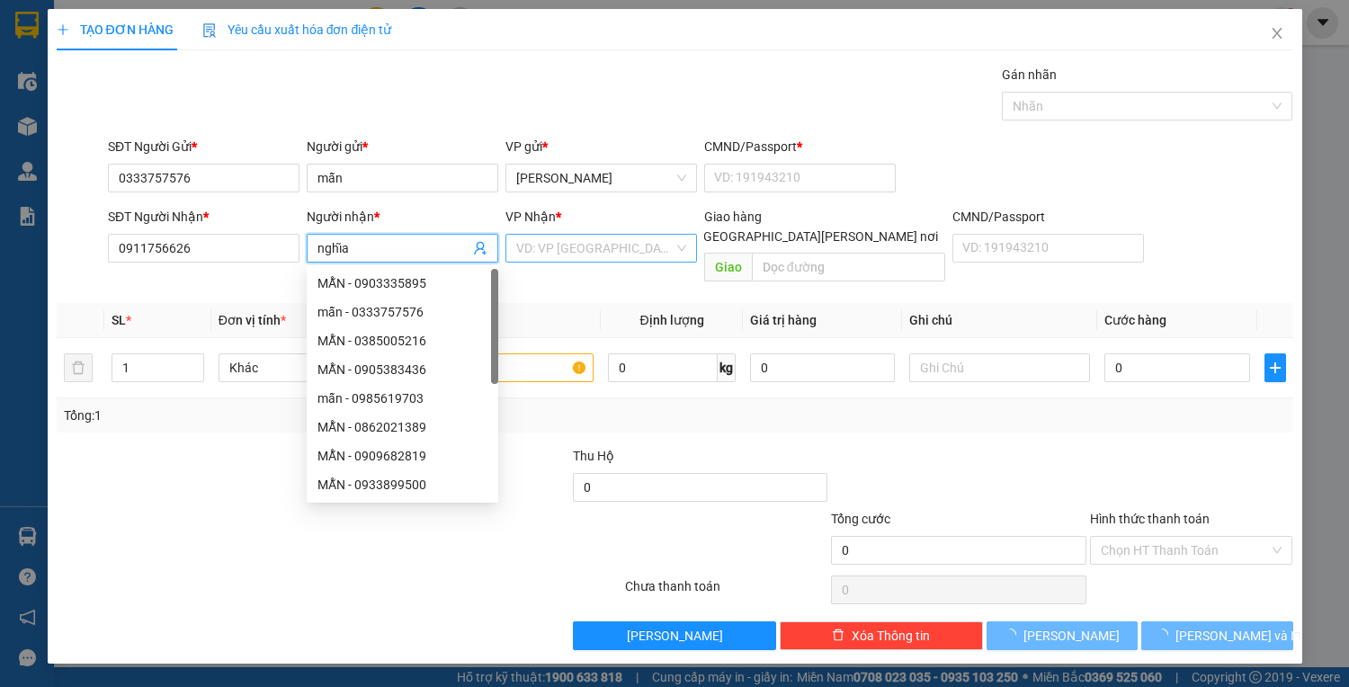
type input "nghĩa"
click at [575, 252] on input "search" at bounding box center [594, 248] width 157 height 27
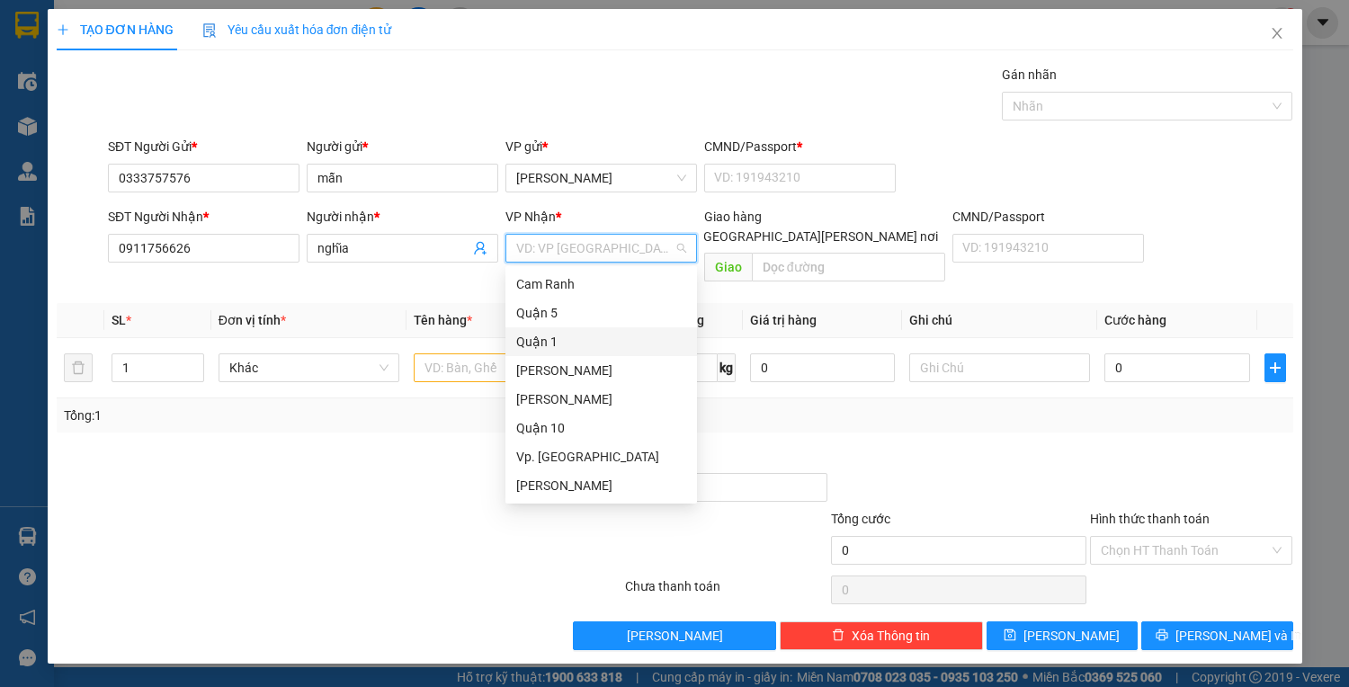
click at [552, 334] on div "Quận 1" at bounding box center [601, 342] width 170 height 20
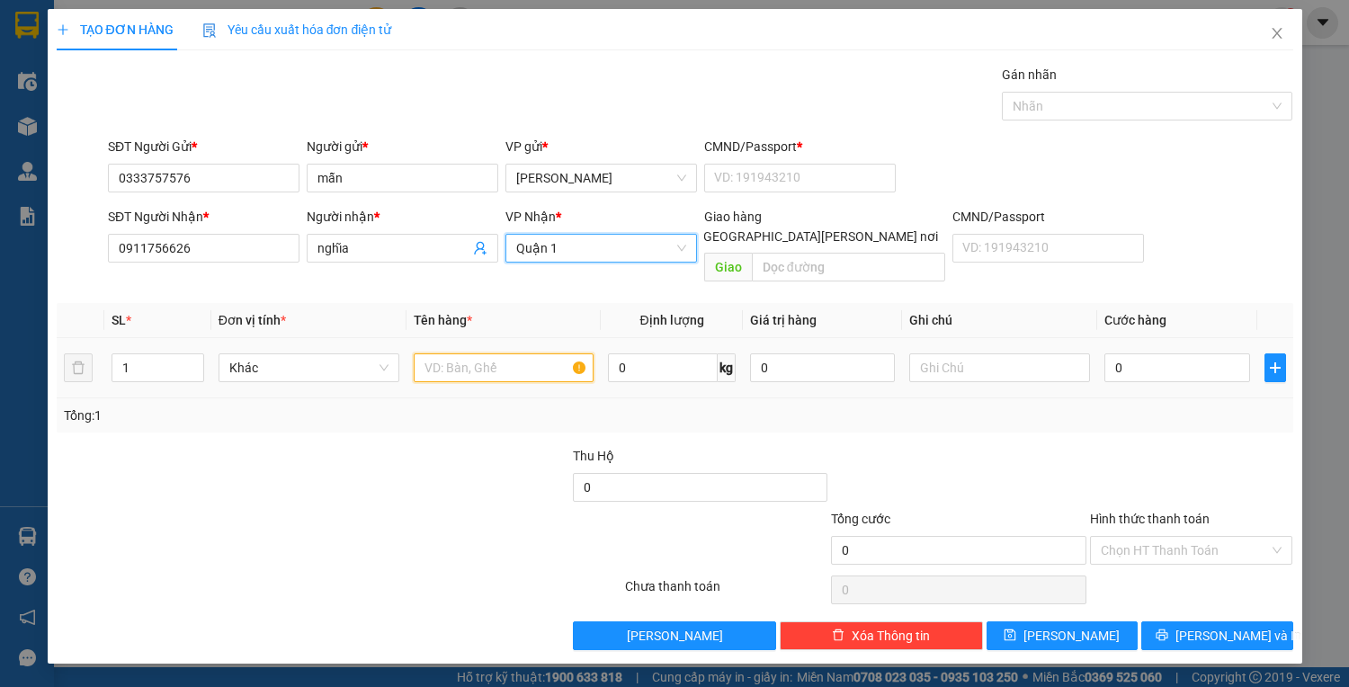
click at [460, 353] on input "text" at bounding box center [504, 367] width 181 height 29
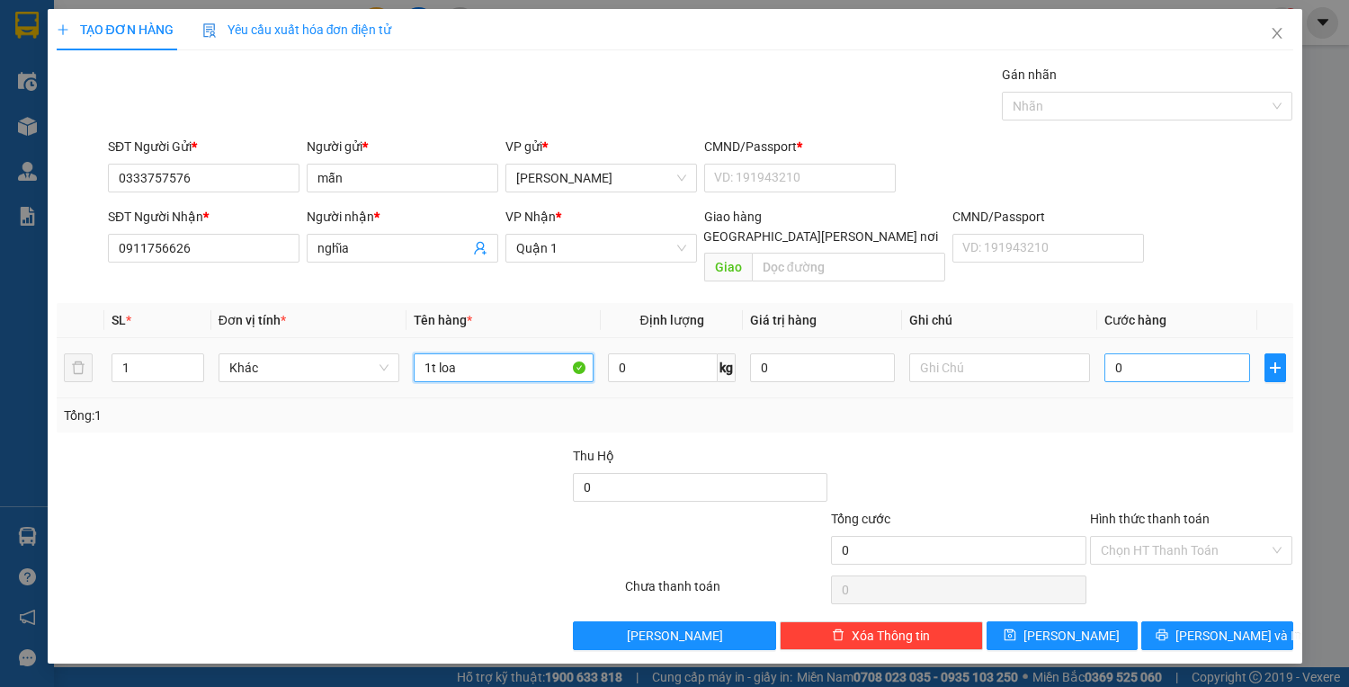
type input "1t loa"
click at [1151, 353] on input "0" at bounding box center [1176, 367] width 145 height 29
type input "1"
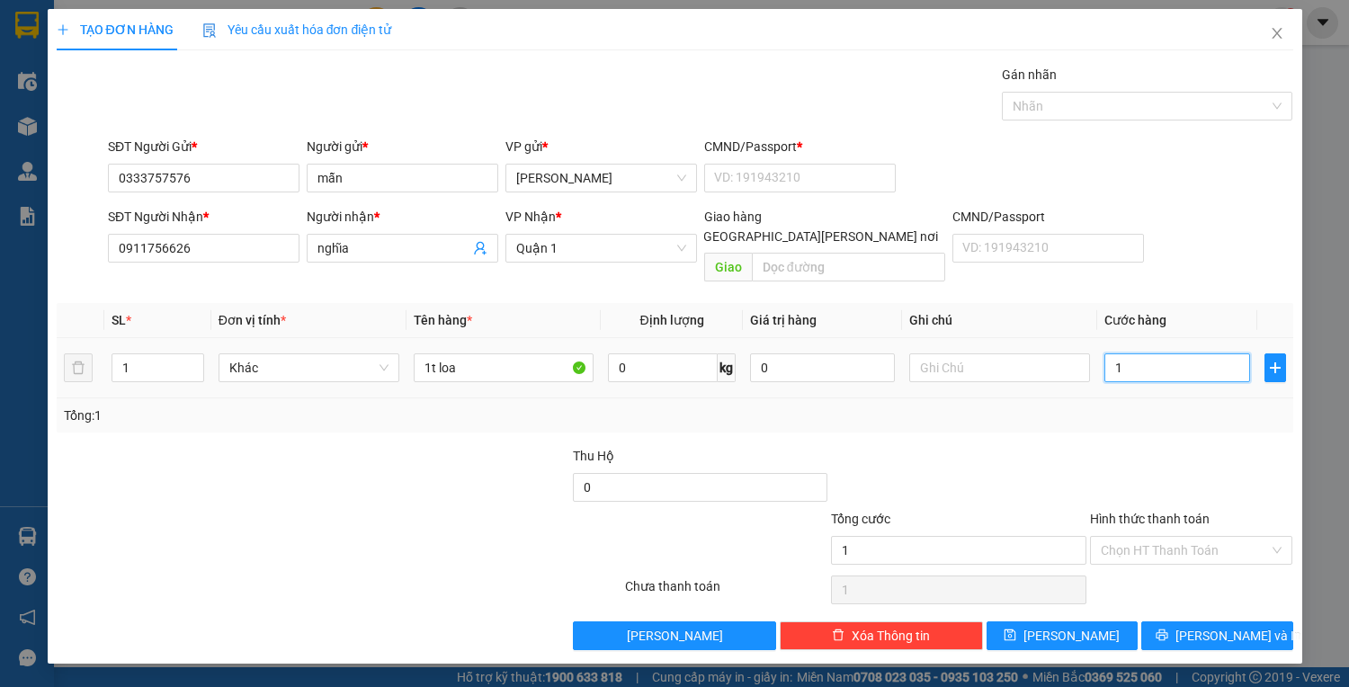
type input "12"
type input "120"
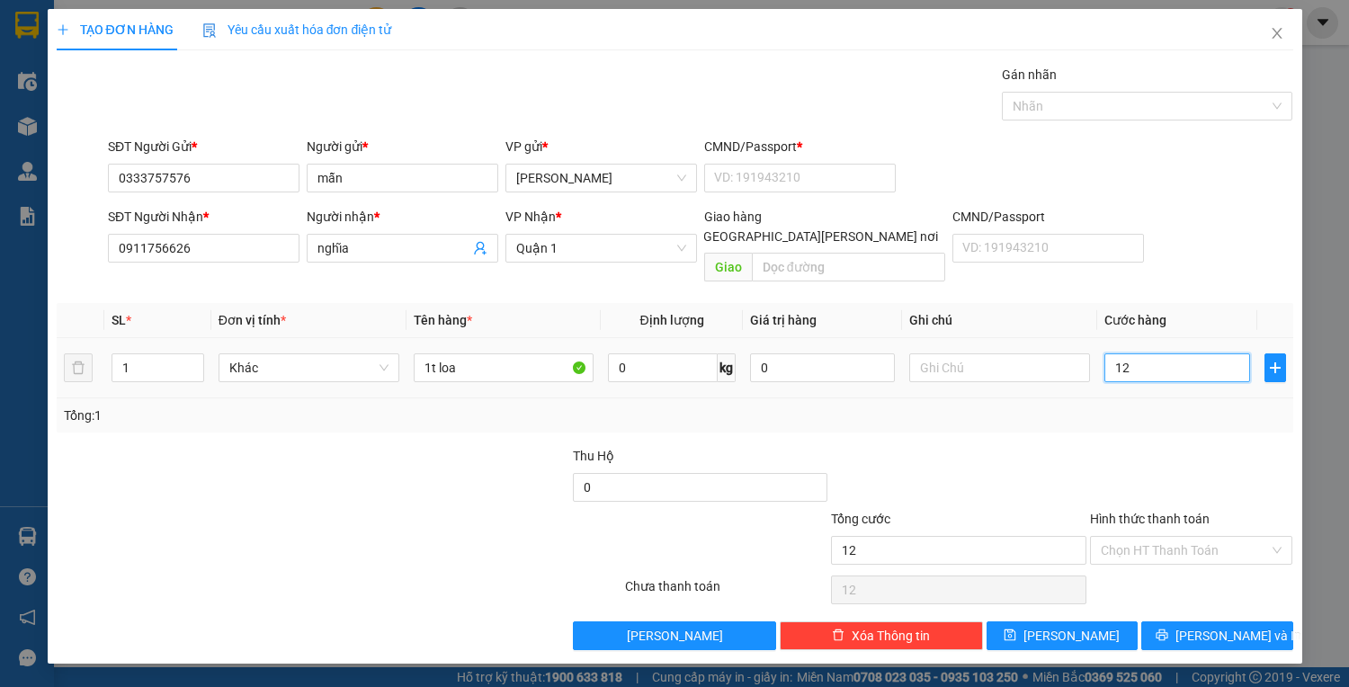
type input "120"
type input "120.000"
click at [1179, 537] on input "Hình thức thanh toán" at bounding box center [1184, 550] width 169 height 27
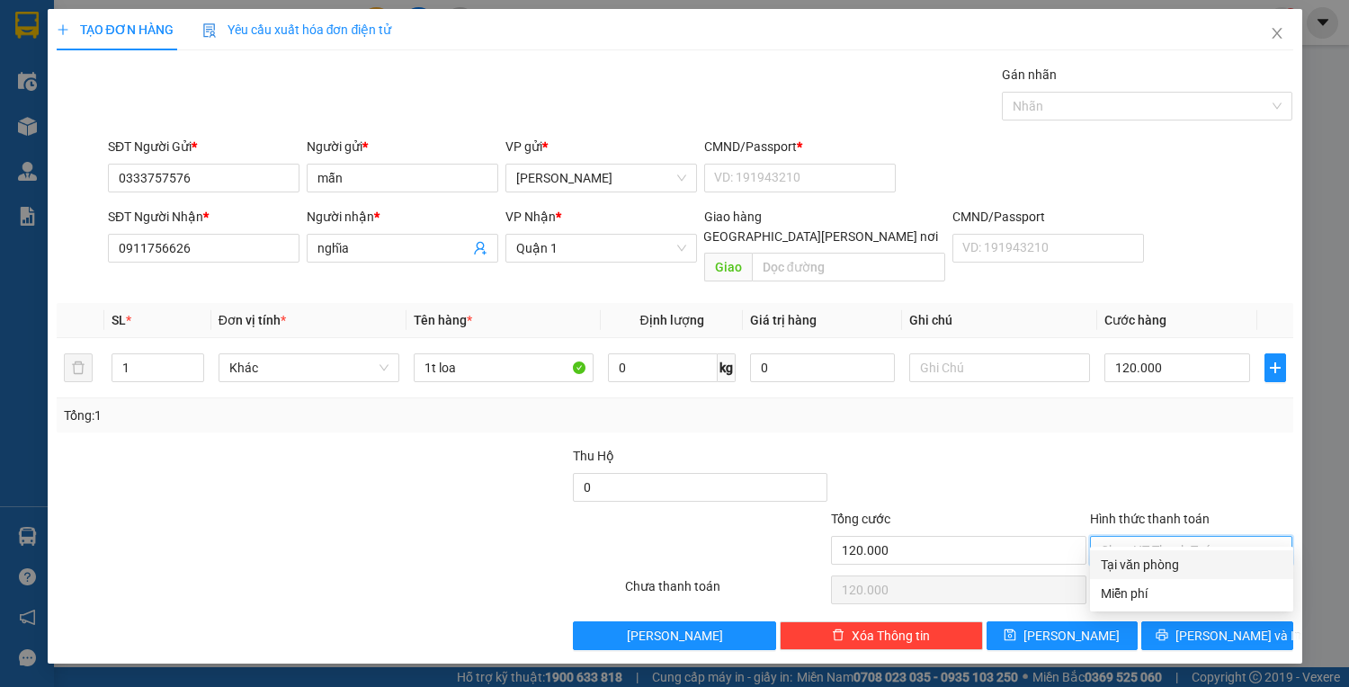
click at [1181, 560] on div "Tại văn phòng" at bounding box center [1191, 565] width 182 height 20
type input "0"
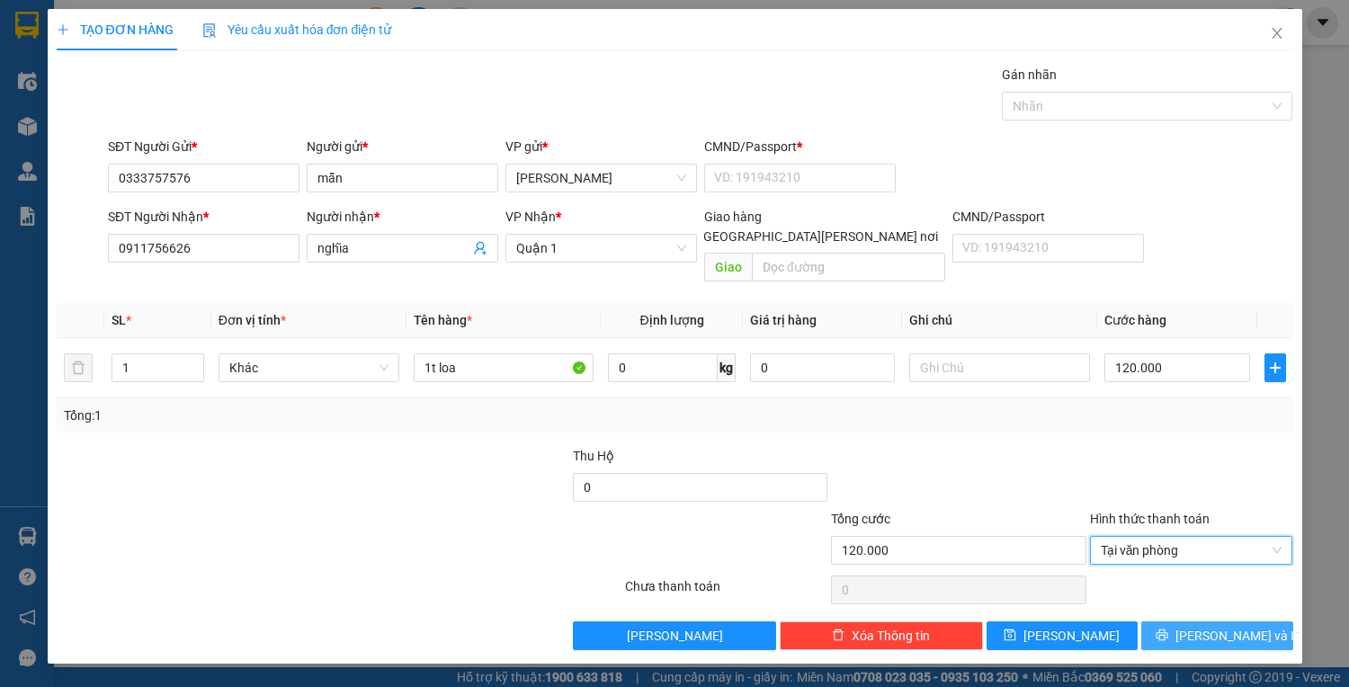
click at [1194, 624] on button "[PERSON_NAME] và In" at bounding box center [1216, 635] width 151 height 29
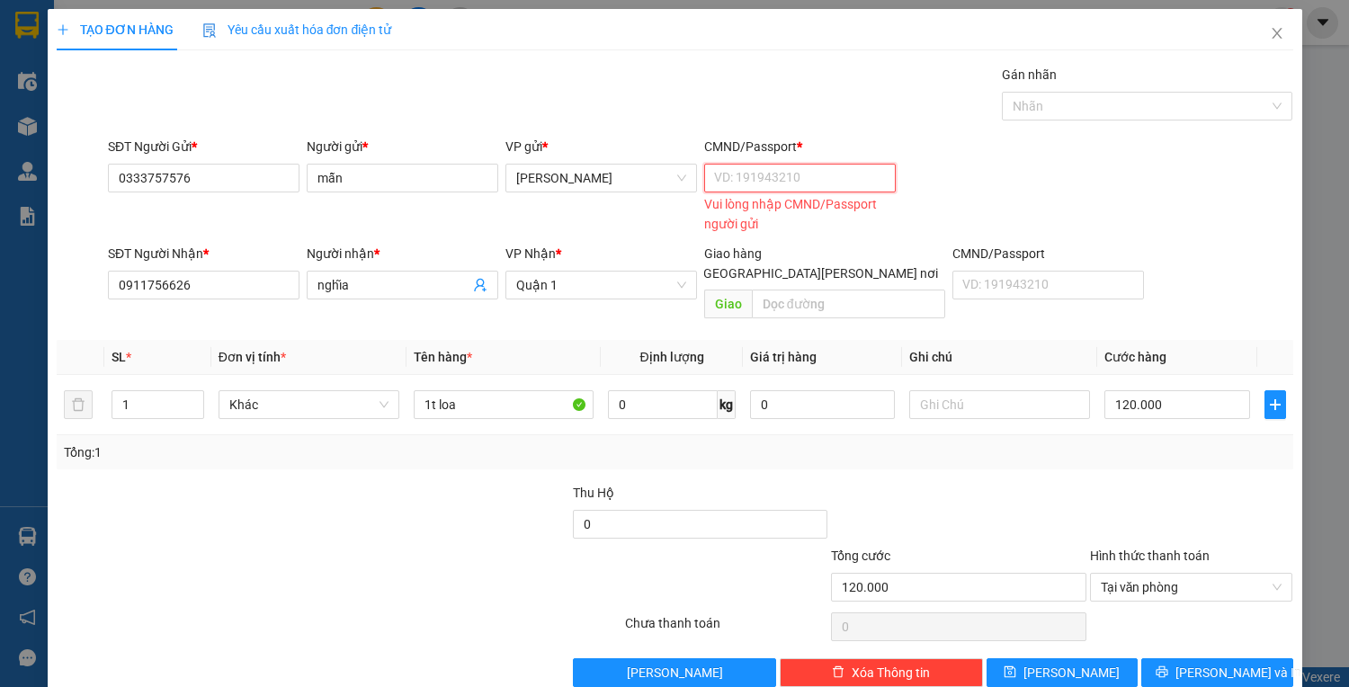
click at [737, 172] on input "CMND/Passport *" at bounding box center [799, 178] width 191 height 29
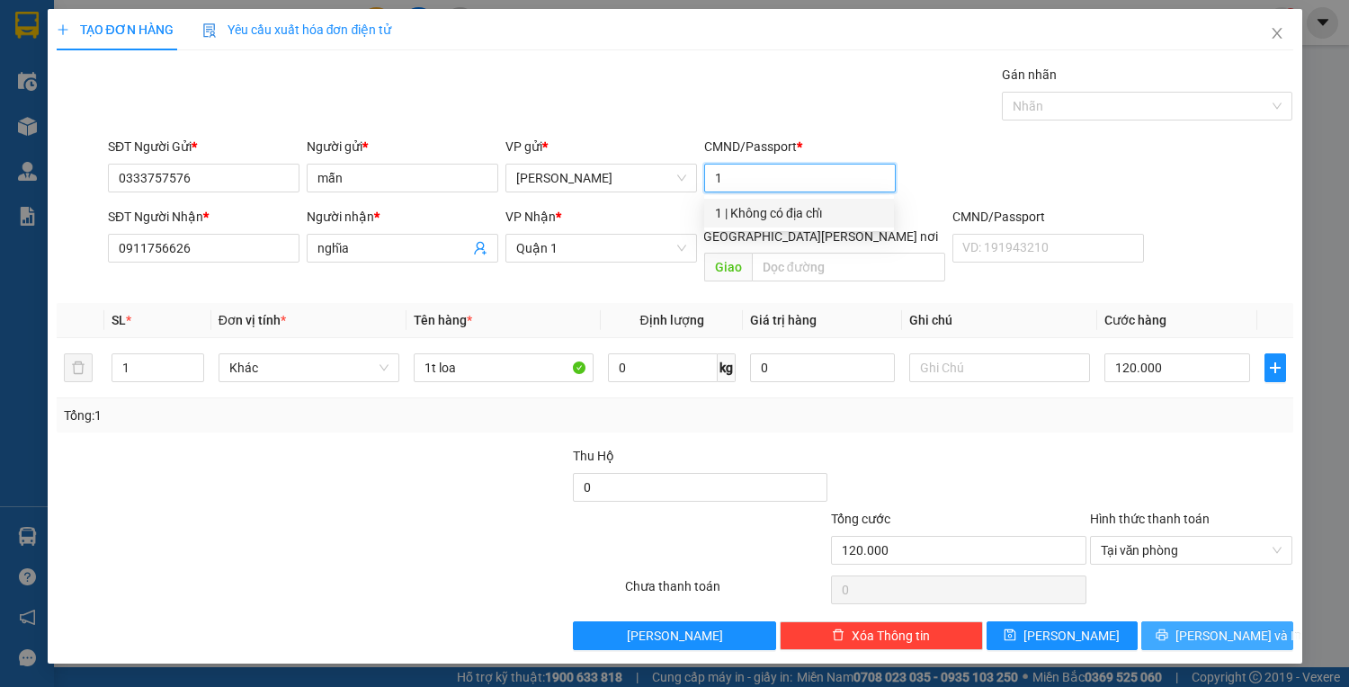
type input "1"
click at [1223, 626] on span "[PERSON_NAME] và In" at bounding box center [1238, 636] width 126 height 20
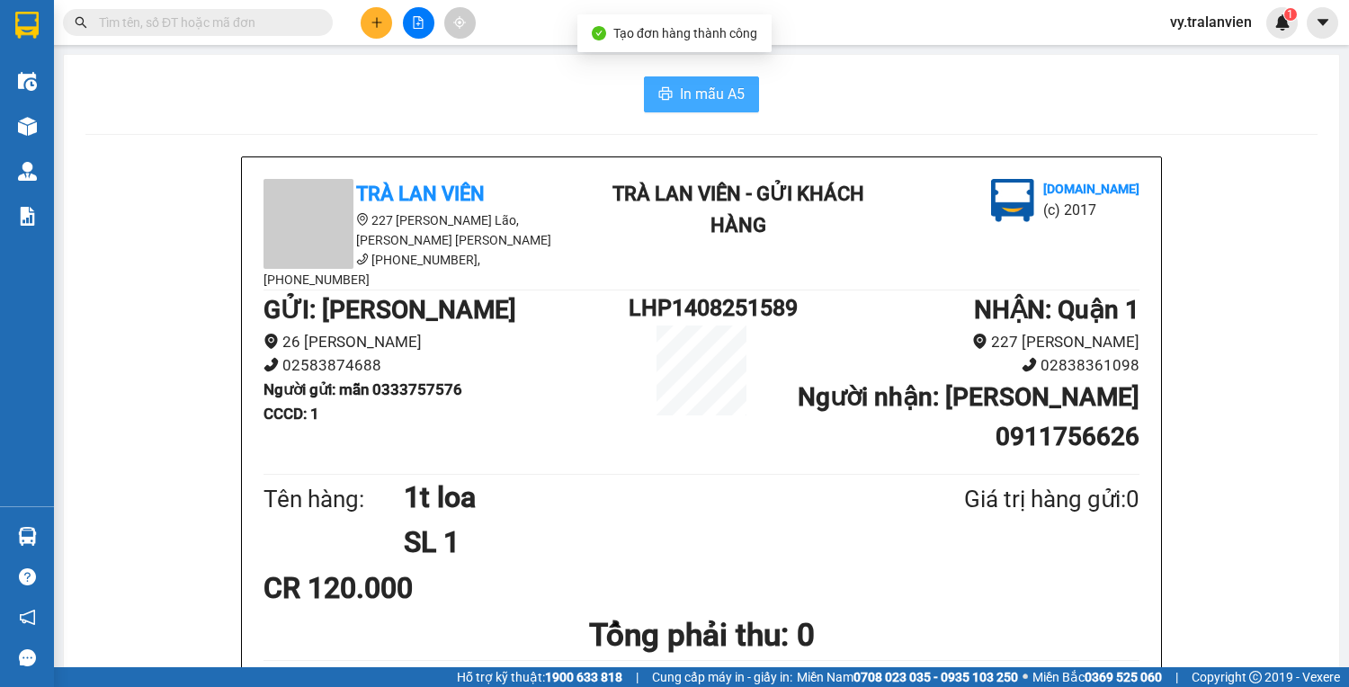
drag, startPoint x: 698, startPoint y: 93, endPoint x: 726, endPoint y: 82, distance: 29.9
click at [699, 91] on span "In mẫu A5" at bounding box center [712, 94] width 65 height 22
click at [889, 97] on div "In mẫu A5" at bounding box center [701, 94] width 1232 height 36
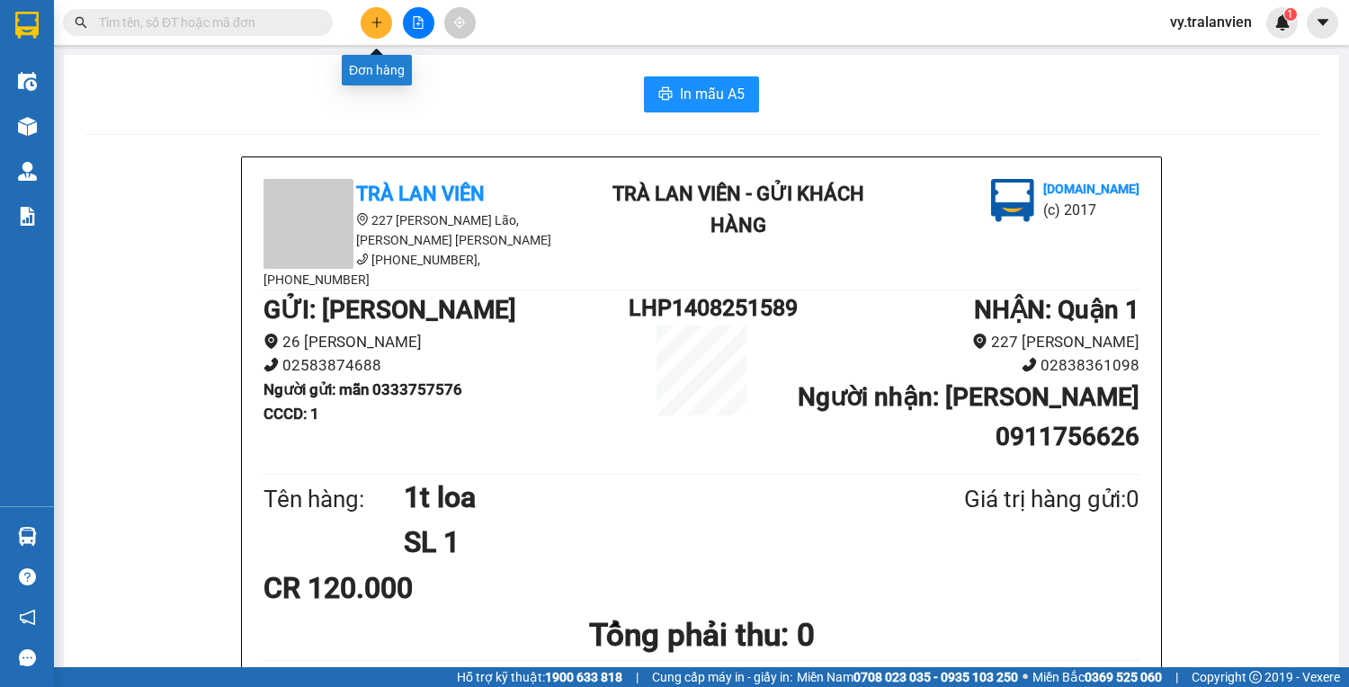
click at [379, 26] on icon "plus" at bounding box center [376, 22] width 13 height 13
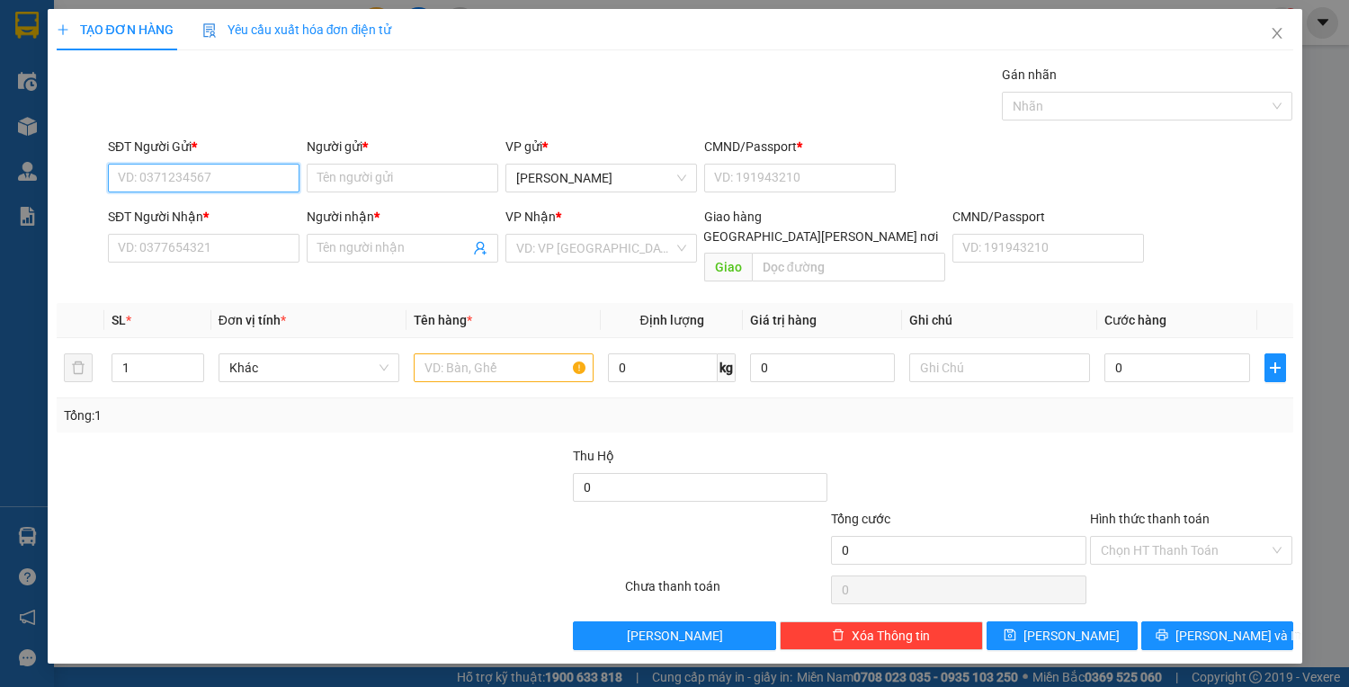
click at [219, 183] on input "SĐT Người Gửi *" at bounding box center [203, 178] width 191 height 29
click at [219, 174] on input "SĐT Người Gửi *" at bounding box center [203, 178] width 191 height 29
type input "0983821882"
drag, startPoint x: 338, startPoint y: 169, endPoint x: 316, endPoint y: 195, distance: 34.4
click at [339, 173] on input "Người gửi *" at bounding box center [402, 178] width 191 height 29
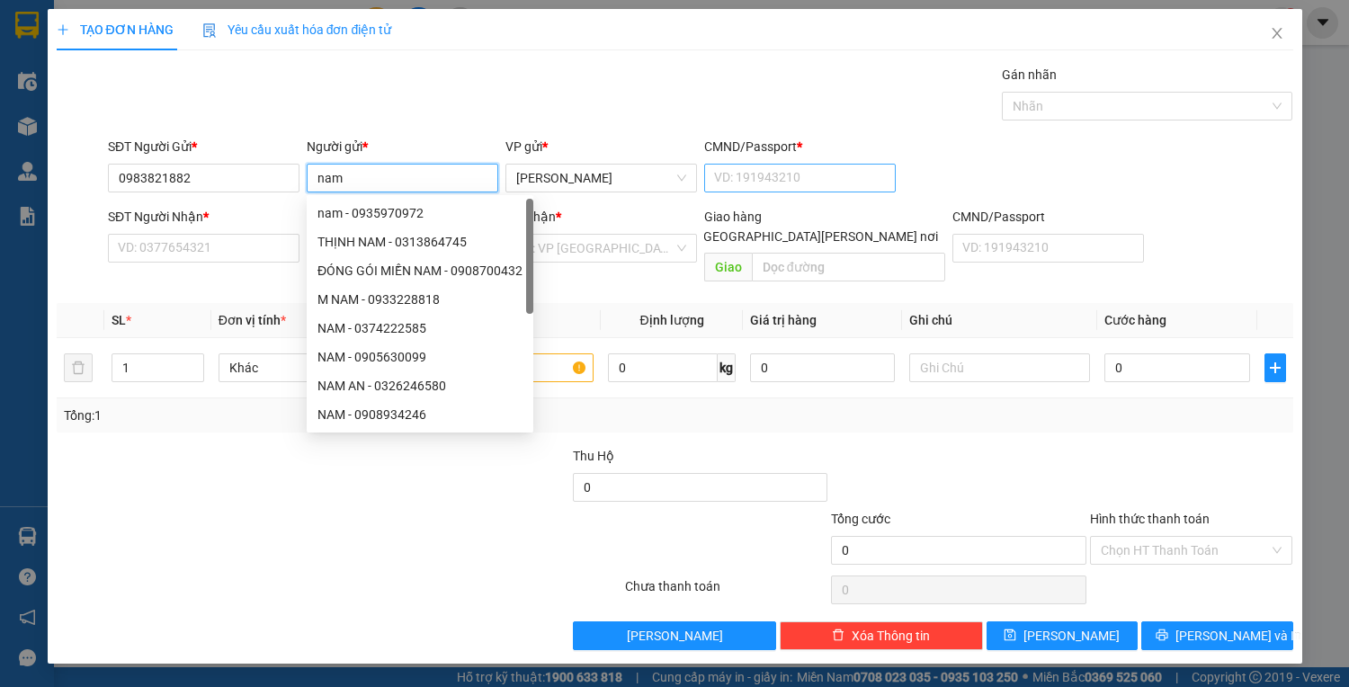
type input "nam"
drag, startPoint x: 792, startPoint y: 176, endPoint x: 754, endPoint y: 189, distance: 39.8
click at [792, 177] on input "CMND/Passport *" at bounding box center [799, 178] width 191 height 29
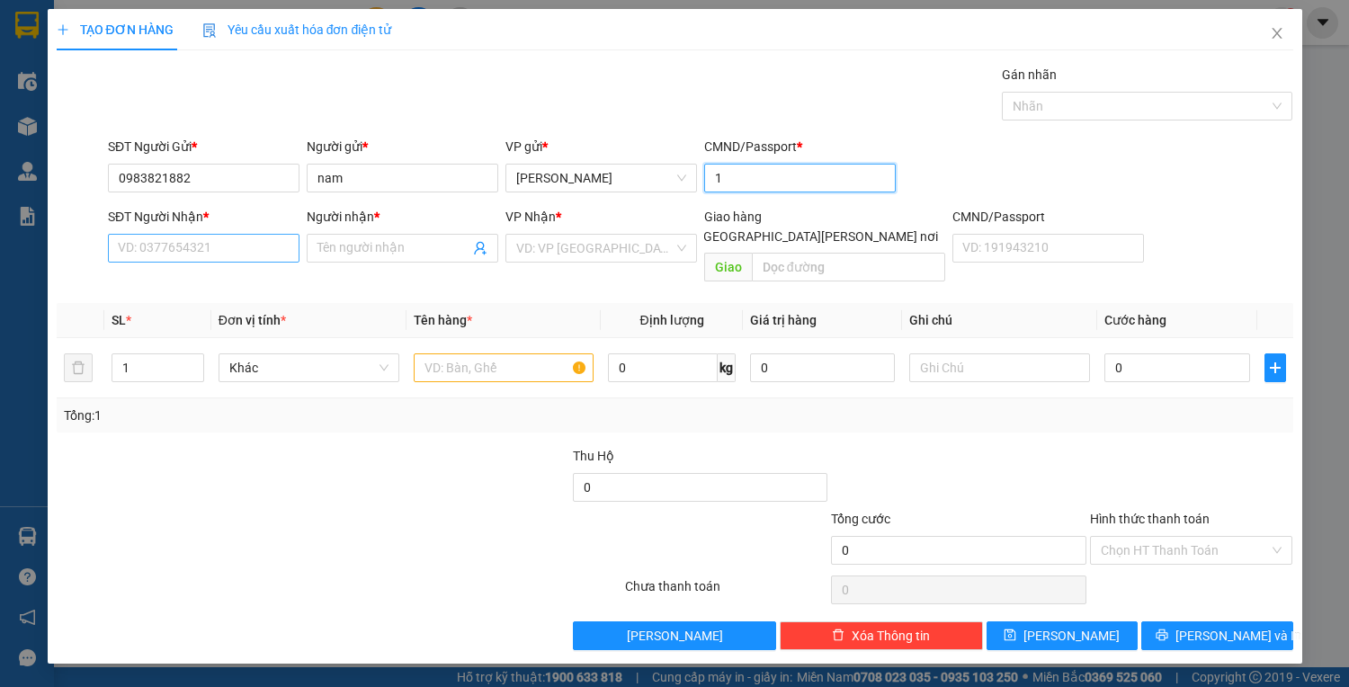
type input "1"
click at [126, 249] on input "SĐT Người Nhận *" at bounding box center [203, 248] width 191 height 29
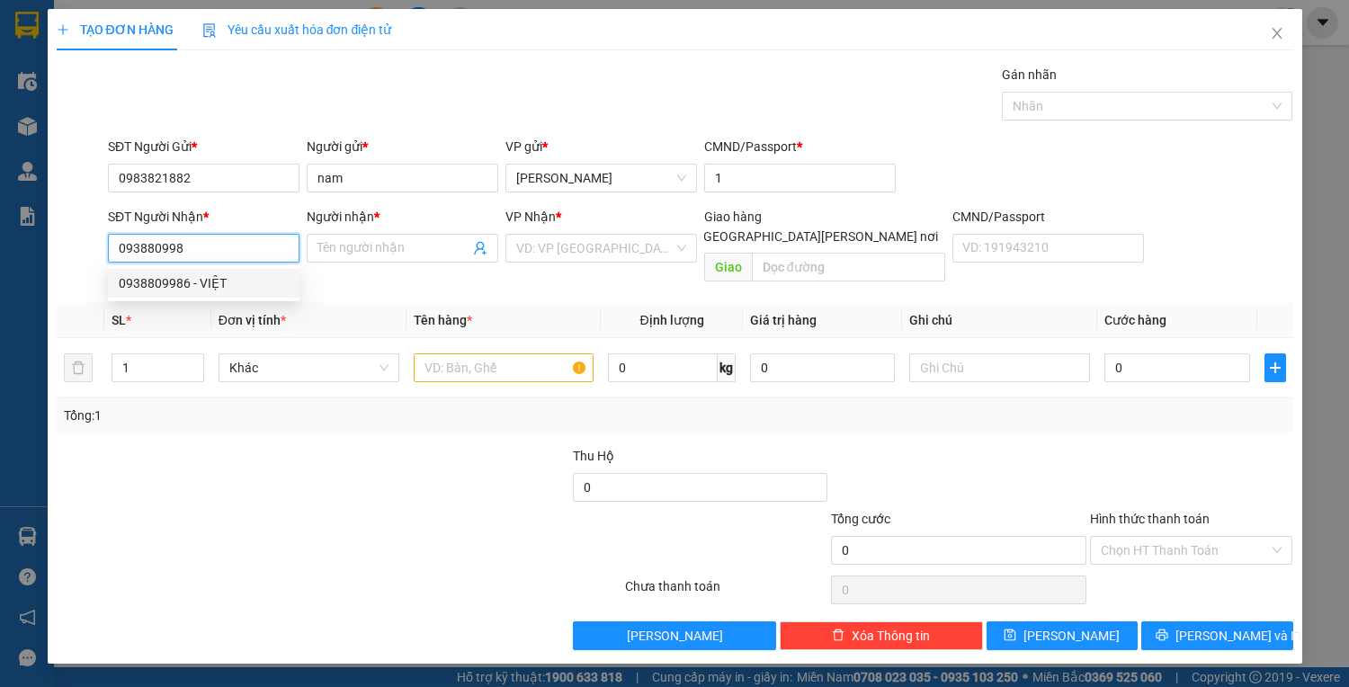
click at [259, 281] on div "0938809986 - VIỆT" at bounding box center [204, 283] width 170 height 20
type input "0938809986"
type input "VIỆT"
type input "0490640000066"
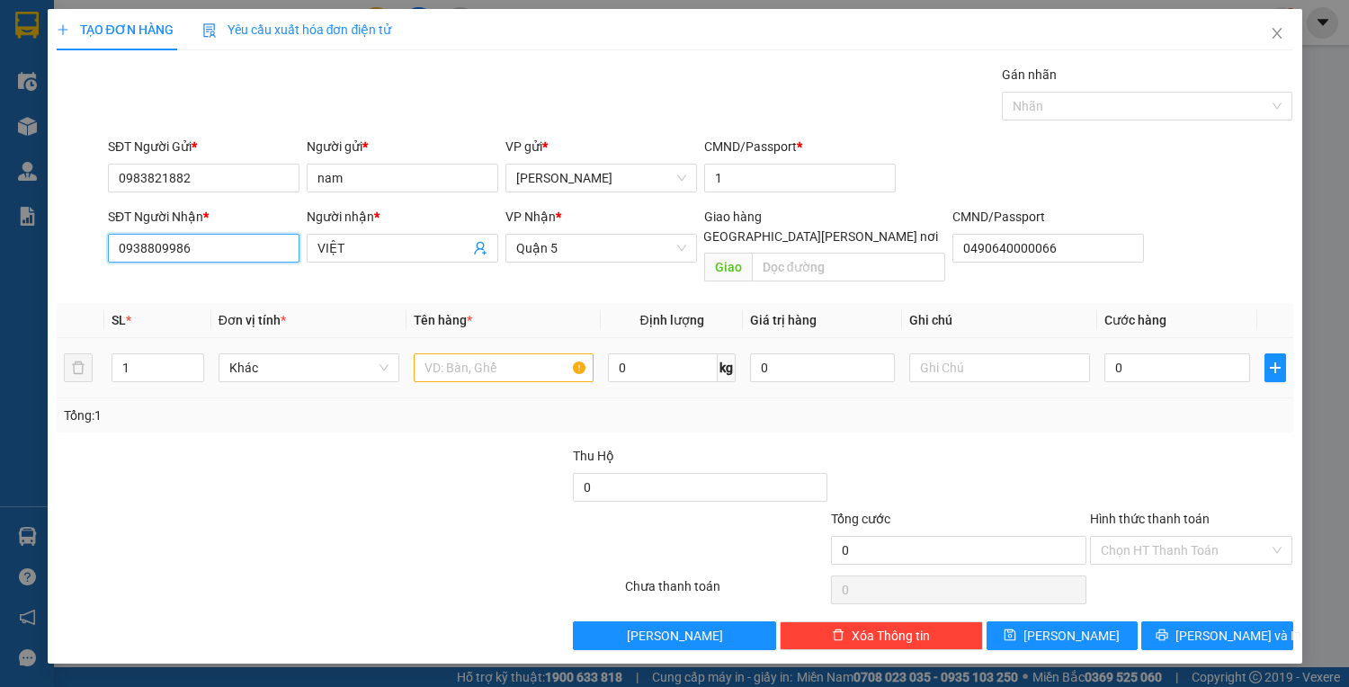
type input "0938809986"
click at [525, 353] on input "text" at bounding box center [504, 367] width 181 height 29
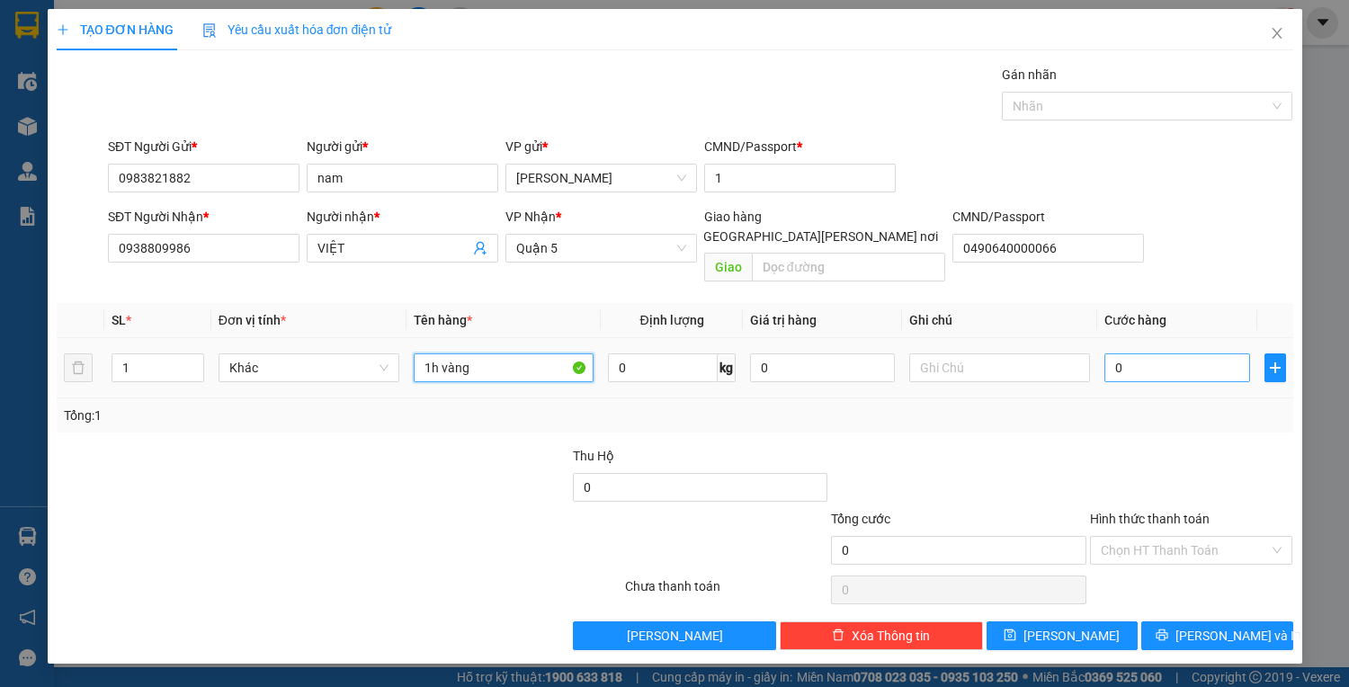
type input "1h vàng"
click at [1124, 353] on input "0" at bounding box center [1176, 367] width 145 height 29
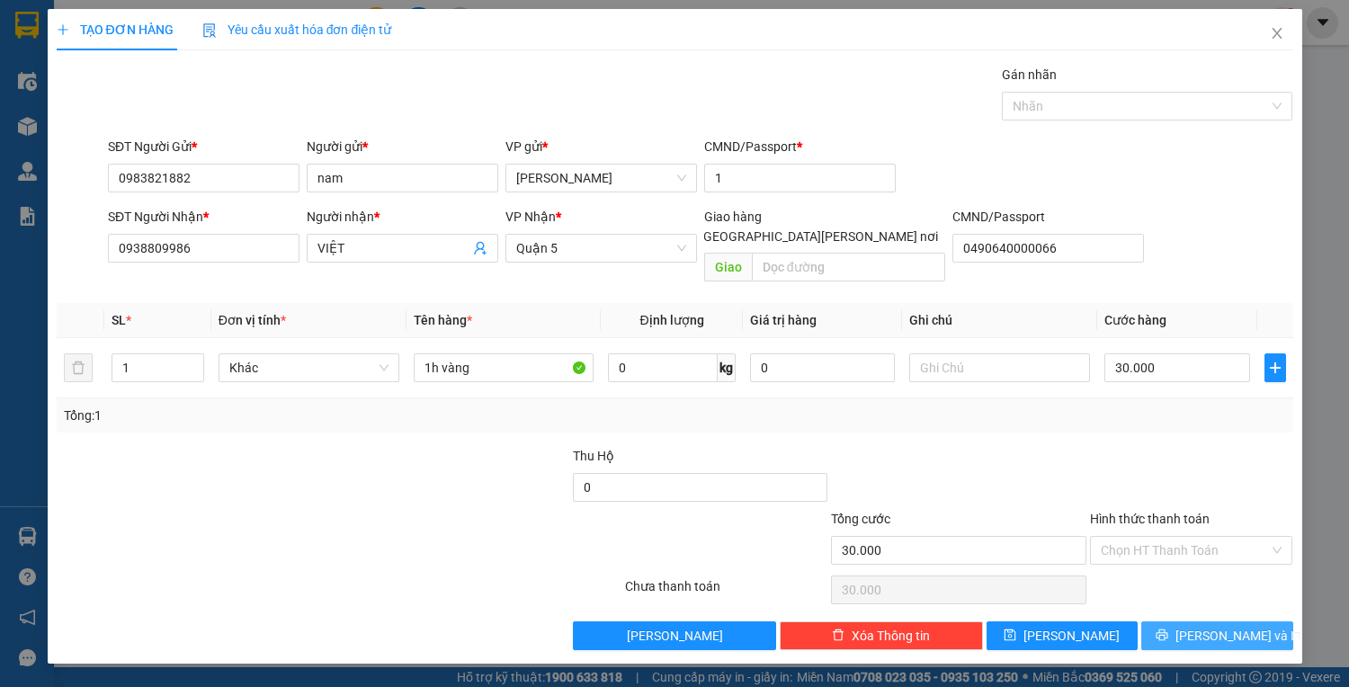
drag, startPoint x: 1196, startPoint y: 608, endPoint x: 1195, endPoint y: 599, distance: 9.0
click at [1195, 621] on button "[PERSON_NAME] và In" at bounding box center [1216, 635] width 151 height 29
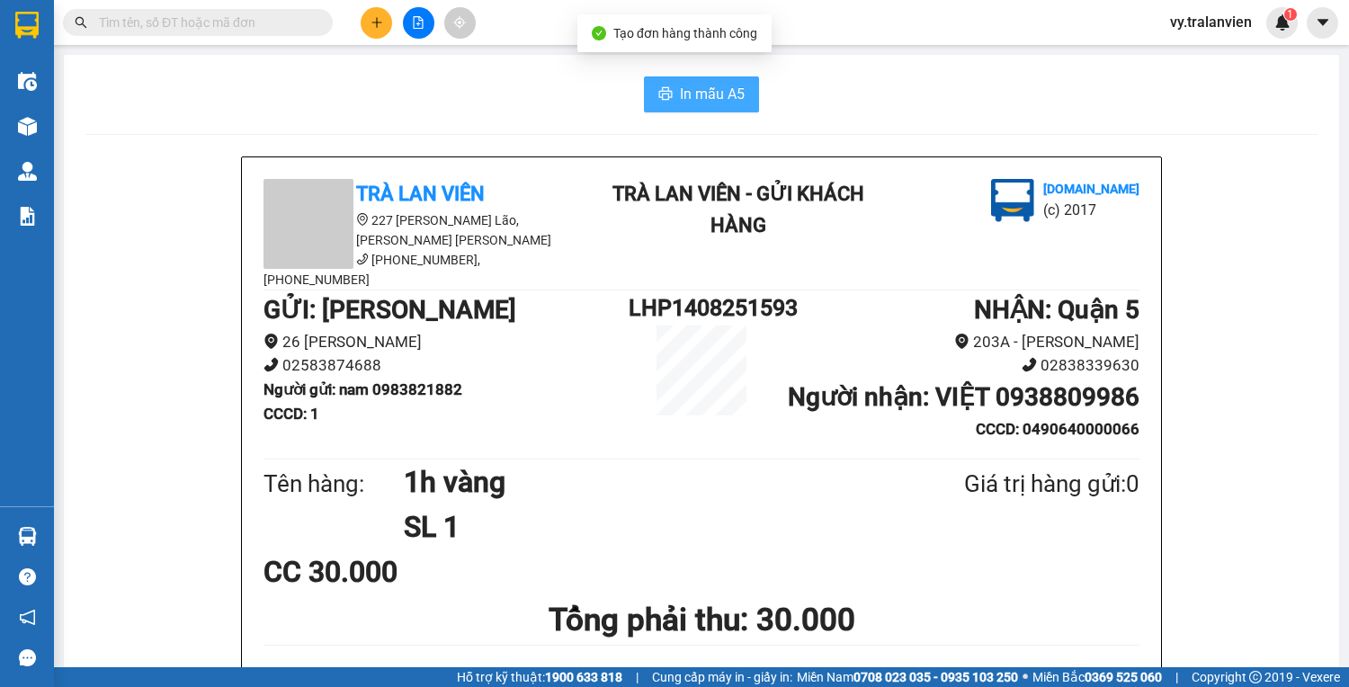
click at [744, 103] on button "In mẫu A5" at bounding box center [701, 94] width 115 height 36
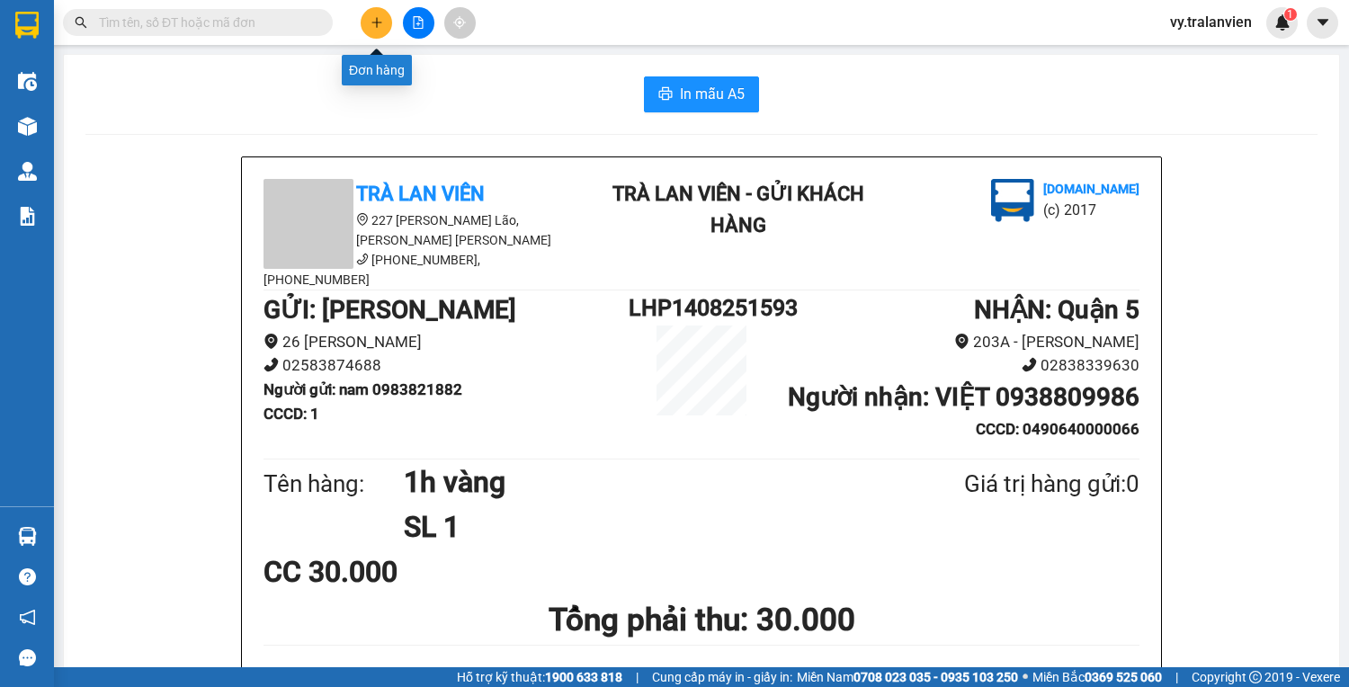
click at [374, 22] on icon "plus" at bounding box center [376, 22] width 13 height 13
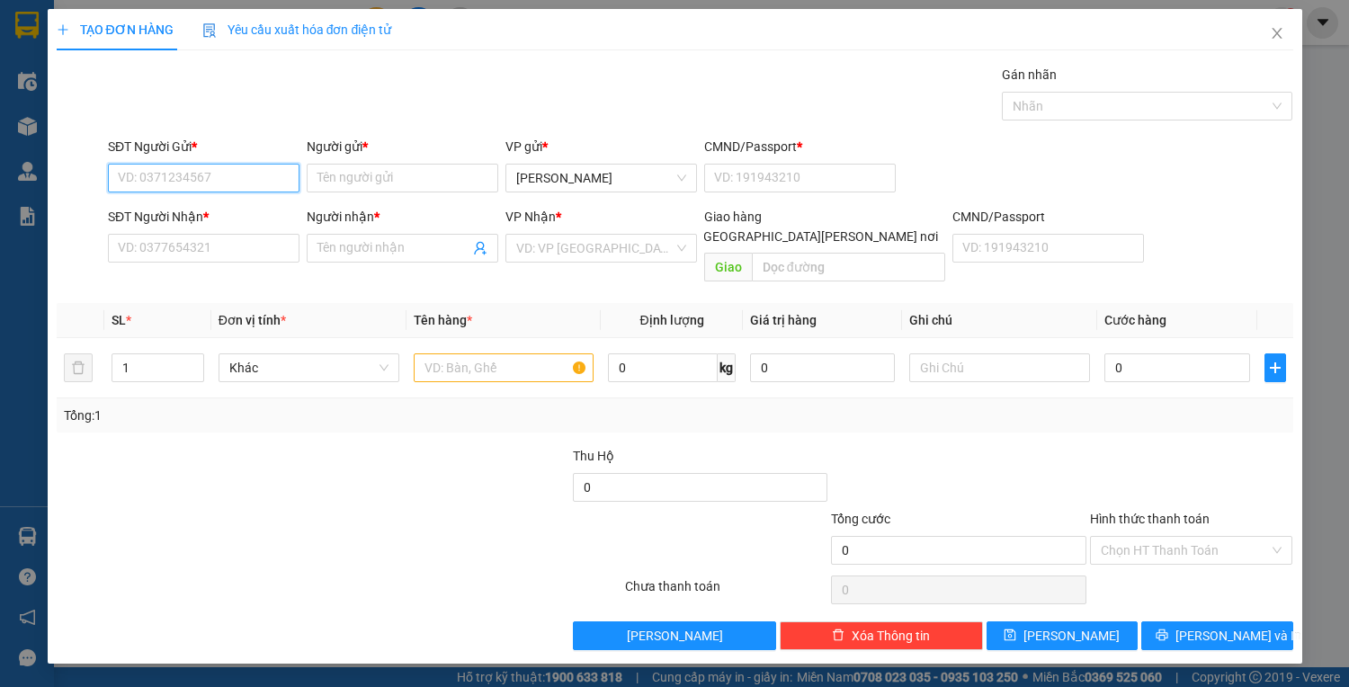
drag, startPoint x: 251, startPoint y: 172, endPoint x: 963, endPoint y: 20, distance: 728.0
click at [468, 111] on div "Transit Pickup Surcharge Ids Transit Deliver Surcharge Ids Transit Deliver Surc…" at bounding box center [675, 357] width 1236 height 585
type input "0773589072"
click at [424, 176] on input "Người gửi *" at bounding box center [402, 178] width 191 height 29
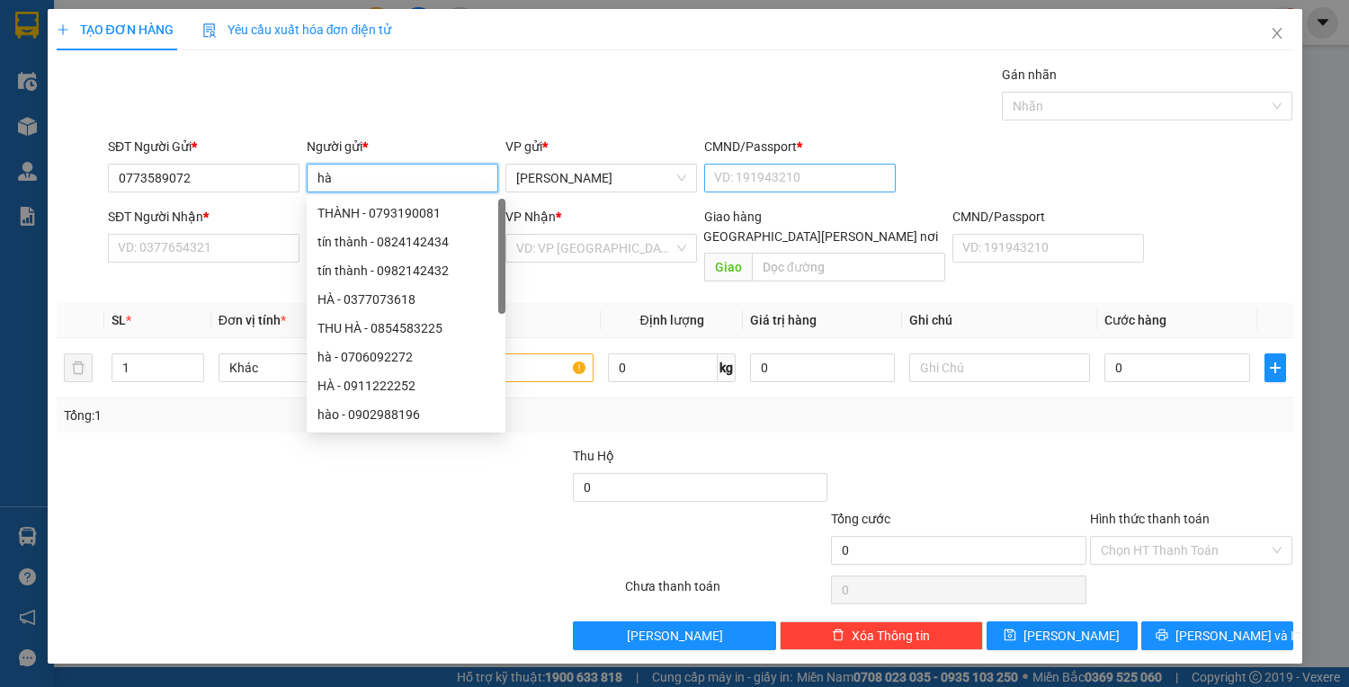
type input "hà"
click at [726, 180] on input "CMND/Passport *" at bounding box center [799, 178] width 191 height 29
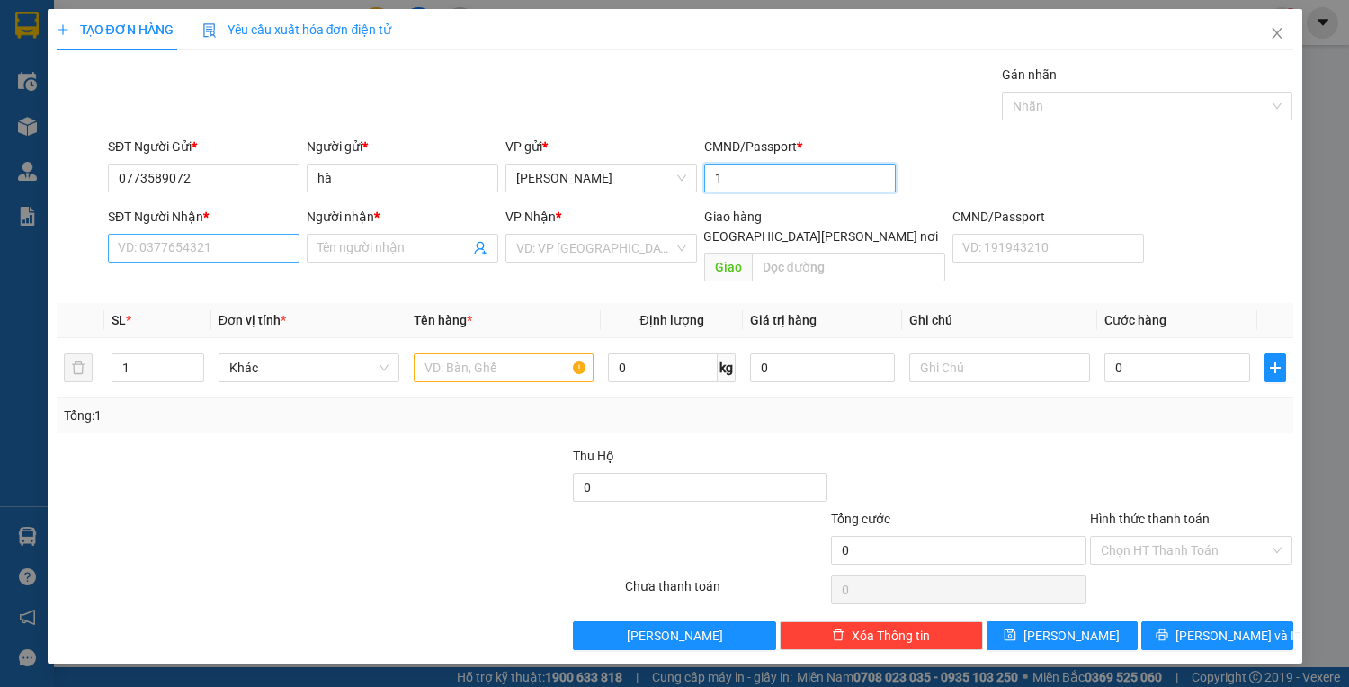
type input "1"
click at [179, 241] on input "SĐT Người Nhận *" at bounding box center [203, 248] width 191 height 29
type input "0"
click at [485, 353] on input "text" at bounding box center [504, 367] width 181 height 29
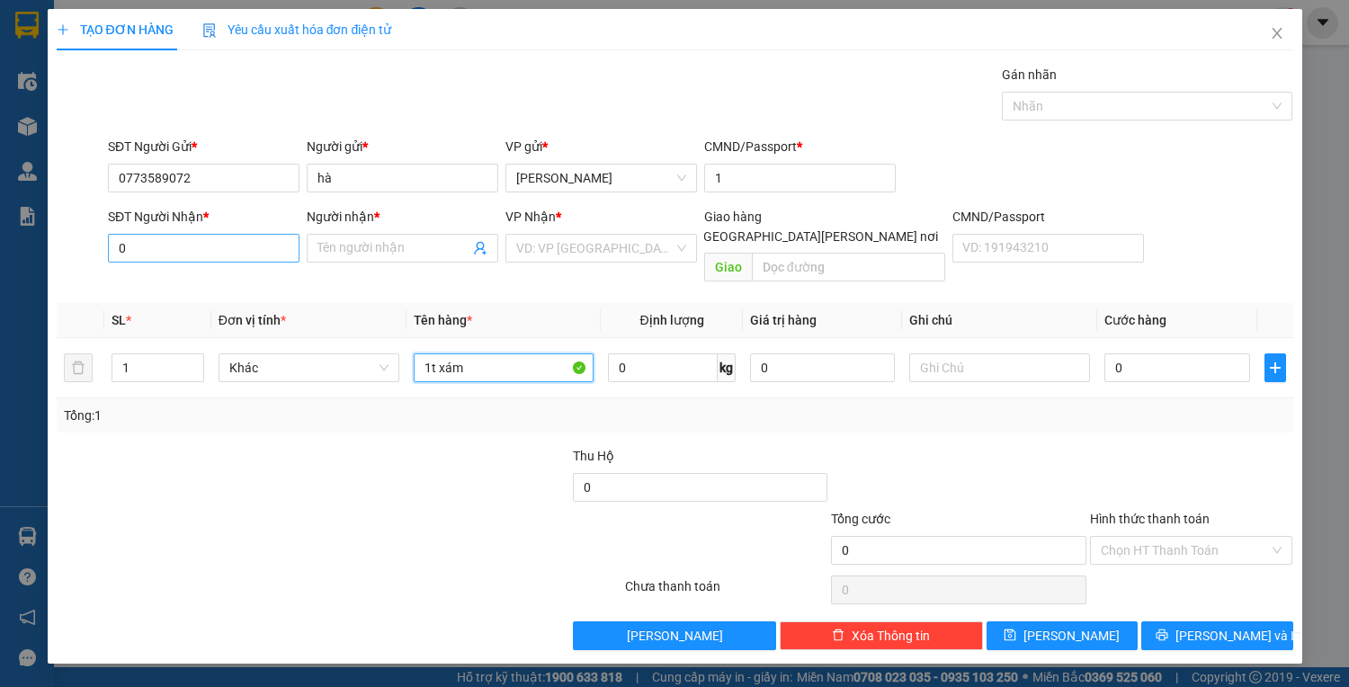
type input "1t xám"
click at [174, 235] on input "0" at bounding box center [203, 248] width 191 height 29
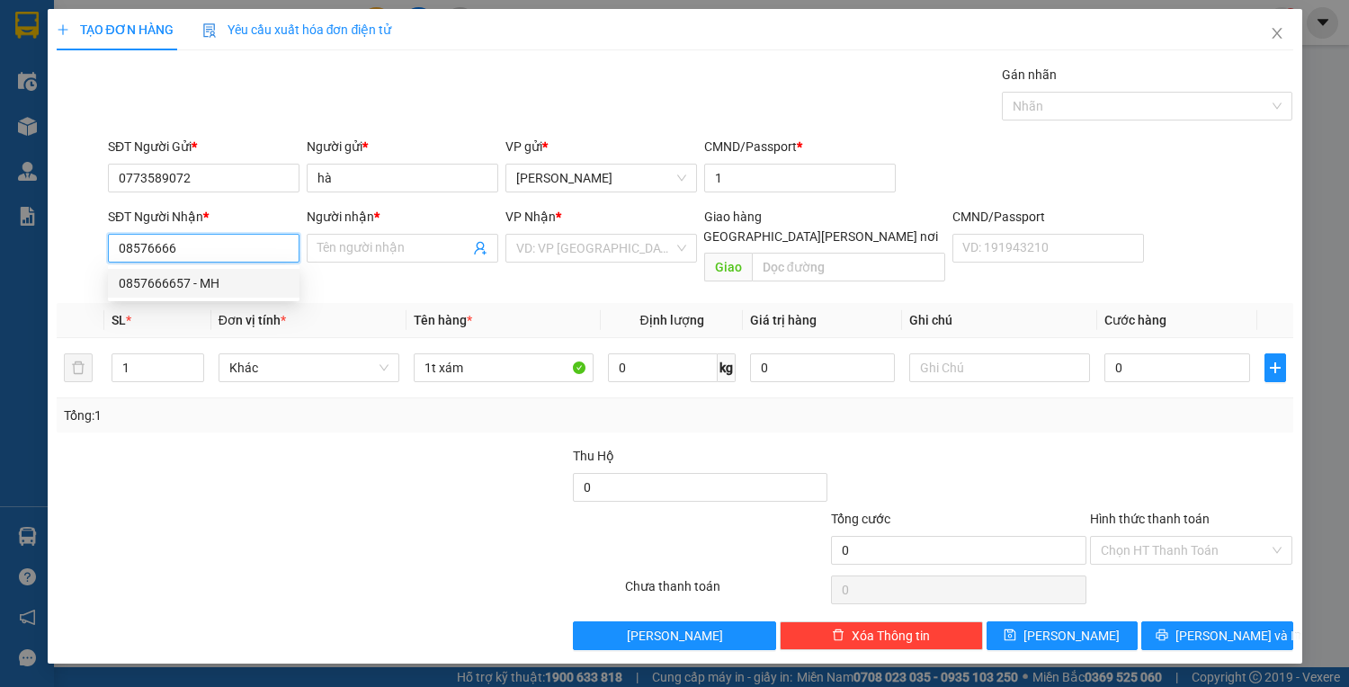
click at [222, 292] on div "0857666657 - MH" at bounding box center [204, 283] width 170 height 20
type input "0857666657"
type input "MH"
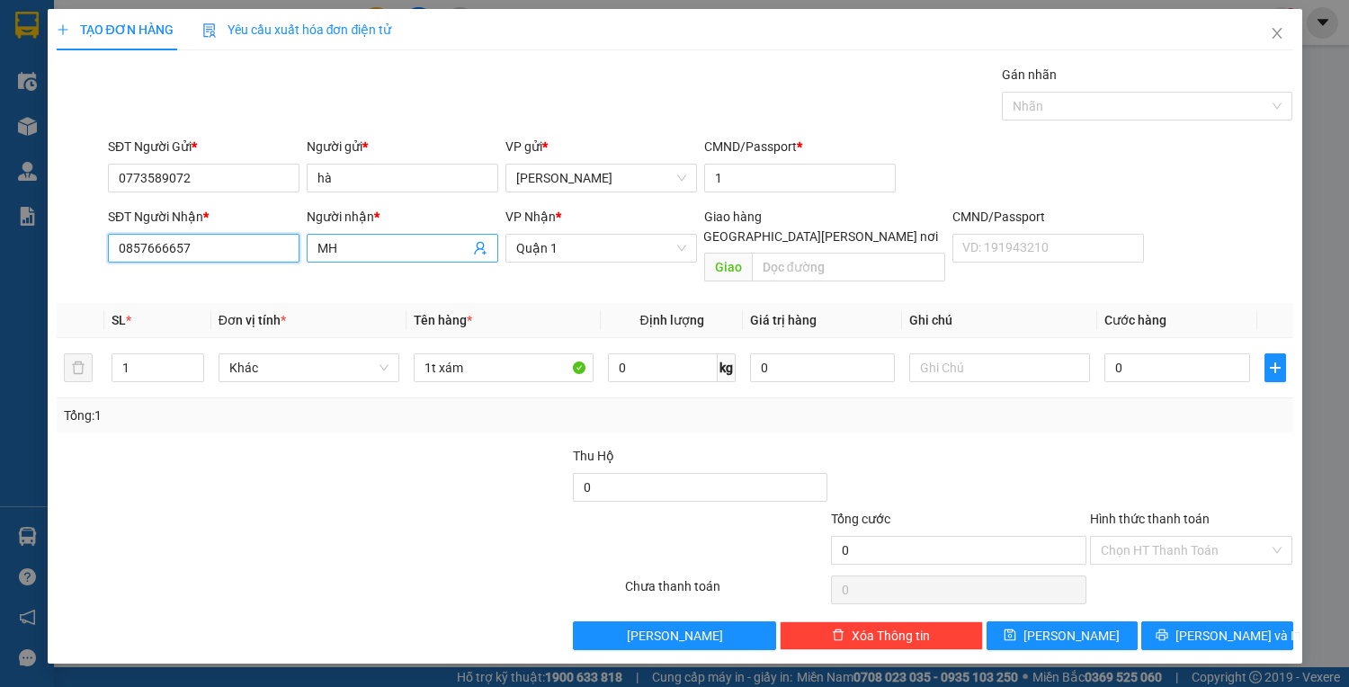
type input "0857666657"
click at [350, 254] on input "MH" at bounding box center [393, 248] width 152 height 20
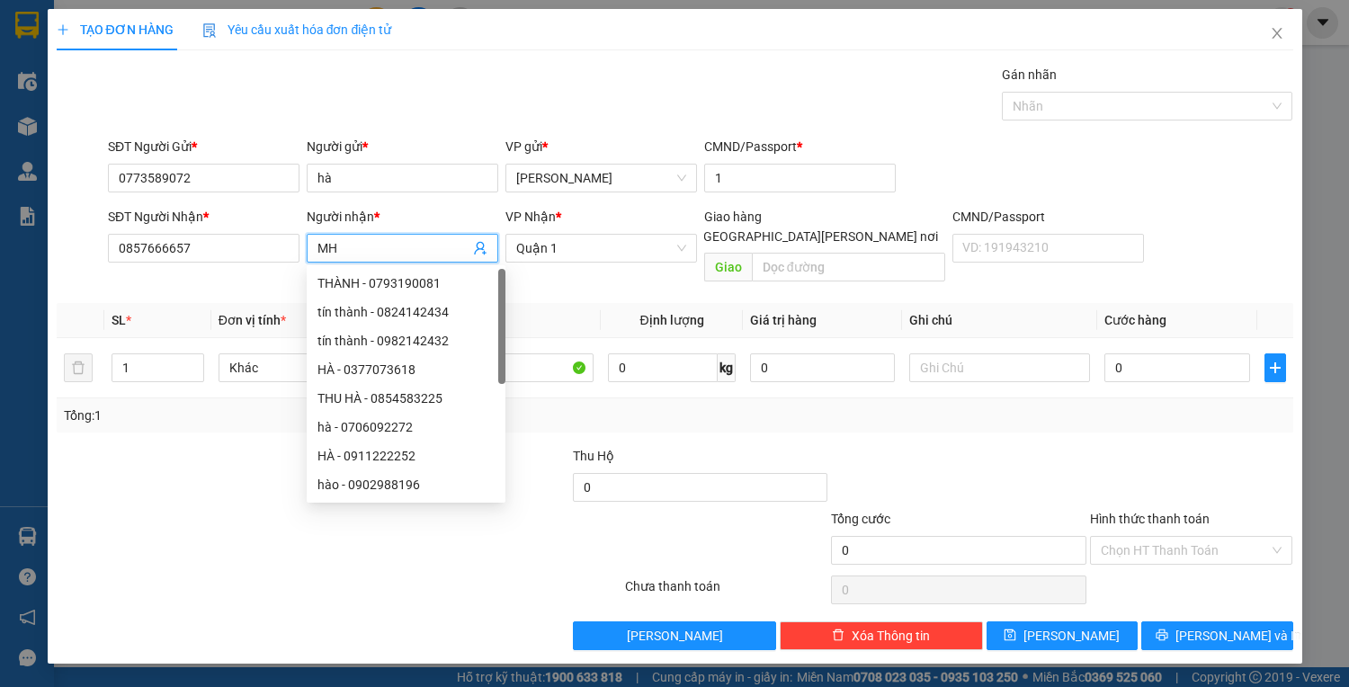
type input "M"
type input "hằng"
click at [215, 446] on div at bounding box center [184, 477] width 258 height 63
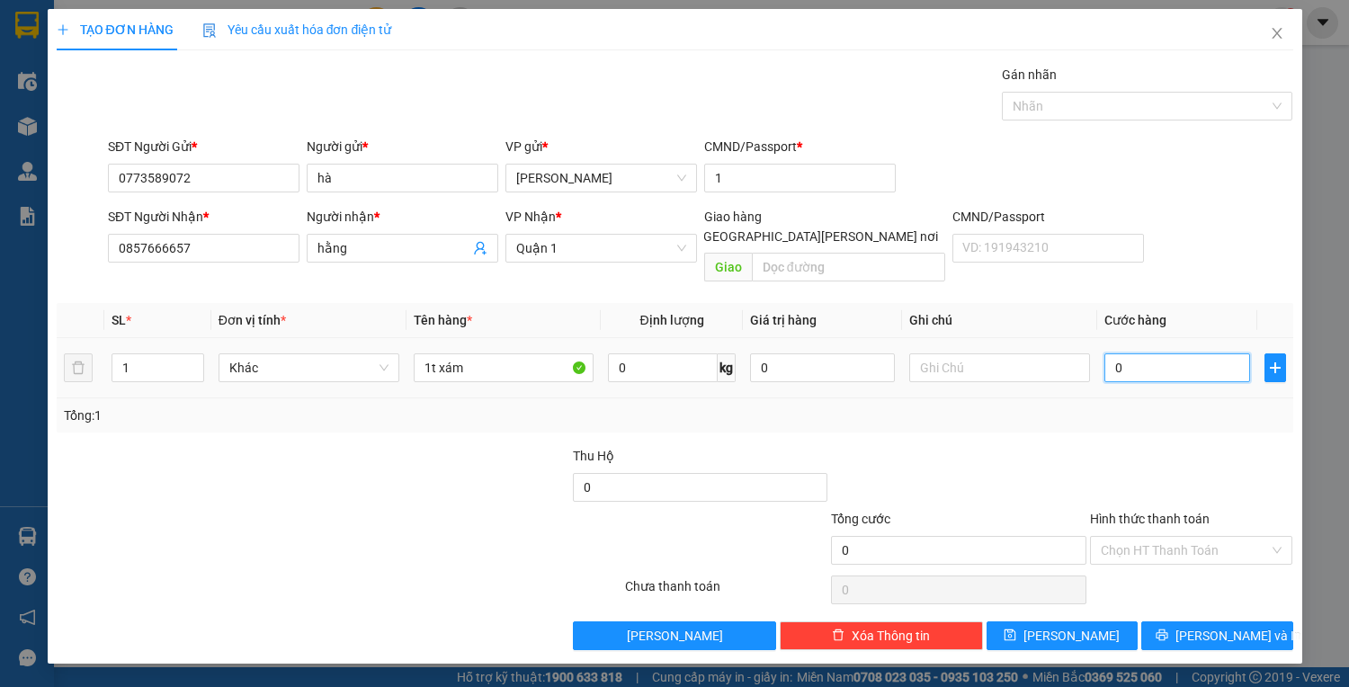
click at [1167, 353] on input "0" at bounding box center [1176, 367] width 145 height 29
type input "5"
type input "50"
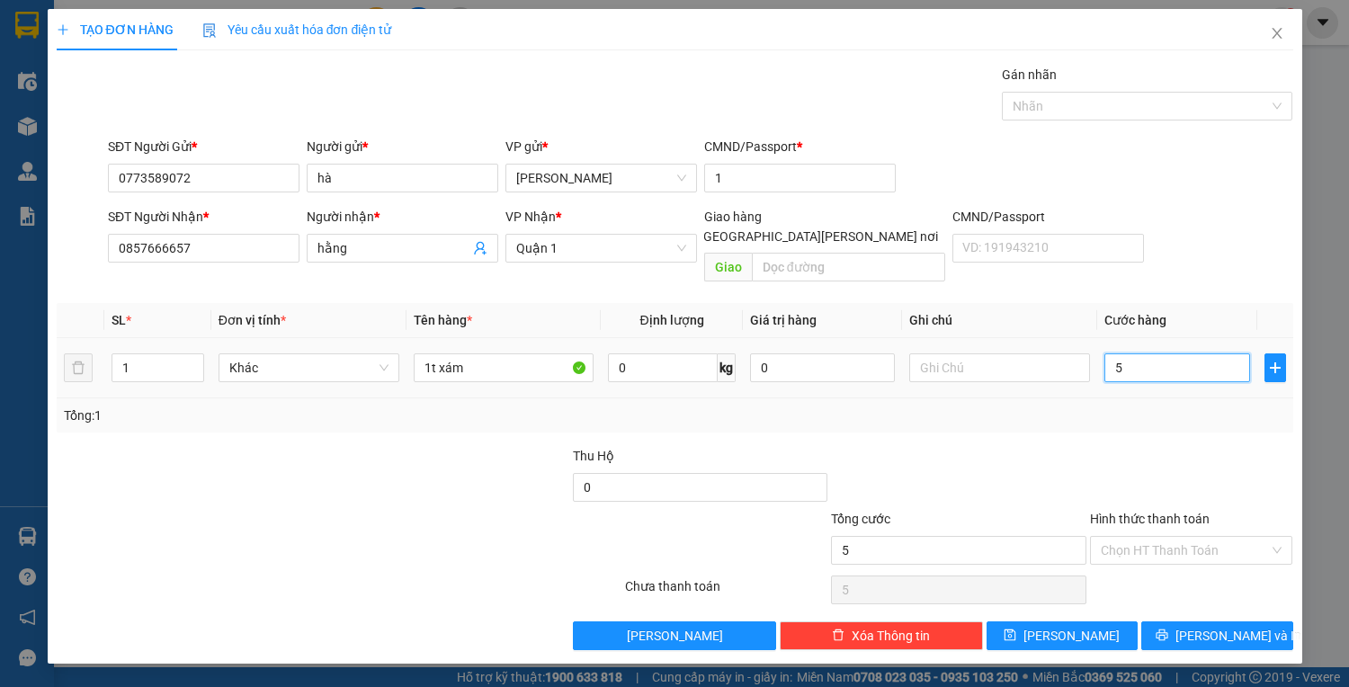
type input "50"
type input "50.000"
drag, startPoint x: 1208, startPoint y: 525, endPoint x: 1197, endPoint y: 561, distance: 37.5
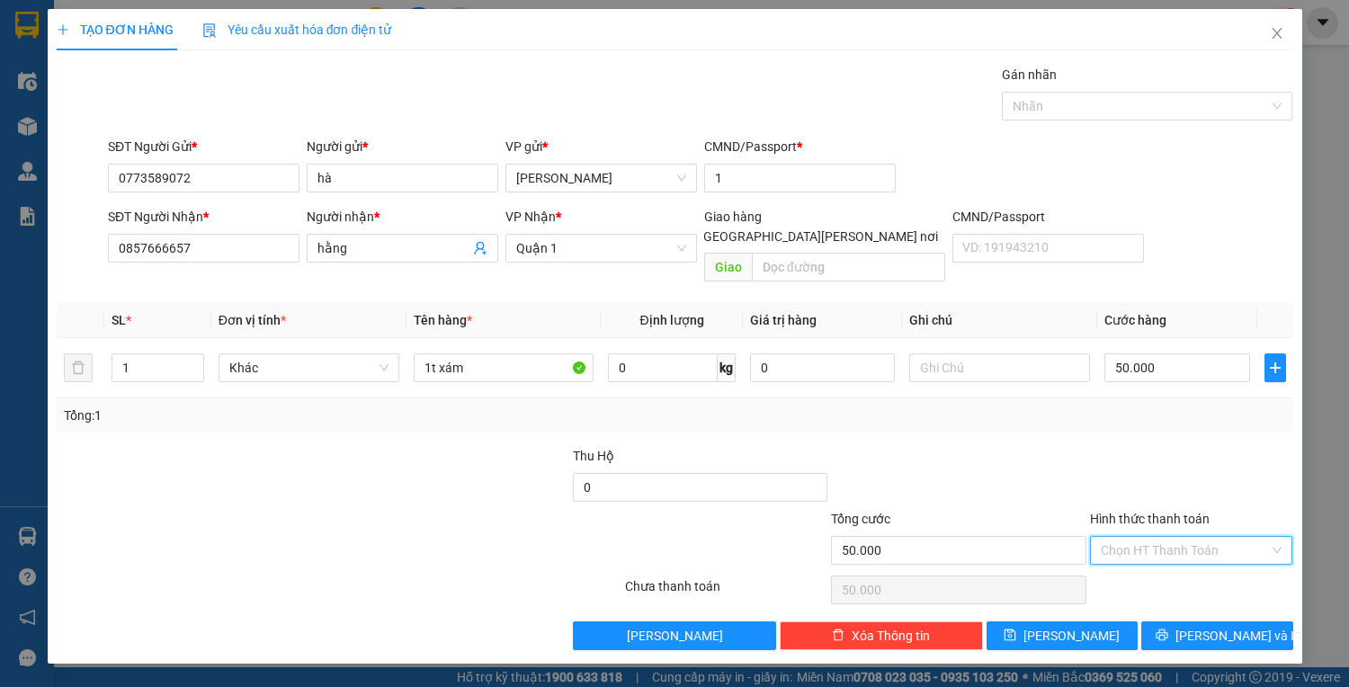
click at [1206, 537] on input "Hình thức thanh toán" at bounding box center [1184, 550] width 169 height 27
click at [1197, 565] on div "Tại văn phòng" at bounding box center [1191, 565] width 182 height 20
type input "0"
click at [1166, 353] on input "50.000" at bounding box center [1176, 367] width 145 height 29
type input "4"
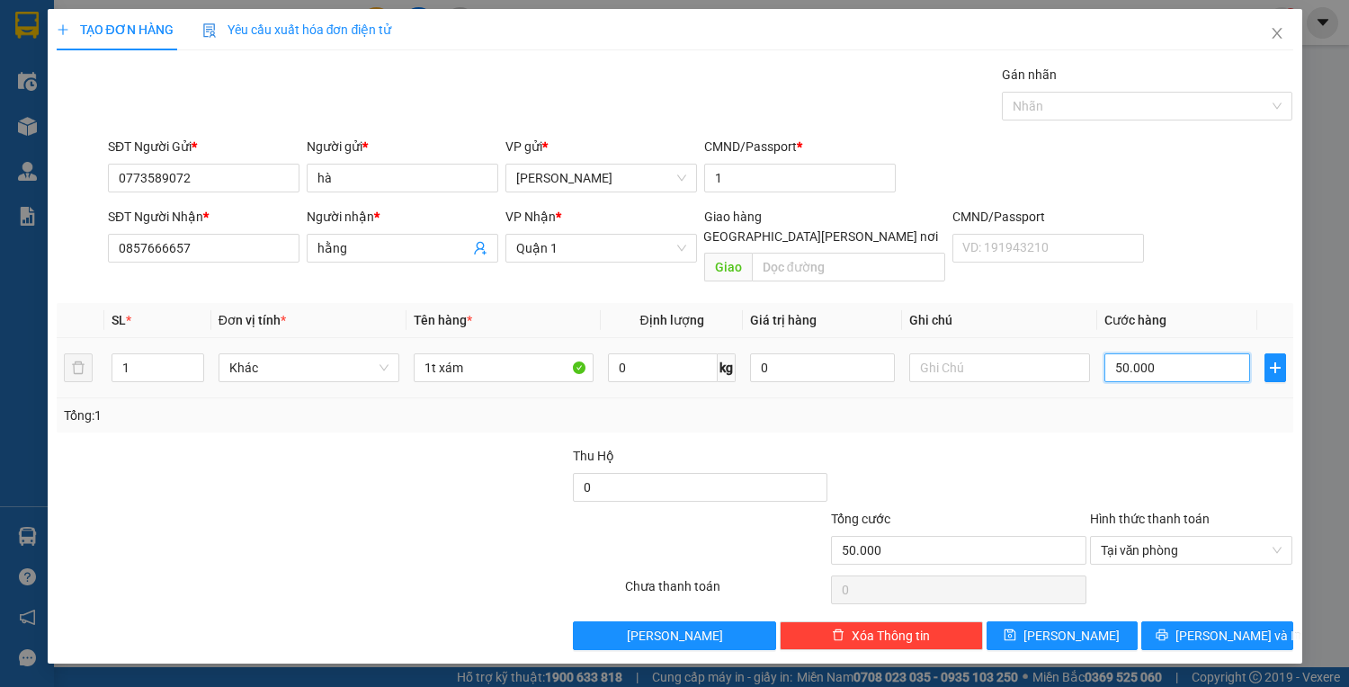
type input "4"
click at [1238, 626] on span "Lưu và In" at bounding box center [1238, 636] width 126 height 20
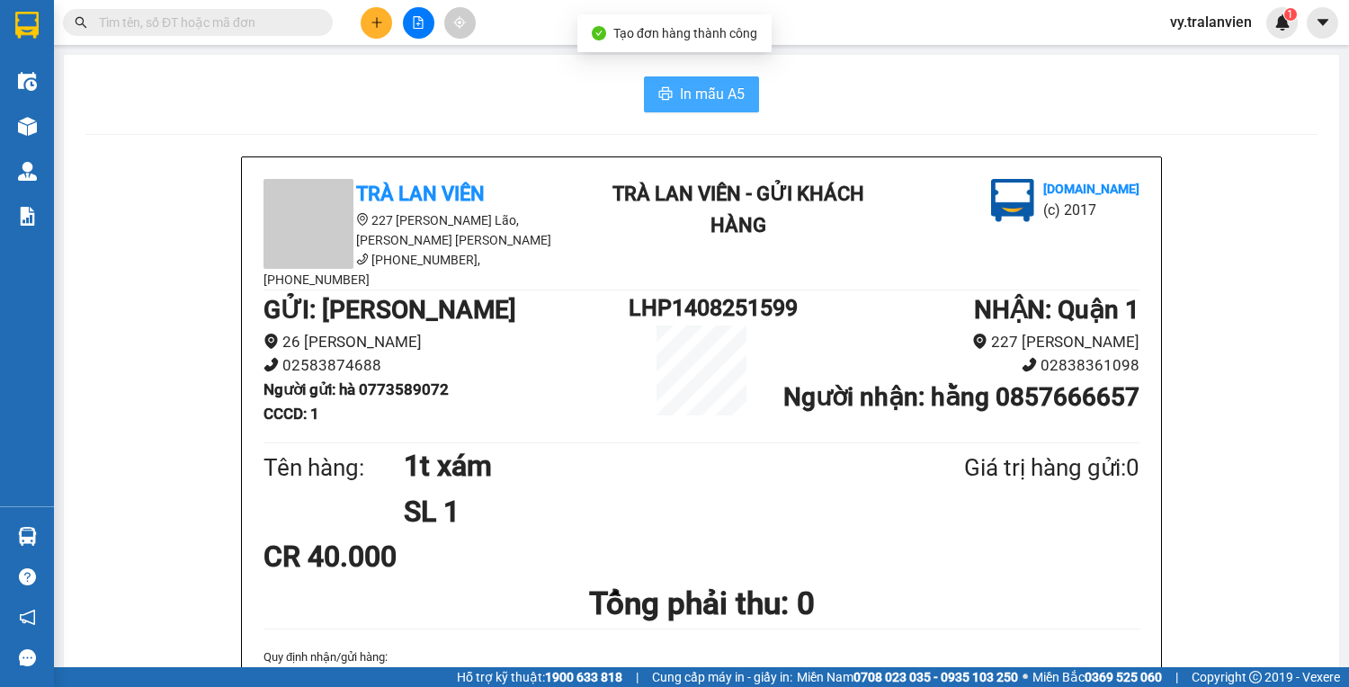
click at [714, 95] on span "In mẫu A5" at bounding box center [712, 94] width 65 height 22
click at [721, 102] on span "In mẫu A5" at bounding box center [712, 94] width 65 height 22
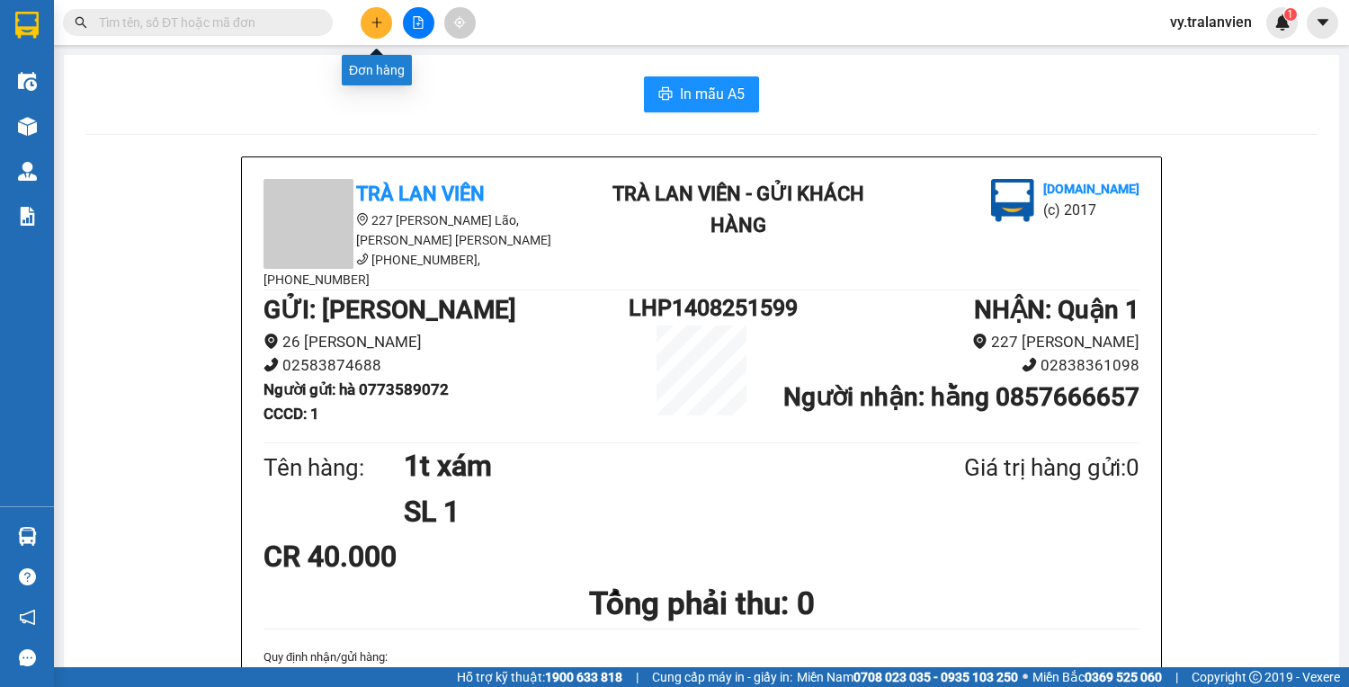
click at [387, 20] on button at bounding box center [376, 22] width 31 height 31
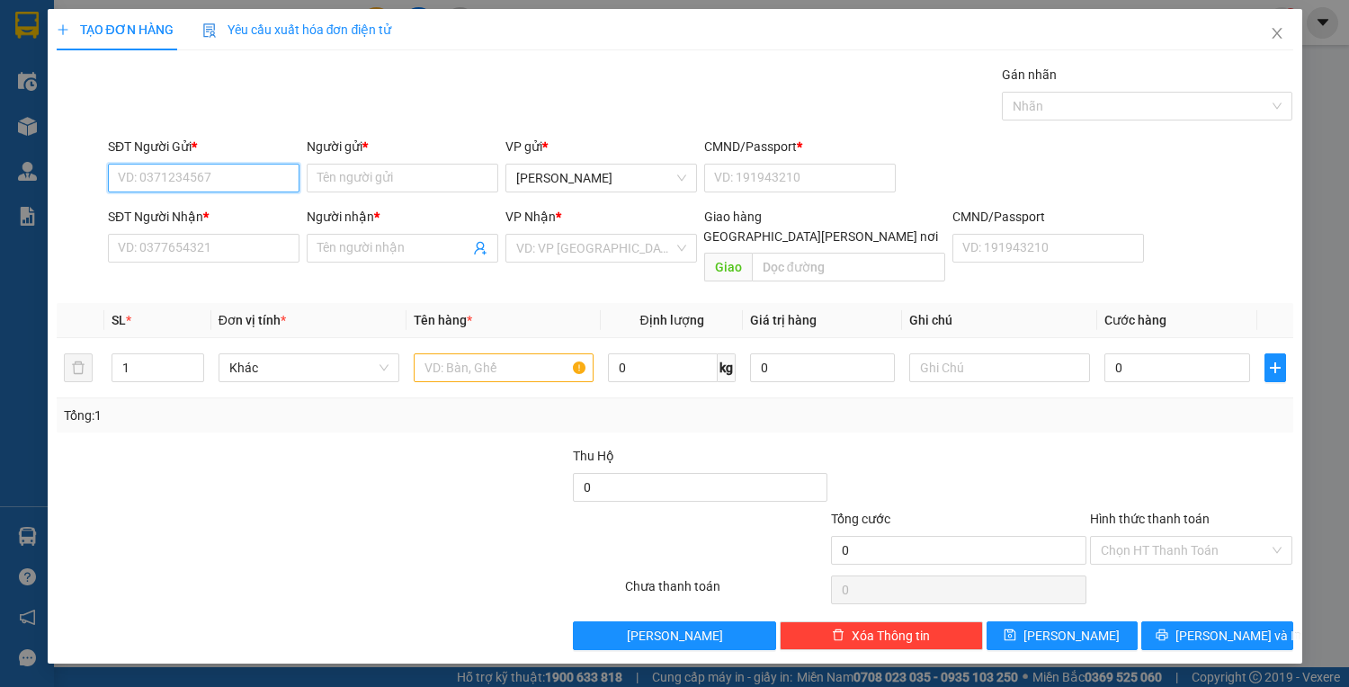
drag, startPoint x: 257, startPoint y: 169, endPoint x: 301, endPoint y: 144, distance: 50.7
click at [261, 168] on input "SĐT Người Gửi *" at bounding box center [203, 178] width 191 height 29
type input "0971113347"
click at [209, 216] on div "0971113347 - HOÀNG" at bounding box center [207, 213] width 177 height 20
type input "HOÀNG"
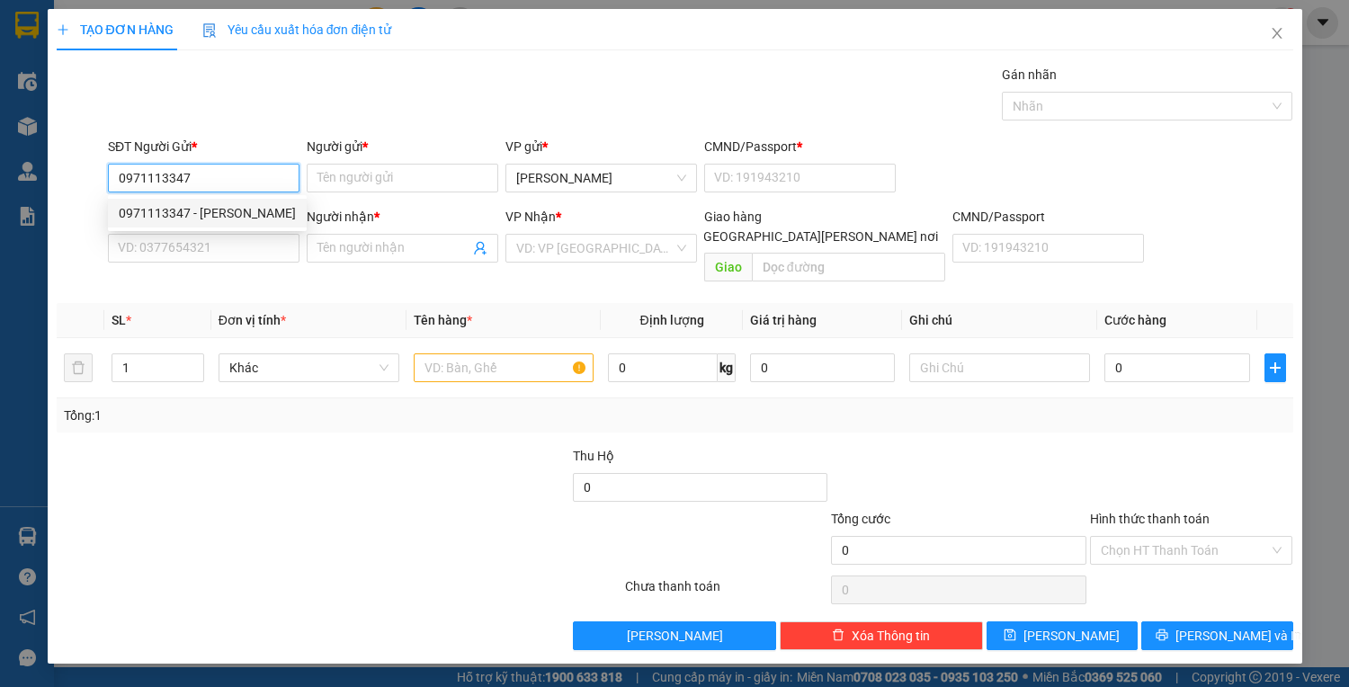
type input "048094006421"
type input "0367000838"
type input "tỉnh"
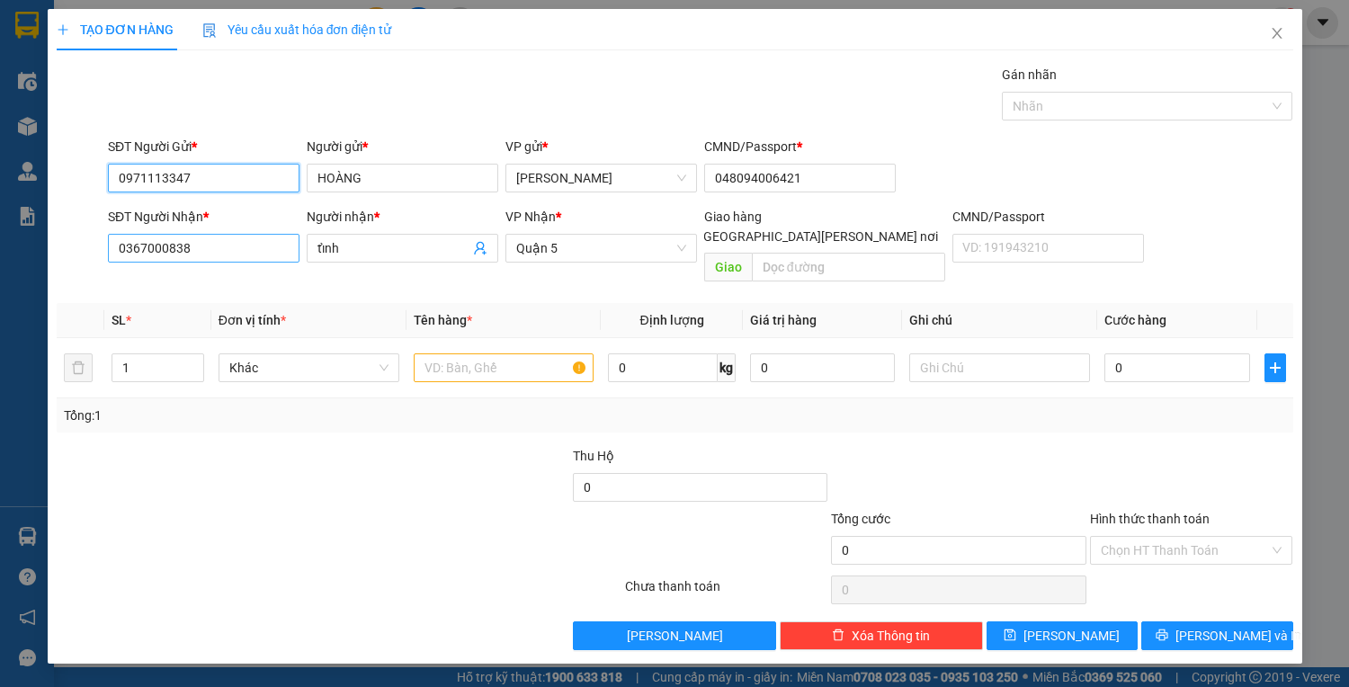
type input "0971113347"
click at [233, 245] on input "0367000838" at bounding box center [203, 248] width 191 height 29
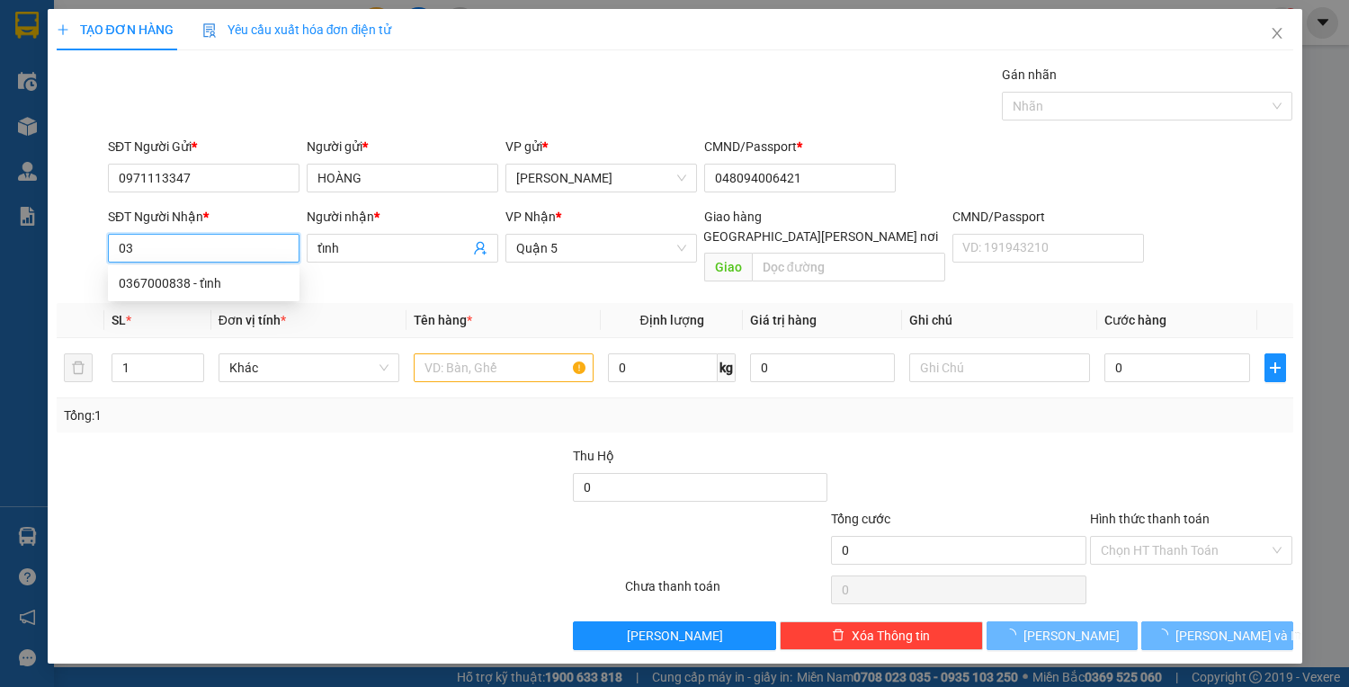
type input "0"
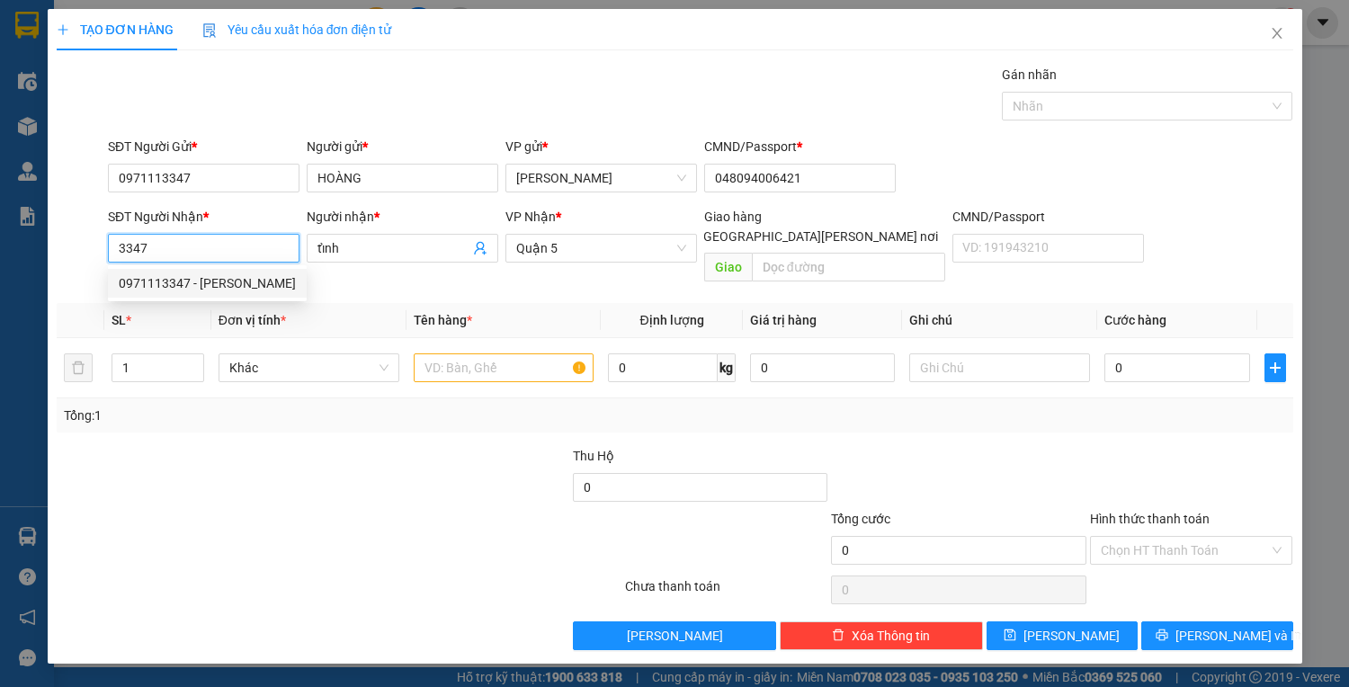
click at [198, 284] on div "0971113347 - HOÀNG" at bounding box center [207, 283] width 177 height 20
type input "0971113347"
type input "HOÀNG"
type input "048094006421"
type input "0971113347"
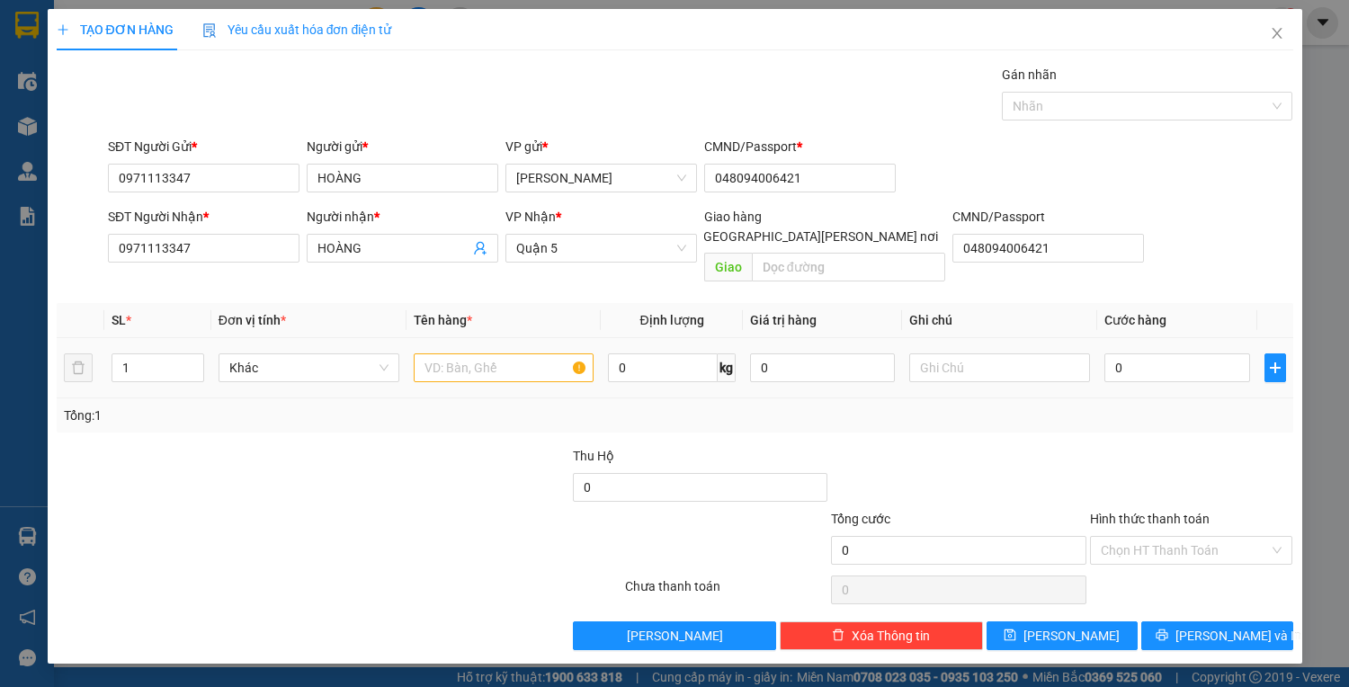
click at [475, 361] on div at bounding box center [504, 368] width 181 height 36
click at [467, 355] on input "text" at bounding box center [504, 367] width 181 height 29
type input "1 bao xanh"
click at [1135, 353] on input "0" at bounding box center [1176, 367] width 145 height 29
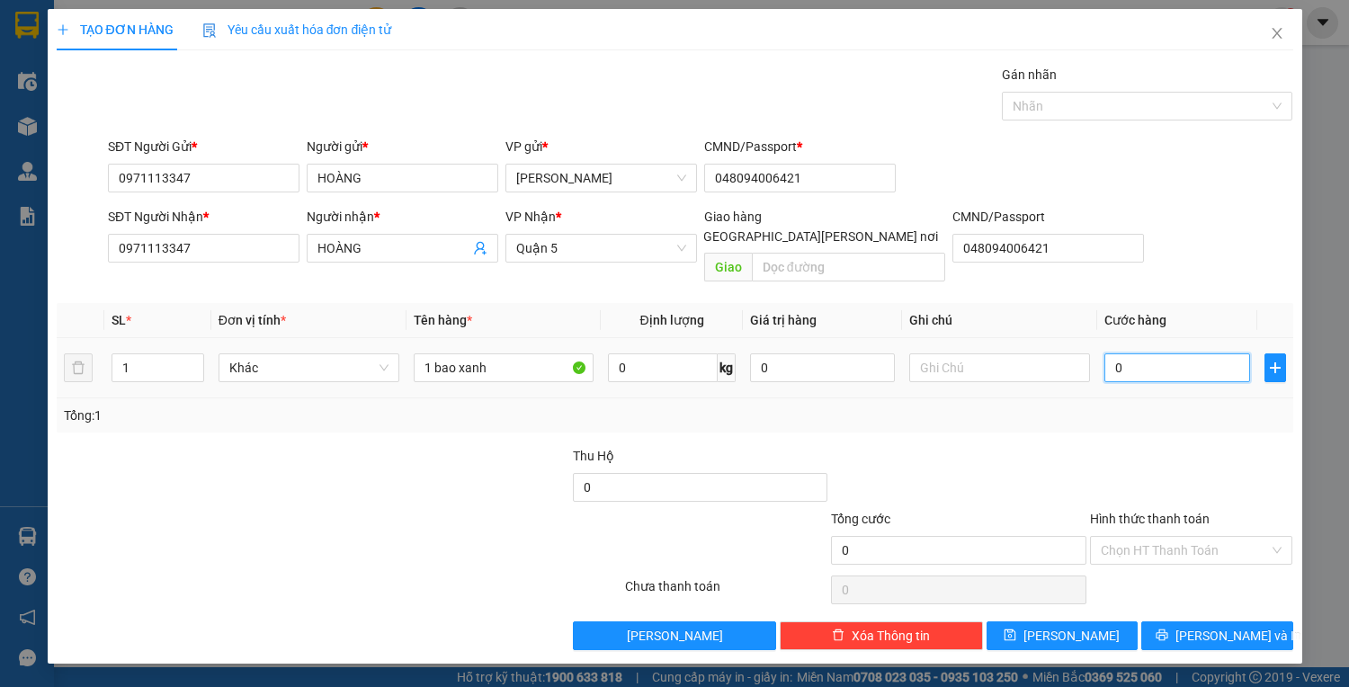
type input "4"
type input "40"
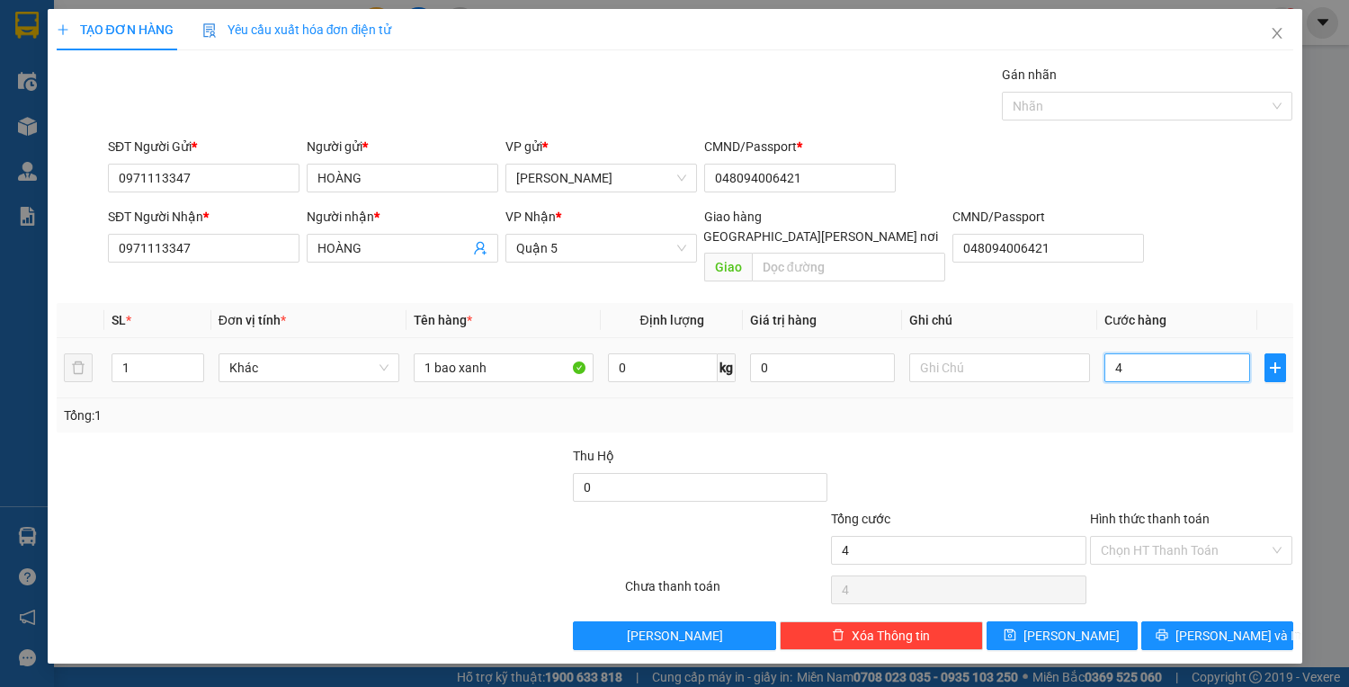
type input "40"
drag, startPoint x: 1166, startPoint y: 525, endPoint x: 1169, endPoint y: 537, distance: 12.0
click at [1166, 537] on input "Hình thức thanh toán" at bounding box center [1184, 550] width 169 height 27
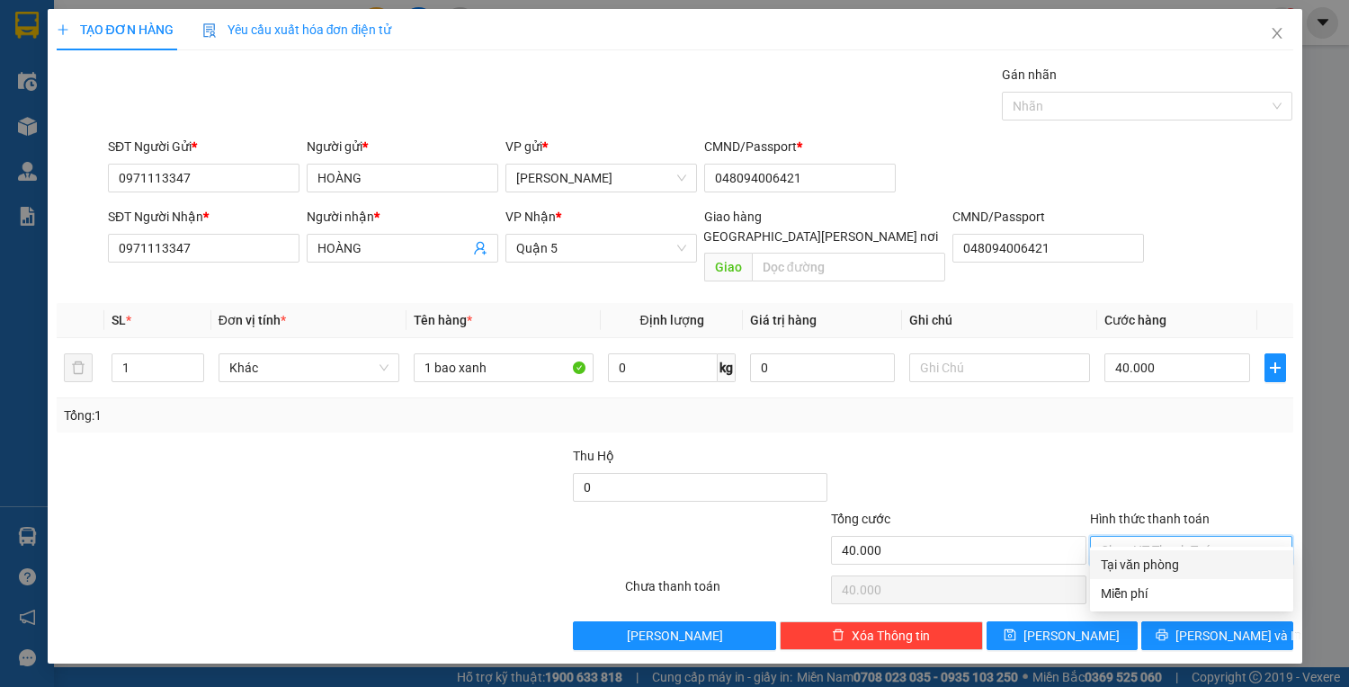
click at [1176, 565] on div "Tại văn phòng" at bounding box center [1191, 565] width 182 height 20
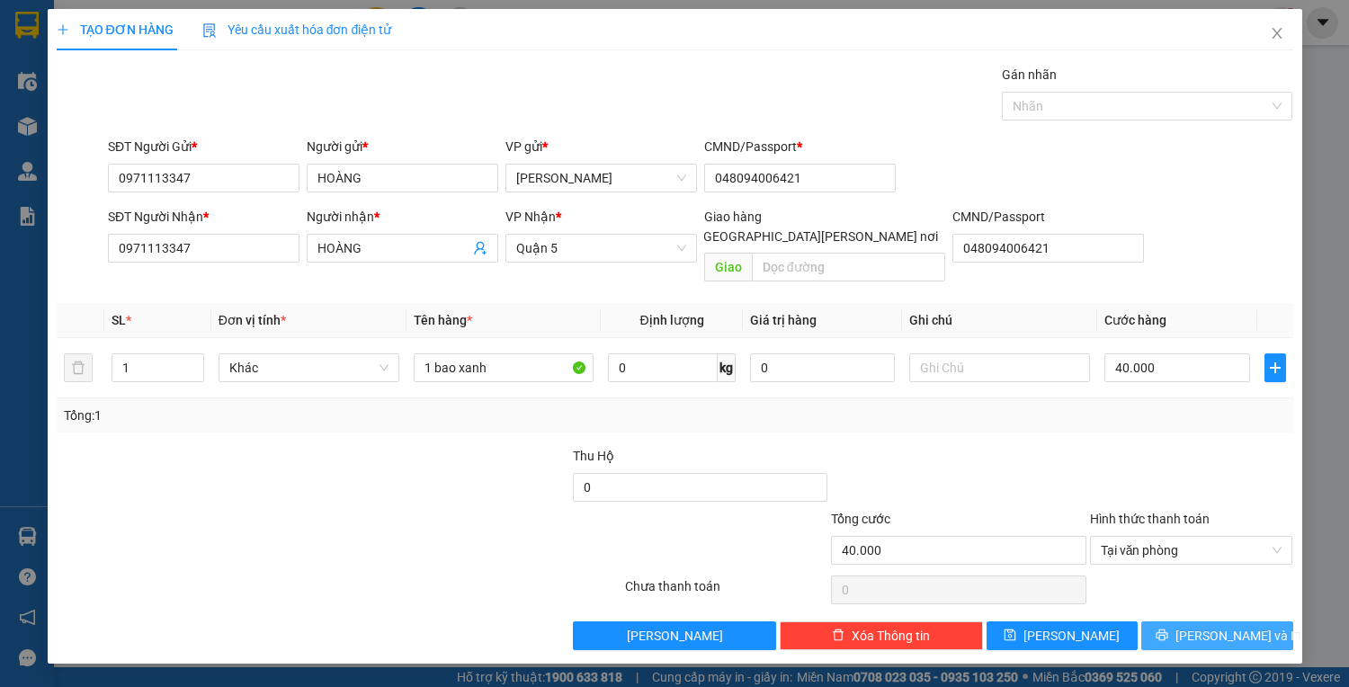
click at [1186, 621] on button "Lưu và In" at bounding box center [1216, 635] width 151 height 29
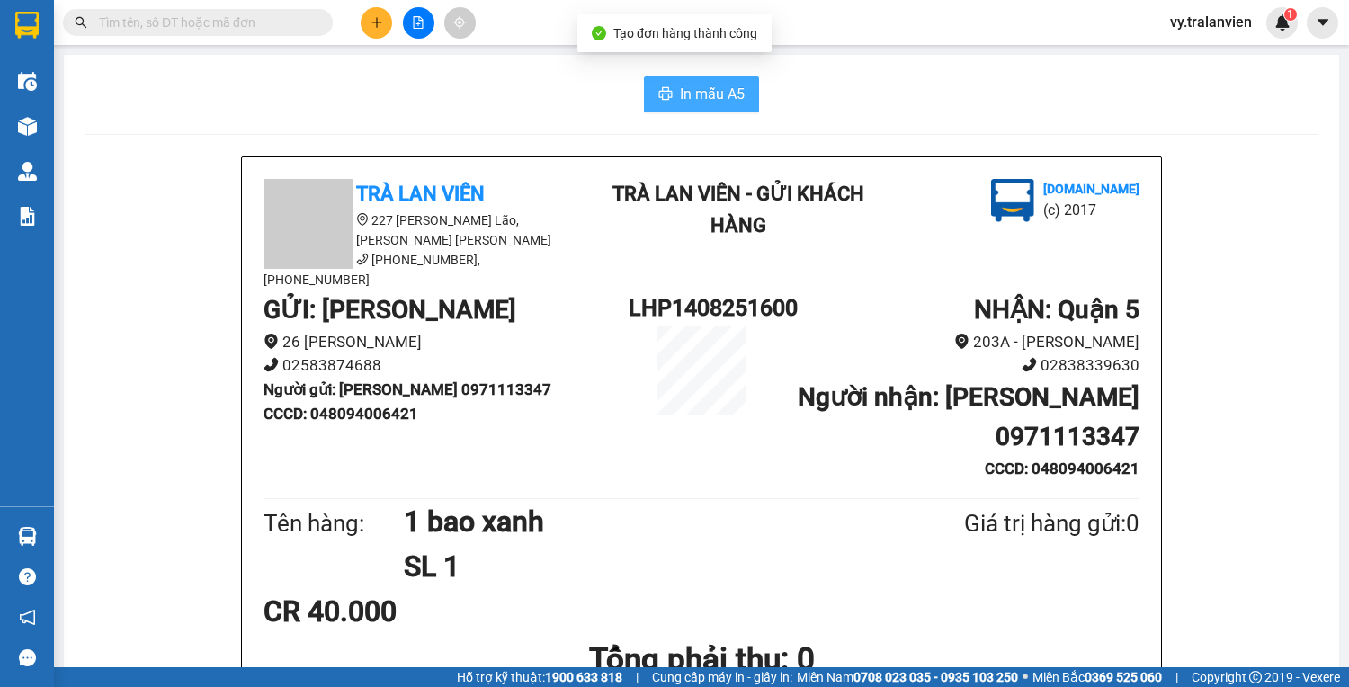
click at [748, 95] on button "In mẫu A5" at bounding box center [701, 94] width 115 height 36
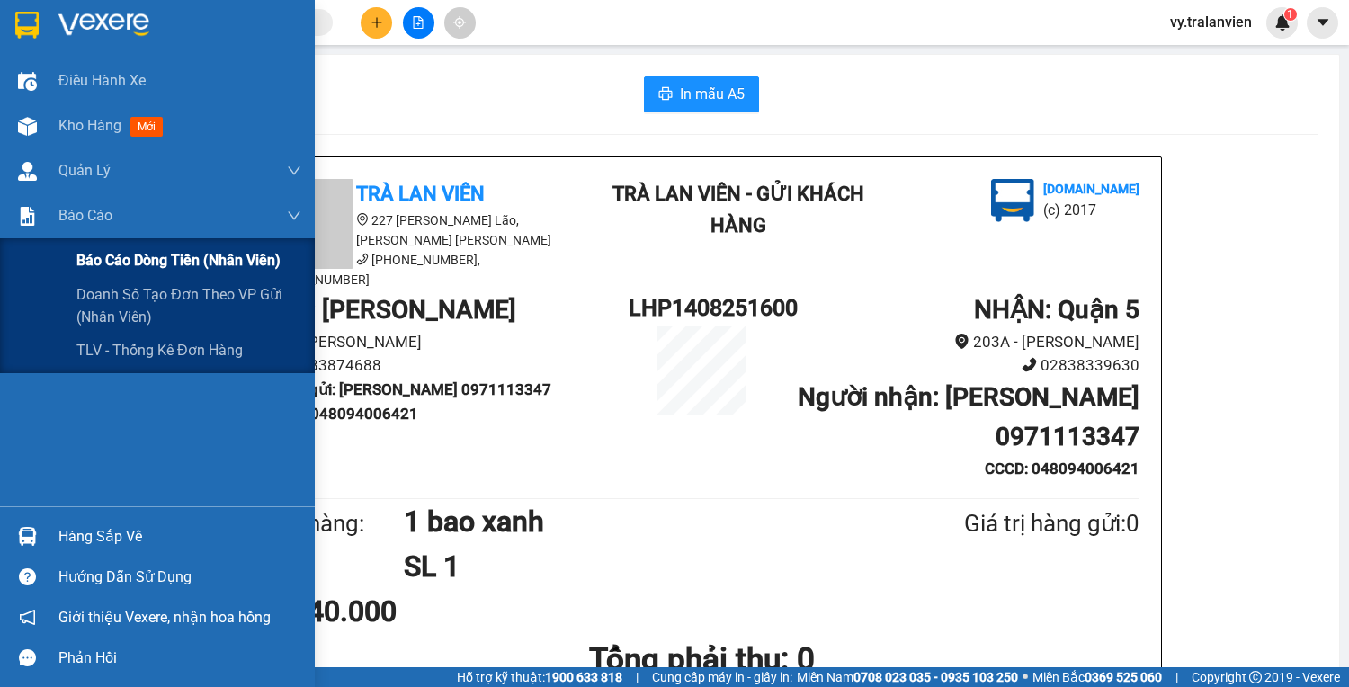
click at [112, 258] on span "Báo cáo dòng tiền (nhân viên)" at bounding box center [178, 260] width 204 height 22
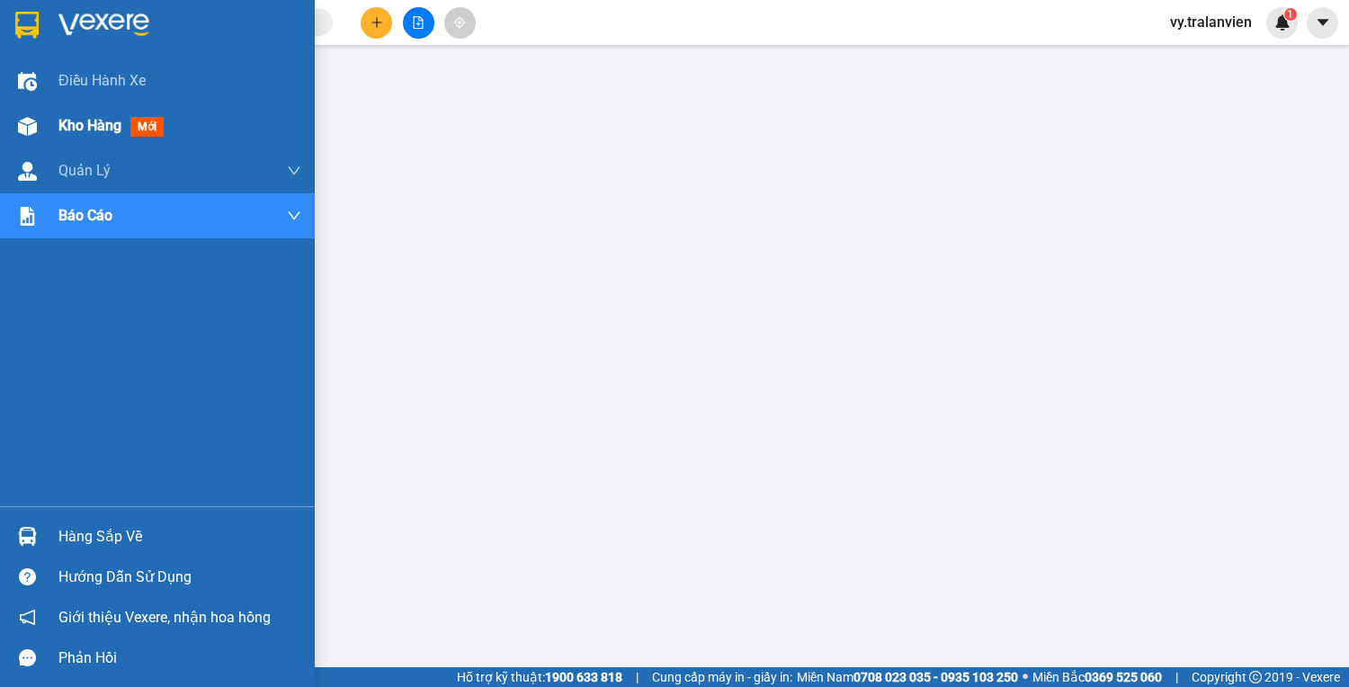
click at [79, 129] on span "Kho hàng" at bounding box center [89, 125] width 63 height 17
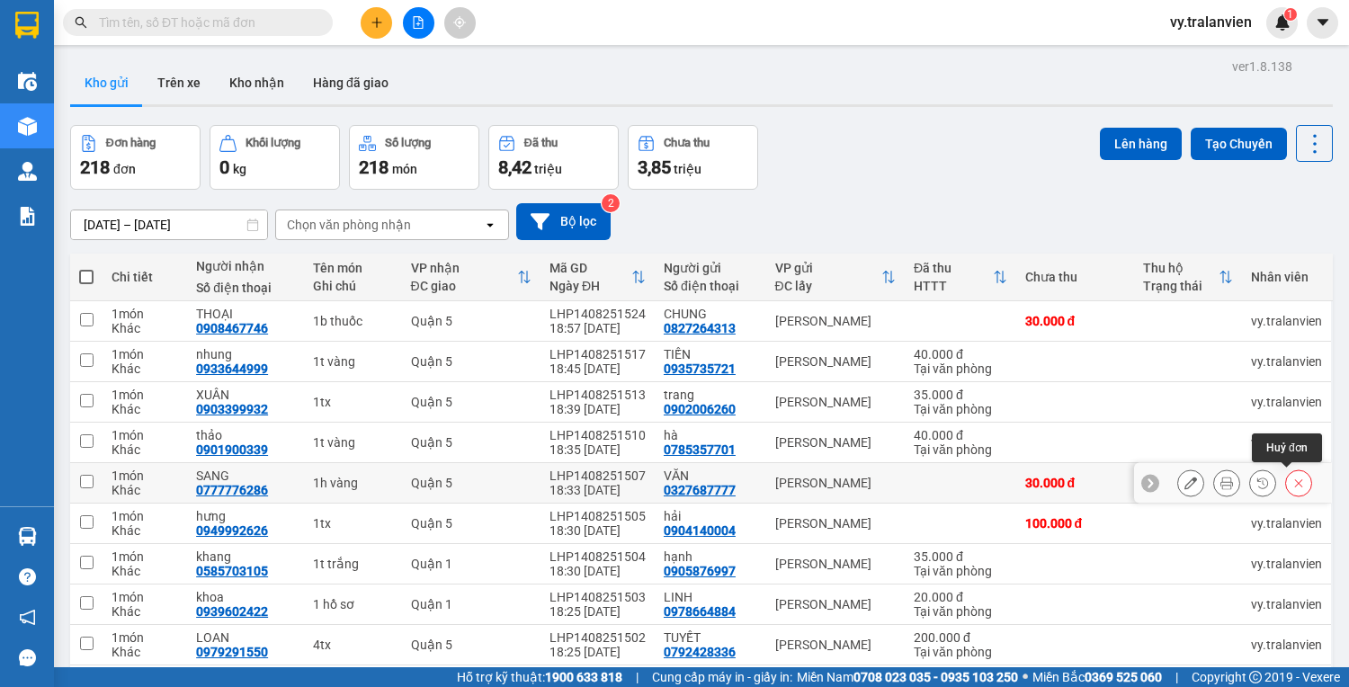
click at [1292, 476] on icon at bounding box center [1298, 482] width 13 height 13
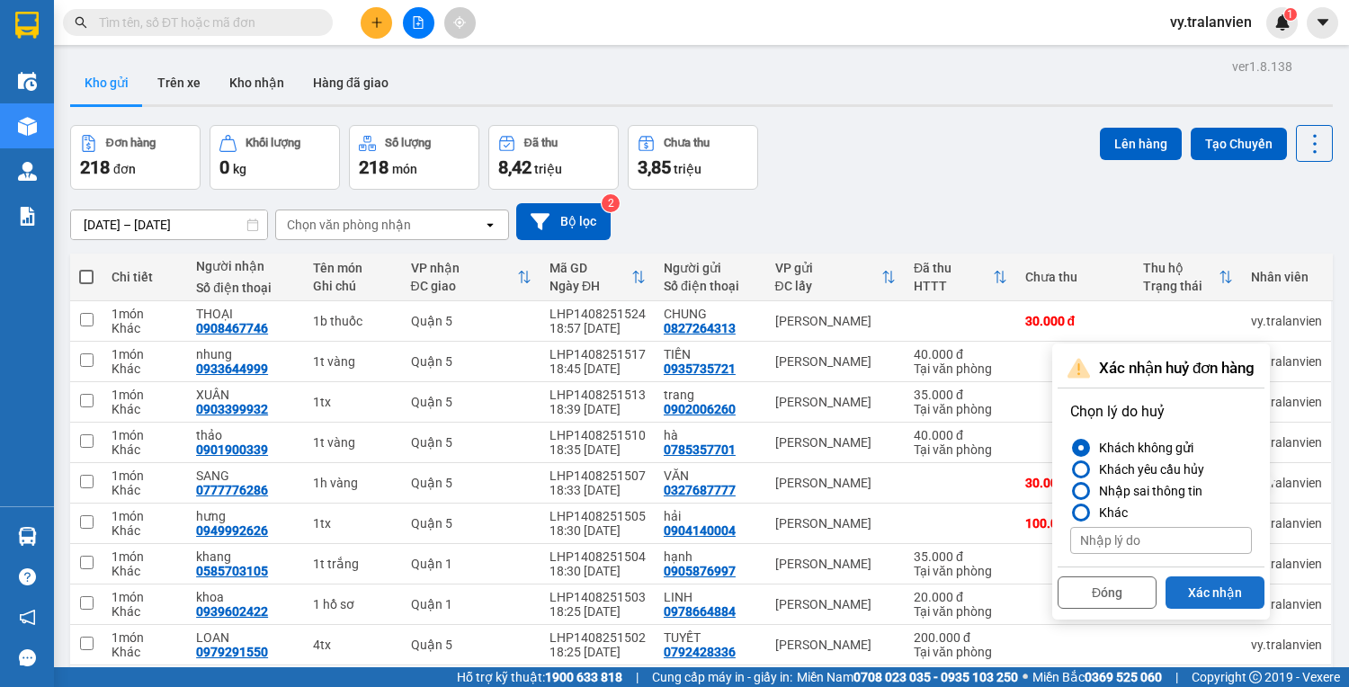
click at [1220, 576] on button "Xác nhận" at bounding box center [1214, 592] width 99 height 32
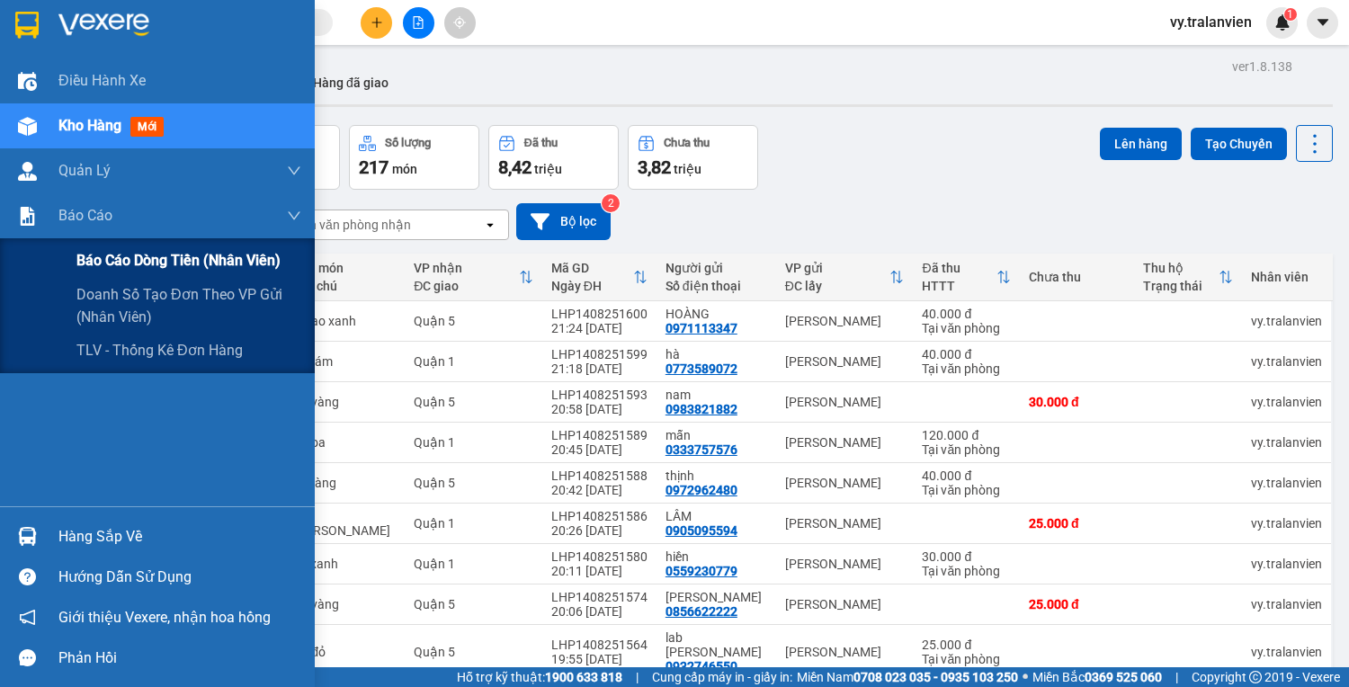
click at [133, 255] on span "Báo cáo dòng tiền (nhân viên)" at bounding box center [178, 260] width 204 height 22
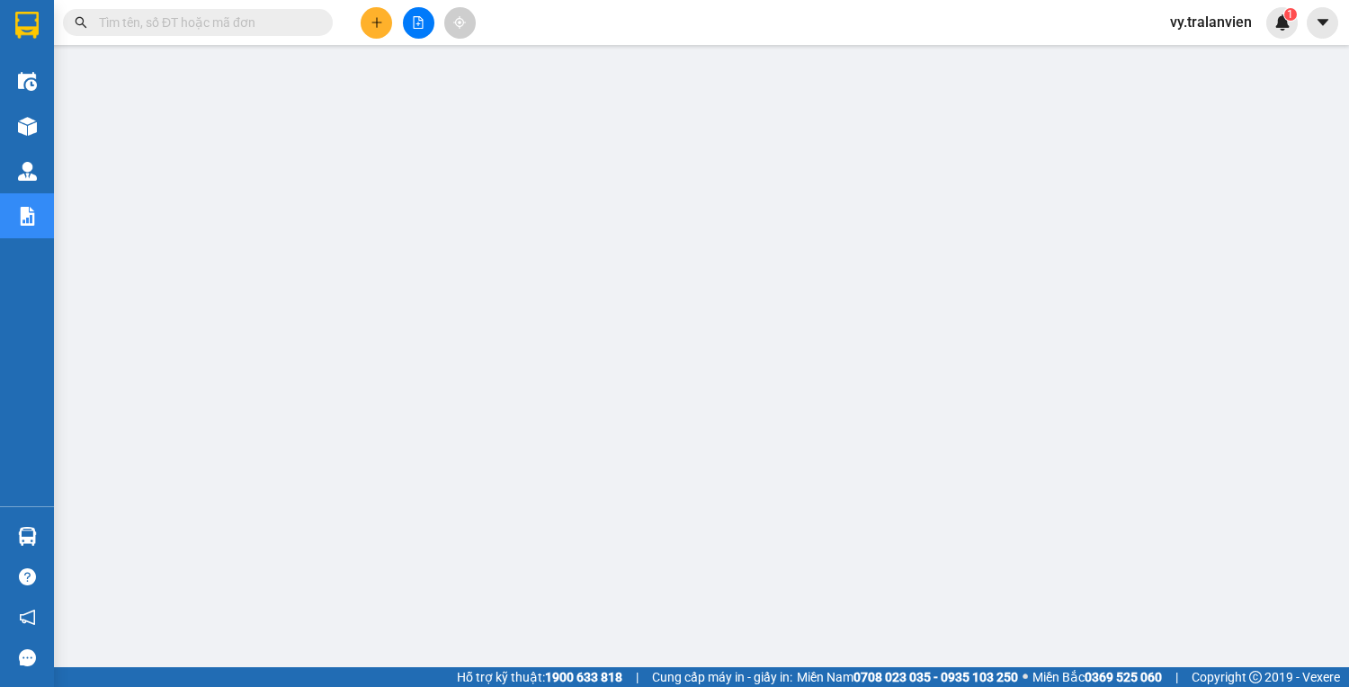
click at [1226, 23] on span "vy.tralanvien" at bounding box center [1210, 22] width 111 height 22
click at [1223, 53] on span "Đăng xuất" at bounding box center [1222, 56] width 76 height 20
